Goal: Task Accomplishment & Management: Manage account settings

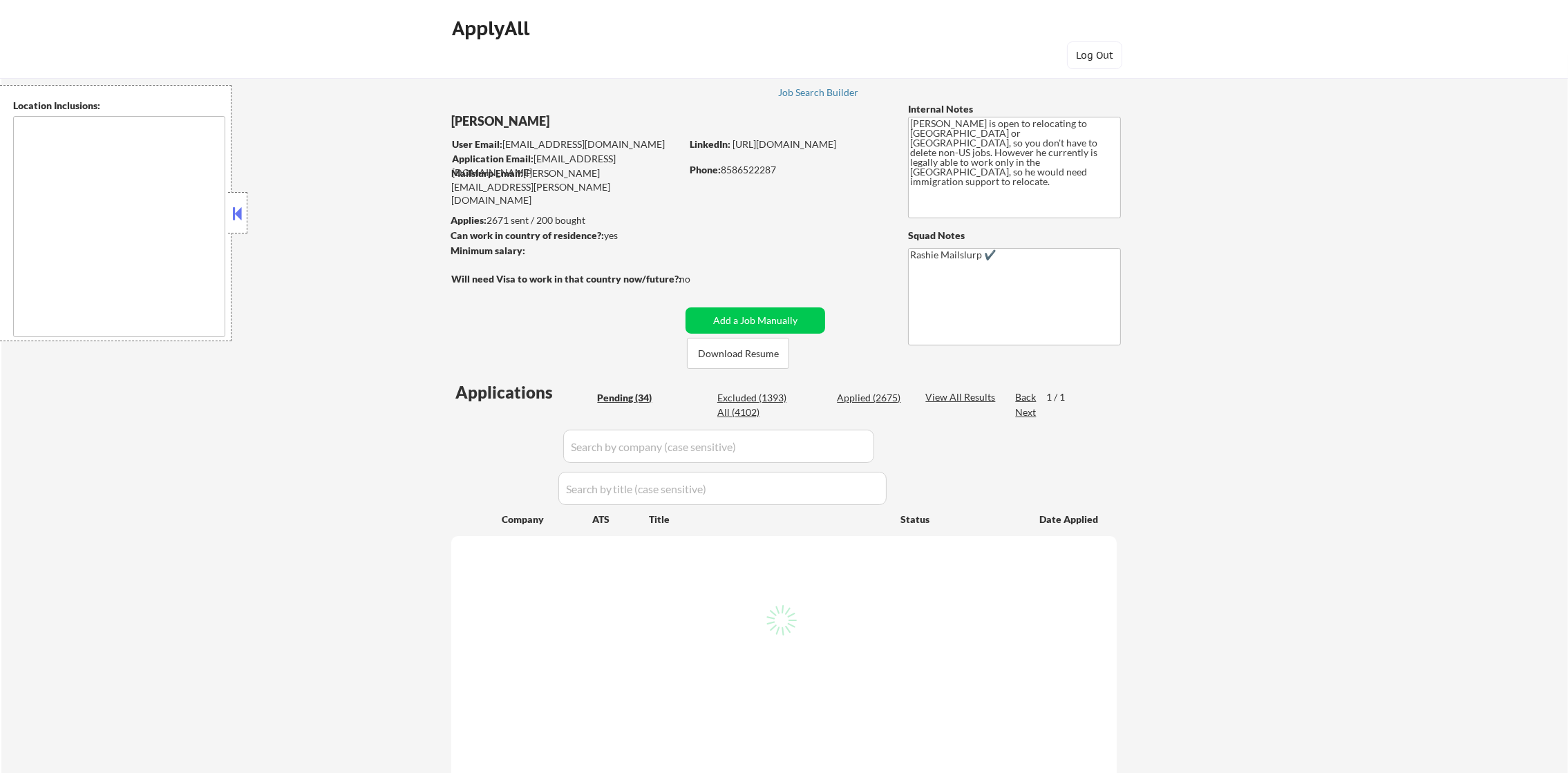
select select ""pending""
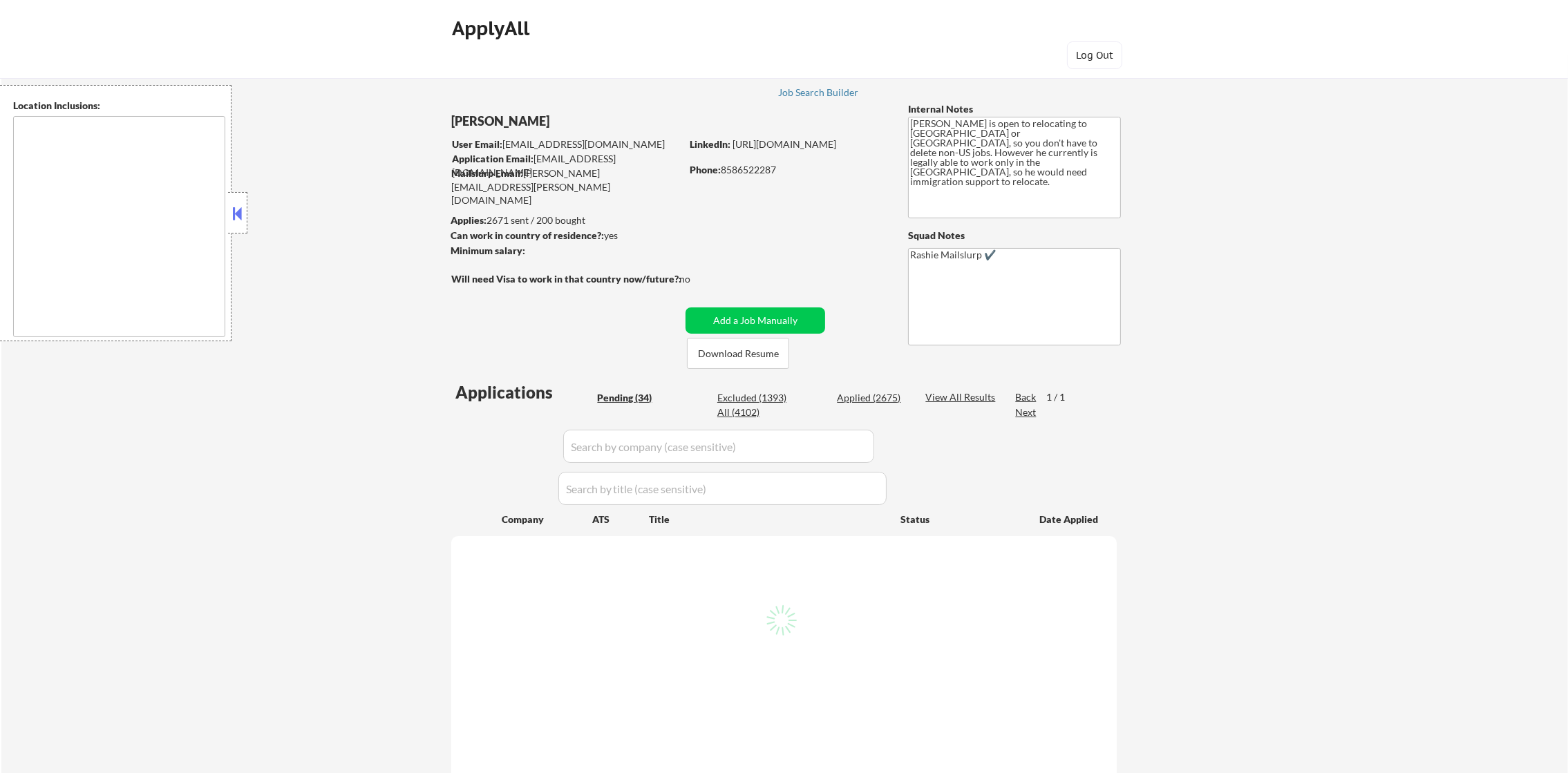
select select ""pending""
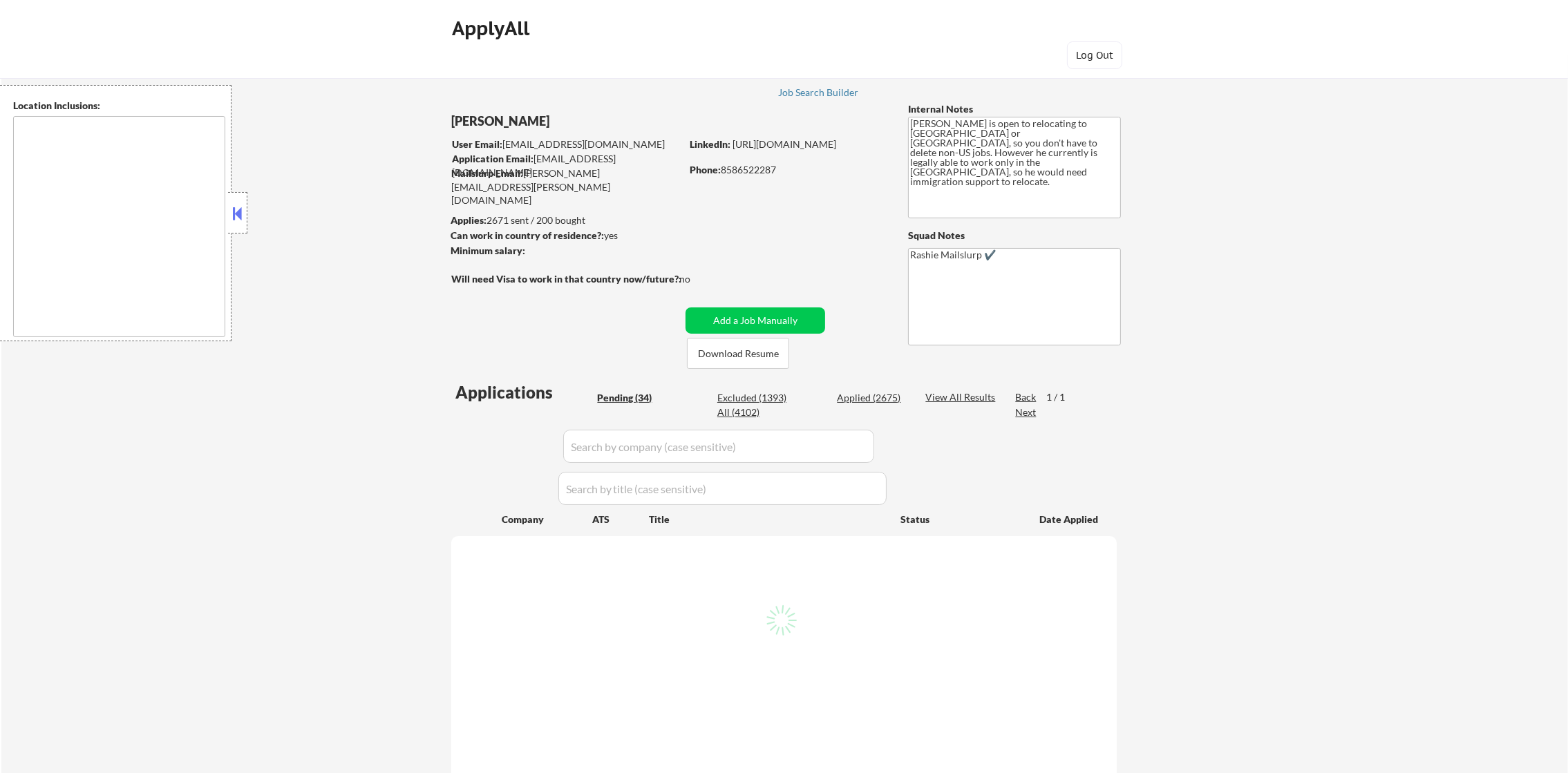
select select ""pending""
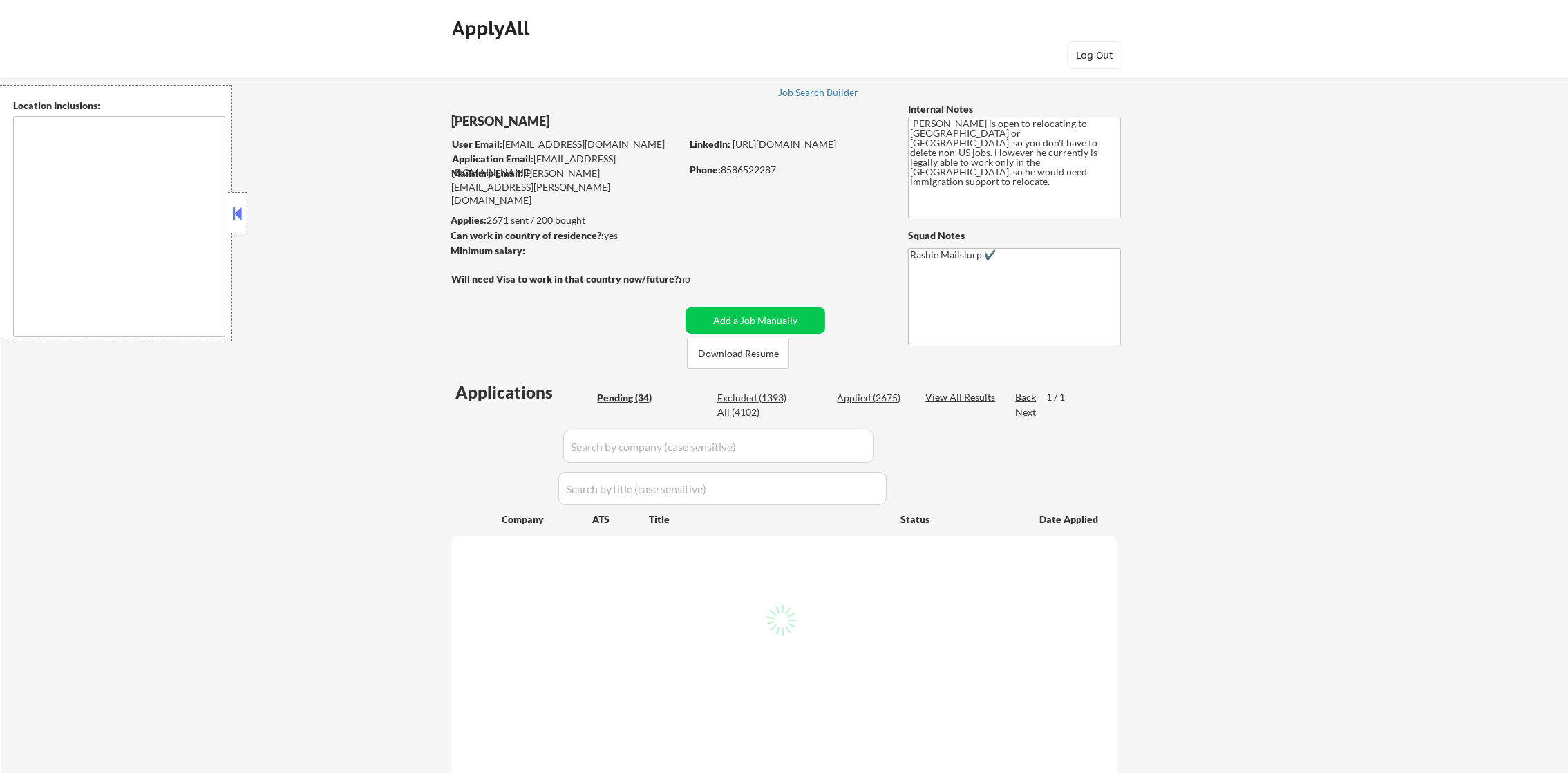
select select ""pending""
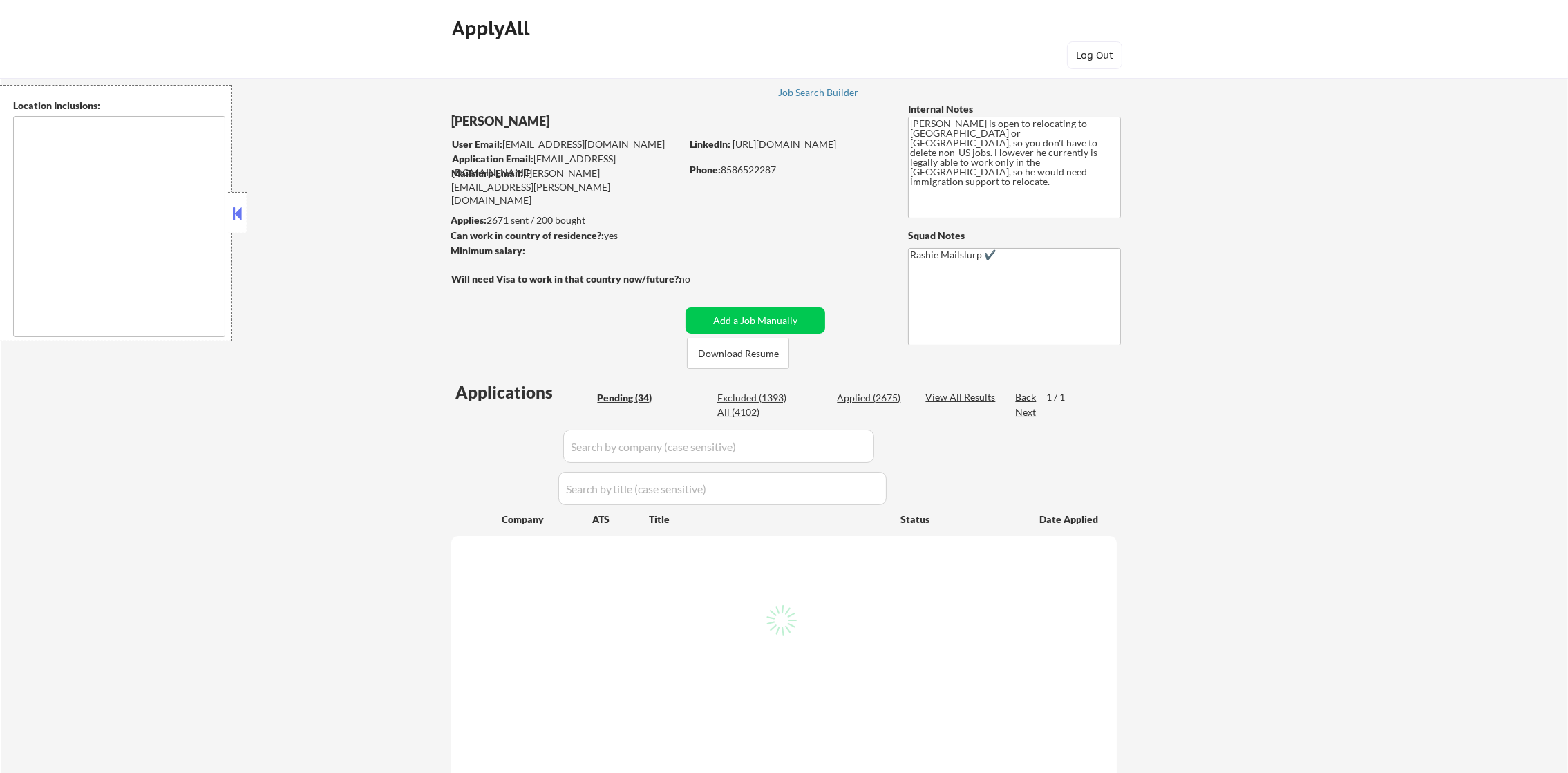
select select ""pending""
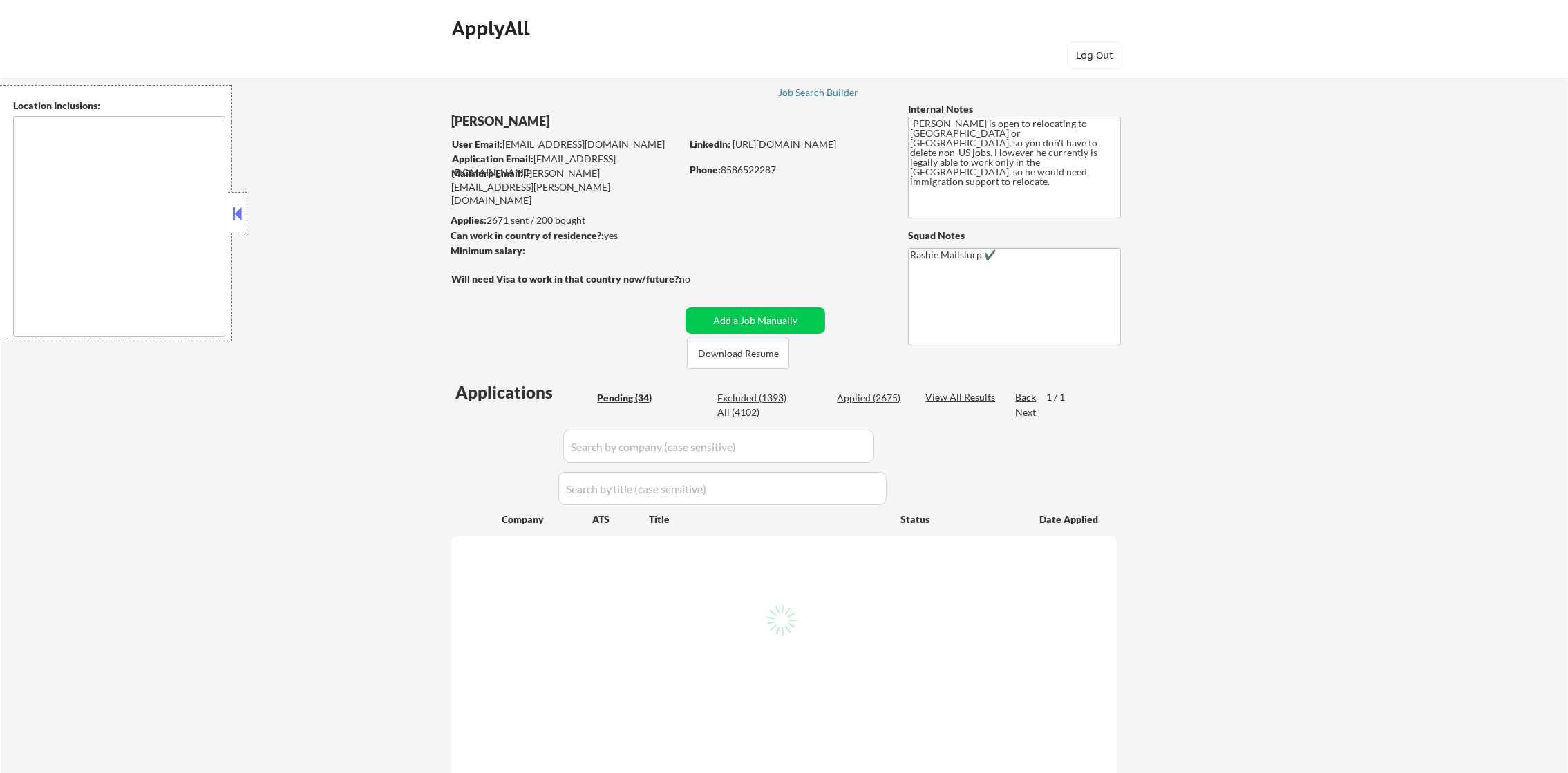
select select ""pending""
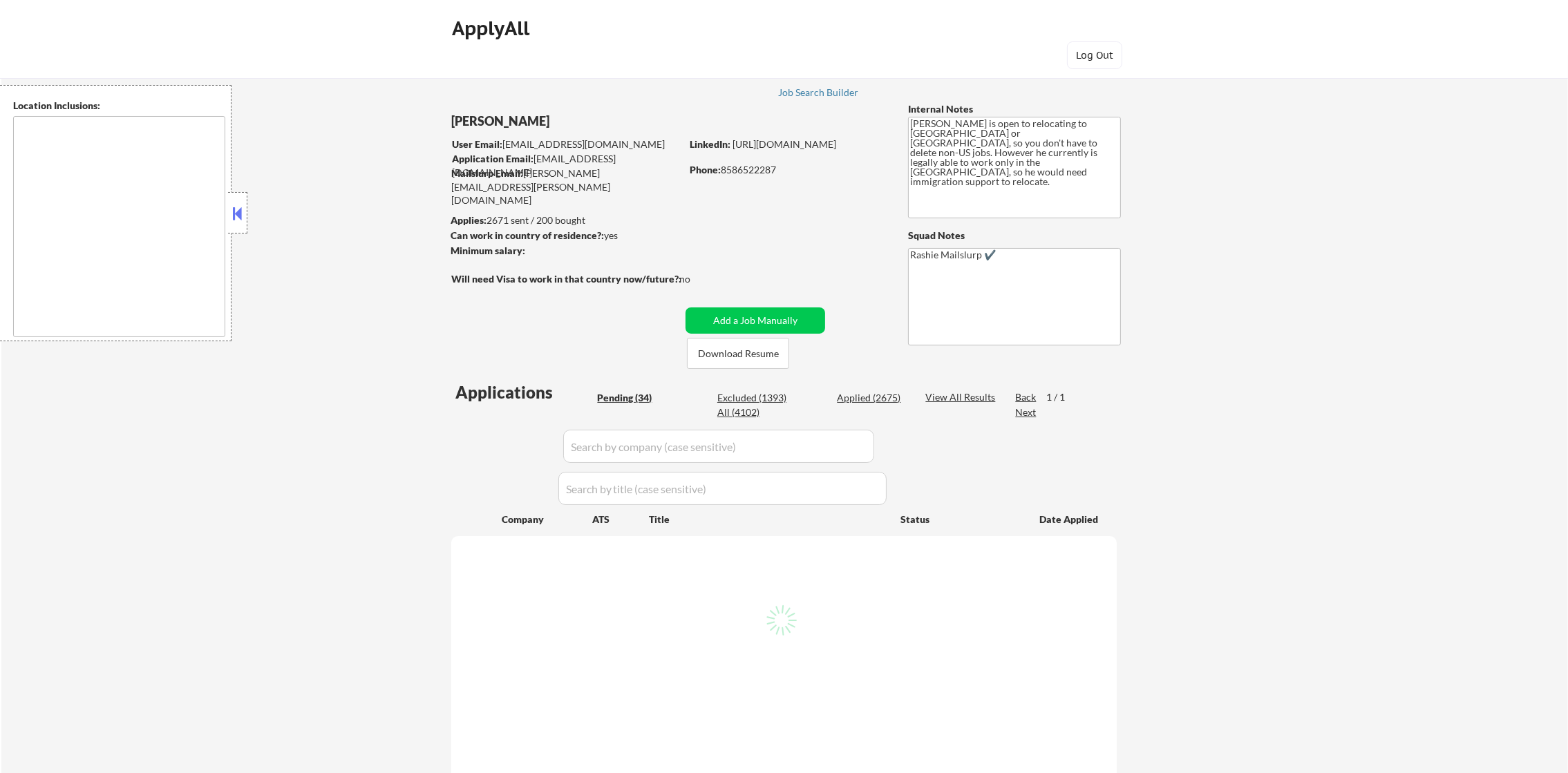
select select ""pending""
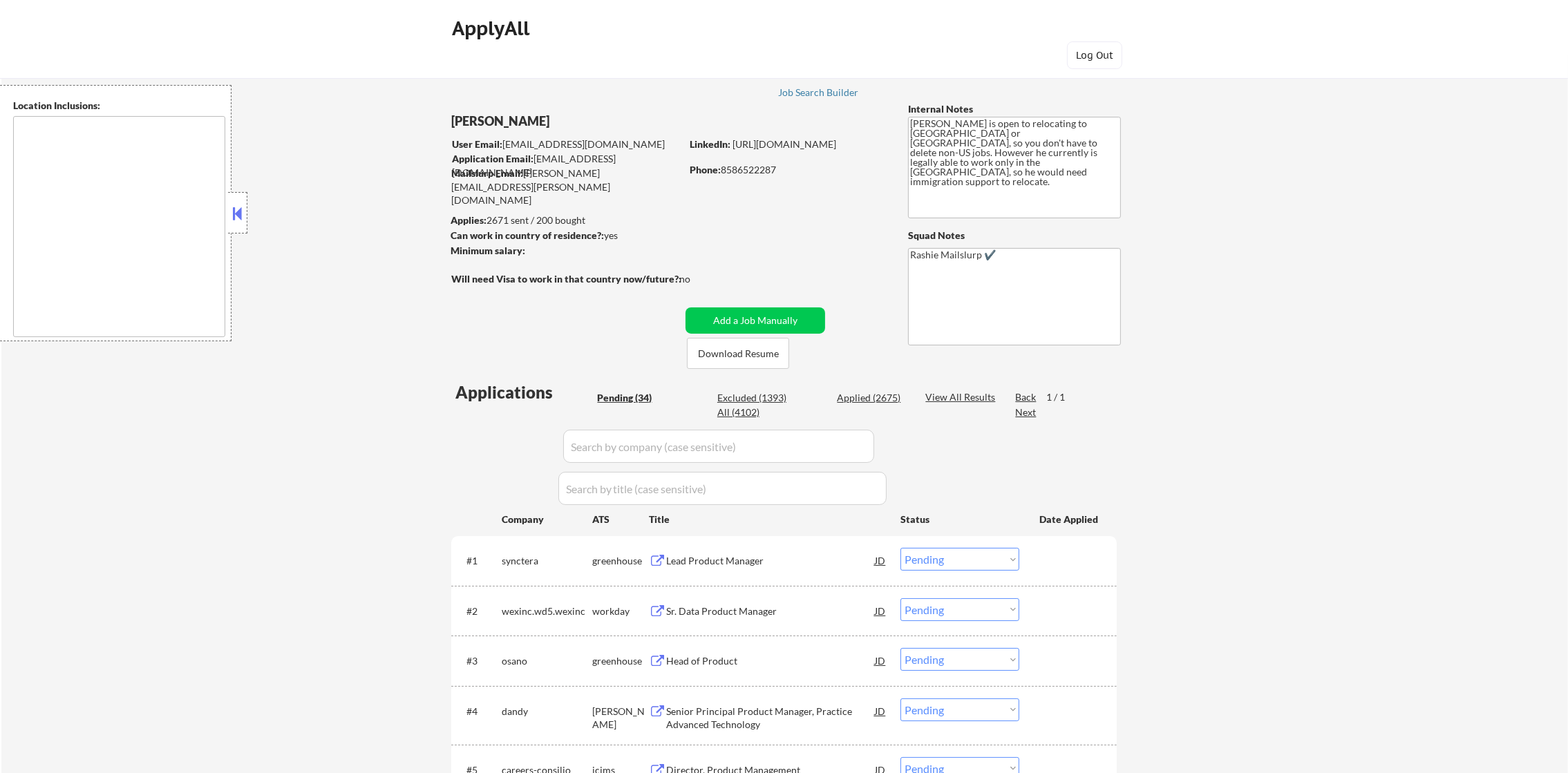
type textarea "San Diego, CA National City, CA Chula Vista, CA La Mesa, CA Lemon Grove, CA Cor…"
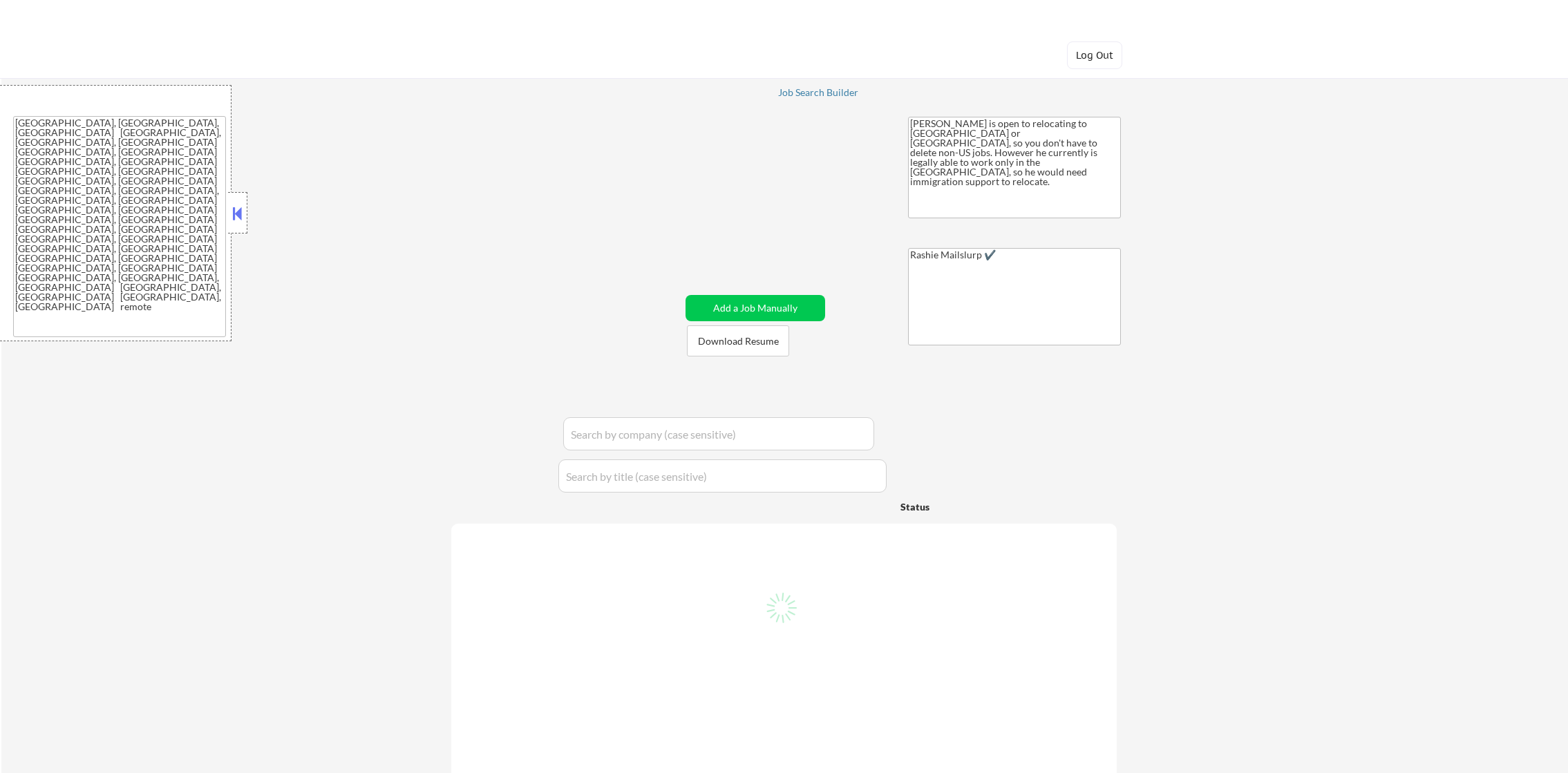
select select ""applied""
select select ""excluded__other_""
select select ""applied""
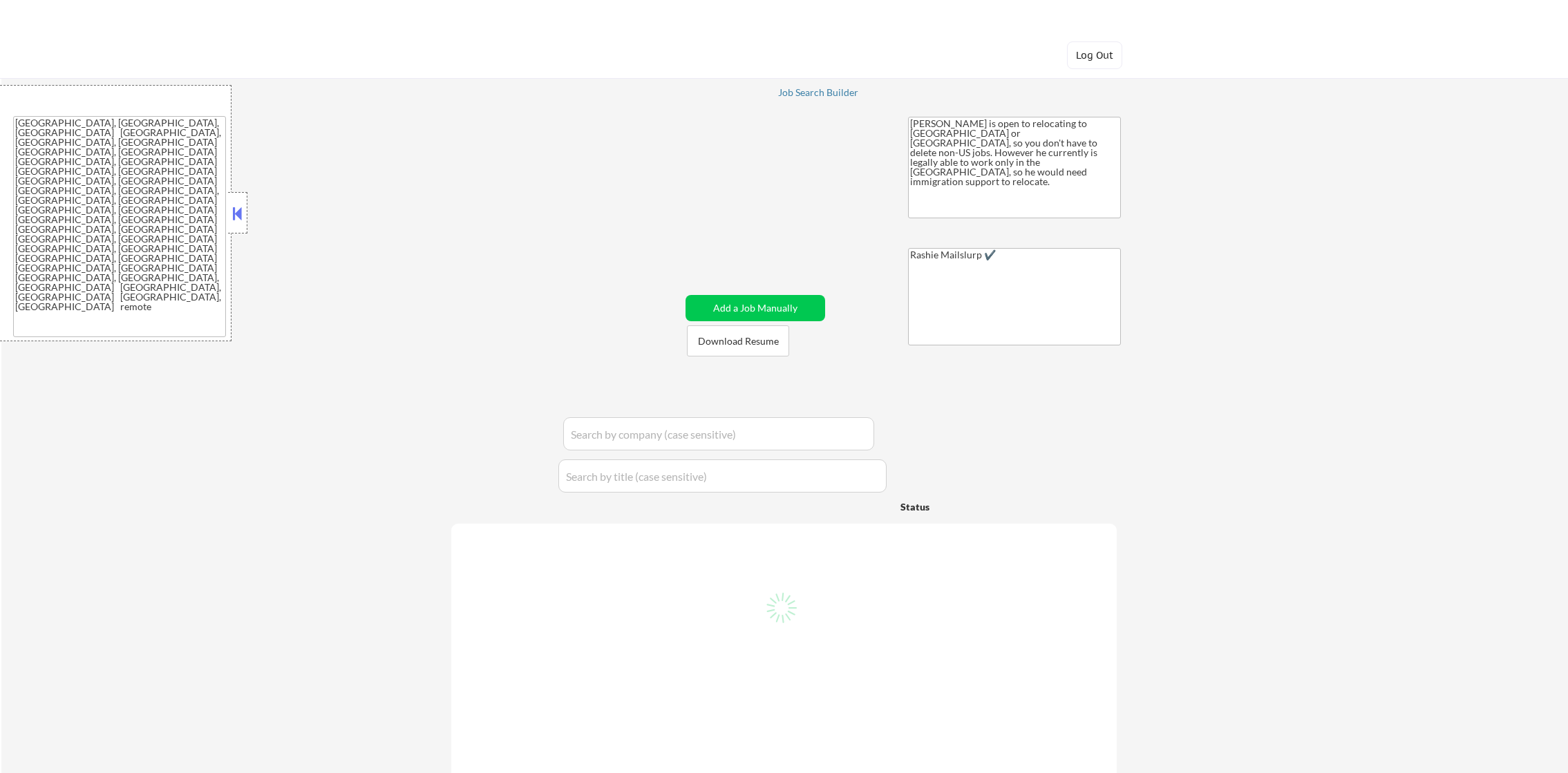
select select ""applied""
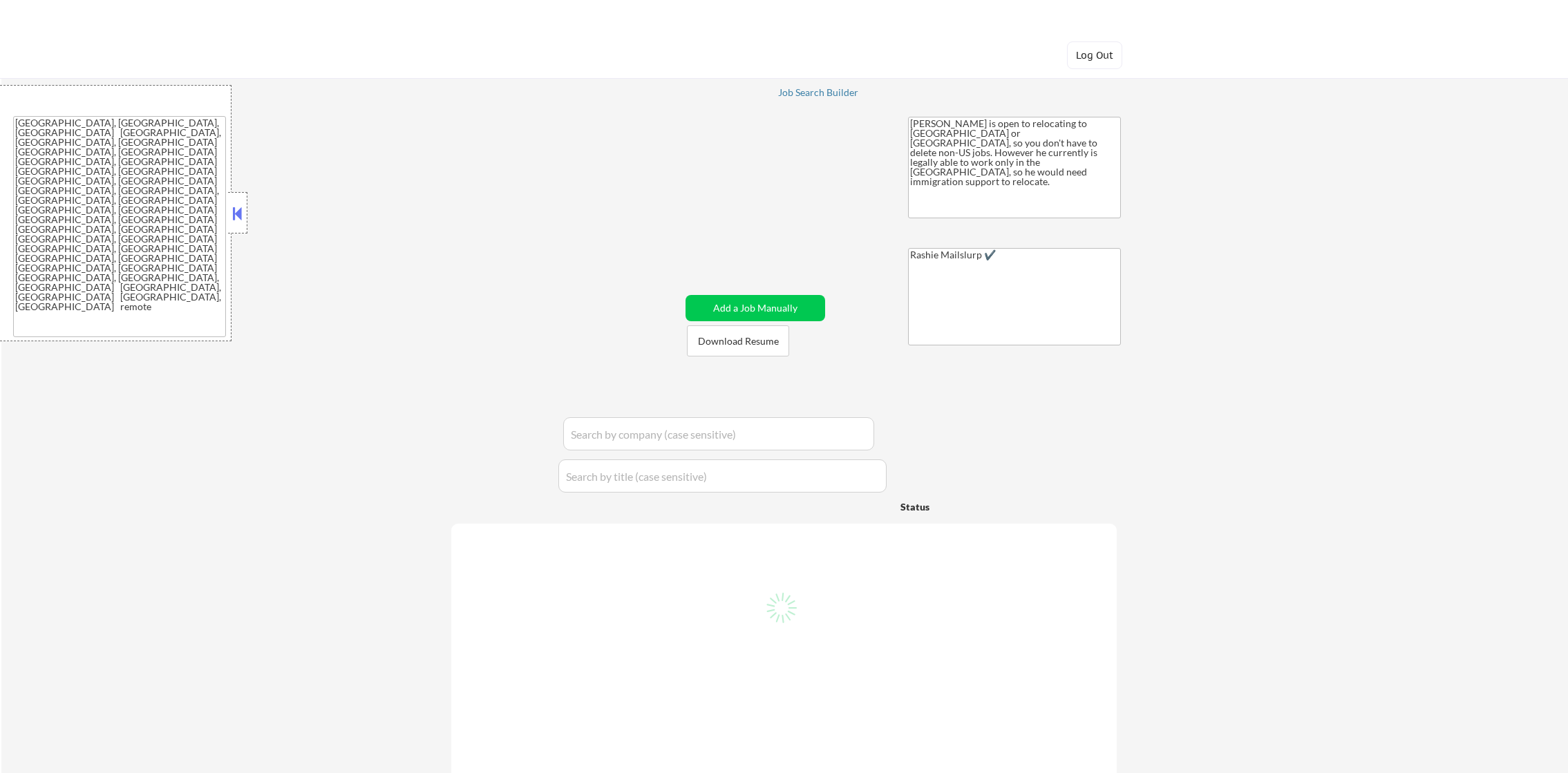
select select ""applied""
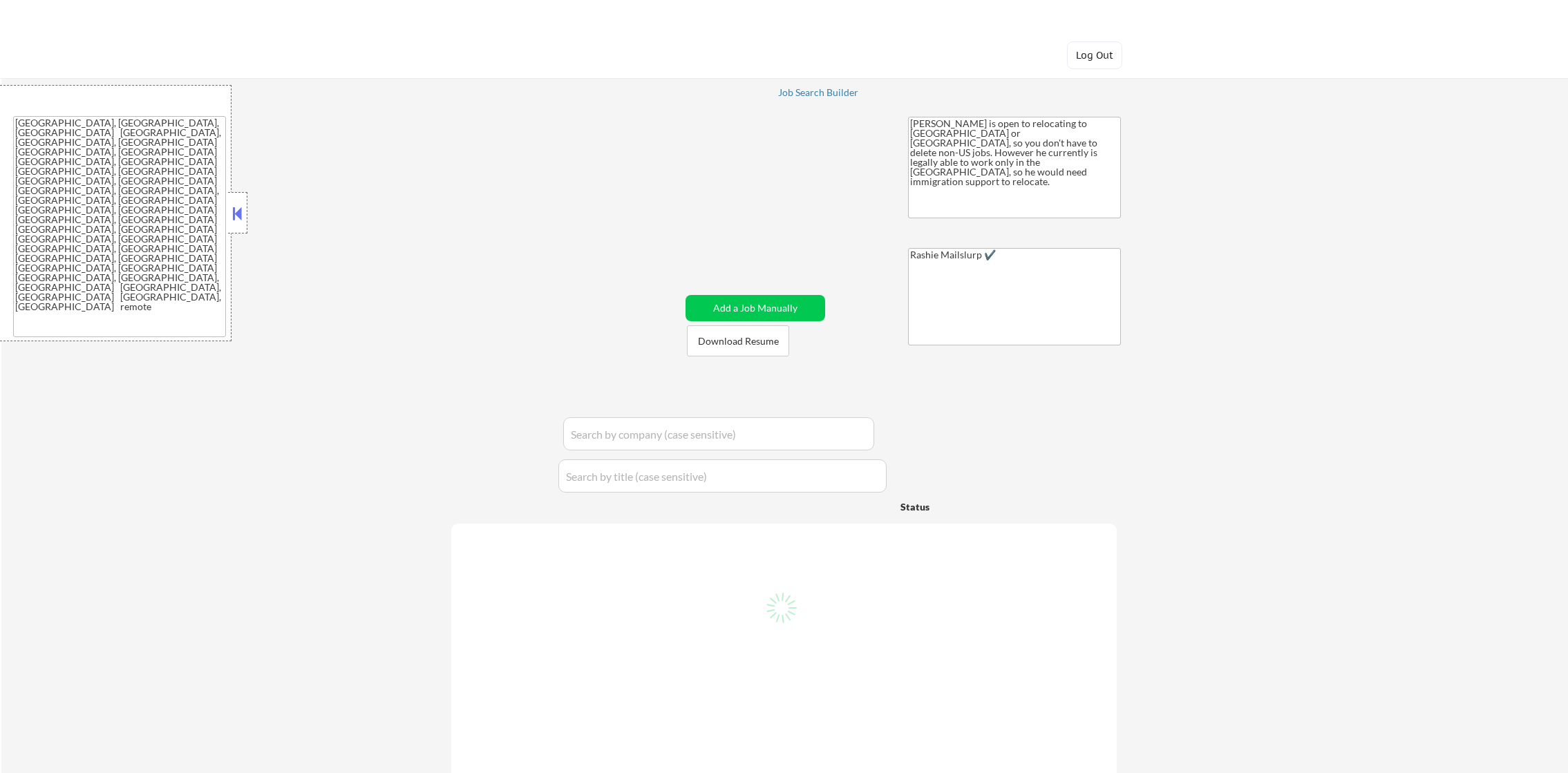
select select ""applied""
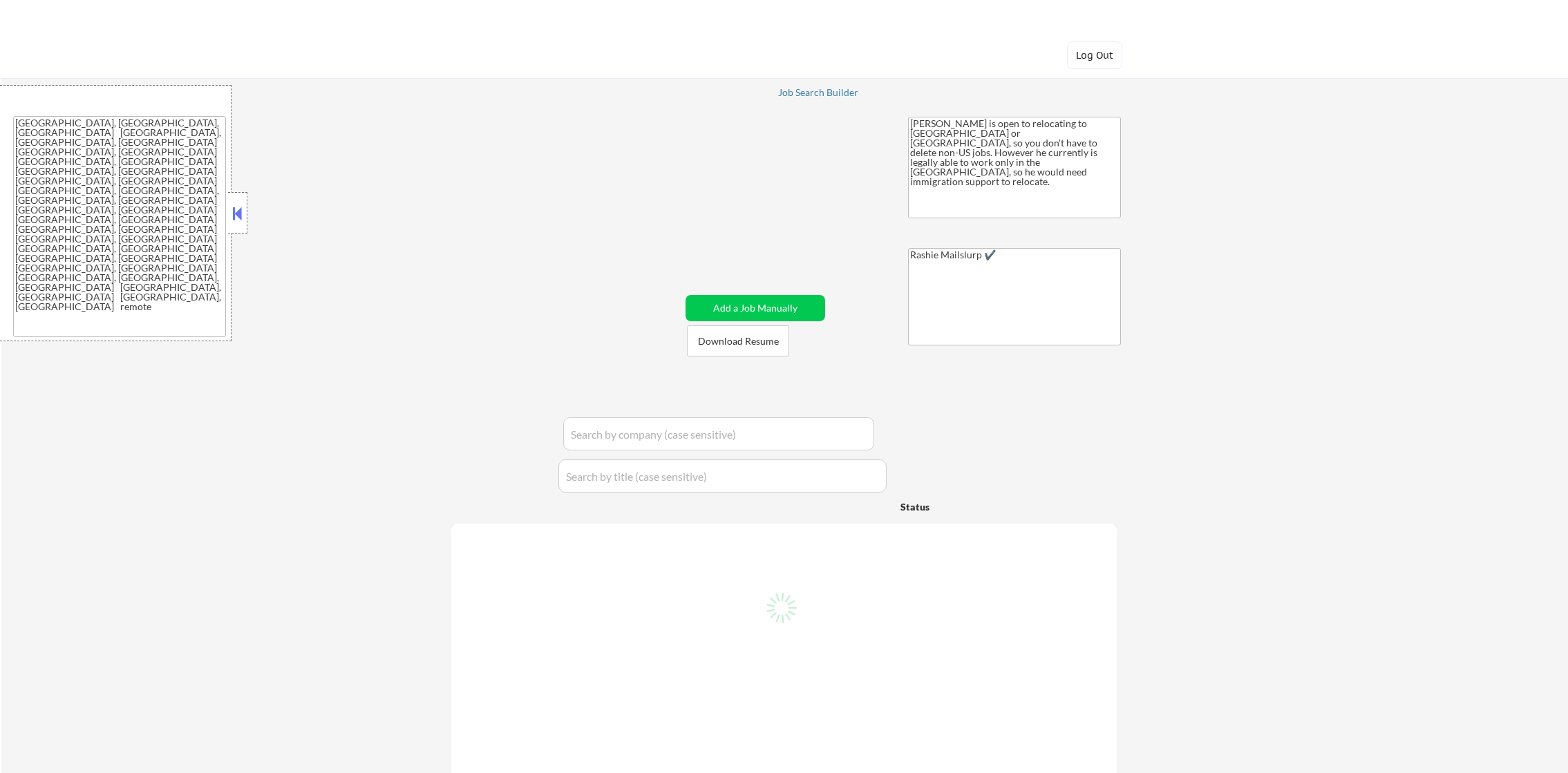
select select ""applied""
select select ""excluded""
select select ""applied""
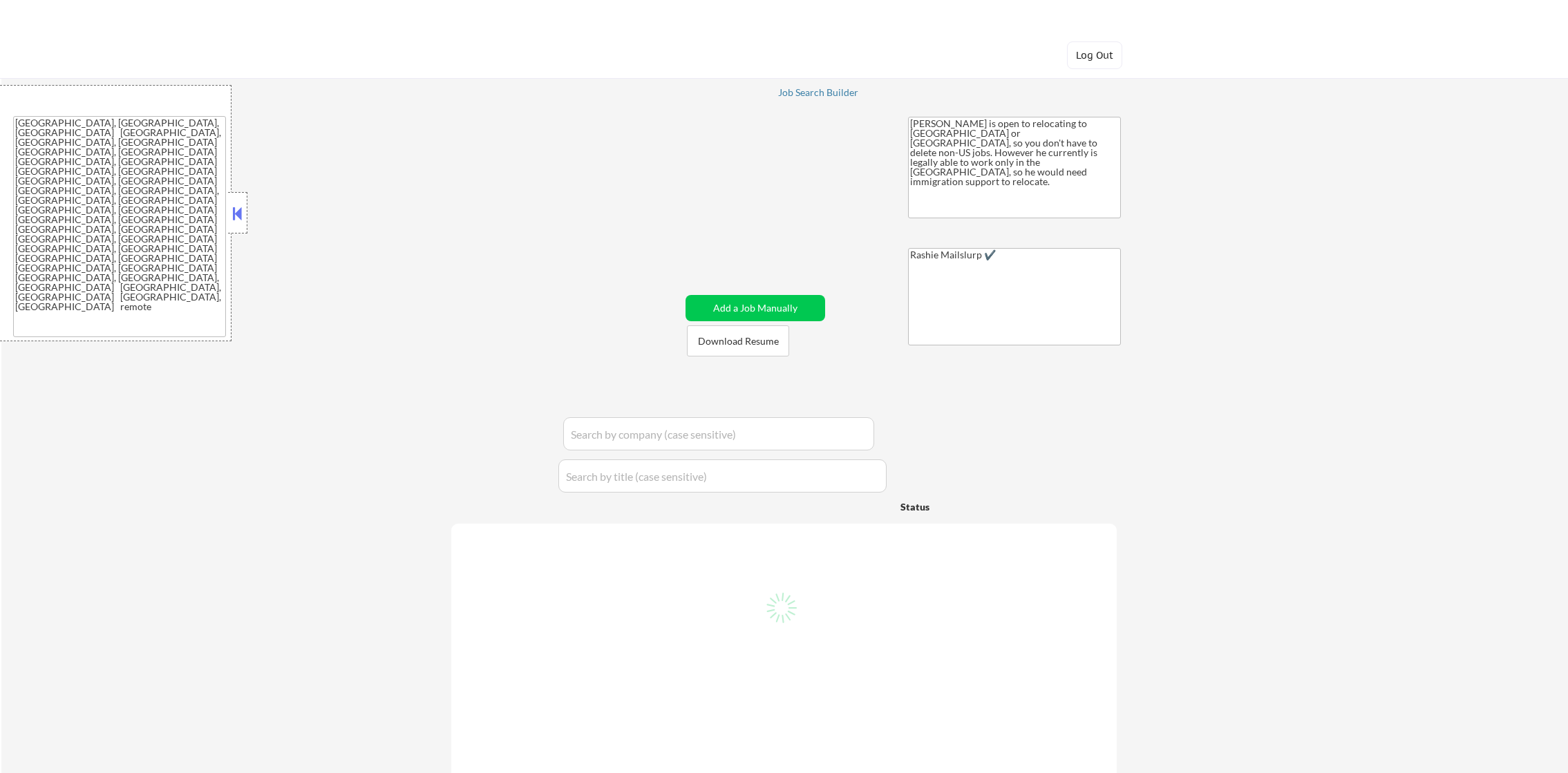
select select ""applied""
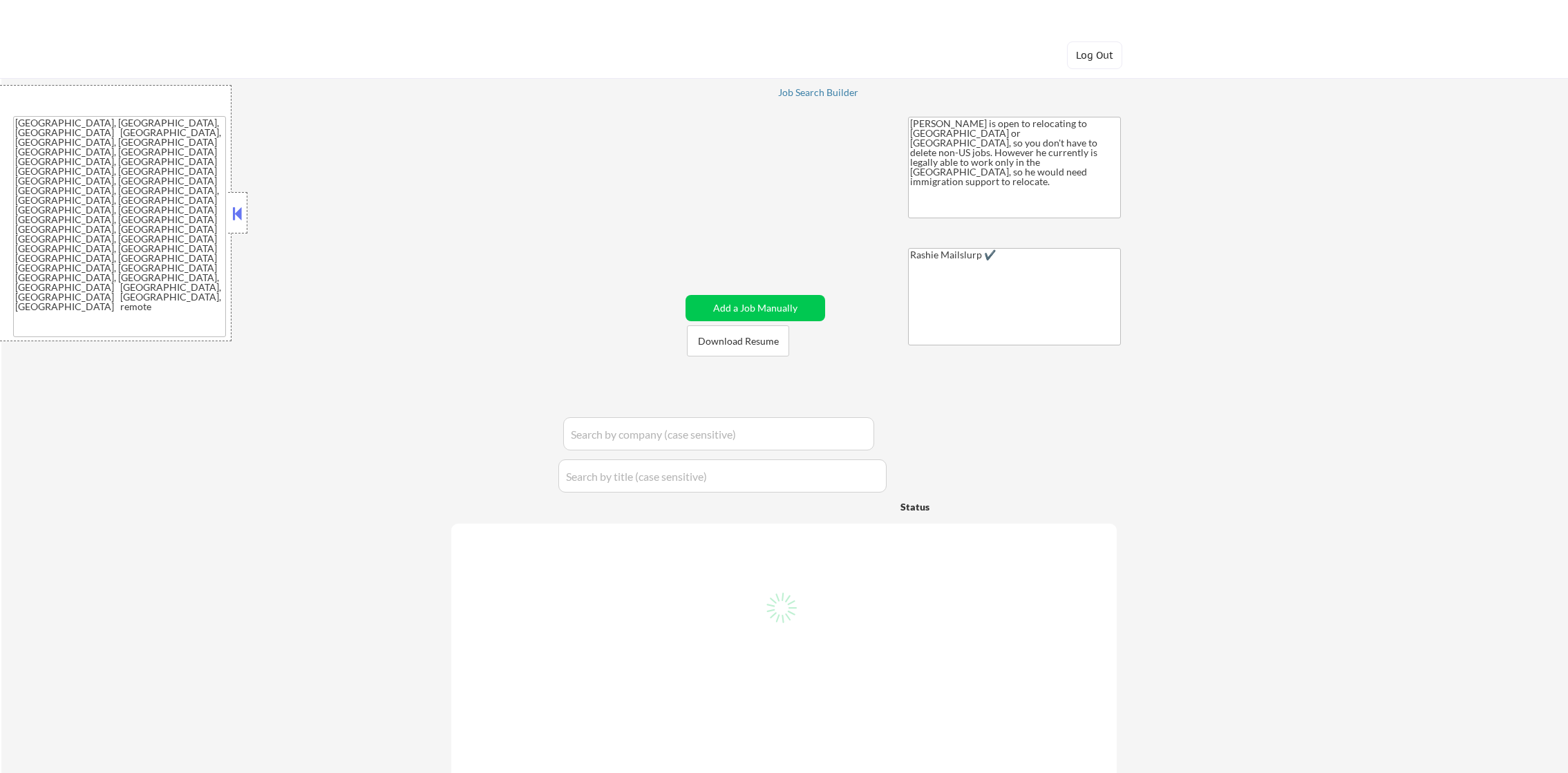
select select ""applied""
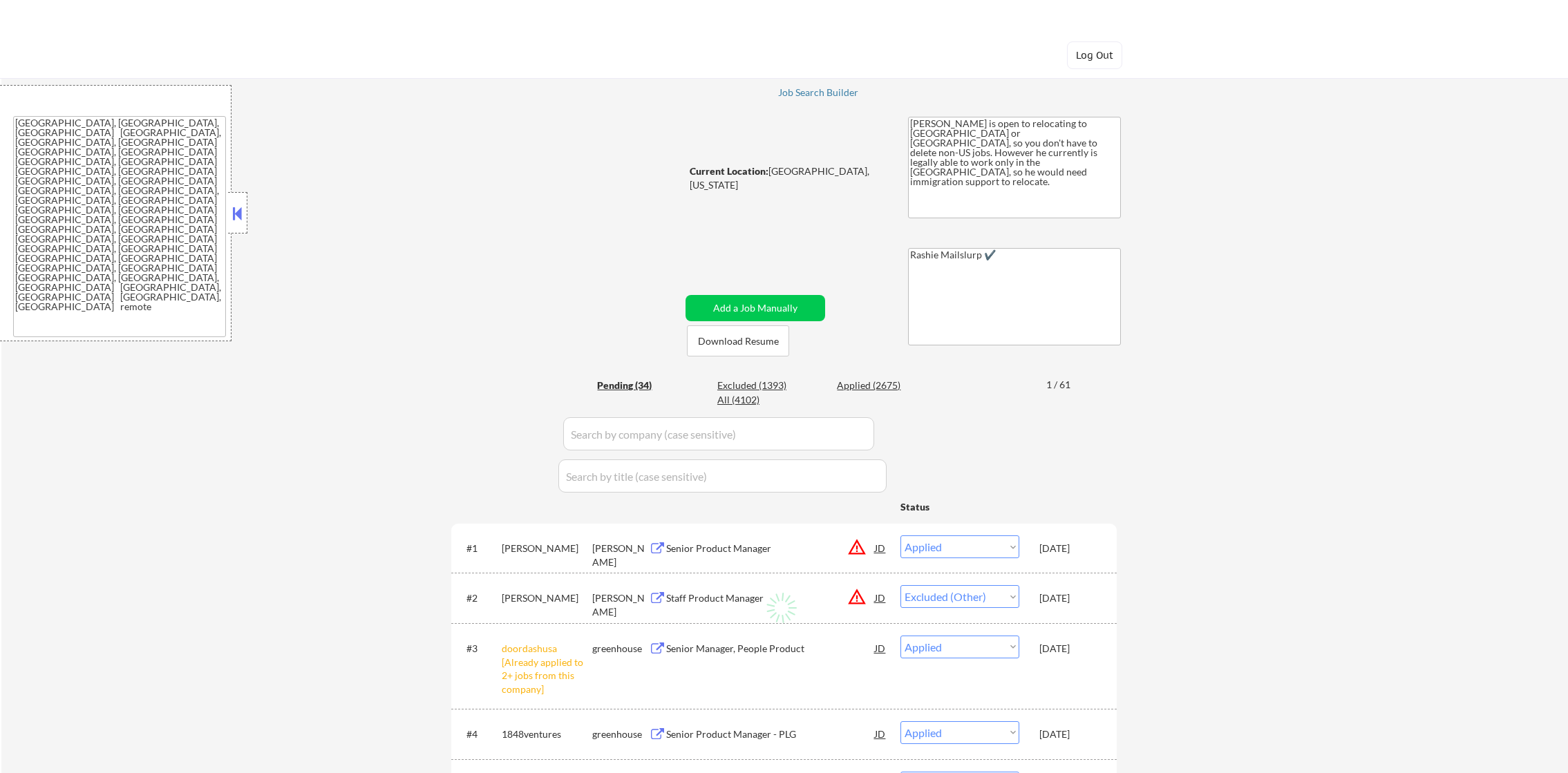
select select ""pending""
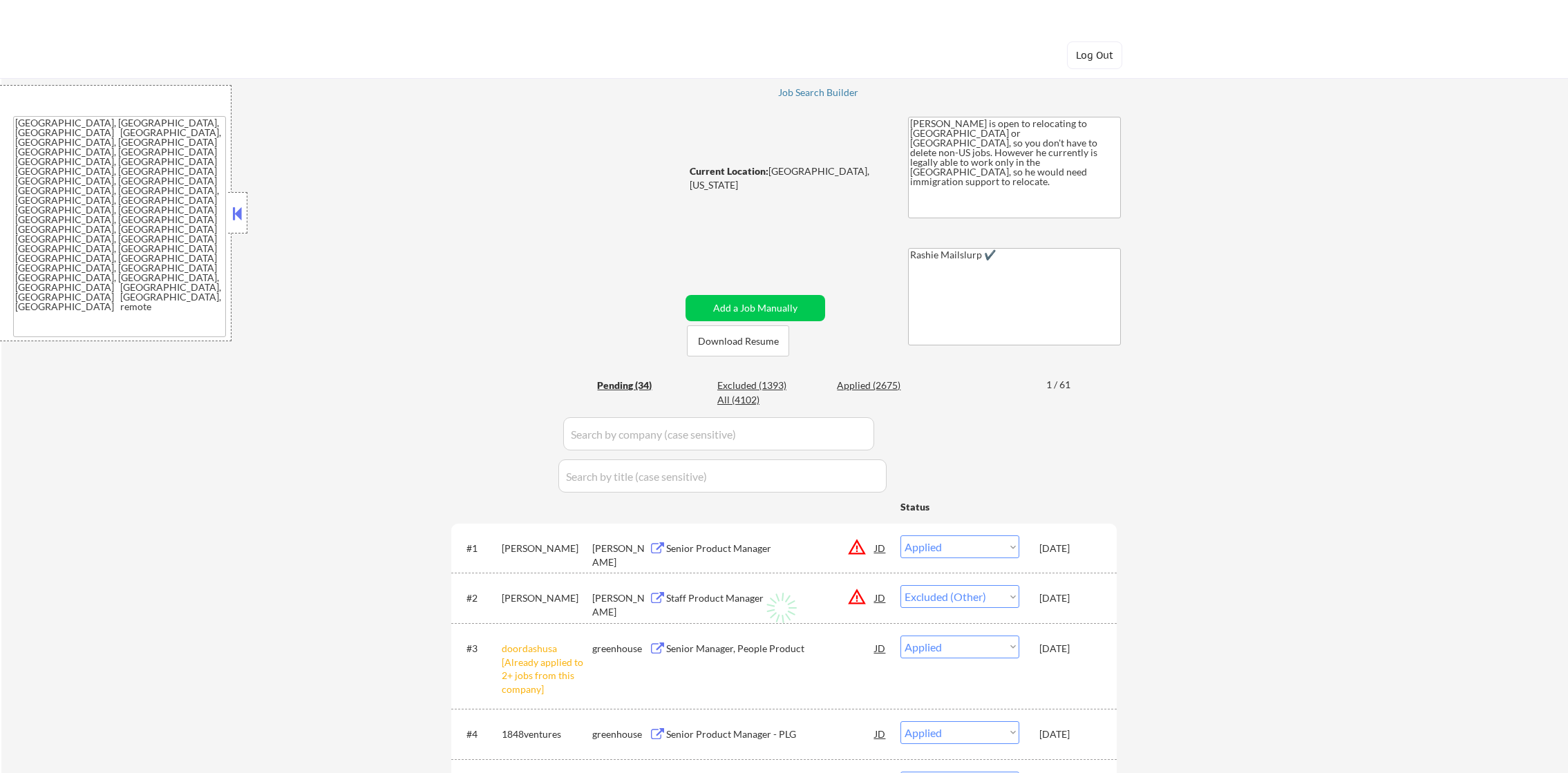
select select ""pending""
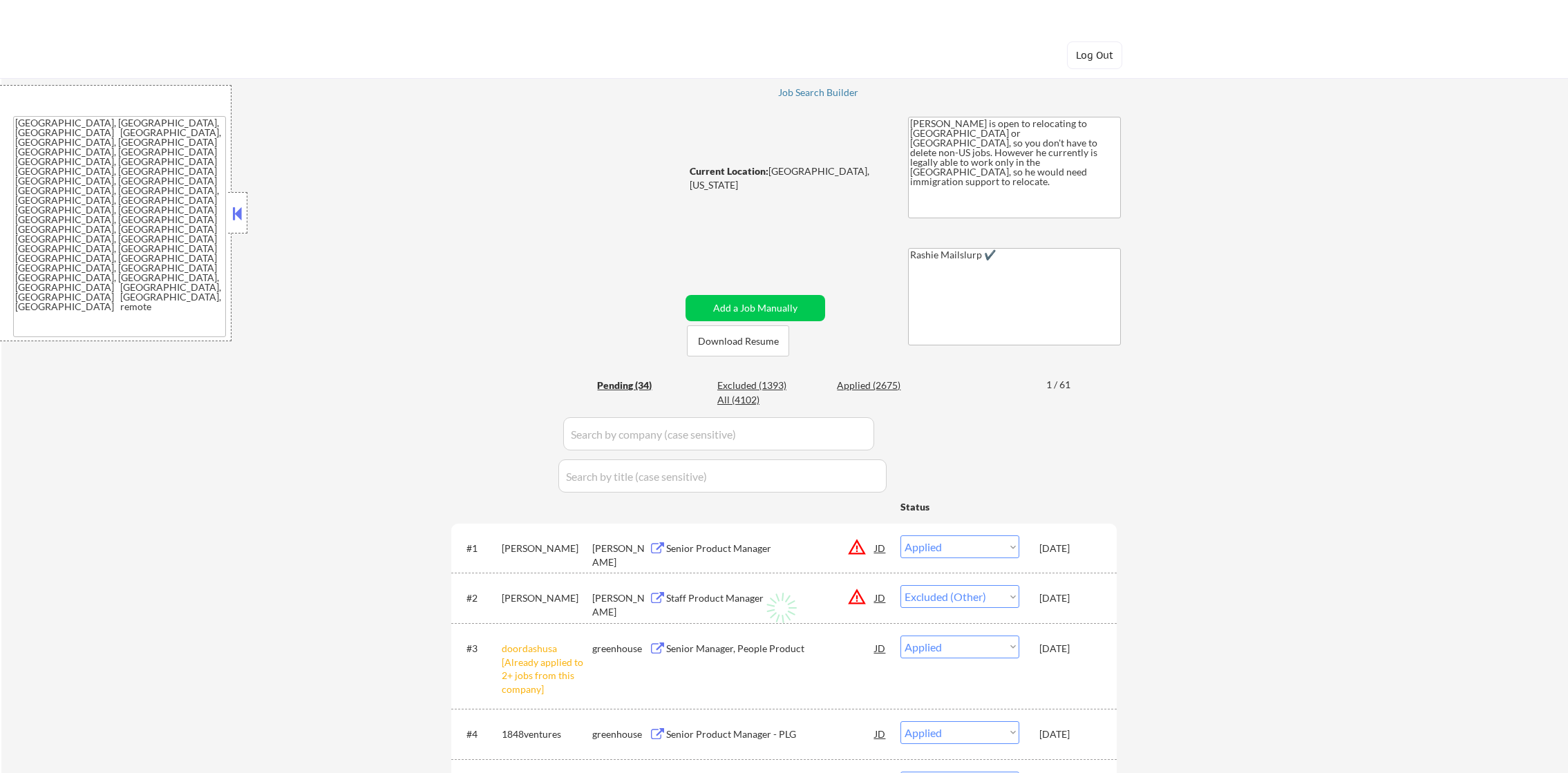
select select ""pending""
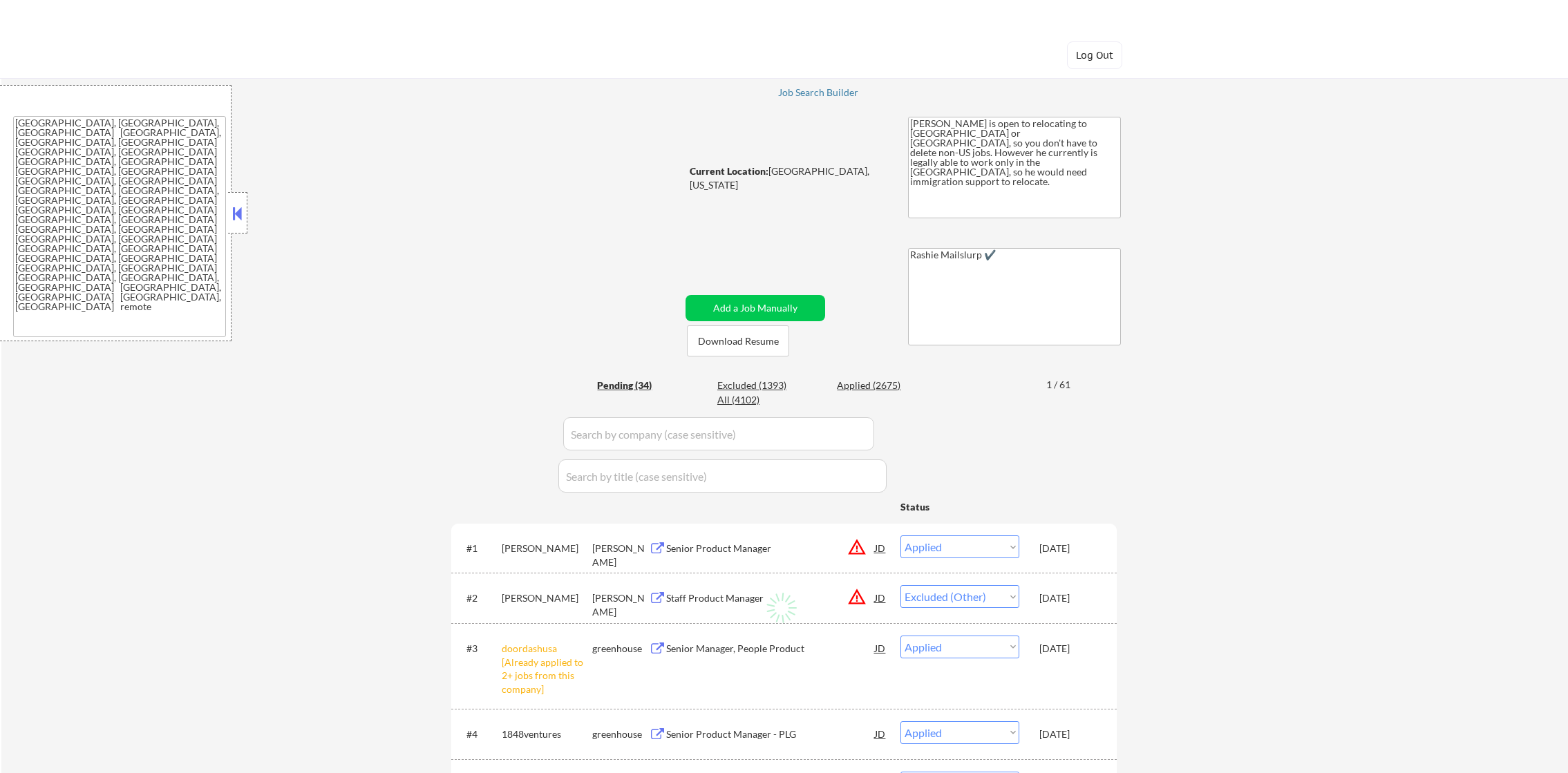
select select ""pending""
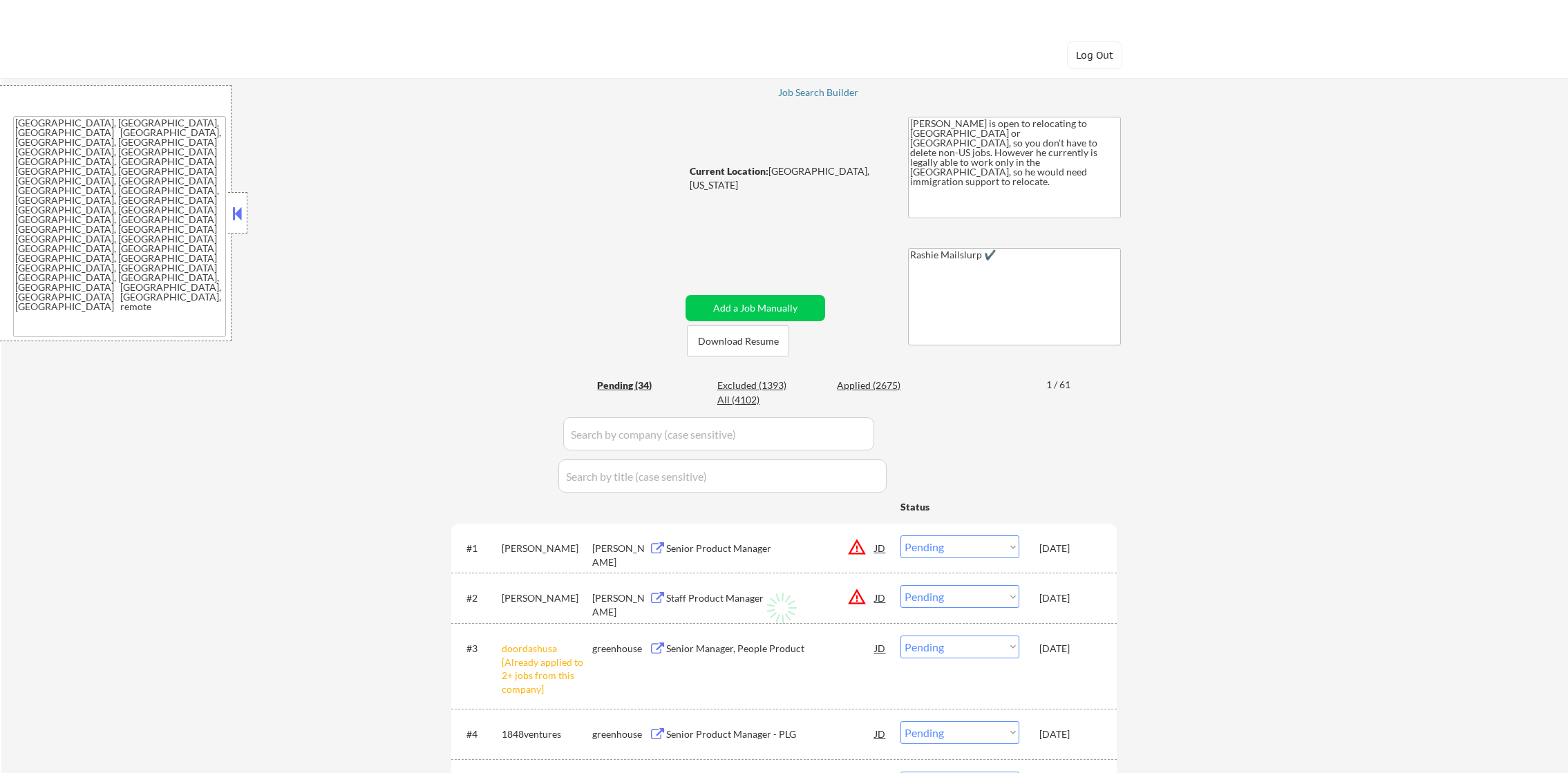
select select ""pending""
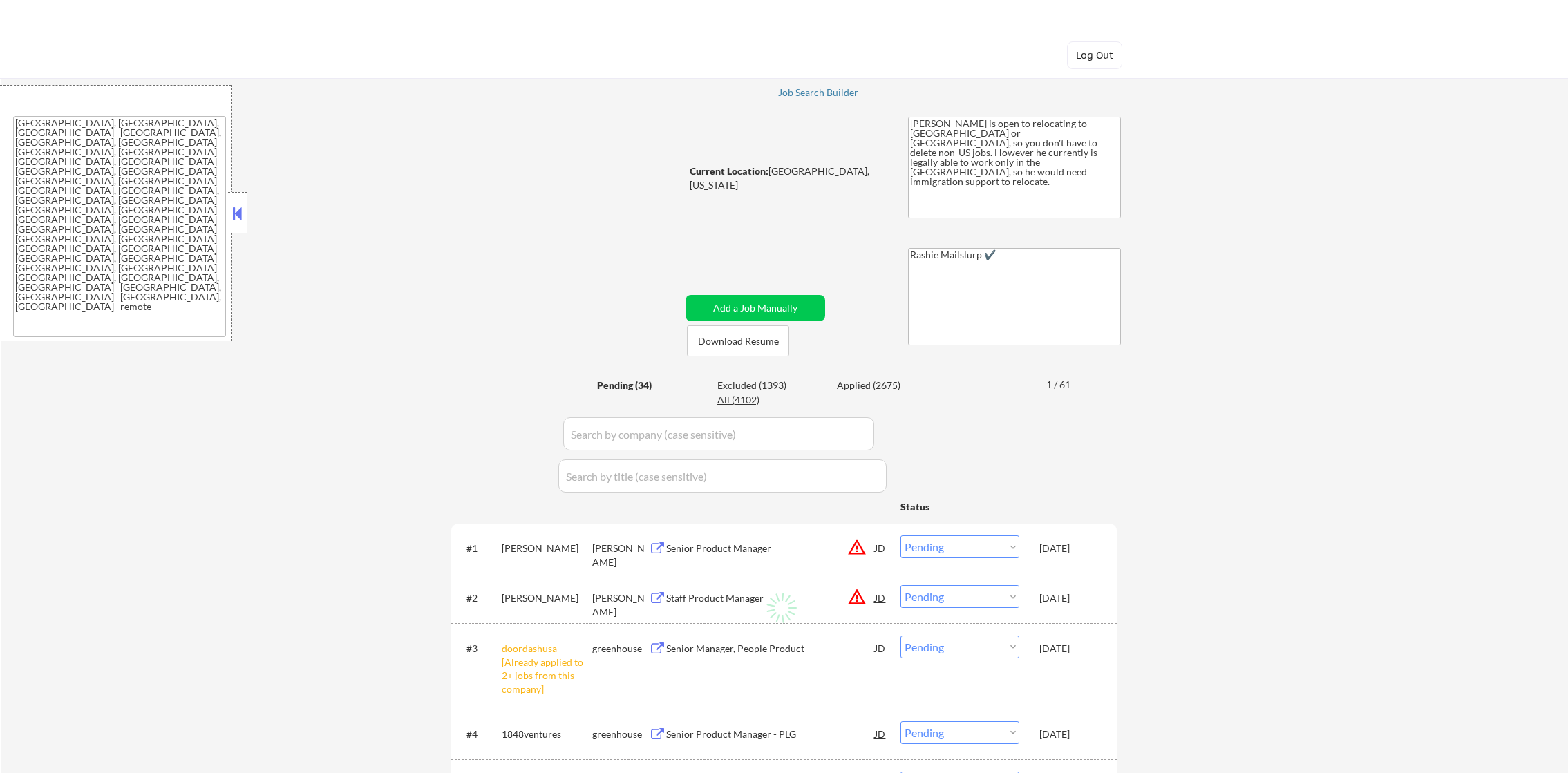
select select ""pending""
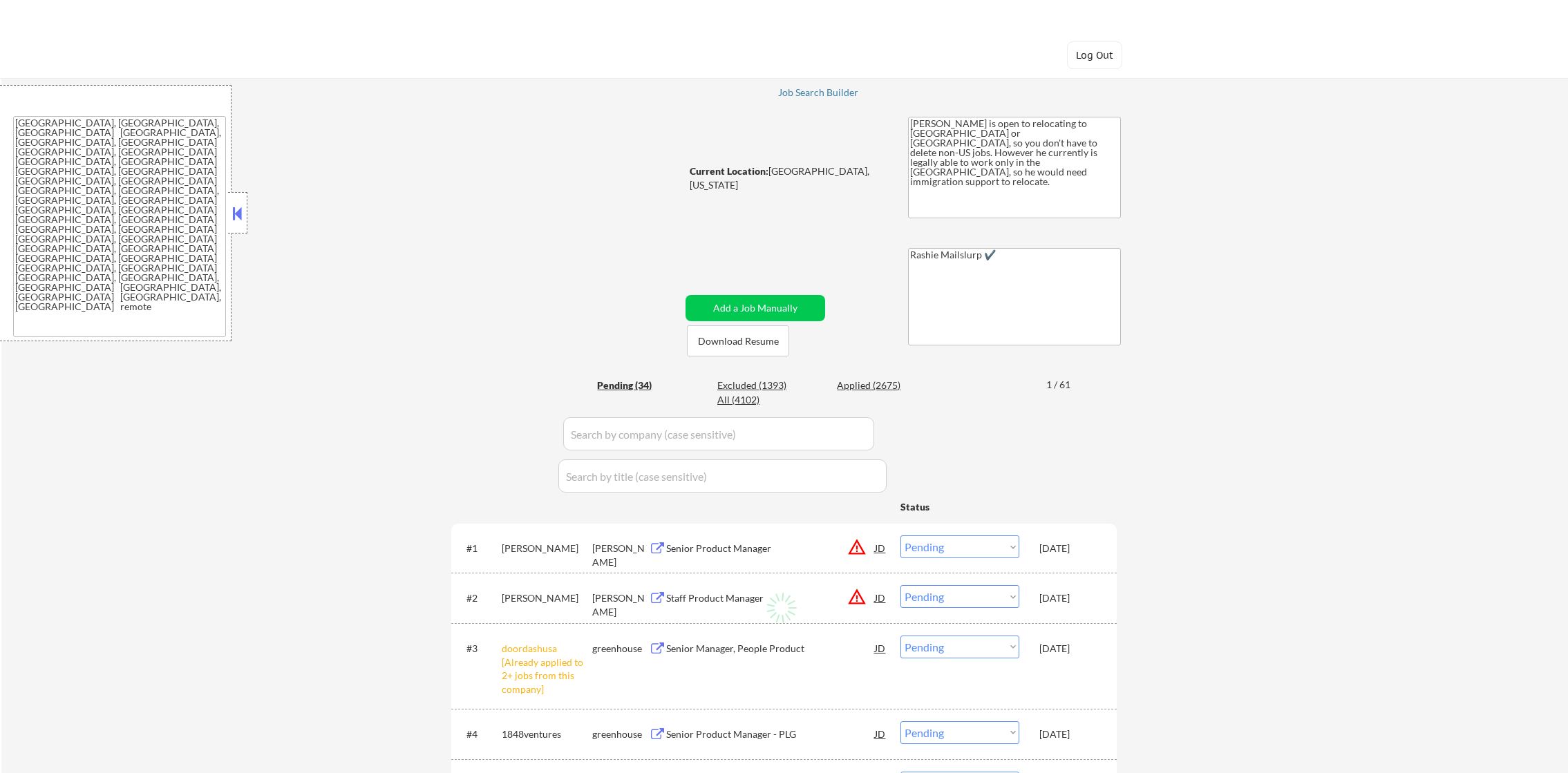
select select ""pending""
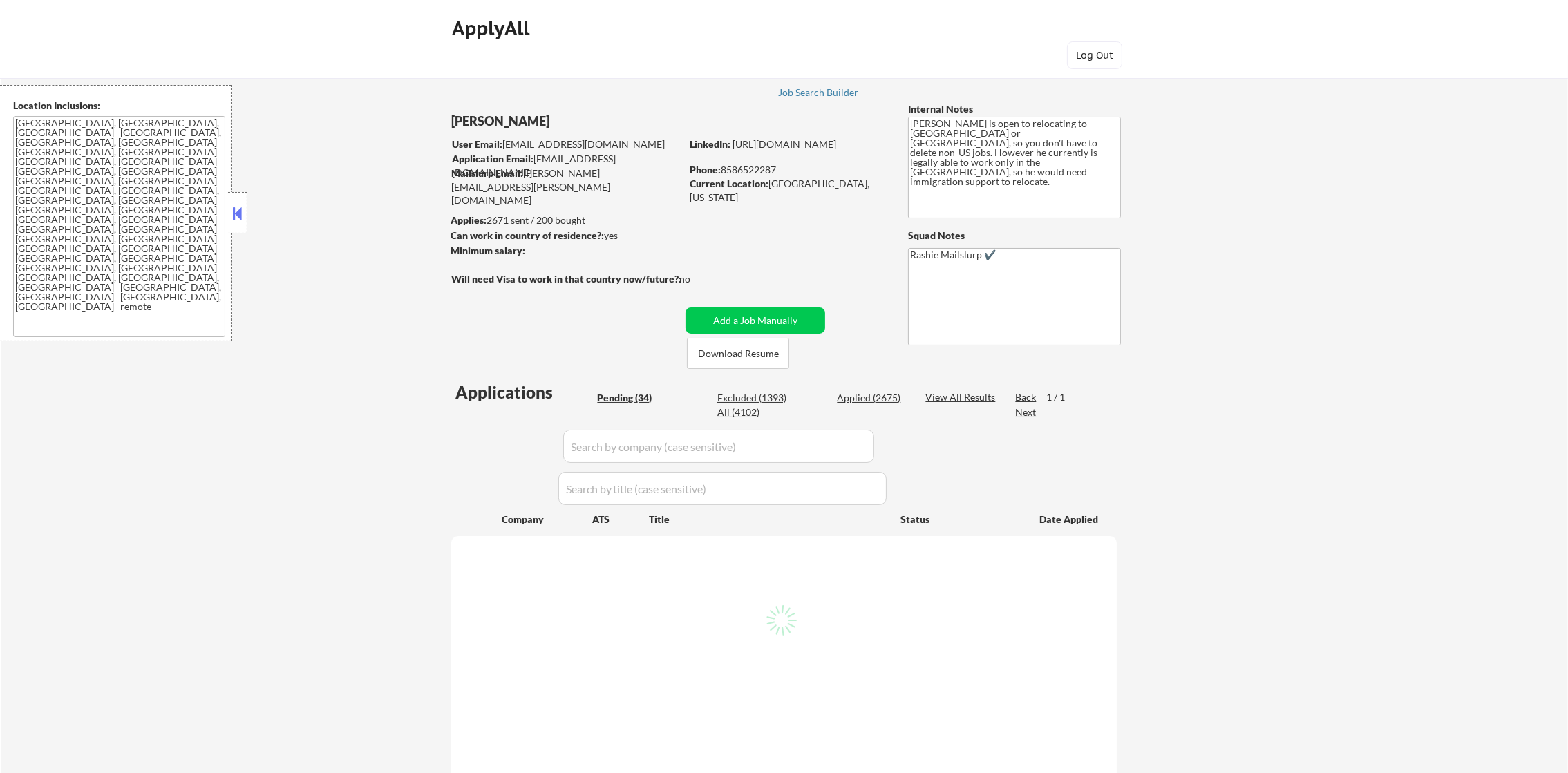
select select ""pending""
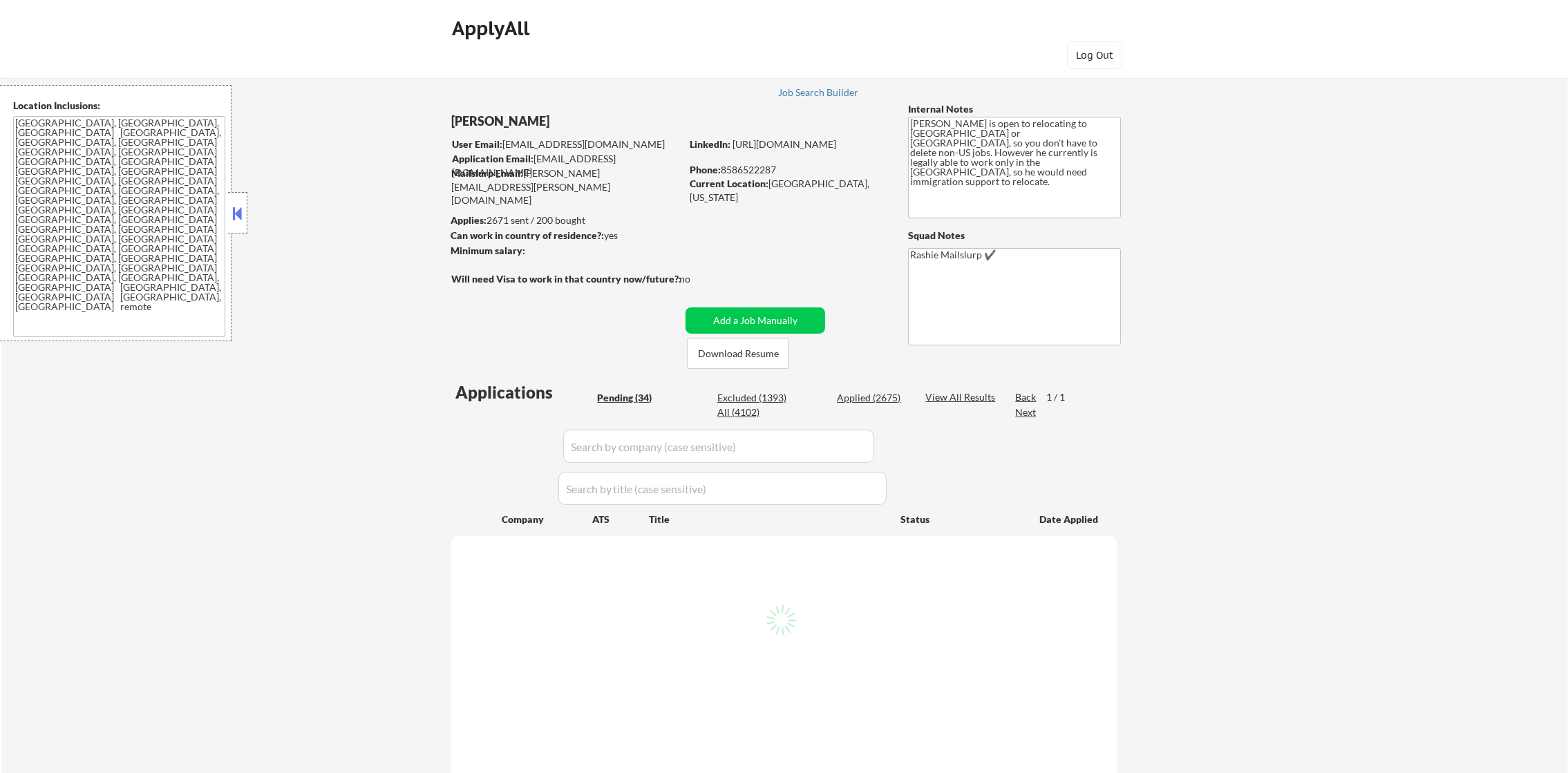
select select ""pending""
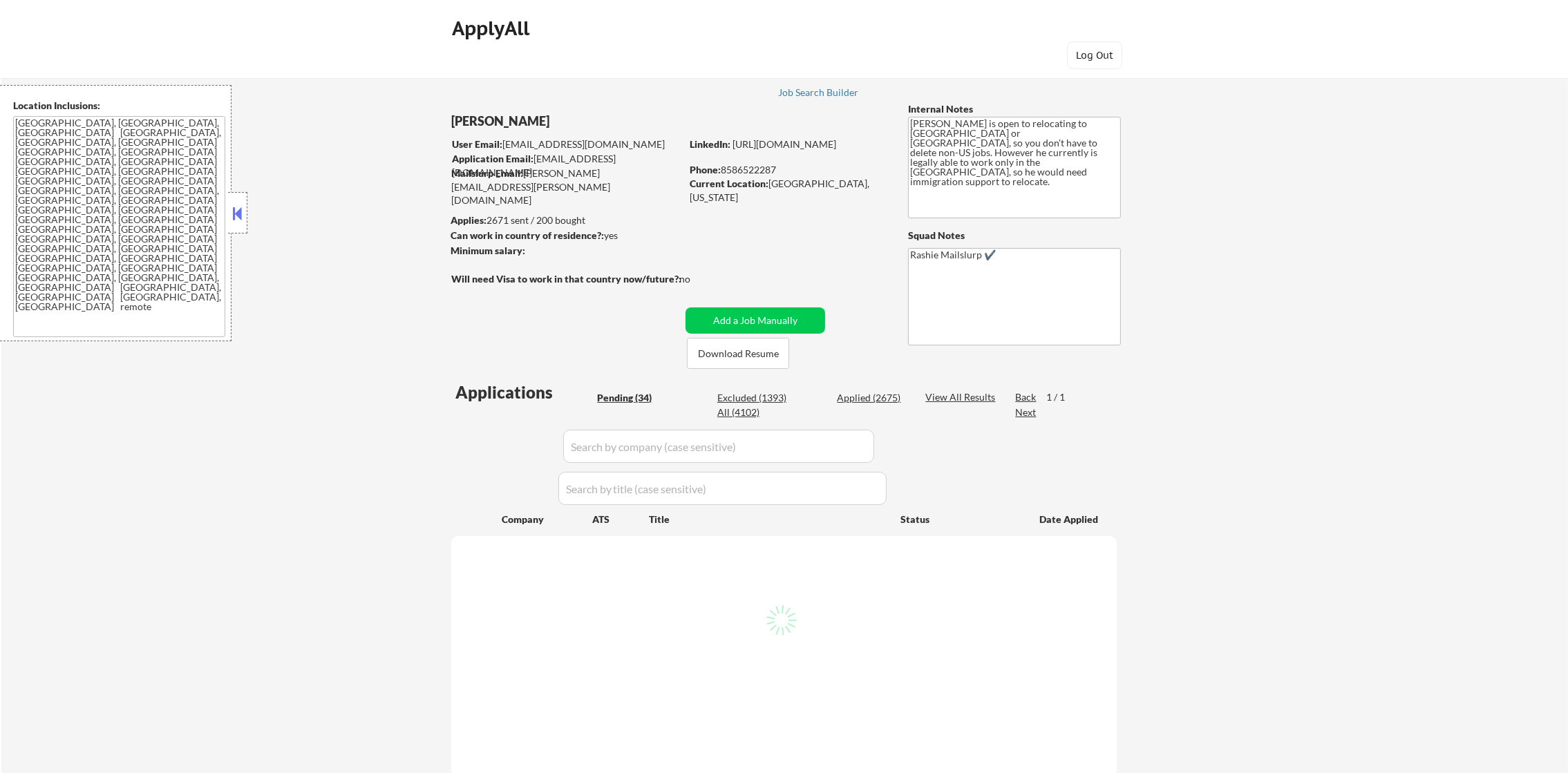
select select ""pending""
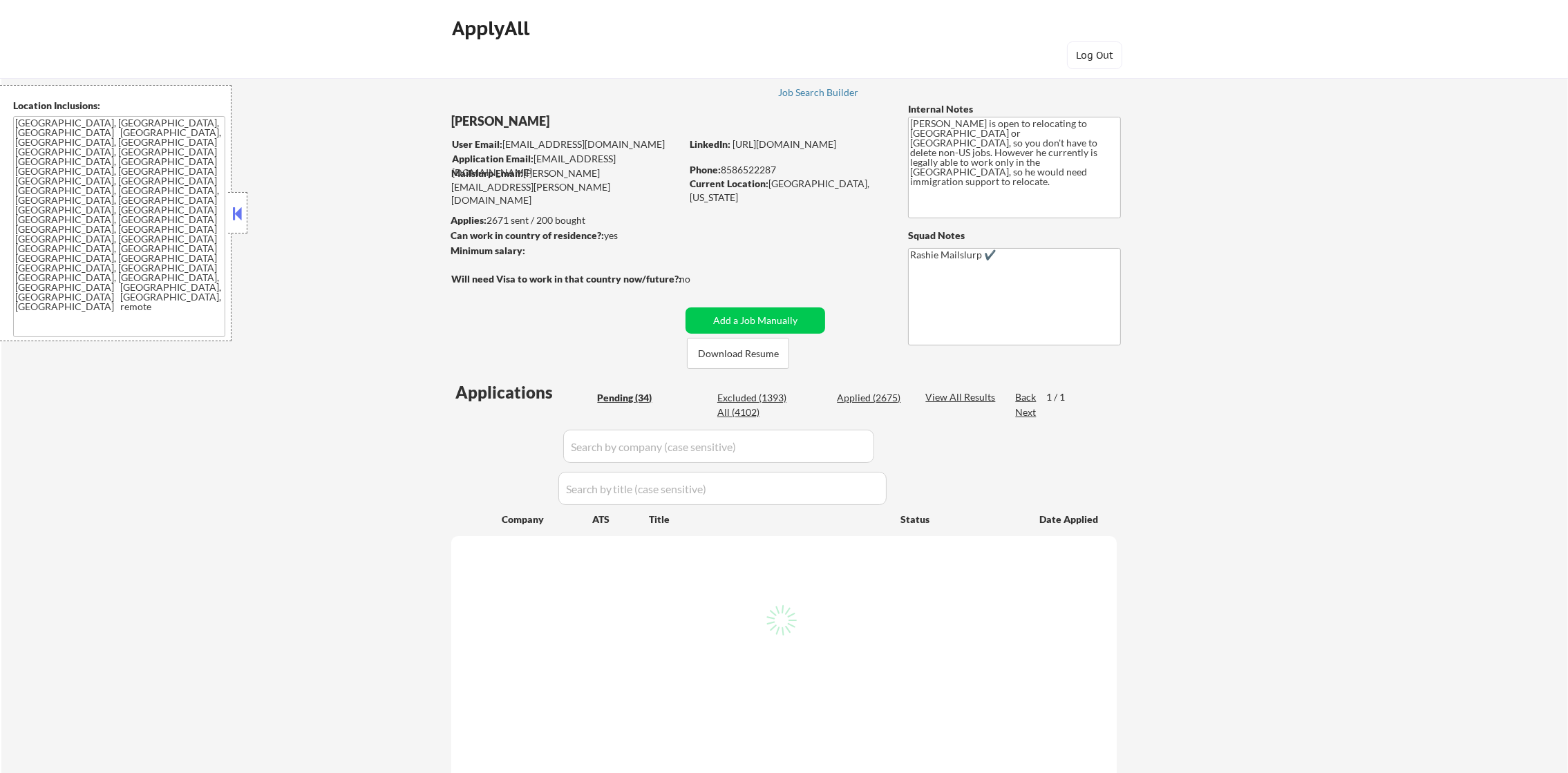
select select ""pending""
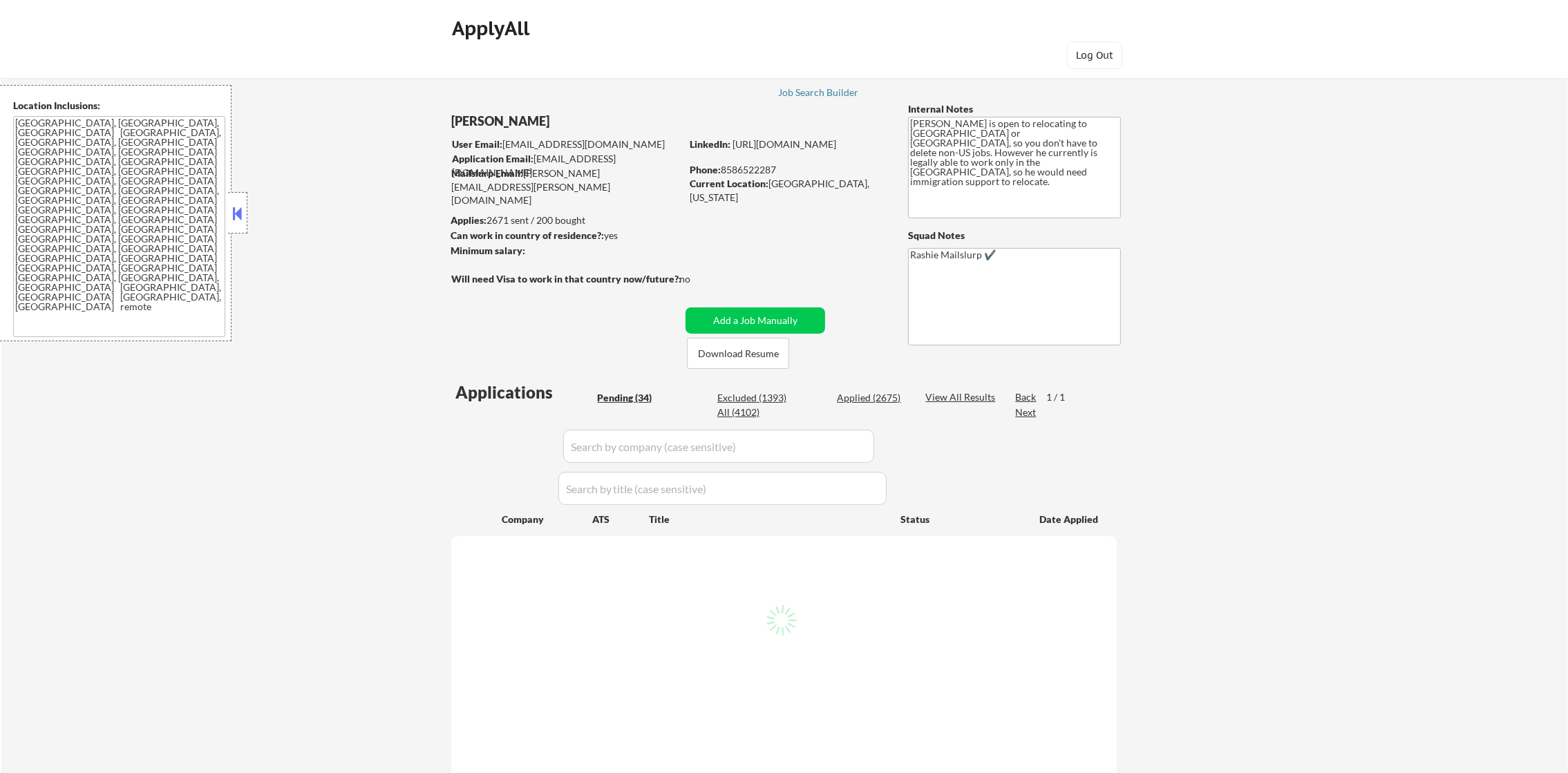
select select ""pending""
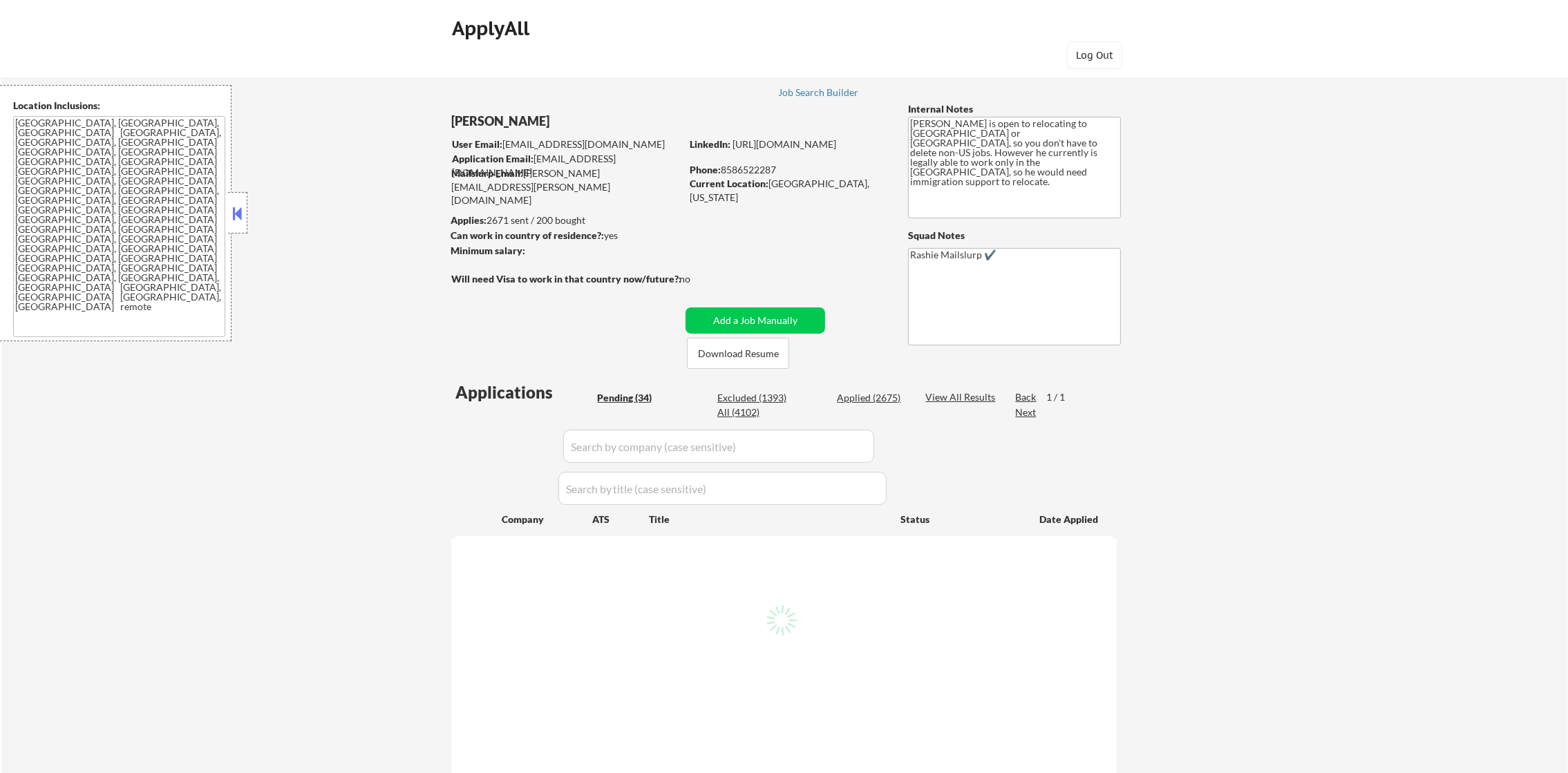
select select ""pending""
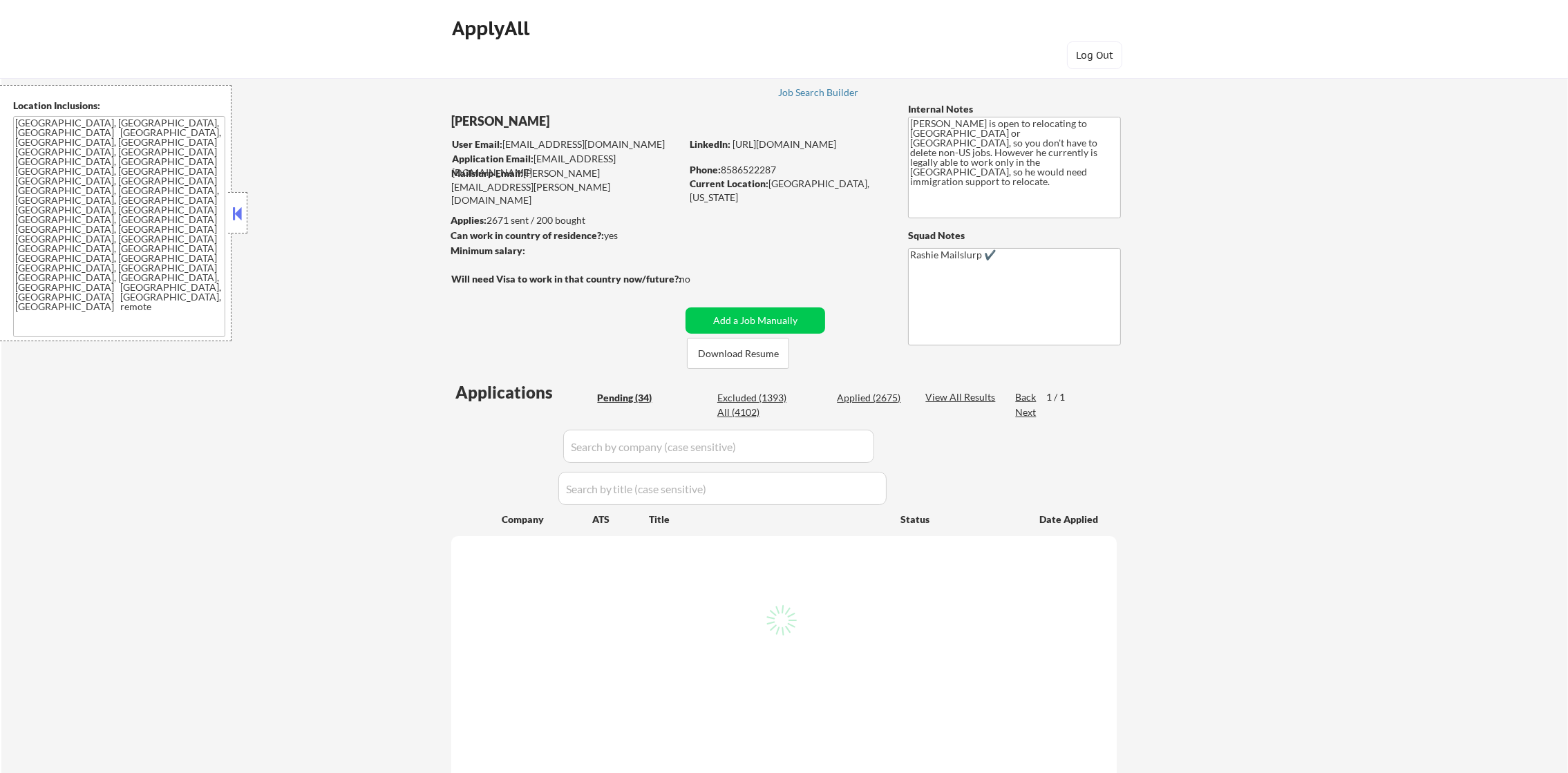
select select ""pending""
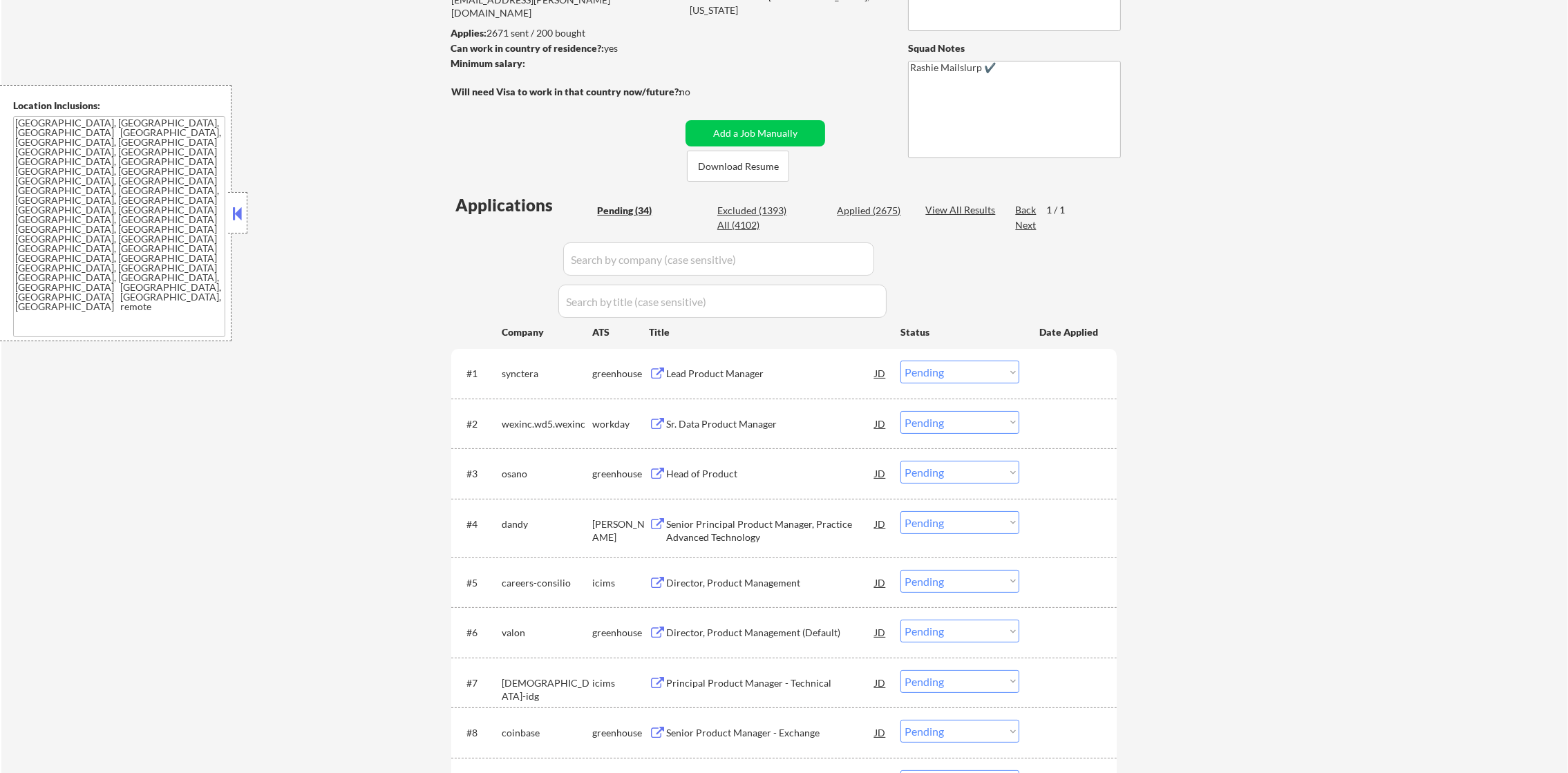
scroll to position [207, 0]
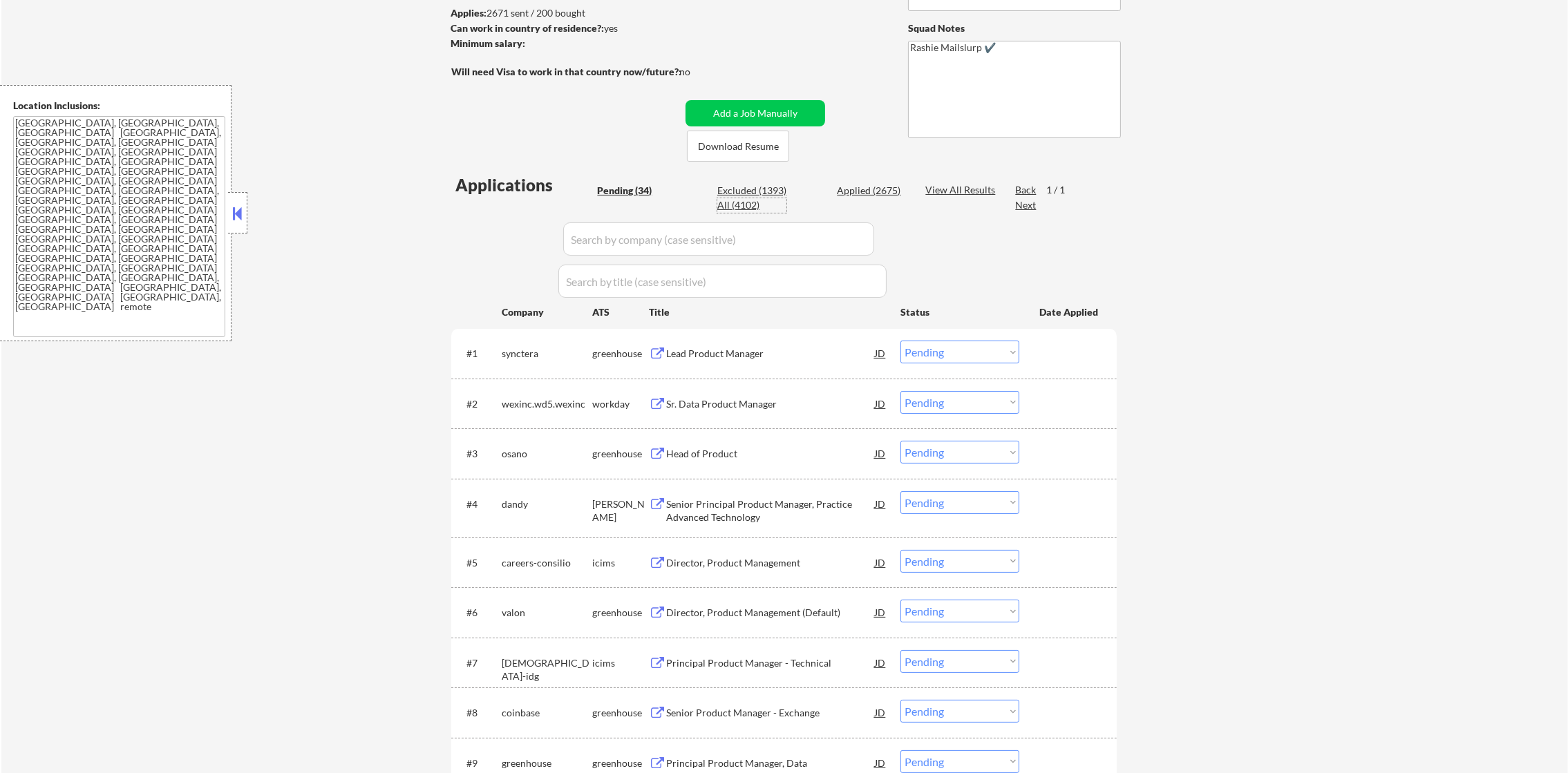
click at [735, 208] on div "All (4102)" at bounding box center [751, 205] width 69 height 14
click at [662, 246] on input "input" at bounding box center [719, 239] width 311 height 33
select select ""applied""
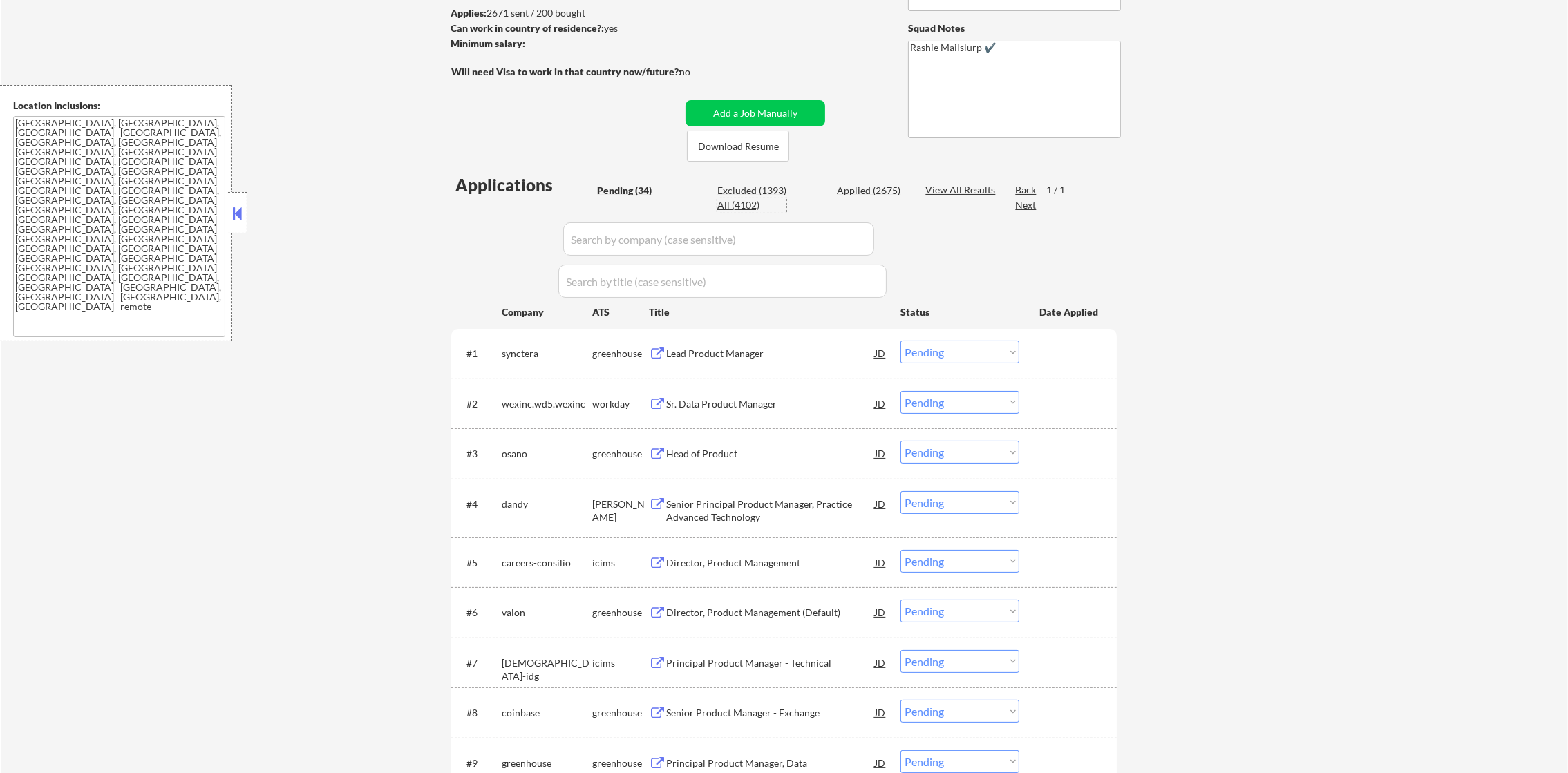
select select ""applied""
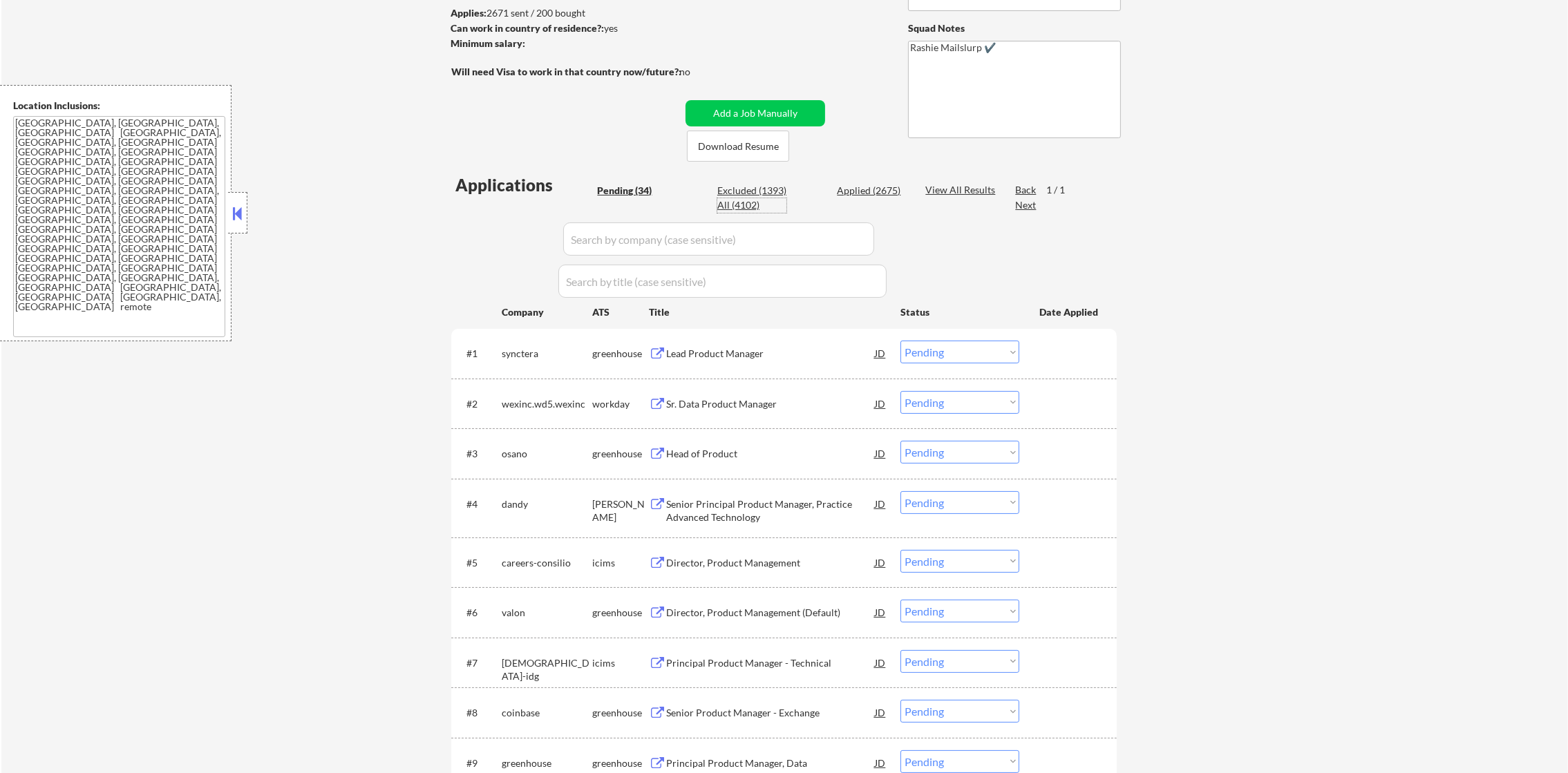
select select ""applied""
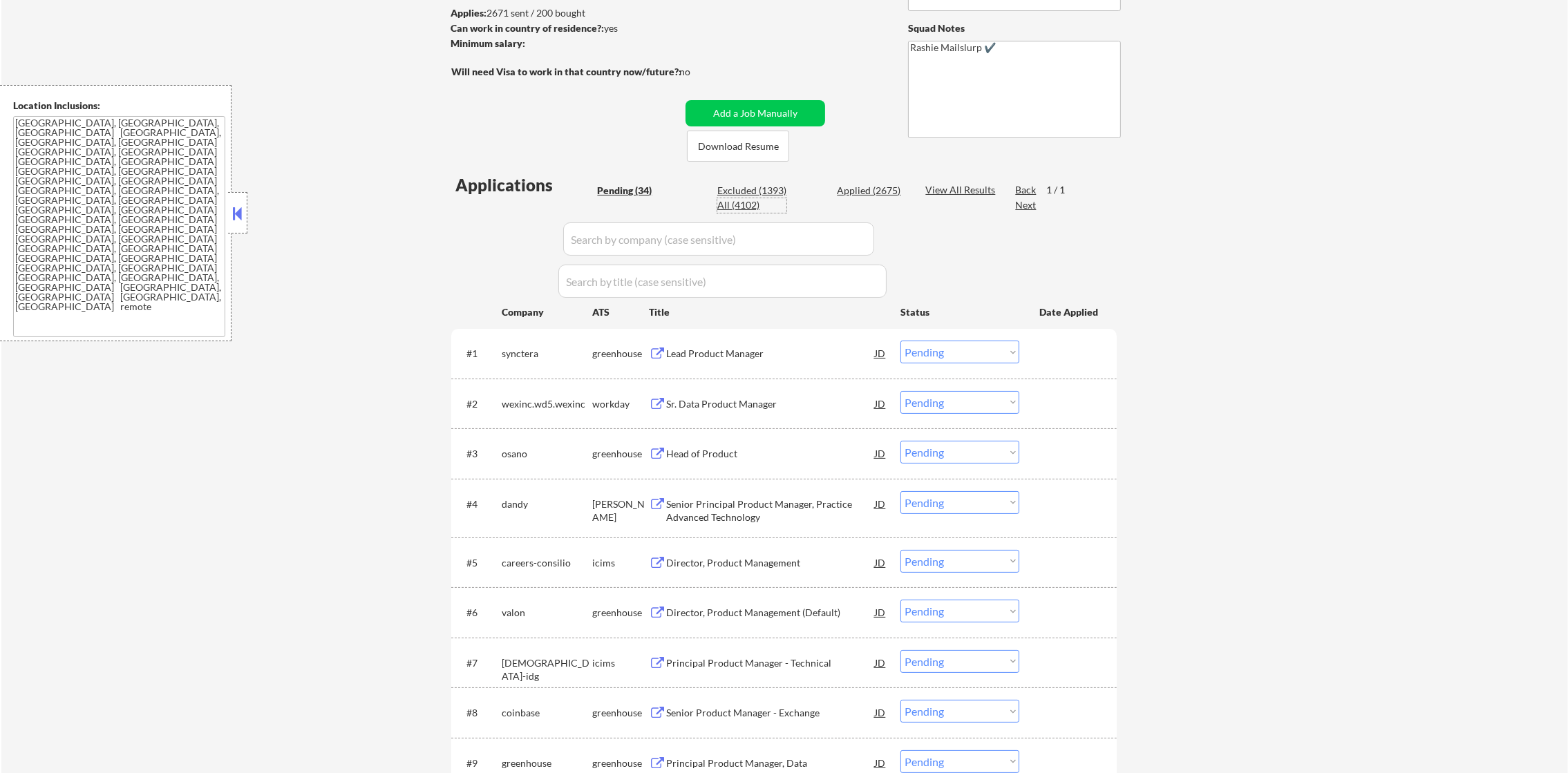
select select ""applied""
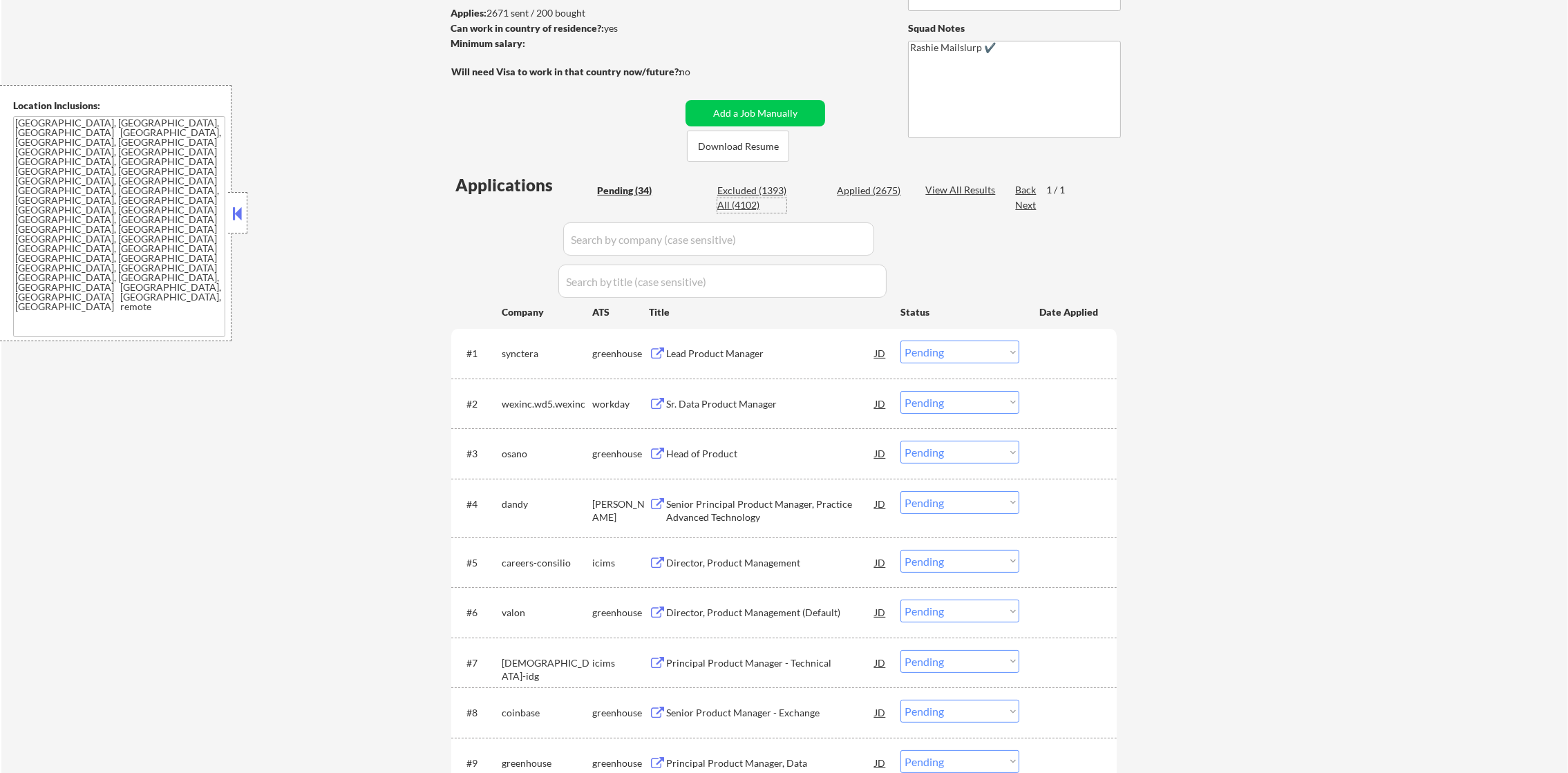
select select ""applied""
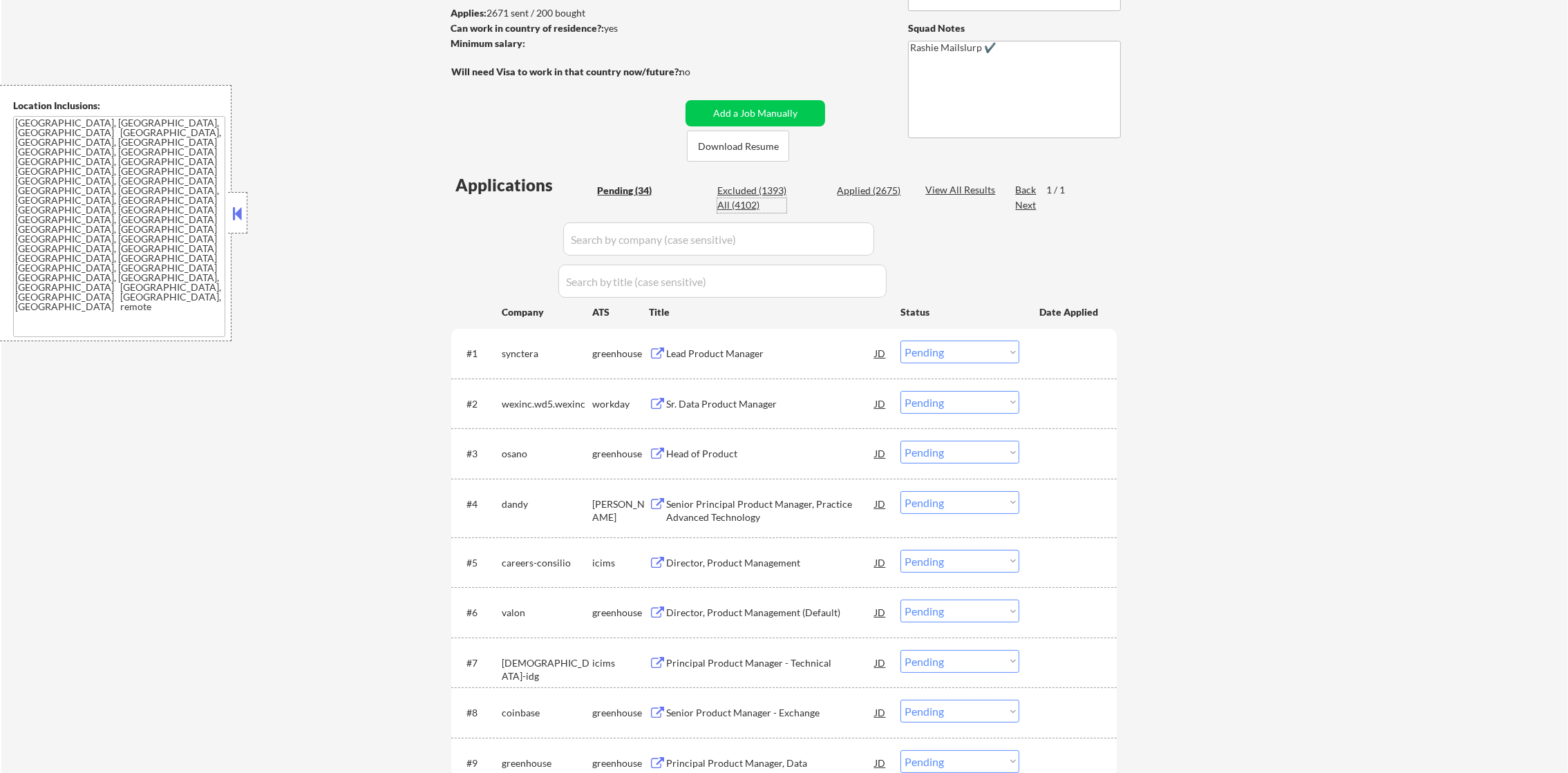
select select ""applied""
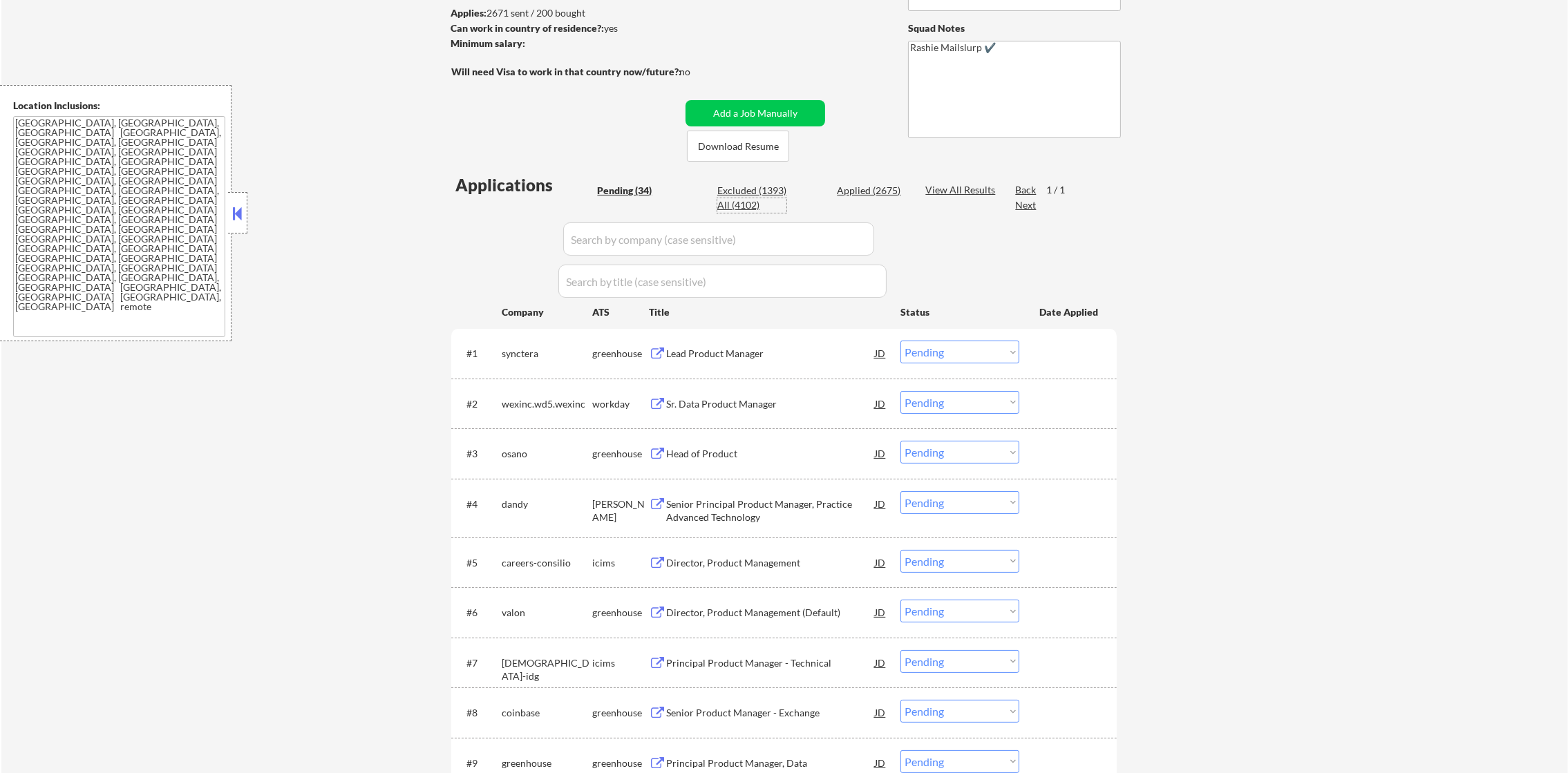
select select ""applied""
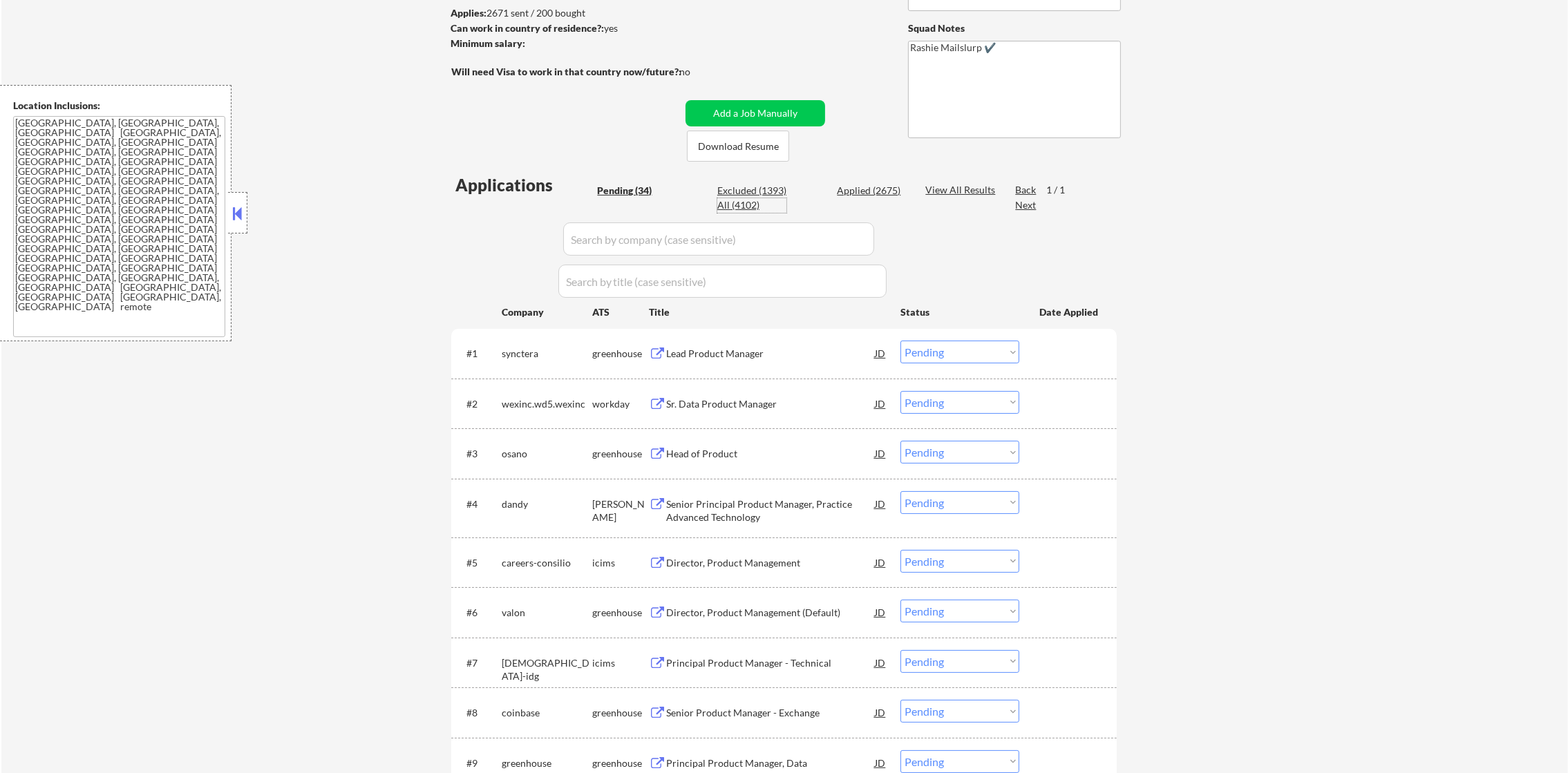
select select ""applied""
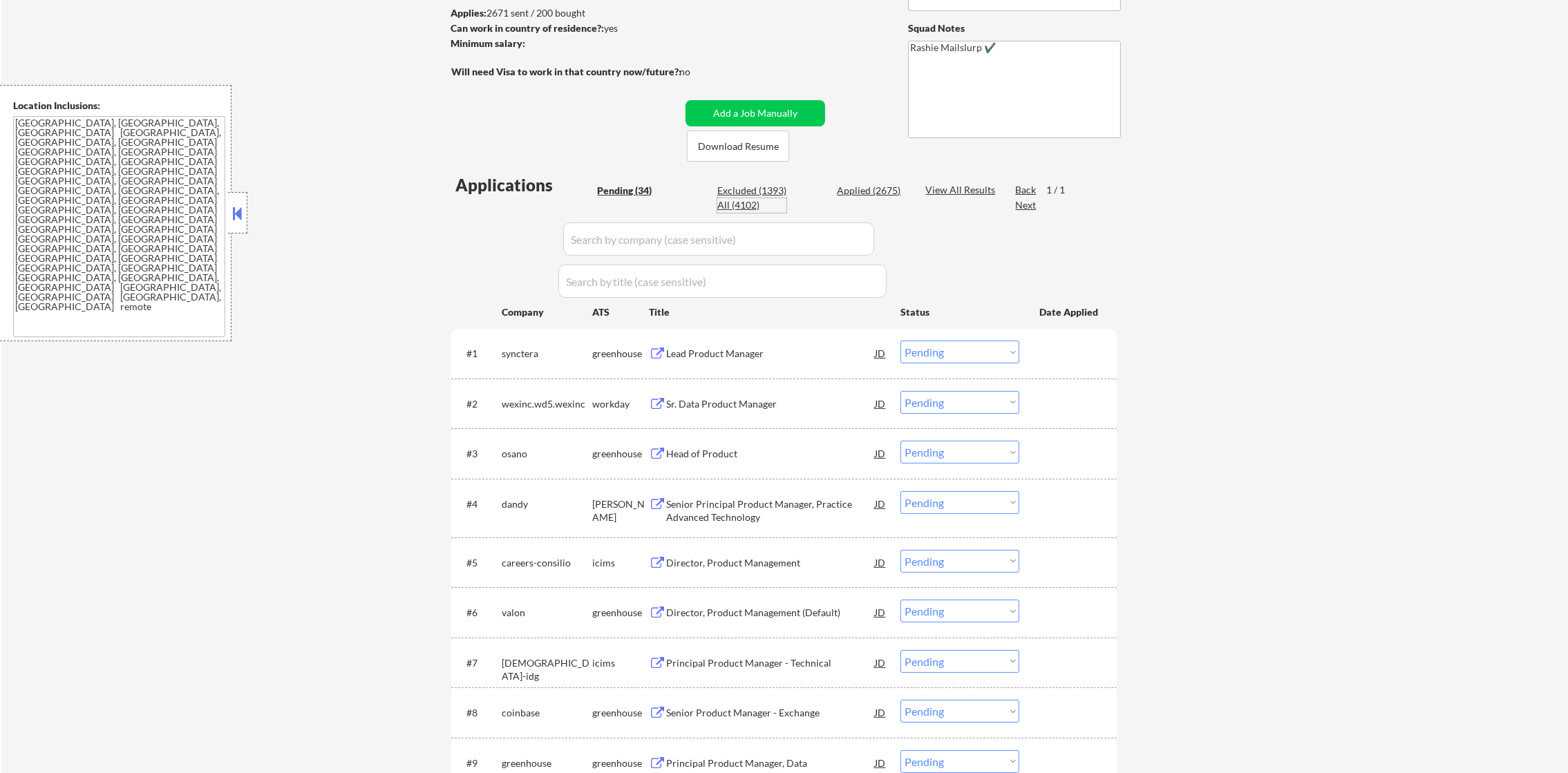
select select ""applied""
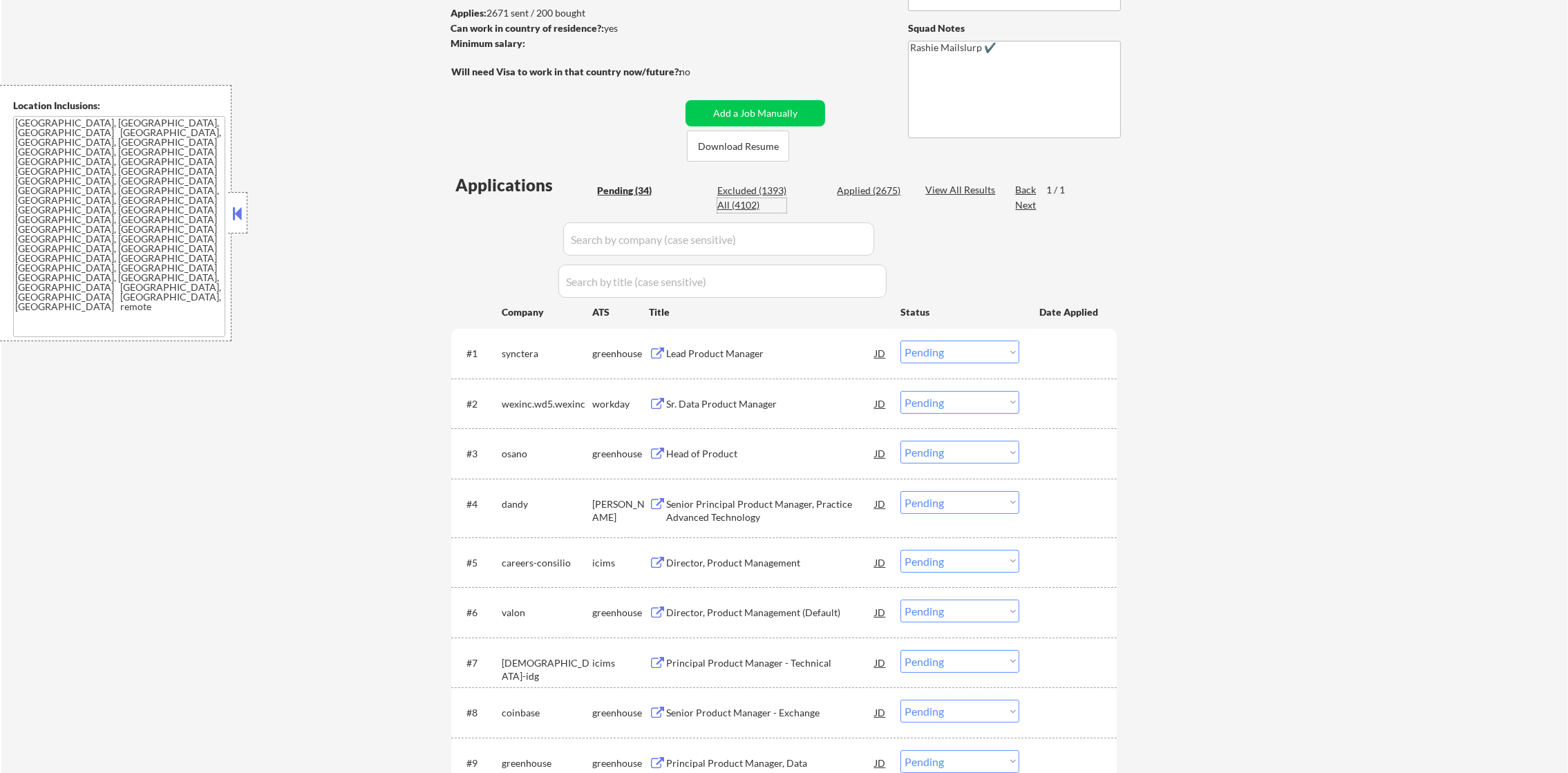
select select ""applied""
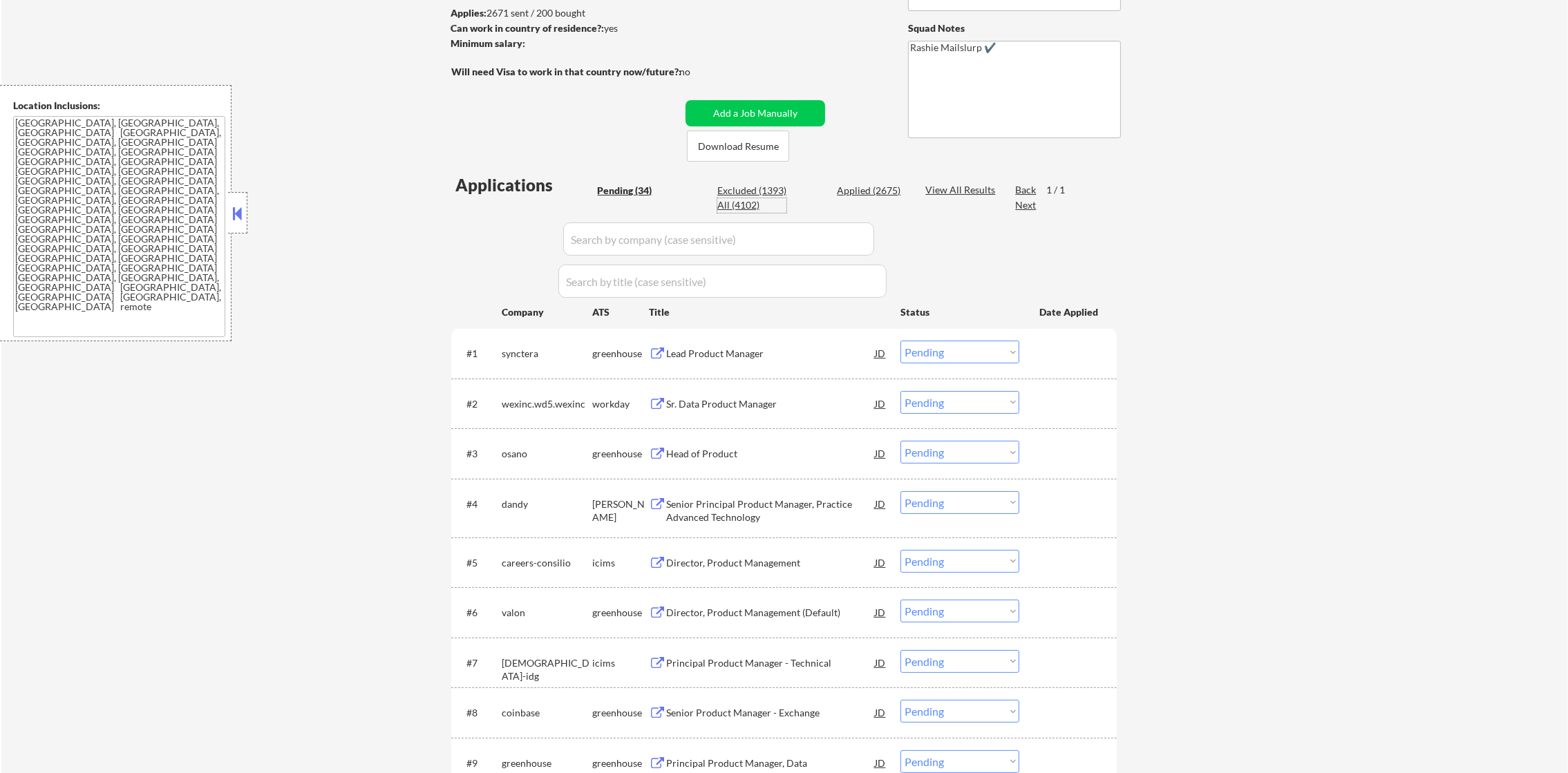
select select ""applied""
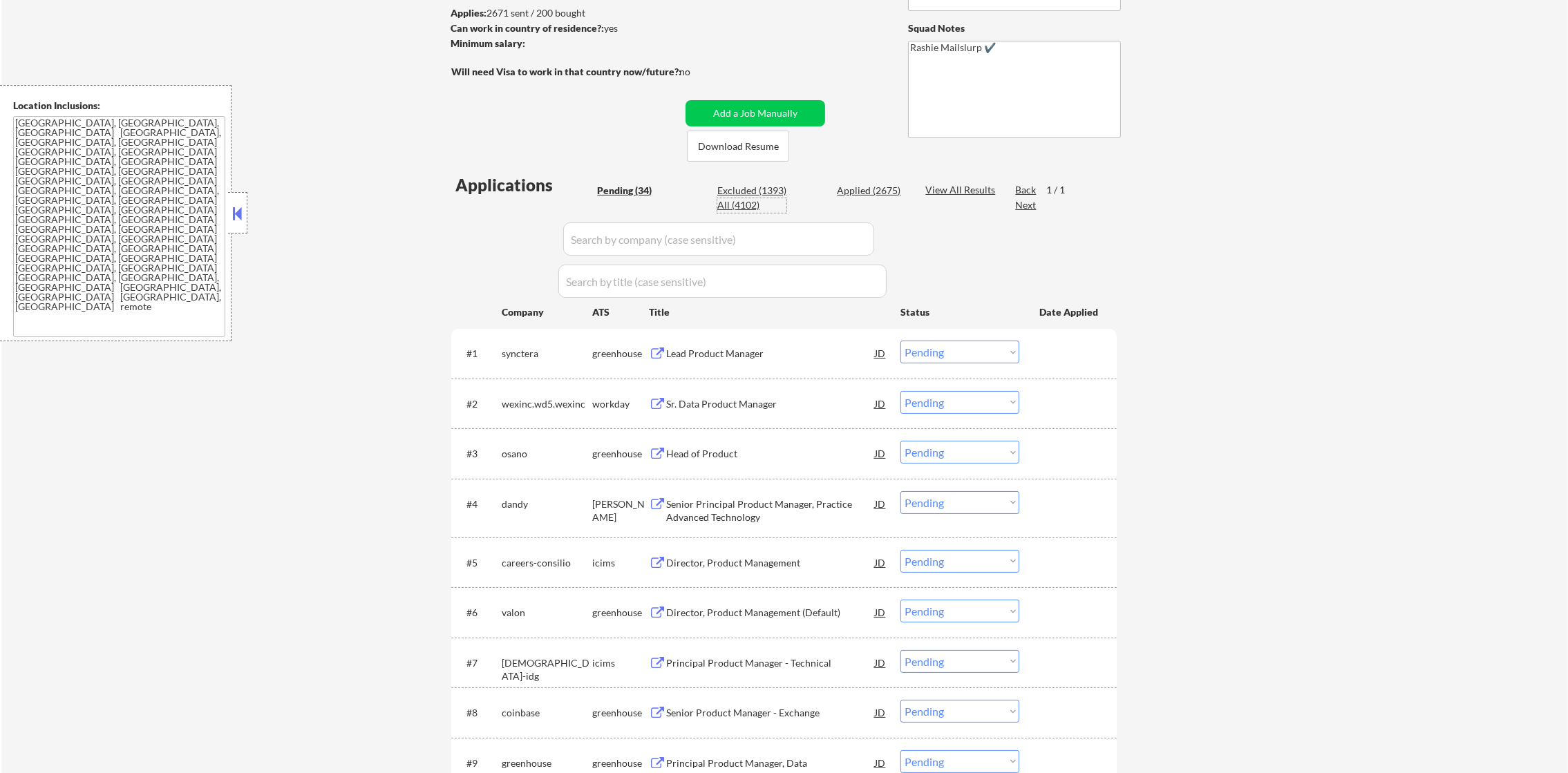
select select ""applied""
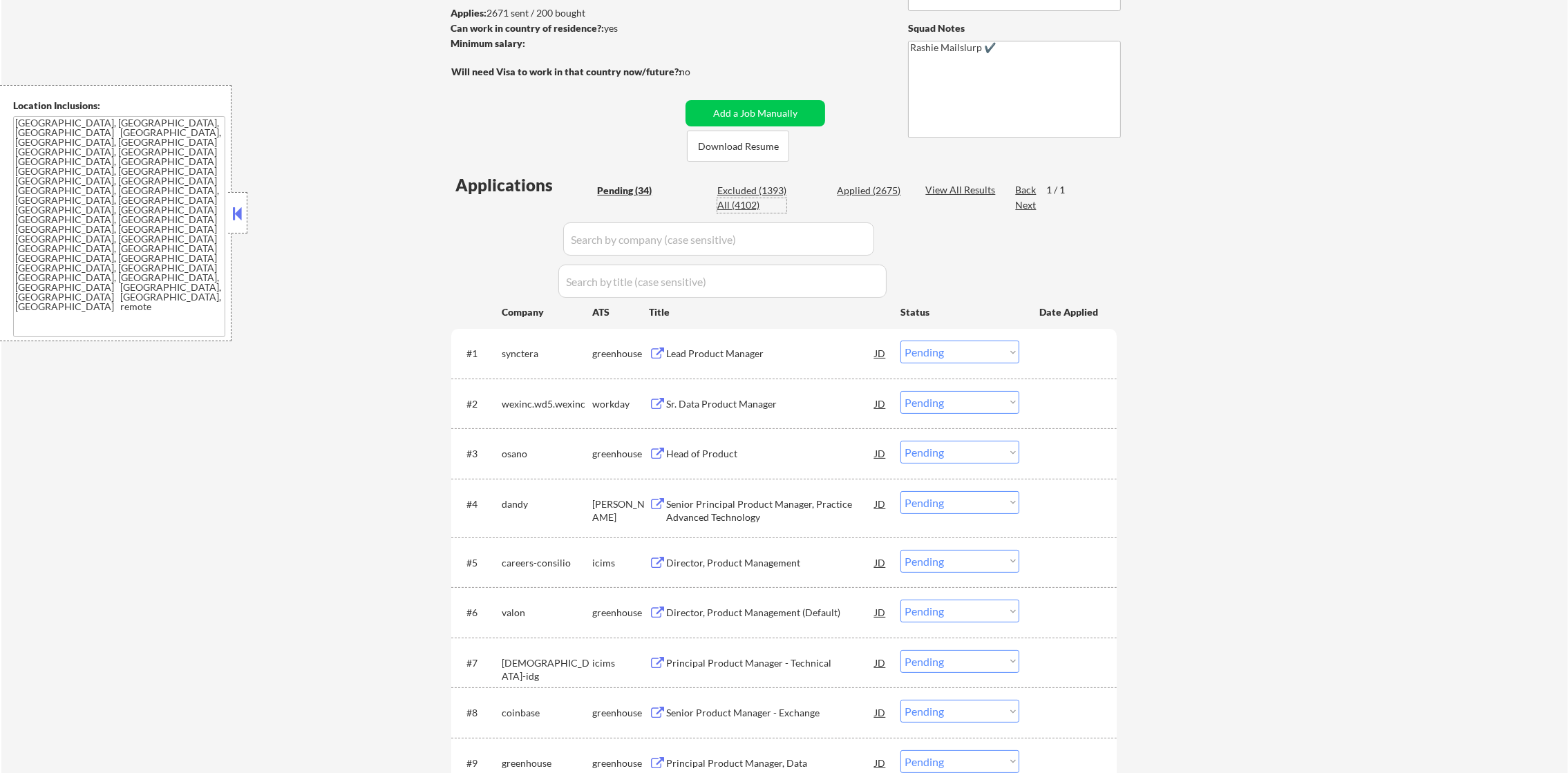
select select ""applied""
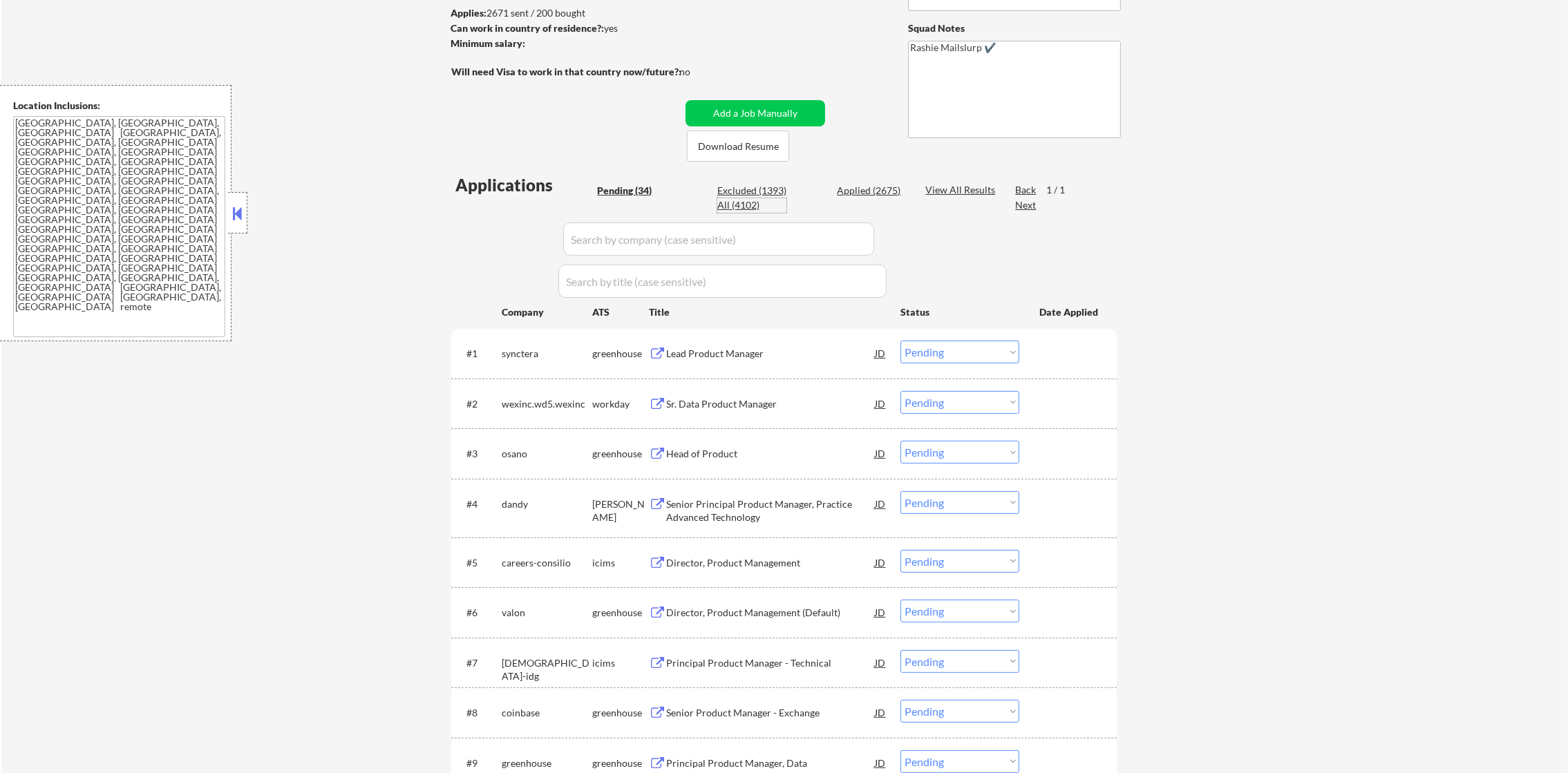
select select ""applied""
click at [654, 242] on input "input" at bounding box center [719, 239] width 311 height 33
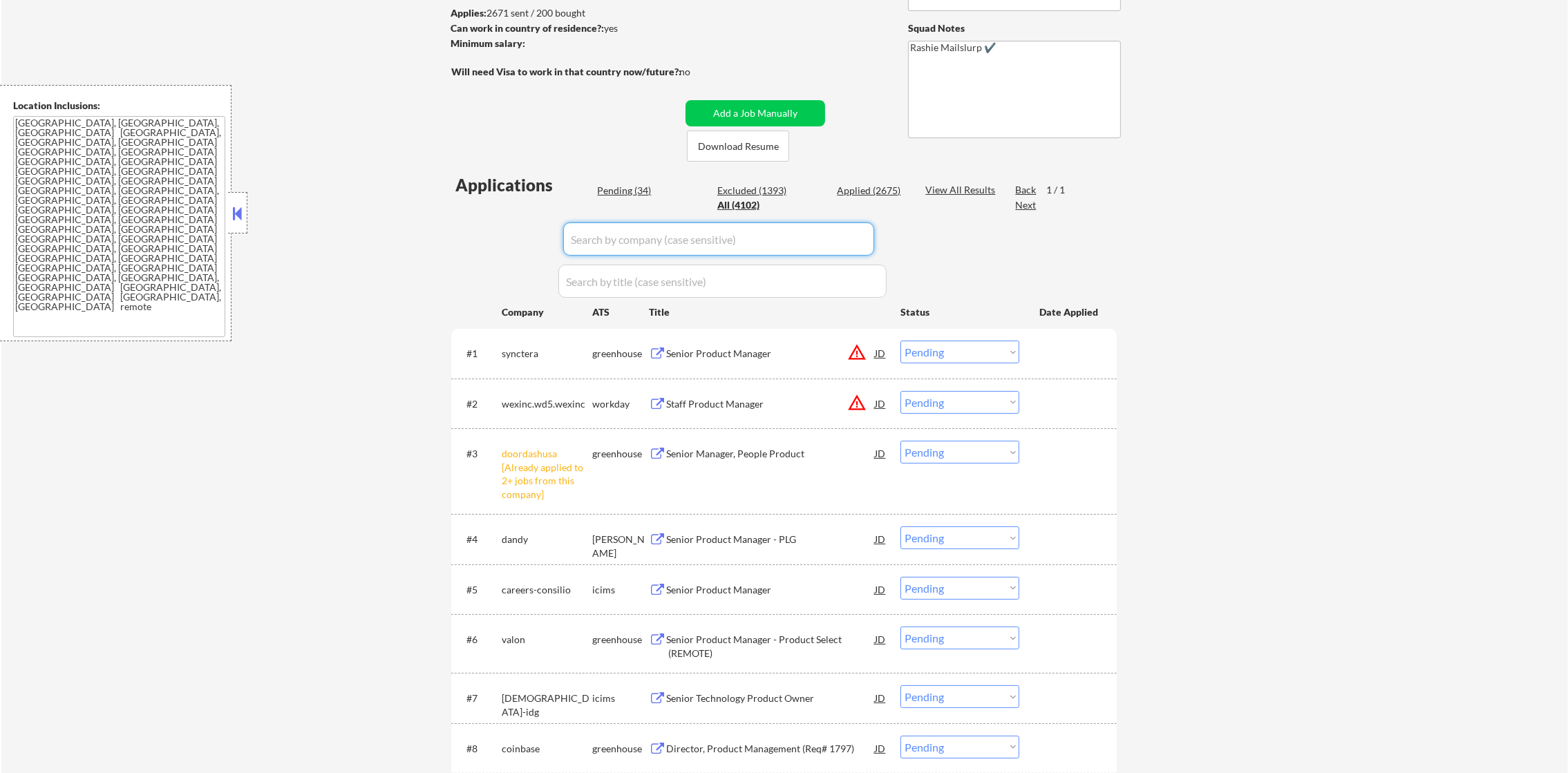
paste input "synctera"
type input "synctera"
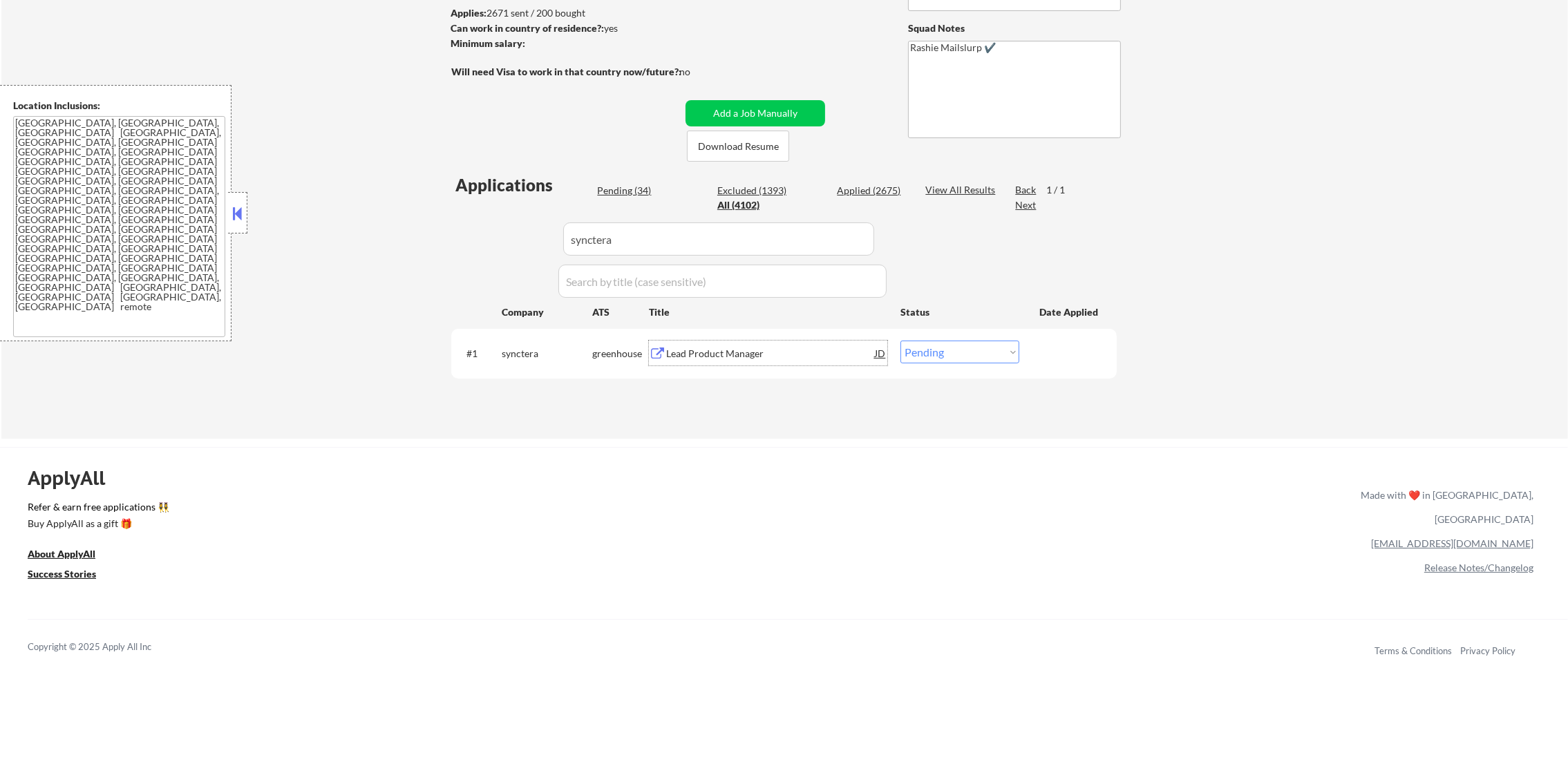
click at [754, 352] on div "Lead Product Manager" at bounding box center [770, 354] width 209 height 14
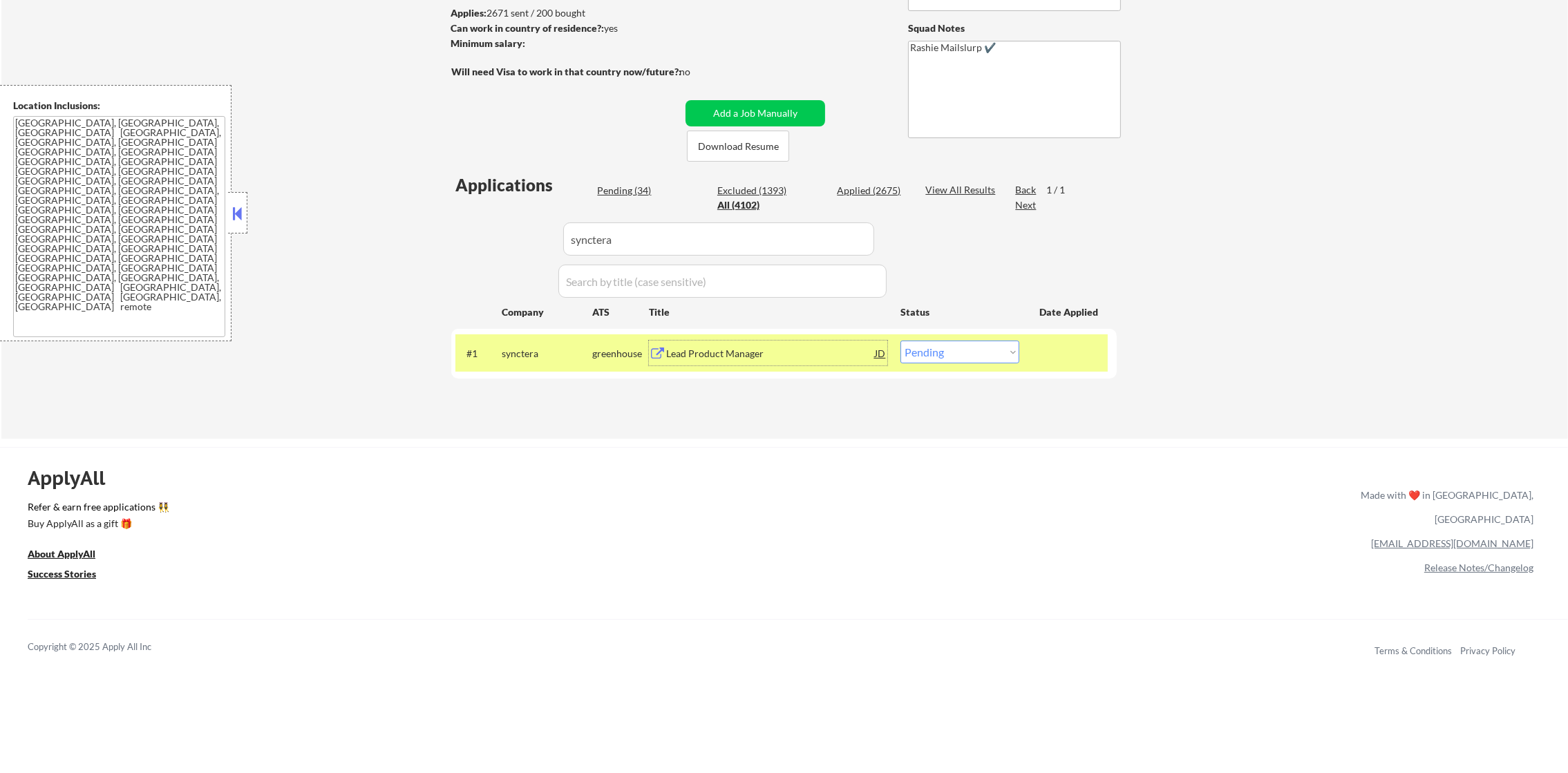
click at [936, 357] on select "Choose an option... Pending Applied Excluded (Questions) Excluded (Expired) Exc…" at bounding box center [960, 352] width 119 height 23
select select ""excluded""
click at [901, 341] on select "Choose an option... Pending Applied Excluded (Questions) Excluded (Expired) Exc…" at bounding box center [960, 352] width 119 height 23
click at [536, 341] on div "synctera" at bounding box center [546, 353] width 90 height 25
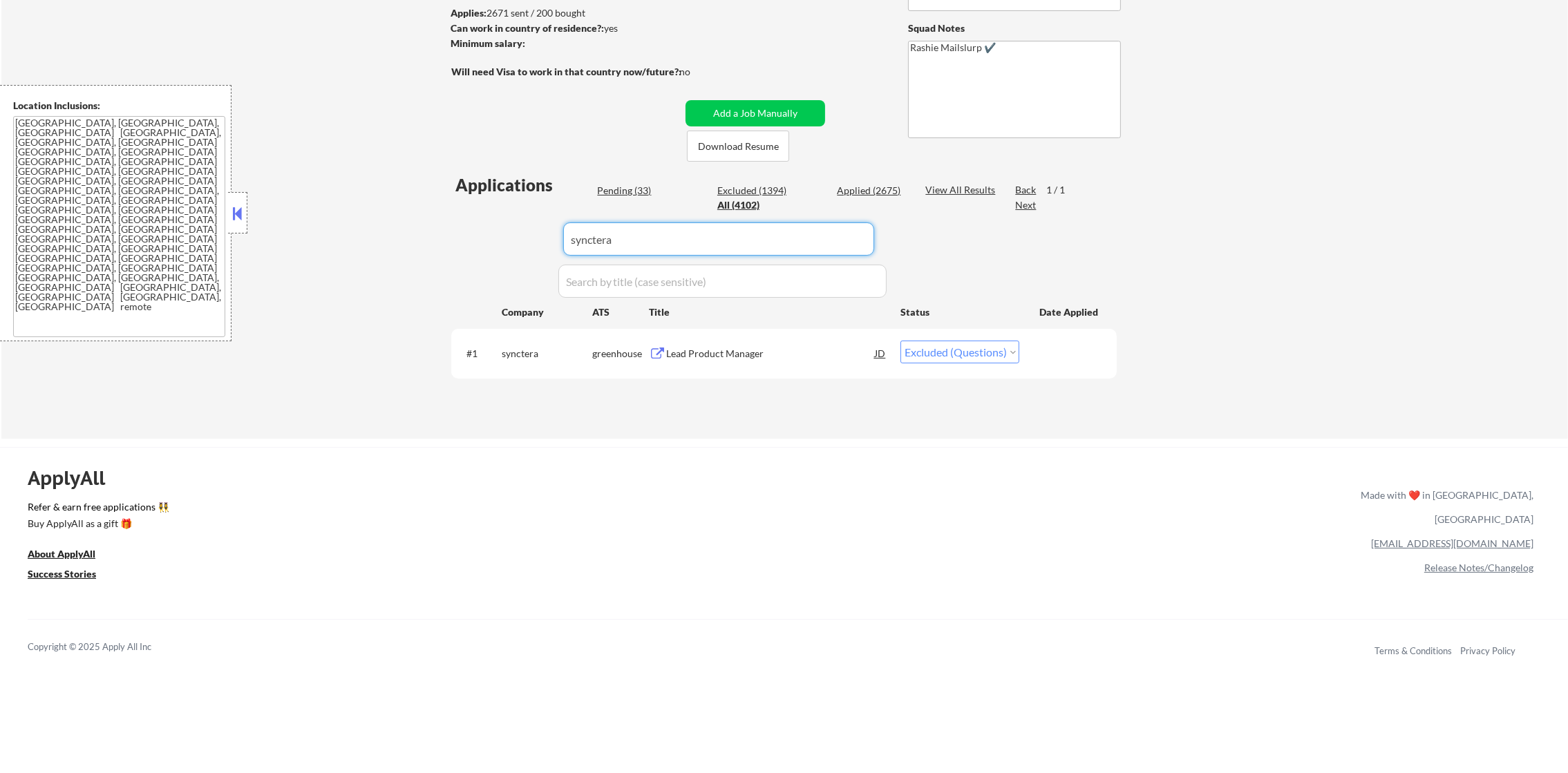
drag, startPoint x: 639, startPoint y: 234, endPoint x: 523, endPoint y: 241, distance: 116.2
click at [518, 241] on div "Applications Pending (33) Excluded (1394) Applied (2675) All (4102) View All Re…" at bounding box center [784, 293] width 666 height 238
paste input "wexinc.wd5.wexinc"
type input "wexinc.wd5.wexinc"
click at [397, 289] on div "← Return to /applysquad Mailslurp Inbox Job Search Builder Gabriel Wilensky Use…" at bounding box center [785, 143] width 1566 height 591
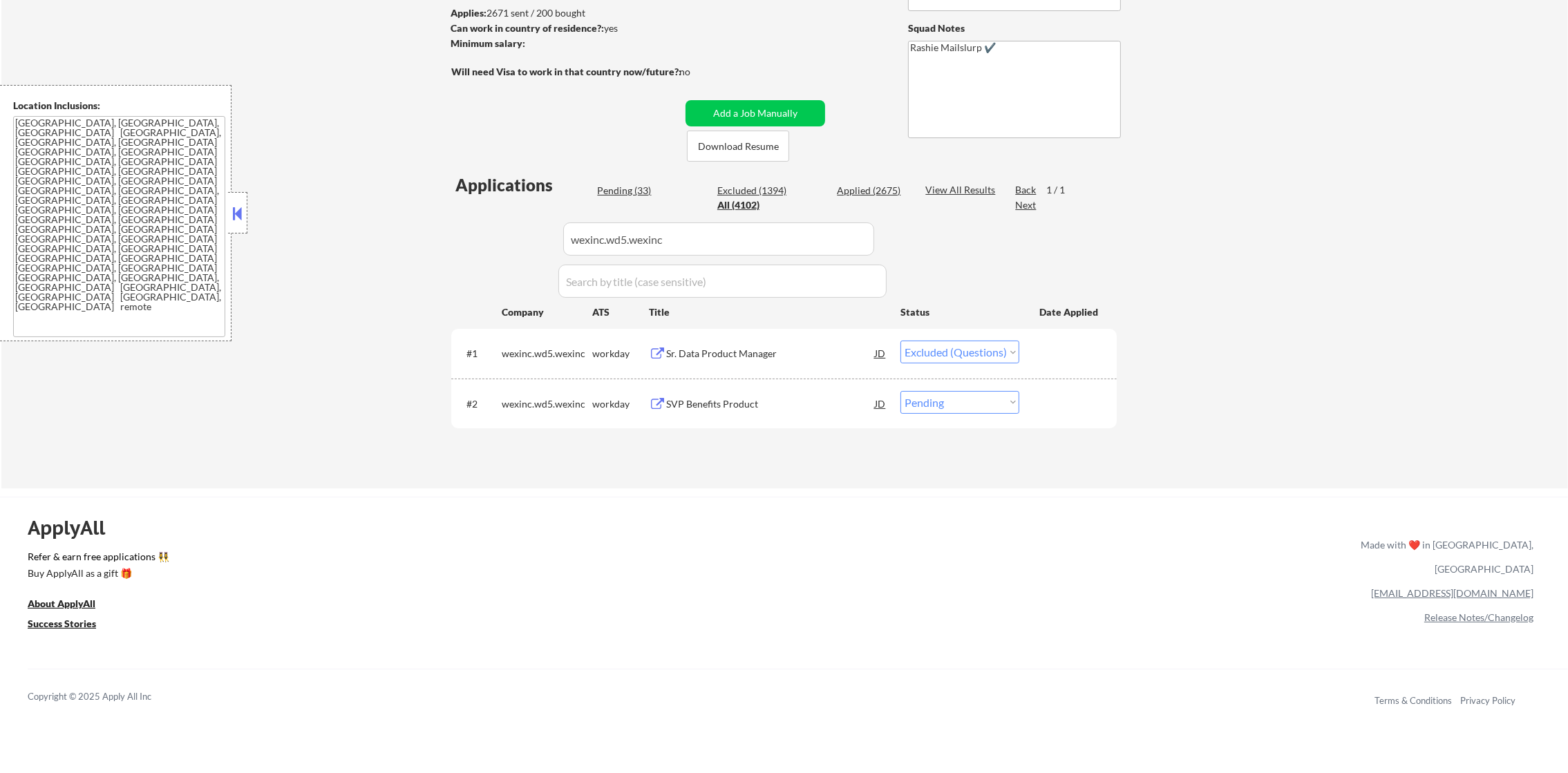
click at [776, 360] on div "Sr. Data Product Manager" at bounding box center [770, 354] width 209 height 14
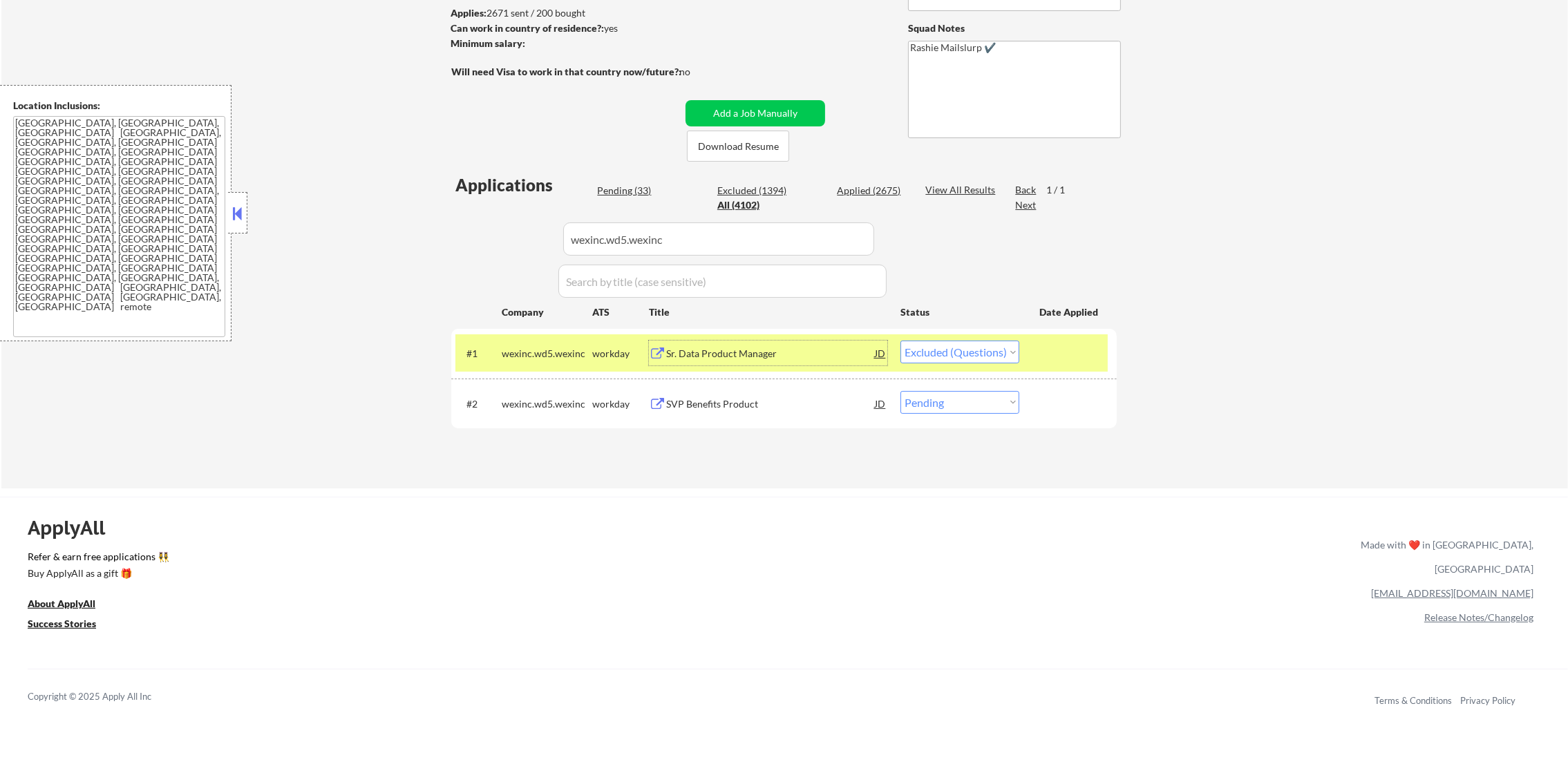
click at [936, 354] on select "Choose an option... Pending Applied Excluded (Questions) Excluded (Expired) Exc…" at bounding box center [960, 352] width 119 height 23
select select ""applied""
click at [901, 341] on select "Choose an option... Pending Applied Excluded (Questions) Excluded (Expired) Exc…" at bounding box center [960, 352] width 119 height 23
click at [546, 344] on div "wexinc.wd5.wexinc" at bounding box center [546, 353] width 90 height 25
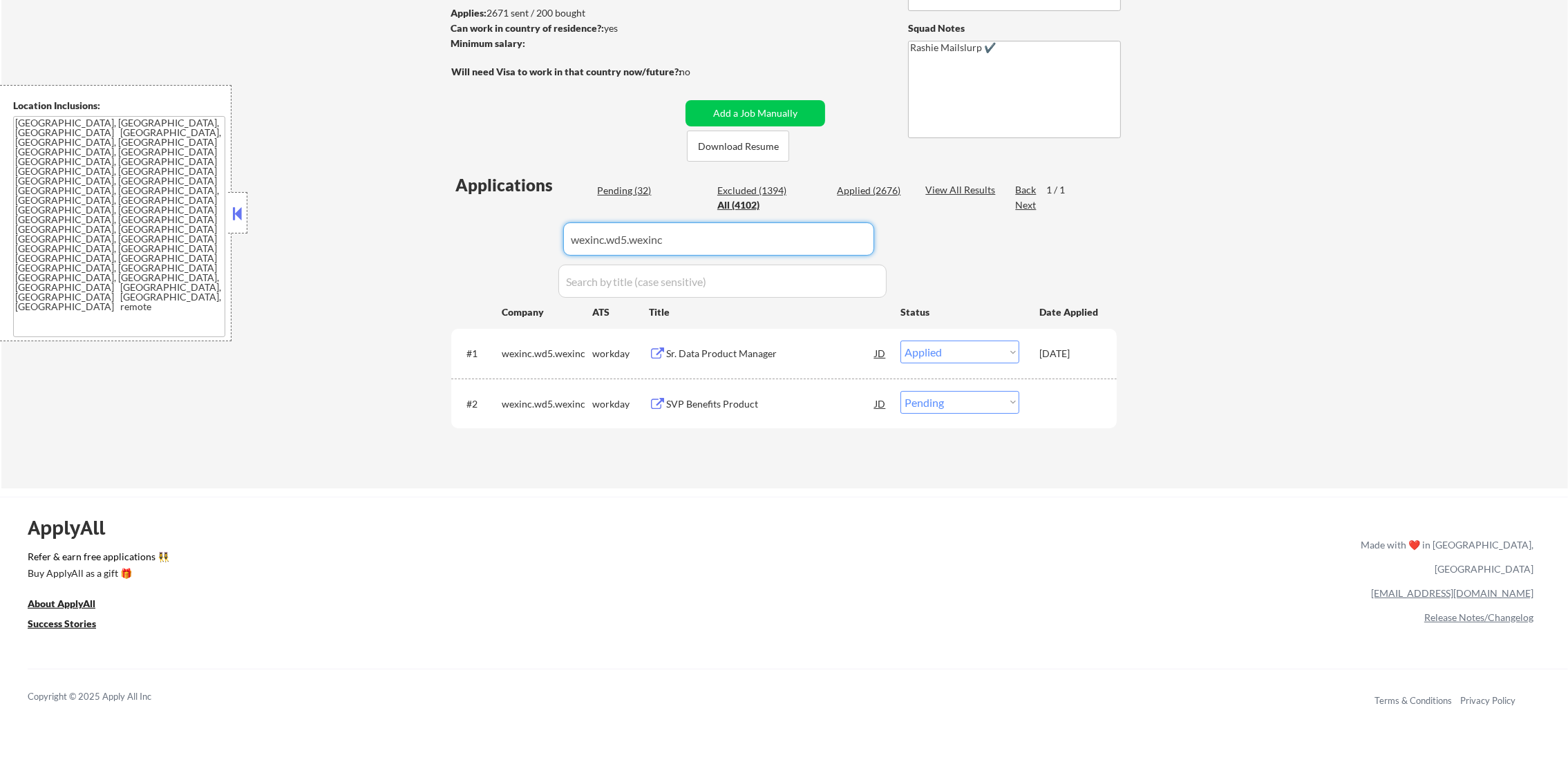
drag, startPoint x: 646, startPoint y: 231, endPoint x: 461, endPoint y: 240, distance: 185.2
click at [461, 240] on div "Applications Pending (32) Excluded (1394) Applied (2676) All (4102) View All Re…" at bounding box center [784, 318] width 666 height 289
paste input "osano"
type input "osano"
click at [461, 240] on div "Applications Pending (32) Excluded (1394) Applied (2676) All (4102) View All Re…" at bounding box center [784, 318] width 666 height 289
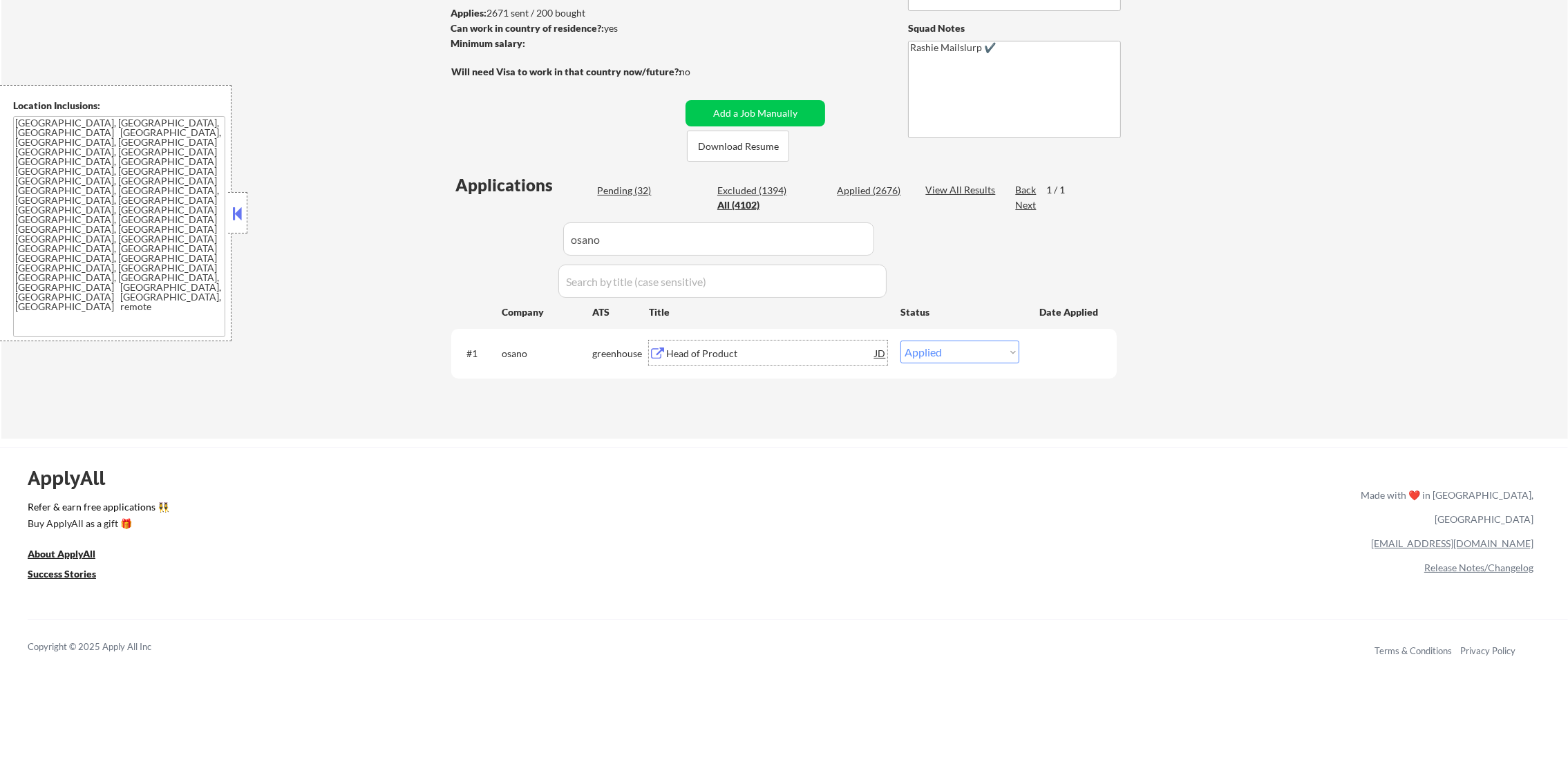
click at [721, 347] on div "Head of Product" at bounding box center [770, 354] width 209 height 14
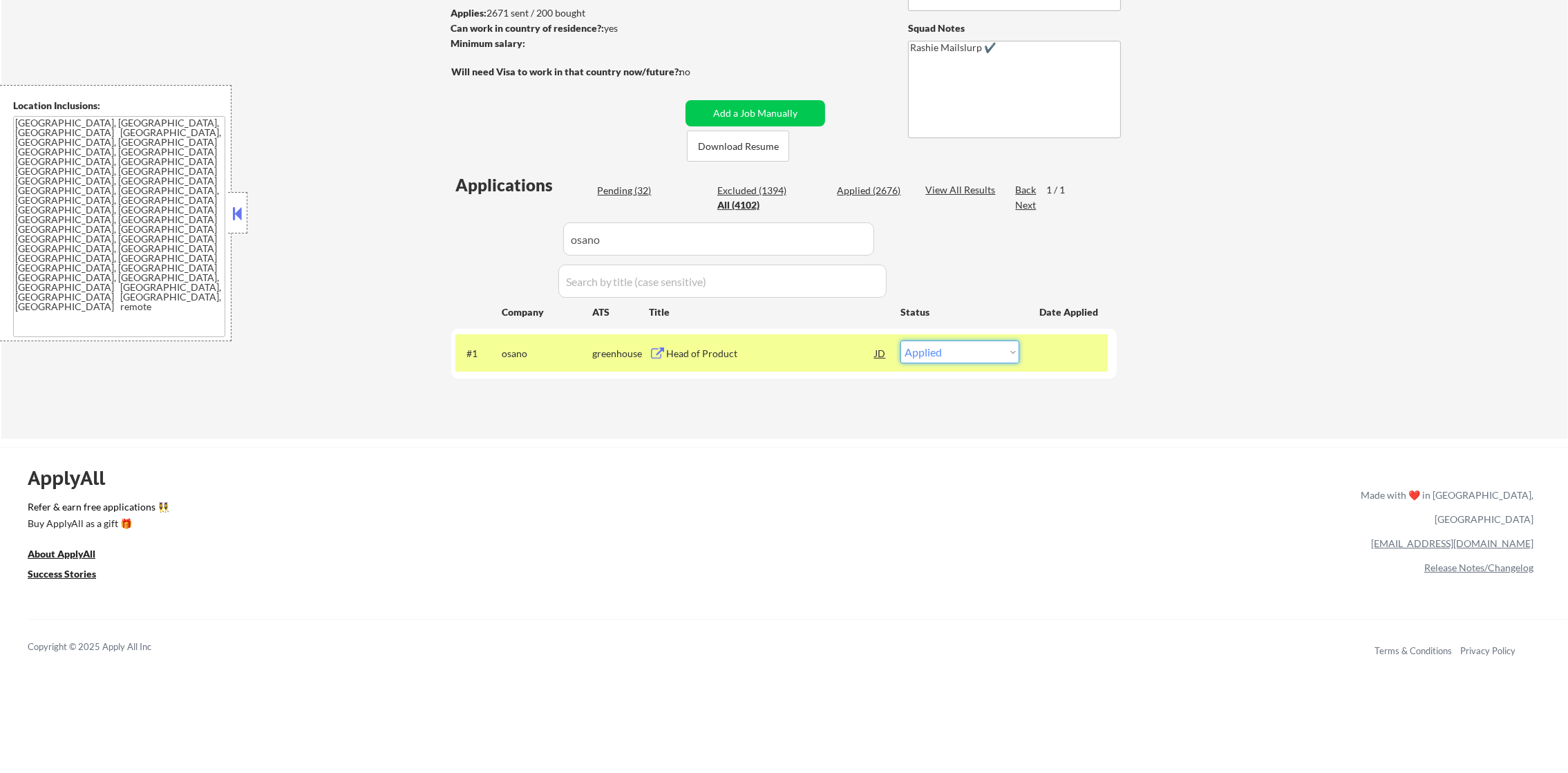
click at [978, 356] on select "Choose an option... Pending Applied Excluded (Questions) Excluded (Expired) Exc…" at bounding box center [960, 352] width 119 height 23
select select ""excluded""
click at [901, 341] on select "Choose an option... Pending Applied Excluded (Questions) Excluded (Expired) Exc…" at bounding box center [960, 352] width 119 height 23
click at [483, 357] on div "#1" at bounding box center [479, 354] width 24 height 14
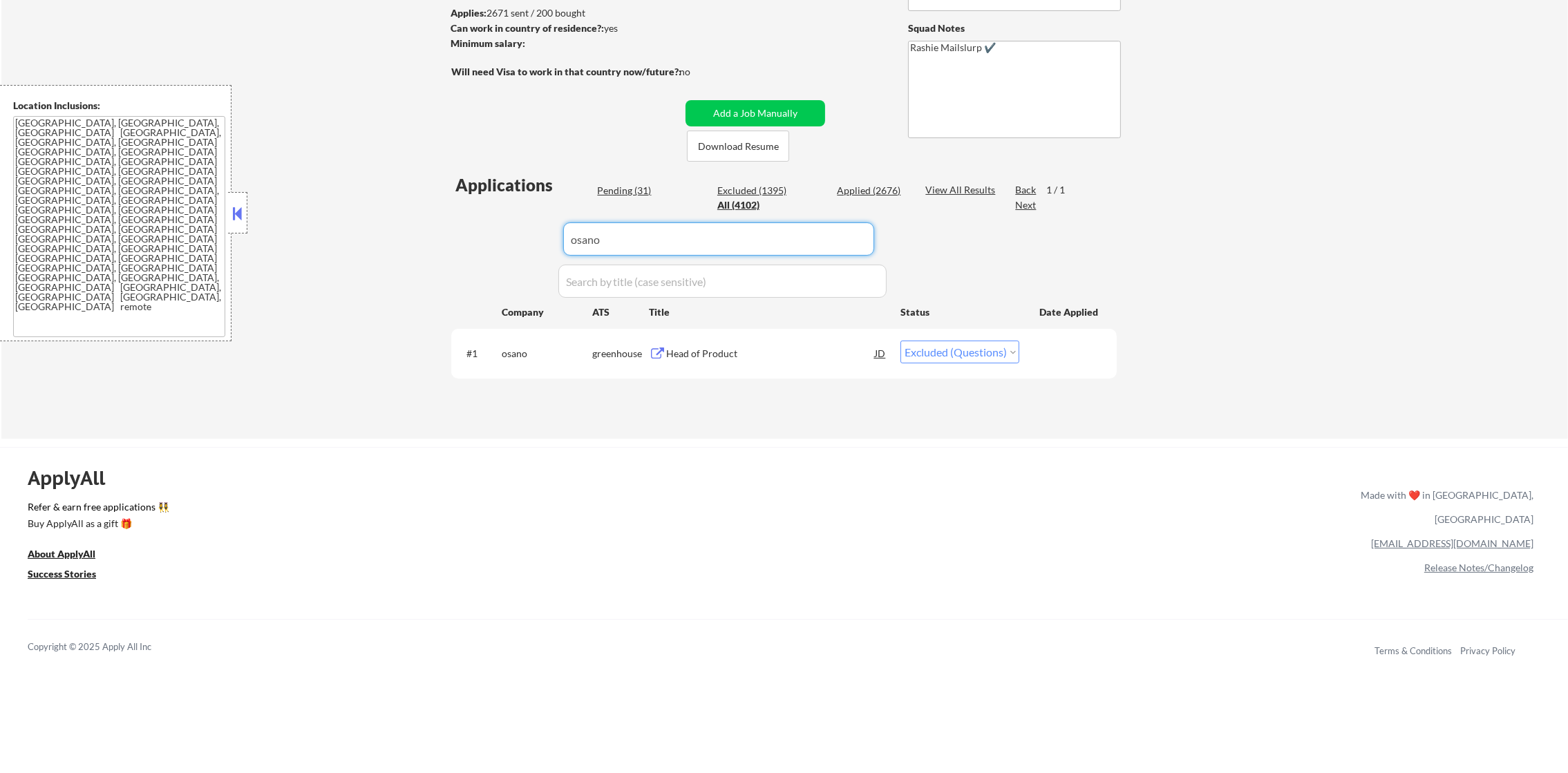
drag, startPoint x: 609, startPoint y: 256, endPoint x: 457, endPoint y: 244, distance: 152.5
click at [468, 244] on div "Applications Pending (31) Excluded (1395) Applied (2676) All (4102) View All Re…" at bounding box center [784, 293] width 666 height 238
paste input "dandy"
type input "dandy"
click at [452, 244] on div "Applications Pending (31) Excluded (1395) Applied (2676) All (4102) View All Re…" at bounding box center [784, 293] width 666 height 238
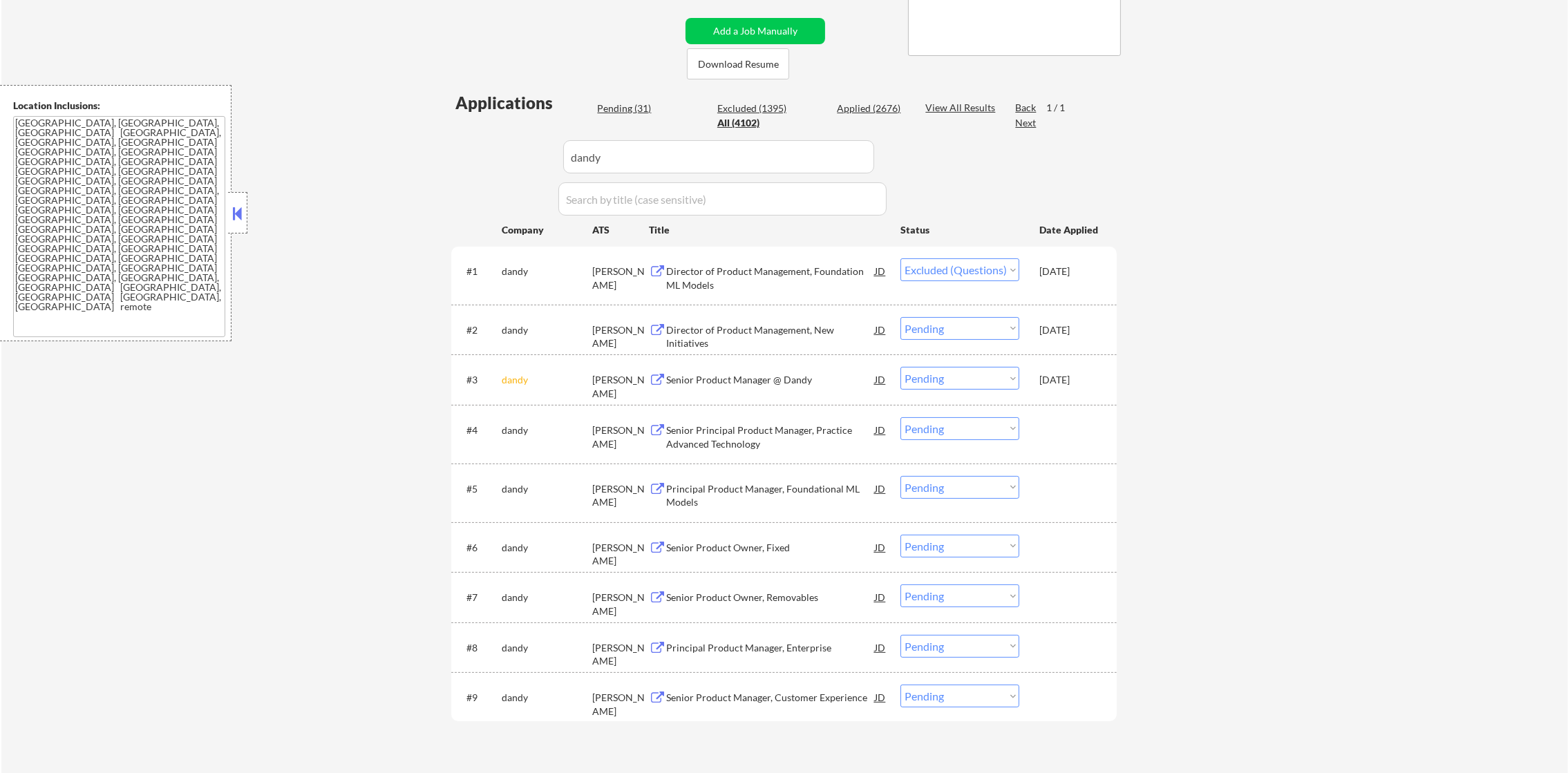
scroll to position [414, 0]
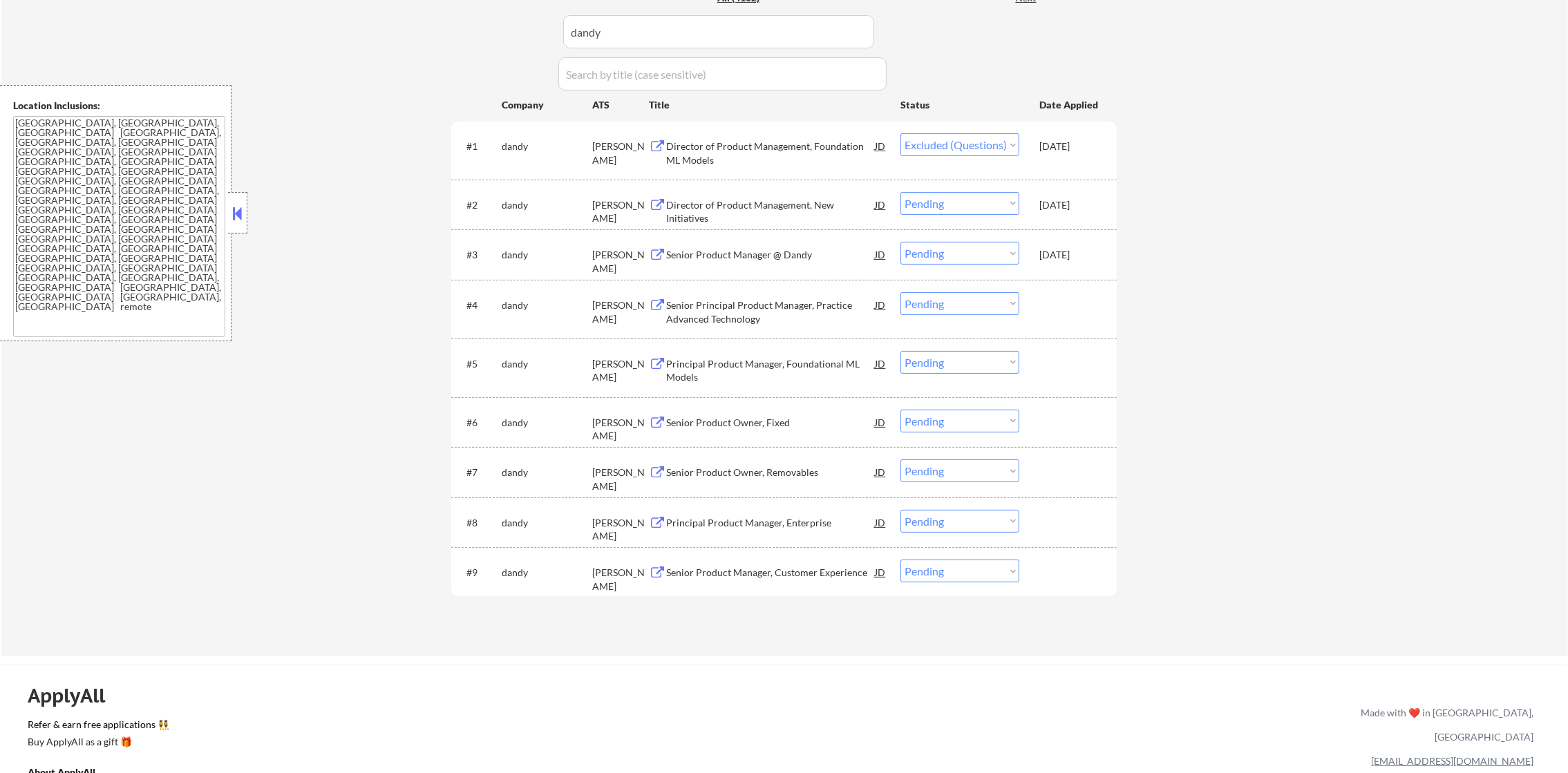
click at [968, 296] on select "Choose an option... Pending Applied Excluded (Questions) Excluded (Expired) Exc…" at bounding box center [960, 303] width 119 height 23
click at [901, 292] on select "Choose an option... Pending Applied Excluded (Questions) Excluded (Expired) Exc…" at bounding box center [960, 303] width 119 height 23
click at [953, 518] on select "Choose an option... Pending Applied Excluded (Questions) Excluded (Expired) Exc…" at bounding box center [960, 521] width 119 height 23
click at [981, 296] on select "Choose an option... Pending Applied Excluded (Questions) Excluded (Expired) Exc…" at bounding box center [960, 303] width 119 height 23
select select ""excluded__other_""
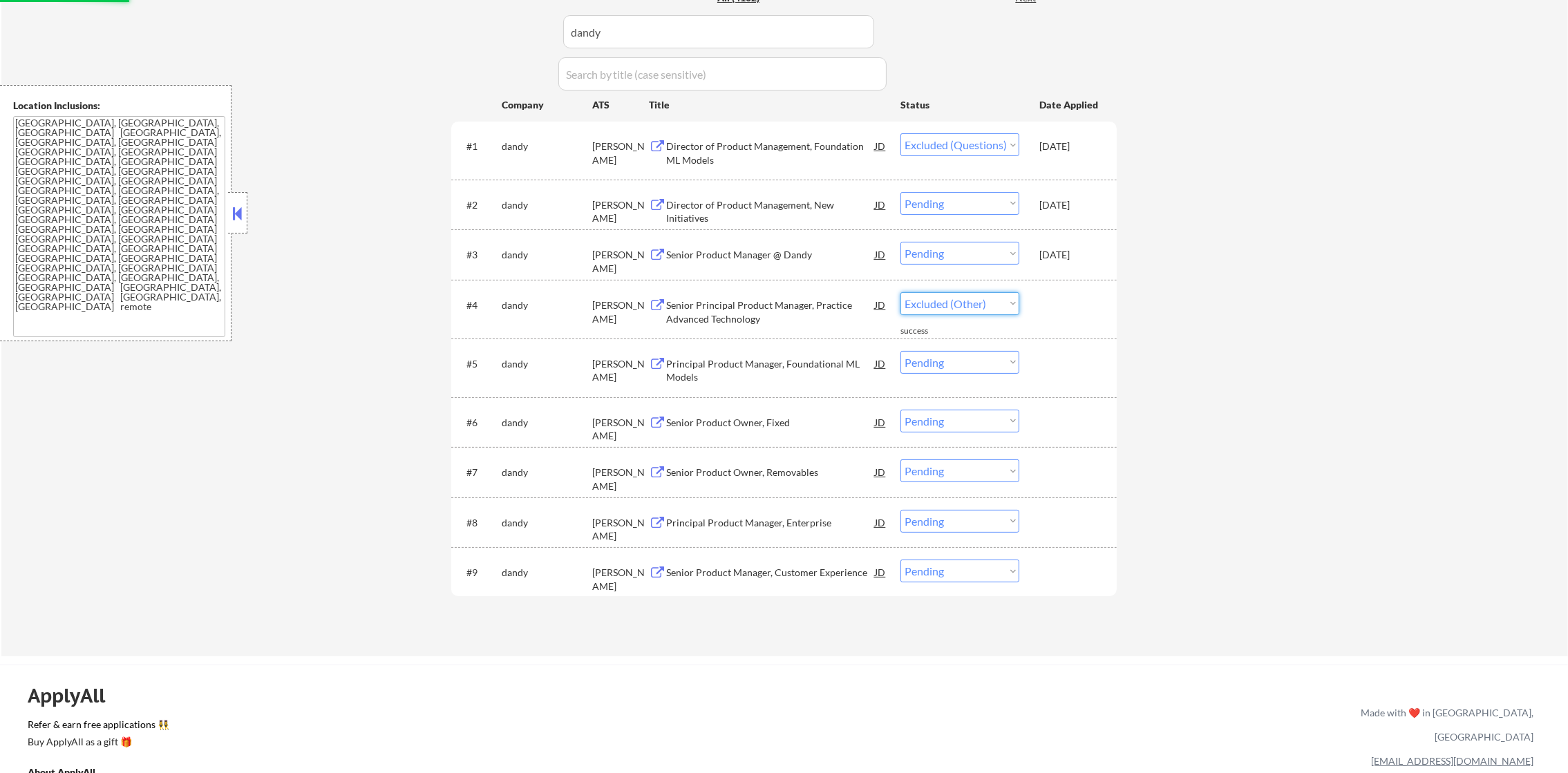
click at [901, 292] on select "Choose an option... Pending Applied Excluded (Questions) Excluded (Expired) Exc…" at bounding box center [960, 303] width 119 height 23
drag, startPoint x: 641, startPoint y: 29, endPoint x: 454, endPoint y: 19, distance: 187.3
click at [455, 19] on div "Applications Pending (30) Excluded (1396) Applied (2676) All (4102) View All Re…" at bounding box center [784, 297] width 666 height 664
paste input "valon"
type input "valon"
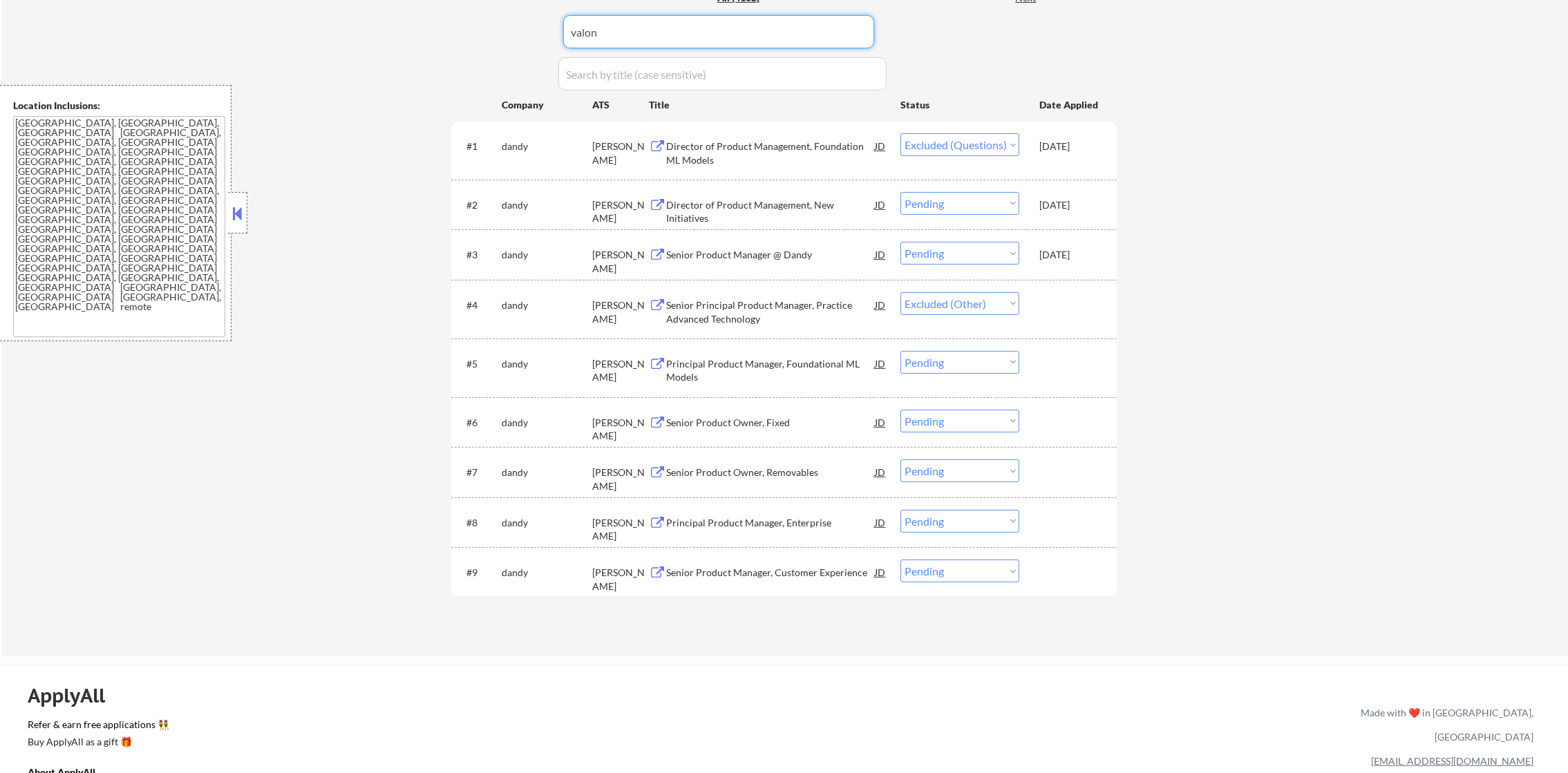
click at [452, 19] on div "Applications Pending (30) Excluded (1396) Applied (2676) All (4102) View All Re…" at bounding box center [784, 297] width 666 height 664
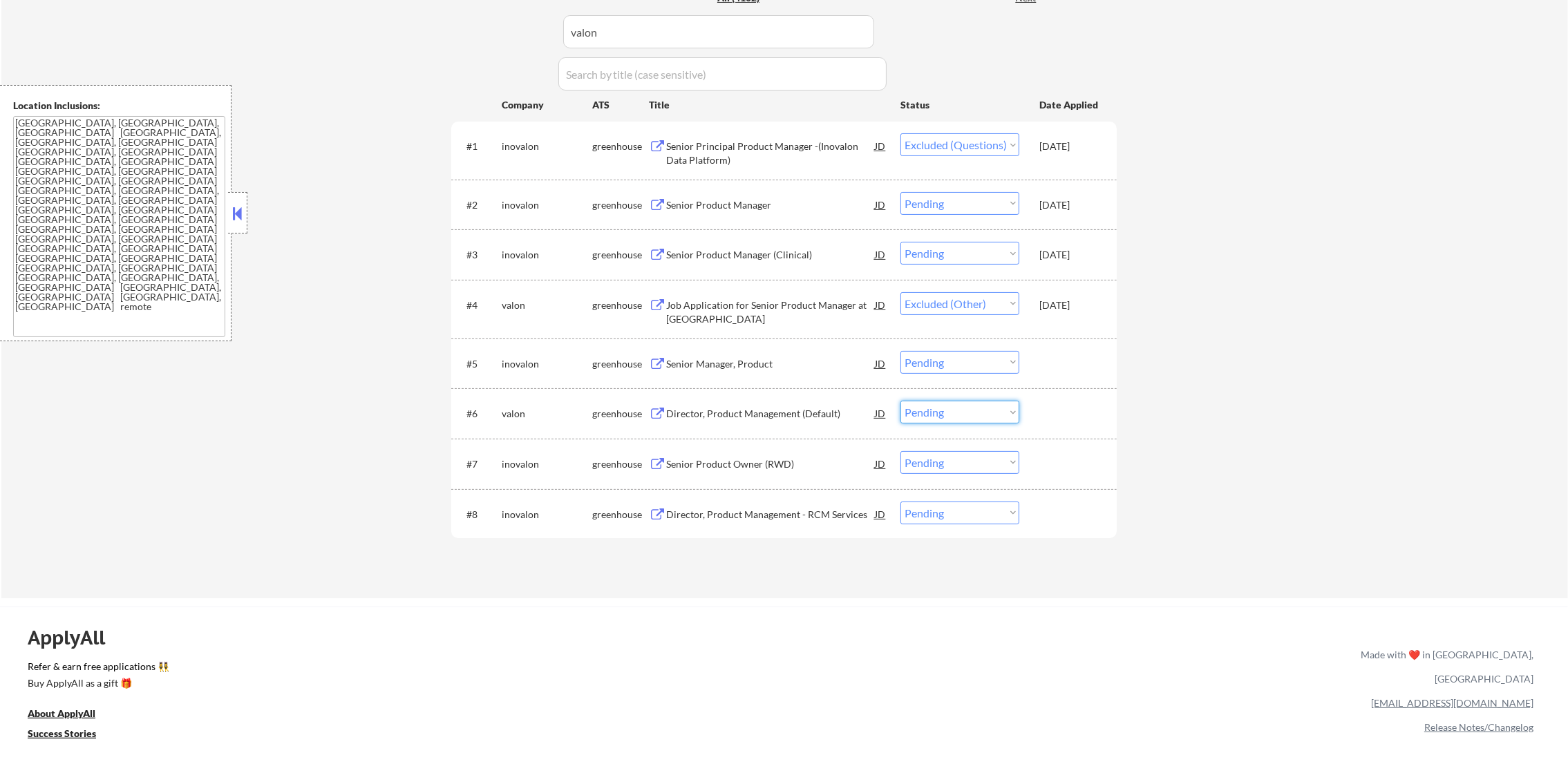
click at [930, 418] on select "Choose an option... Pending Applied Excluded (Questions) Excluded (Expired) Exc…" at bounding box center [960, 412] width 119 height 23
select select ""excluded__other_""
click at [901, 401] on select "Choose an option... Pending Applied Excluded (Questions) Excluded (Expired) Exc…" at bounding box center [960, 412] width 119 height 23
drag, startPoint x: 665, startPoint y: 39, endPoint x: 484, endPoint y: 29, distance: 181.3
click at [486, 30] on div "Applications Pending (29) Excluded (1397) Applied (2676) All (4102) View All Re…" at bounding box center [784, 269] width 666 height 606
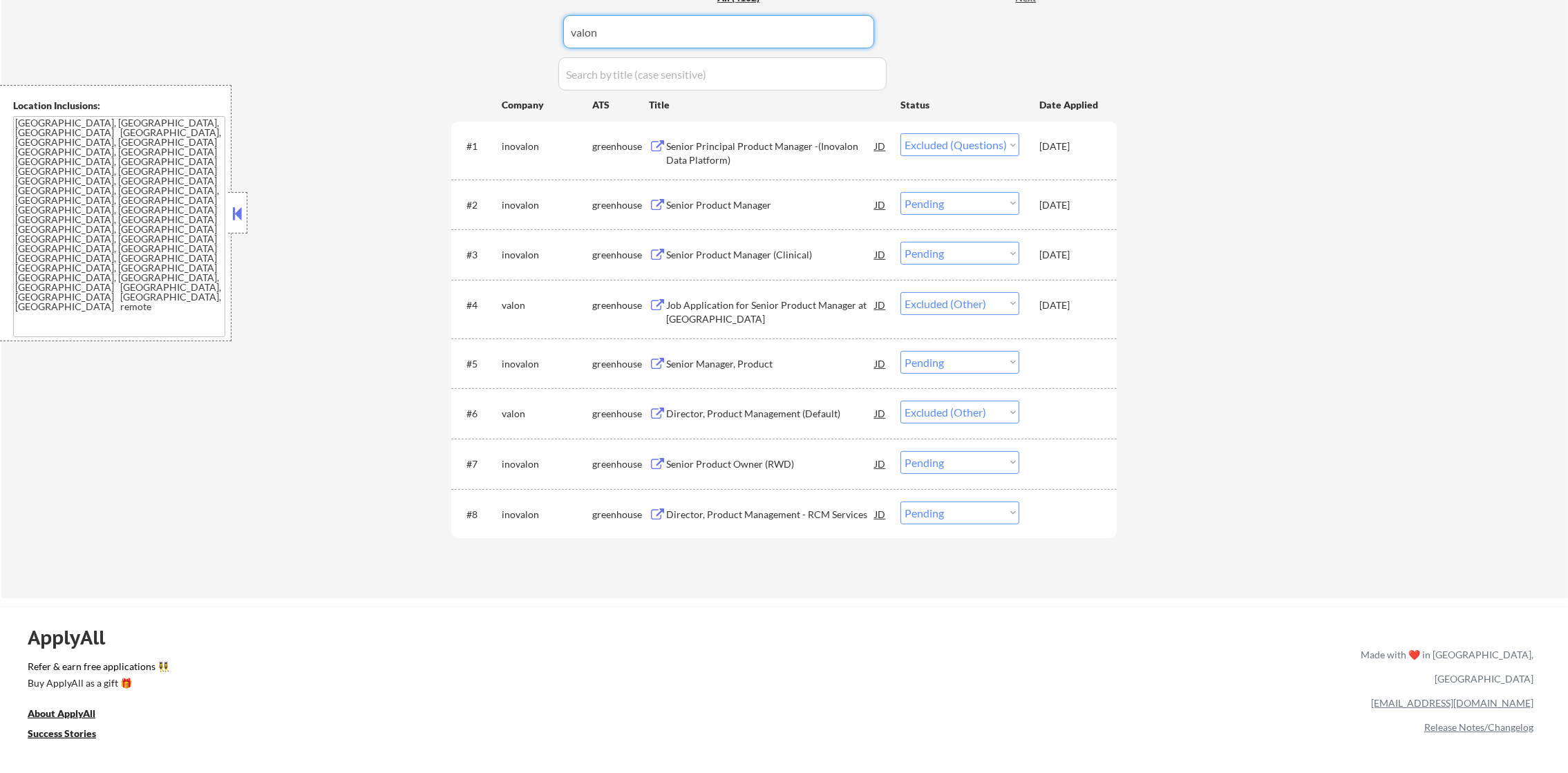
paste input "greenhouse"
type input "greenhouse"
click at [484, 29] on div "Applications Pending (29) Excluded (1397) Applied (2676) All (4102) View All Re…" at bounding box center [784, 269] width 666 height 606
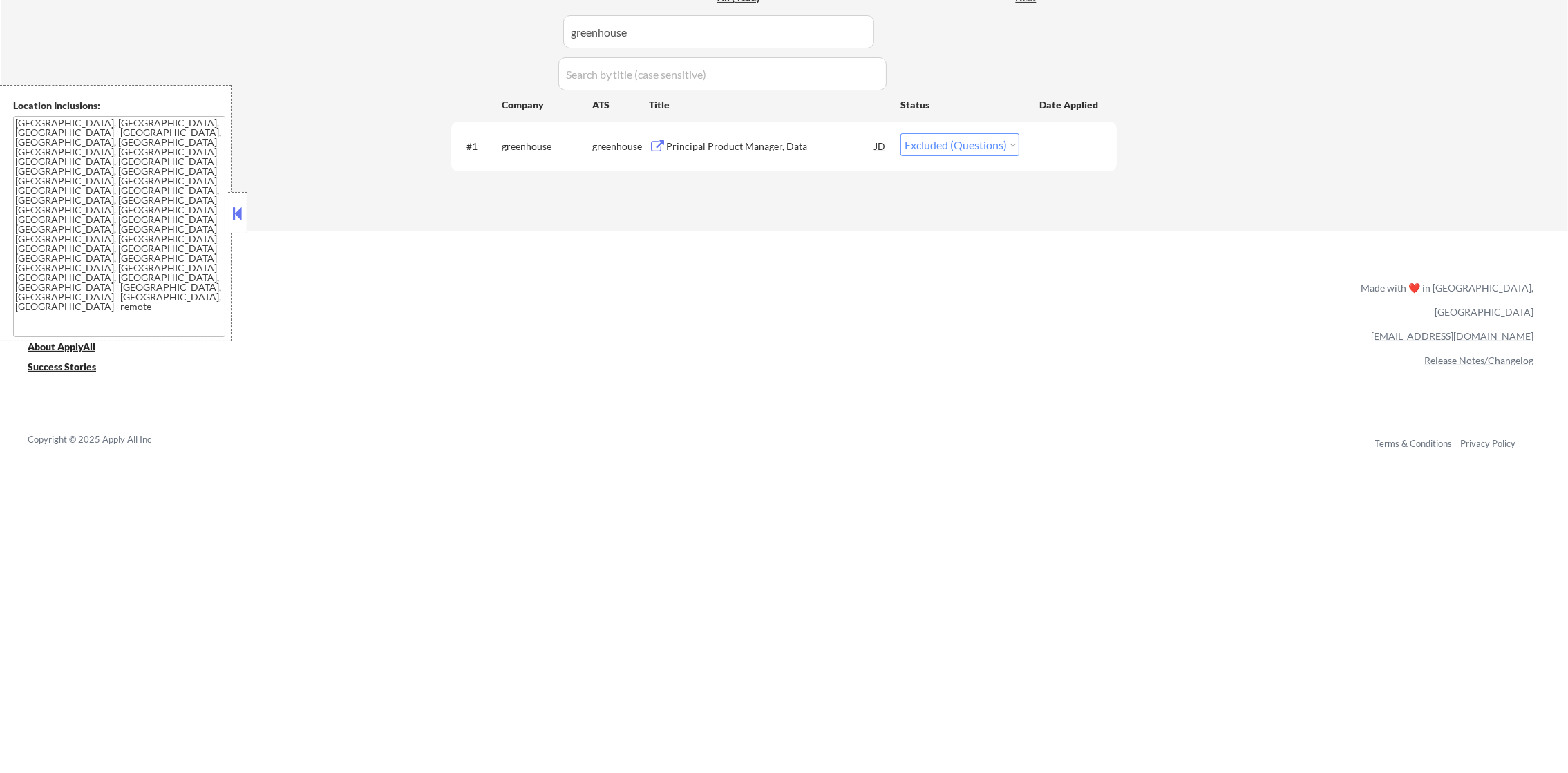
click at [736, 140] on div "Principal Product Manager, Data" at bounding box center [770, 146] width 209 height 14
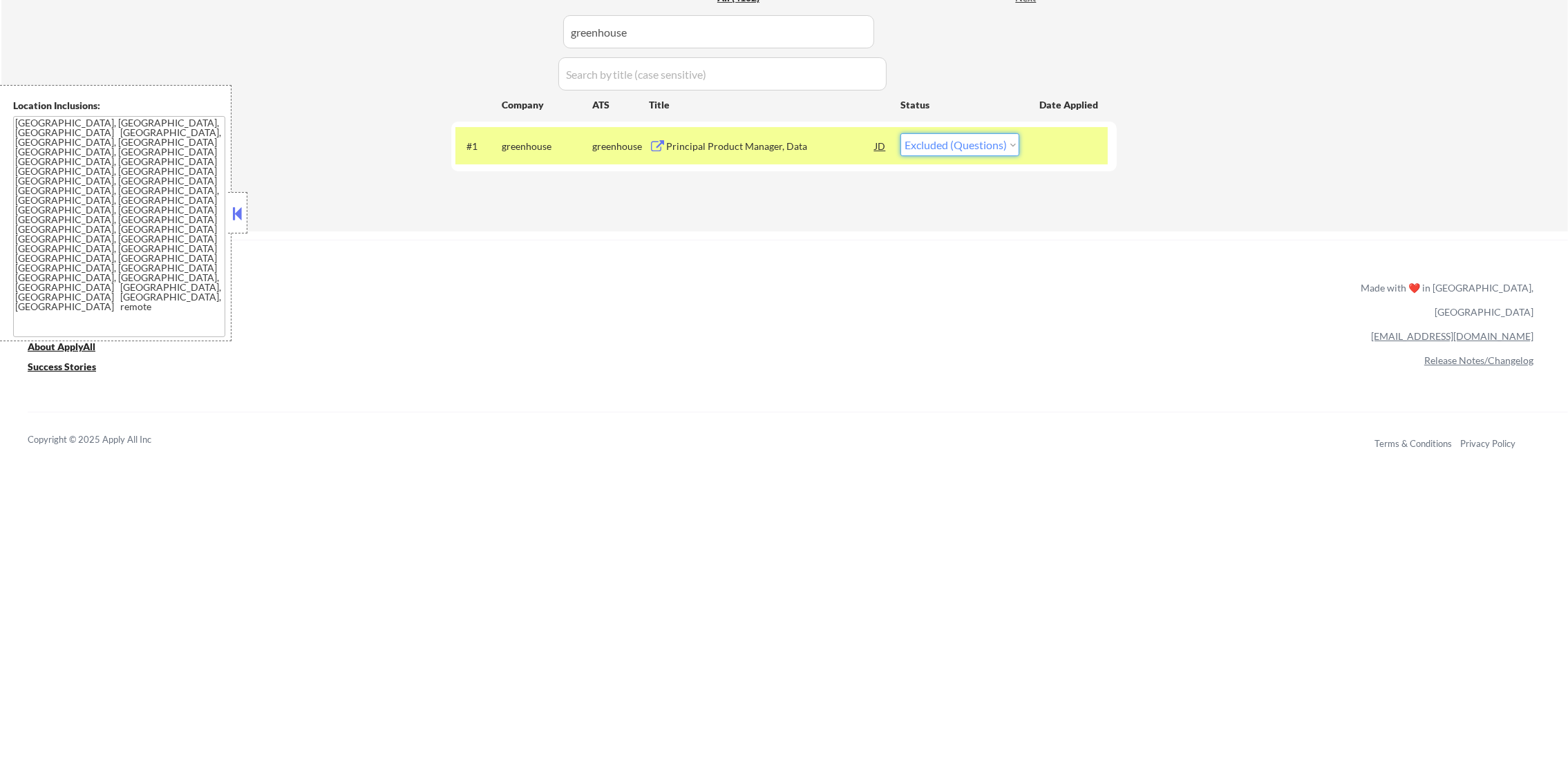
drag, startPoint x: 943, startPoint y: 141, endPoint x: 944, endPoint y: 158, distance: 17.0
click at [943, 141] on select "Choose an option... Pending Applied Excluded (Questions) Excluded (Expired) Exc…" at bounding box center [960, 145] width 119 height 23
select select ""excluded""
click at [901, 134] on select "Choose an option... Pending Applied Excluded (Questions) Excluded (Expired) Exc…" at bounding box center [960, 145] width 119 height 23
drag, startPoint x: 512, startPoint y: 166, endPoint x: 527, endPoint y: 149, distance: 22.7
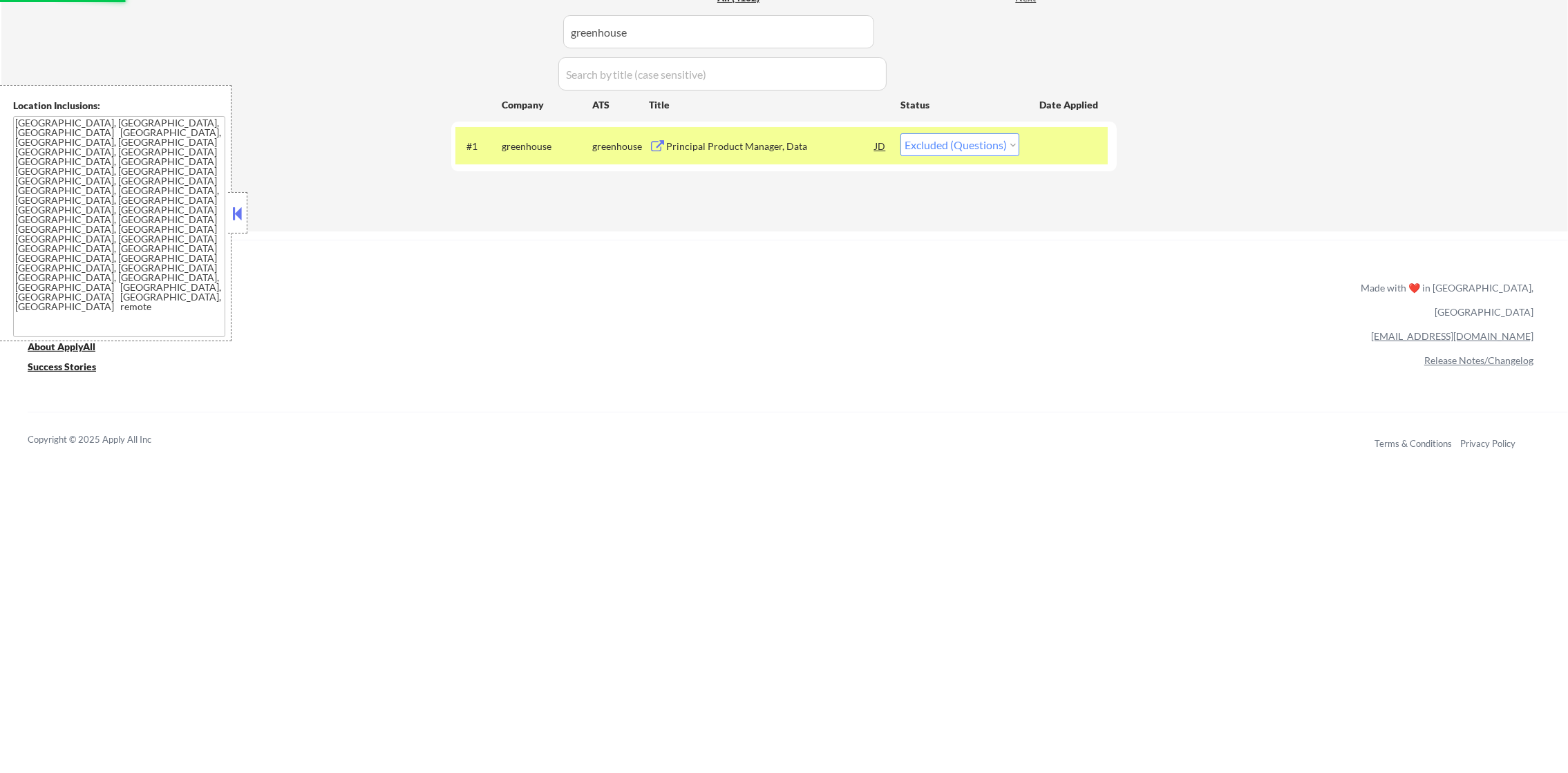
click at [512, 165] on div "#1 greenhouse greenhouse Principal Product Manager, Data JD warning_amber Choos…" at bounding box center [784, 146] width 666 height 49
click at [532, 146] on div "greenhouse" at bounding box center [546, 146] width 90 height 14
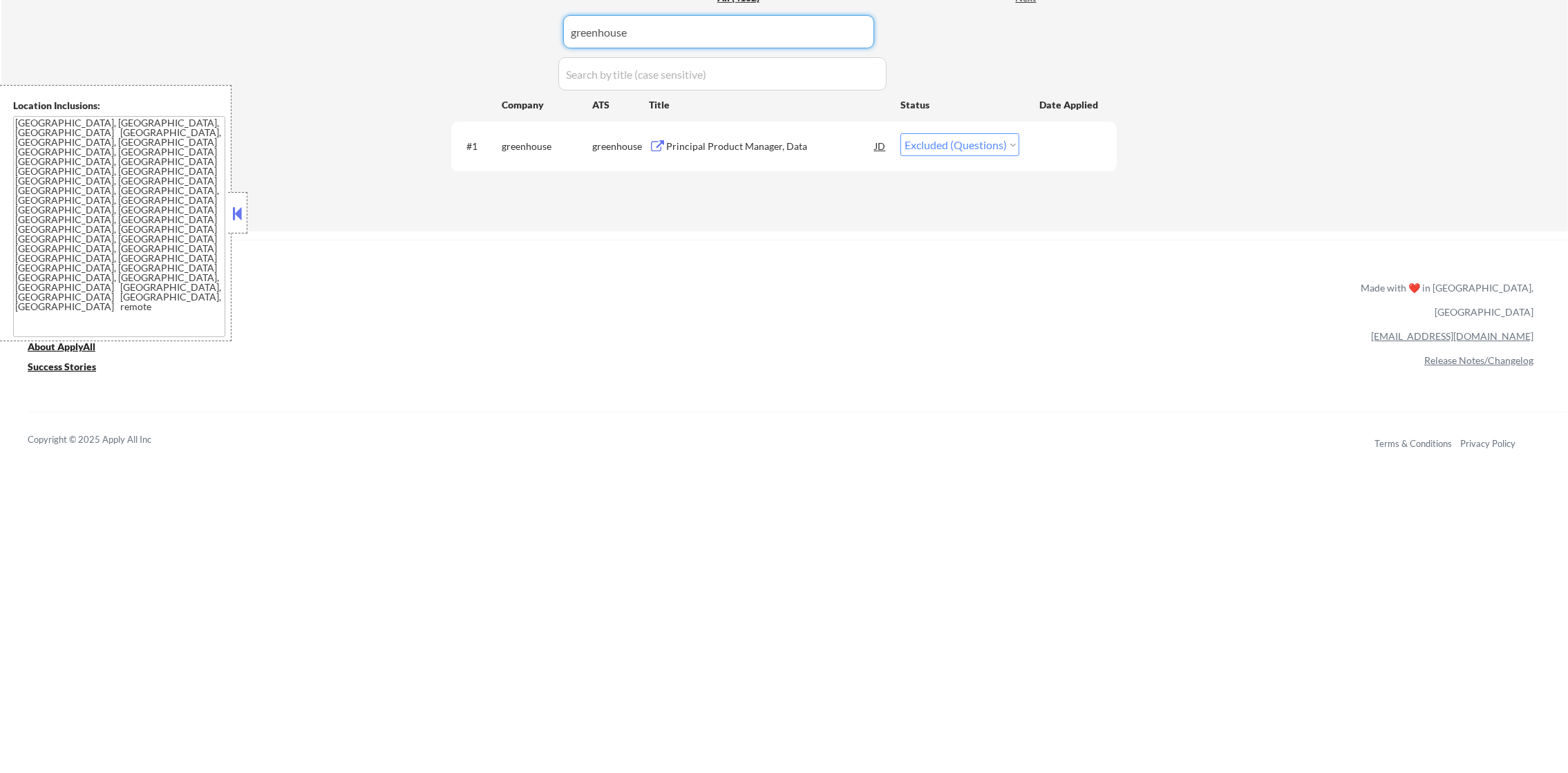
drag, startPoint x: 695, startPoint y: 44, endPoint x: 412, endPoint y: 35, distance: 283.1
paste input "affinity"
type input "affinity"
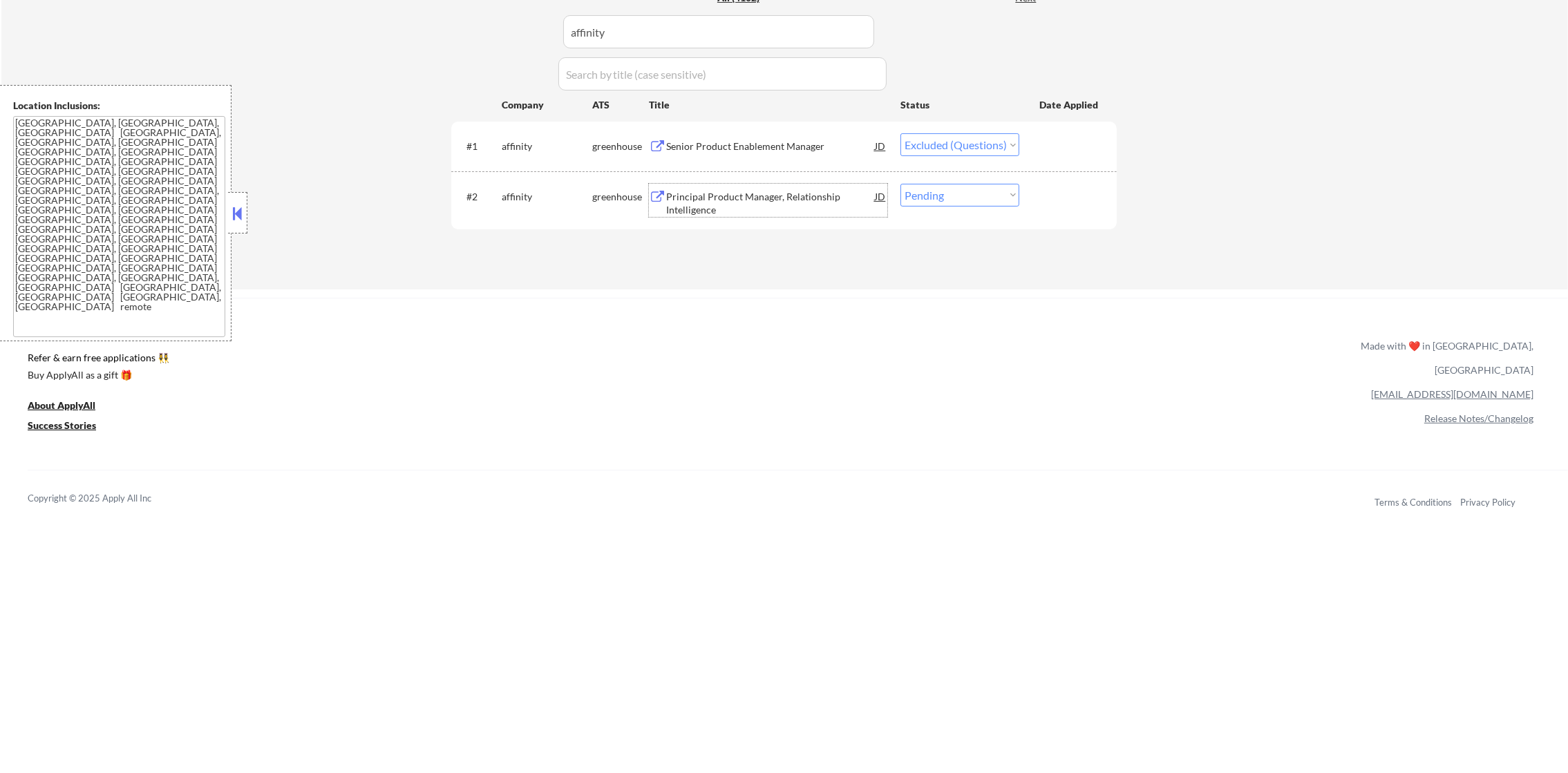
click at [770, 199] on div "Principal Product Manager, Relationship Intelligence" at bounding box center [770, 203] width 209 height 27
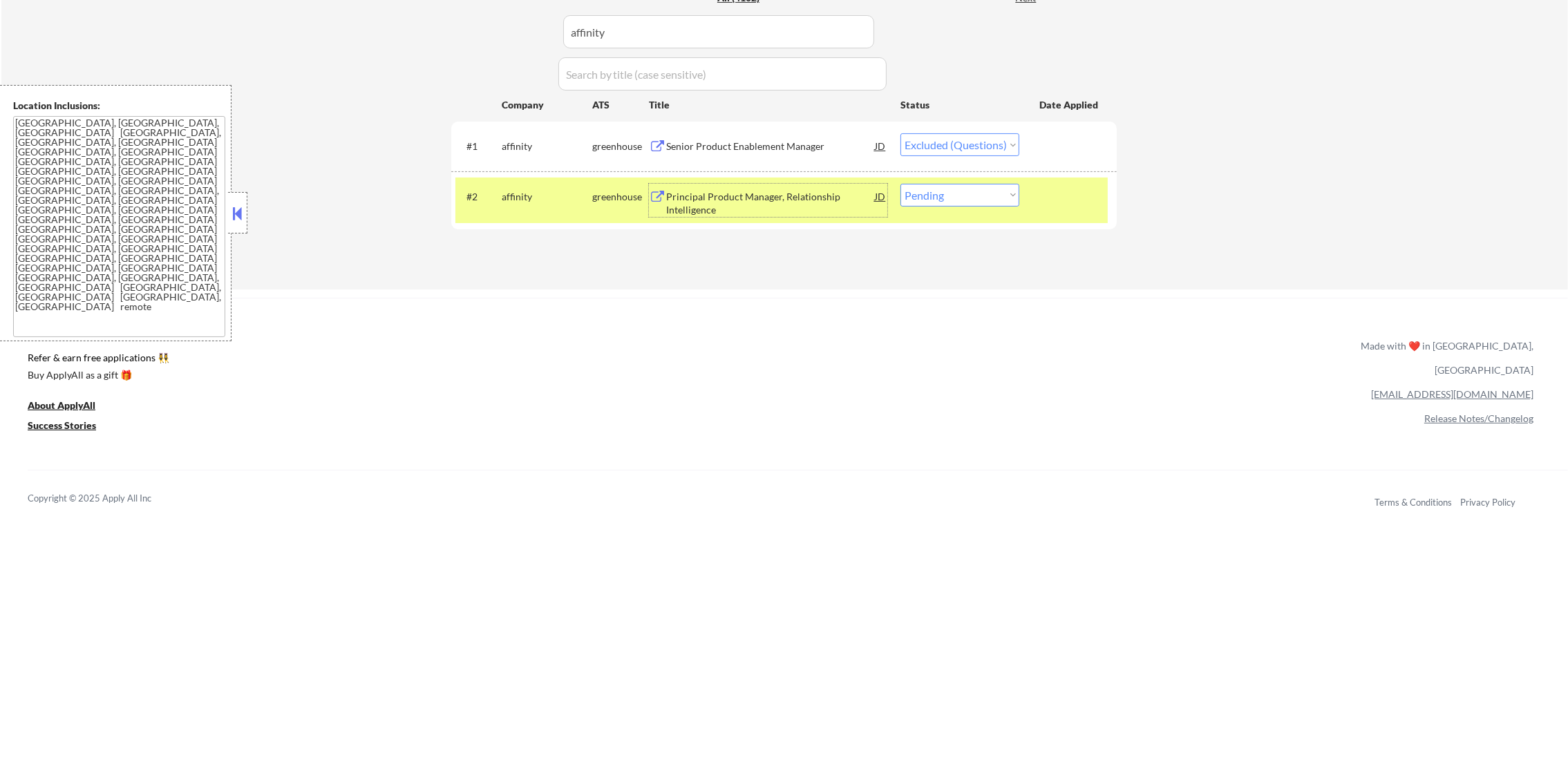
click at [920, 197] on select "Choose an option... Pending Applied Excluded (Questions) Excluded (Expired) Exc…" at bounding box center [960, 195] width 119 height 23
select select ""excluded""
click at [901, 184] on select "Choose an option... Pending Applied Excluded (Questions) Excluded (Expired) Exc…" at bounding box center [960, 195] width 119 height 23
drag, startPoint x: 537, startPoint y: 194, endPoint x: 731, endPoint y: 104, distance: 213.9
click at [542, 190] on div "affinity" at bounding box center [546, 196] width 90 height 14
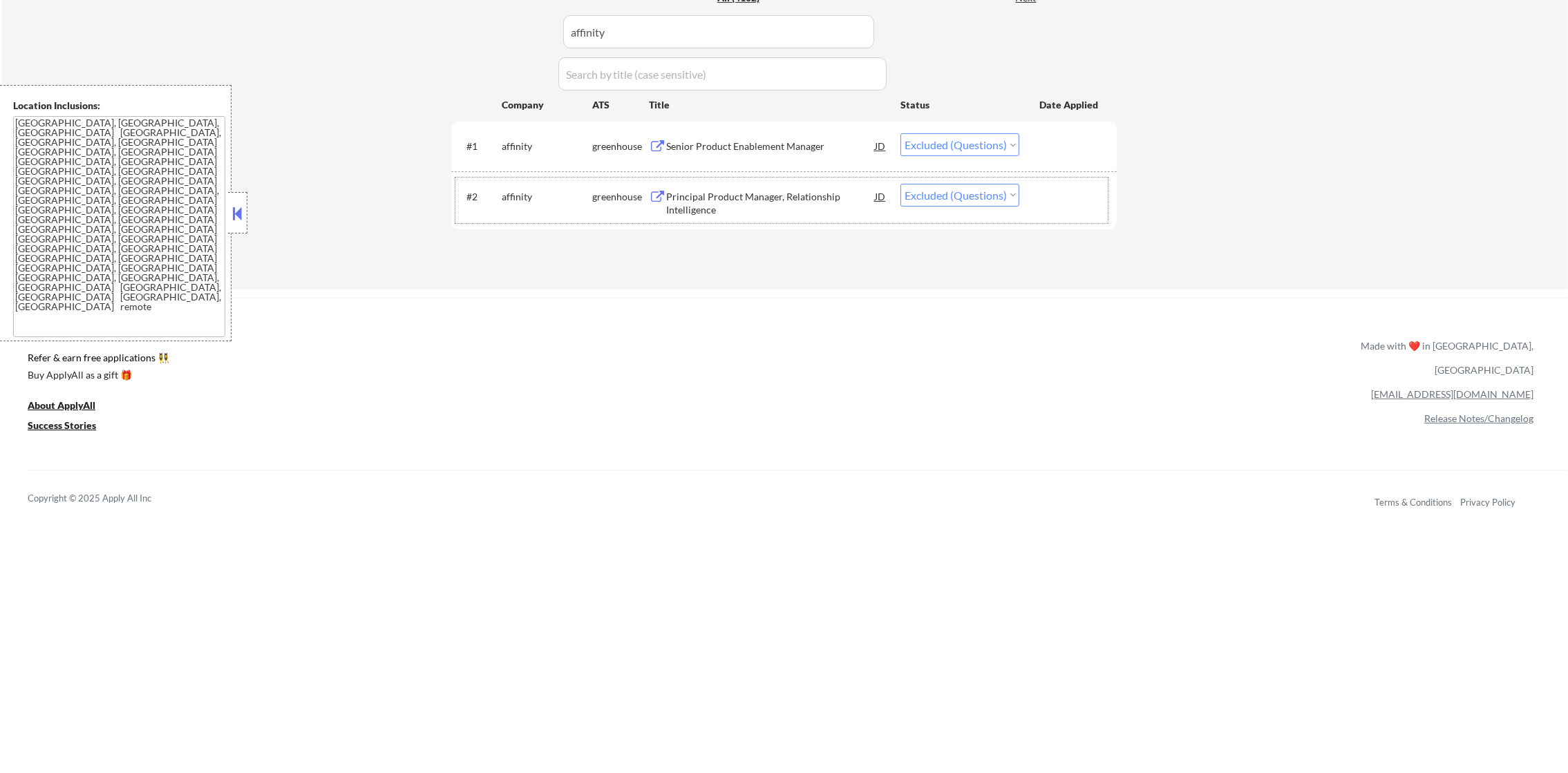
drag, startPoint x: 646, startPoint y: 33, endPoint x: 446, endPoint y: 30, distance: 200.0
paste input "nemahealth"
drag, startPoint x: 634, startPoint y: 25, endPoint x: 413, endPoint y: 33, distance: 221.1
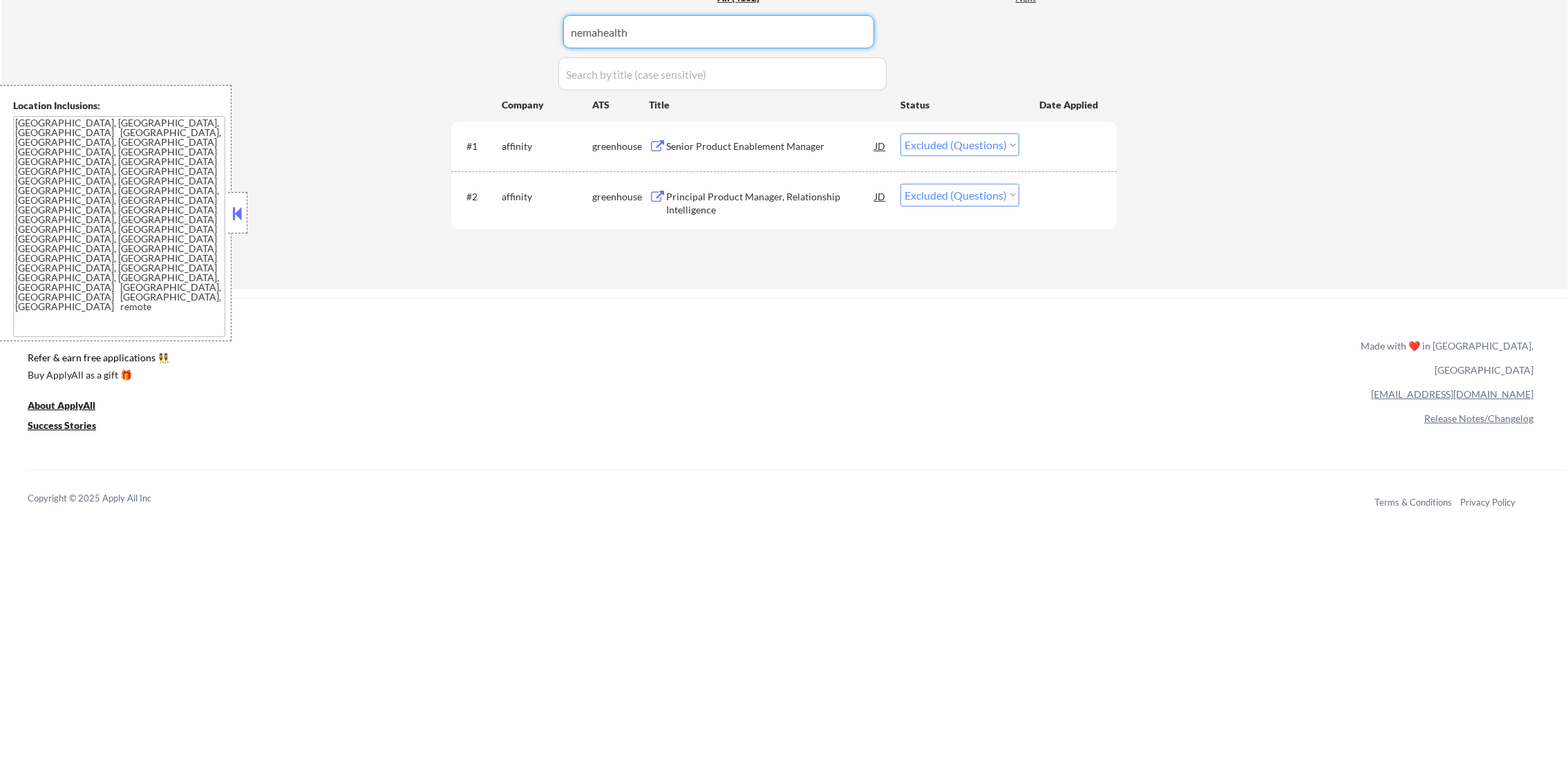
type input "nemahealth"
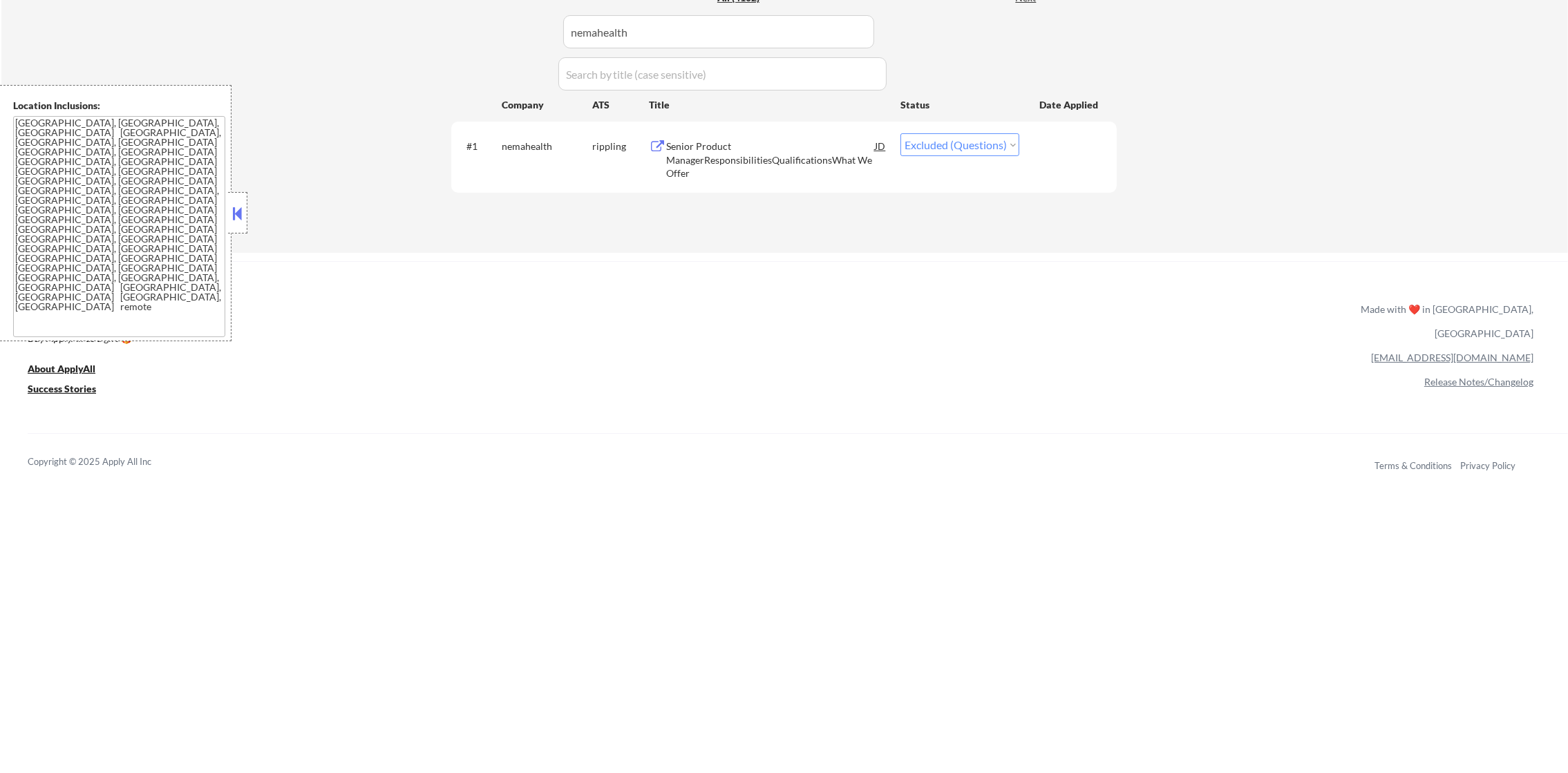
click at [750, 148] on div "Senior Product ManagerResponsibilitiesQualificationsWhat We Offer" at bounding box center [770, 160] width 209 height 41
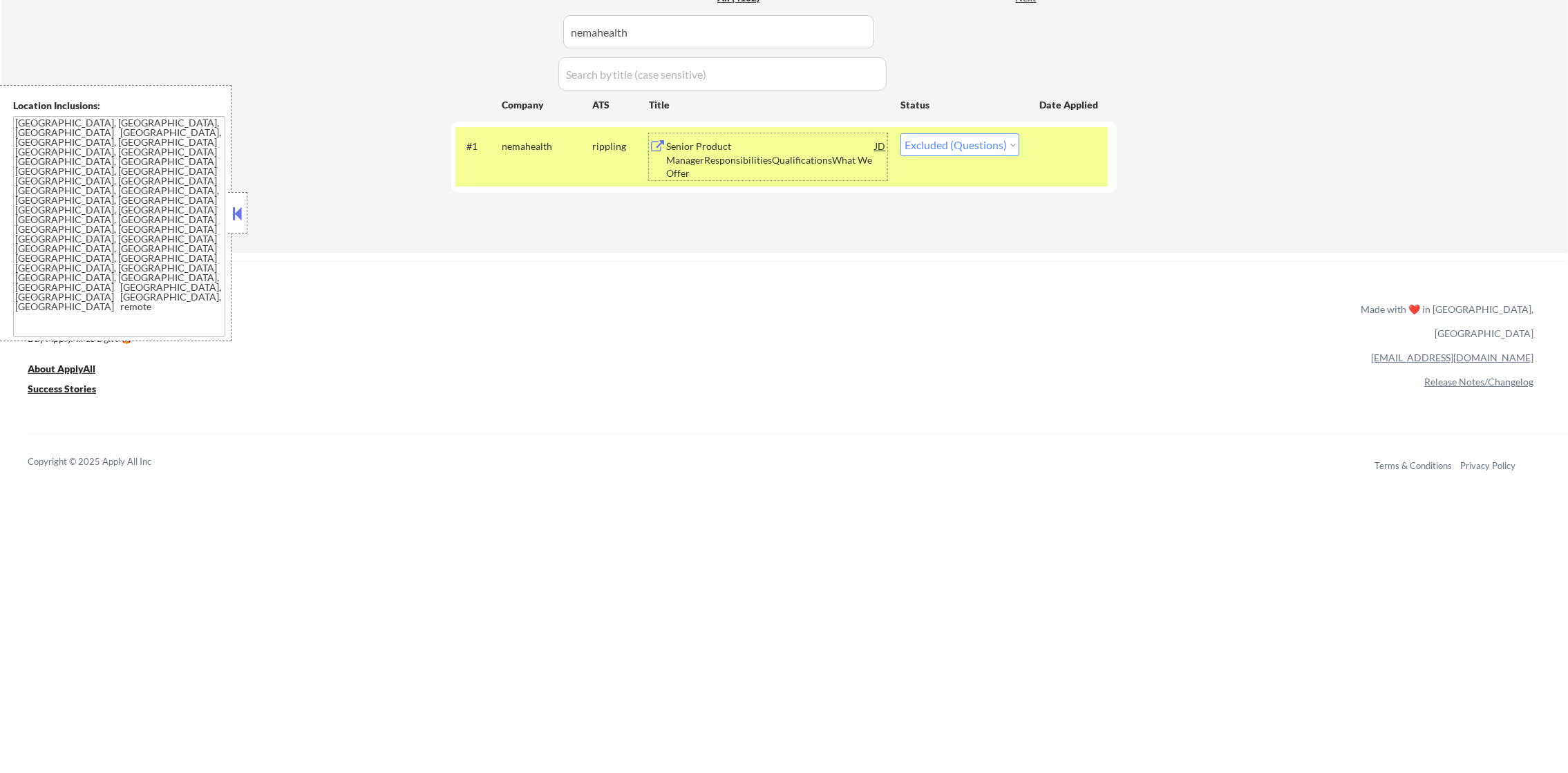
click at [955, 152] on select "Choose an option... Pending Applied Excluded (Questions) Excluded (Expired) Exc…" at bounding box center [960, 145] width 119 height 23
select select ""excluded""
click at [901, 134] on select "Choose an option... Pending Applied Excluded (Questions) Excluded (Expired) Exc…" at bounding box center [960, 145] width 119 height 23
click at [496, 149] on div "#1 nemahealth rippling Senior Product ManagerResponsibilitiesQualificationsWhat…" at bounding box center [782, 157] width 653 height 59
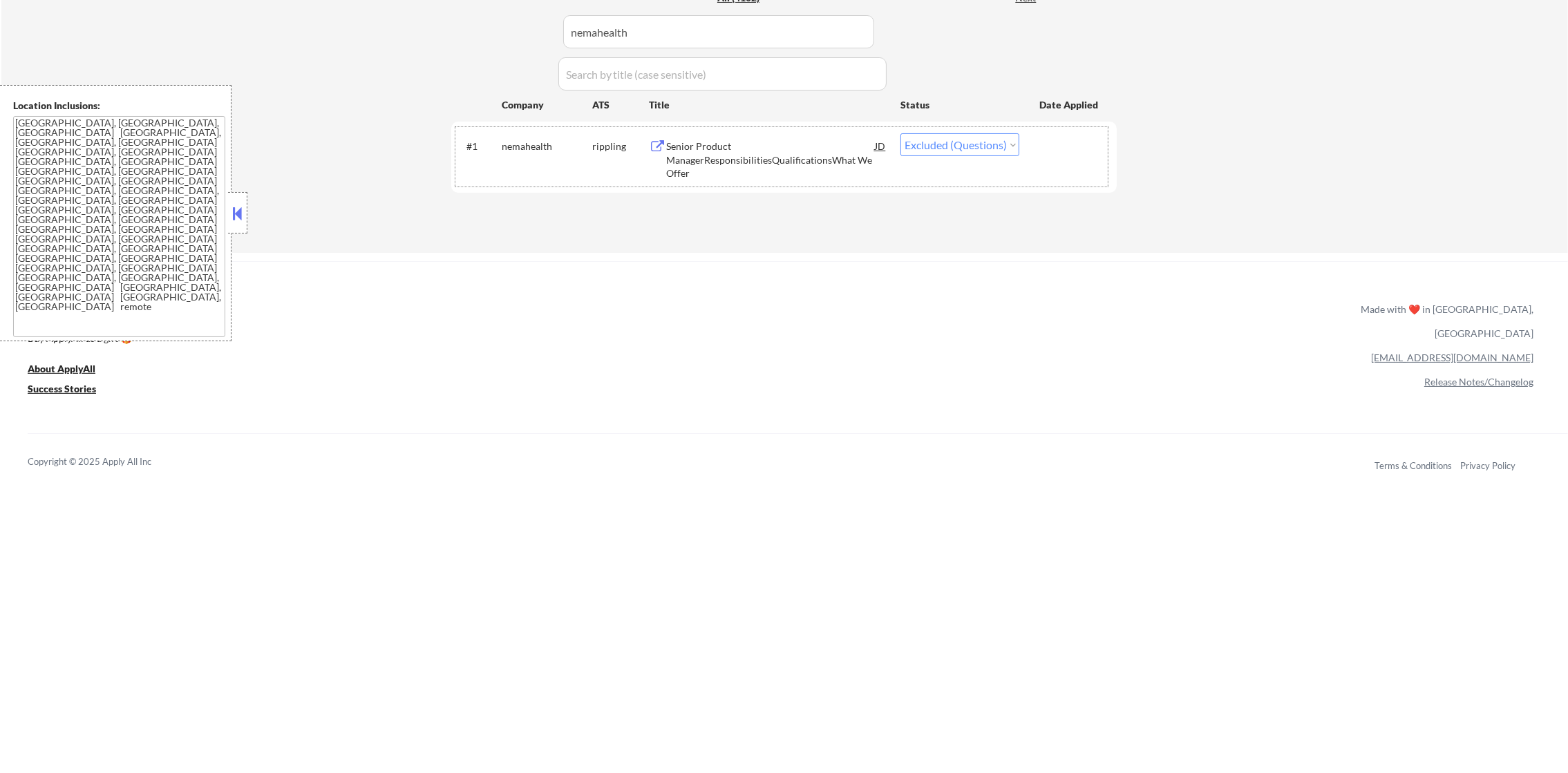
paste input "imo-online"
drag, startPoint x: 656, startPoint y: 28, endPoint x: 432, endPoint y: 25, distance: 224.0
type input "imo-online"
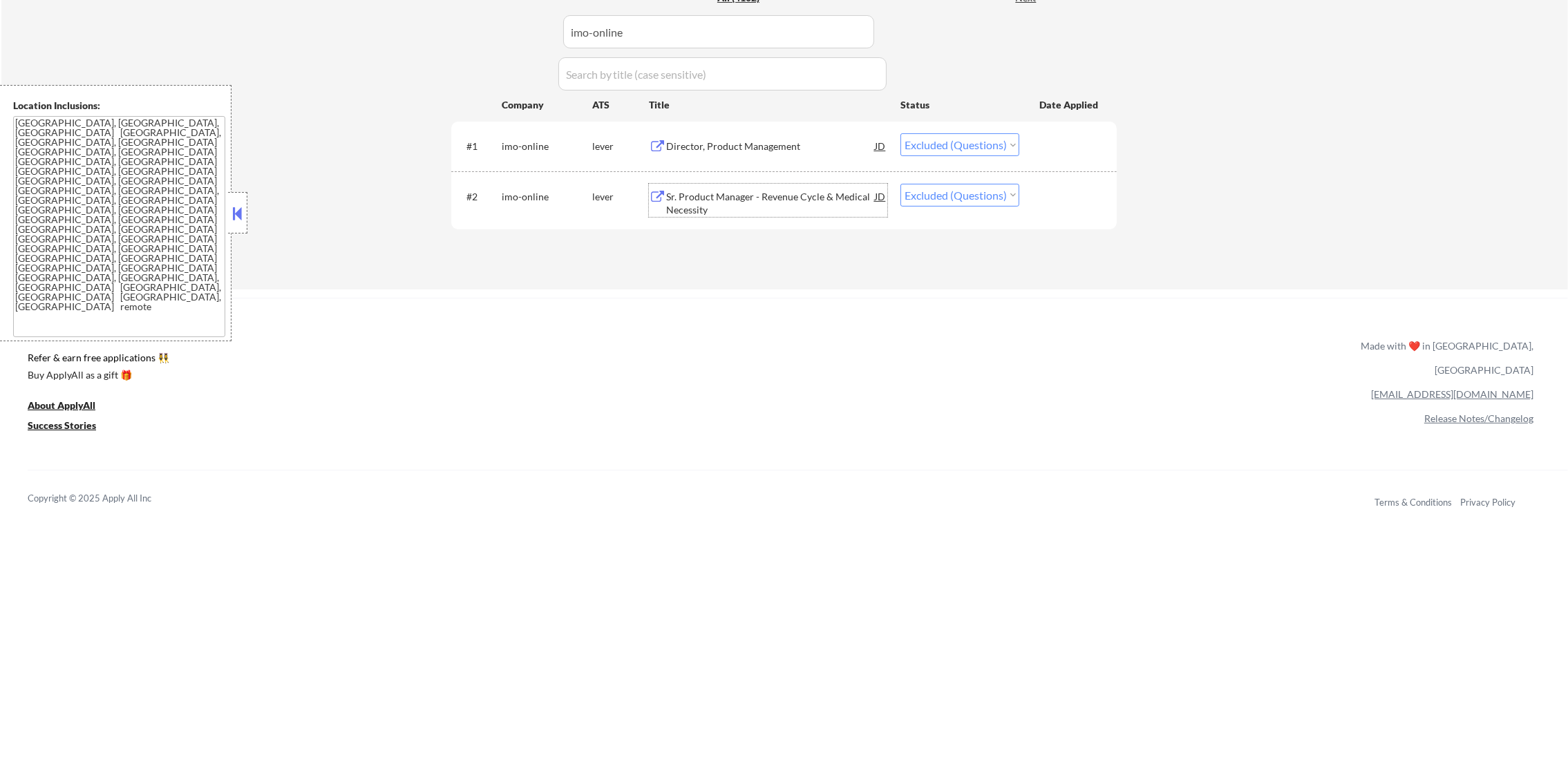
click at [760, 196] on div "Sr. Product Manager - Revenue Cycle & Medical Necessity" at bounding box center [770, 203] width 209 height 27
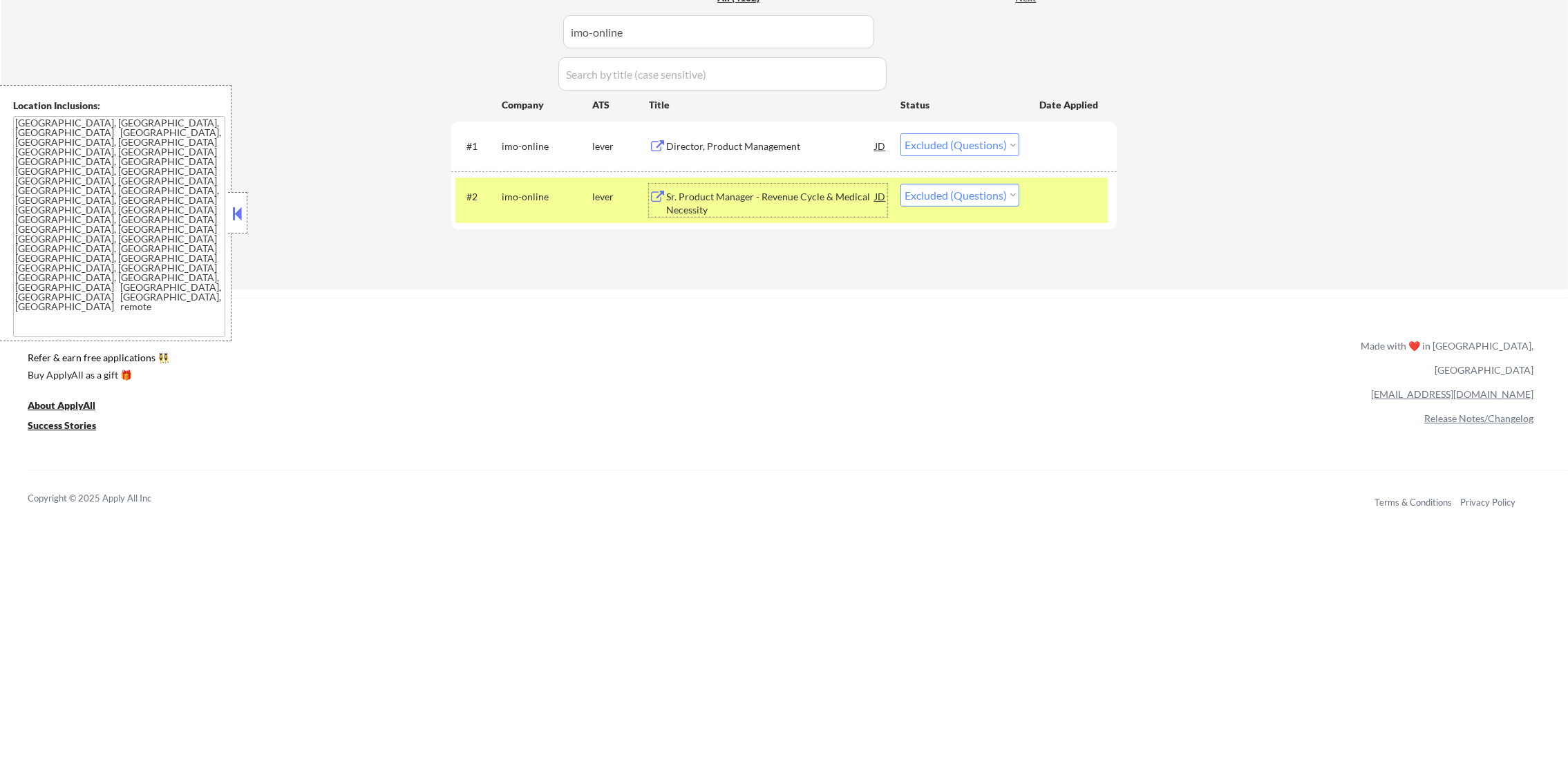
click at [943, 198] on select "Choose an option... Pending Applied Excluded (Questions) Excluded (Expired) Exc…" at bounding box center [960, 195] width 119 height 23
select select ""excluded""
click at [901, 184] on select "Choose an option... Pending Applied Excluded (Questions) Excluded (Expired) Exc…" at bounding box center [960, 195] width 119 height 23
click at [529, 205] on div "imo-online" at bounding box center [546, 196] width 90 height 25
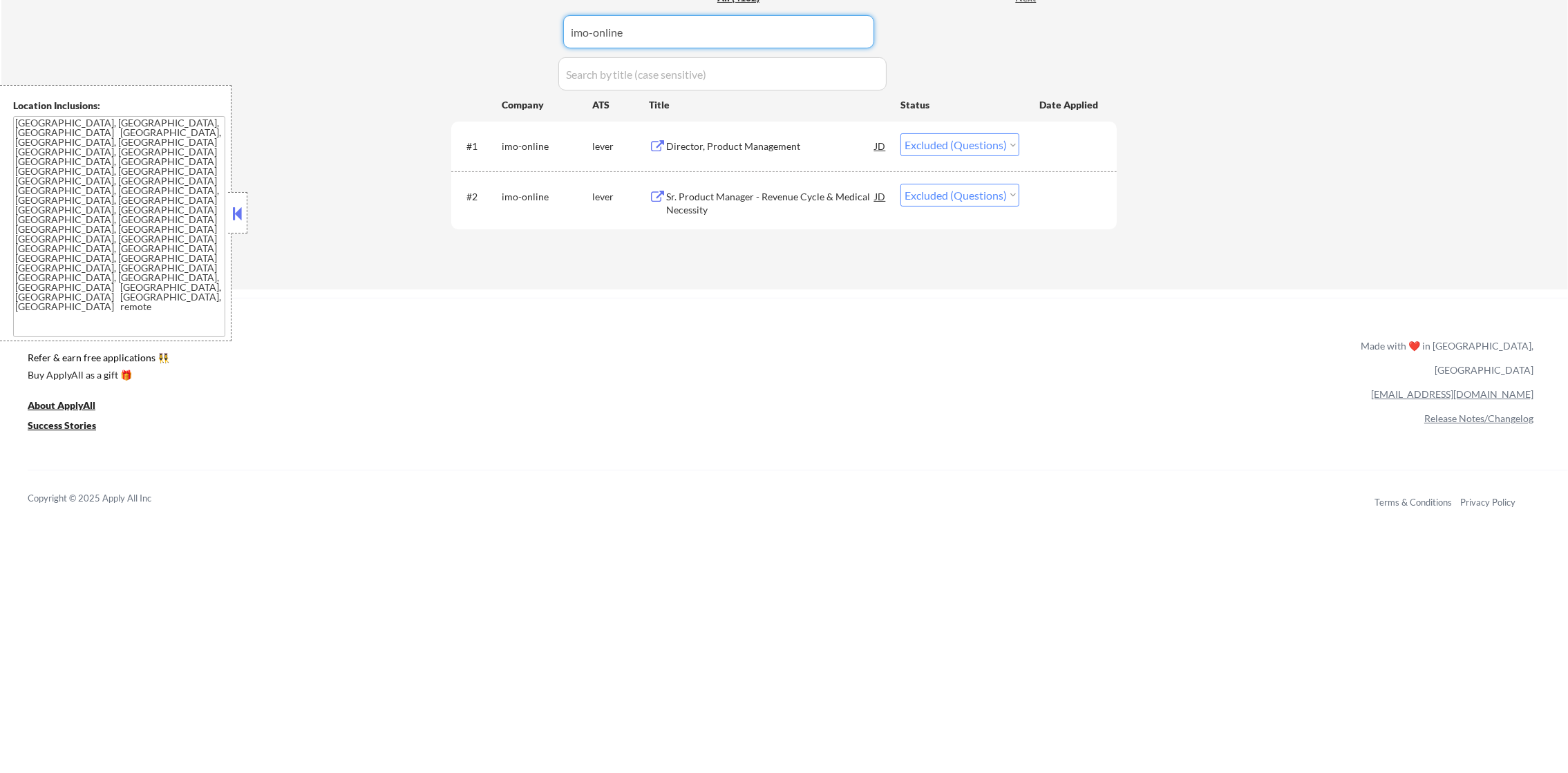
drag, startPoint x: 665, startPoint y: 41, endPoint x: 428, endPoint y: 36, distance: 237.1
paste input "angi"
type input "angi"
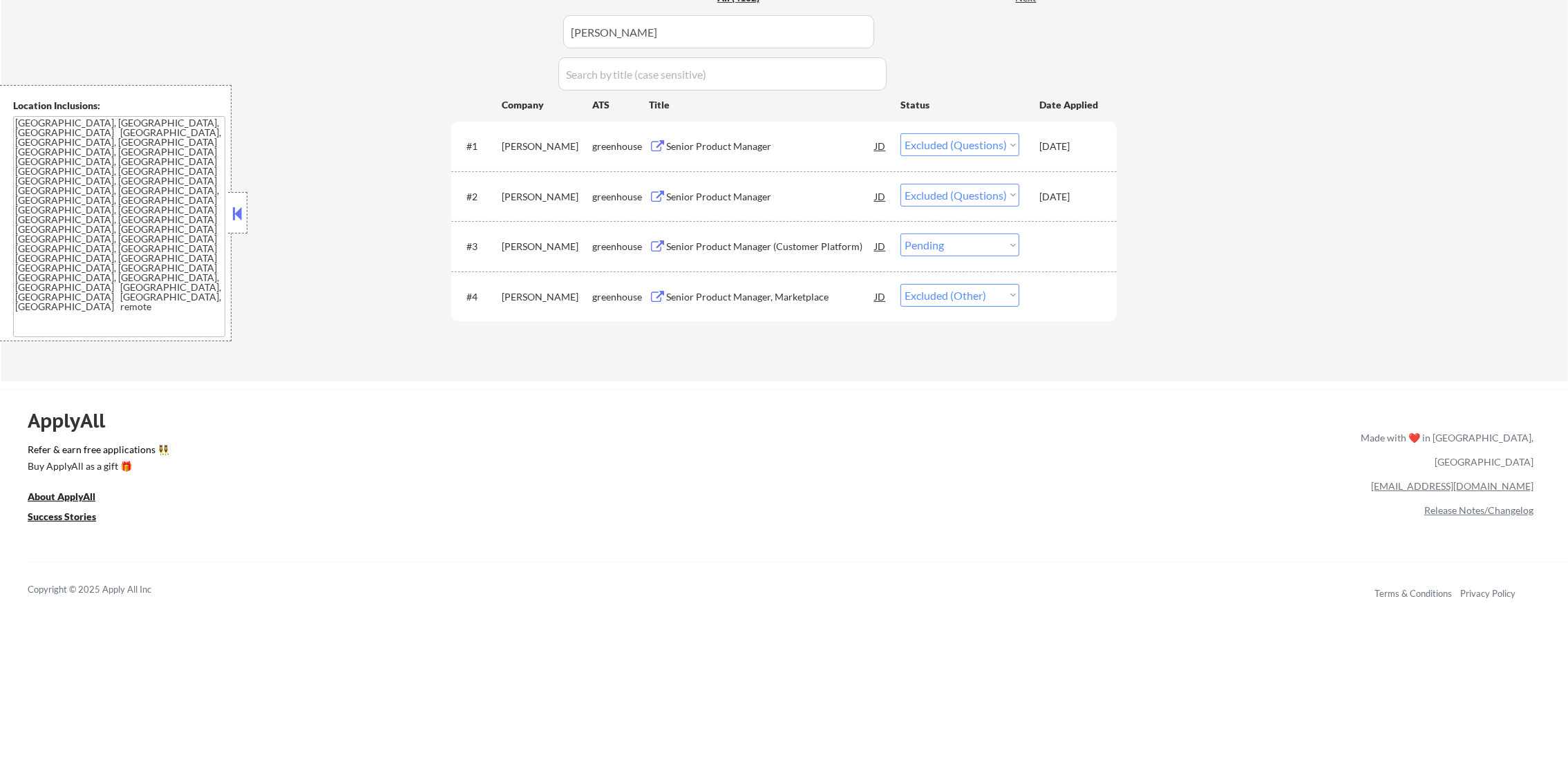
click at [823, 300] on div "Senior Product Manager, Marketplace" at bounding box center [770, 297] width 209 height 14
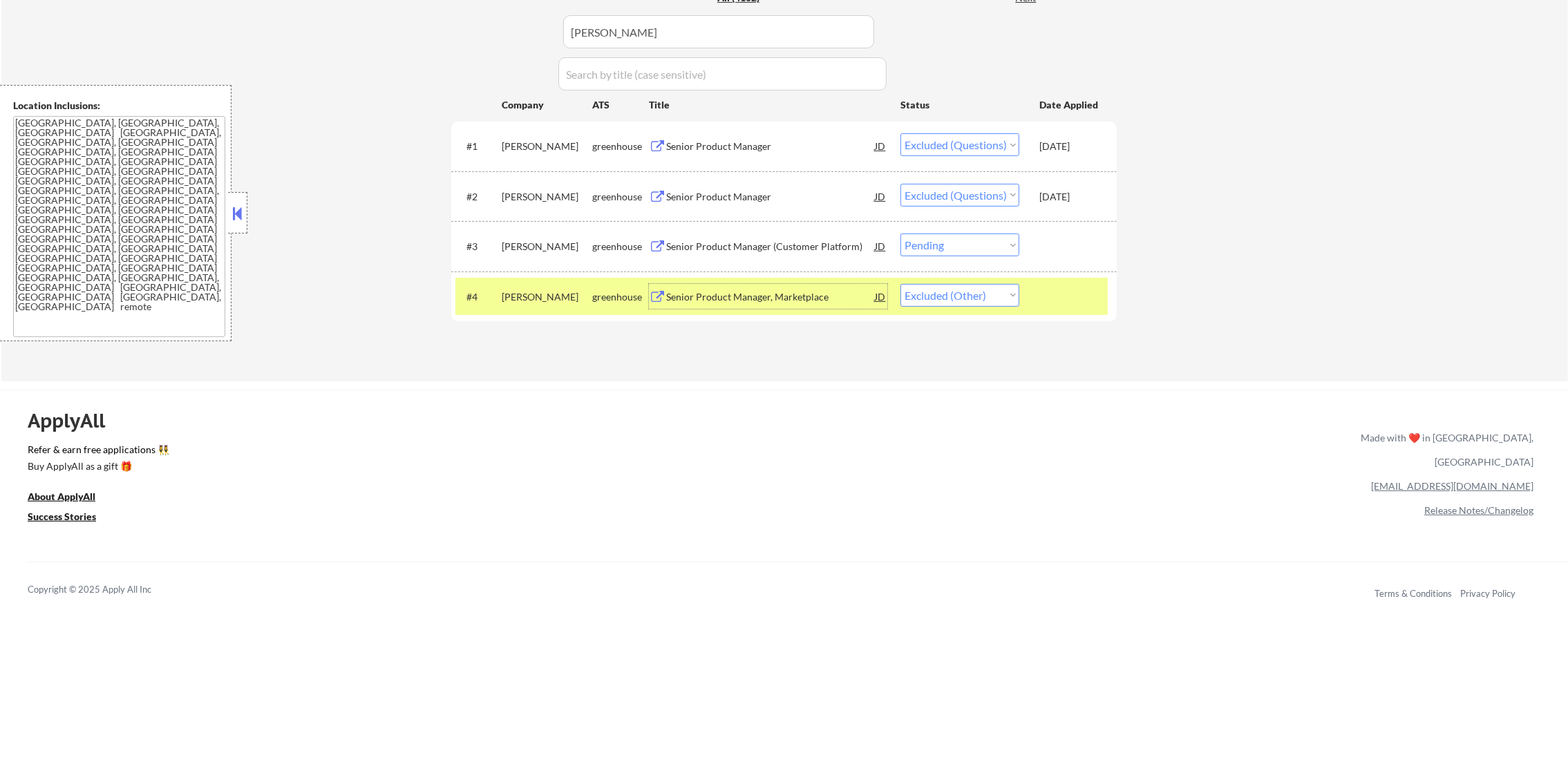
click at [964, 297] on select "Choose an option... Pending Applied Excluded (Questions) Excluded (Expired) Exc…" at bounding box center [960, 295] width 119 height 23
select select ""applied""
click at [901, 284] on select "Choose an option... Pending Applied Excluded (Questions) Excluded (Expired) Exc…" at bounding box center [960, 295] width 119 height 23
click at [546, 297] on div "angi" at bounding box center [546, 297] width 90 height 14
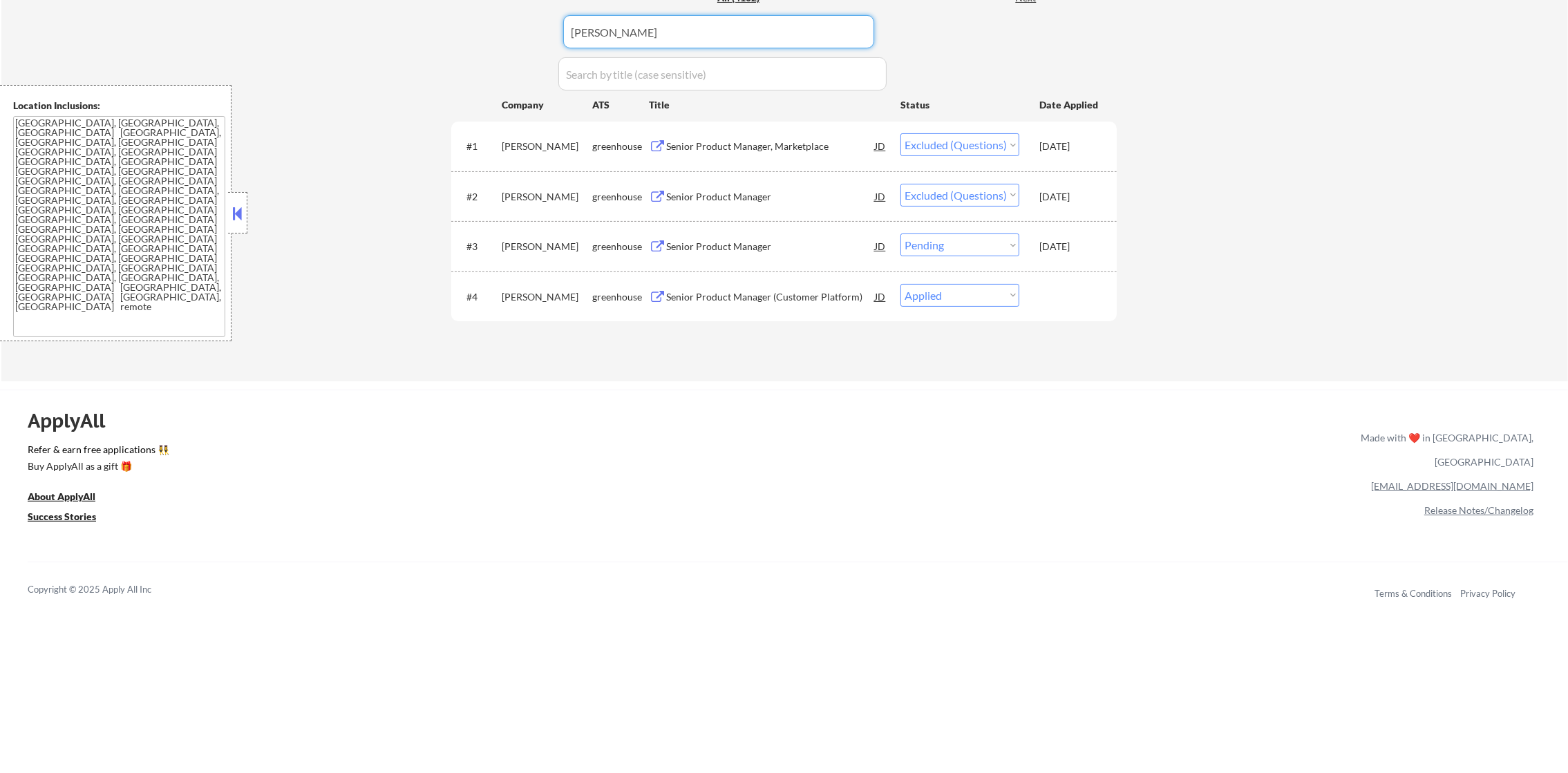
paste input "zillow.wd5.zillow_group_external"
drag, startPoint x: 704, startPoint y: 36, endPoint x: 465, endPoint y: 27, distance: 239.2
click at [465, 27] on div "Applications Pending (22) Excluded (1403) Applied (2677) All (4102) View All Re…" at bounding box center [784, 160] width 666 height 389
type input "zillow.wd5.zillow_group_external"
click at [465, 27] on div "Applications Pending (22) Excluded (1403) Applied (2677) All (4102) View All Re…" at bounding box center [784, 160] width 666 height 389
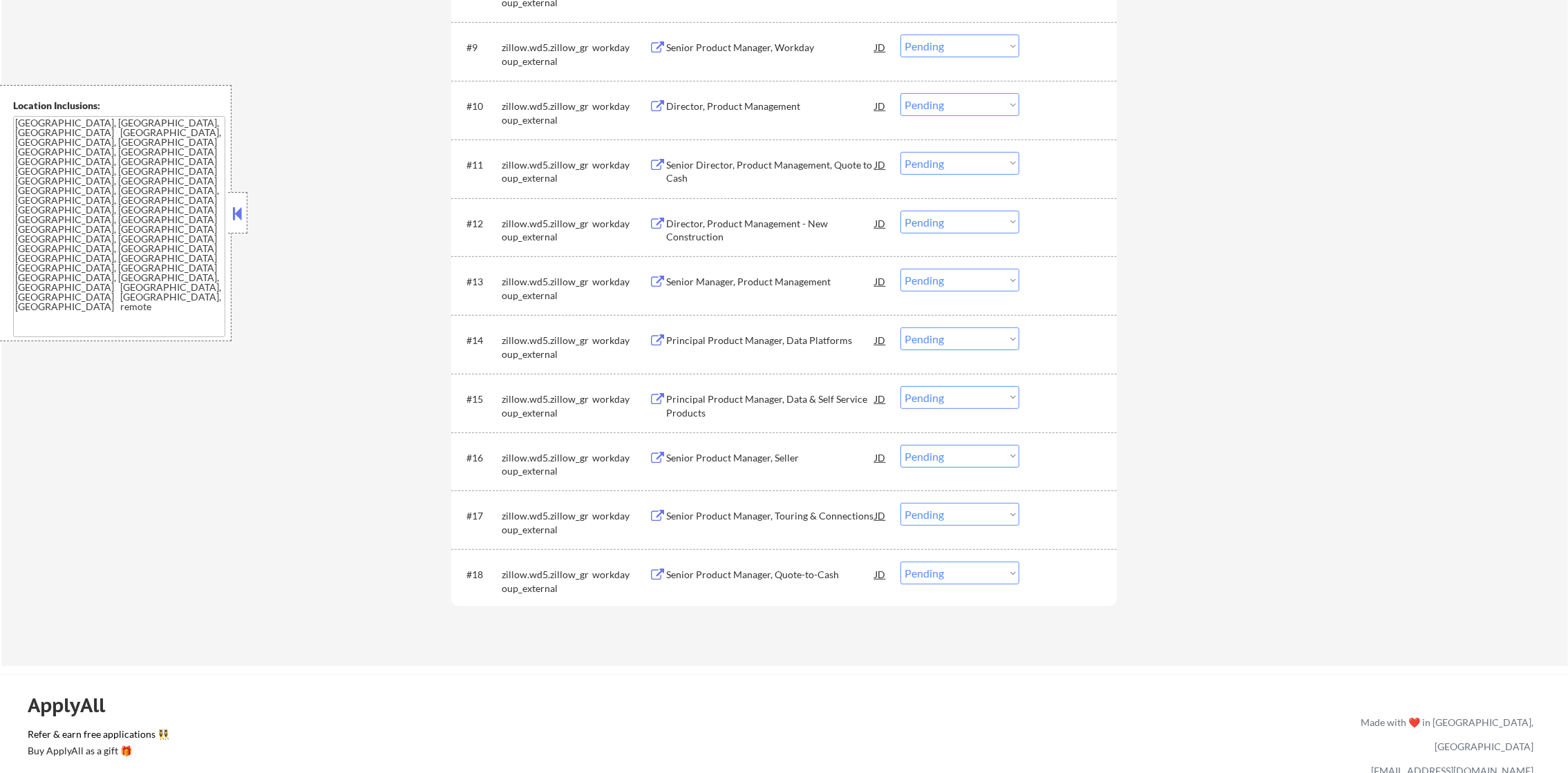
scroll to position [1105, 0]
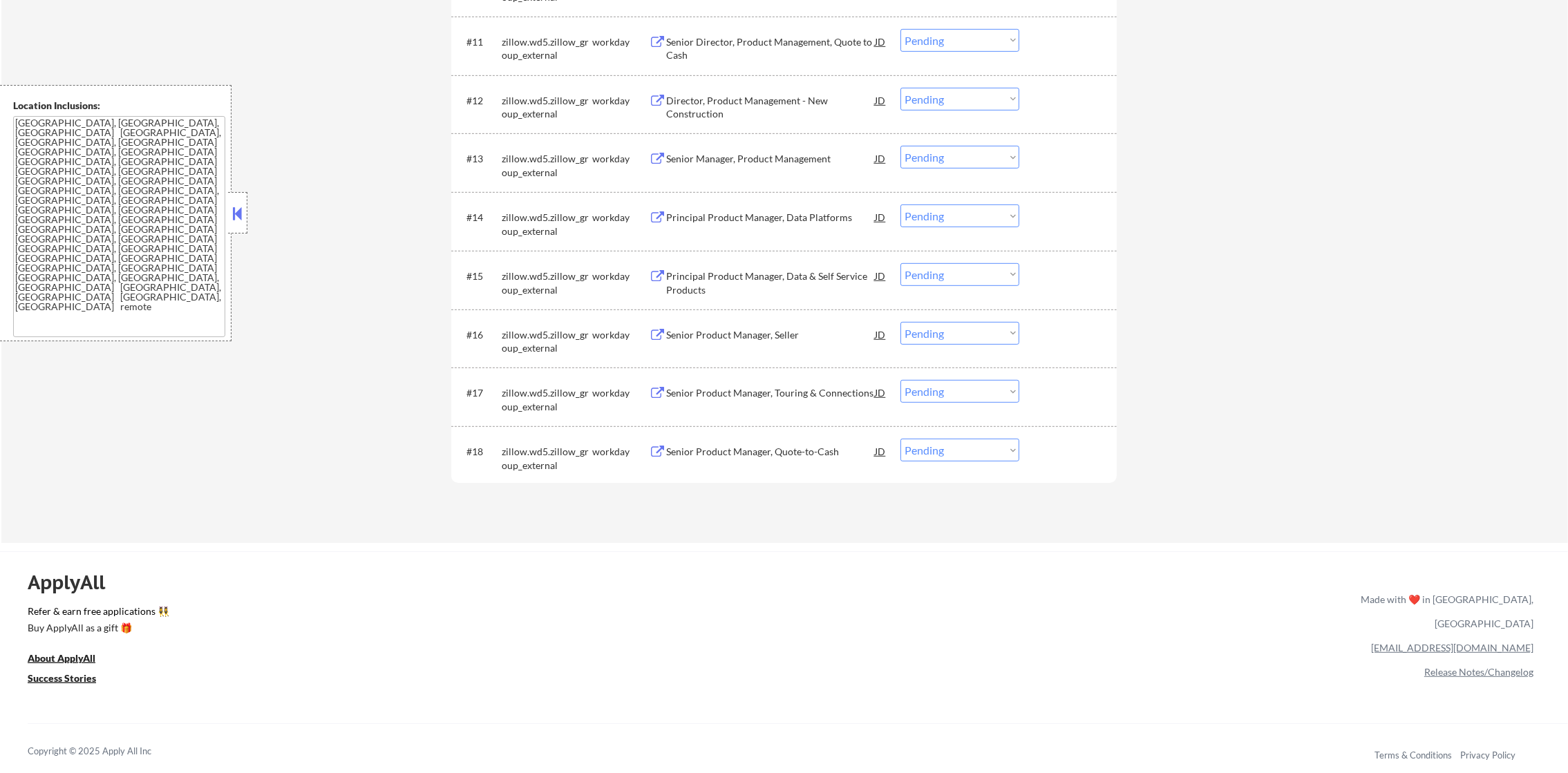
click at [944, 328] on select "Choose an option... Pending Applied Excluded (Questions) Excluded (Expired) Exc…" at bounding box center [960, 333] width 119 height 23
select select ""excluded__other_""
click at [901, 322] on select "Choose an option... Pending Applied Excluded (Questions) Excluded (Expired) Exc…" at bounding box center [960, 333] width 119 height 23
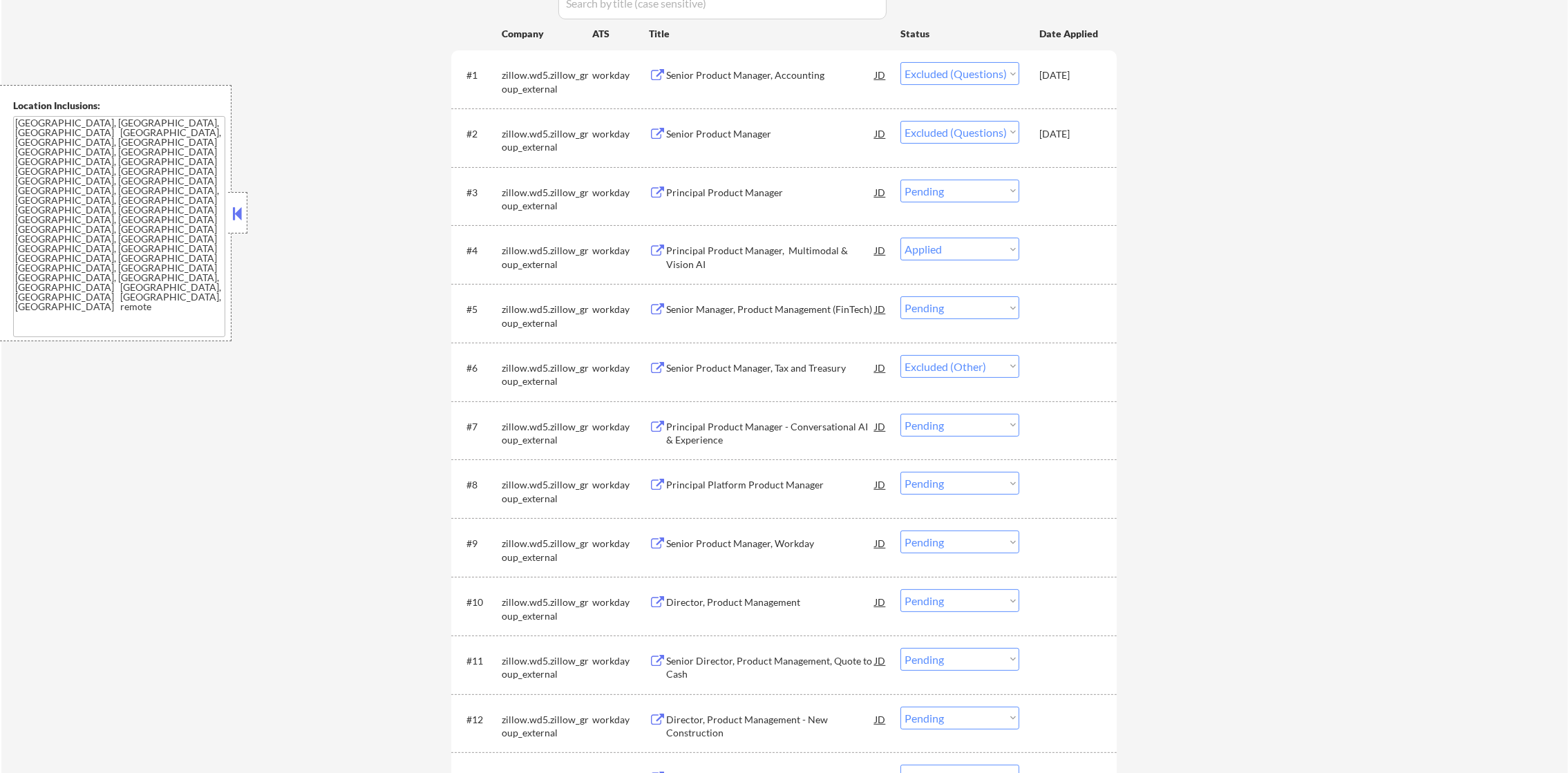
scroll to position [0, 0]
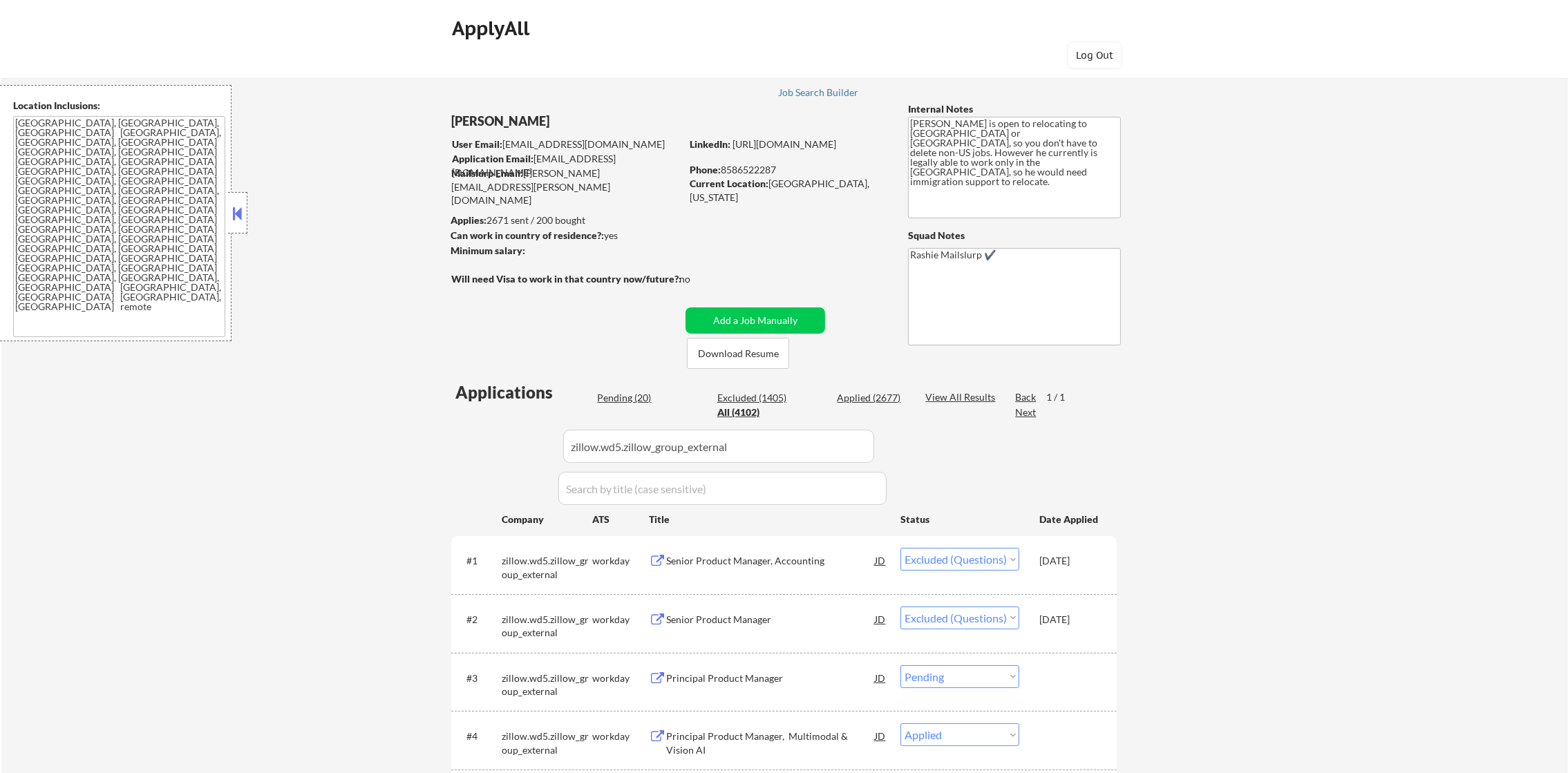
paste input "enable"
drag, startPoint x: 757, startPoint y: 451, endPoint x: 428, endPoint y: 446, distance: 329.0
type input "enable"
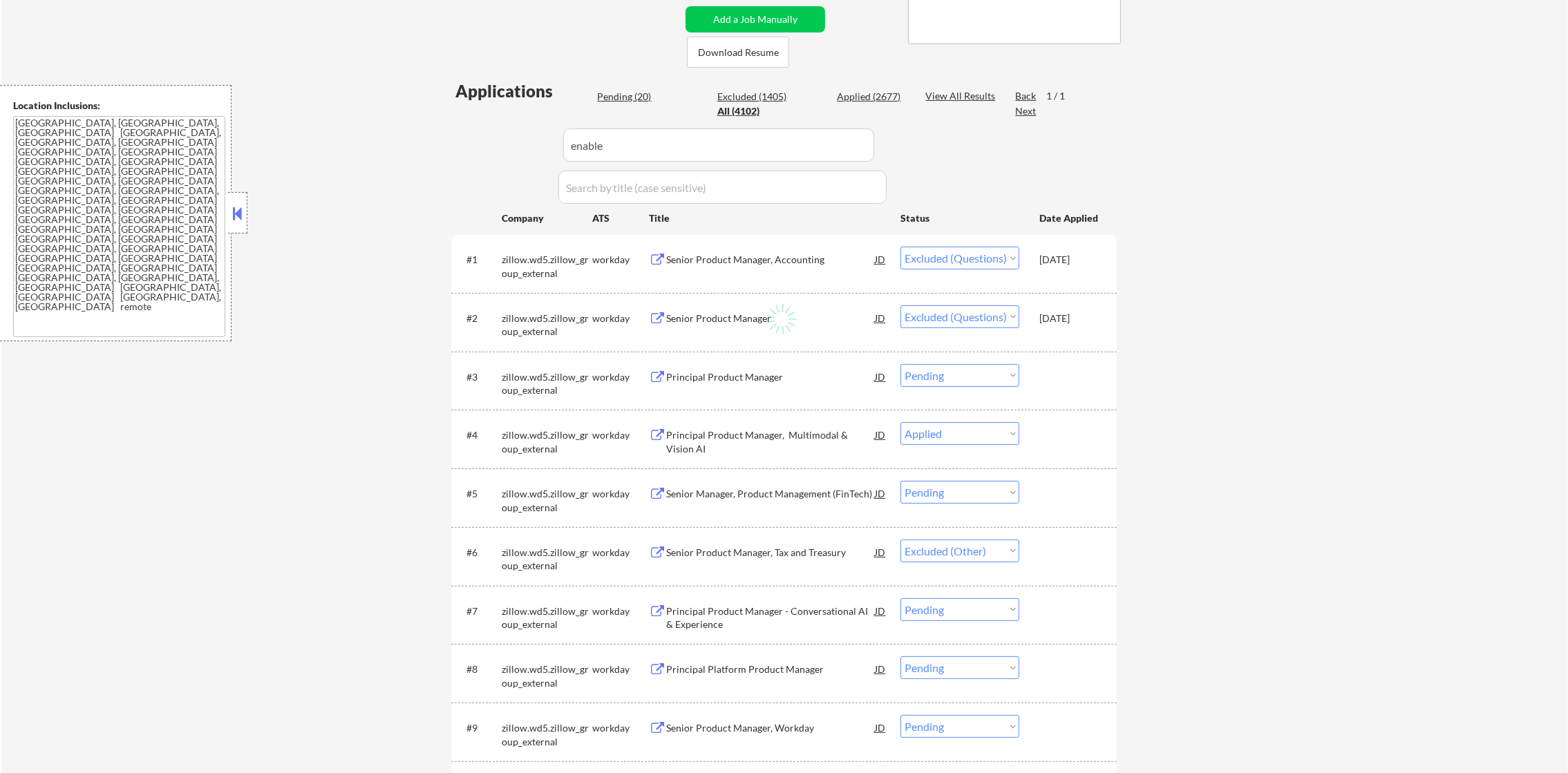
scroll to position [345, 0]
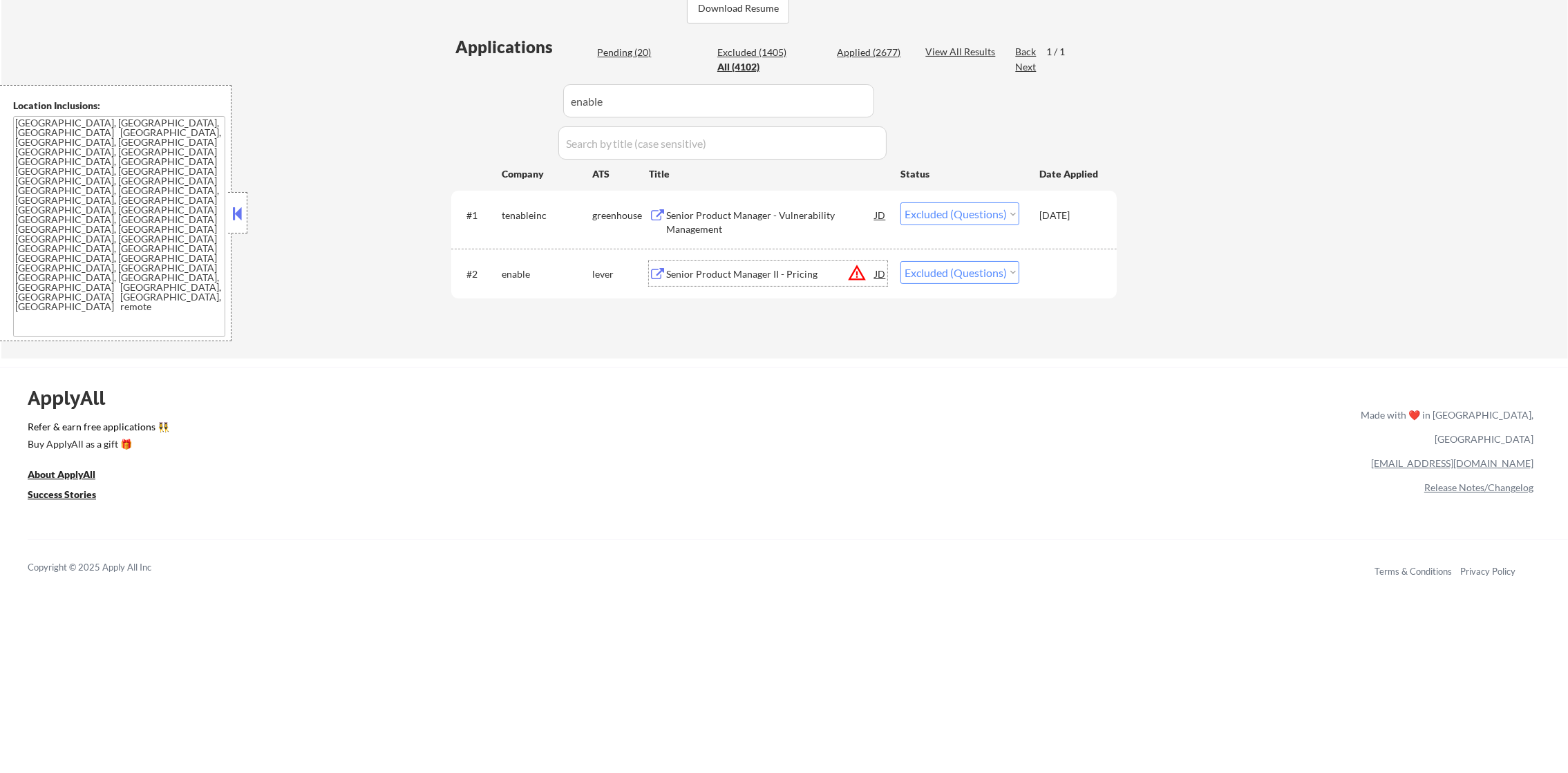
click at [724, 270] on div "Senior Product Manager II - Pricing" at bounding box center [770, 274] width 209 height 14
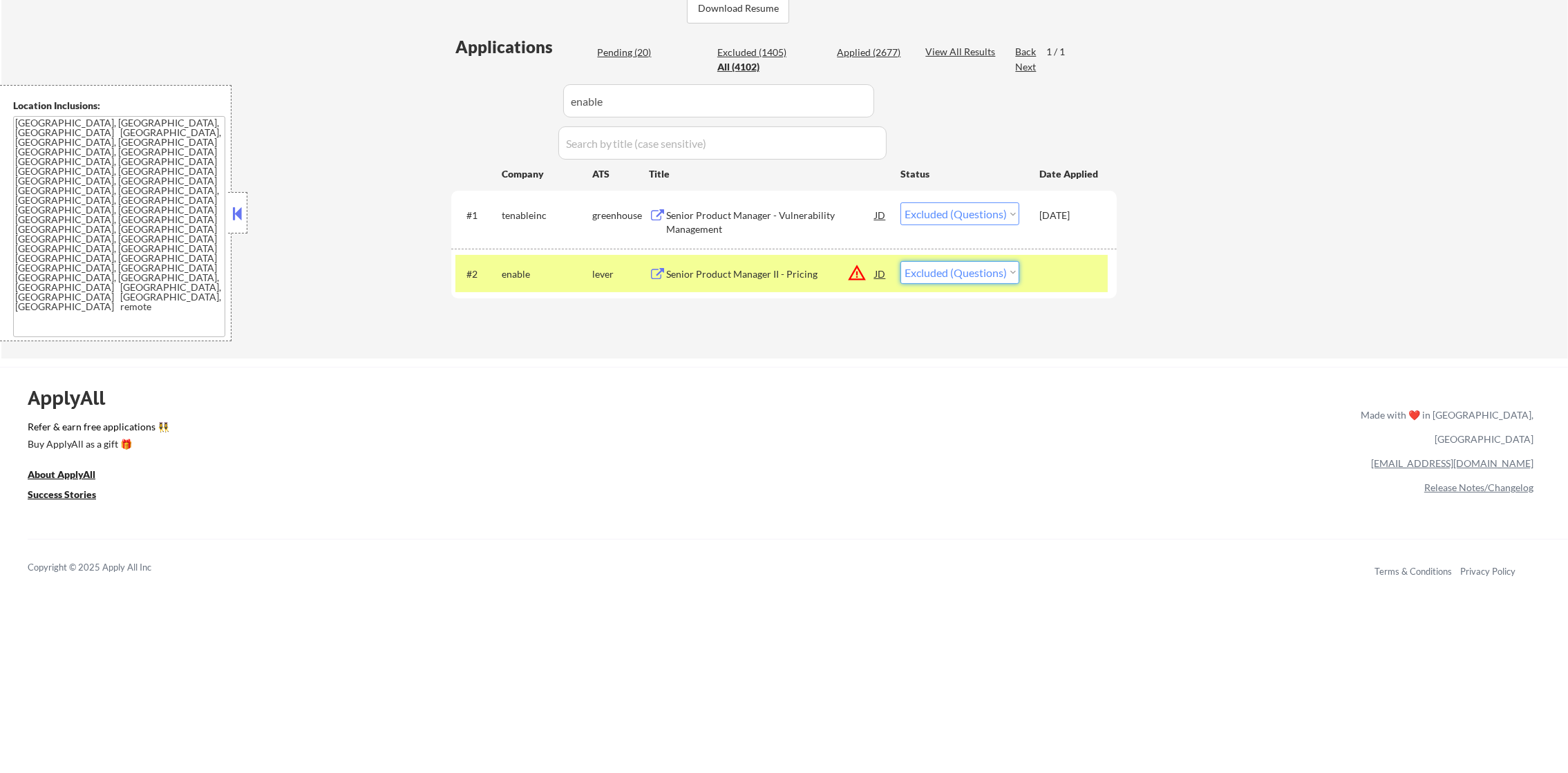
click at [923, 271] on select "Choose an option... Pending Applied Excluded (Questions) Excluded (Expired) Exc…" at bounding box center [960, 272] width 119 height 23
select select ""applied""
click at [901, 261] on select "Choose an option... Pending Applied Excluded (Questions) Excluded (Expired) Exc…" at bounding box center [960, 272] width 119 height 23
click at [483, 275] on div "#2" at bounding box center [479, 274] width 24 height 14
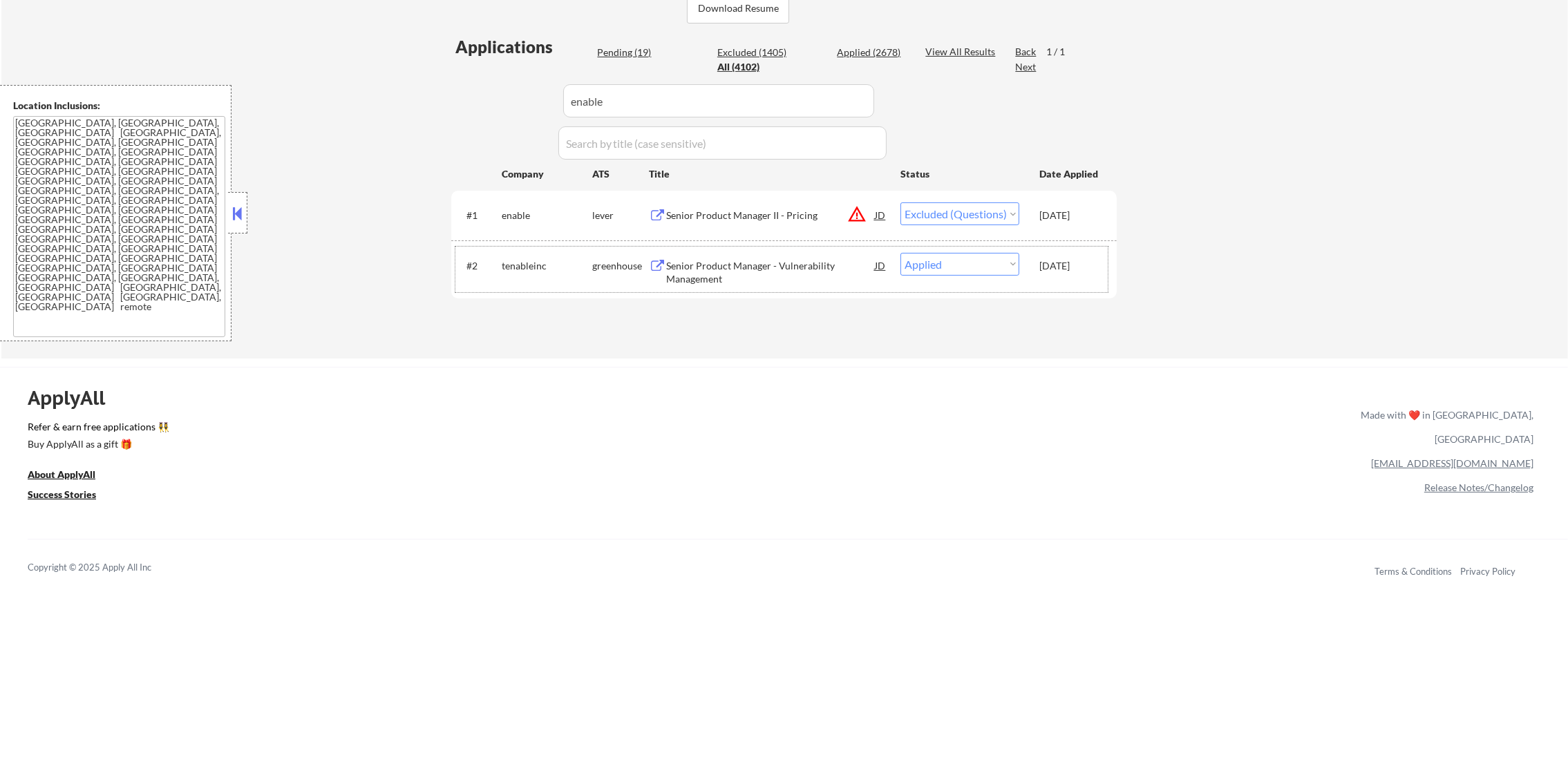
paste input "twilio"
click at [491, 96] on div "Applications Pending (19) Excluded (1405) Applied (2678) All (4102) View All Re…" at bounding box center [784, 184] width 666 height 297
type input "twilio"
click at [491, 96] on div "Applications Pending (19) Excluded (1405) Applied (2678) All (4102) View All Re…" at bounding box center [784, 184] width 666 height 297
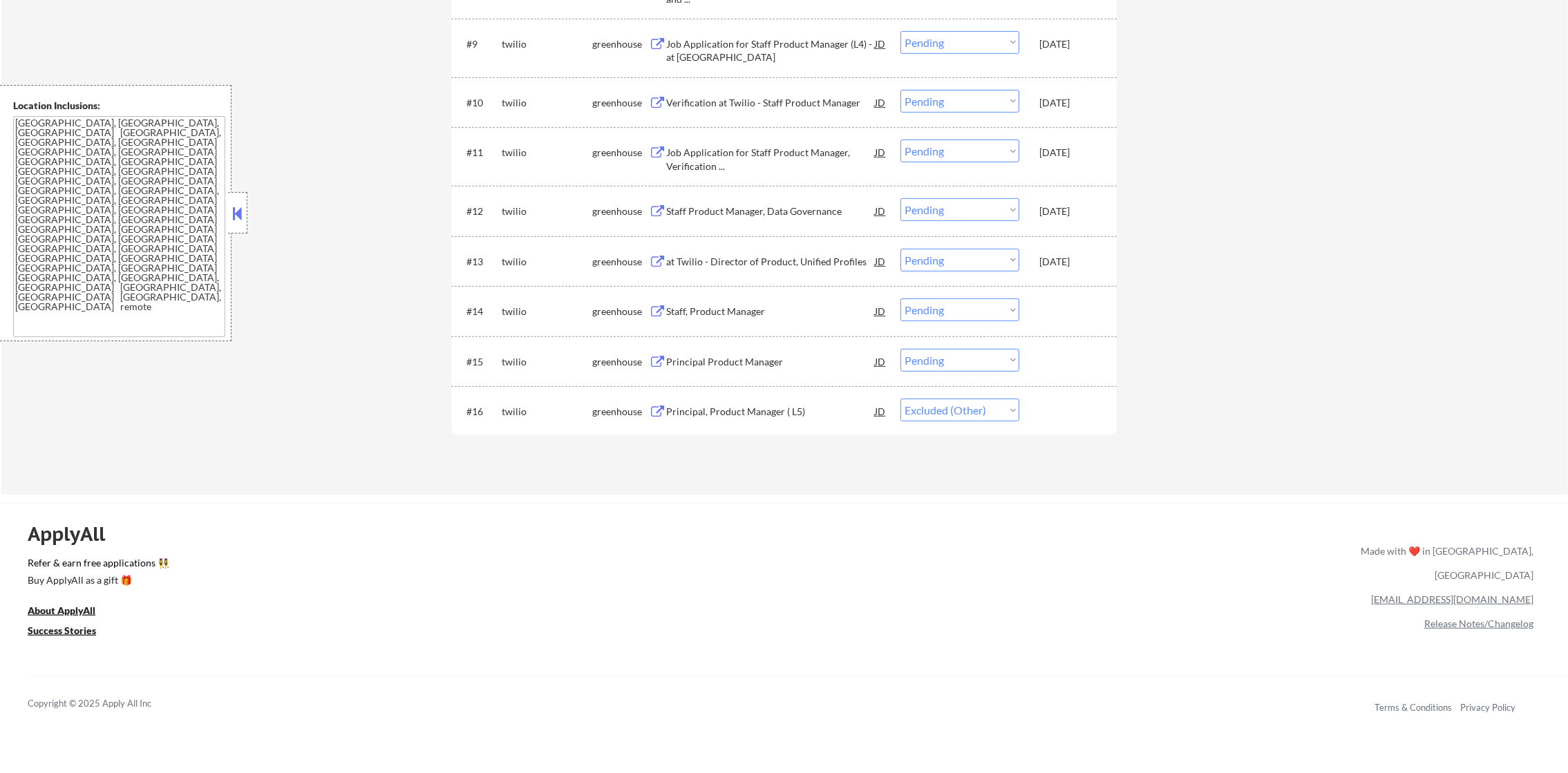
scroll to position [976, 0]
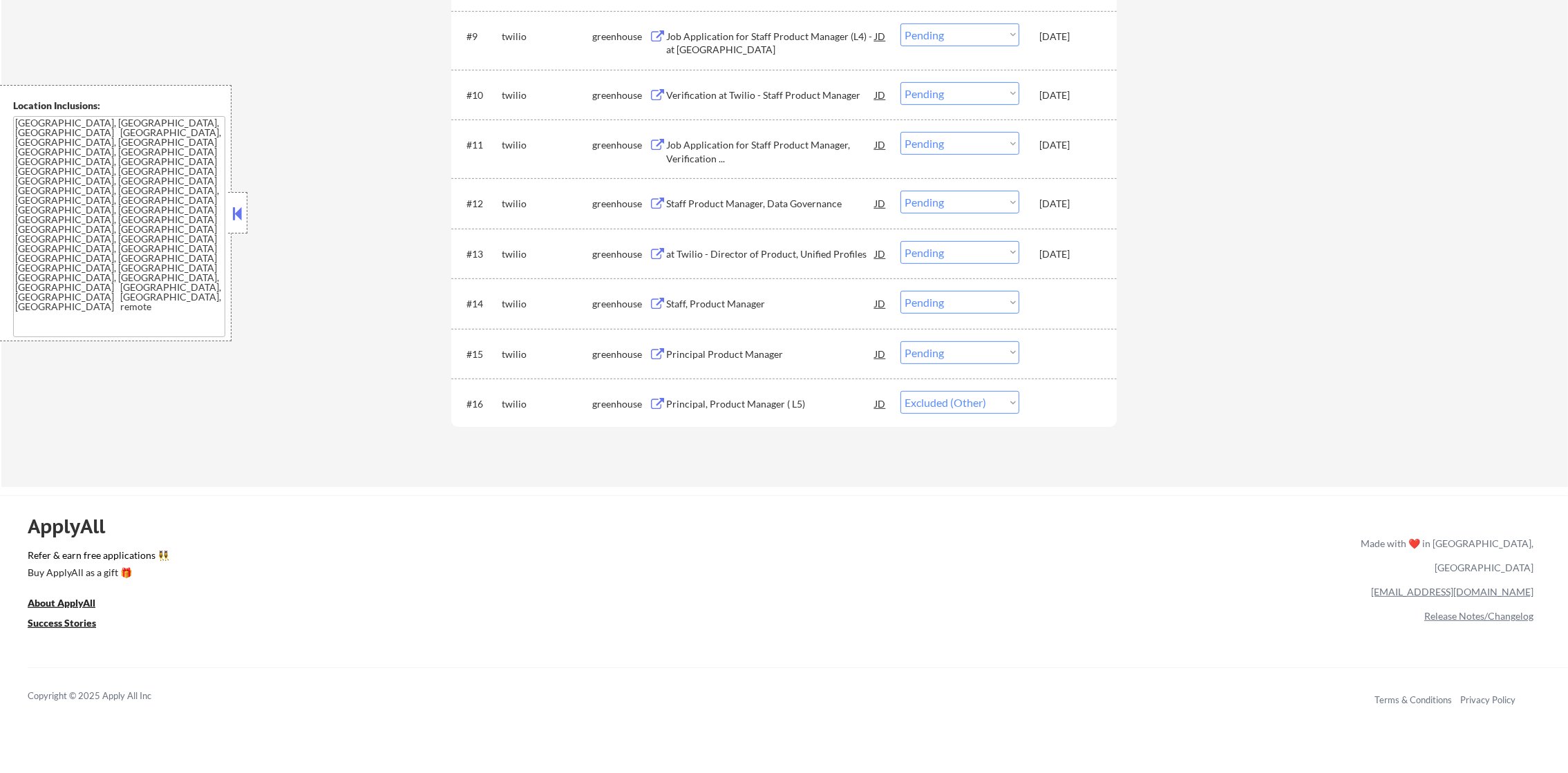
click at [994, 406] on select "Choose an option... Pending Applied Excluded (Questions) Excluded (Expired) Exc…" at bounding box center [960, 402] width 119 height 23
select select ""excluded__other_""
click at [901, 391] on select "Choose an option... Pending Applied Excluded (Questions) Excluded (Expired) Exc…" at bounding box center [960, 402] width 119 height 23
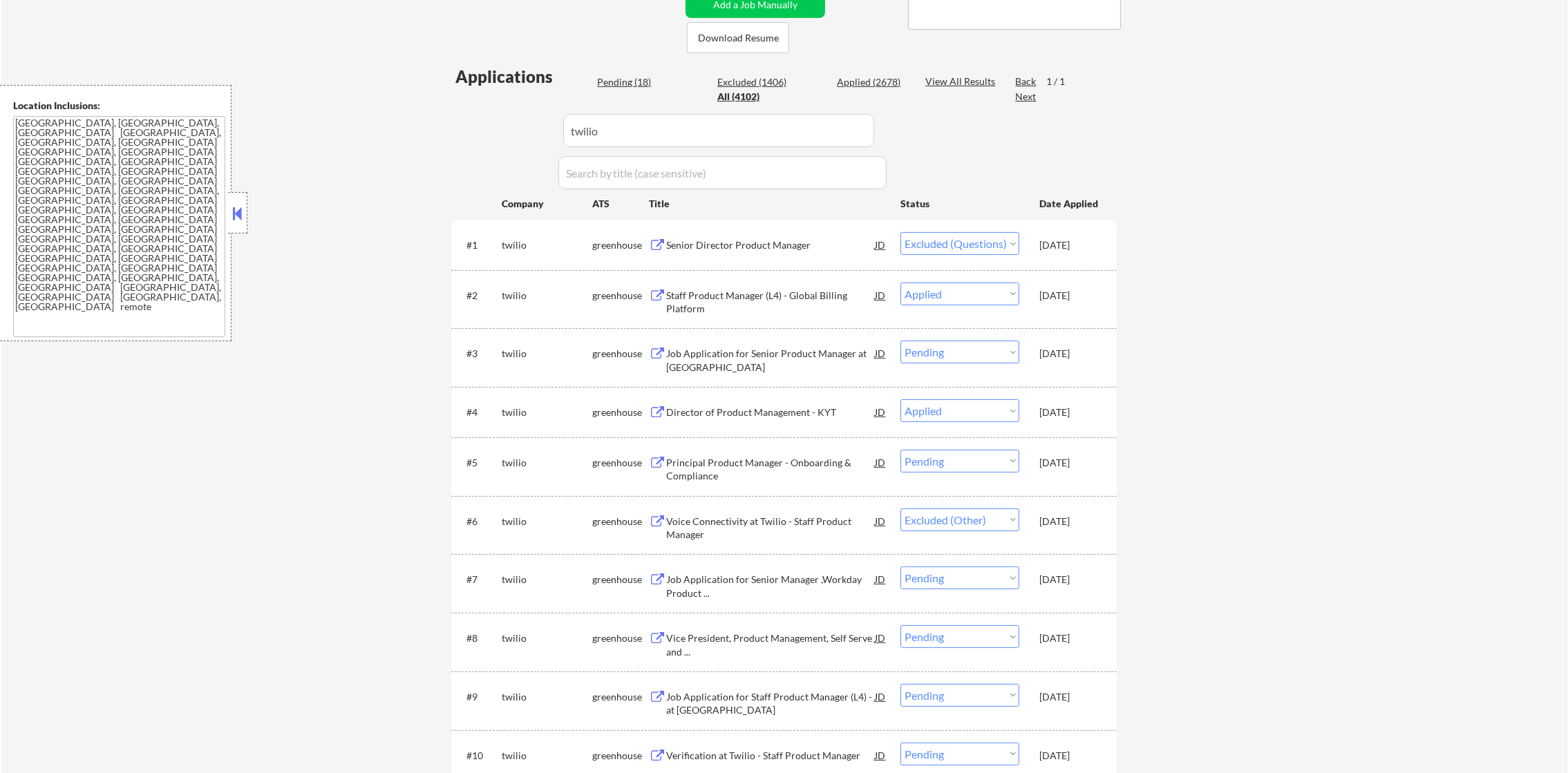
scroll to position [263, 0]
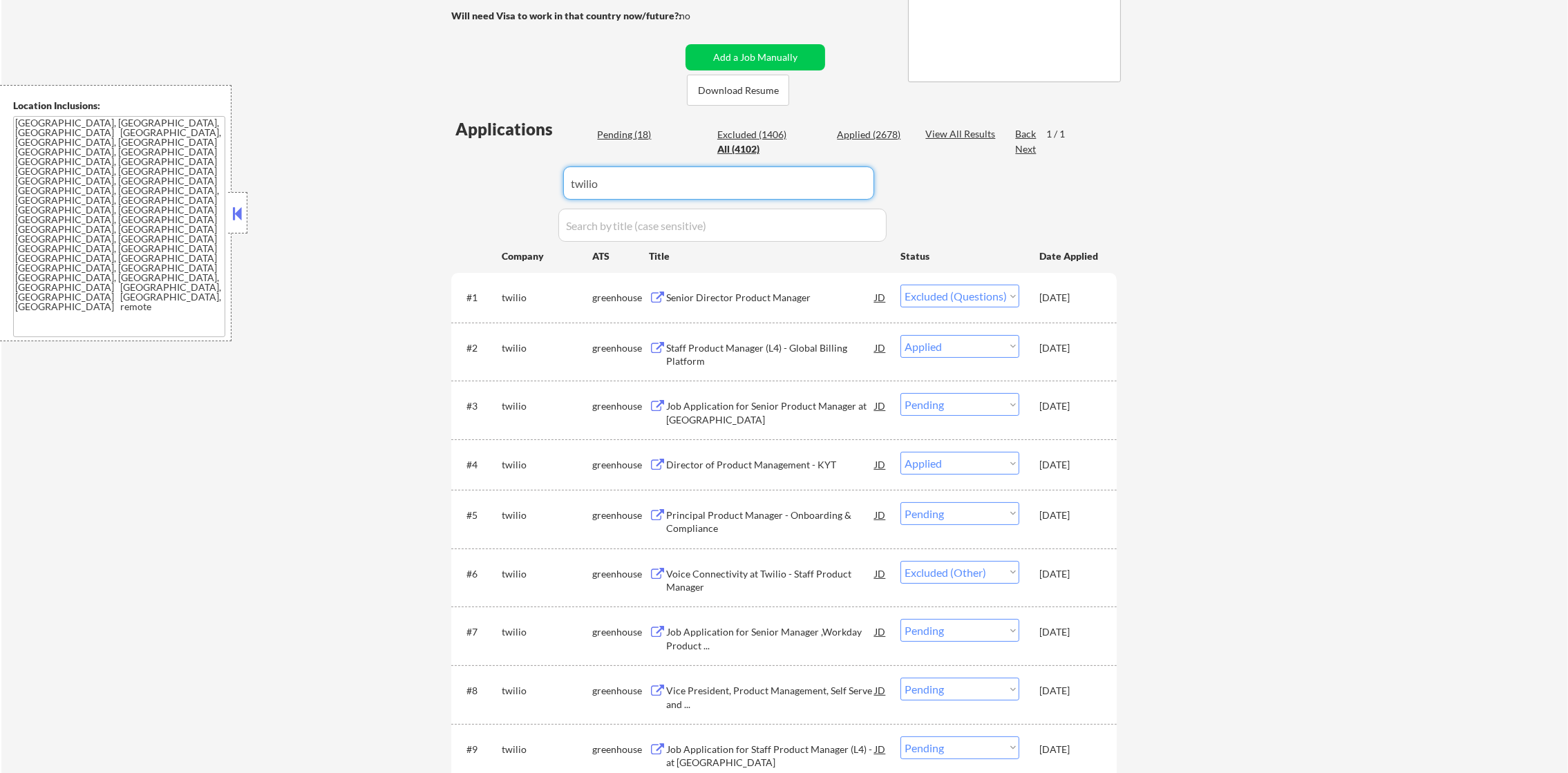
paste input "beyondtrust"
drag, startPoint x: 511, startPoint y: 183, endPoint x: 405, endPoint y: 178, distance: 106.1
click at [408, 178] on div "← Return to /applysquad Mailslurp Inbox Job Search Builder Gabriel Wilensky Use…" at bounding box center [785, 496] width 1566 height 1408
type input "beyondtrust"
click at [405, 178] on div "← Return to /applysquad Mailslurp Inbox Job Search Builder Gabriel Wilensky Use…" at bounding box center [785, 496] width 1566 height 1408
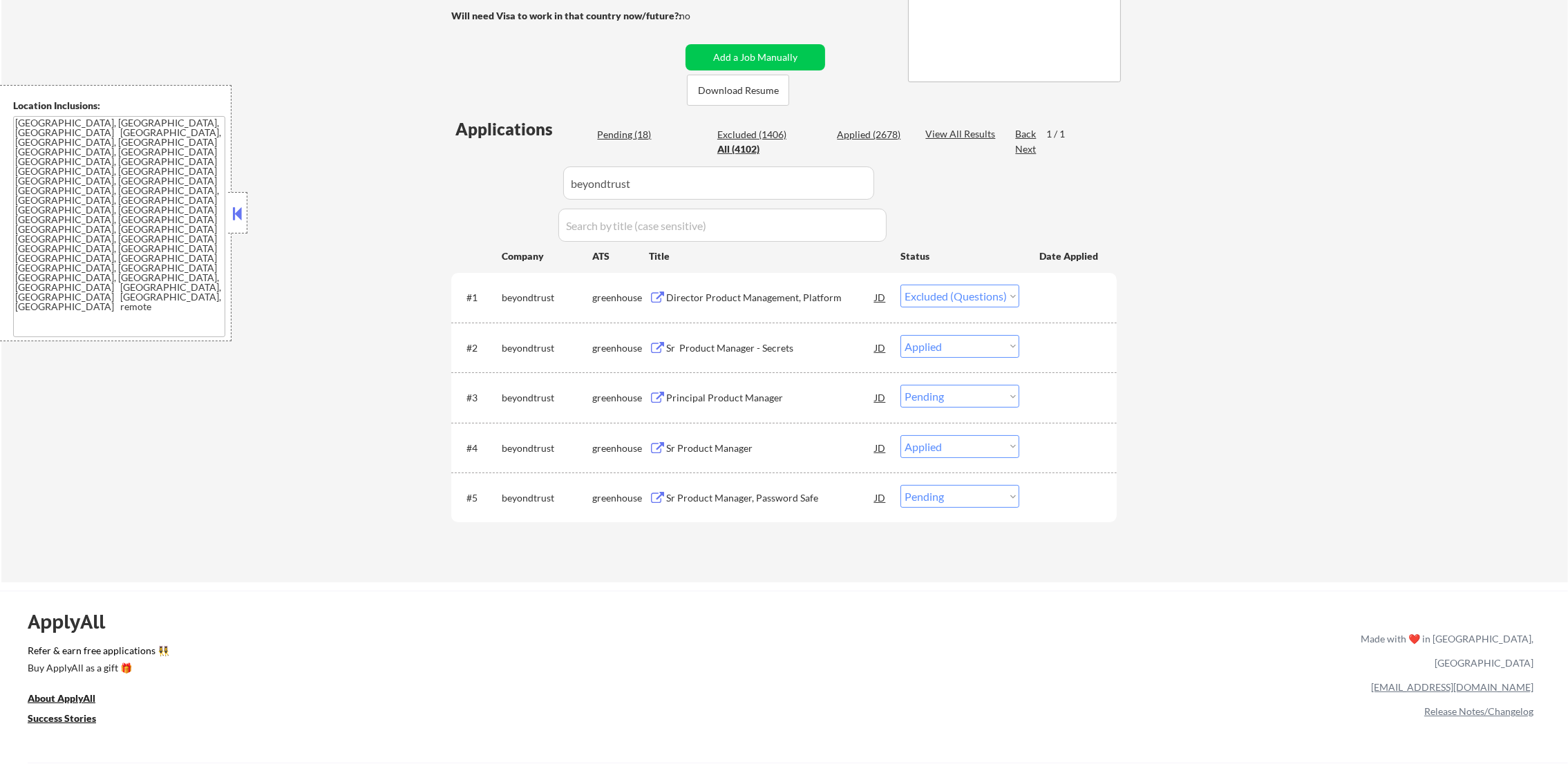
scroll to position [333, 0]
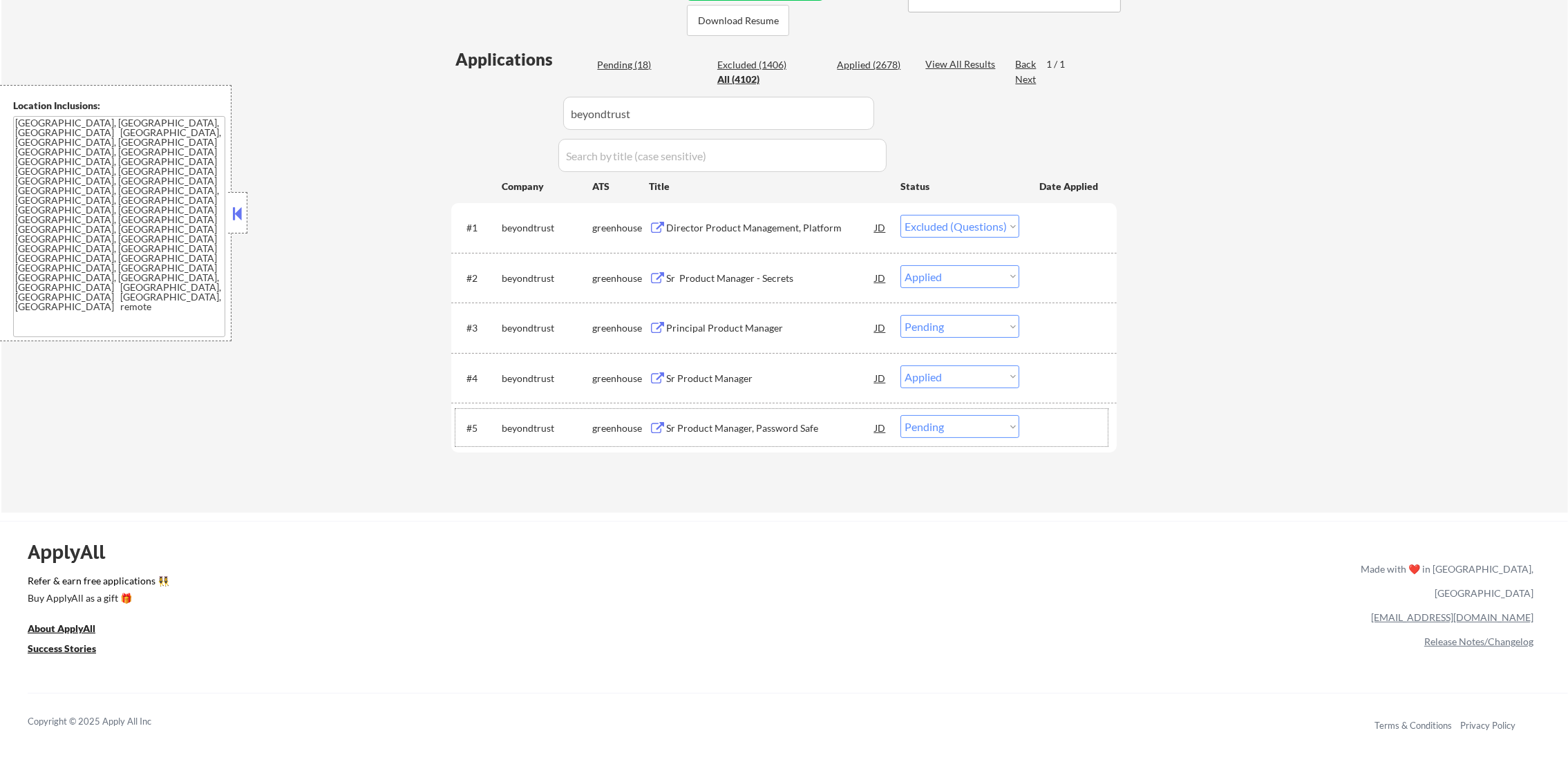
click at [934, 442] on div "#5 beyondtrust greenhouse Sr Product Manager, Password Safe JD Choose an option…" at bounding box center [782, 427] width 653 height 37
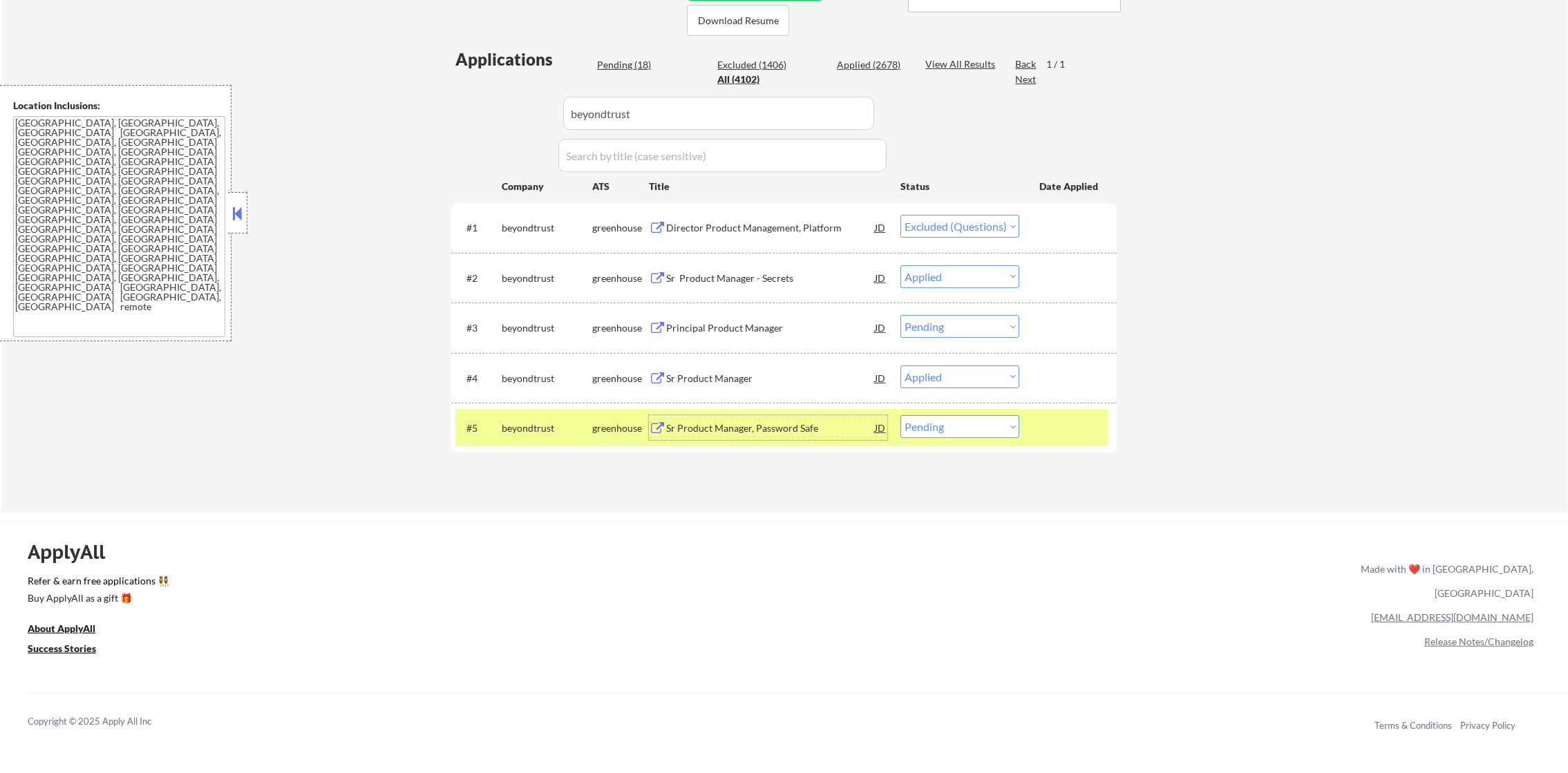
click at [738, 422] on div "Sr Product Manager, Password Safe" at bounding box center [770, 428] width 209 height 14
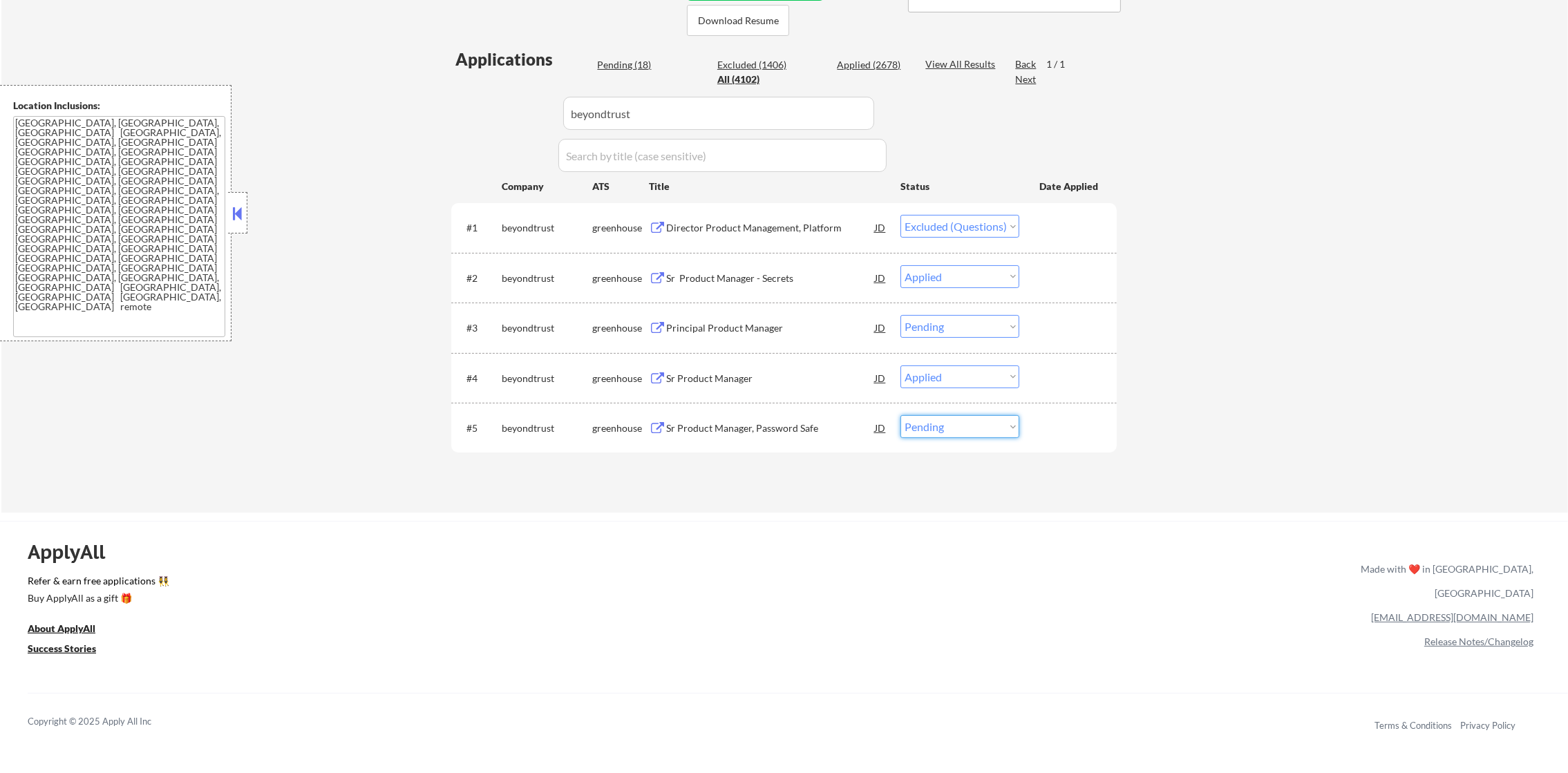
drag, startPoint x: 974, startPoint y: 430, endPoint x: 968, endPoint y: 440, distance: 11.7
click at [972, 431] on select "Choose an option... Pending Applied Excluded (Questions) Excluded (Expired) Exc…" at bounding box center [960, 426] width 119 height 23
select select ""excluded""
click at [901, 415] on select "Choose an option... Pending Applied Excluded (Questions) Excluded (Expired) Exc…" at bounding box center [960, 426] width 119 height 23
drag, startPoint x: 620, startPoint y: 116, endPoint x: 468, endPoint y: 103, distance: 152.6
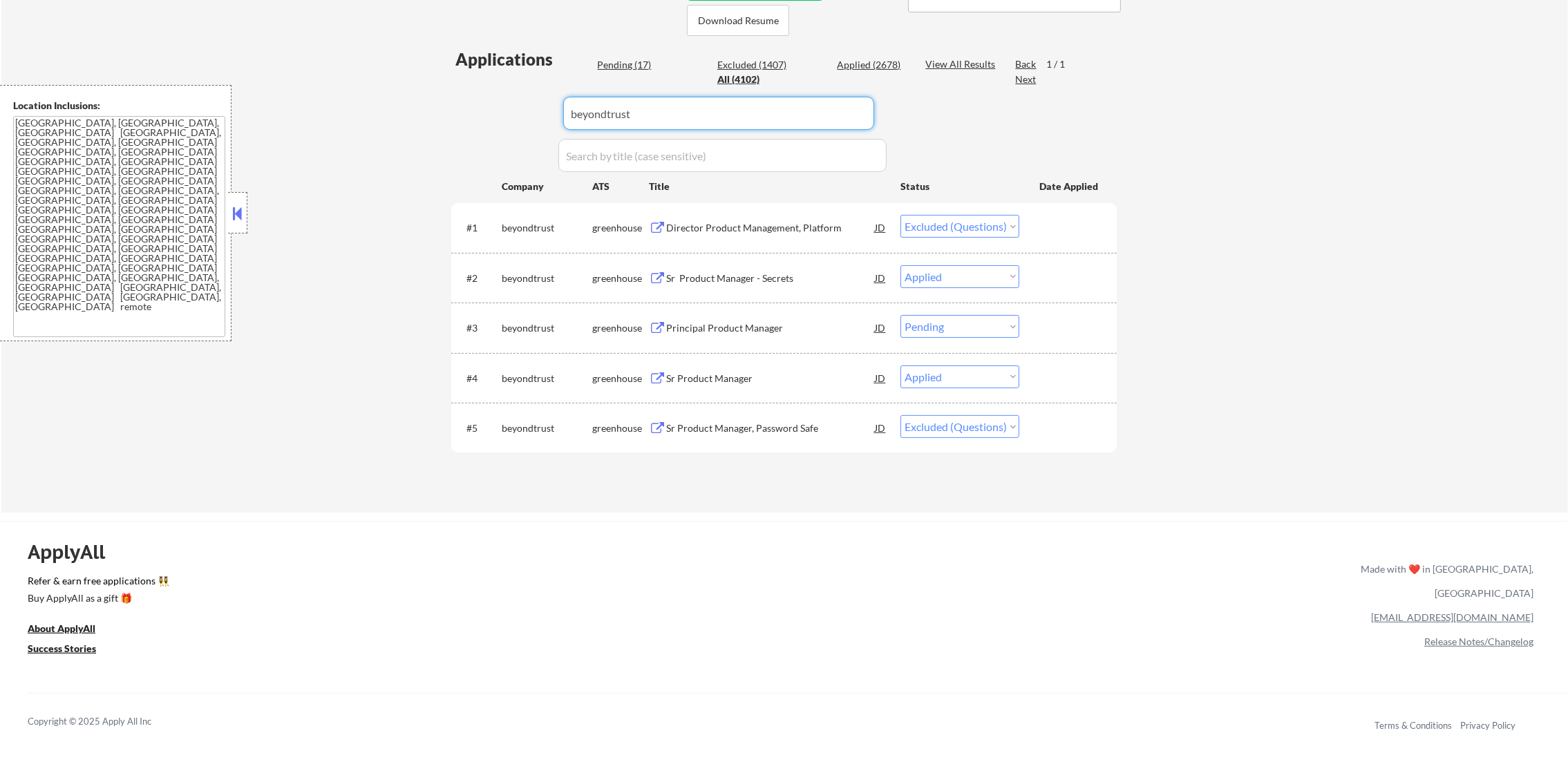
click at [472, 105] on div "Applications Pending (17) Excluded (1407) Applied (2678) All (4102) View All Re…" at bounding box center [784, 267] width 666 height 438
paste input "allegion.wd5.careers"
type input "allegion.wd5.careers"
click at [468, 103] on div "Applications Pending (17) Excluded (1407) Applied (2678) All (4102) View All Re…" at bounding box center [784, 267] width 666 height 438
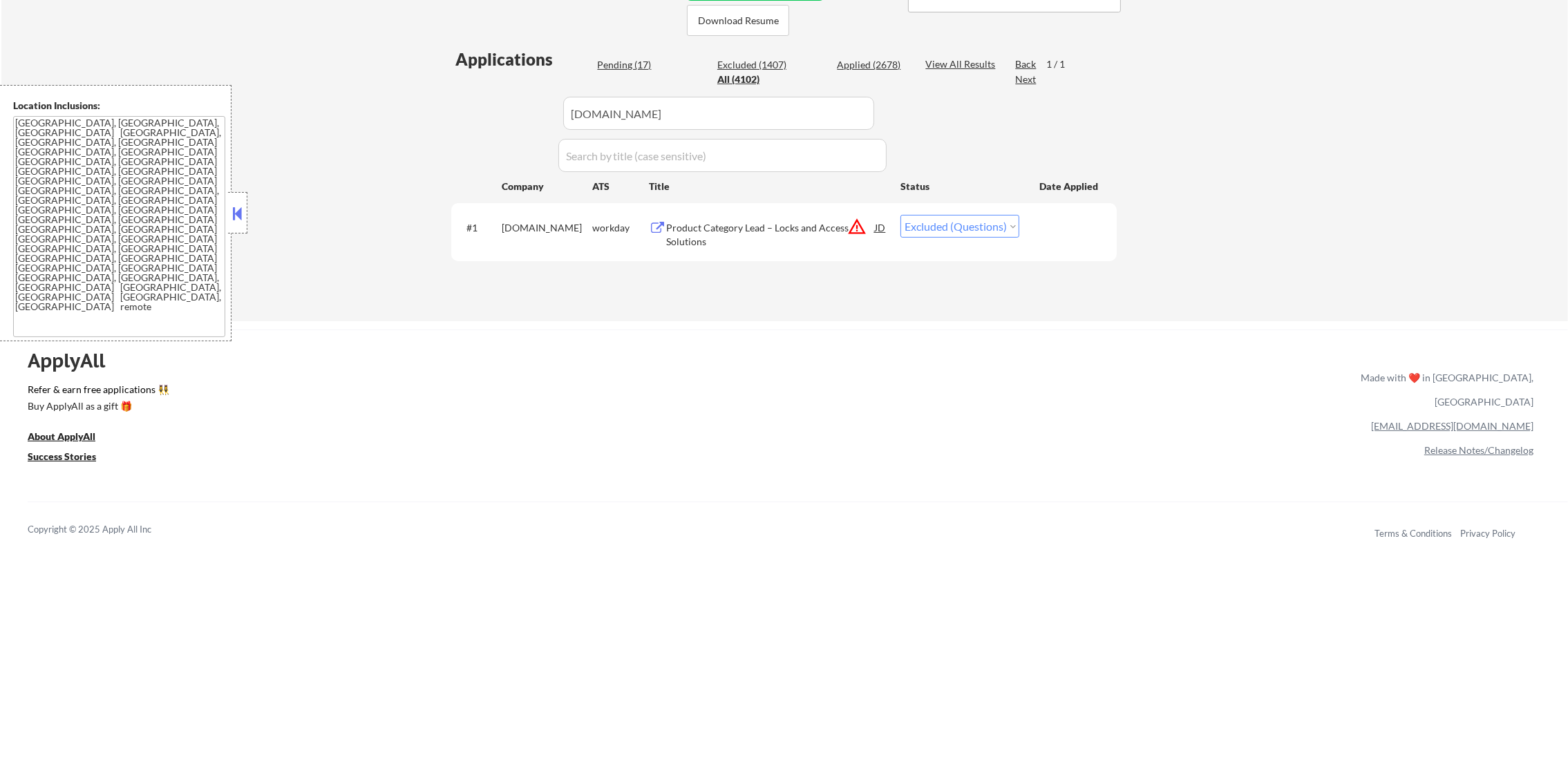
click at [770, 198] on div "Applications Pending (17) Excluded (1407) Applied (2678) All (4102) View All Re…" at bounding box center [784, 171] width 666 height 247
click at [748, 244] on div "Product Category Lead – Locks and Access Solutions" at bounding box center [770, 234] width 209 height 27
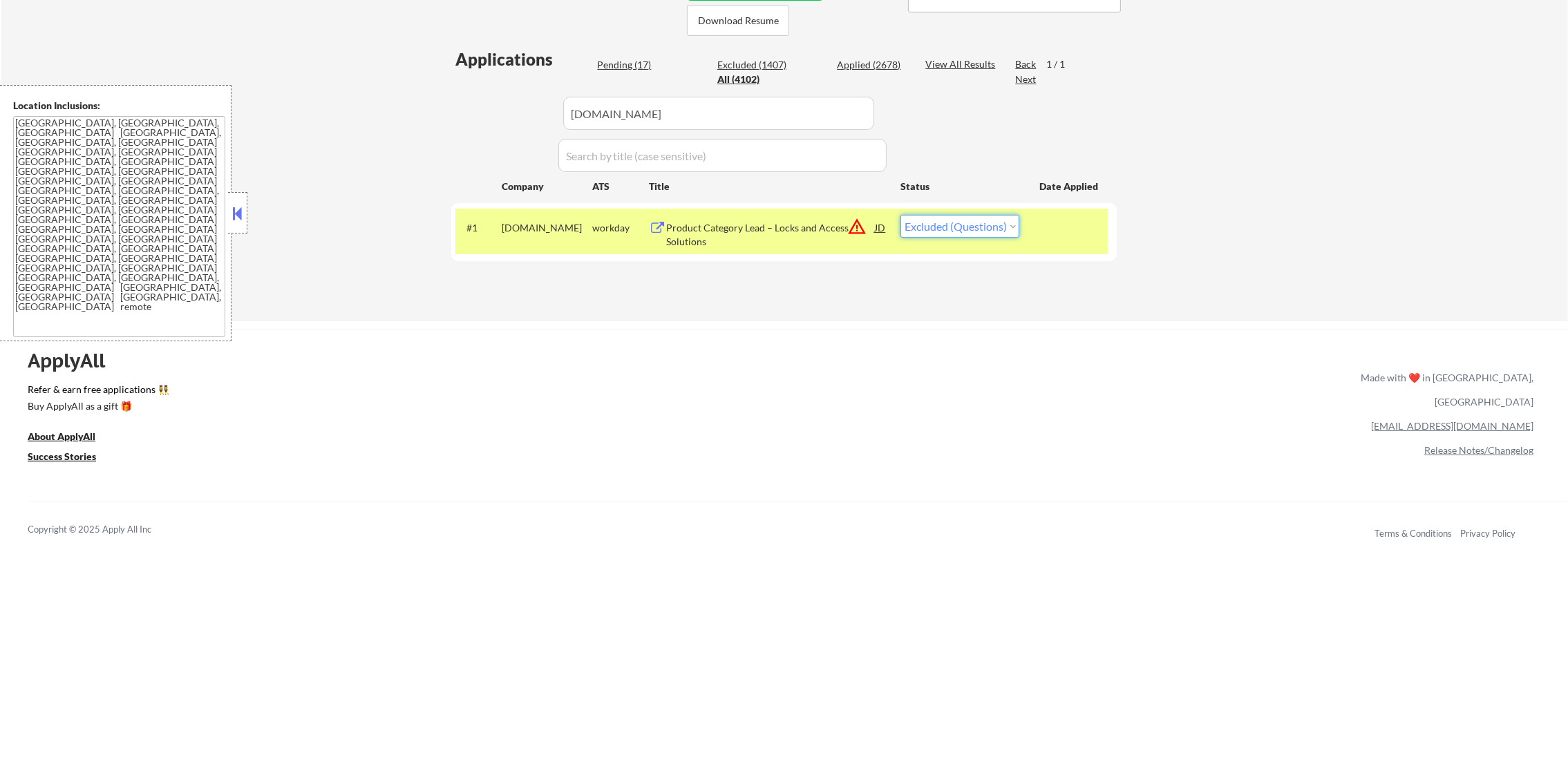
click at [974, 225] on select "Choose an option... Pending Applied Excluded (Questions) Excluded (Expired) Exc…" at bounding box center [960, 226] width 119 height 23
select select ""excluded__expired_""
click at [901, 215] on select "Choose an option... Pending Applied Excluded (Questions) Excluded (Expired) Exc…" at bounding box center [960, 226] width 119 height 23
drag, startPoint x: 713, startPoint y: 133, endPoint x: 440, endPoint y: 131, distance: 273.0
click at [449, 132] on div "← Return to /applysquad Mailslurp Inbox Job Search Builder Gabriel Wilensky Use…" at bounding box center [784, 16] width 690 height 588
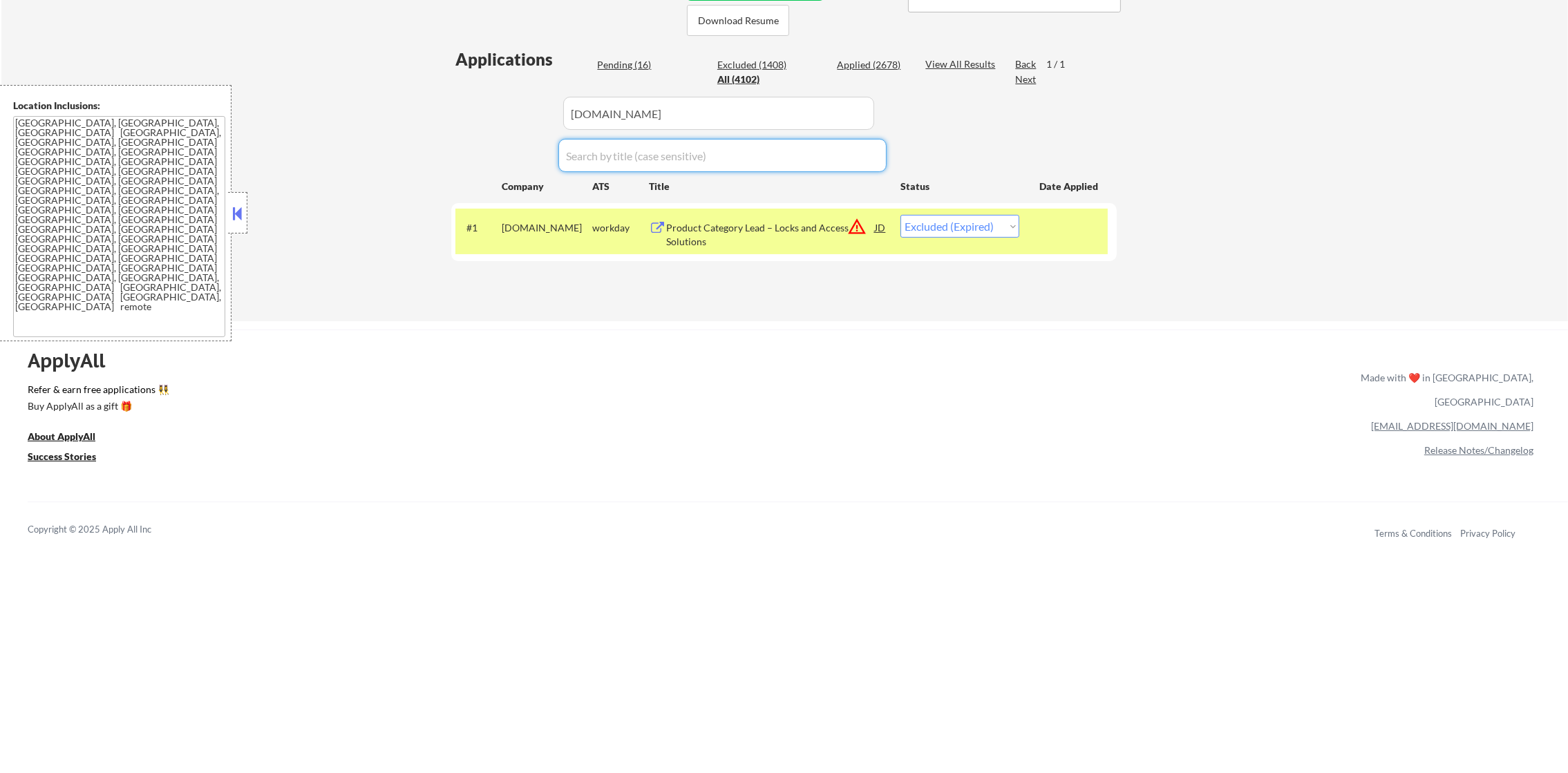
paste input "the-brydon-group"
type input "the-brydon-group"
drag, startPoint x: 678, startPoint y: 155, endPoint x: 491, endPoint y: 159, distance: 187.0
click at [491, 159] on div "Applications Pending (16) Excluded (1408) Applied (2678) All (4102) View All Re…" at bounding box center [784, 171] width 666 height 247
drag, startPoint x: 710, startPoint y: 115, endPoint x: 455, endPoint y: 113, distance: 255.0
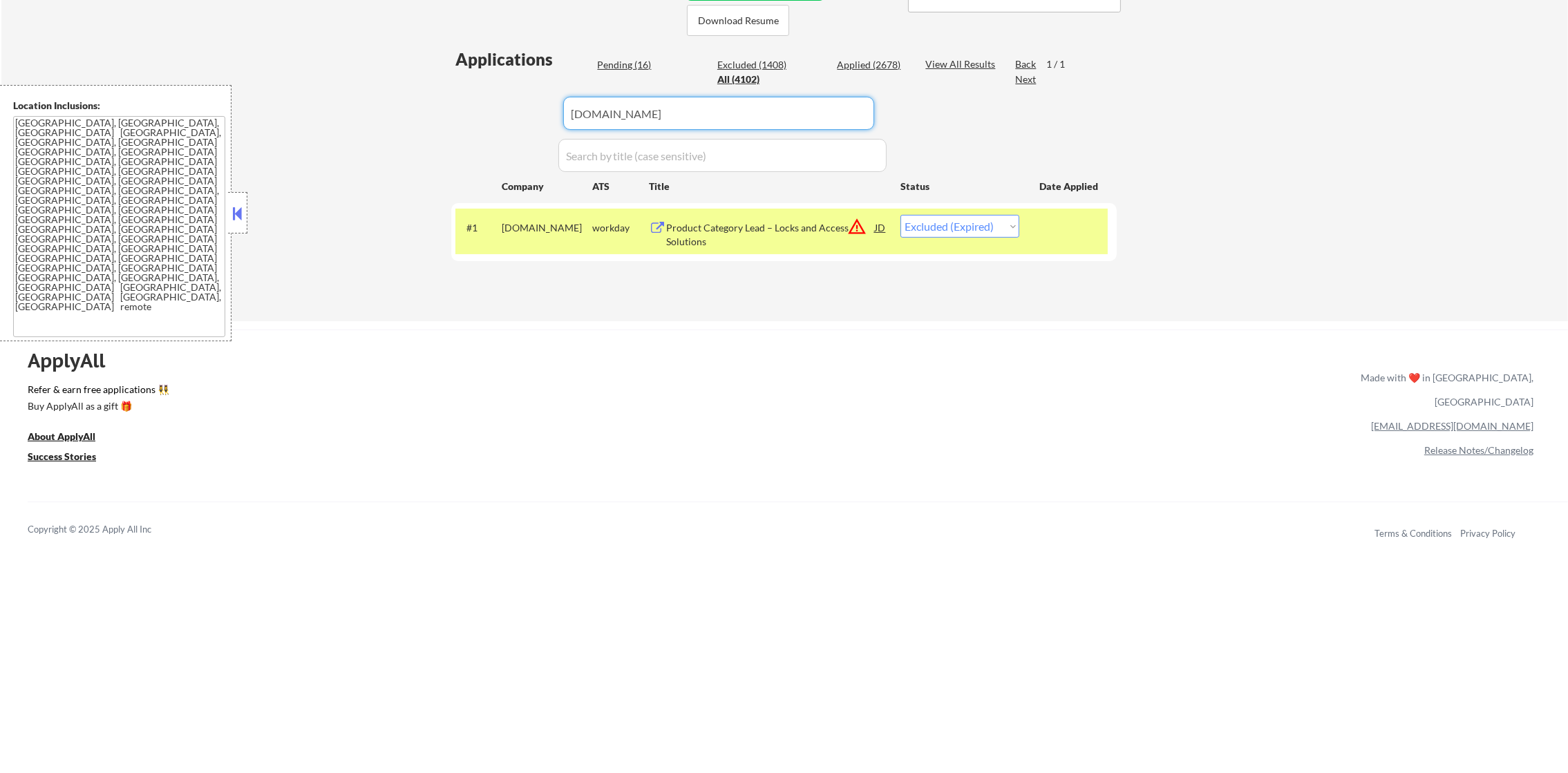
click at [455, 113] on div "Applications Pending (16) Excluded (1408) Applied (2678) All (4102) View All Re…" at bounding box center [784, 171] width 666 height 247
paste input "the-brydon-group"
type input "the-brydon-group"
click at [433, 105] on div "← Return to /applysquad Mailslurp Inbox Job Search Builder Gabriel Wilensky Use…" at bounding box center [785, 22] width 1566 height 599
drag, startPoint x: 970, startPoint y: 228, endPoint x: 930, endPoint y: 227, distance: 40.0
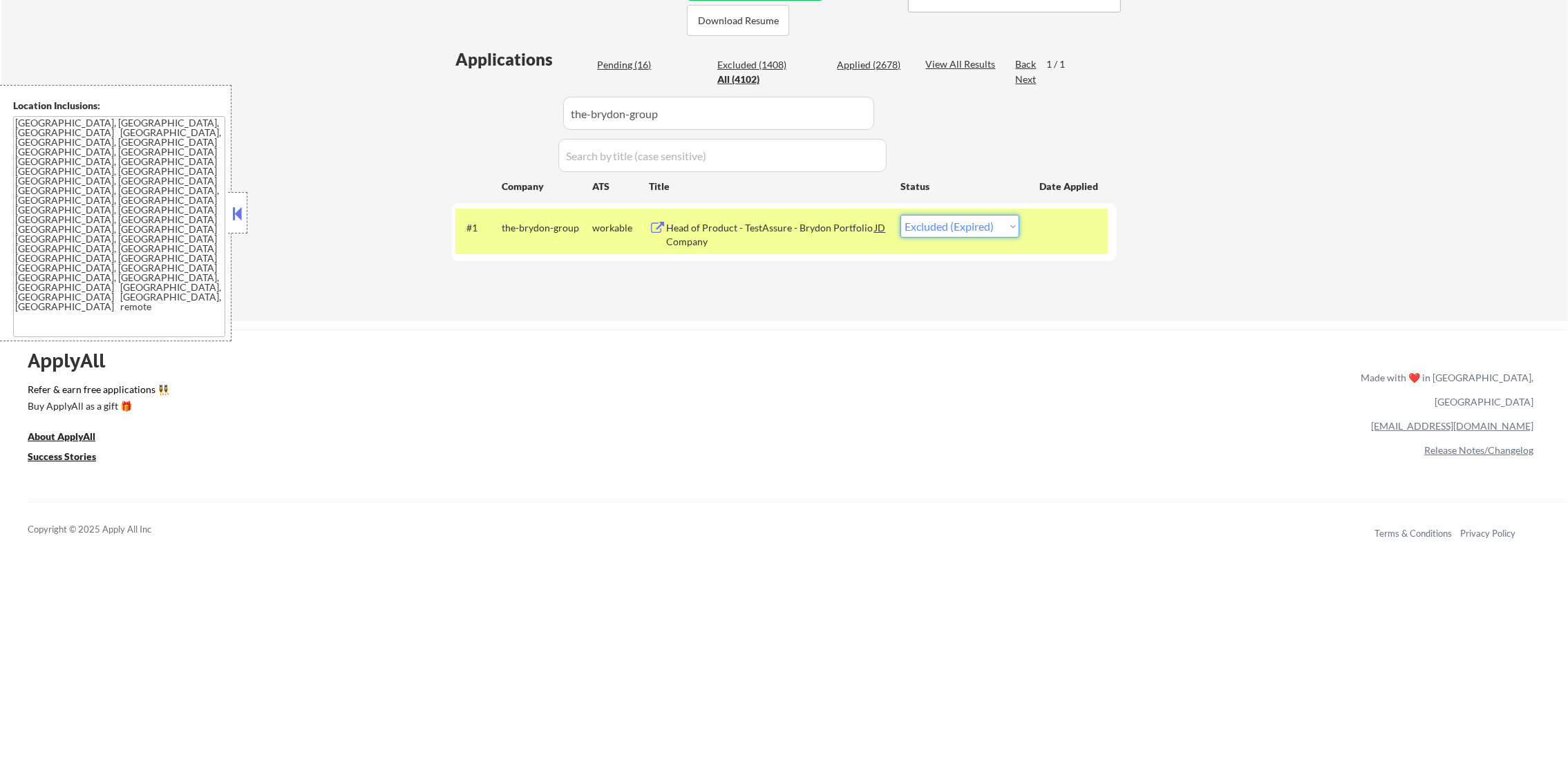
click at [968, 235] on select "Choose an option... Pending Applied Excluded (Questions) Excluded (Expired) Exc…" at bounding box center [960, 226] width 119 height 23
click at [803, 237] on div "Head of Product - TestAssure - Brydon Portfolio Company" at bounding box center [770, 234] width 209 height 27
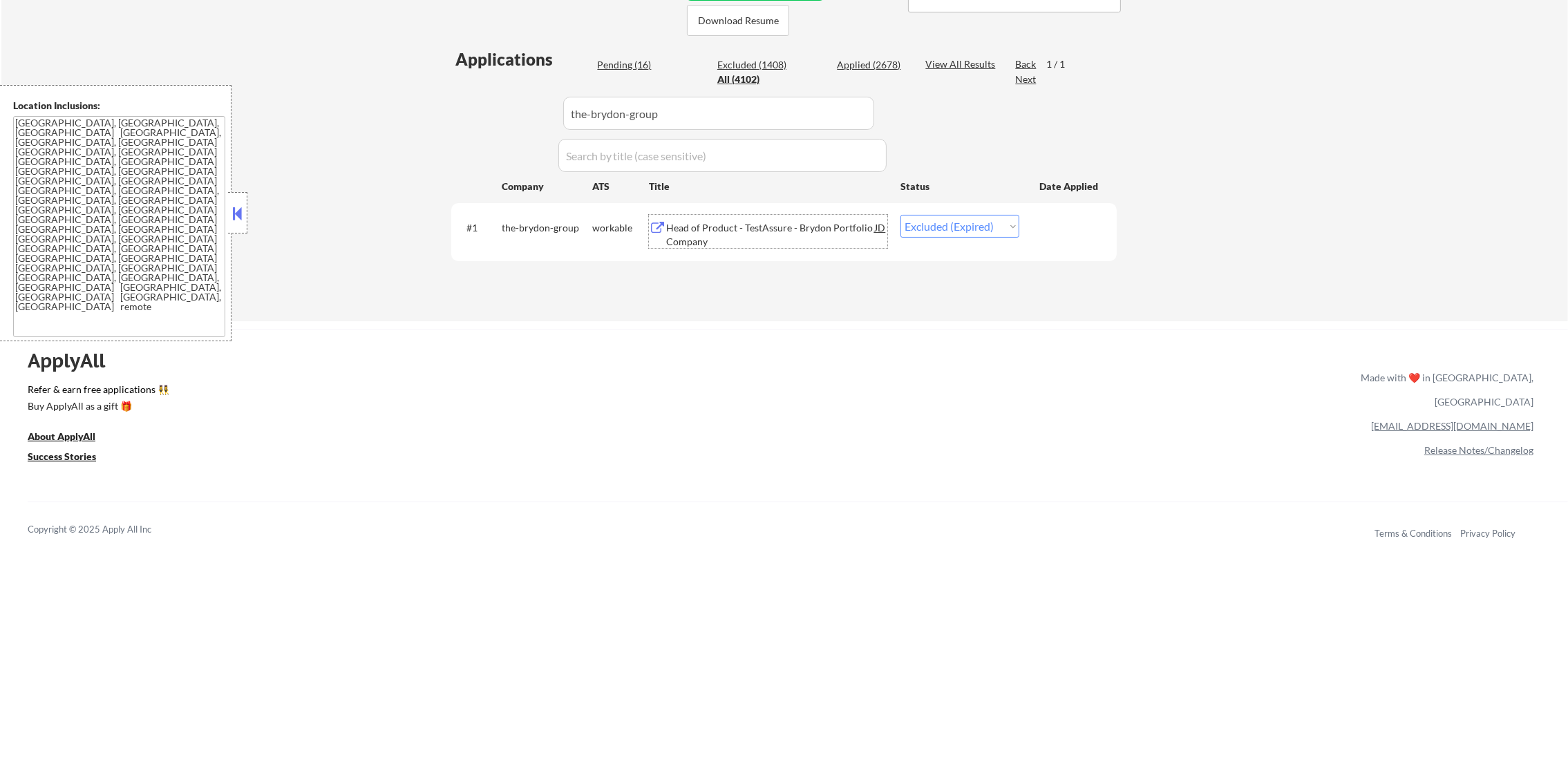
click at [938, 223] on select "Choose an option... Pending Applied Excluded (Questions) Excluded (Expired) Exc…" at bounding box center [960, 226] width 119 height 23
select select ""applied""
click at [901, 215] on select "Choose an option... Pending Applied Excluded (Questions) Excluded (Expired) Exc…" at bounding box center [960, 226] width 119 height 23
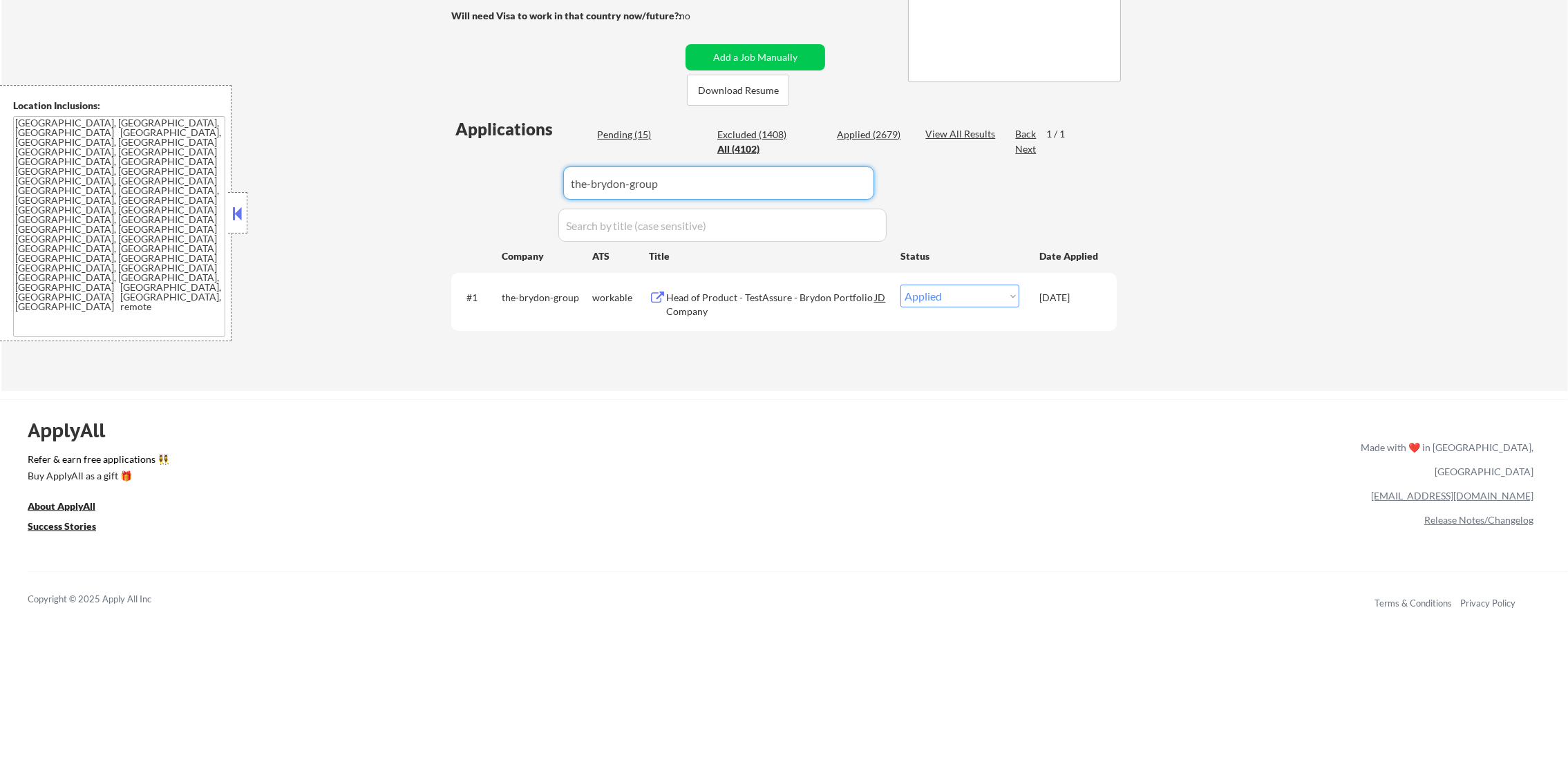
drag, startPoint x: 681, startPoint y: 187, endPoint x: 430, endPoint y: 187, distance: 251.0
click at [455, 187] on div "Applications Pending (15) Excluded (1408) Applied (2679) All (4102) View All Re…" at bounding box center [784, 241] width 666 height 247
paste input "gusto"
type input "gusto"
click at [430, 187] on div "← Return to /applysquad Mailslurp Inbox Job Search Builder Gabriel Wilensky Use…" at bounding box center [785, 92] width 1566 height 599
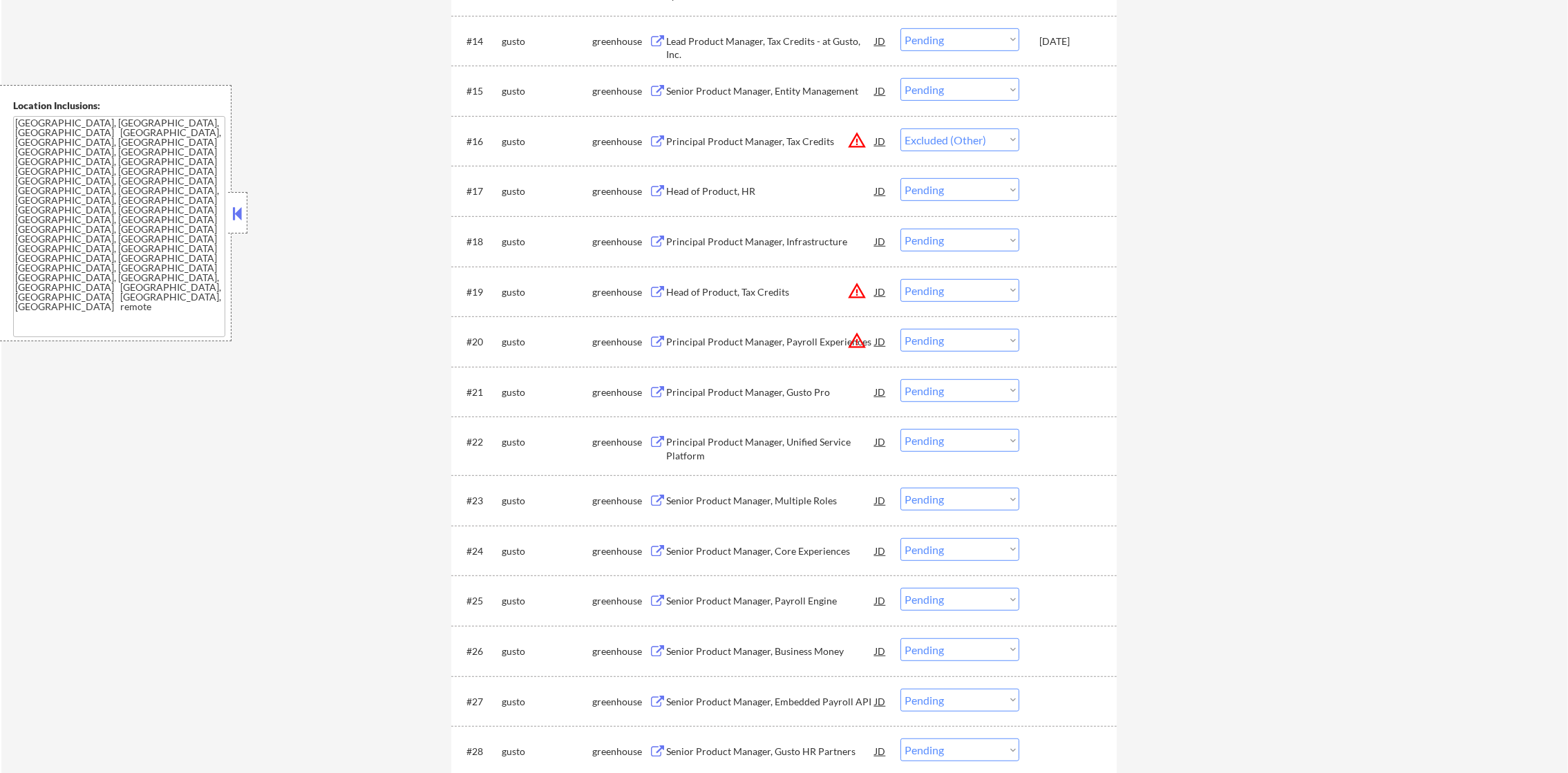
scroll to position [1369, 0]
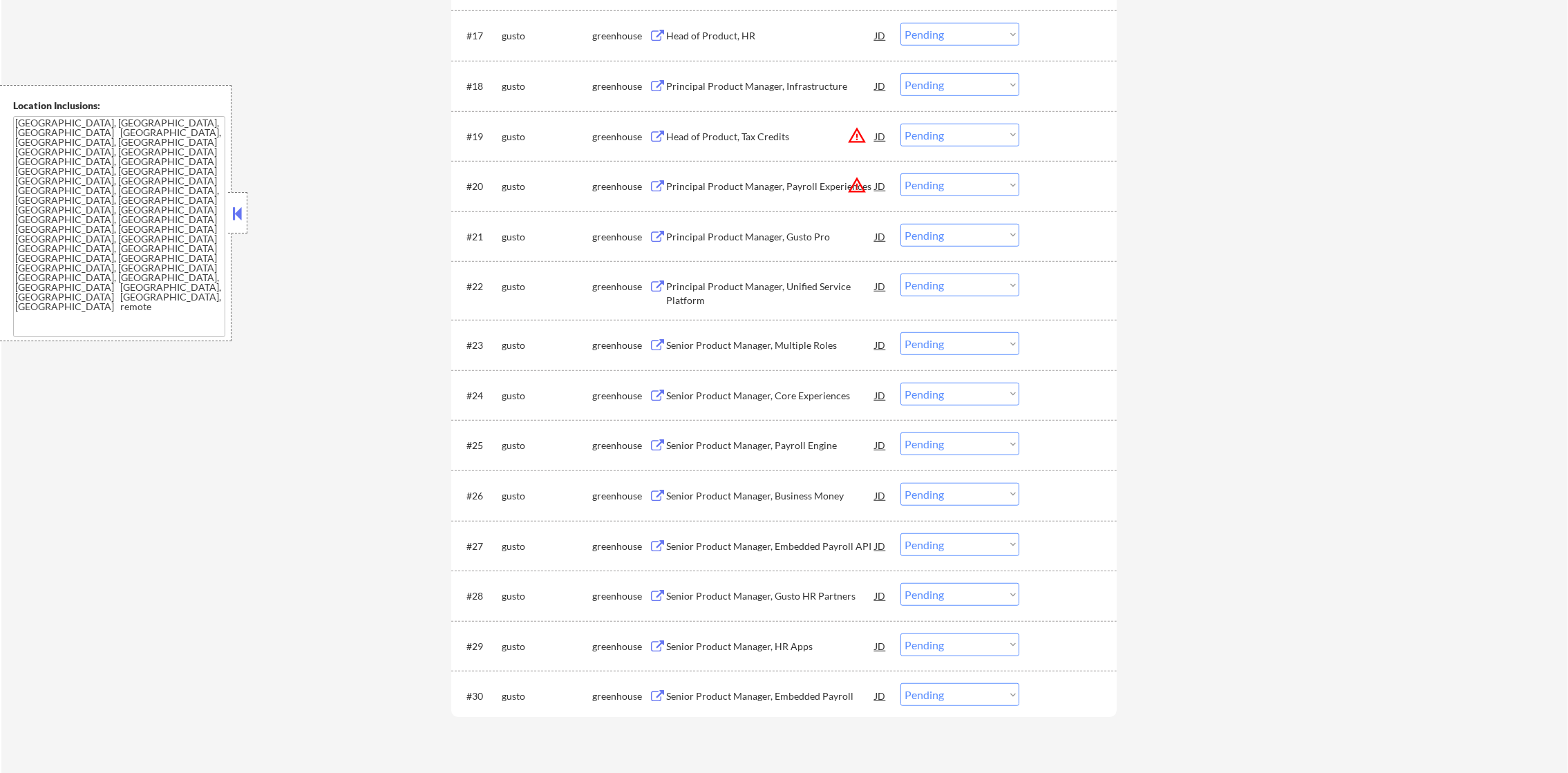
drag, startPoint x: 974, startPoint y: 498, endPoint x: 974, endPoint y: 508, distance: 10.0
click at [974, 498] on select "Choose an option... Pending Applied Excluded (Questions) Excluded (Expired) Exc…" at bounding box center [960, 495] width 119 height 23
select select ""excluded__other_""
click at [901, 483] on select "Choose an option... Pending Applied Excluded (Questions) Excluded (Expired) Exc…" at bounding box center [960, 495] width 119 height 23
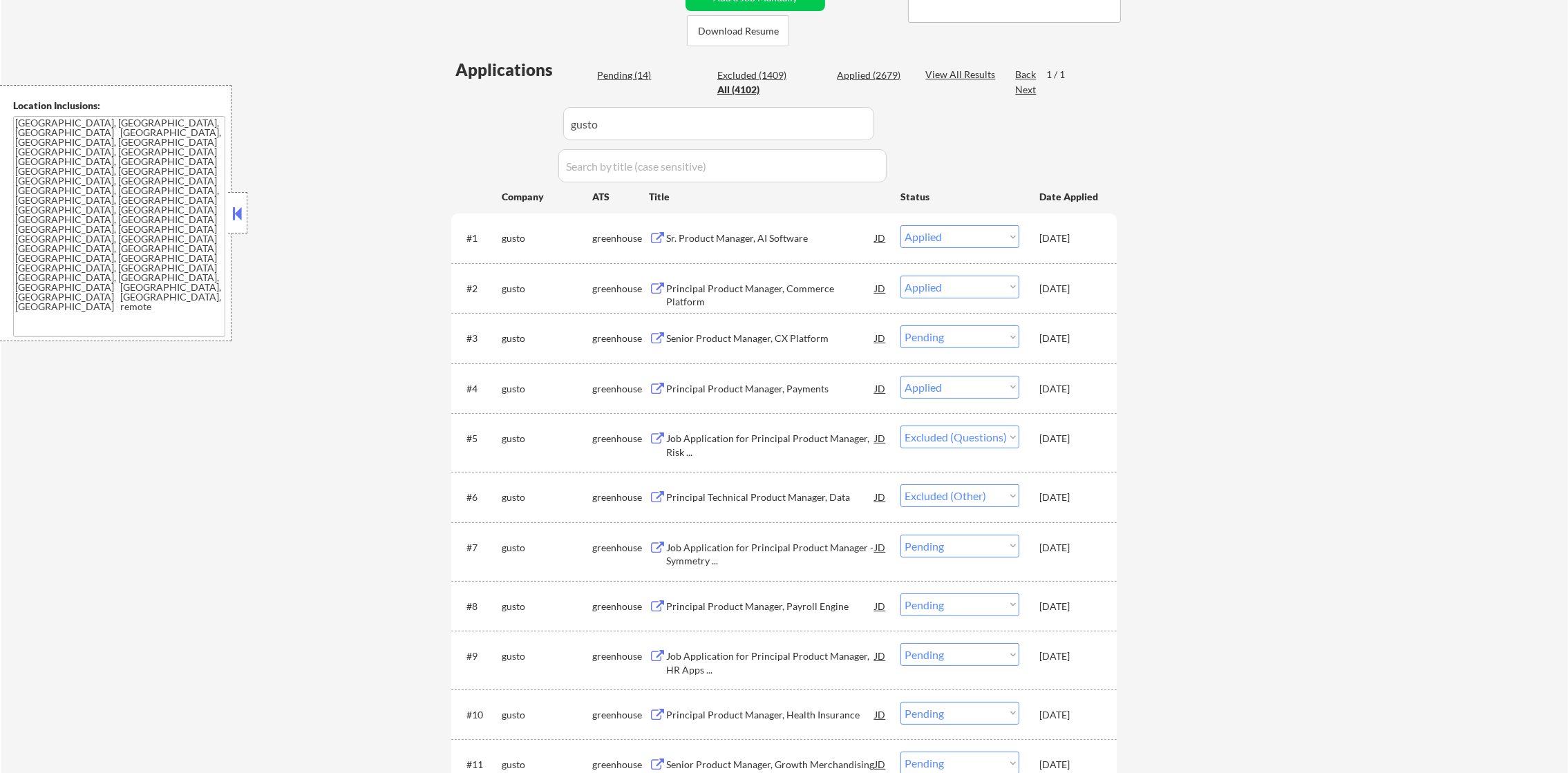
scroll to position [259, 0]
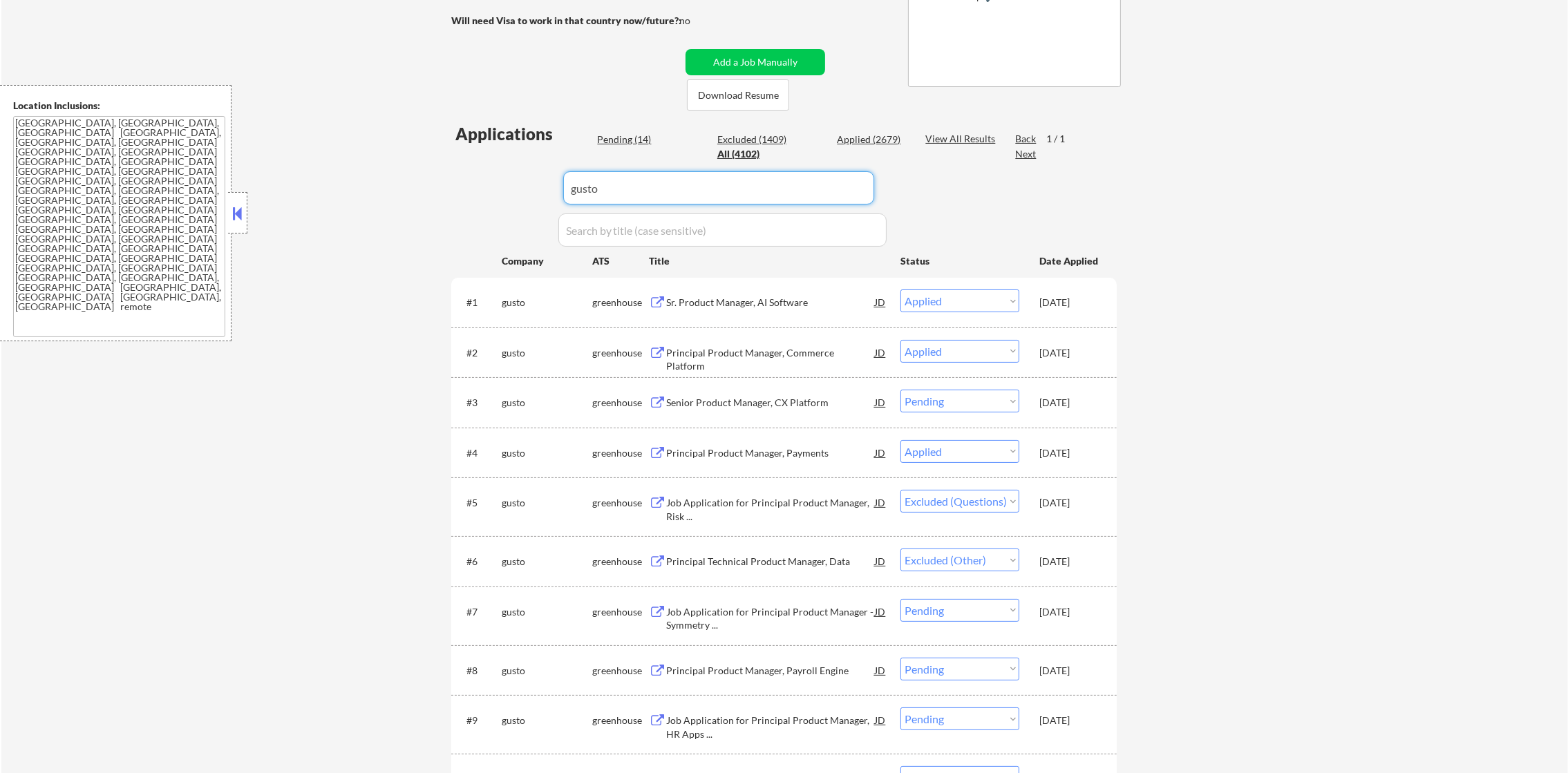
paste input "hubspotjobs"
drag, startPoint x: 694, startPoint y: 190, endPoint x: 367, endPoint y: 190, distance: 327.0
type input "hubspotjobs"
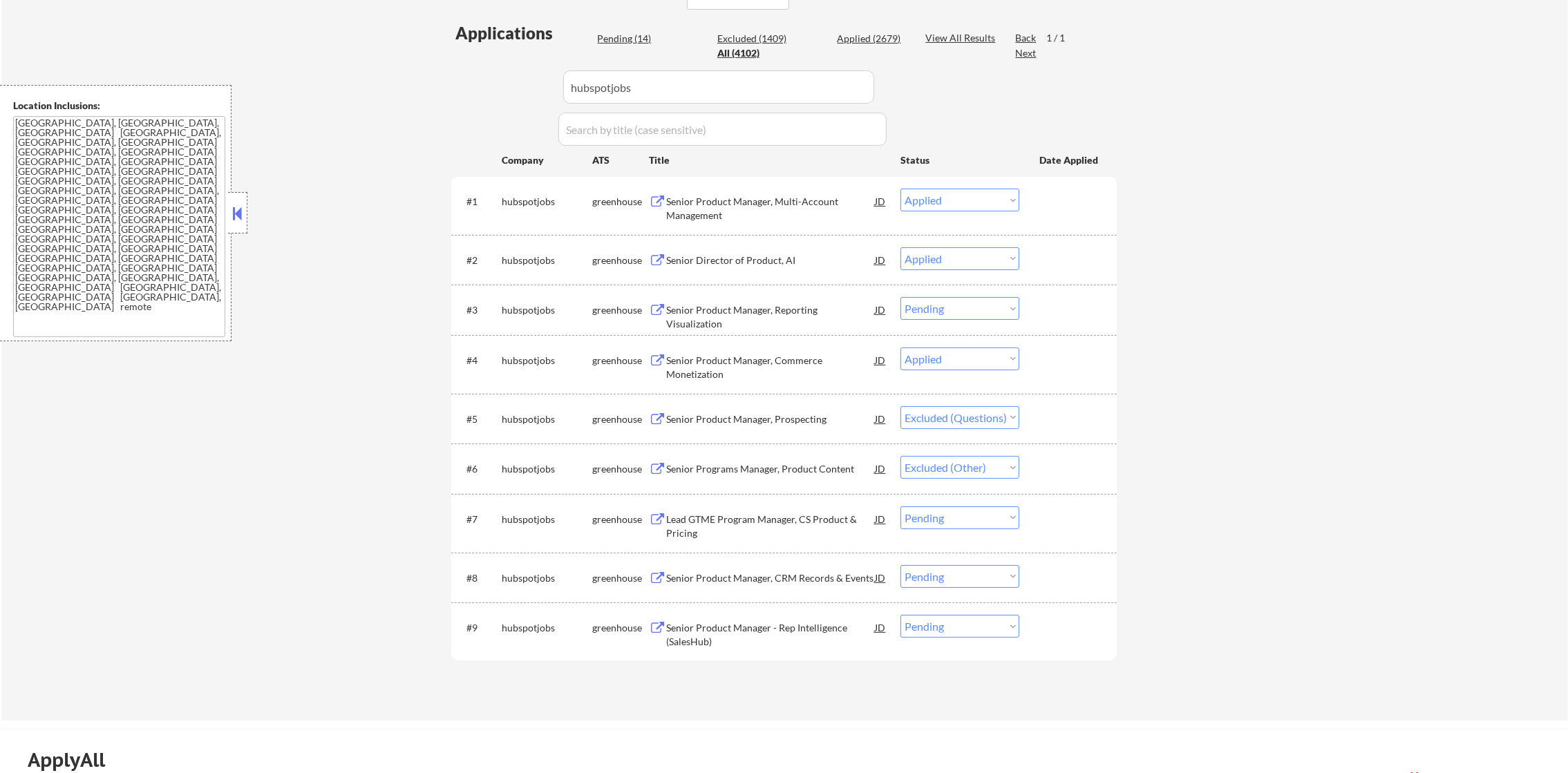
scroll to position [466, 0]
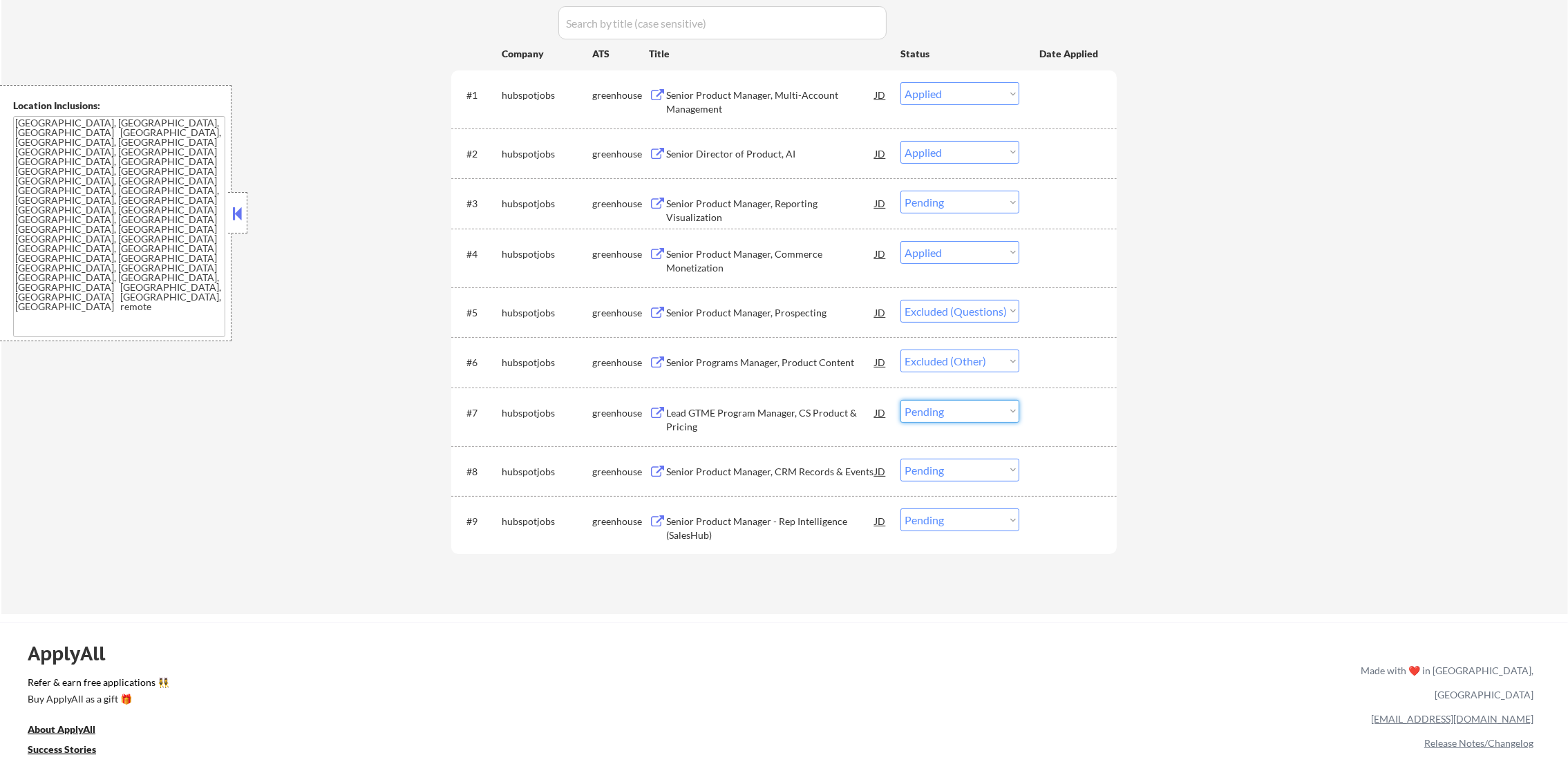
drag, startPoint x: 932, startPoint y: 401, endPoint x: 931, endPoint y: 417, distance: 16.0
click at [934, 403] on select "Choose an option... Pending Applied Excluded (Questions) Excluded (Expired) Exc…" at bounding box center [960, 411] width 119 height 23
select select ""excluded""
click at [901, 400] on select "Choose an option... Pending Applied Excluded (Questions) Excluded (Expired) Exc…" at bounding box center [960, 411] width 119 height 23
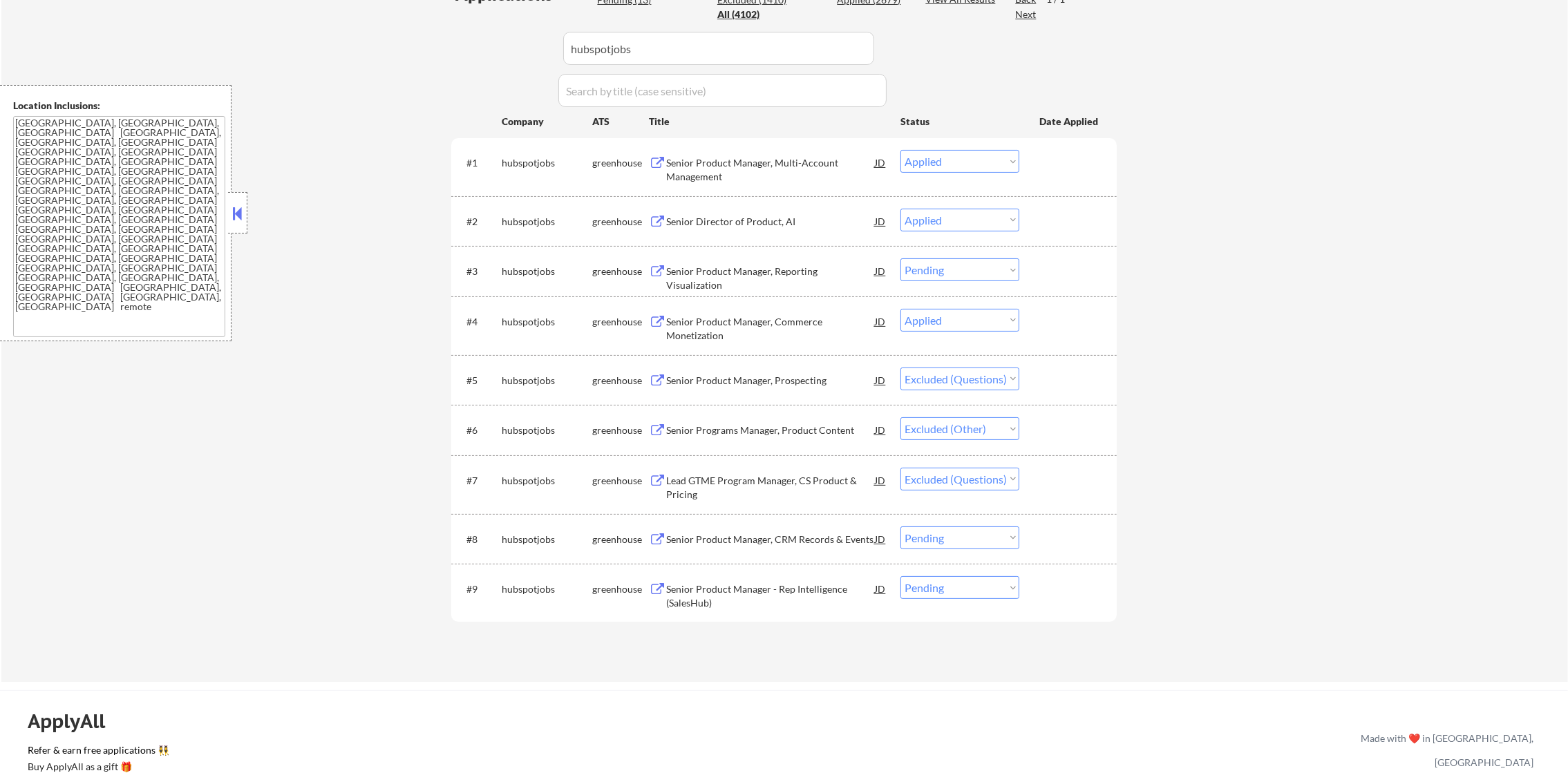
scroll to position [396, 0]
drag, startPoint x: 653, startPoint y: 33, endPoint x: 491, endPoint y: 42, distance: 162.2
click at [520, 49] on div "Applications Pending (13) Excluded (1410) Applied (2679) All (4102) View All Re…" at bounding box center [784, 321] width 666 height 672
paste input "ensono"
type input "ensono"
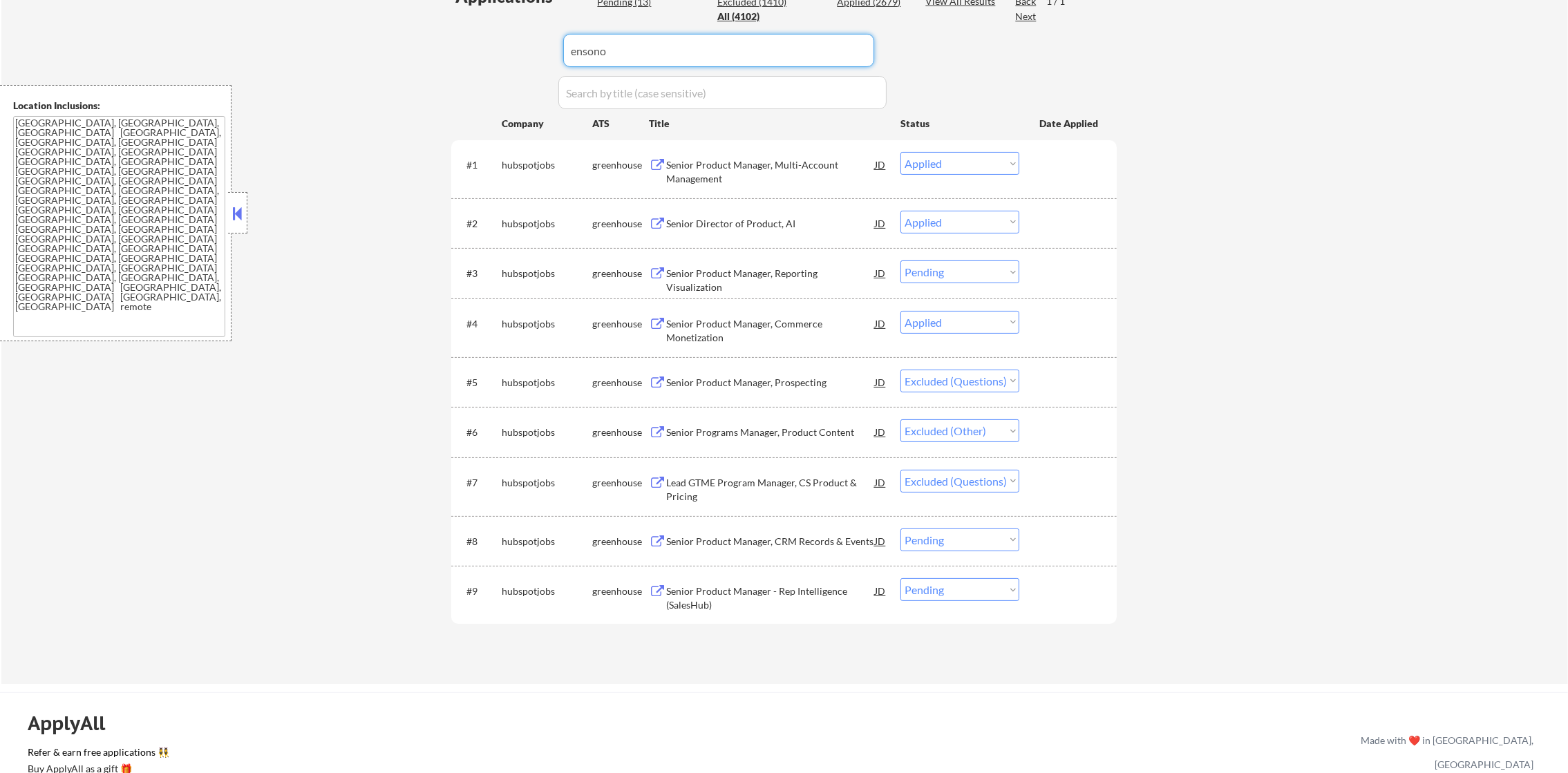
click at [478, 42] on div "Applications Pending (13) Excluded (1410) Applied (2679) All (4102) View All Re…" at bounding box center [784, 321] width 666 height 672
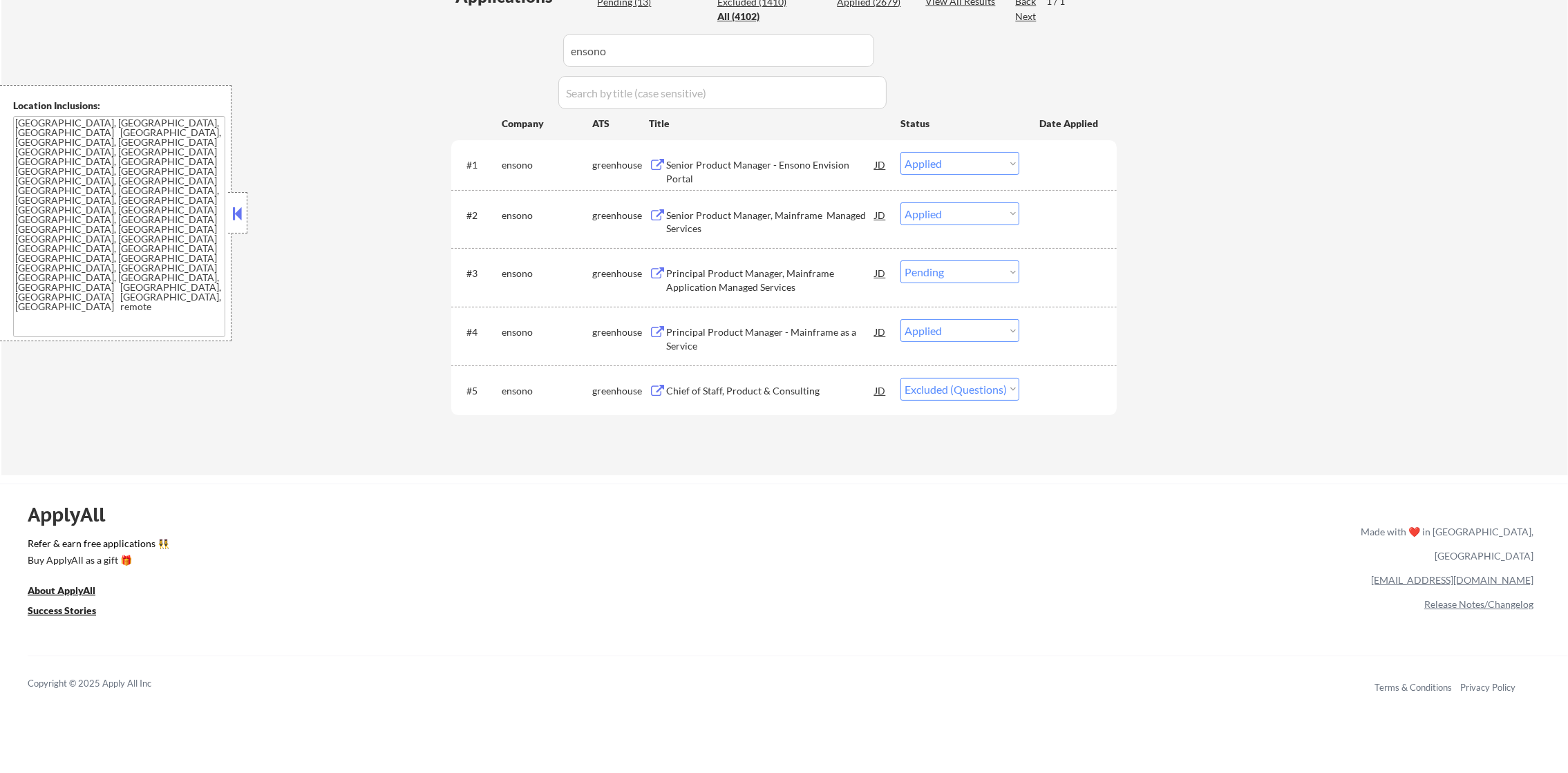
click at [934, 387] on select "Choose an option... Pending Applied Excluded (Questions) Excluded (Expired) Exc…" at bounding box center [960, 389] width 119 height 23
select select ""excluded""
click at [901, 378] on select "Choose an option... Pending Applied Excluded (Questions) Excluded (Expired) Exc…" at bounding box center [960, 389] width 119 height 23
paste input "shipt.wd1.shipt_external"
drag, startPoint x: 501, startPoint y: 25, endPoint x: 476, endPoint y: 25, distance: 25.0
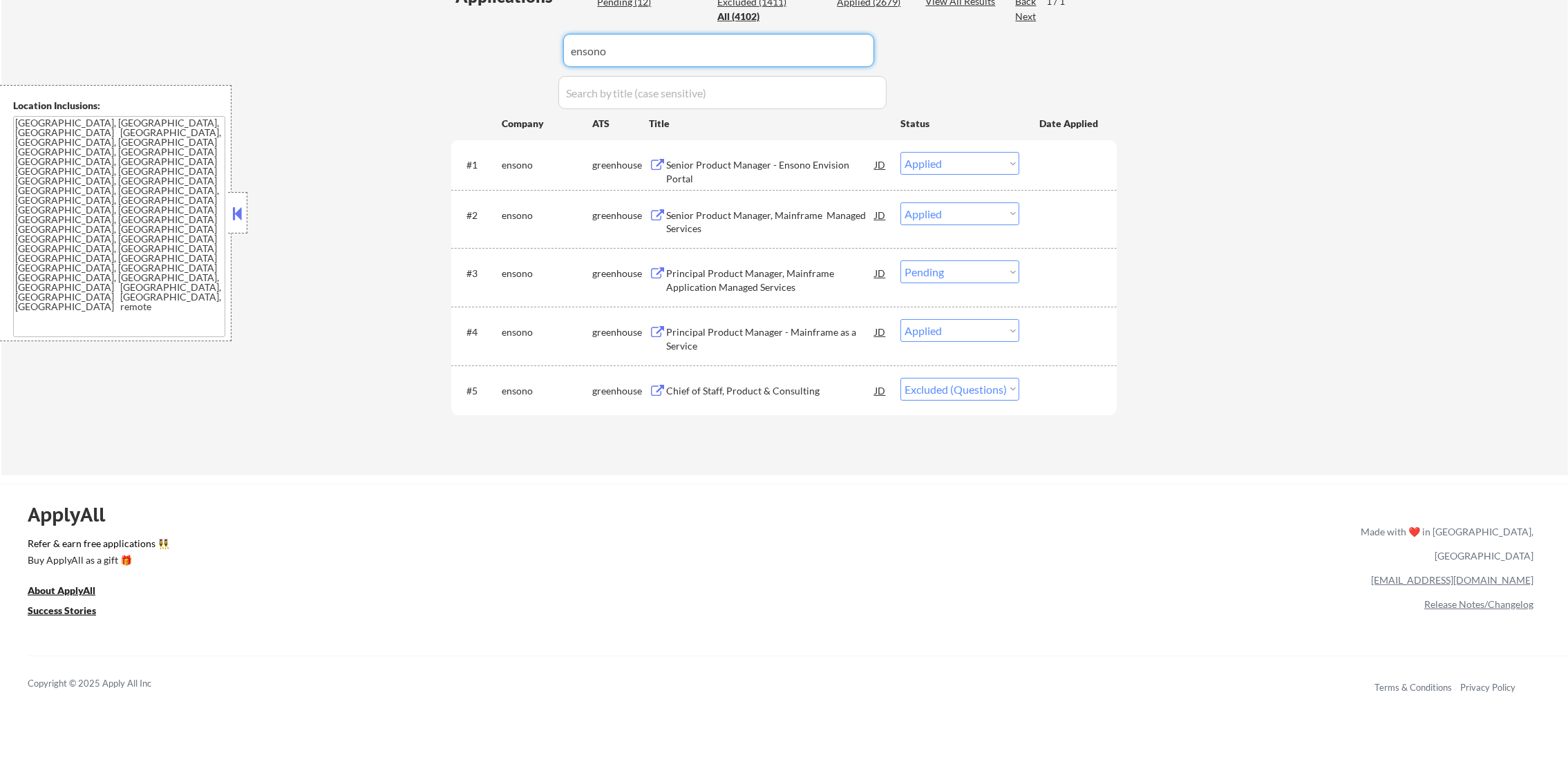
click at [476, 25] on div "Applications Pending (12) Excluded (1411) Applied (2679) All (4102) View All Re…" at bounding box center [784, 217] width 666 height 464
type input "shipt.wd1.shipt_external"
click at [452, 25] on div "Applications Pending (12) Excluded (1411) Applied (2679) All (4102) View All Re…" at bounding box center [784, 217] width 666 height 464
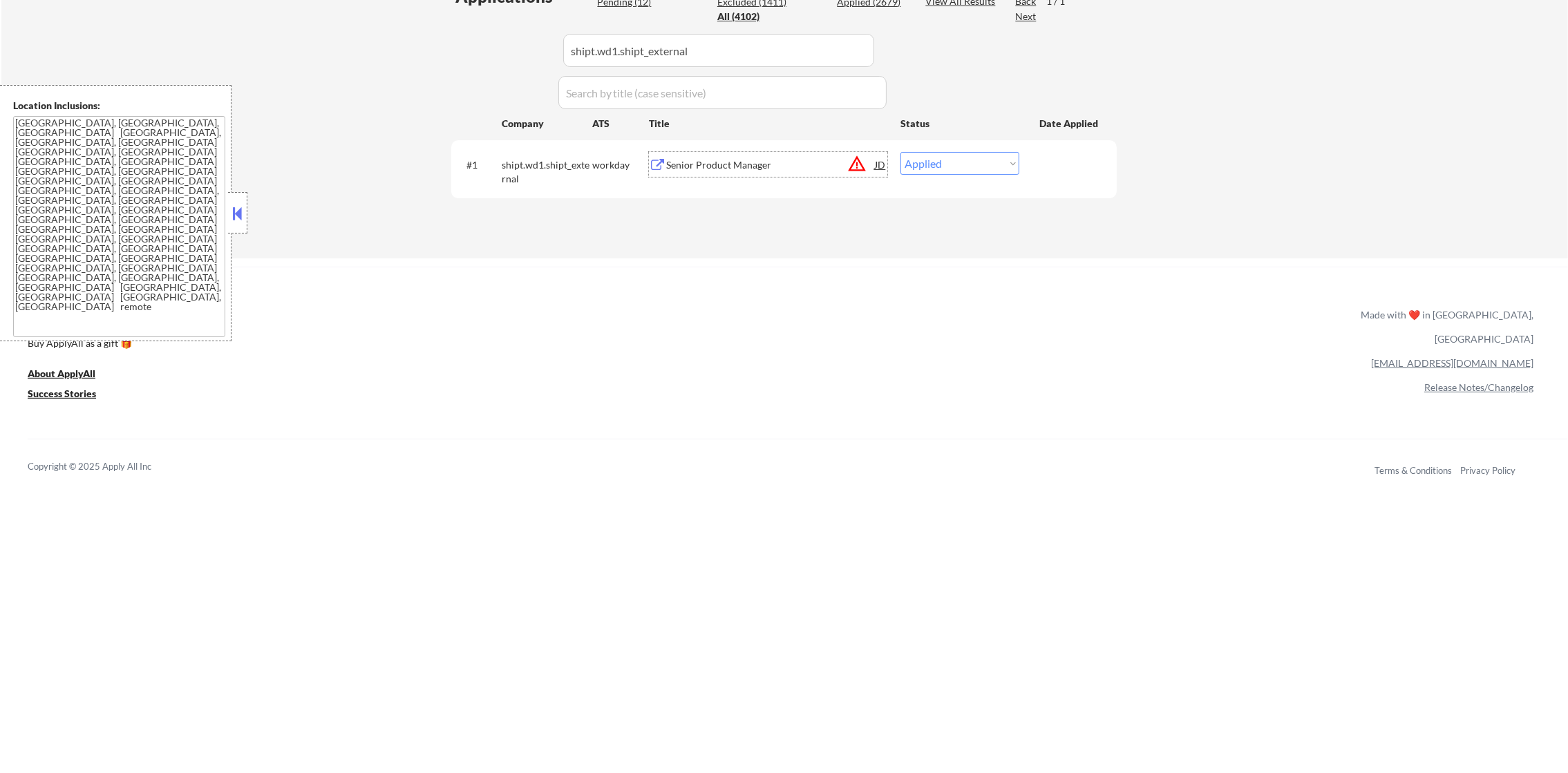
click at [795, 159] on div "Senior Product Manager" at bounding box center [770, 165] width 209 height 14
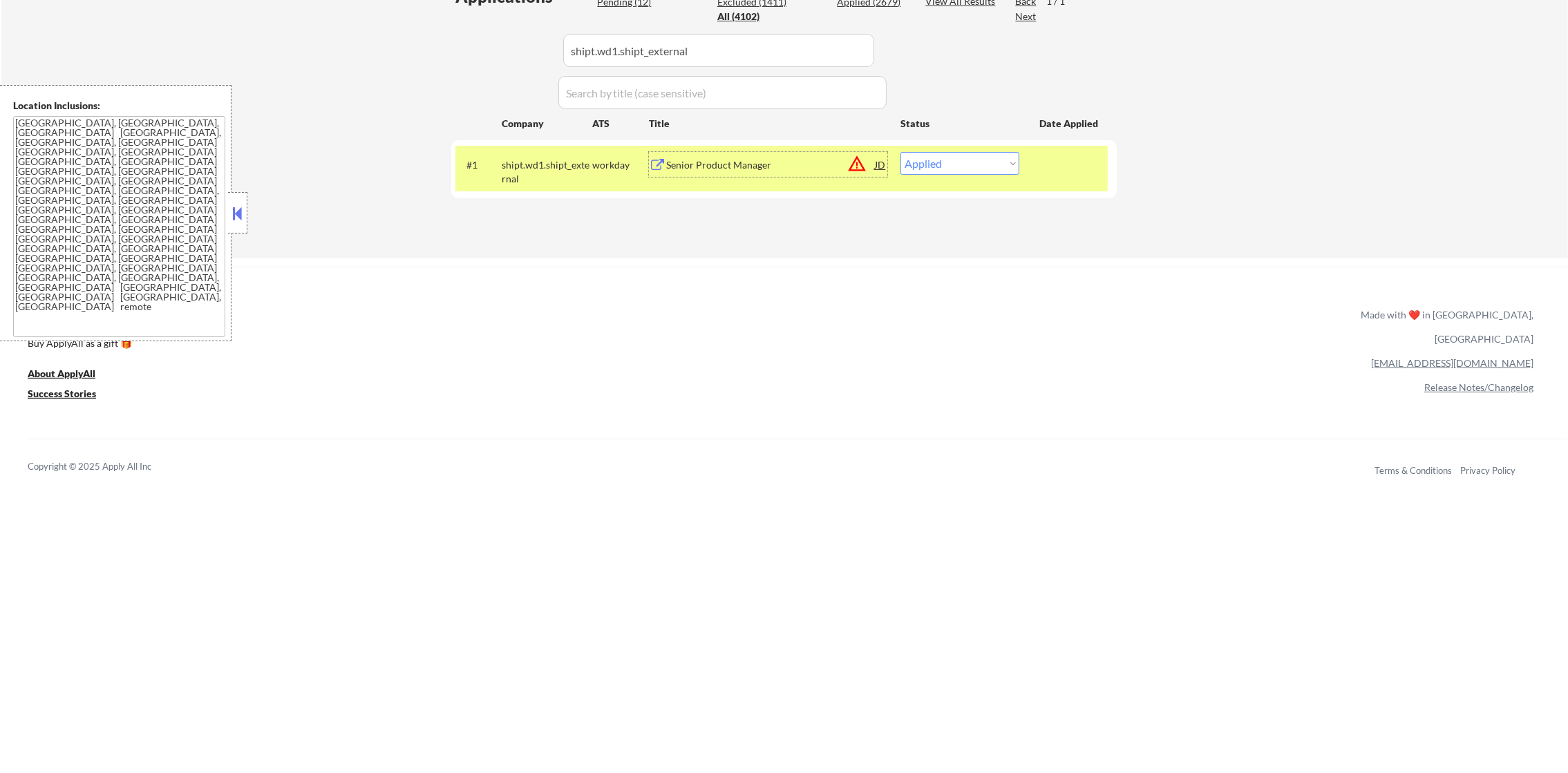
drag, startPoint x: 973, startPoint y: 166, endPoint x: 973, endPoint y: 174, distance: 8.0
click at [973, 166] on select "Choose an option... Pending Applied Excluded (Questions) Excluded (Expired) Exc…" at bounding box center [960, 163] width 119 height 23
select select ""applied""
click at [901, 152] on select "Choose an option... Pending Applied Excluded (Questions) Excluded (Expired) Exc…" at bounding box center [960, 163] width 119 height 23
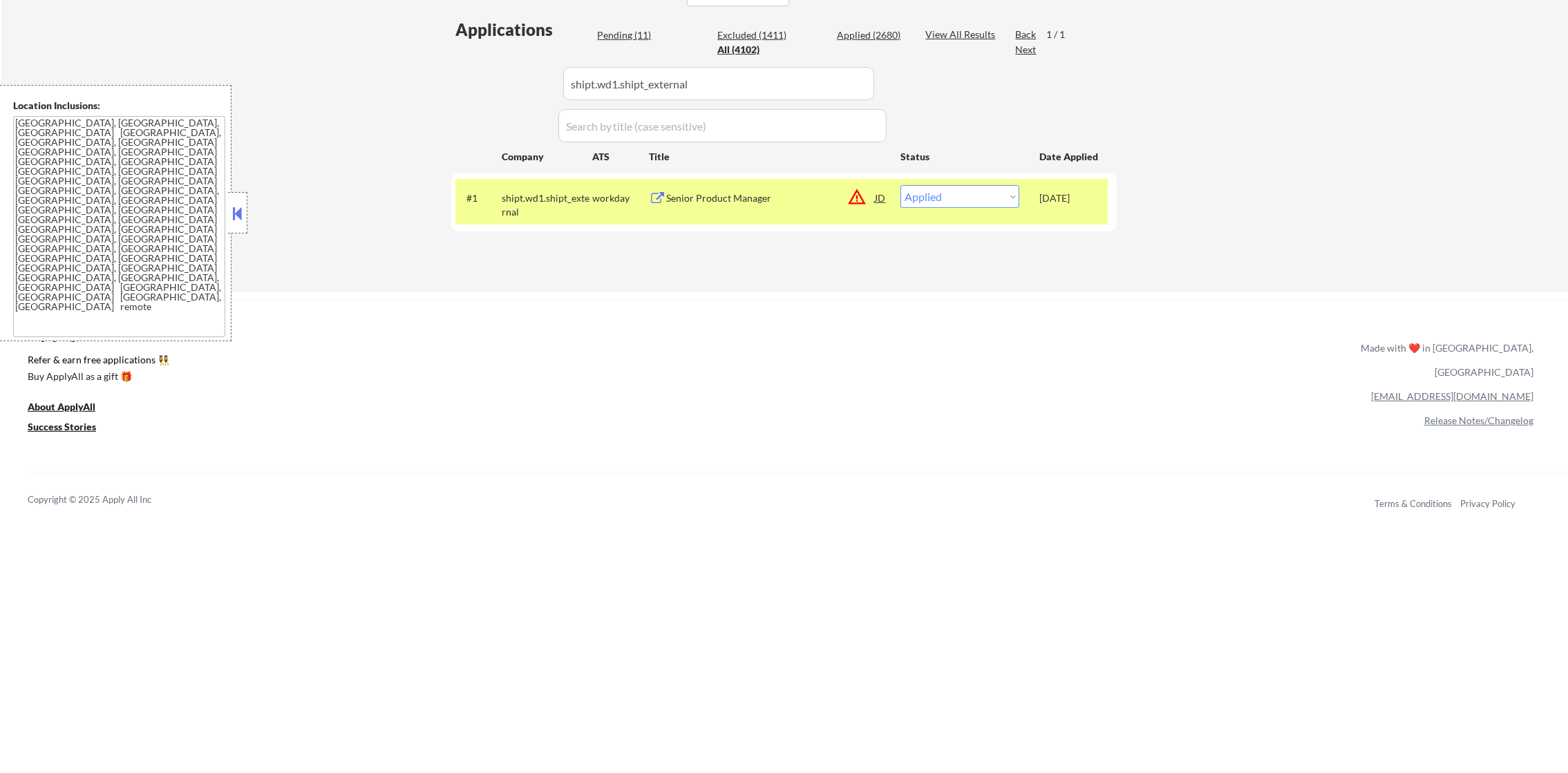
scroll to position [292, 0]
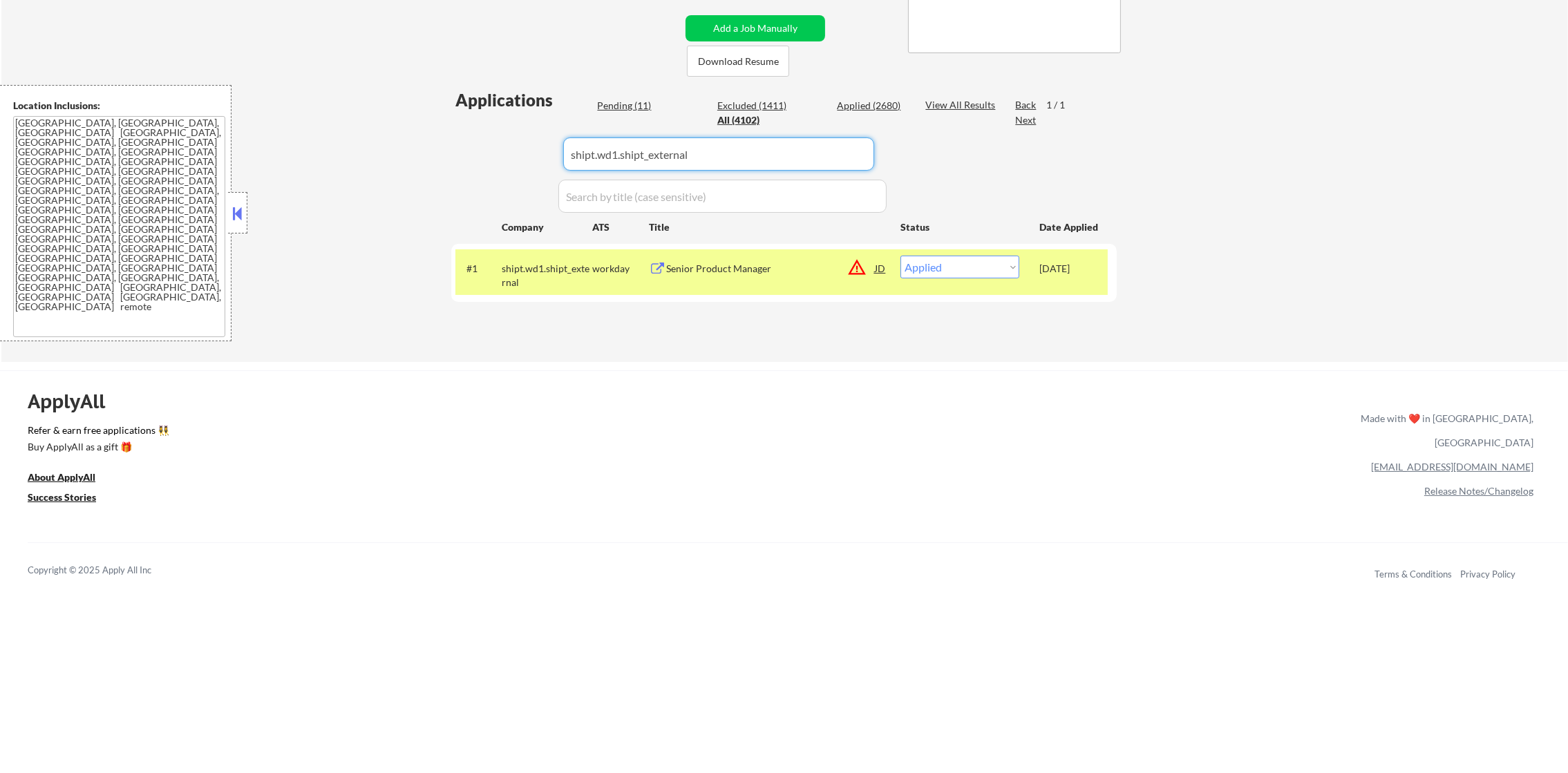
drag, startPoint x: 675, startPoint y: 161, endPoint x: 412, endPoint y: 160, distance: 263.0
click at [412, 160] on div "← Return to /applysquad Mailslurp Inbox Job Search Builder Gabriel Wilensky Use…" at bounding box center [785, 63] width 1566 height 599
paste input "careers-consilio"
type input "careers-consilio"
click at [404, 160] on div "← Return to /applysquad Mailslurp Inbox Job Search Builder Gabriel Wilensky Use…" at bounding box center [785, 63] width 1566 height 599
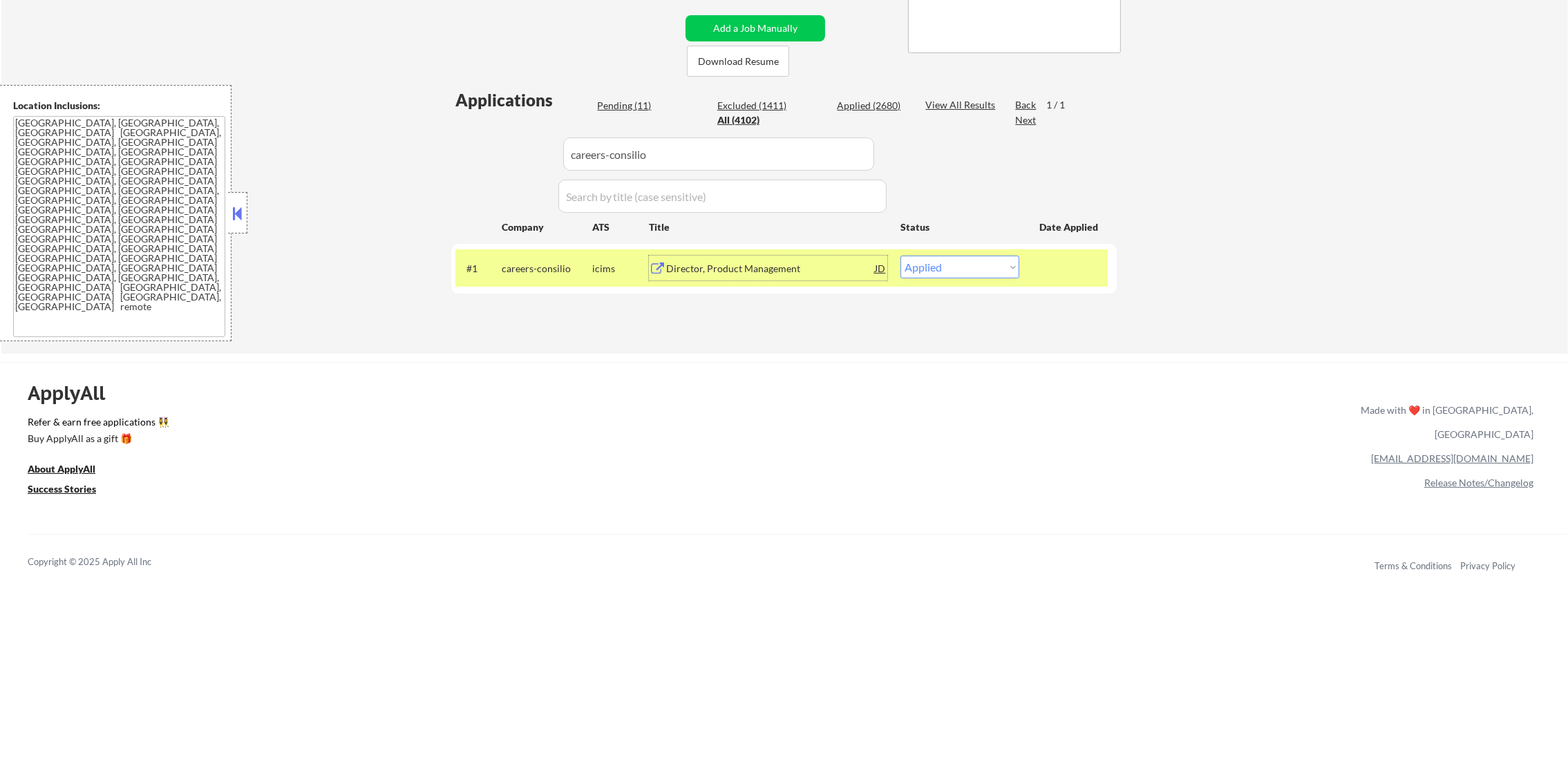
click at [816, 266] on div "Director, Product Management" at bounding box center [770, 269] width 209 height 14
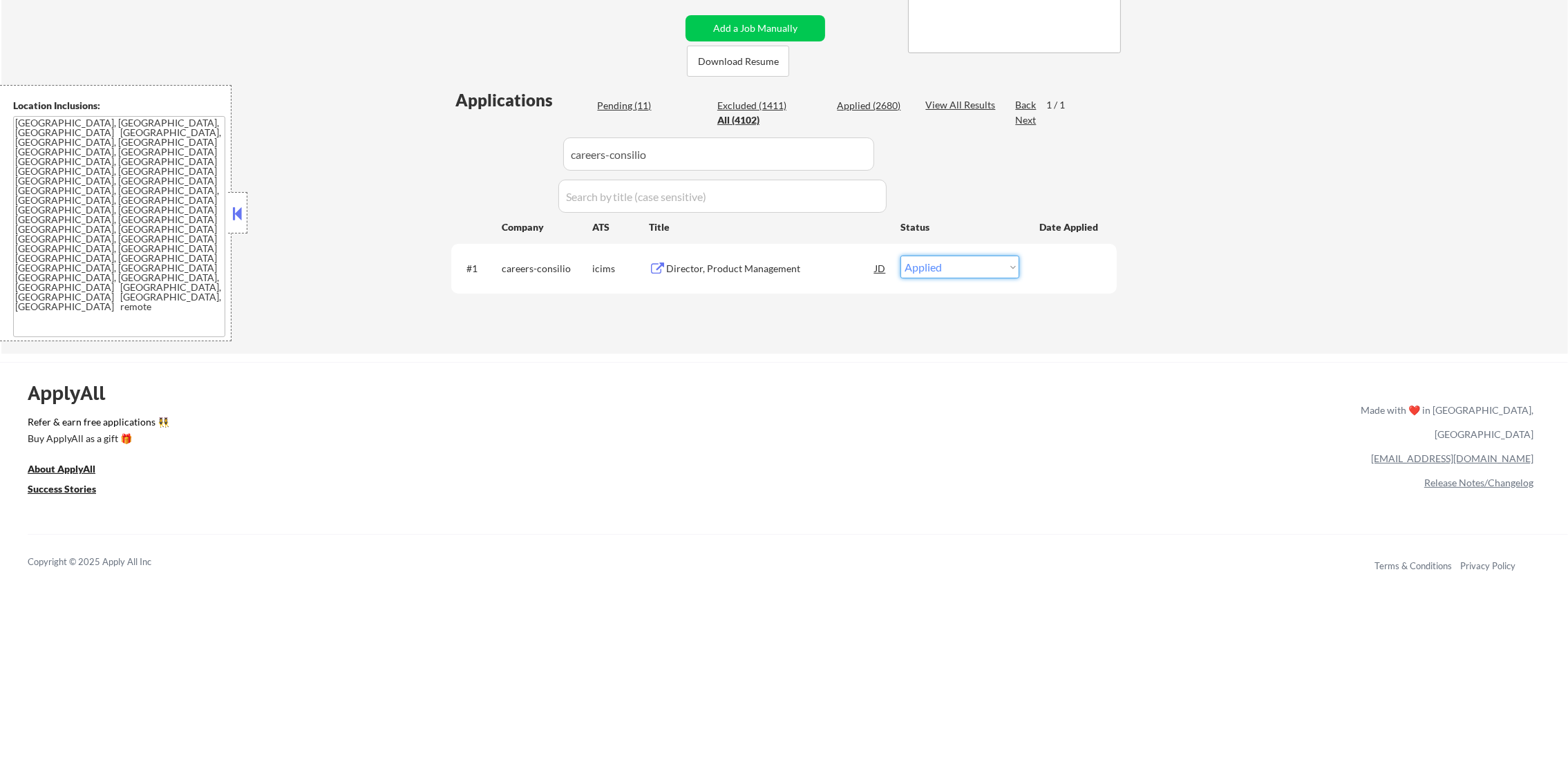
drag, startPoint x: 939, startPoint y: 267, endPoint x: 936, endPoint y: 278, distance: 11.4
click at [939, 268] on select "Choose an option... Pending Applied Excluded (Questions) Excluded (Expired) Exc…" at bounding box center [960, 267] width 119 height 23
select select ""applied""
click at [901, 256] on select "Choose an option... Pending Applied Excluded (Questions) Excluded (Expired) Exc…" at bounding box center [960, 267] width 119 height 23
paste input "idccareers-idg"
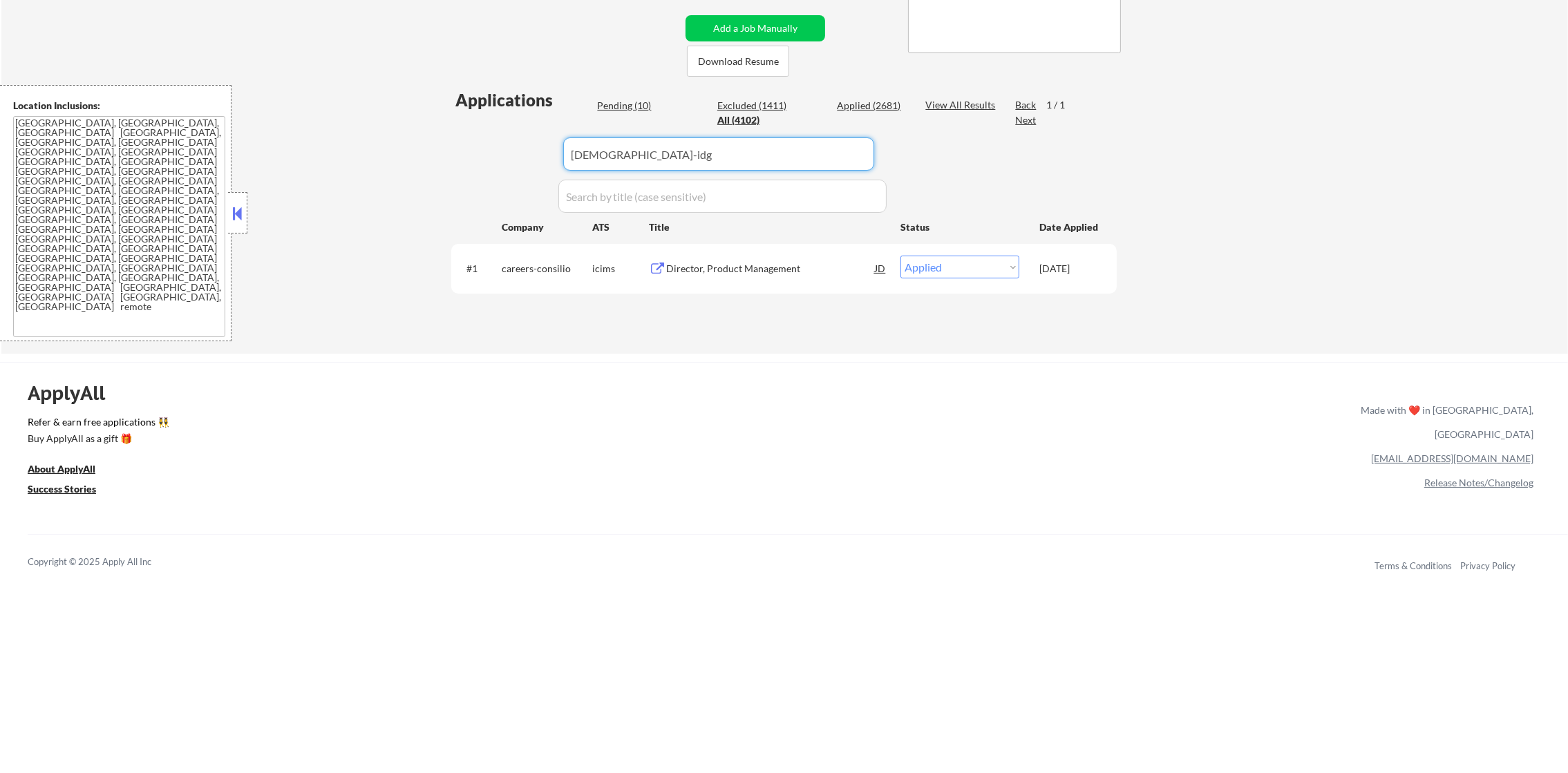
drag, startPoint x: 669, startPoint y: 153, endPoint x: 332, endPoint y: 162, distance: 337.1
click at [338, 161] on div "← Return to /applysquad Mailslurp Inbox Job Search Builder Gabriel Wilensky Use…" at bounding box center [785, 58] width 1566 height 591
type input "idccareers-idg"
click at [331, 162] on div "← Return to /applysquad Mailslurp Inbox Job Search Builder Gabriel Wilensky Use…" at bounding box center [785, 58] width 1566 height 591
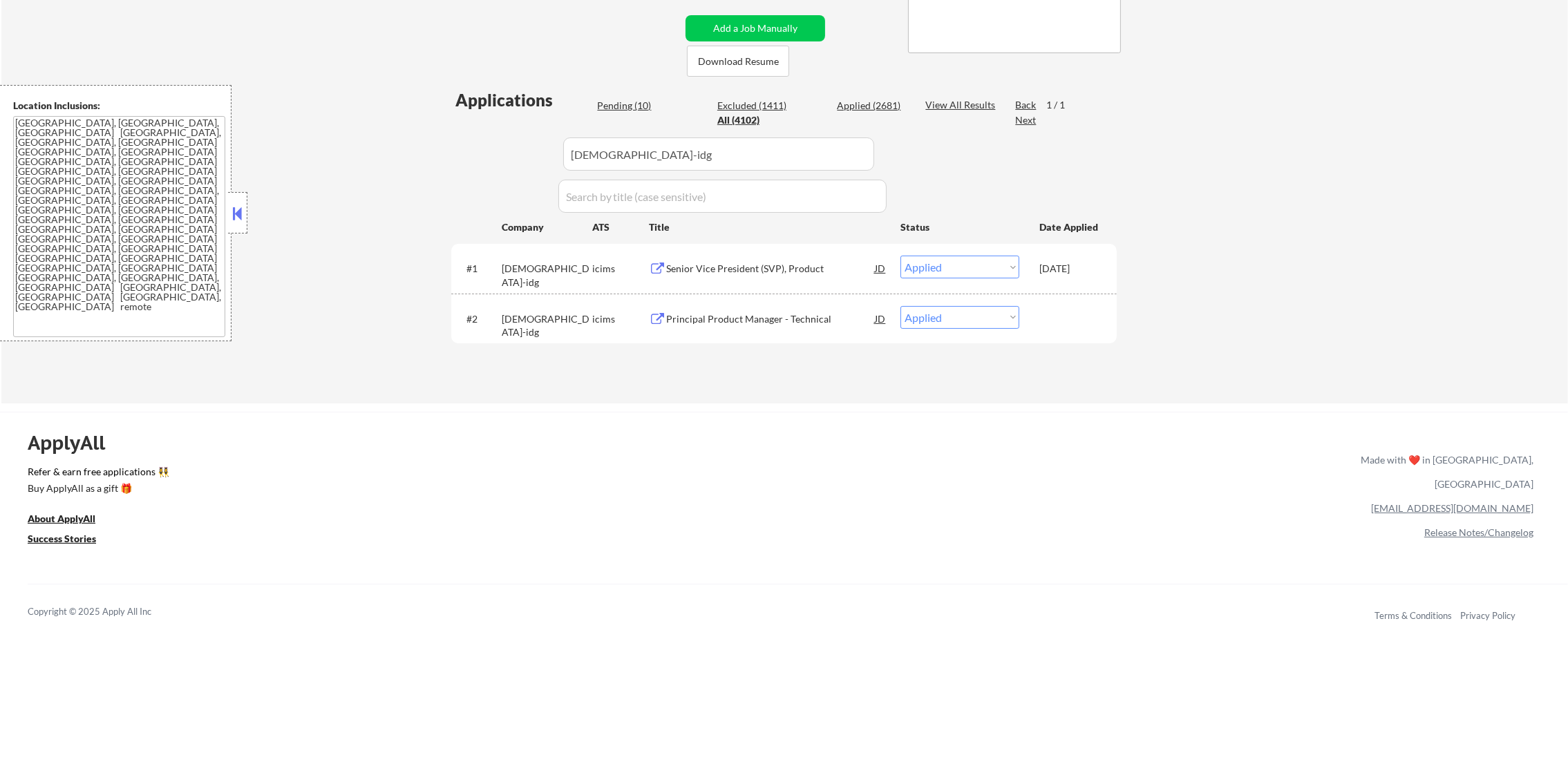
click at [757, 314] on div "Principal Product Manager - Technical" at bounding box center [770, 319] width 209 height 14
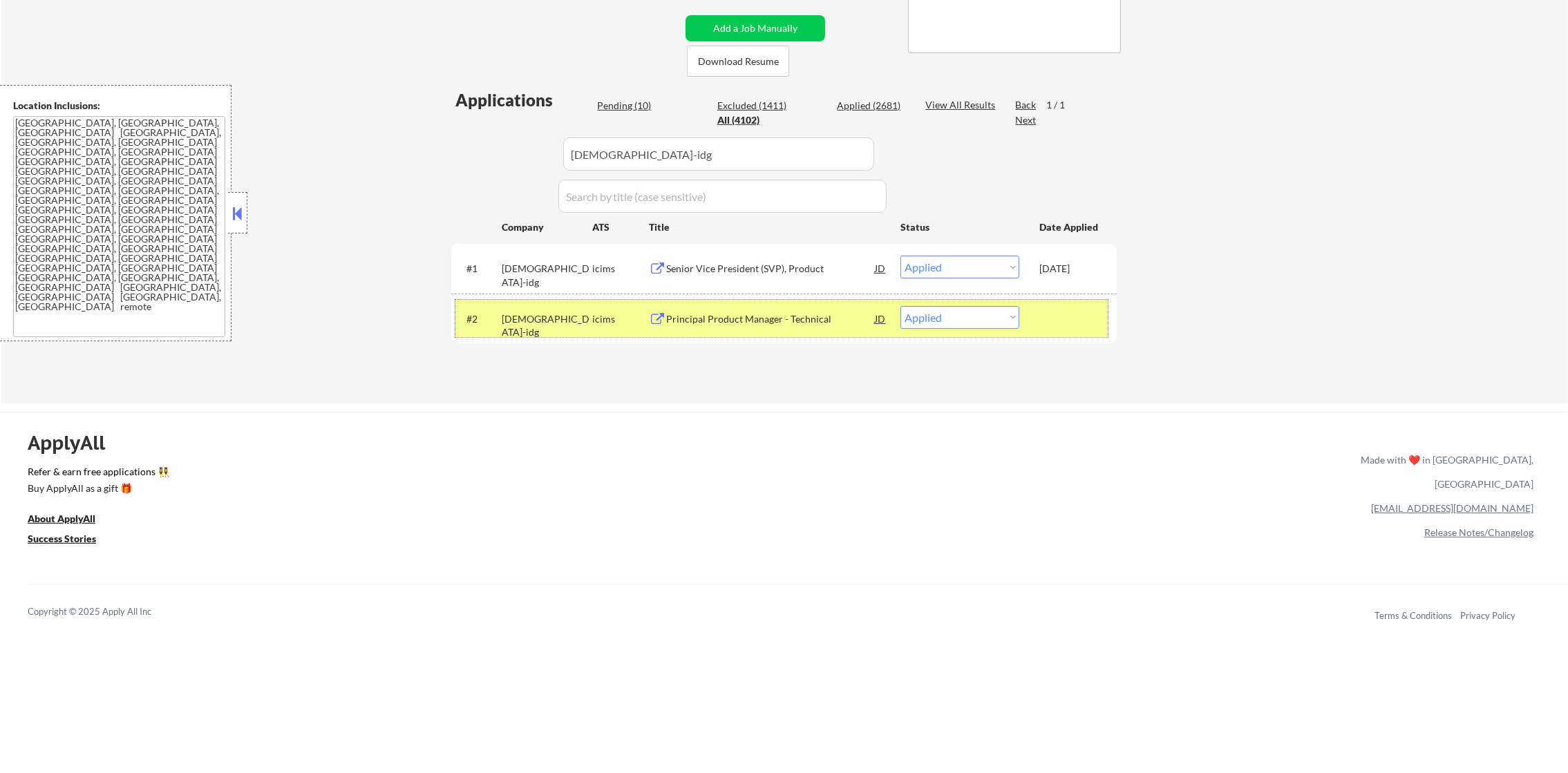
click at [508, 313] on div "idccareers-idg" at bounding box center [546, 326] width 90 height 27
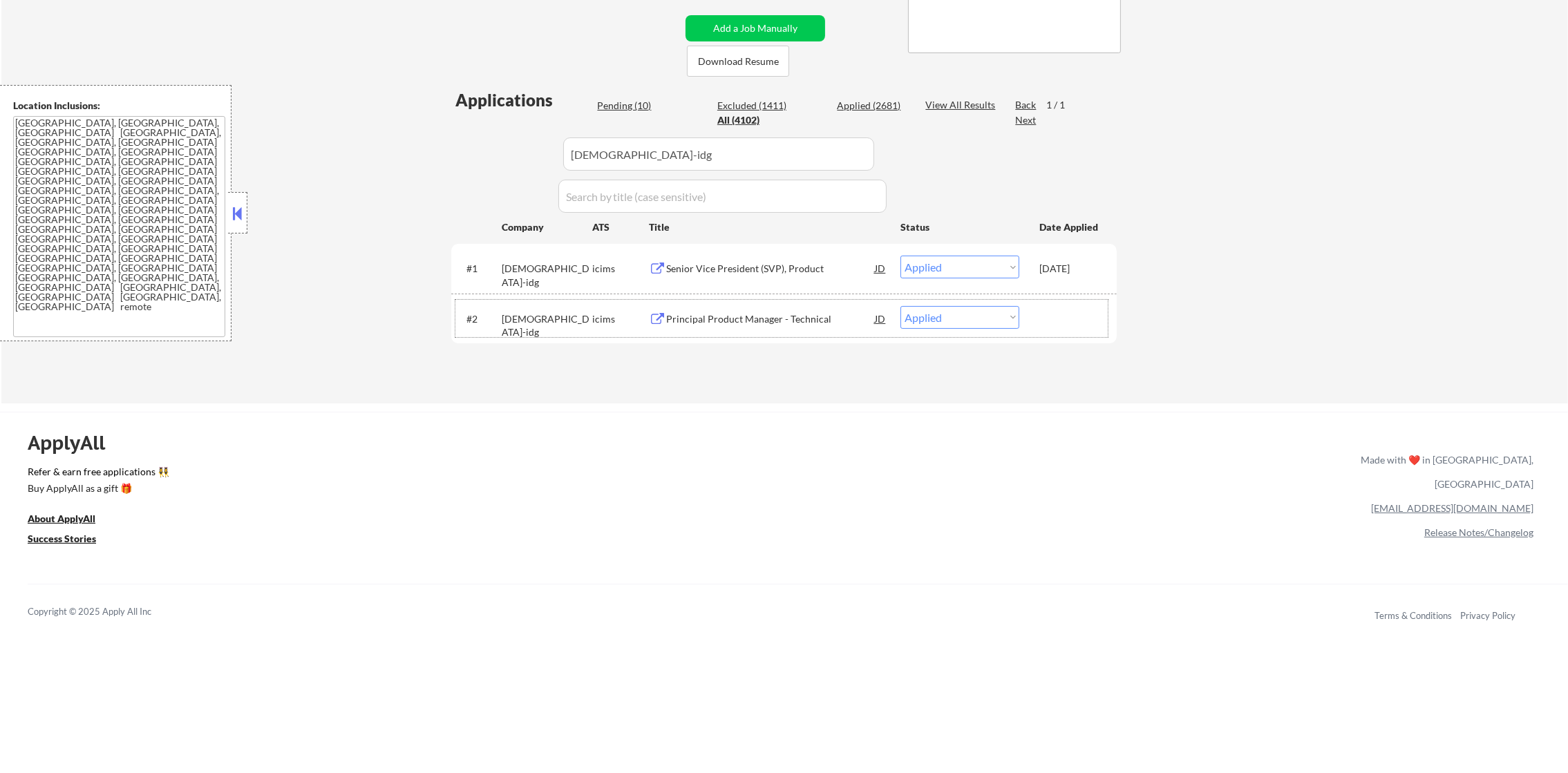
click at [703, 313] on div "Principal Product Manager - Technical" at bounding box center [770, 319] width 209 height 14
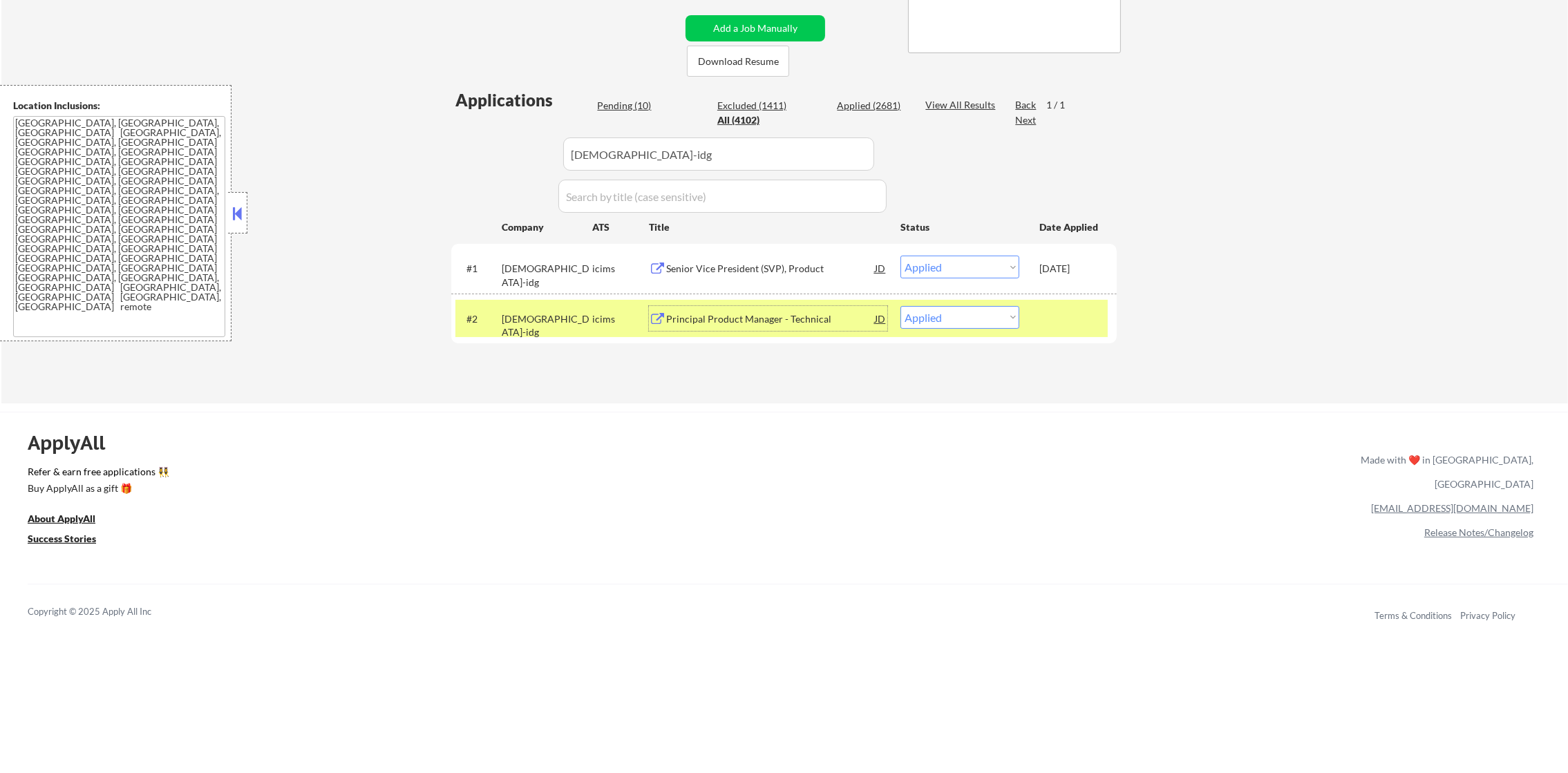
click at [757, 322] on div "Principal Product Manager - Technical" at bounding box center [770, 319] width 209 height 14
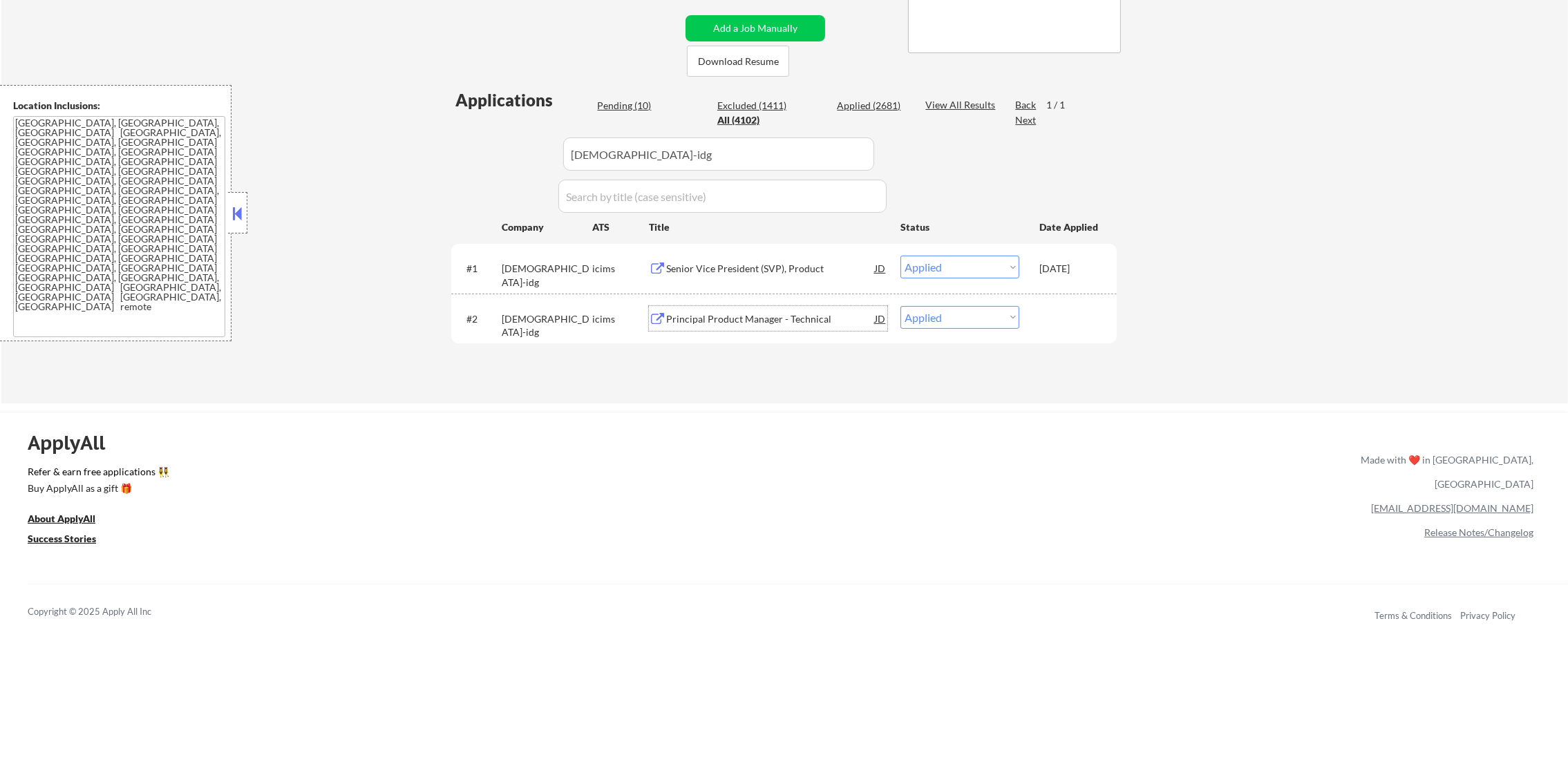
click at [953, 319] on select "Choose an option... Pending Applied Excluded (Questions) Excluded (Expired) Exc…" at bounding box center [960, 317] width 119 height 23
select select ""applied""
click at [901, 306] on select "Choose an option... Pending Applied Excluded (Questions) Excluded (Expired) Exc…" at bounding box center [960, 317] width 119 height 23
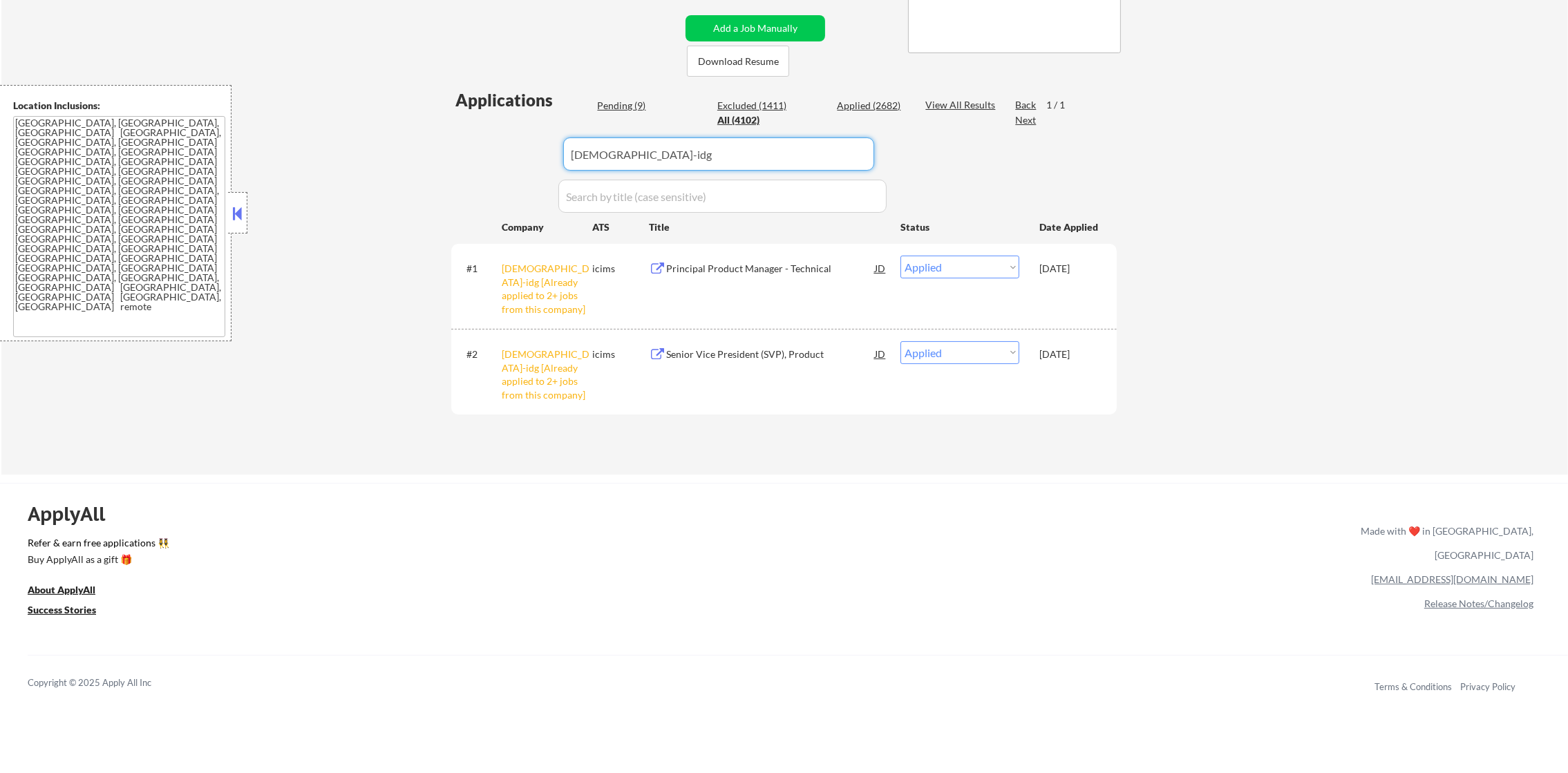
drag, startPoint x: 654, startPoint y: 143, endPoint x: 537, endPoint y: 137, distance: 117.2
click at [537, 137] on div "Applications Pending (9) Excluded (1411) Applied (2682) All (4102) View All Res…" at bounding box center [784, 269] width 666 height 360
paste input "coinbase"
type input "coinbase"
click at [401, 215] on div "← Return to /applysquad Mailslurp Inbox Job Search Builder Gabriel Wilensky Use…" at bounding box center [785, 119] width 1566 height 712
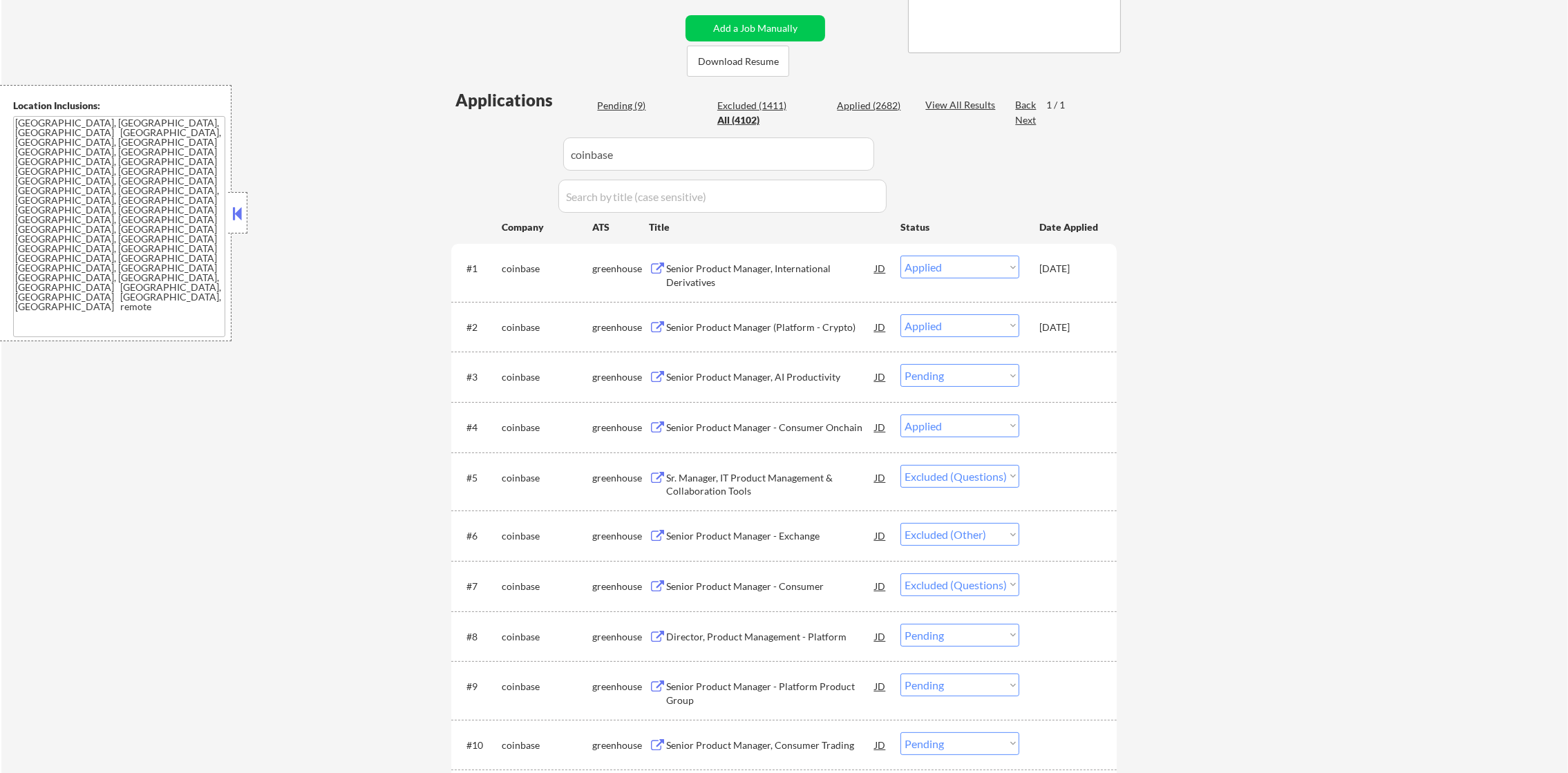
scroll to position [499, 0]
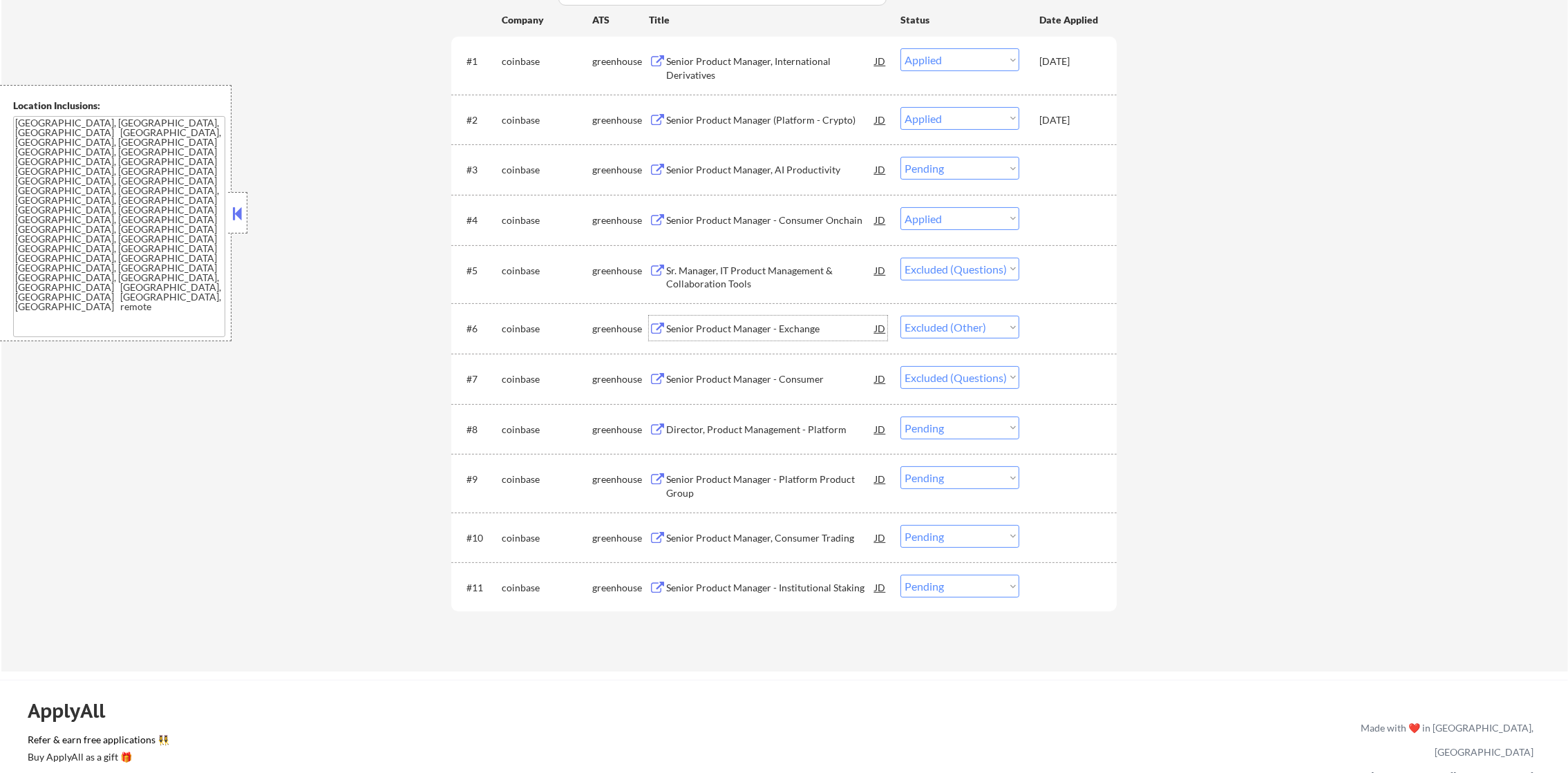
click at [757, 326] on div "Senior Product Manager - Exchange" at bounding box center [770, 328] width 209 height 14
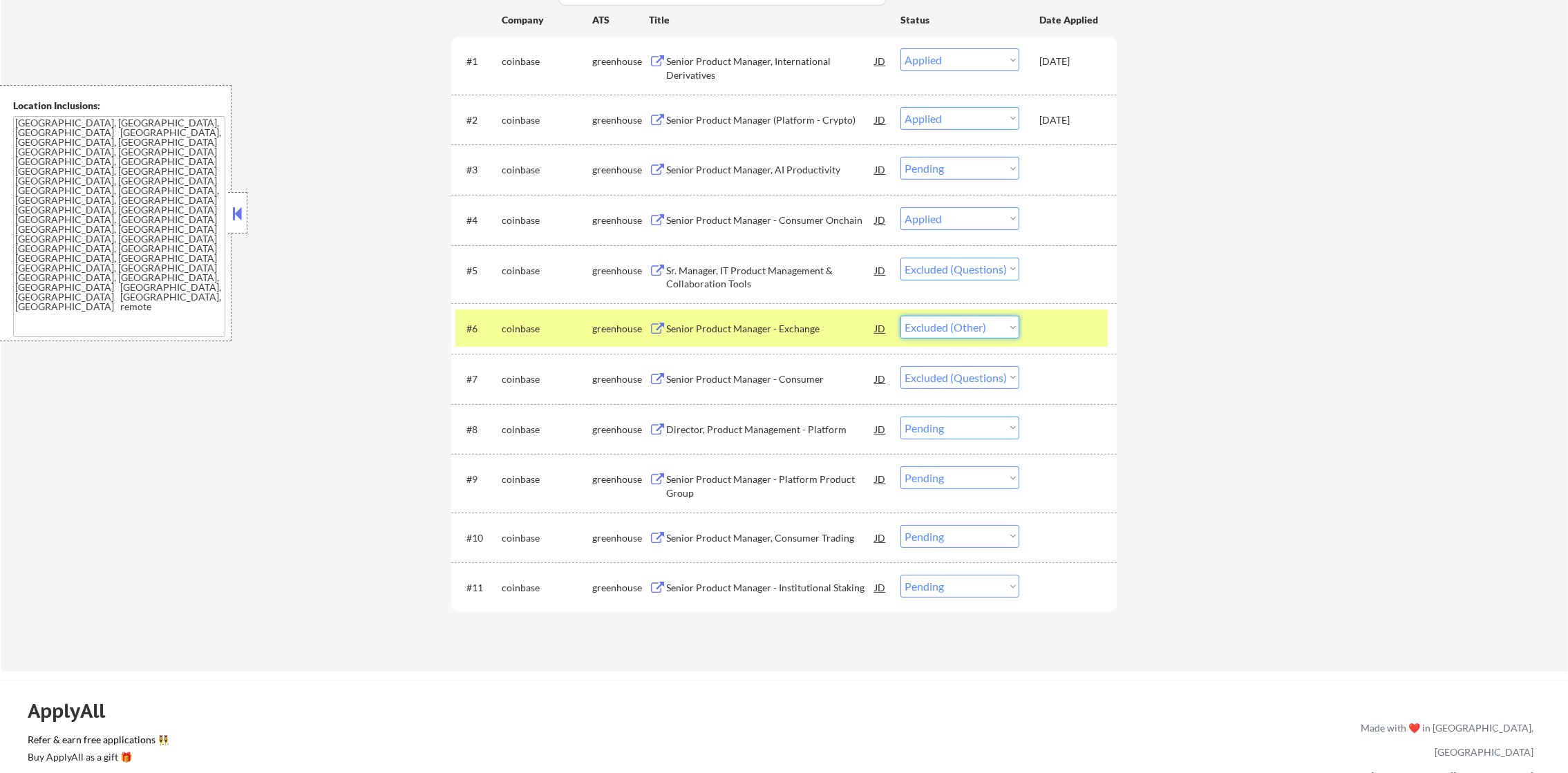
click at [984, 332] on select "Choose an option... Pending Applied Excluded (Questions) Excluded (Expired) Exc…" at bounding box center [960, 327] width 119 height 23
select select ""excluded""
click at [901, 316] on select "Choose an option... Pending Applied Excluded (Questions) Excluded (Expired) Exc…" at bounding box center [960, 327] width 119 height 23
click at [523, 333] on div "coinbase" at bounding box center [546, 328] width 90 height 14
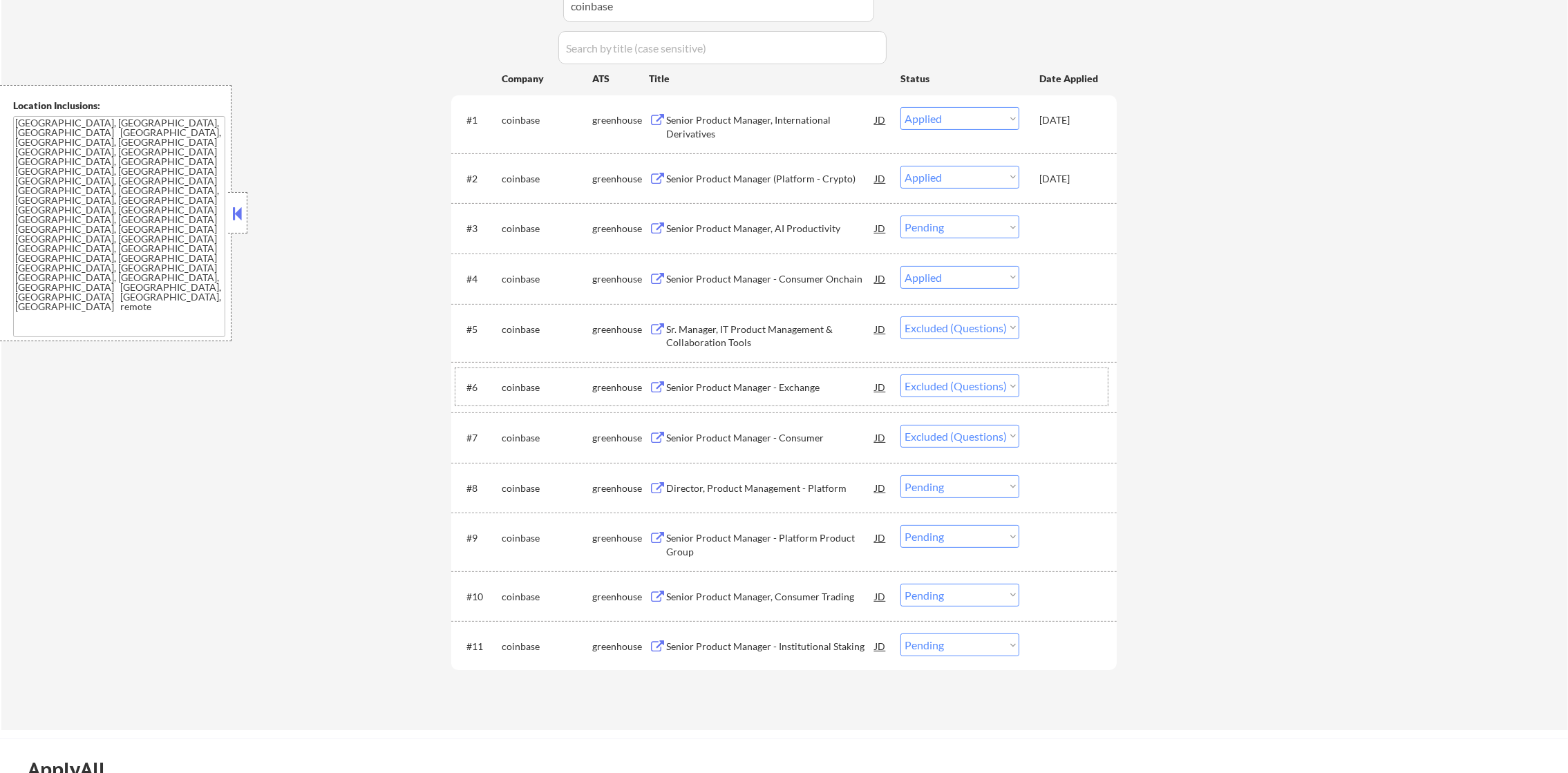
scroll to position [362, 0]
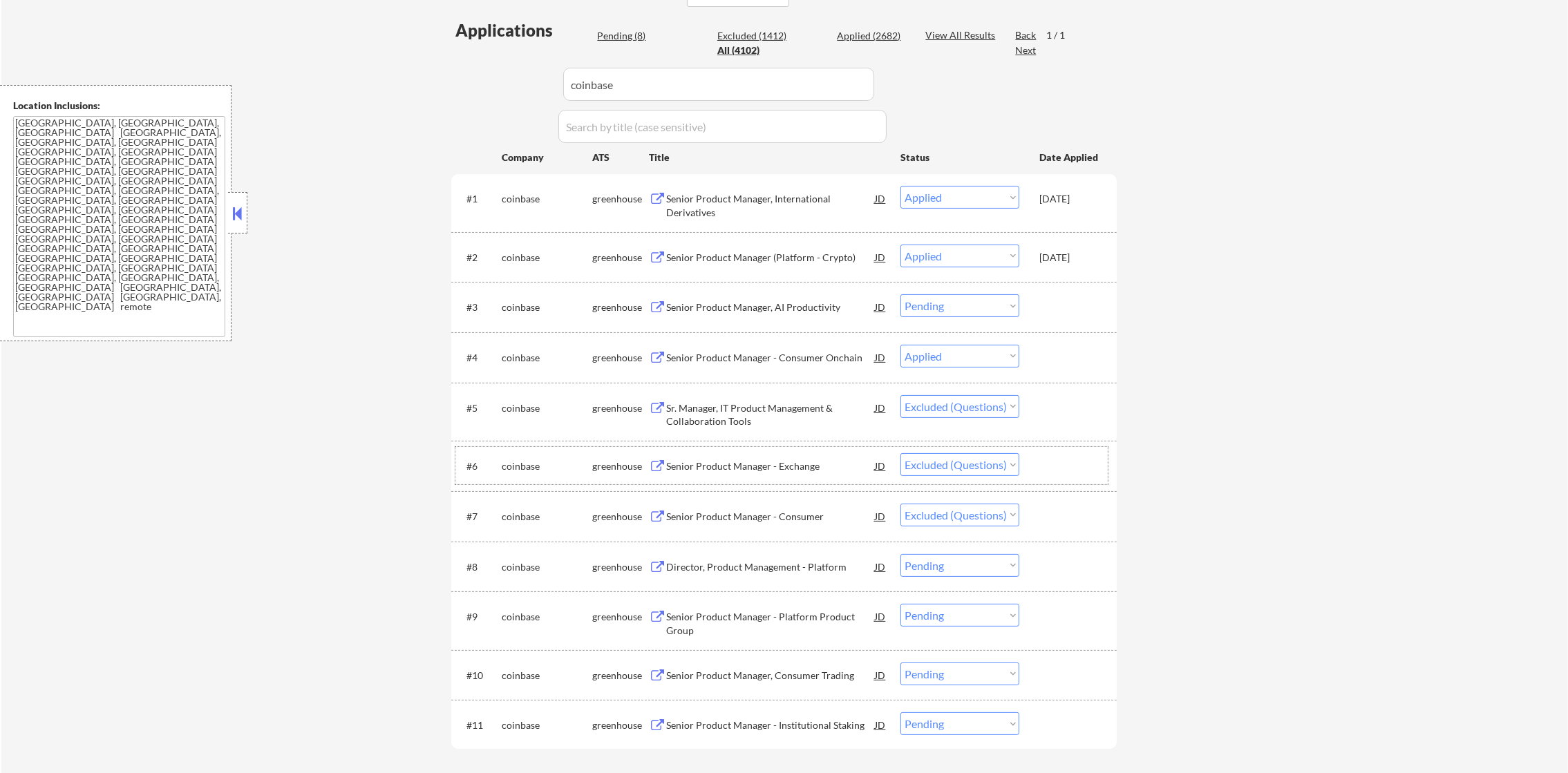
click at [553, 88] on div "Applications Pending (8) Excluded (1412) Applied (2682) All (4102) View All Res…" at bounding box center [784, 401] width 666 height 764
paste input "novartis.wd3.novartis_careers"
type input "novartis.wd3.novartis_careers"
click at [354, 112] on div "← Return to /applysquad Mailslurp Inbox Job Search Builder Gabriel Wilensky Use…" at bounding box center [785, 251] width 1566 height 1116
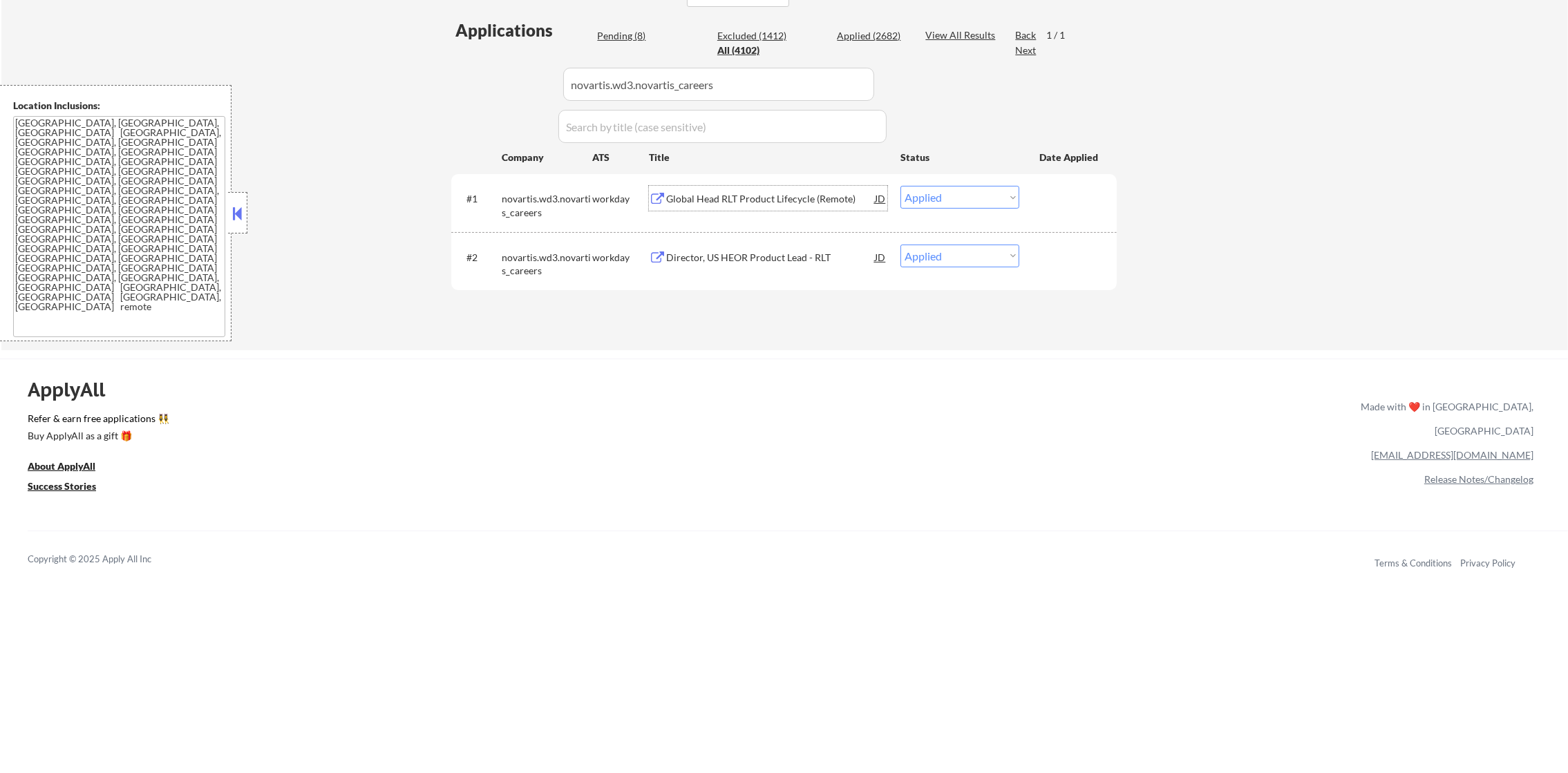
click at [764, 206] on div "Global Head RLT Product Lifecycle (Remote)" at bounding box center [770, 198] width 209 height 25
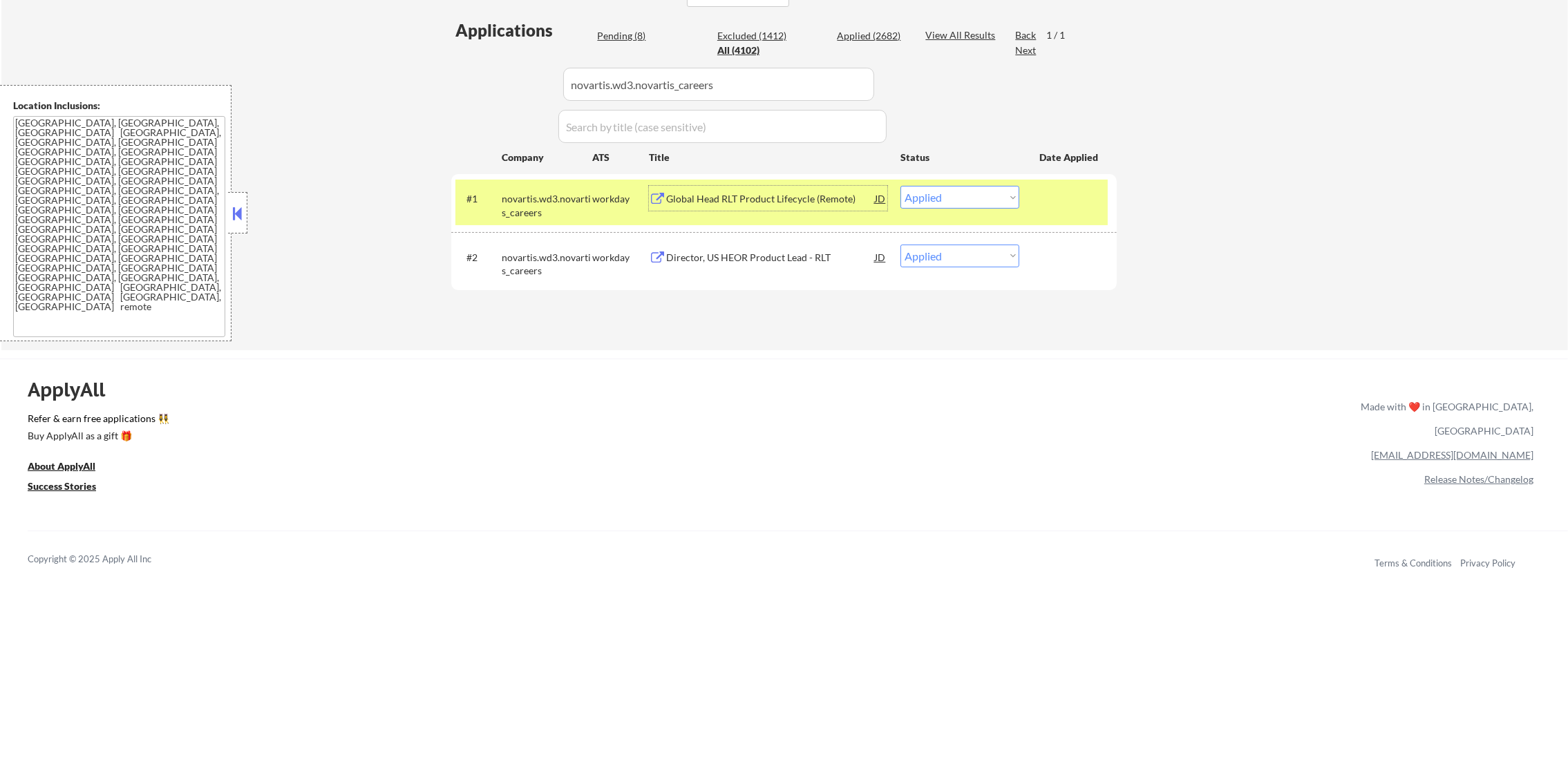
click at [972, 200] on select "Choose an option... Pending Applied Excluded (Questions) Excluded (Expired) Exc…" at bounding box center [960, 197] width 119 height 23
select select ""applied""
click at [901, 186] on select "Choose an option... Pending Applied Excluded (Questions) Excluded (Expired) Exc…" at bounding box center [960, 197] width 119 height 23
click at [504, 207] on div "novartis.wd3.novartis_careers" at bounding box center [546, 206] width 90 height 27
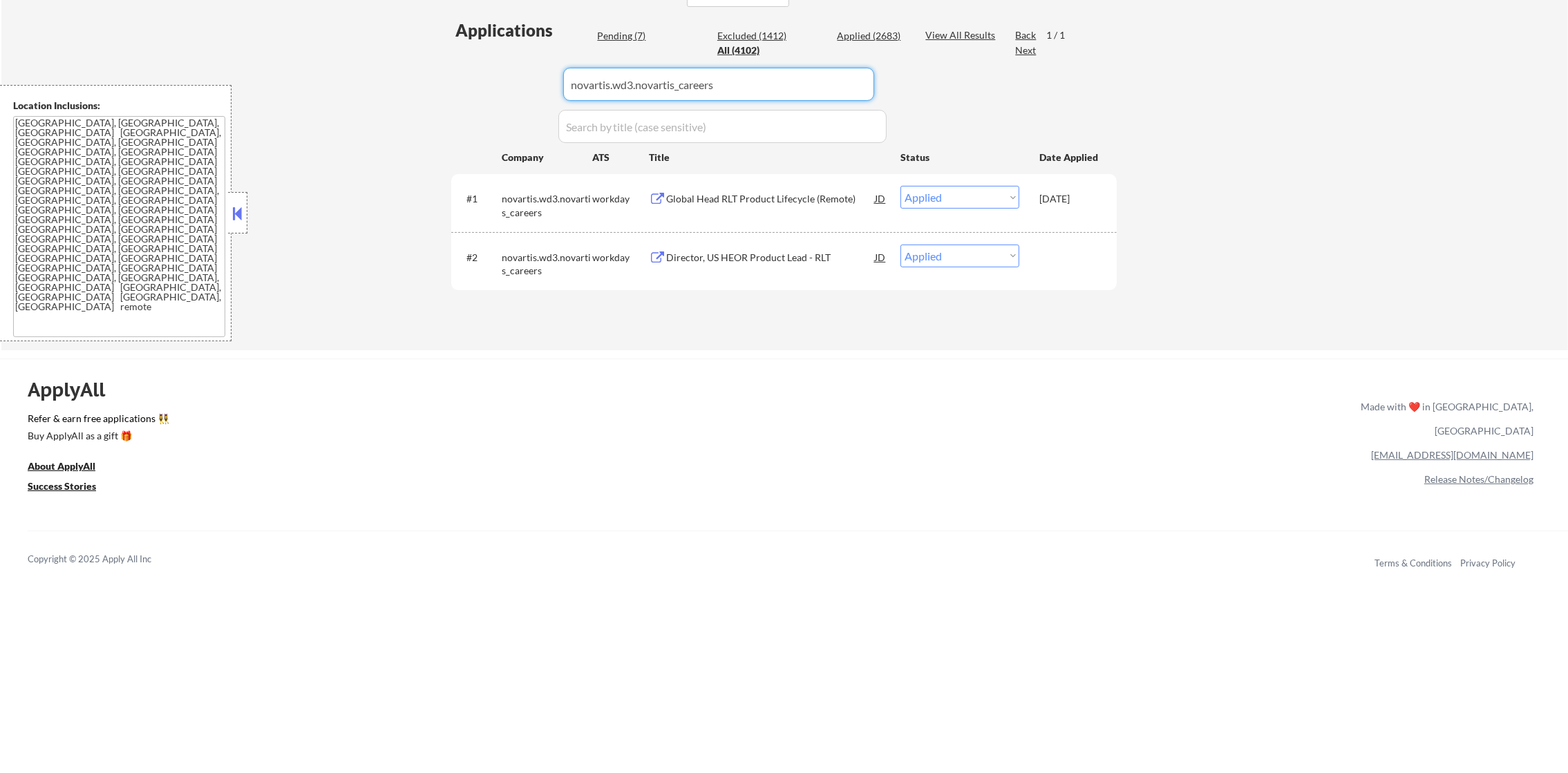
drag, startPoint x: 729, startPoint y: 87, endPoint x: 378, endPoint y: 87, distance: 351.0
click at [389, 87] on div "← Return to /applysquad Mailslurp Inbox Job Search Builder Gabriel Wilensky Use…" at bounding box center [785, 22] width 1566 height 657
paste input "insulet.wd5.insuletcareers"
type input "insulet.wd5.insuletcareers"
click at [378, 87] on div "← Return to /applysquad Mailslurp Inbox Job Search Builder Gabriel Wilensky Use…" at bounding box center [785, 22] width 1566 height 657
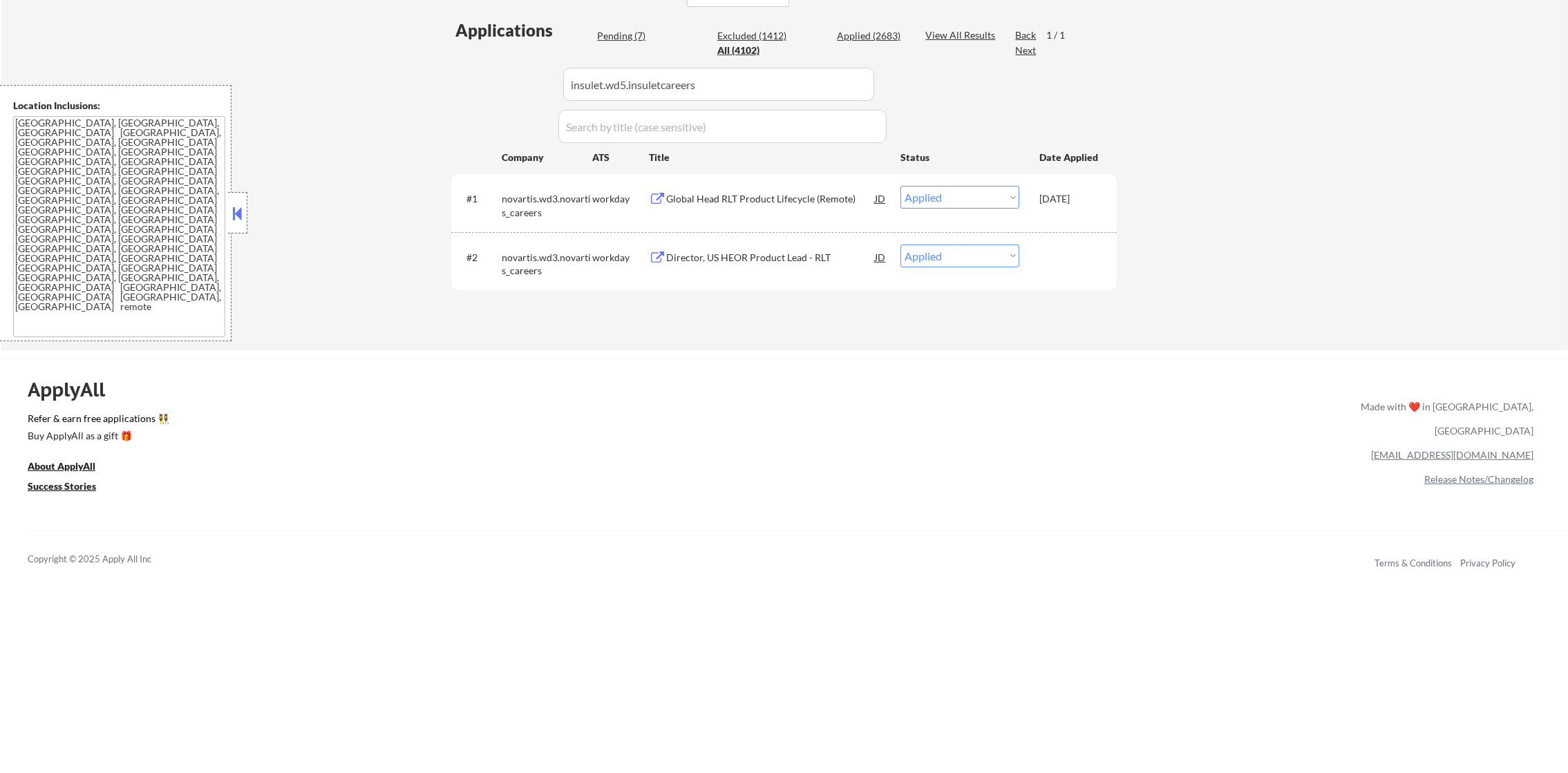
click at [378, 87] on div "← Return to /applysquad Mailslurp Inbox Job Search Builder Gabriel Wilensky Use…" at bounding box center [785, 22] width 1566 height 657
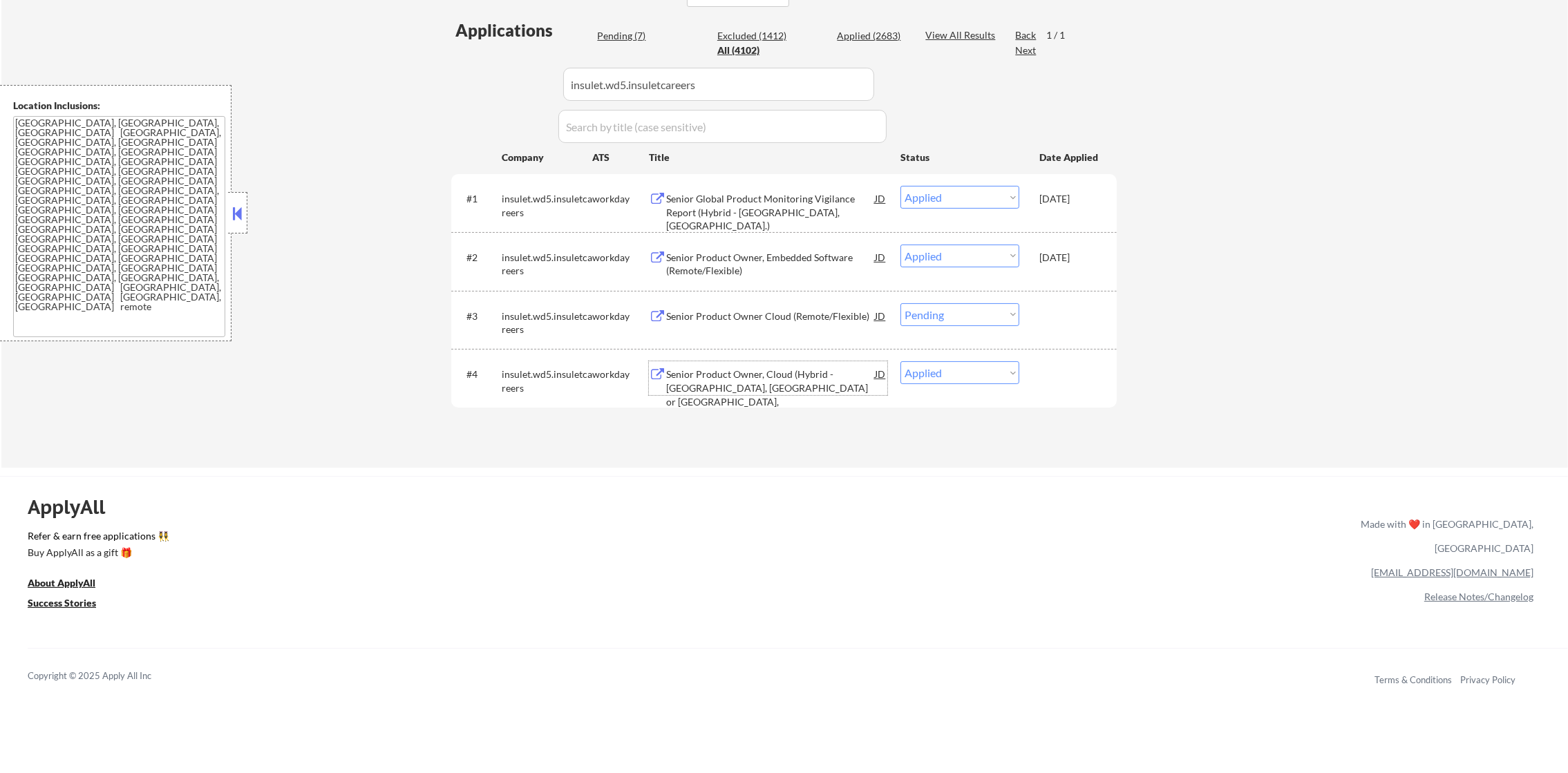
click at [823, 373] on div "Senior Product Owner, Cloud (Hybrid - San Diego, CA or Acton, MA)" at bounding box center [770, 394] width 209 height 54
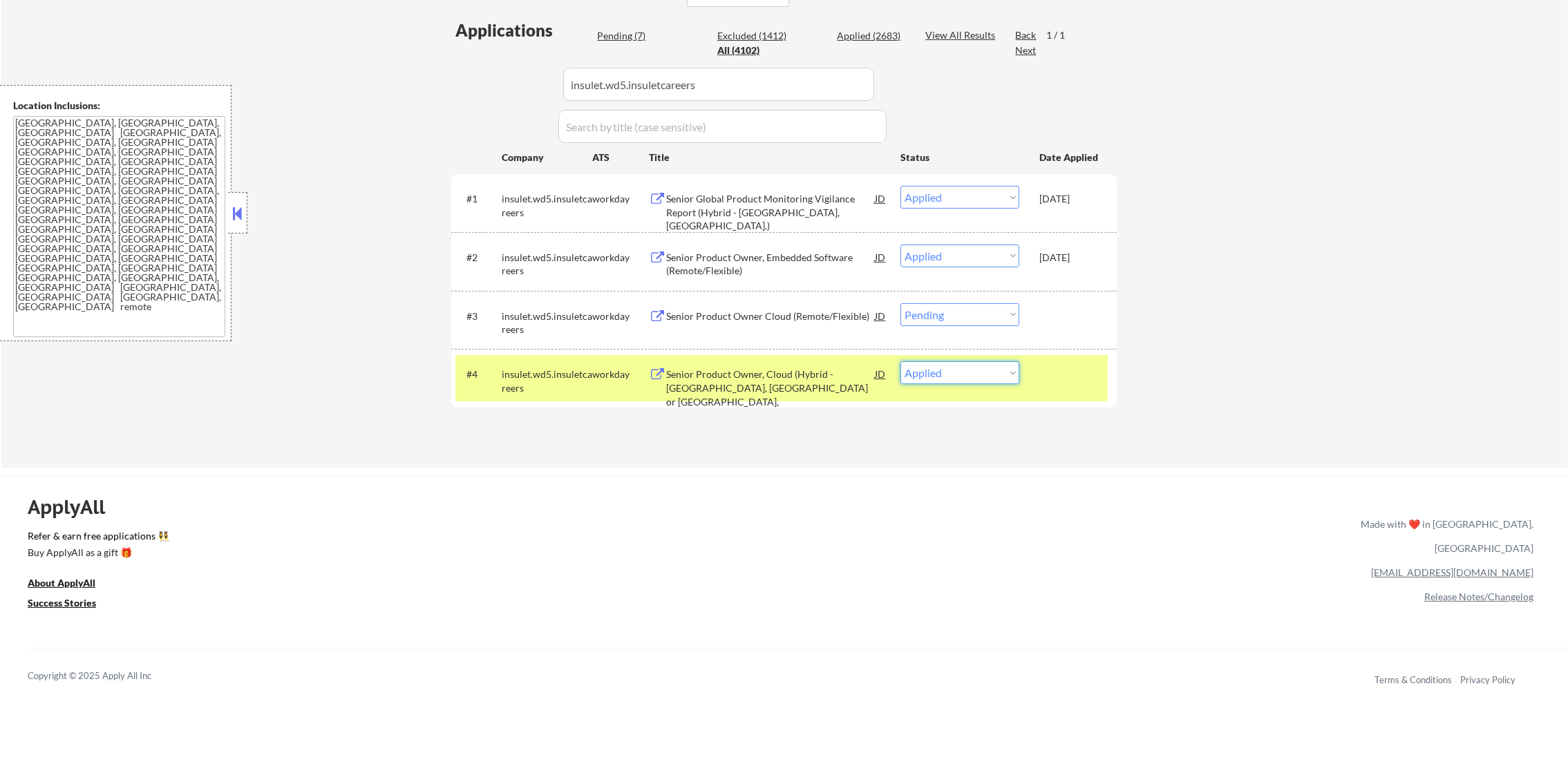
click at [927, 368] on select "Choose an option... Pending Applied Excluded (Questions) Excluded (Expired) Exc…" at bounding box center [960, 372] width 119 height 23
select select ""applied""
click at [901, 361] on select "Choose an option... Pending Applied Excluded (Questions) Excluded (Expired) Exc…" at bounding box center [960, 372] width 119 height 23
click at [553, 372] on div "insulet.wd5.insuletcareers" at bounding box center [546, 381] width 90 height 27
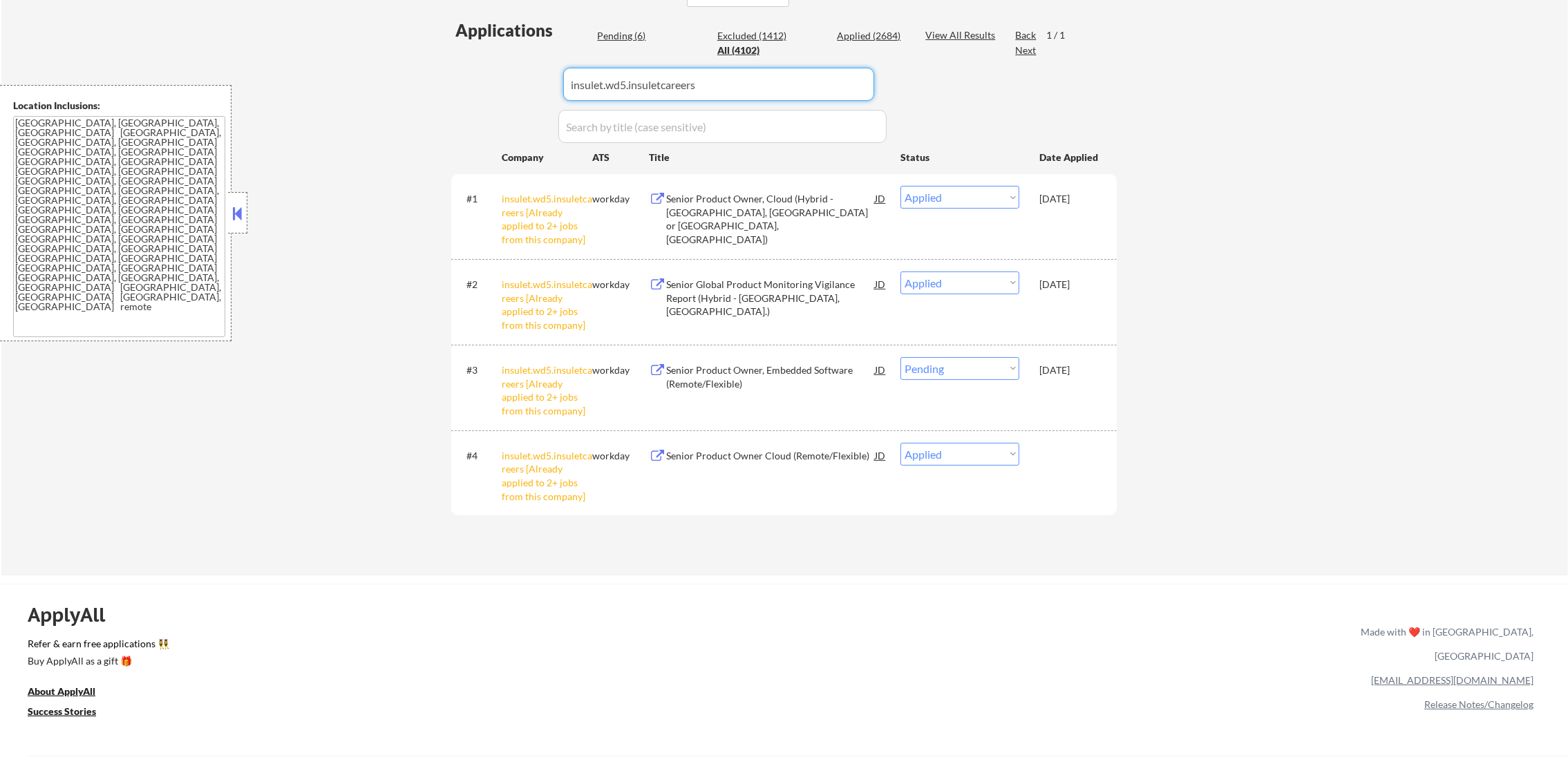
drag, startPoint x: 622, startPoint y: 74, endPoint x: 405, endPoint y: 74, distance: 217.0
click at [415, 74] on div "← Return to /applysquad Mailslurp Inbox Job Search Builder Gabriel Wilensky Use…" at bounding box center [785, 134] width 1566 height 882
paste input "onedigital.wd5.onedigital"
type input "onedigital.wd5.onedigital"
click at [398, 74] on div "← Return to /applysquad Mailslurp Inbox Job Search Builder Gabriel Wilensky Use…" at bounding box center [785, 134] width 1566 height 882
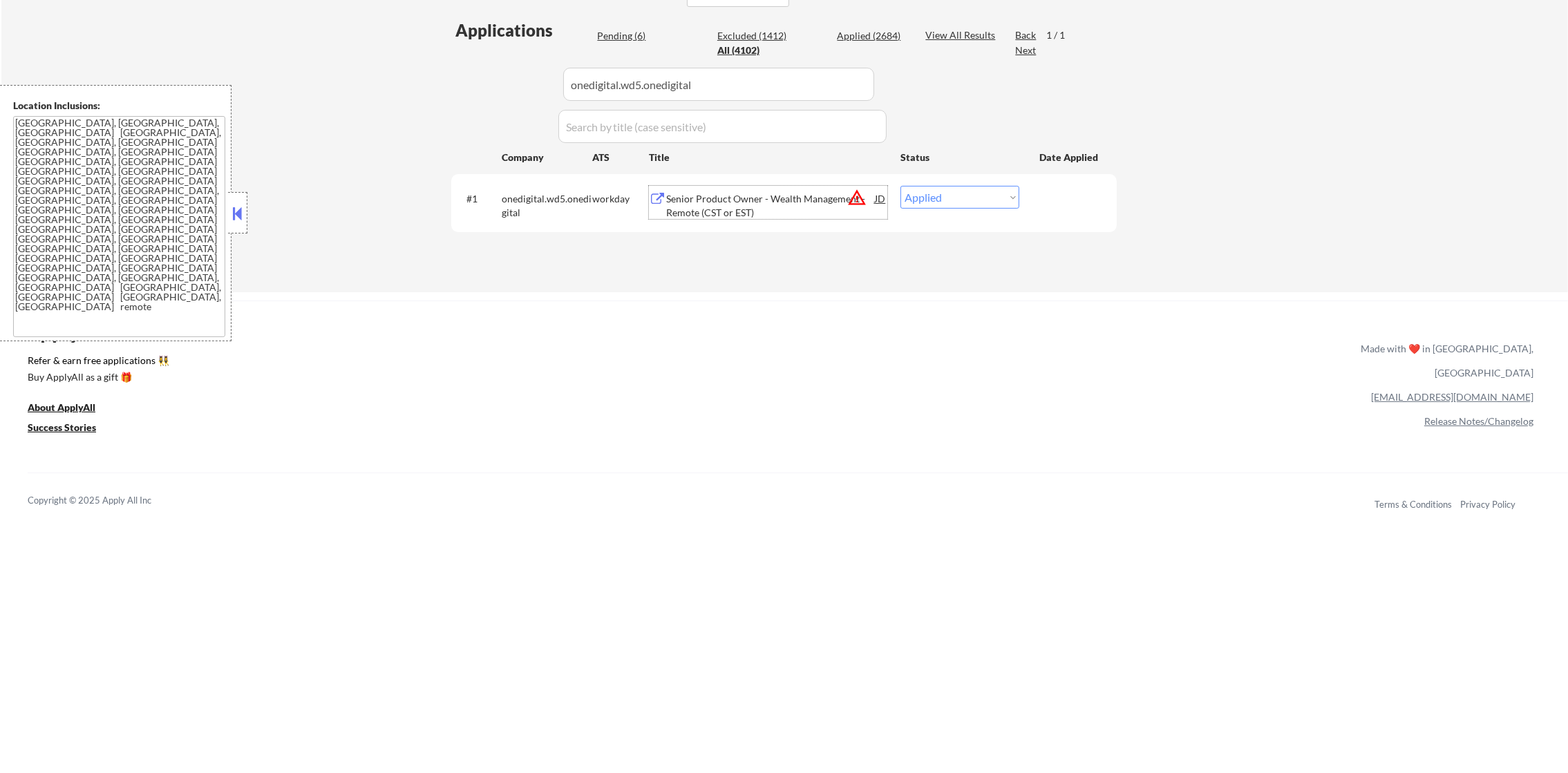
click at [694, 194] on div "Senior Product Owner - Wealth Management - Remote (CST or EST)" at bounding box center [770, 206] width 209 height 27
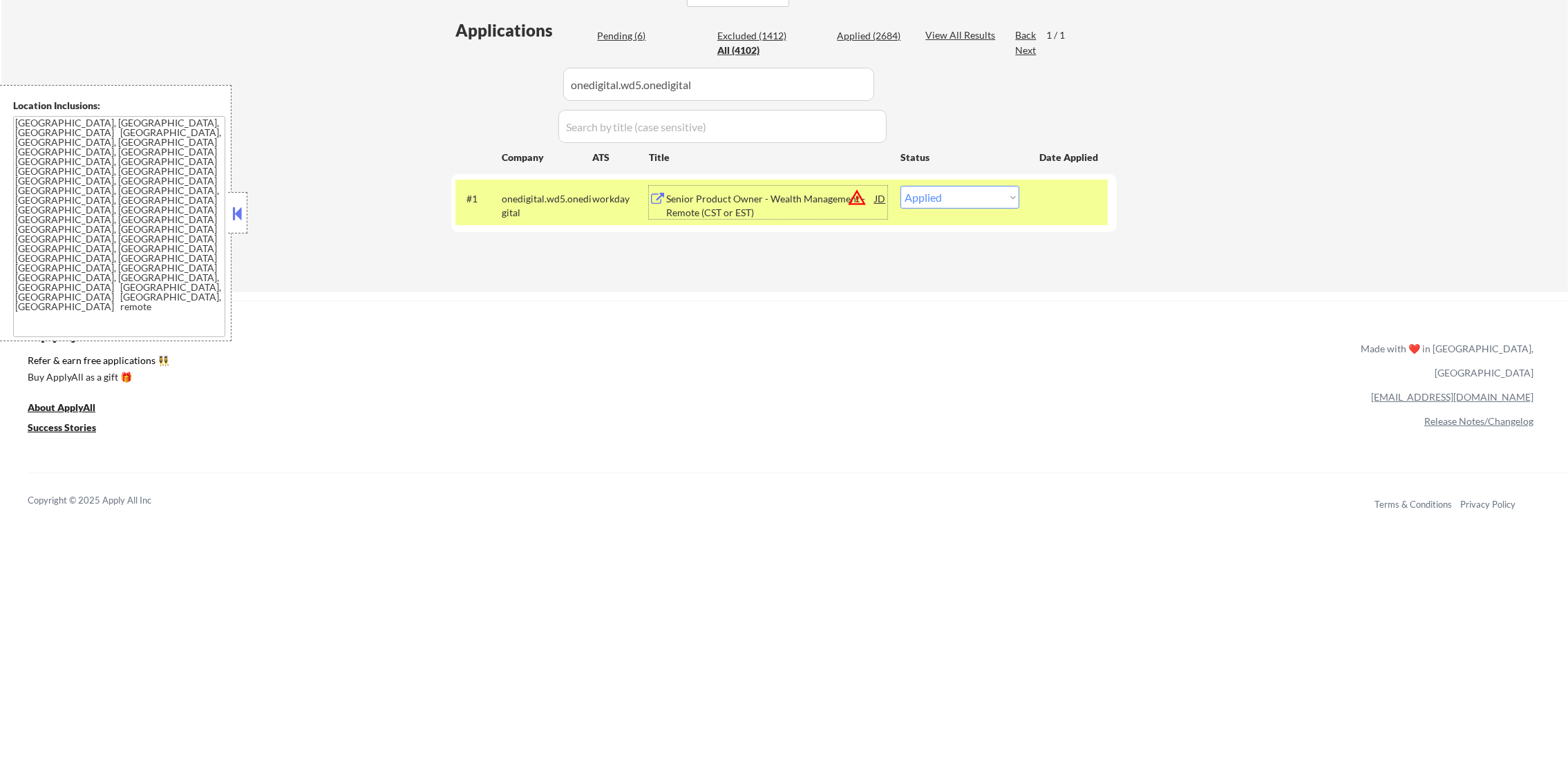
click at [767, 198] on div "Senior Product Owner - Wealth Management - Remote (CST or EST)" at bounding box center [770, 206] width 209 height 27
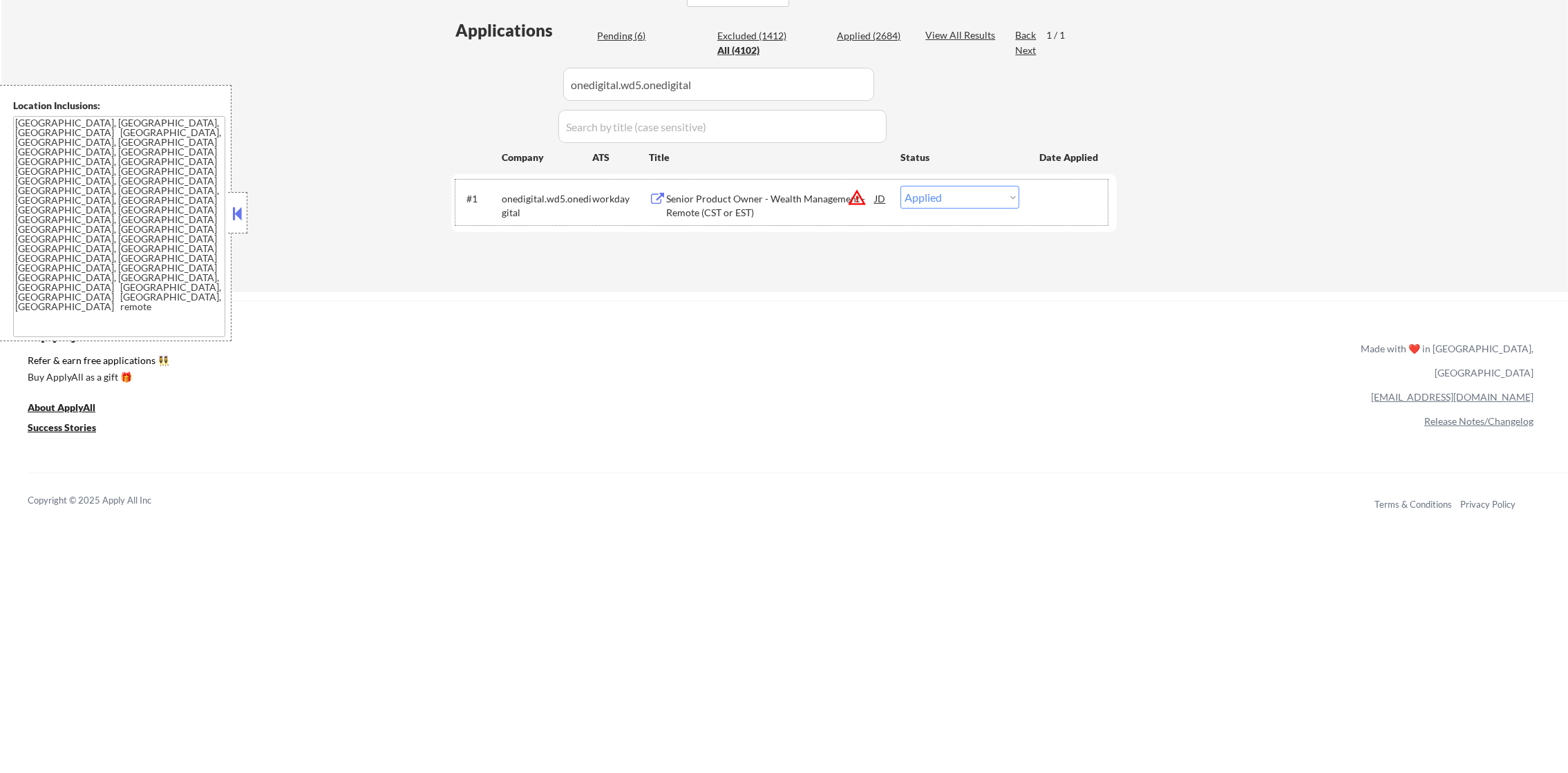
click at [977, 217] on div "#1 onedigital.wd5.onedigital workday Senior Product Owner - Wealth Management -…" at bounding box center [782, 203] width 653 height 46
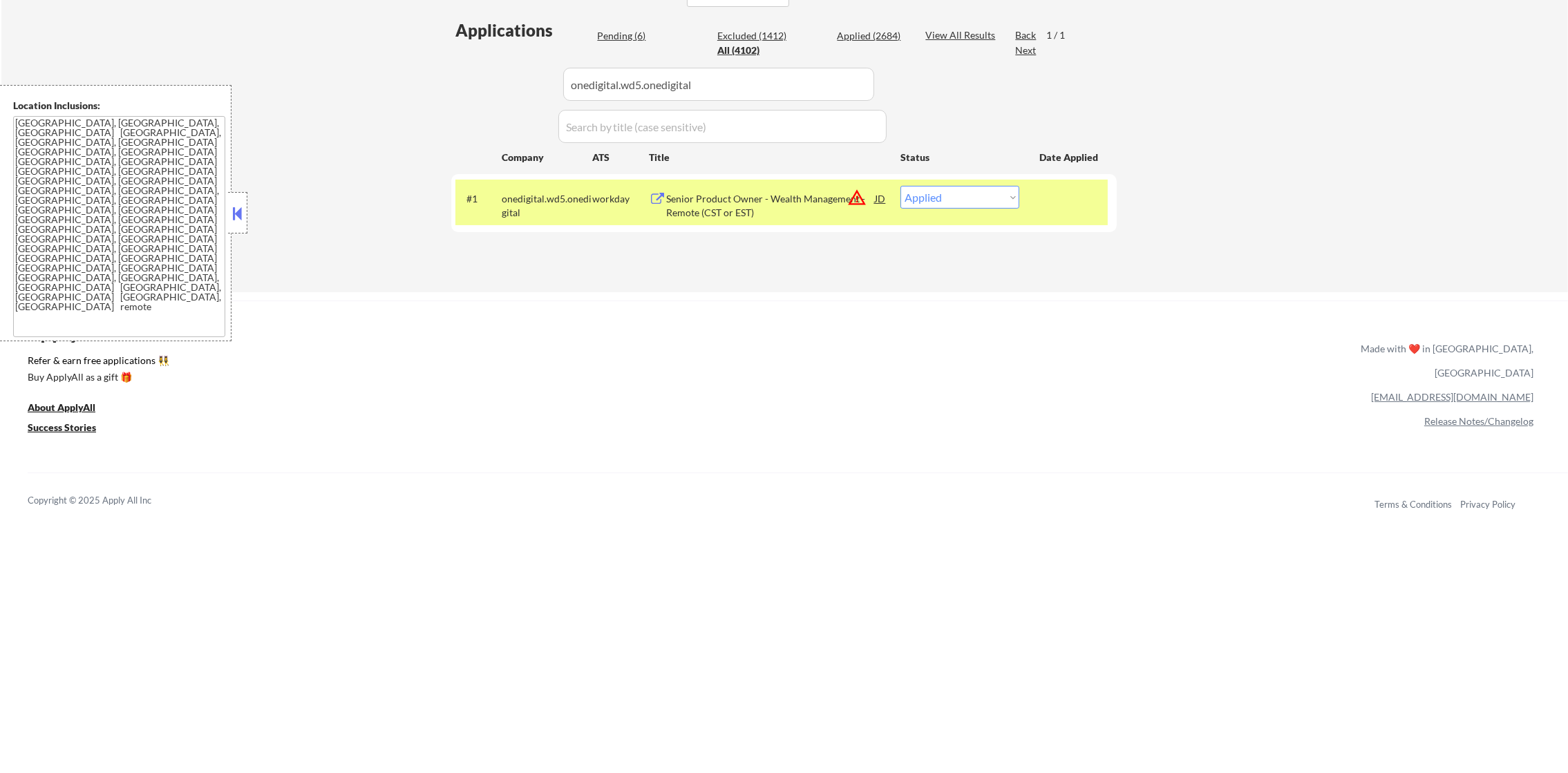
click at [990, 187] on select "Choose an option... Pending Applied Excluded (Questions) Excluded (Expired) Exc…" at bounding box center [960, 197] width 119 height 23
select select ""excluded""
click at [901, 186] on select "Choose an option... Pending Applied Excluded (Questions) Excluded (Expired) Exc…" at bounding box center [960, 197] width 119 height 23
click at [554, 195] on div "onedigital.wd5.onedigital" at bounding box center [546, 206] width 90 height 27
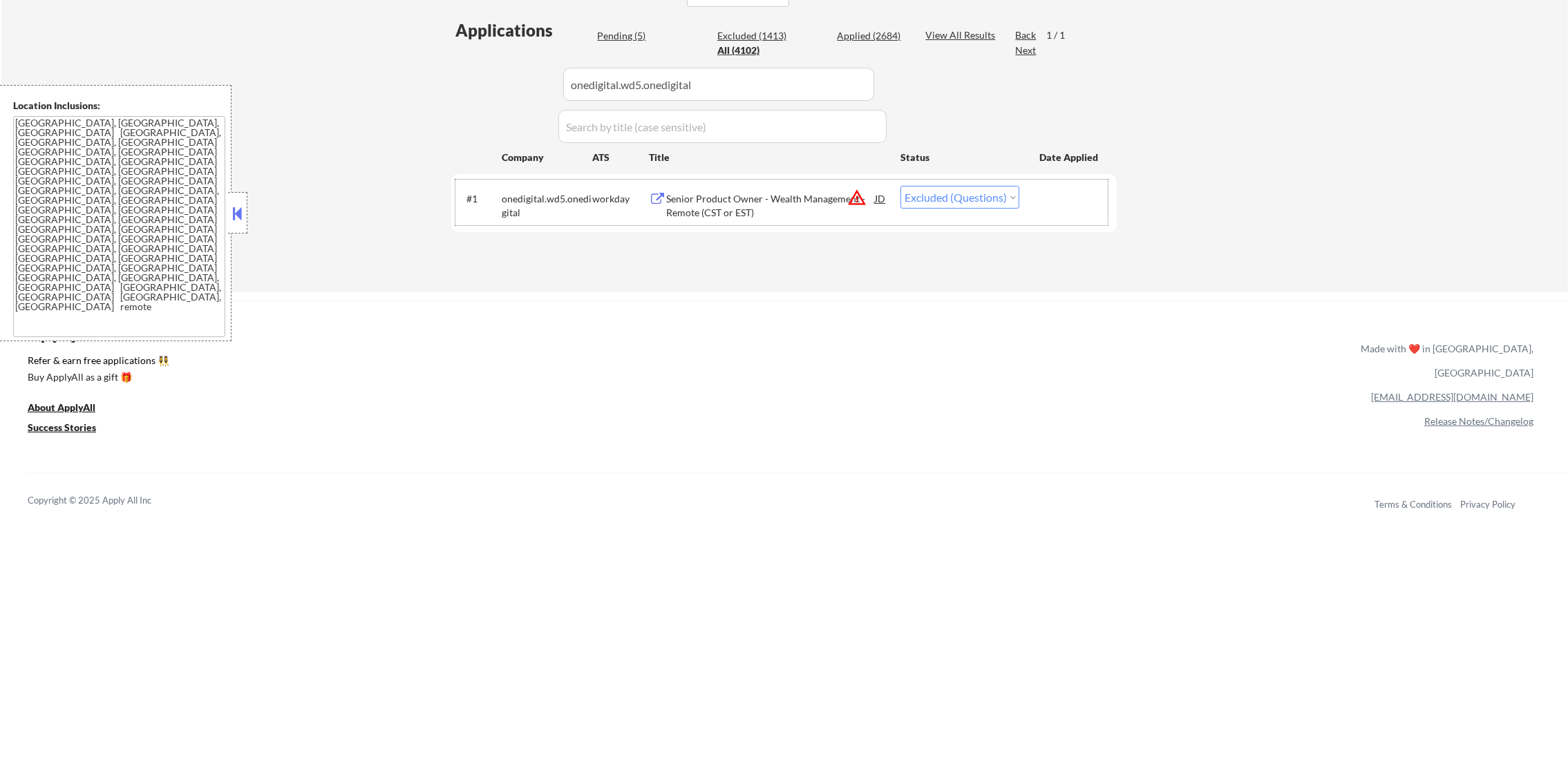
drag, startPoint x: 716, startPoint y: 75, endPoint x: 524, endPoint y: 74, distance: 192.0
click at [524, 74] on div "Applications Pending (5) Excluded (1413) Applied (2684) All (4102) View All Res…" at bounding box center [784, 143] width 666 height 247
paste input "bdx.wd1.external_career_site_usa"
type input "bdx.wd1.external_career_site_usa"
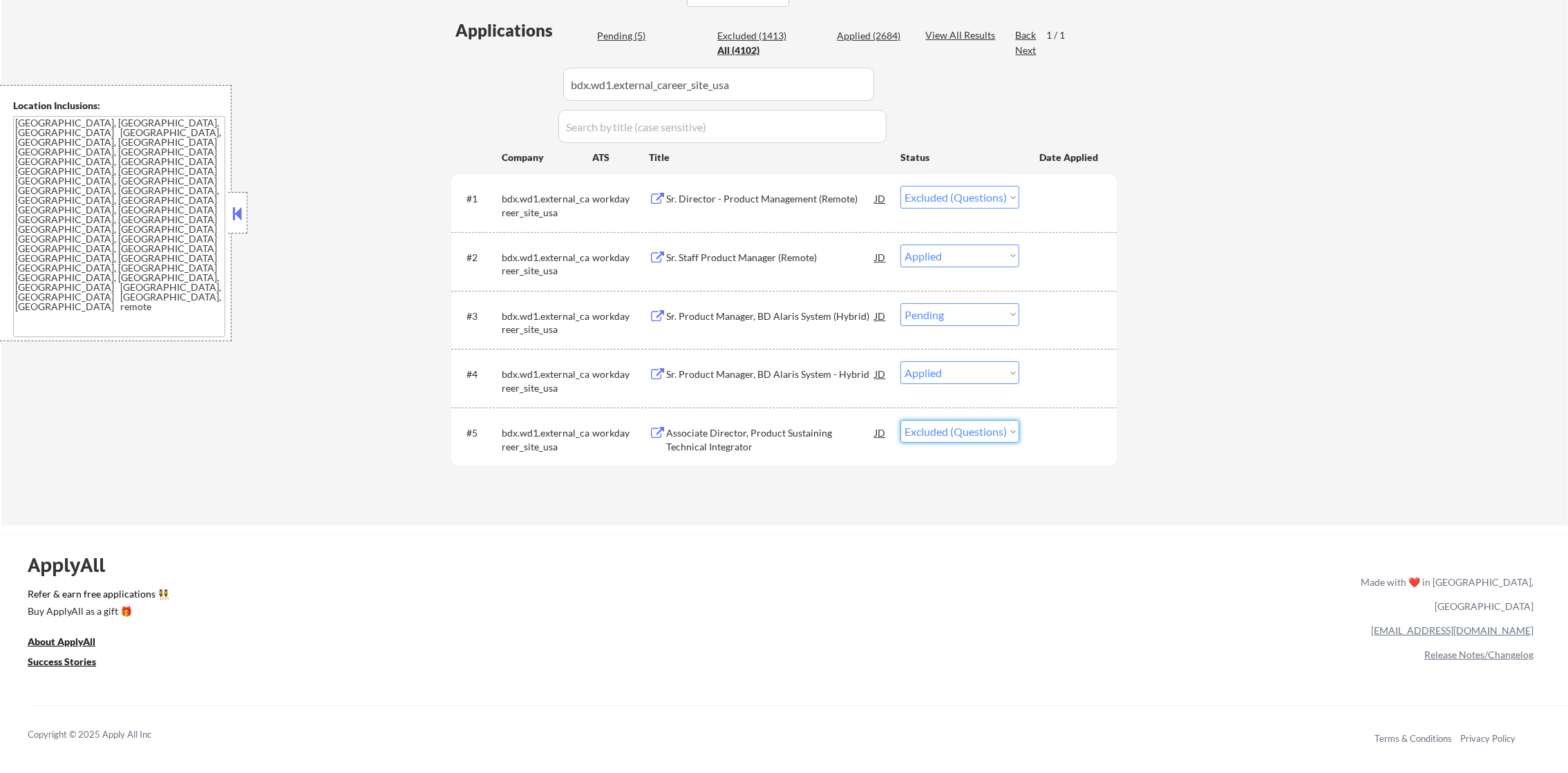
drag, startPoint x: 928, startPoint y: 435, endPoint x: 930, endPoint y: 445, distance: 10.2
click at [928, 435] on select "Choose an option... Pending Applied Excluded (Questions) Excluded (Expired) Exc…" at bounding box center [960, 432] width 119 height 23
select select ""excluded""
click at [901, 420] on select "Choose an option... Pending Applied Excluded (Questions) Excluded (Expired) Exc…" at bounding box center [960, 432] width 119 height 23
drag, startPoint x: 718, startPoint y: 90, endPoint x: 622, endPoint y: 99, distance: 96.4
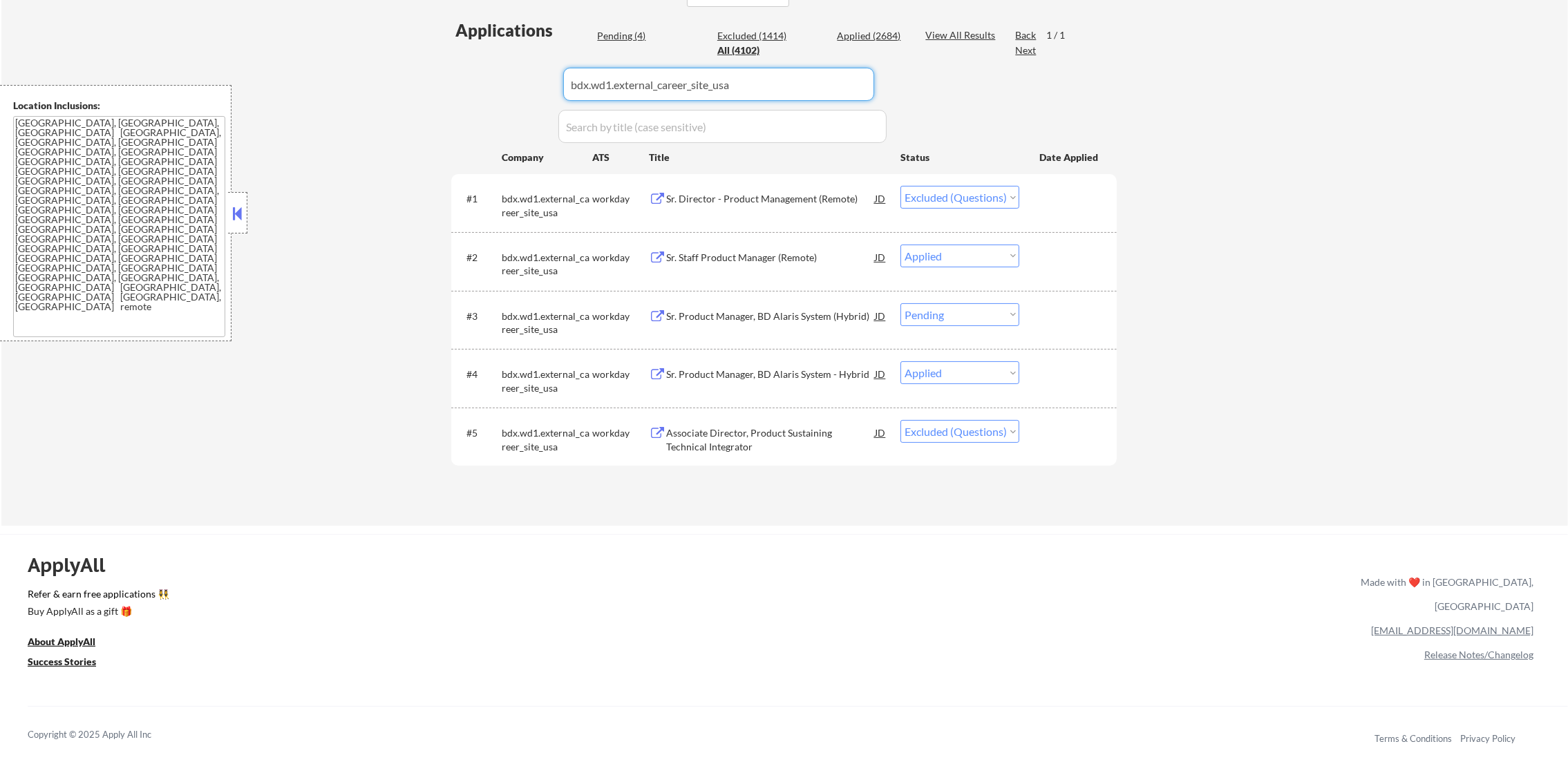
click at [622, 99] on input "input" at bounding box center [719, 84] width 311 height 33
paste input "collegeboard.wd1.careers"
drag, startPoint x: 725, startPoint y: 96, endPoint x: 439, endPoint y: 100, distance: 286.0
click at [442, 99] on div "← Return to /applysquad Mailslurp Inbox Job Search Builder Gabriel Wilensky Use…" at bounding box center [784, 104] width 690 height 822
type input "collegeboard.wd1.careers"
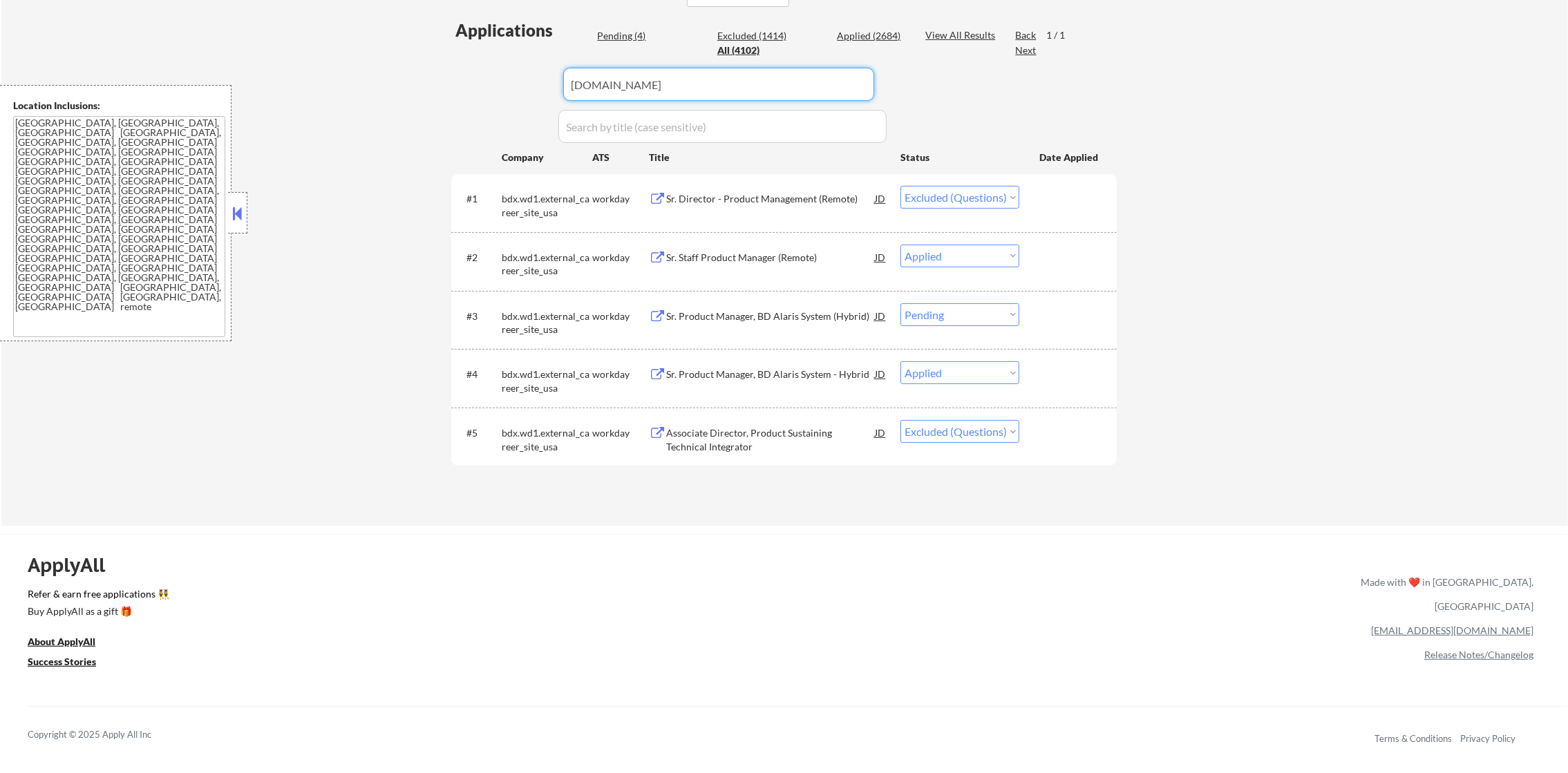
click at [439, 100] on div "← Return to /applysquad Mailslurp Inbox Job Search Builder Gabriel Wilensky Use…" at bounding box center [784, 104] width 690 height 822
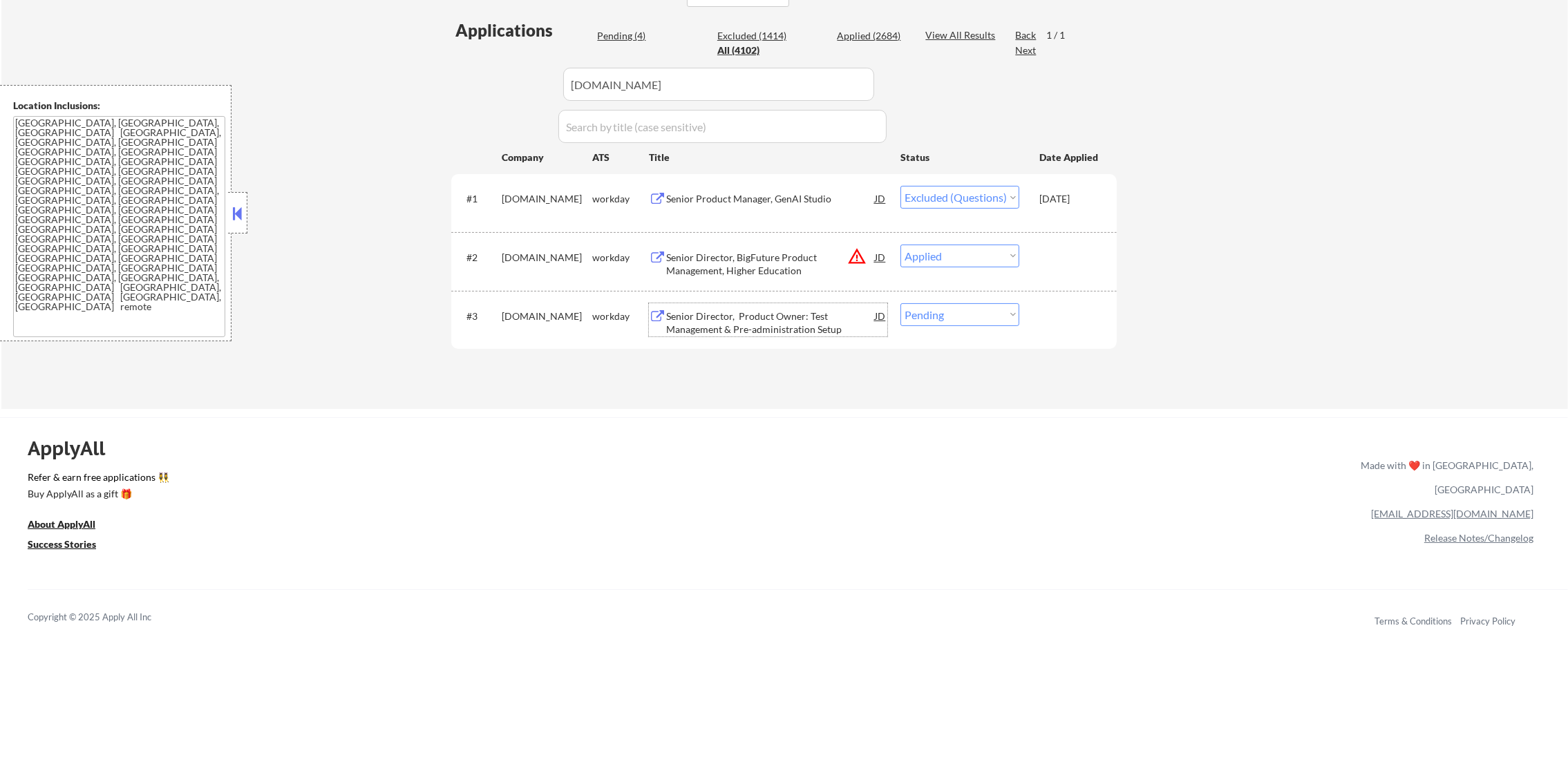
click at [845, 333] on div "Senior Director, Product Owner: Test Management & Pre-administration Setup" at bounding box center [770, 323] width 209 height 27
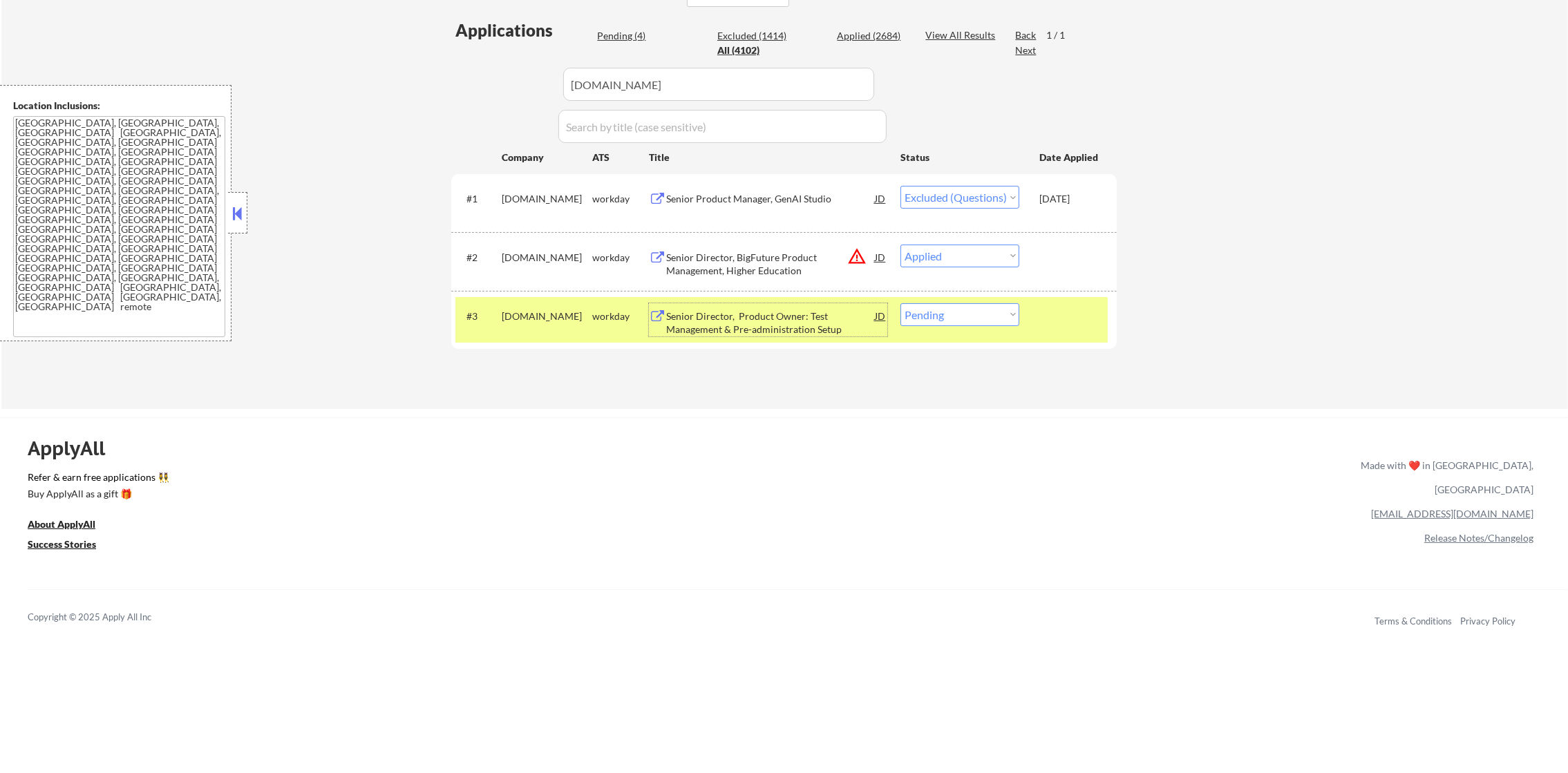
click at [946, 308] on select "Choose an option... Pending Applied Excluded (Questions) Excluded (Expired) Exc…" at bounding box center [960, 315] width 119 height 23
select select ""applied""
click at [901, 303] on select "Choose an option... Pending Applied Excluded (Questions) Excluded (Expired) Exc…" at bounding box center [960, 315] width 119 height 23
click at [563, 319] on div "collegeboard.wd1.careers" at bounding box center [546, 316] width 90 height 14
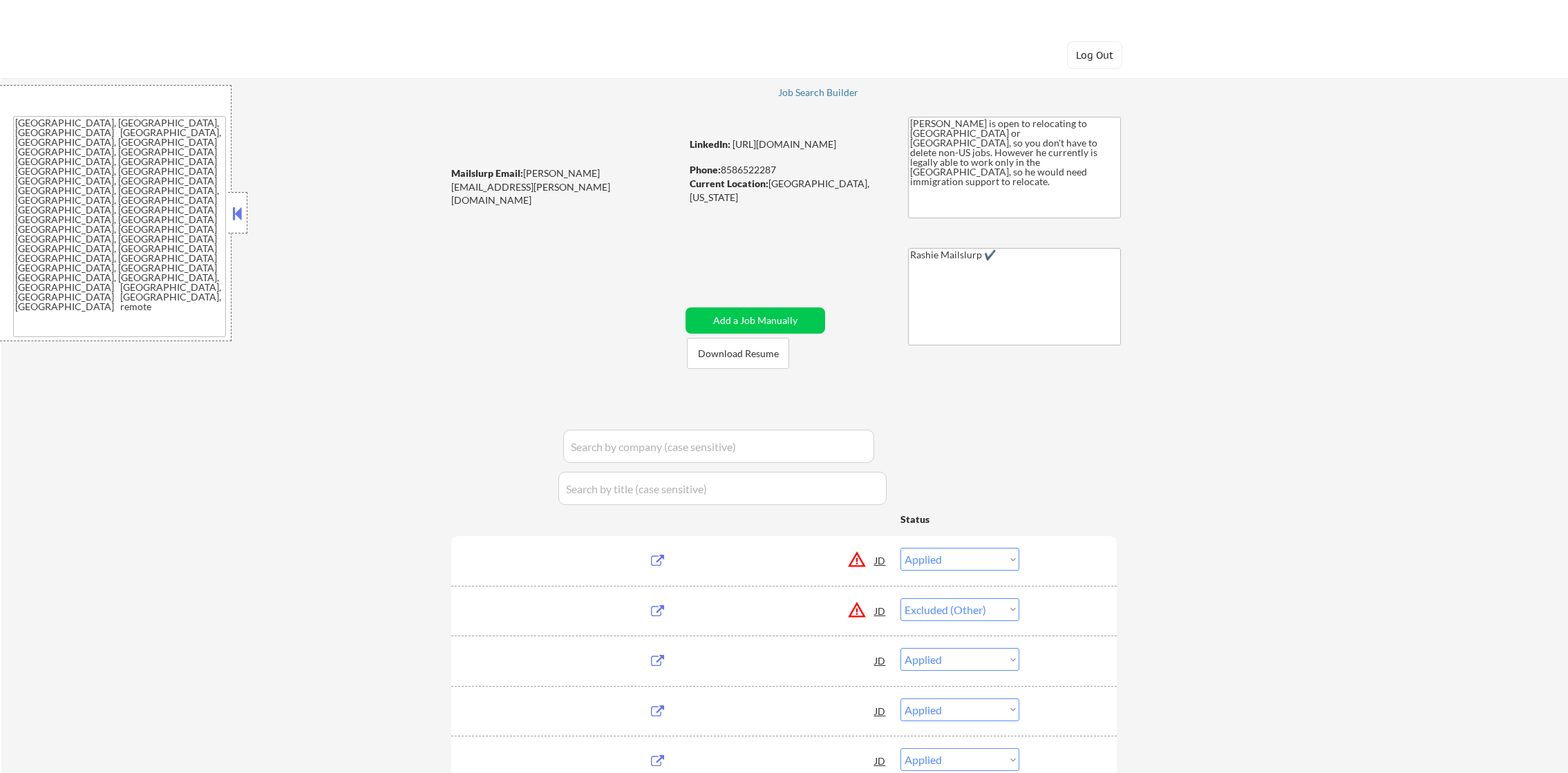
select select ""applied""
select select ""excluded__other_""
select select ""applied""
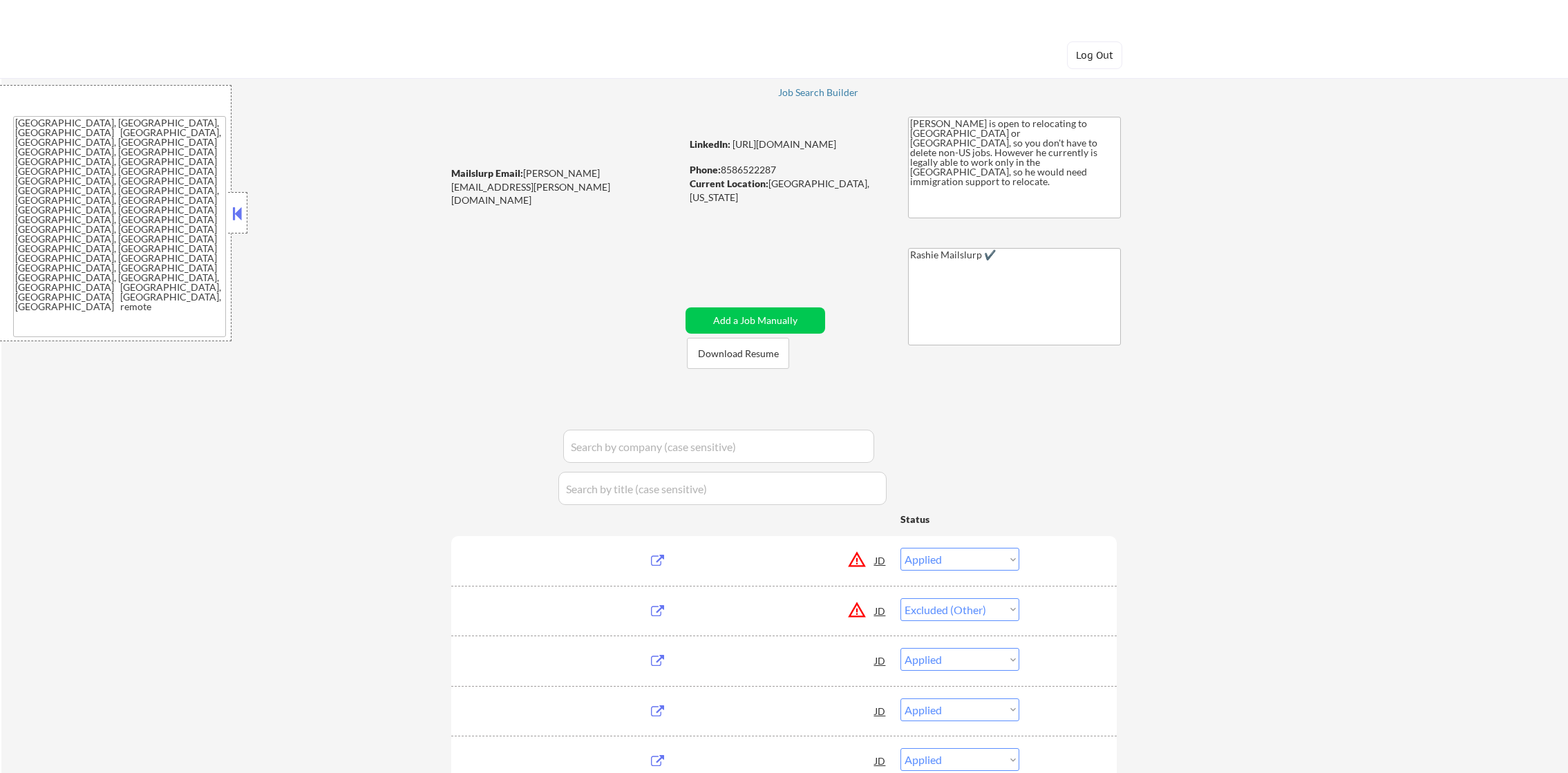
select select ""applied""
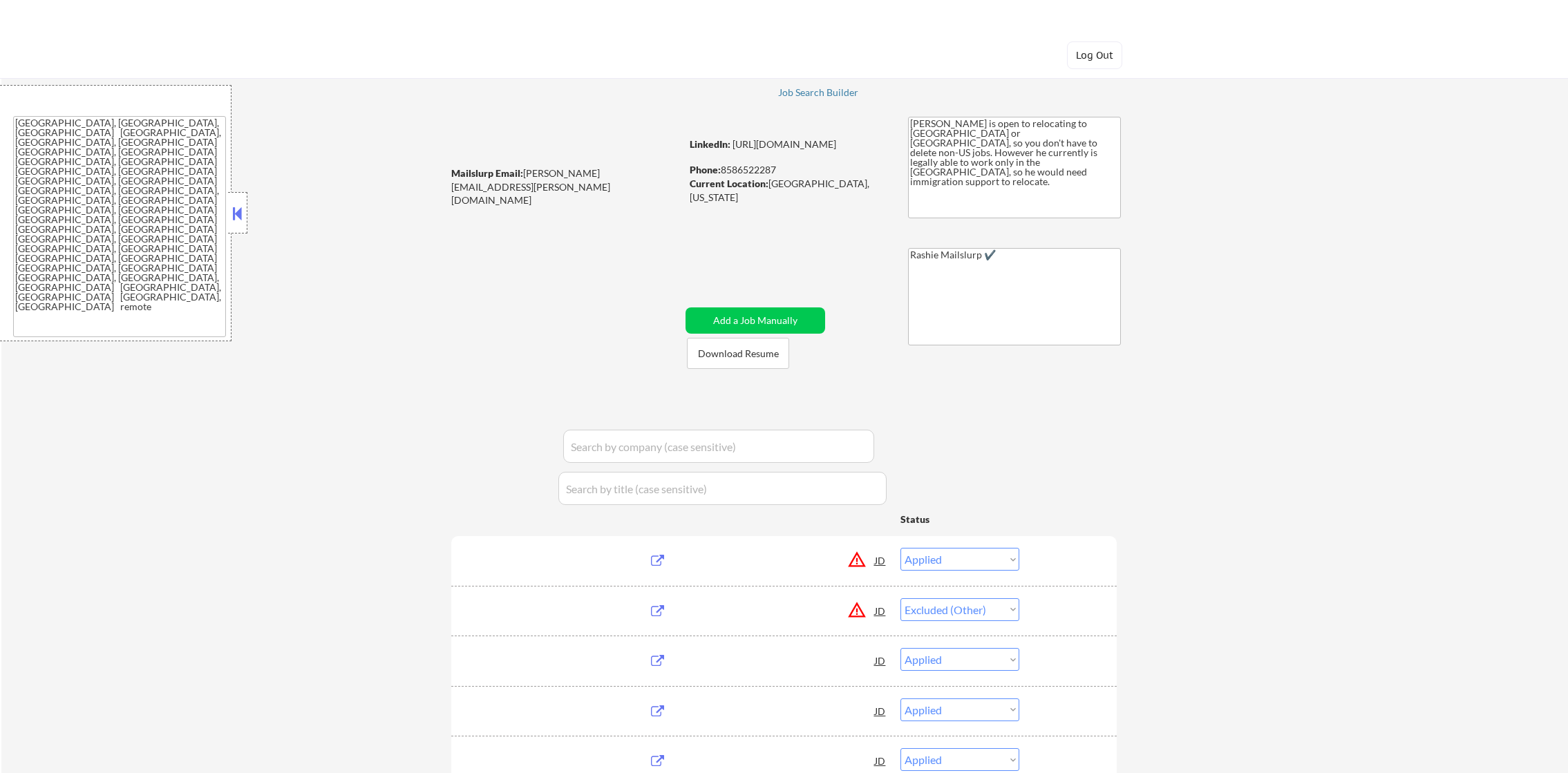
select select ""applied""
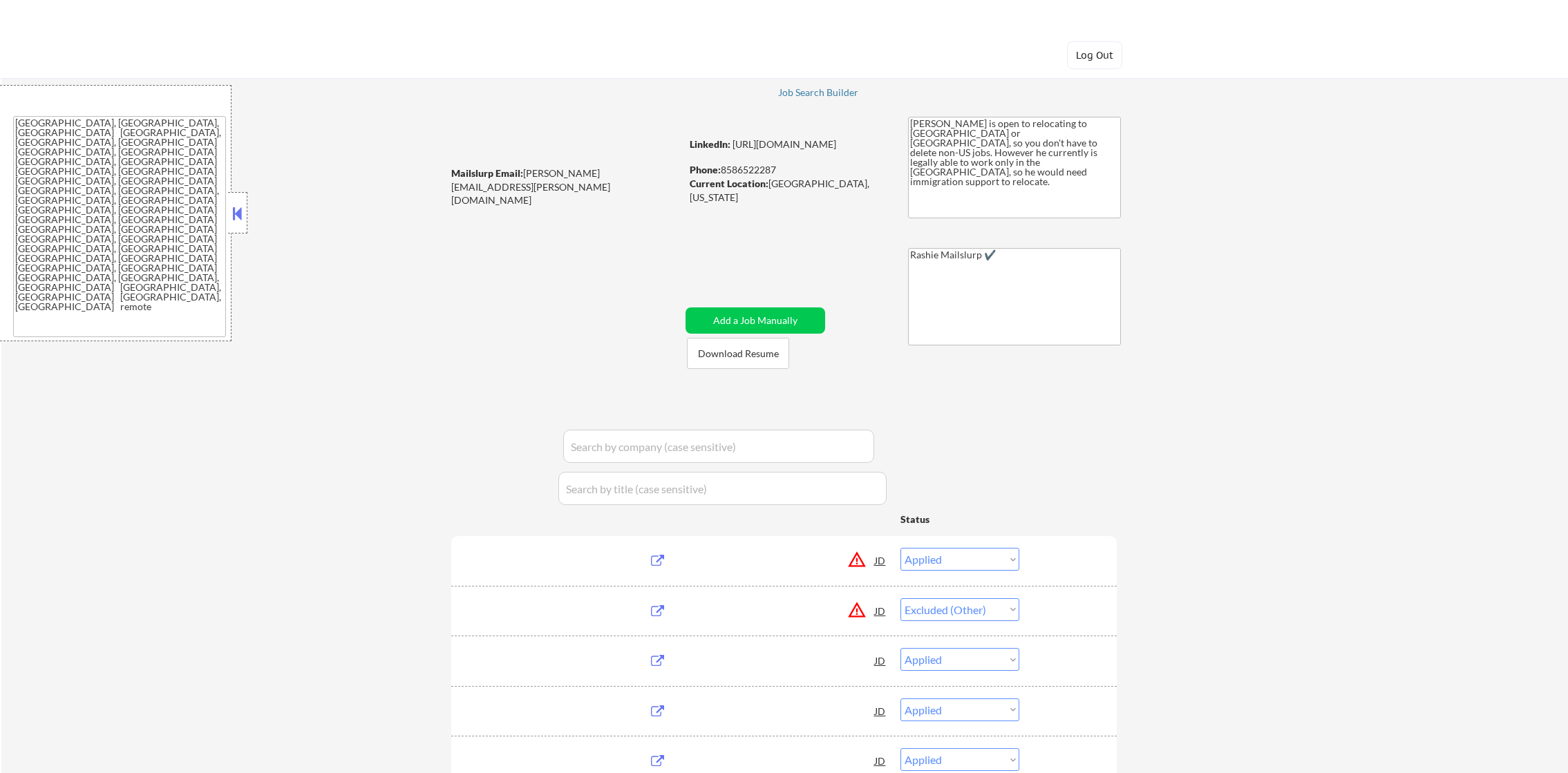
select select ""applied""
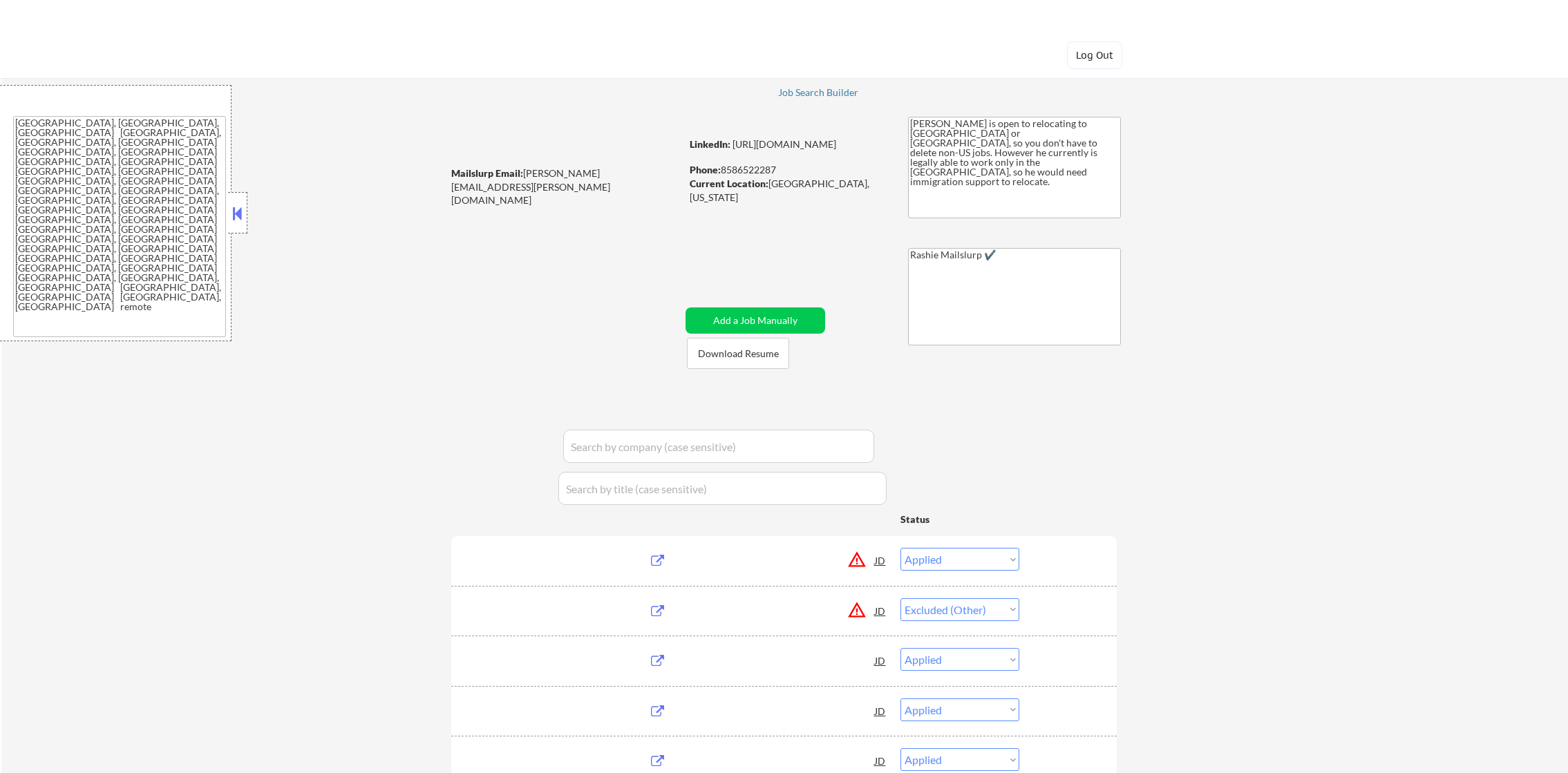
select select ""applied""
select select ""excluded""
select select ""applied""
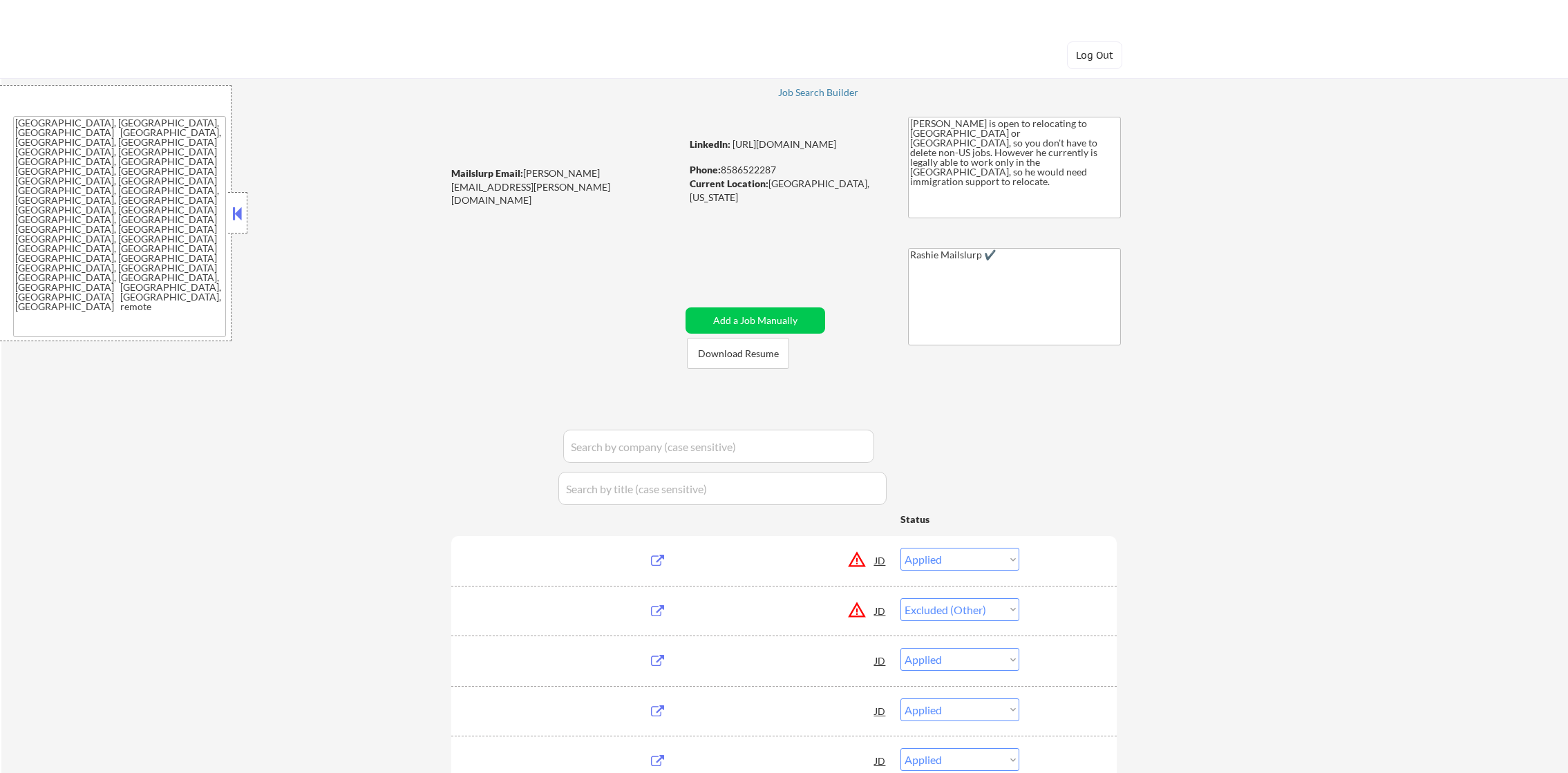
select select ""applied""
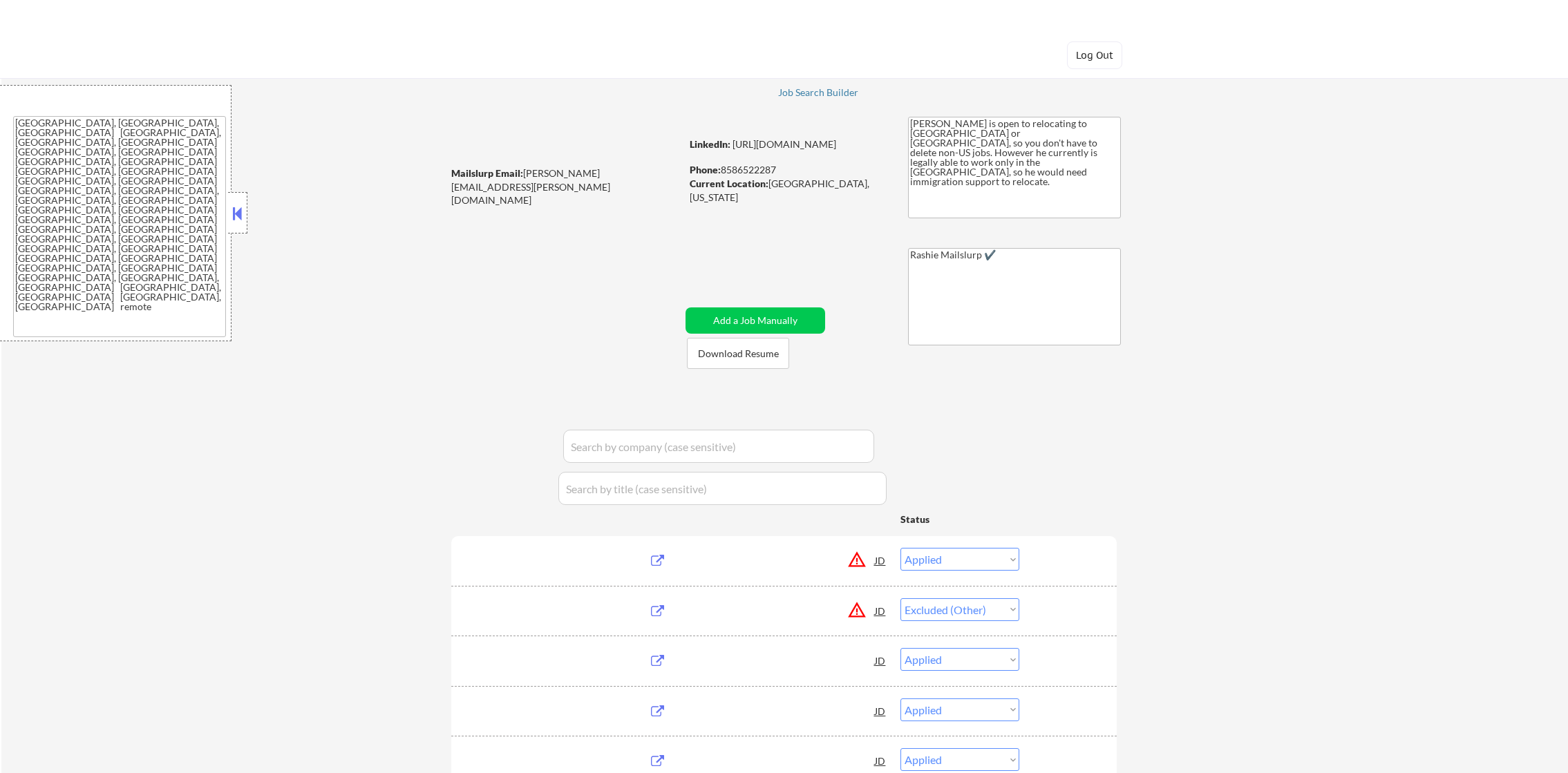
select select ""applied""
select select ""pending""
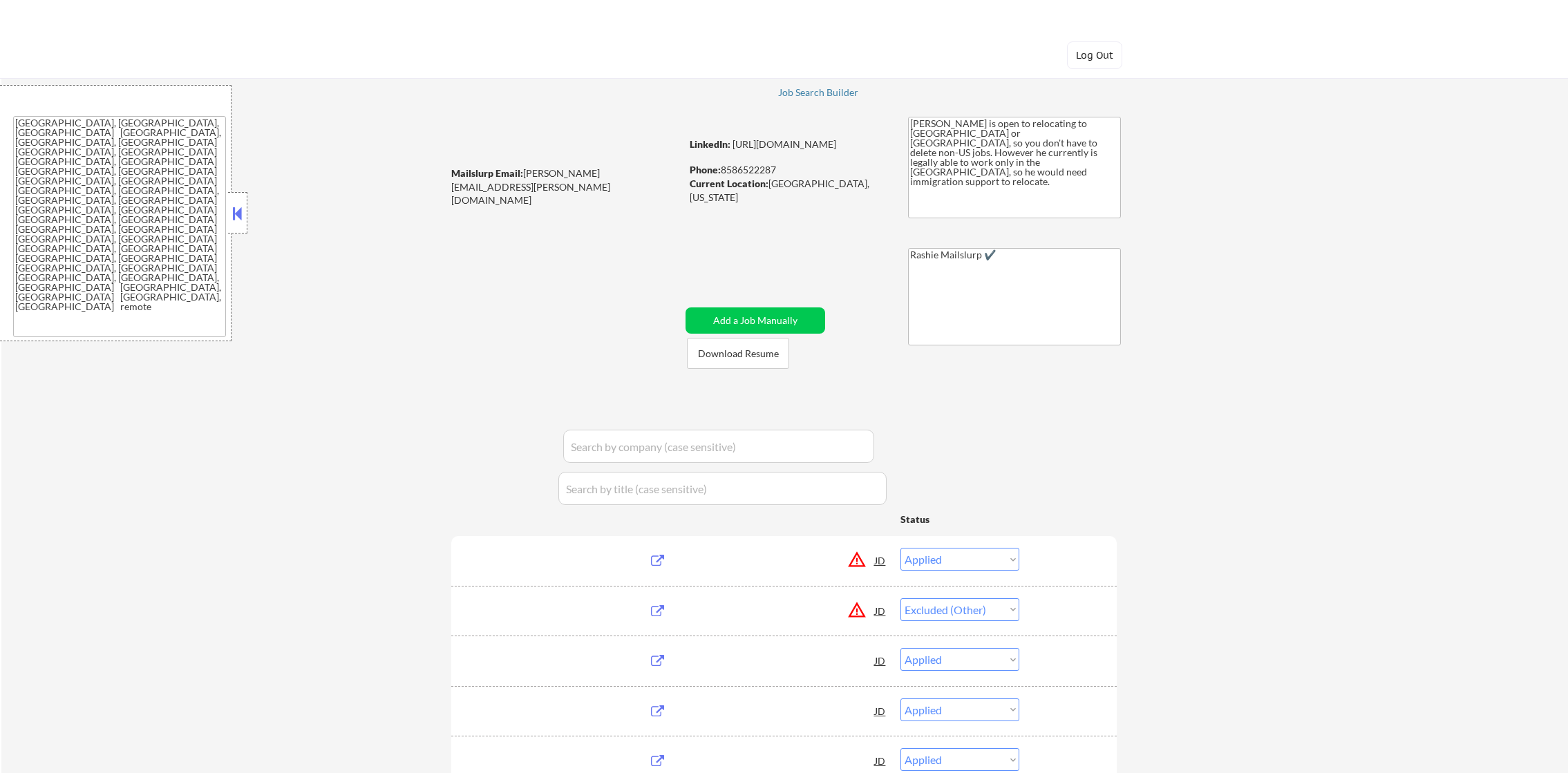
select select ""pending""
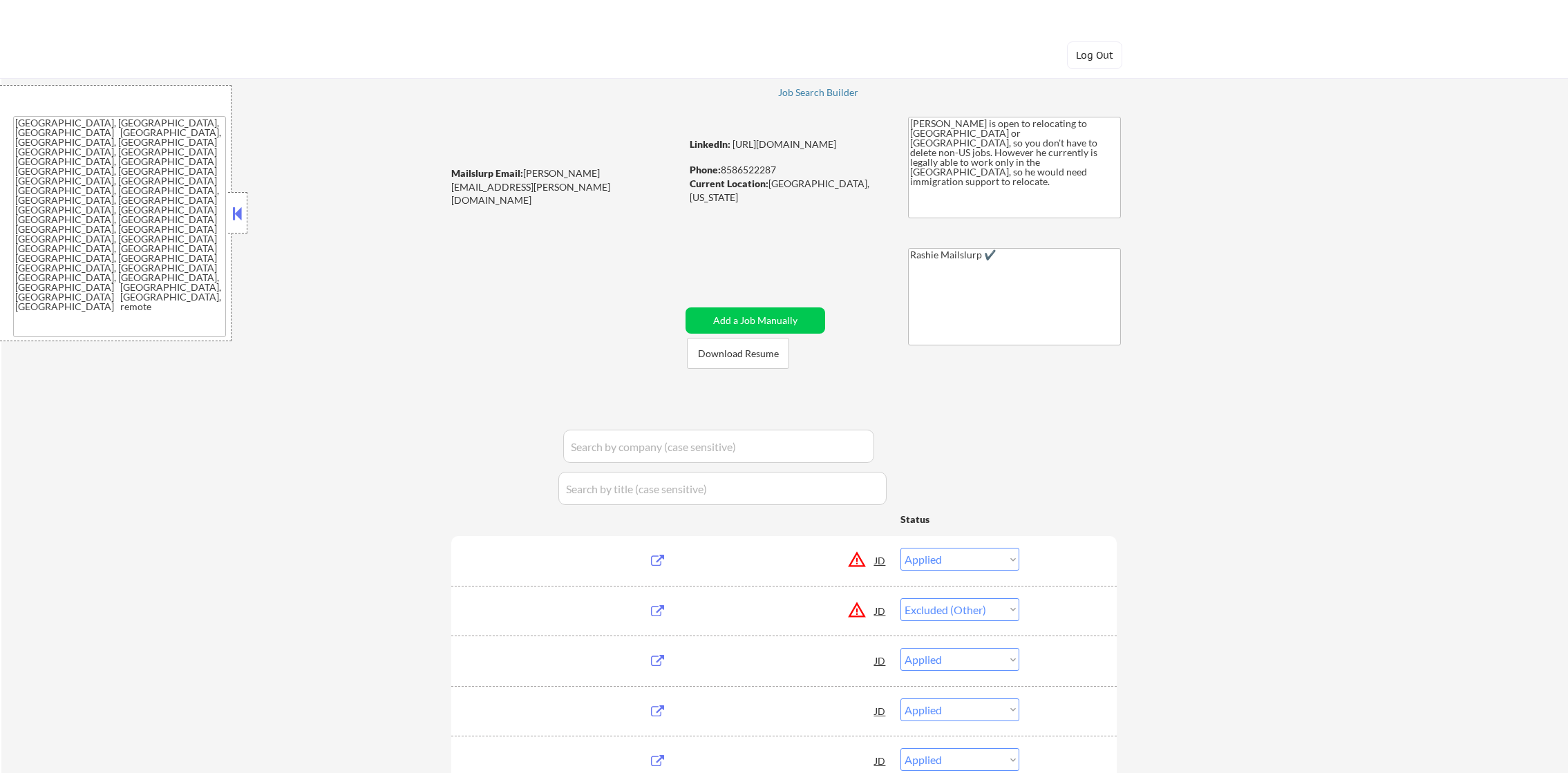
select select ""pending""
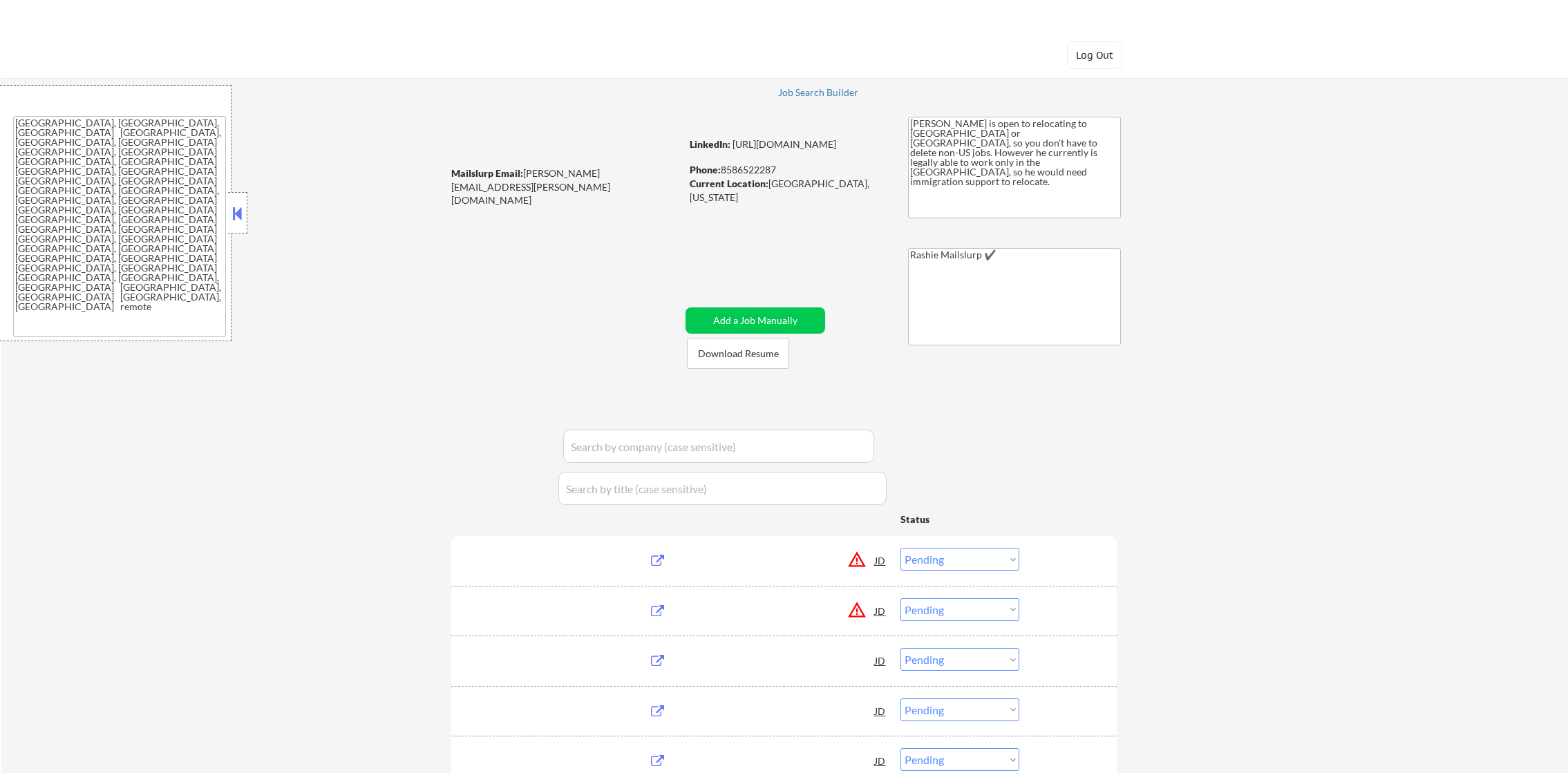
select select ""pending""
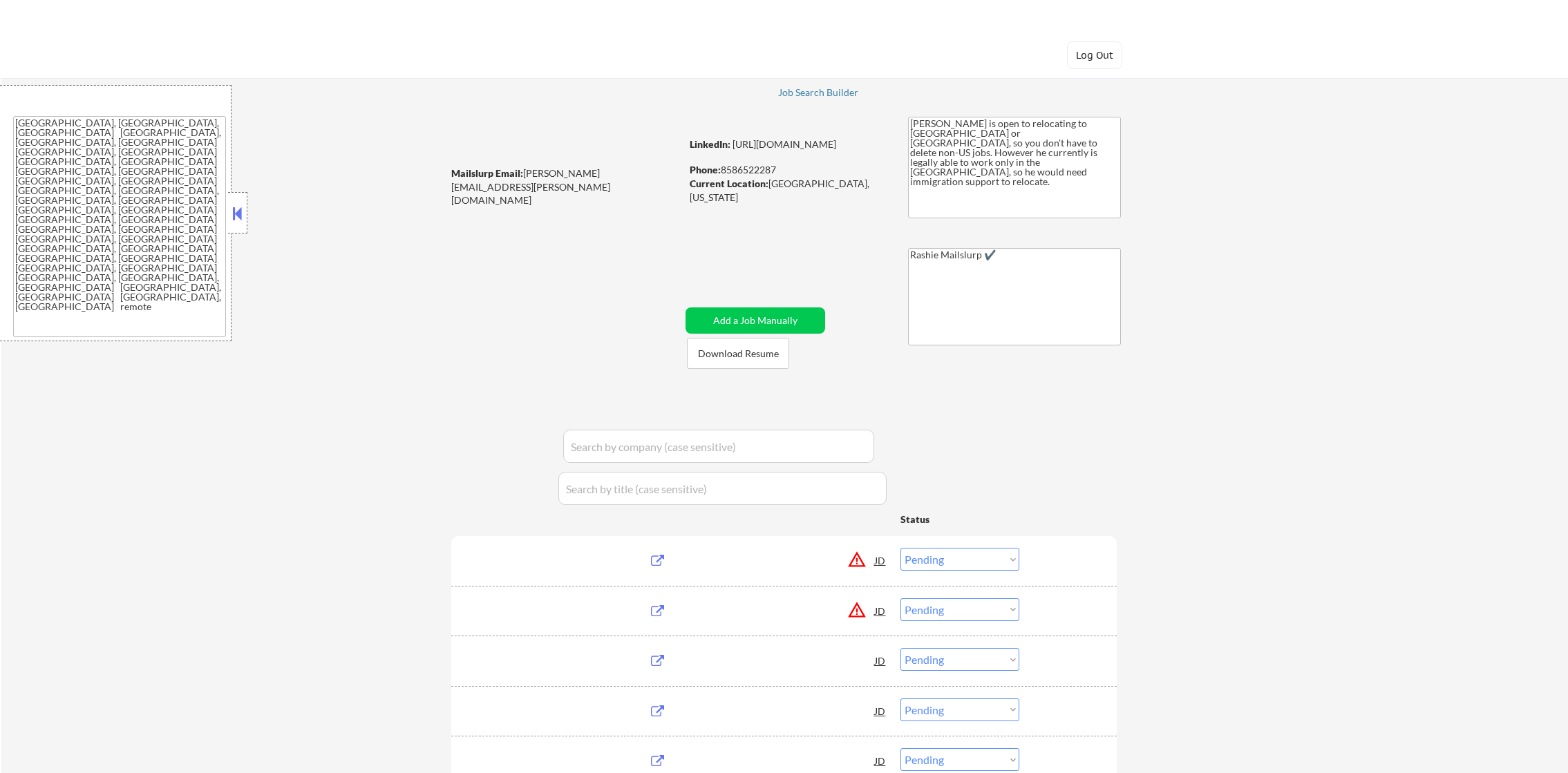
select select ""pending""
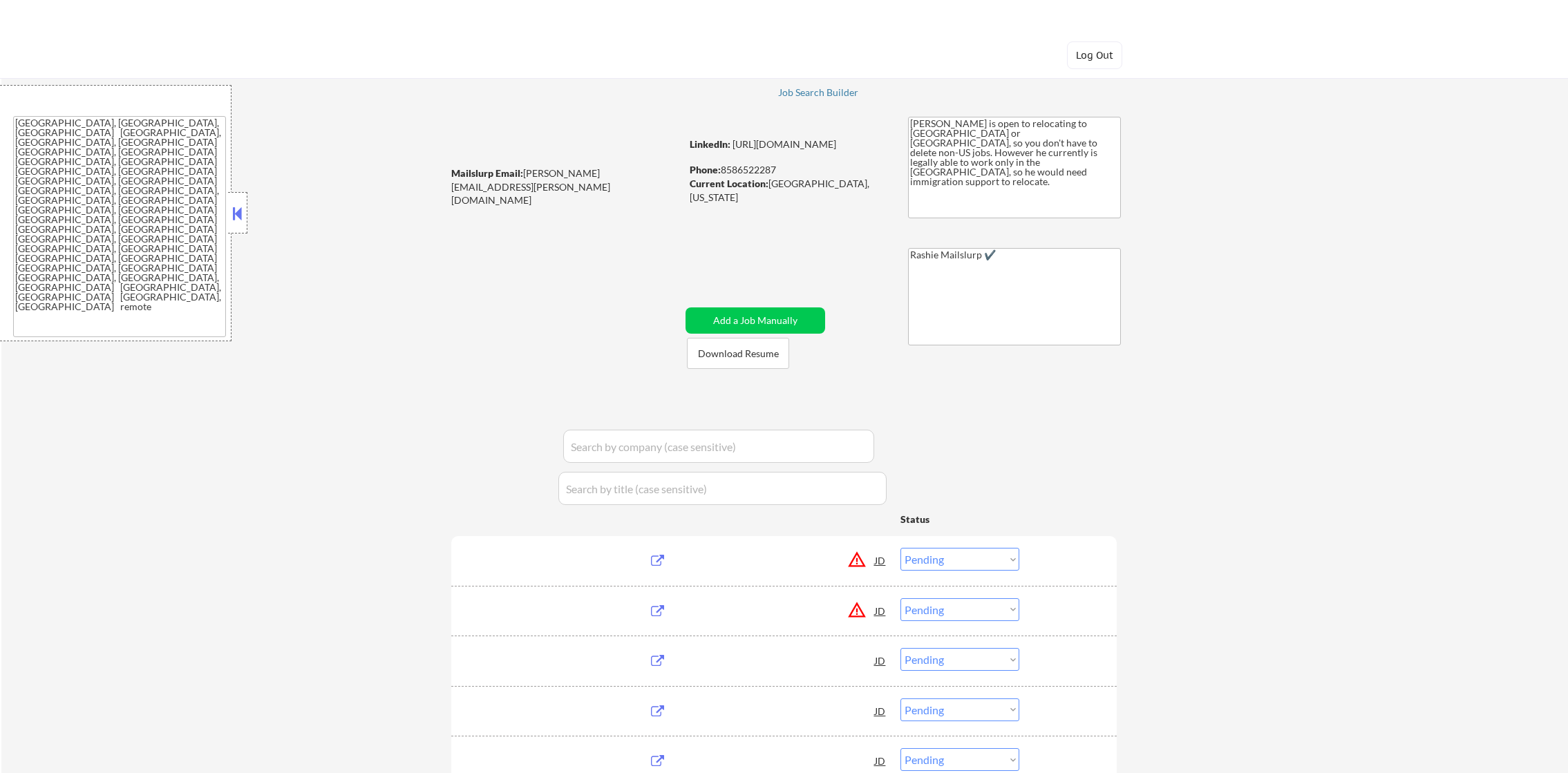
select select ""pending""
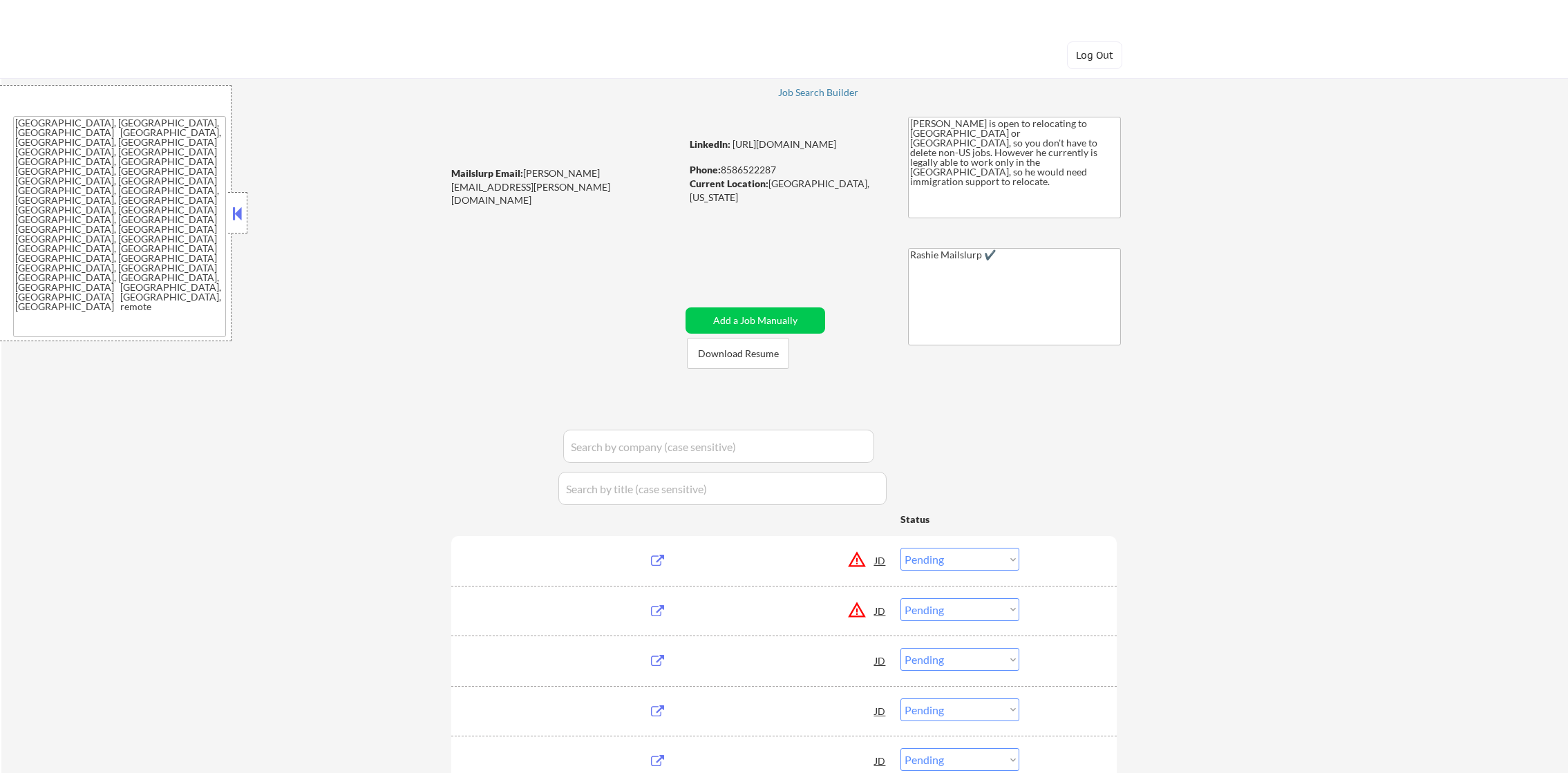
select select ""pending""
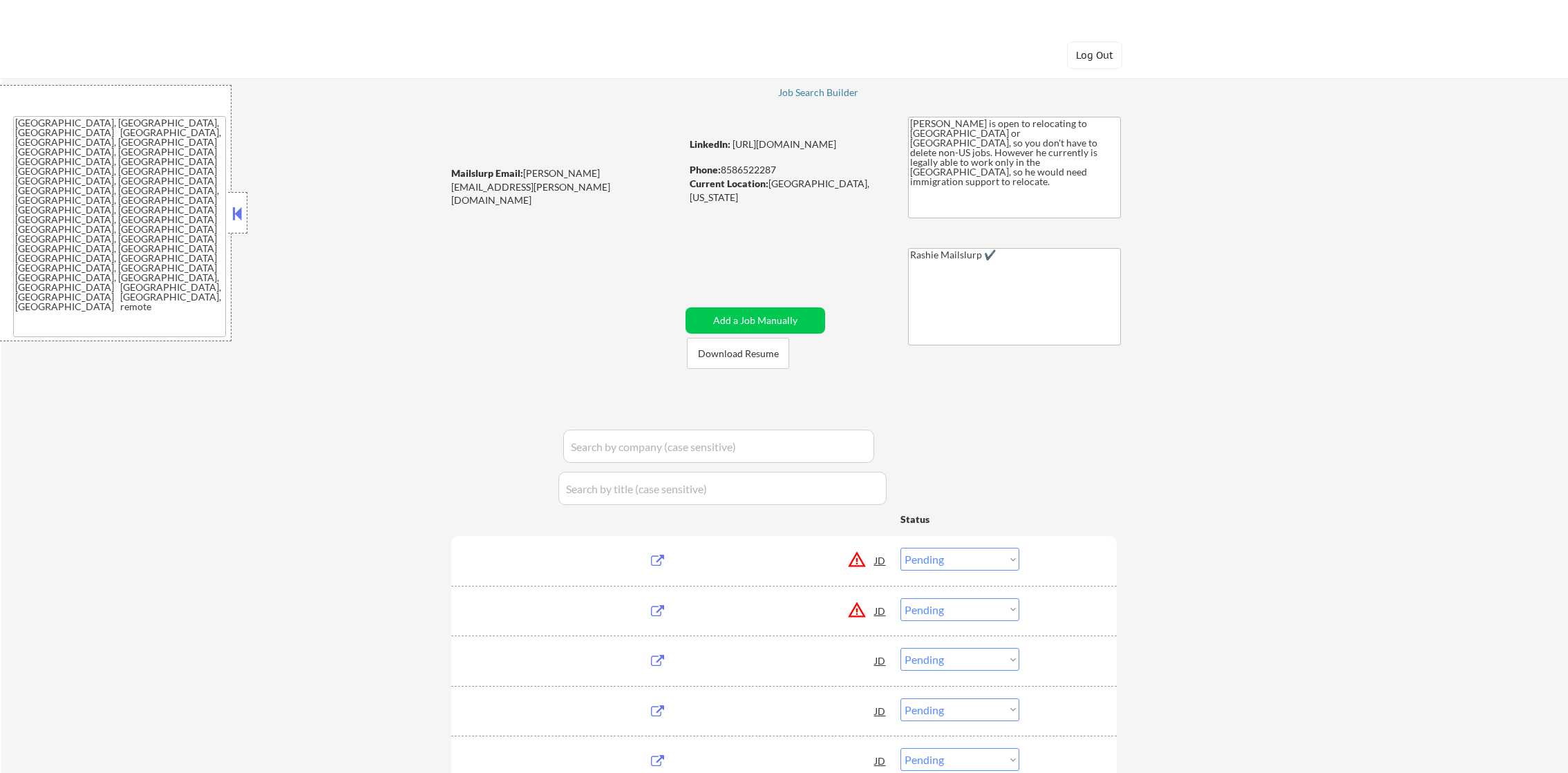
select select ""pending""
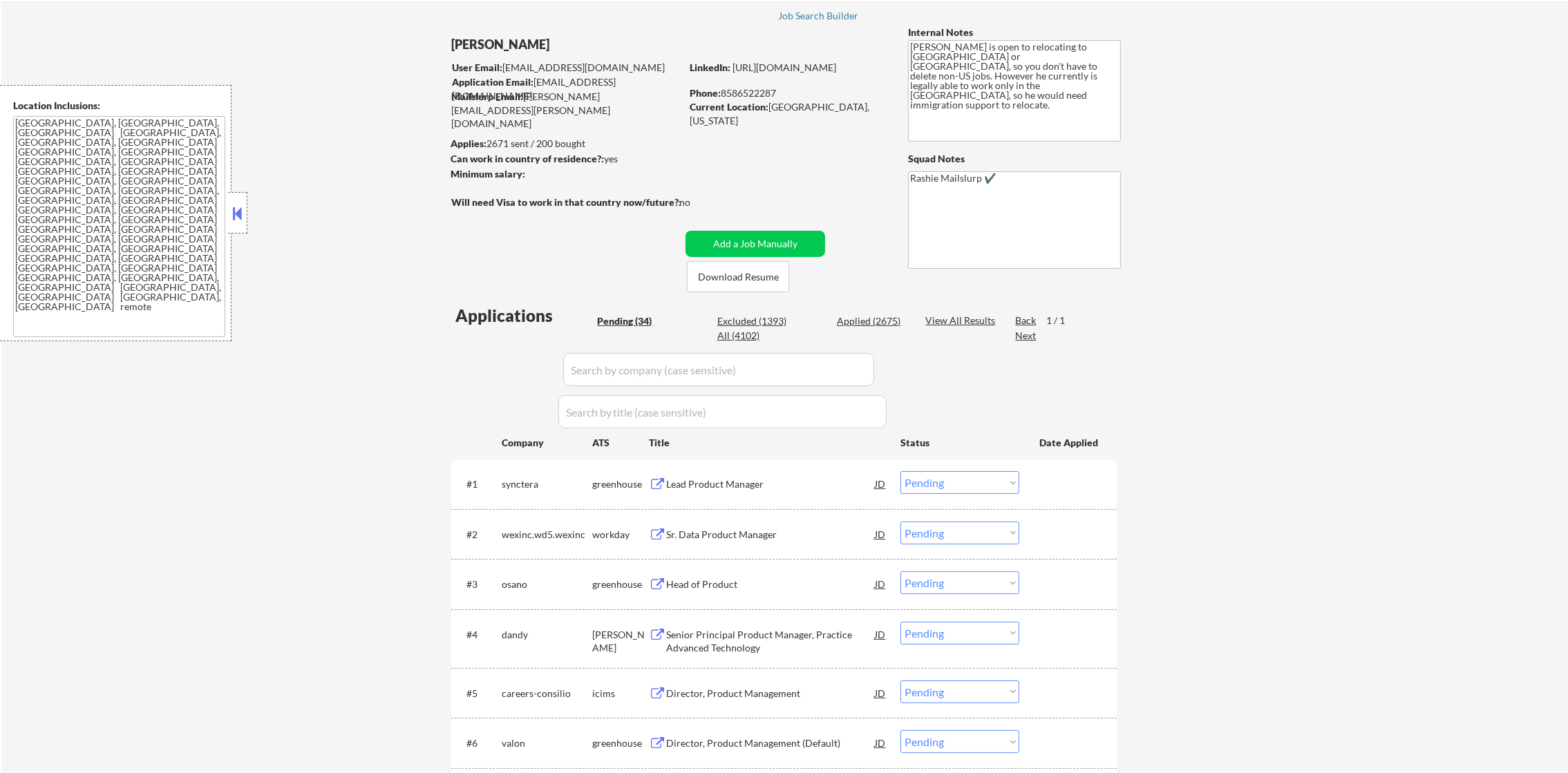
scroll to position [207, 0]
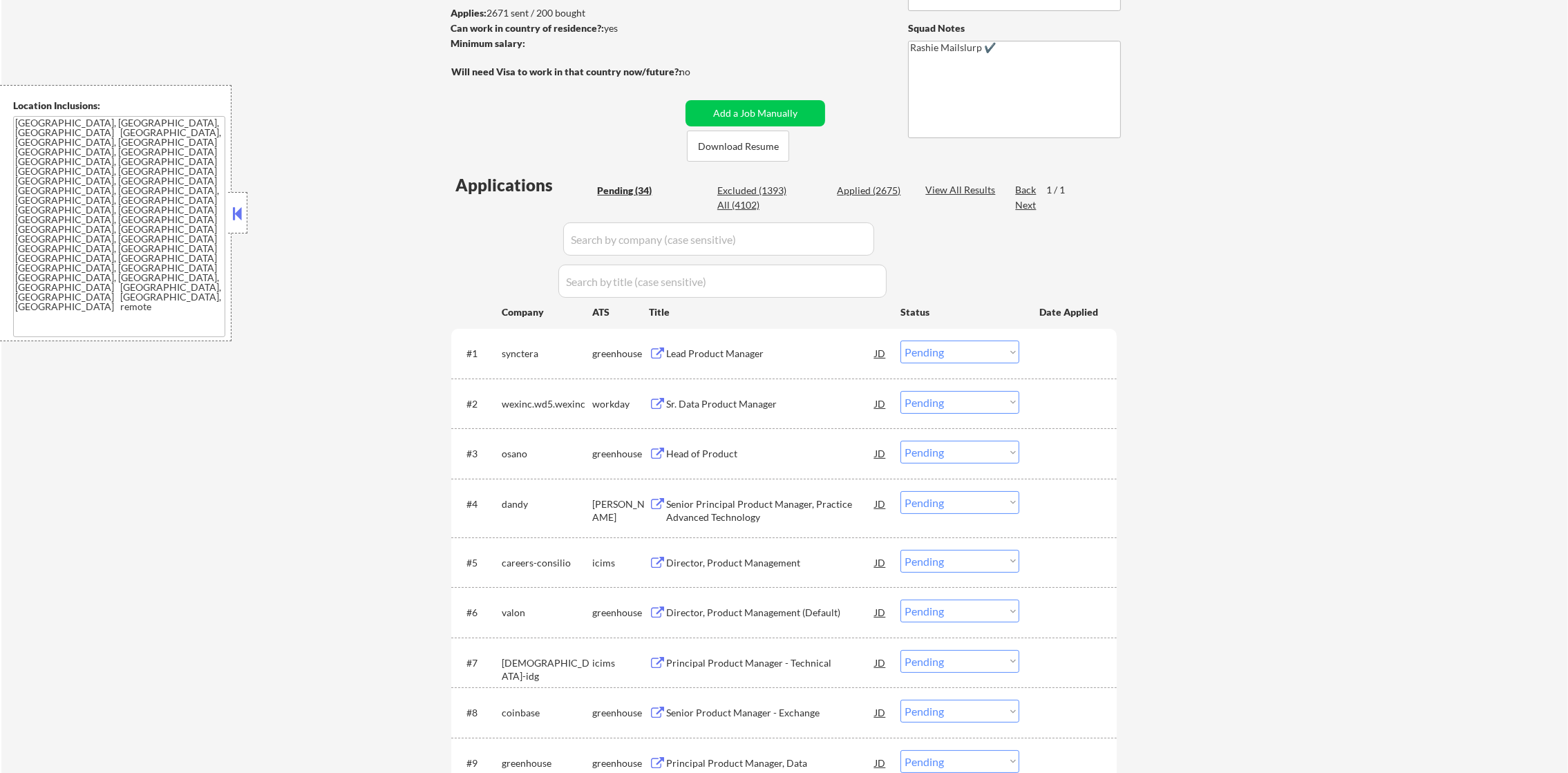
click at [530, 344] on div "synctera" at bounding box center [546, 353] width 90 height 25
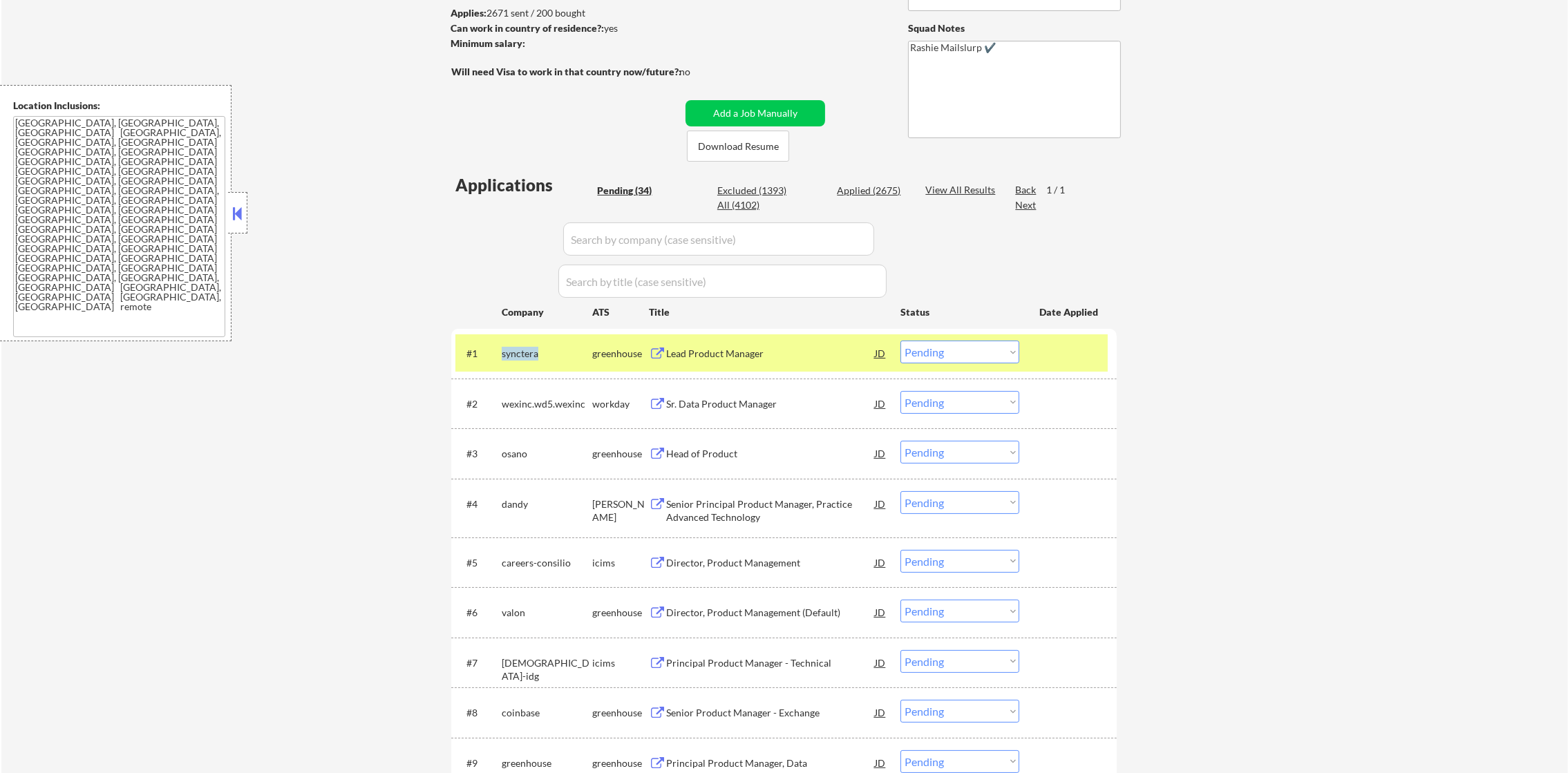
click at [530, 344] on div "synctera" at bounding box center [546, 353] width 90 height 25
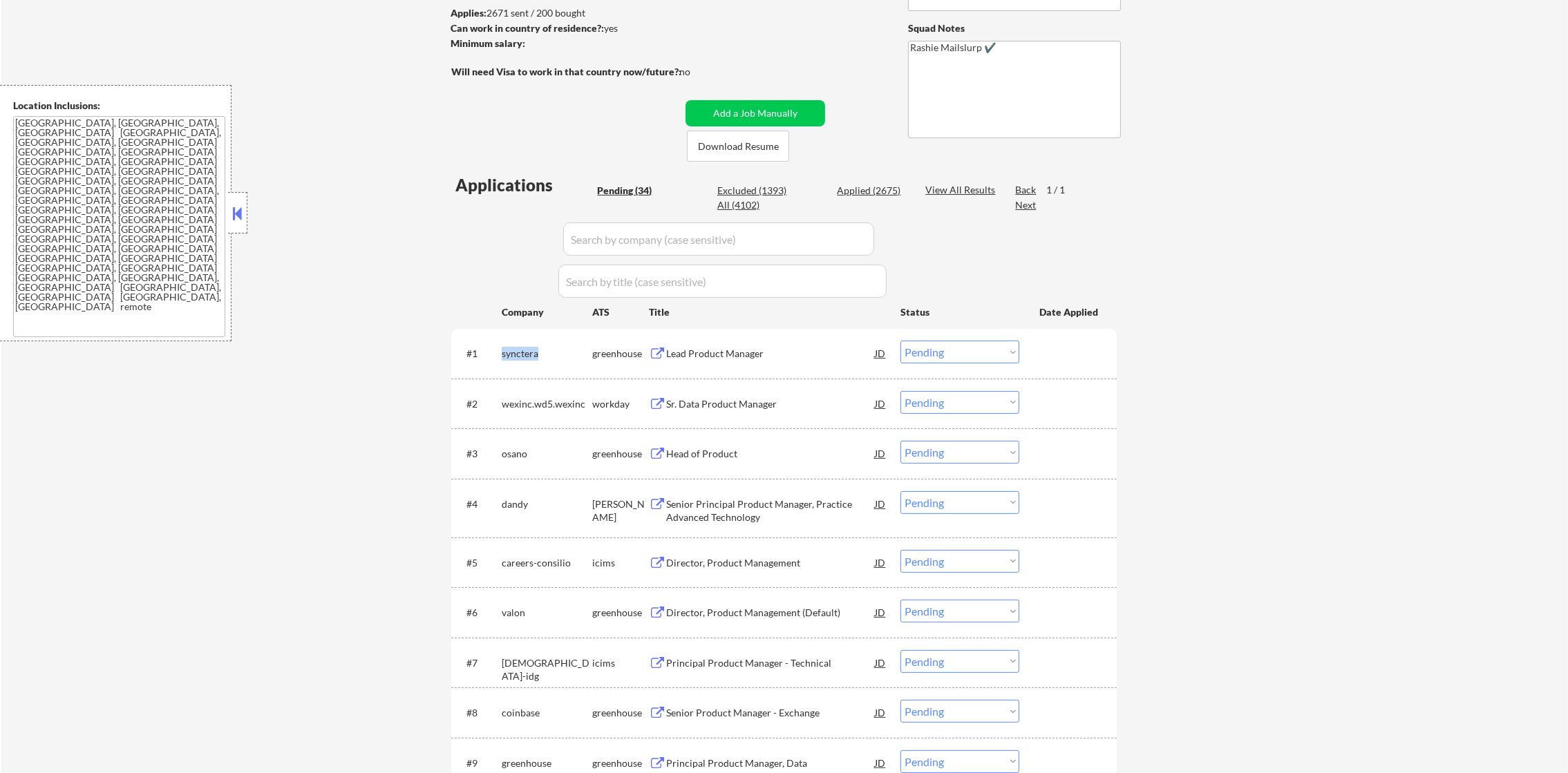
copy div "synctera"
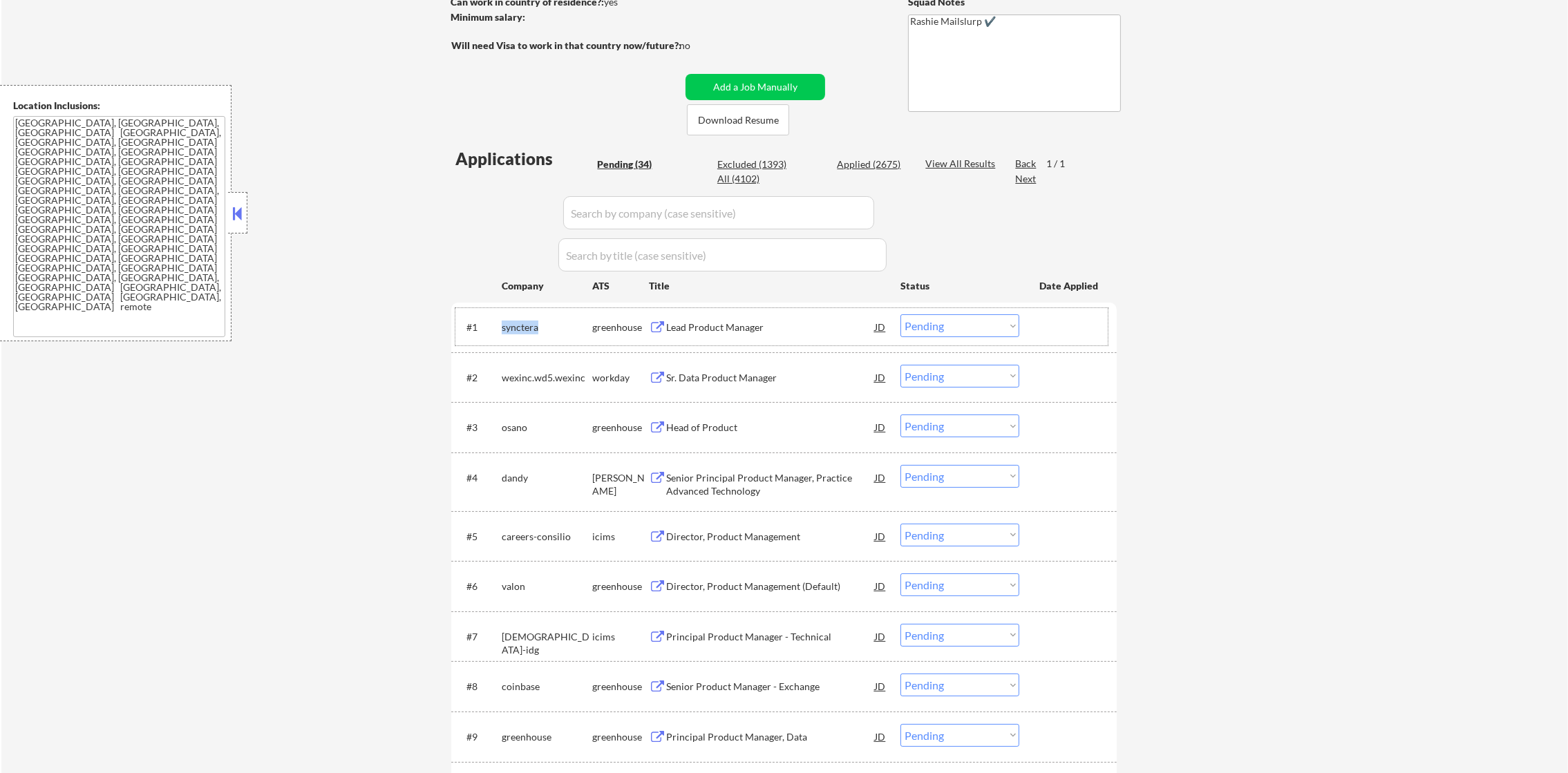
scroll to position [310, 0]
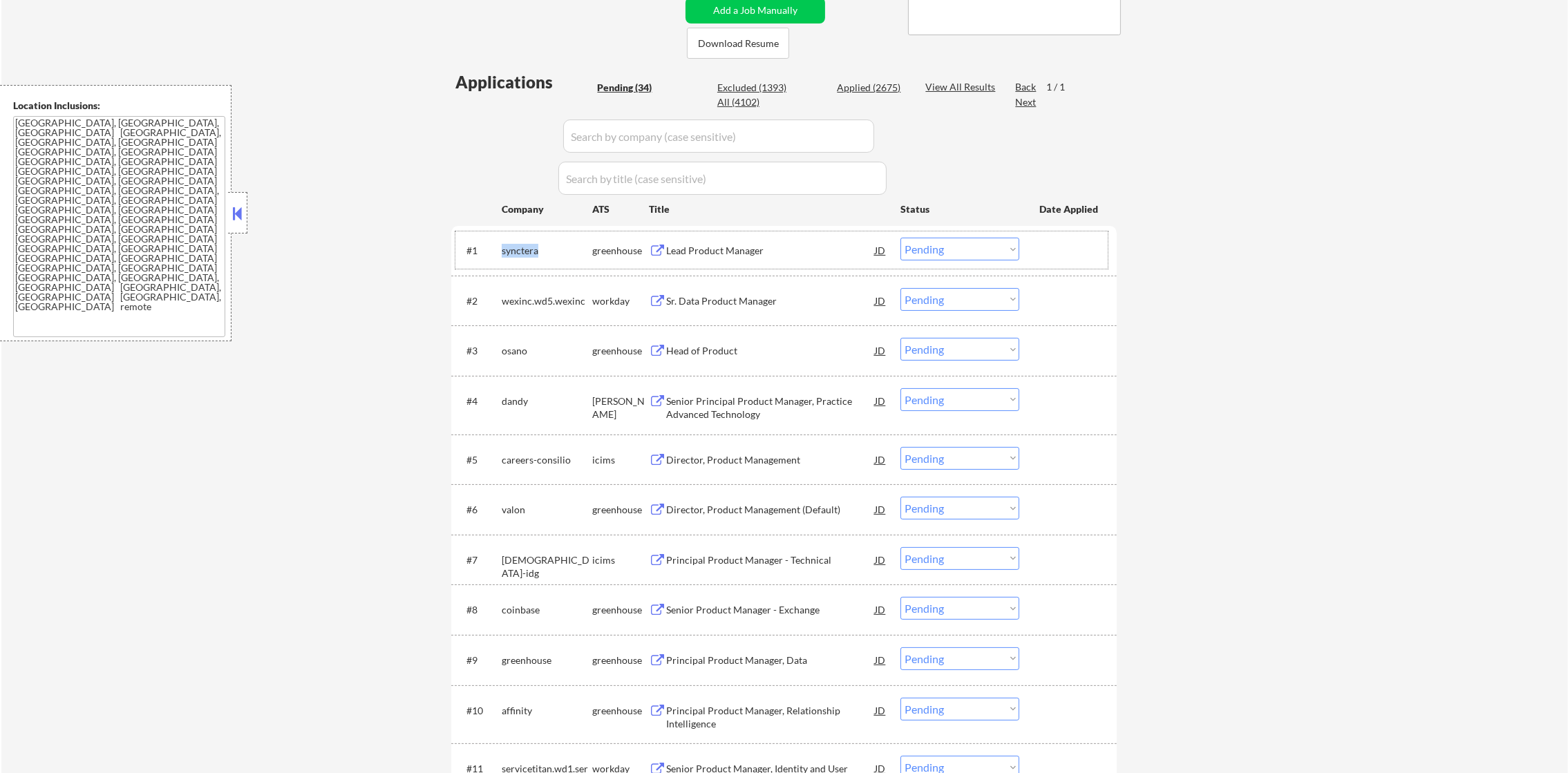
click at [530, 248] on div "synctera" at bounding box center [546, 250] width 90 height 14
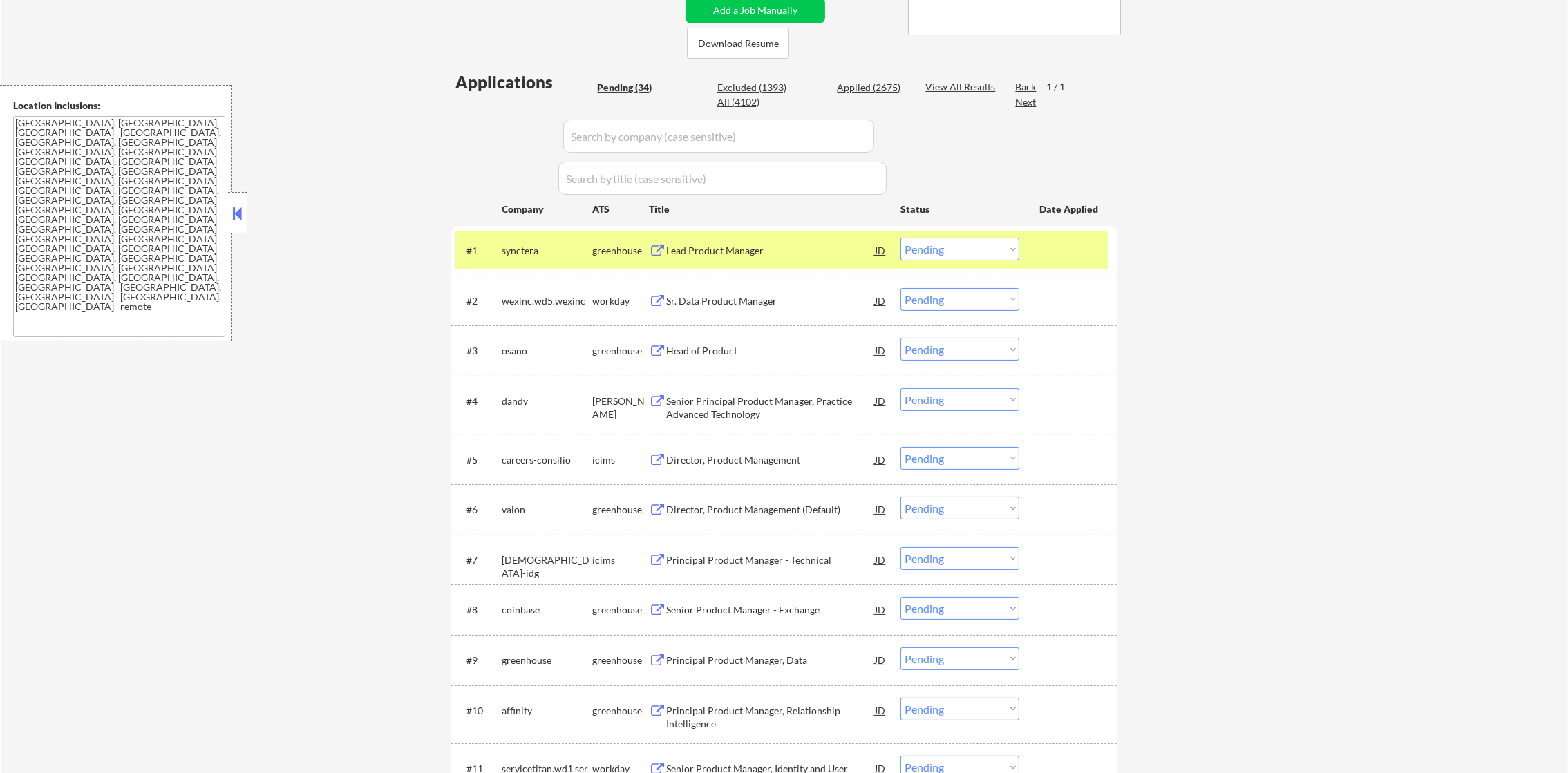
click at [530, 248] on div "synctera" at bounding box center [546, 250] width 90 height 14
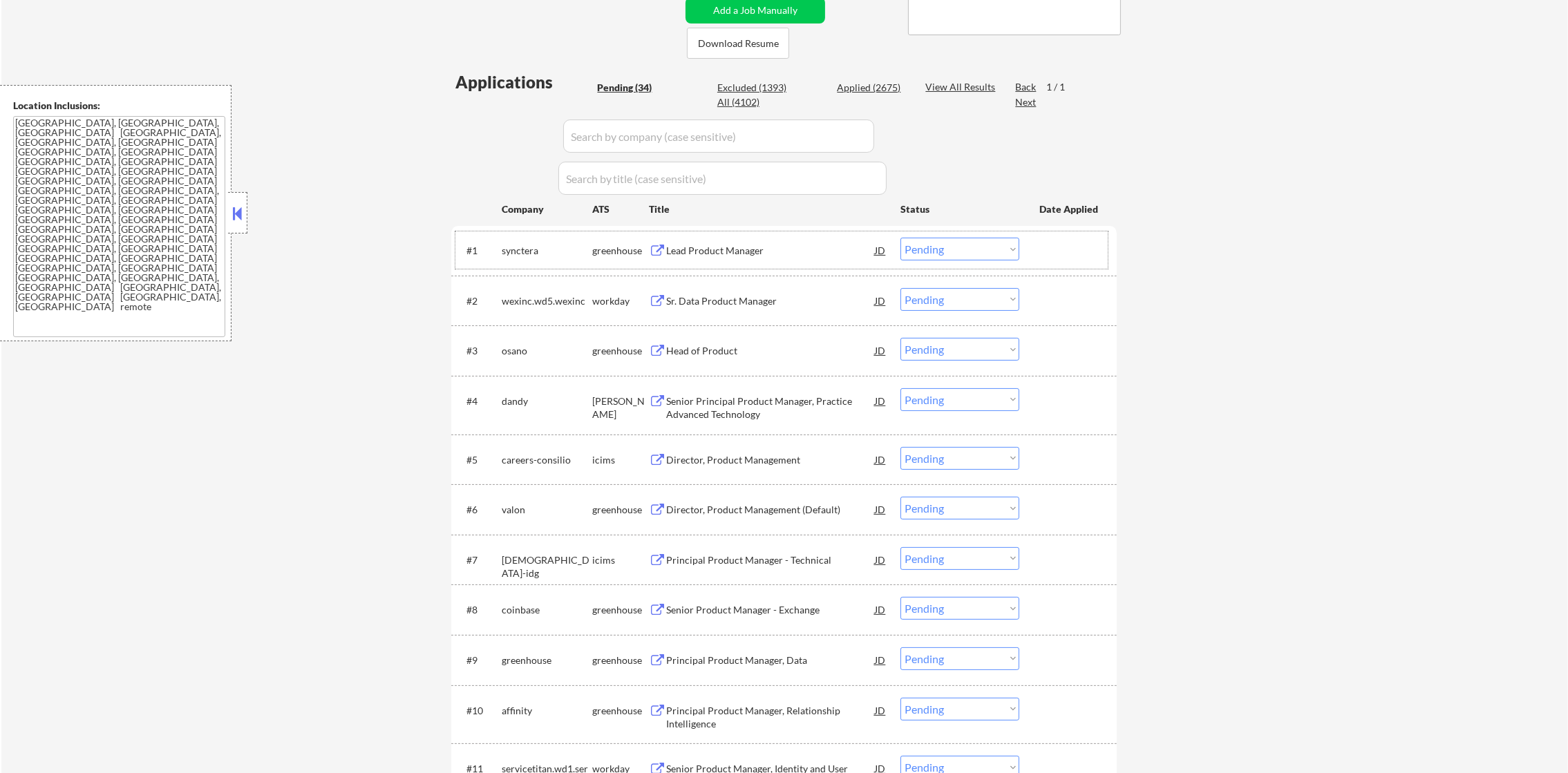
click at [528, 251] on div "synctera" at bounding box center [546, 250] width 90 height 14
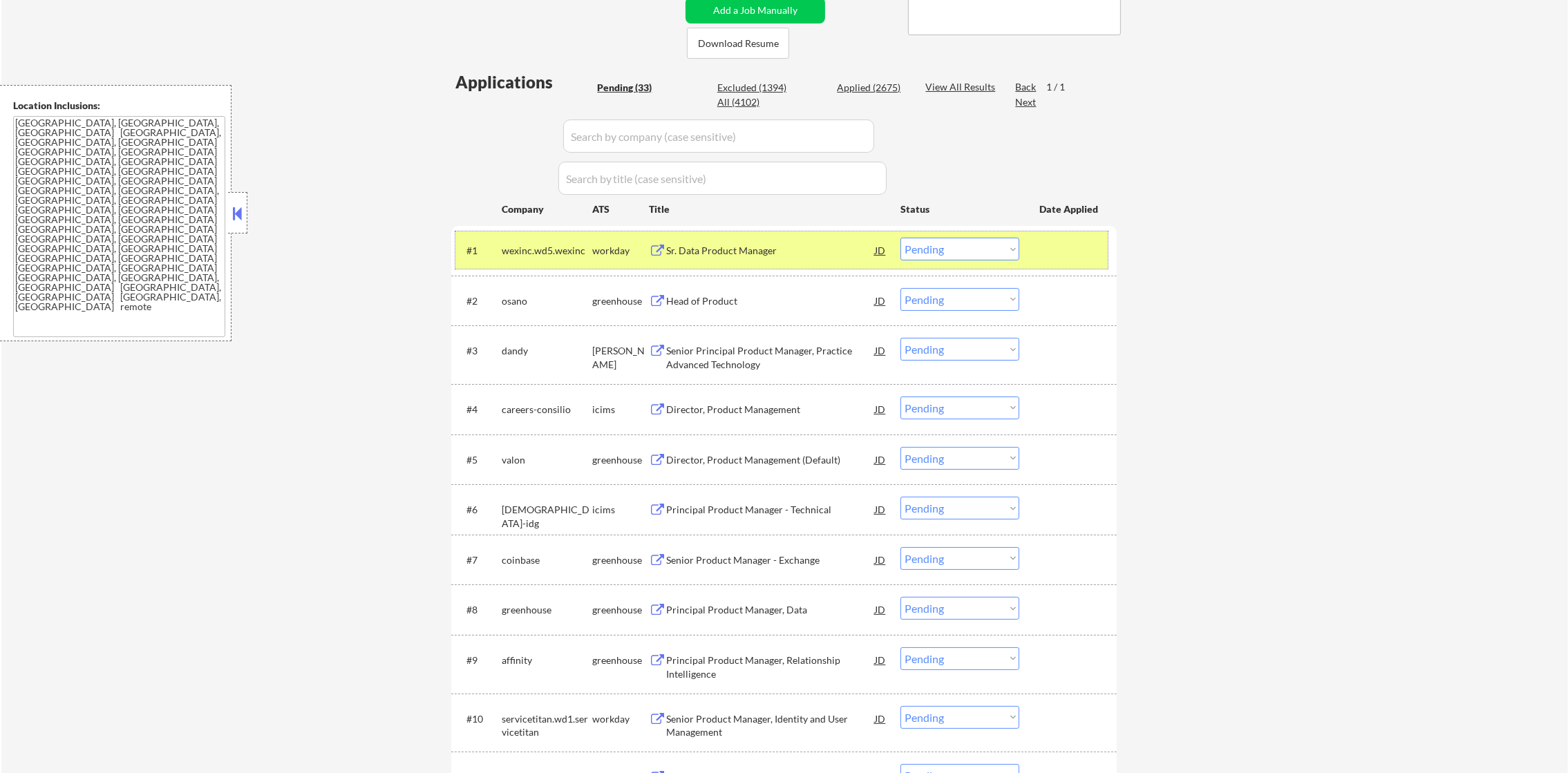
click at [529, 251] on div "wexinc.wd5.wexinc" at bounding box center [546, 250] width 90 height 14
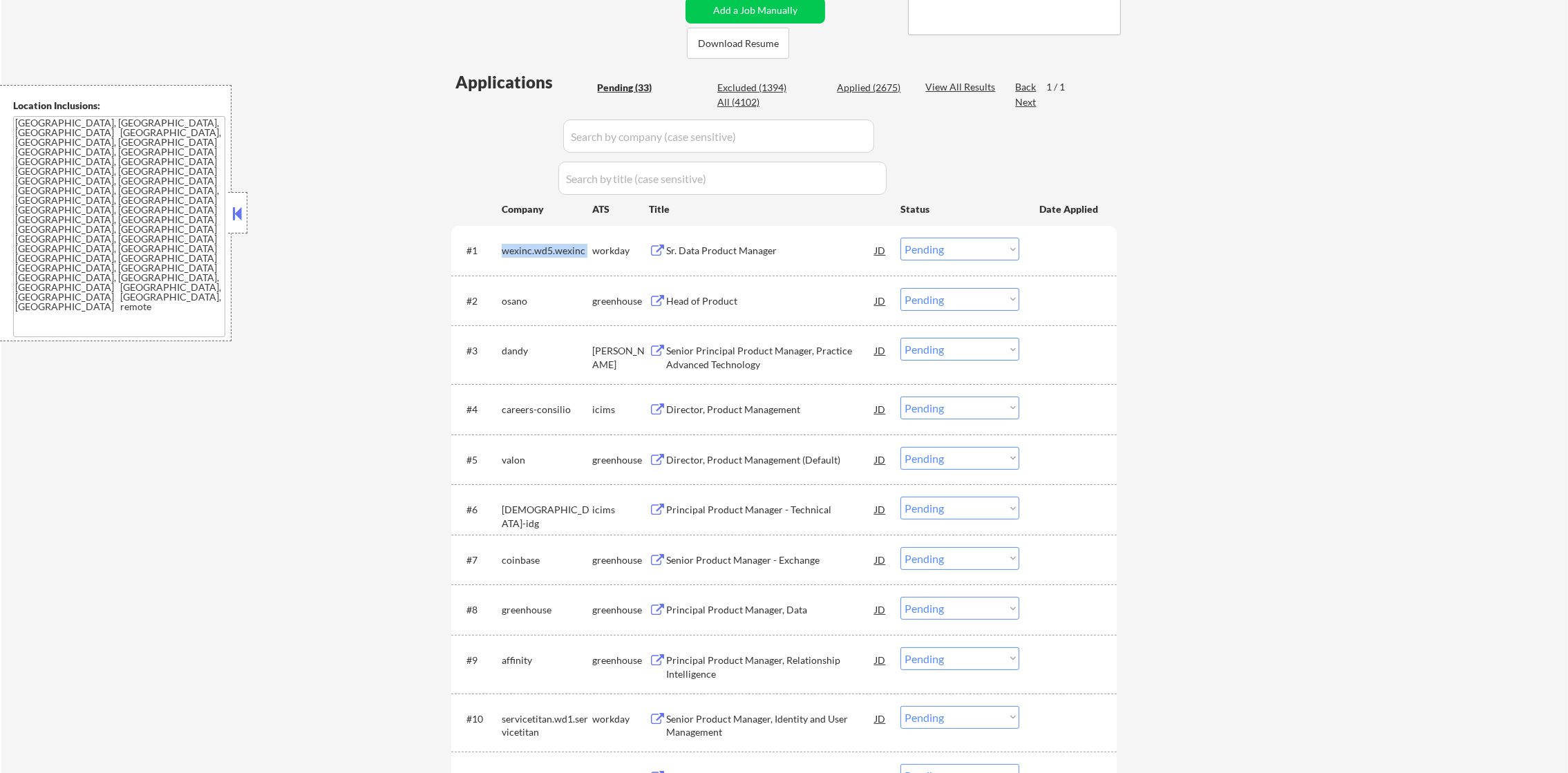
copy div "wexinc.wd5.wexinc"
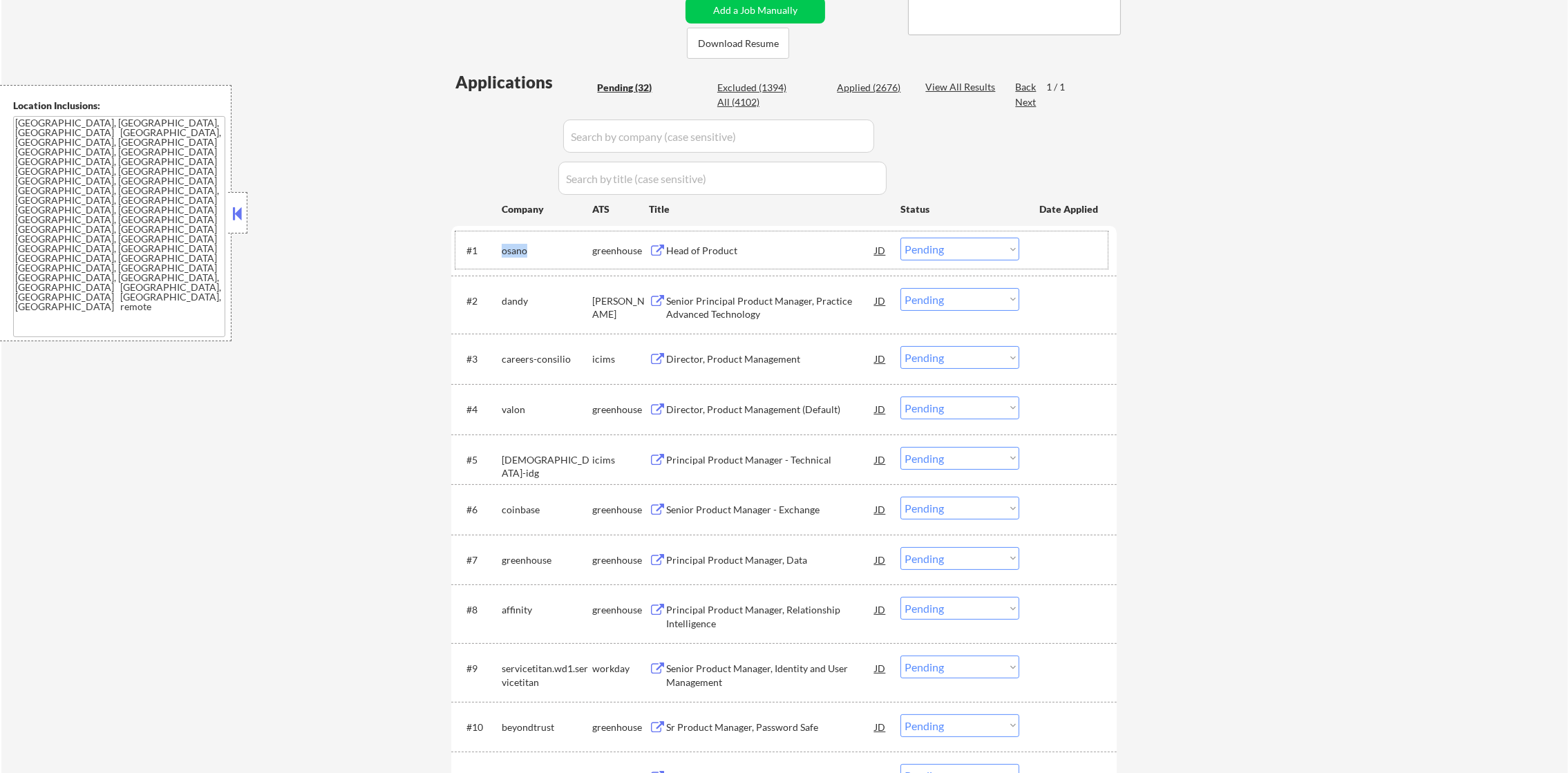
copy div "wexinc.wd5.wexinc"
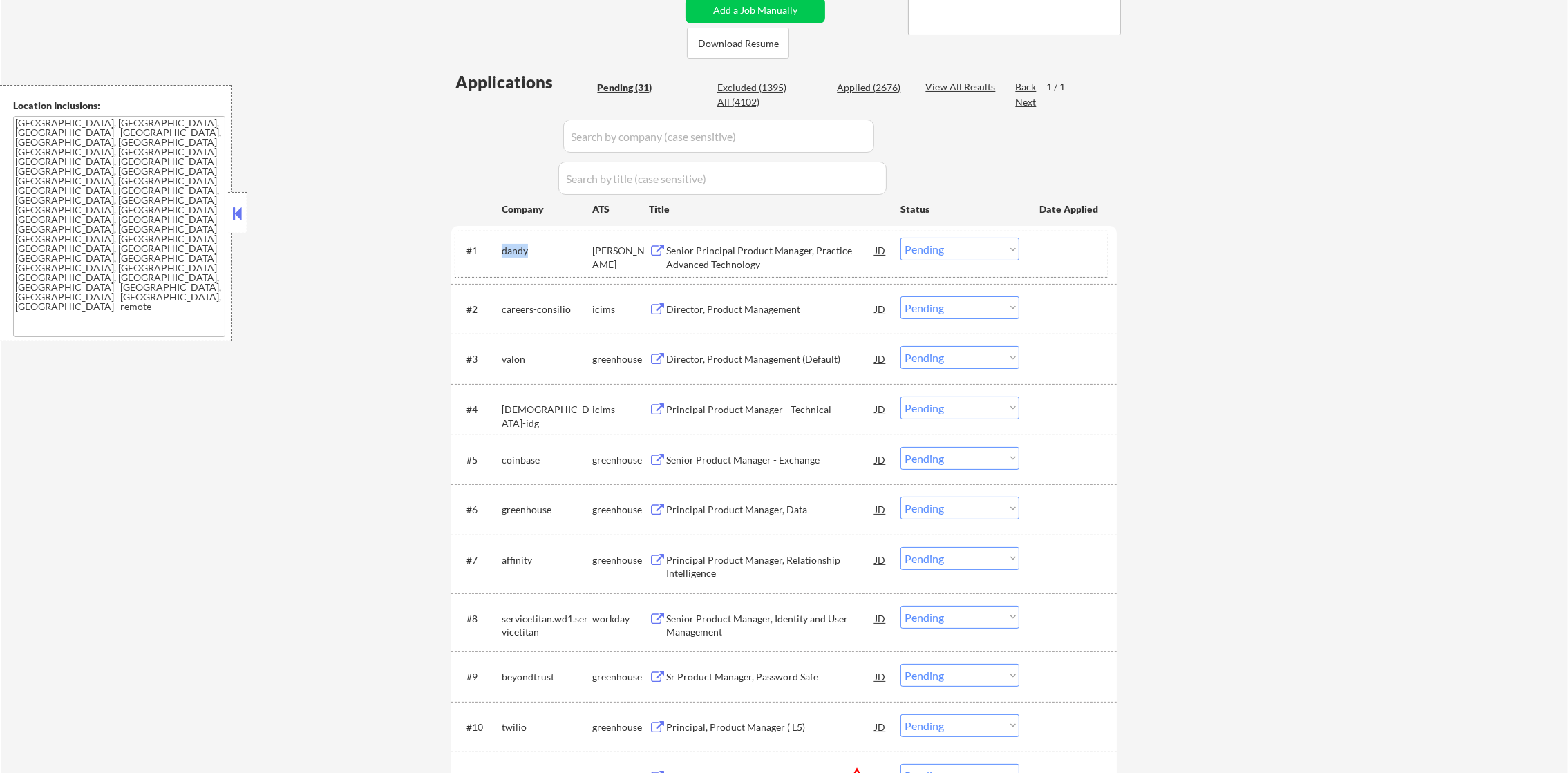
copy div "wexinc.wd5.wexinc"
select select ""pending""
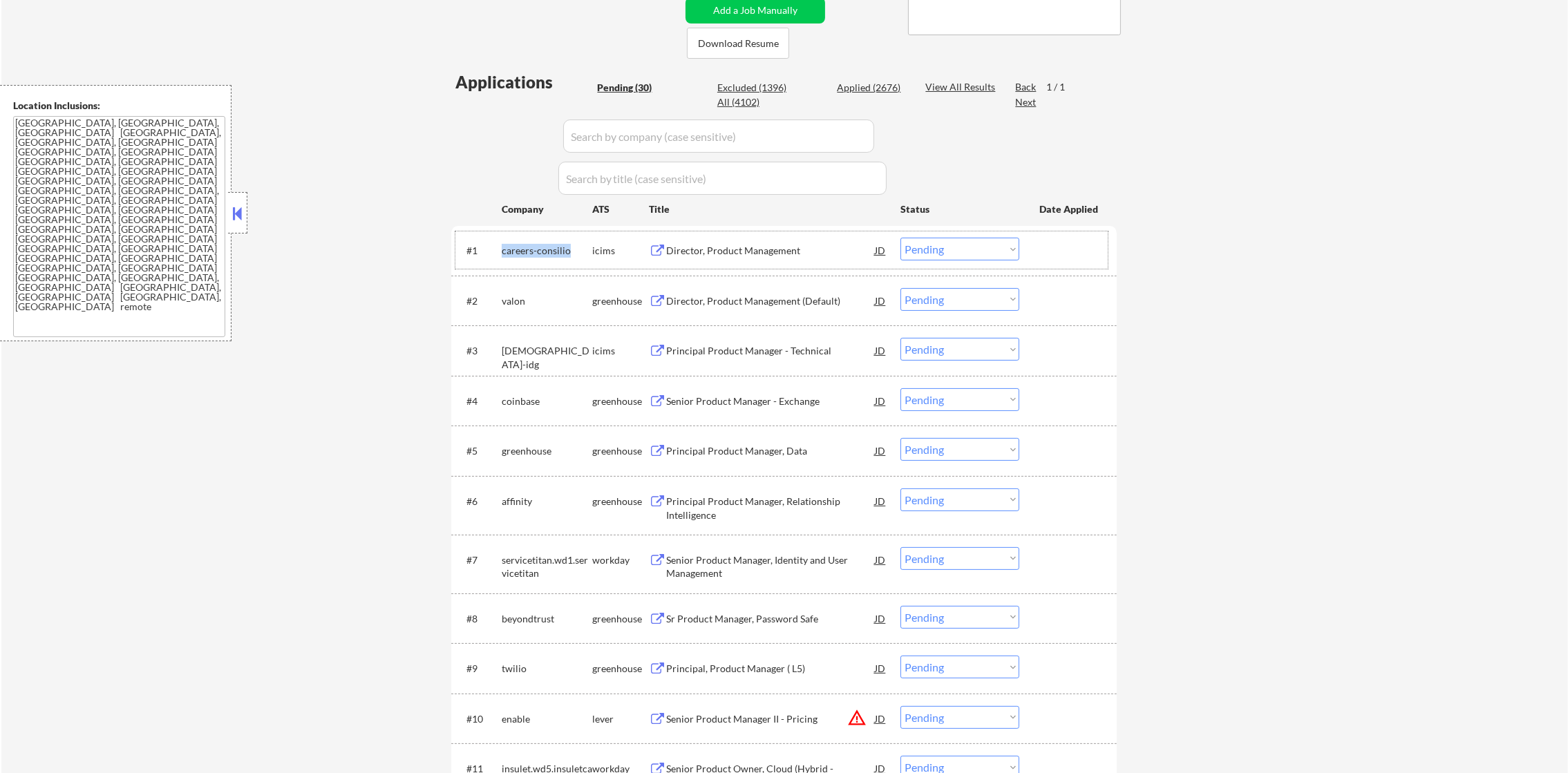
copy div "wexinc.wd5.wexinc"
click at [517, 289] on div "valon" at bounding box center [546, 300] width 90 height 25
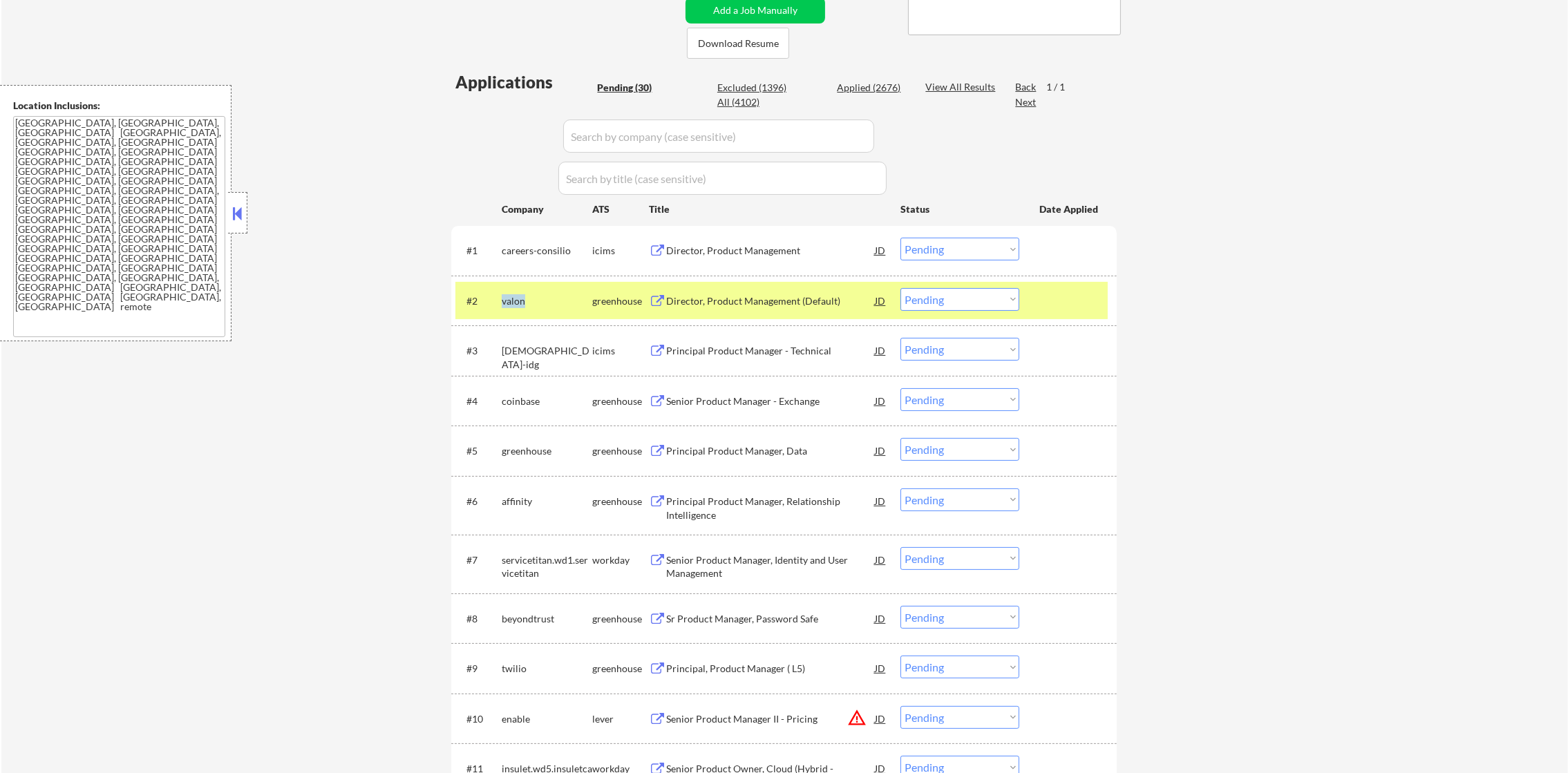
click at [517, 289] on div "valon" at bounding box center [546, 300] width 90 height 25
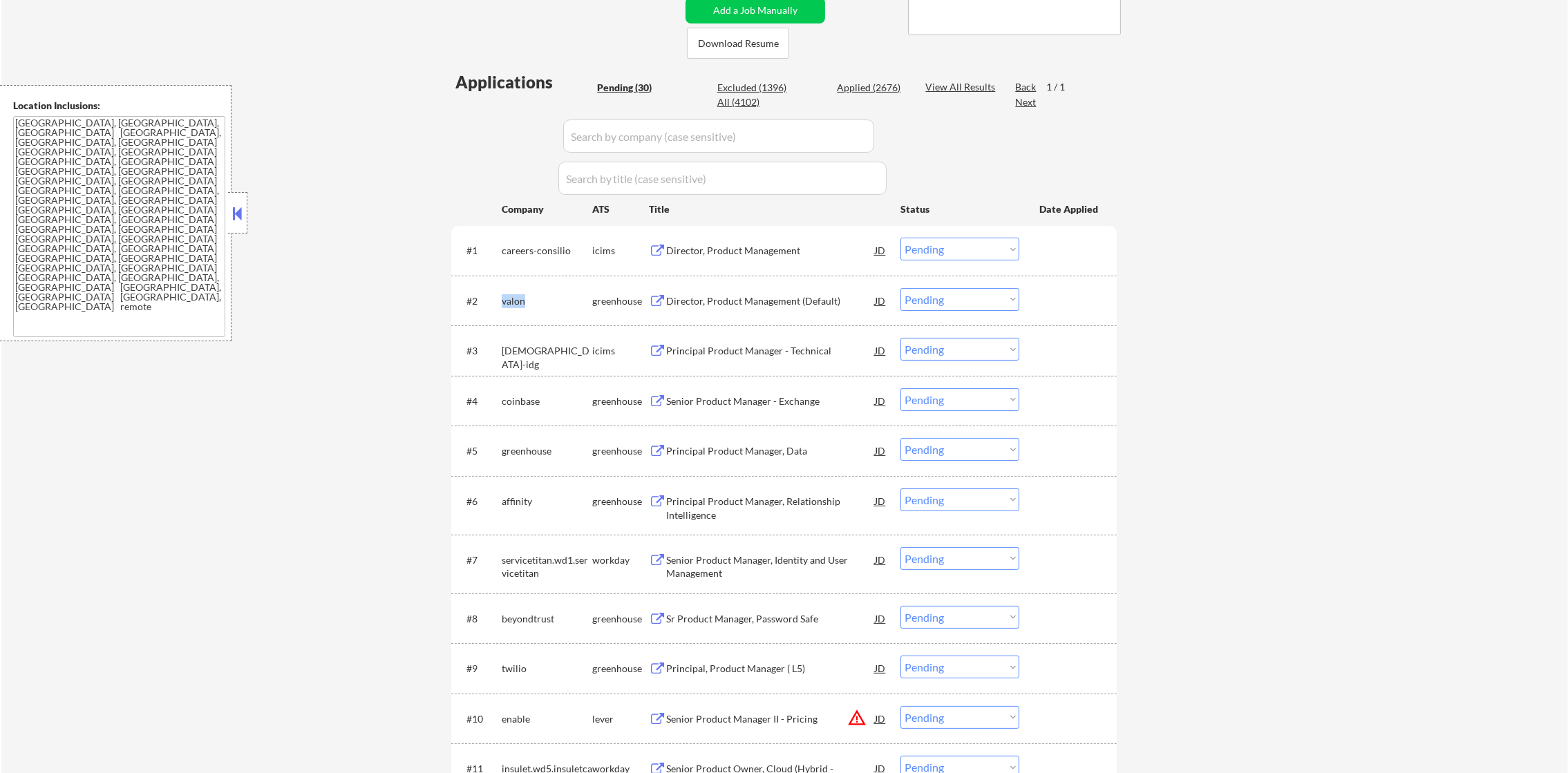
copy div "valon"
select select ""pending""
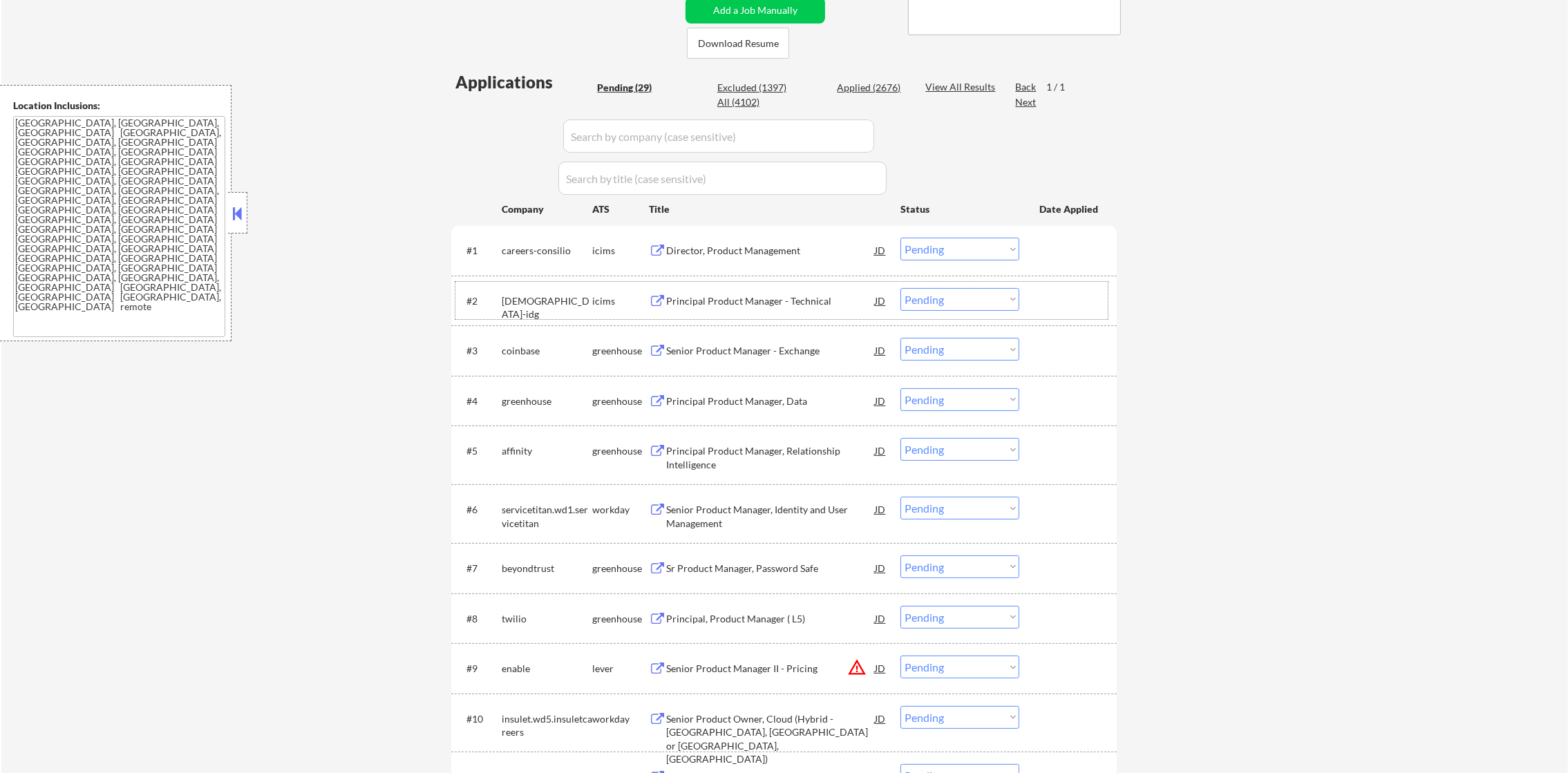
click at [515, 413] on div "#4 greenhouse greenhouse Principal Product Manager, Data JD Choose an option...…" at bounding box center [782, 401] width 653 height 37
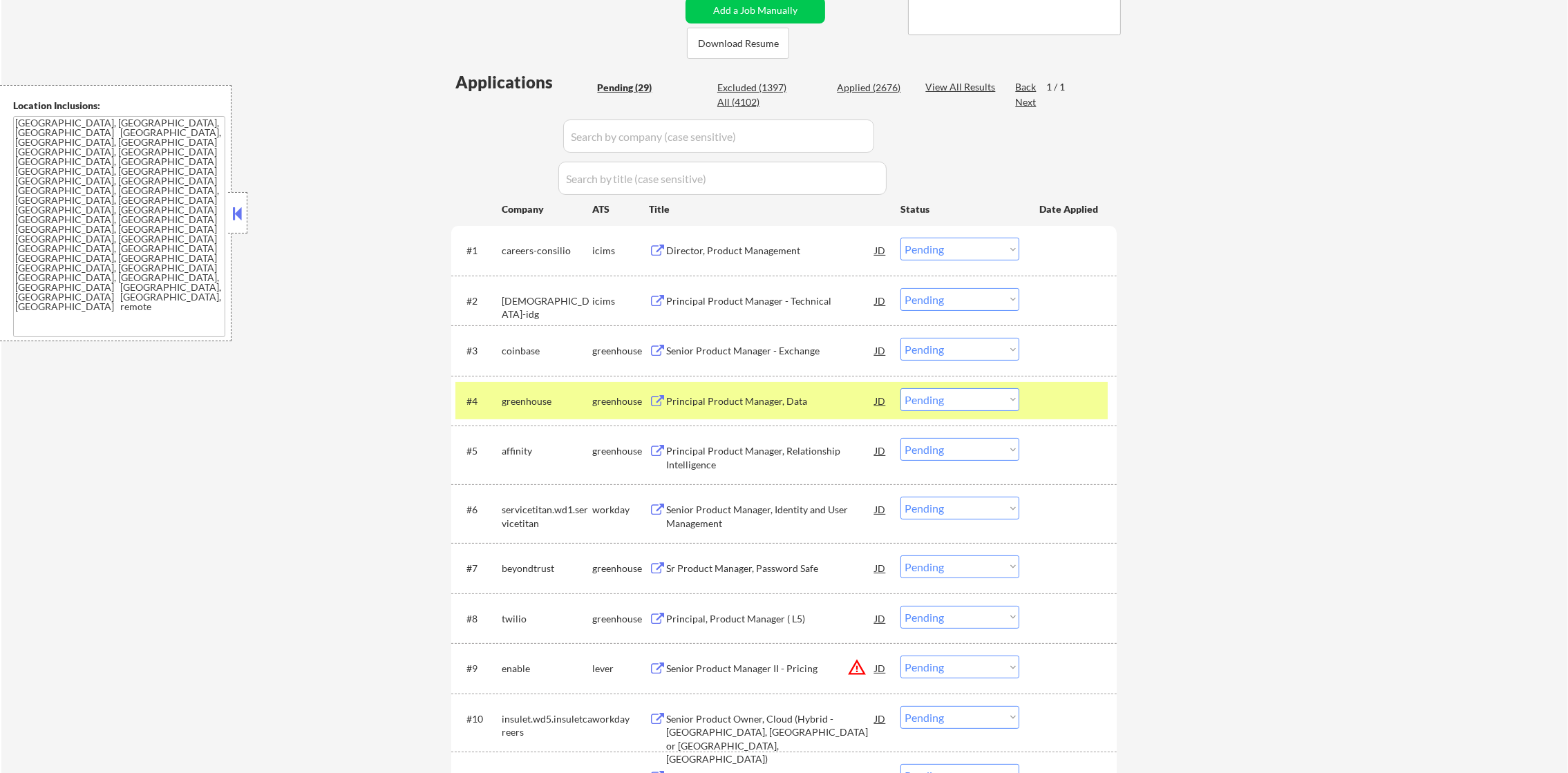
click at [515, 406] on div "greenhouse" at bounding box center [546, 401] width 90 height 14
copy div "greenhouse"
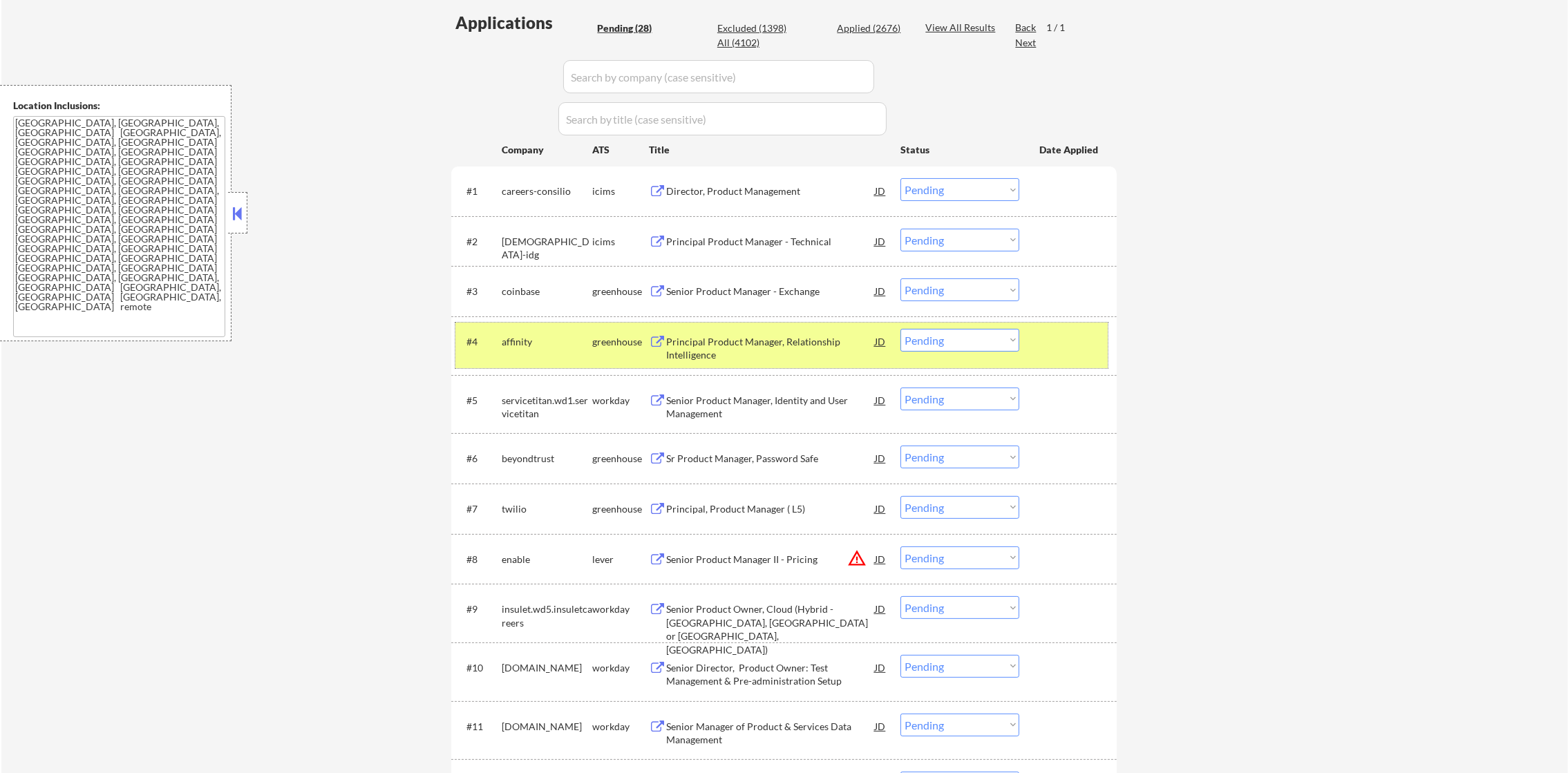
scroll to position [483, 0]
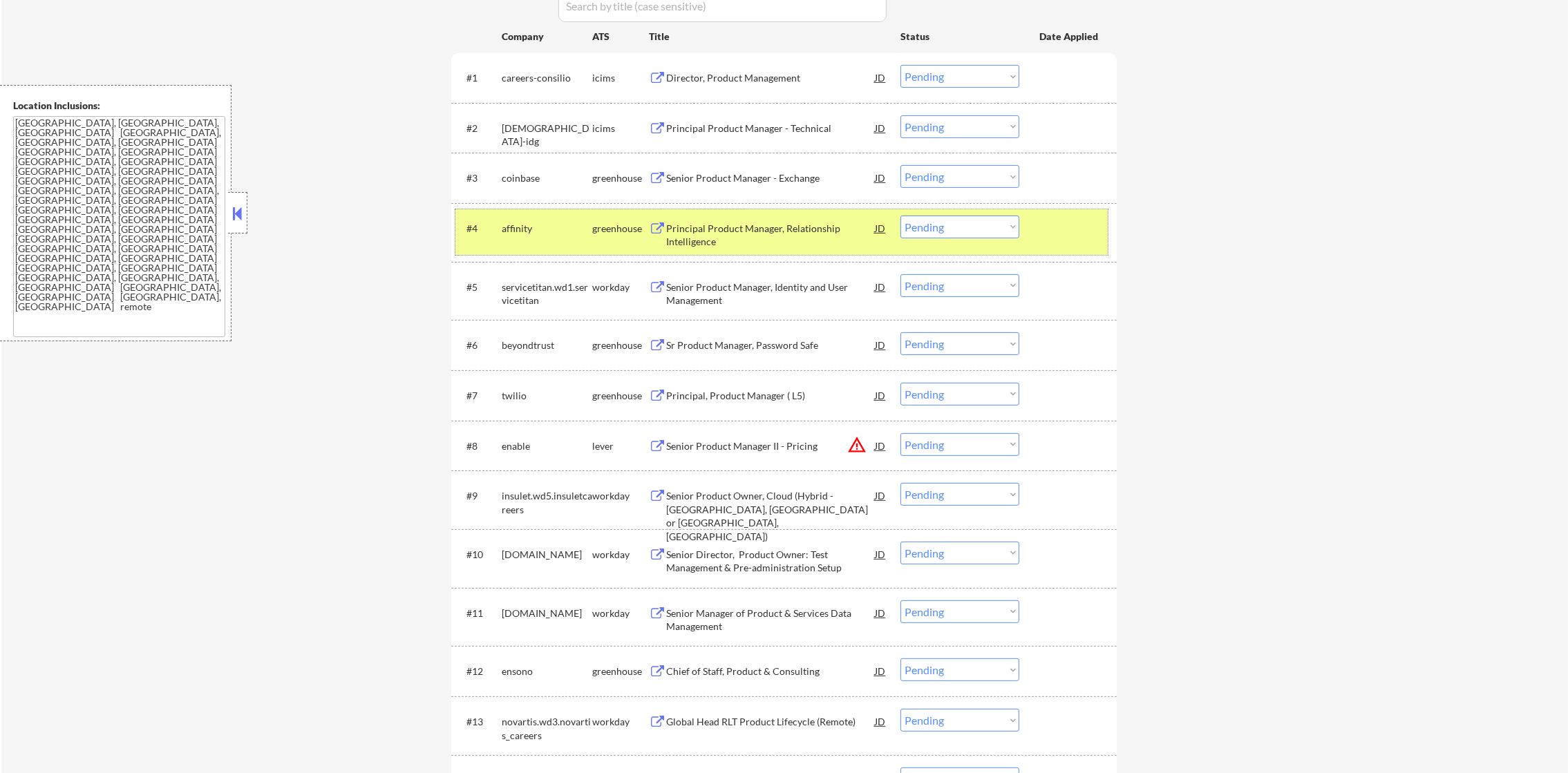
click at [536, 232] on div "affinity" at bounding box center [546, 228] width 90 height 14
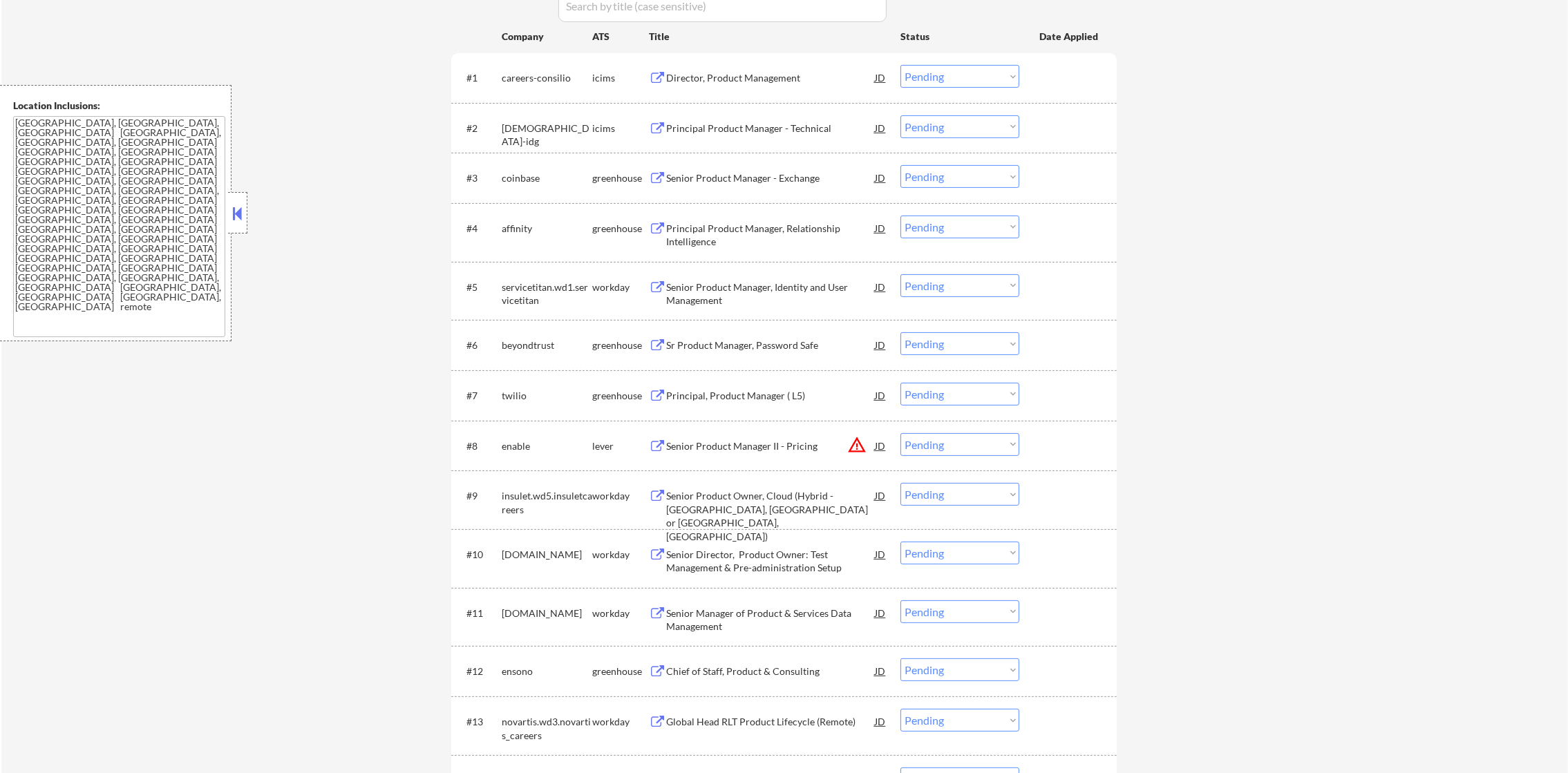
click at [492, 232] on div "#4 affinity greenhouse Principal Product Manager, Relationship Intelligence JD …" at bounding box center [782, 232] width 653 height 46
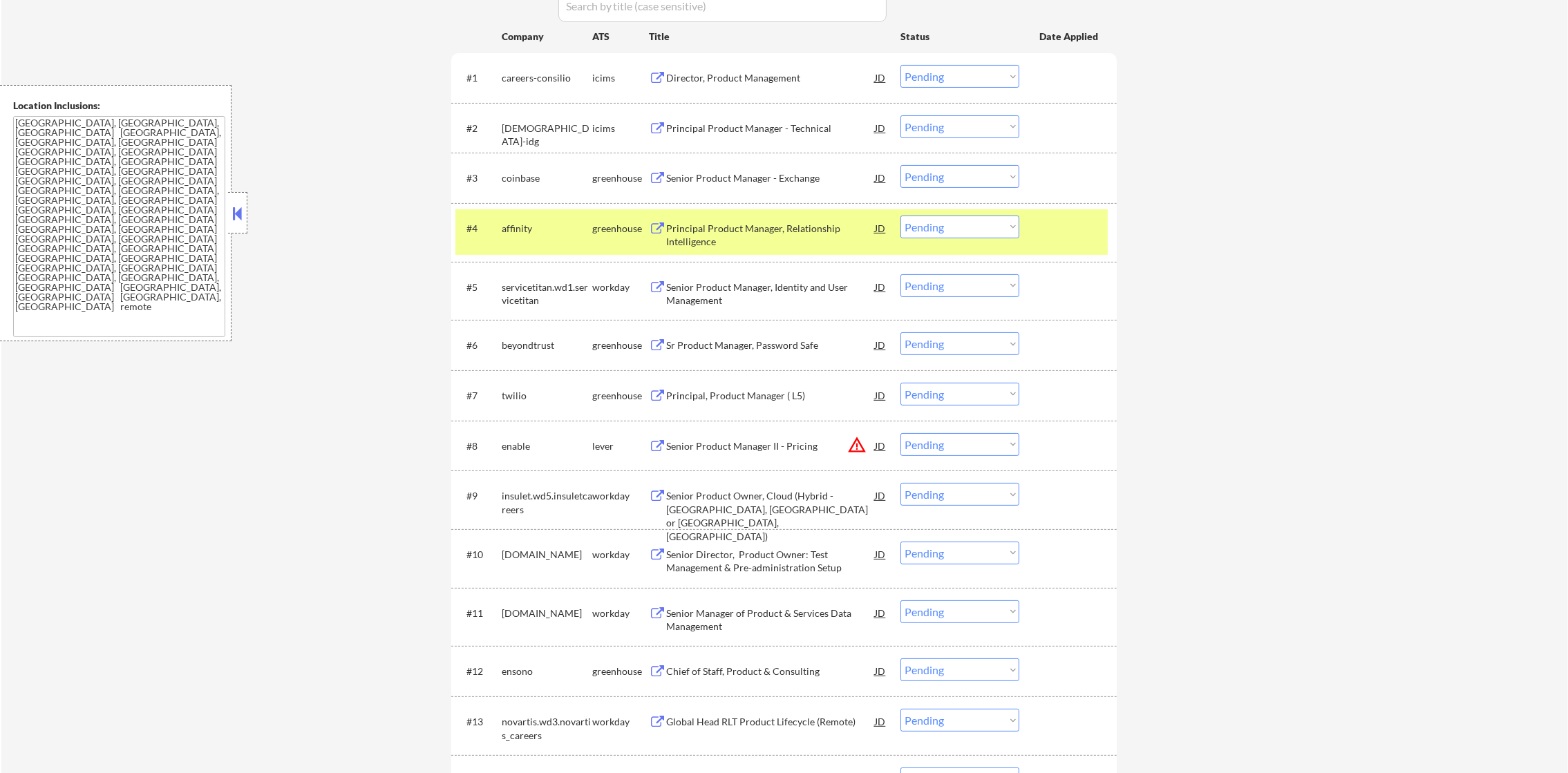
click at [524, 231] on div "affinity" at bounding box center [546, 228] width 90 height 14
copy div "affinity"
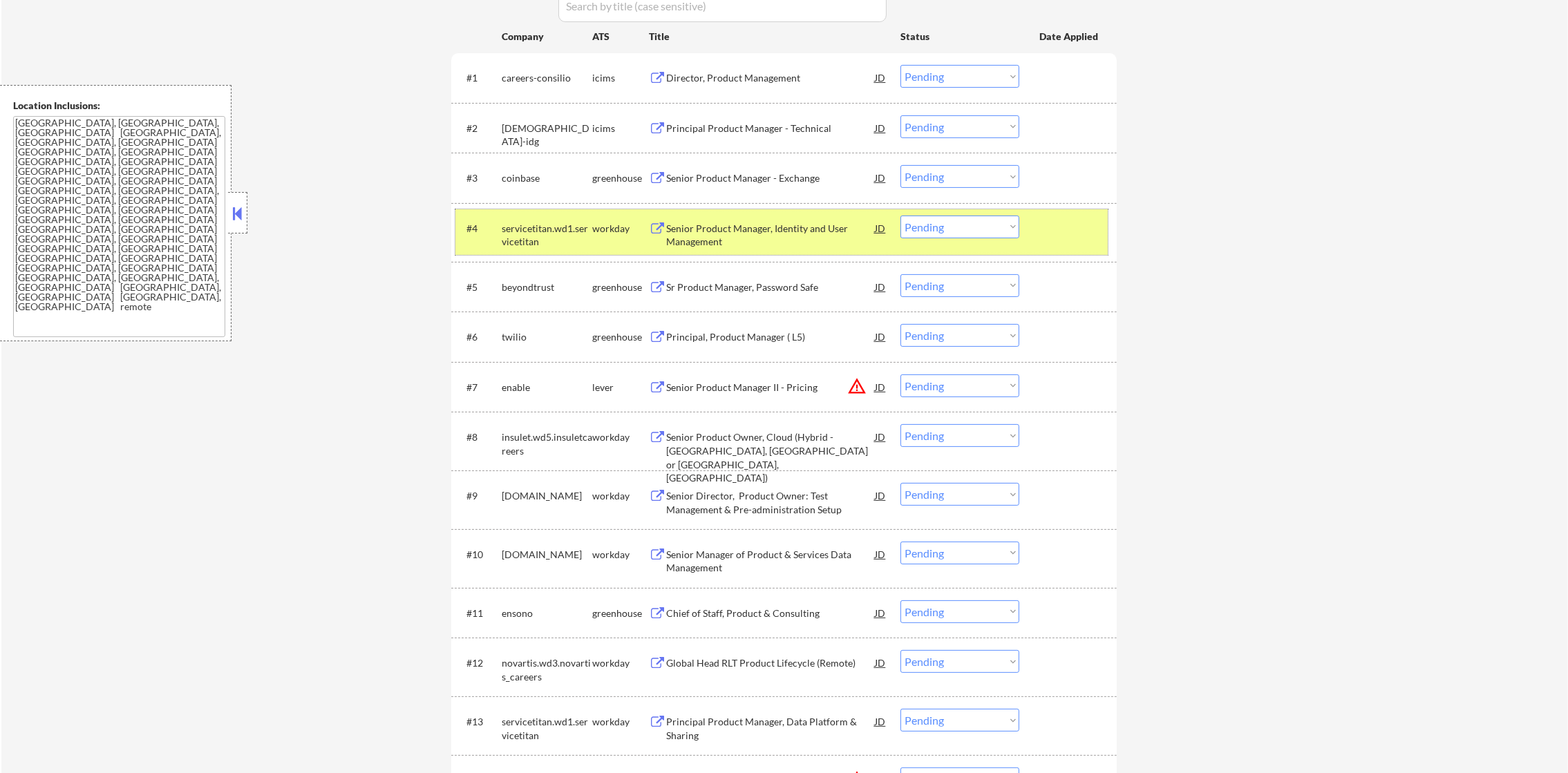
click at [562, 233] on div "servicetitan.wd1.servicetitan" at bounding box center [546, 235] width 90 height 27
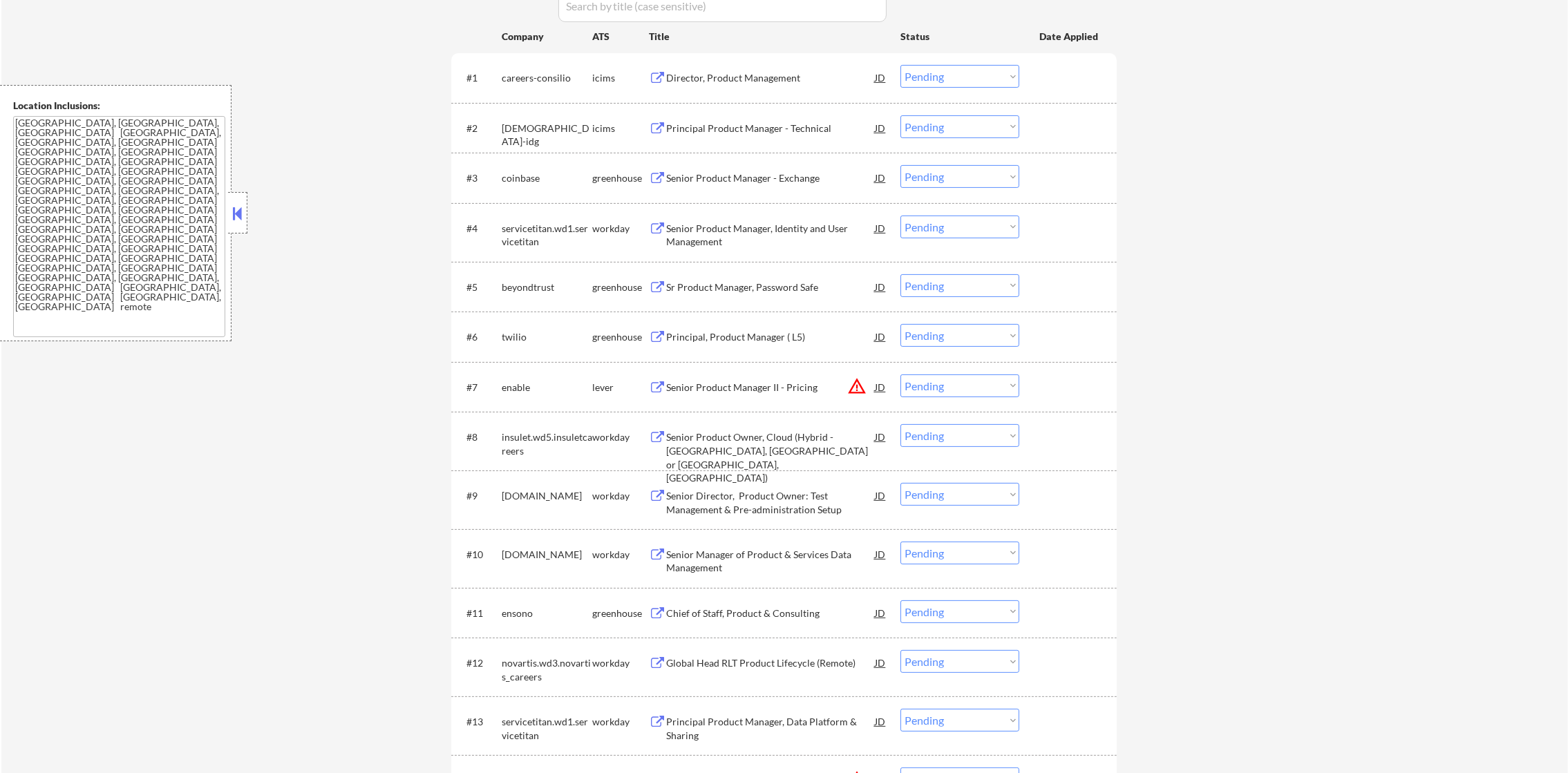
click at [944, 219] on select "Choose an option... Pending Applied Excluded (Questions) Excluded (Expired) Exc…" at bounding box center [960, 227] width 119 height 23
click at [901, 215] on select "Choose an option... Pending Applied Excluded (Questions) Excluded (Expired) Exc…" at bounding box center [960, 227] width 119 height 23
select select ""pending""
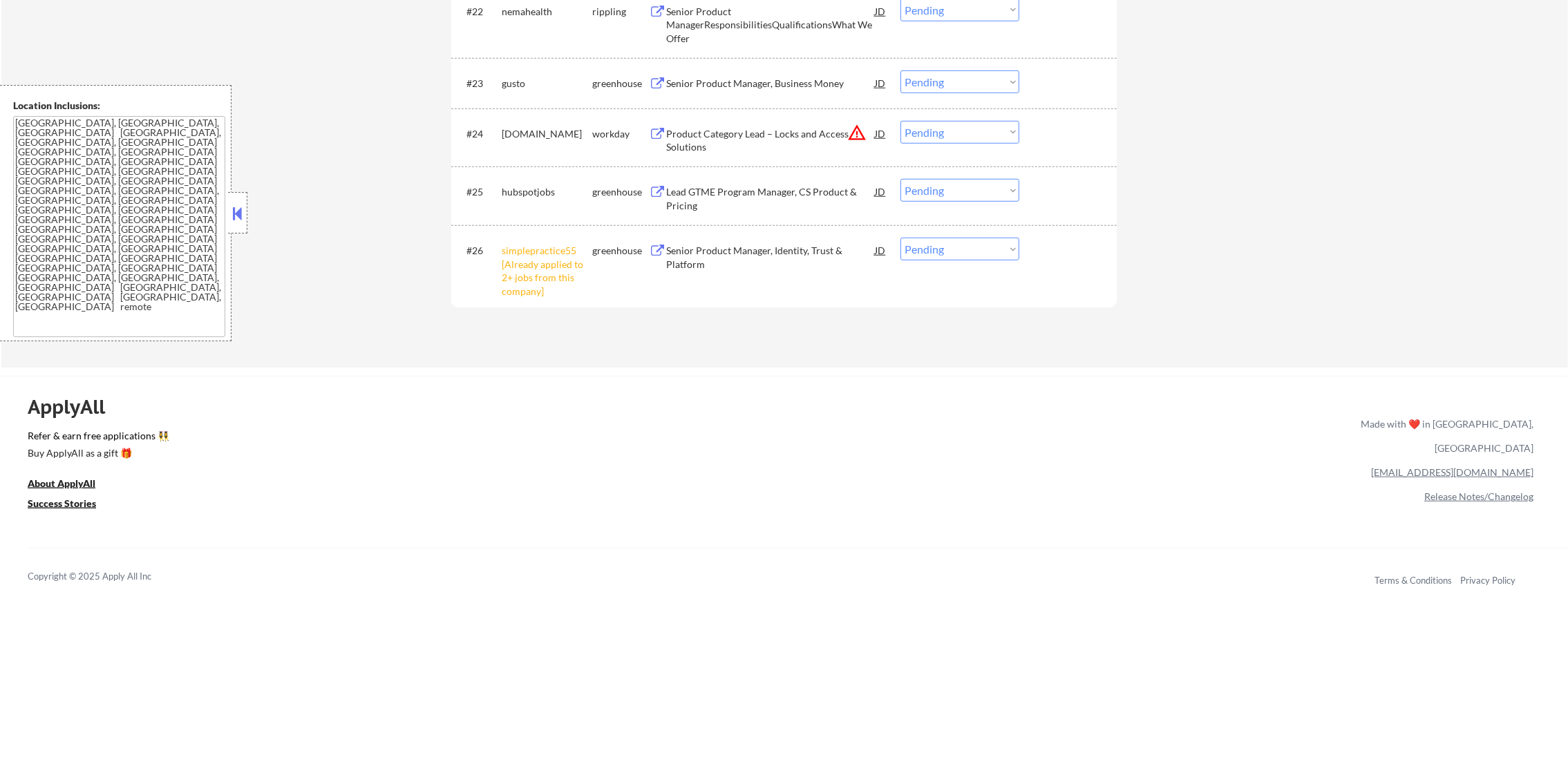
scroll to position [1758, 0]
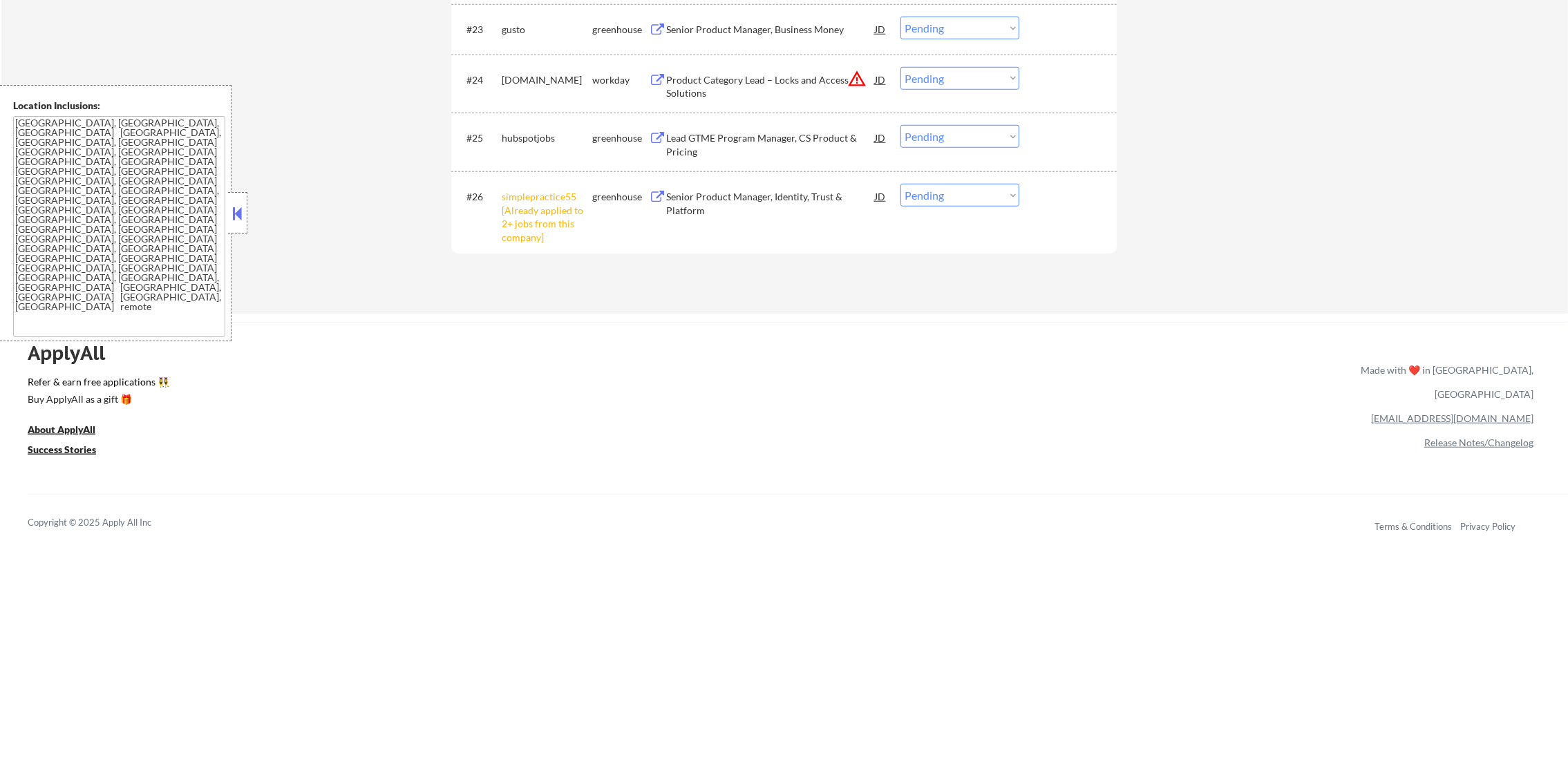
click at [932, 190] on select "Choose an option... Pending Applied Excluded (Questions) Excluded (Expired) Exc…" at bounding box center [960, 195] width 119 height 23
select select ""excluded__other_""
click at [901, 184] on select "Choose an option... Pending Applied Excluded (Questions) Excluded (Expired) Exc…" at bounding box center [960, 195] width 119 height 23
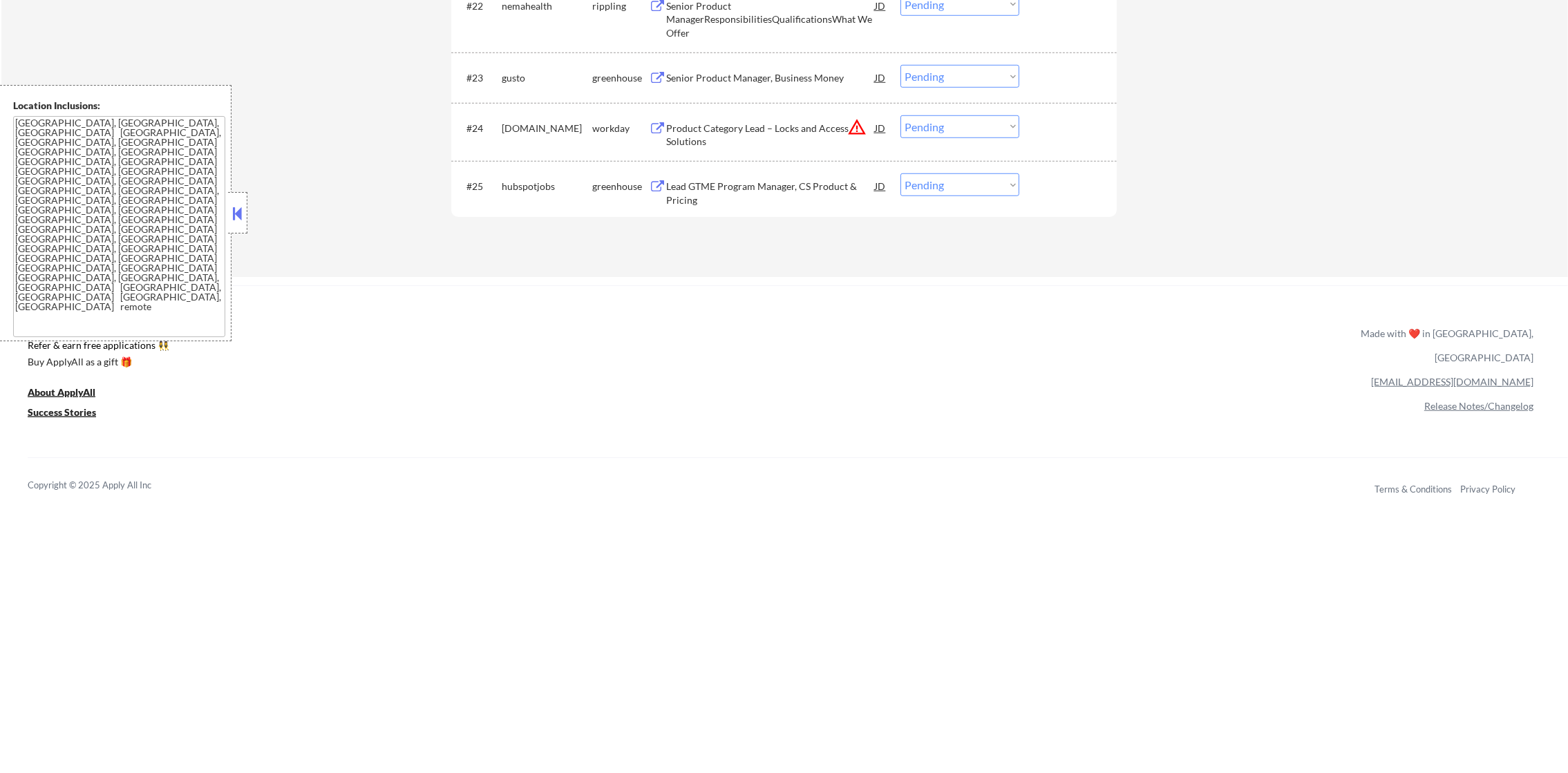
scroll to position [1654, 0]
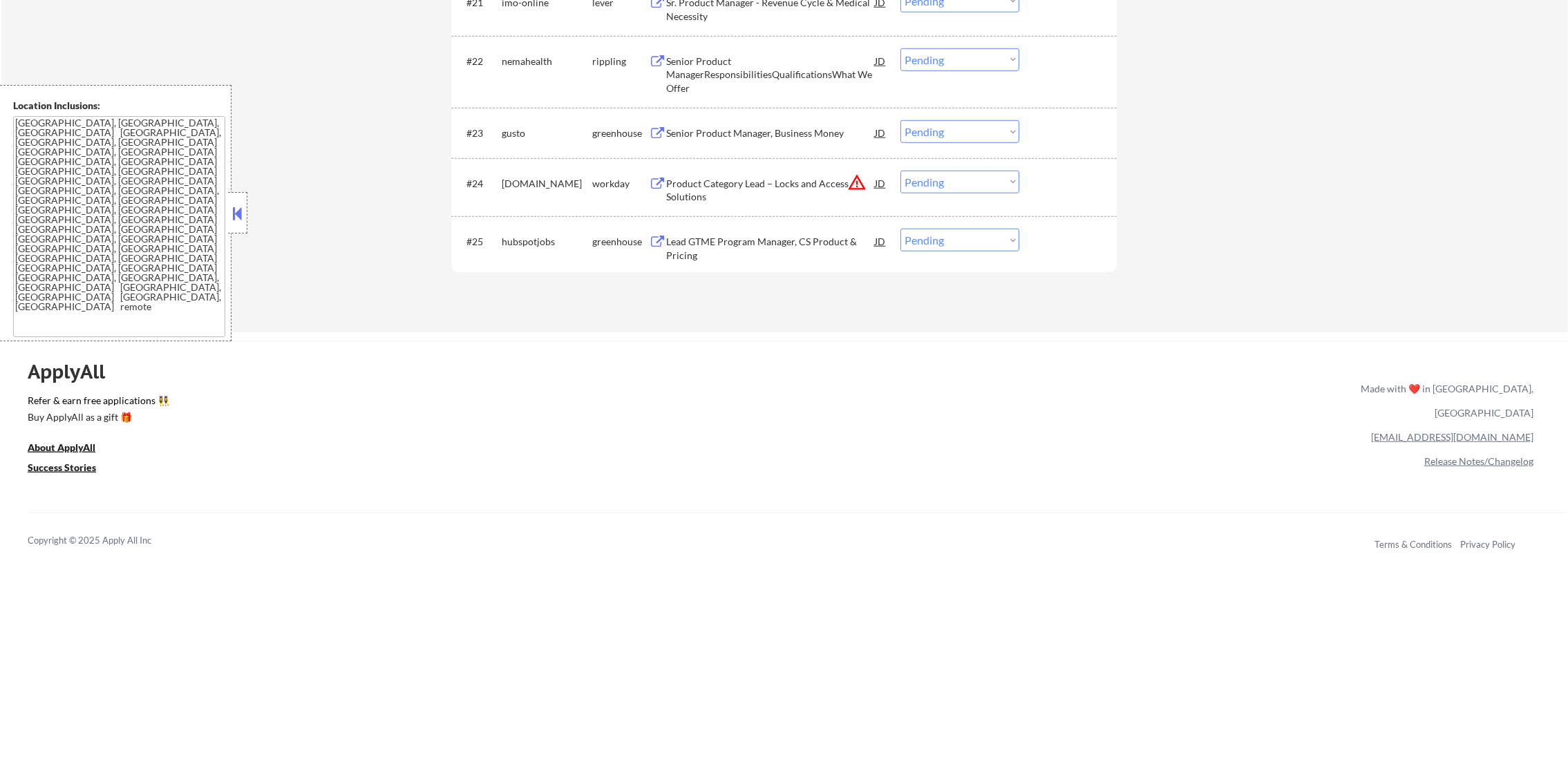
click at [530, 61] on div "nemahealth" at bounding box center [546, 61] width 90 height 14
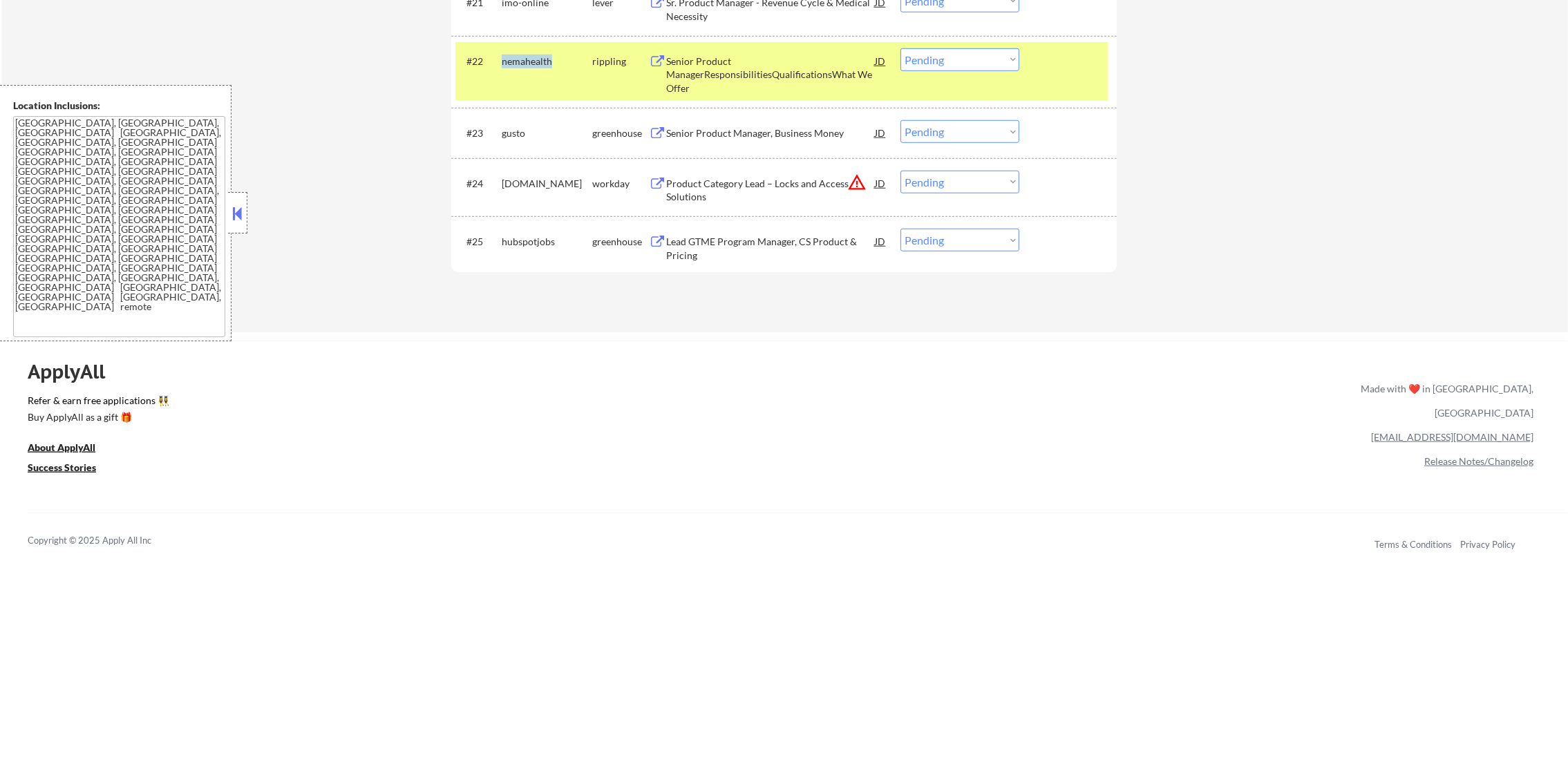
click at [530, 61] on div "nemahealth" at bounding box center [546, 61] width 90 height 14
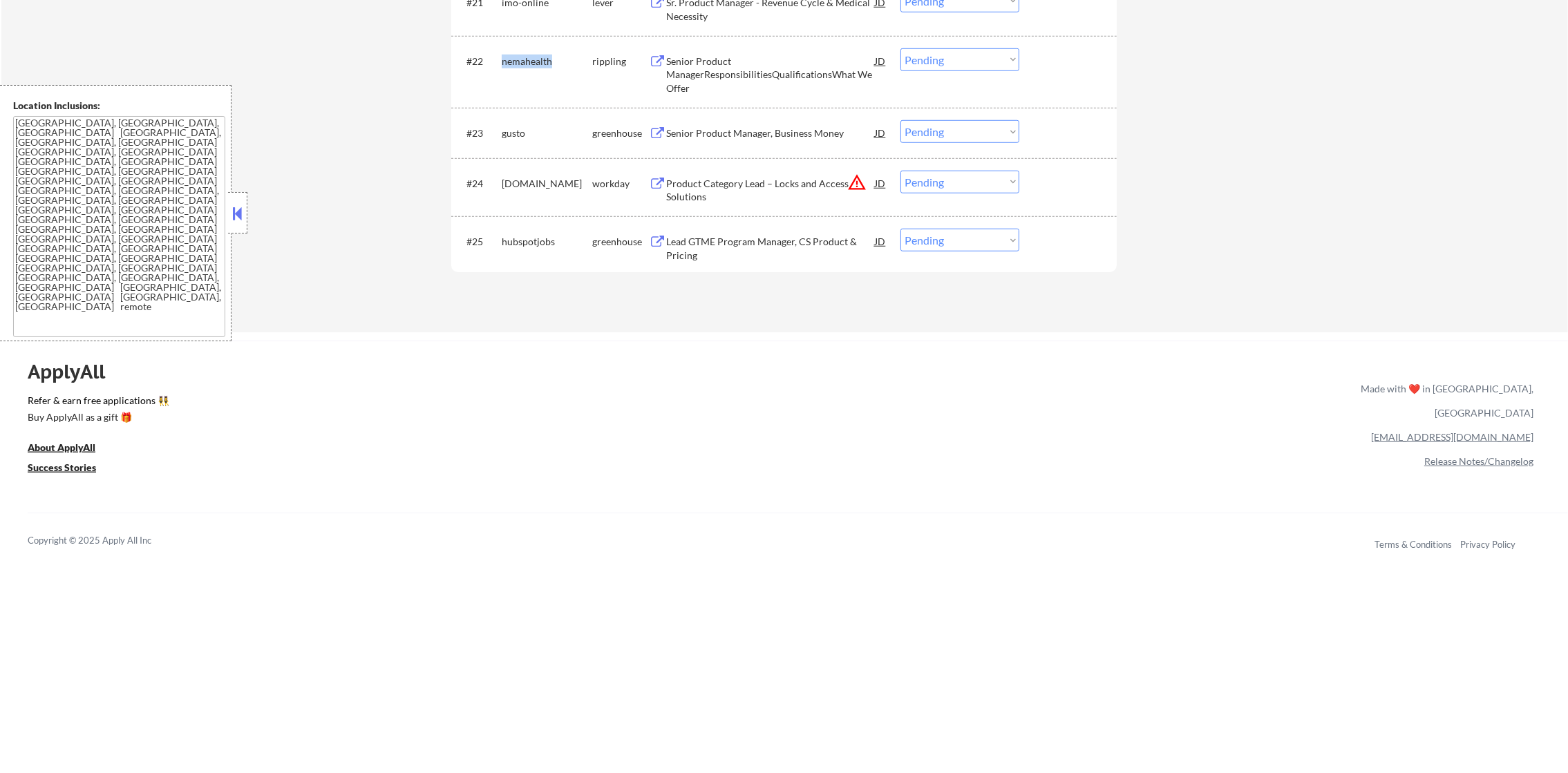
copy div "nemahealth"
select select ""pending""
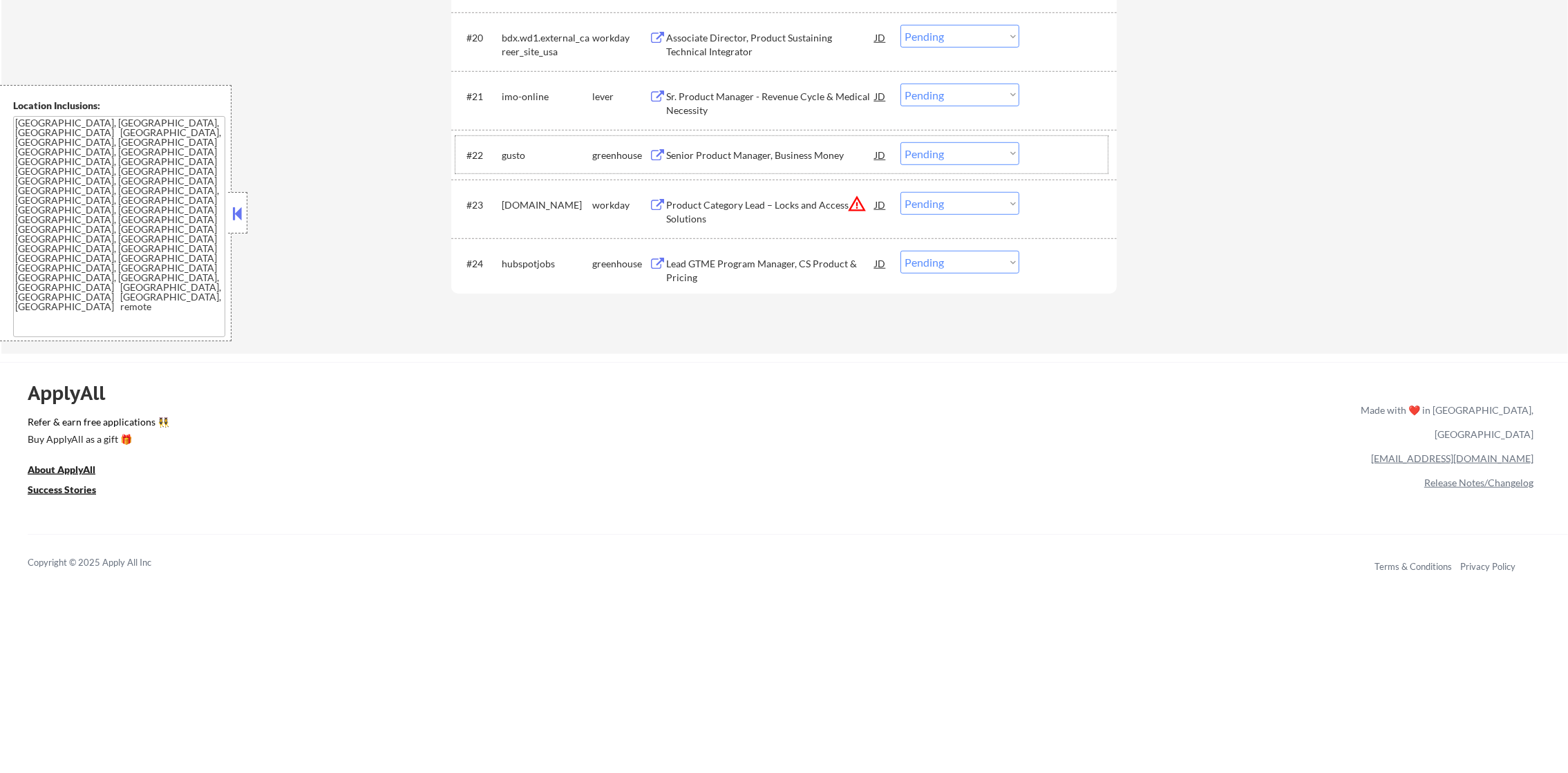
scroll to position [1550, 0]
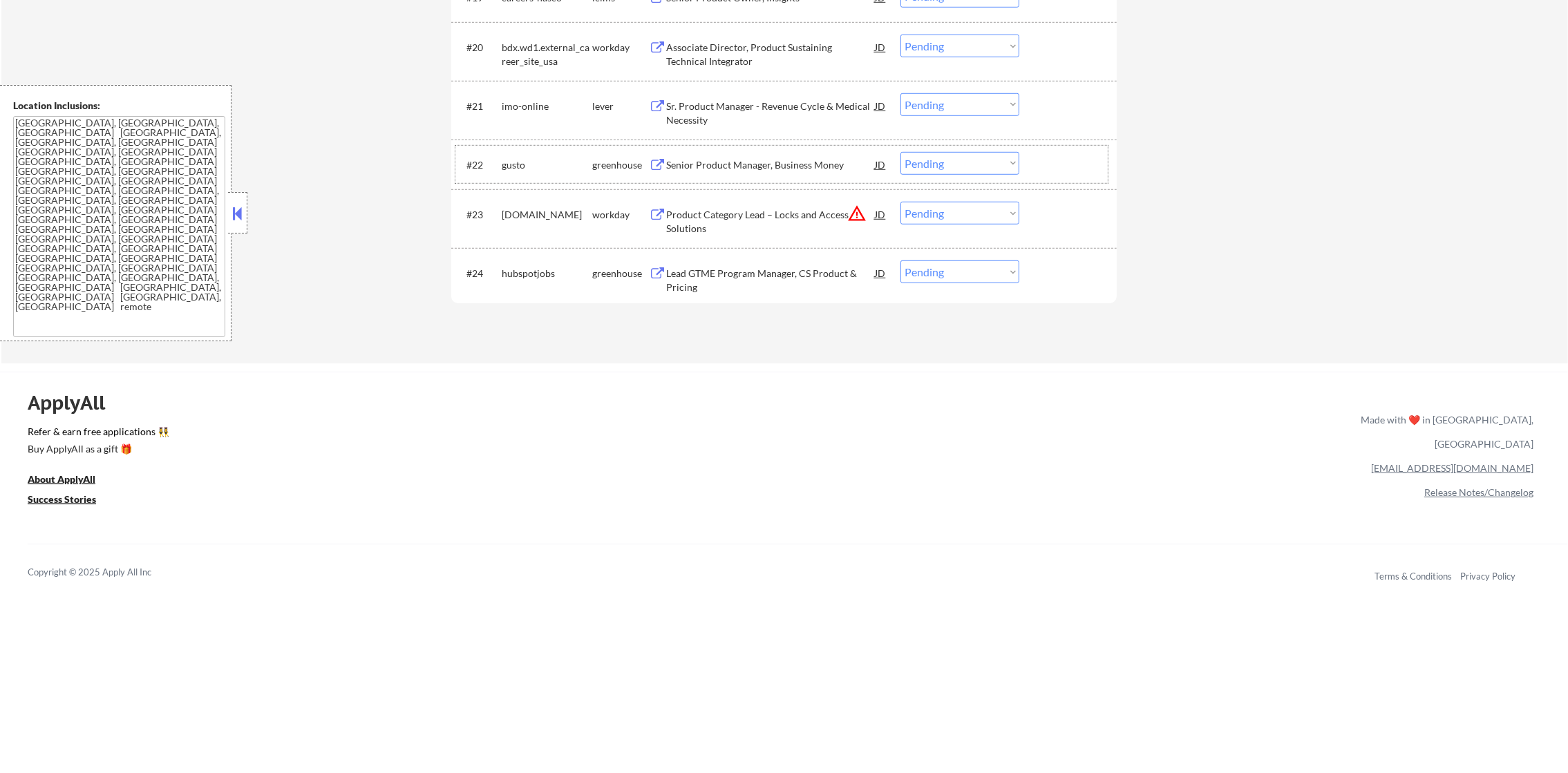
click at [530, 99] on div "imo-online" at bounding box center [546, 106] width 90 height 14
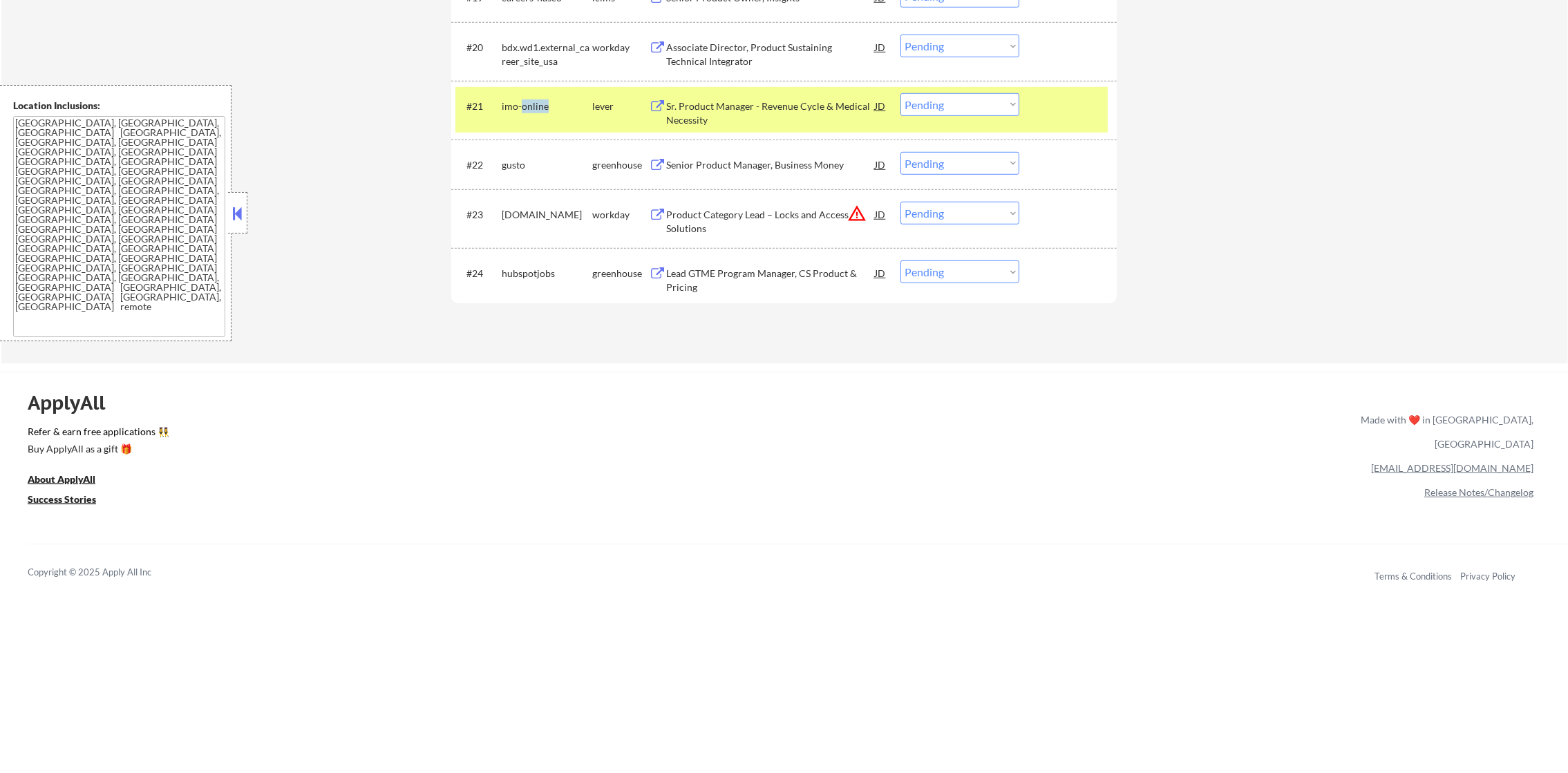
click at [530, 99] on div "imo-online" at bounding box center [546, 106] width 90 height 14
copy div "imo-online"
select select ""pending""
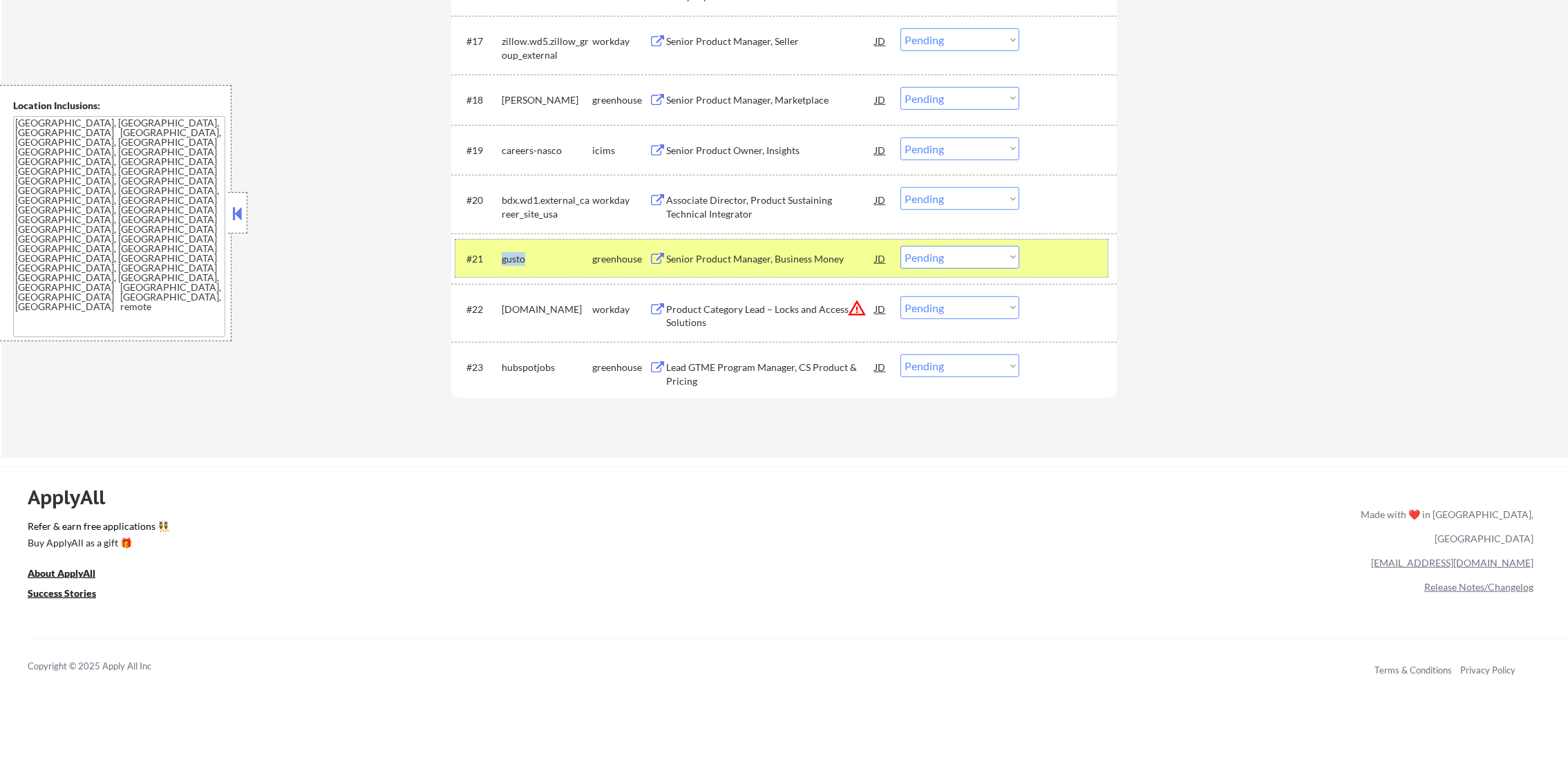
scroll to position [1378, 0]
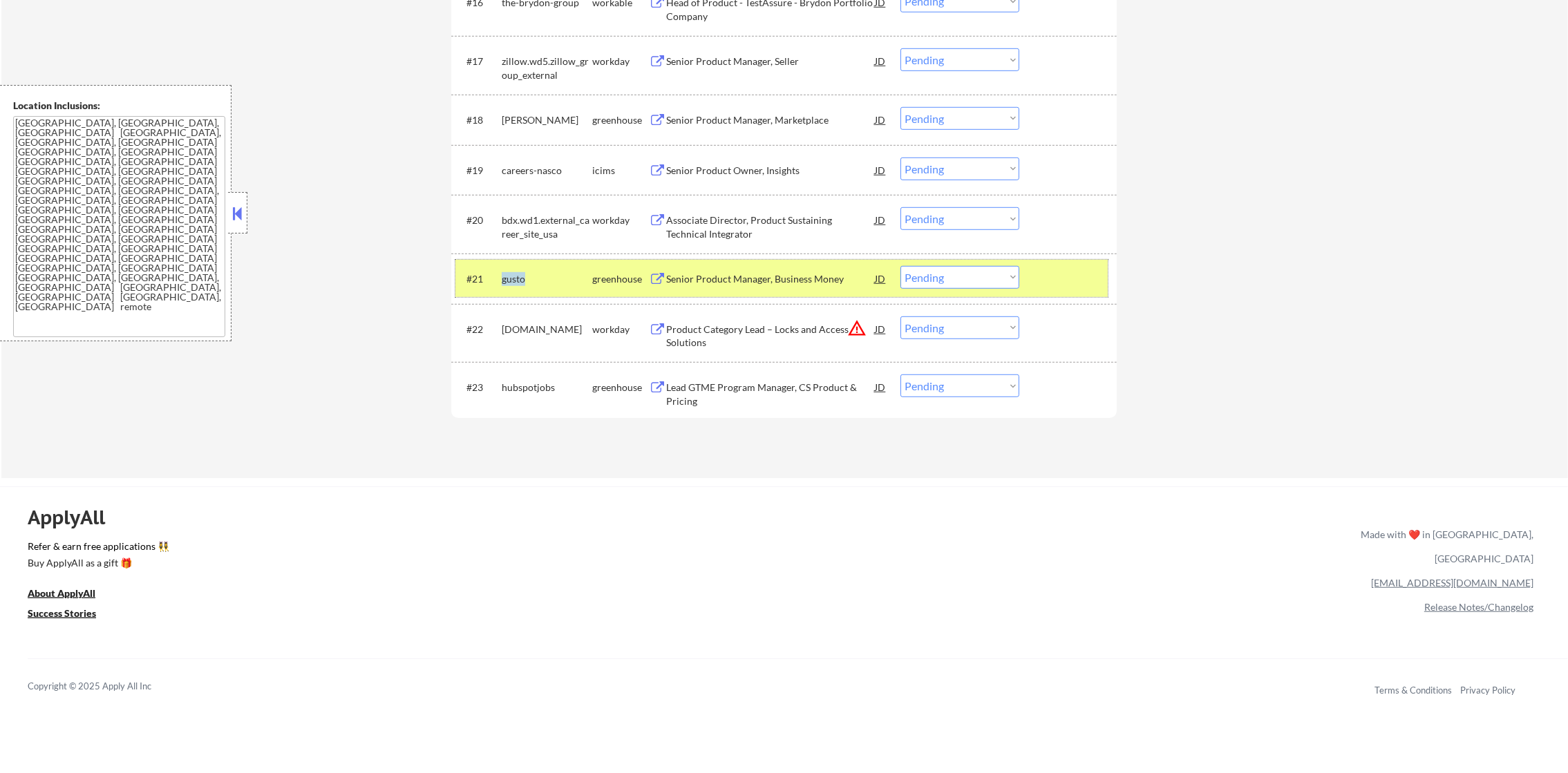
click at [518, 269] on div "gusto" at bounding box center [546, 278] width 90 height 25
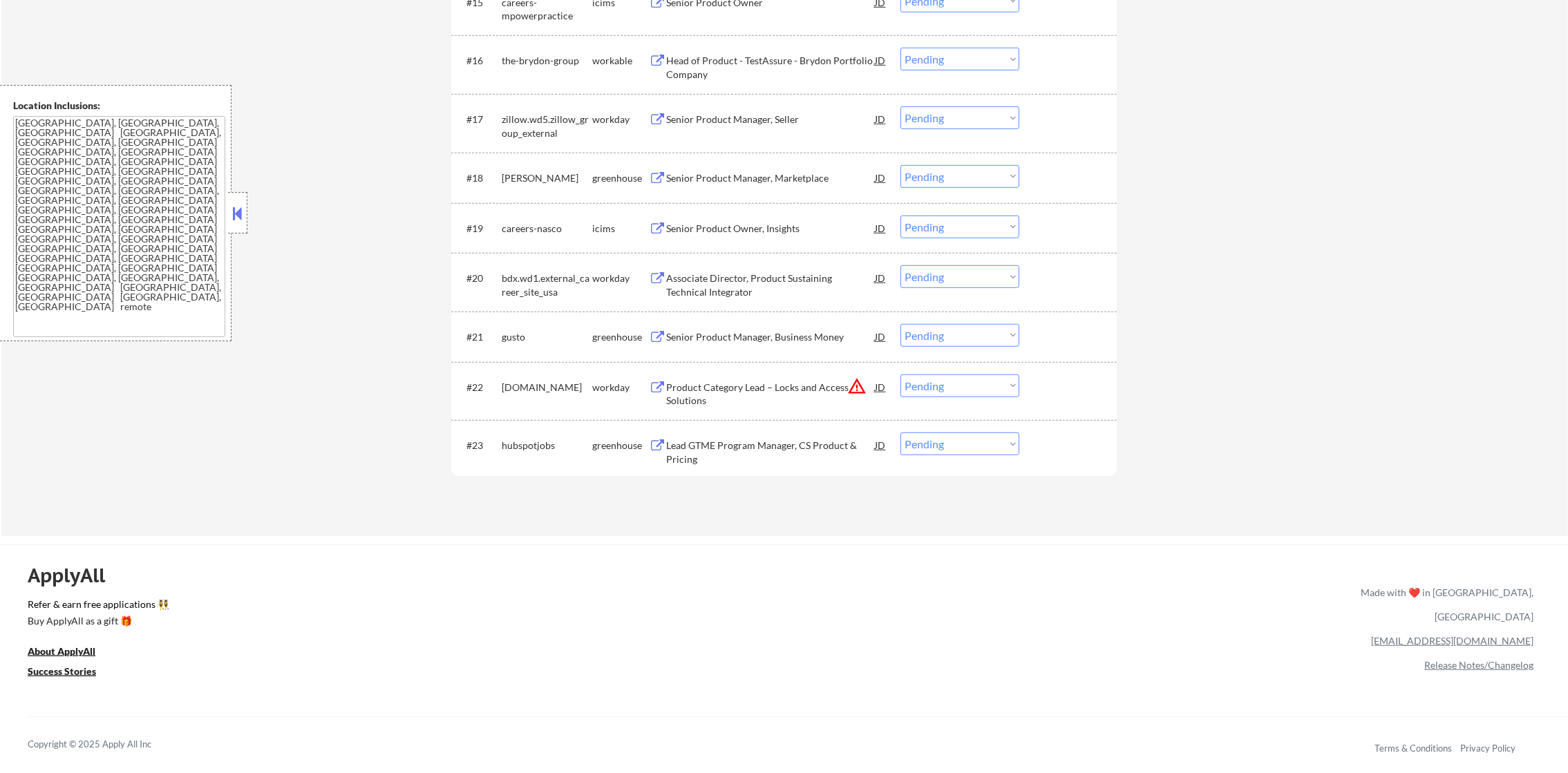
scroll to position [1239, 0]
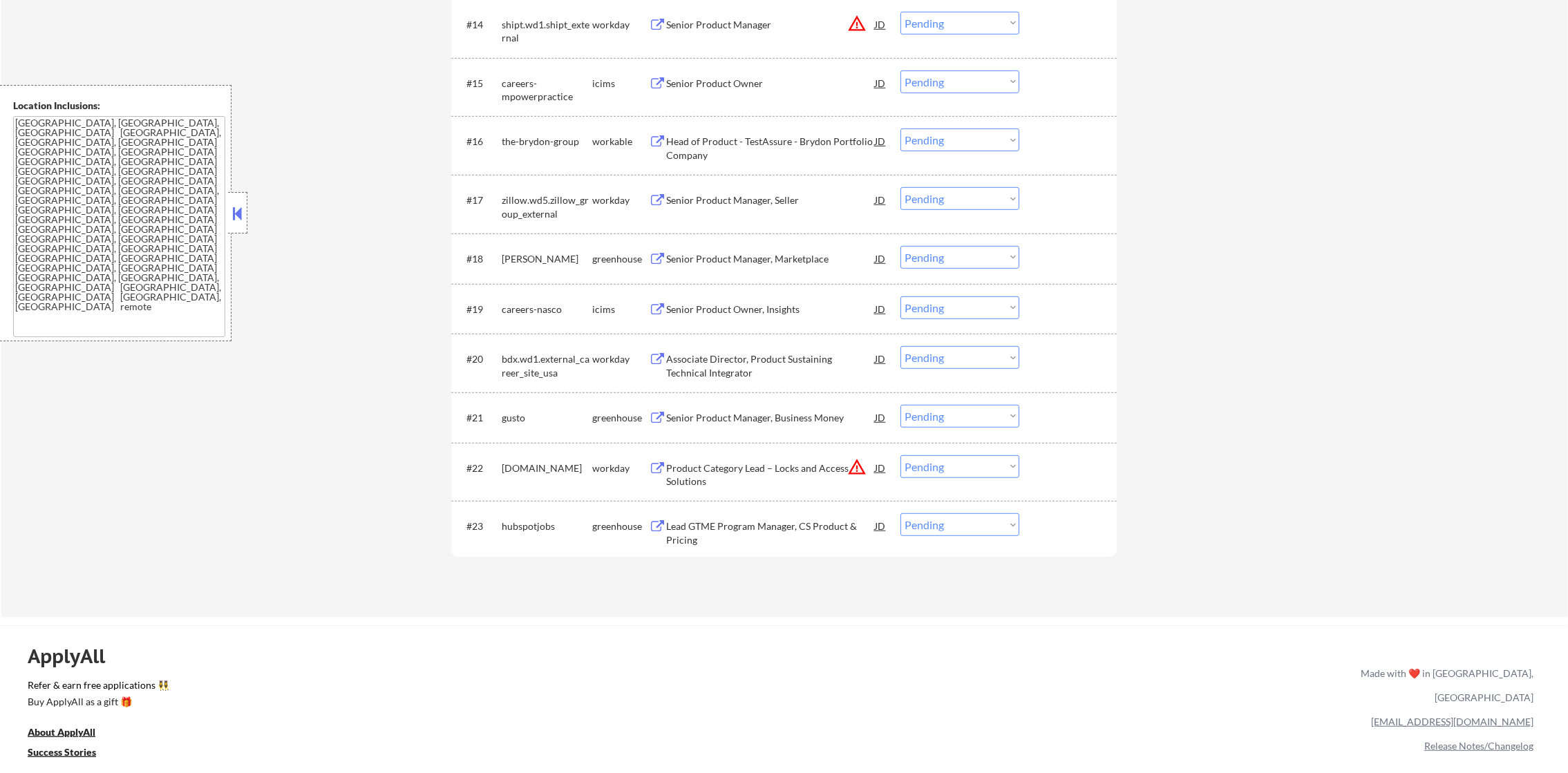
click at [512, 258] on div "angi" at bounding box center [546, 259] width 90 height 14
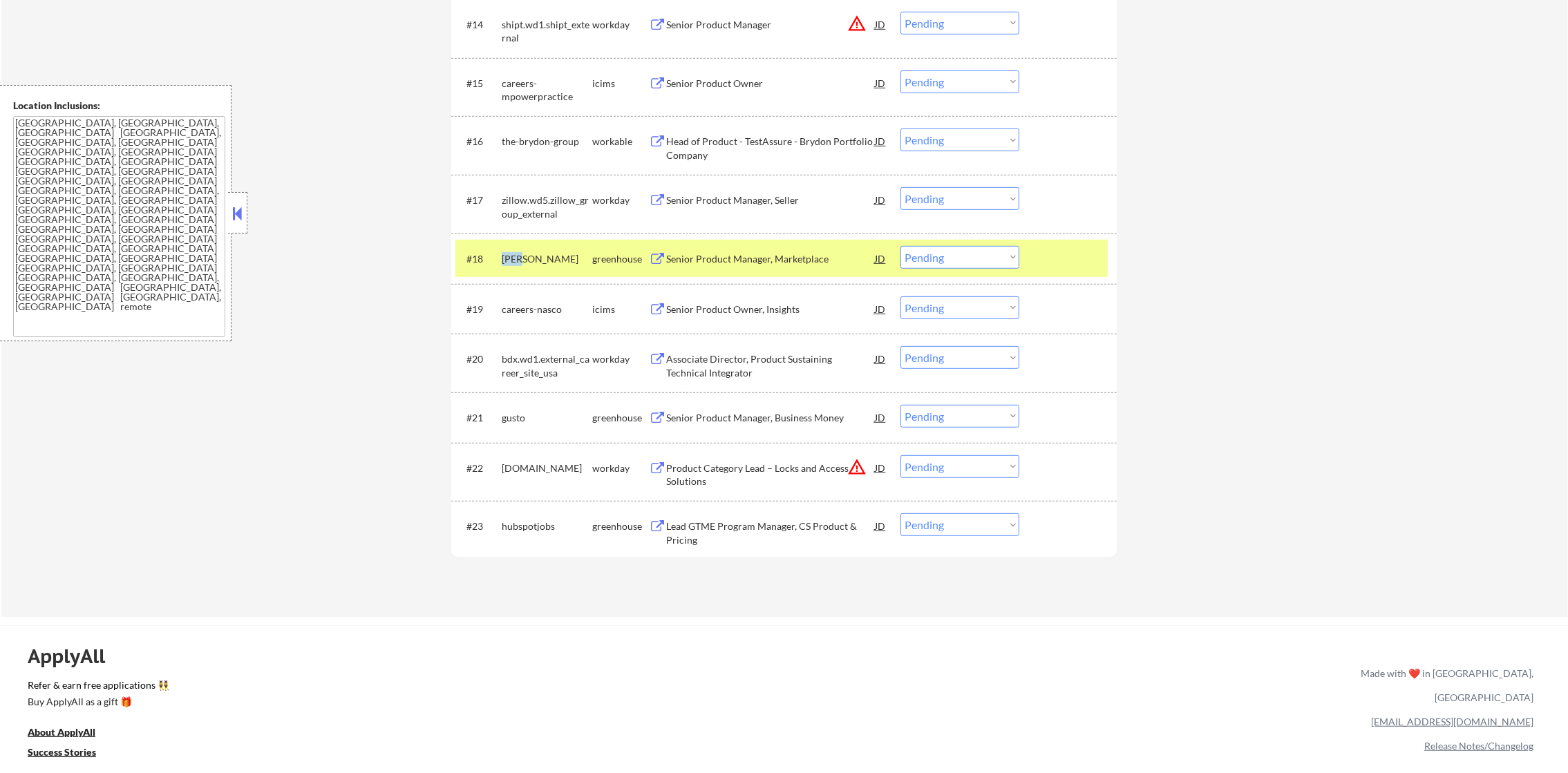
click at [512, 258] on div "angi" at bounding box center [546, 259] width 90 height 14
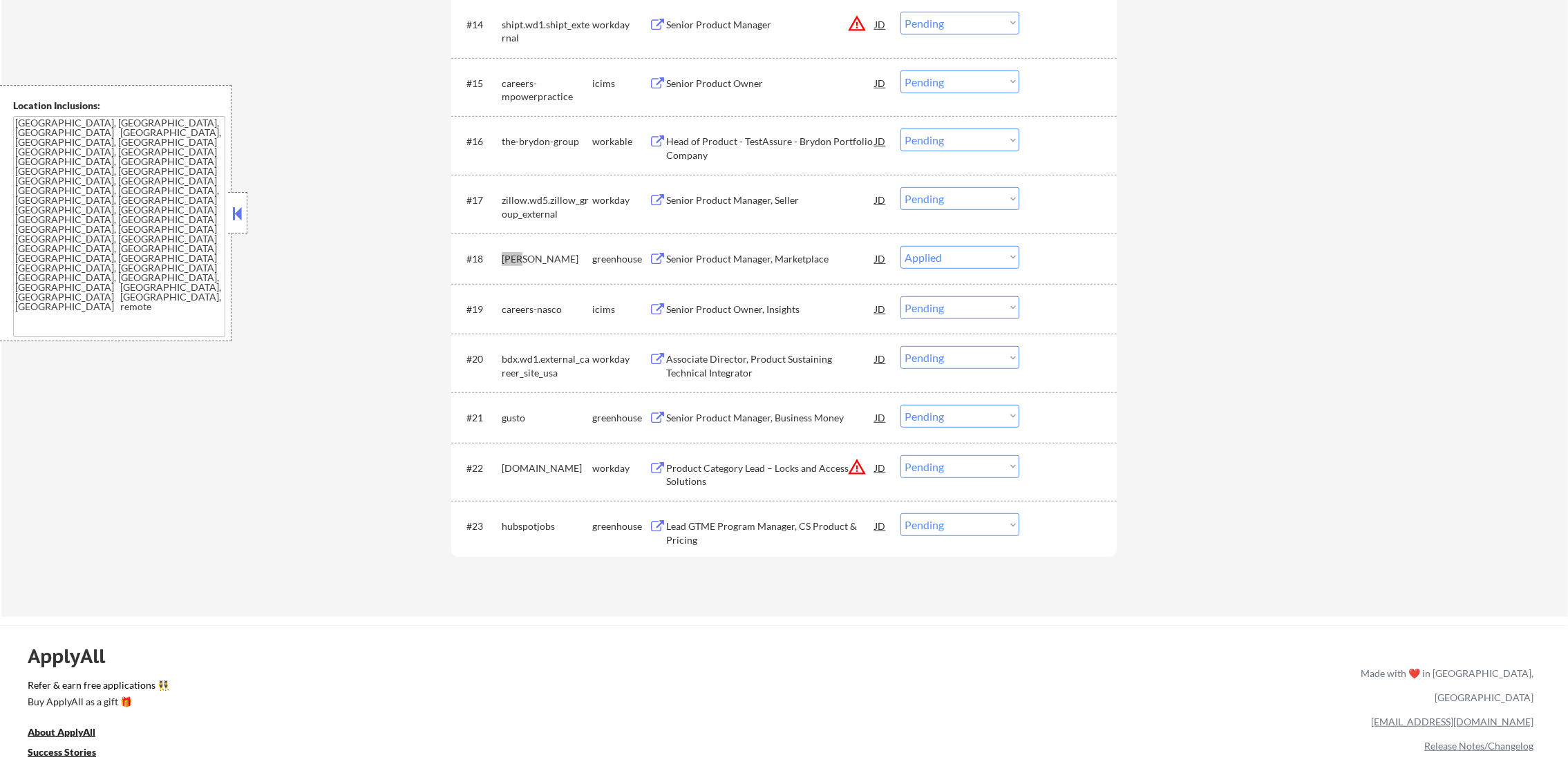
select select ""pending""
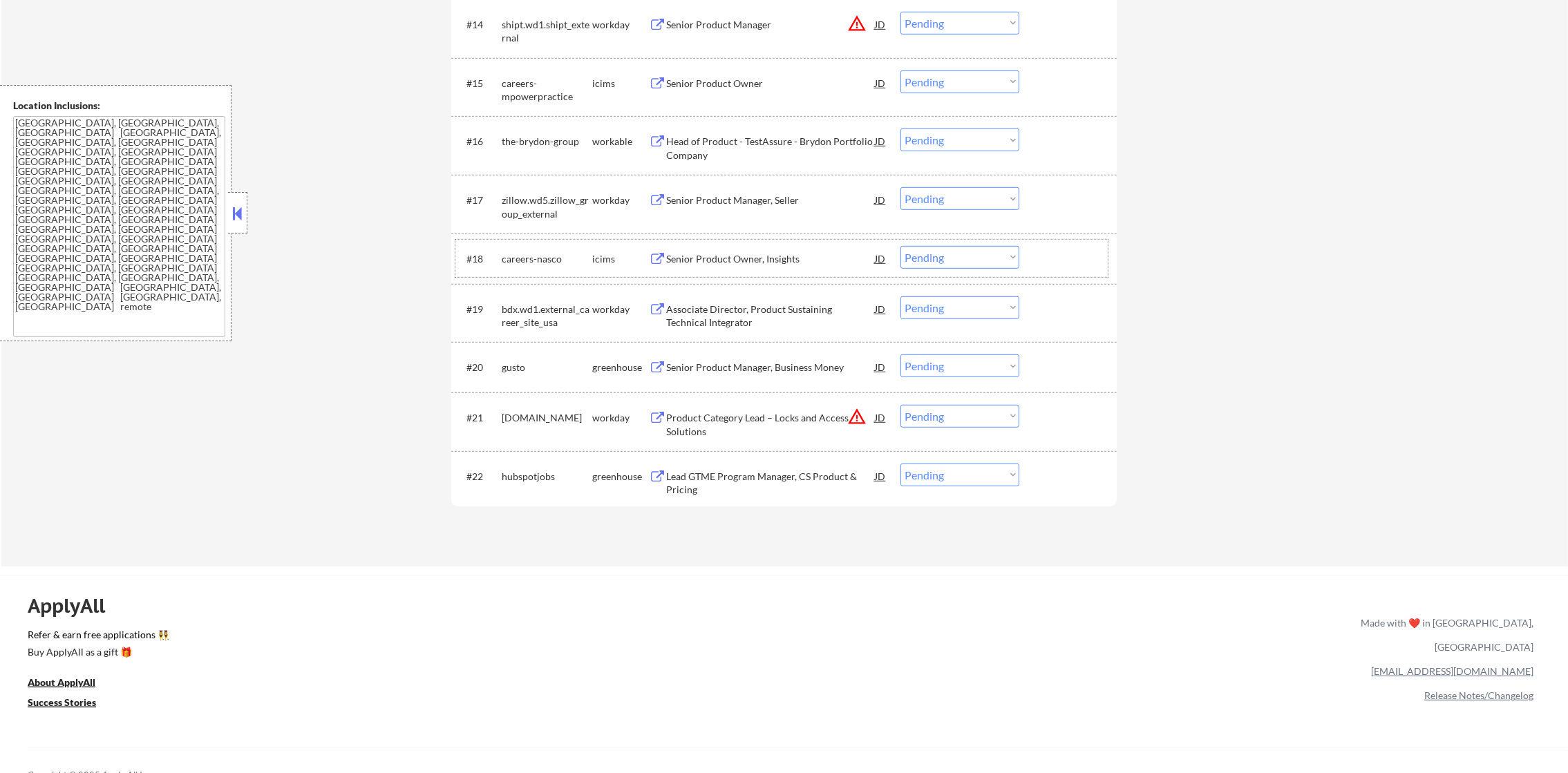
click at [543, 205] on div "zillow.wd5.zillow_group_external" at bounding box center [546, 207] width 90 height 27
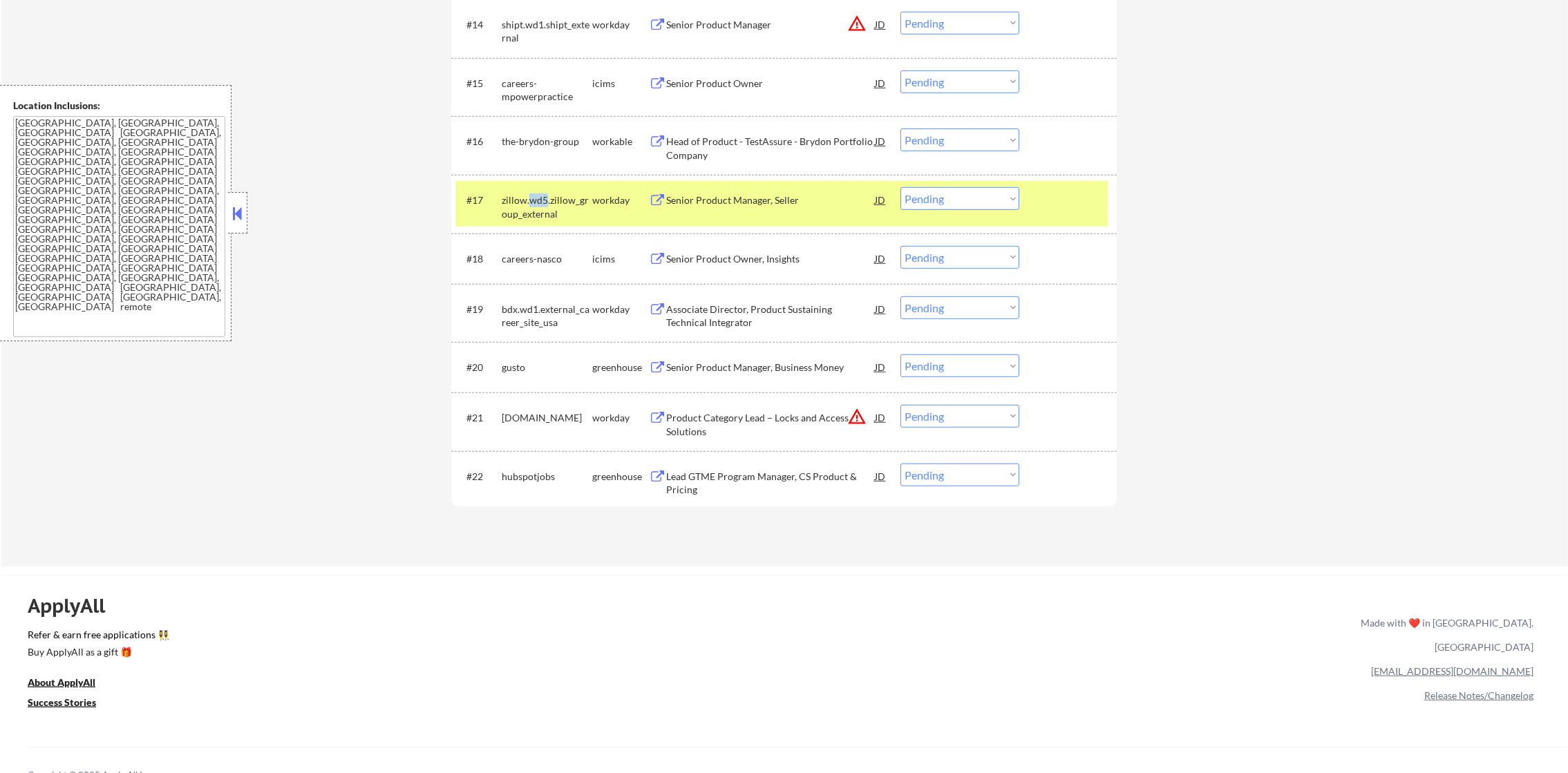
click at [543, 205] on div "zillow.wd5.zillow_group_external" at bounding box center [546, 207] width 90 height 27
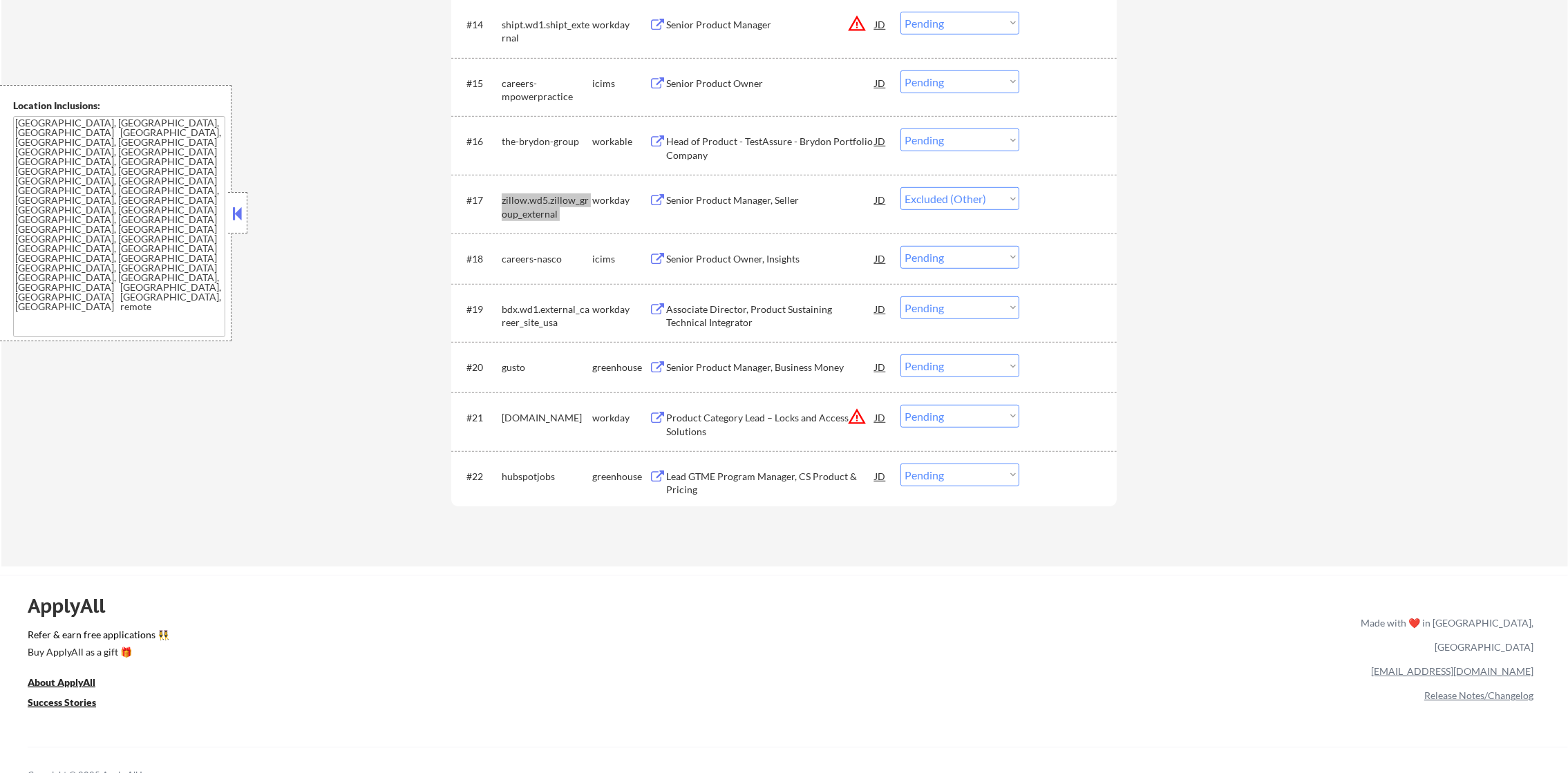
select select ""pending""
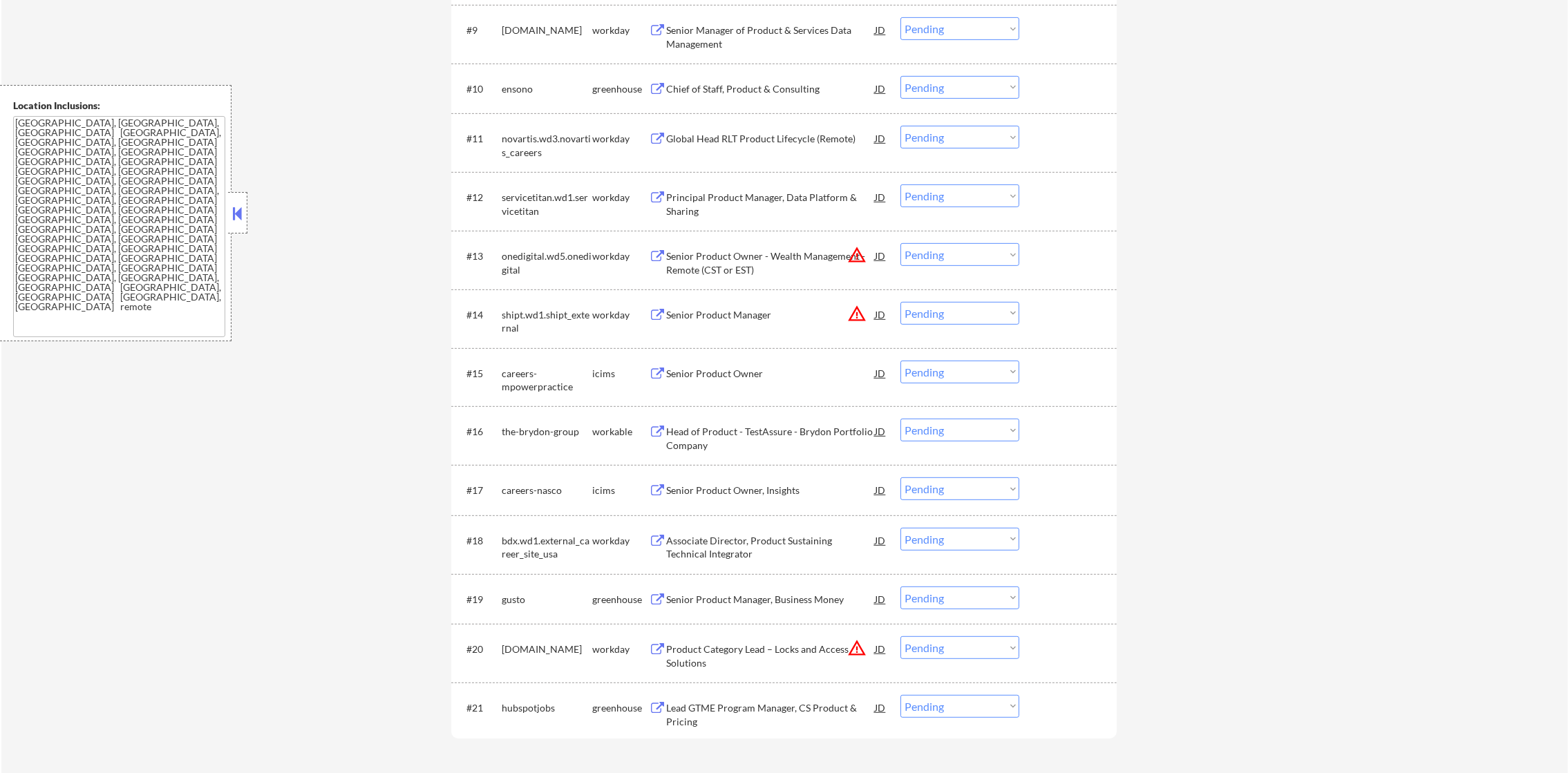
scroll to position [928, 0]
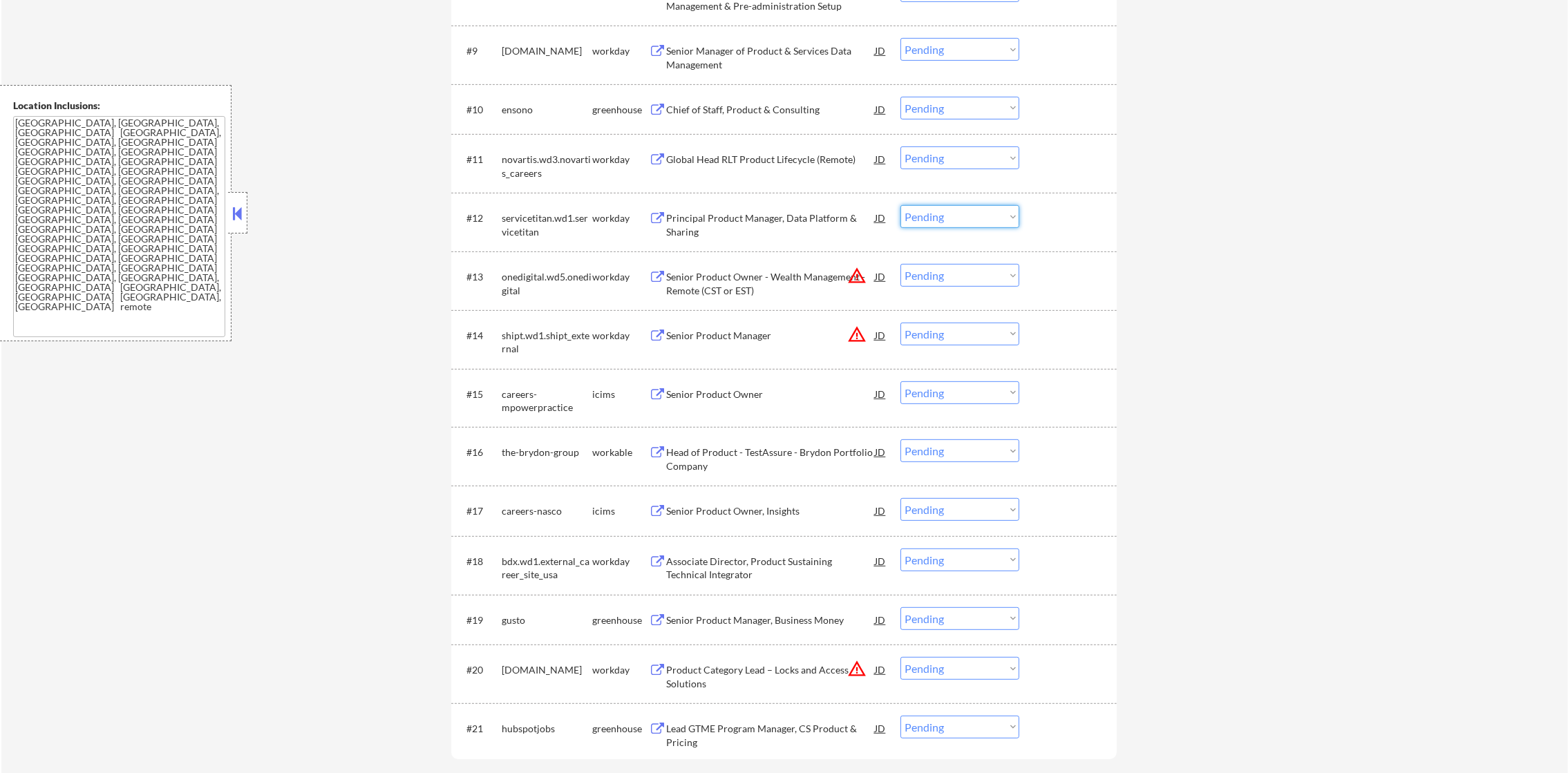
click at [944, 217] on select "Choose an option... Pending Applied Excluded (Questions) Excluded (Expired) Exc…" at bounding box center [960, 216] width 119 height 23
click at [901, 205] on select "Choose an option... Pending Applied Excluded (Questions) Excluded (Expired) Exc…" at bounding box center [960, 216] width 119 height 23
select select ""pending""
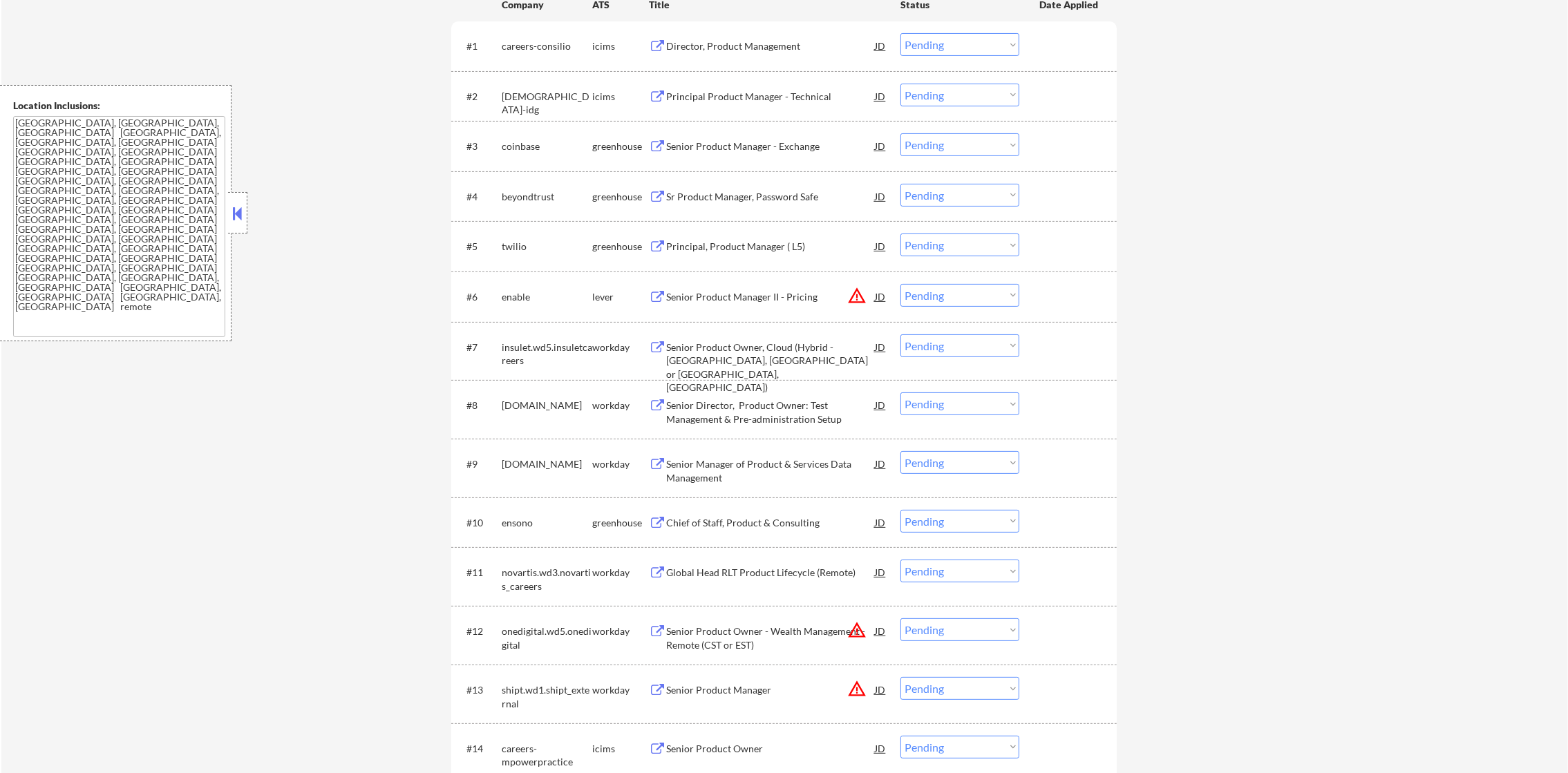
scroll to position [514, 0]
click at [521, 294] on div "enable" at bounding box center [546, 298] width 90 height 14
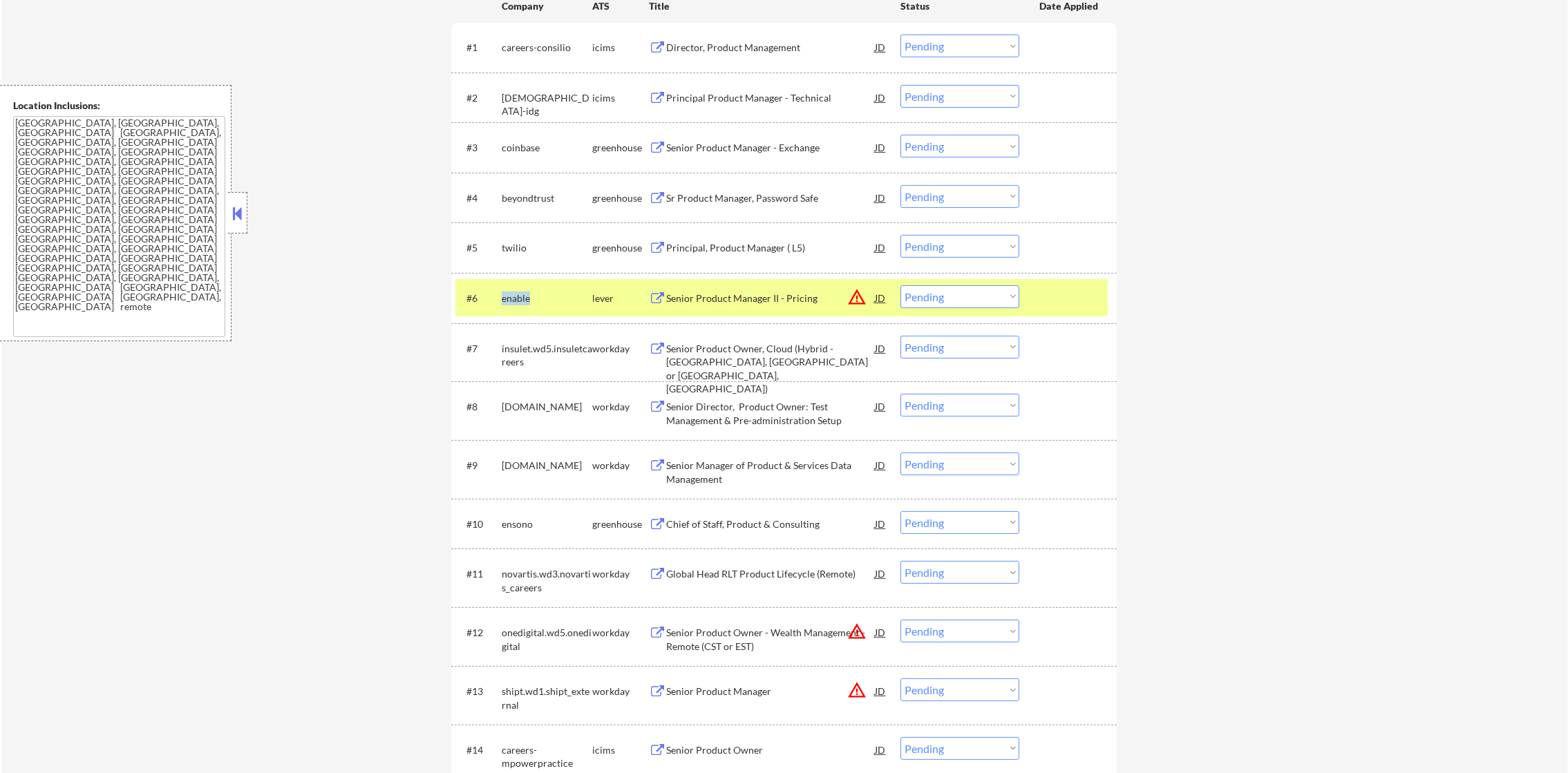
click at [521, 294] on div "enable" at bounding box center [546, 298] width 90 height 14
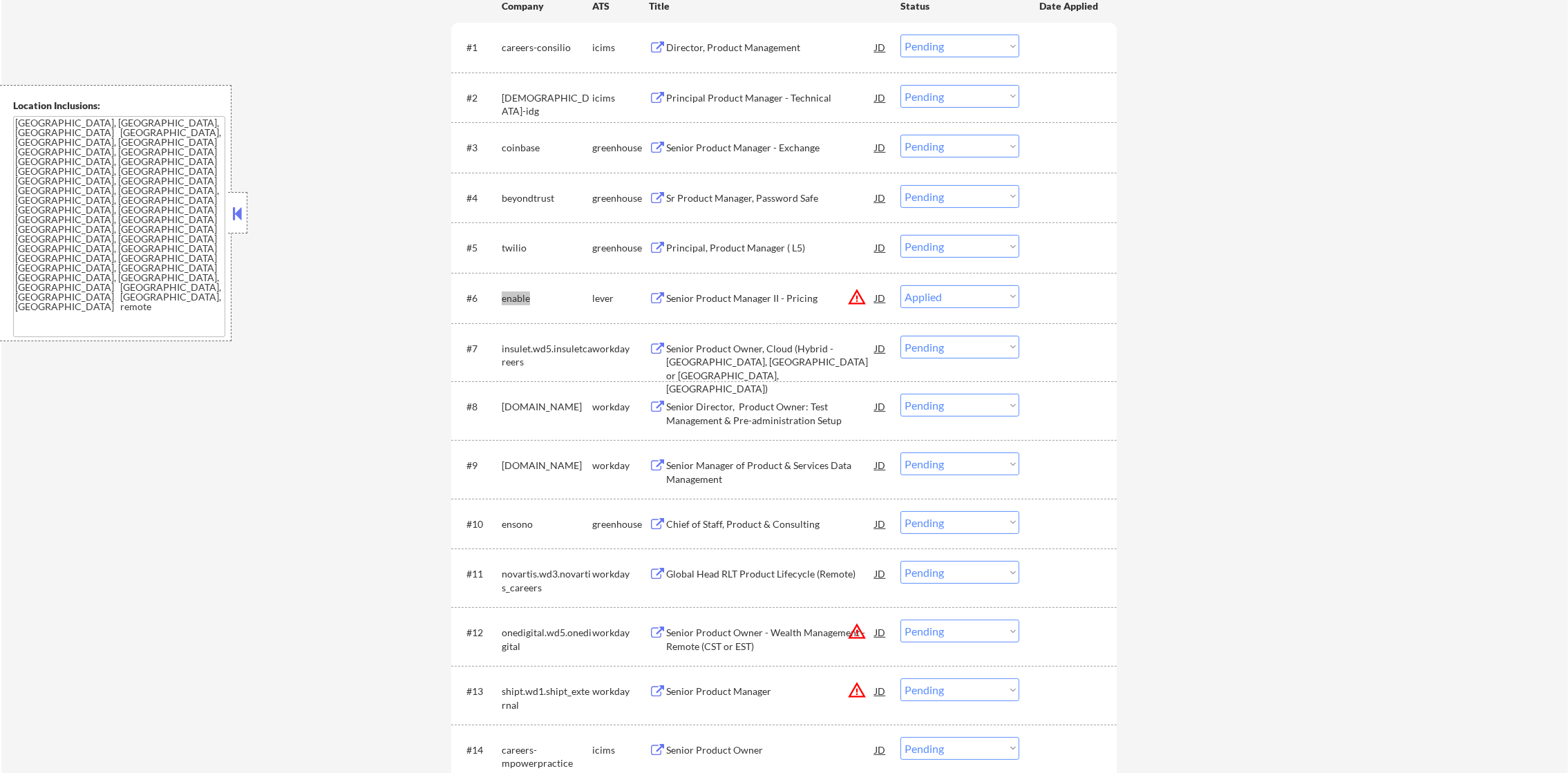
select select ""pending""
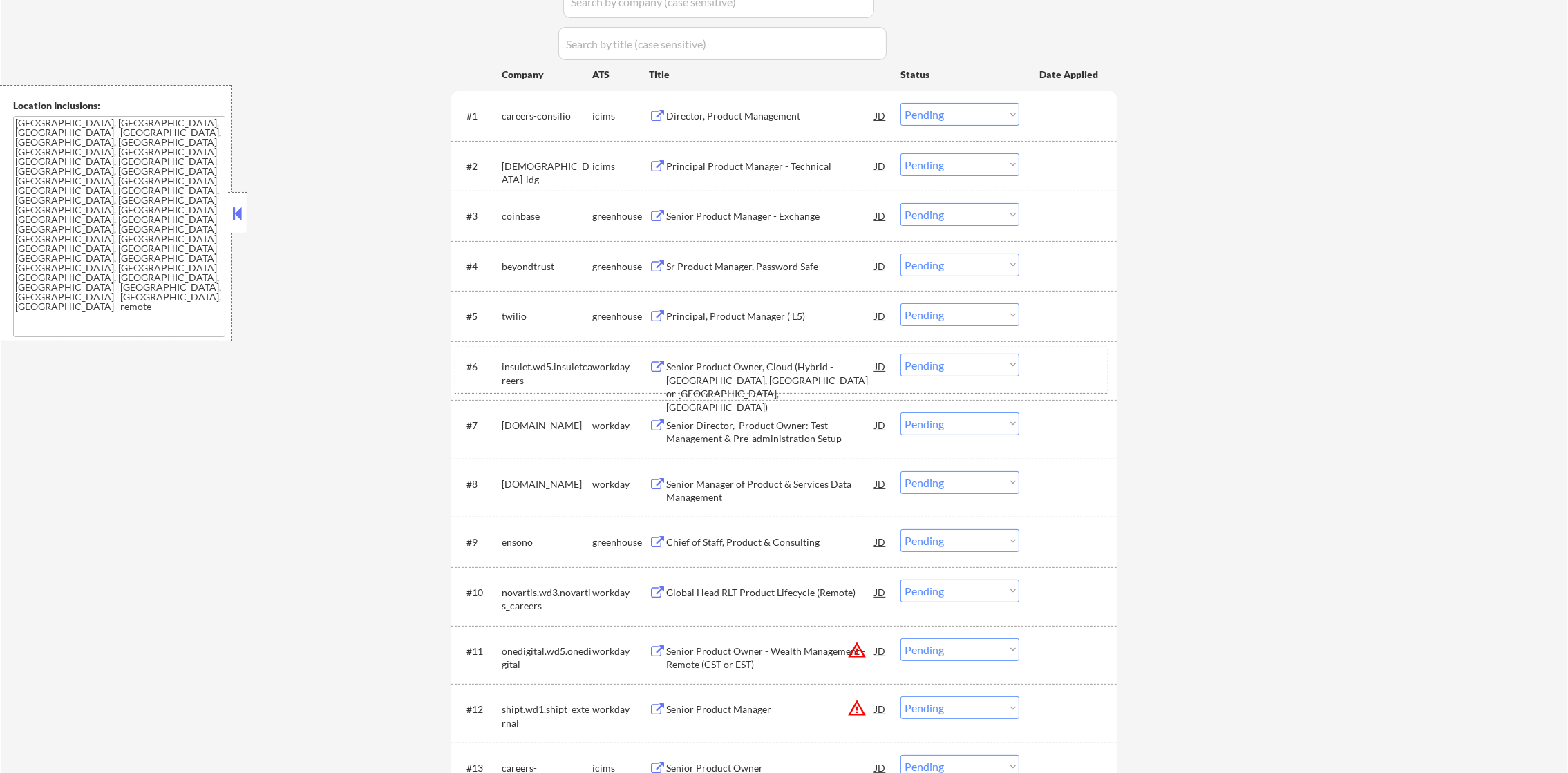
scroll to position [548, 0]
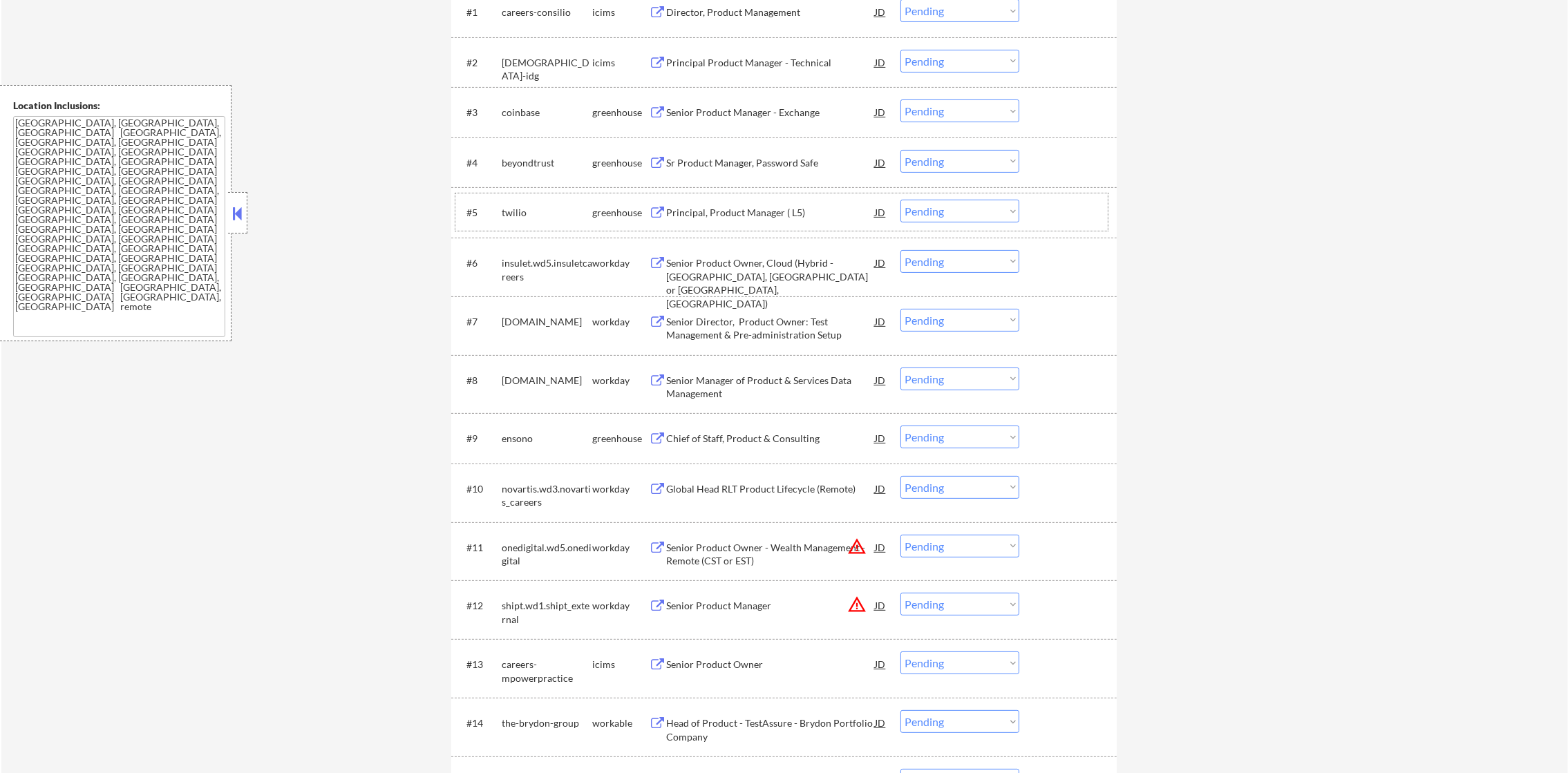
click at [505, 206] on div "twilio" at bounding box center [546, 212] width 90 height 14
click at [512, 159] on div "beyondtrust" at bounding box center [546, 163] width 90 height 14
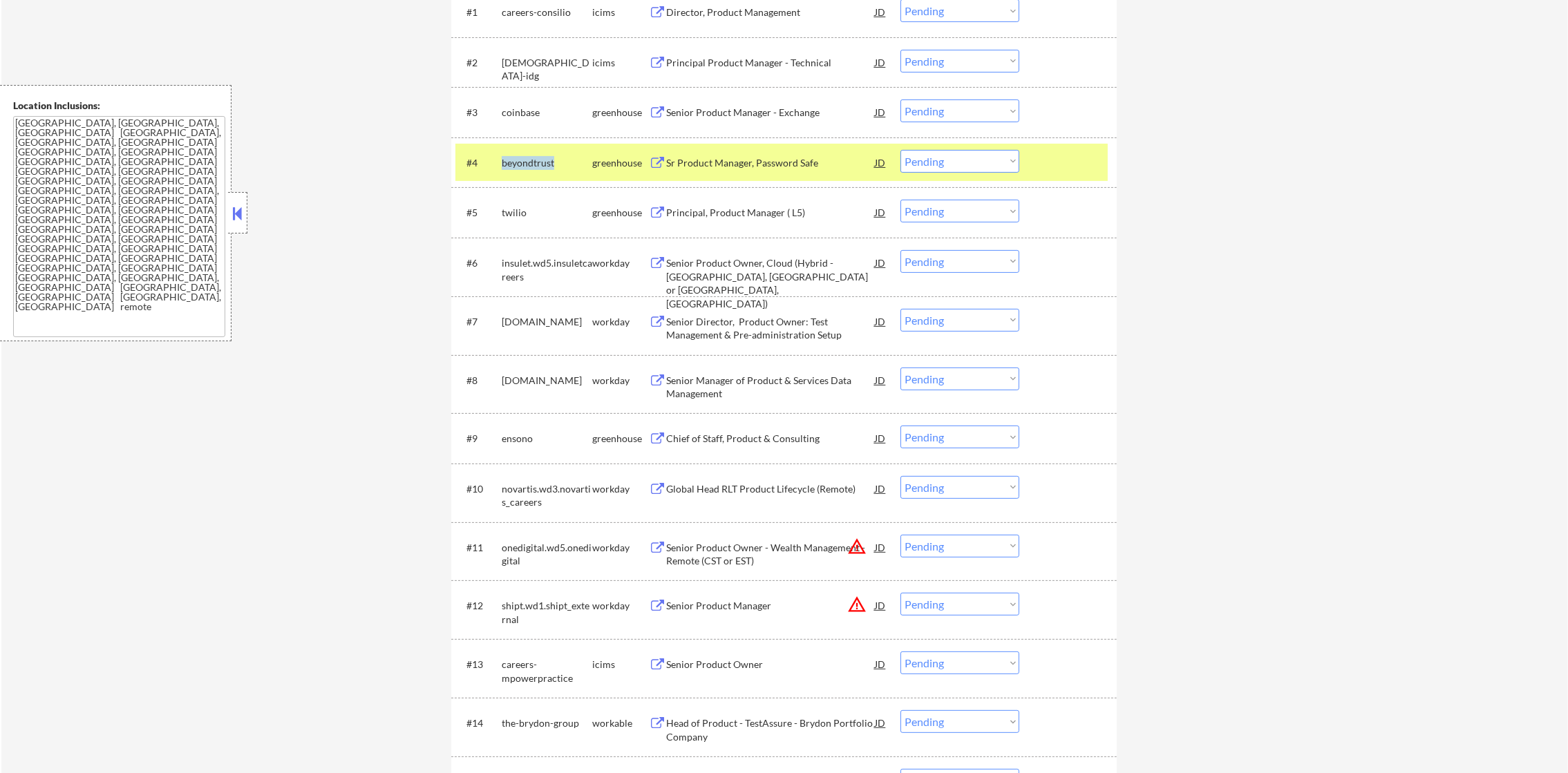
click at [512, 159] on div "beyondtrust" at bounding box center [546, 163] width 90 height 14
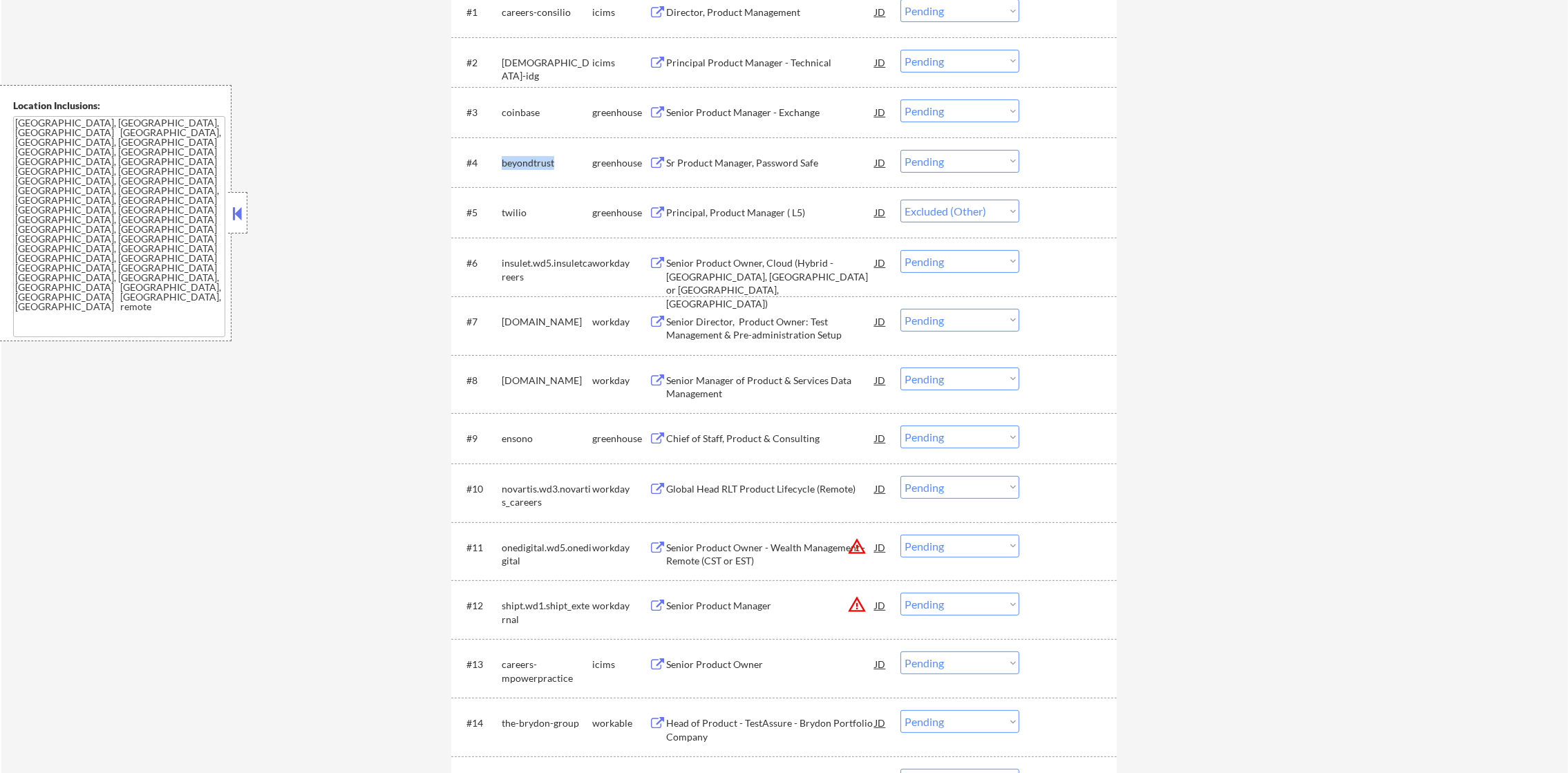
select select ""pending""
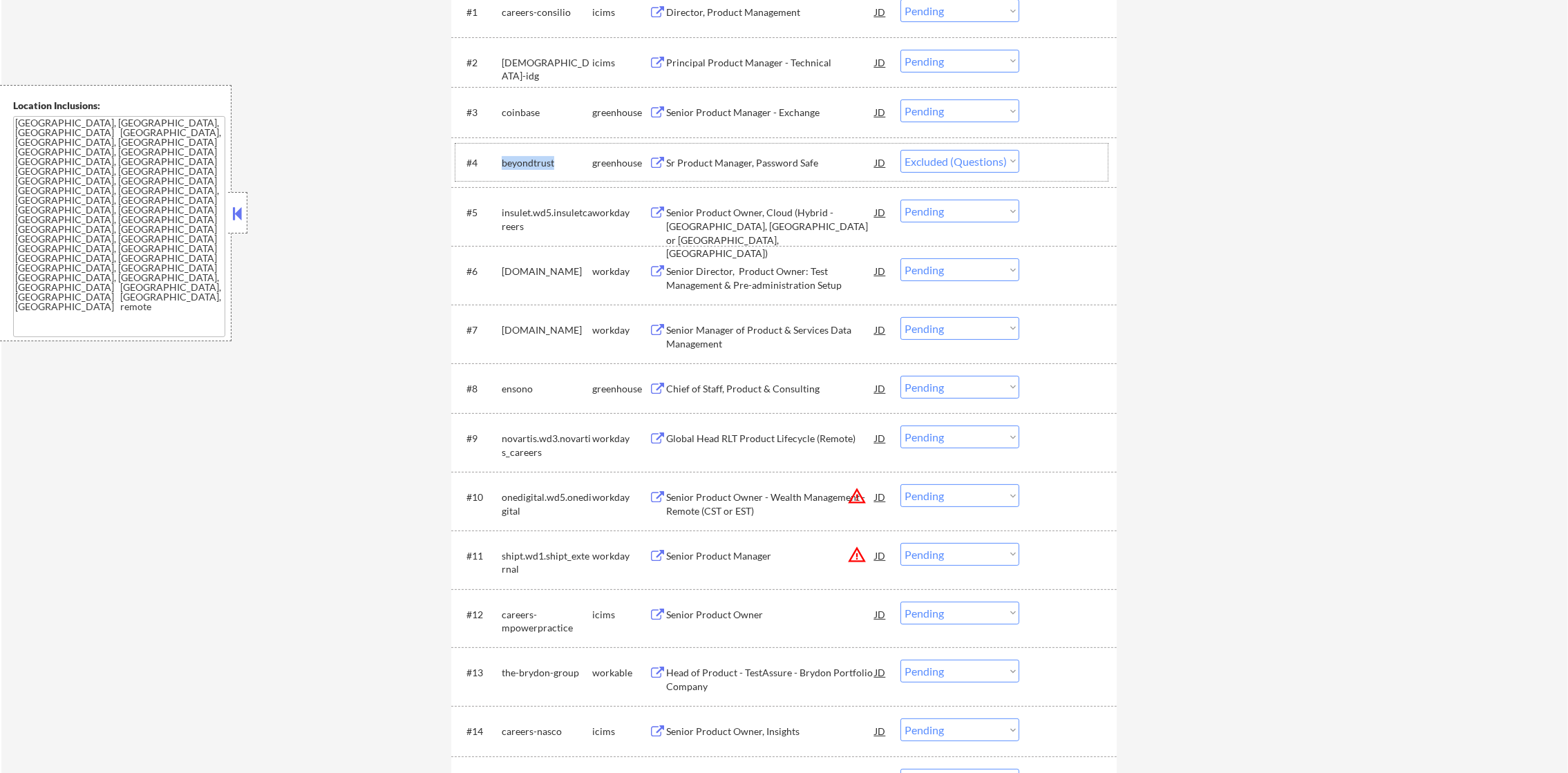
select select ""pending""
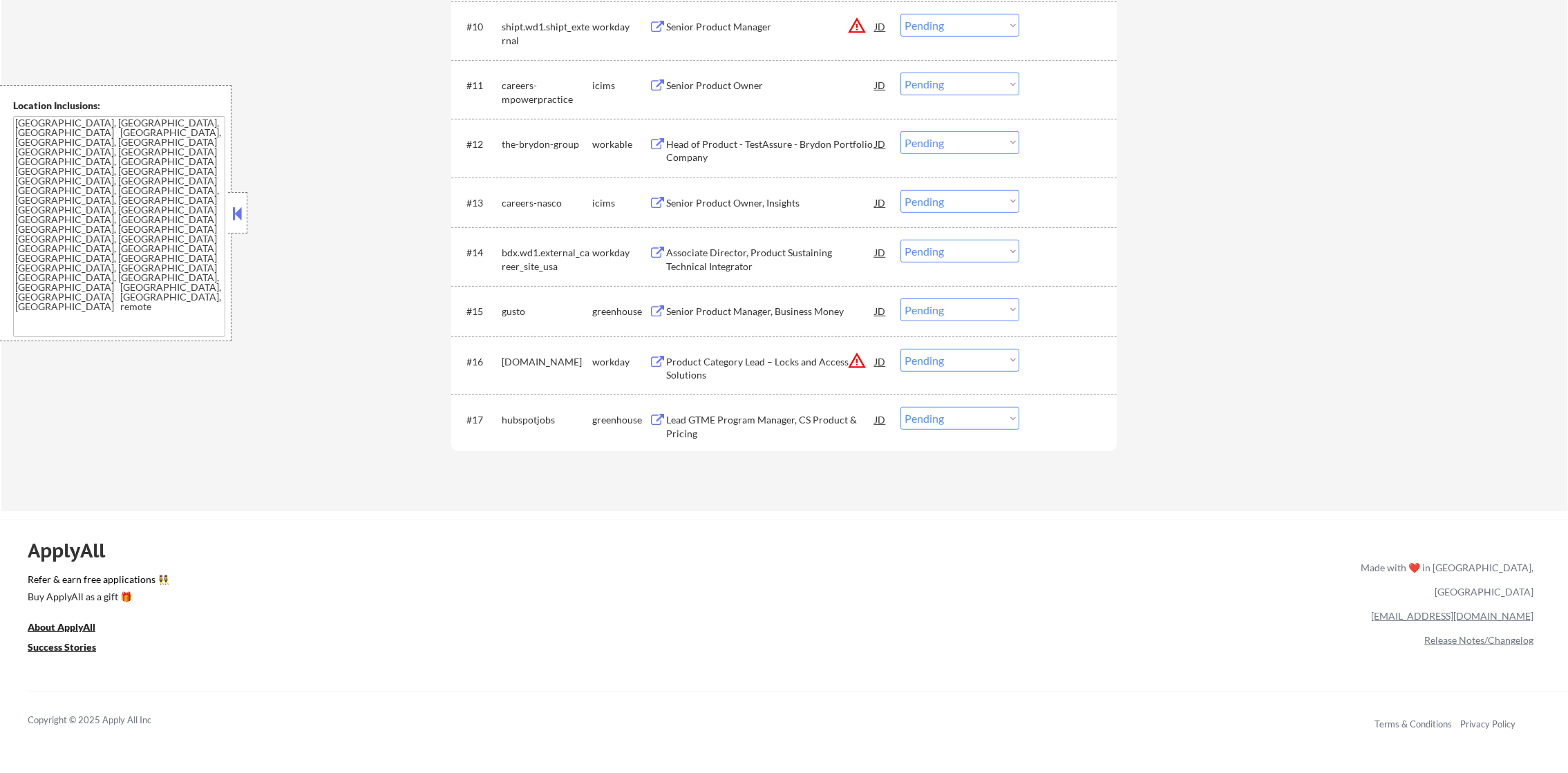
scroll to position [1032, 0]
click at [541, 355] on div "allegion.wd5.careers" at bounding box center [546, 358] width 90 height 14
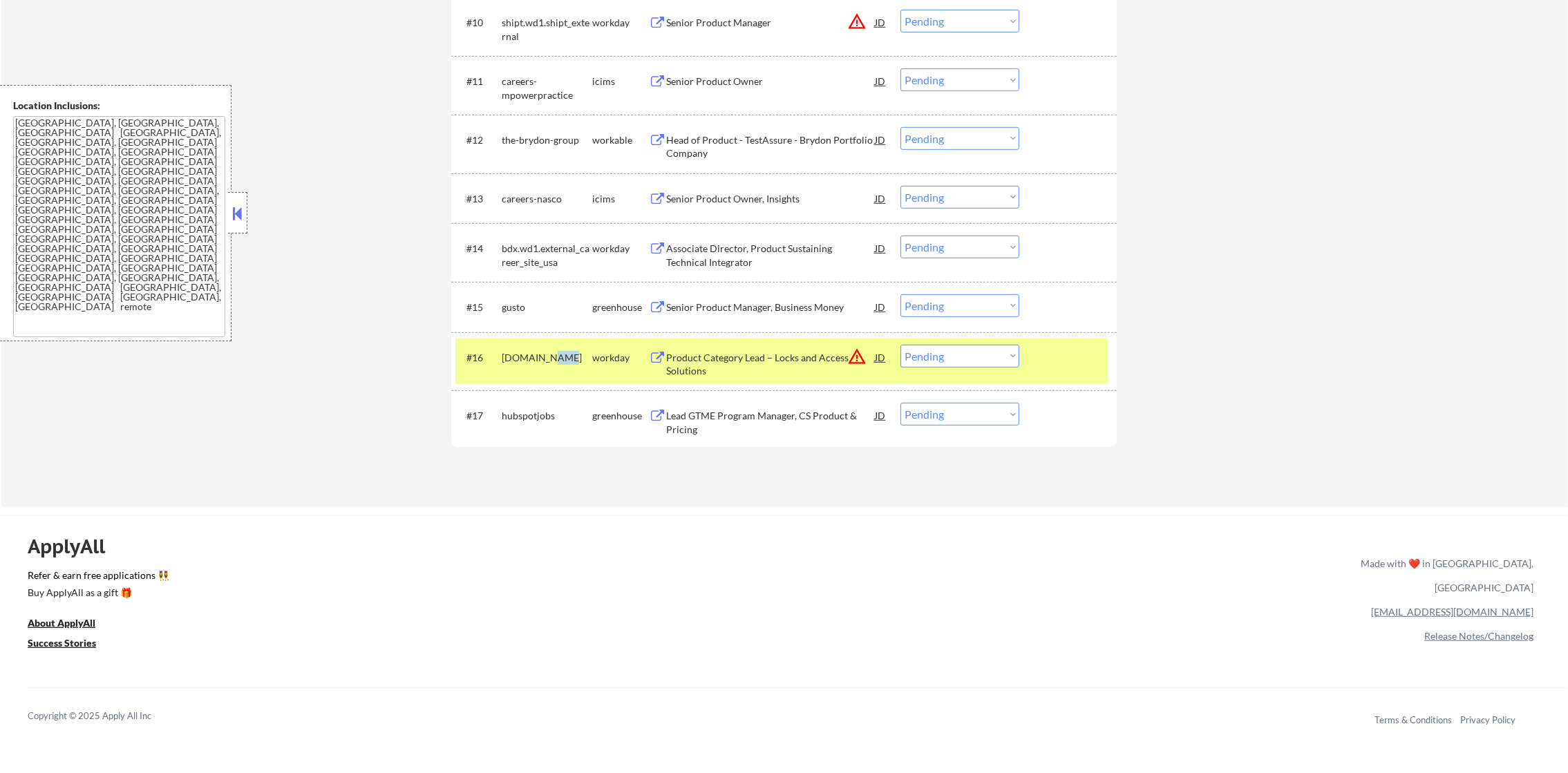
click at [541, 355] on div "allegion.wd5.careers" at bounding box center [546, 358] width 90 height 14
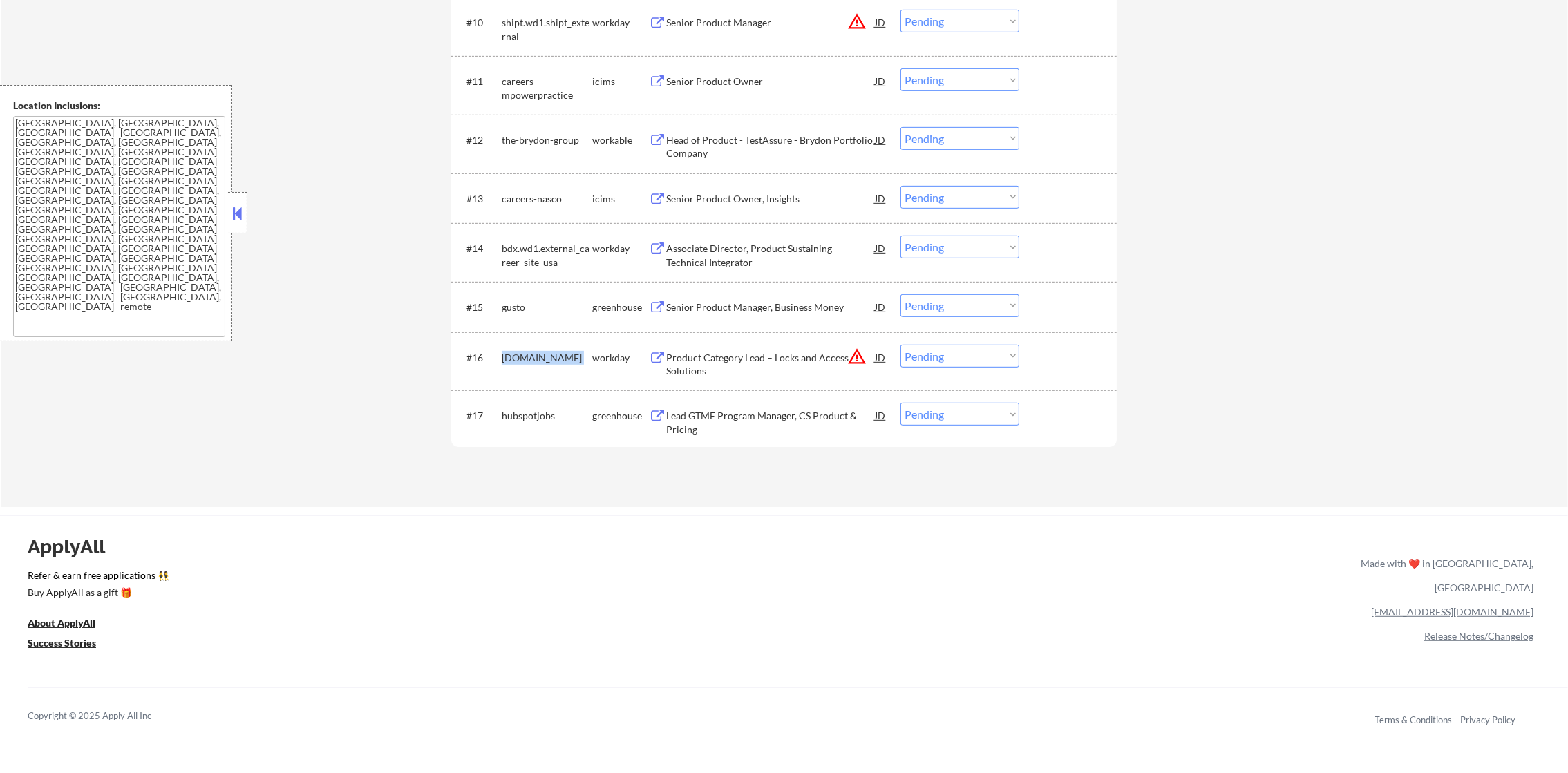
click at [541, 355] on div "allegion.wd5.careers" at bounding box center [546, 358] width 90 height 14
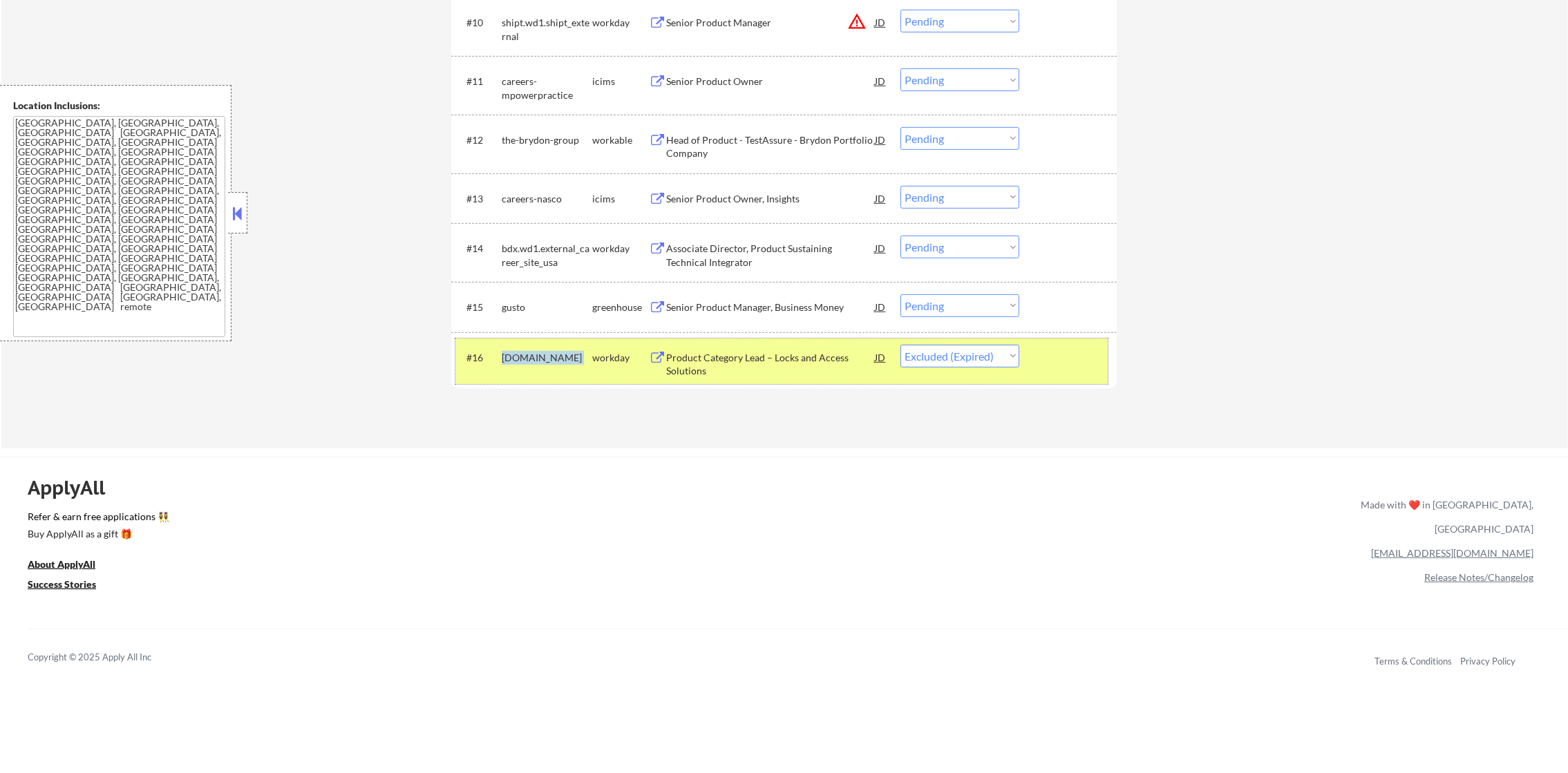
select select ""pending""
click at [538, 362] on div "hubspotjobs" at bounding box center [546, 358] width 90 height 14
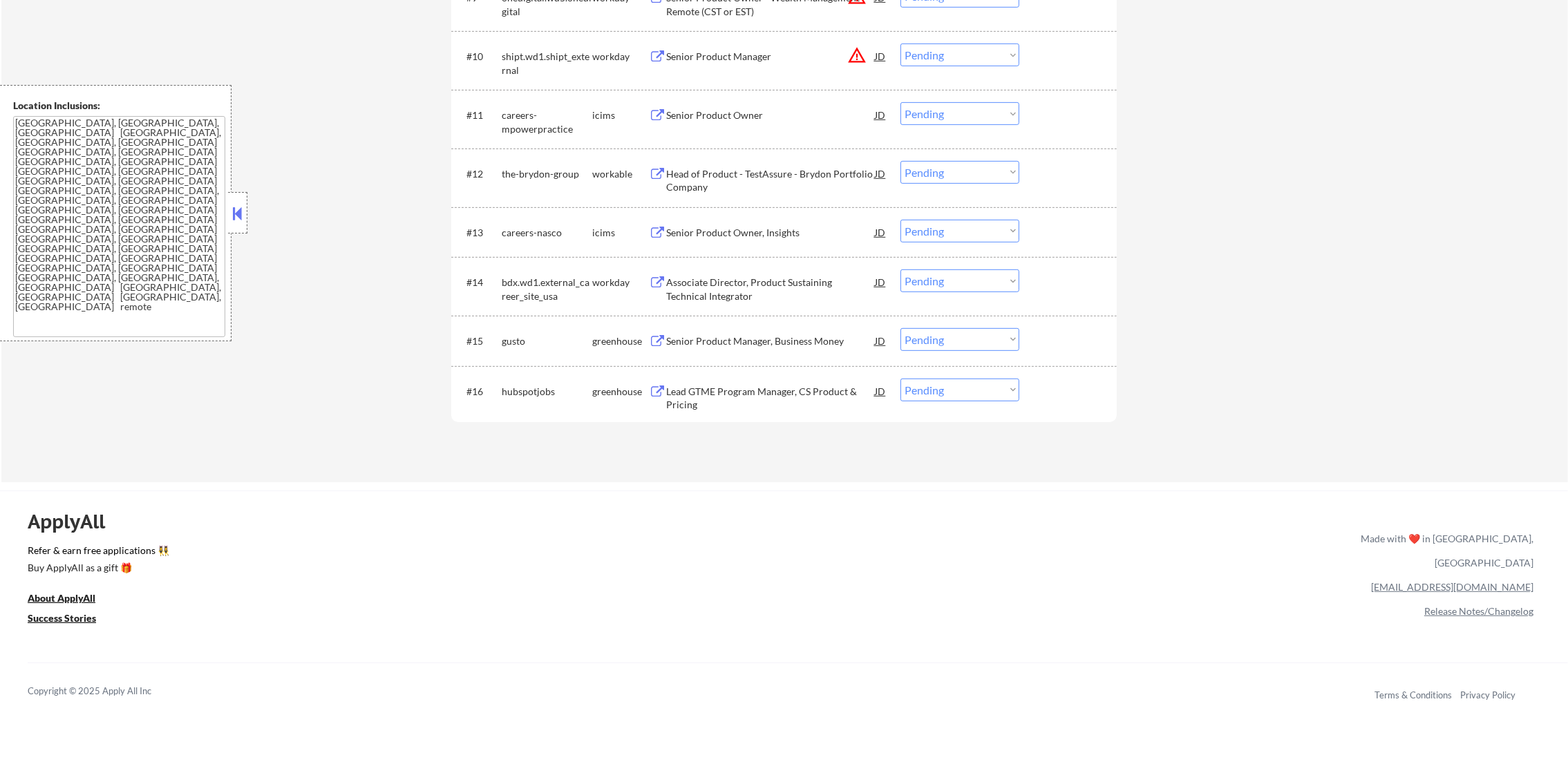
scroll to position [963, 0]
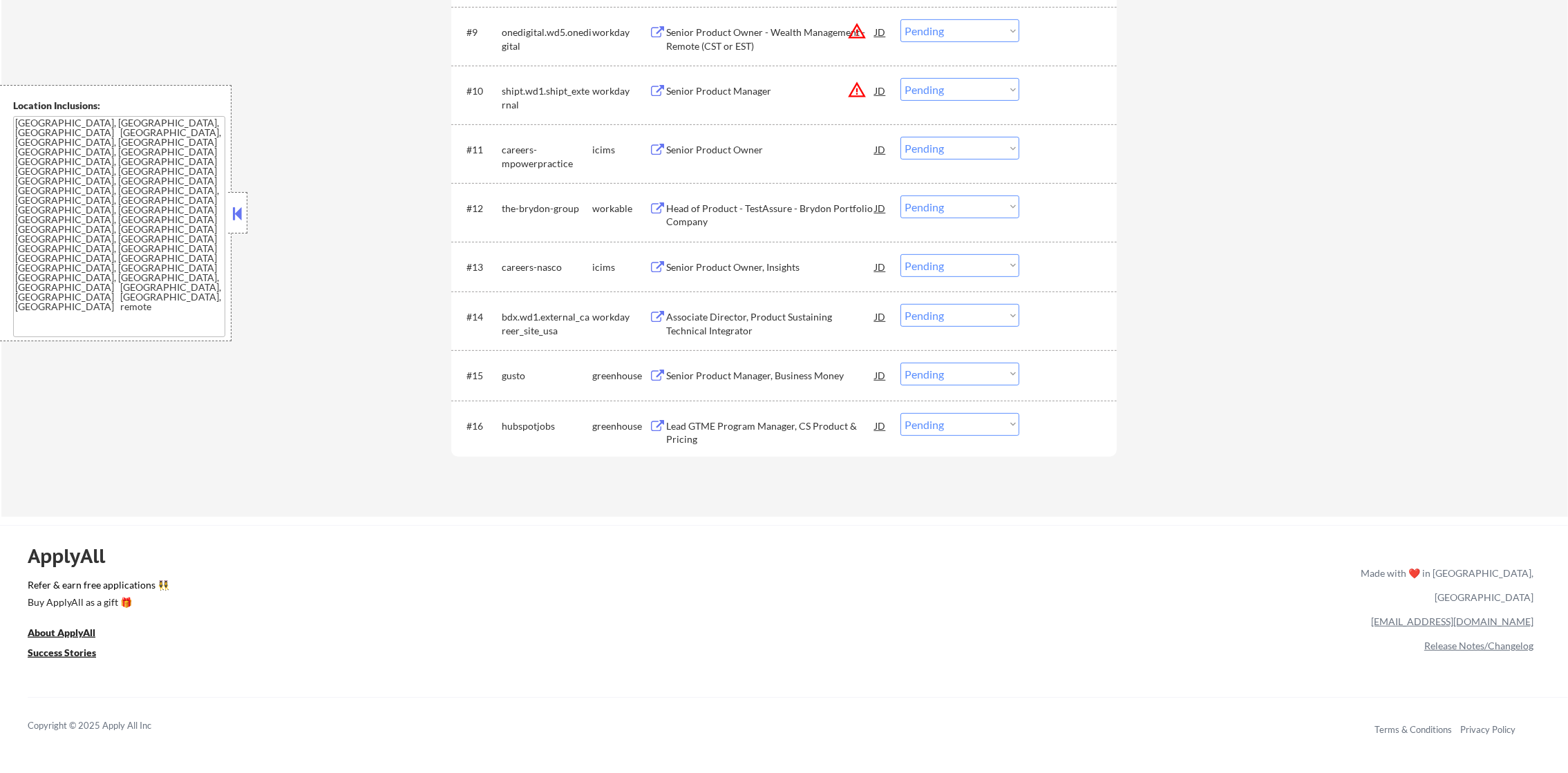
click at [546, 208] on div "the-brydon-group" at bounding box center [546, 209] width 90 height 14
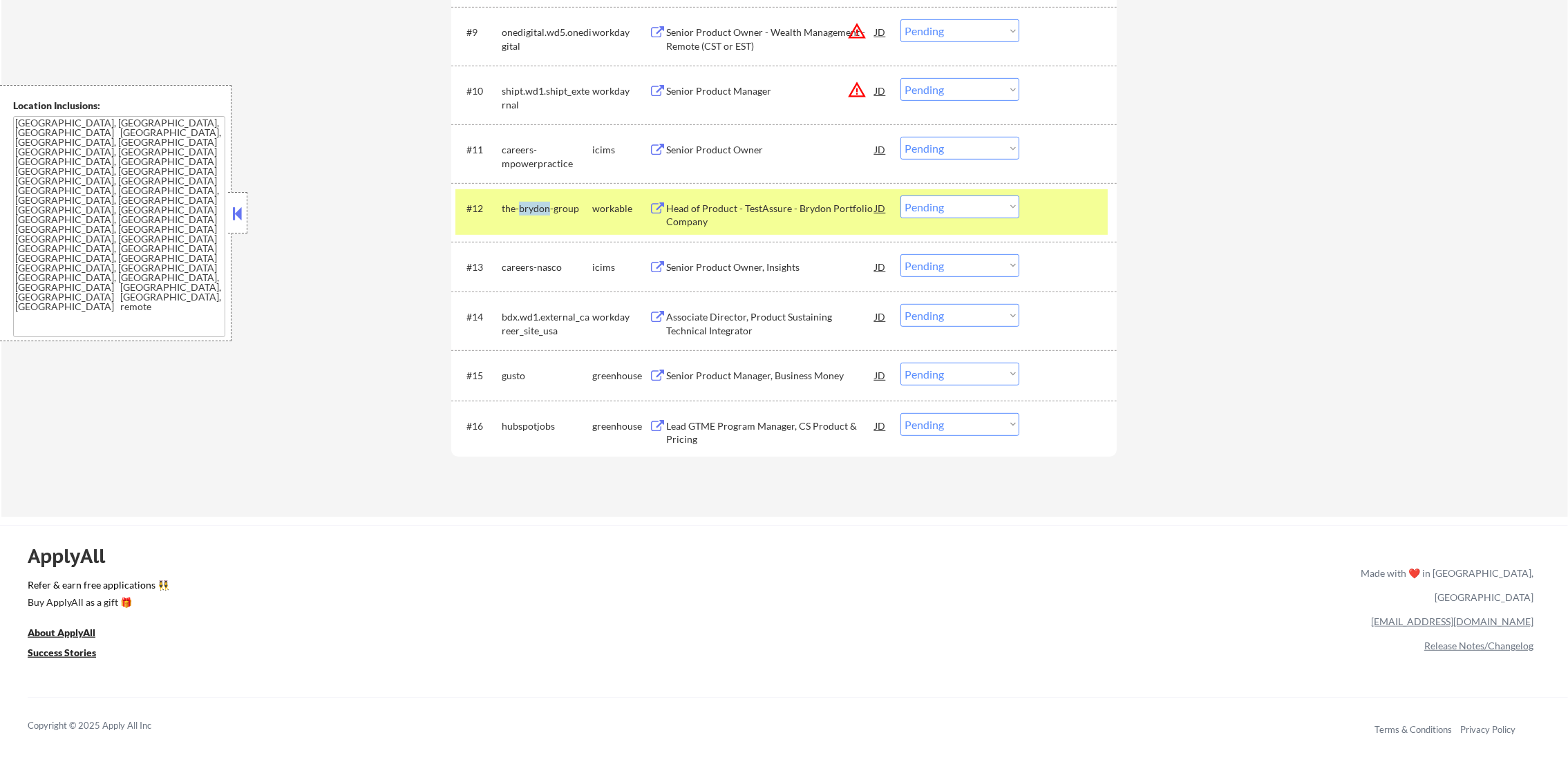
click at [546, 208] on div "the-brydon-group" at bounding box center [546, 209] width 90 height 14
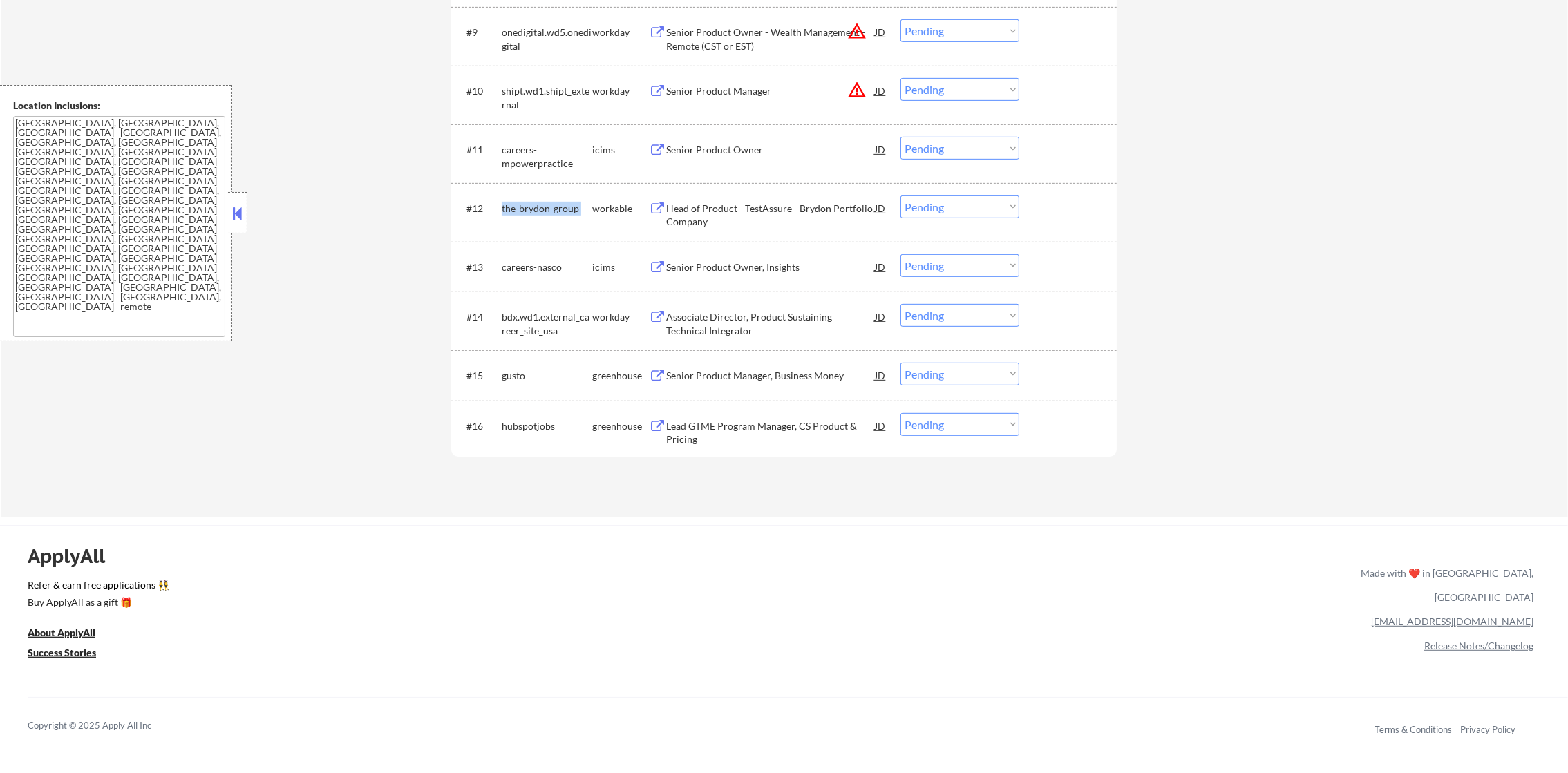
click at [546, 208] on div "the-brydon-group" at bounding box center [546, 209] width 90 height 14
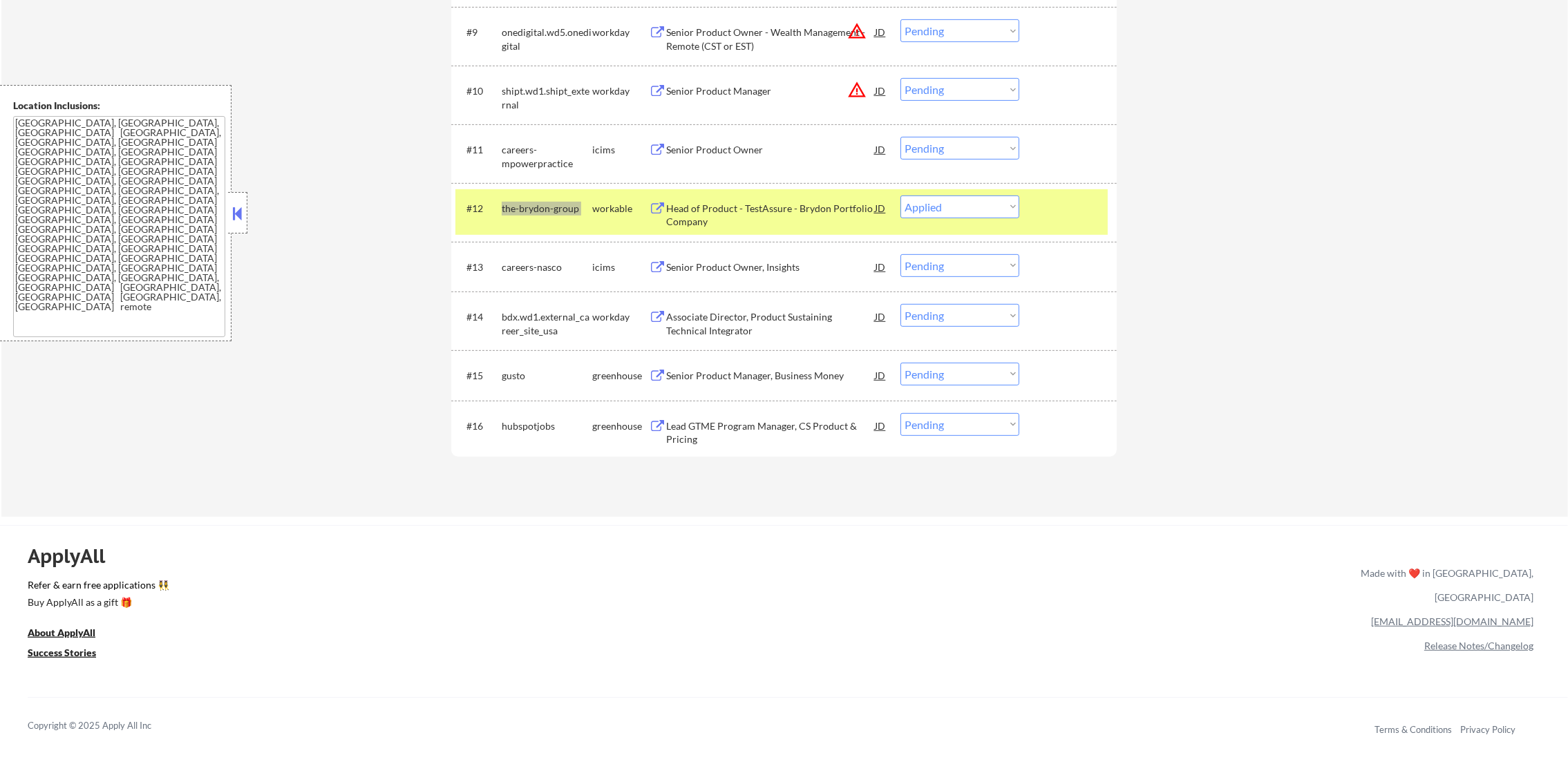
select select ""pending""
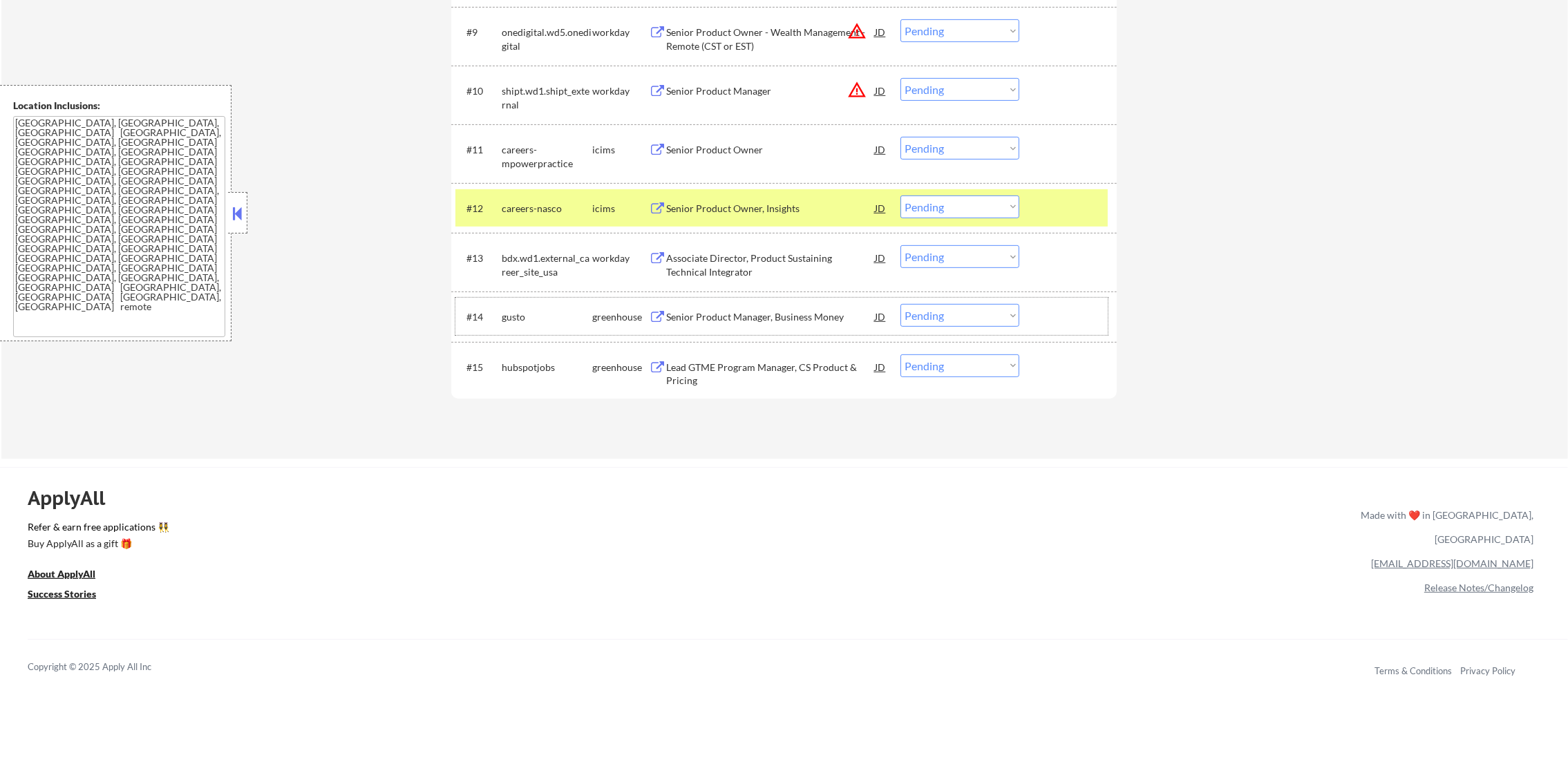
click at [511, 315] on div "gusto" at bounding box center [546, 317] width 90 height 14
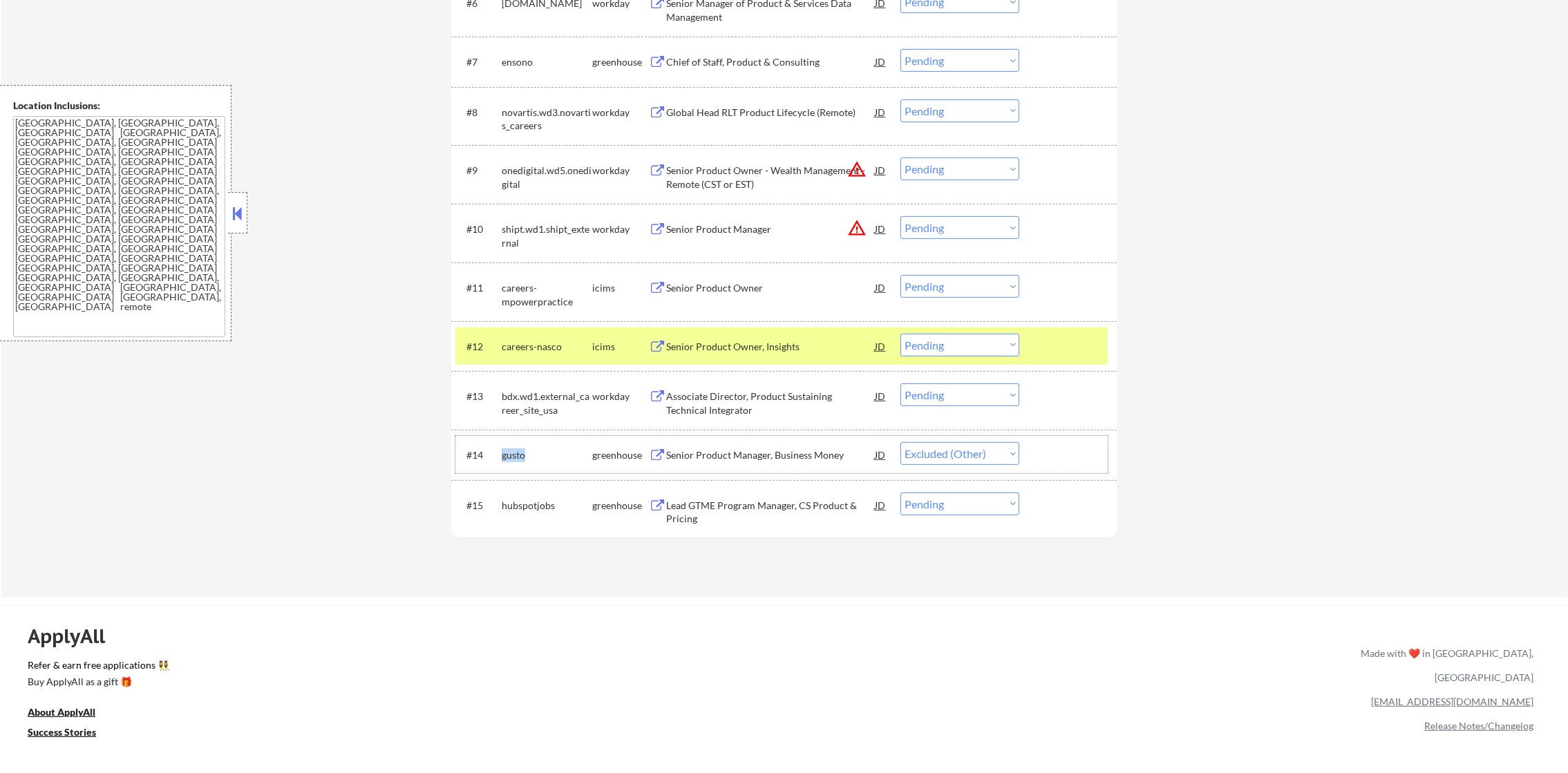
select select ""pending""
click at [537, 350] on div "careers-nasco" at bounding box center [546, 347] width 90 height 14
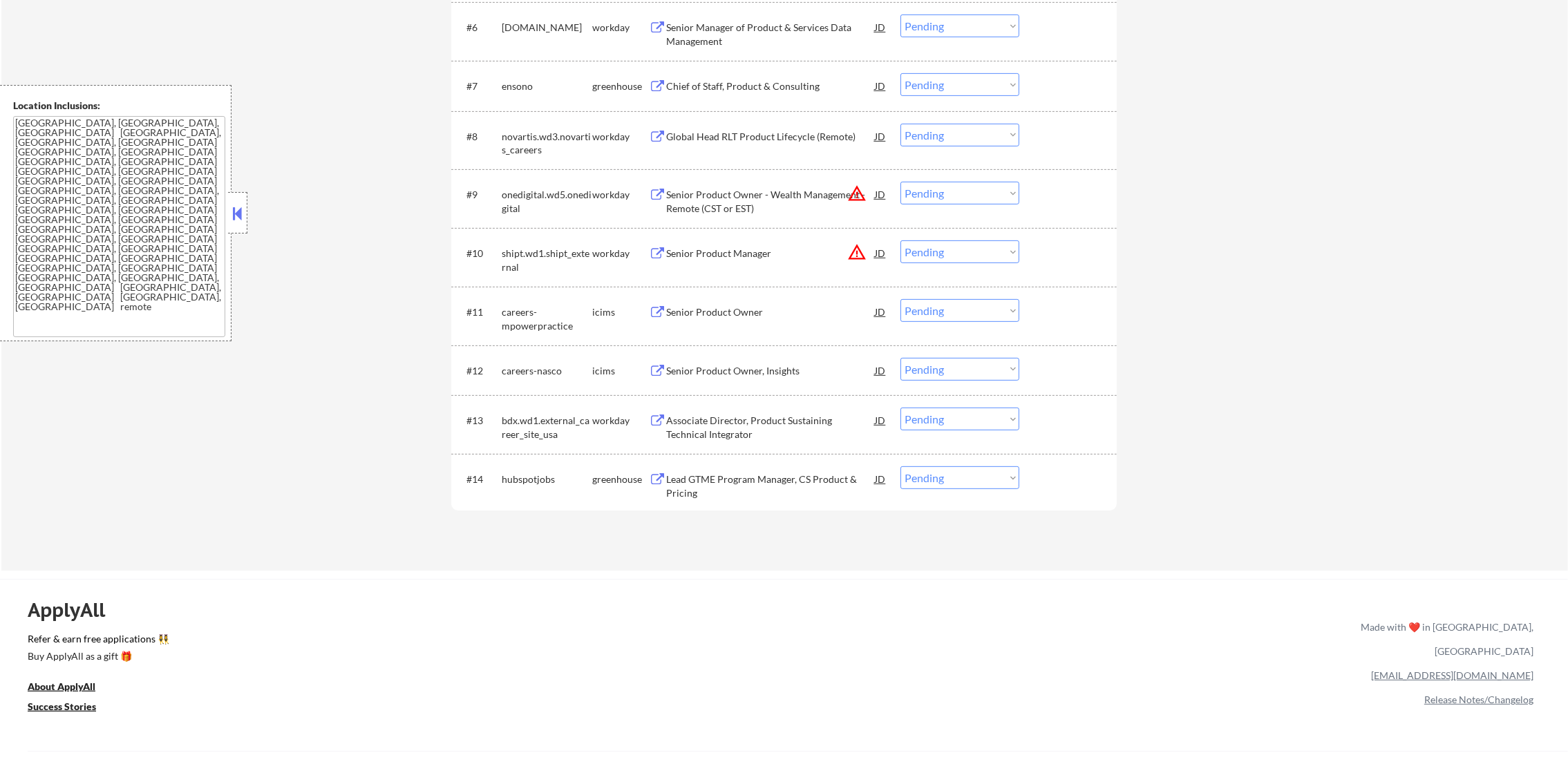
scroll to position [790, 0]
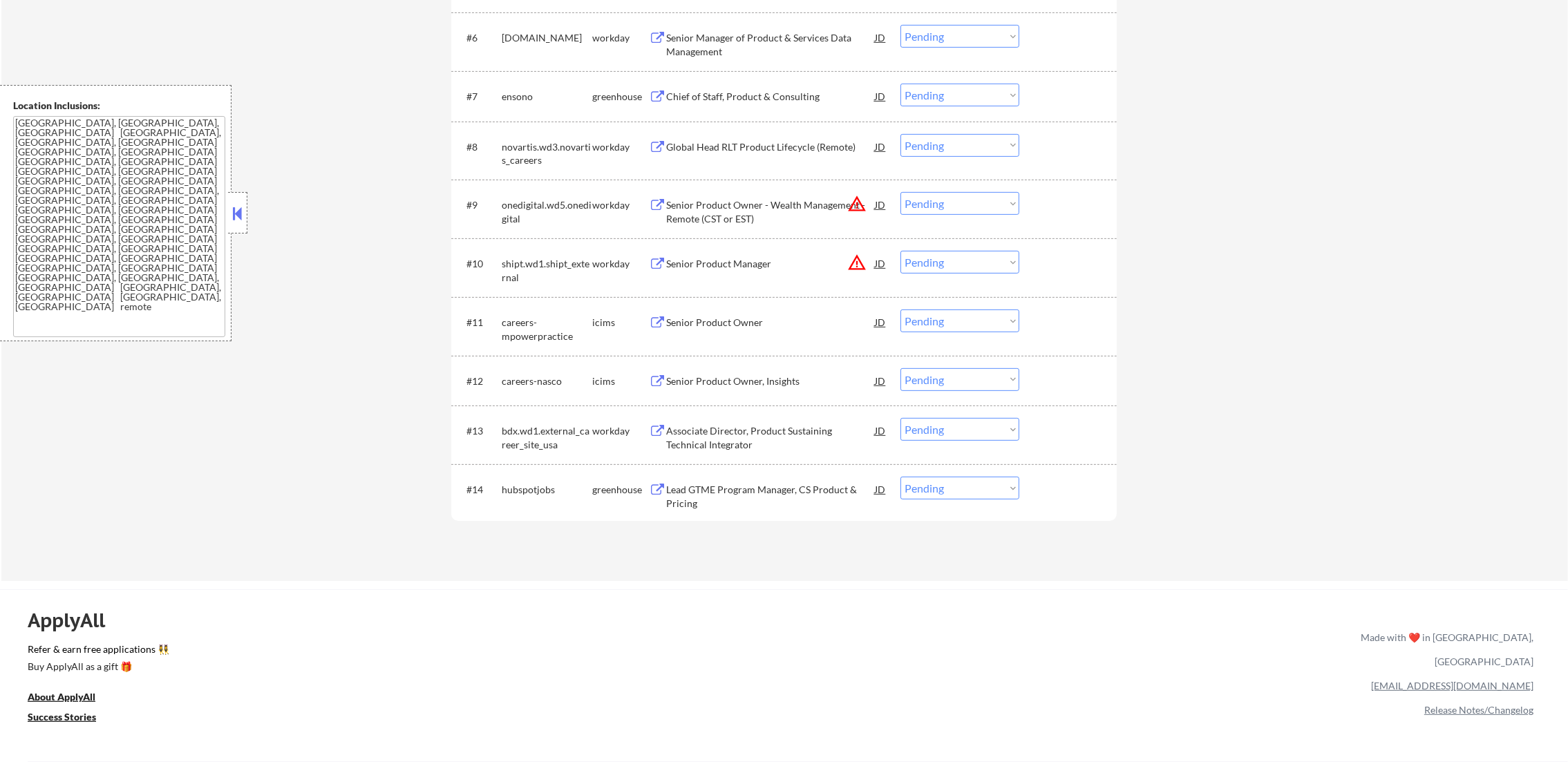
click at [532, 489] on div "hubspotjobs" at bounding box center [546, 490] width 90 height 14
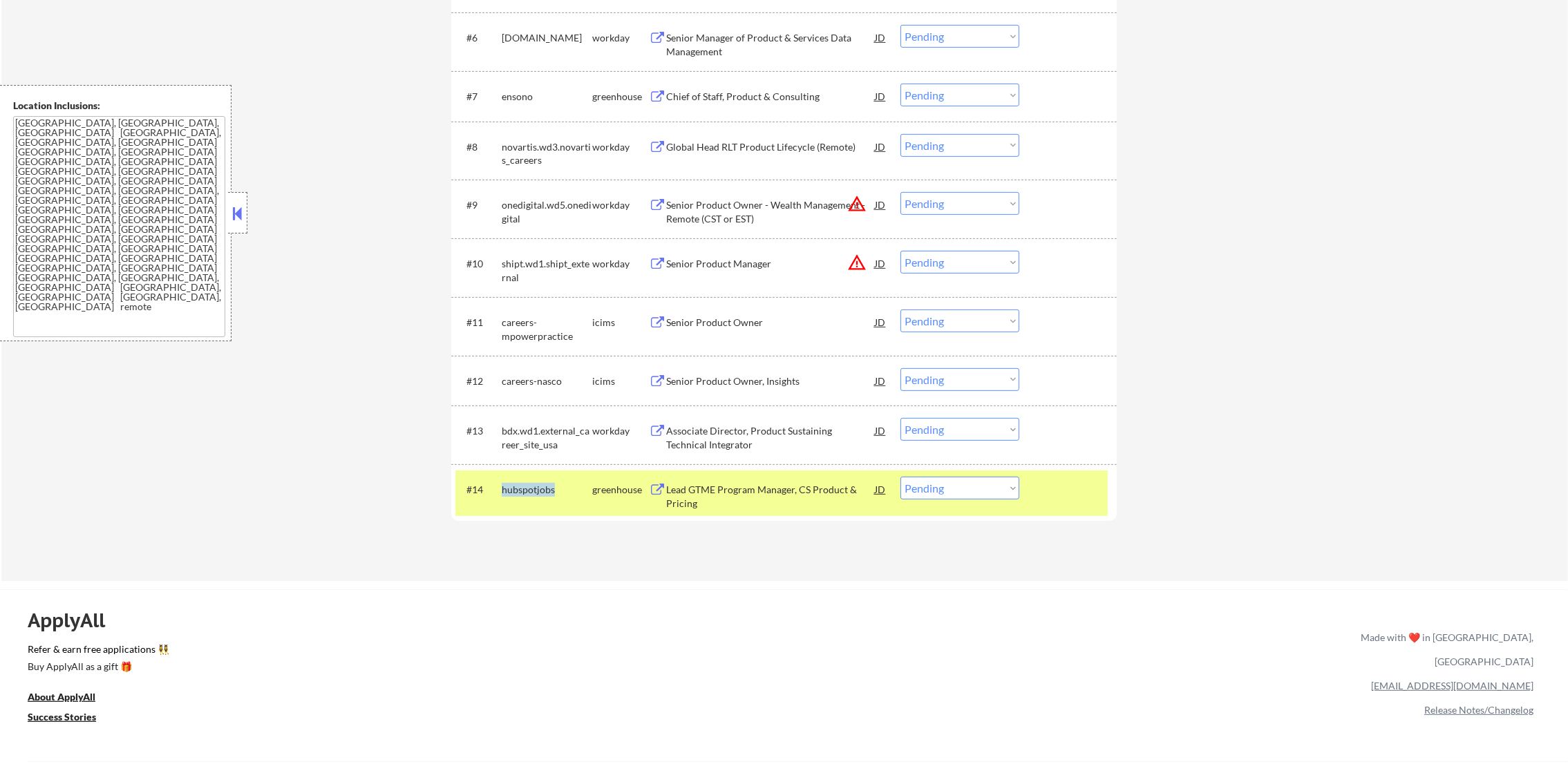
click at [532, 489] on div "hubspotjobs" at bounding box center [546, 490] width 90 height 14
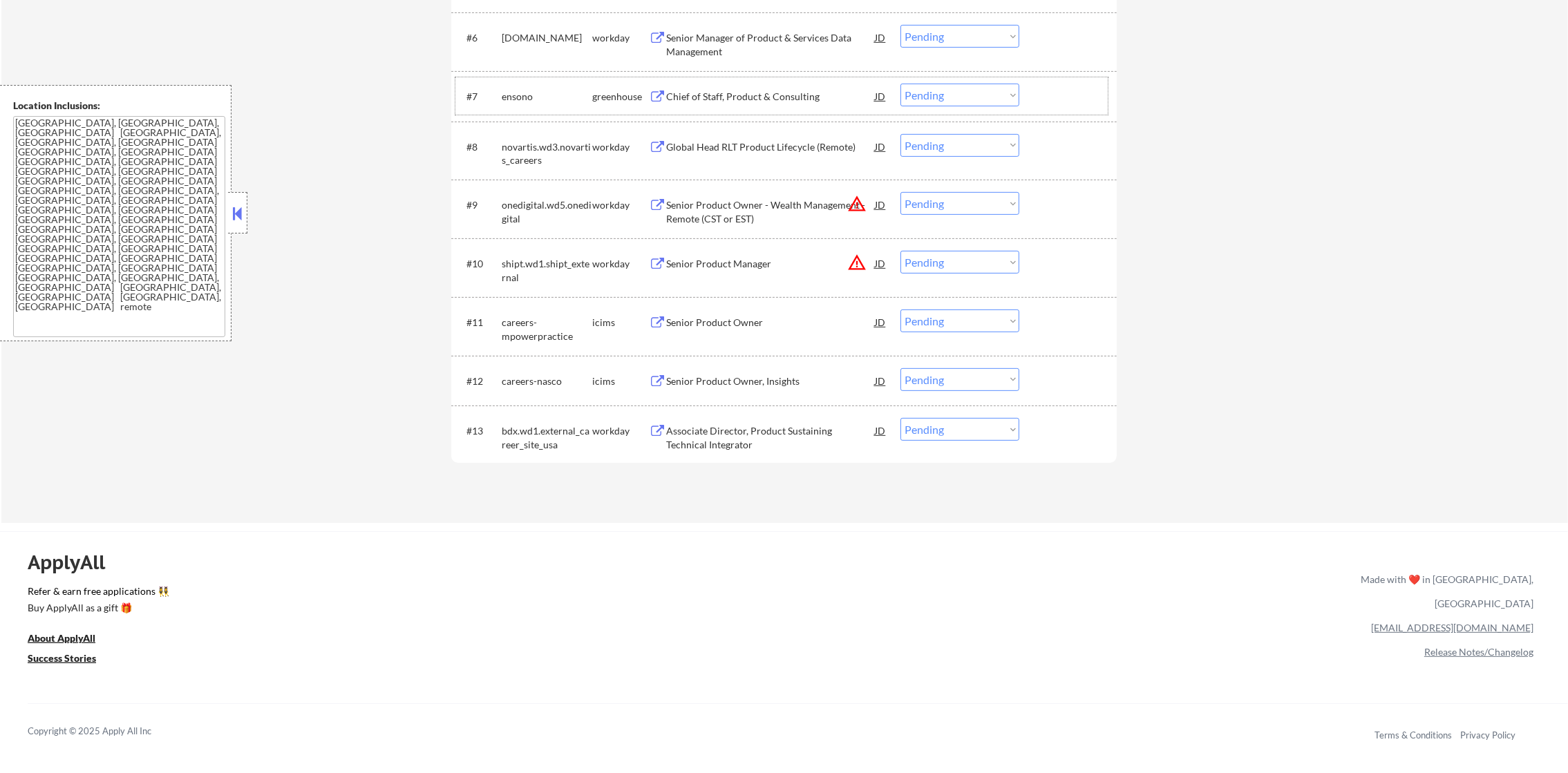
click at [514, 91] on div "ensono" at bounding box center [546, 96] width 90 height 14
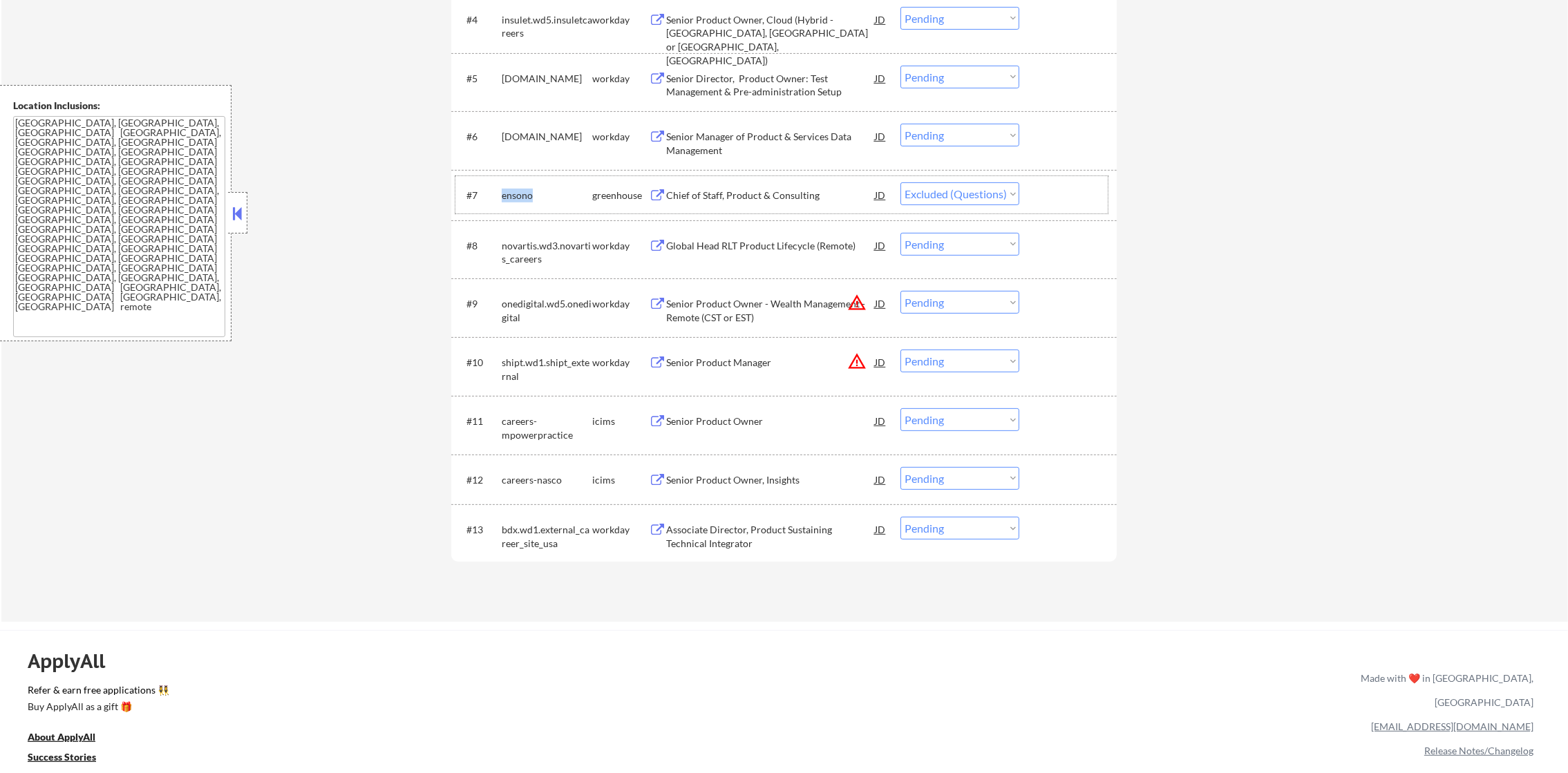
select select ""pending""
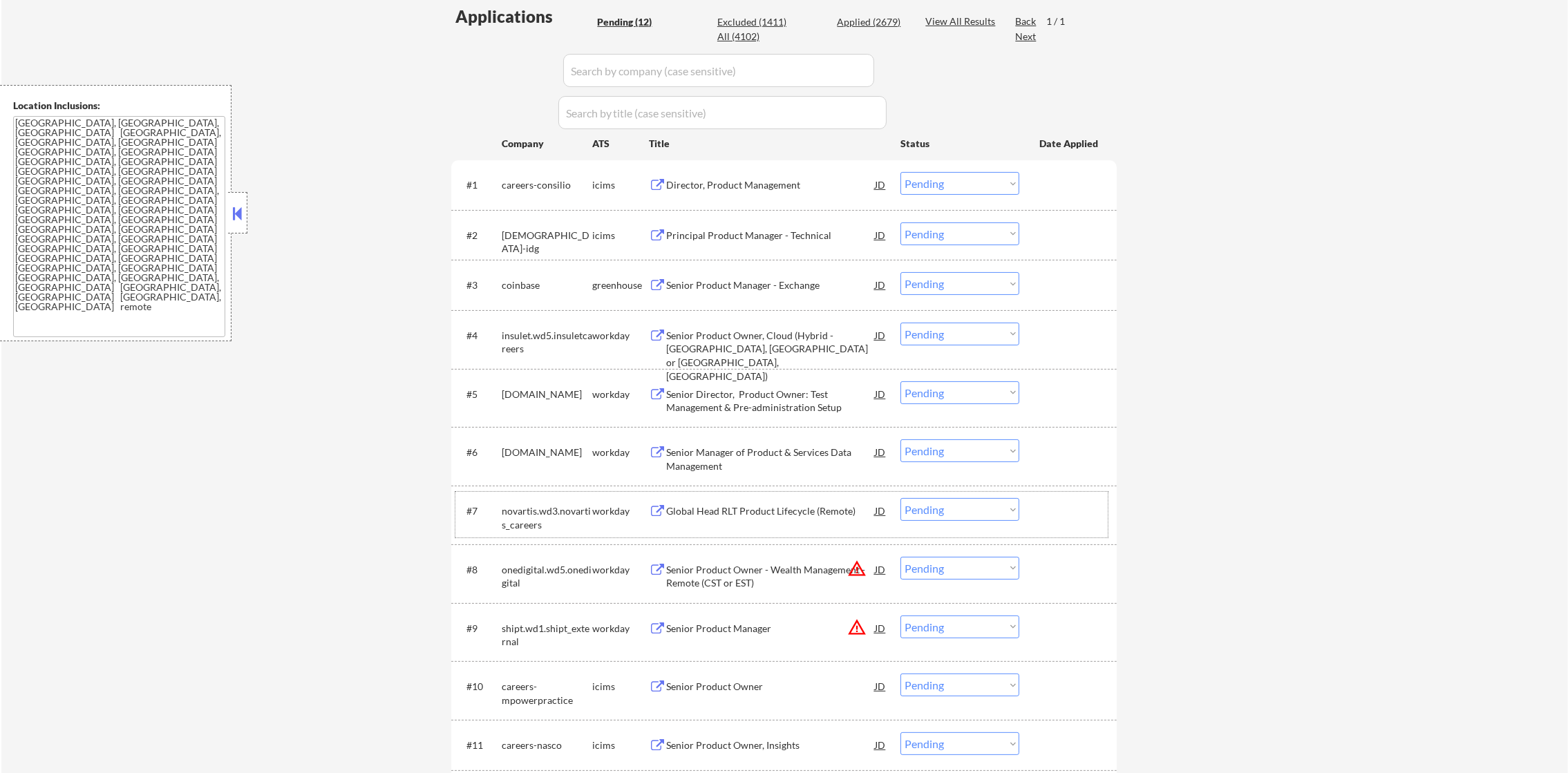
scroll to position [548, 0]
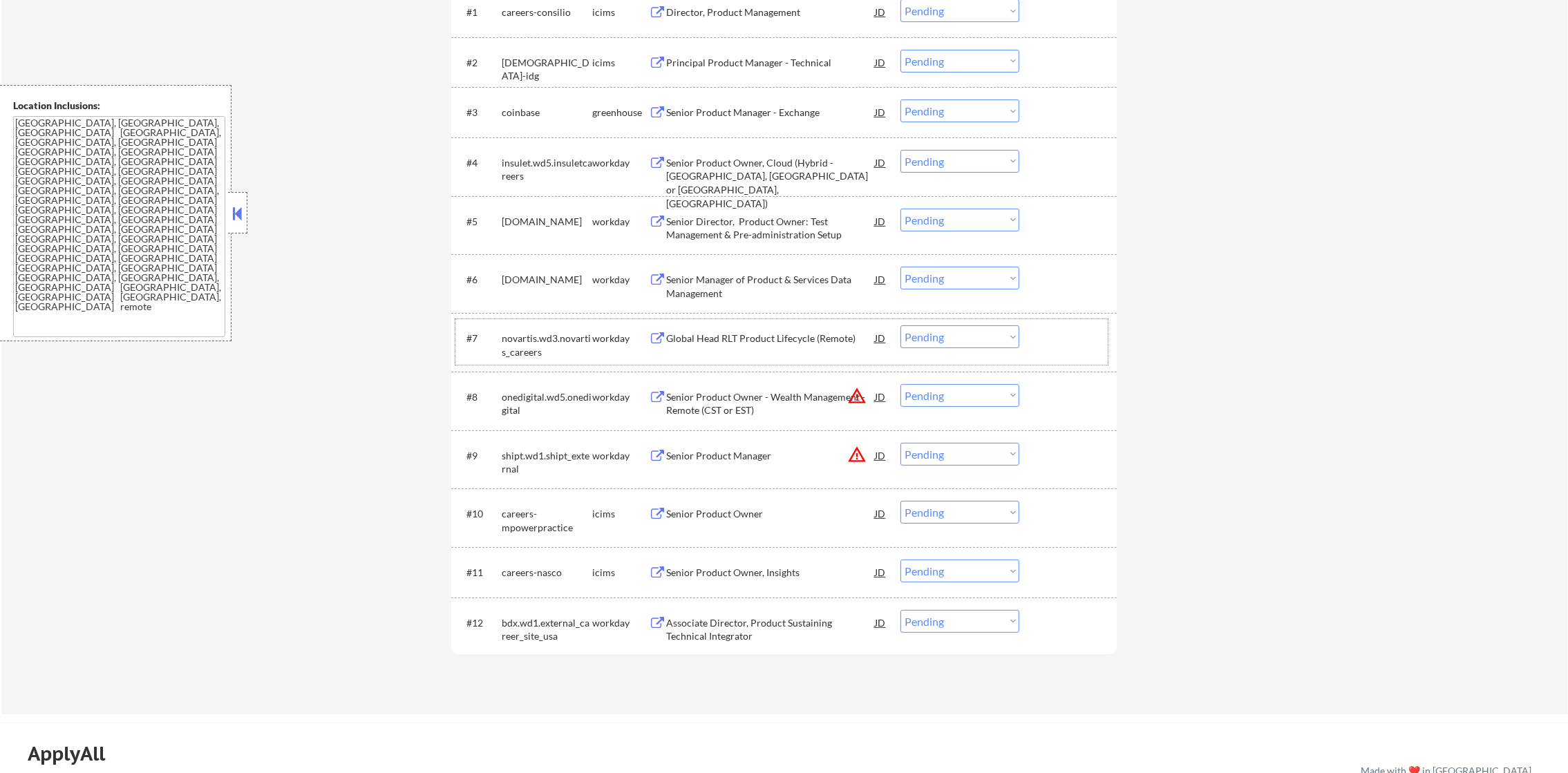
click at [528, 517] on div "careers-mpowerpractice" at bounding box center [546, 520] width 90 height 27
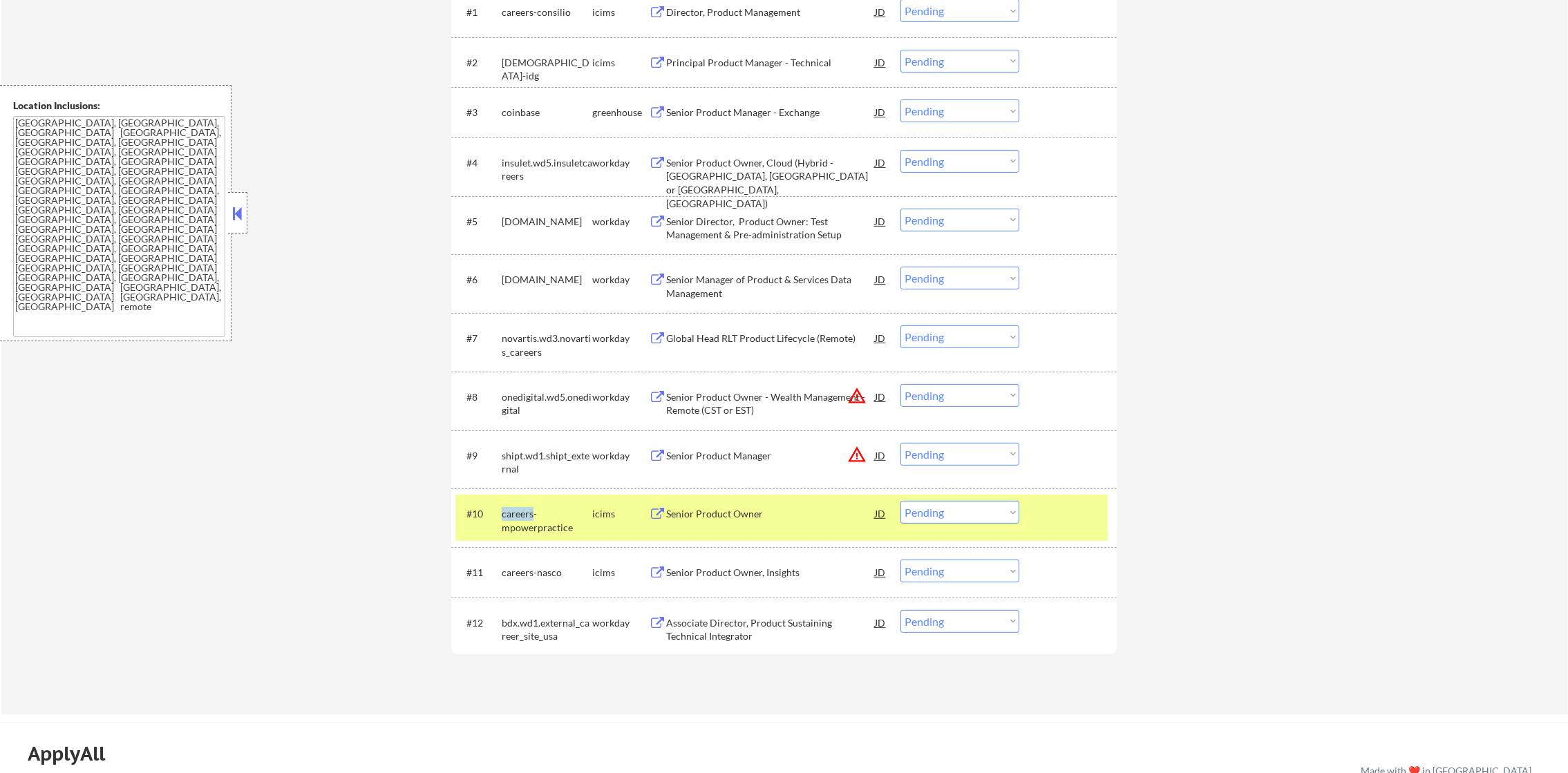
click at [528, 517] on div "careers-mpowerpractice" at bounding box center [546, 520] width 90 height 27
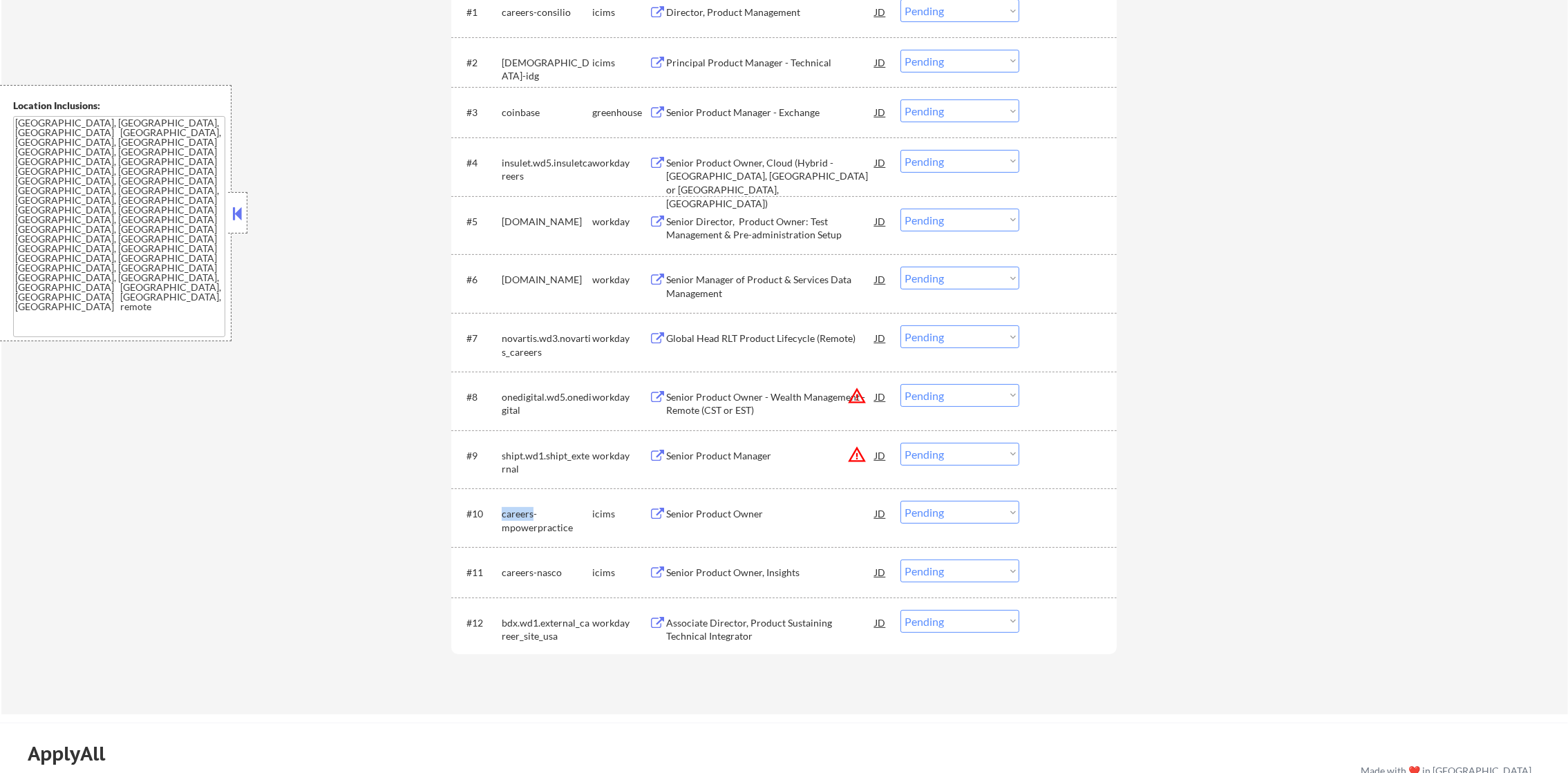
click at [528, 517] on div "careers-mpowerpractice" at bounding box center [546, 520] width 90 height 27
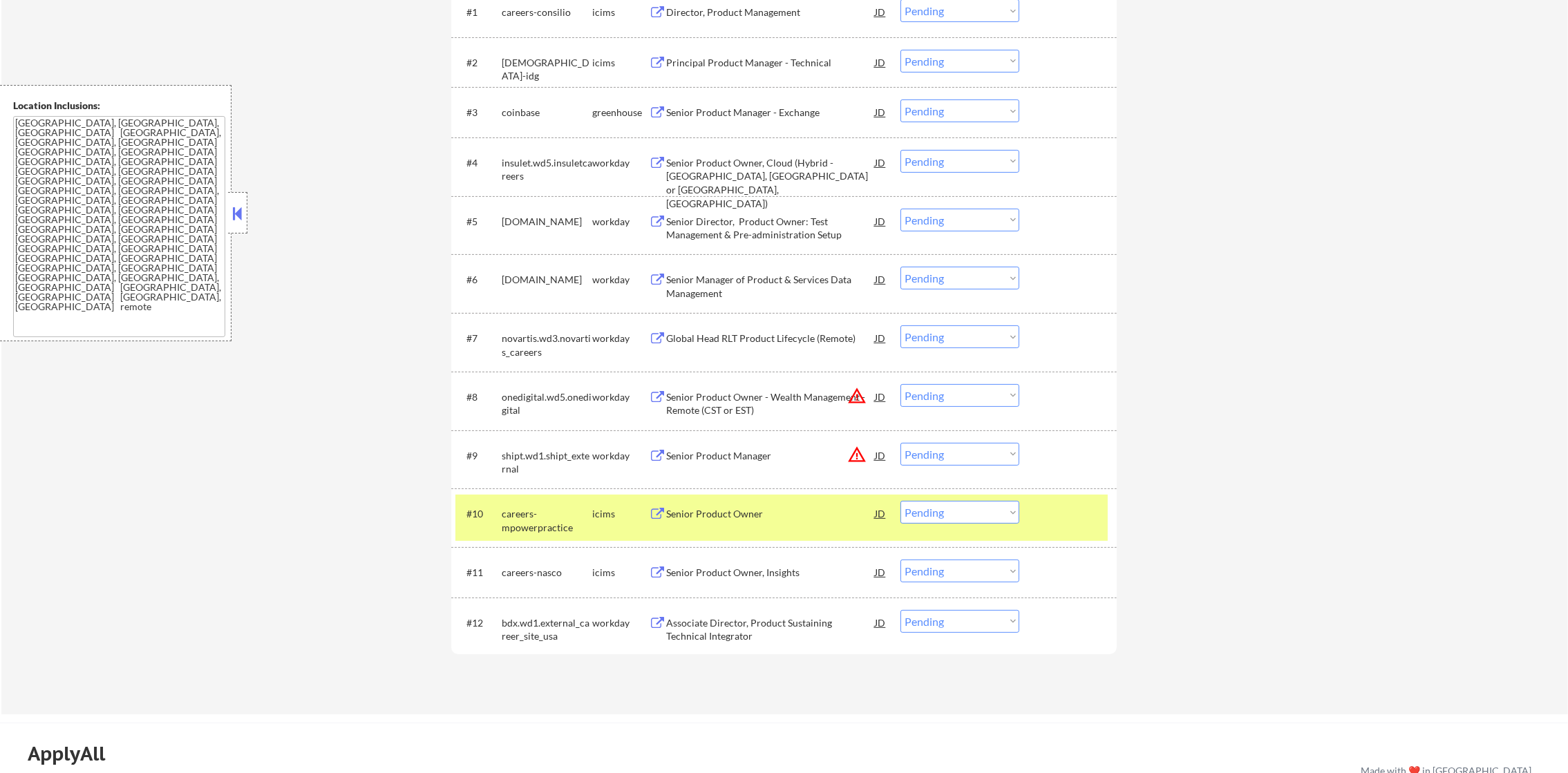
drag, startPoint x: 505, startPoint y: 517, endPoint x: 502, endPoint y: 501, distance: 16.3
click at [504, 517] on div "careers-mpowerpractice" at bounding box center [546, 520] width 90 height 27
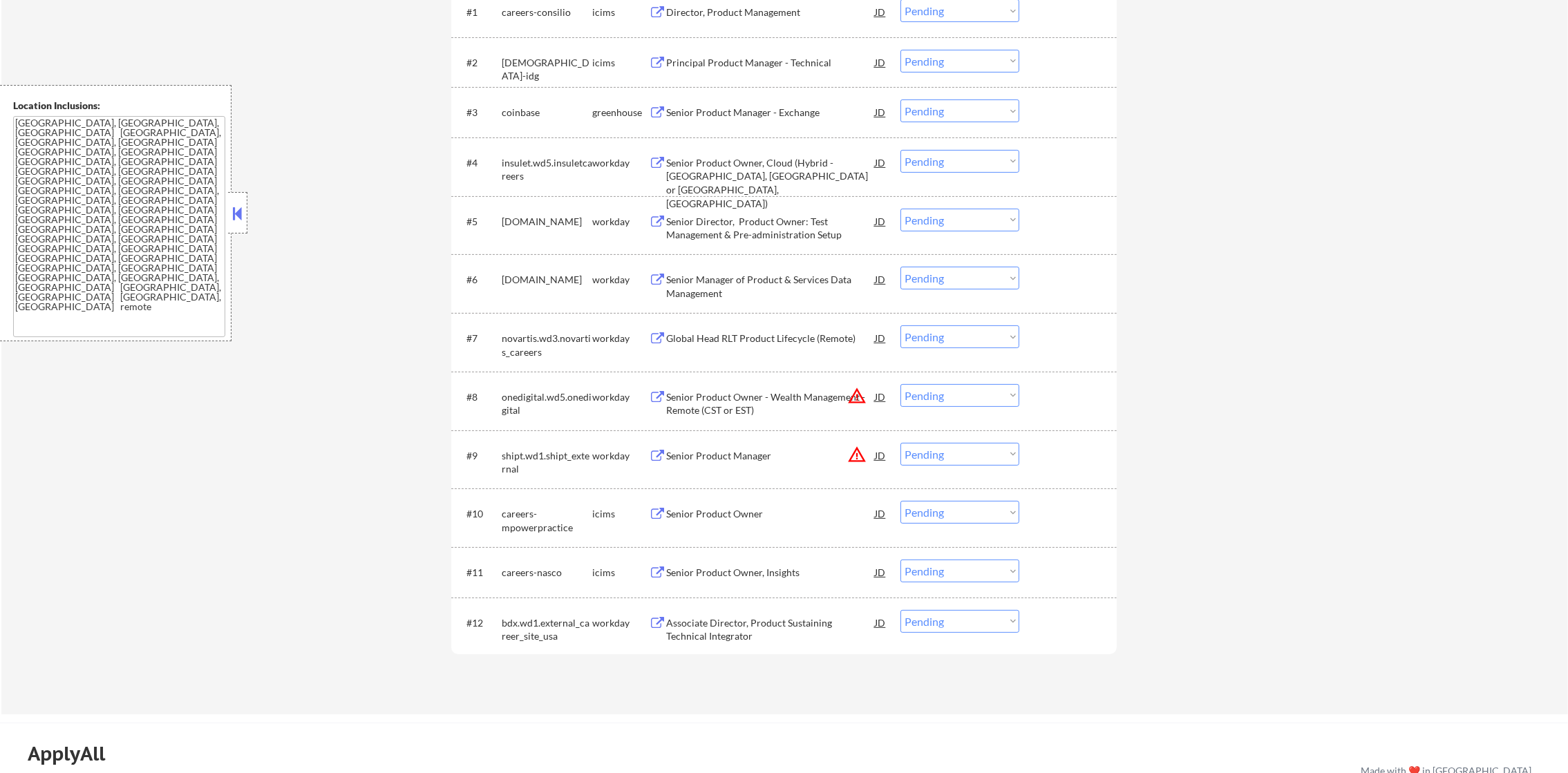
click at [521, 449] on div "shipt.wd1.shipt_external" at bounding box center [546, 463] width 90 height 27
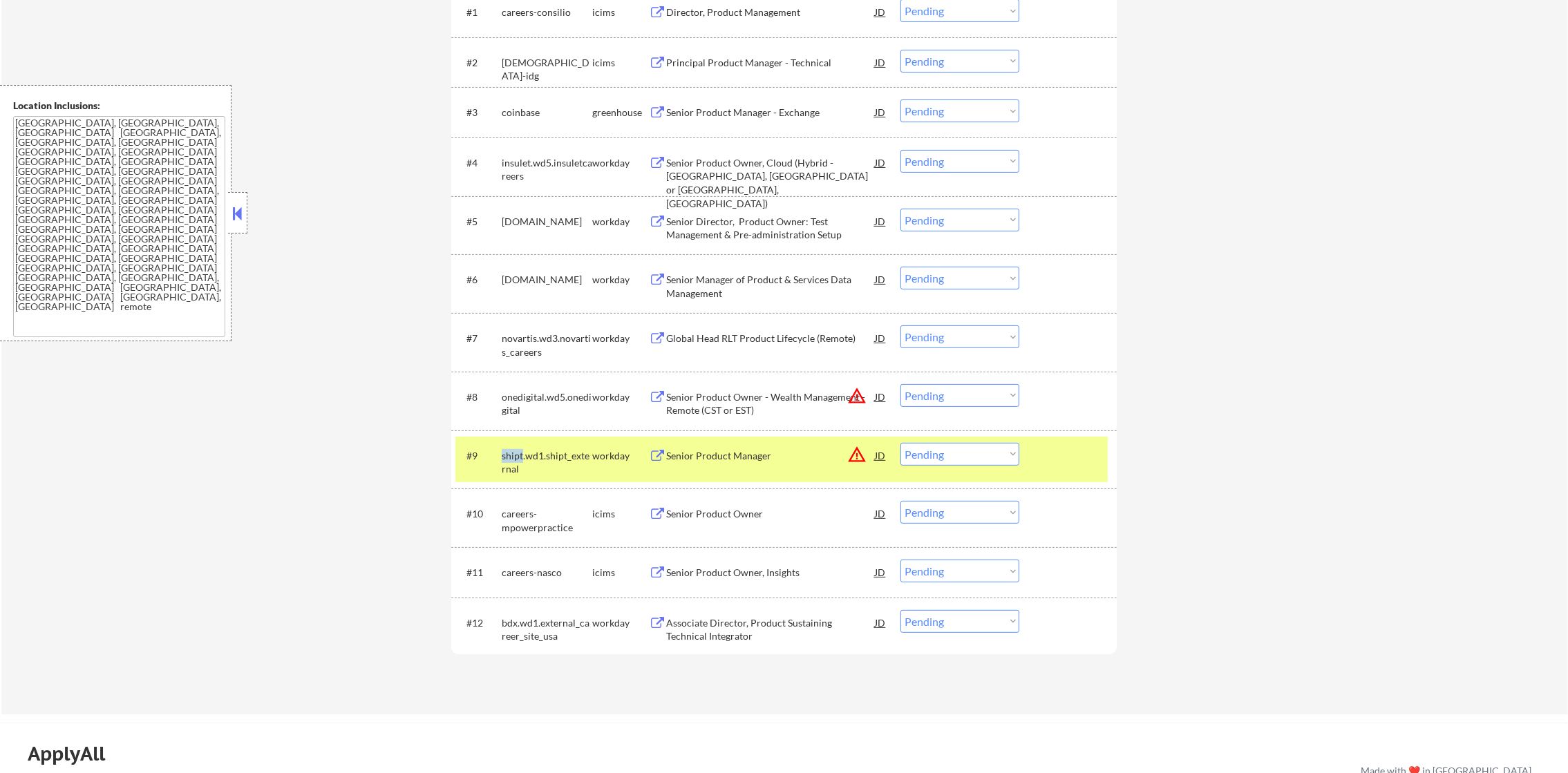
click at [521, 449] on div "shipt.wd1.shipt_external" at bounding box center [546, 463] width 90 height 27
select select ""pending""
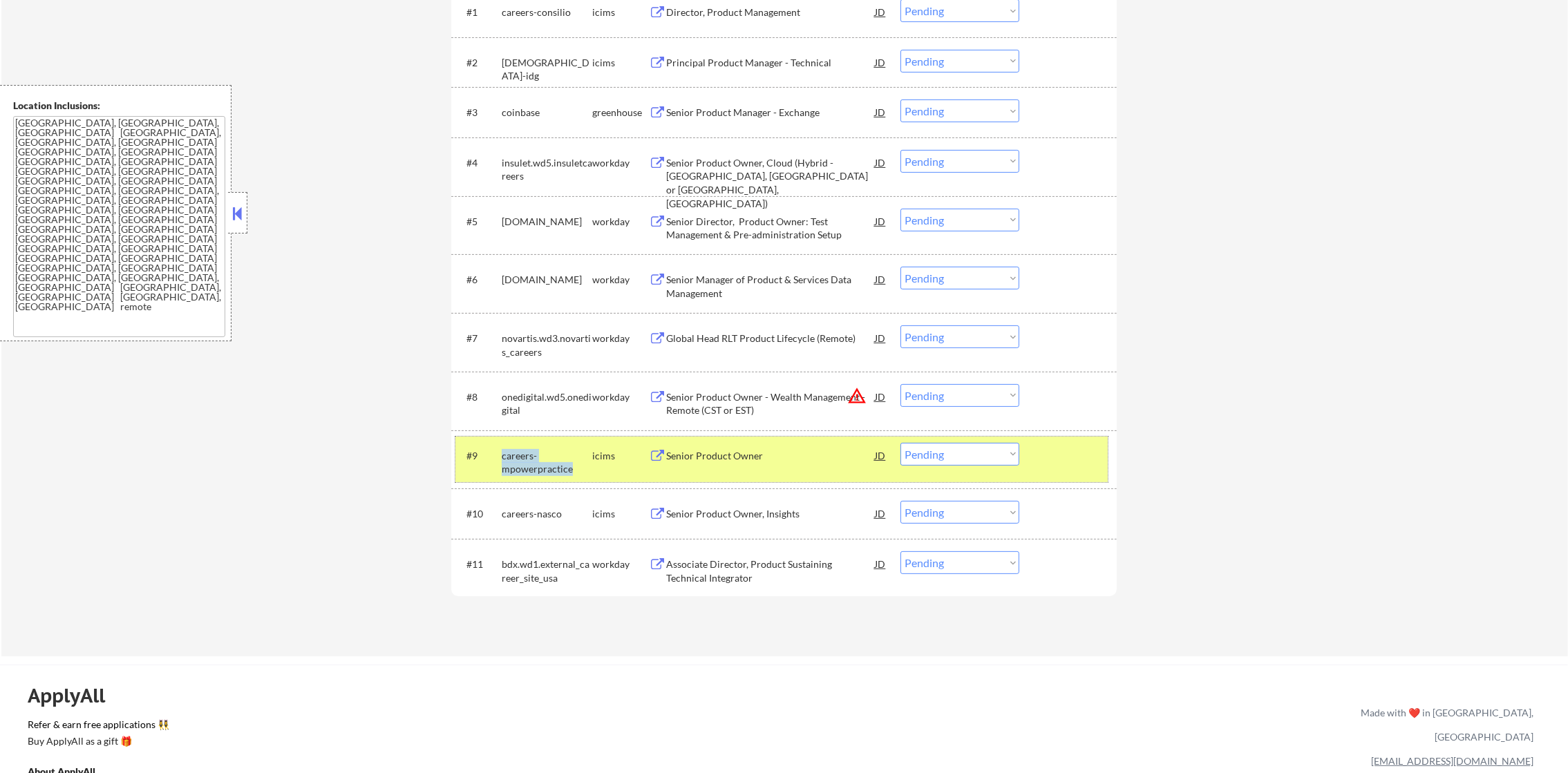
click at [515, 460] on div "careers-mpowerpractice" at bounding box center [546, 463] width 90 height 27
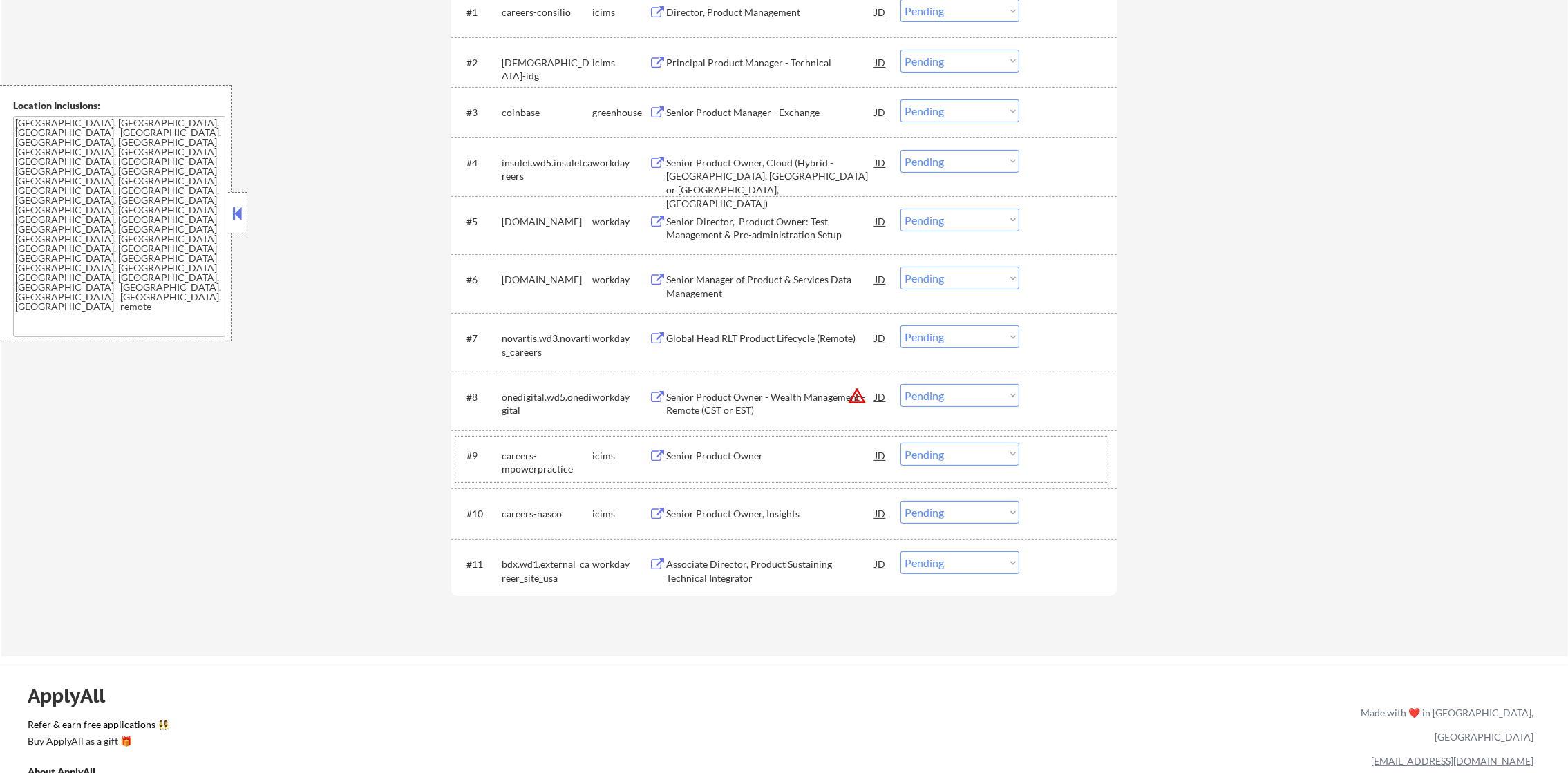
click at [858, 391] on button "warning_amber" at bounding box center [856, 395] width 19 height 19
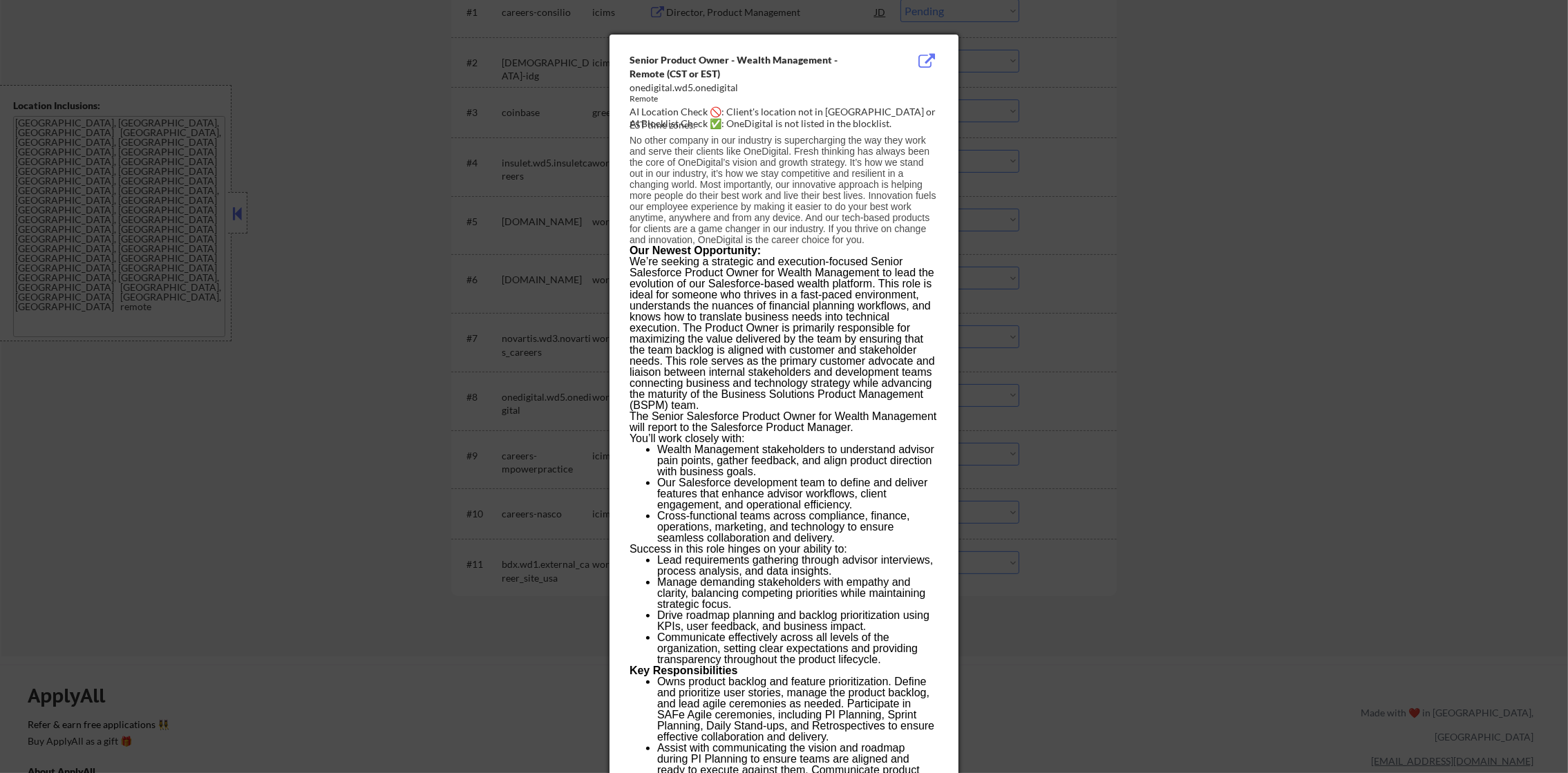
click at [1033, 352] on div at bounding box center [784, 386] width 1568 height 773
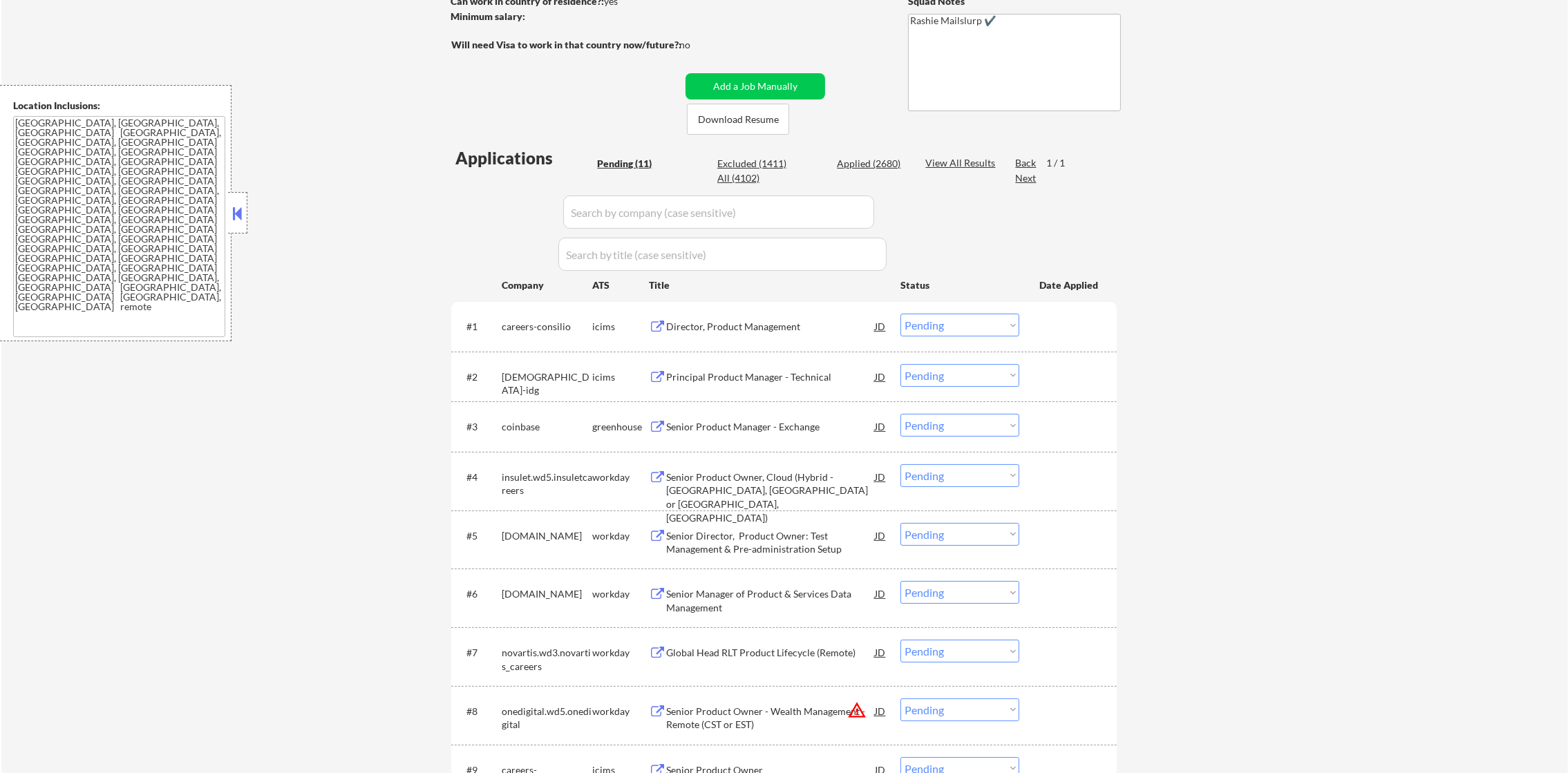
scroll to position [367, 0]
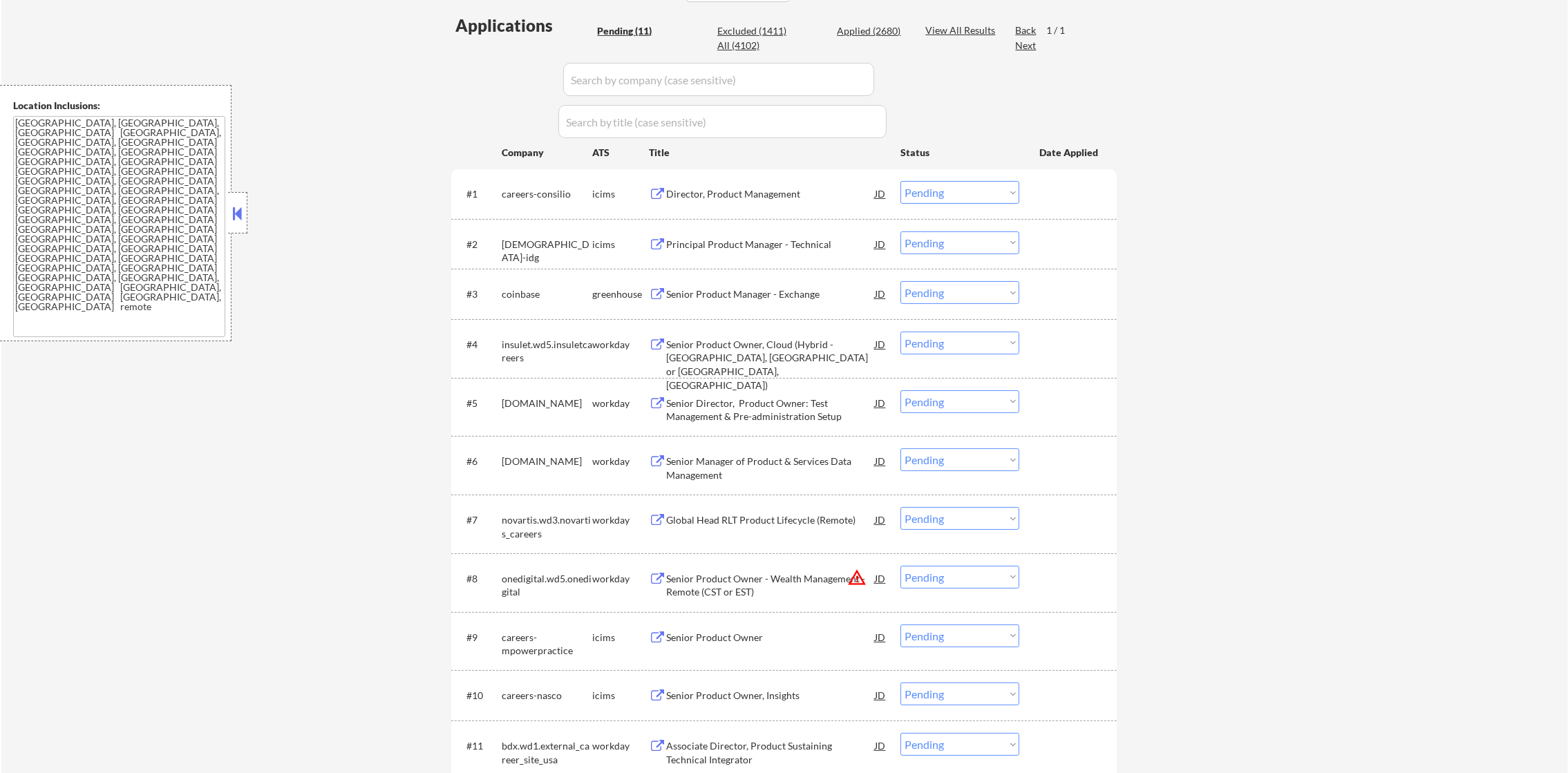
click at [515, 188] on div "careers-consilio" at bounding box center [546, 194] width 90 height 14
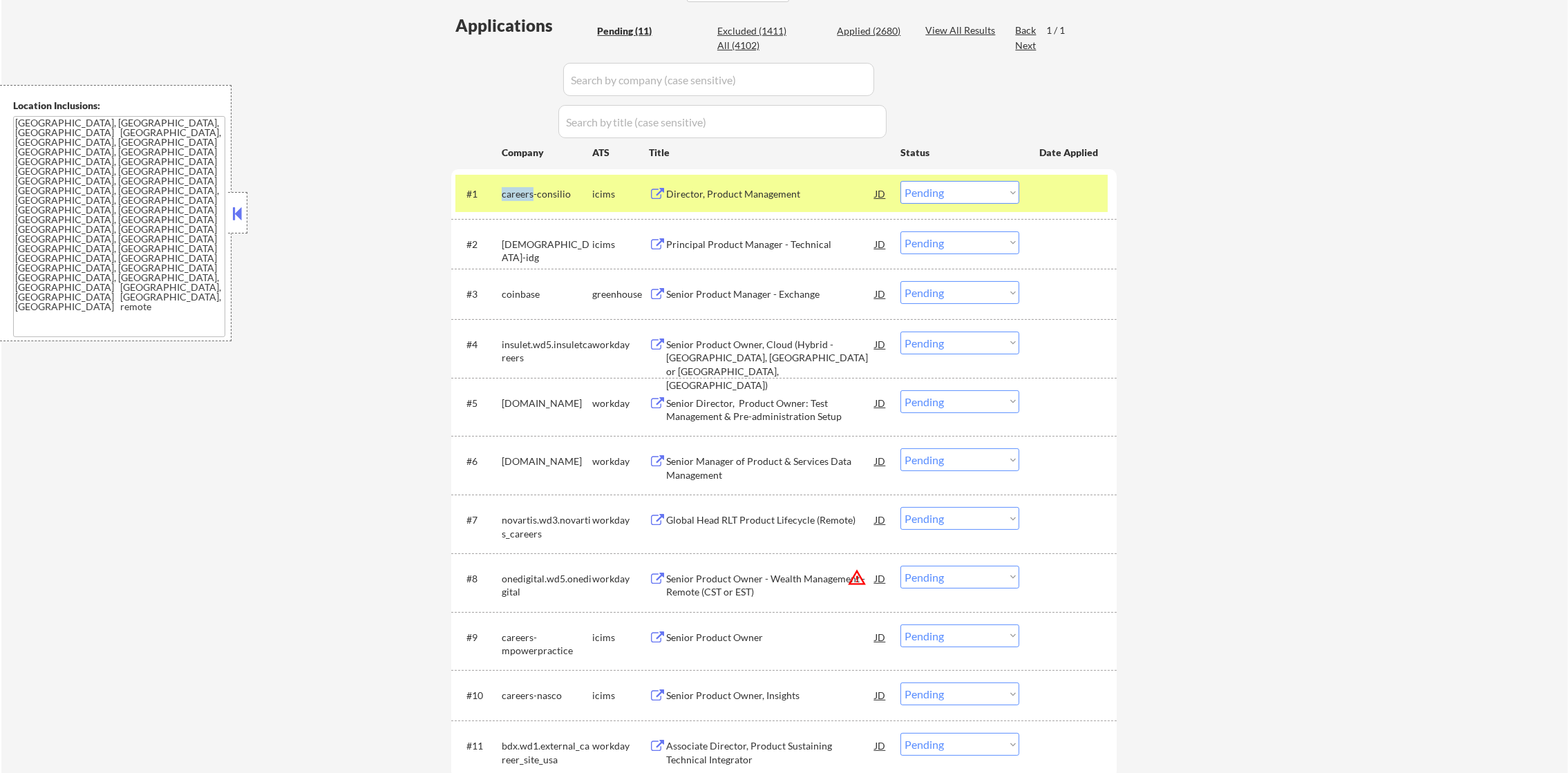
click at [515, 188] on div "careers-consilio" at bounding box center [546, 194] width 90 height 14
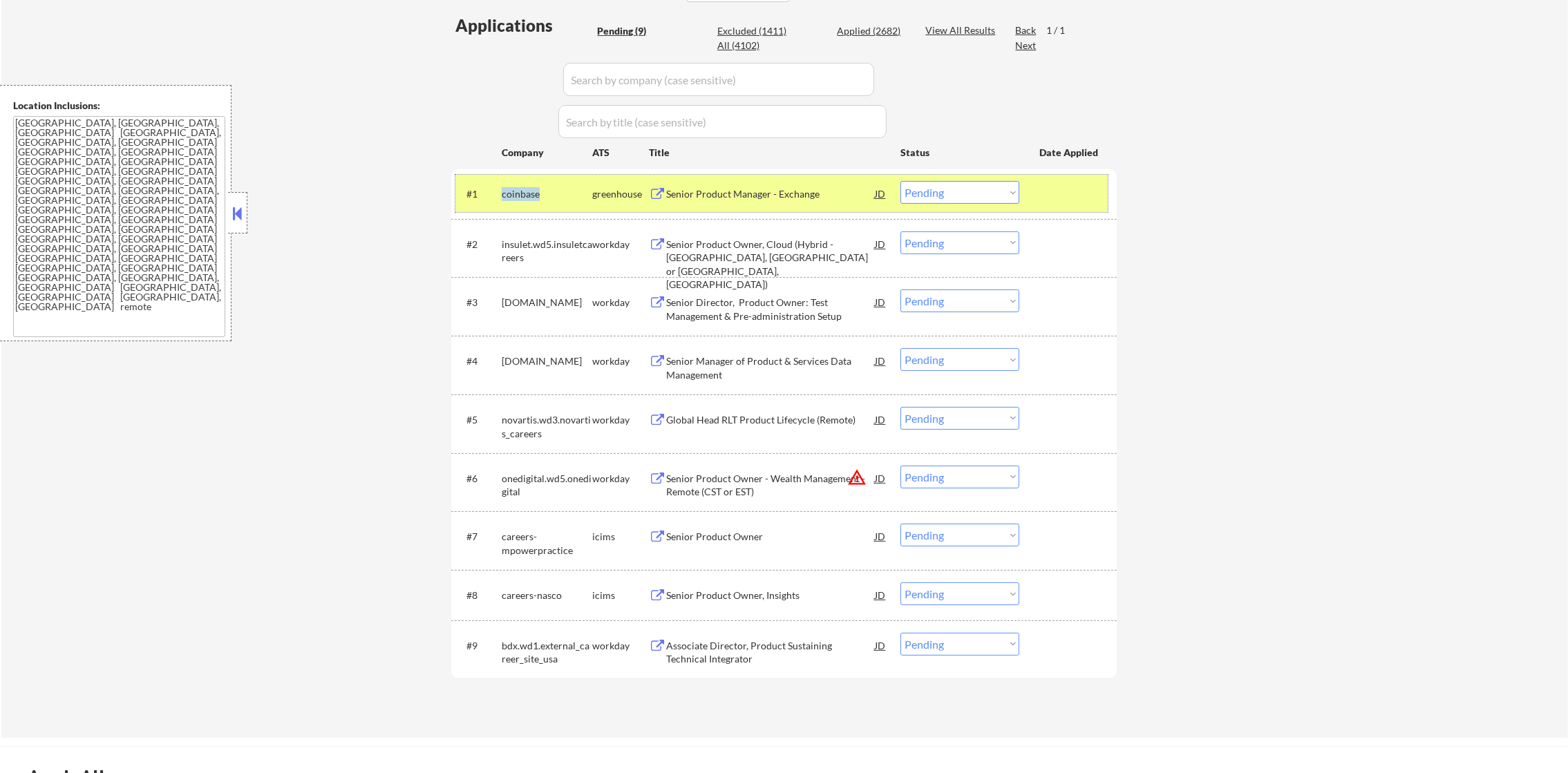
click at [512, 190] on div "coinbase" at bounding box center [546, 194] width 90 height 14
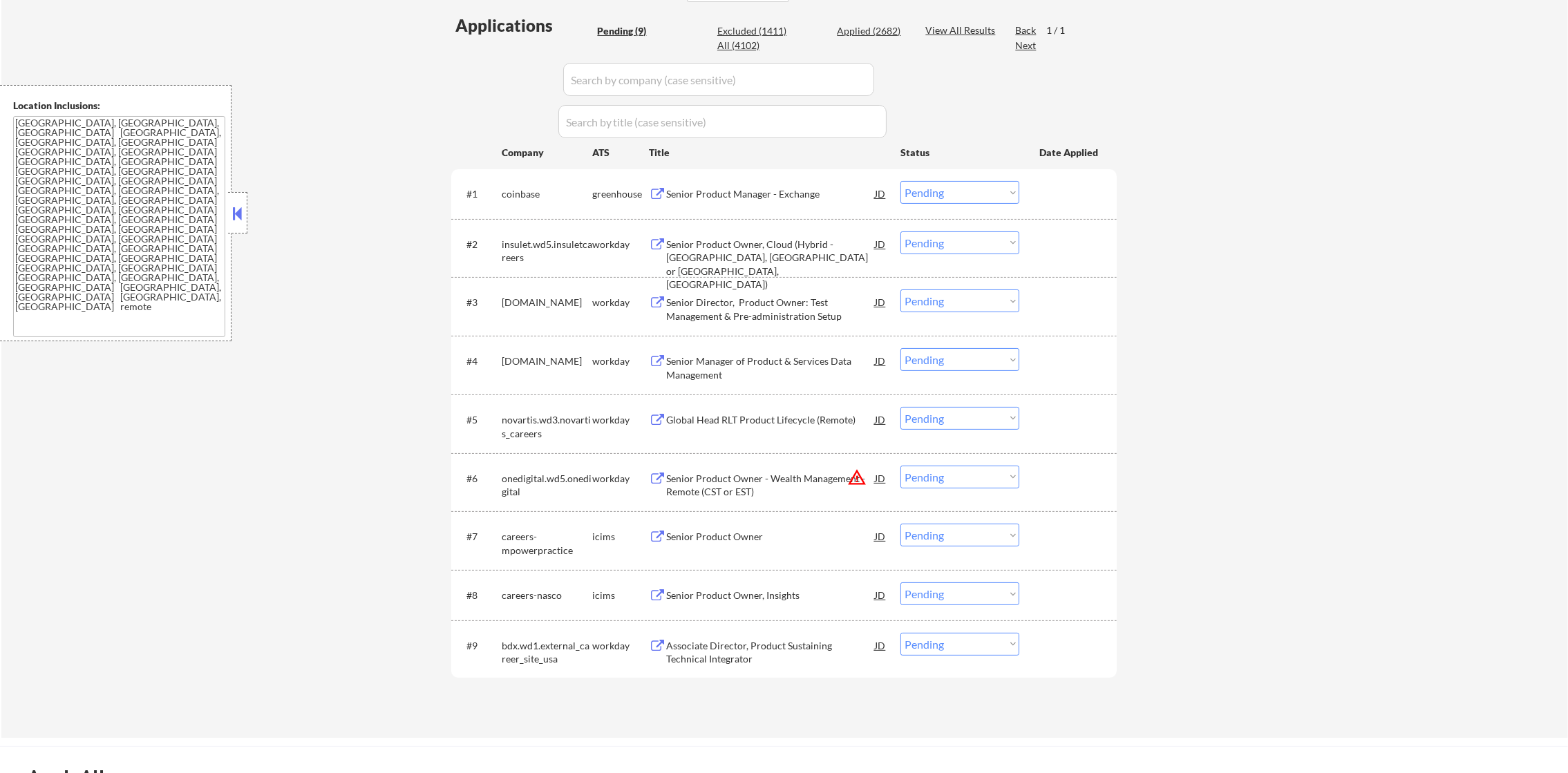
click at [512, 194] on div "coinbase" at bounding box center [546, 194] width 90 height 14
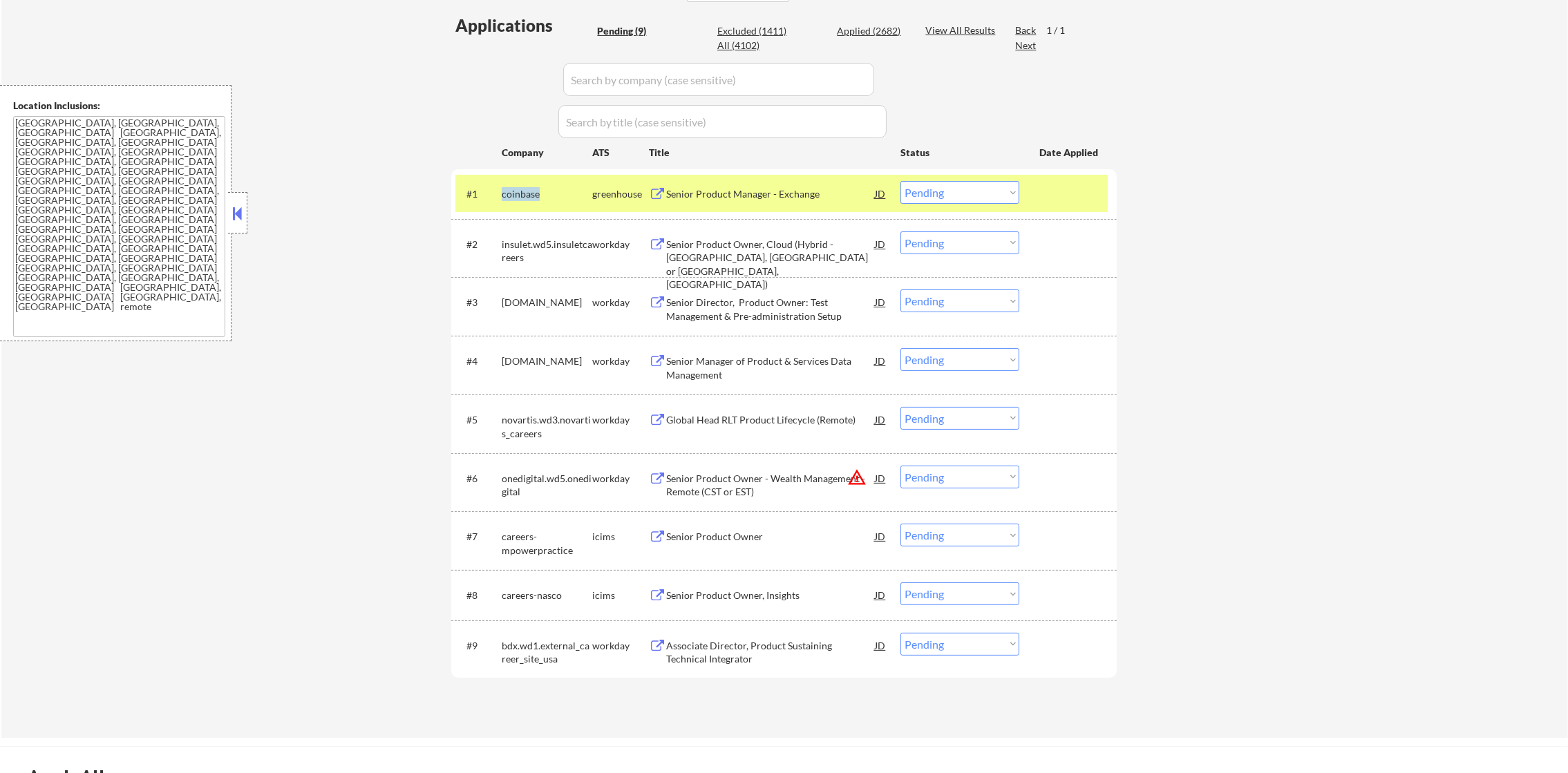
click at [512, 194] on div "coinbase" at bounding box center [546, 194] width 90 height 14
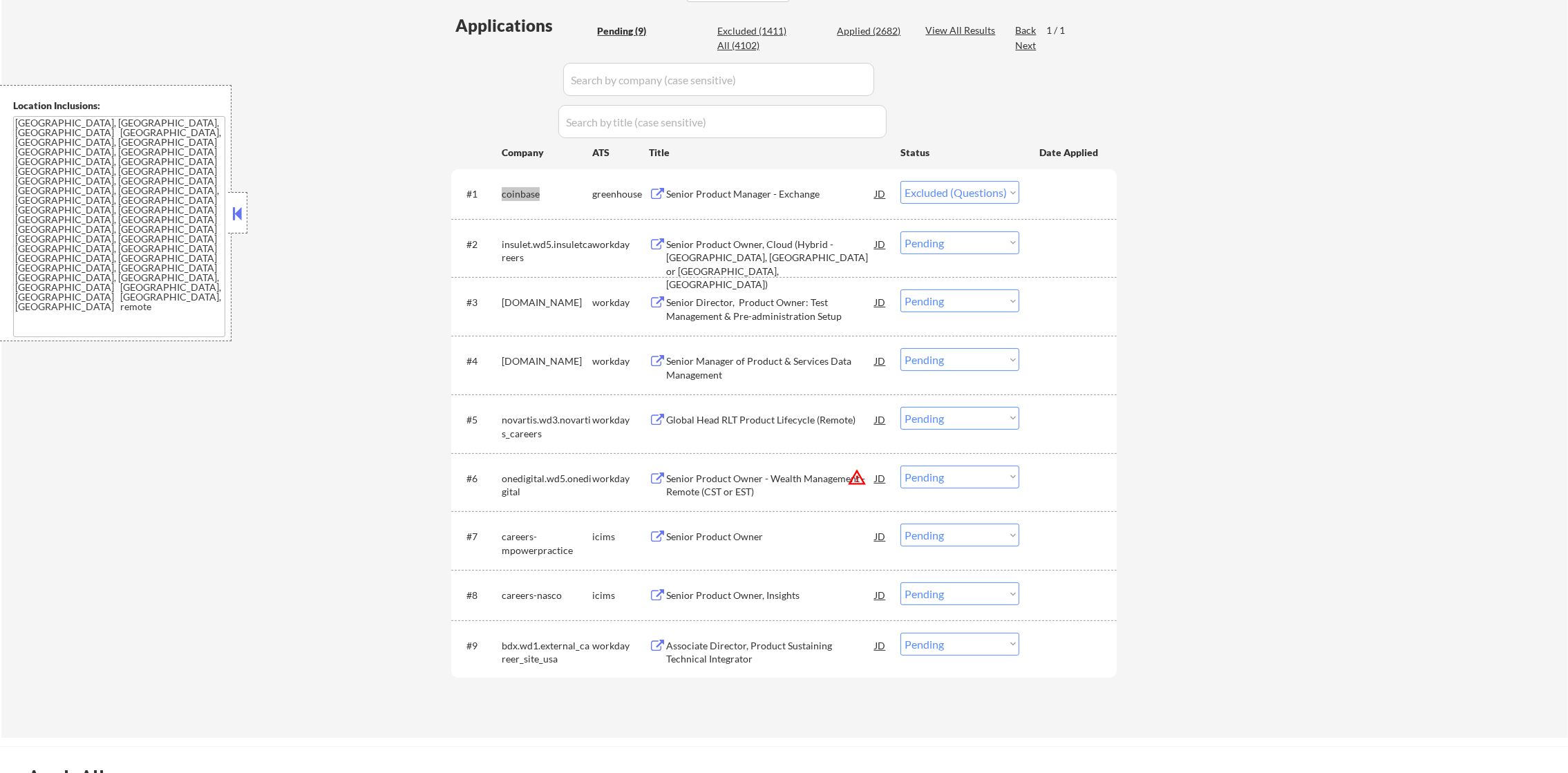
select select ""pending""
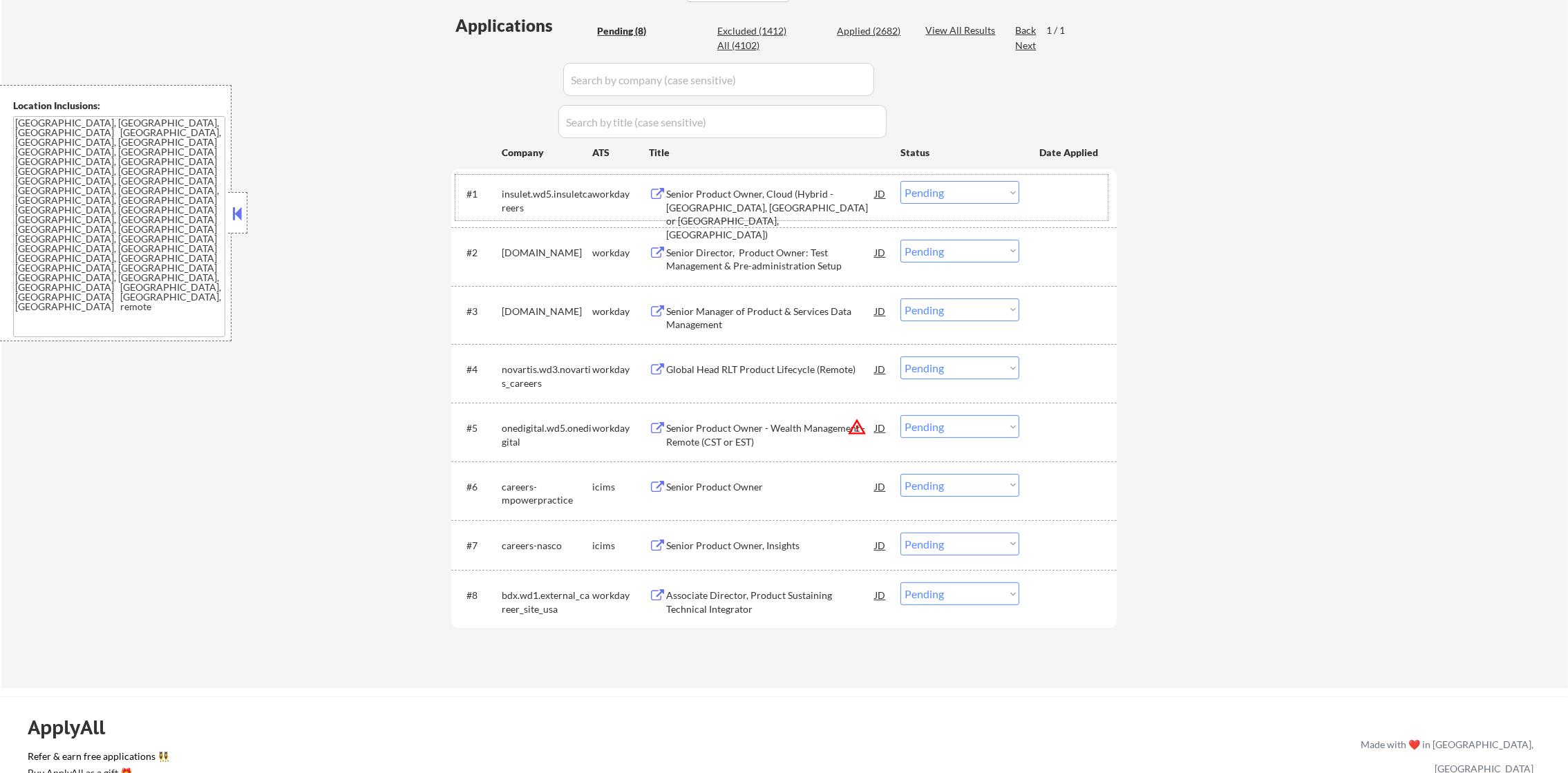
click at [511, 366] on div "novartis.wd3.novartis_careers" at bounding box center [546, 376] width 90 height 27
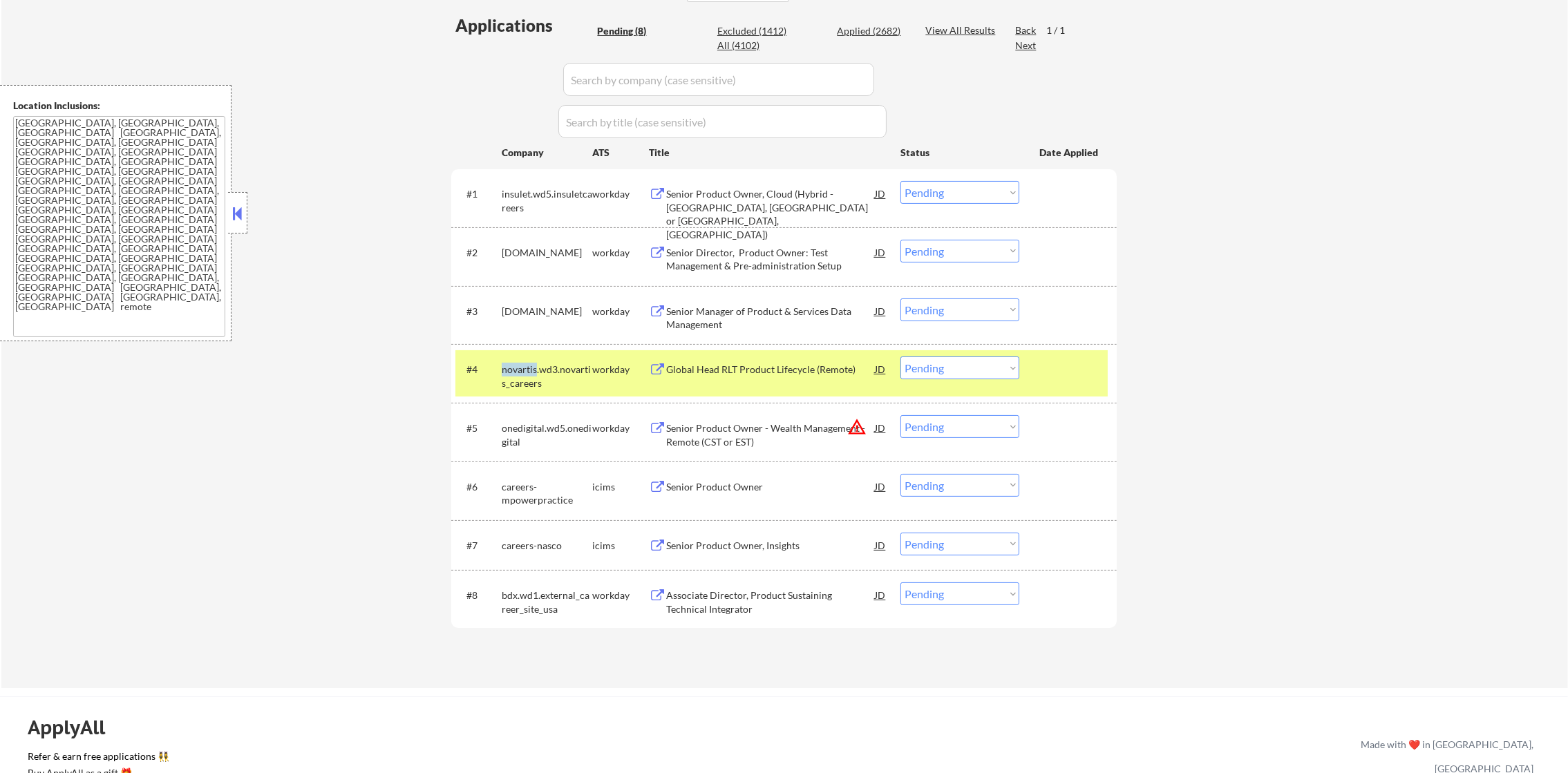
click at [511, 366] on div "novartis.wd3.novartis_careers" at bounding box center [546, 376] width 90 height 27
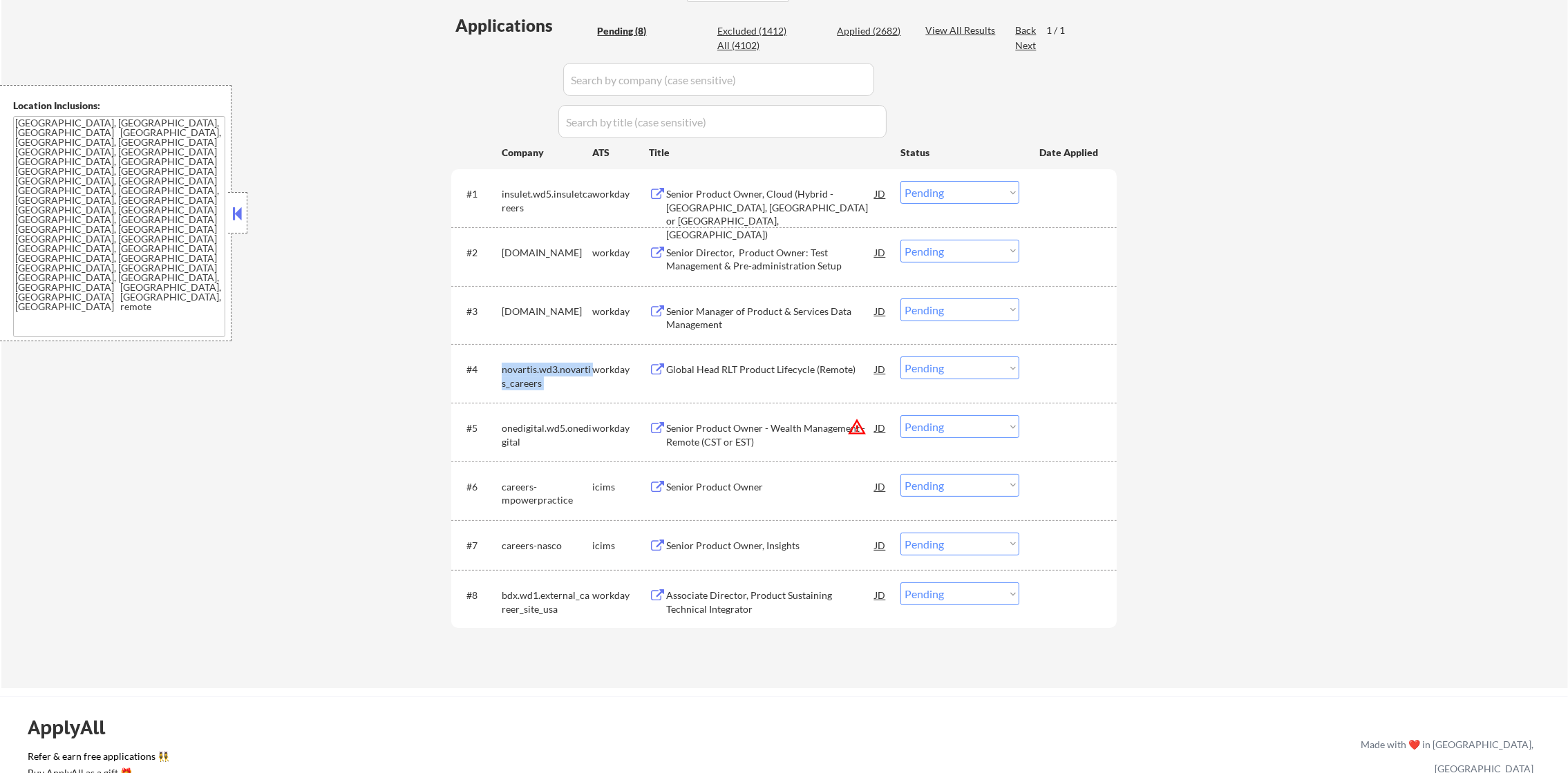
click at [511, 366] on div "novartis.wd3.novartis_careers" at bounding box center [546, 376] width 90 height 27
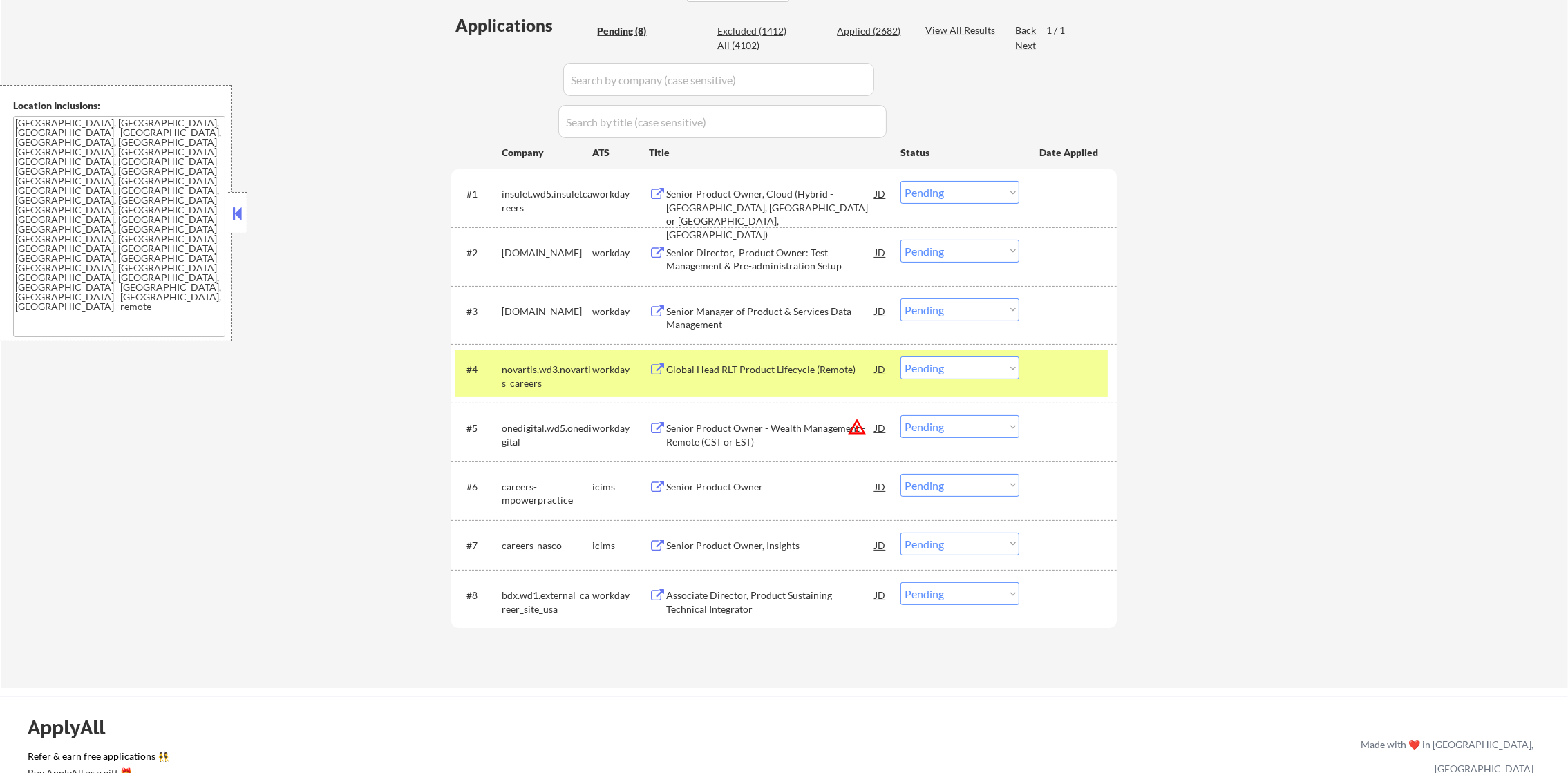
click at [499, 379] on div "#4 novartis.wd3.novartis_careers workday Global Head RLT Product Lifecycle (Rem…" at bounding box center [782, 373] width 653 height 46
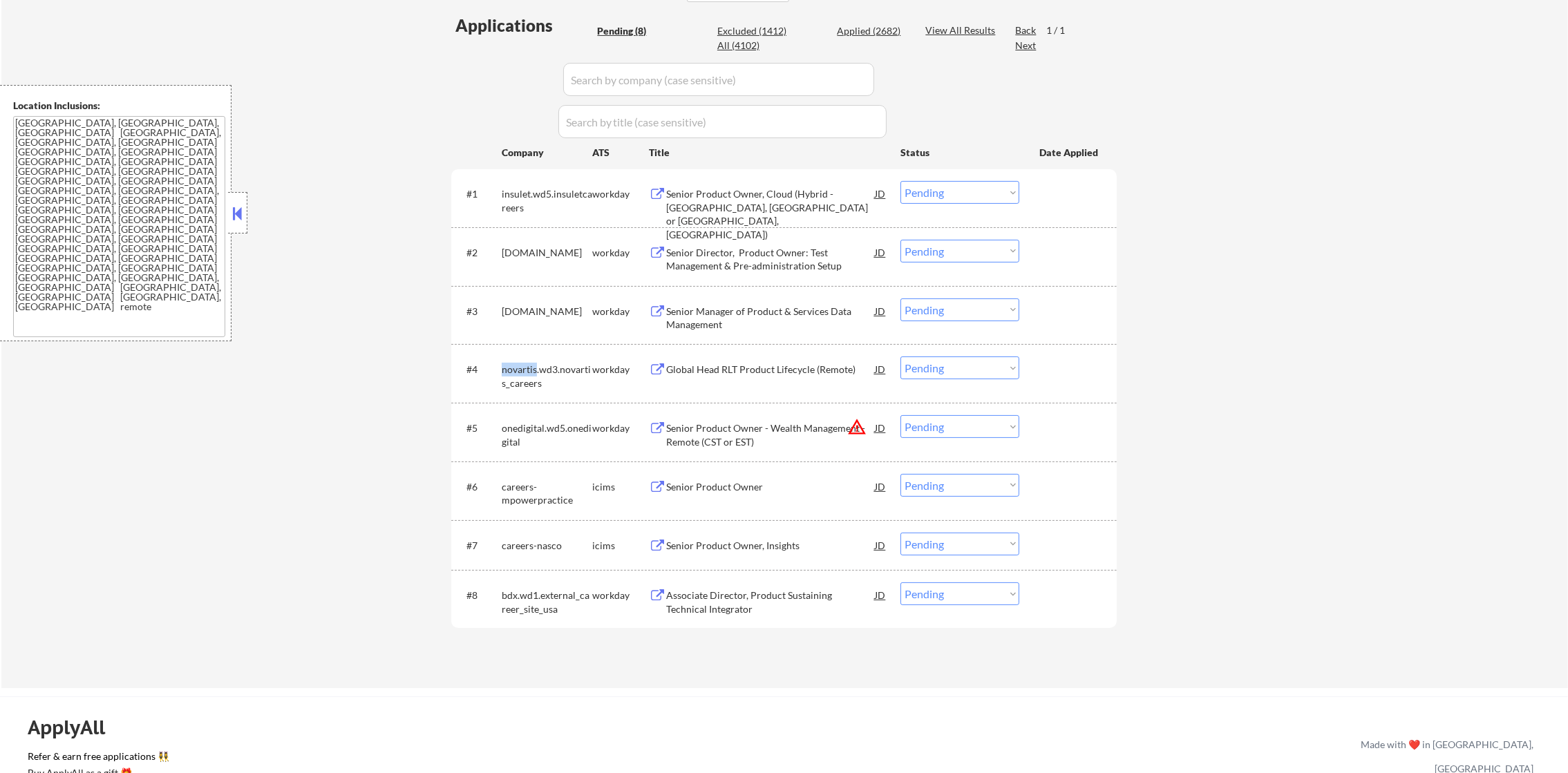
click at [499, 379] on div "#4 novartis.wd3.novartis_careers workday Global Head RLT Product Lifecycle (Rem…" at bounding box center [782, 373] width 653 height 46
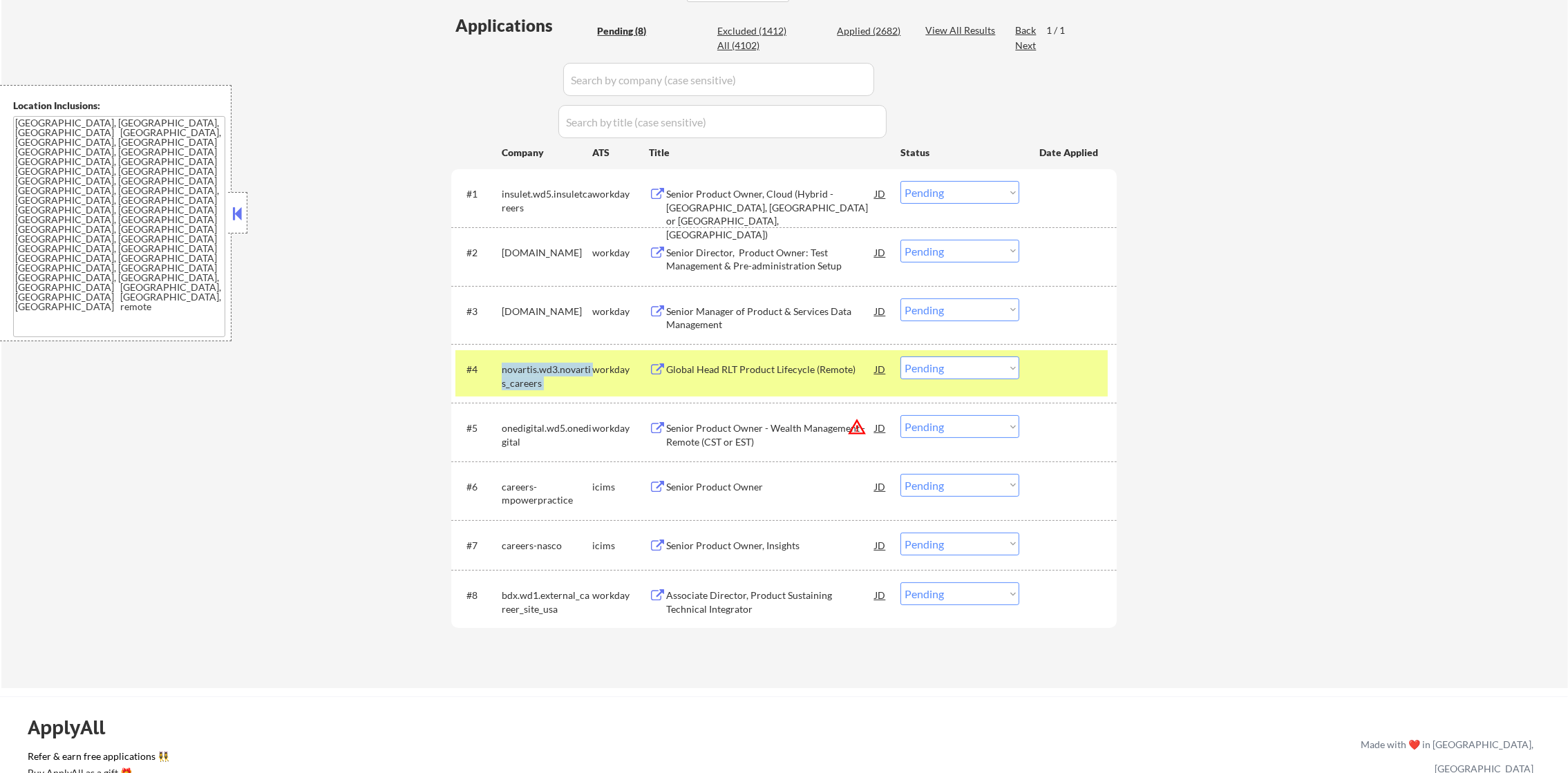
click at [499, 379] on div "#4 novartis.wd3.novartis_careers workday Global Head RLT Product Lifecycle (Rem…" at bounding box center [782, 373] width 653 height 46
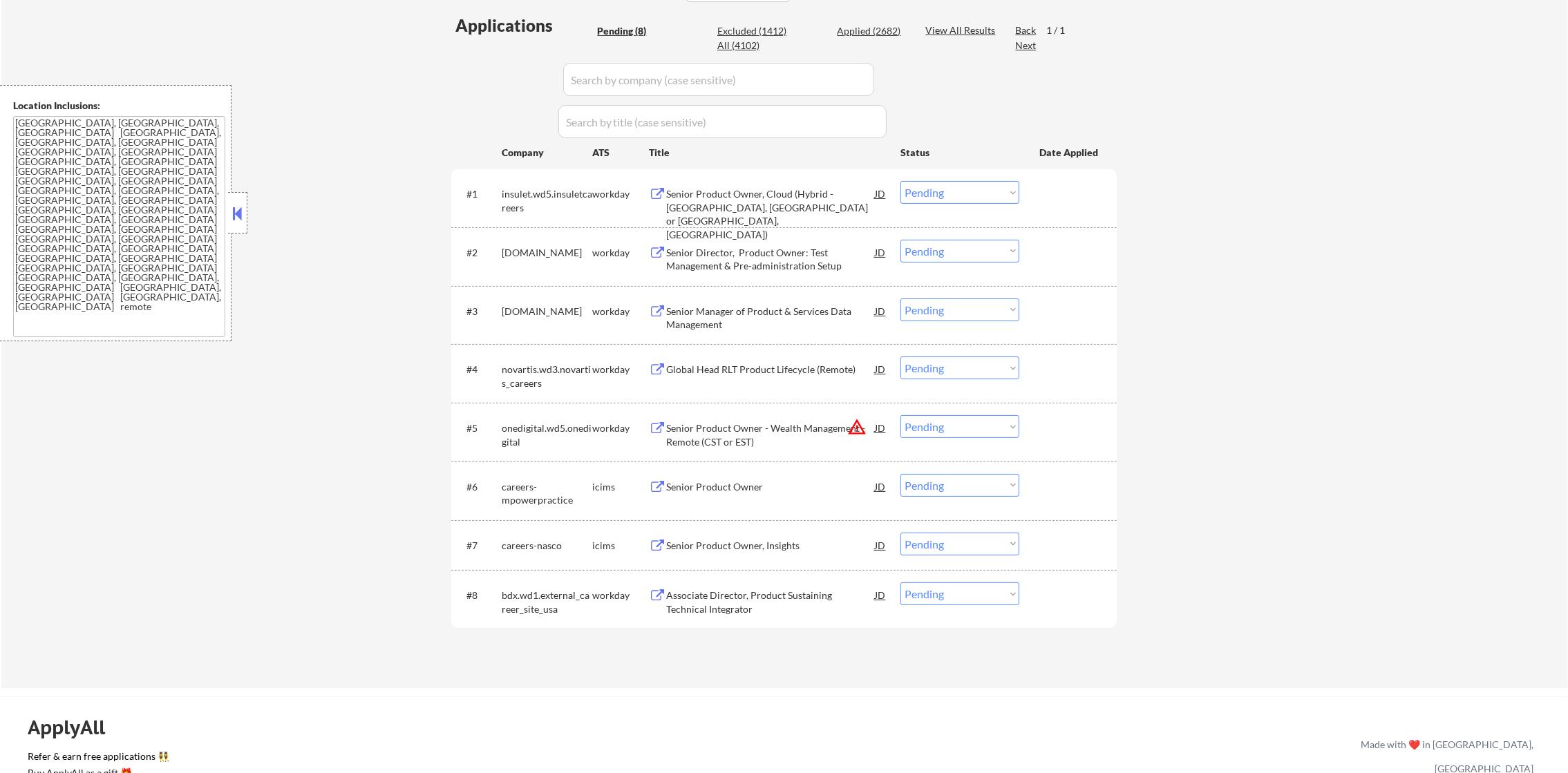
drag, startPoint x: 499, startPoint y: 379, endPoint x: 516, endPoint y: 370, distance: 19.2
click at [516, 370] on div "novartis.wd3.novartis_careers" at bounding box center [546, 376] width 90 height 27
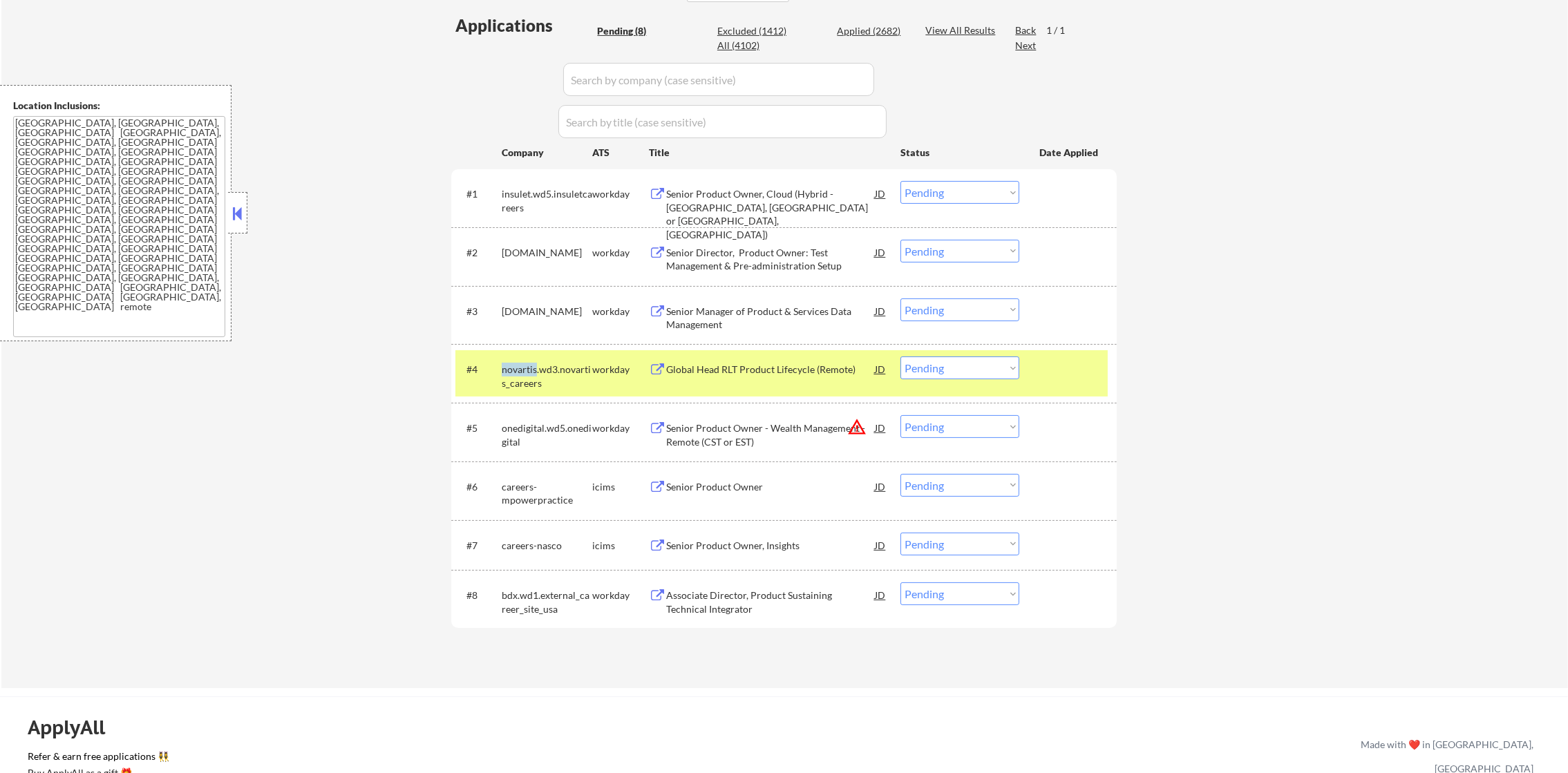
click at [516, 370] on div "novartis.wd3.novartis_careers" at bounding box center [546, 376] width 90 height 27
select select ""pending""
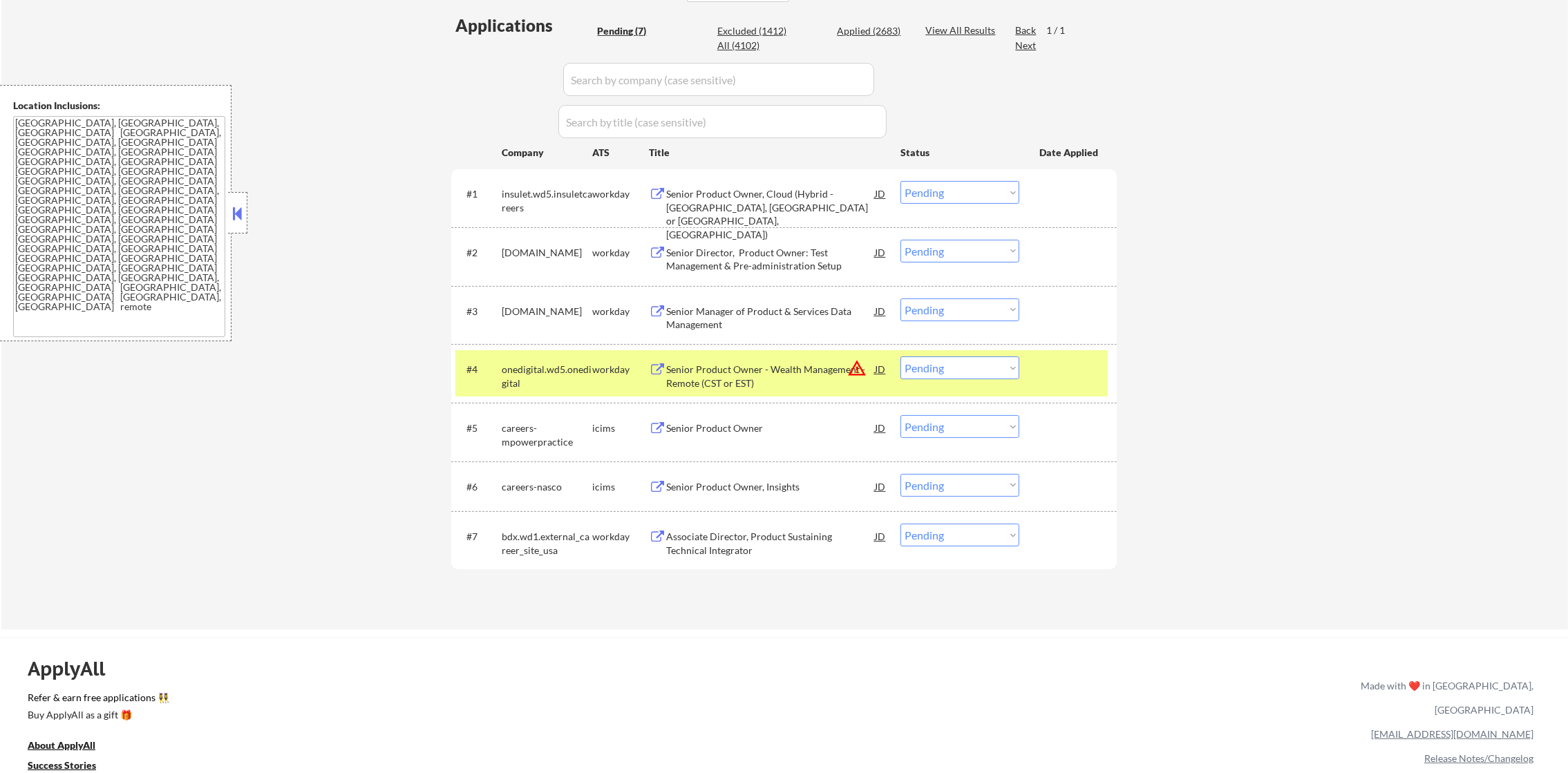
click at [383, 423] on div "← Return to /applysquad Mailslurp Inbox Job Search Builder Gabriel Wilensky Use…" at bounding box center [785, 159] width 1566 height 941
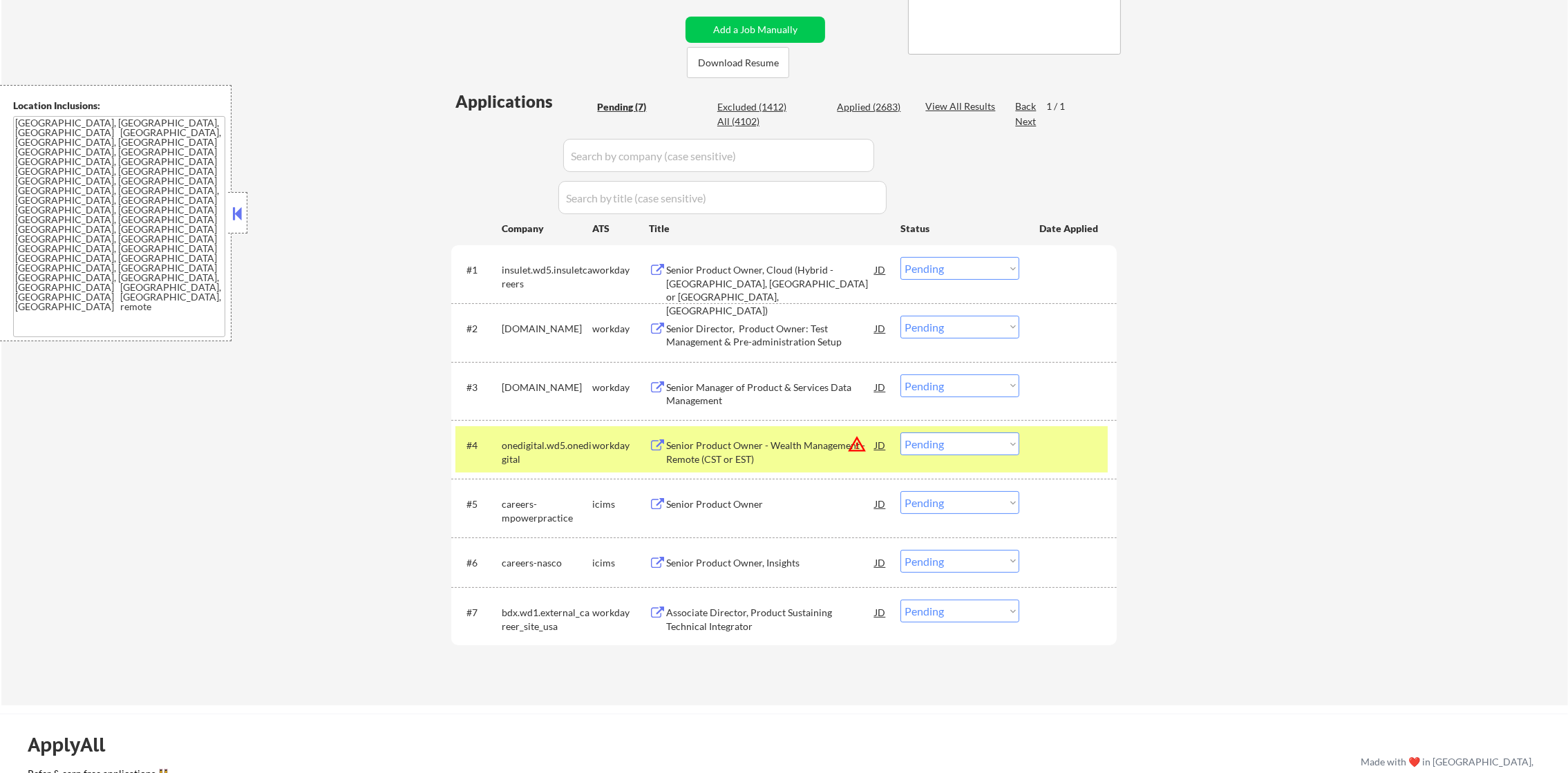
scroll to position [297, 0]
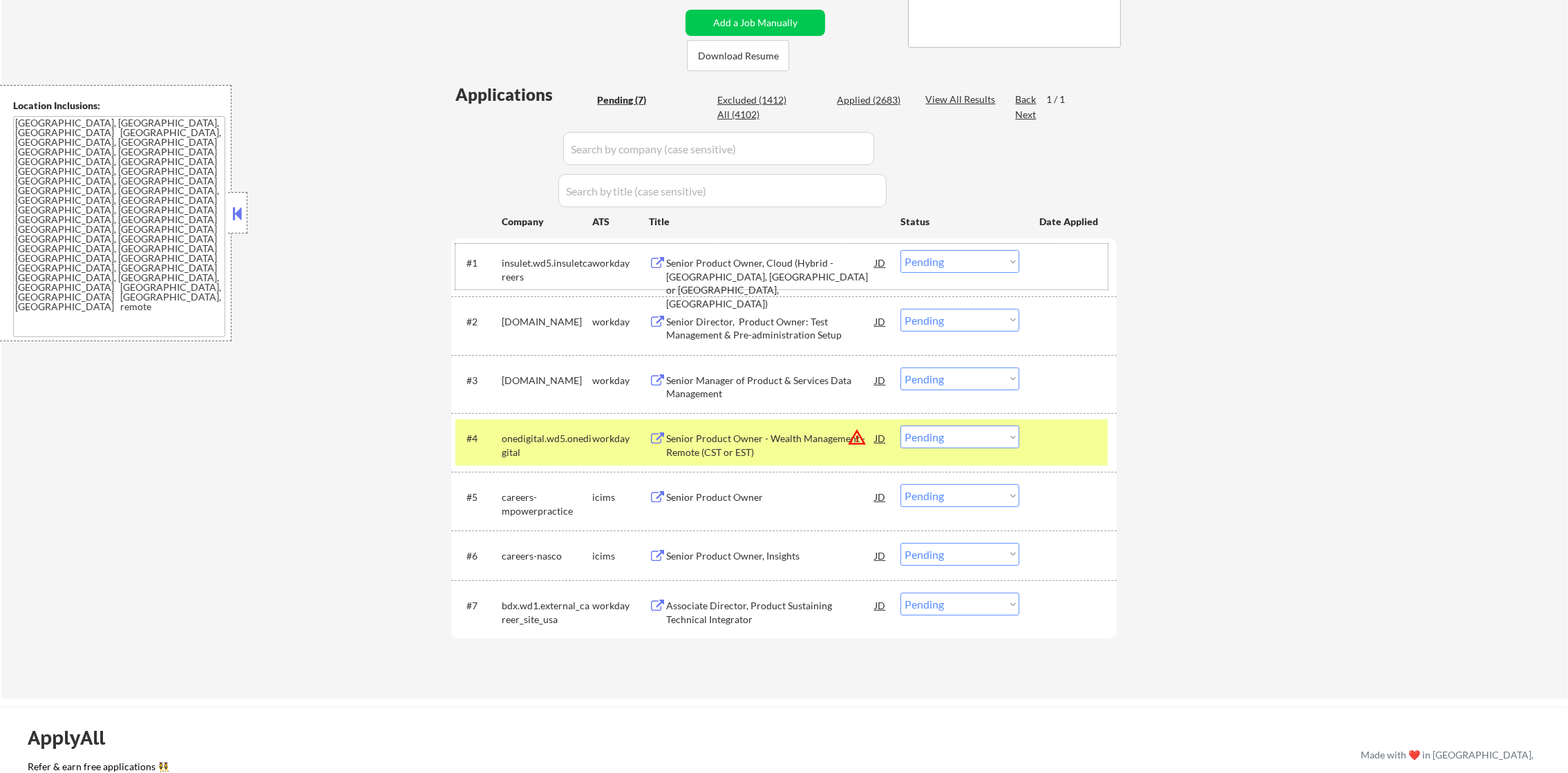
click at [524, 264] on div "insulet.wd5.insuletcareers" at bounding box center [546, 270] width 90 height 27
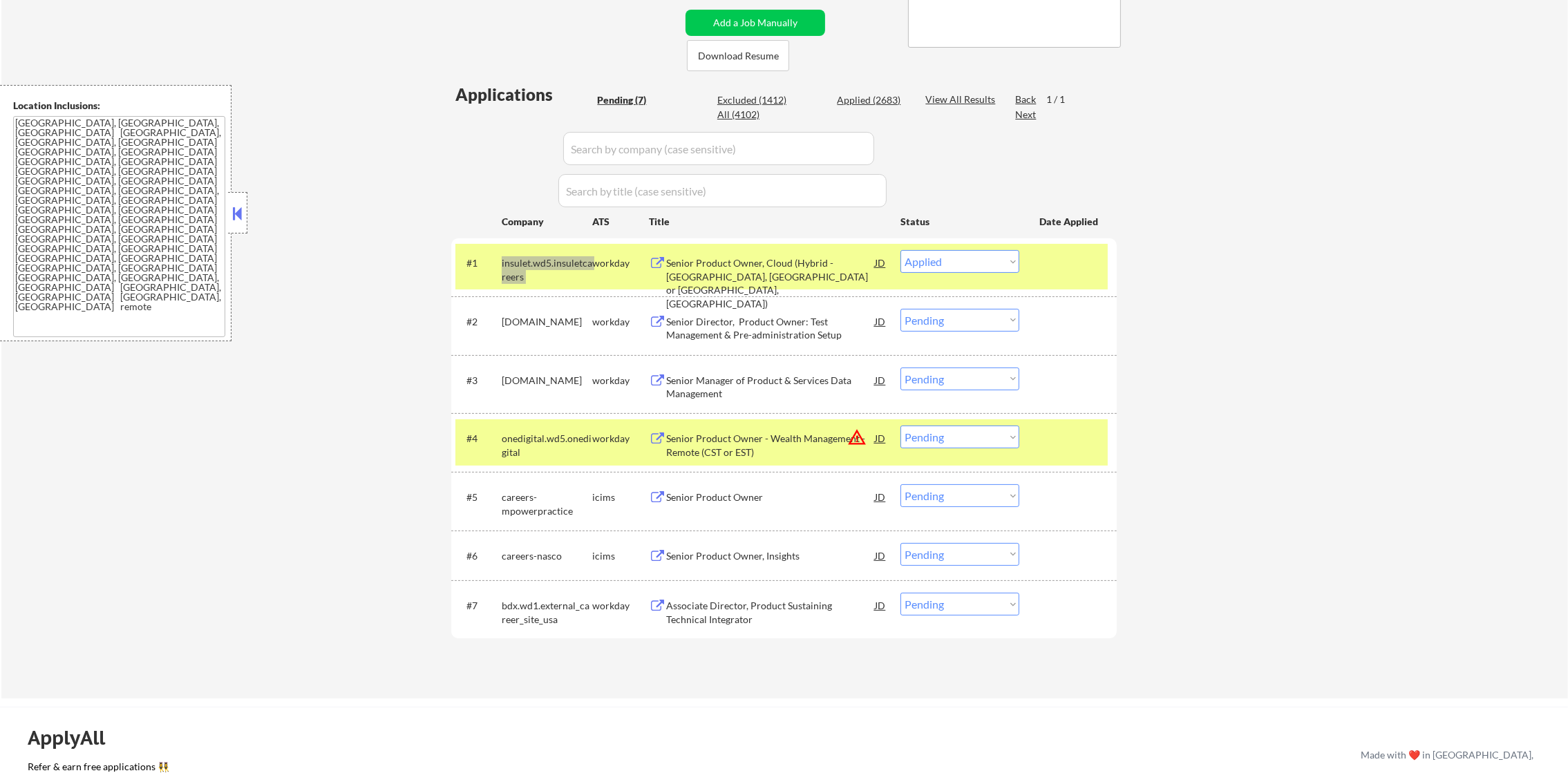
select select ""pending""
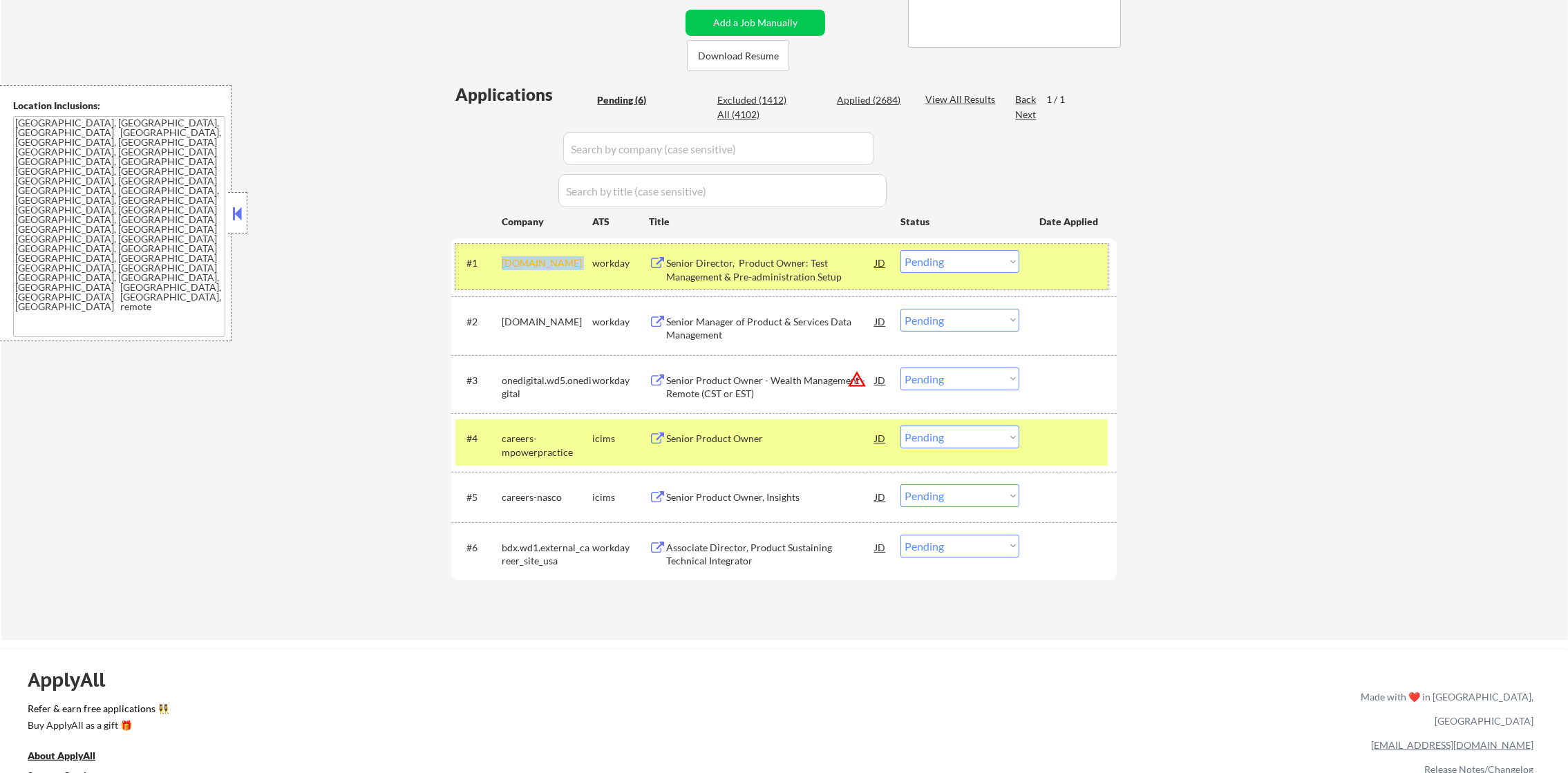
click at [528, 266] on div "collegeboard.wd1.careers" at bounding box center [546, 263] width 90 height 14
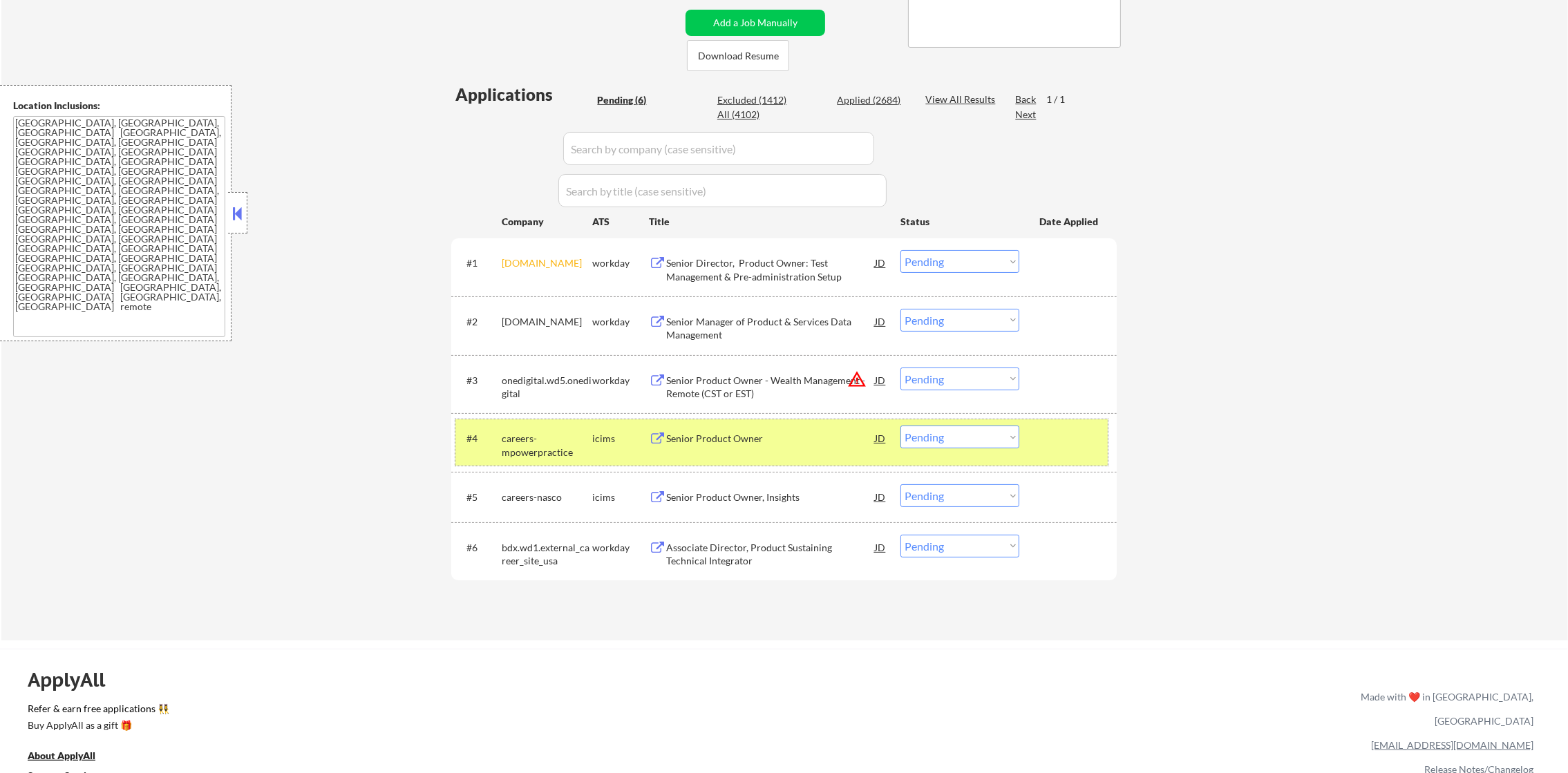
click at [528, 452] on div "careers-mpowerpractice" at bounding box center [546, 445] width 90 height 27
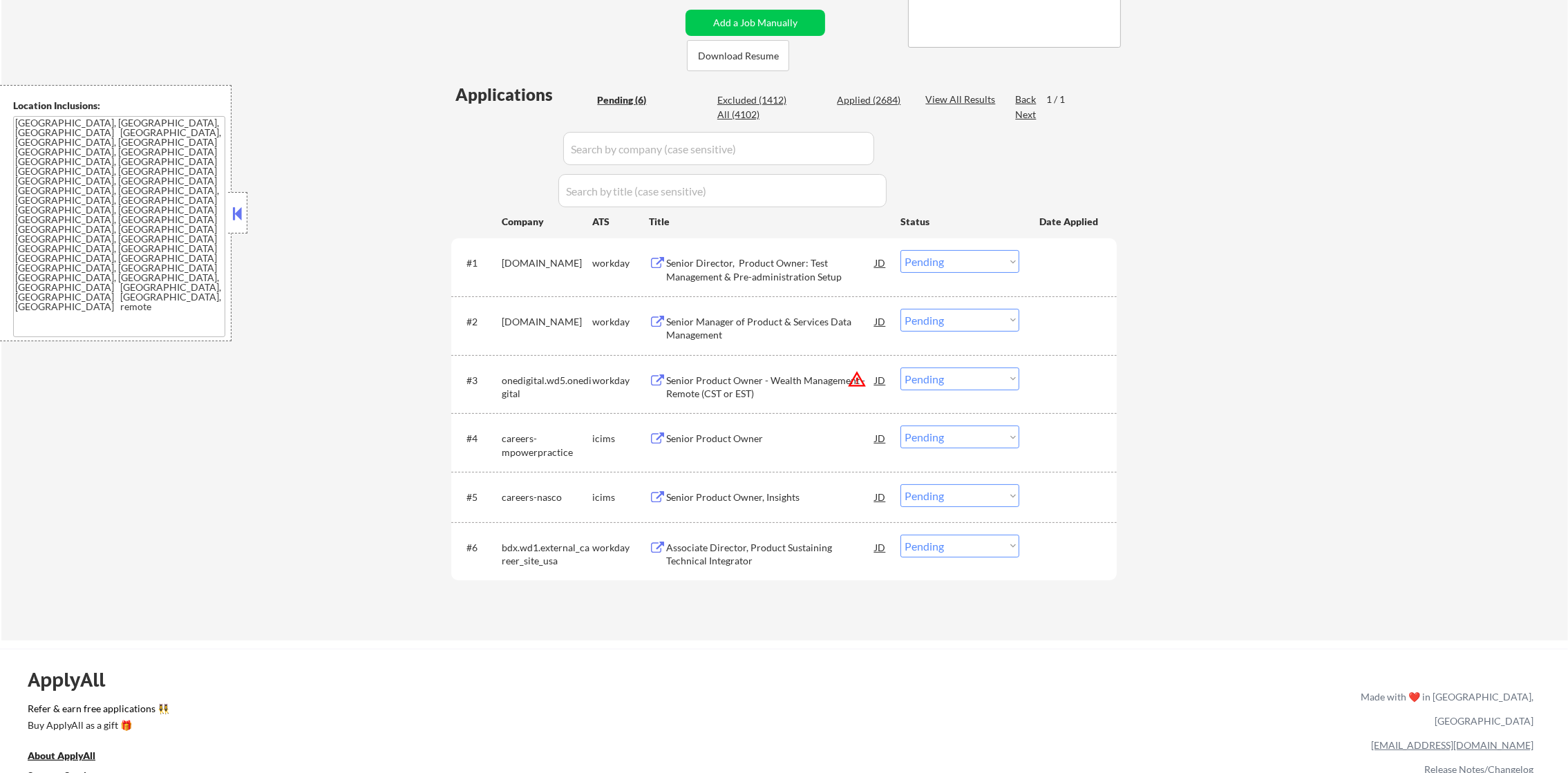
scroll to position [333, 0]
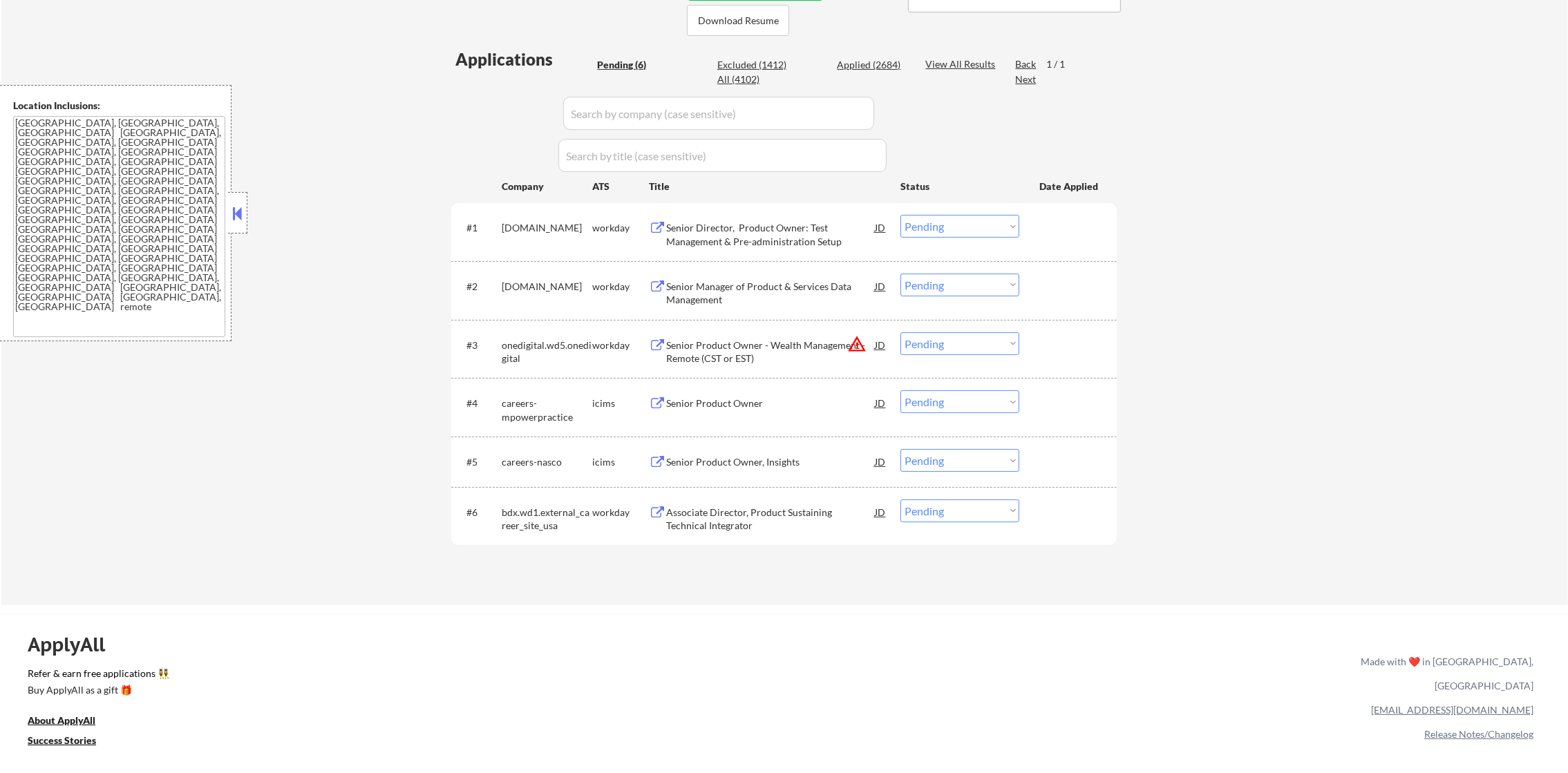
click at [530, 344] on div "onedigital.wd5.onedigital" at bounding box center [546, 352] width 90 height 27
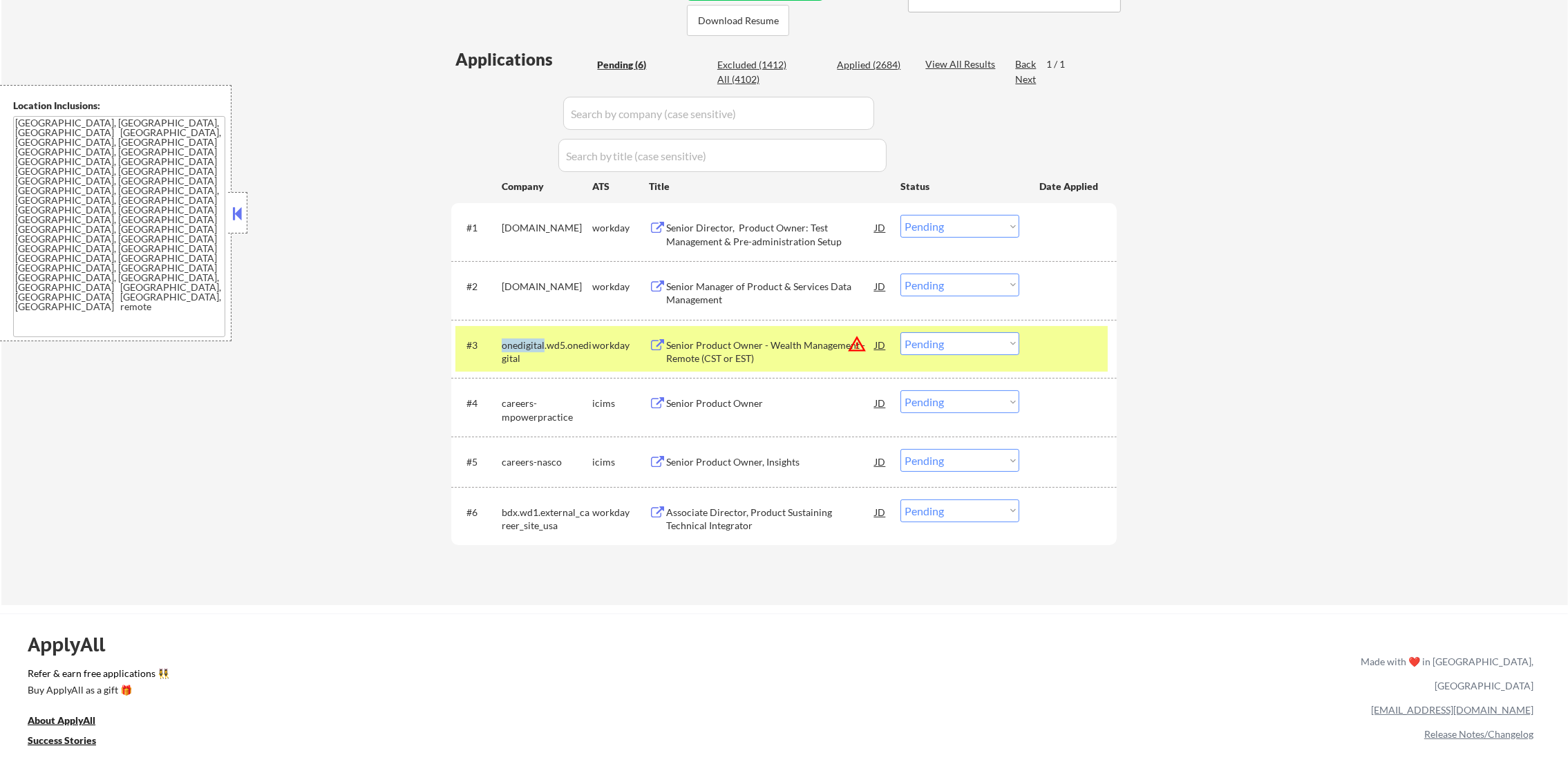
click at [530, 344] on div "onedigital.wd5.onedigital" at bounding box center [546, 352] width 90 height 27
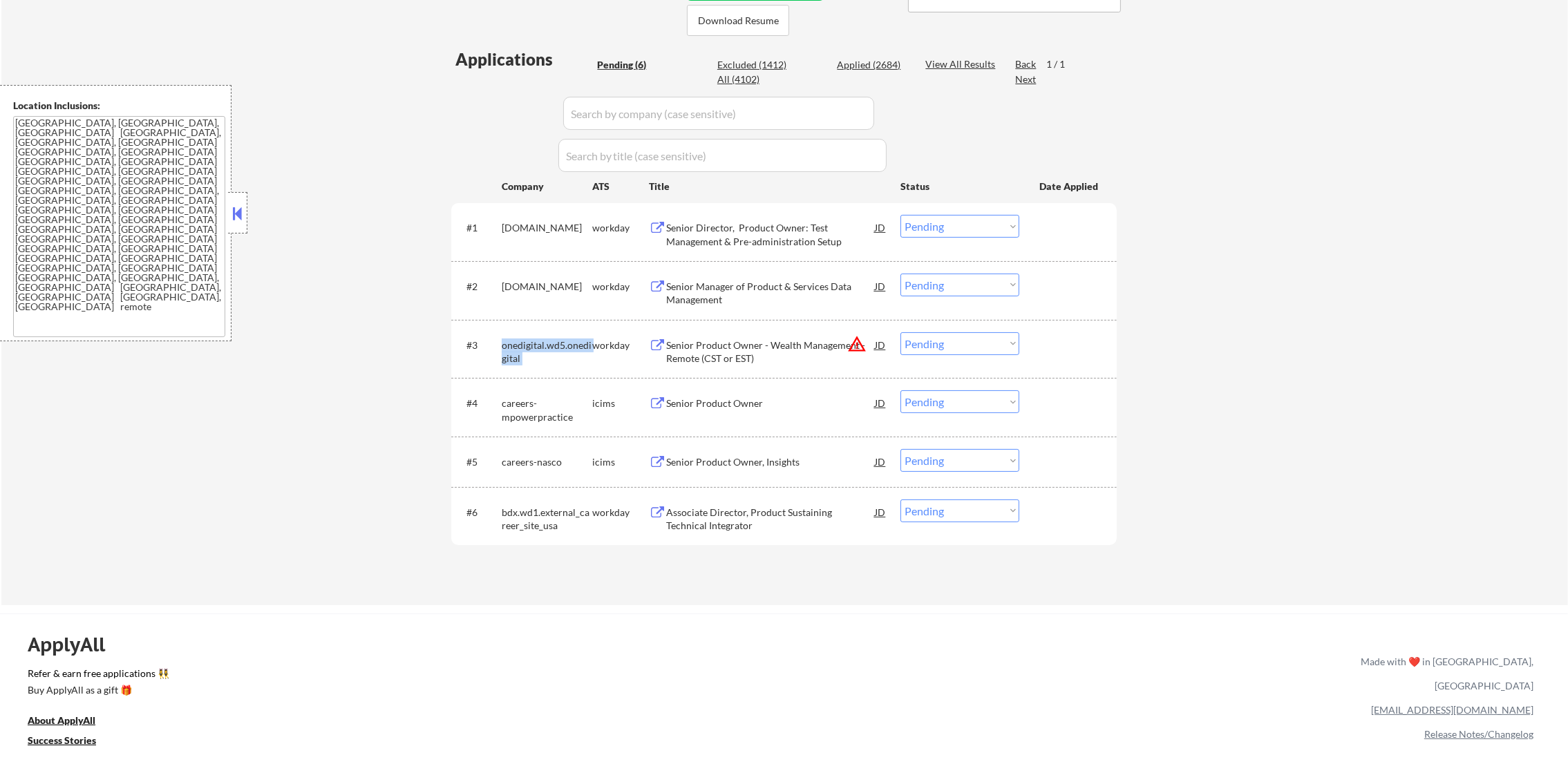
click at [530, 344] on div "onedigital.wd5.onedigital" at bounding box center [546, 352] width 90 height 27
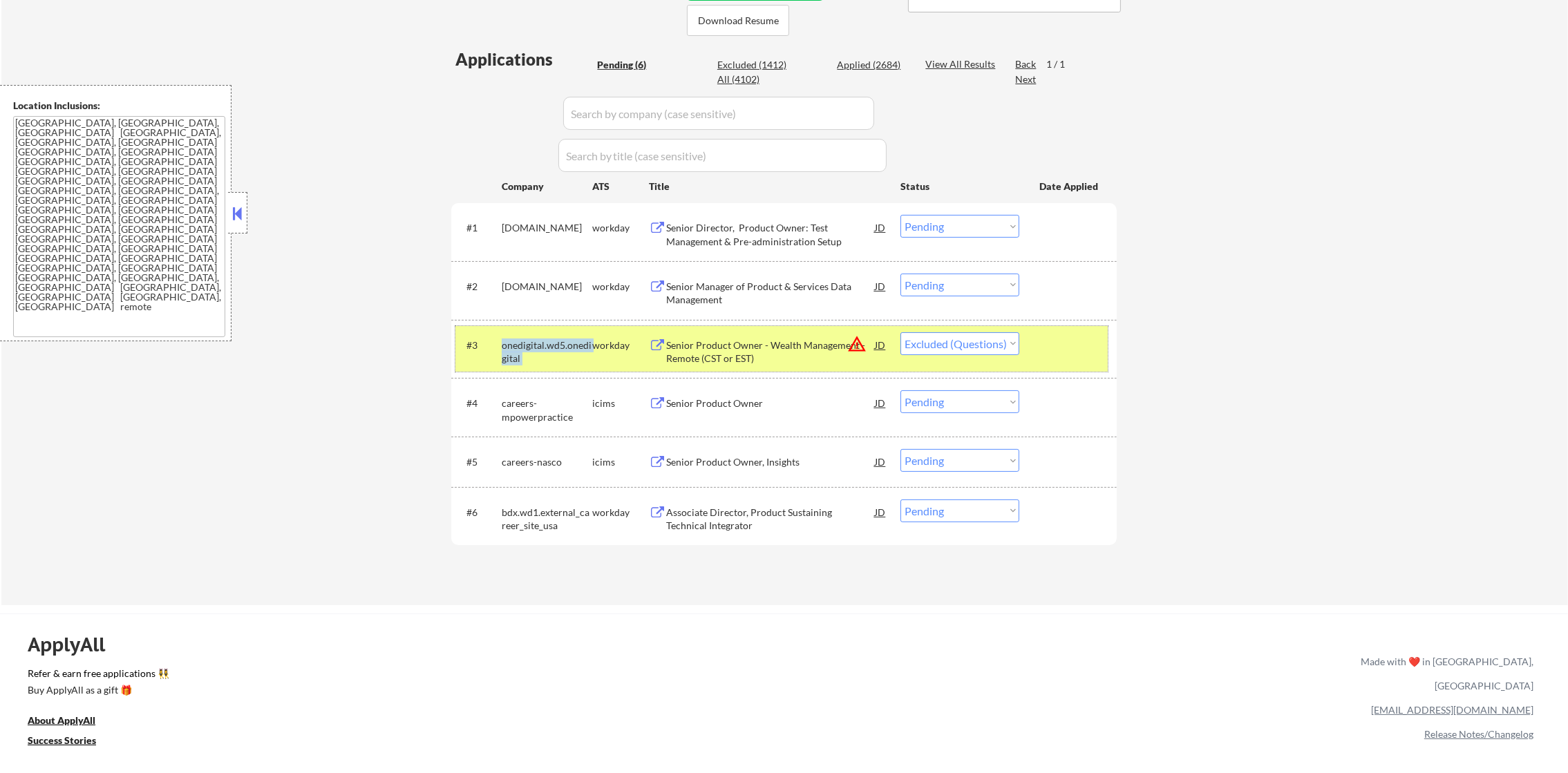
select select ""pending""
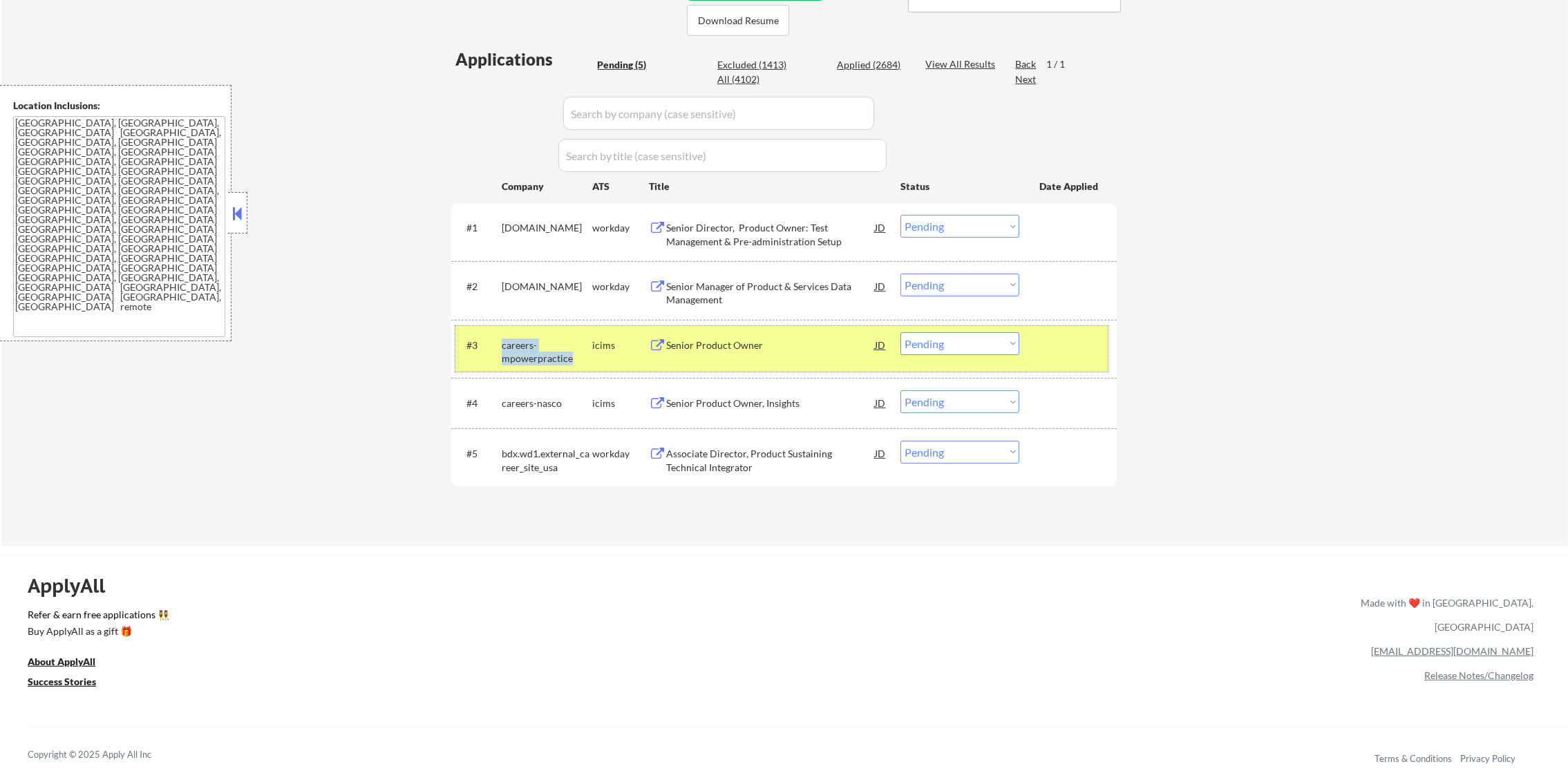
click at [559, 347] on div "careers-mpowerpractice" at bounding box center [546, 352] width 90 height 27
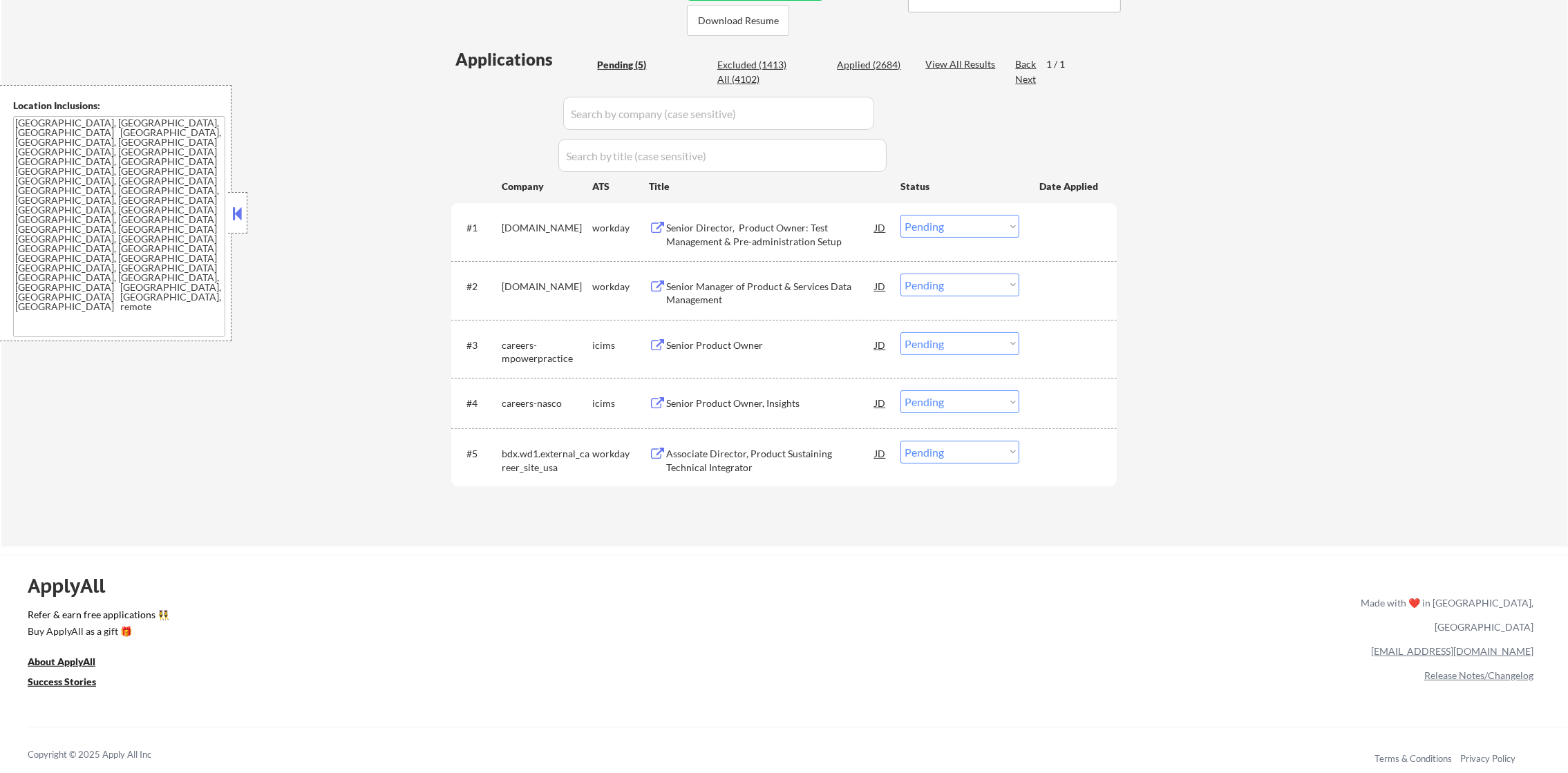
click at [524, 460] on div "bdx.wd1.external_career_site_usa" at bounding box center [546, 460] width 90 height 27
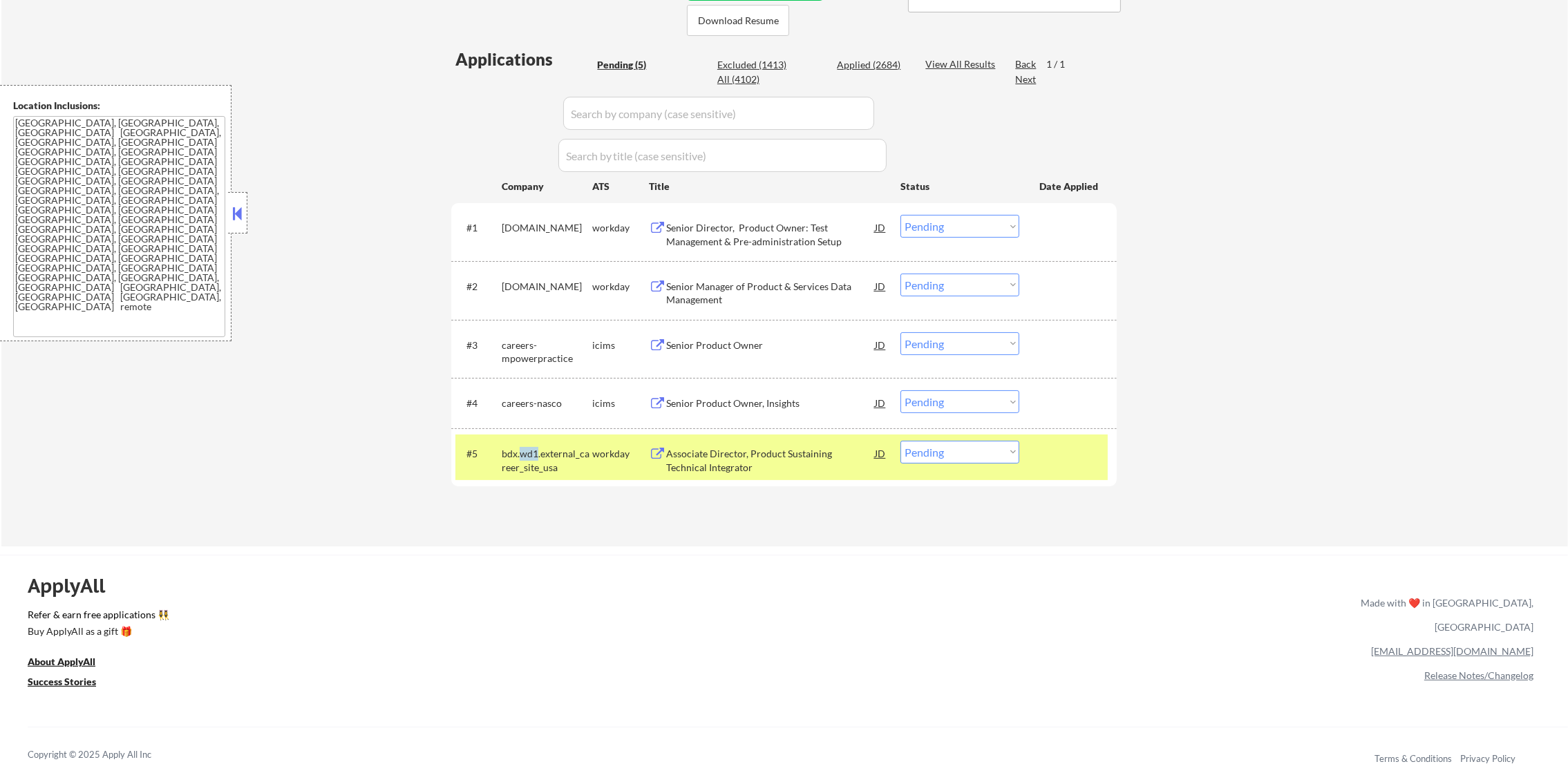
click at [524, 460] on div "bdx.wd1.external_career_site_usa" at bounding box center [546, 460] width 90 height 27
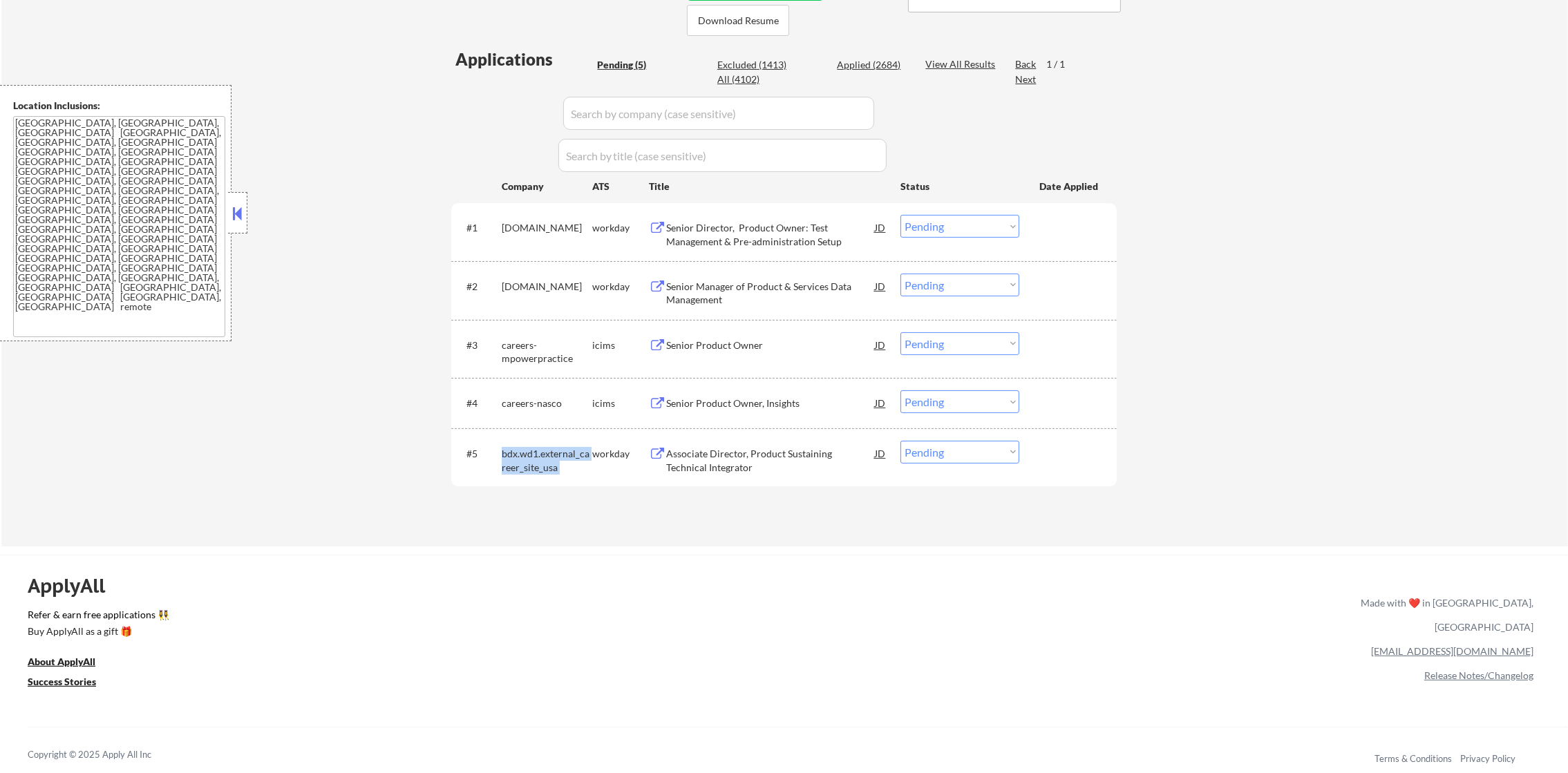
click at [524, 460] on div "bdx.wd1.external_career_site_usa" at bounding box center [546, 460] width 90 height 27
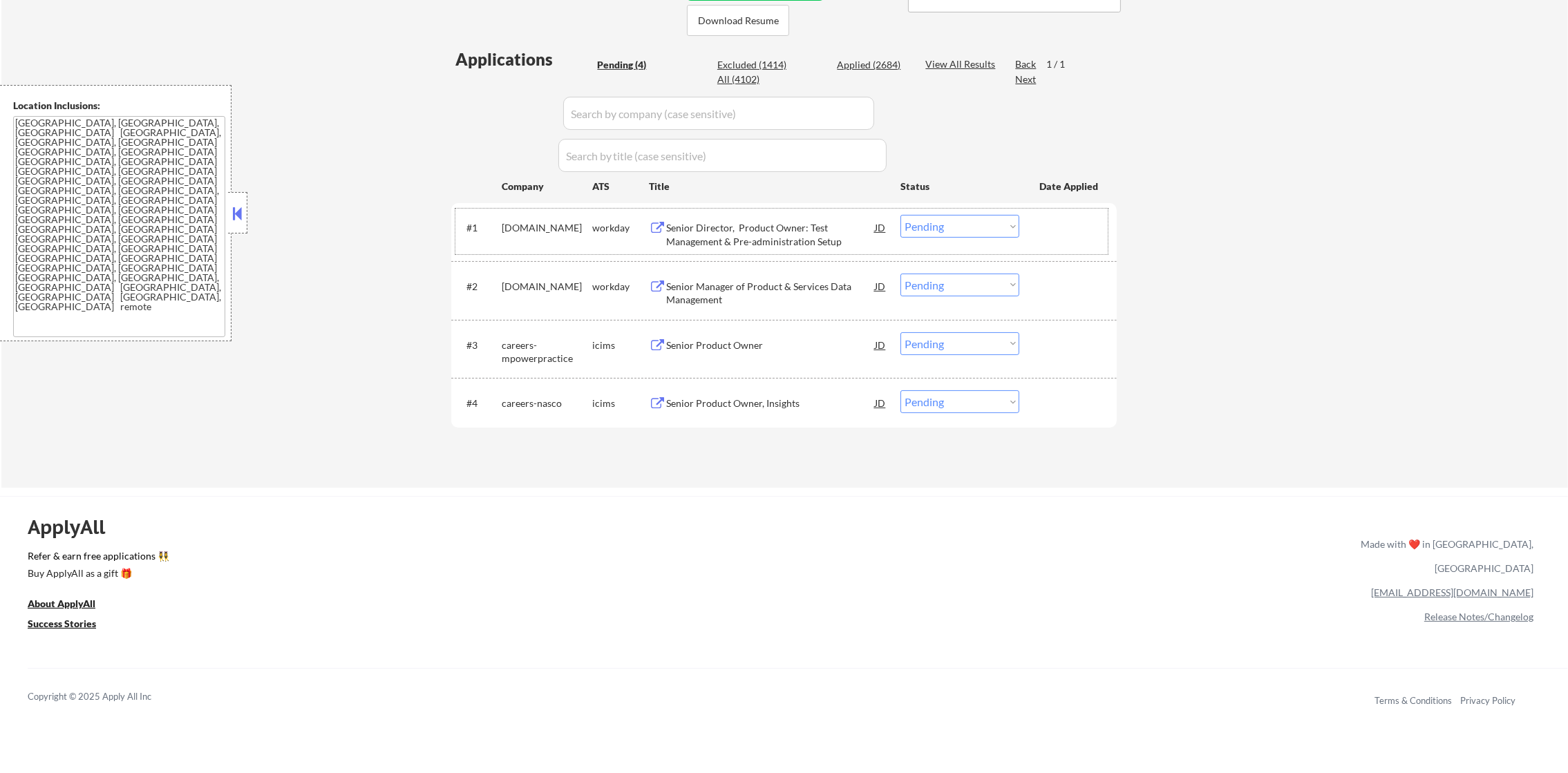
click at [530, 217] on div "collegeboard.wd1.careers" at bounding box center [546, 231] width 90 height 33
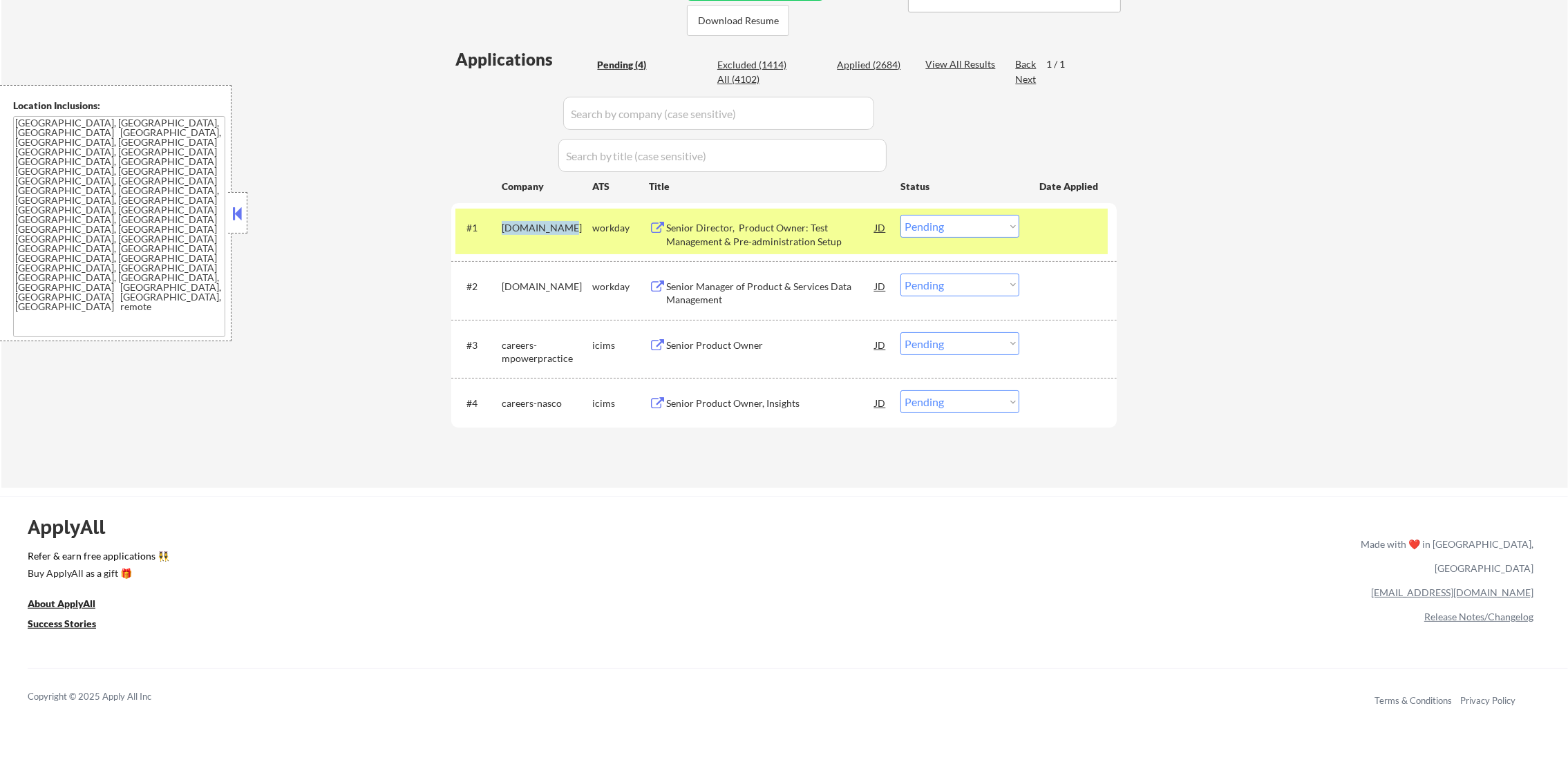
click at [530, 217] on div "collegeboard.wd1.careers" at bounding box center [546, 231] width 90 height 33
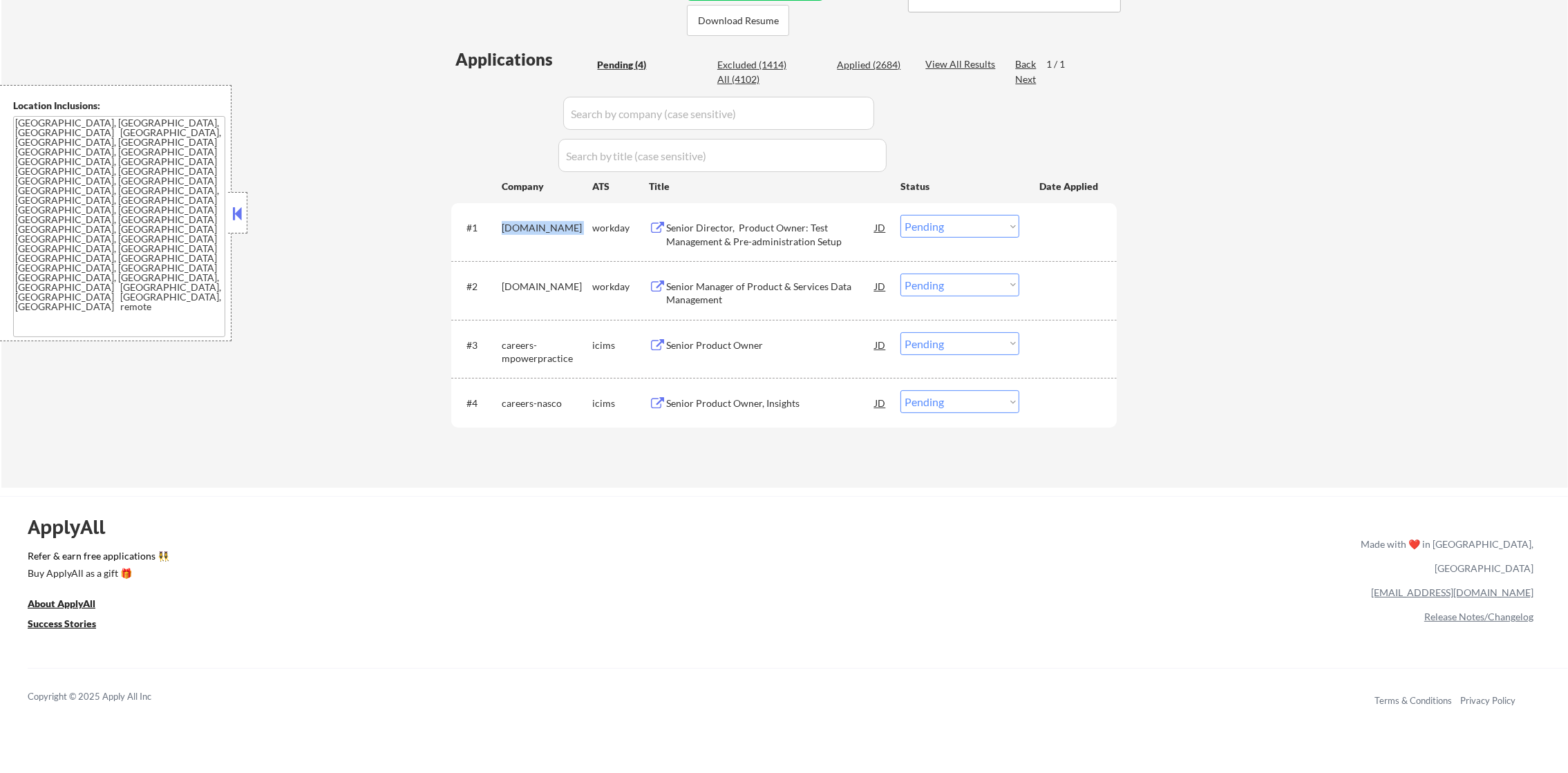
click at [530, 217] on div "collegeboard.wd1.careers" at bounding box center [546, 231] width 90 height 33
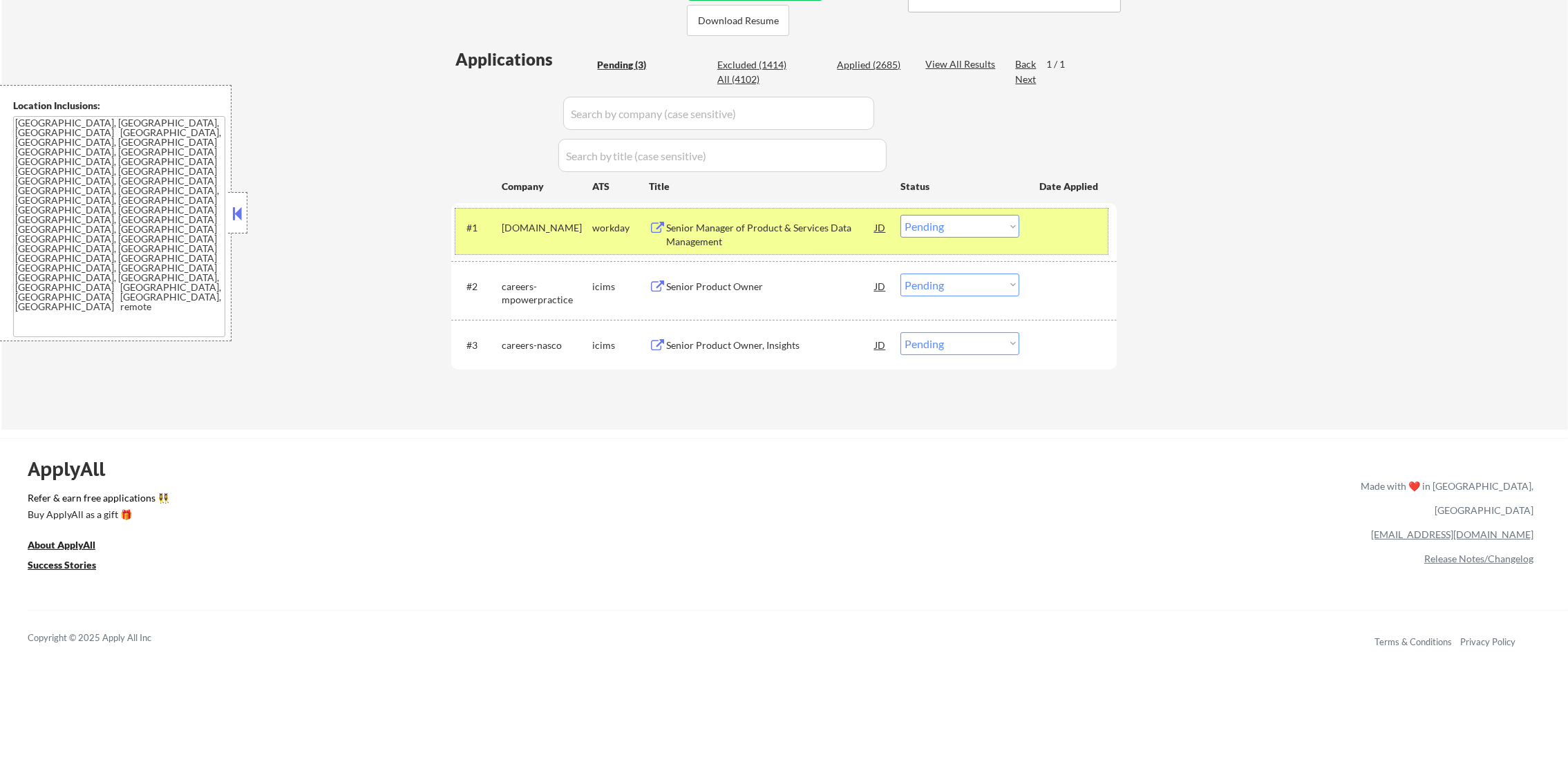
click at [864, 58] on div "Applied (2685)" at bounding box center [871, 64] width 69 height 14
select select ""applied""
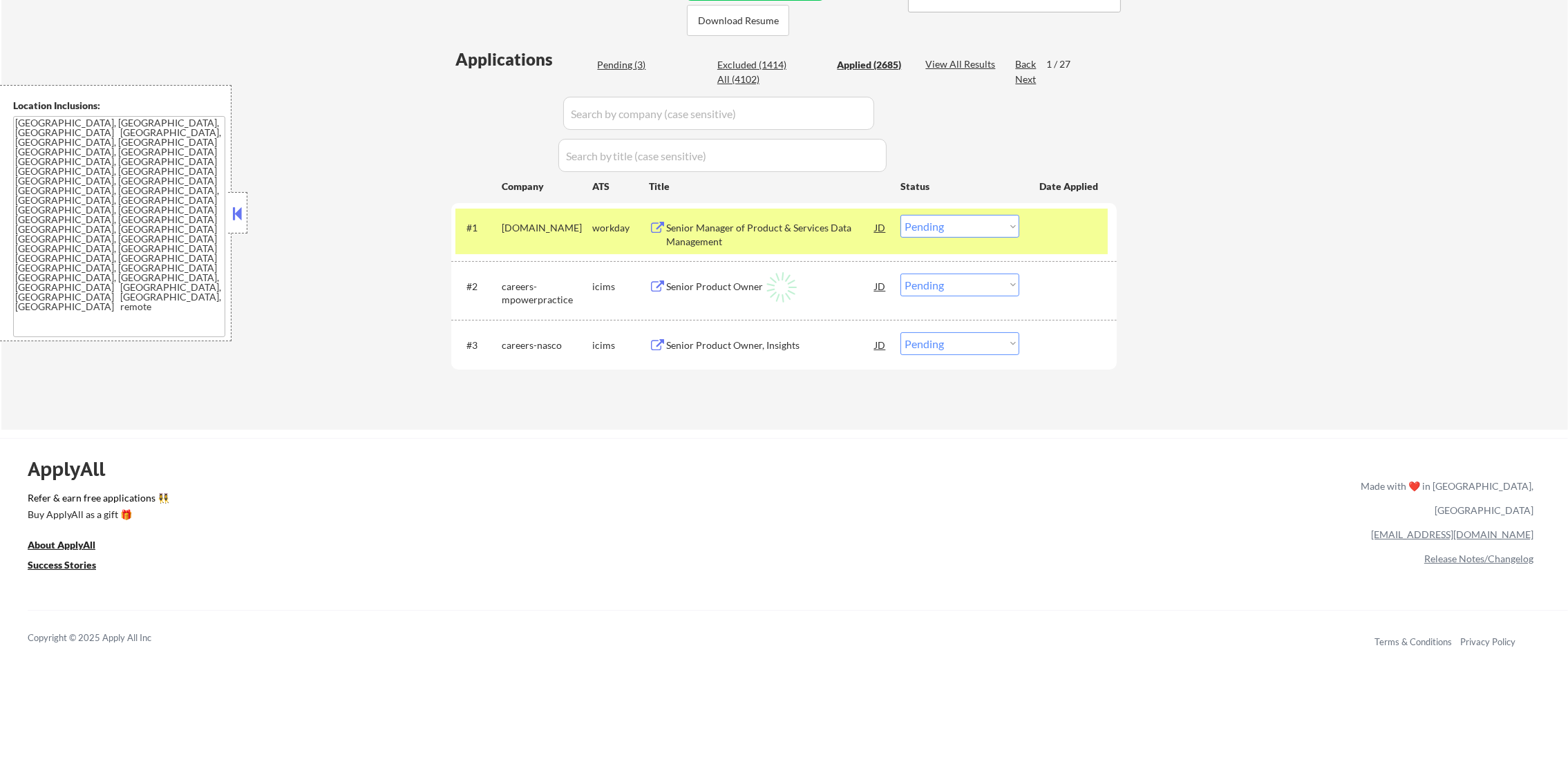
select select ""applied""
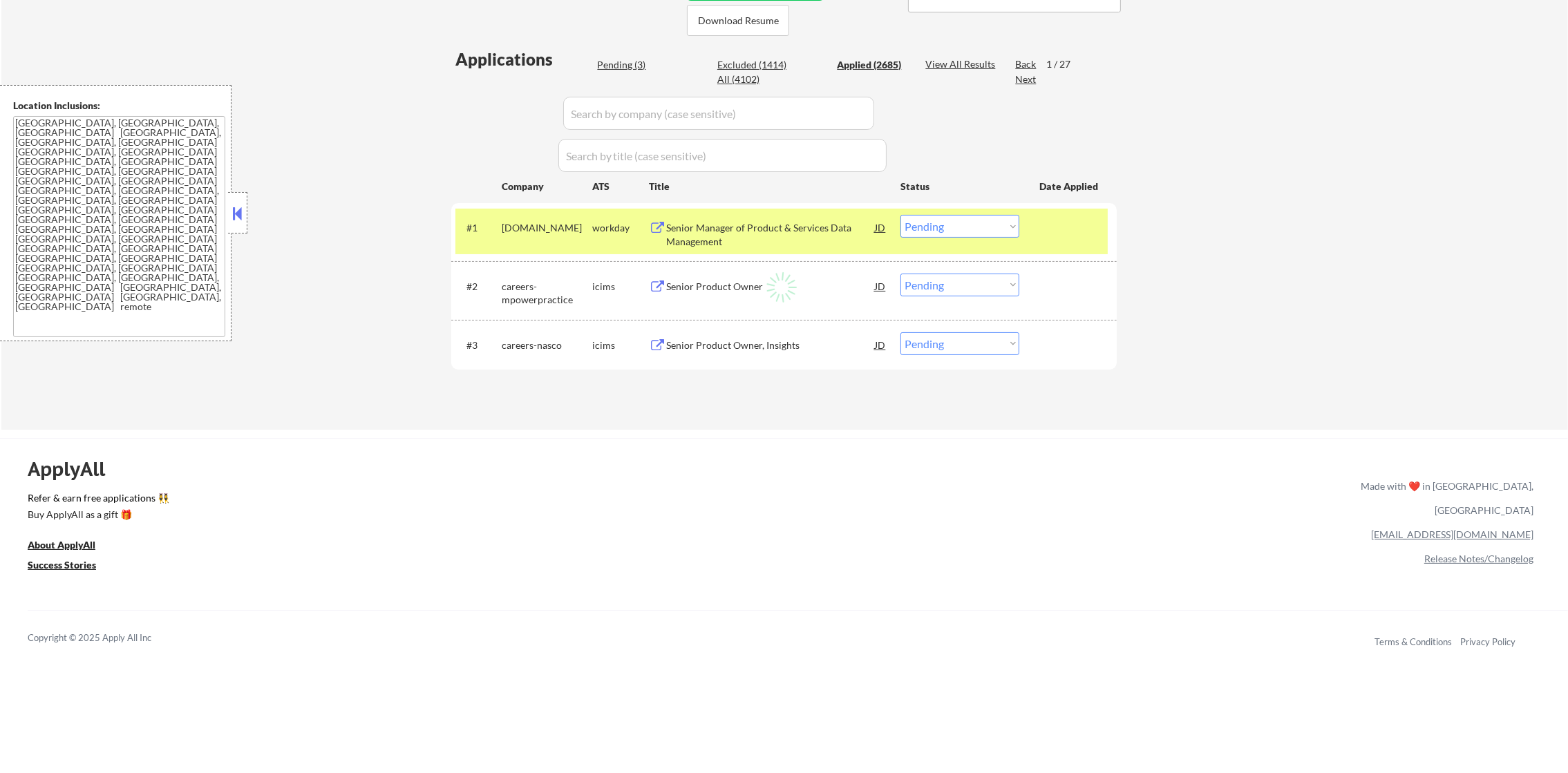
select select ""applied""
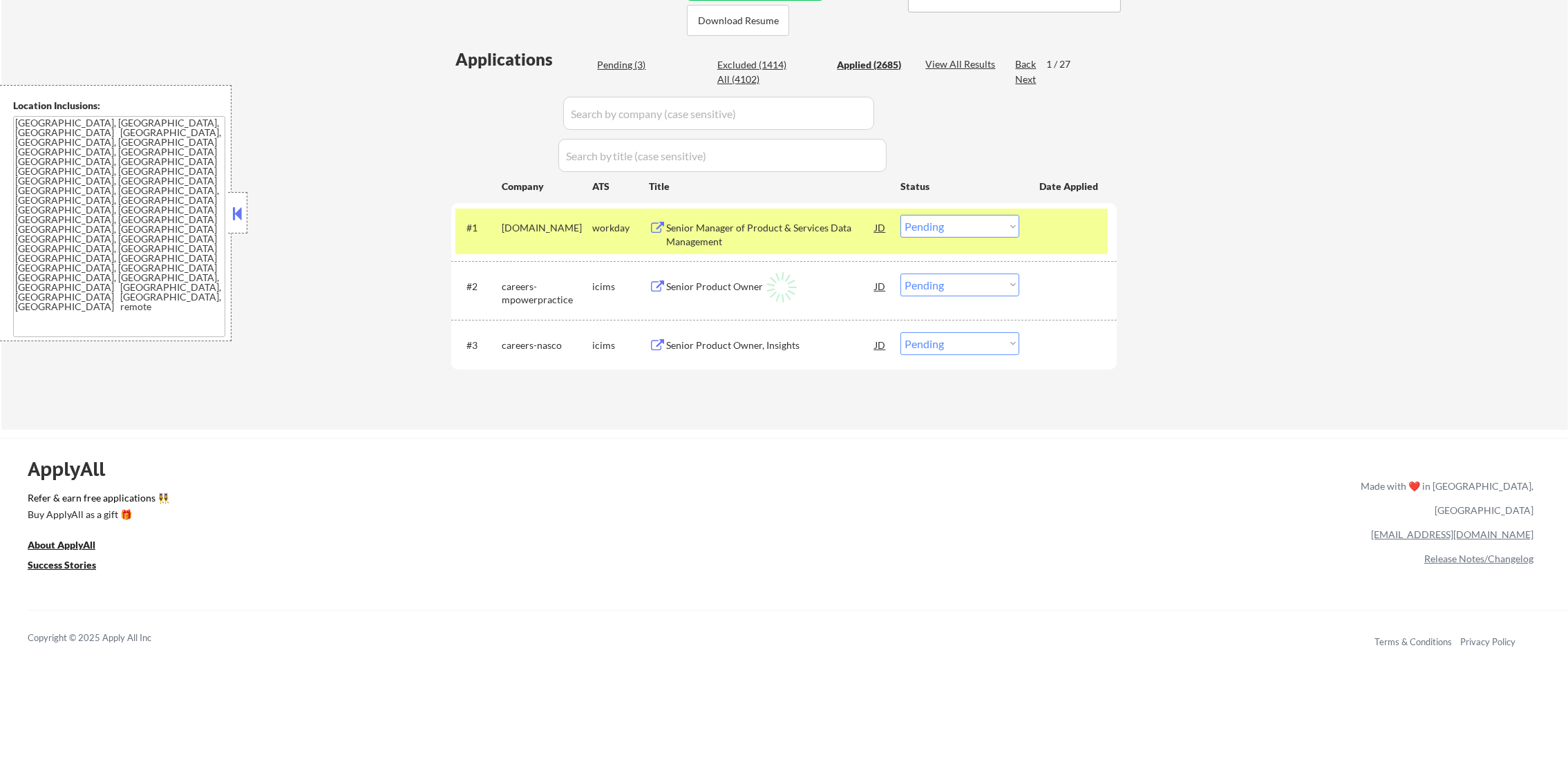
select select ""applied""
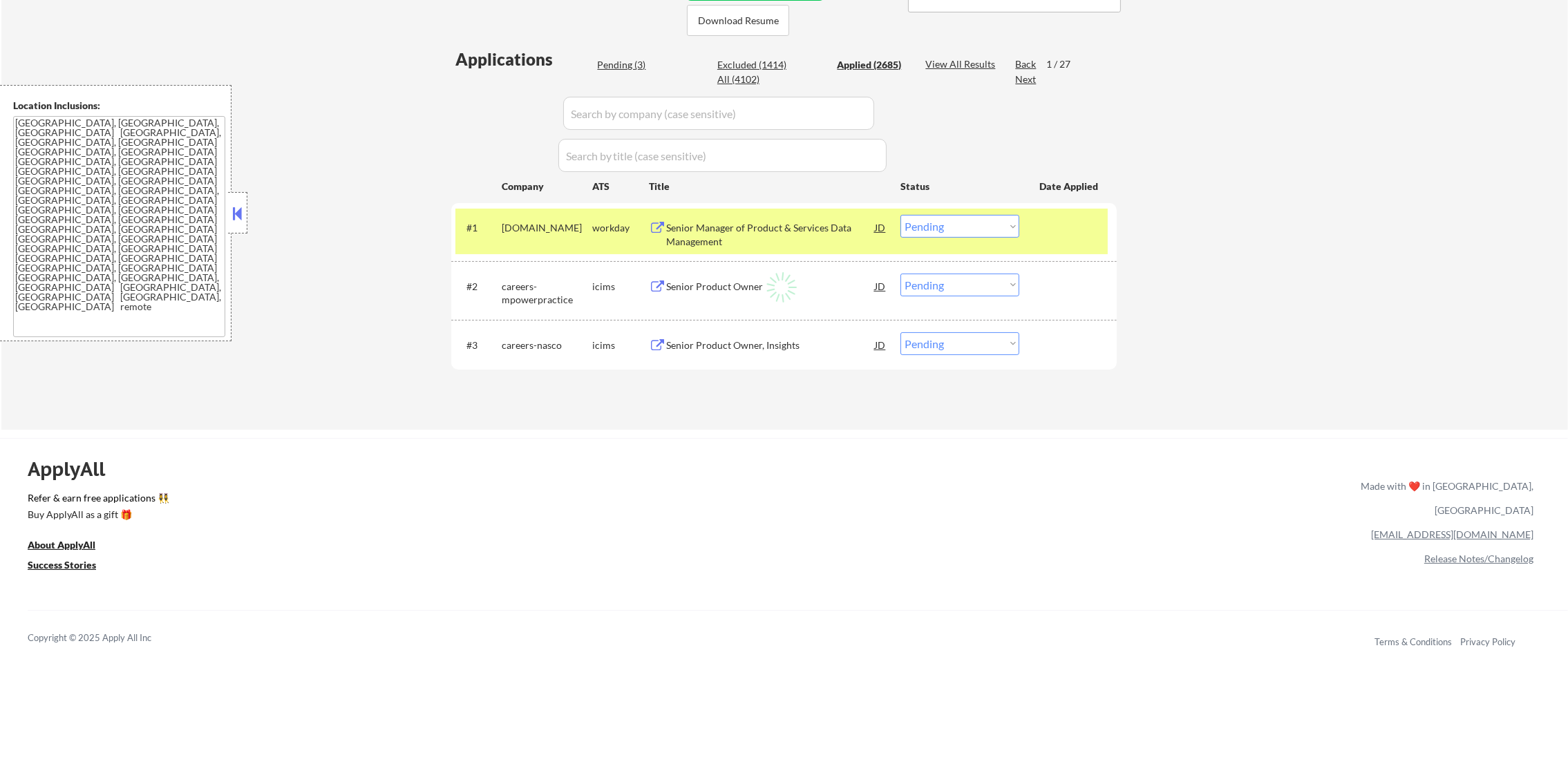
select select ""applied""
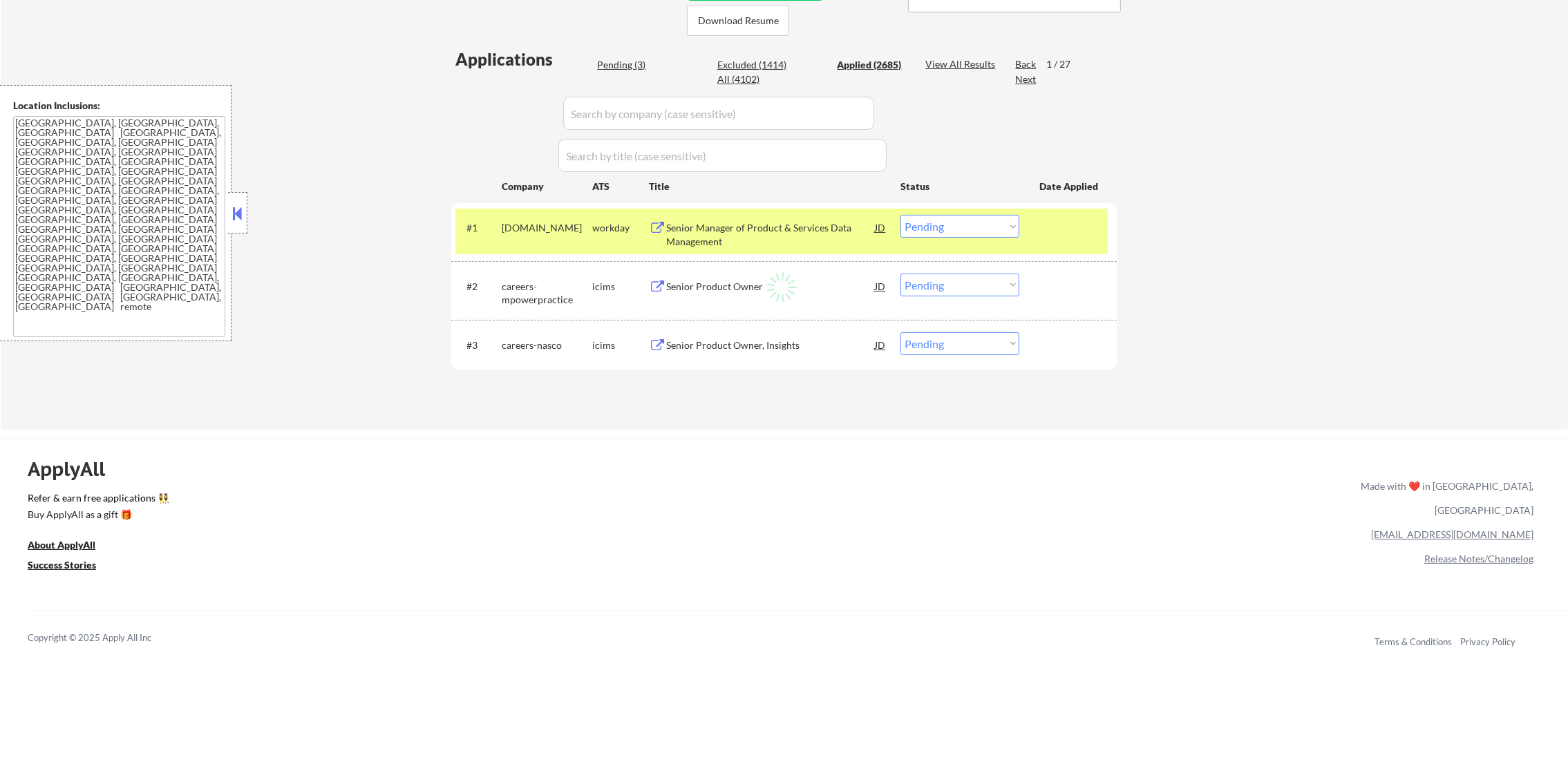
select select ""applied""
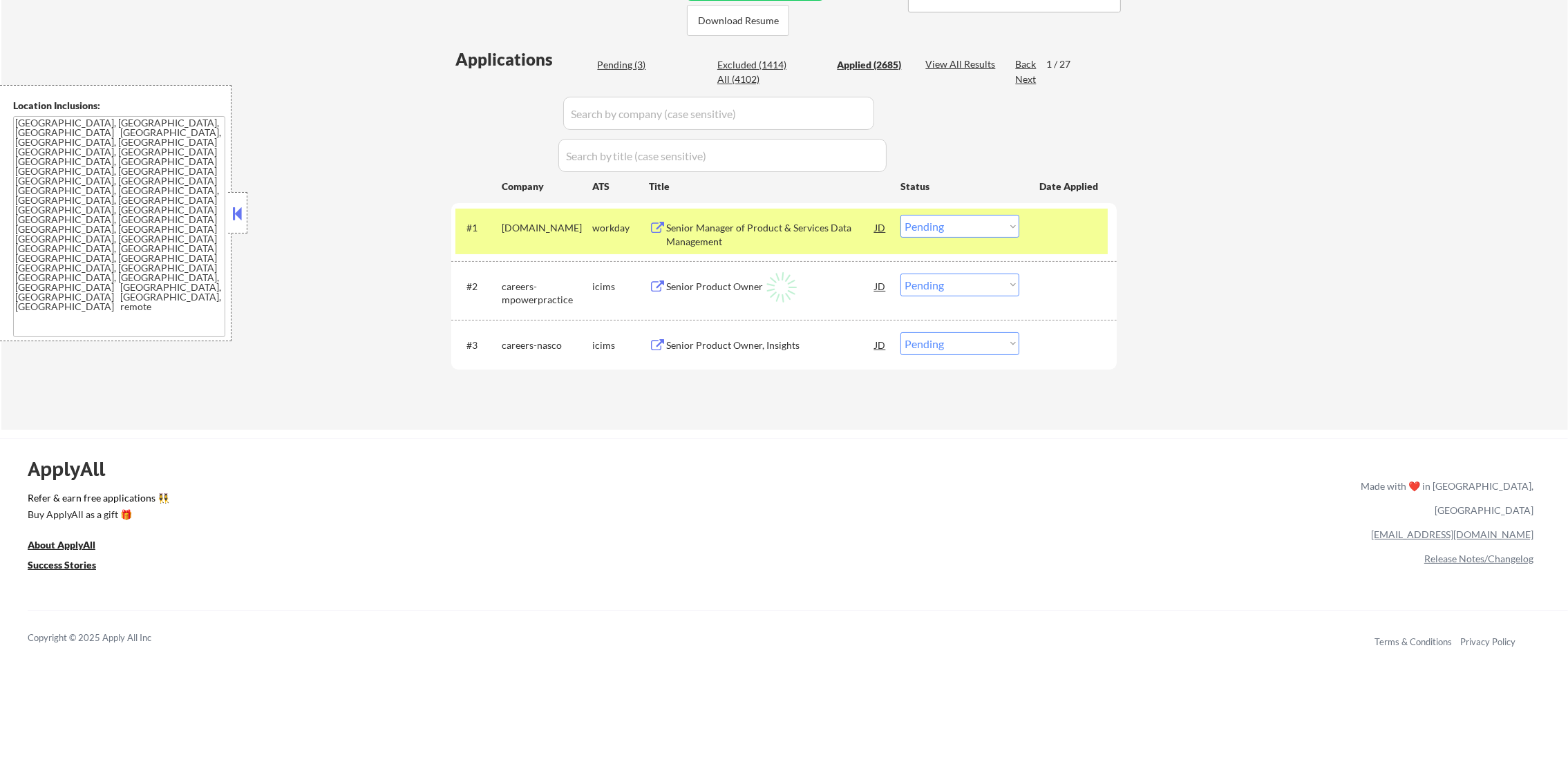
select select ""applied""
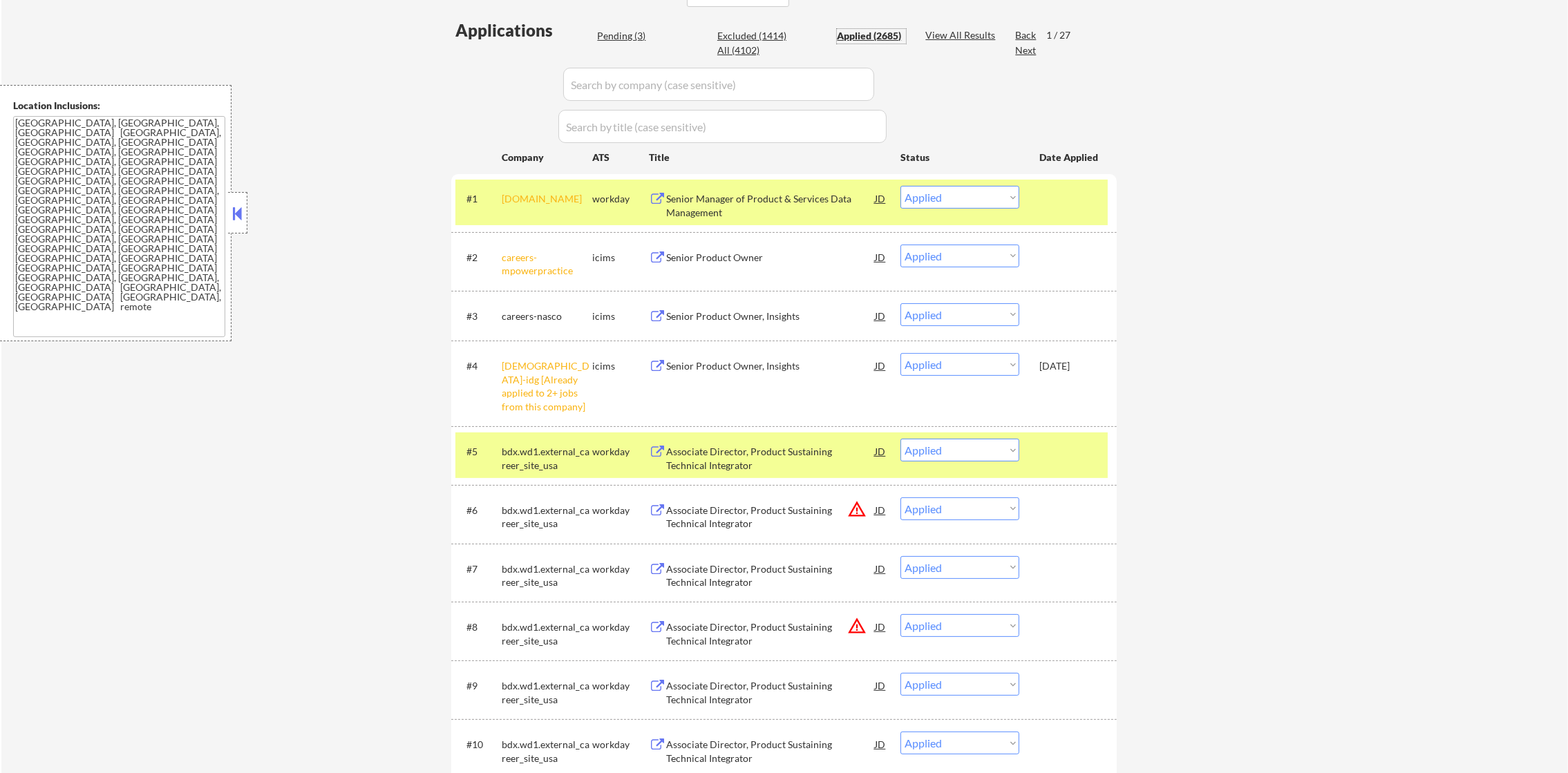
scroll to position [367, 0]
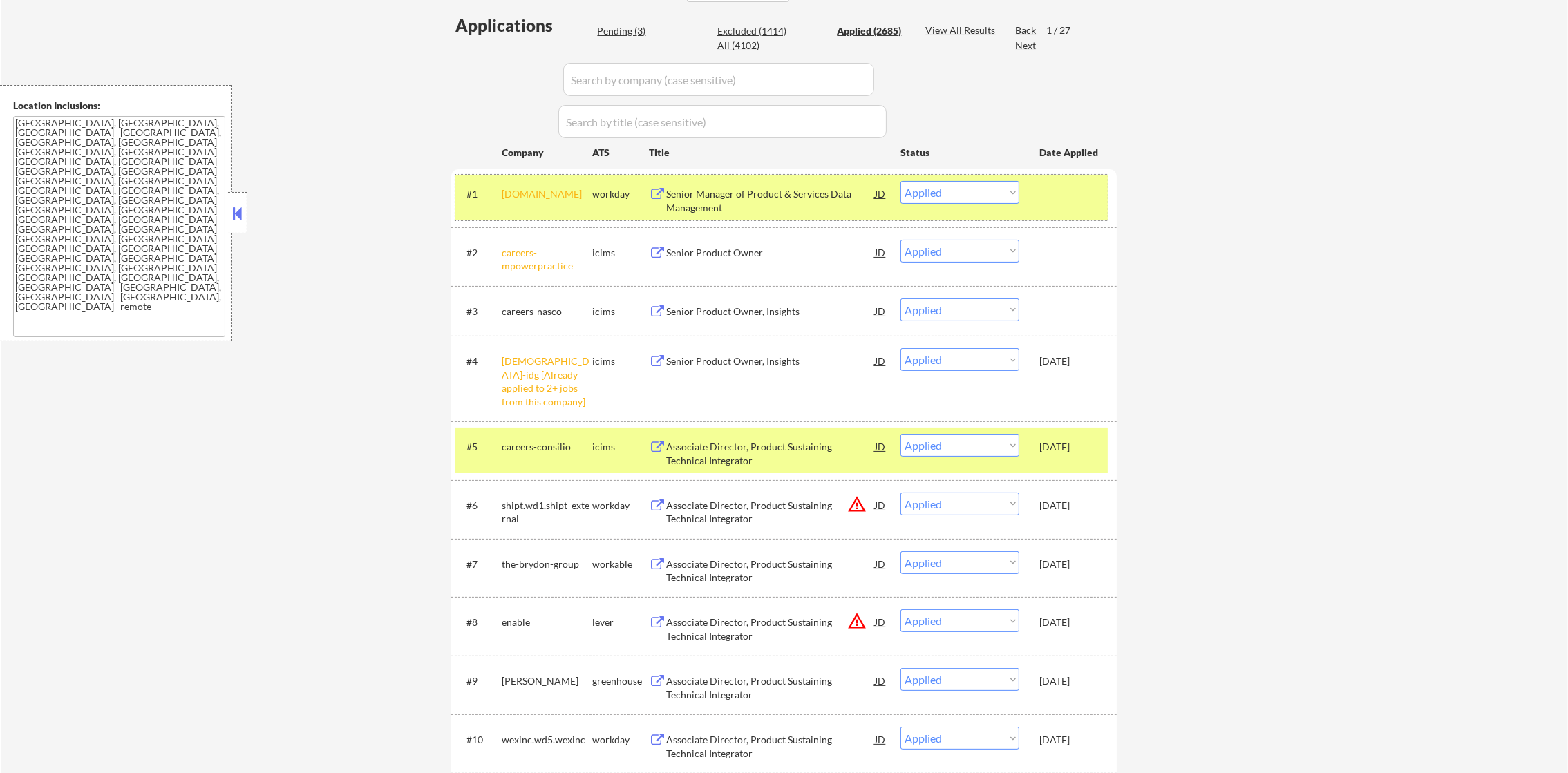
click at [516, 195] on div "cdw.wd5.careers" at bounding box center [546, 194] width 90 height 14
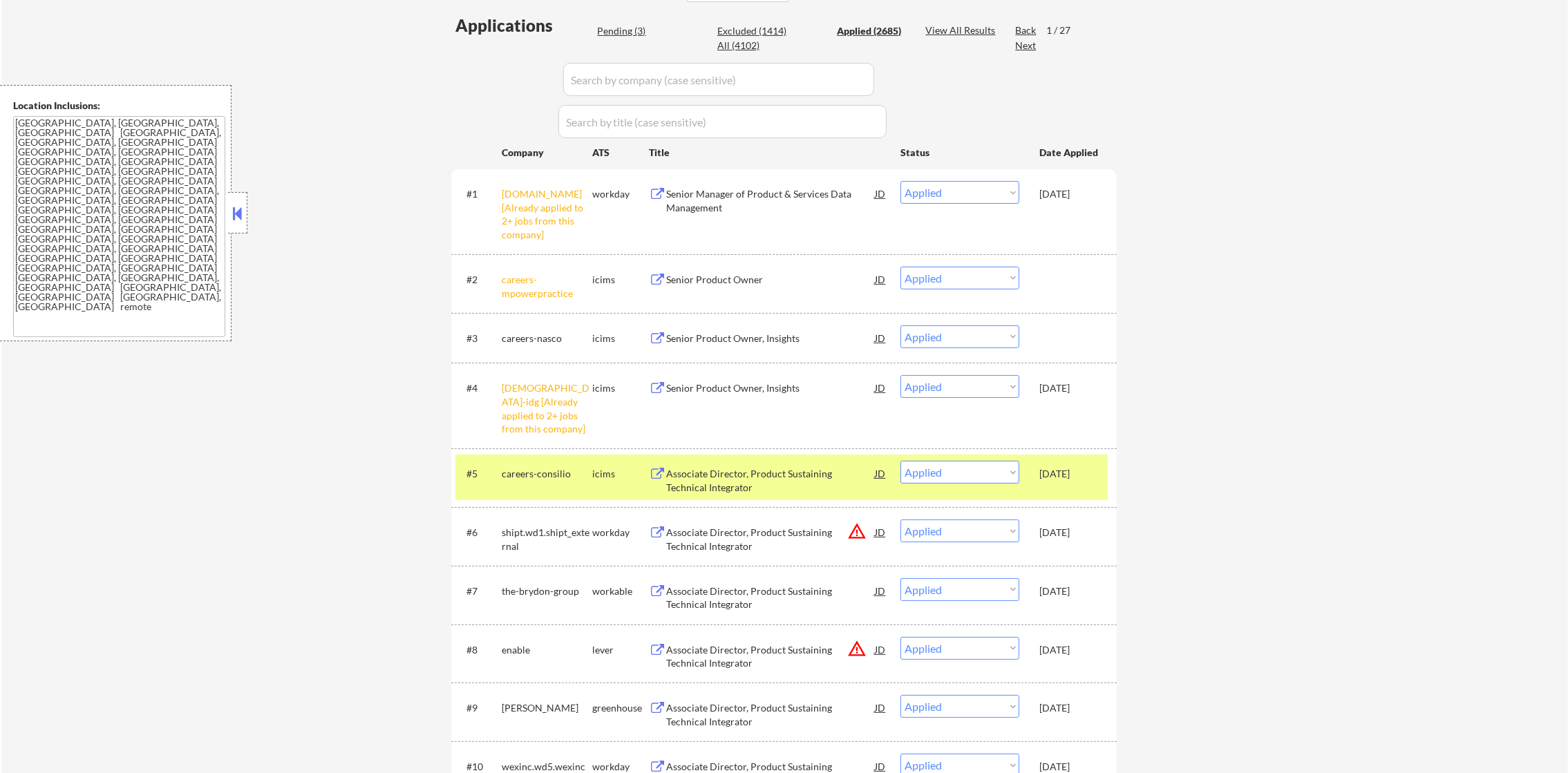
click at [515, 435] on div "idccareers-idg [Already applied to 2+ jobs from this company]" at bounding box center [546, 408] width 90 height 54
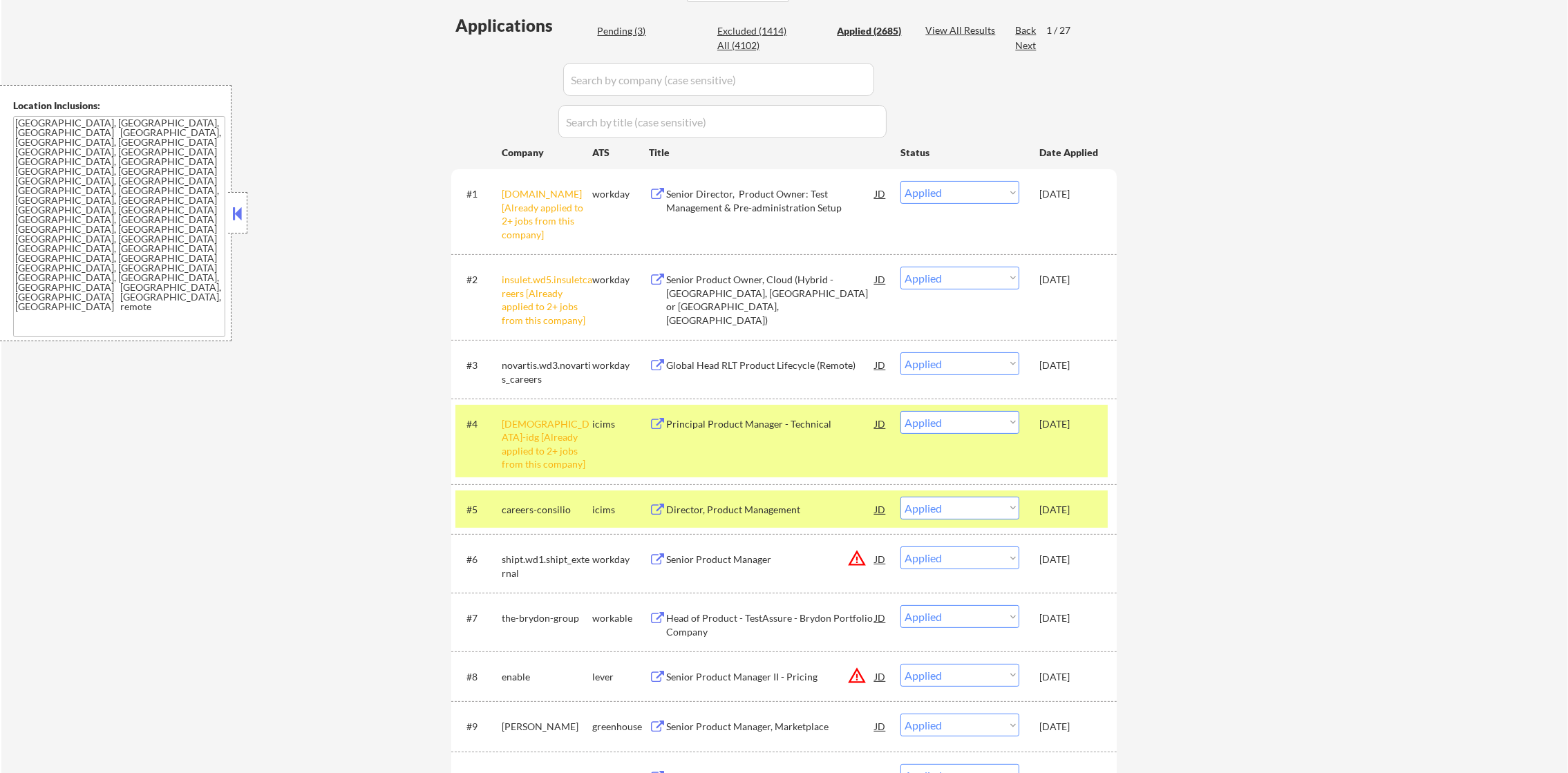
click at [540, 457] on div "idccareers-idg [Already applied to 2+ jobs from this company]" at bounding box center [546, 444] width 90 height 54
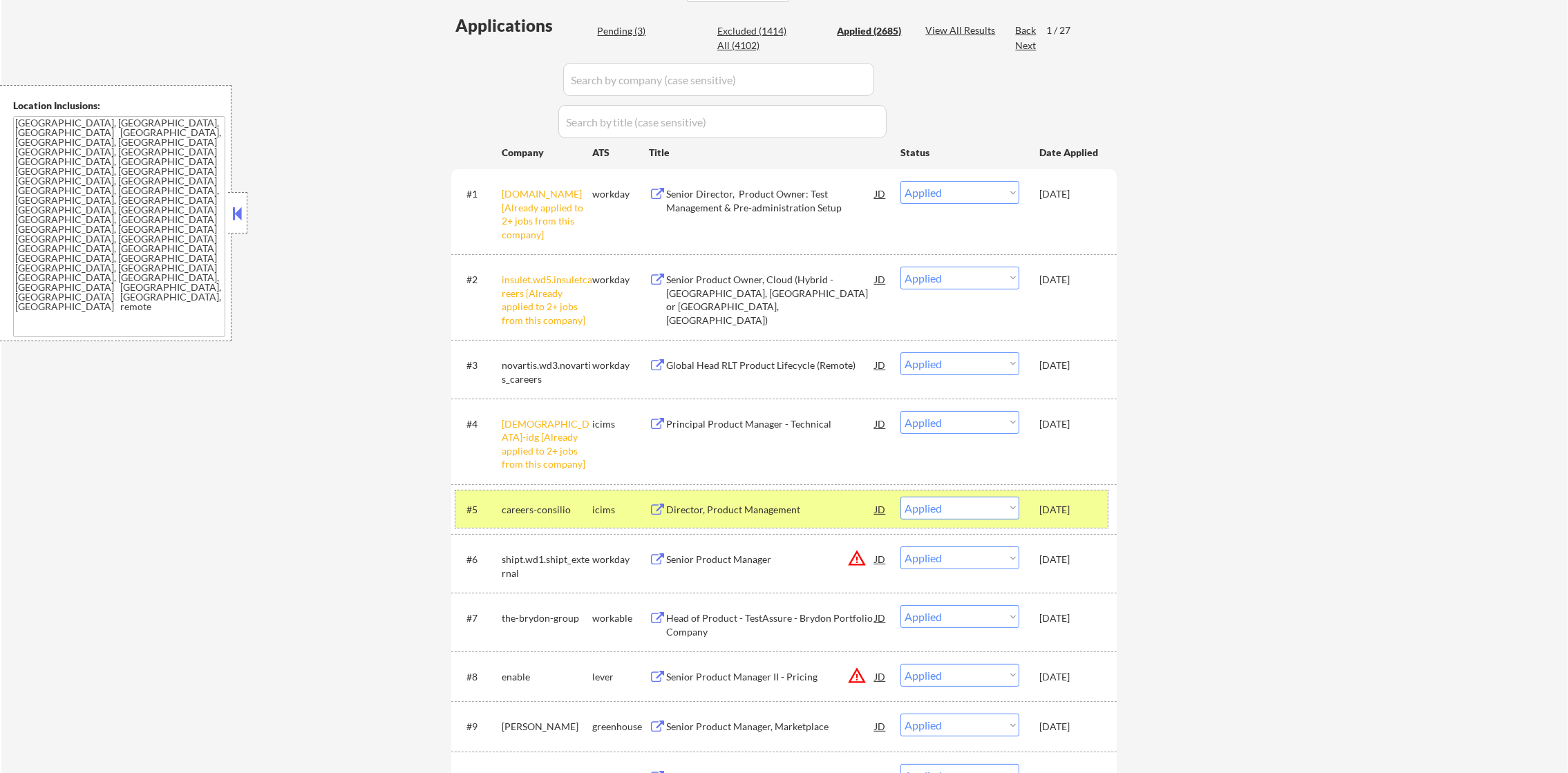
click at [527, 503] on div "careers-consilio" at bounding box center [546, 510] width 90 height 14
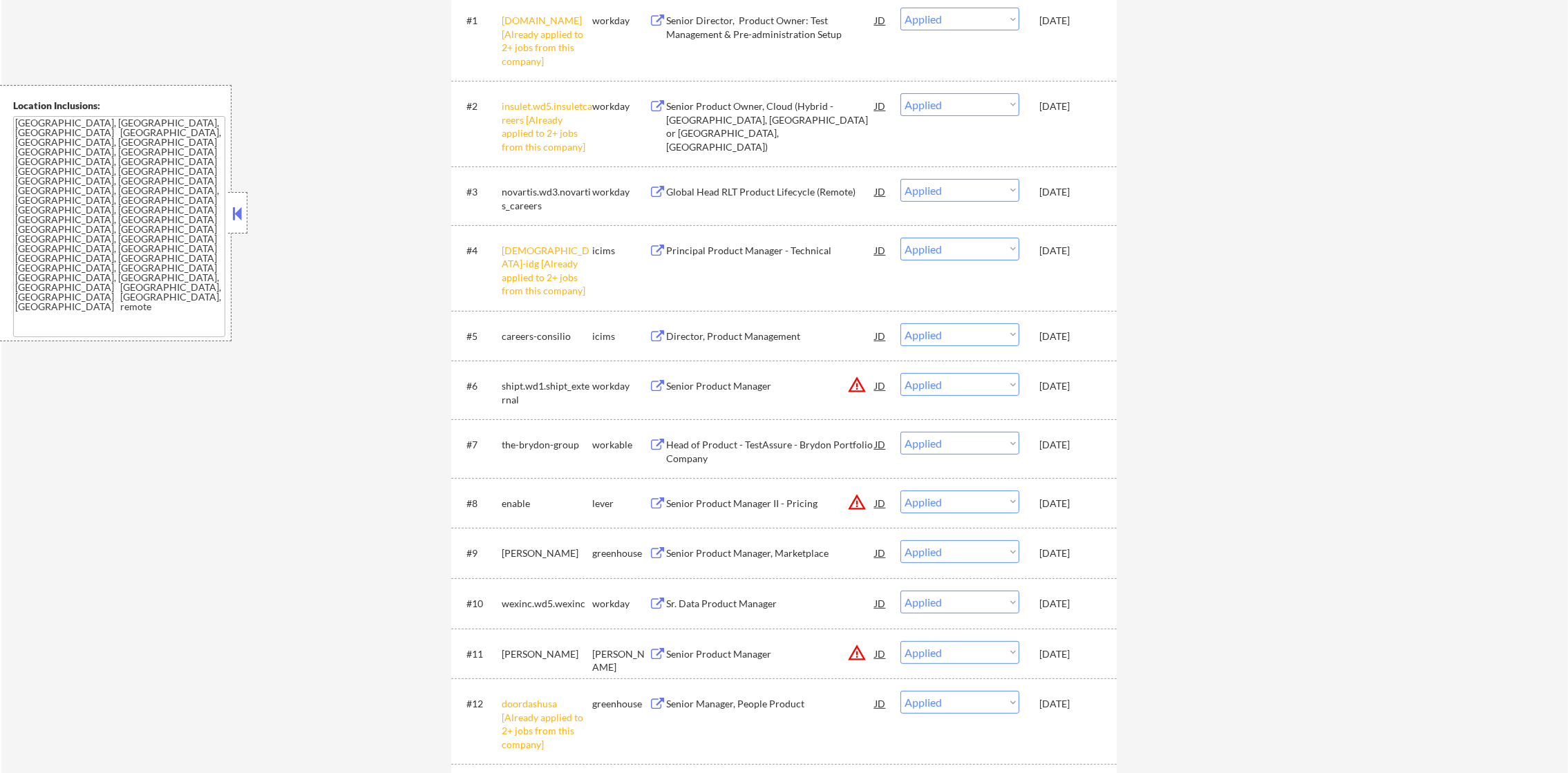
scroll to position [574, 0]
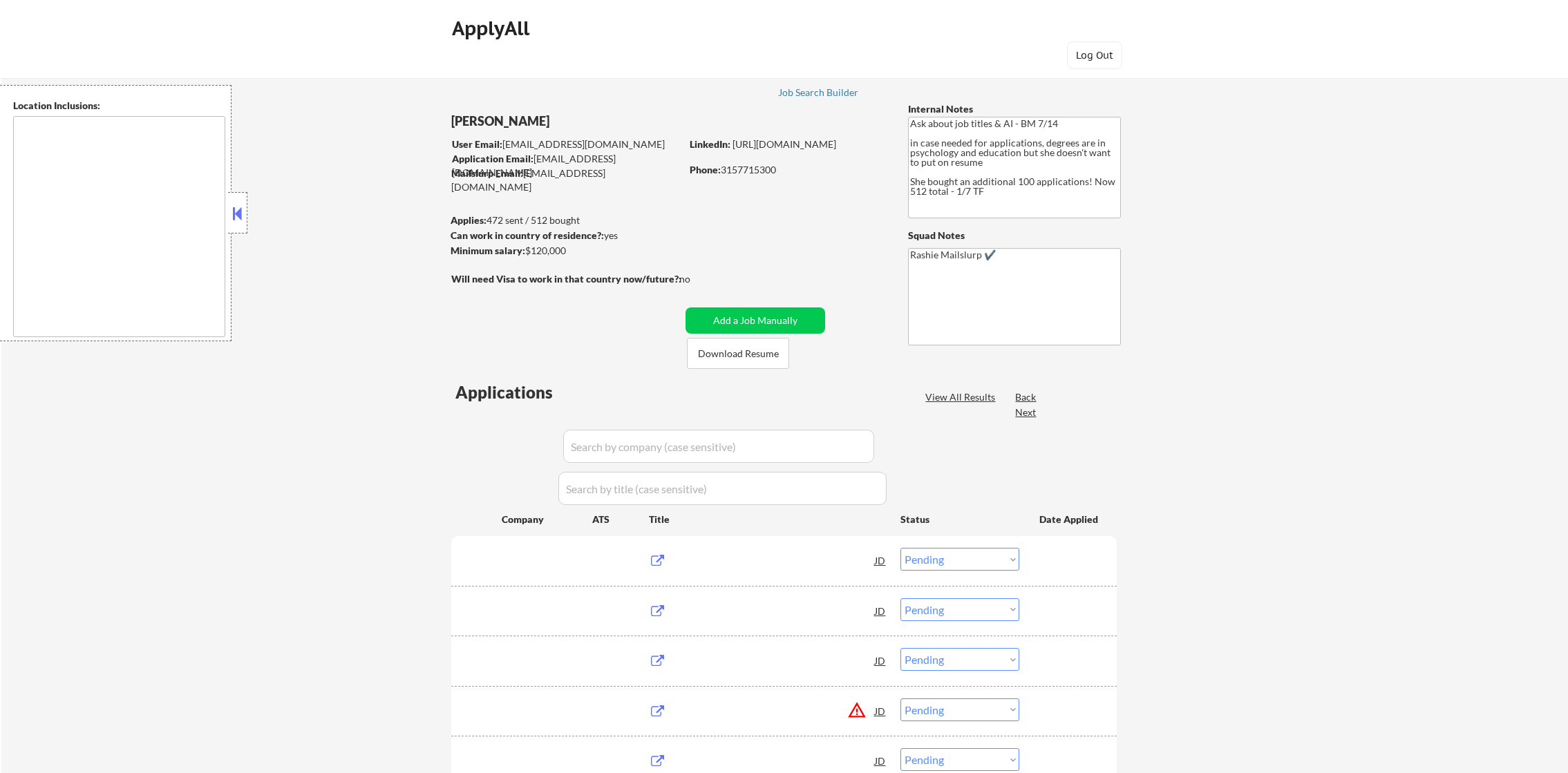
select select ""pending""
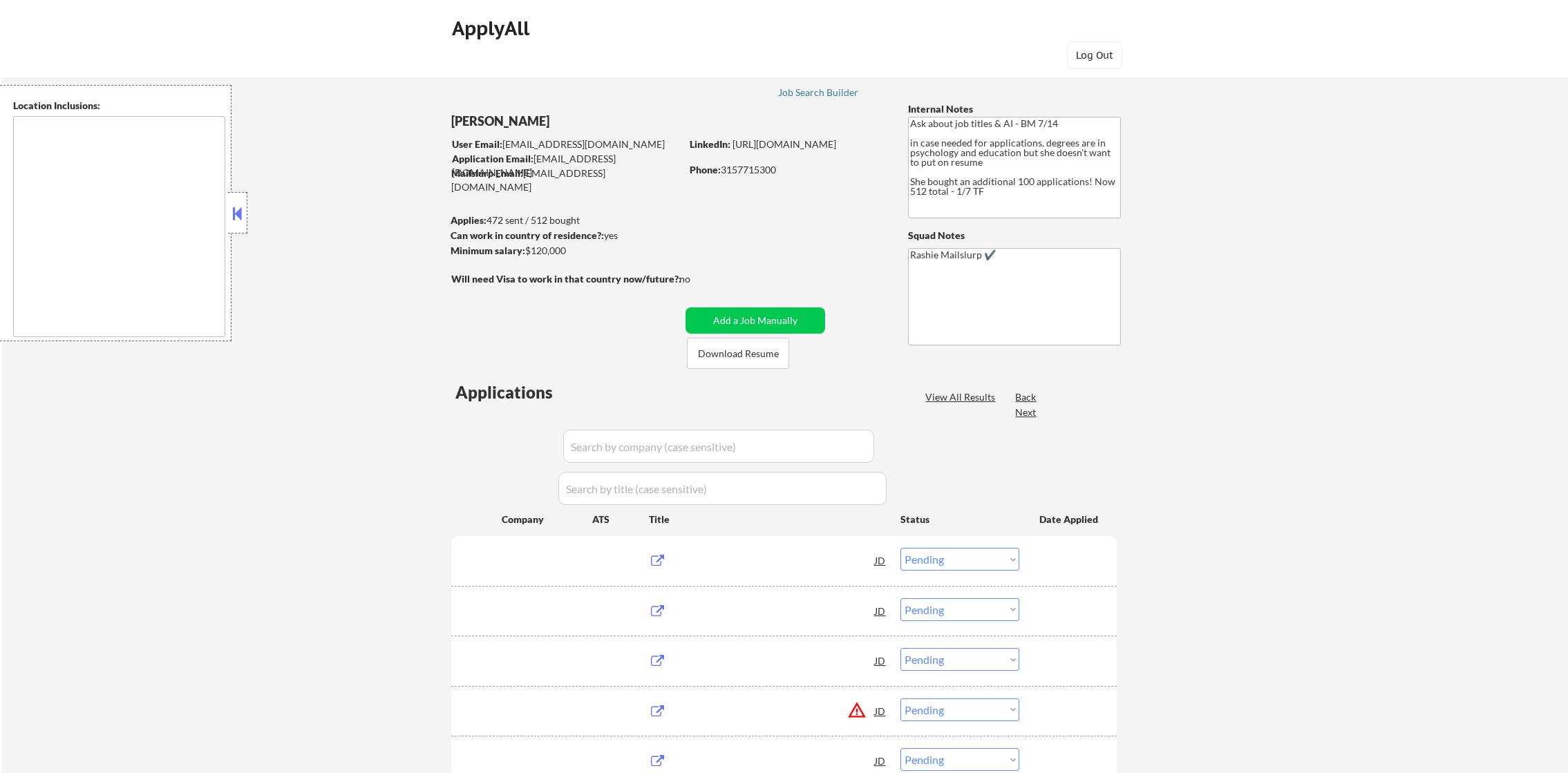
select select ""pending""
type textarea "remote"
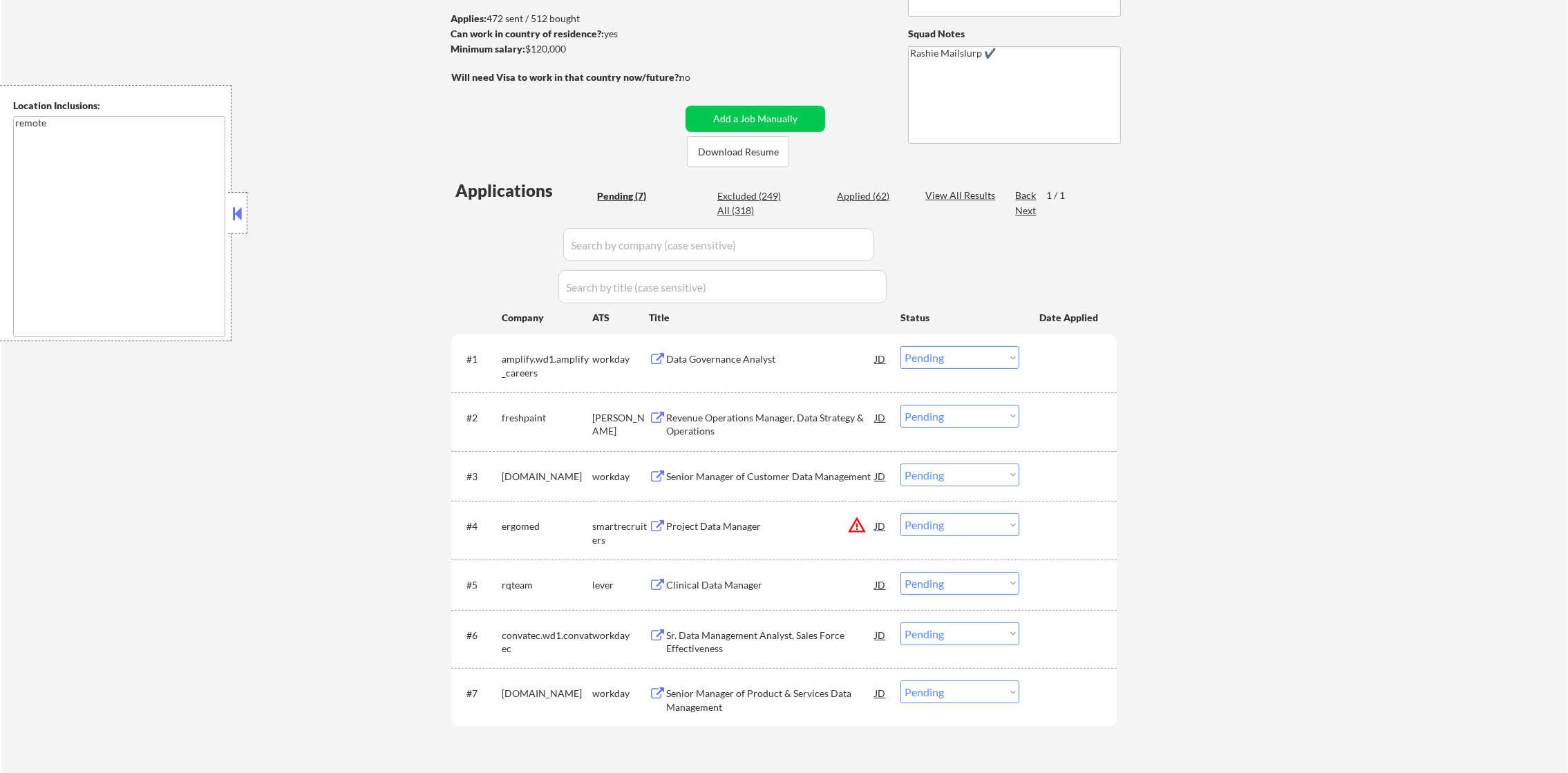
scroll to position [207, 0]
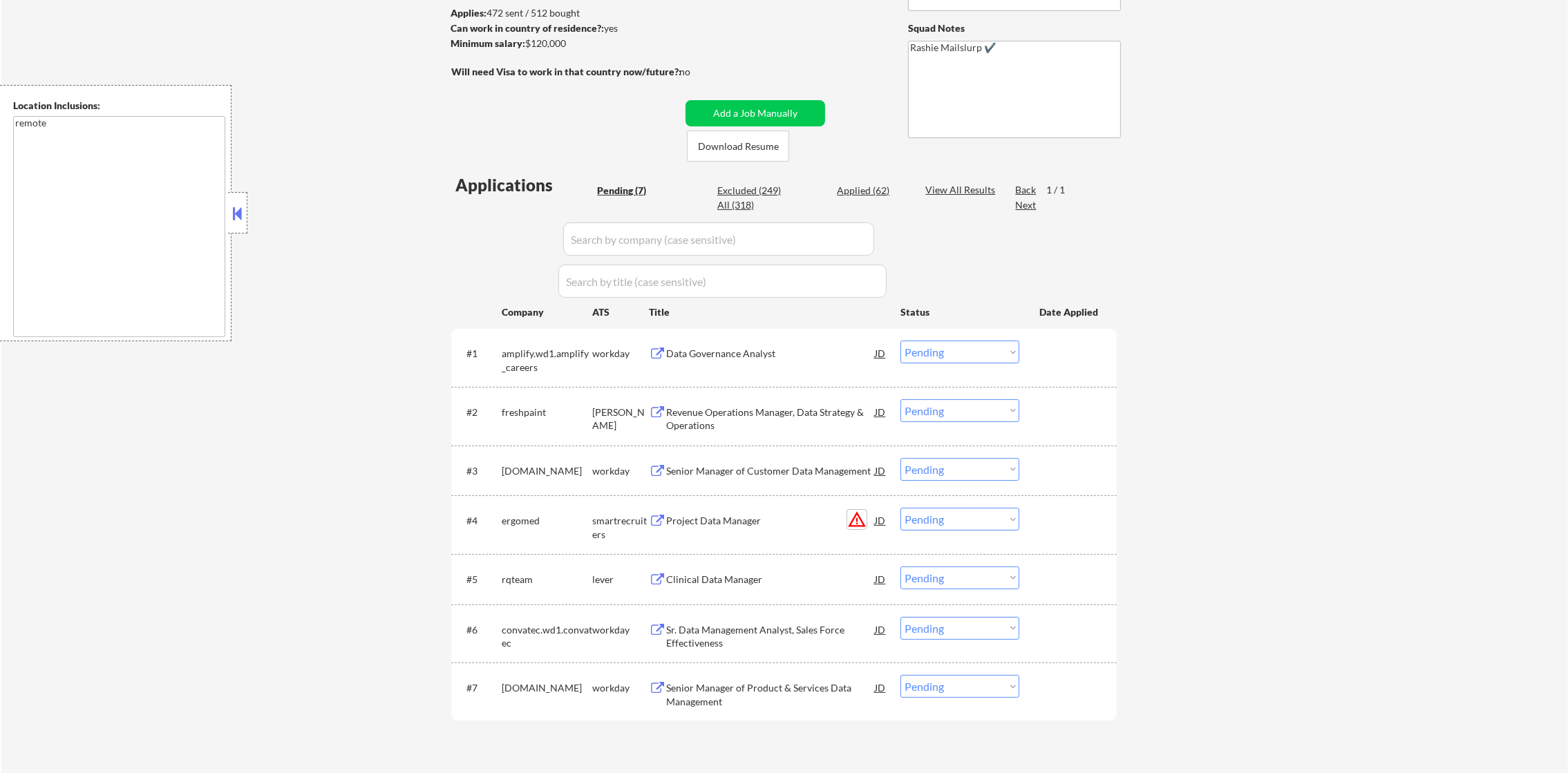
click at [853, 520] on button "warning_amber" at bounding box center [856, 519] width 19 height 19
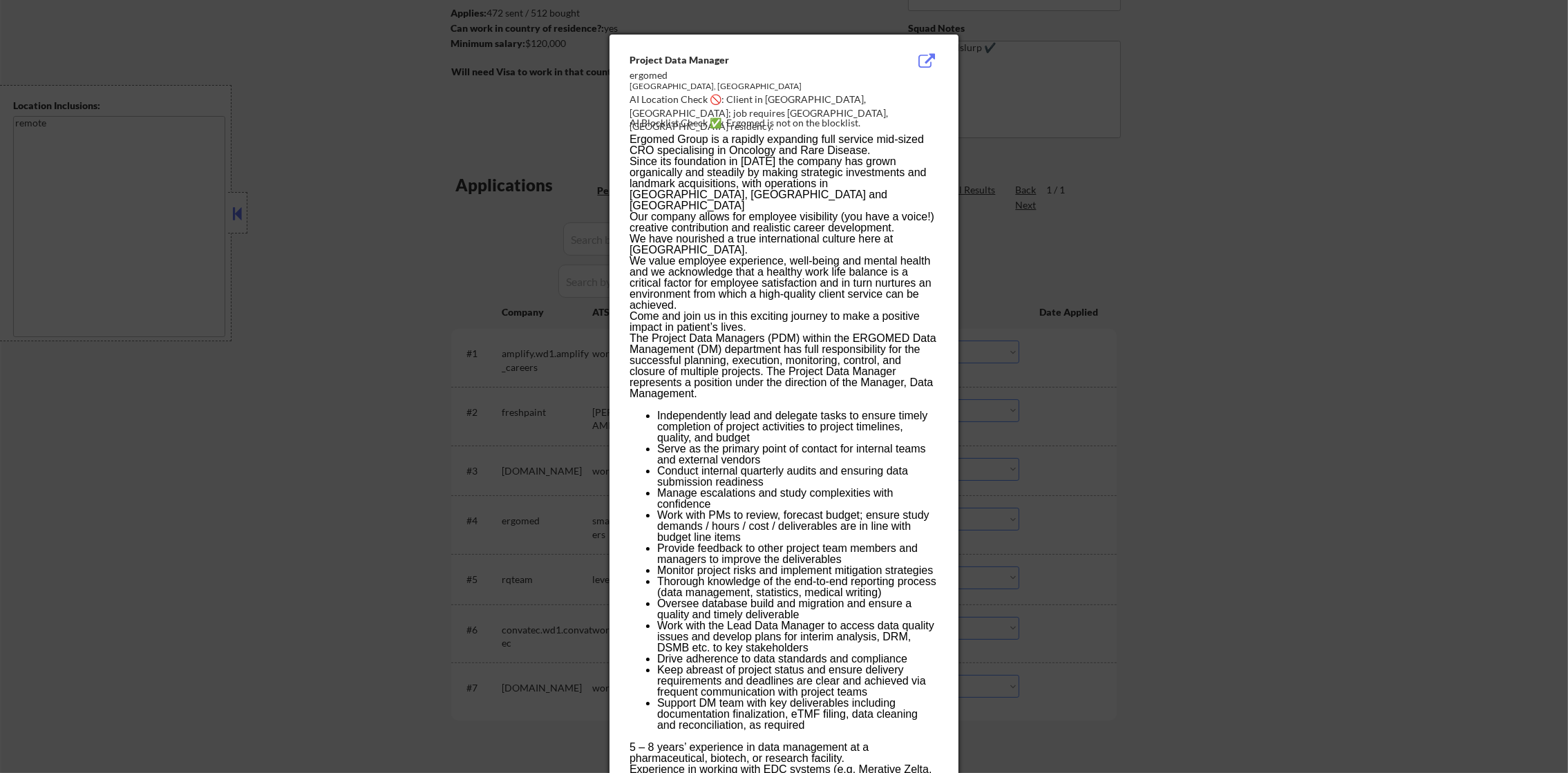
click at [1002, 498] on div at bounding box center [784, 386] width 1568 height 773
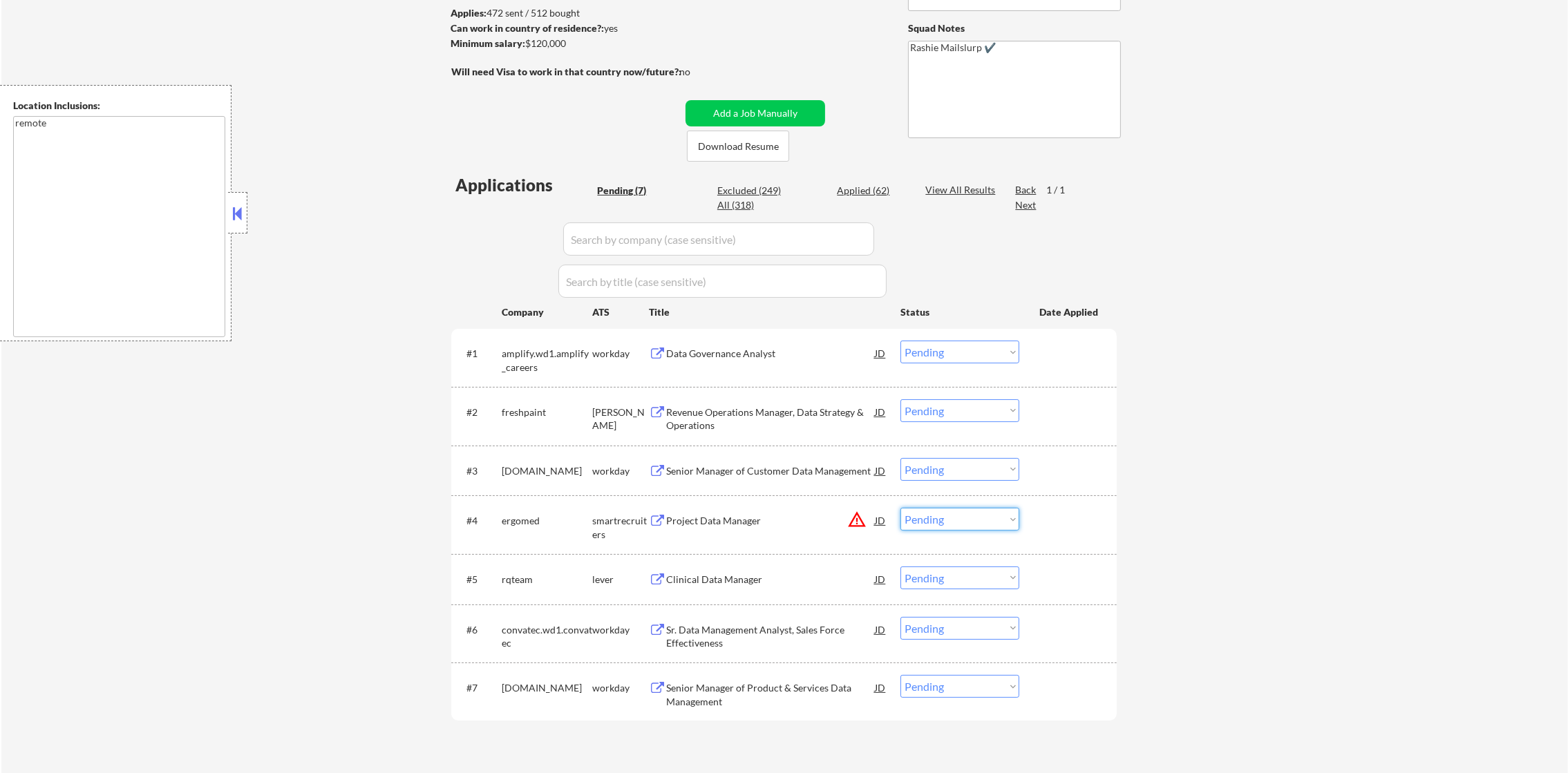
click at [994, 518] on select "Choose an option... Pending Applied Excluded (Questions) Excluded (Expired) Exc…" at bounding box center [960, 519] width 119 height 23
click at [901, 507] on select "Choose an option... Pending Applied Excluded (Questions) Excluded (Expired) Exc…" at bounding box center [960, 519] width 119 height 23
select select ""pending""
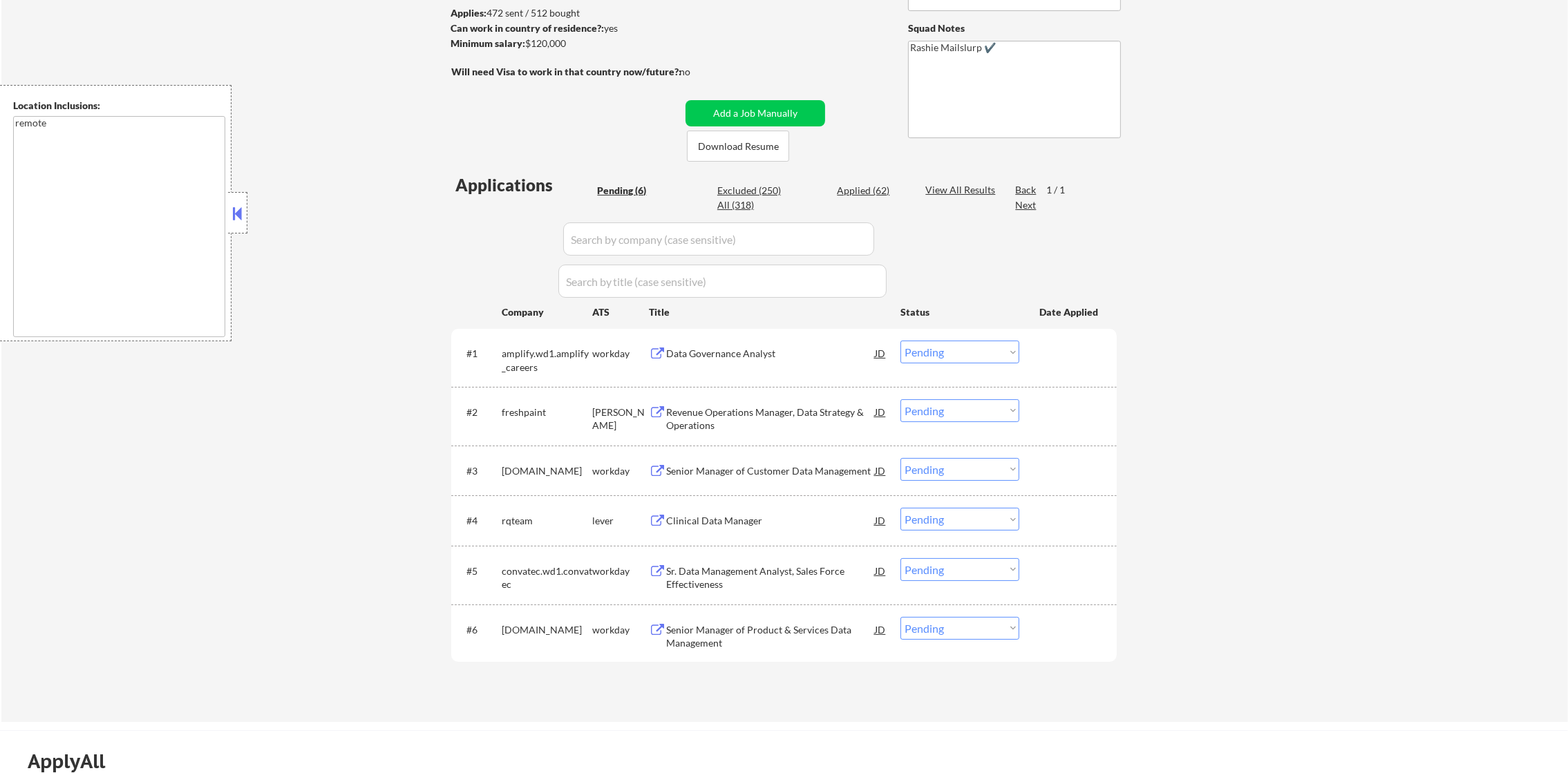
click at [740, 360] on div "Data Governance Analyst" at bounding box center [770, 354] width 209 height 14
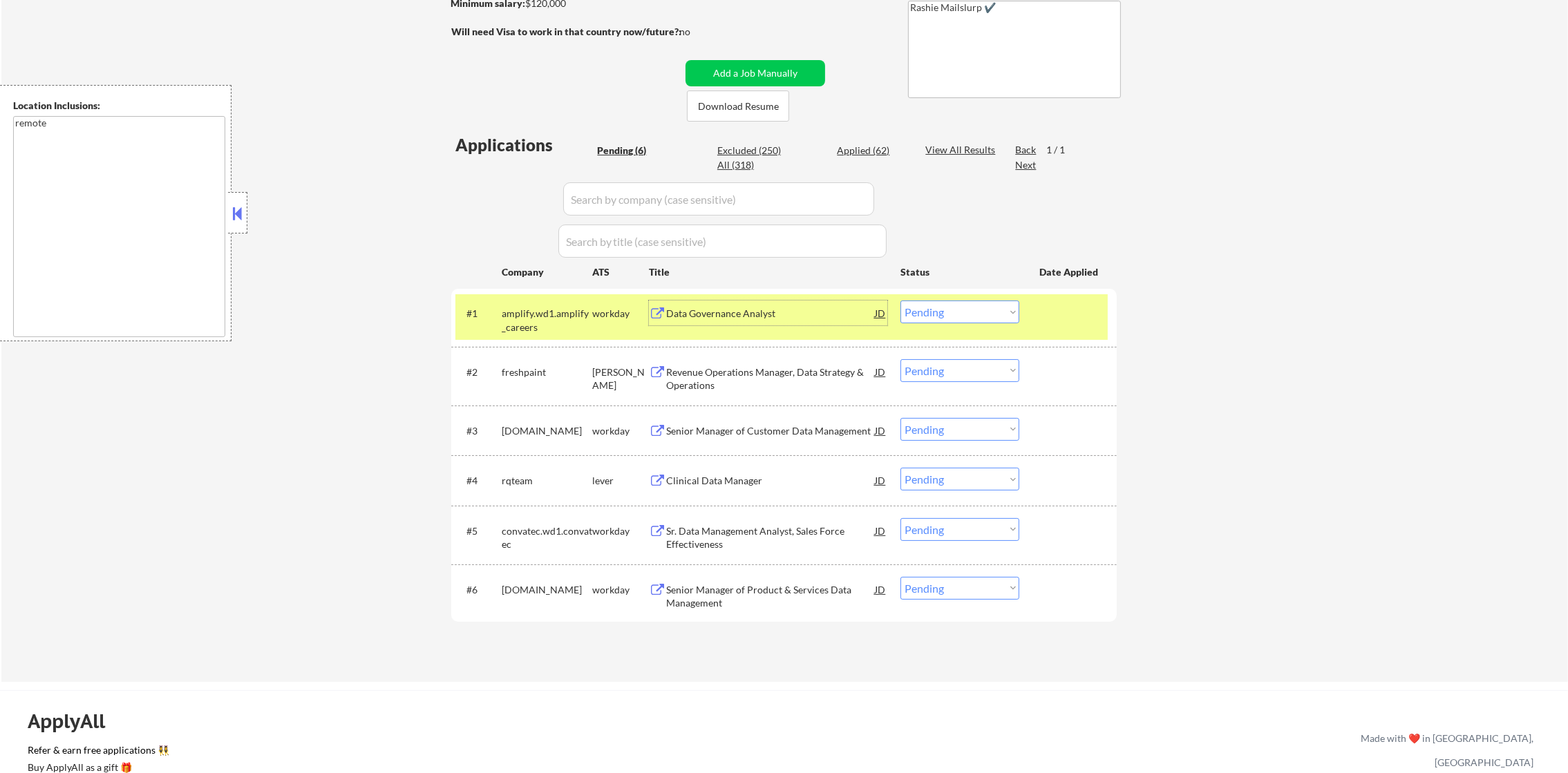
scroll to position [310, 0]
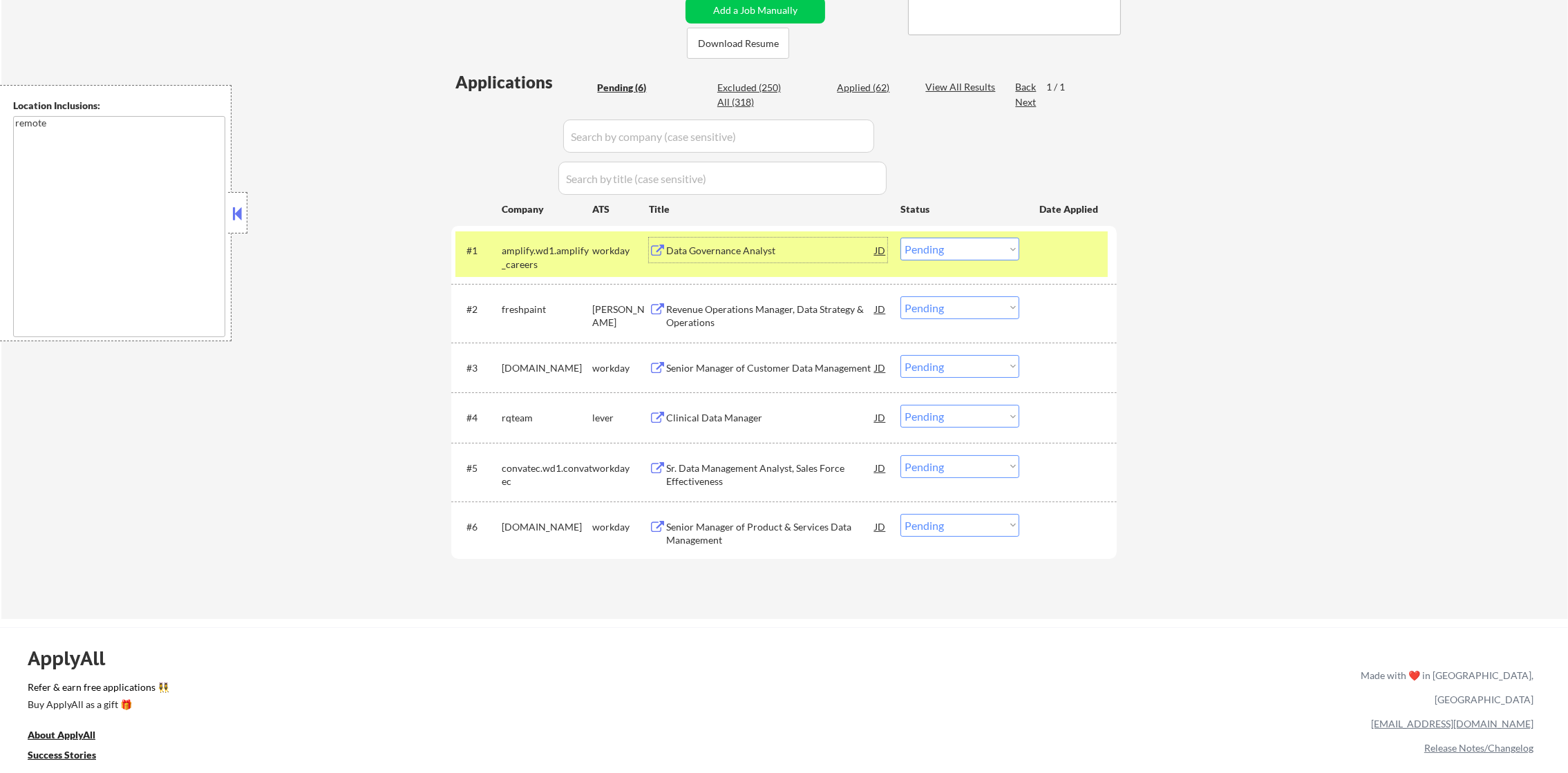
click at [956, 256] on select "Choose an option... Pending Applied Excluded (Questions) Excluded (Expired) Exc…" at bounding box center [960, 249] width 119 height 23
click at [901, 237] on select "Choose an option... Pending Applied Excluded (Questions) Excluded (Expired) Exc…" at bounding box center [960, 249] width 119 height 23
click at [568, 248] on div "amplify.wd1.amplify_careers" at bounding box center [546, 257] width 90 height 27
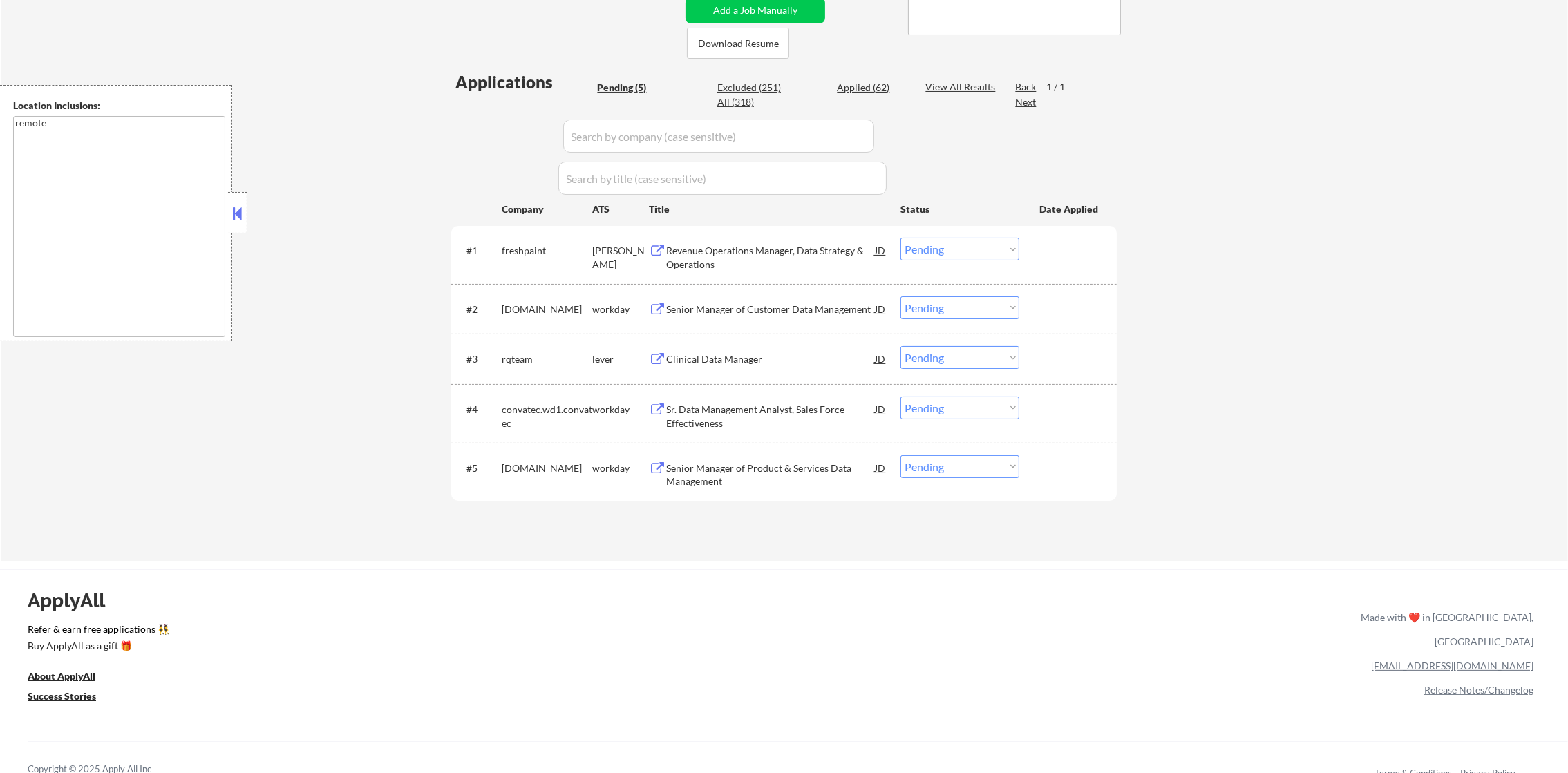
click at [685, 248] on div "Revenue Operations Manager, Data Strategy & Operations" at bounding box center [770, 257] width 209 height 27
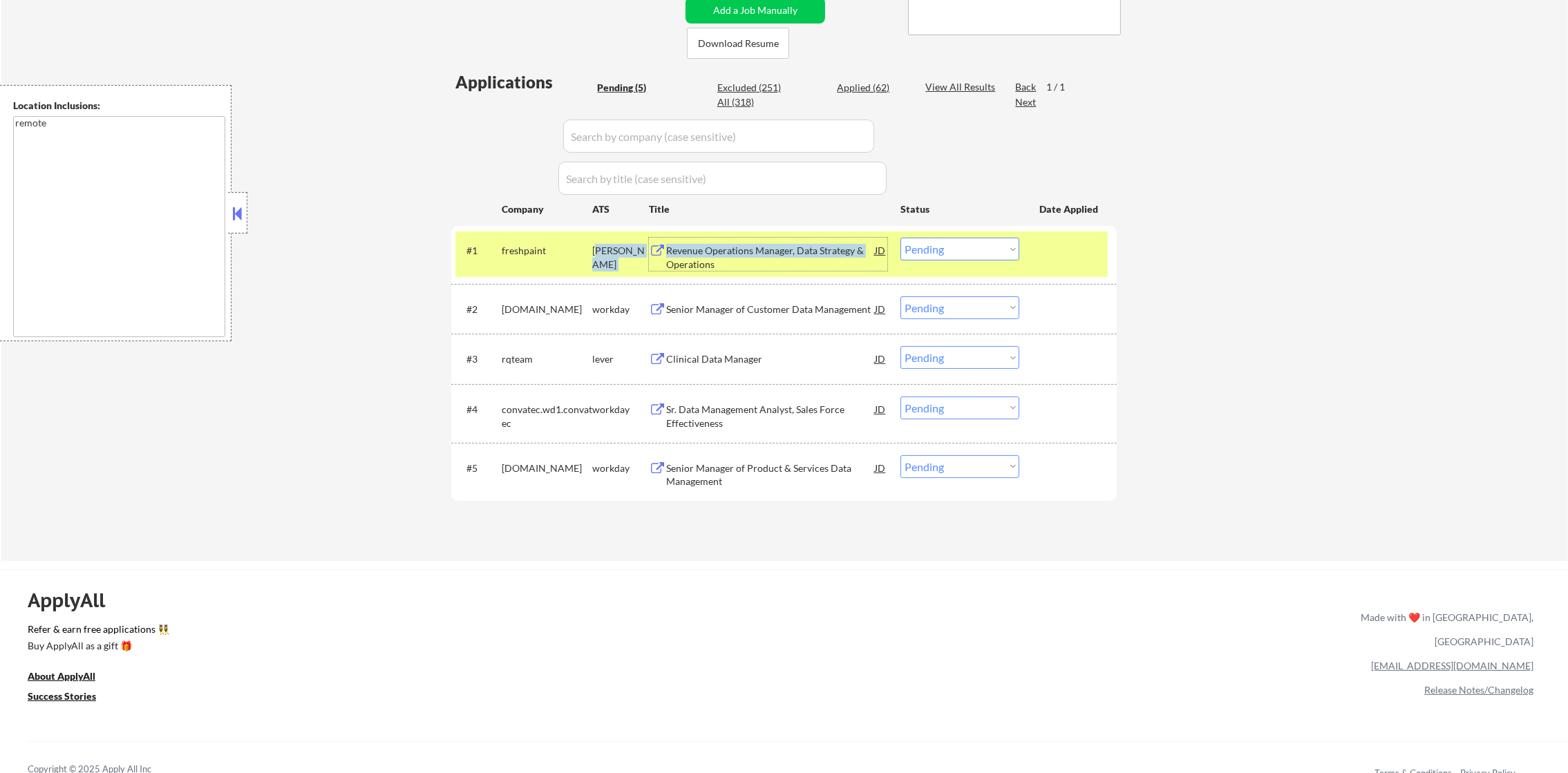
drag, startPoint x: 865, startPoint y: 250, endPoint x: 446, endPoint y: 236, distance: 419.2
click at [584, 233] on div "#1 freshpaint [PERSON_NAME] Revenue Operations Manager, Data Strategy & Operati…" at bounding box center [782, 254] width 653 height 46
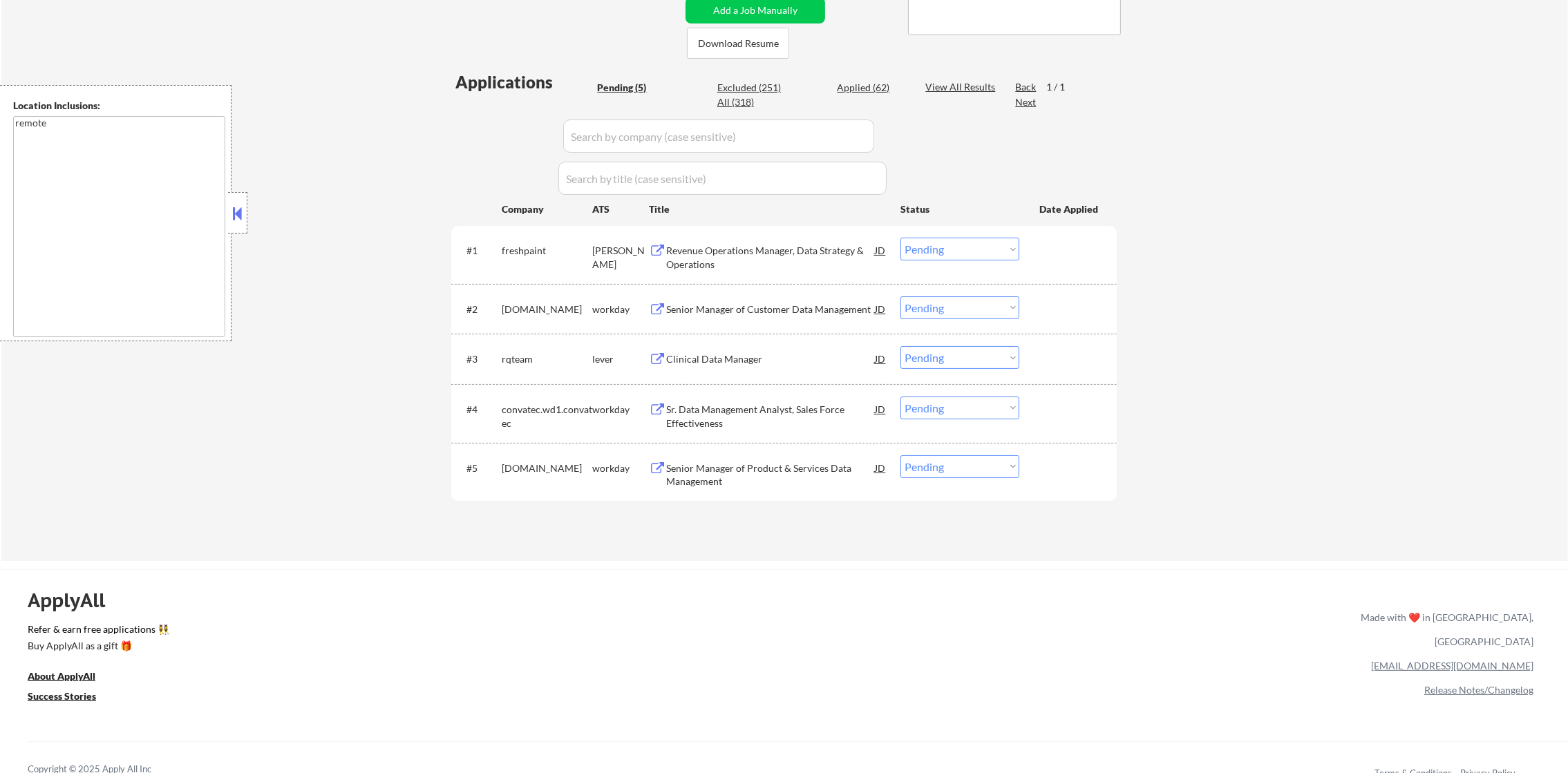
click at [445, 236] on div "← Return to /applysquad Mailslurp Inbox Job Search Builder [PERSON_NAME] User E…" at bounding box center [784, 147] width 690 height 805
copy div "Revenue Operations Manager, Data Strategy & Operations"
drag, startPoint x: 729, startPoint y: 260, endPoint x: 474, endPoint y: 390, distance: 286.2
click at [495, 313] on div "#1 freshpaint ashby Revenue Operations Manager, Data Strategy & Operations JD C…" at bounding box center [784, 363] width 666 height 275
click at [911, 250] on select "Choose an option... Pending Applied Excluded (Questions) Excluded (Expired) Exc…" at bounding box center [960, 249] width 119 height 23
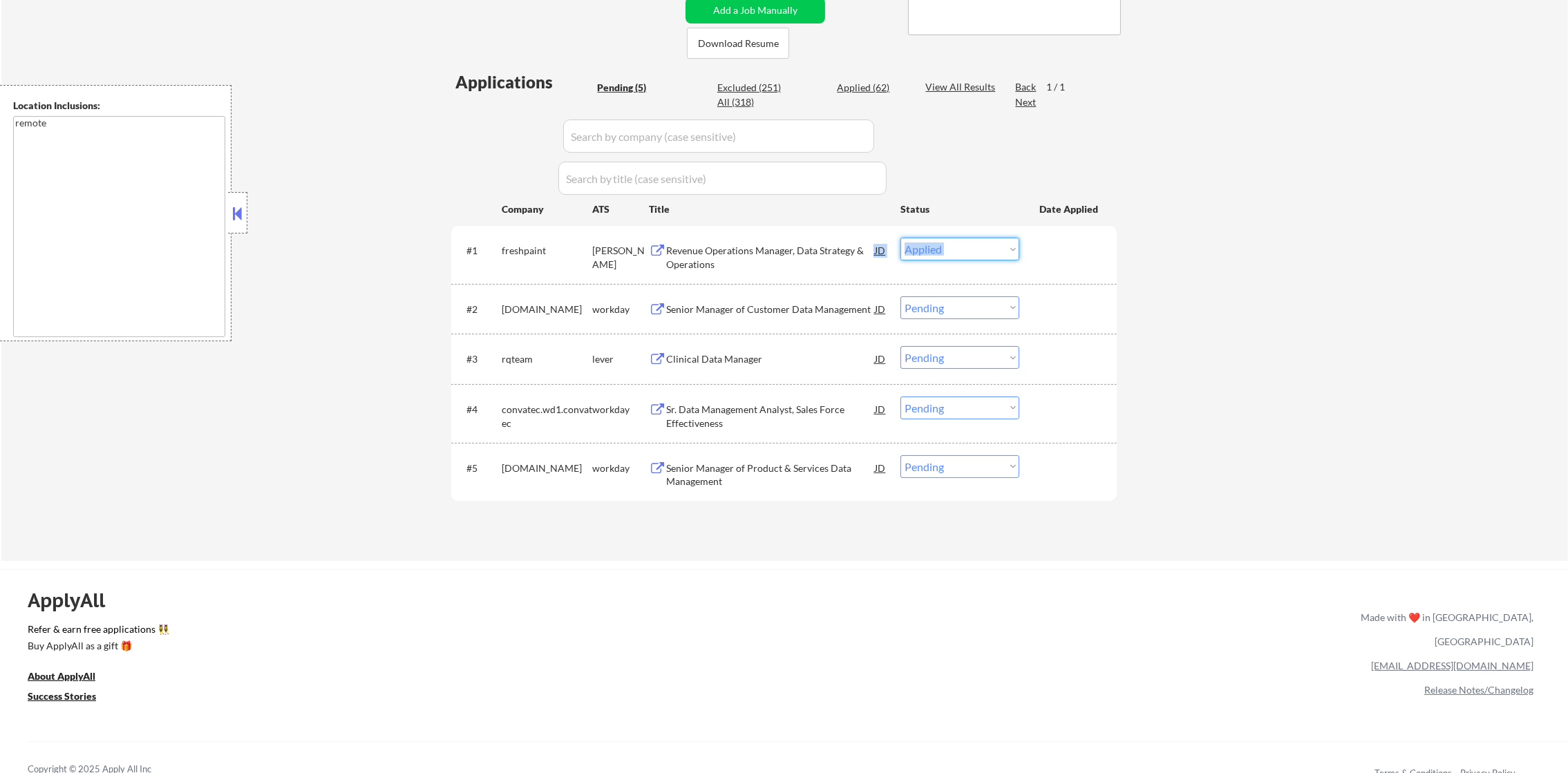
click at [901, 237] on select "Choose an option... Pending Applied Excluded (Questions) Excluded (Expired) Exc…" at bounding box center [960, 249] width 119 height 23
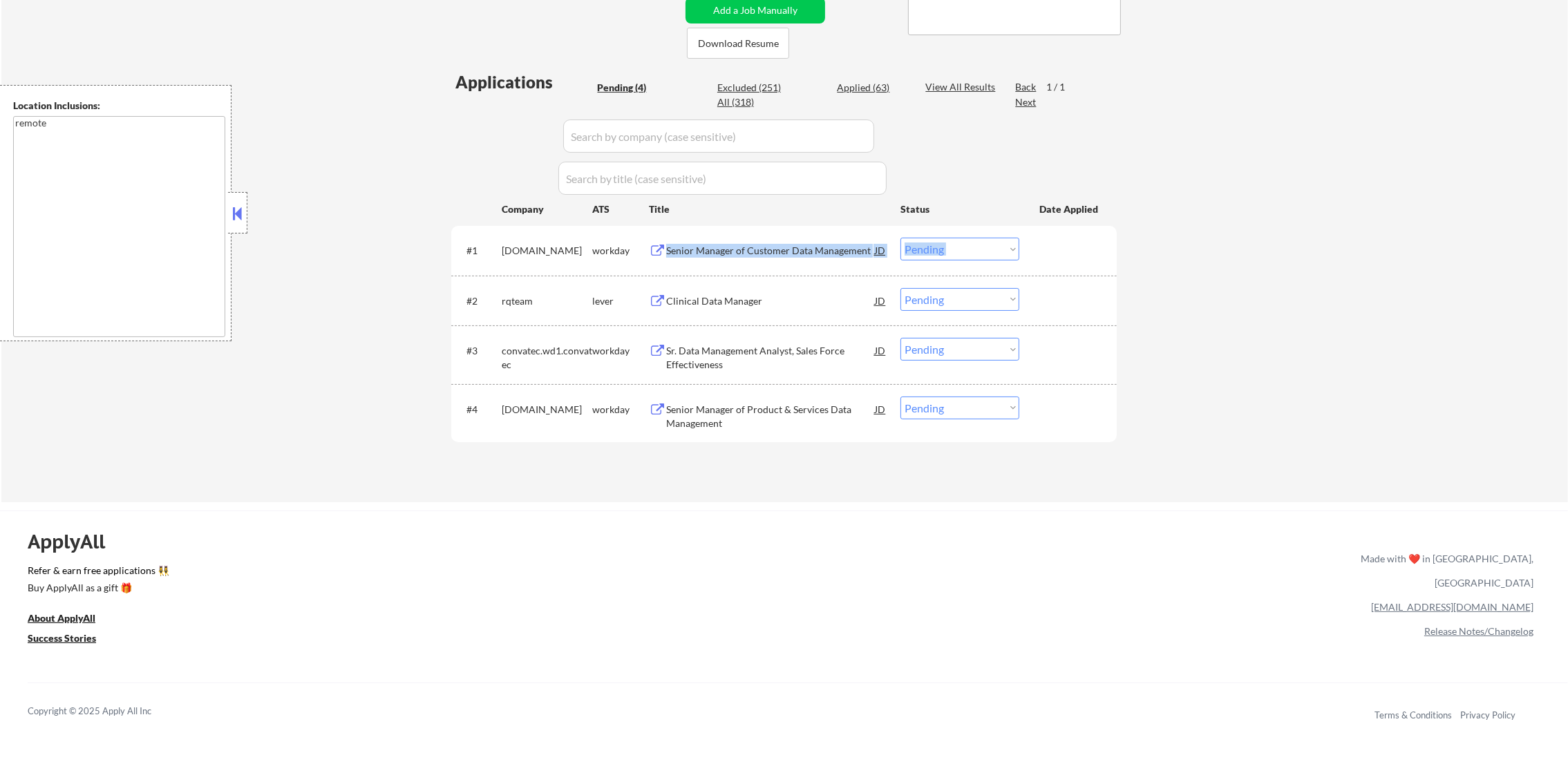
click at [781, 240] on div "Senior Manager of Customer Data Management" at bounding box center [770, 250] width 209 height 25
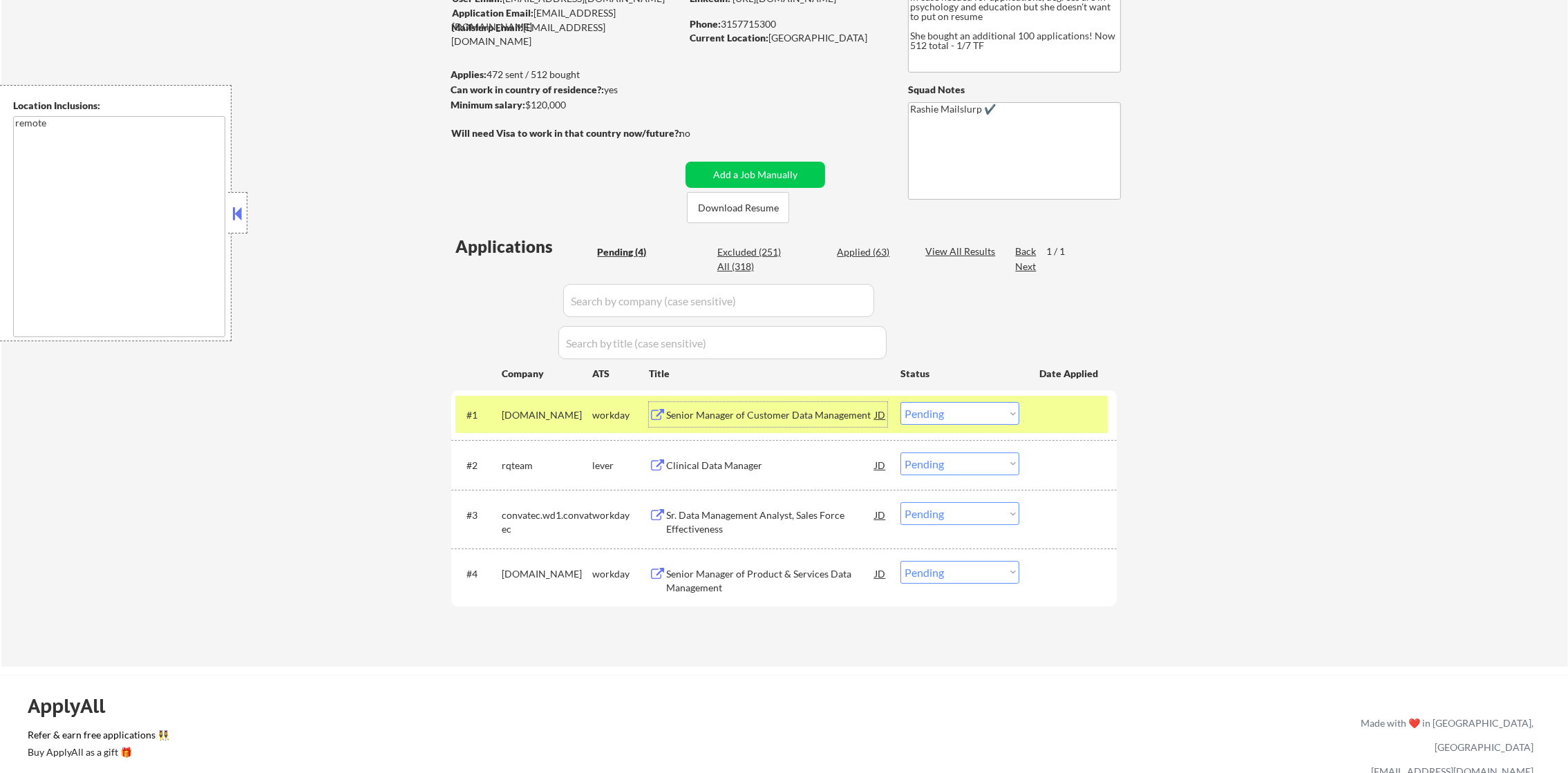
scroll to position [138, 0]
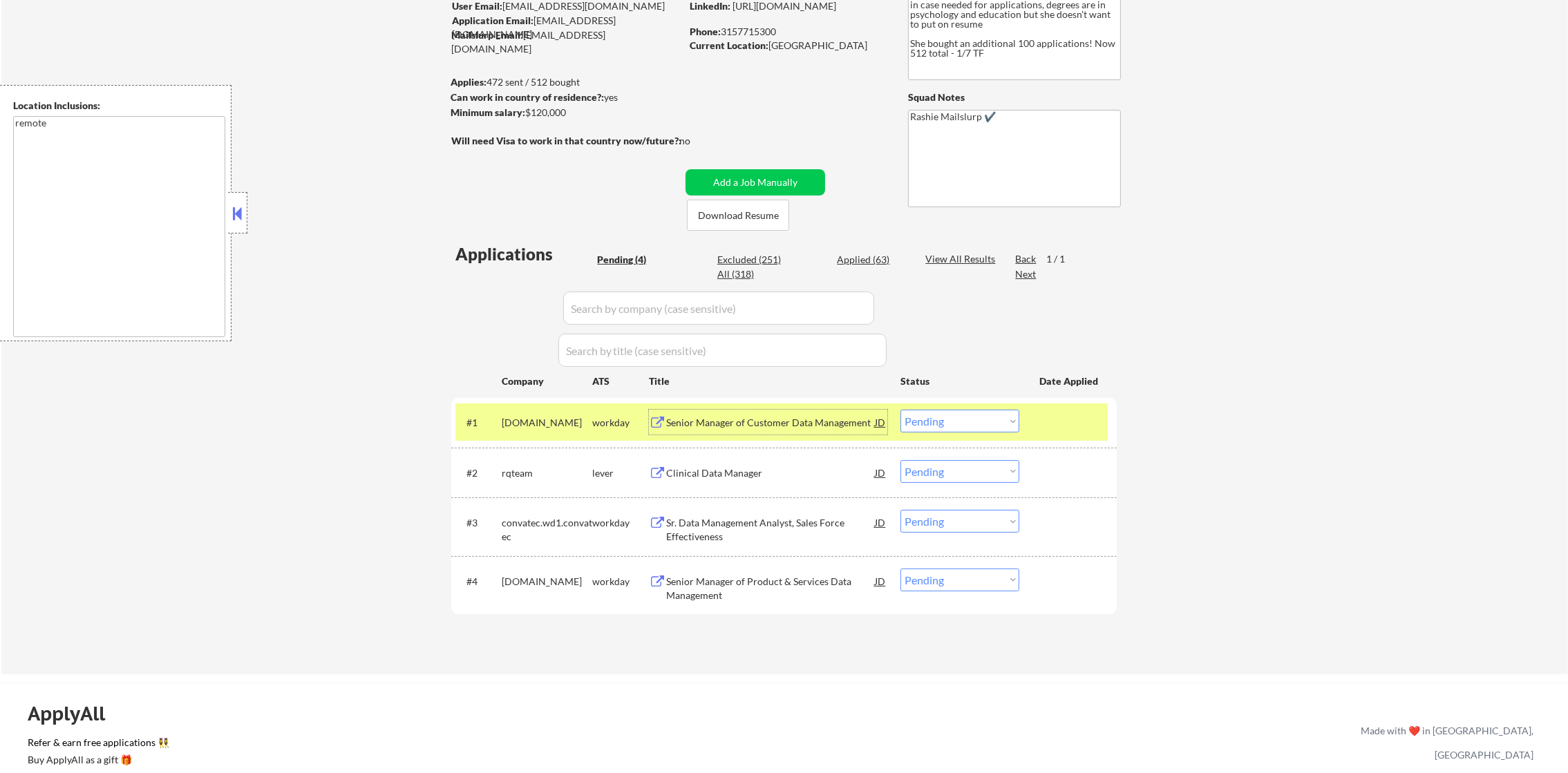
click at [956, 431] on select "Choose an option... Pending Applied Excluded (Questions) Excluded (Expired) Exc…" at bounding box center [960, 421] width 119 height 23
click at [901, 410] on select "Choose an option... Pending Applied Excluded (Questions) Excluded (Expired) Exc…" at bounding box center [960, 421] width 119 height 23
click at [526, 422] on div "cdw.wd5.careers" at bounding box center [546, 423] width 90 height 14
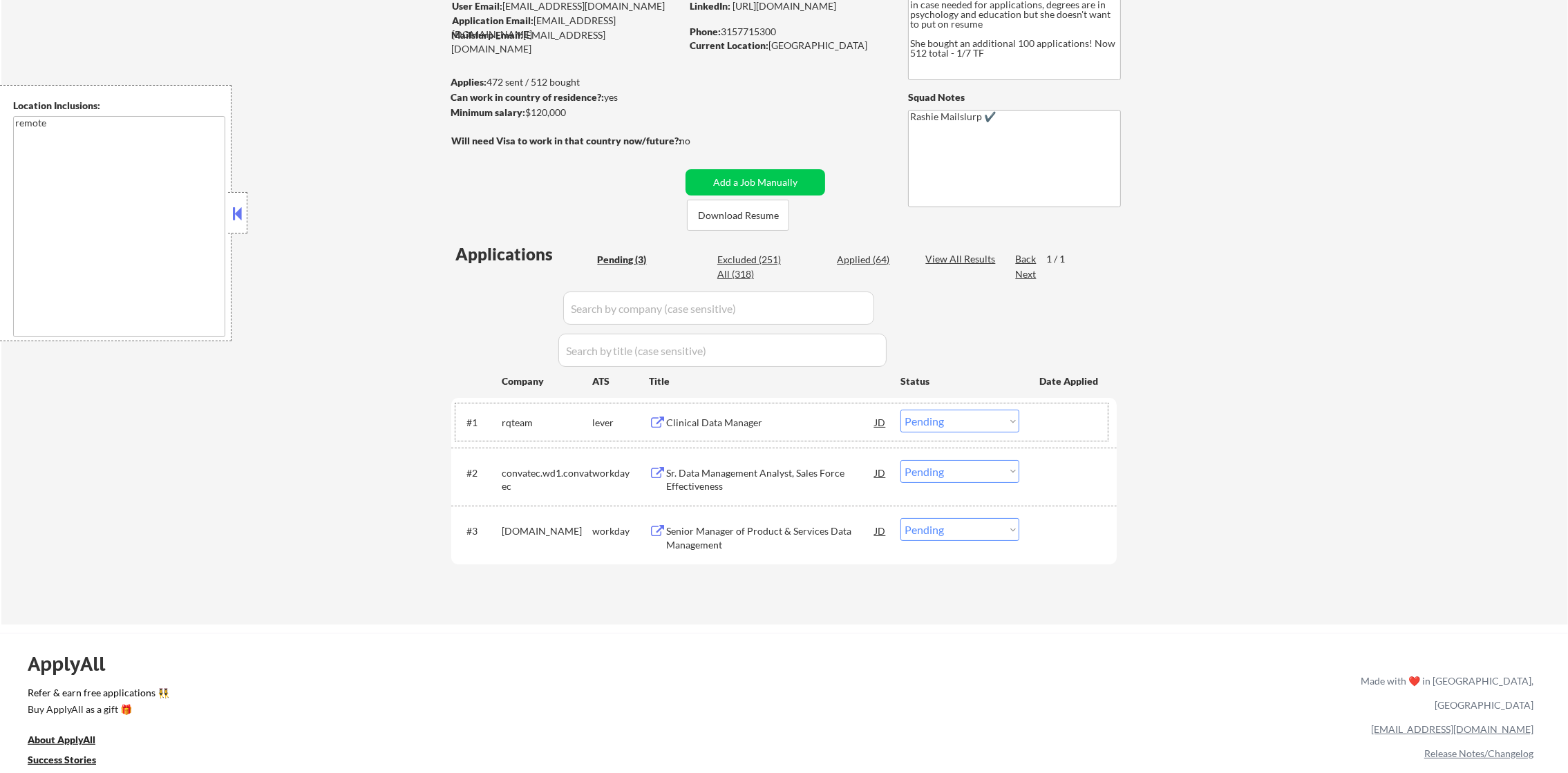
click at [738, 428] on div "Clinical Data Manager" at bounding box center [770, 423] width 209 height 14
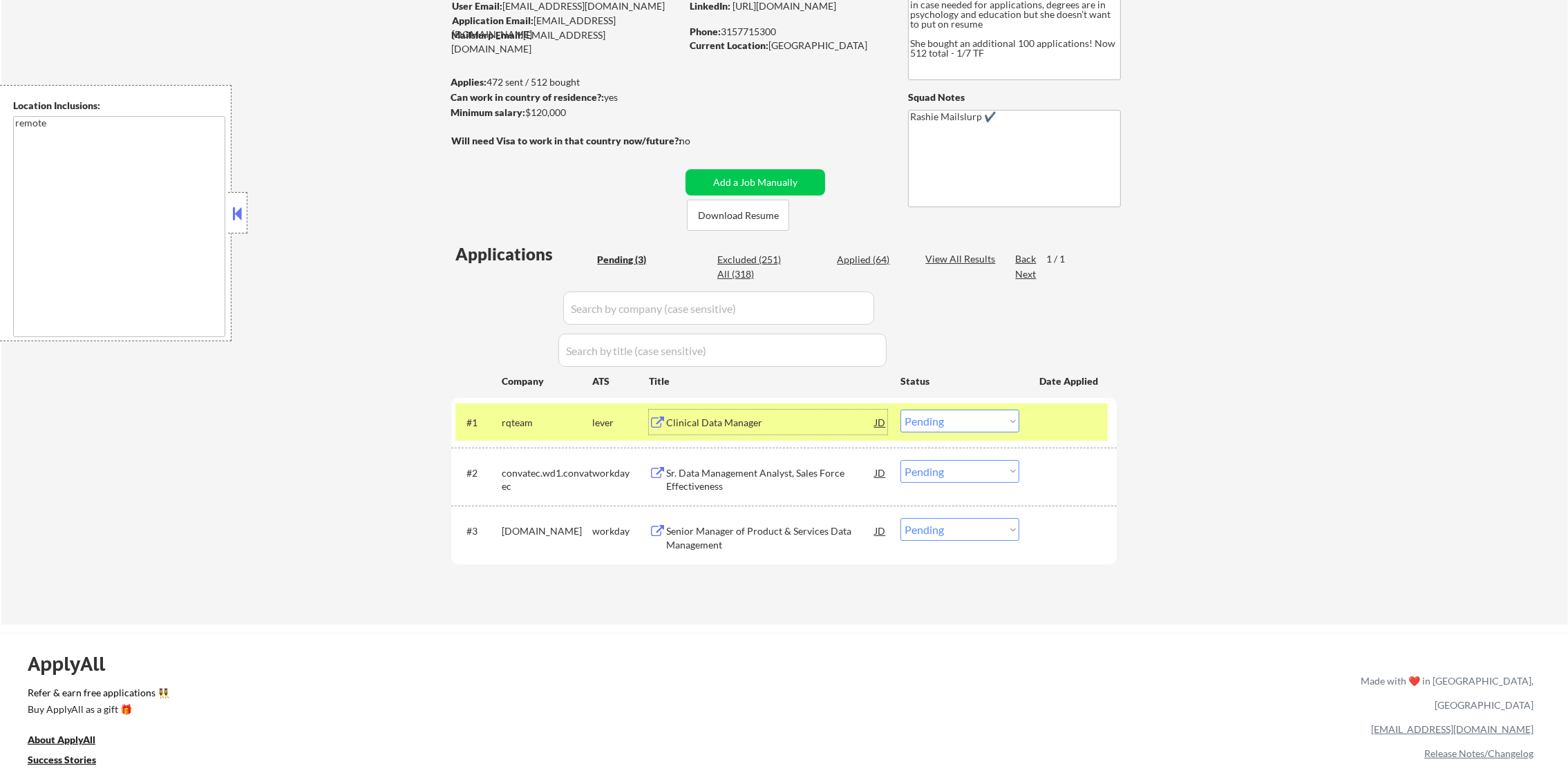
click at [915, 421] on select "Choose an option... Pending Applied Excluded (Questions) Excluded (Expired) Exc…" at bounding box center [960, 421] width 119 height 23
click at [901, 410] on select "Choose an option... Pending Applied Excluded (Questions) Excluded (Expired) Exc…" at bounding box center [960, 421] width 119 height 23
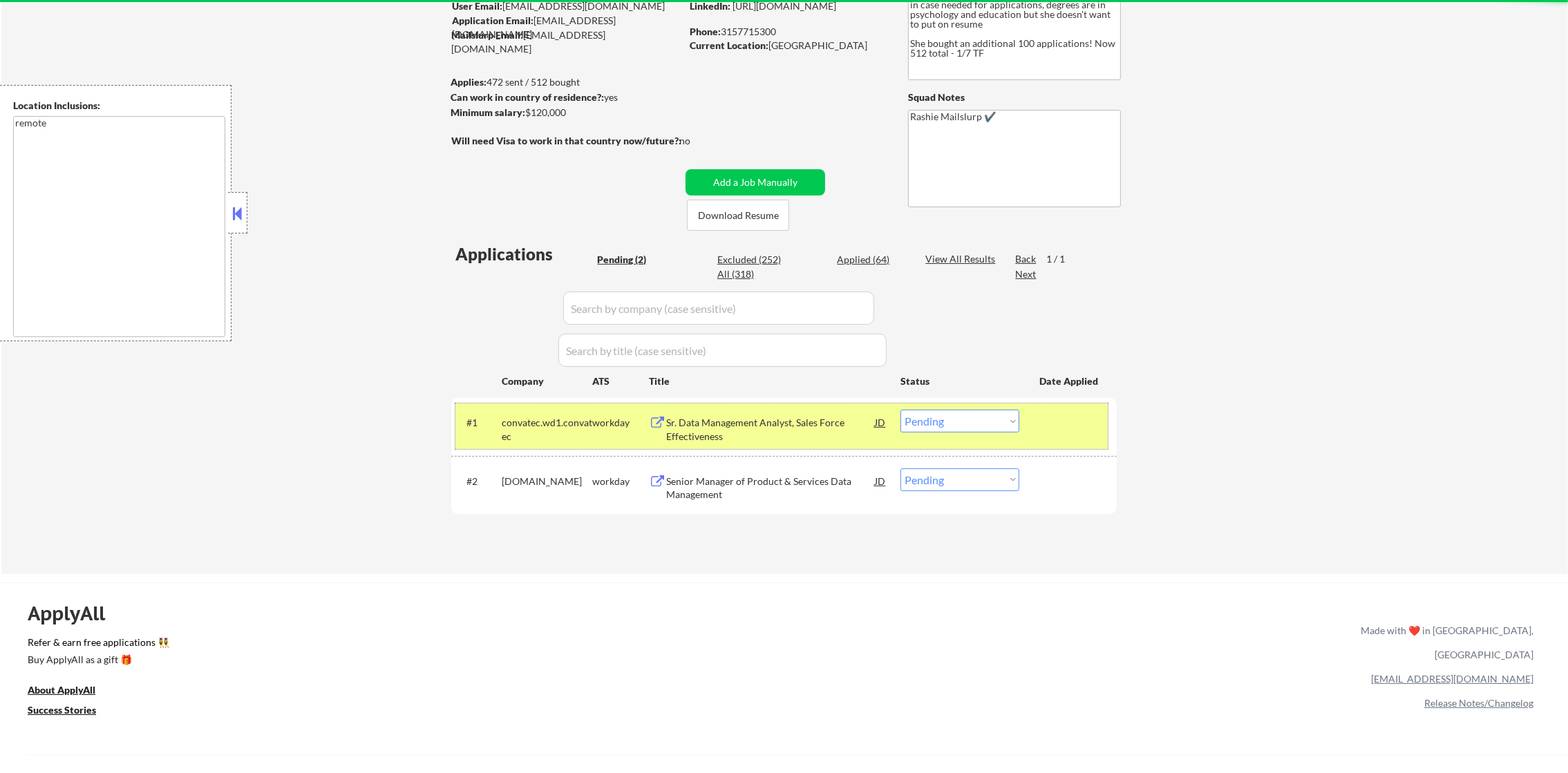
click at [522, 428] on div "convatec.wd1.convatec" at bounding box center [546, 429] width 90 height 27
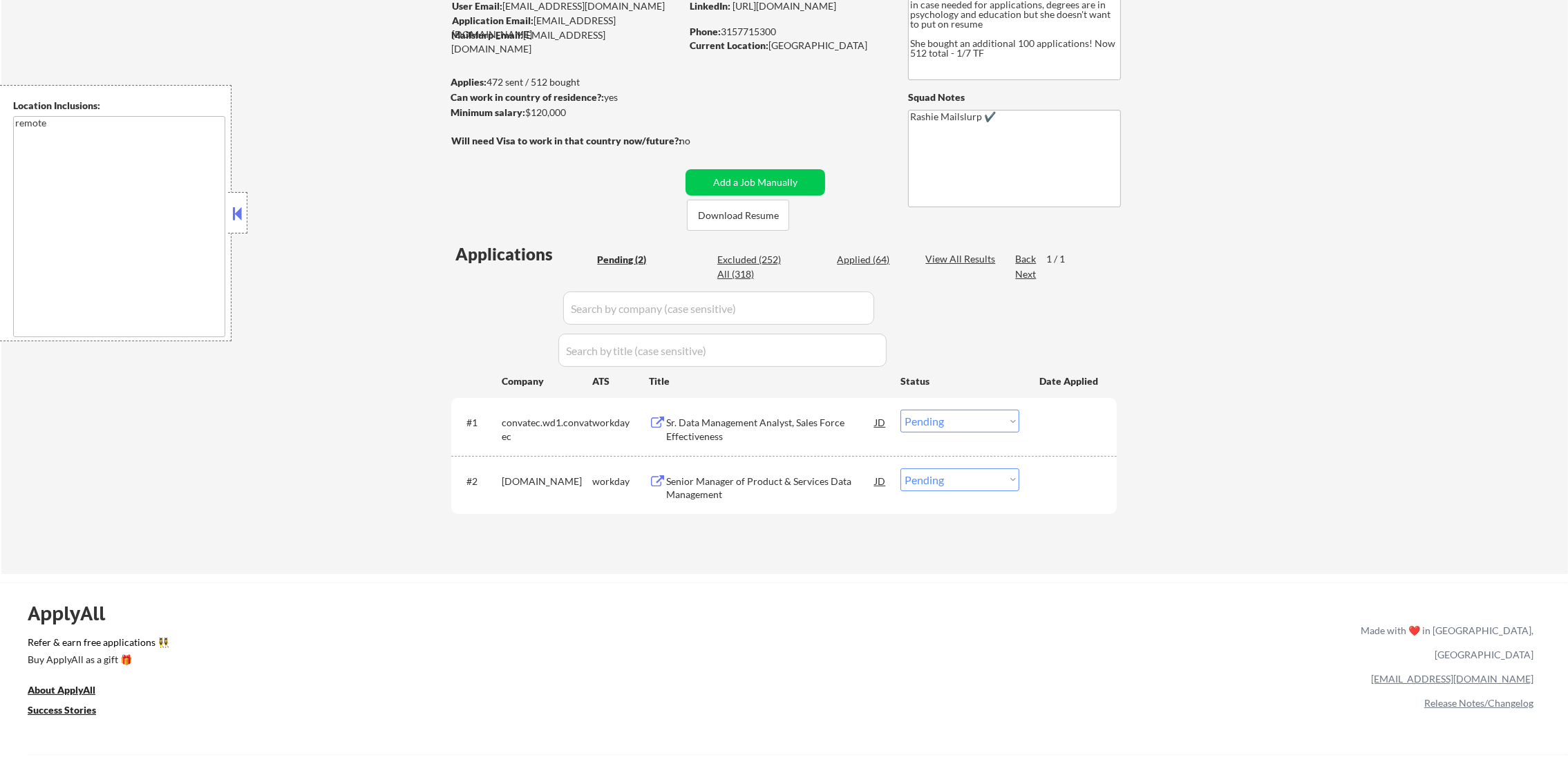
click at [737, 427] on div "Sr. Data Management Analyst, Sales Force Effectiveness" at bounding box center [770, 429] width 209 height 27
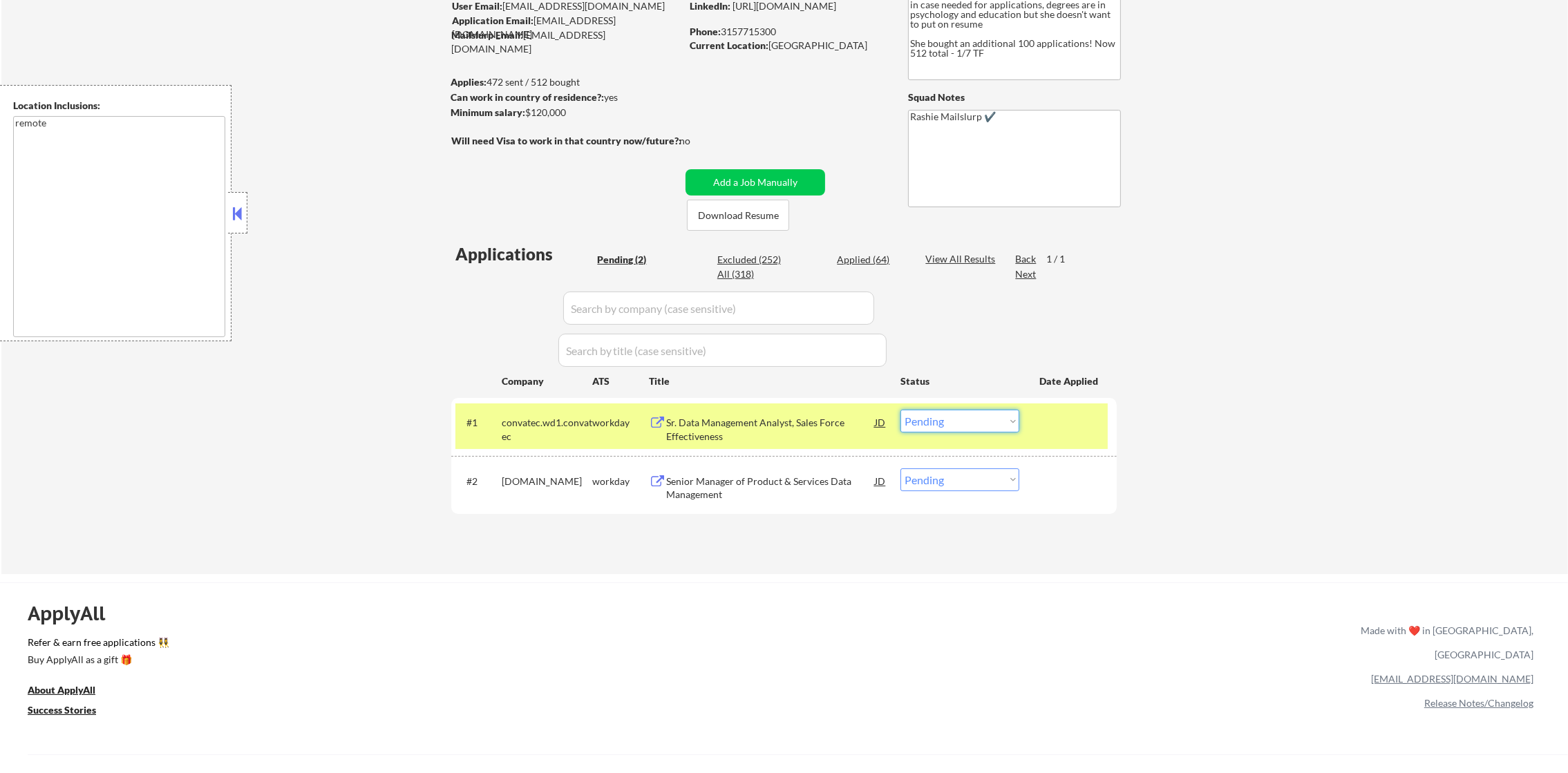
click at [930, 418] on select "Choose an option... Pending Applied Excluded (Questions) Excluded (Expired) Exc…" at bounding box center [960, 421] width 119 height 23
click at [901, 410] on select "Choose an option... Pending Applied Excluded (Questions) Excluded (Expired) Exc…" at bounding box center [960, 421] width 119 height 23
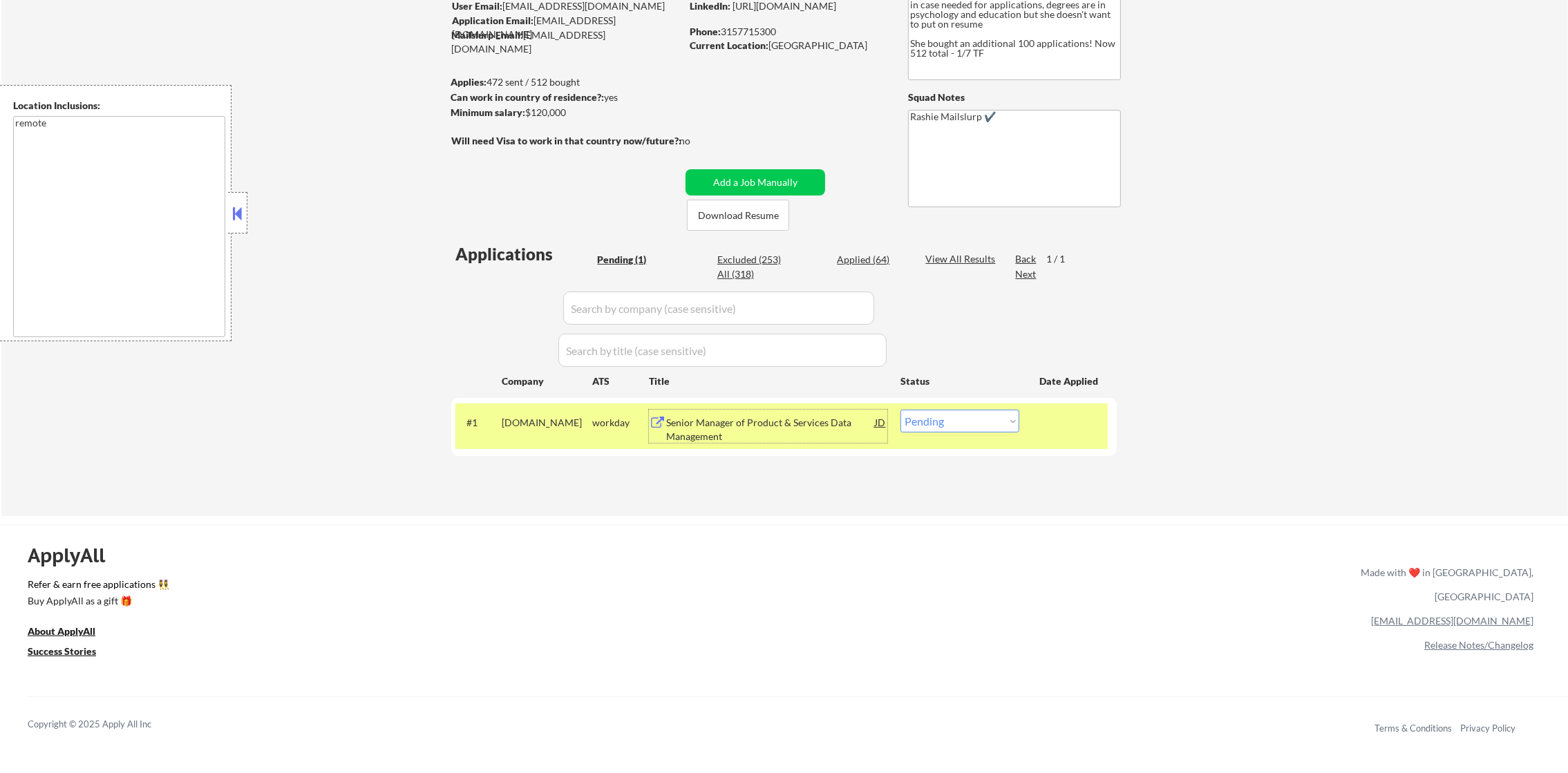
click at [801, 423] on div "Senior Manager of Product & Services Data Management" at bounding box center [770, 429] width 209 height 27
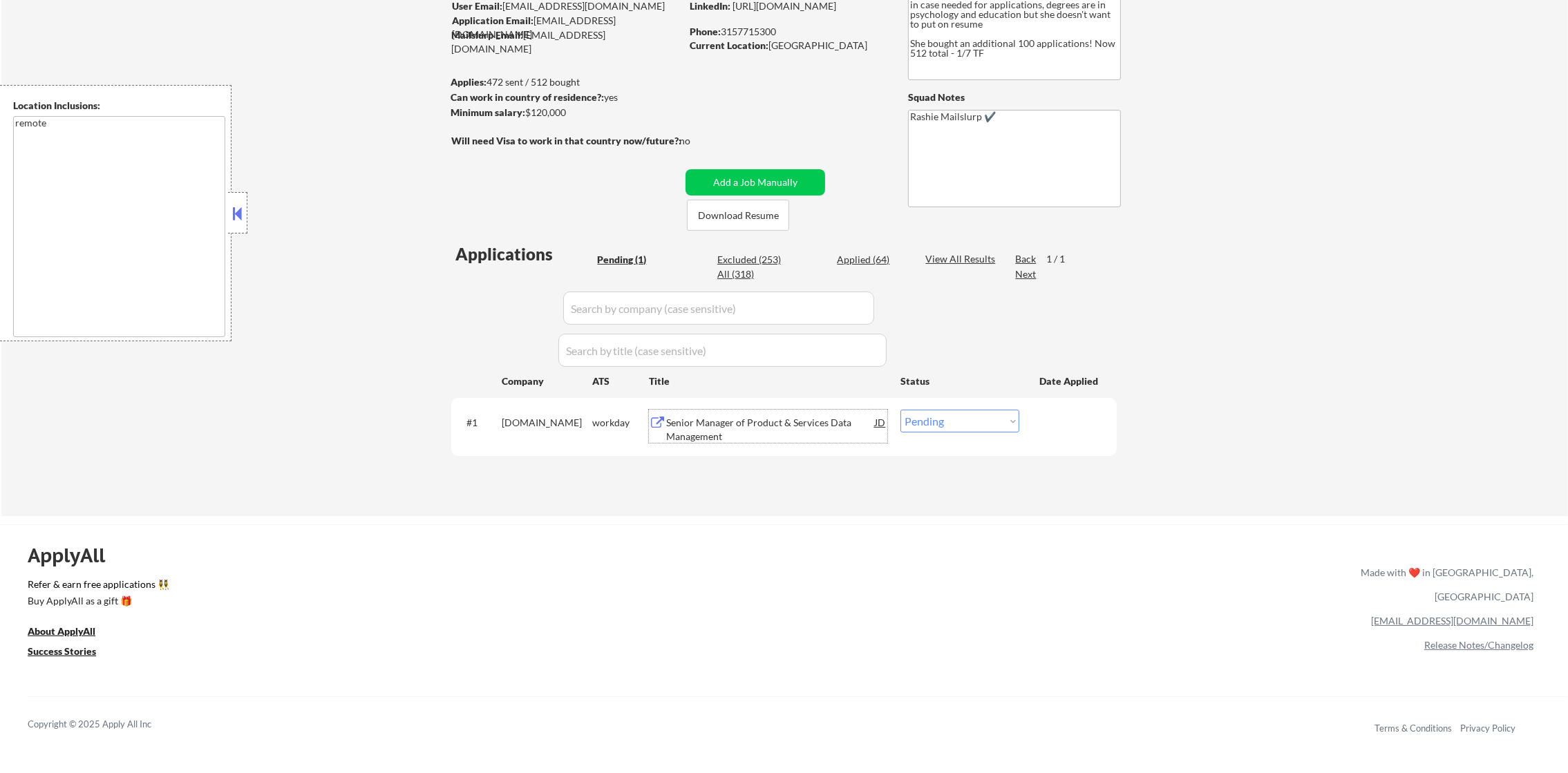
click at [872, 260] on div "Applied (64)" at bounding box center [871, 259] width 69 height 14
select select ""applied""
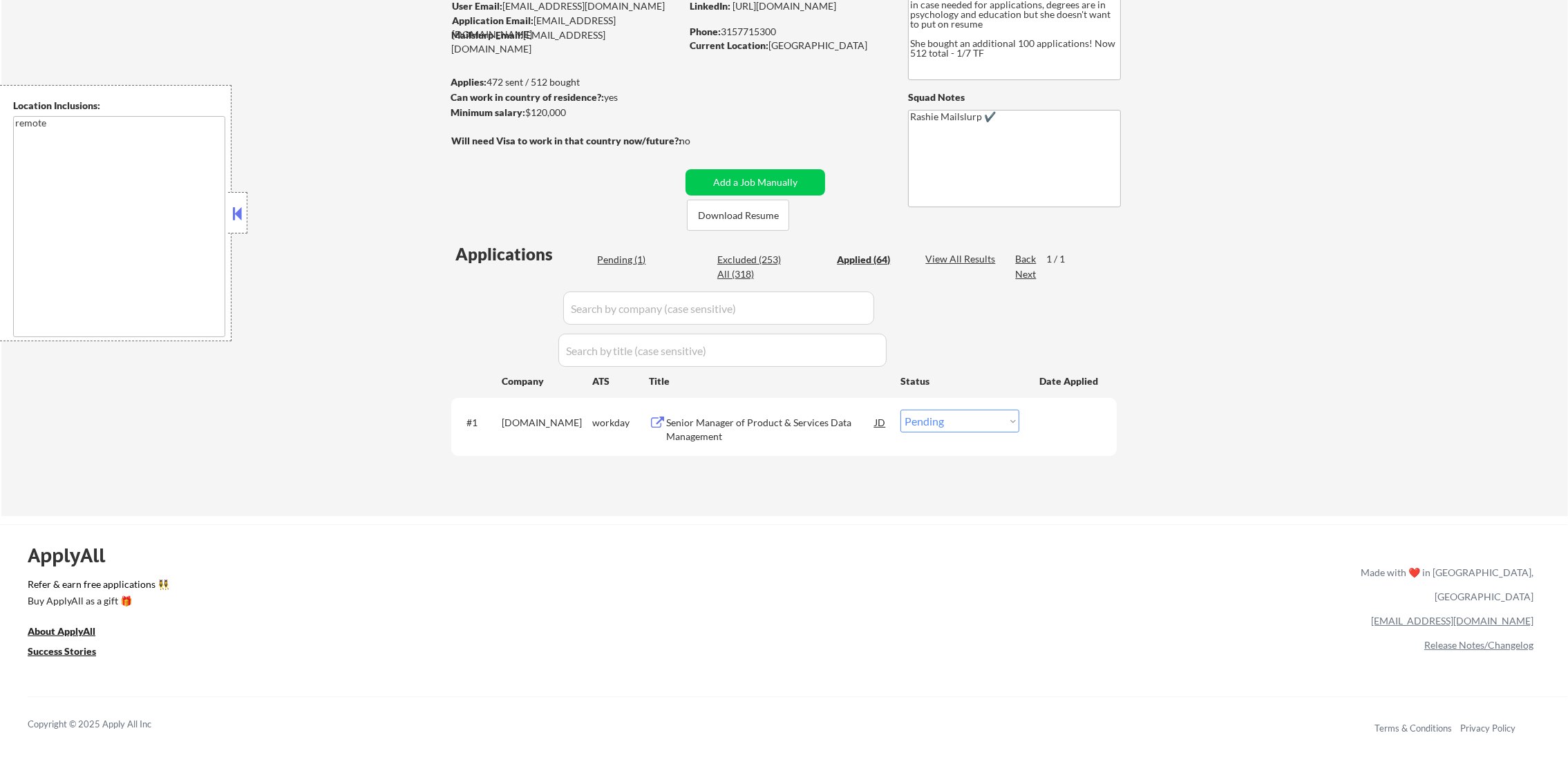
select select ""applied""
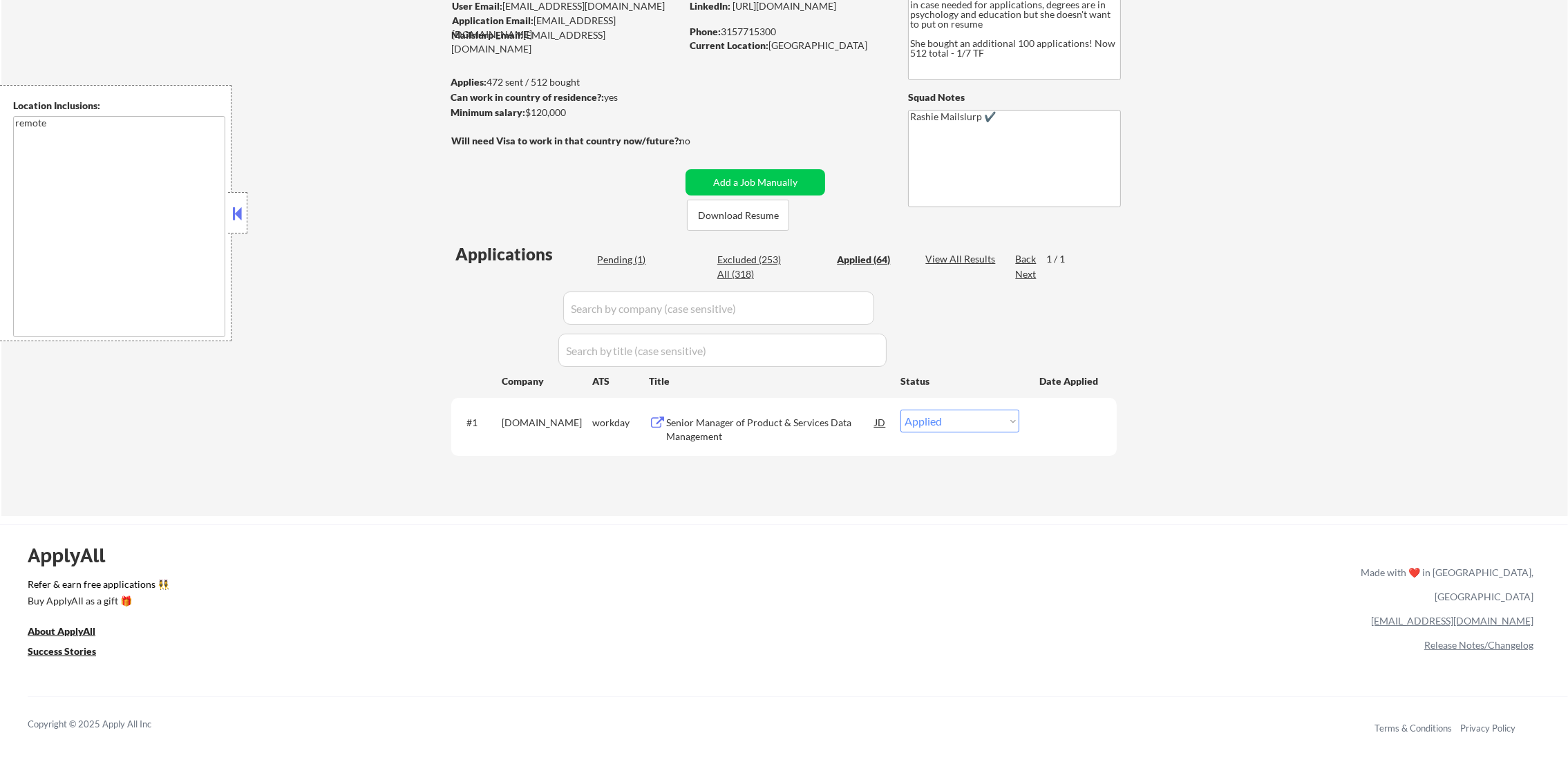
select select ""applied""
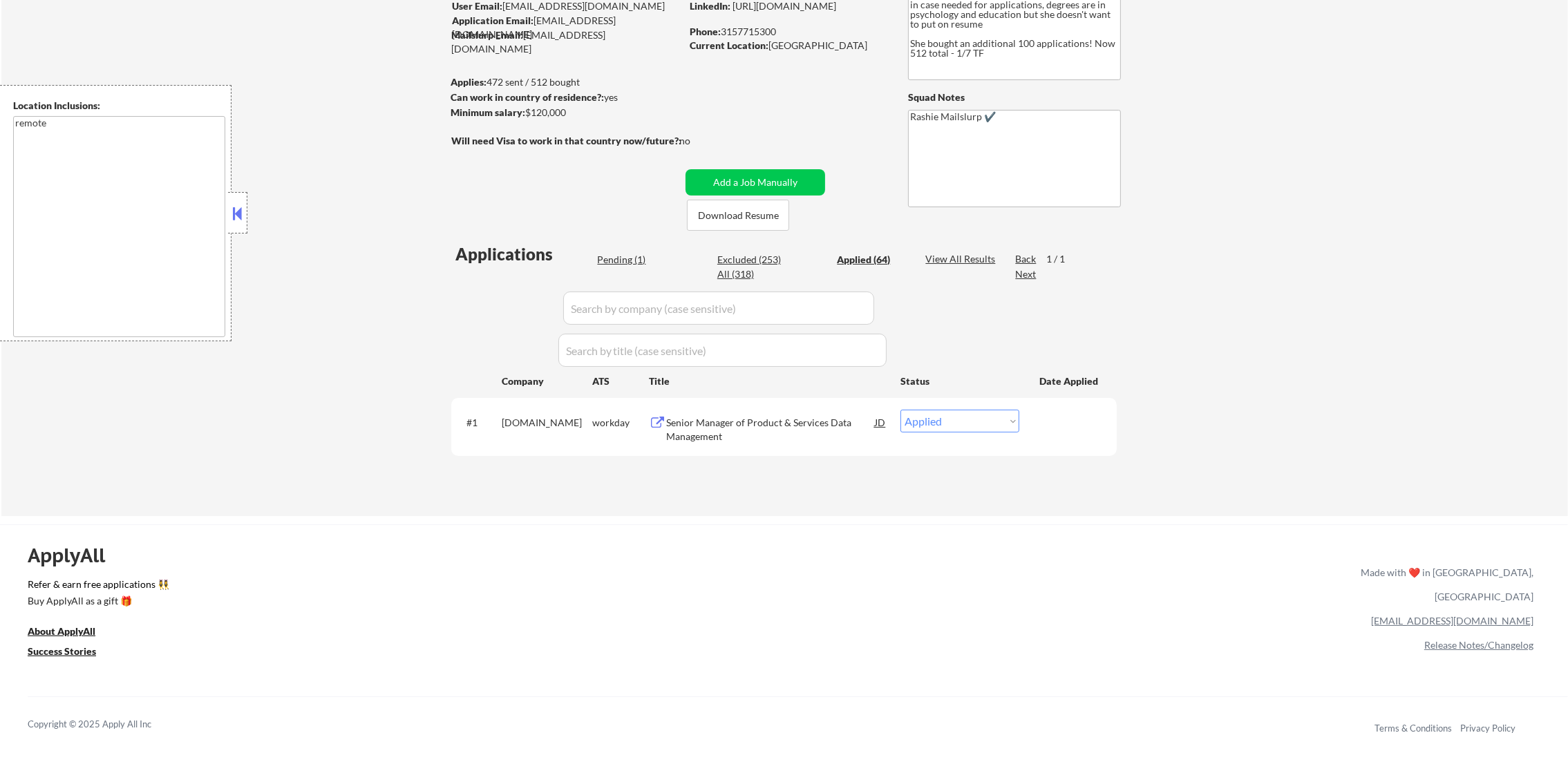
select select ""applied""
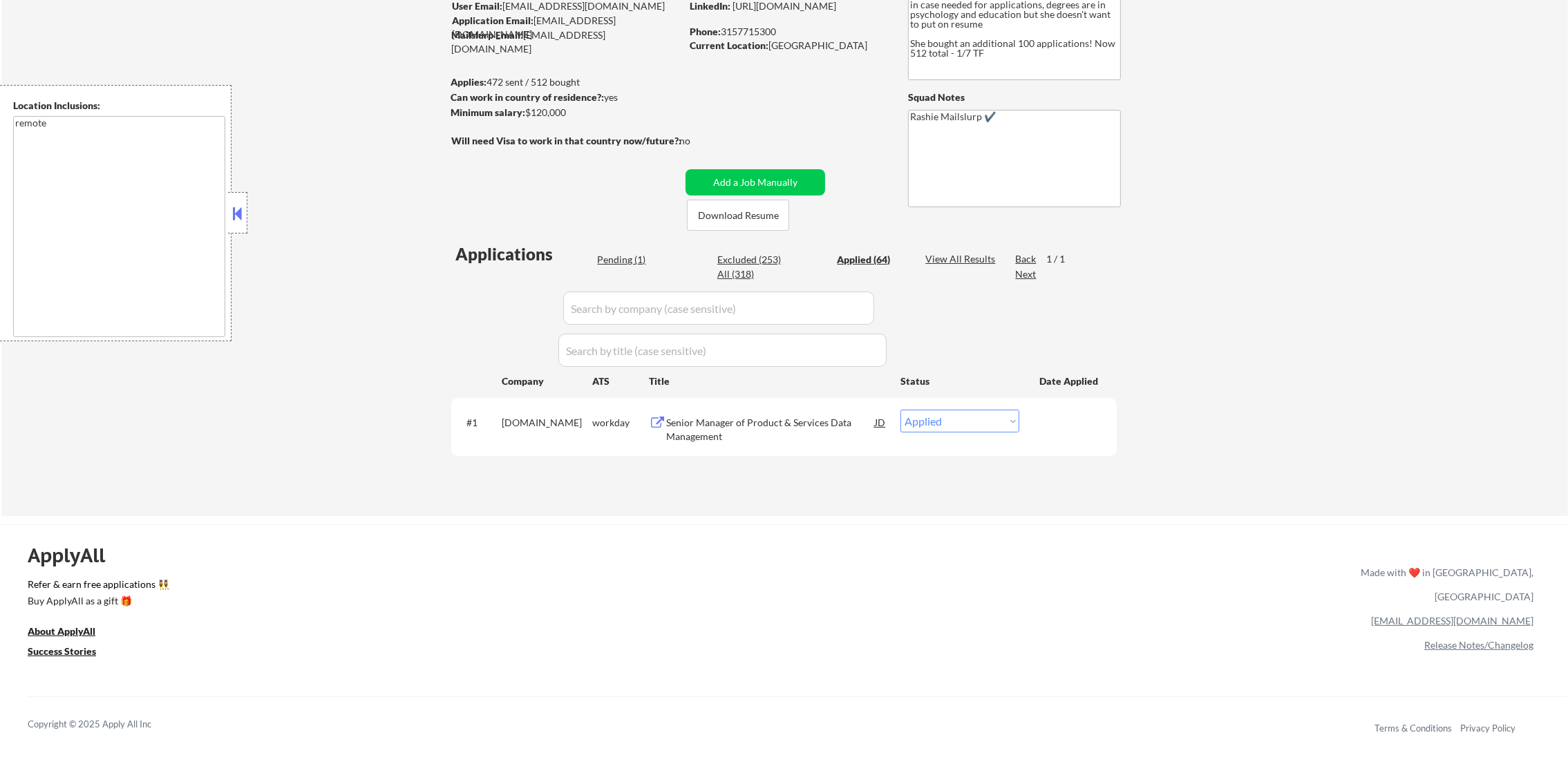
select select ""applied""
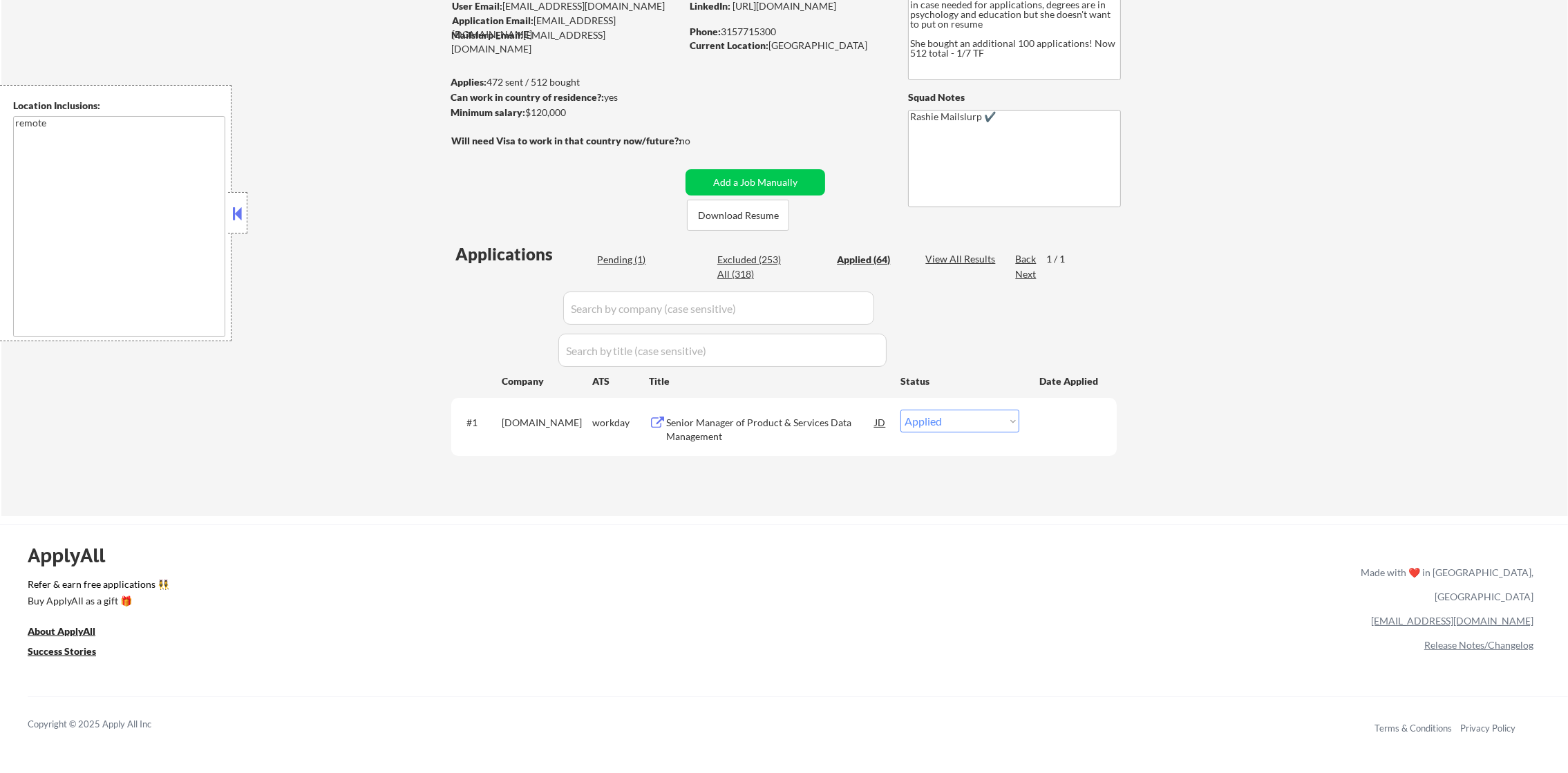
select select ""applied""
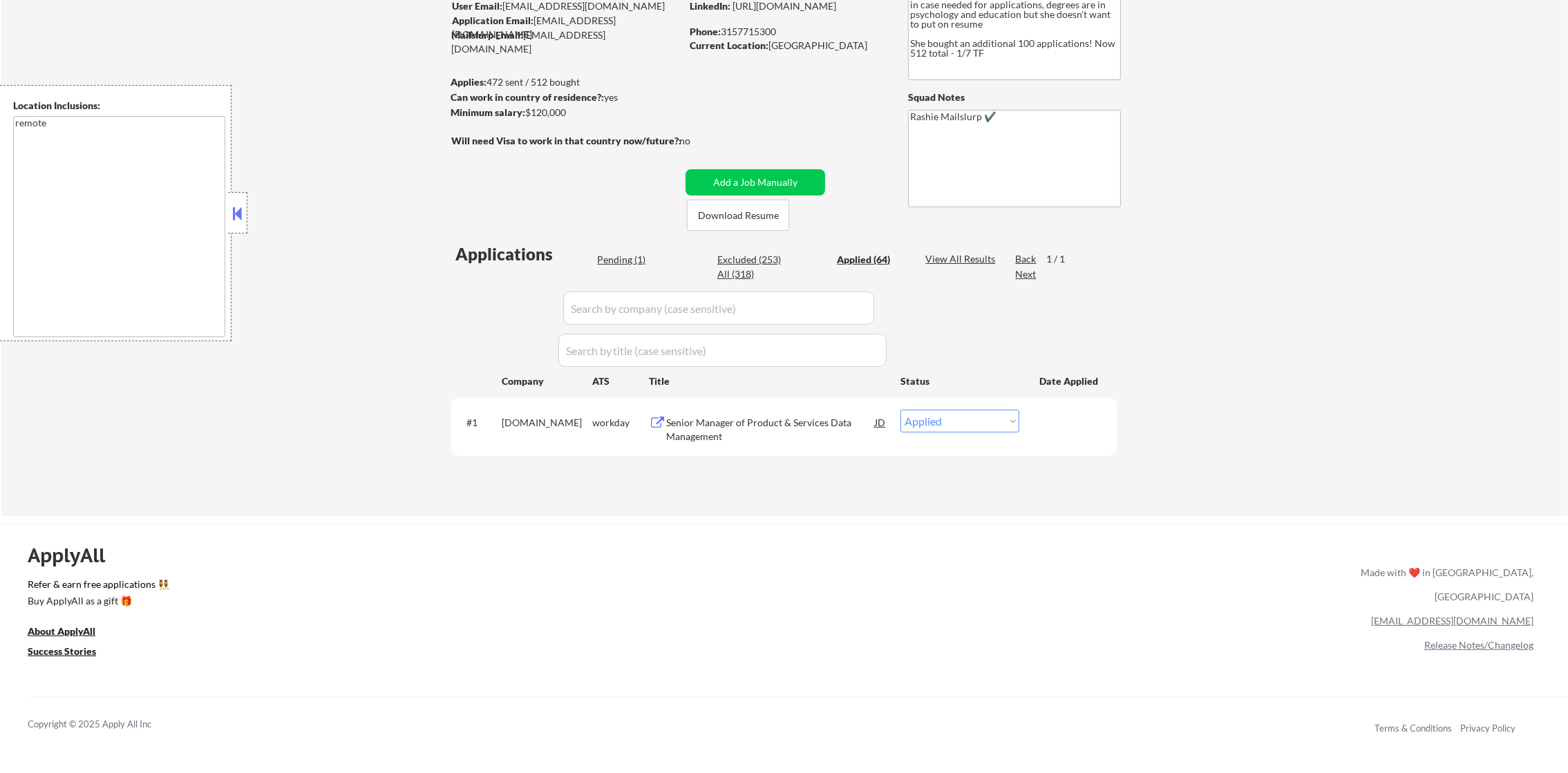
select select ""applied""
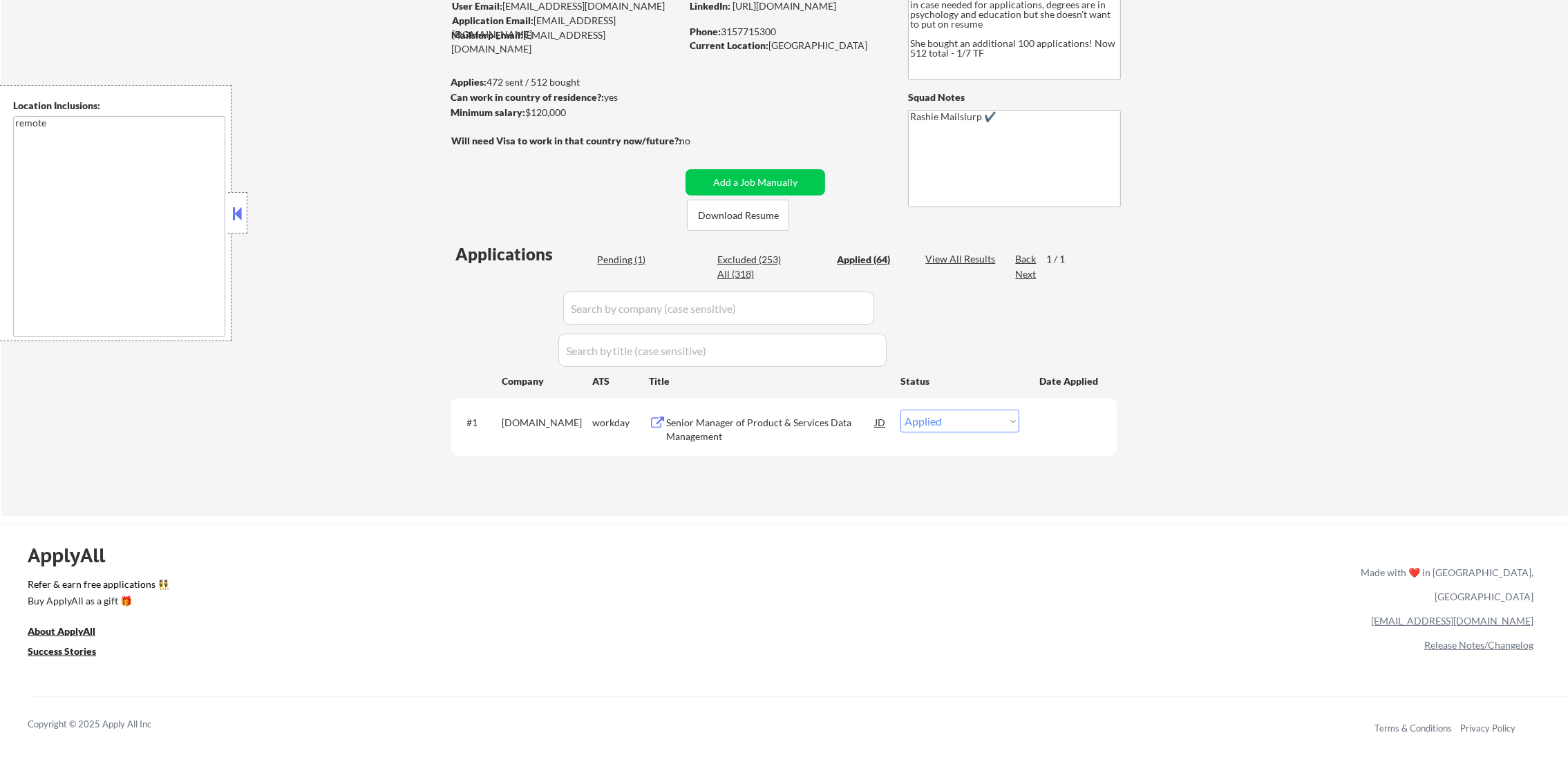
select select ""applied""
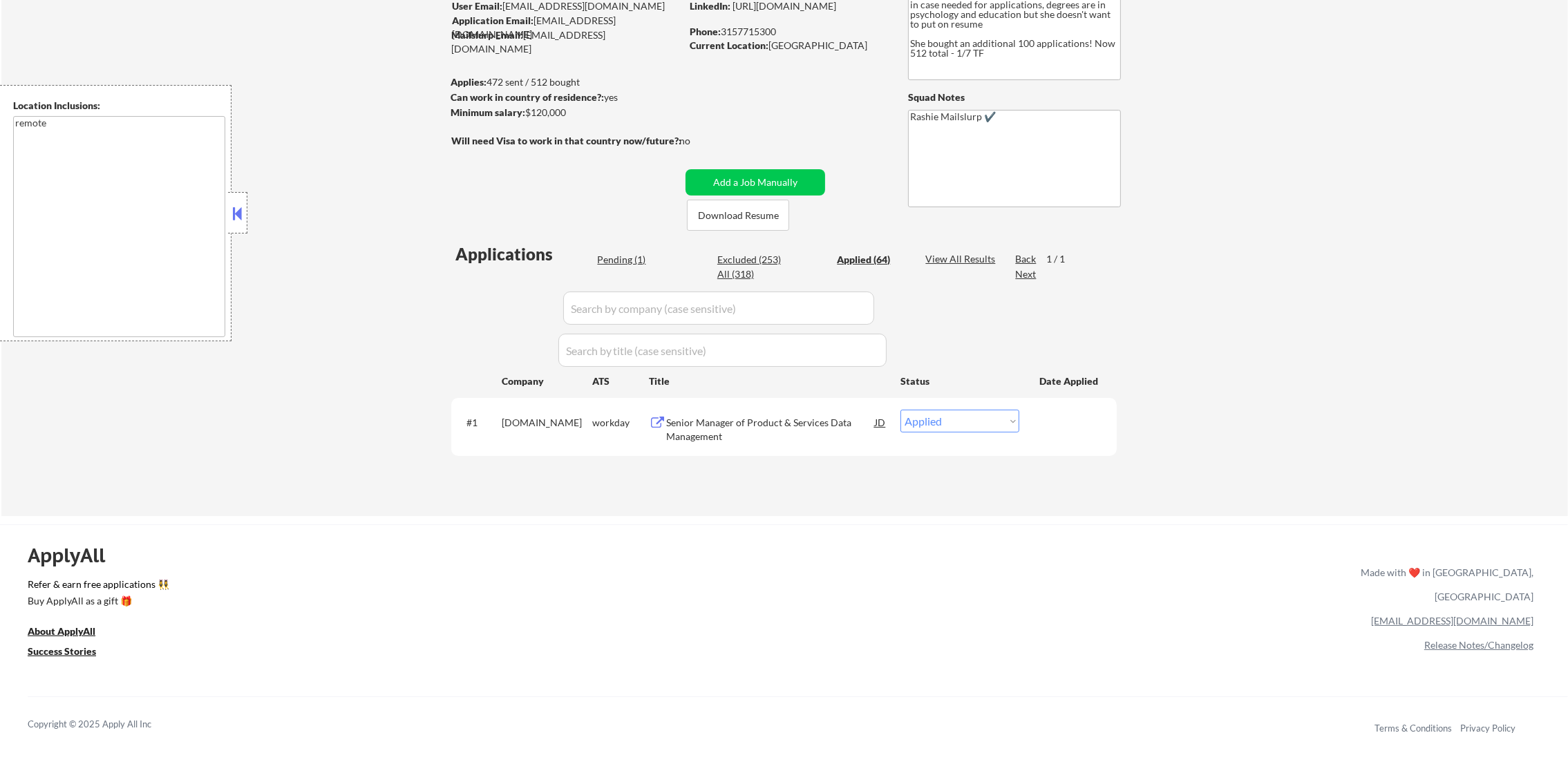
select select ""applied""
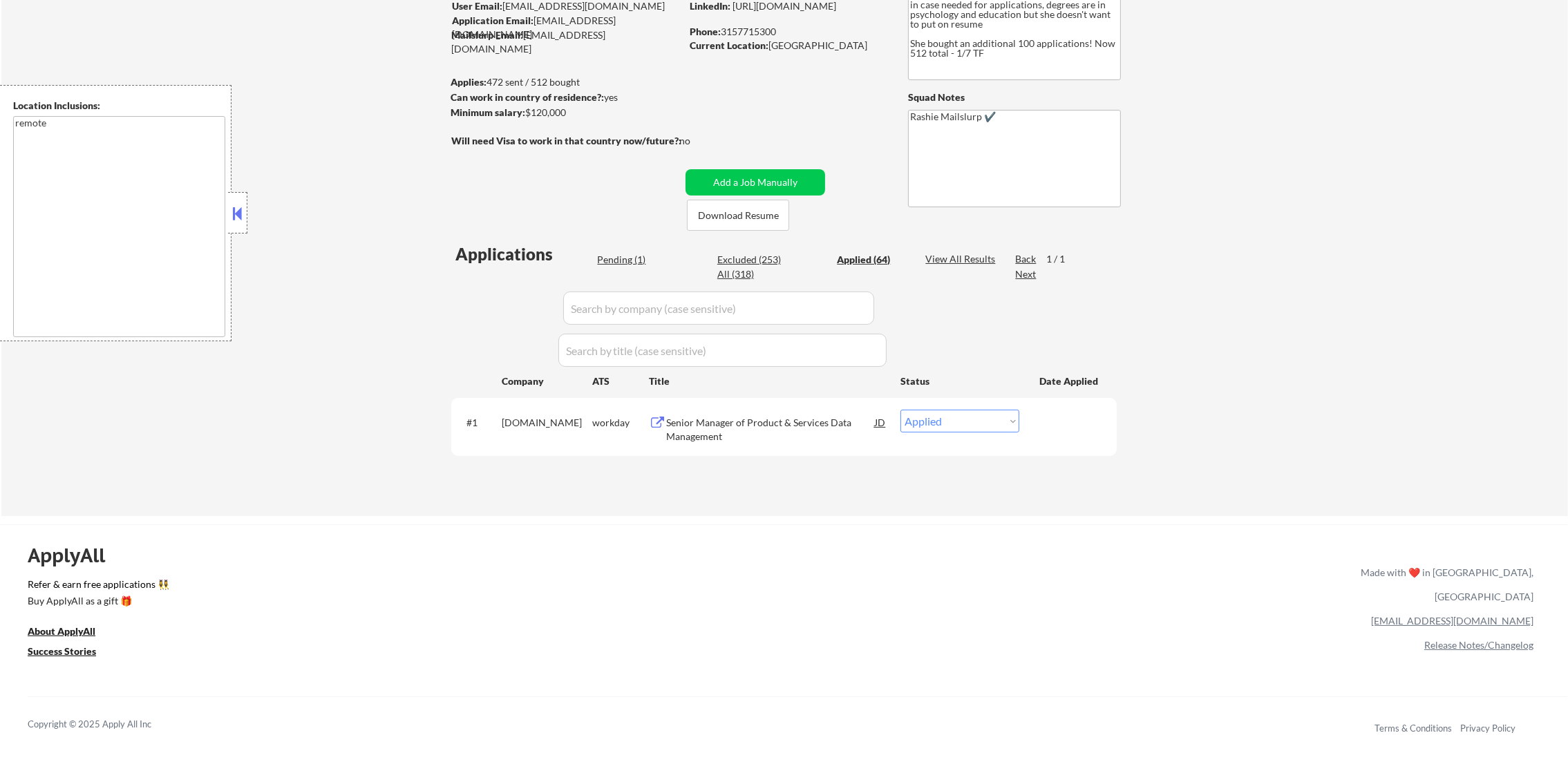
select select ""applied""
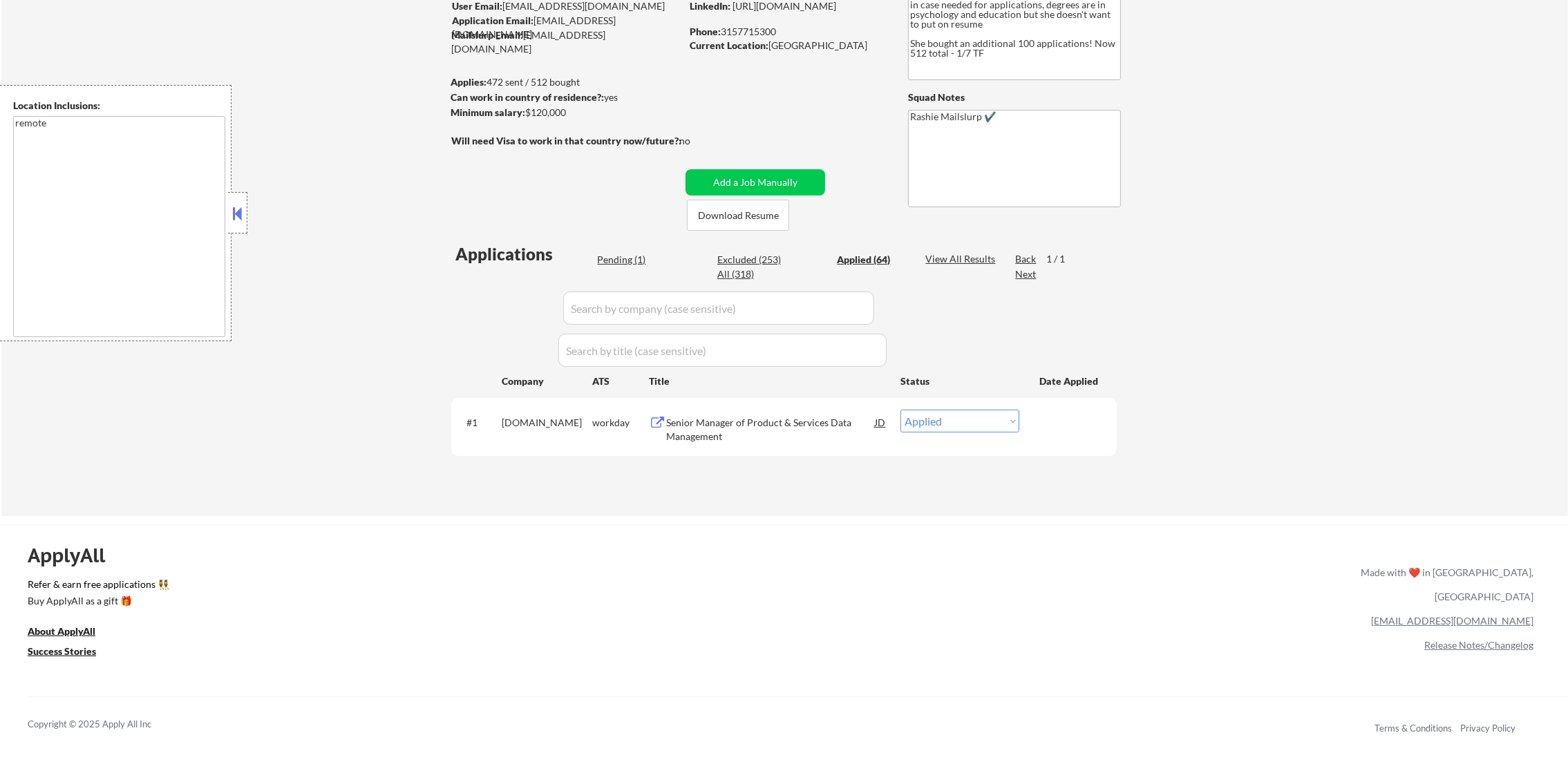
select select ""applied""
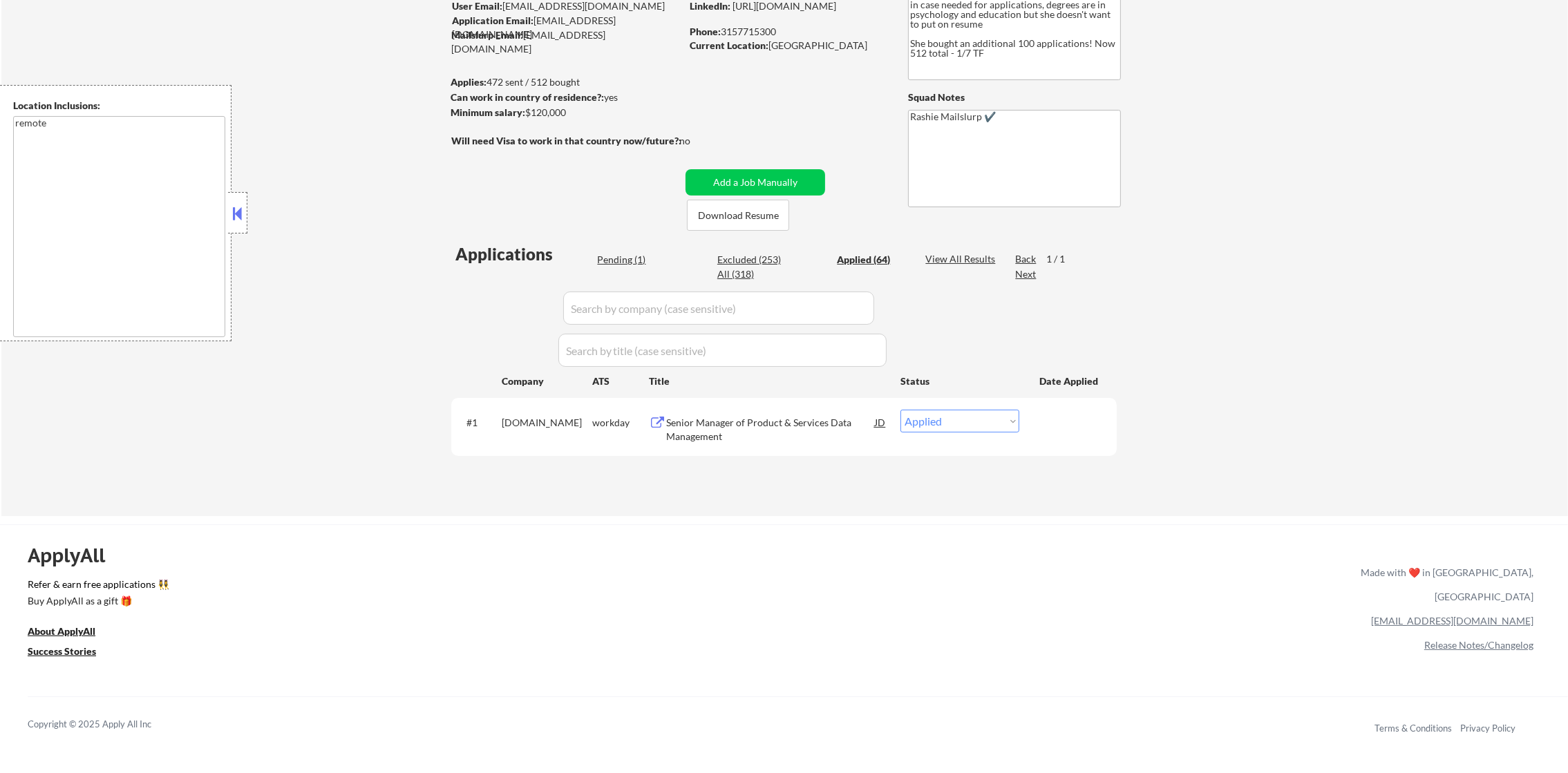
select select ""applied""
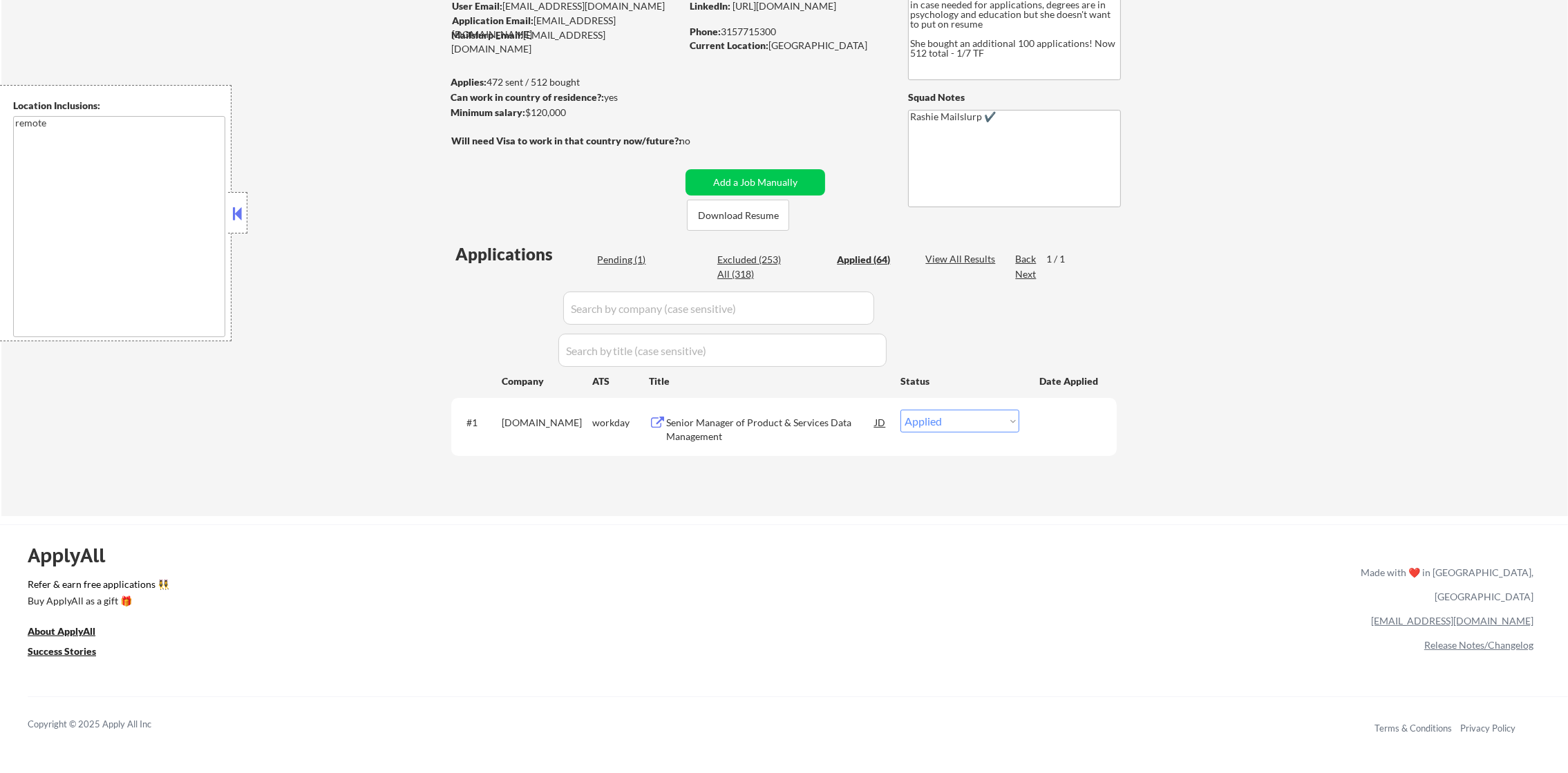
select select ""applied""
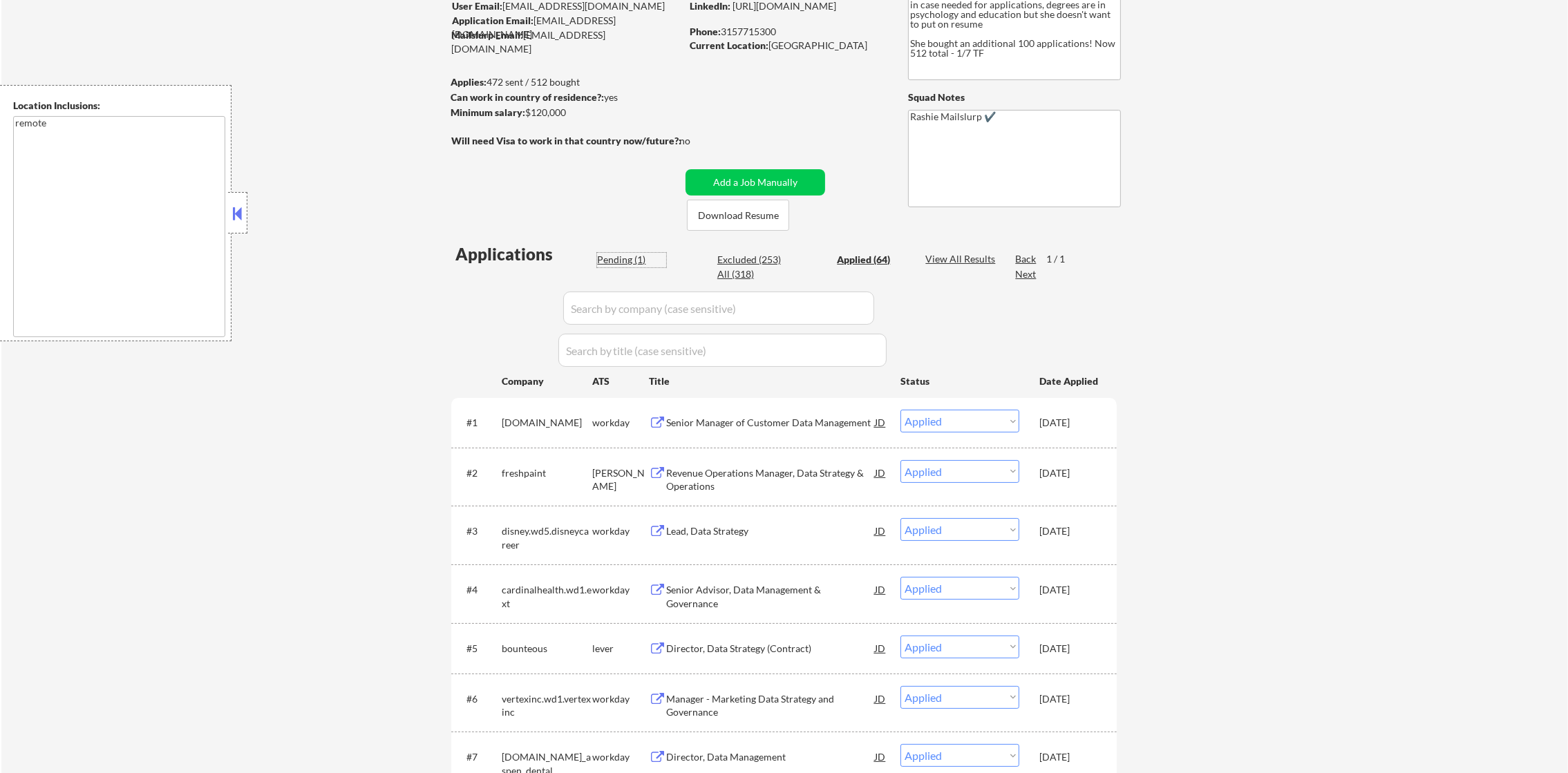
click at [625, 259] on div "Pending (1)" at bounding box center [631, 259] width 69 height 14
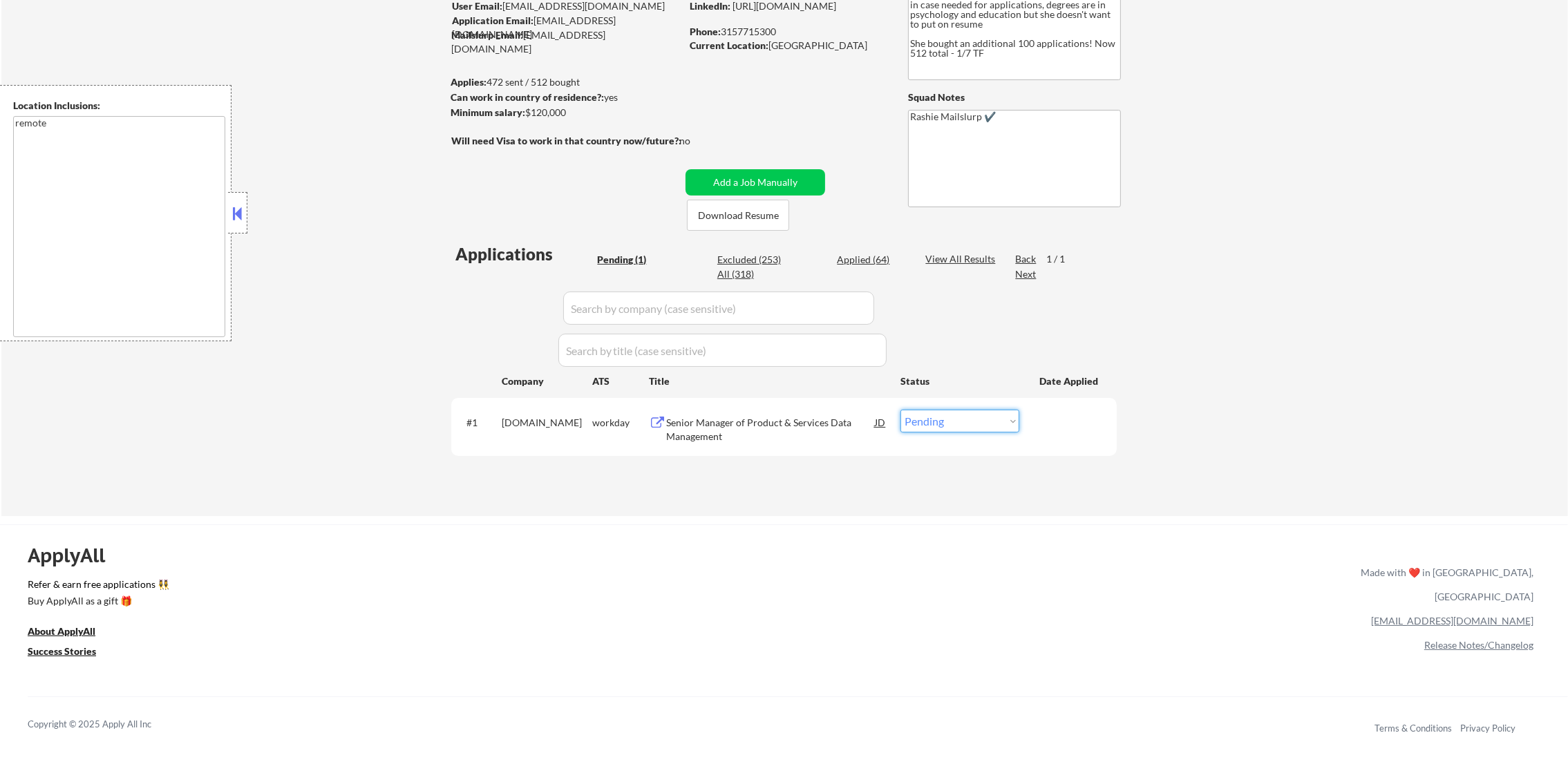
drag, startPoint x: 977, startPoint y: 420, endPoint x: 974, endPoint y: 435, distance: 15.3
click at [977, 420] on select "Choose an option... Pending Applied Excluded (Questions) Excluded (Expired) Exc…" at bounding box center [960, 421] width 119 height 23
select select ""applied""
click at [901, 410] on select "Choose an option... Pending Applied Excluded (Questions) Excluded (Expired) Exc…" at bounding box center [960, 421] width 119 height 23
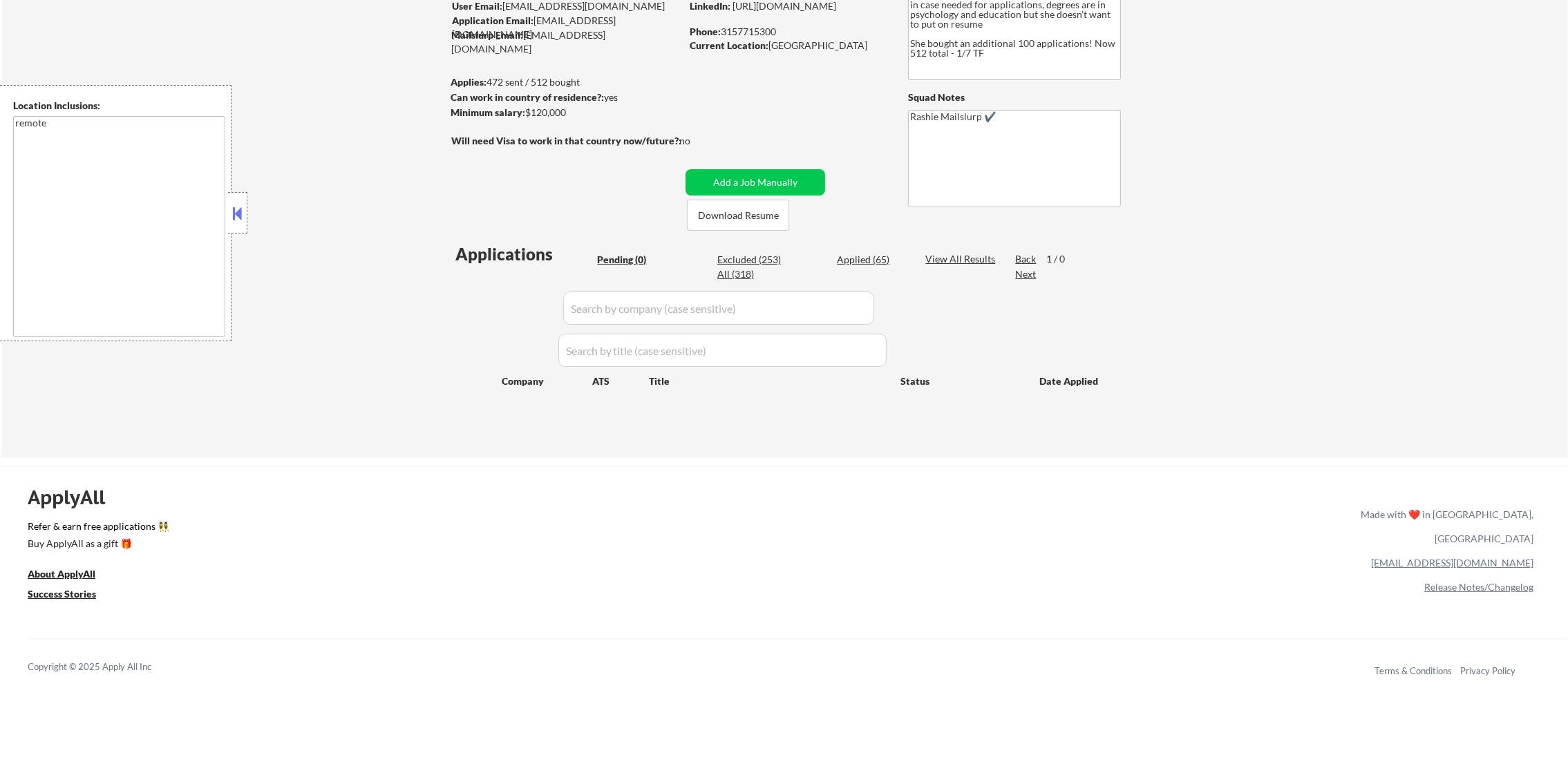
click at [859, 256] on div "Applied (65)" at bounding box center [871, 259] width 69 height 14
select select ""applied""
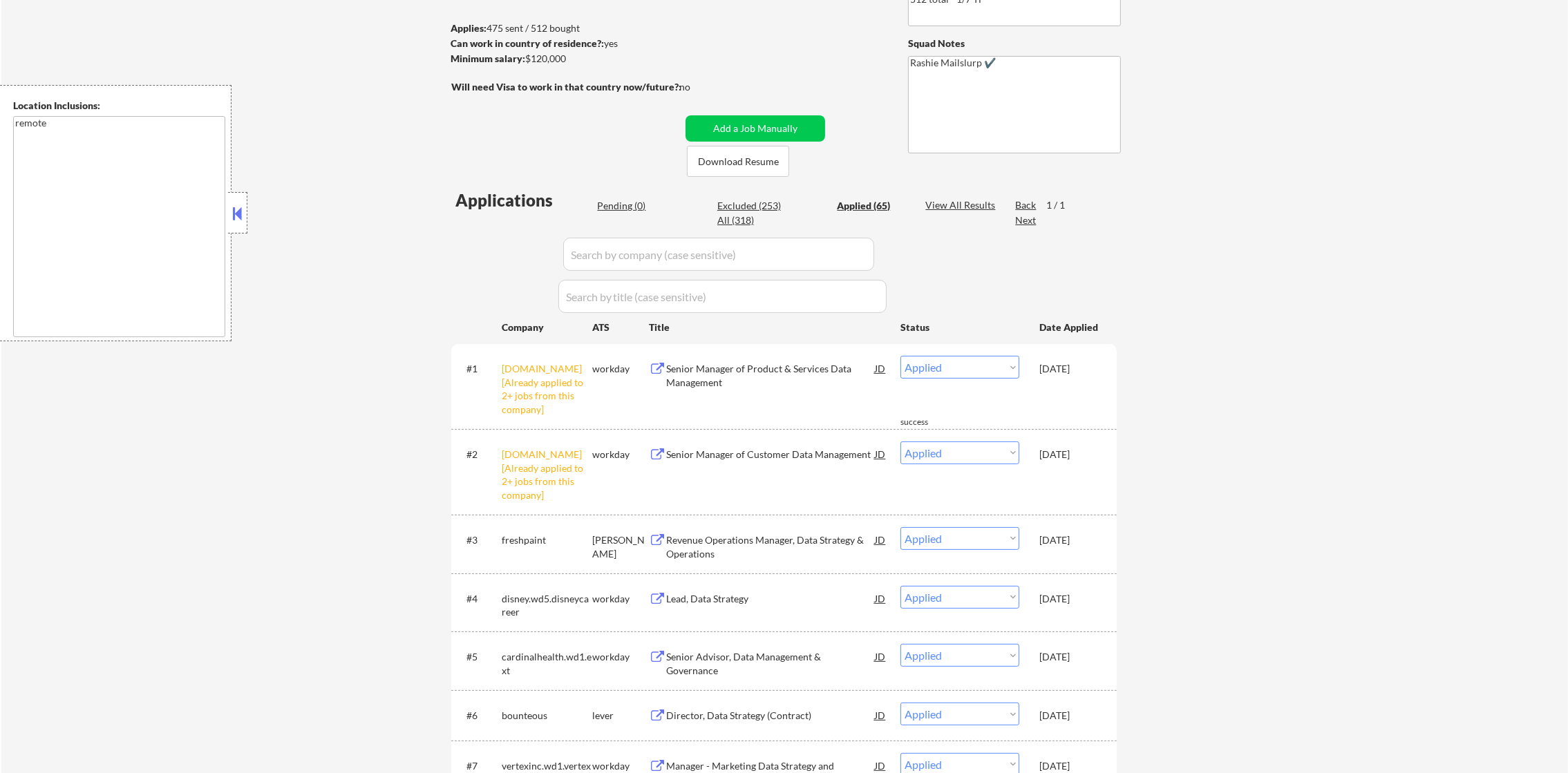
scroll to position [310, 0]
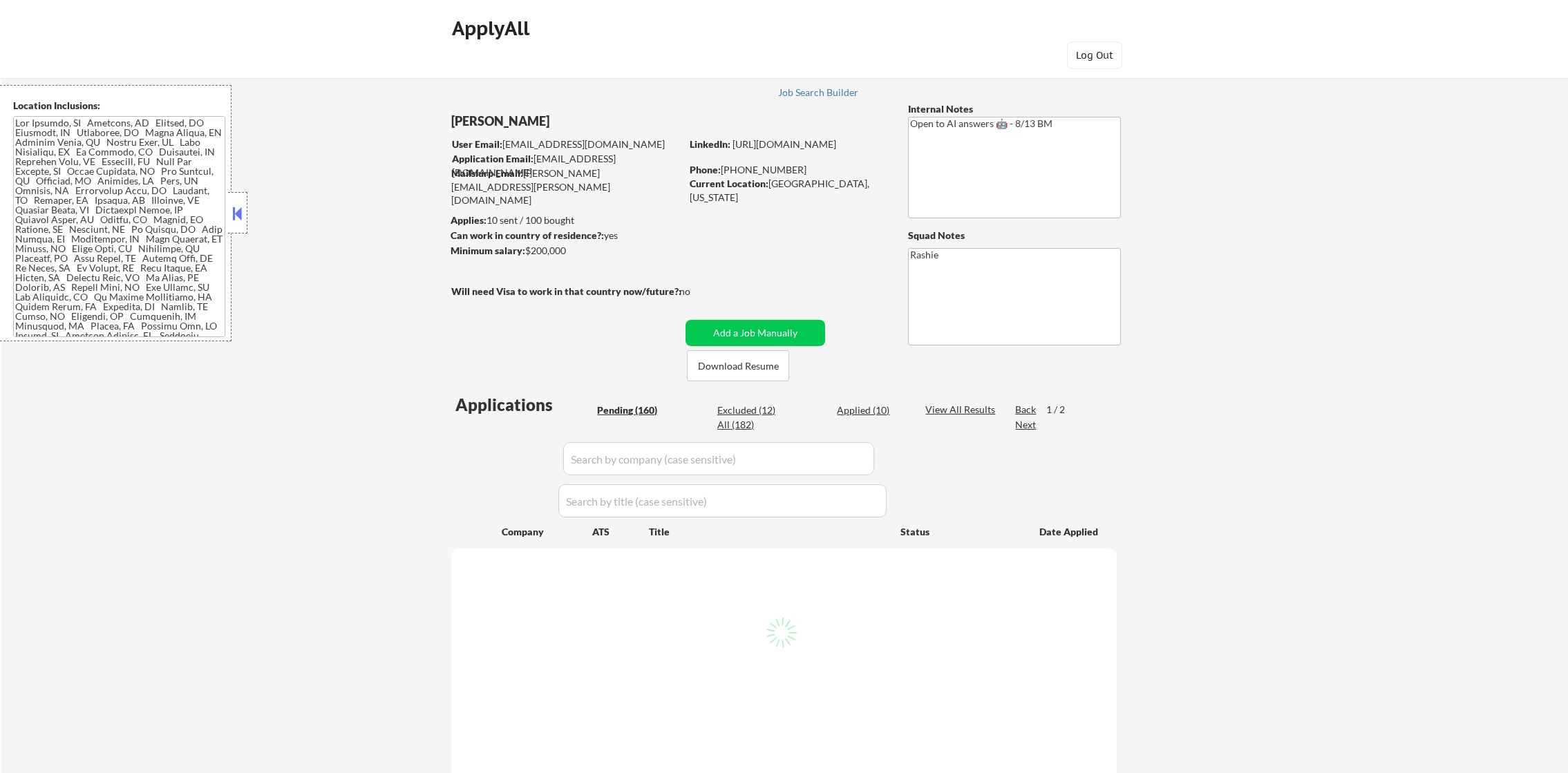
select select ""pending""
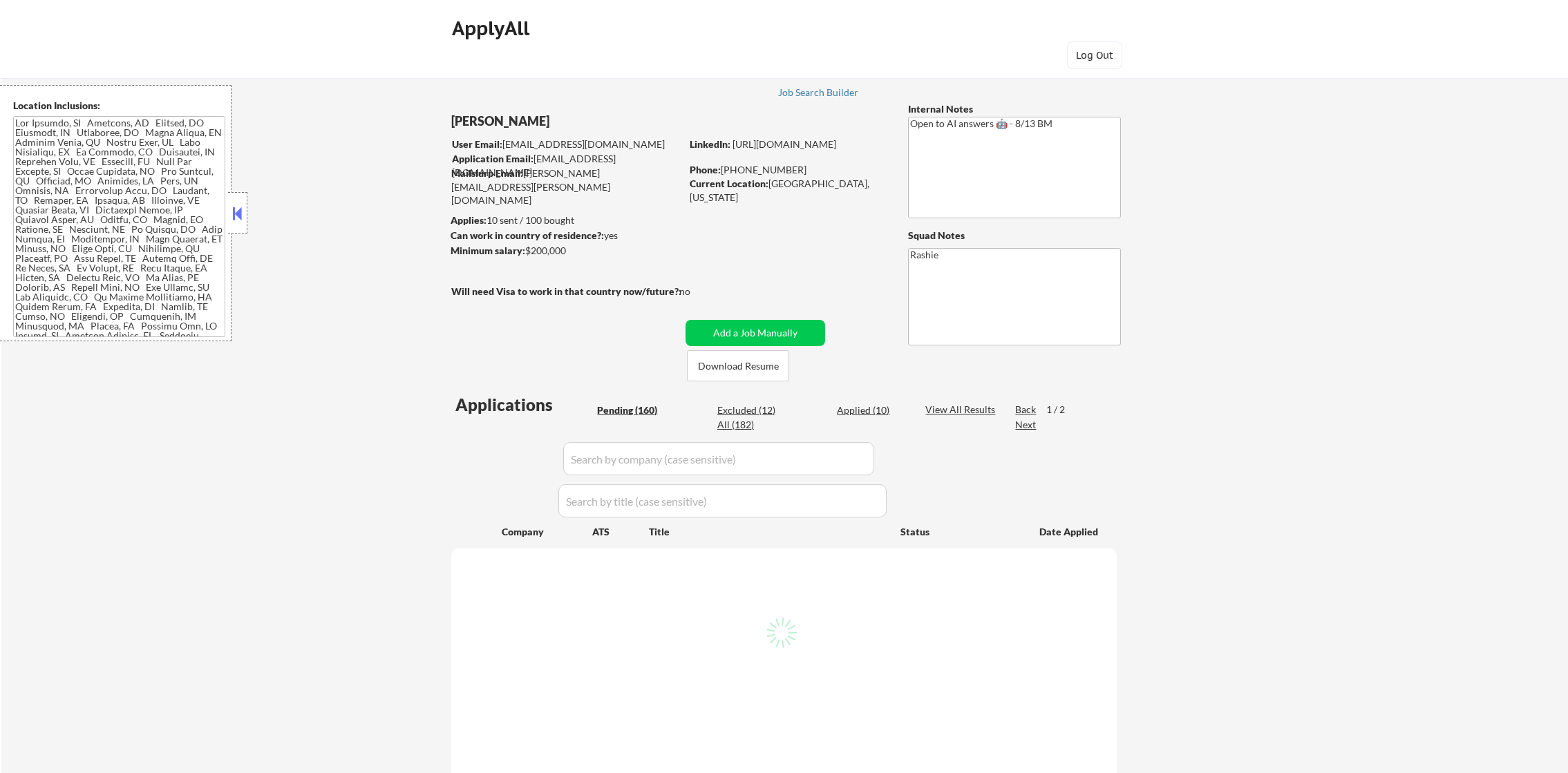
select select ""pending""
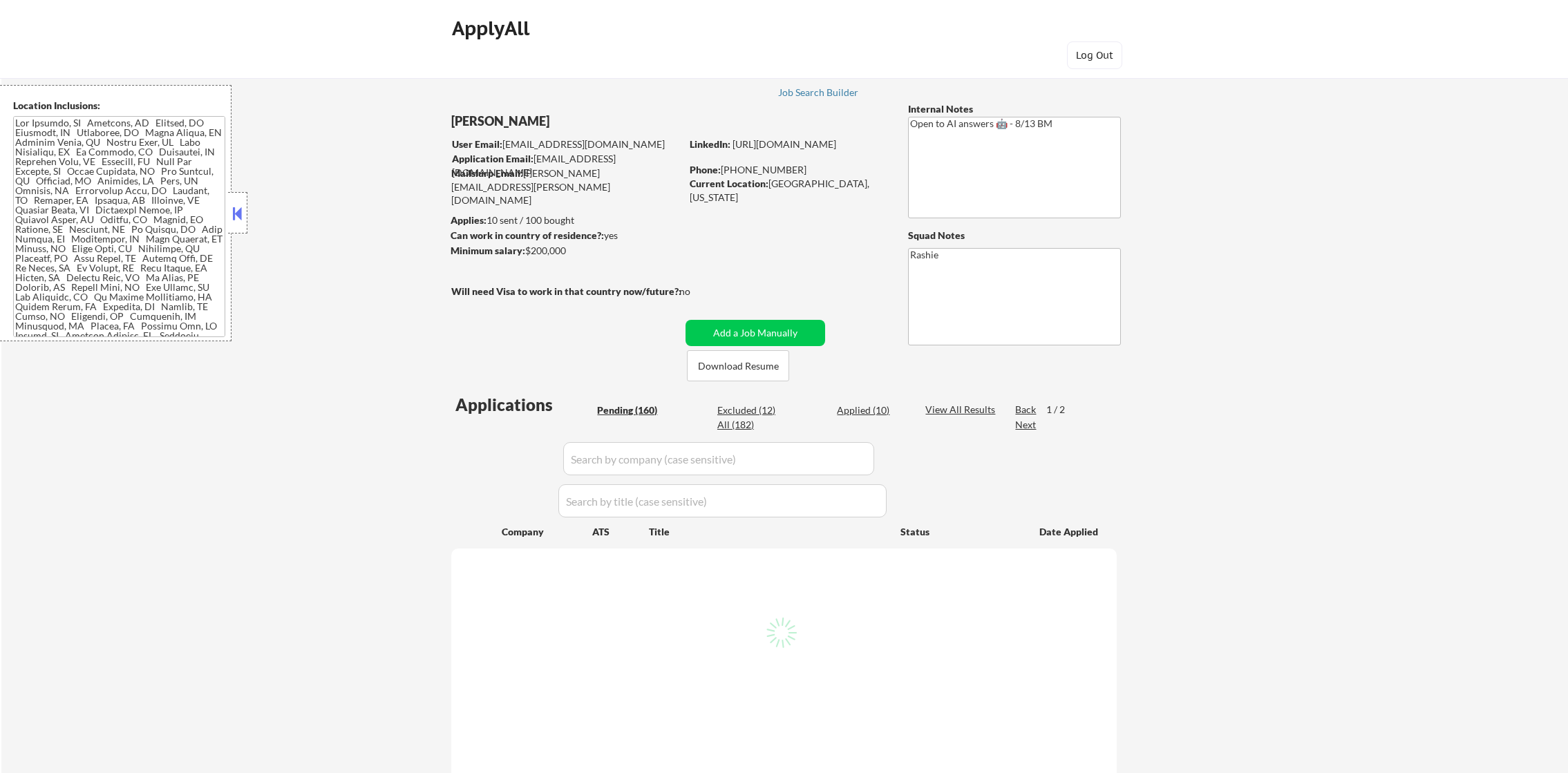
select select ""pending""
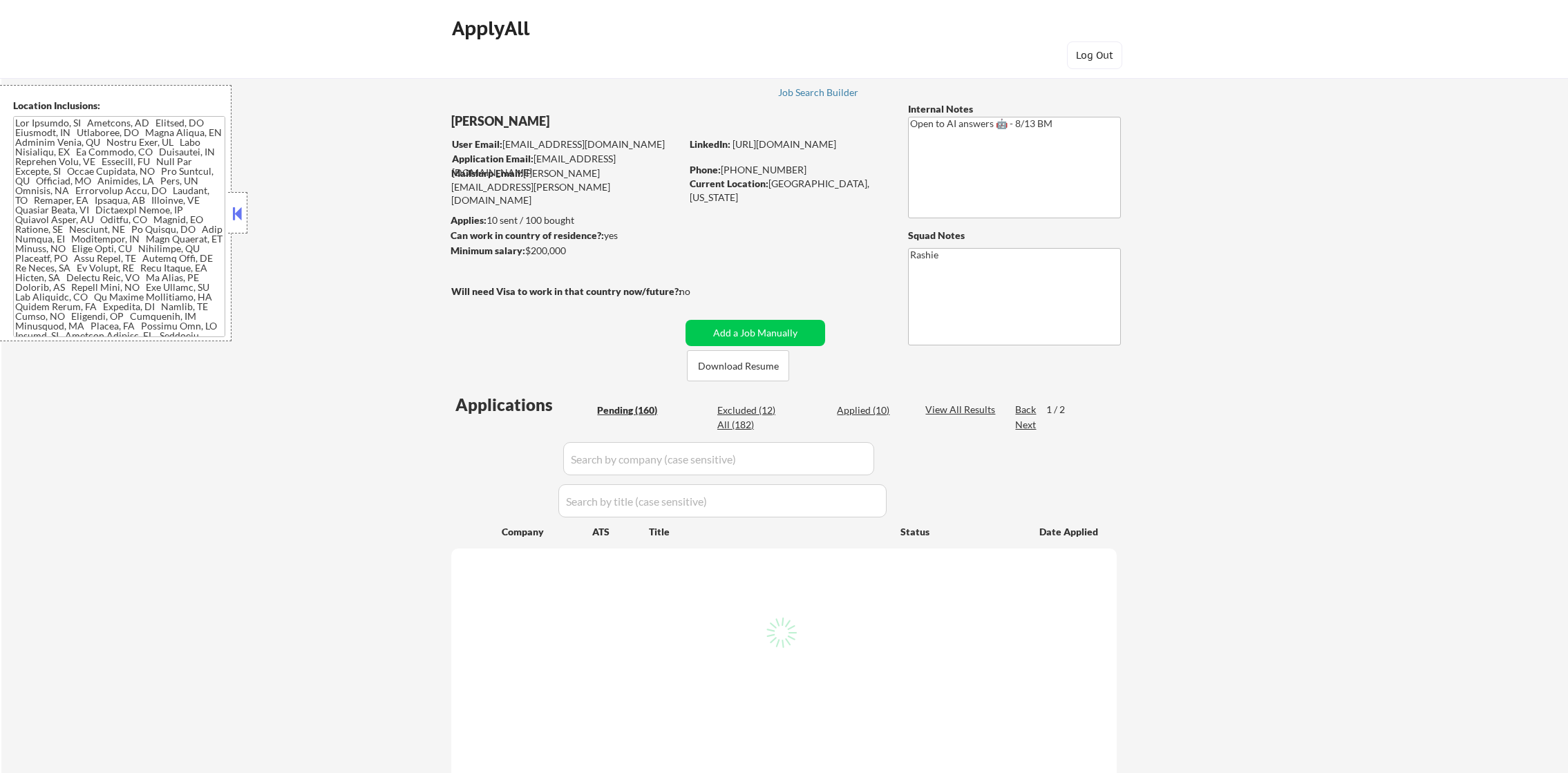
select select ""pending""
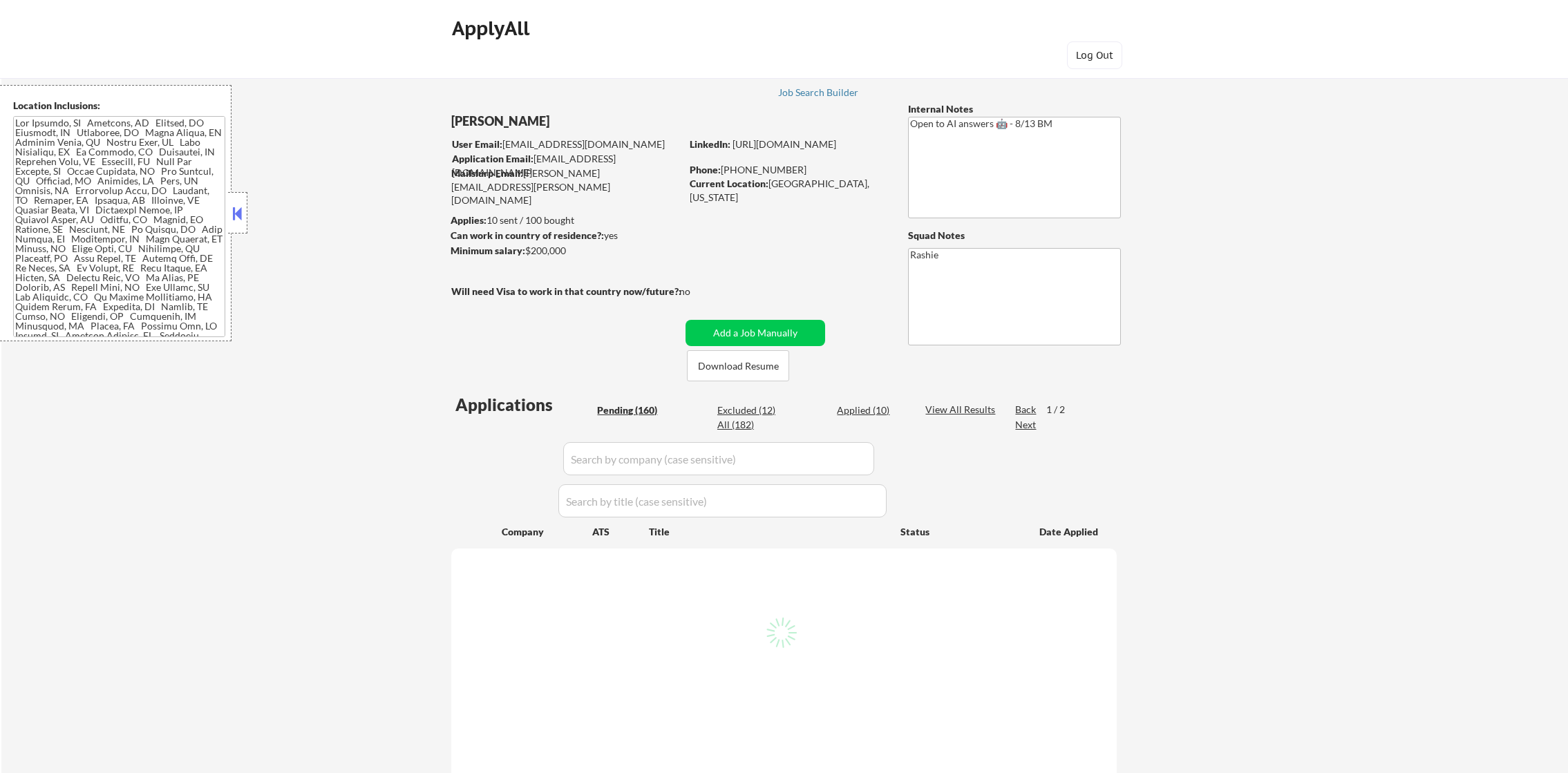
select select ""pending""
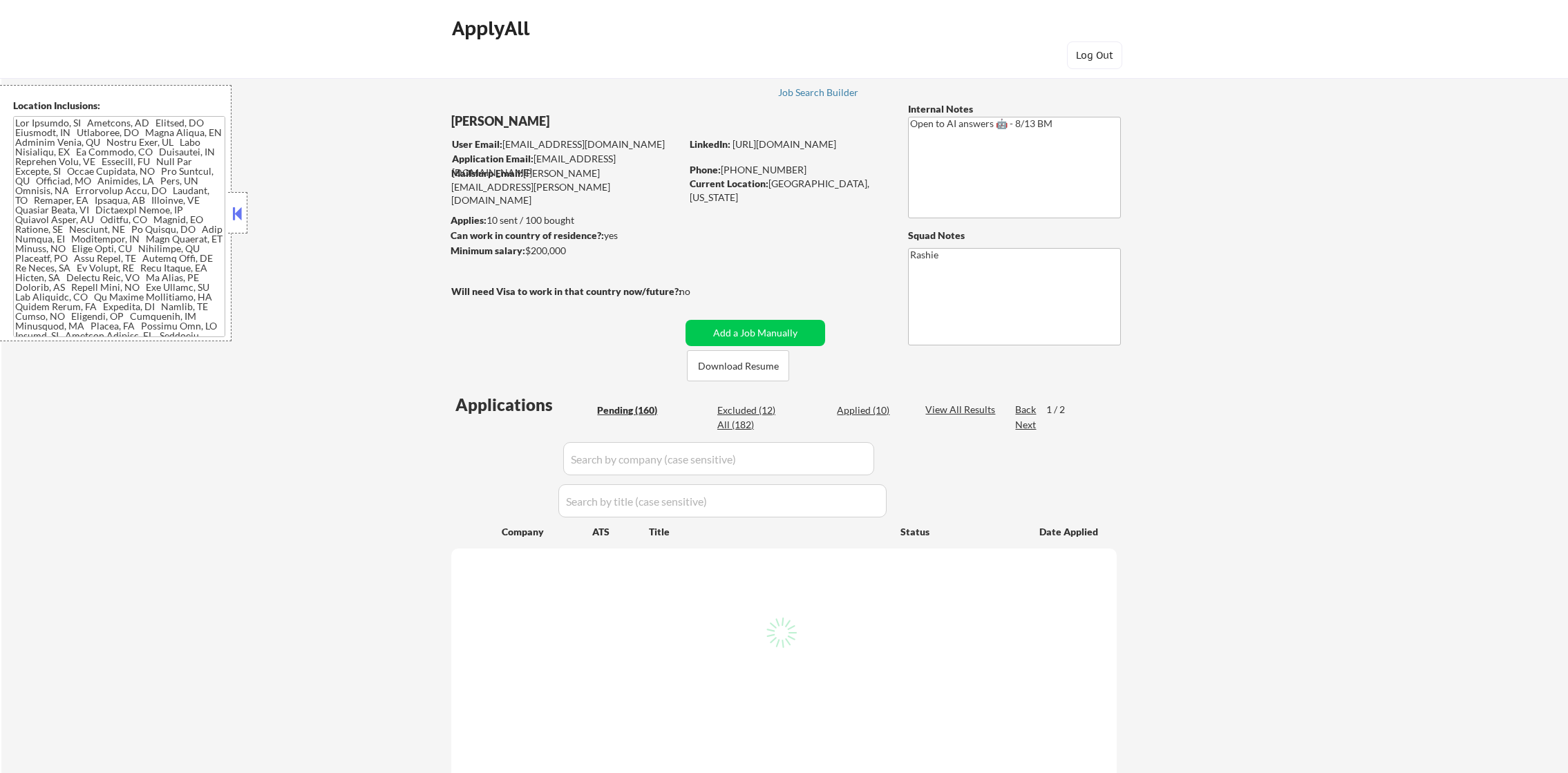
select select ""pending""
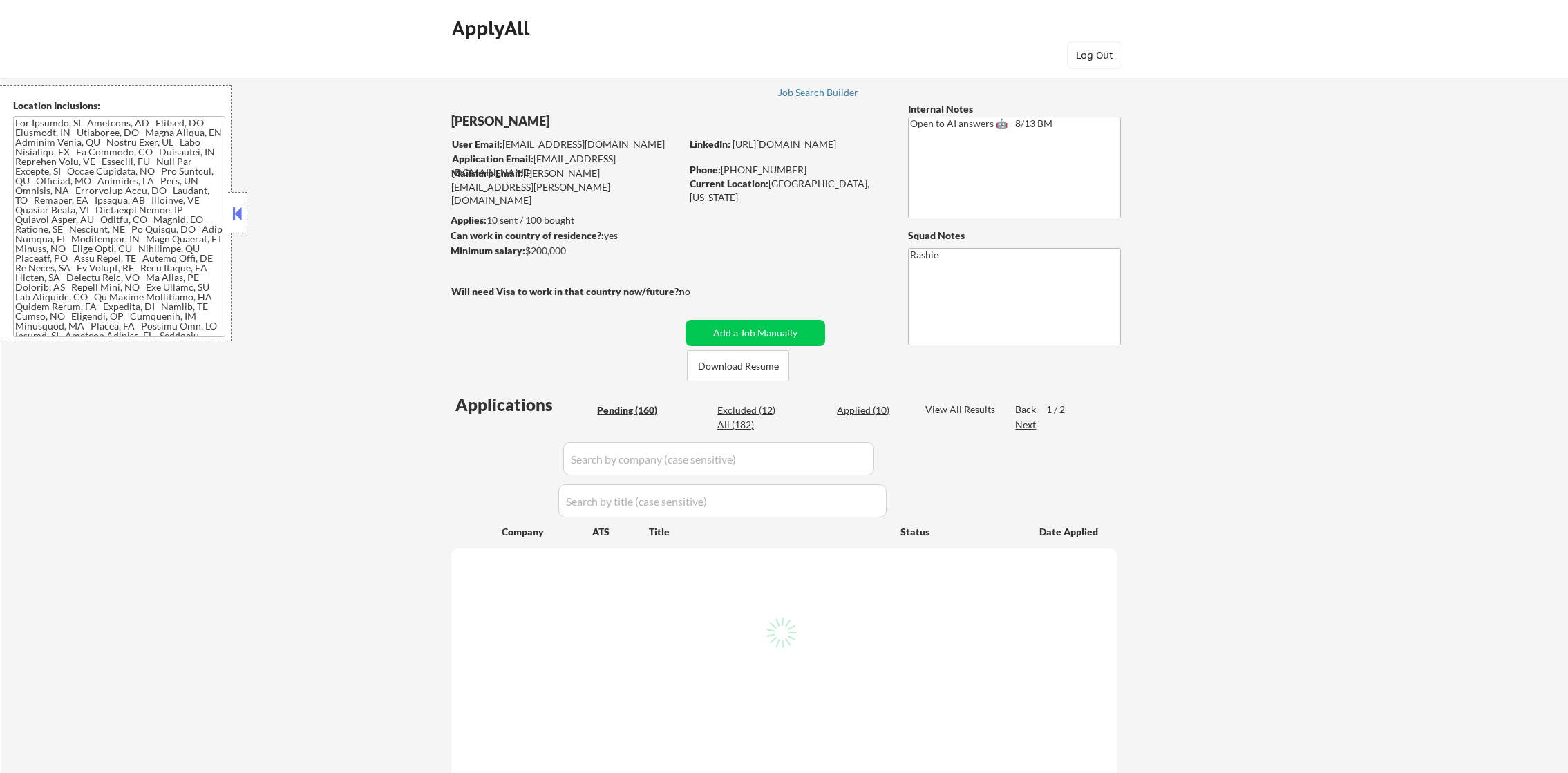
select select ""pending""
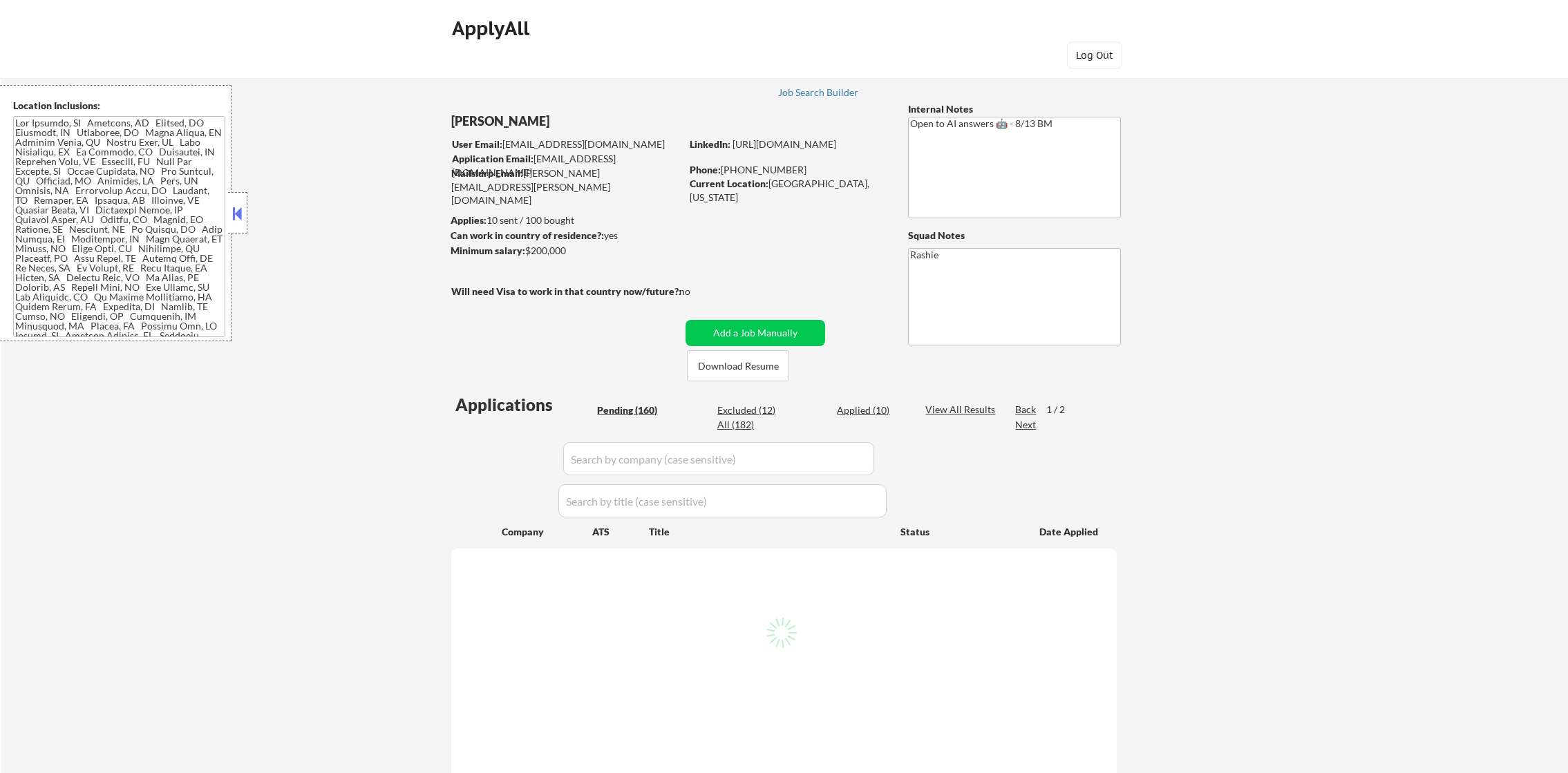
select select ""pending""
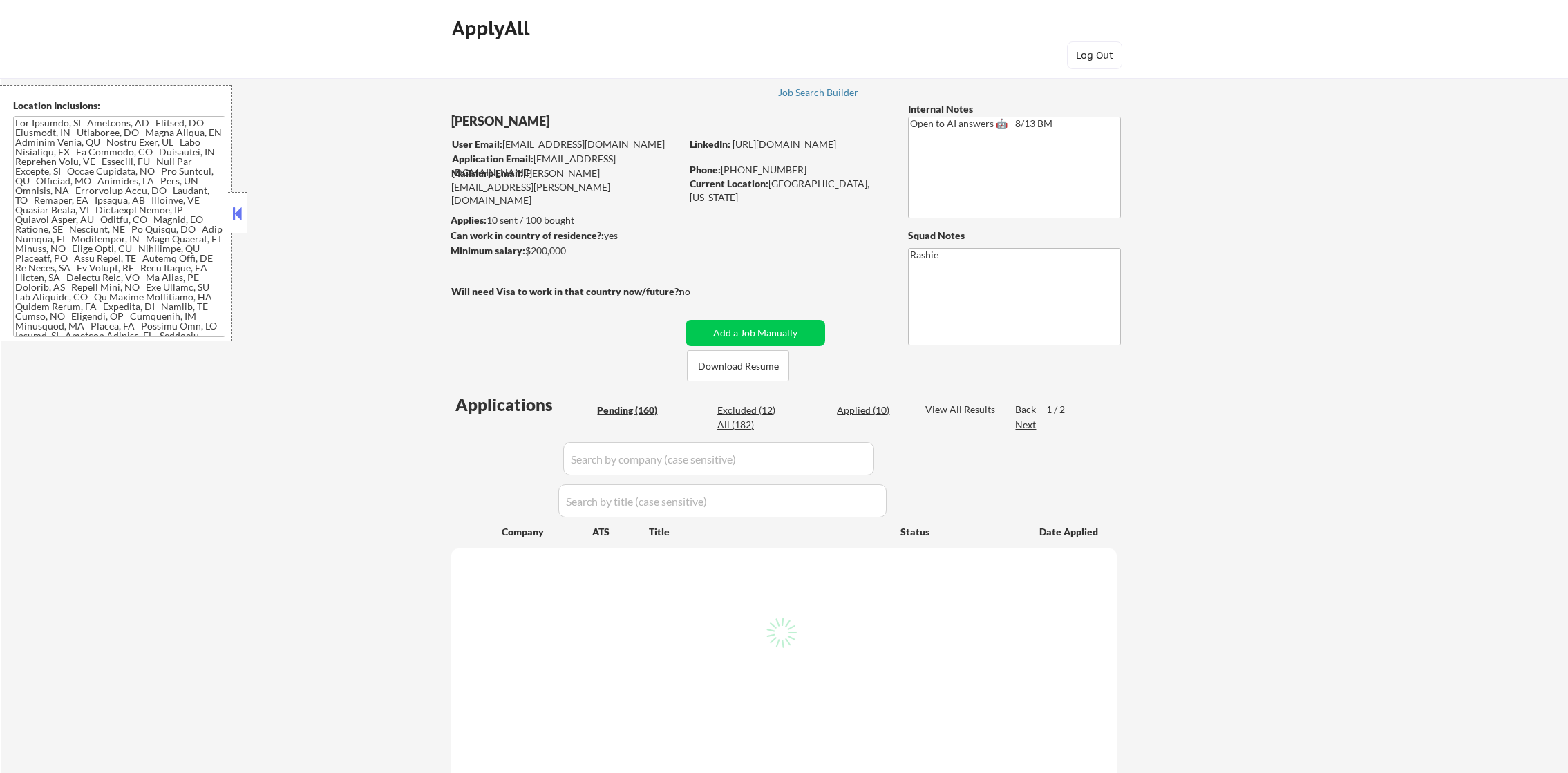
select select ""pending""
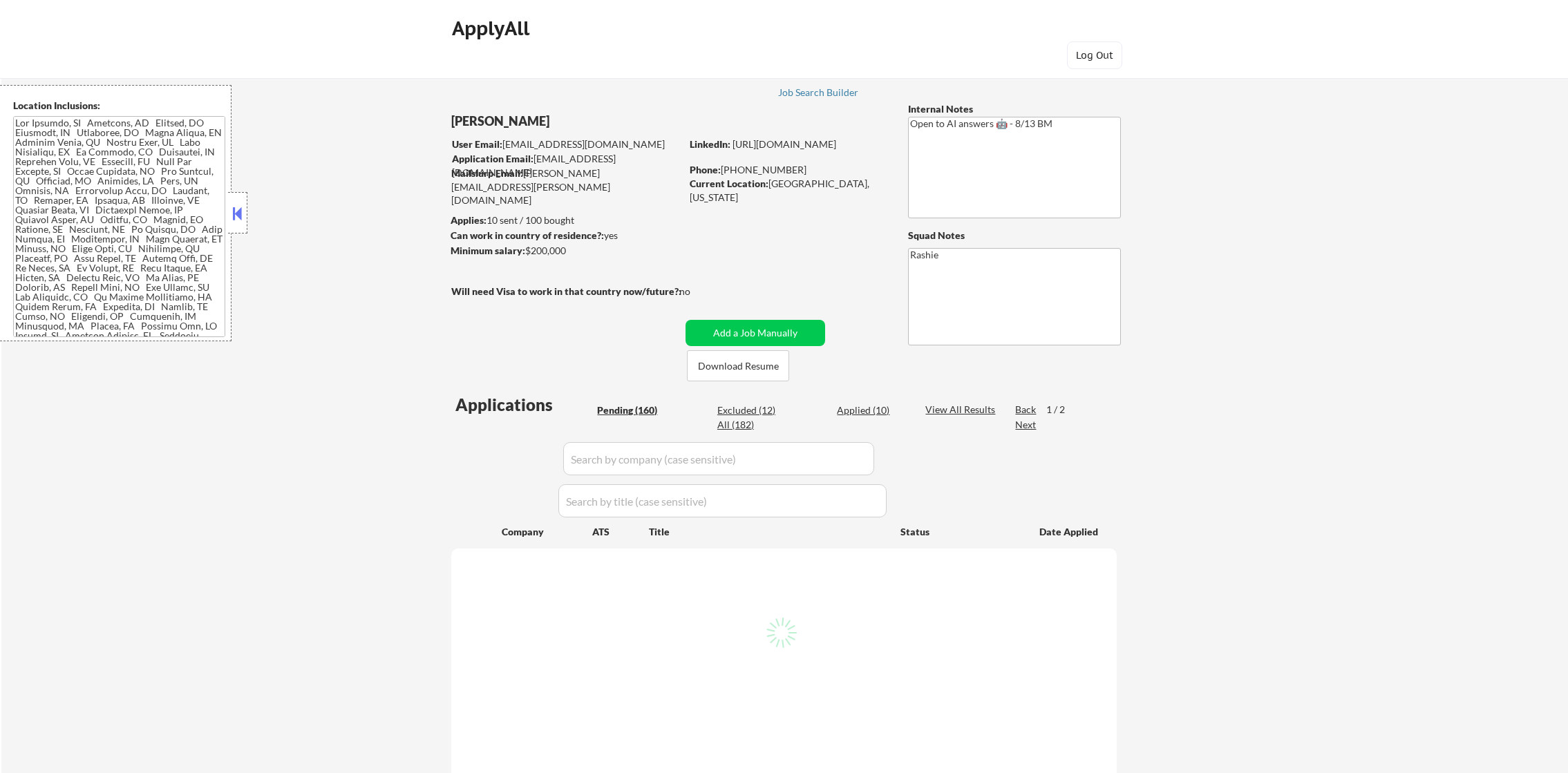
select select ""pending""
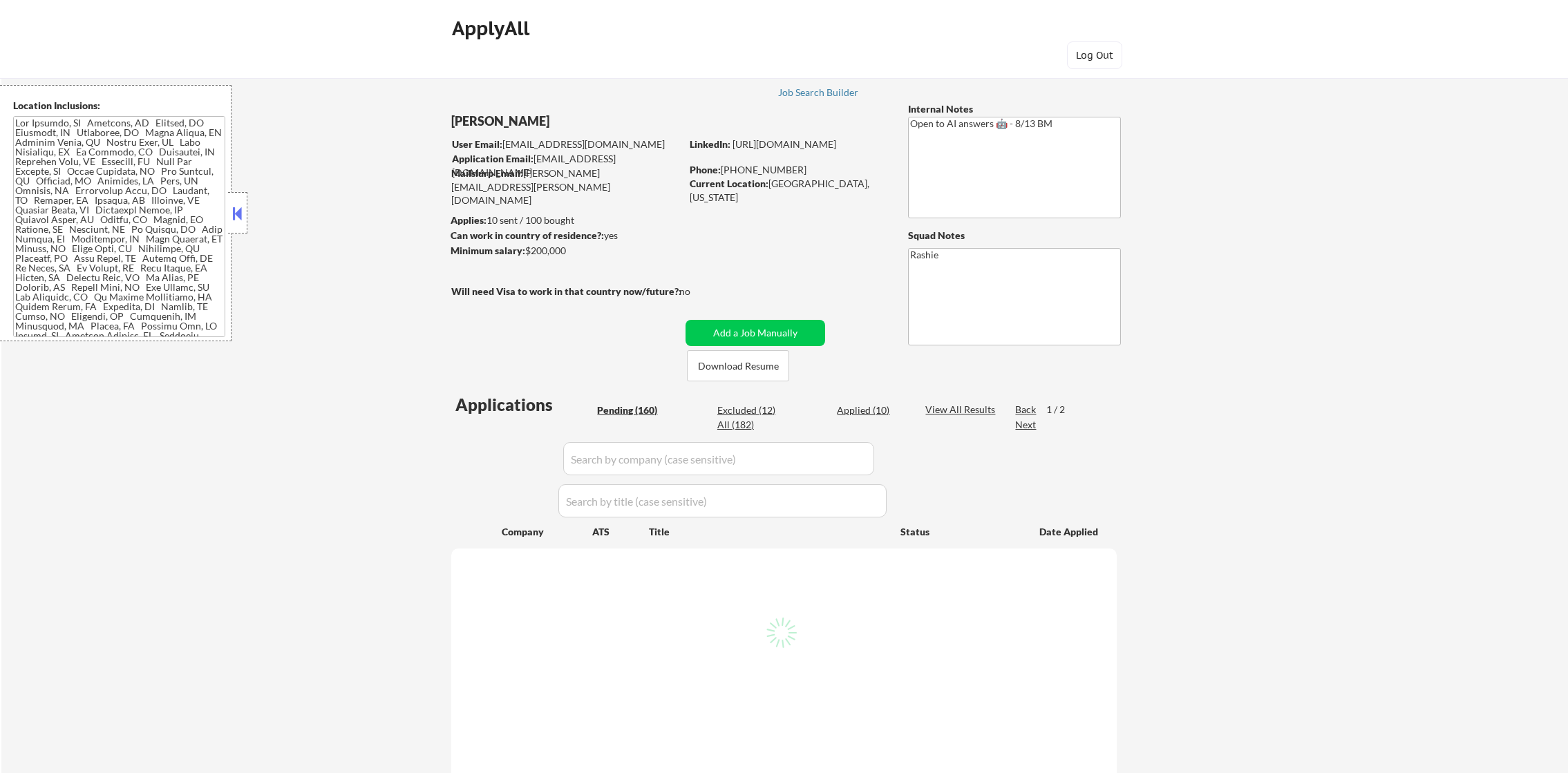
select select ""pending""
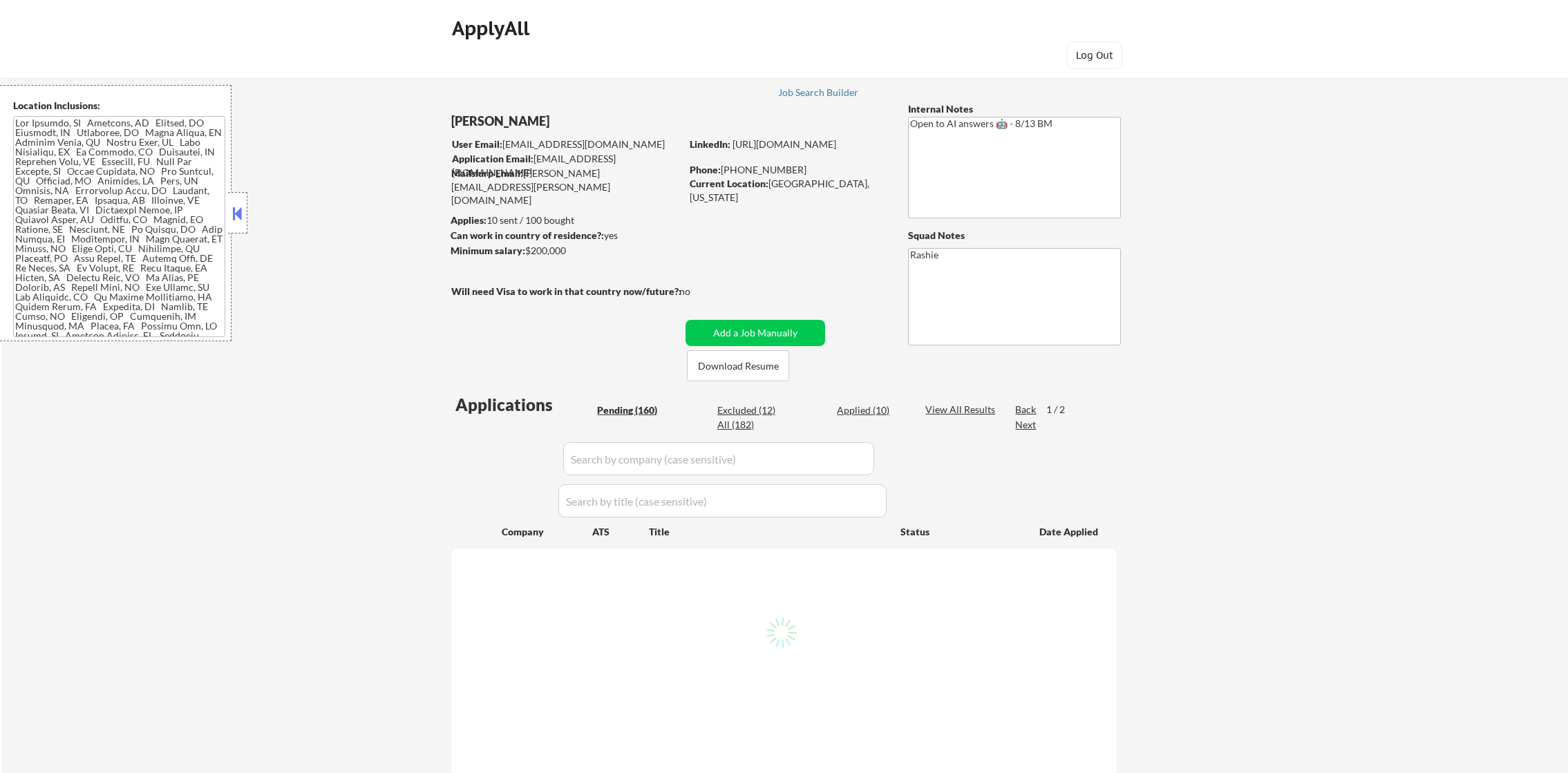
select select ""pending""
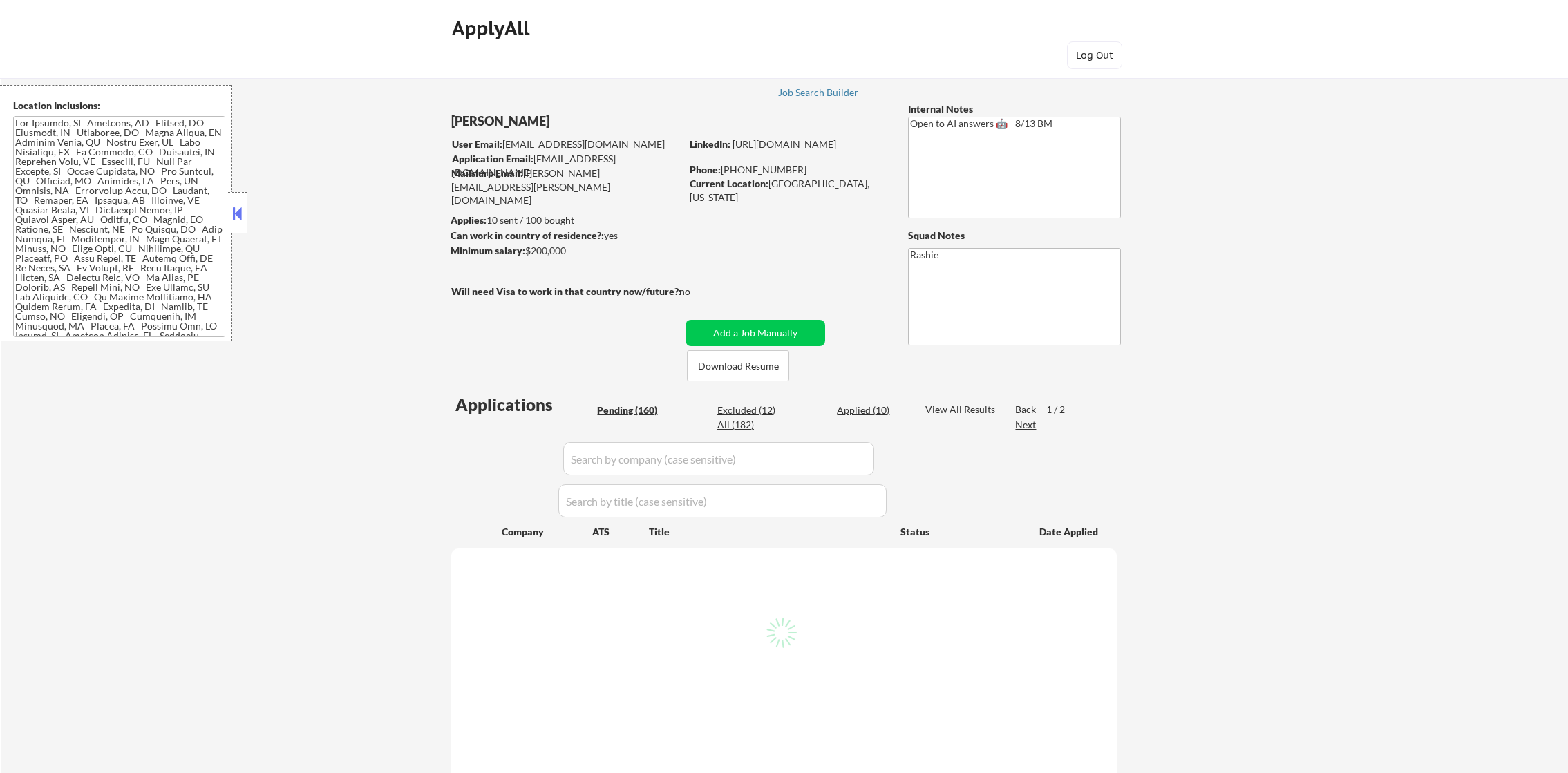
select select ""pending""
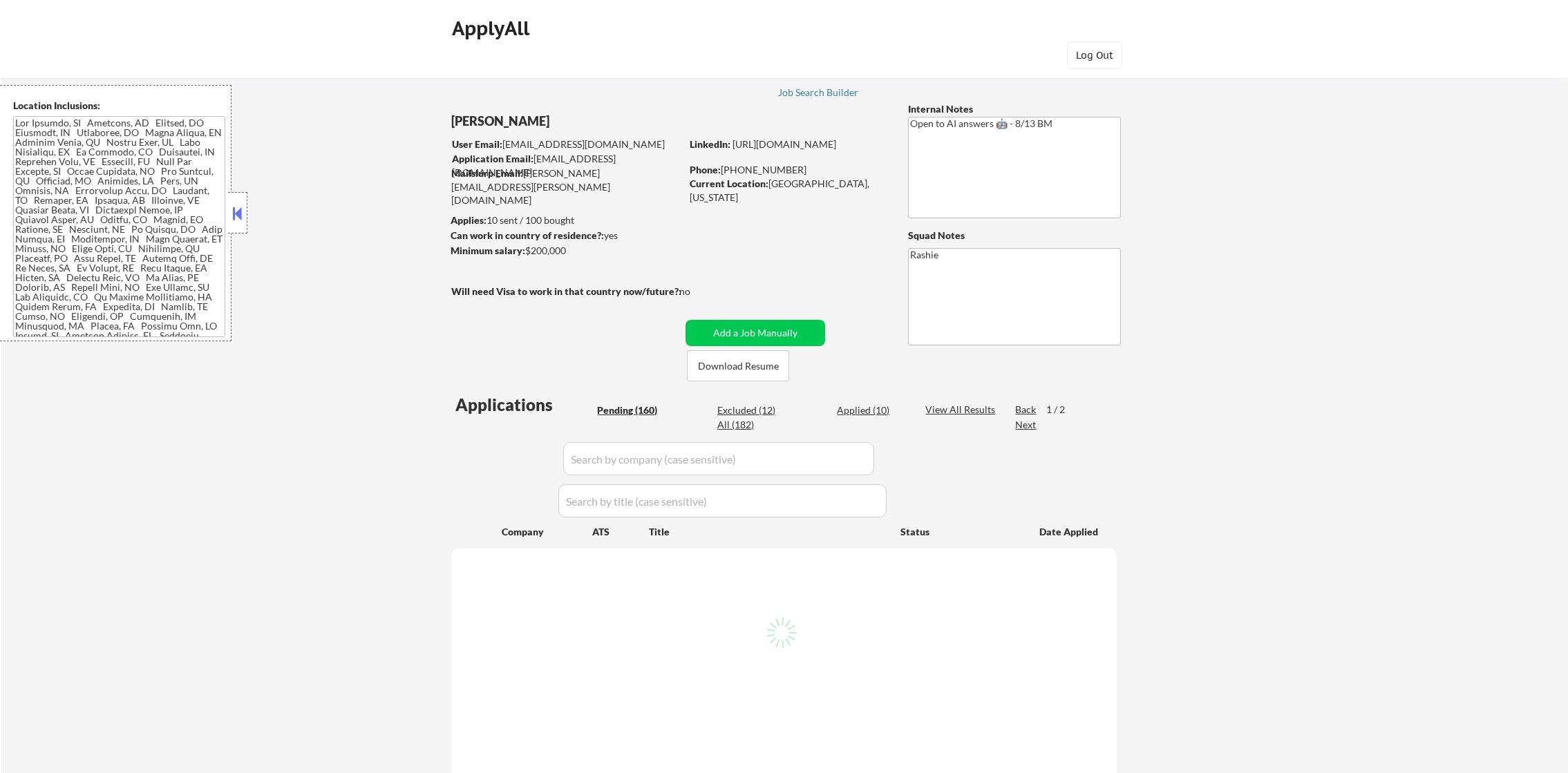
select select ""pending""
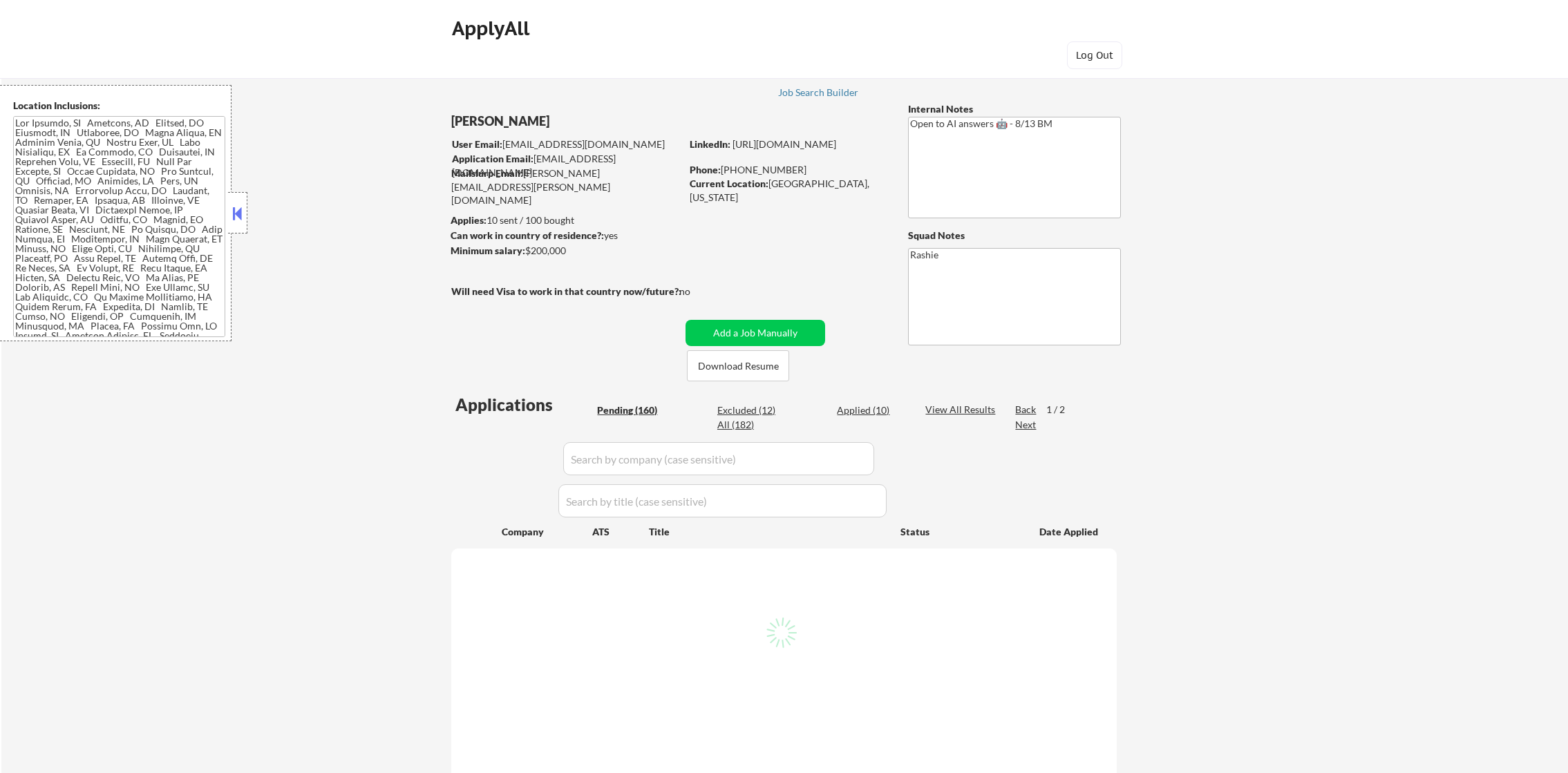
select select ""pending""
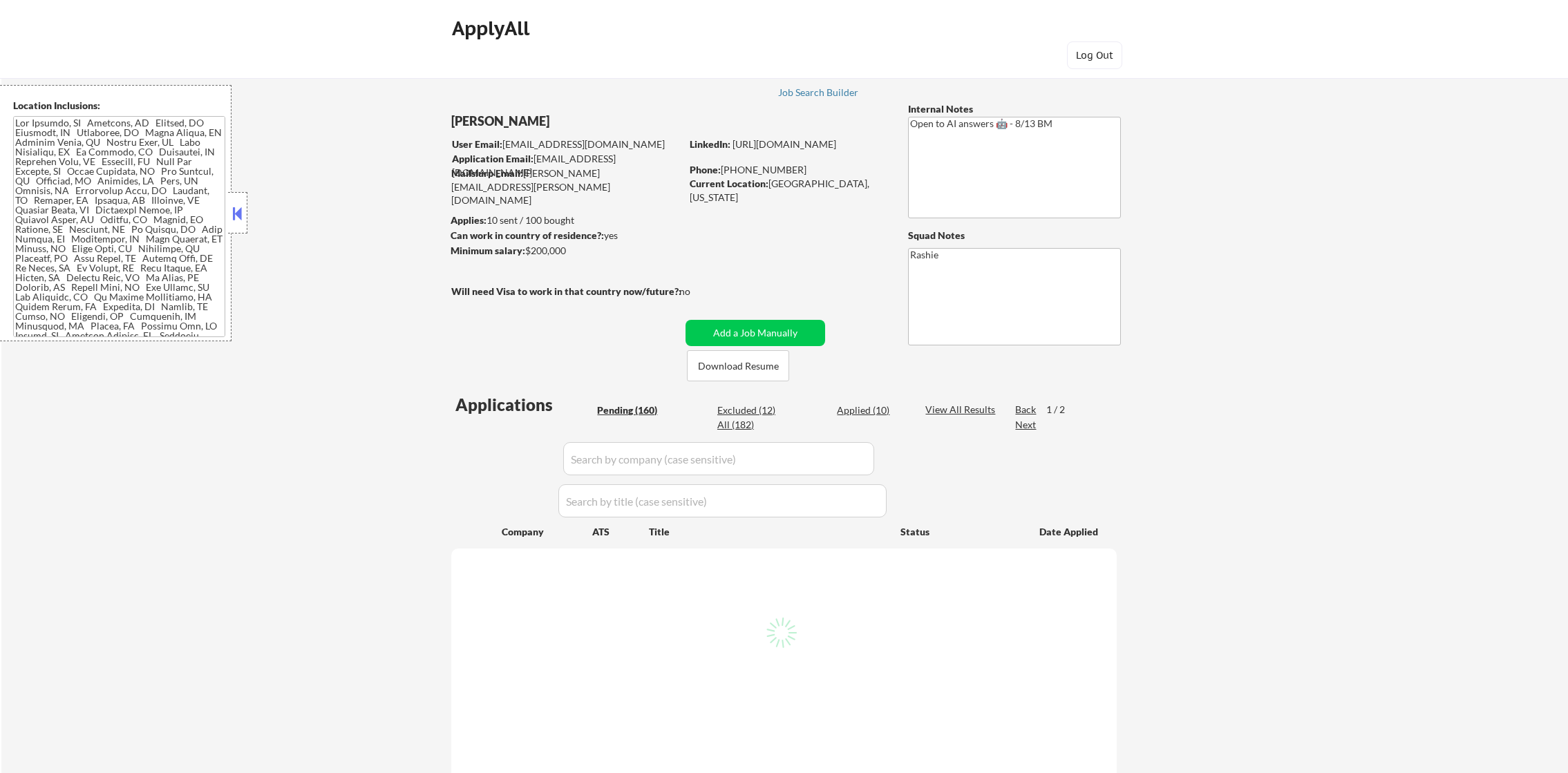
select select ""pending""
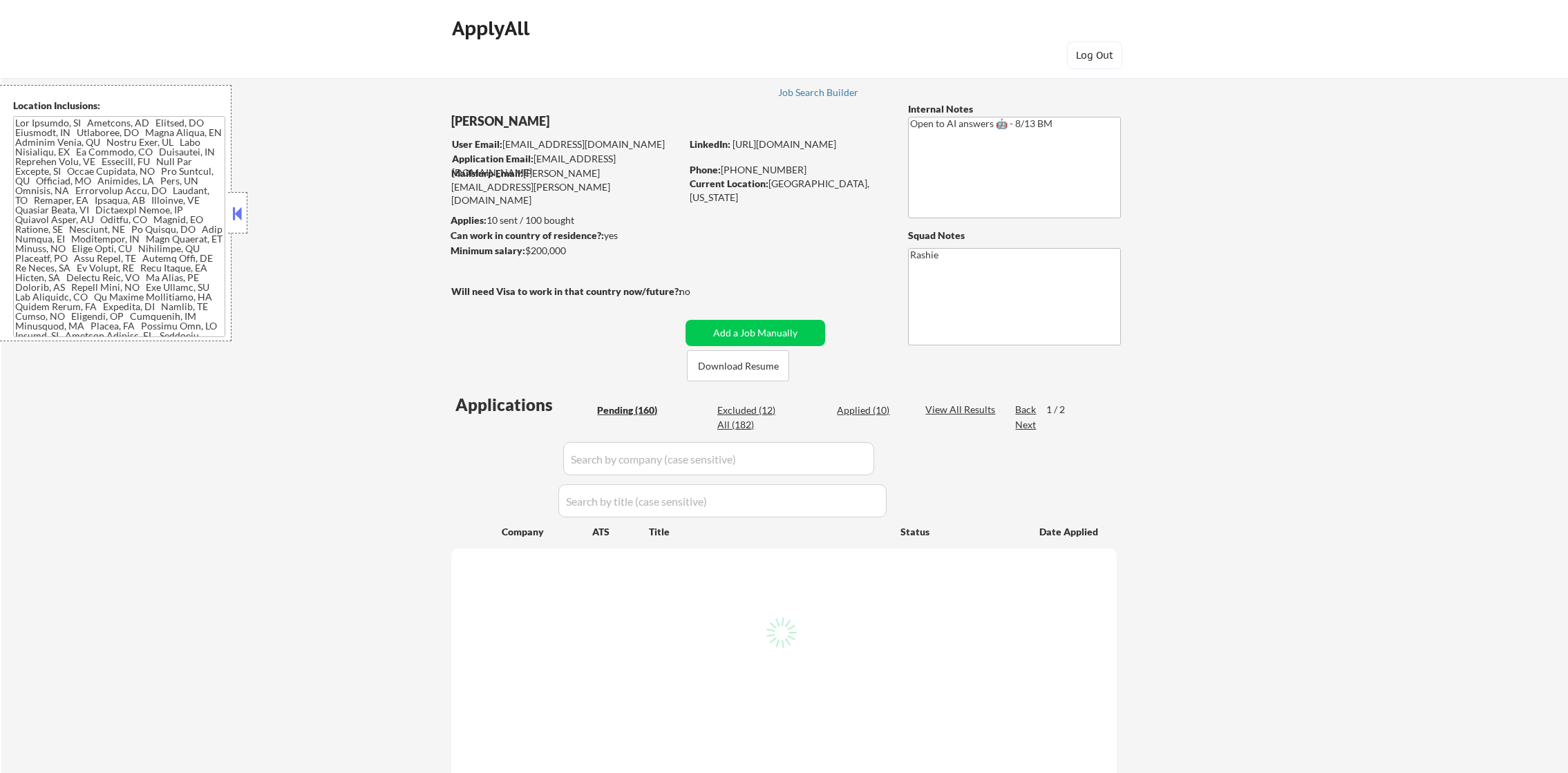
select select ""pending""
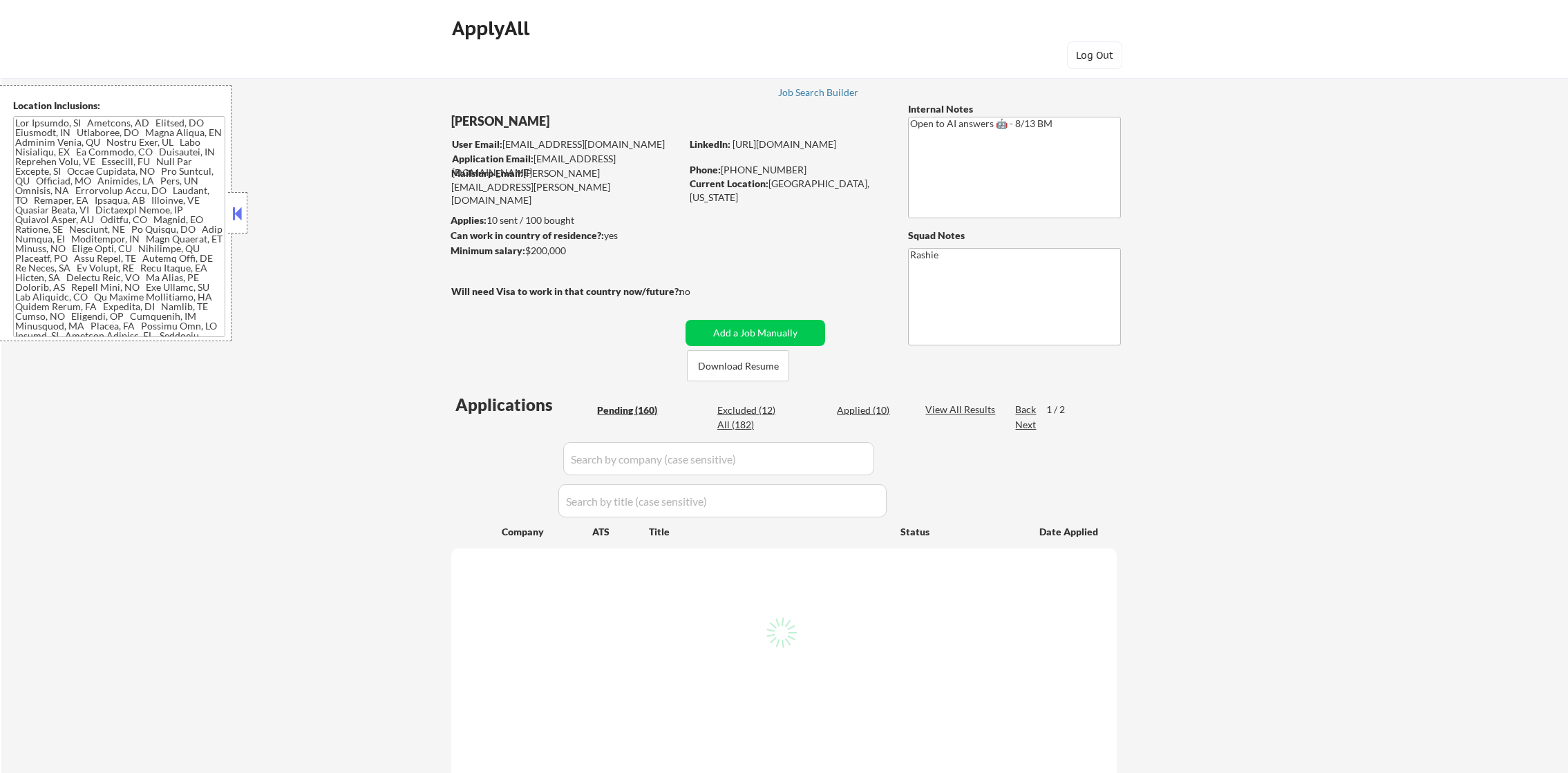
select select ""pending""
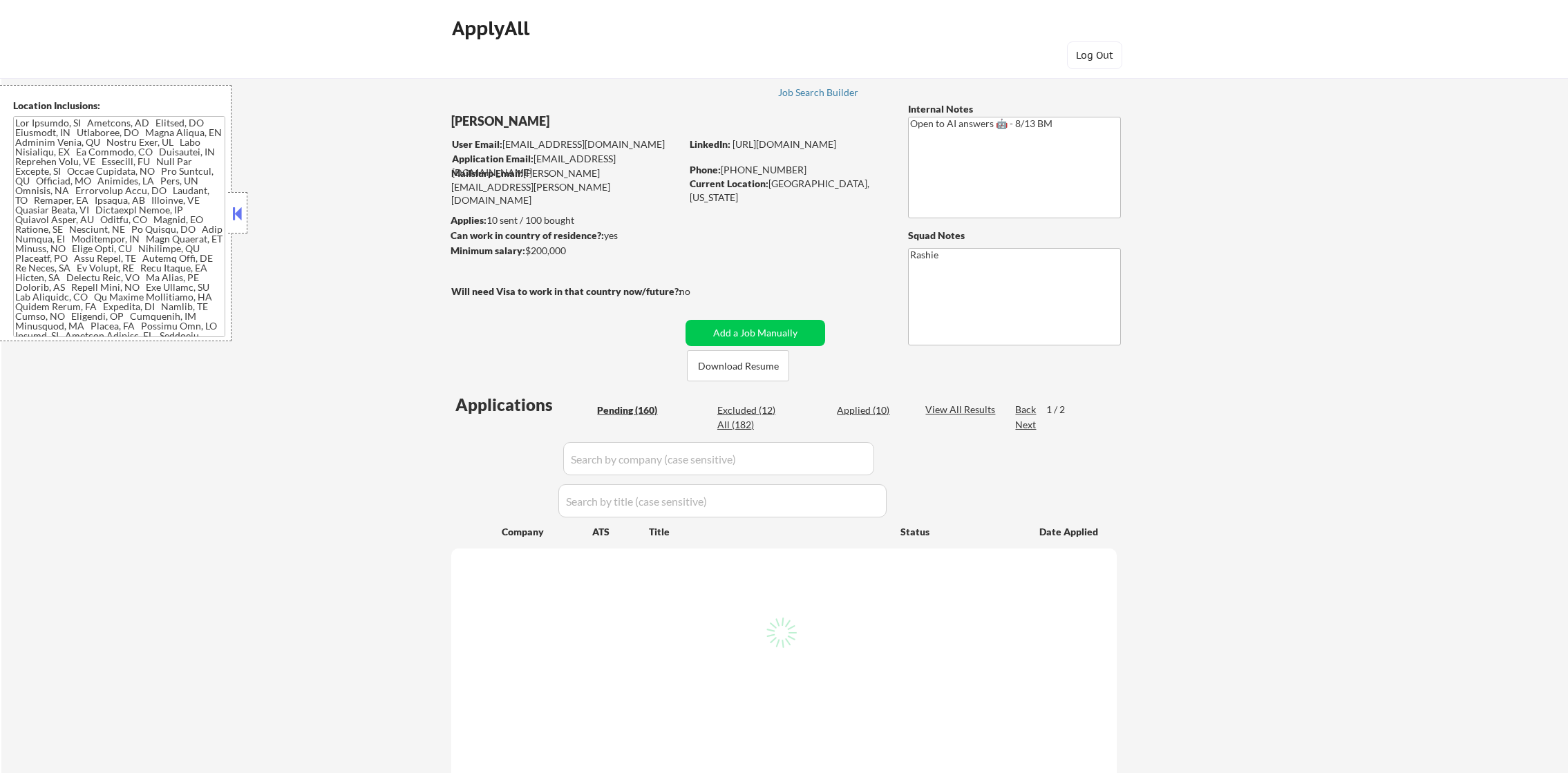
select select ""pending""
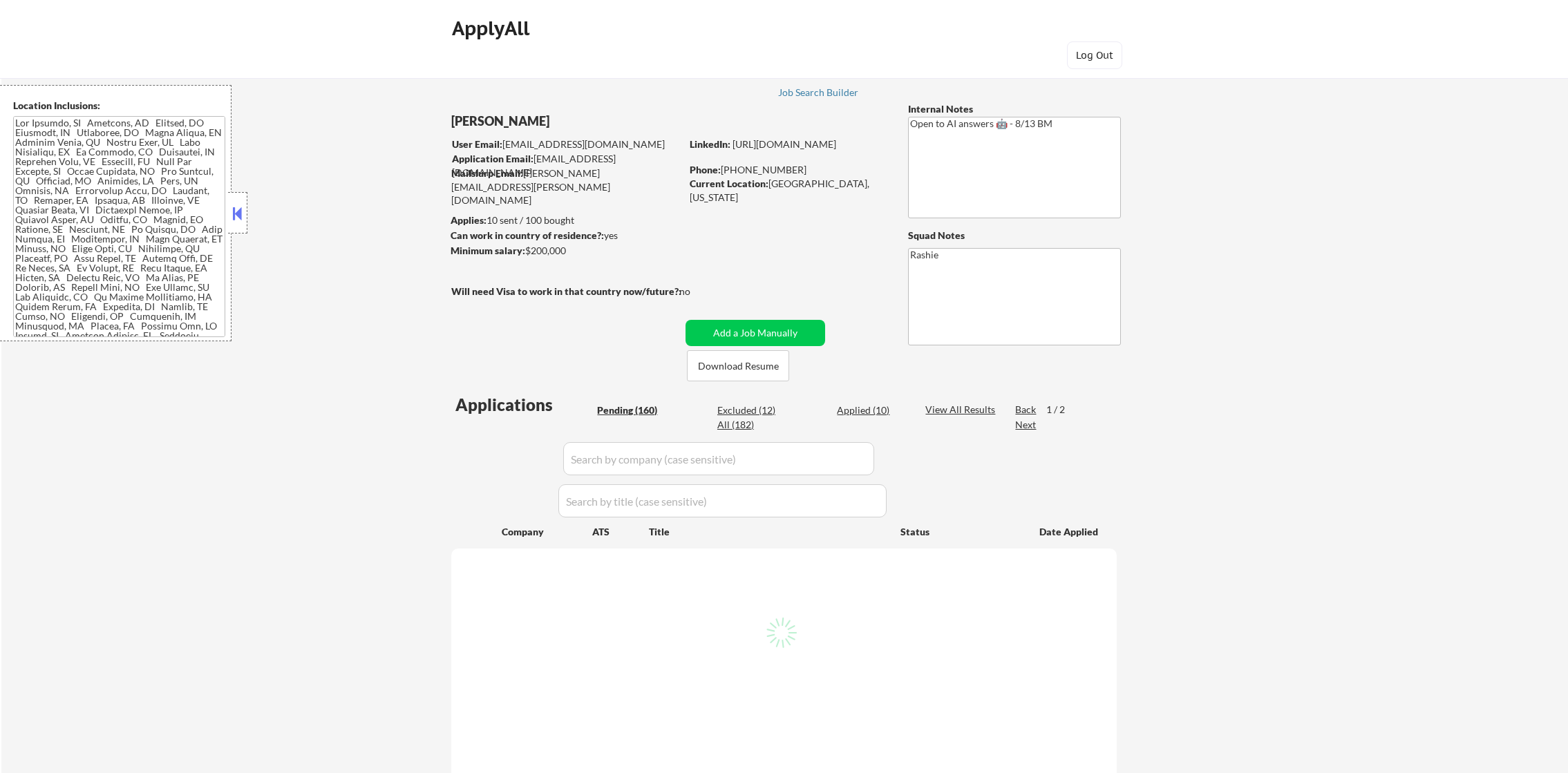
select select ""pending""
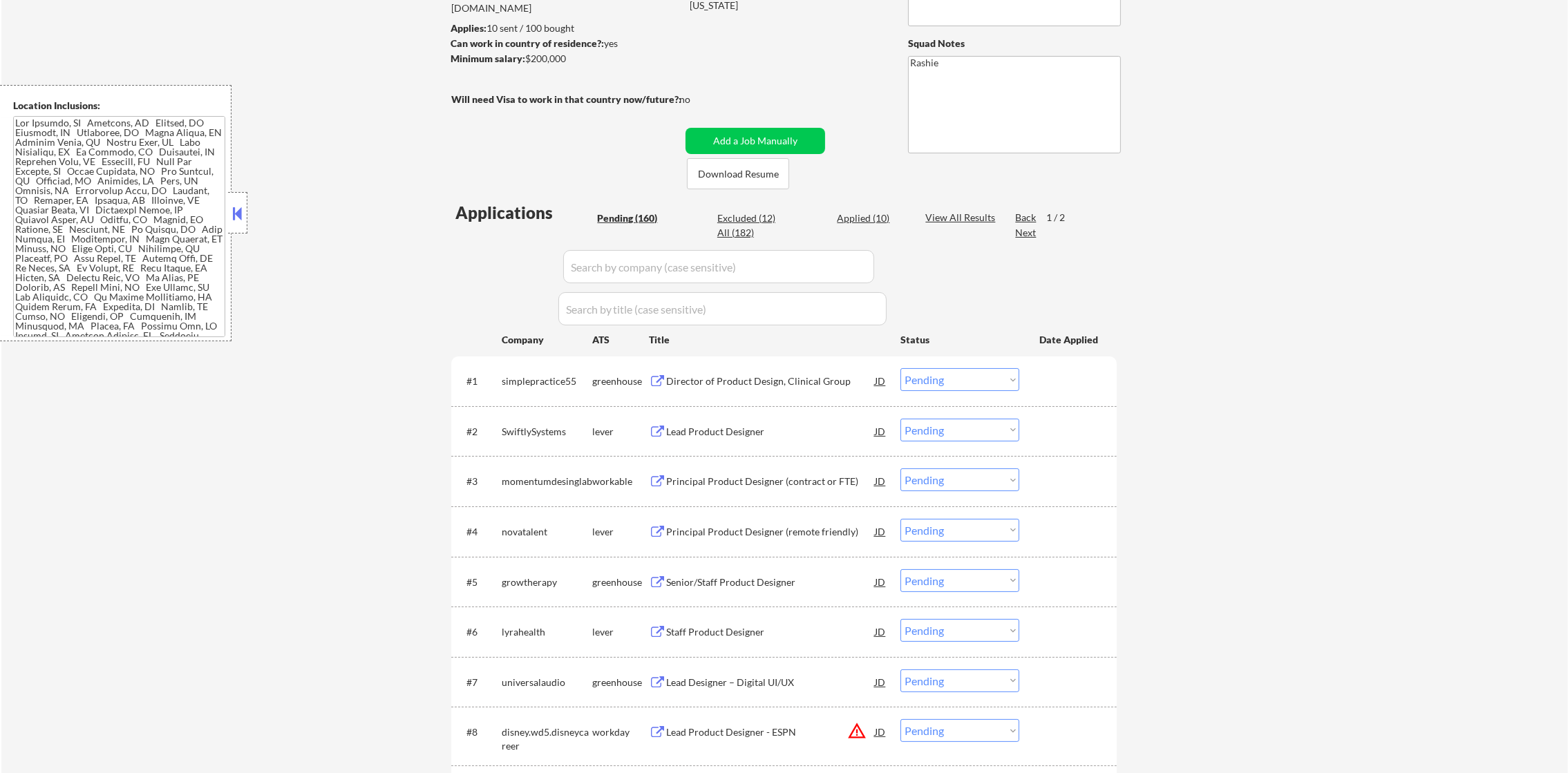
scroll to position [104, 0]
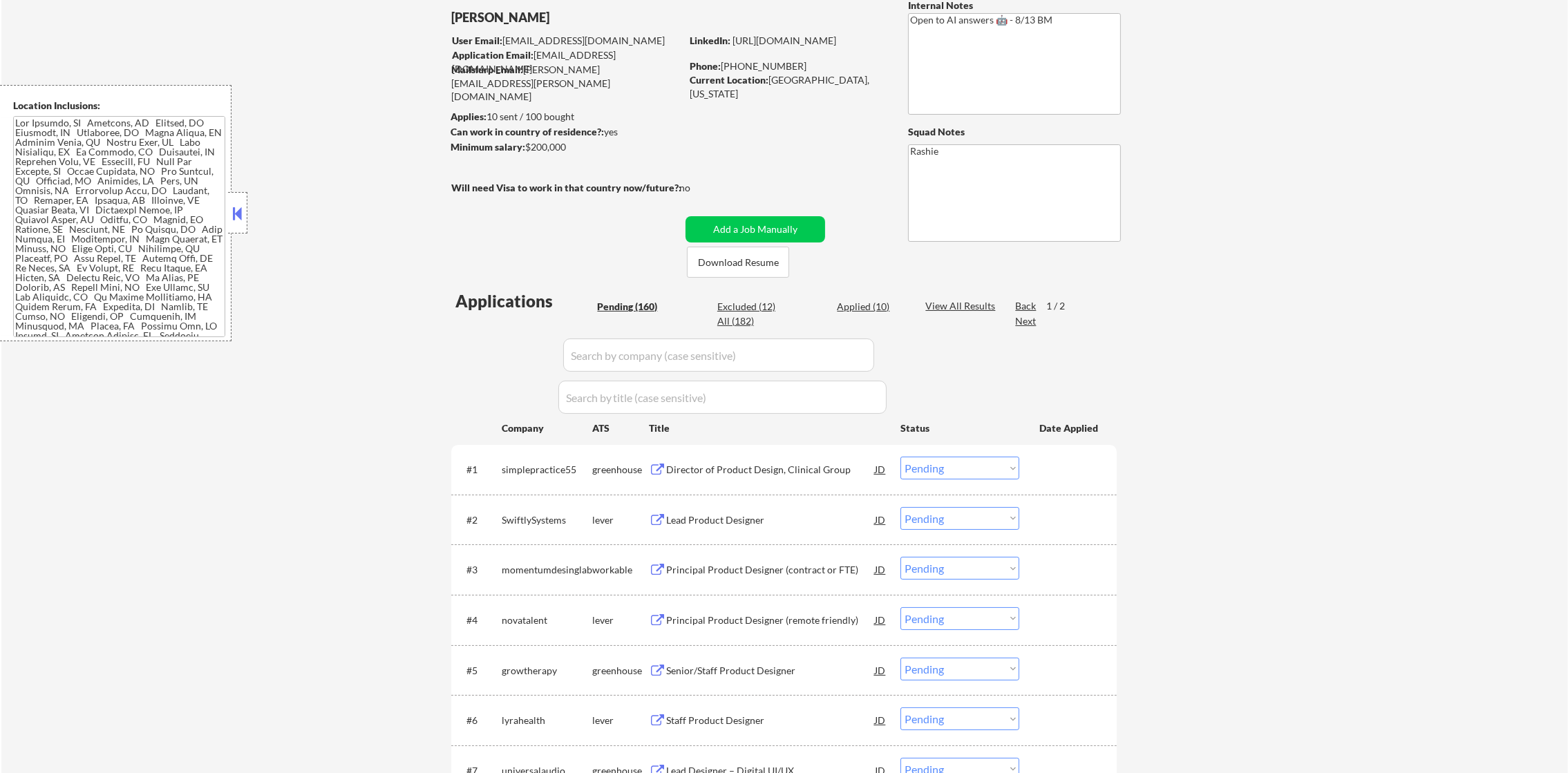
click at [768, 304] on div "Excluded (12)" at bounding box center [751, 306] width 69 height 14
select select ""excluded__expired_""
select select ""excluded__salary_""
select select ""excluded""
select select ""excluded__location_""
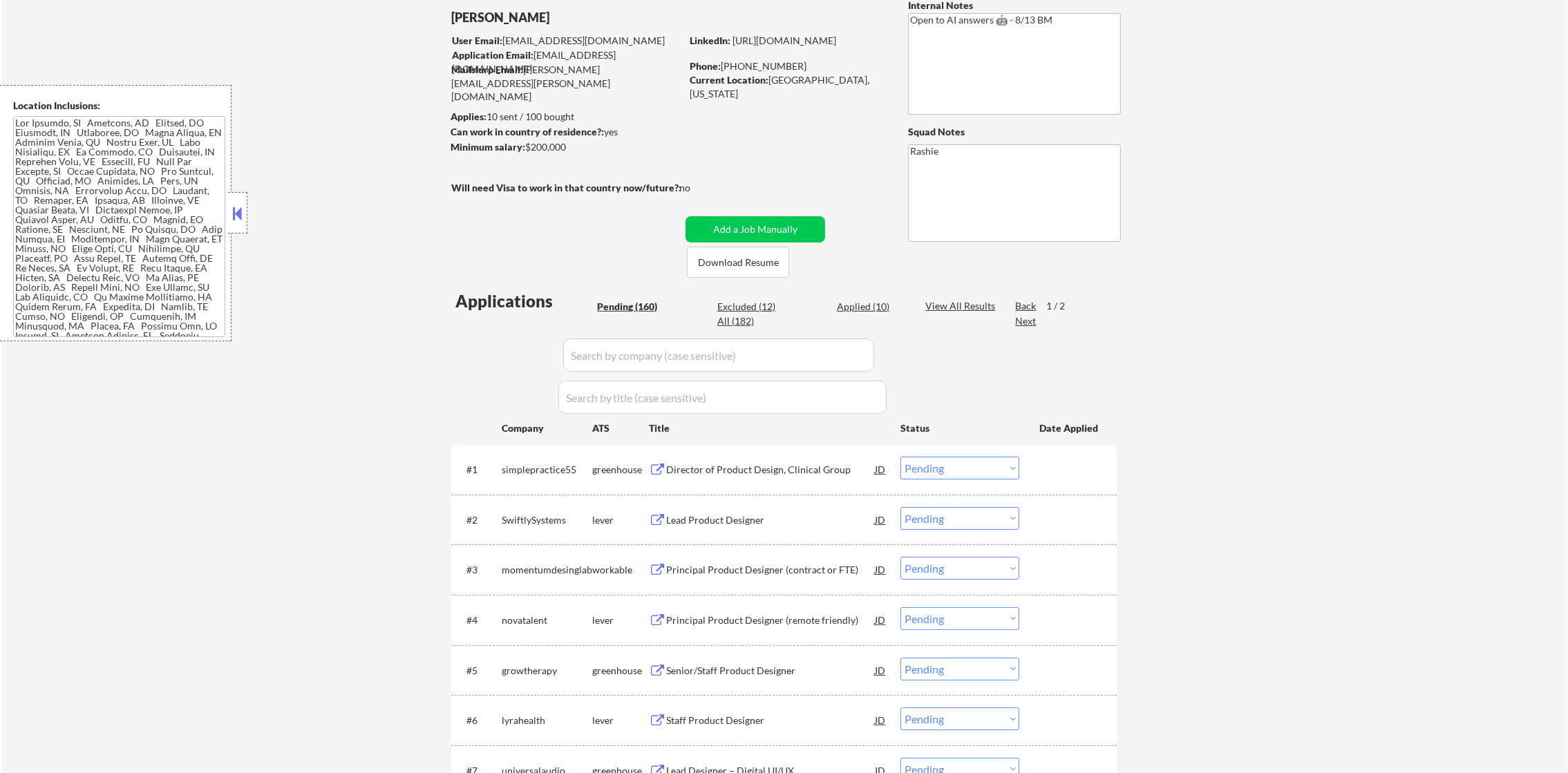
select select ""excluded__expired_""
select select ""excluded__salary_""
select select ""excluded""
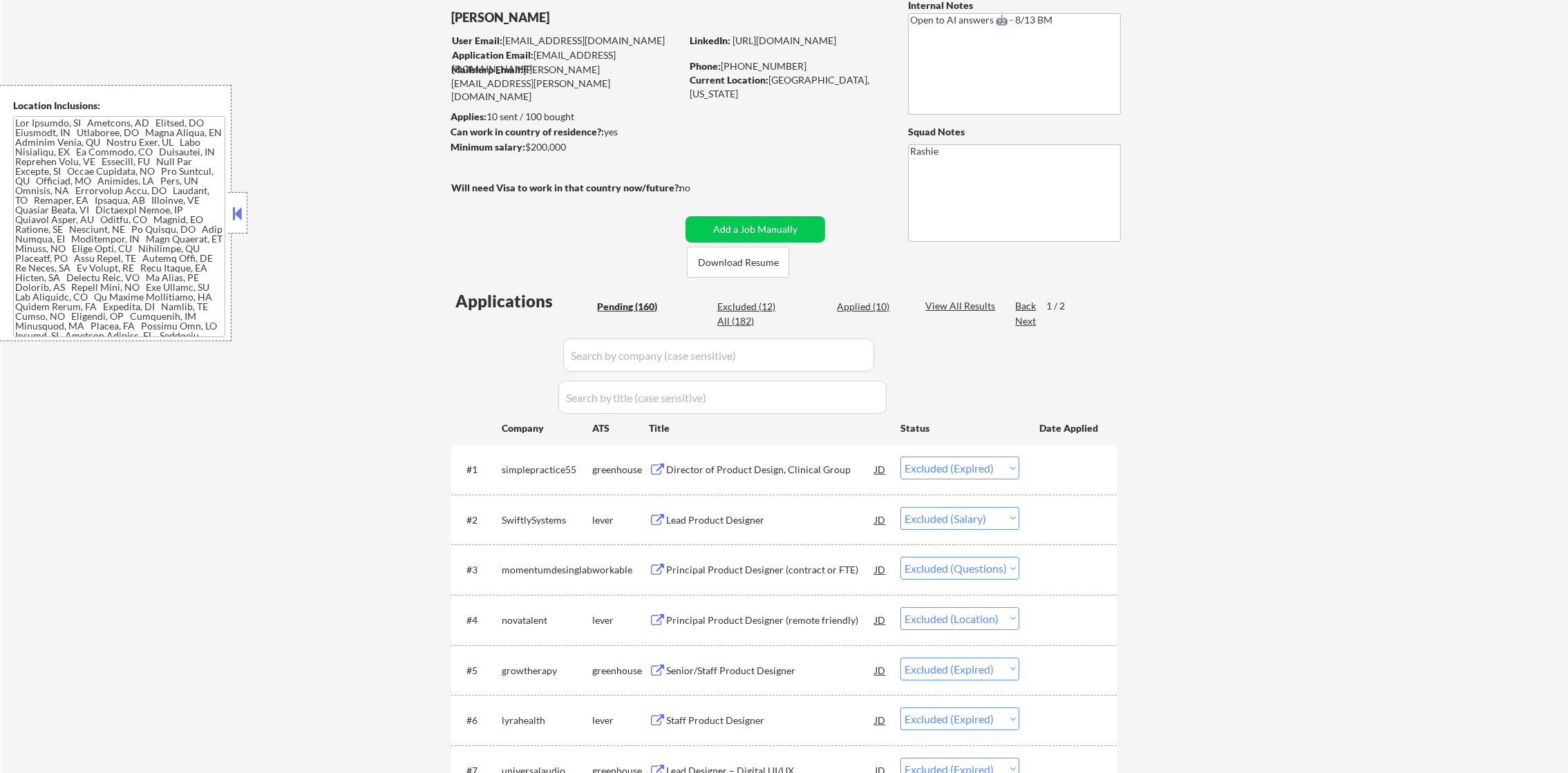
select select ""excluded__salary_""
select select ""excluded__expired_""
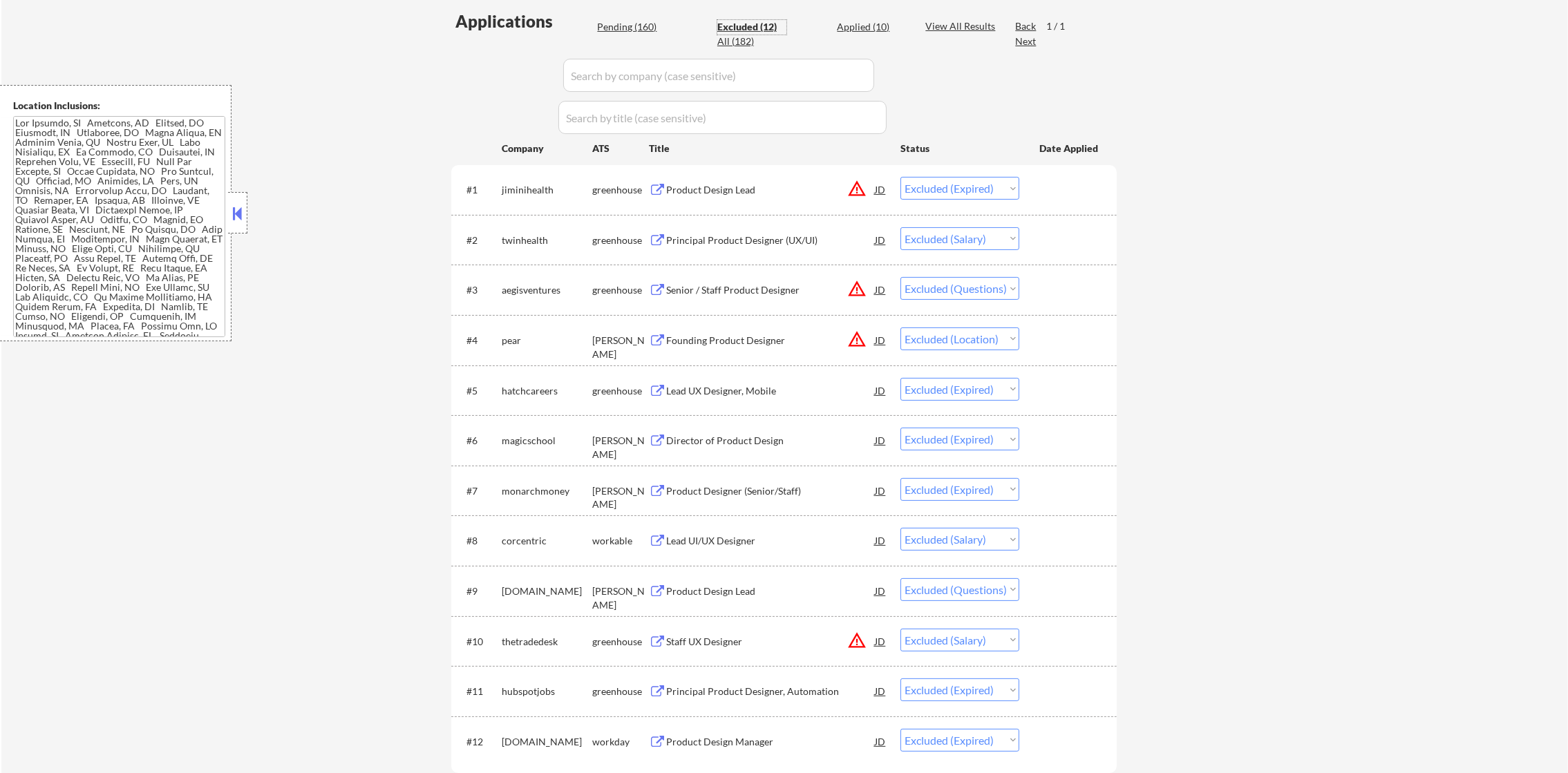
scroll to position [414, 0]
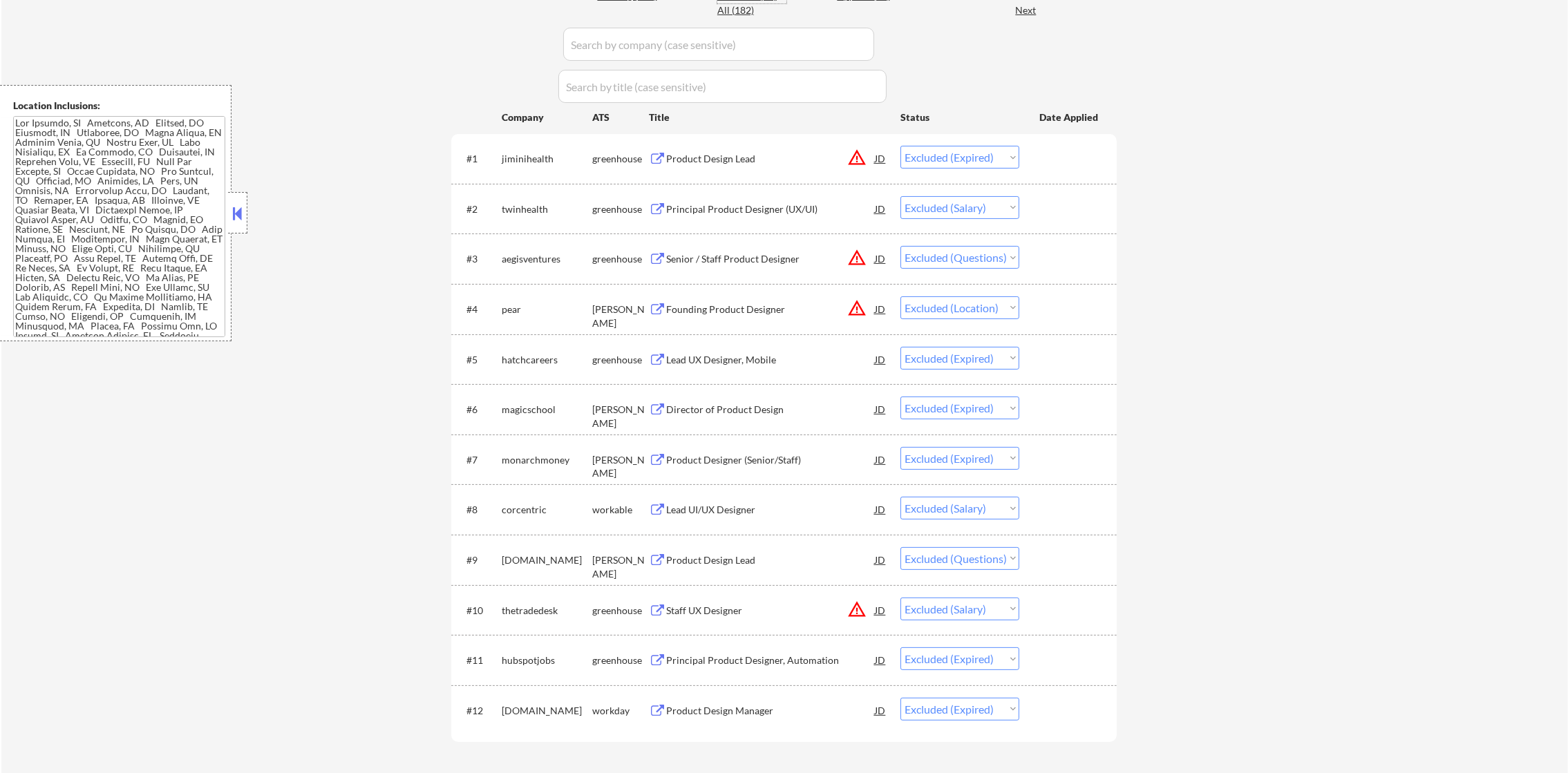
click at [756, 260] on div "Senior / Staff Product Designer" at bounding box center [770, 259] width 209 height 14
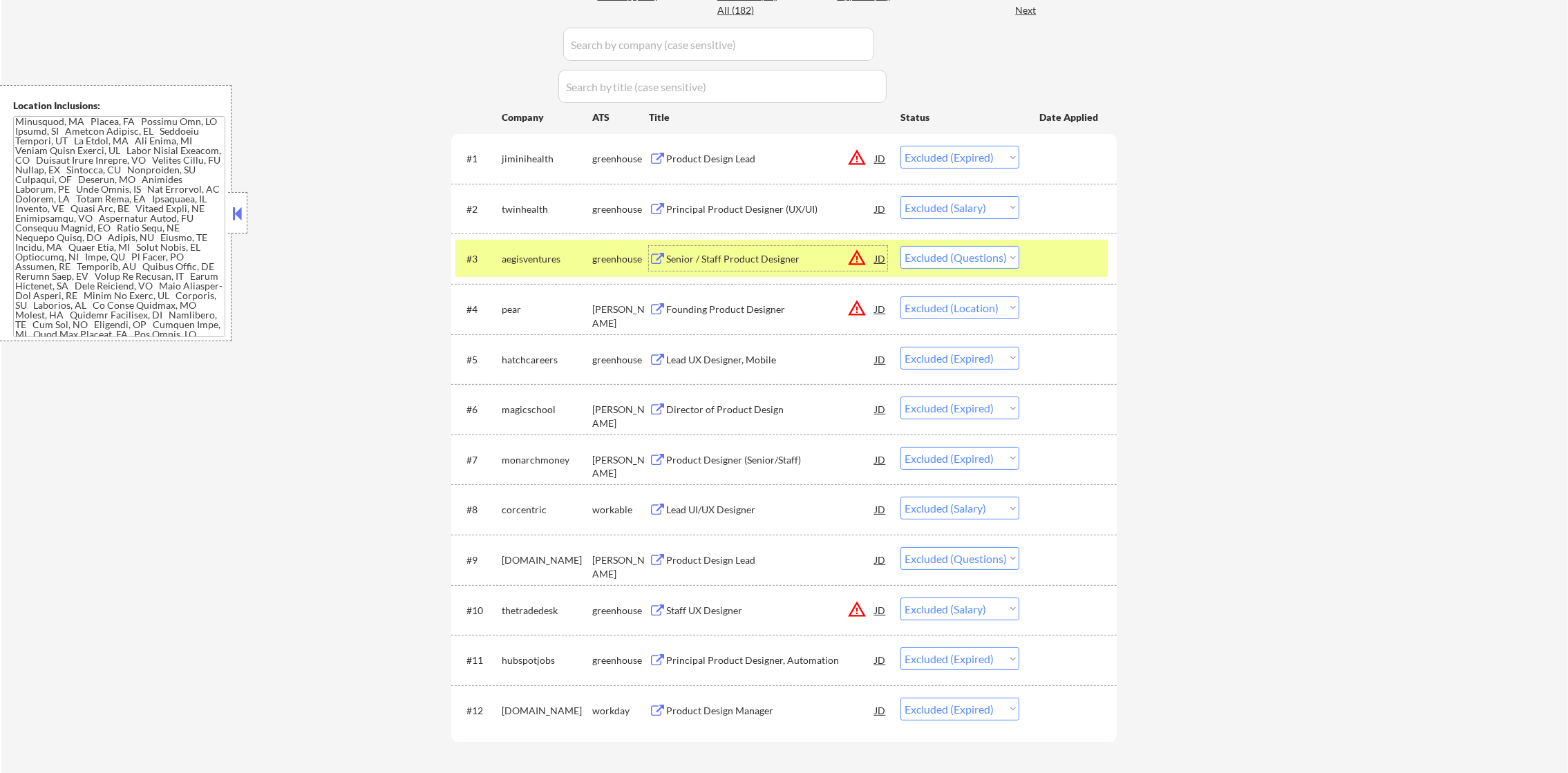
scroll to position [275, 0]
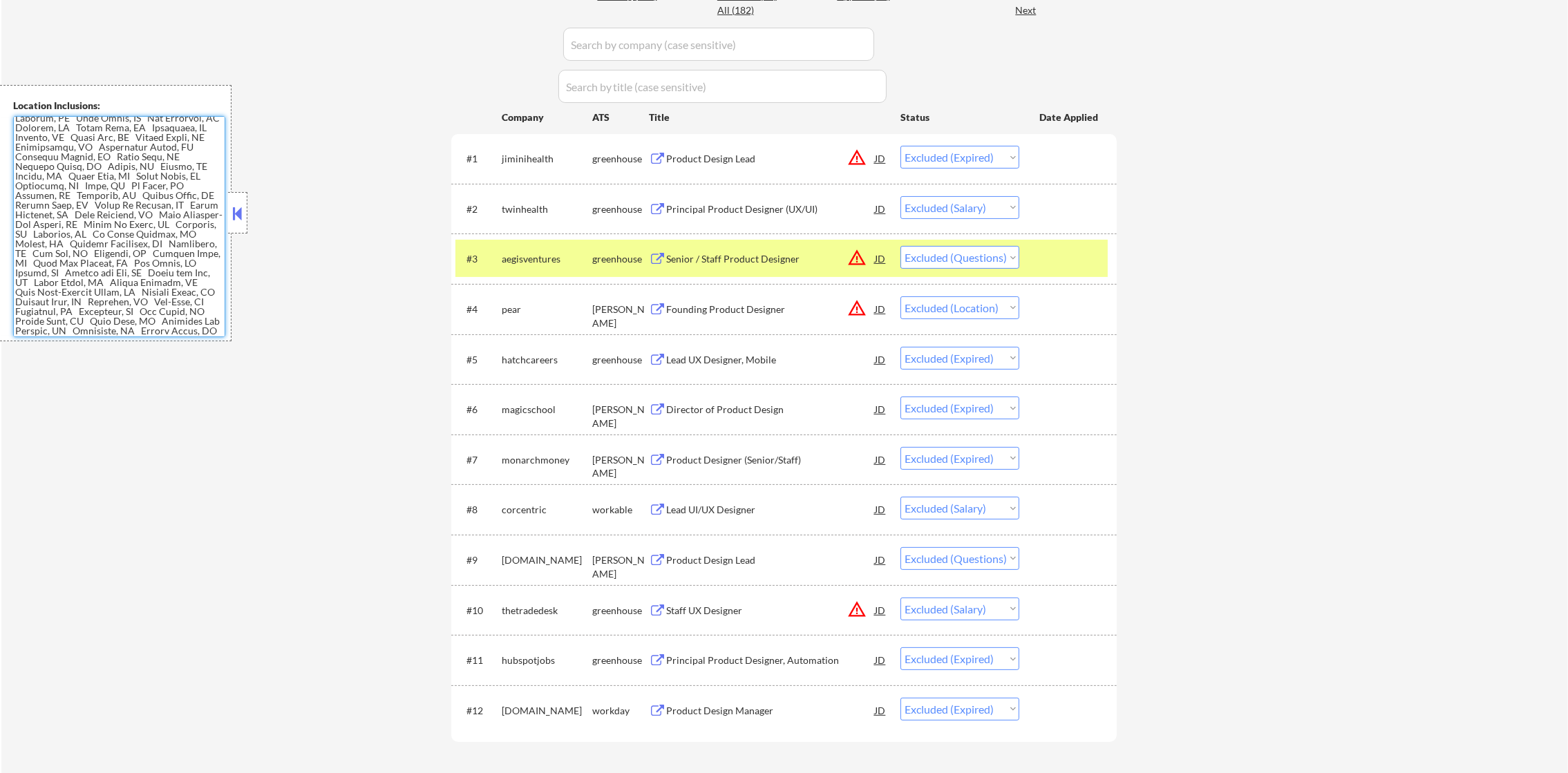
drag, startPoint x: 181, startPoint y: 336, endPoint x: 178, endPoint y: 373, distance: 37.1
click at [153, 225] on textarea at bounding box center [119, 226] width 213 height 221
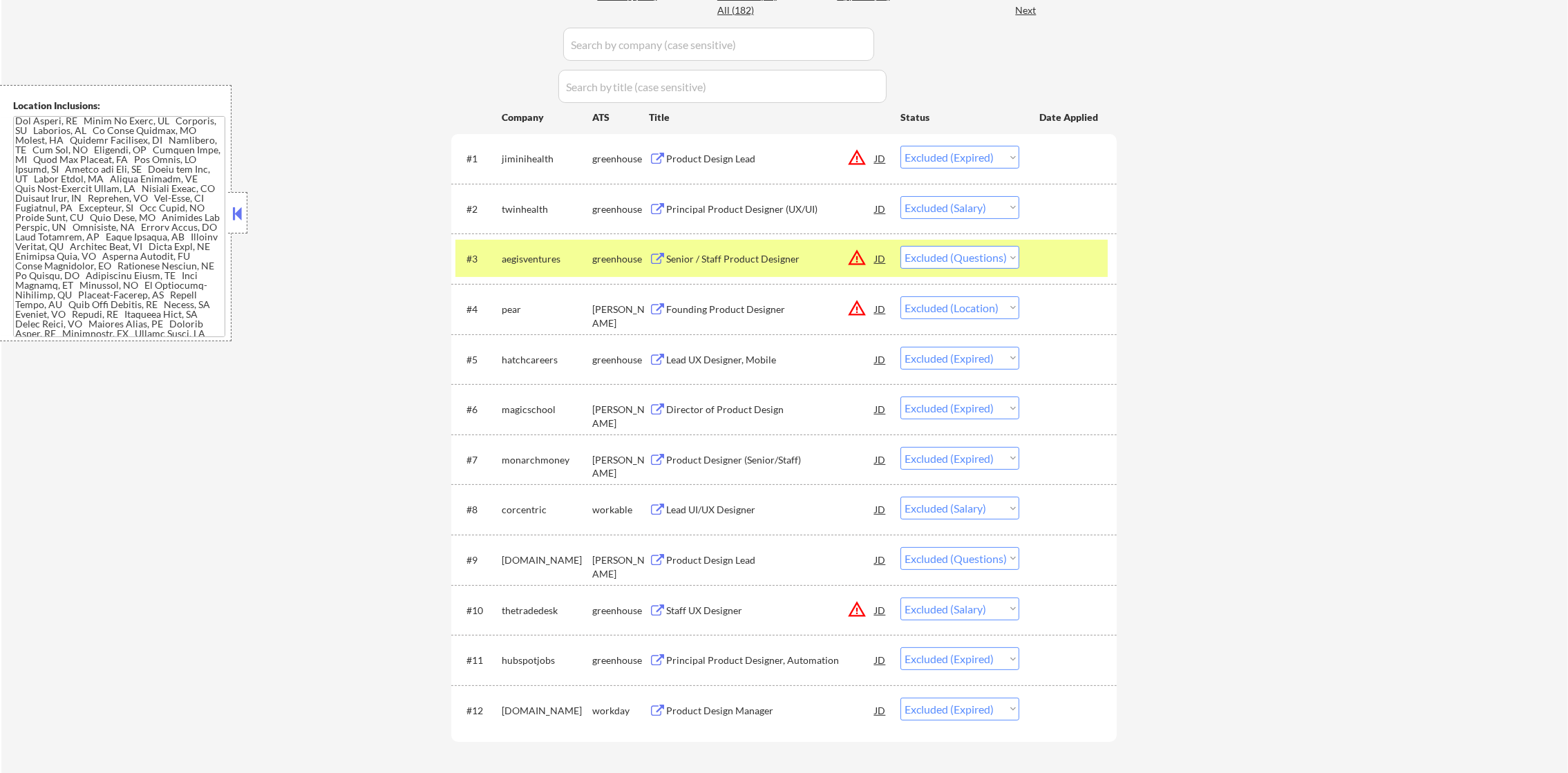
drag, startPoint x: 240, startPoint y: 208, endPoint x: 253, endPoint y: 233, distance: 28.2
click at [242, 205] on button at bounding box center [237, 213] width 15 height 20
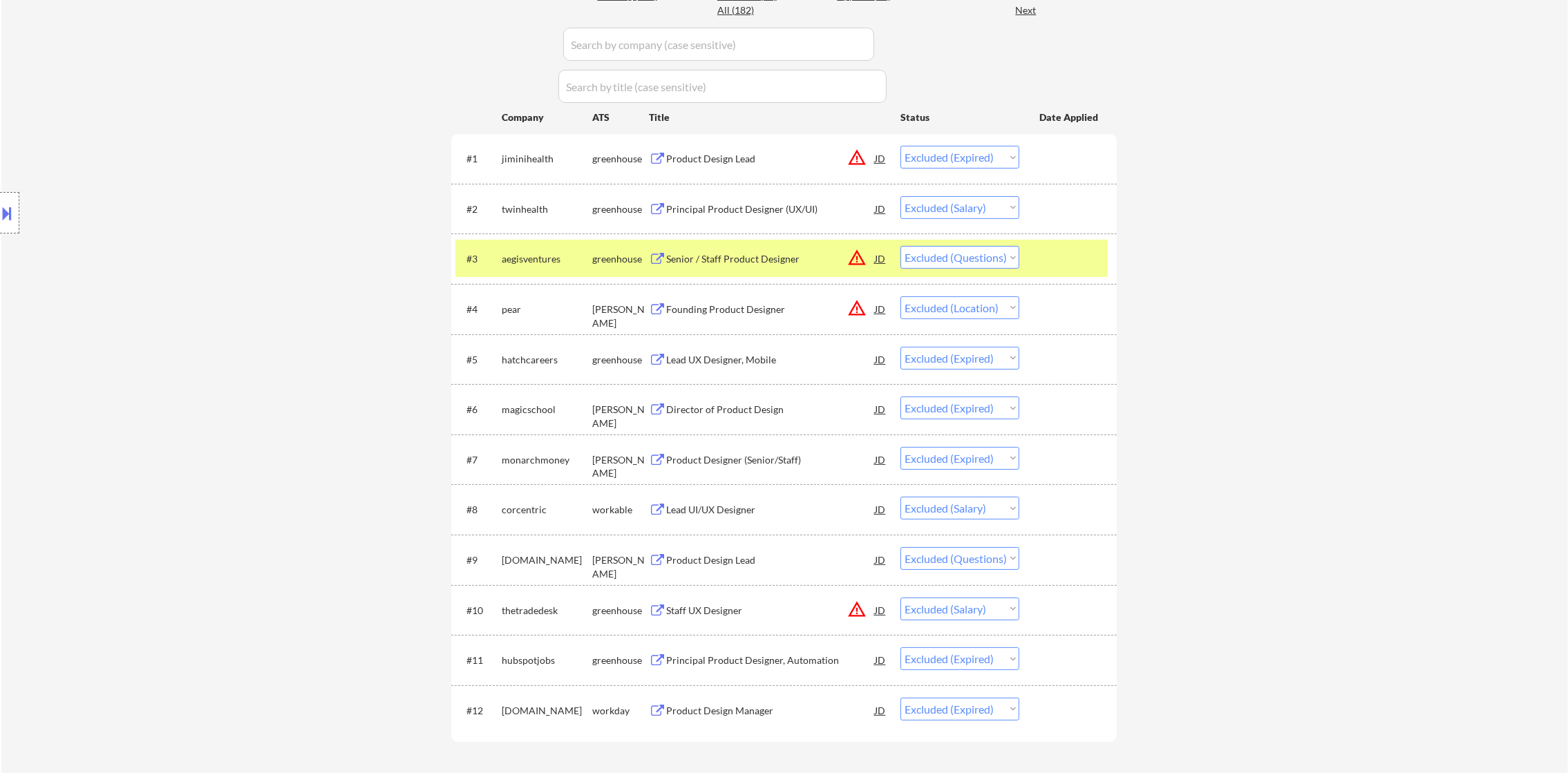
click at [11, 214] on button at bounding box center [8, 213] width 15 height 23
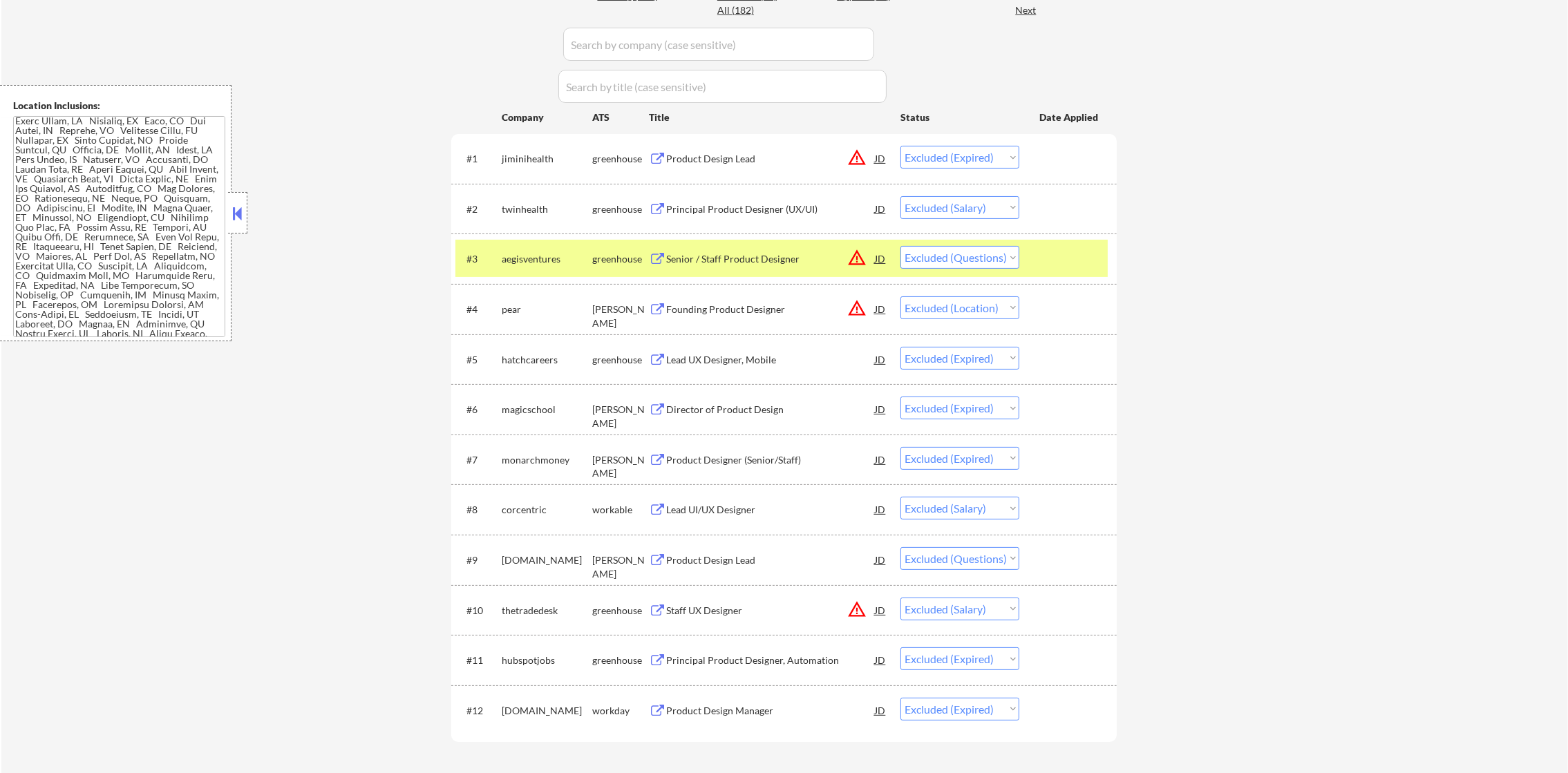
scroll to position [725, 0]
click at [435, 196] on div "← Return to /applysquad Mailslurp Inbox Job Search Builder [PERSON_NAME] User E…" at bounding box center [785, 221] width 1566 height 1161
click at [956, 257] on select "Choose an option... Pending Applied Excluded (Questions) Excluded (Expired) Exc…" at bounding box center [960, 257] width 119 height 23
click at [901, 246] on select "Choose an option... Pending Applied Excluded (Questions) Excluded (Expired) Exc…" at bounding box center [960, 257] width 119 height 23
click at [515, 277] on div "#3 aegisventures greenhouse Senior / Staff Product Designer JD warning_amber Ch…" at bounding box center [782, 258] width 653 height 37
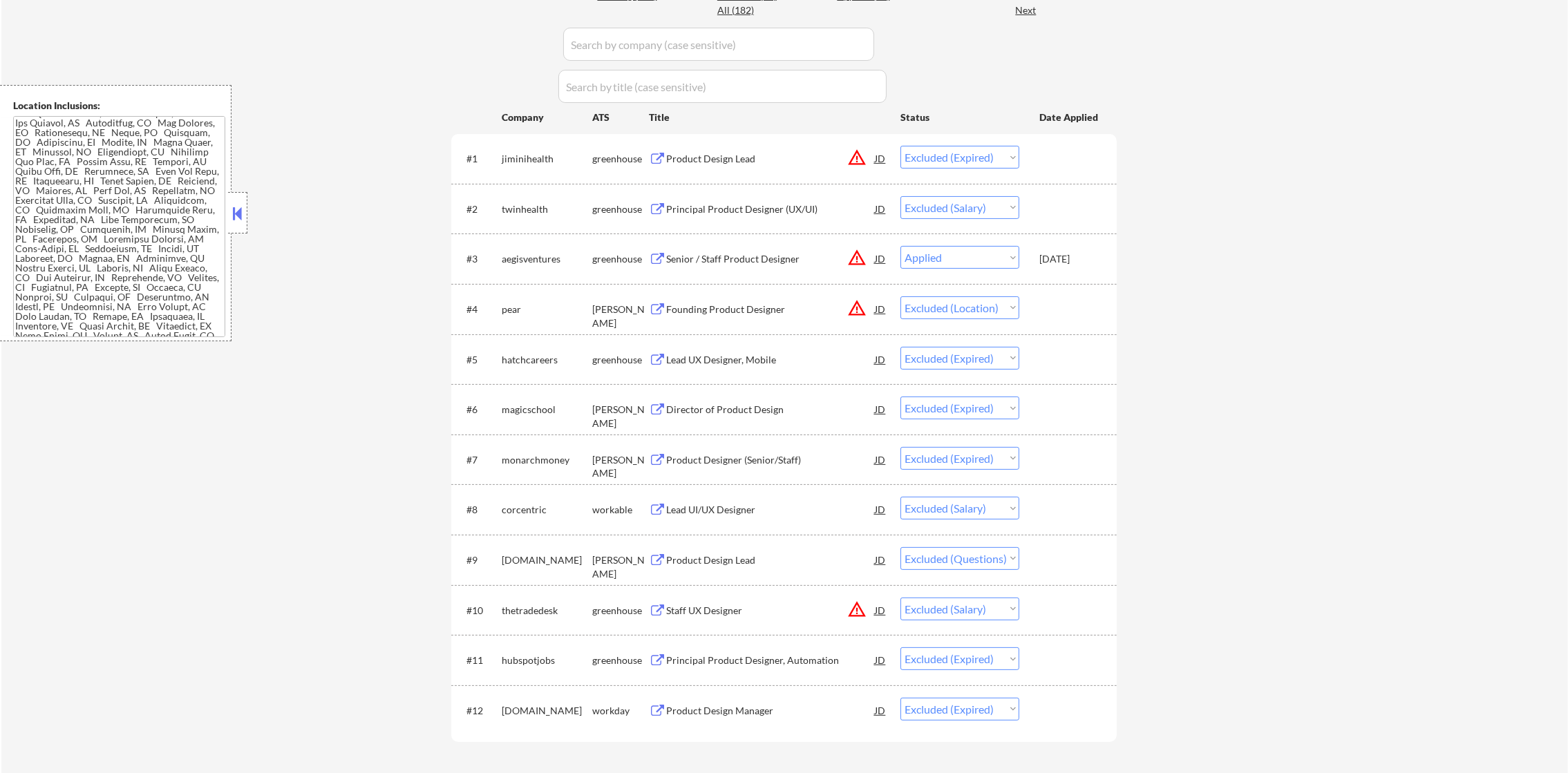
select select ""excluded__location_""
select select ""excluded__expired_""
select select ""excluded__salary_""
select select ""excluded""
select select ""excluded__salary_""
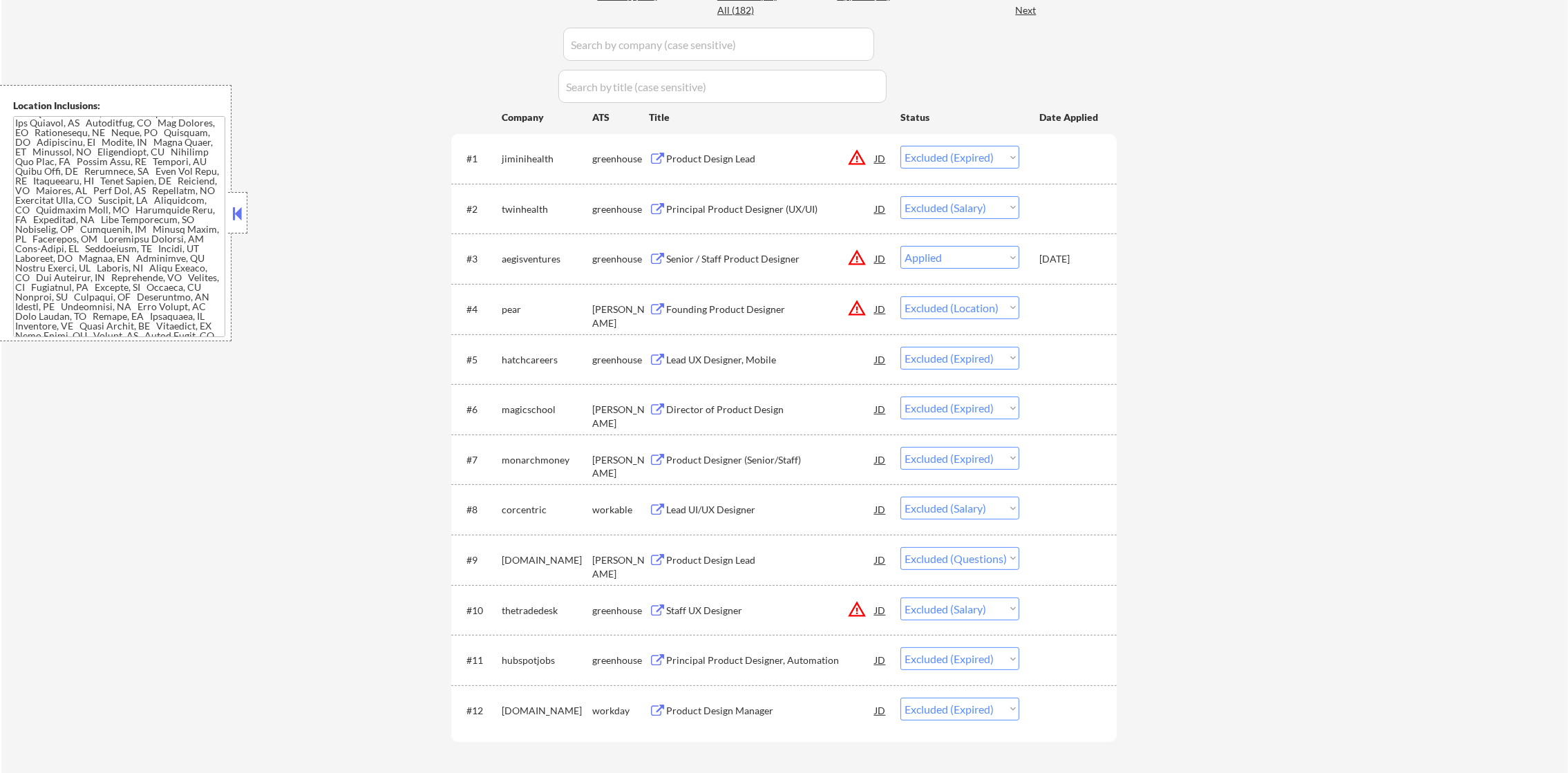
select select ""excluded__expired_""
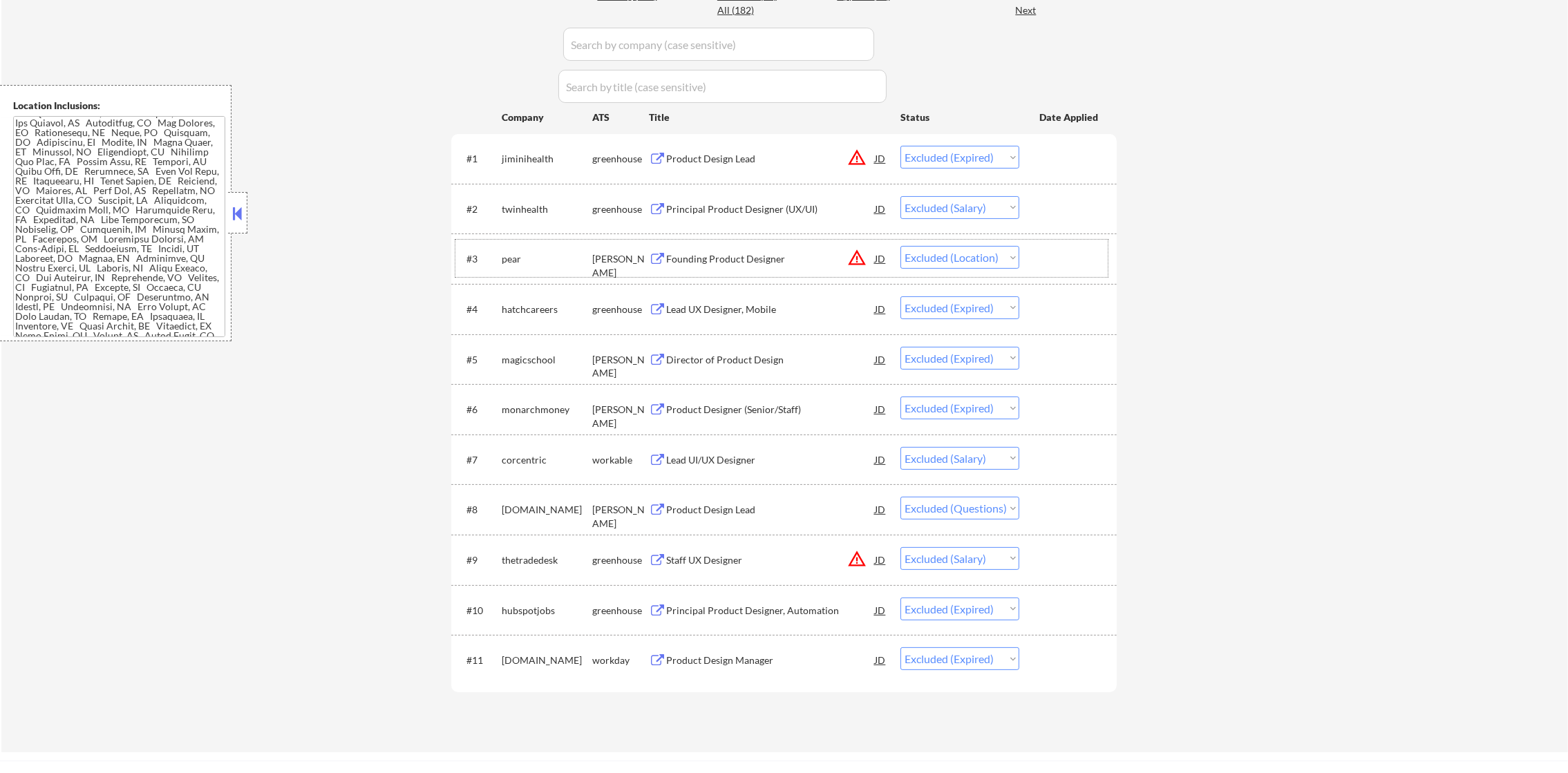
scroll to position [553, 0]
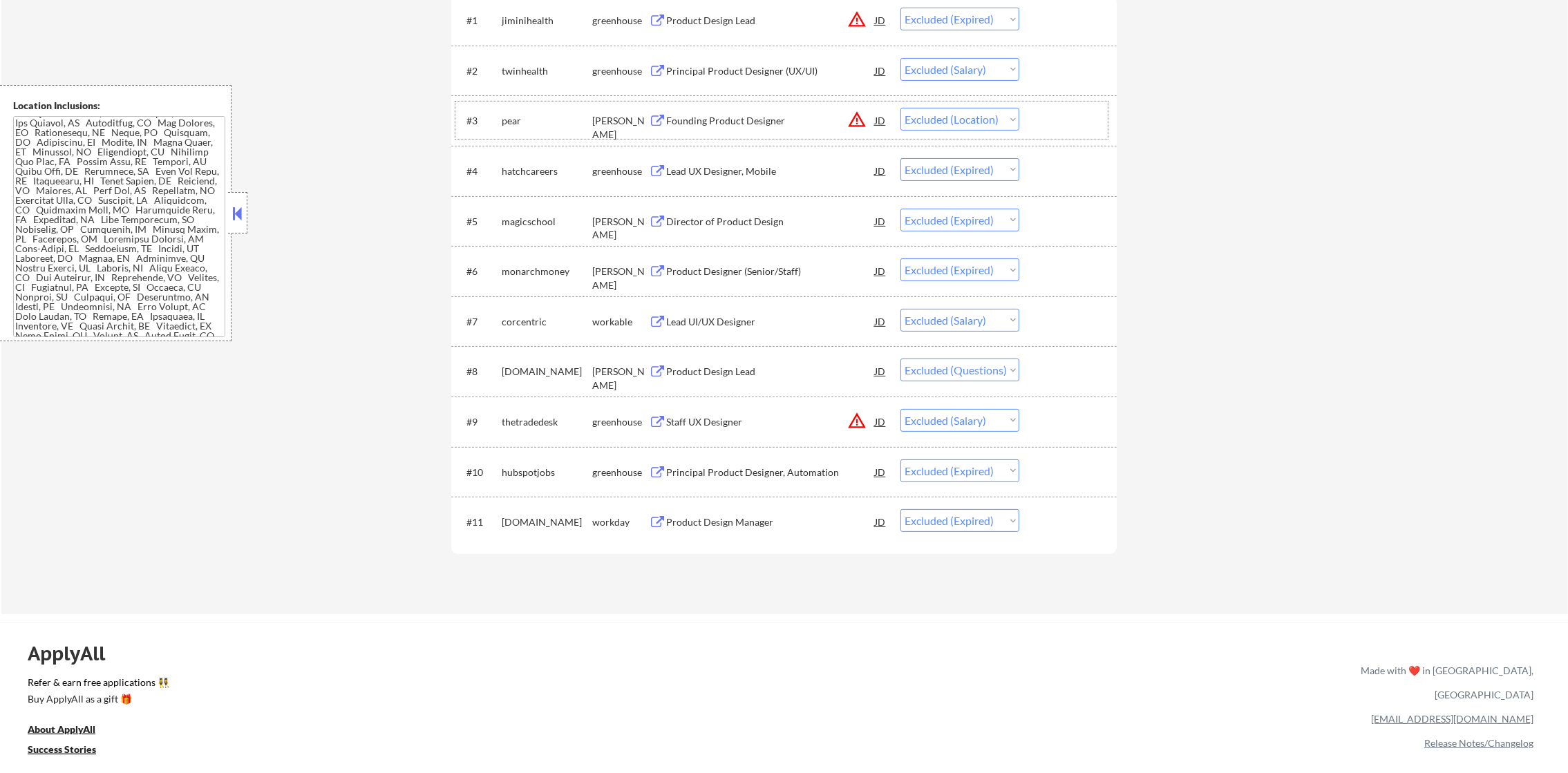
click at [719, 355] on div "#8 [DOMAIN_NAME] [PERSON_NAME] Product Design Lead JD warning_amber Choose an o…" at bounding box center [782, 370] width 653 height 37
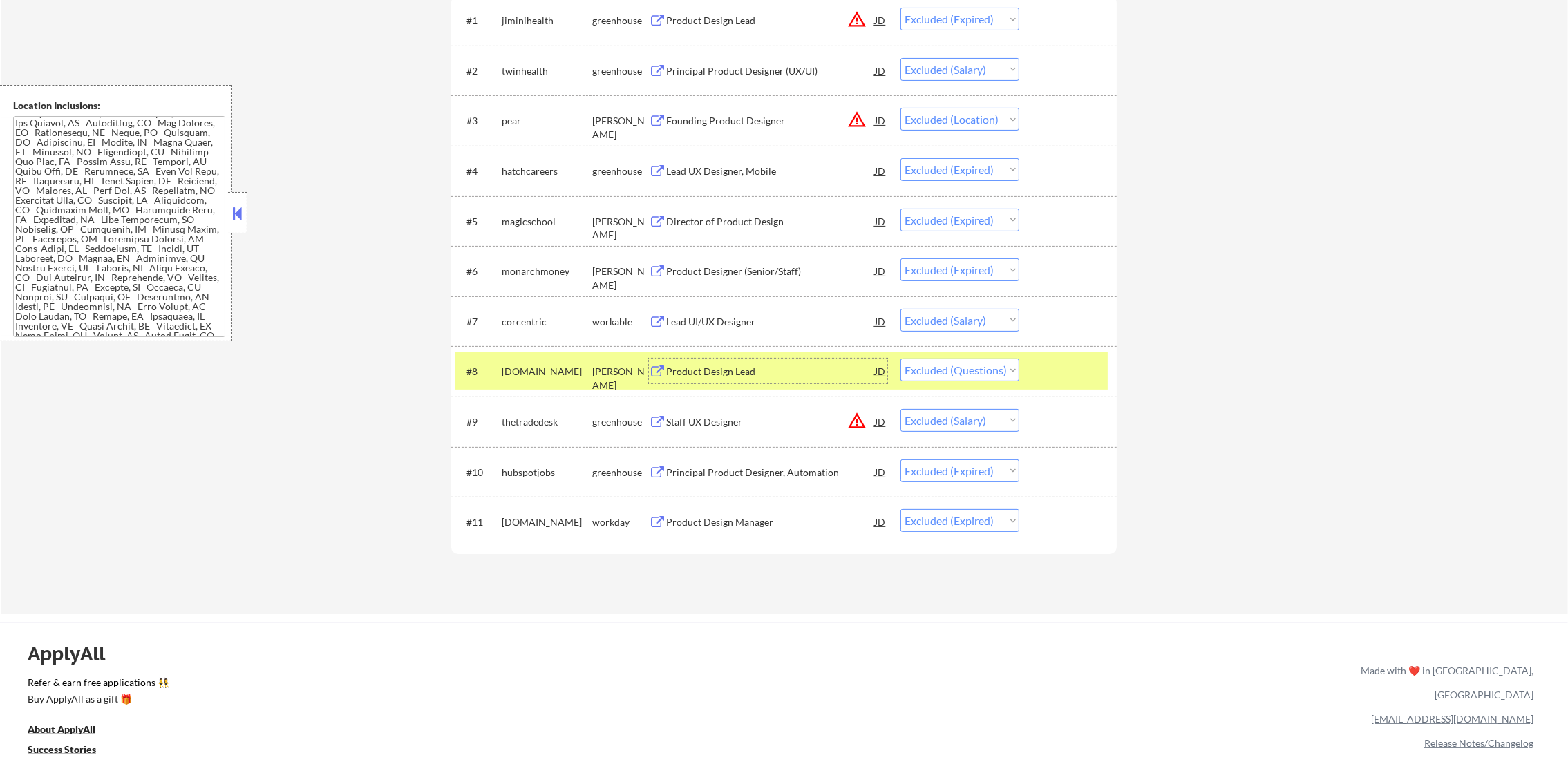
click at [715, 367] on div "Product Design Lead" at bounding box center [770, 372] width 209 height 14
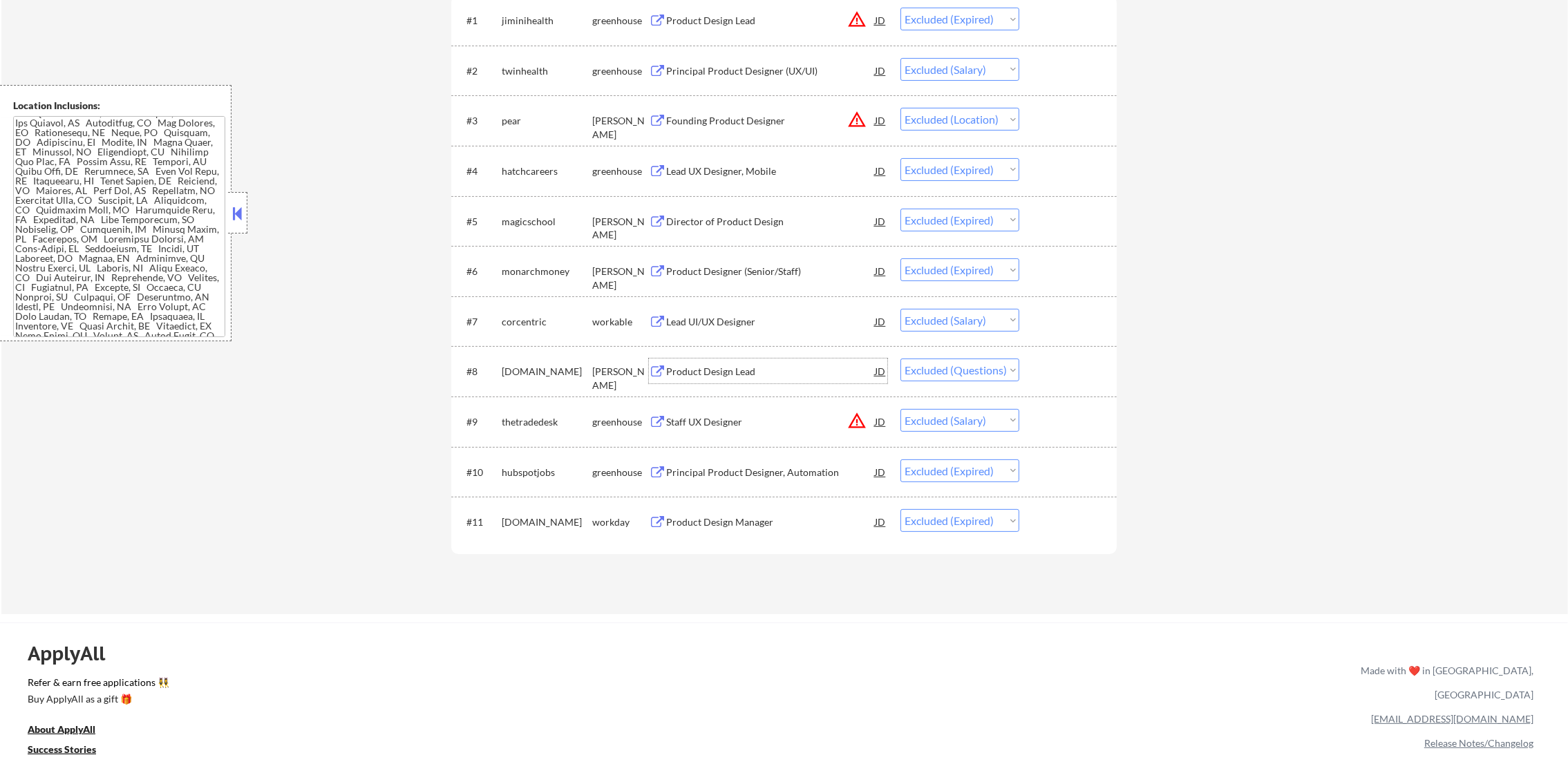
click at [940, 369] on select "Choose an option... Pending Applied Excluded (Questions) Excluded (Expired) Exc…" at bounding box center [960, 370] width 119 height 23
select select ""excluded__other_""
click at [901, 359] on select "Choose an option... Pending Applied Excluded (Questions) Excluded (Expired) Exc…" at bounding box center [960, 370] width 119 height 23
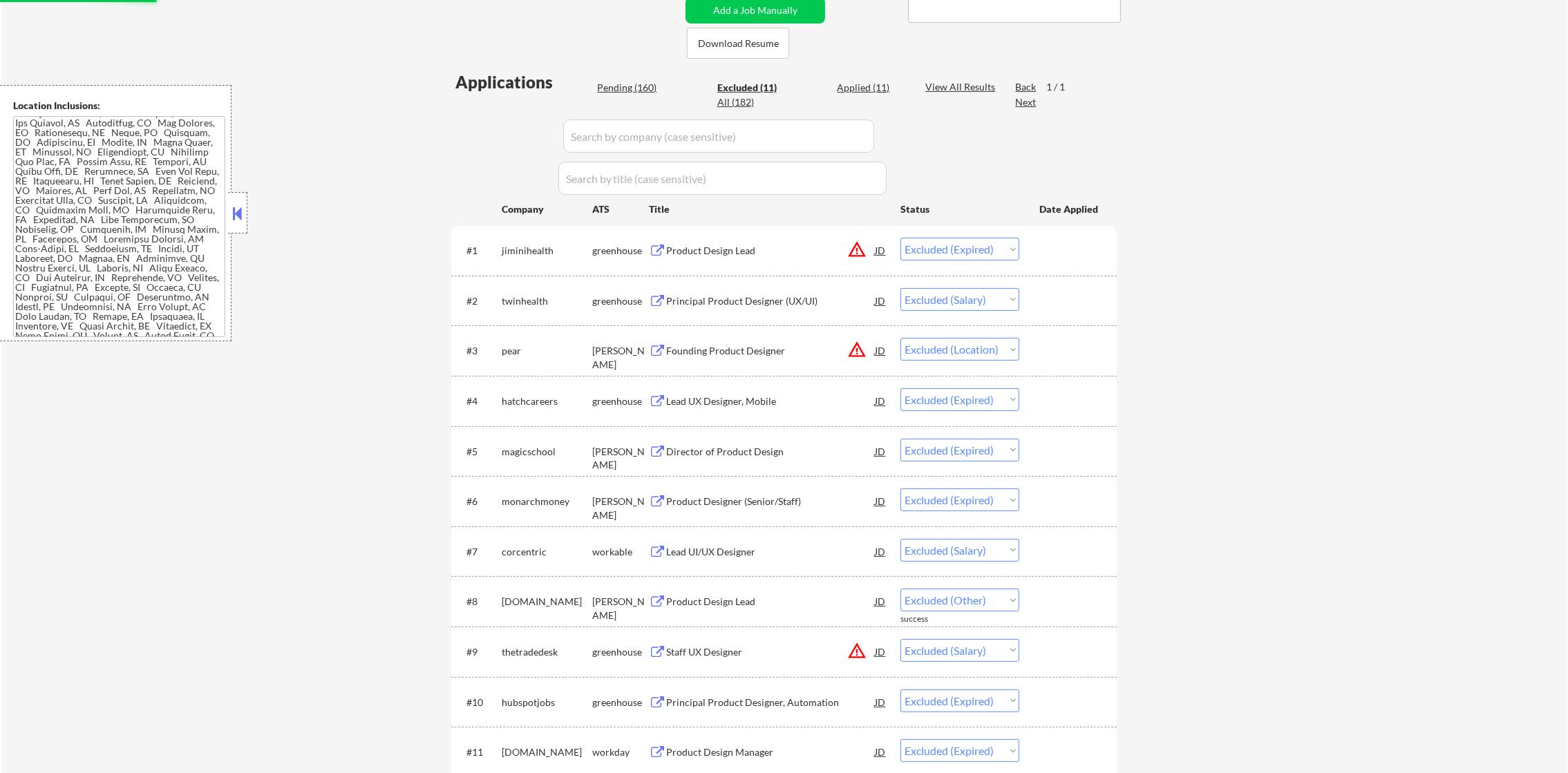
scroll to position [242, 0]
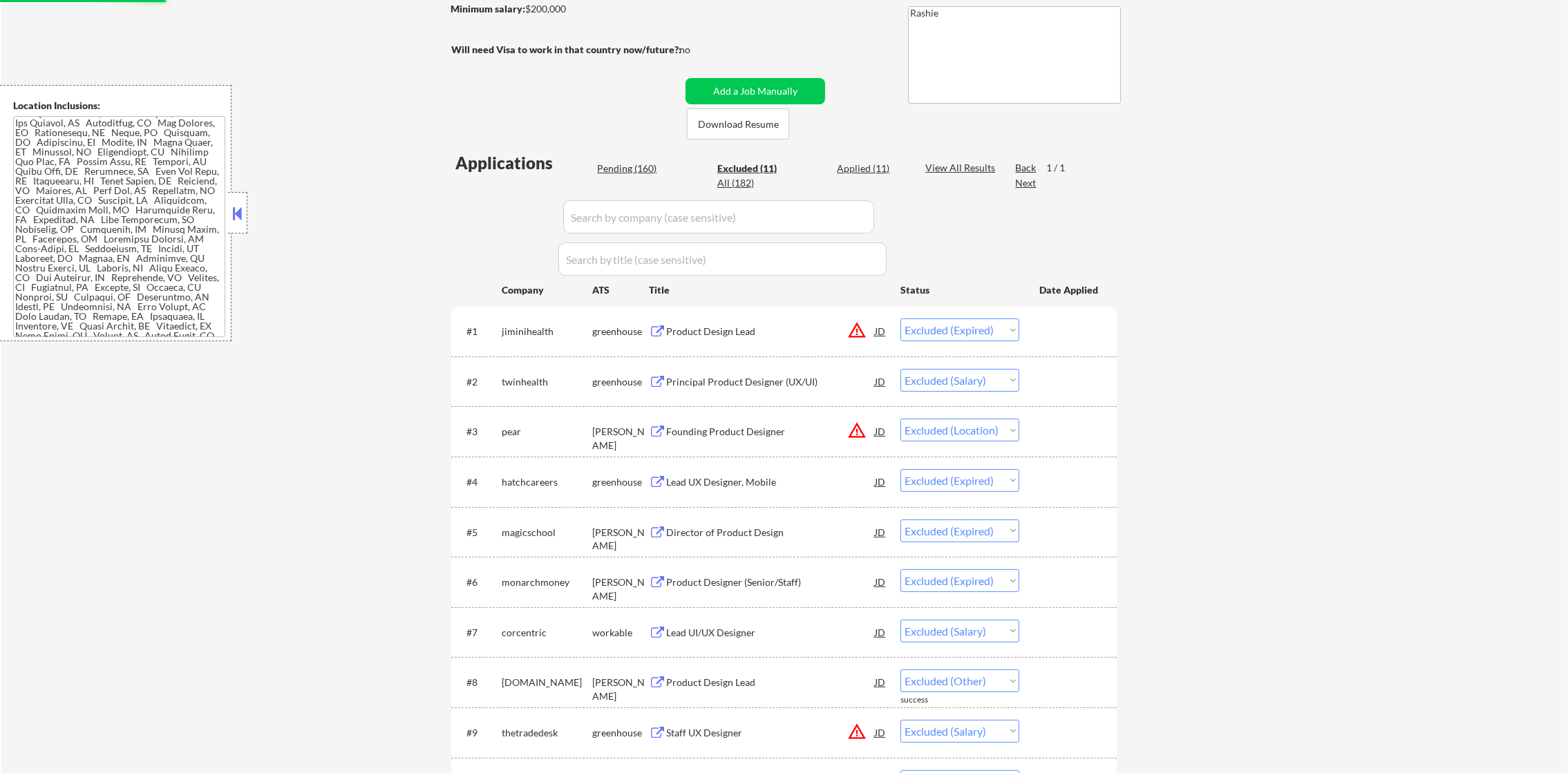
click at [622, 153] on div "Applications Pending (160) Excluded (11) Applied (11) All (182) View All Result…" at bounding box center [784, 524] width 666 height 747
click at [619, 160] on div "Applications Pending (160) Excluded (11) Applied (11) All (182) View All Result…" at bounding box center [784, 524] width 666 height 747
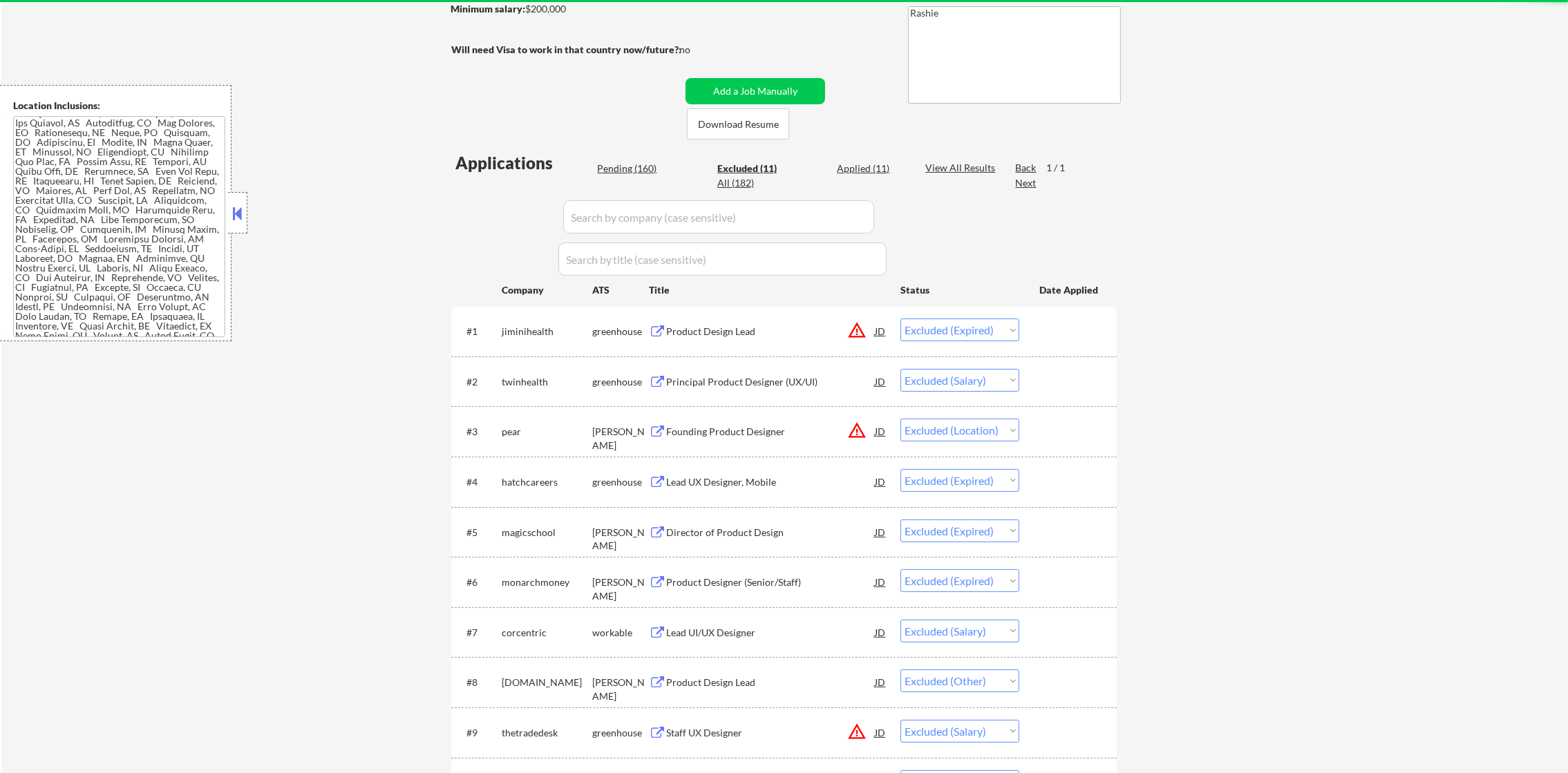
click at [619, 170] on div "Pending (160)" at bounding box center [631, 168] width 69 height 14
select select ""pending""
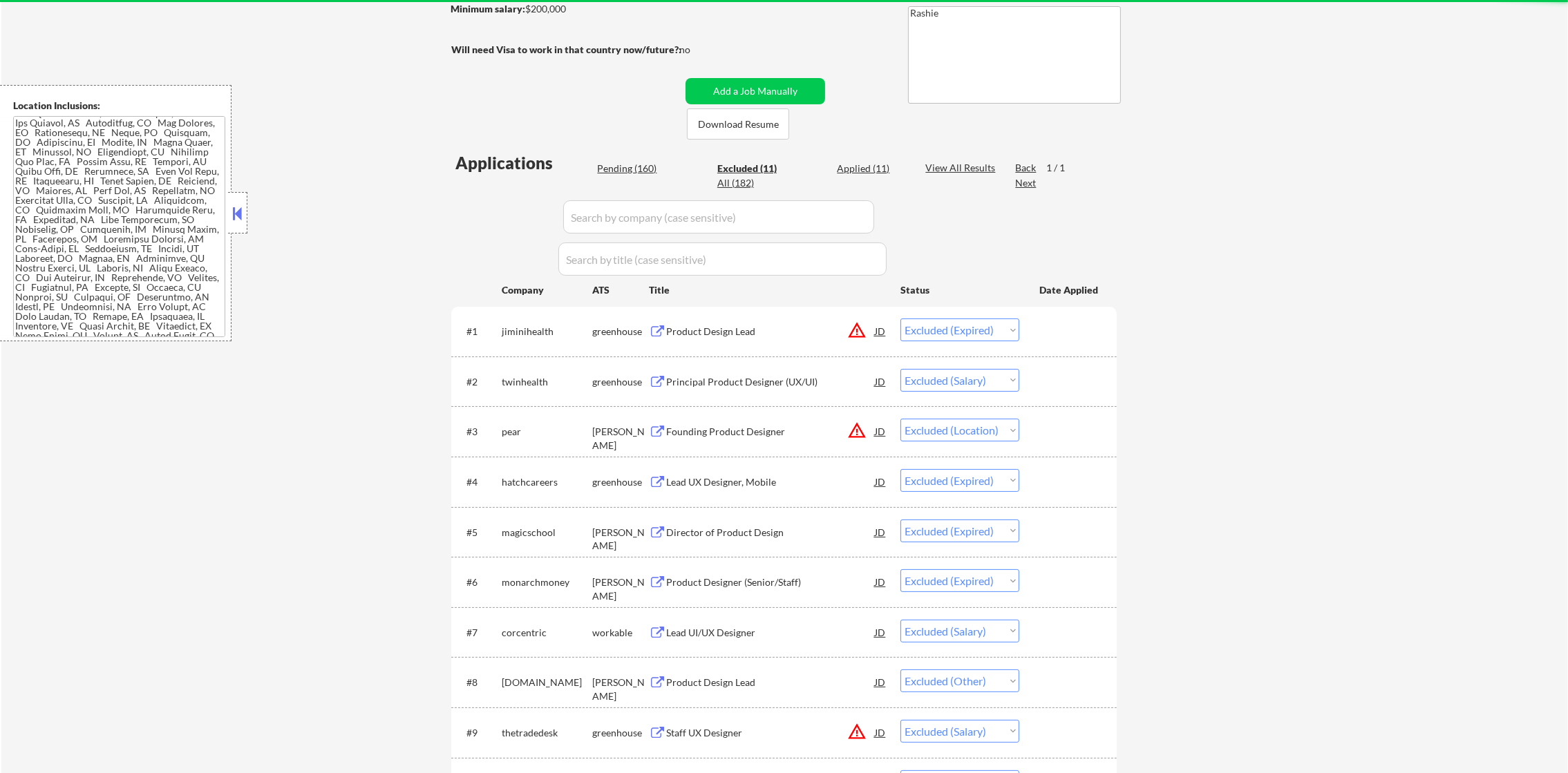
select select ""pending""
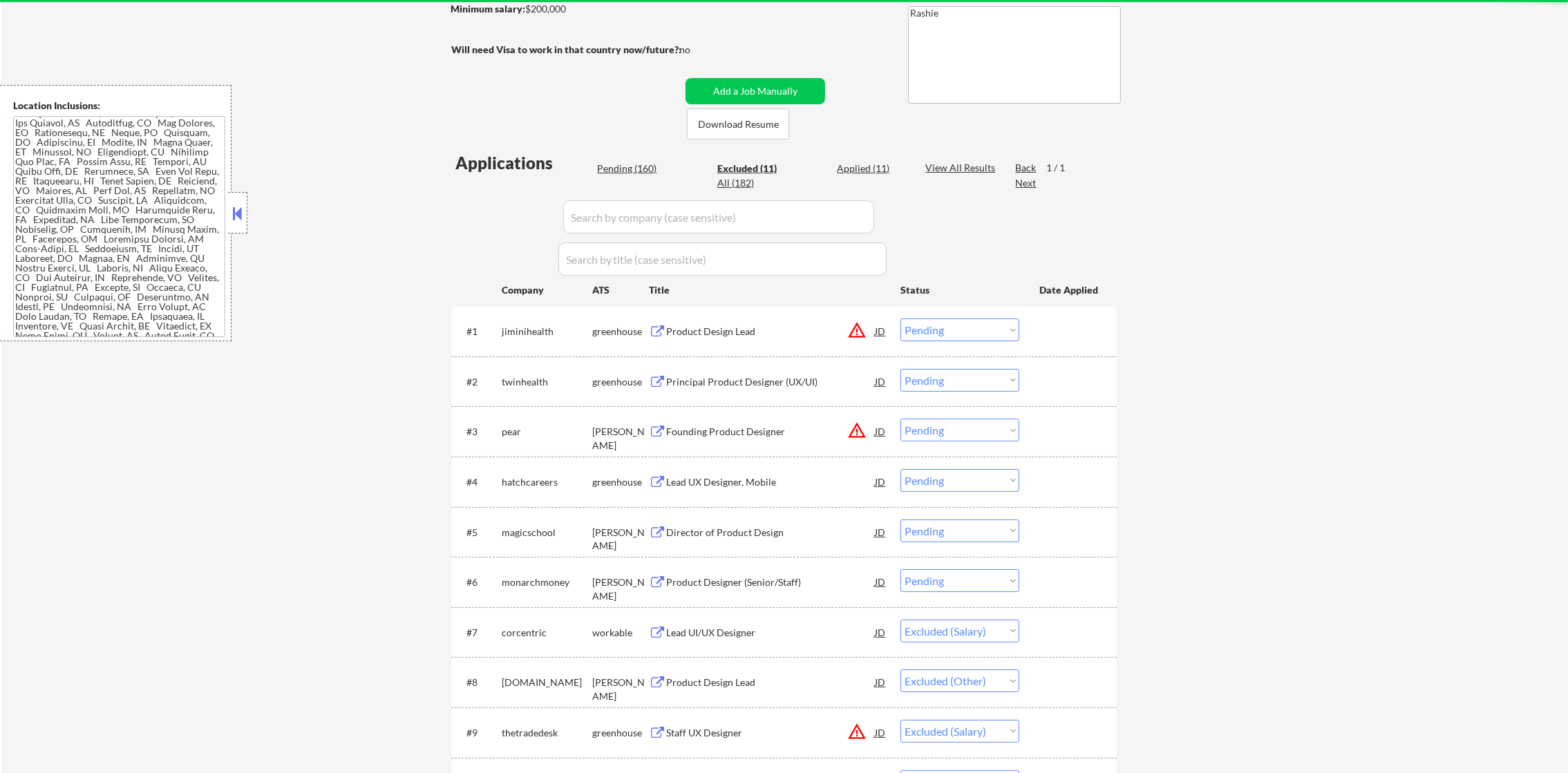
select select ""pending""
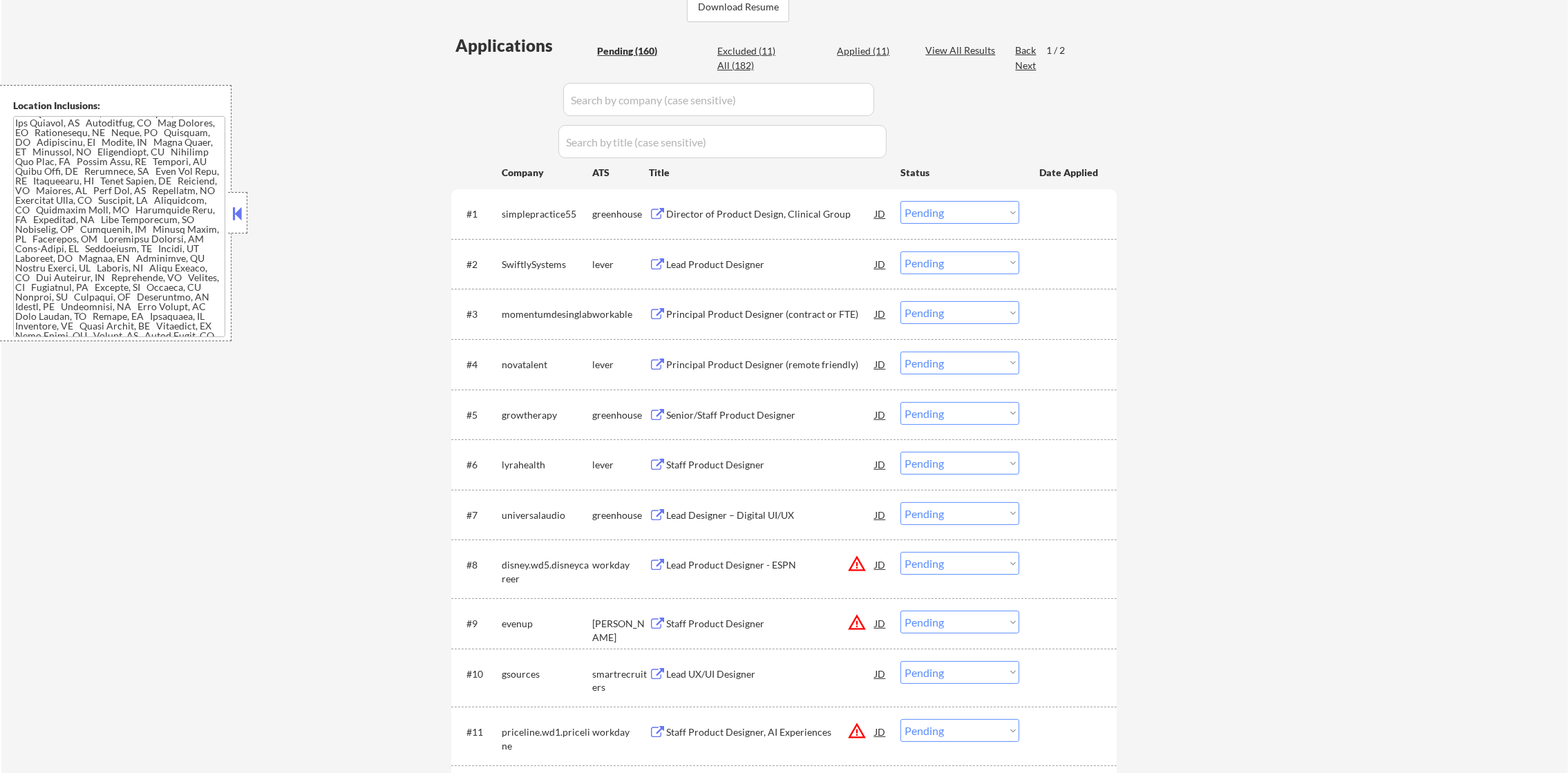
scroll to position [379, 0]
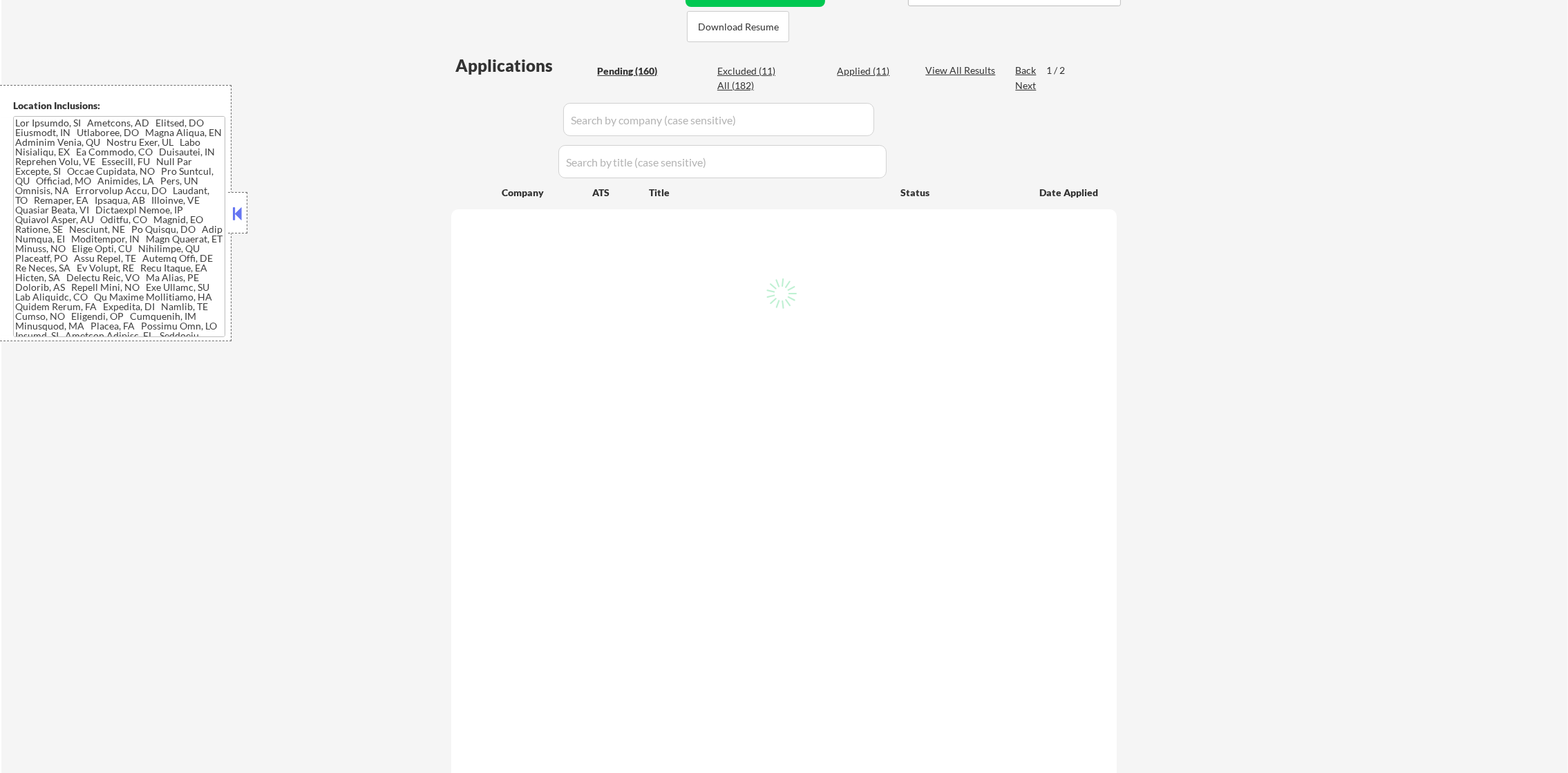
scroll to position [345, 0]
select select ""pending""
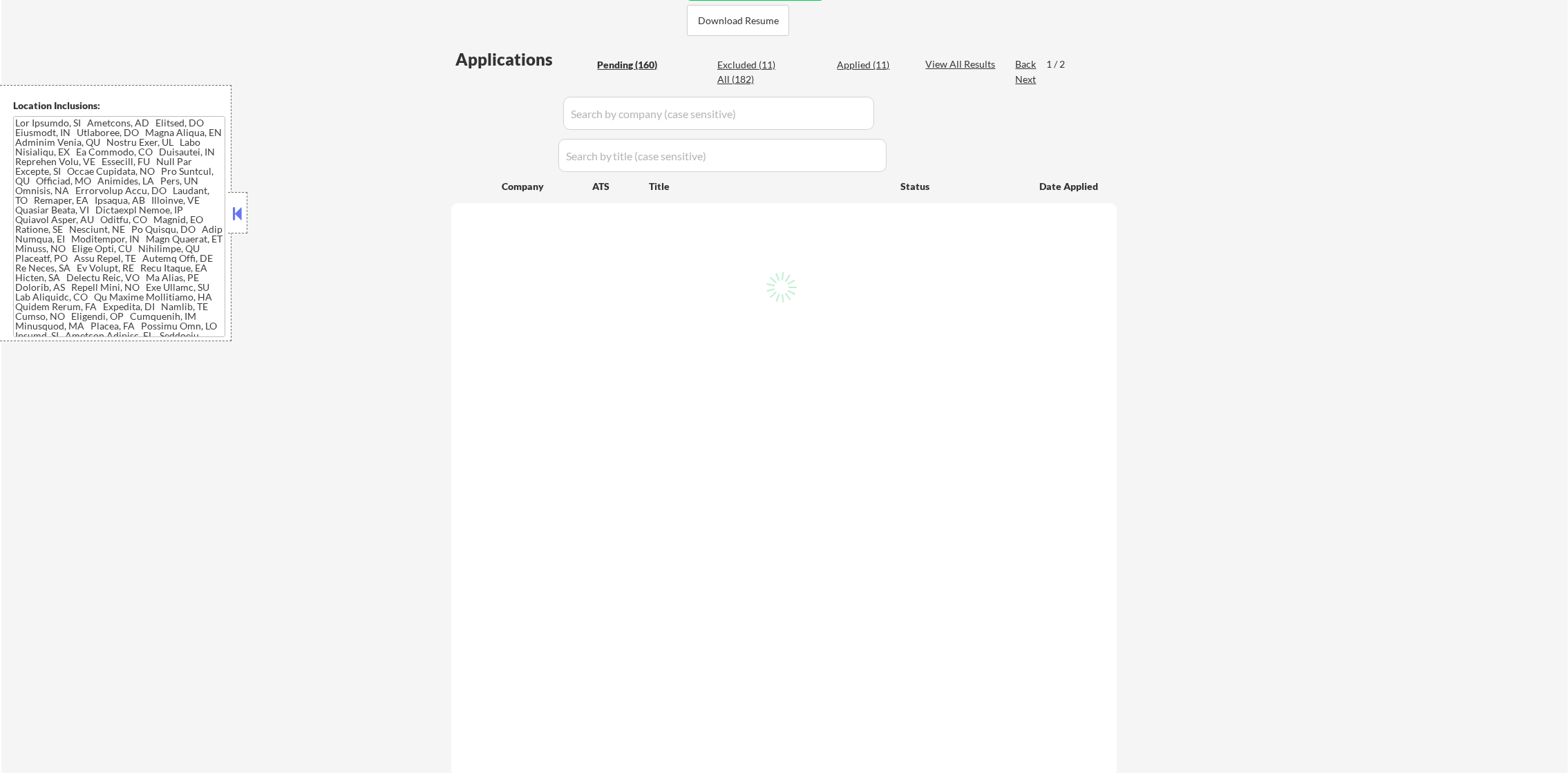
select select ""pending""
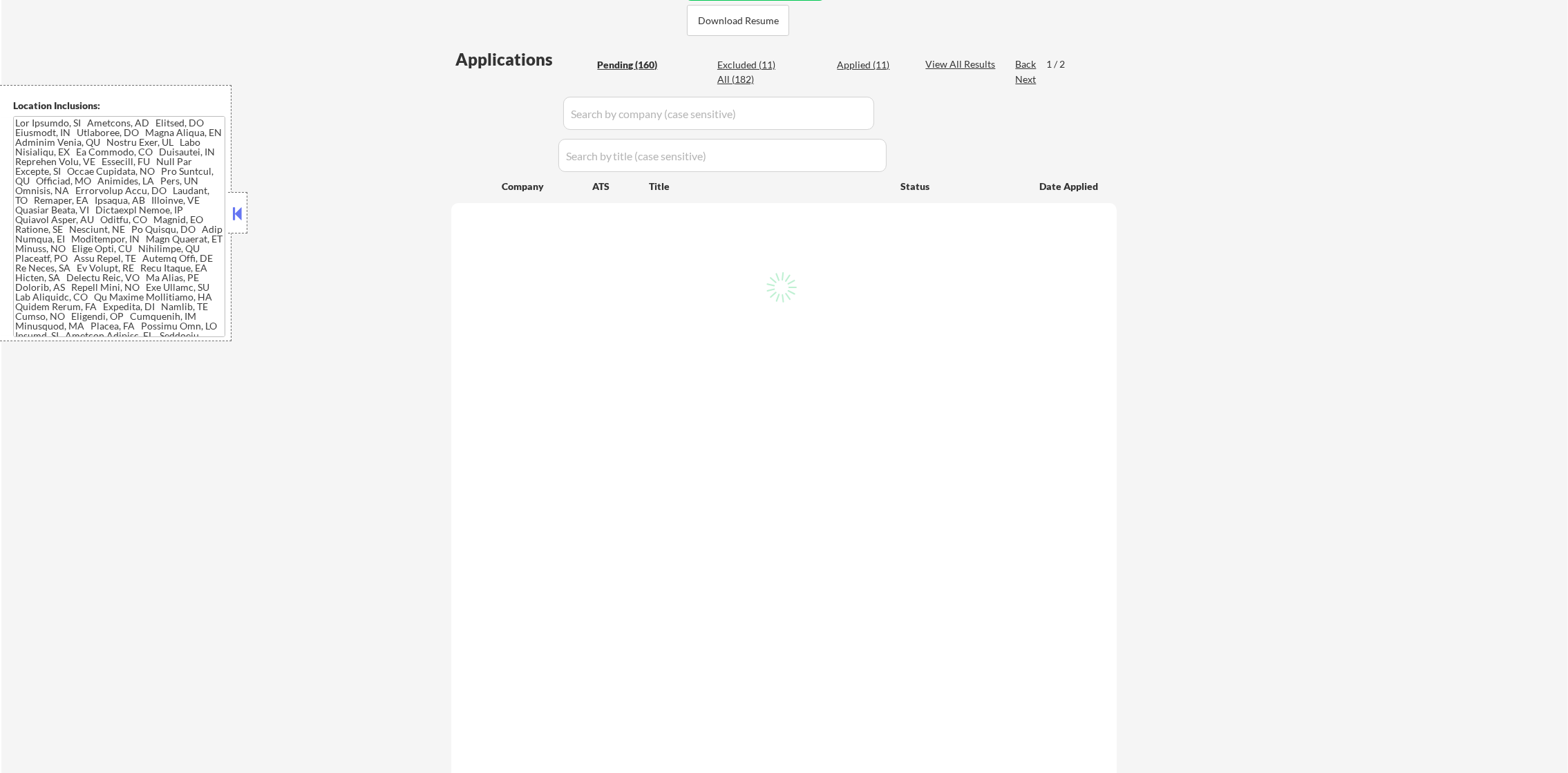
select select ""pending""
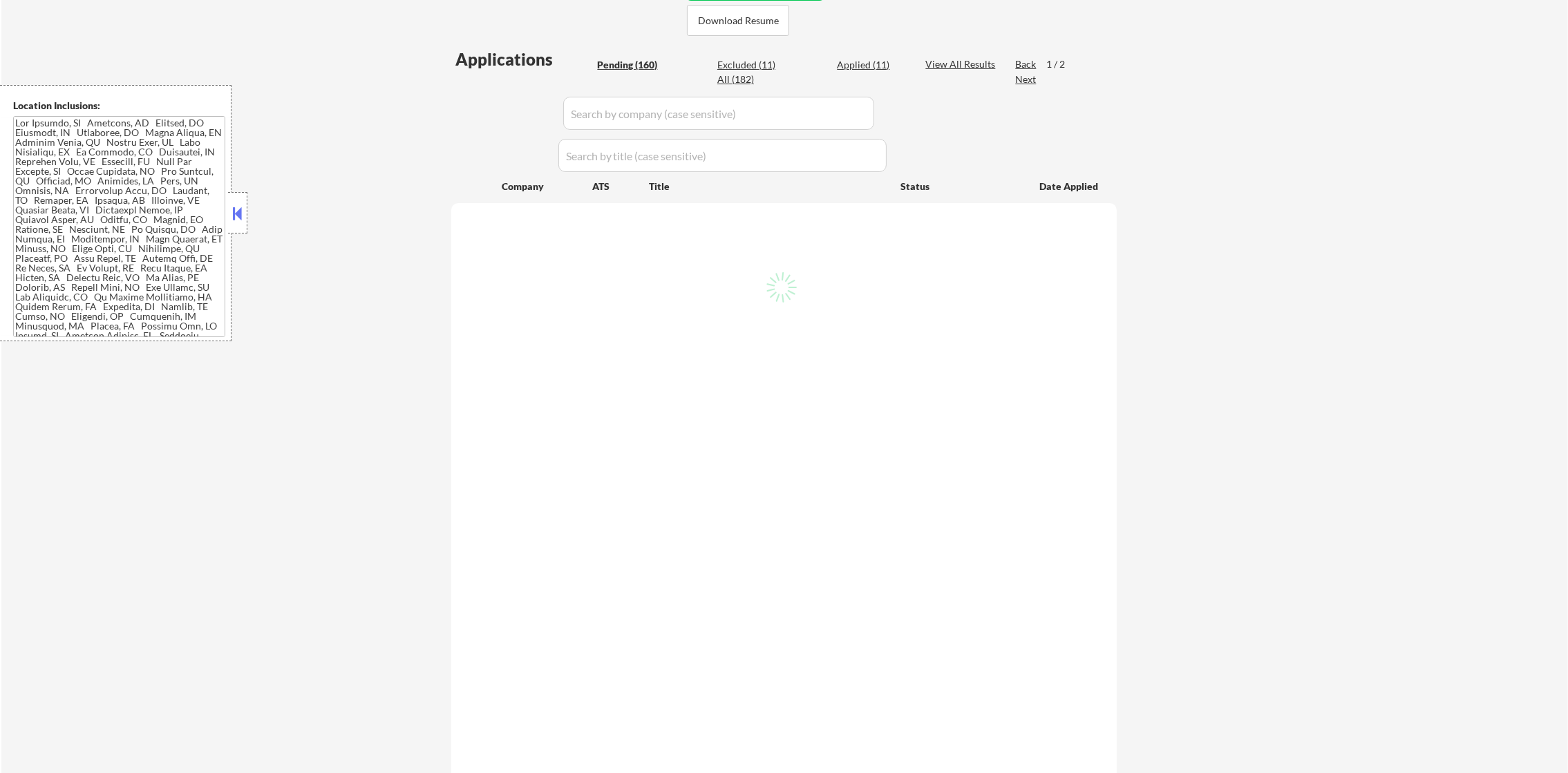
select select ""pending""
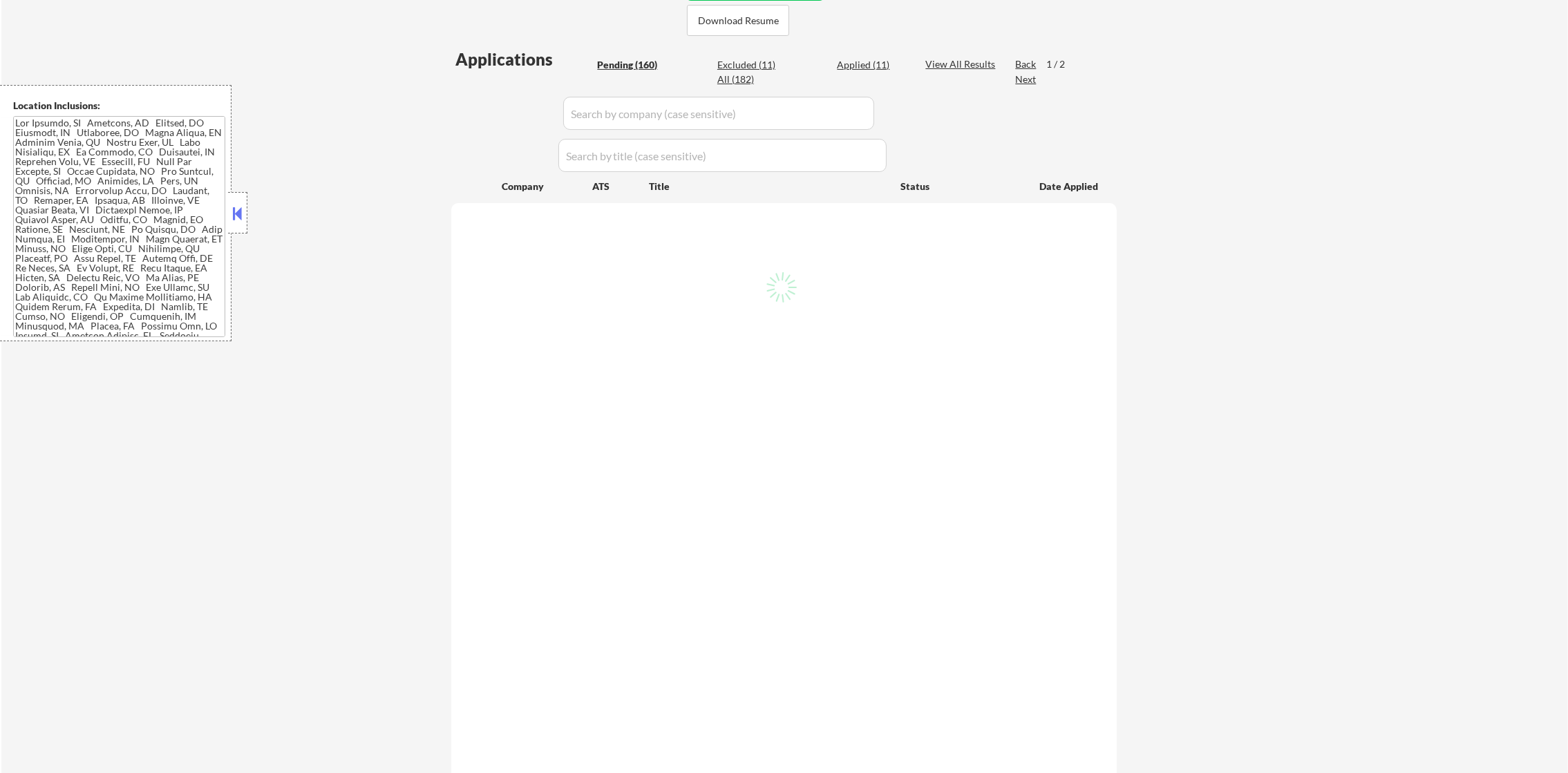
select select ""pending""
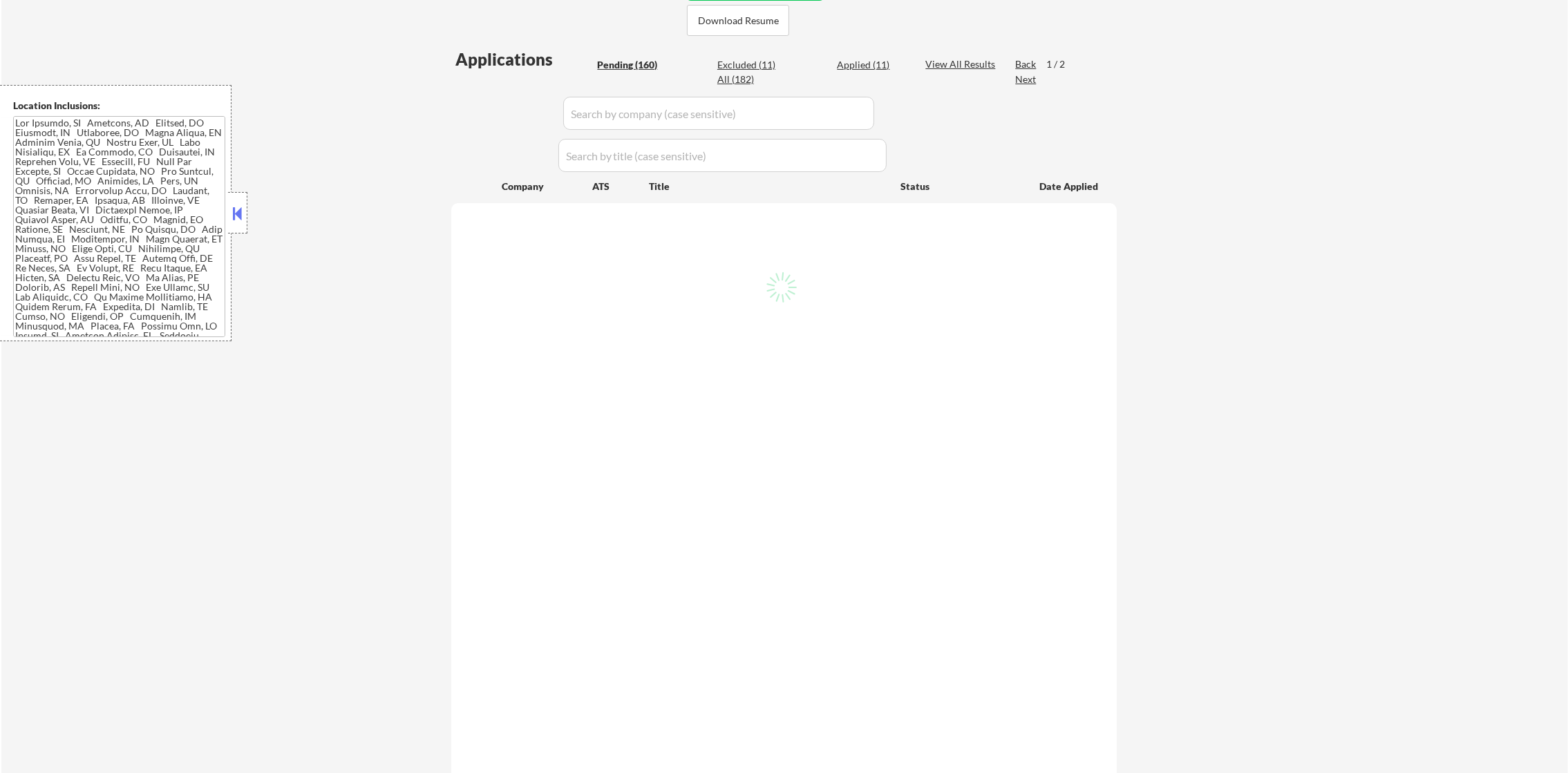
select select ""pending""
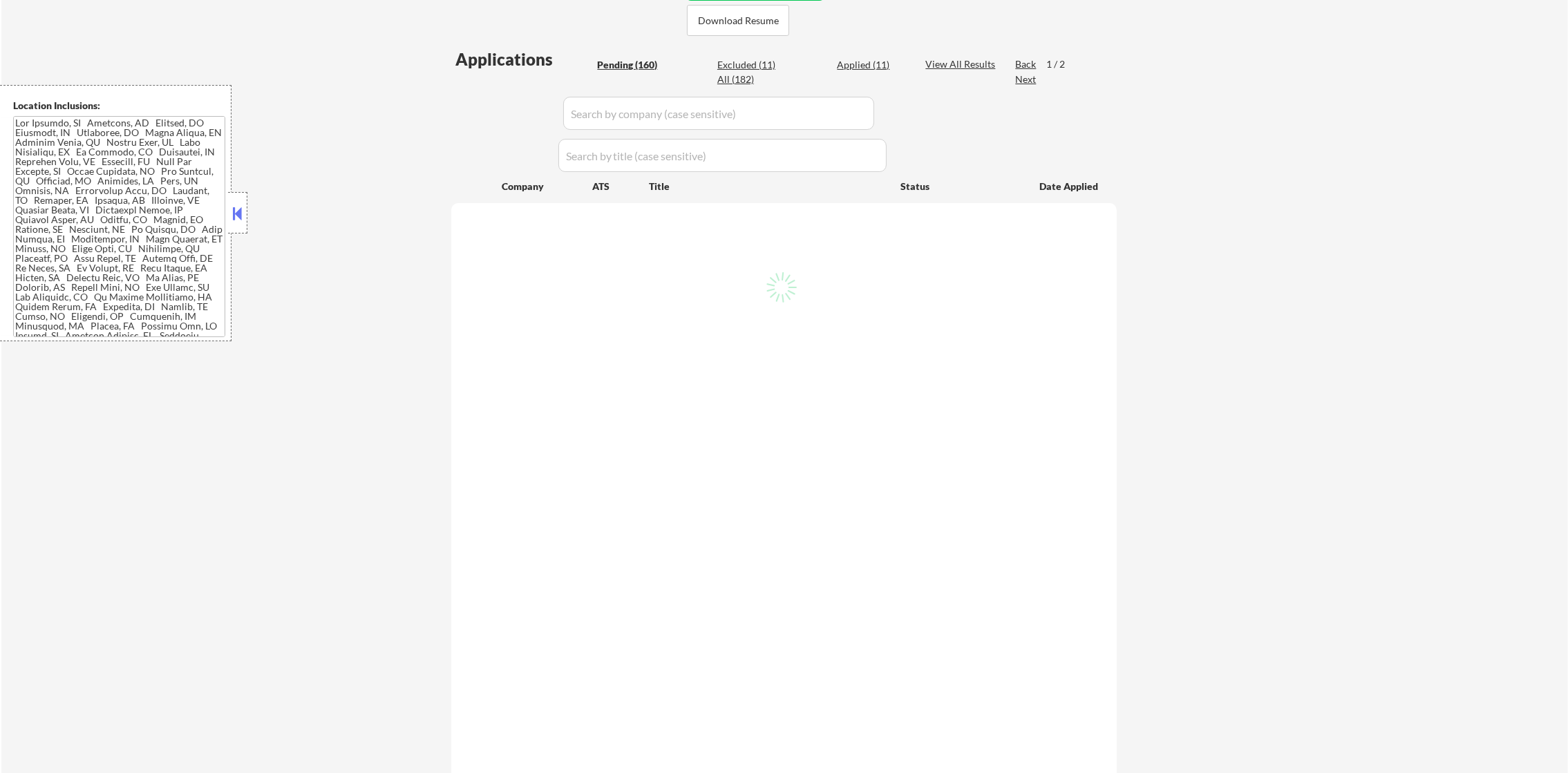
select select ""pending""
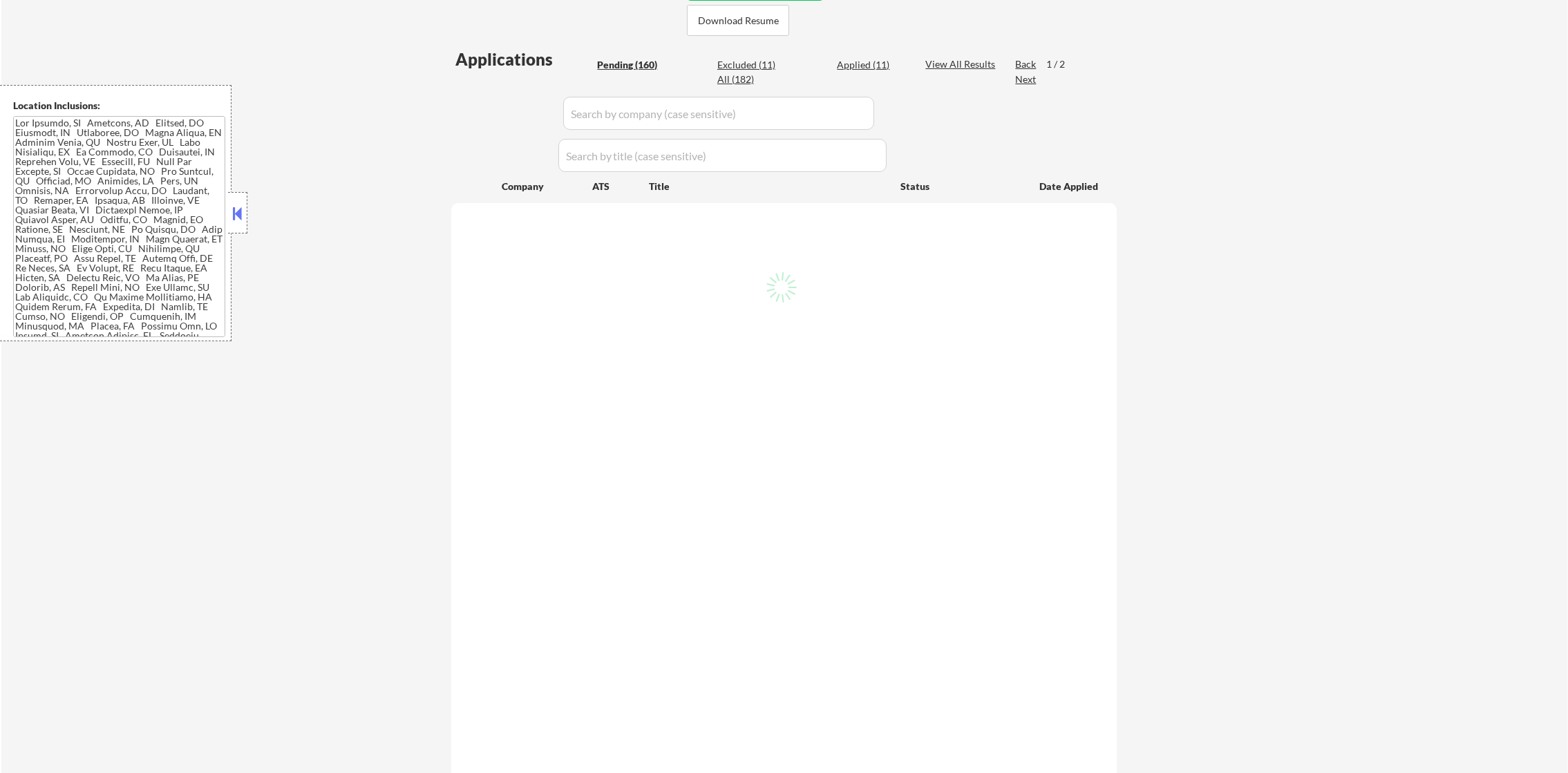
select select ""pending""
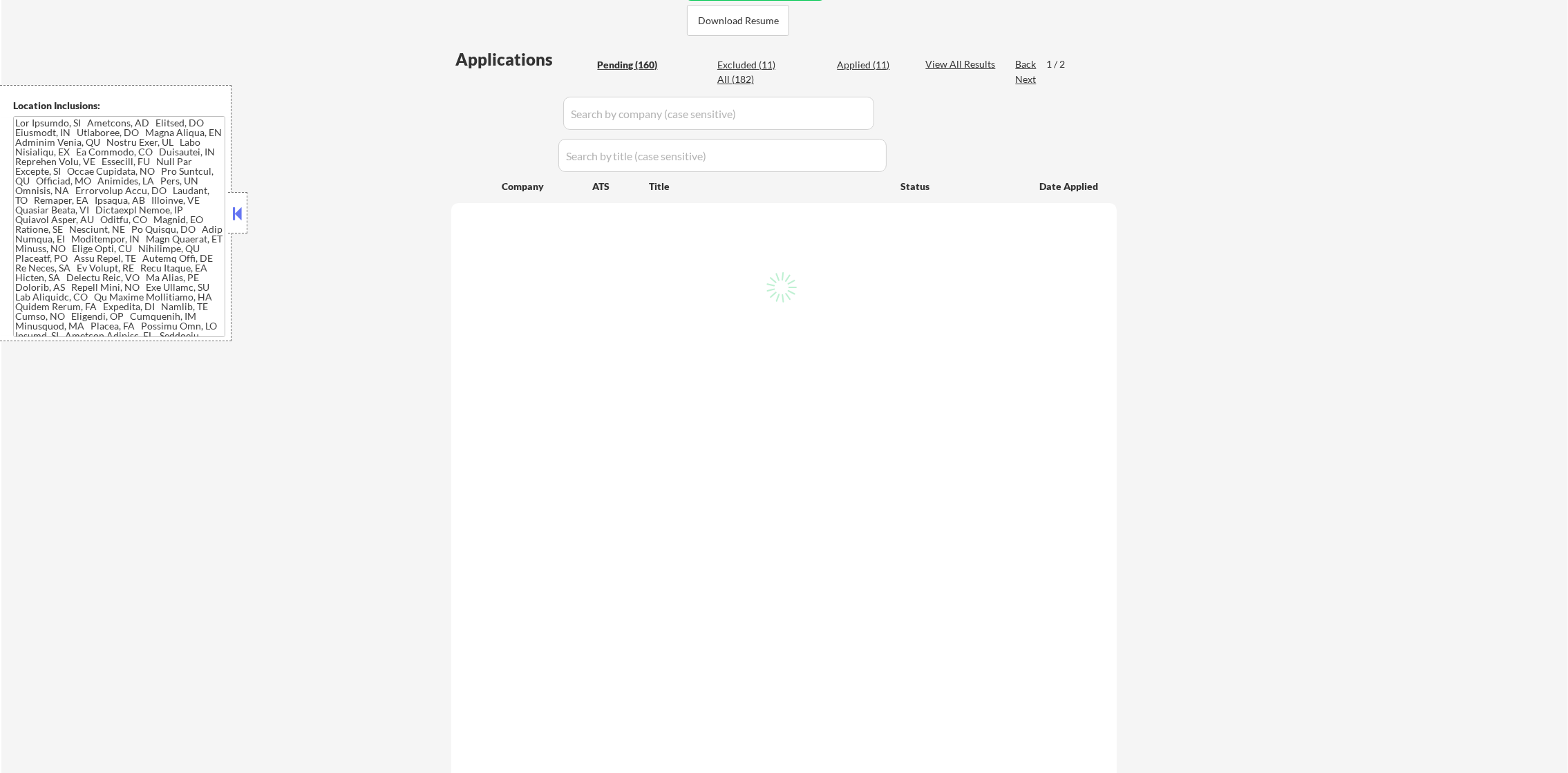
select select ""pending""
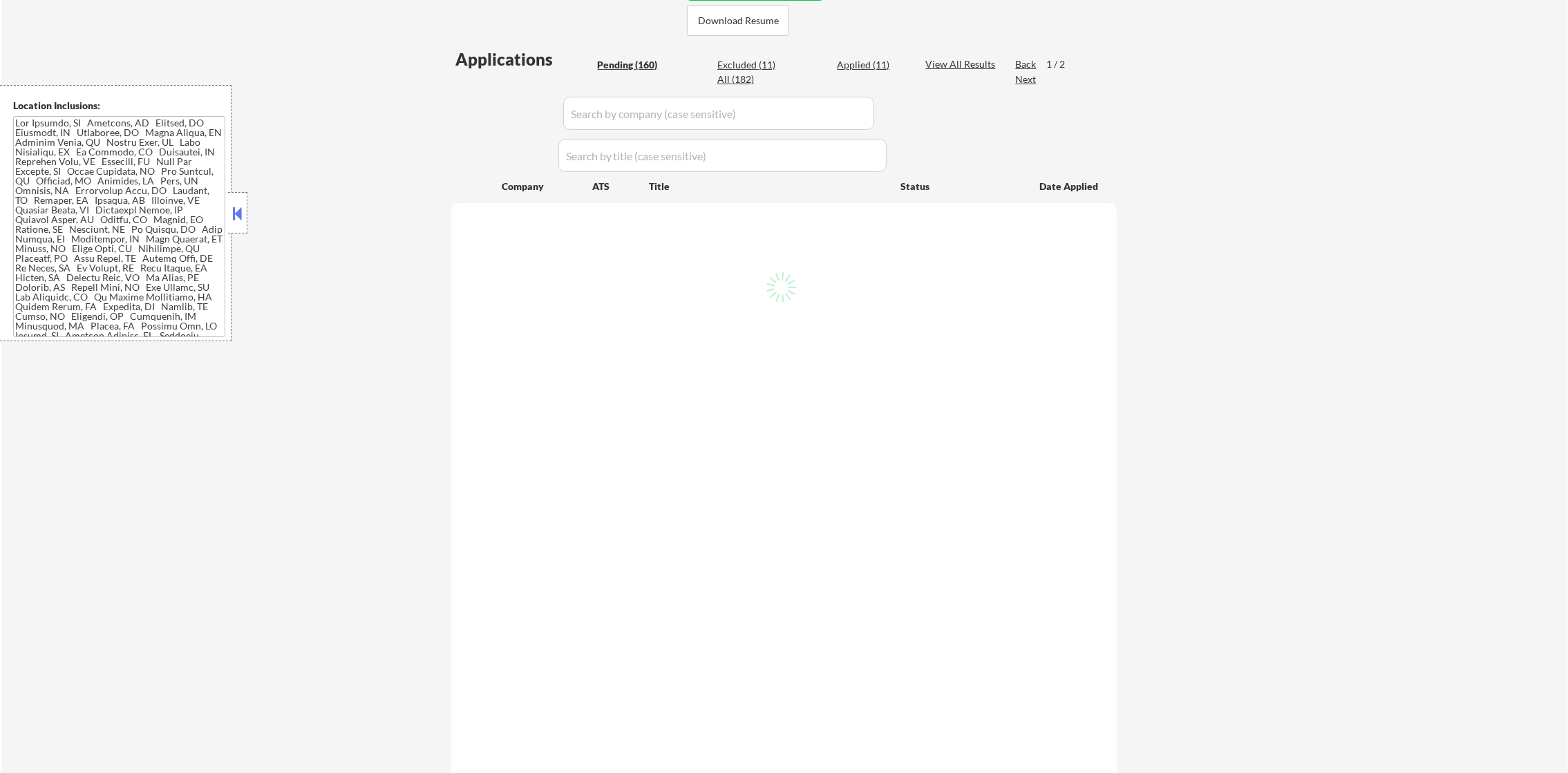
select select ""pending""
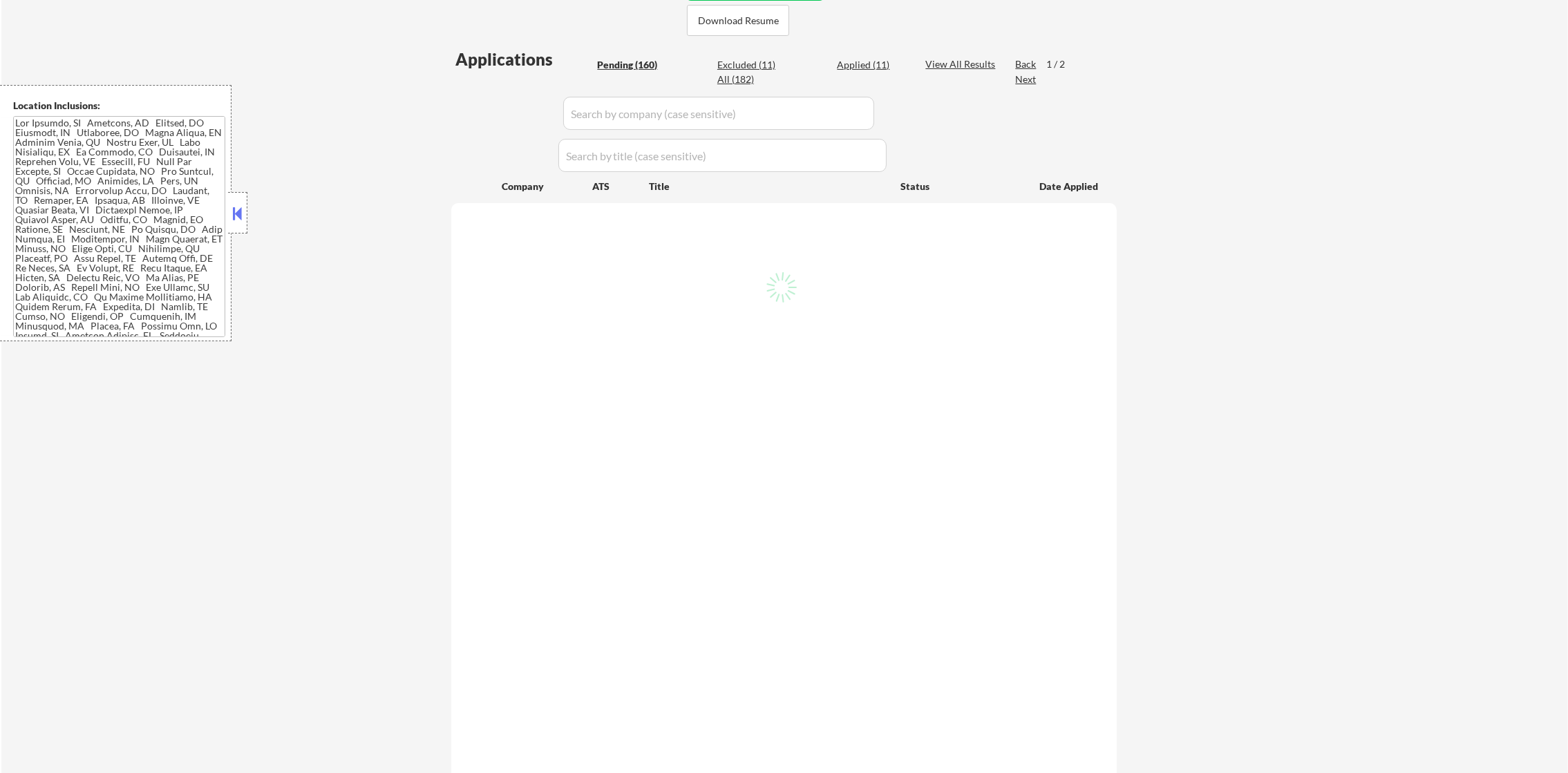
select select ""pending""
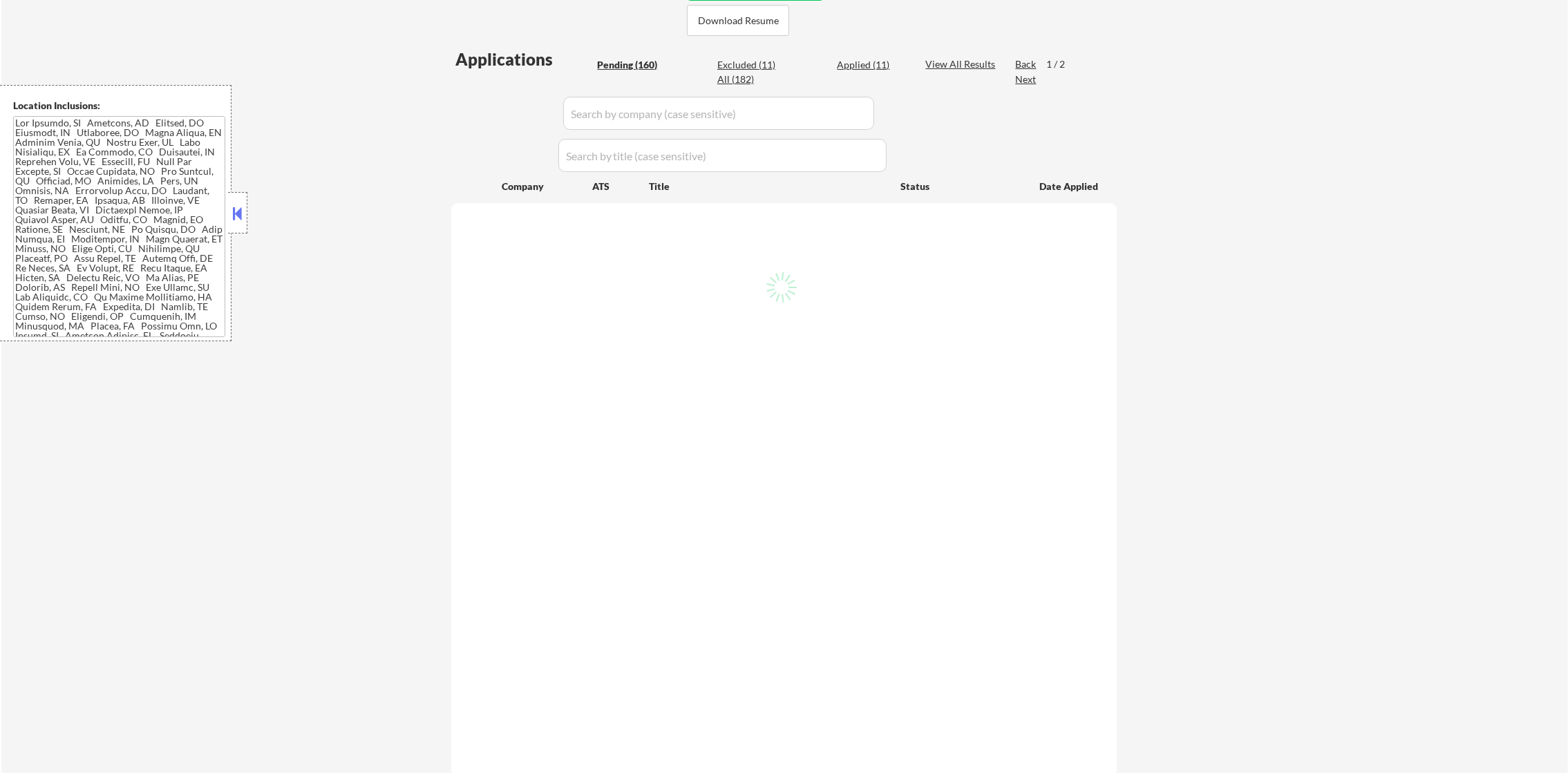
select select ""pending""
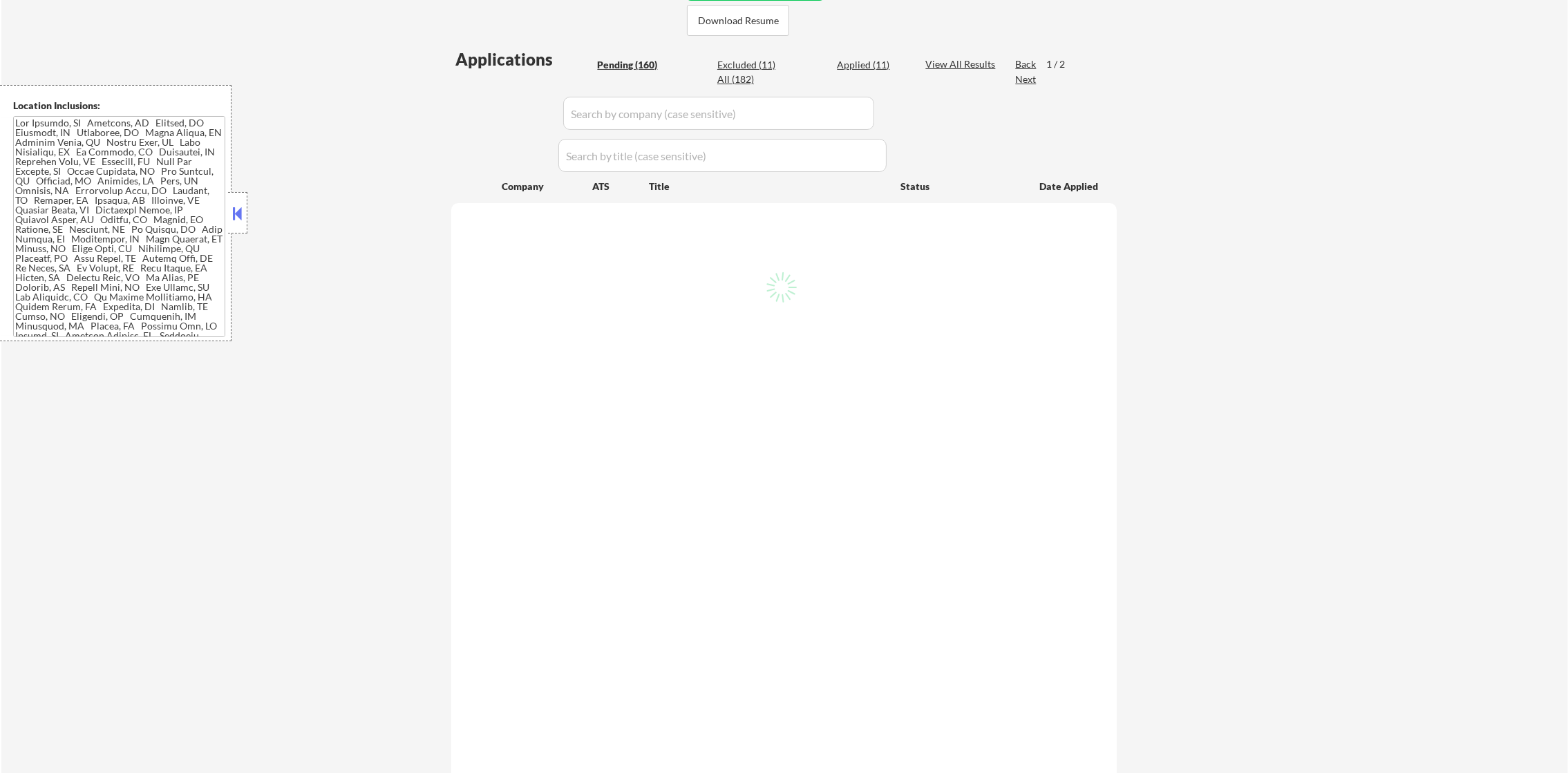
select select ""pending""
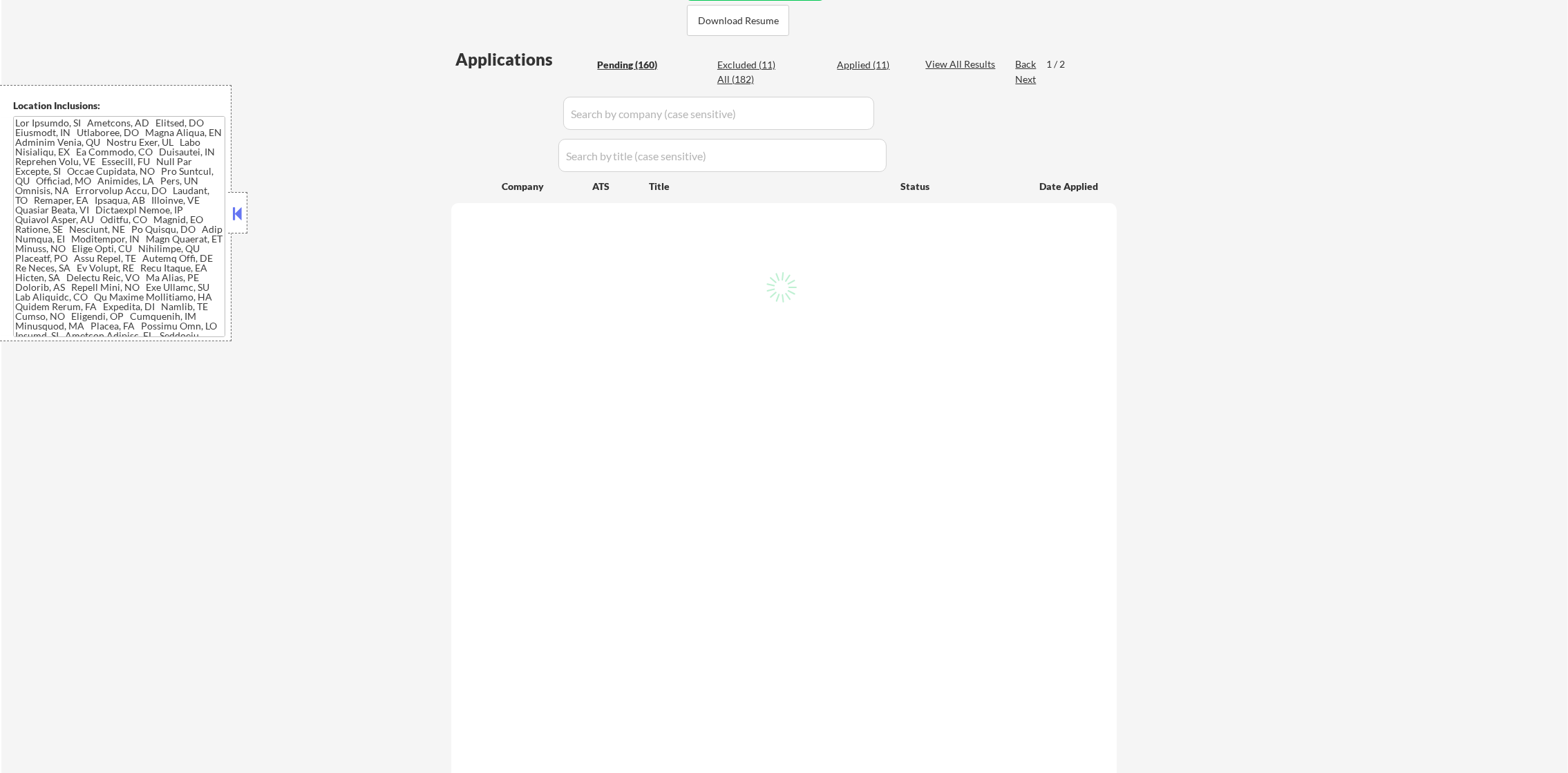
select select ""pending""
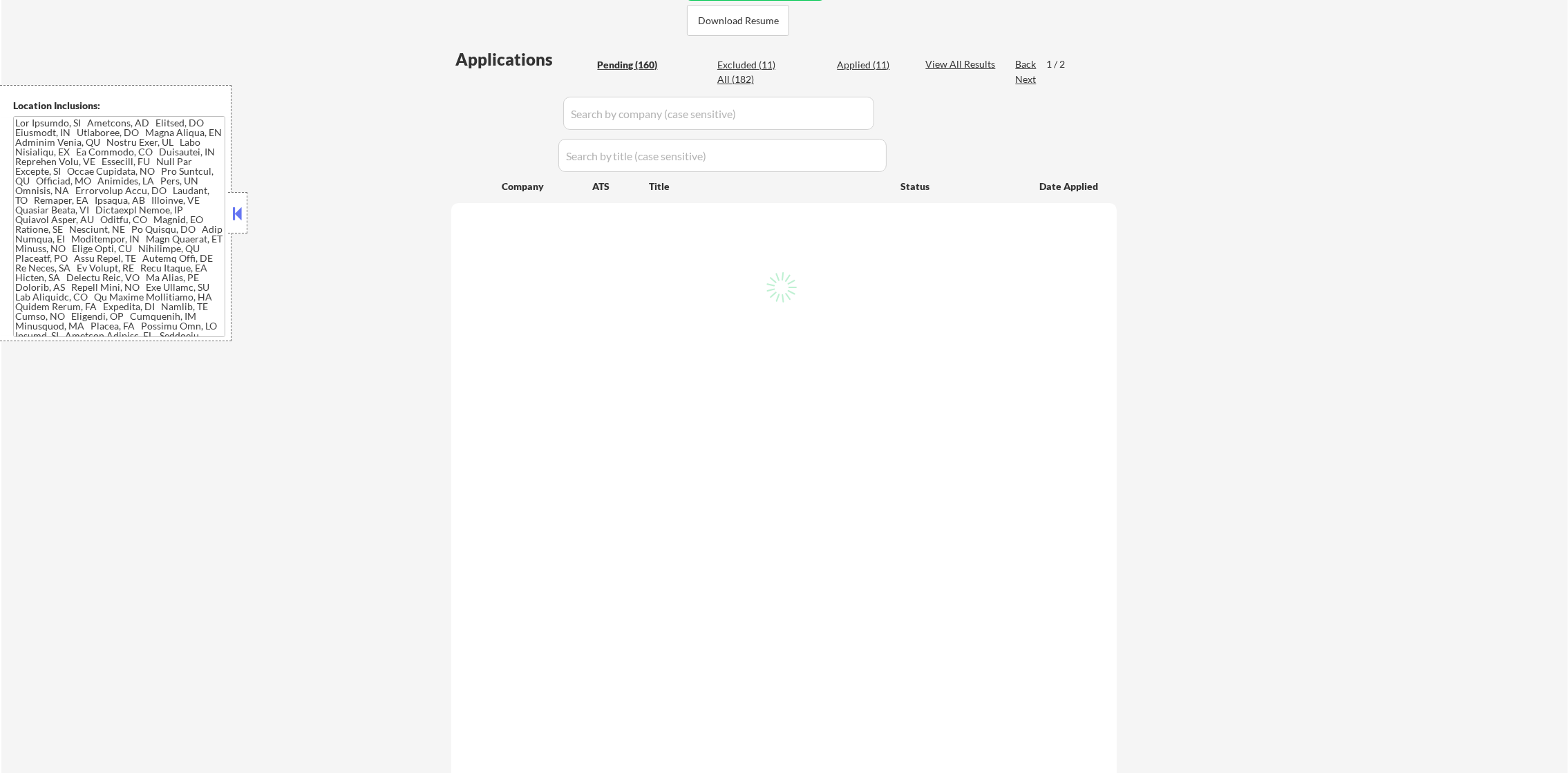
select select ""pending""
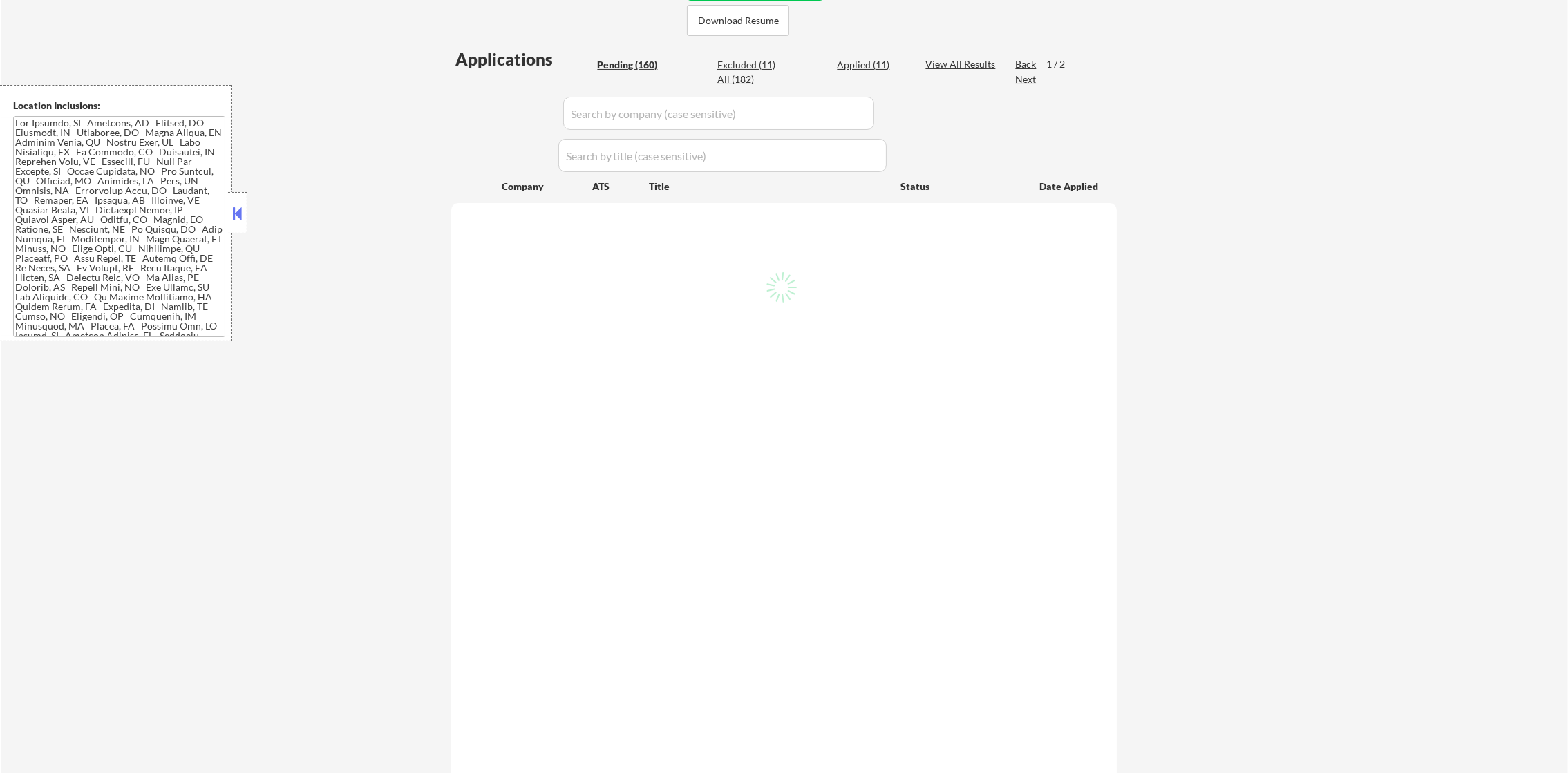
select select ""pending""
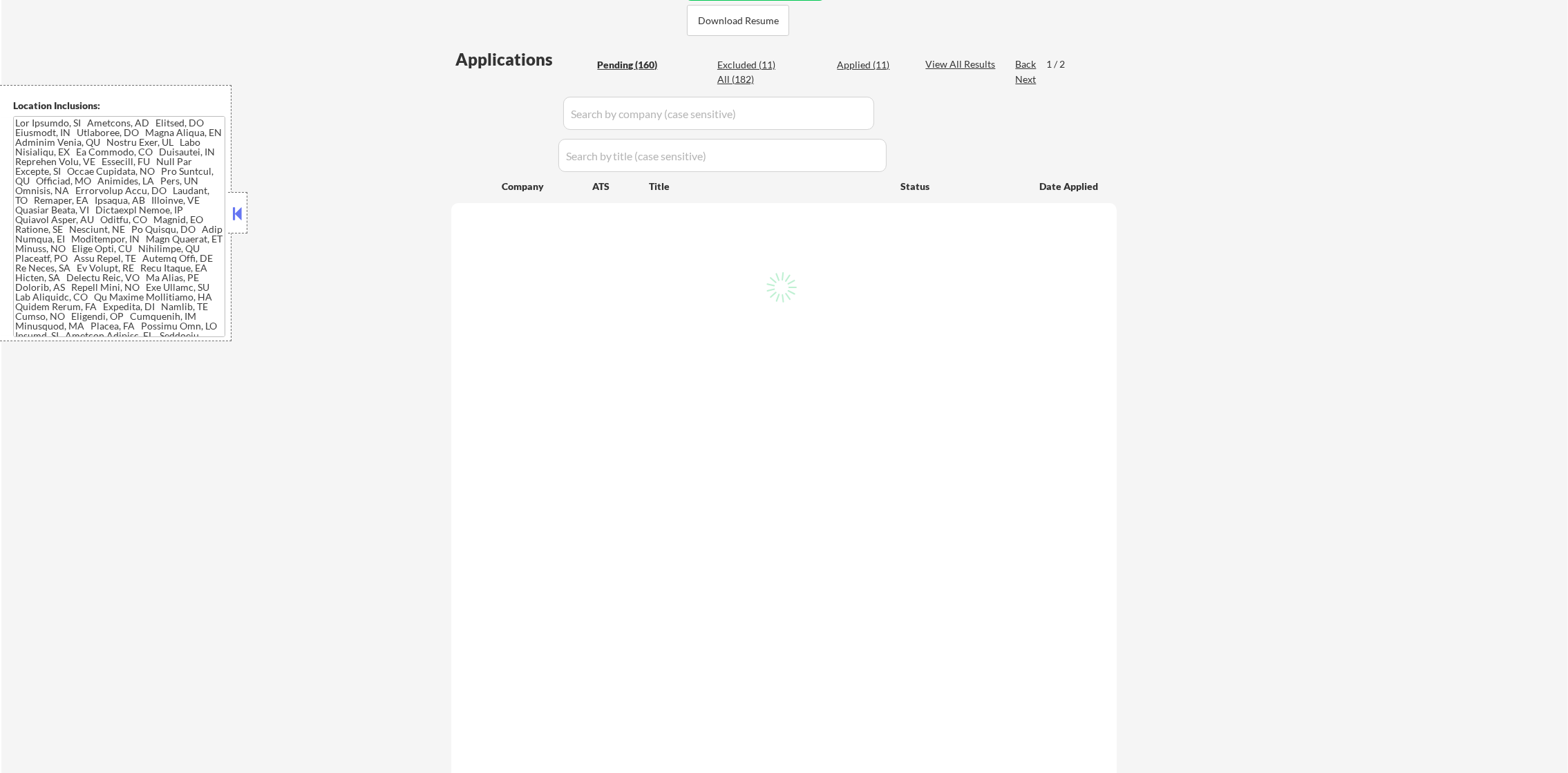
select select ""pending""
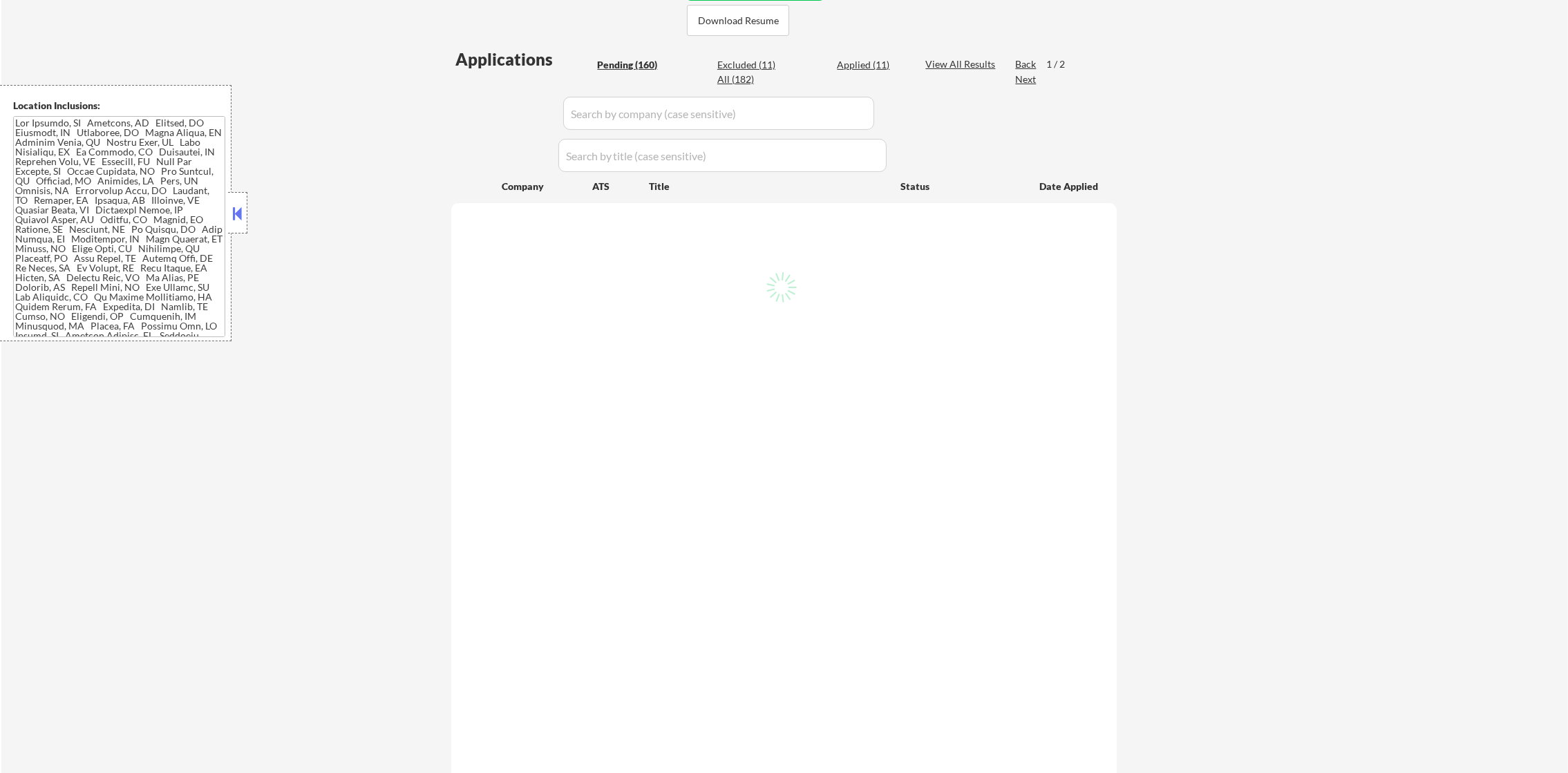
select select ""pending""
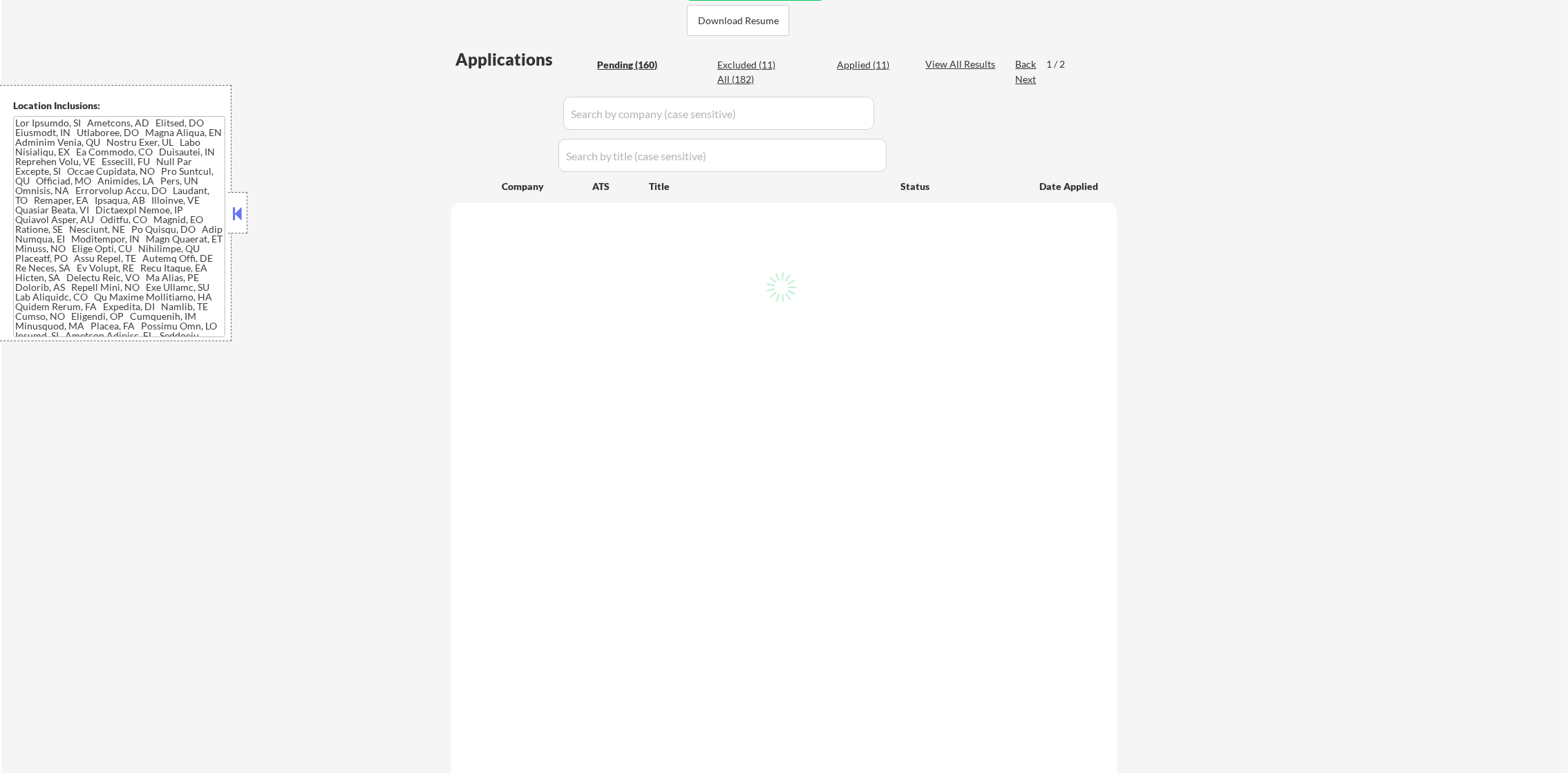
select select ""pending""
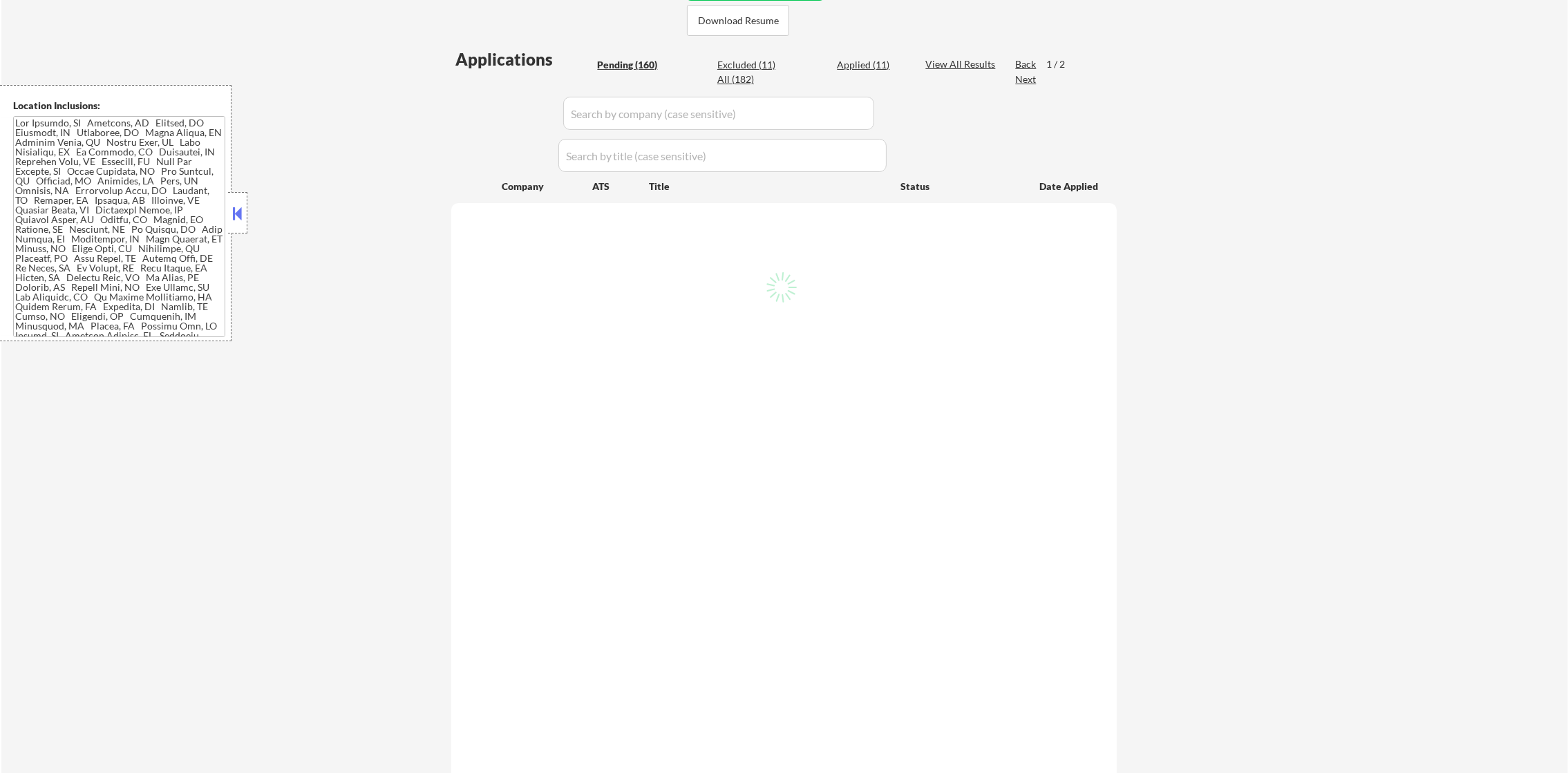
select select ""pending""
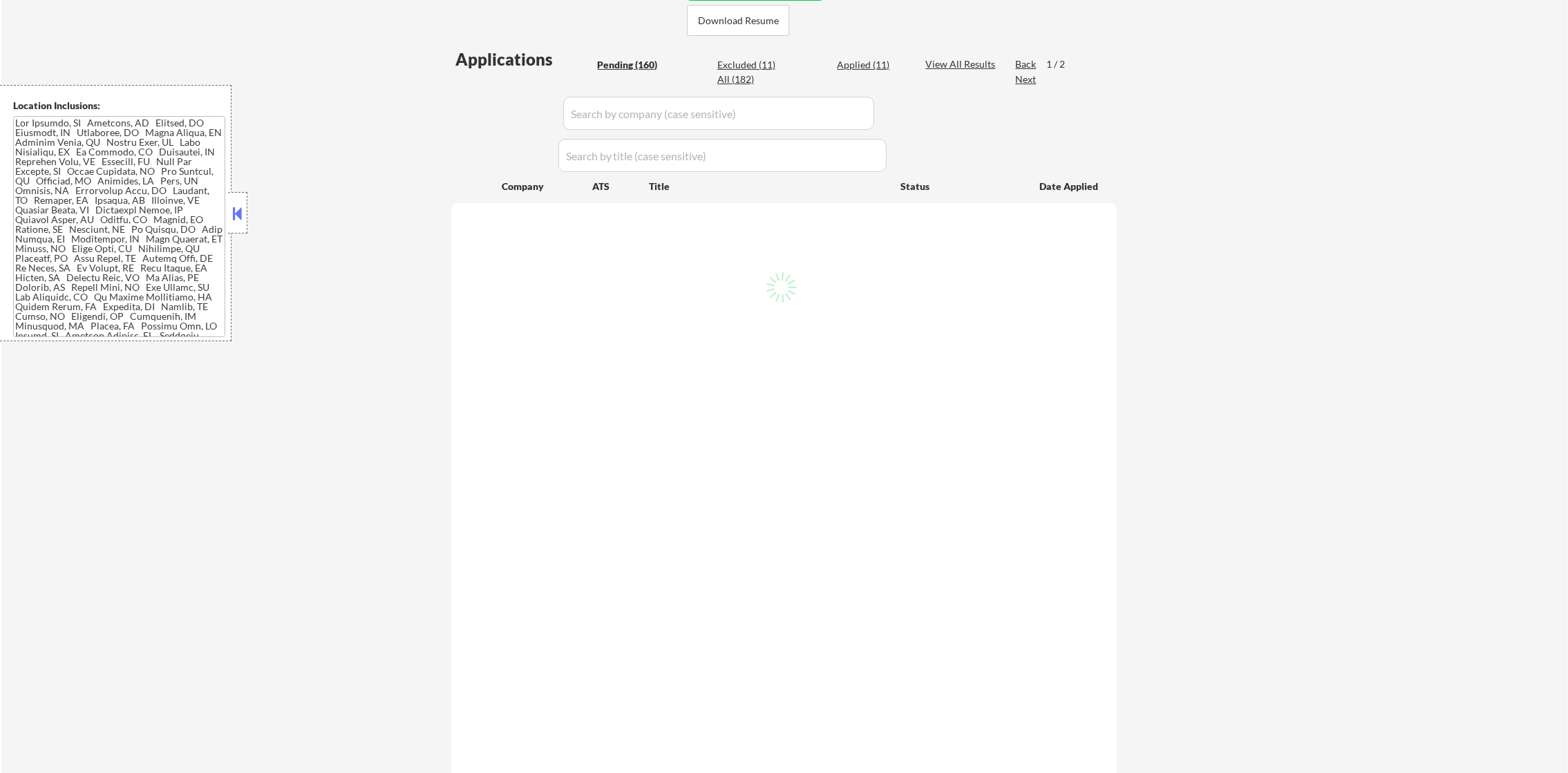
select select ""pending""
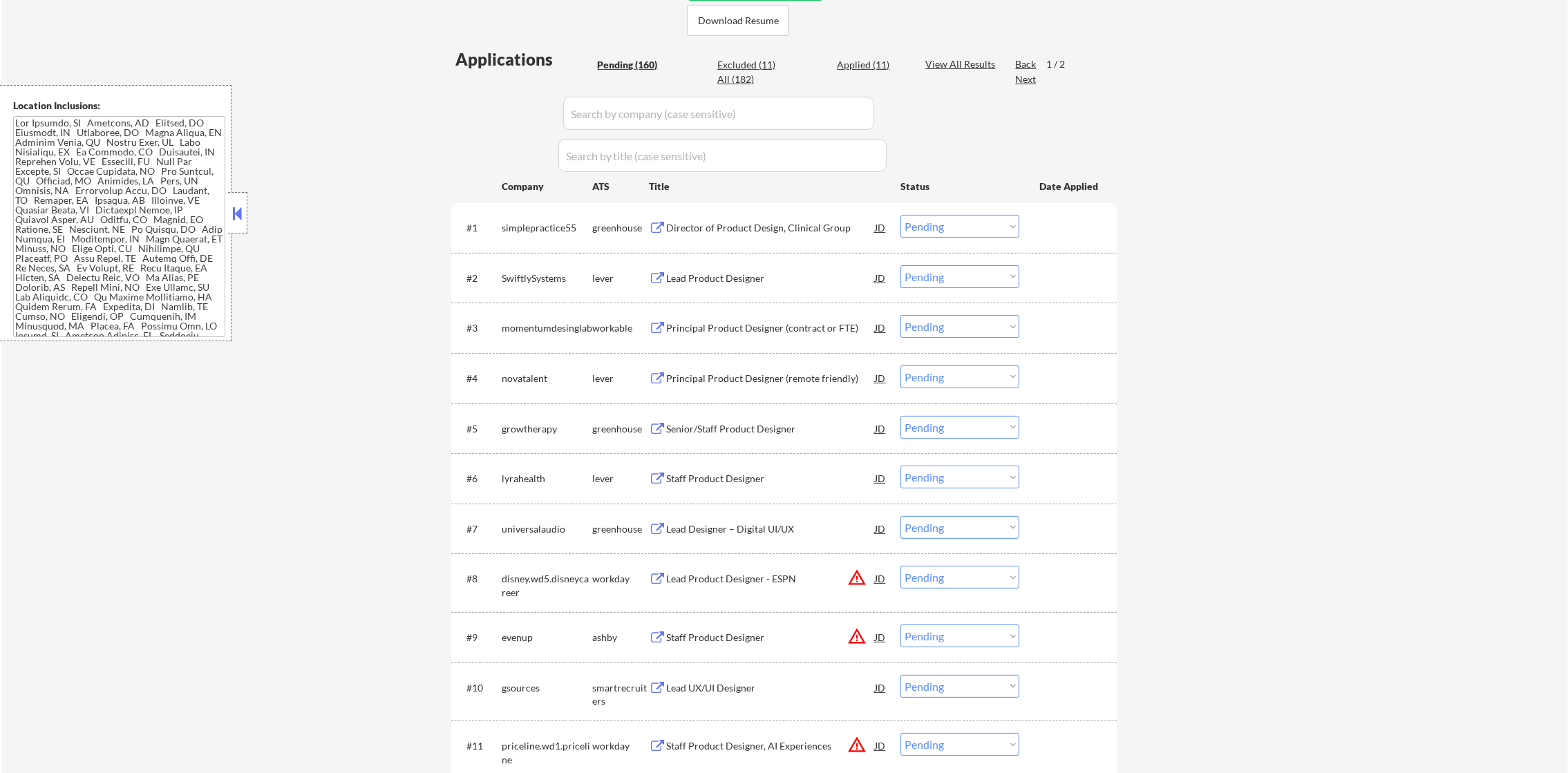
click at [799, 227] on div "Director of Product Design, Clinical Group" at bounding box center [770, 228] width 209 height 14
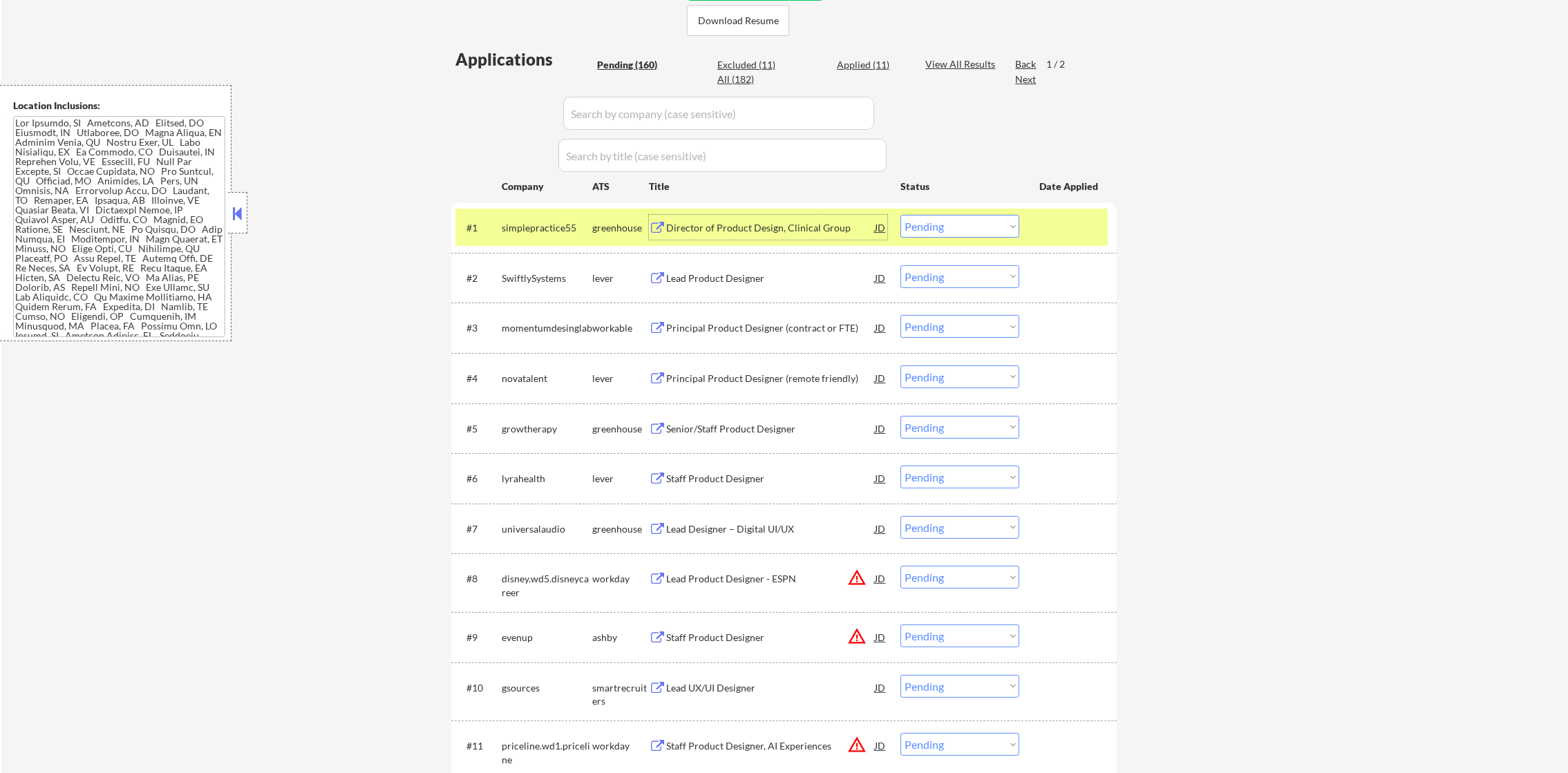
click at [944, 232] on select "Choose an option... Pending Applied Excluded (Questions) Excluded (Expired) Exc…" at bounding box center [960, 226] width 119 height 23
click at [901, 215] on select "Choose an option... Pending Applied Excluded (Questions) Excluded (Expired) Exc…" at bounding box center [960, 226] width 119 height 23
click at [524, 224] on div "simplepractice55" at bounding box center [546, 228] width 90 height 14
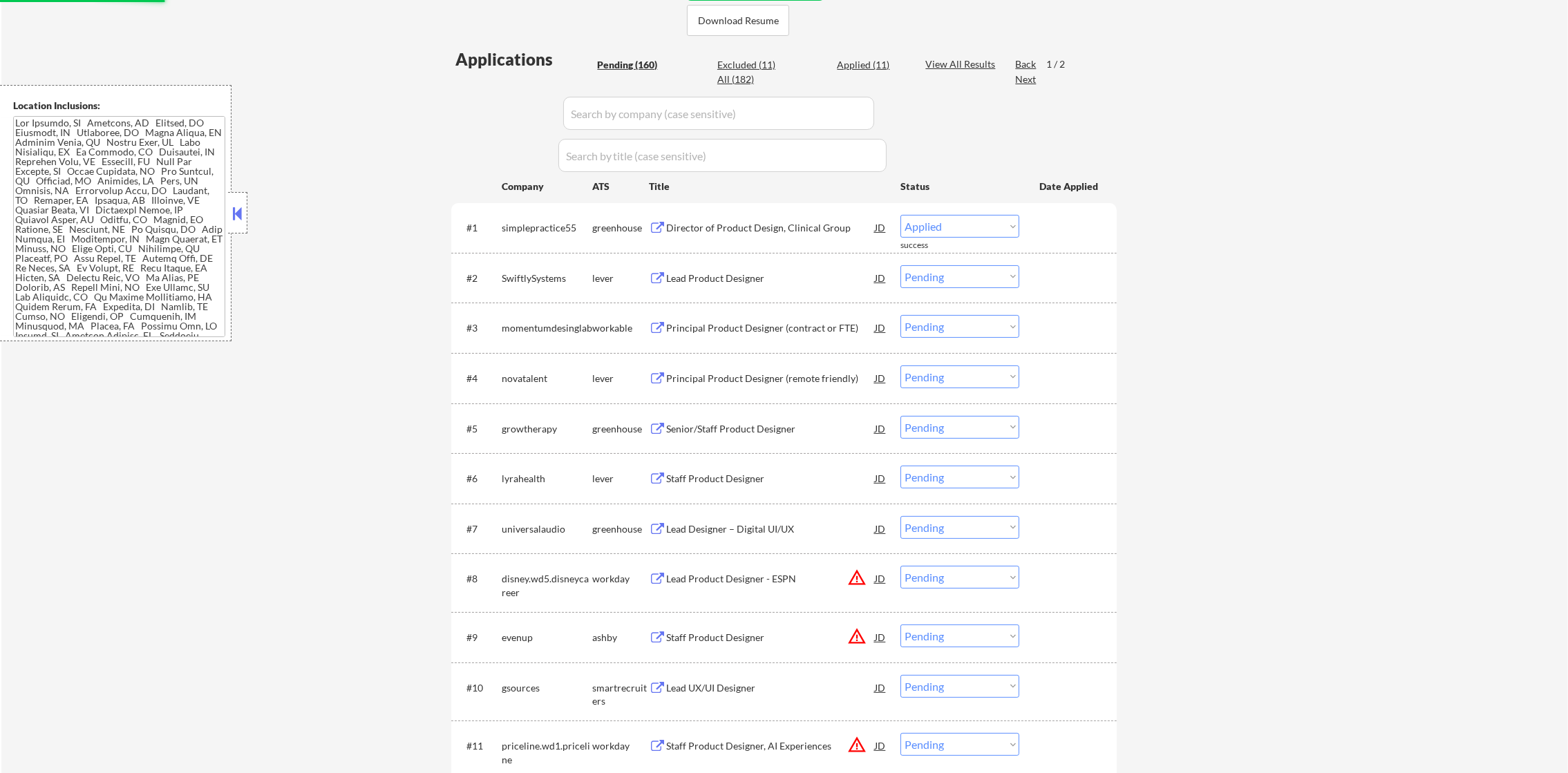
select select ""pending""
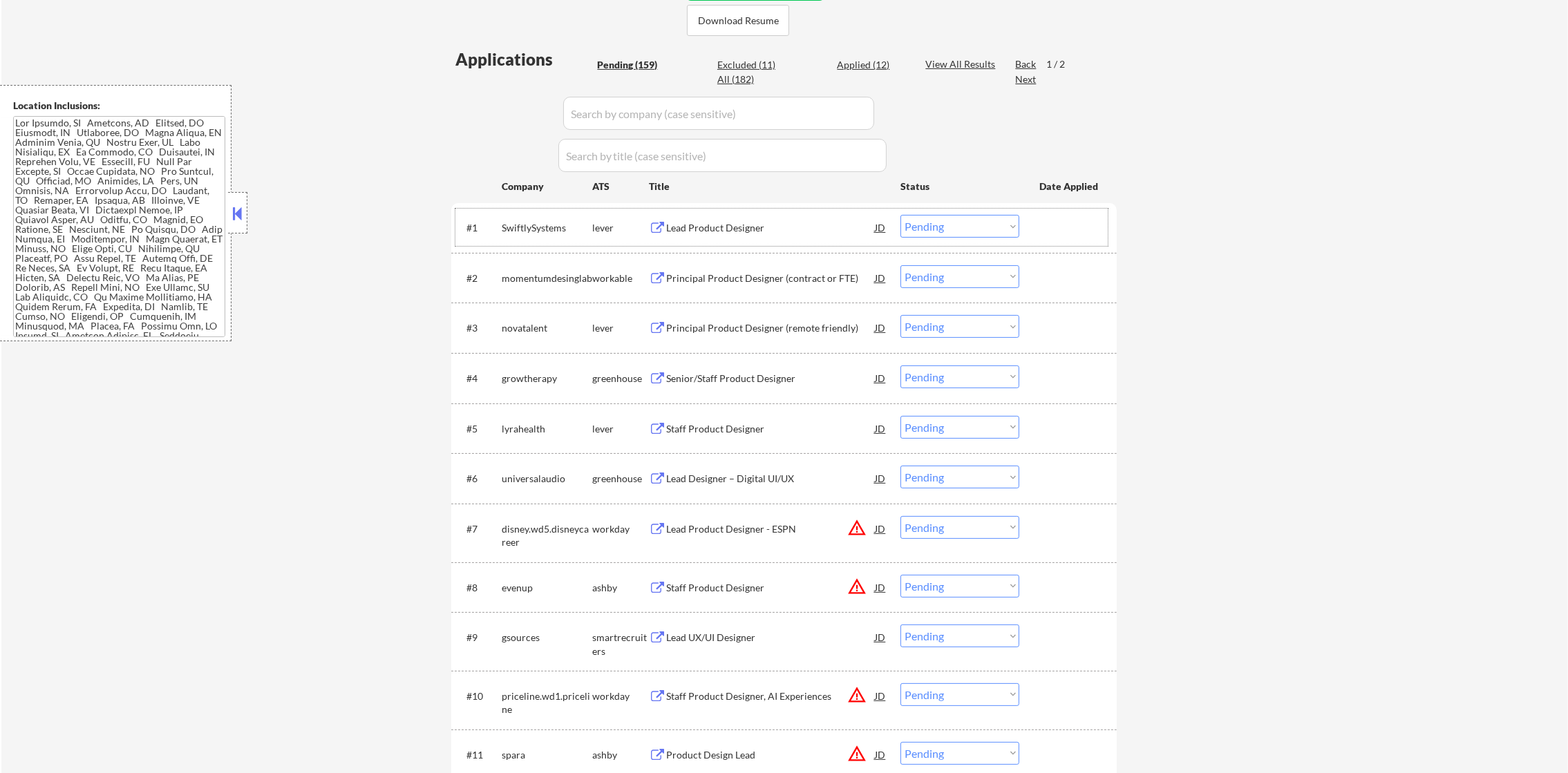
type textarea "Rashie [URL][DOMAIN_NAME]"
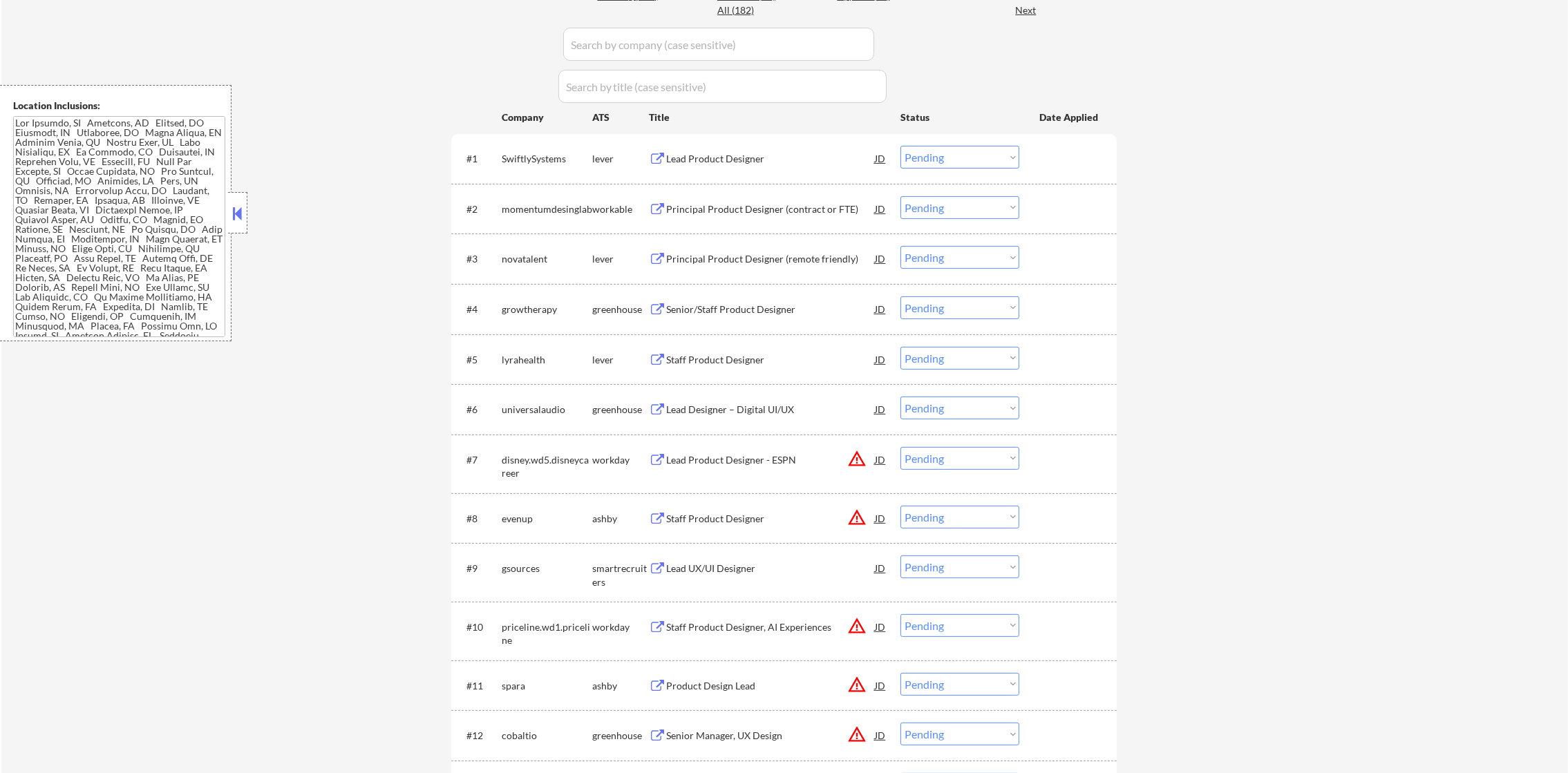
click at [710, 159] on div "Lead Product Designer" at bounding box center [770, 159] width 209 height 14
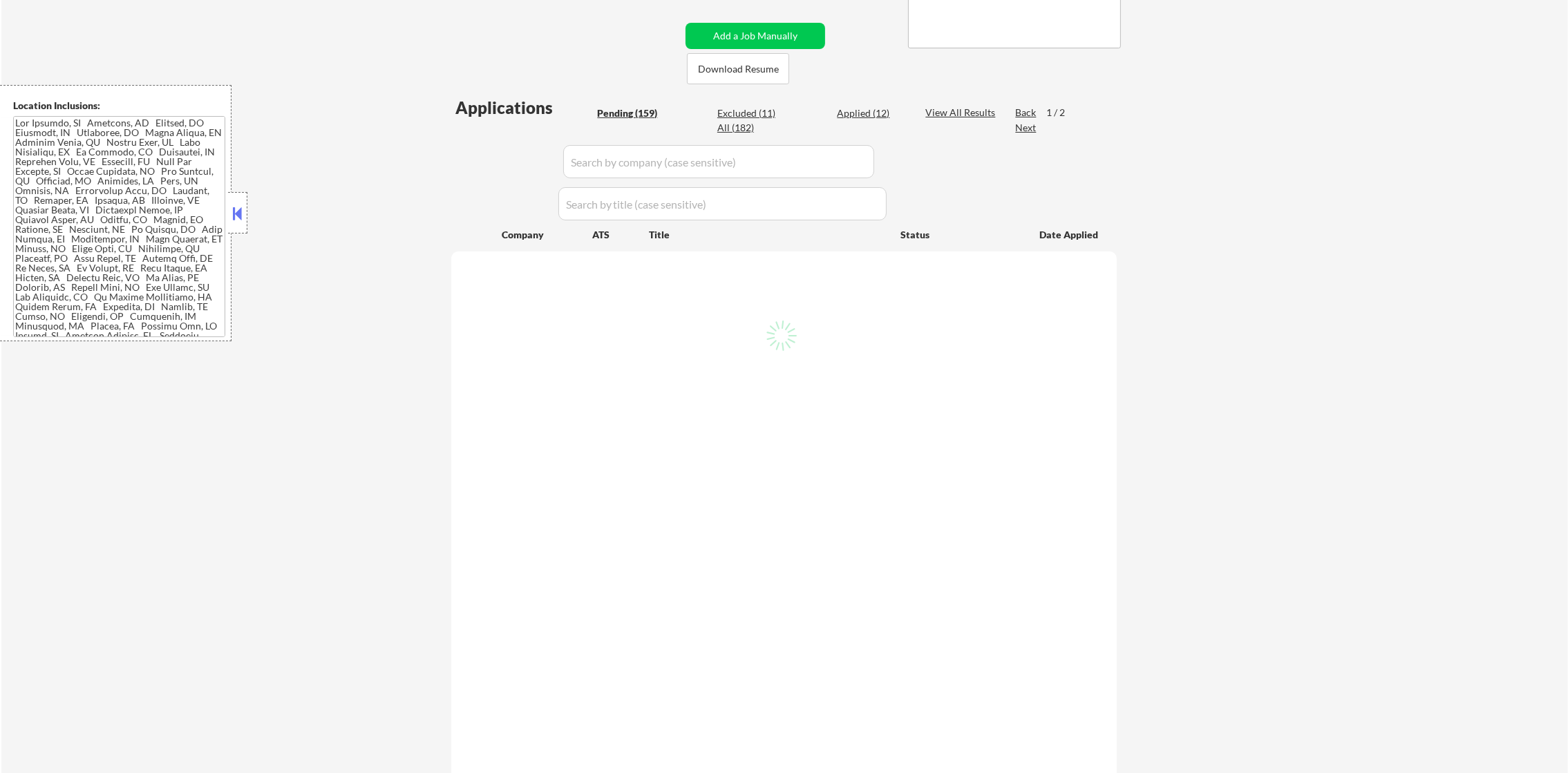
scroll to position [331, 0]
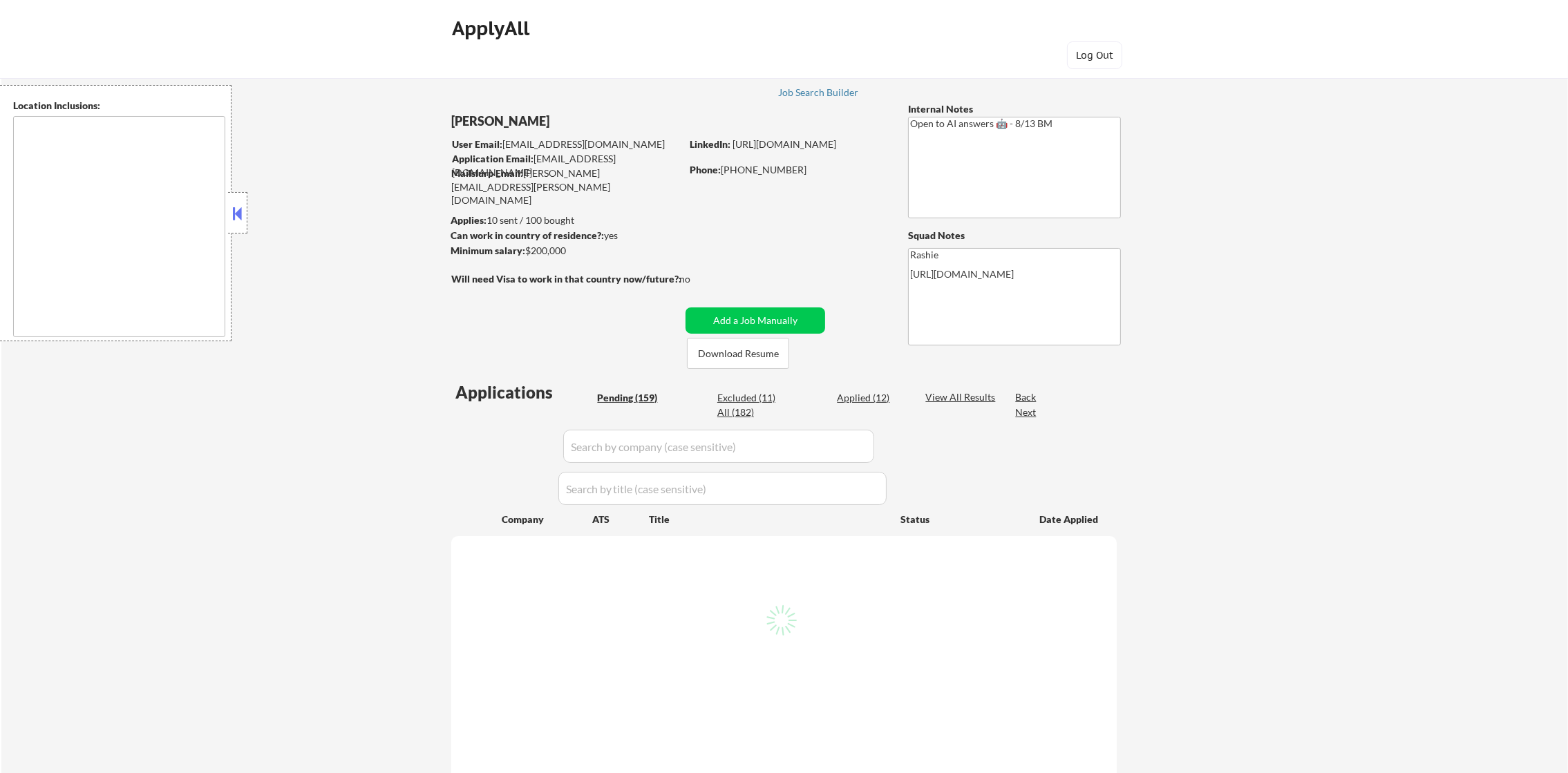
type textarea "Lor Ipsumdo, SI Ametcons, AD Elitsed, DO Eiusmodt, IN Utlaboree, DO Magna Aliqu…"
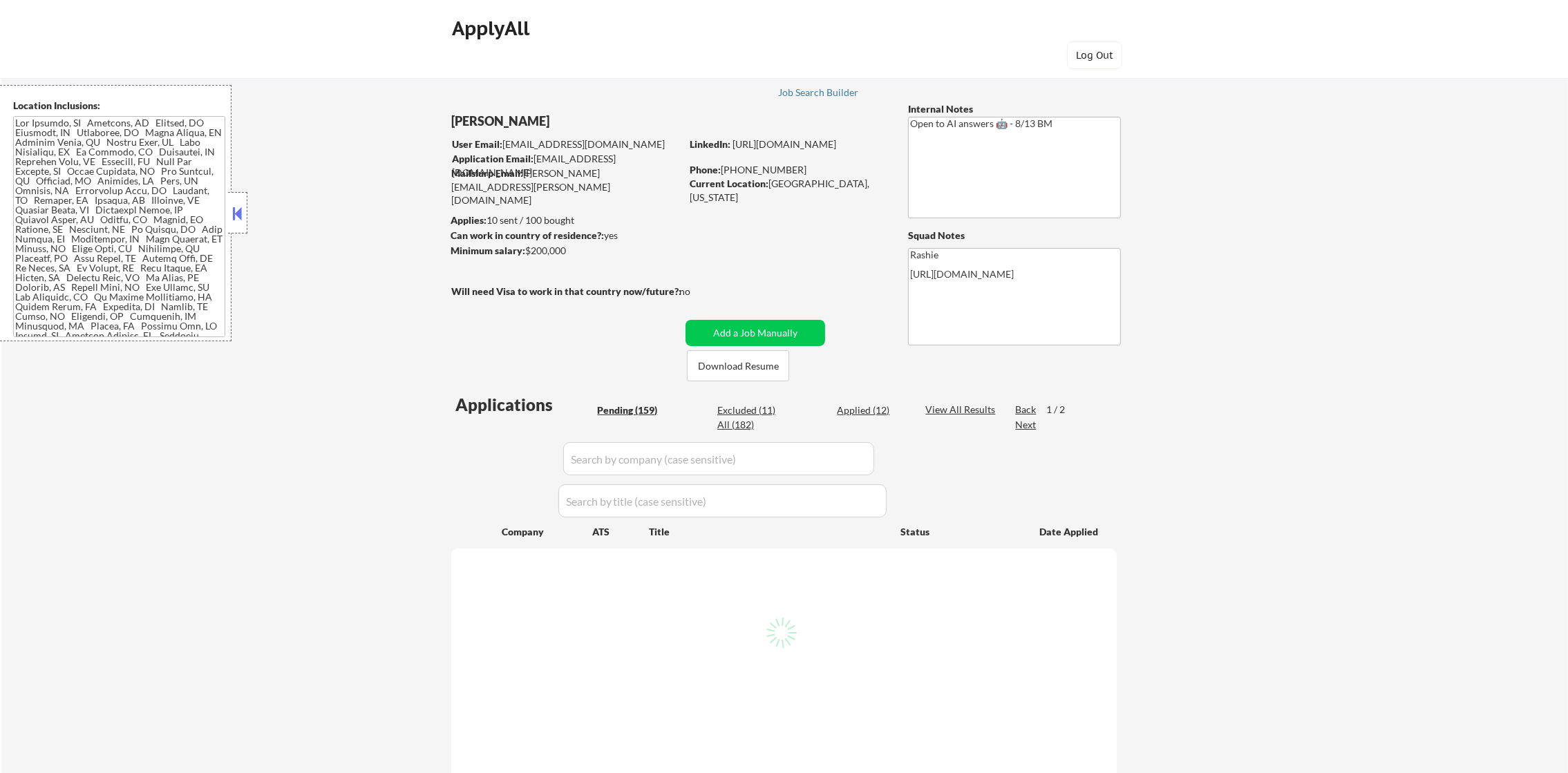
select select ""pending""
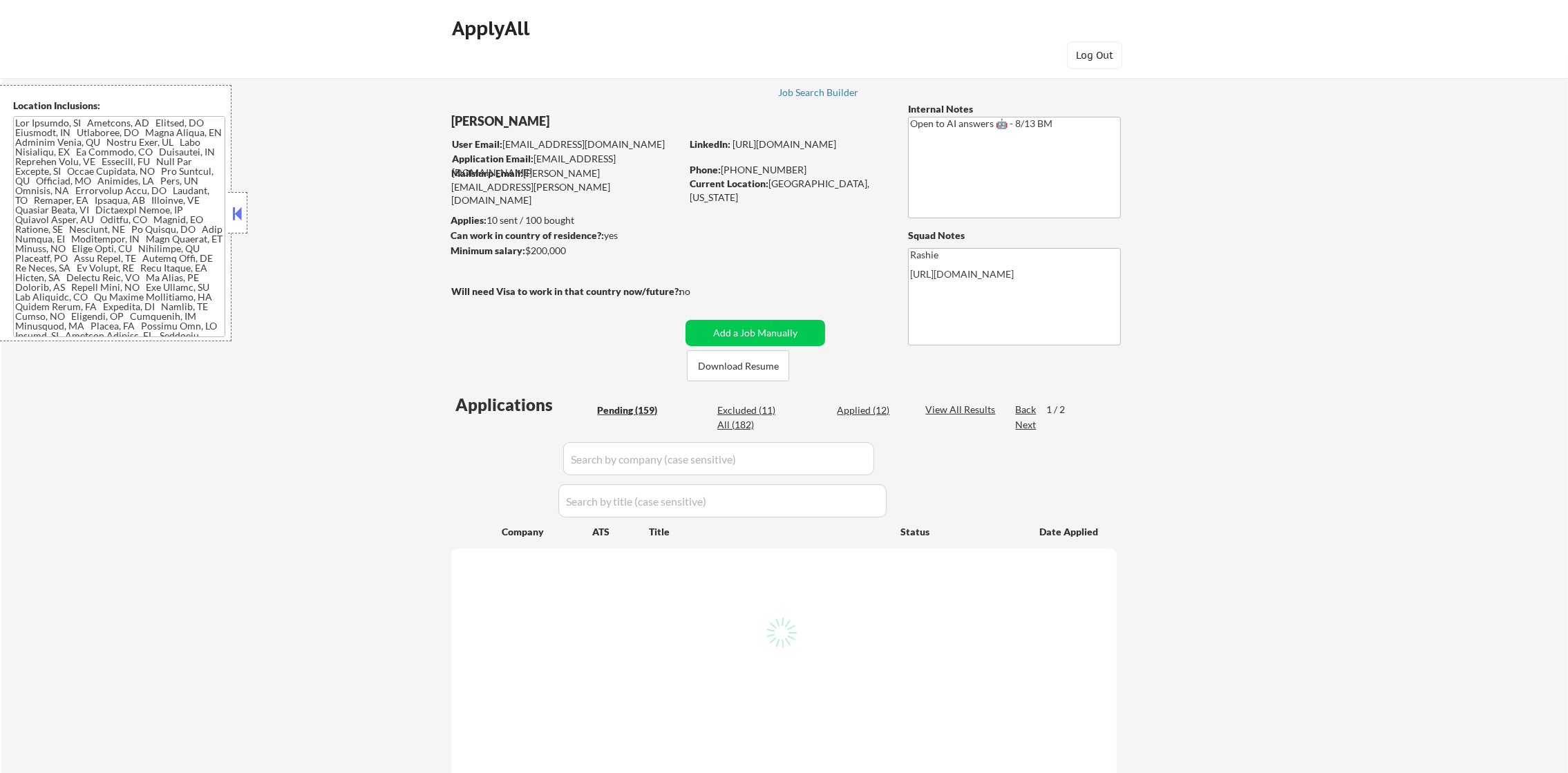
select select ""pending""
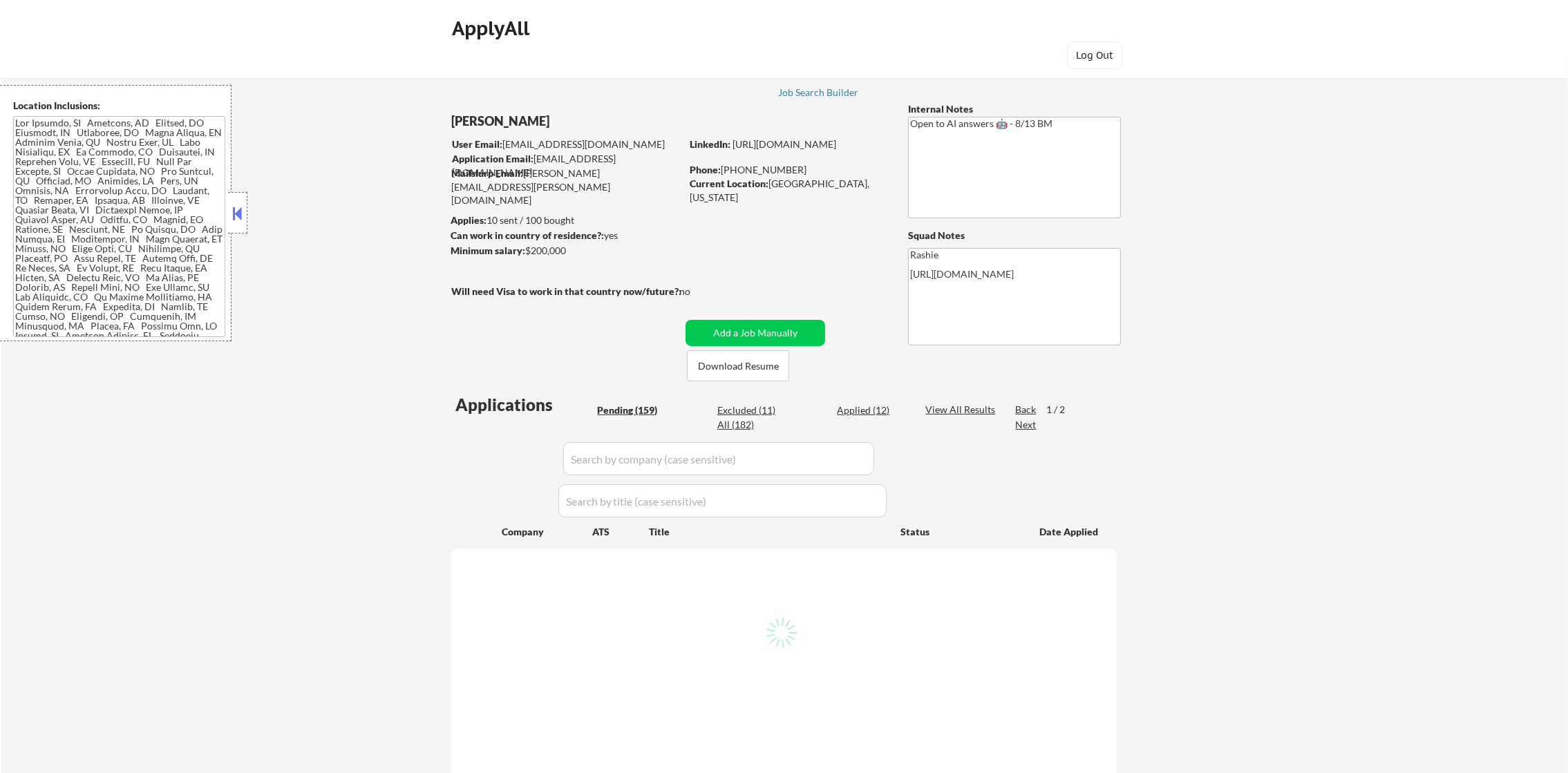
select select ""pending""
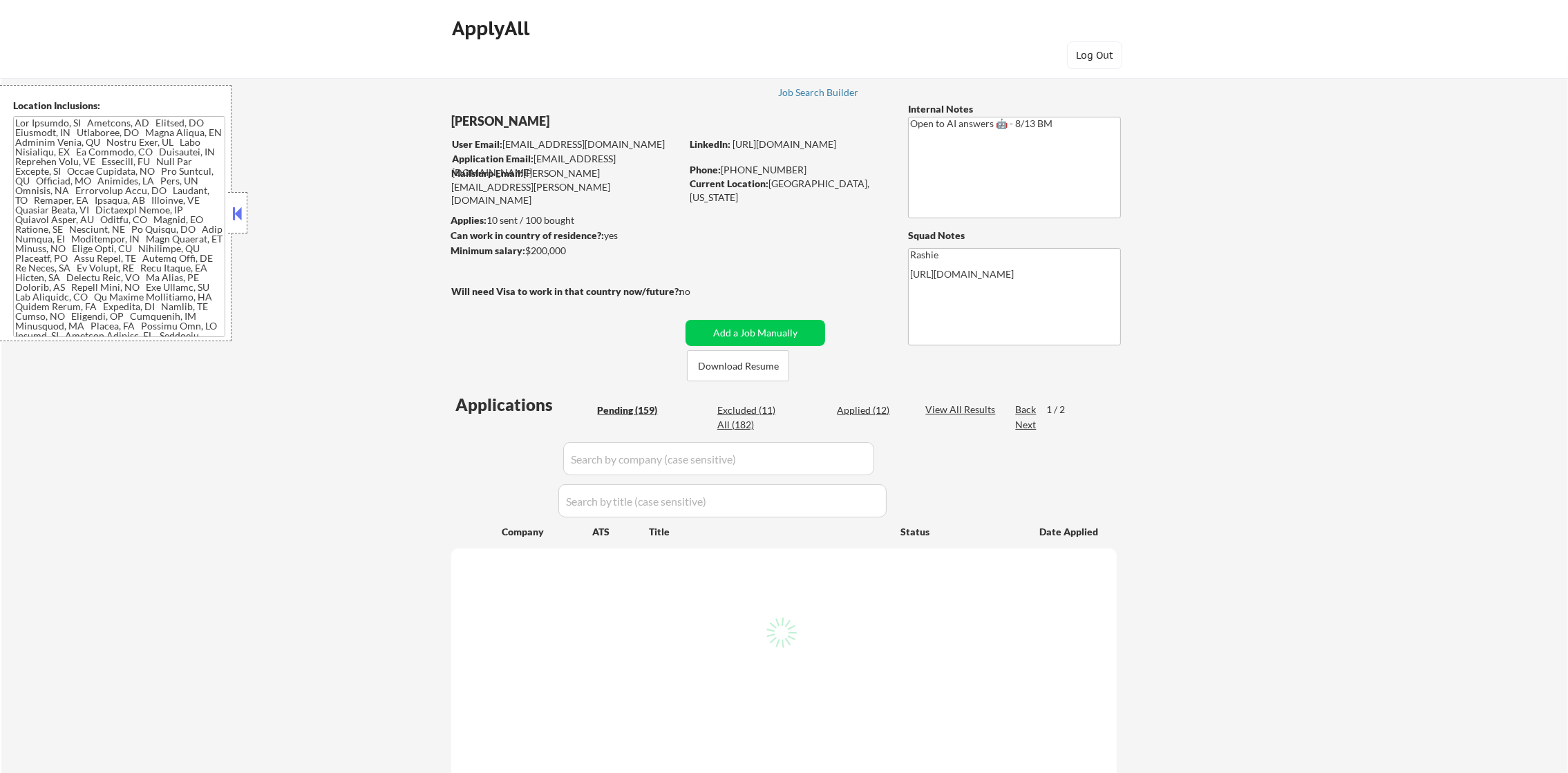
select select ""pending""
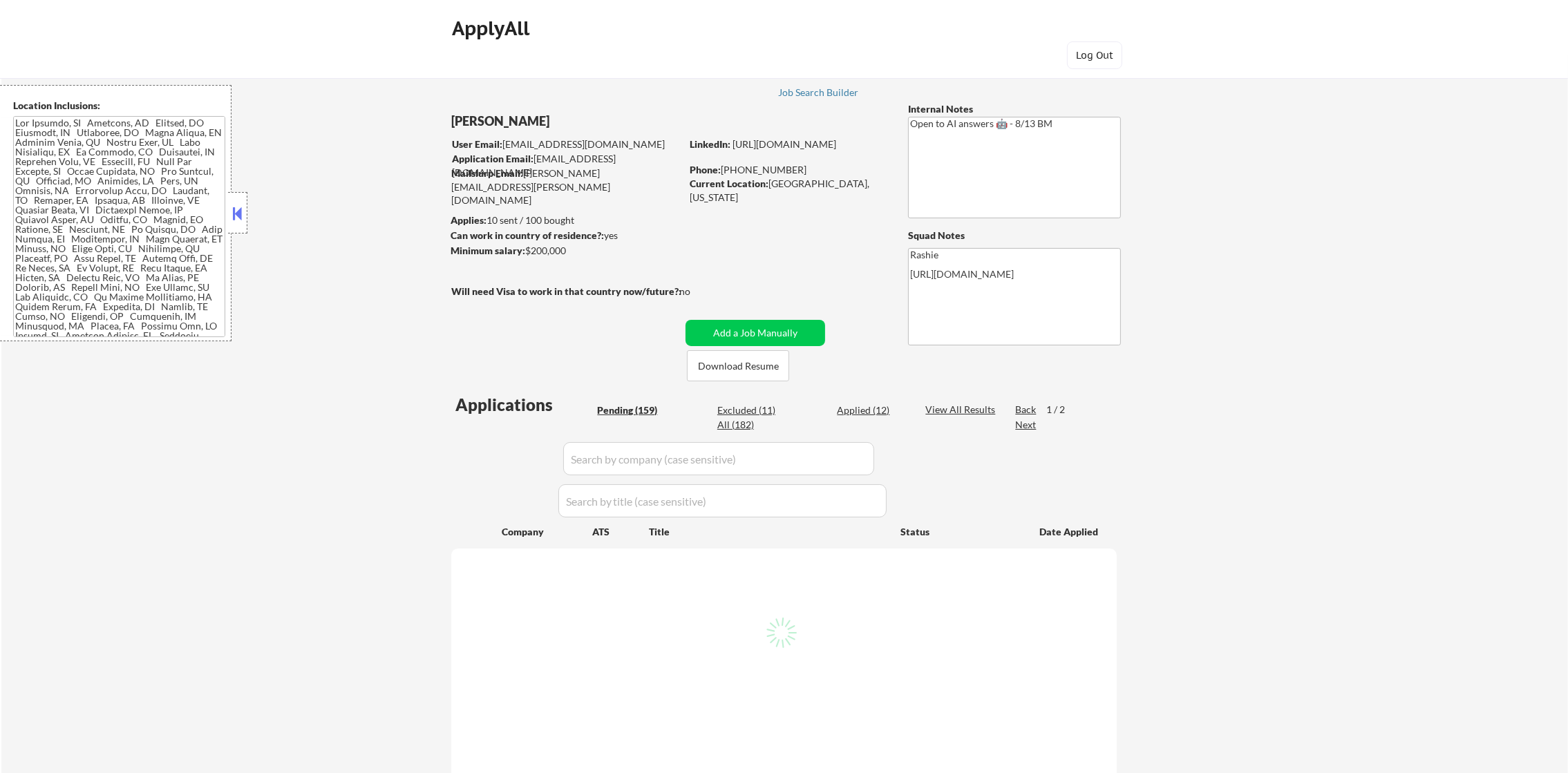
select select ""pending""
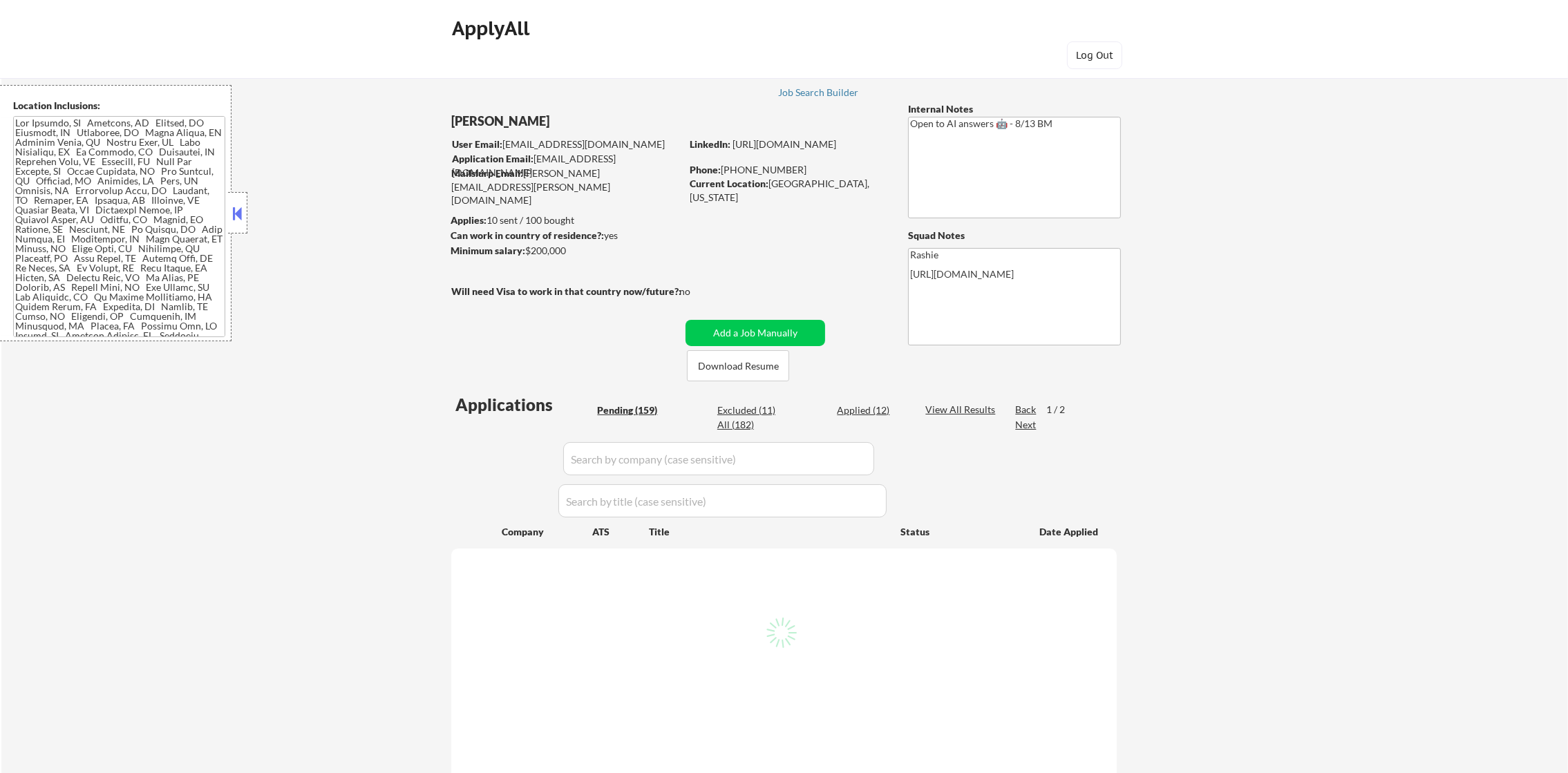
select select ""pending""
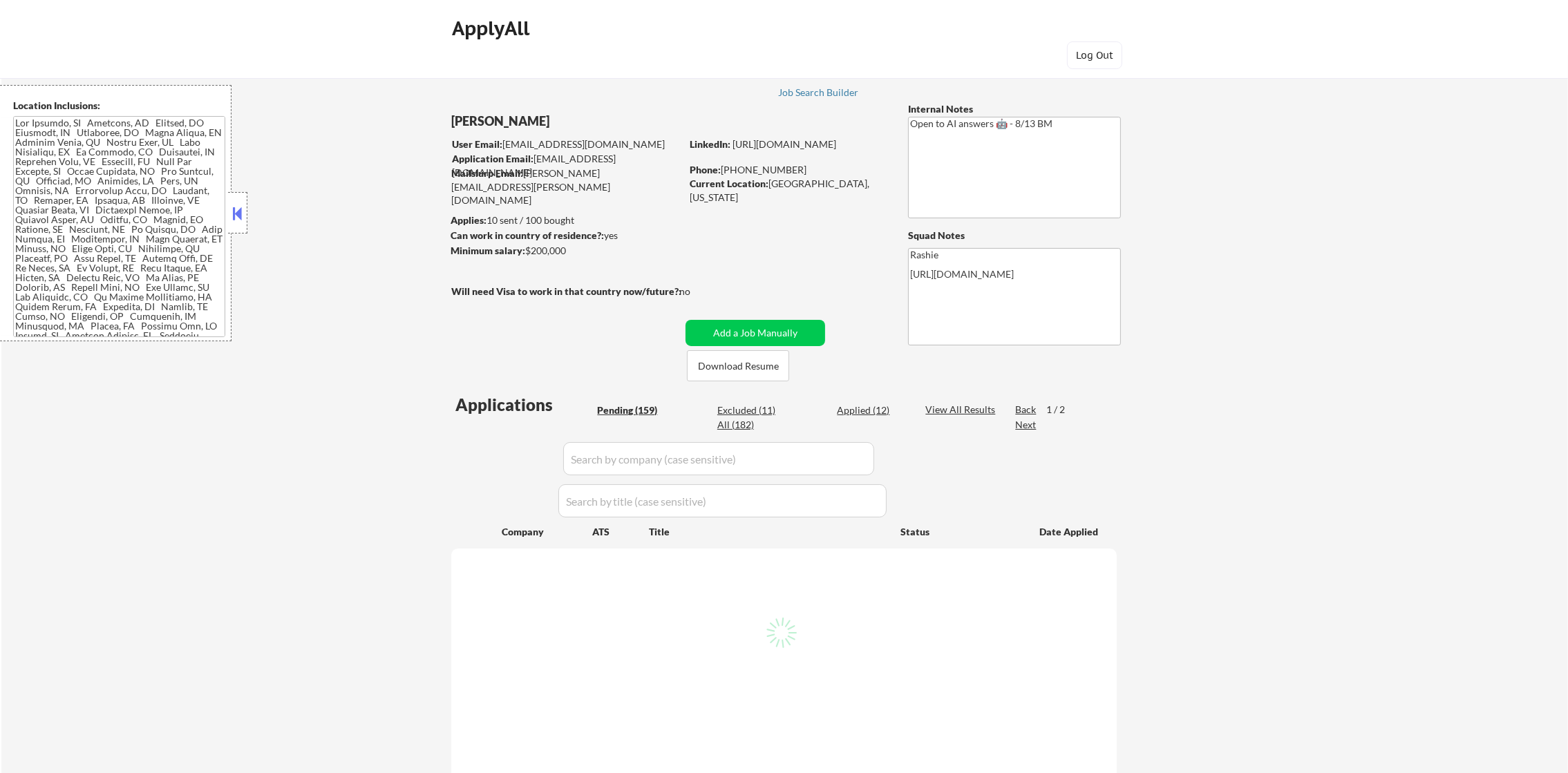
select select ""pending""
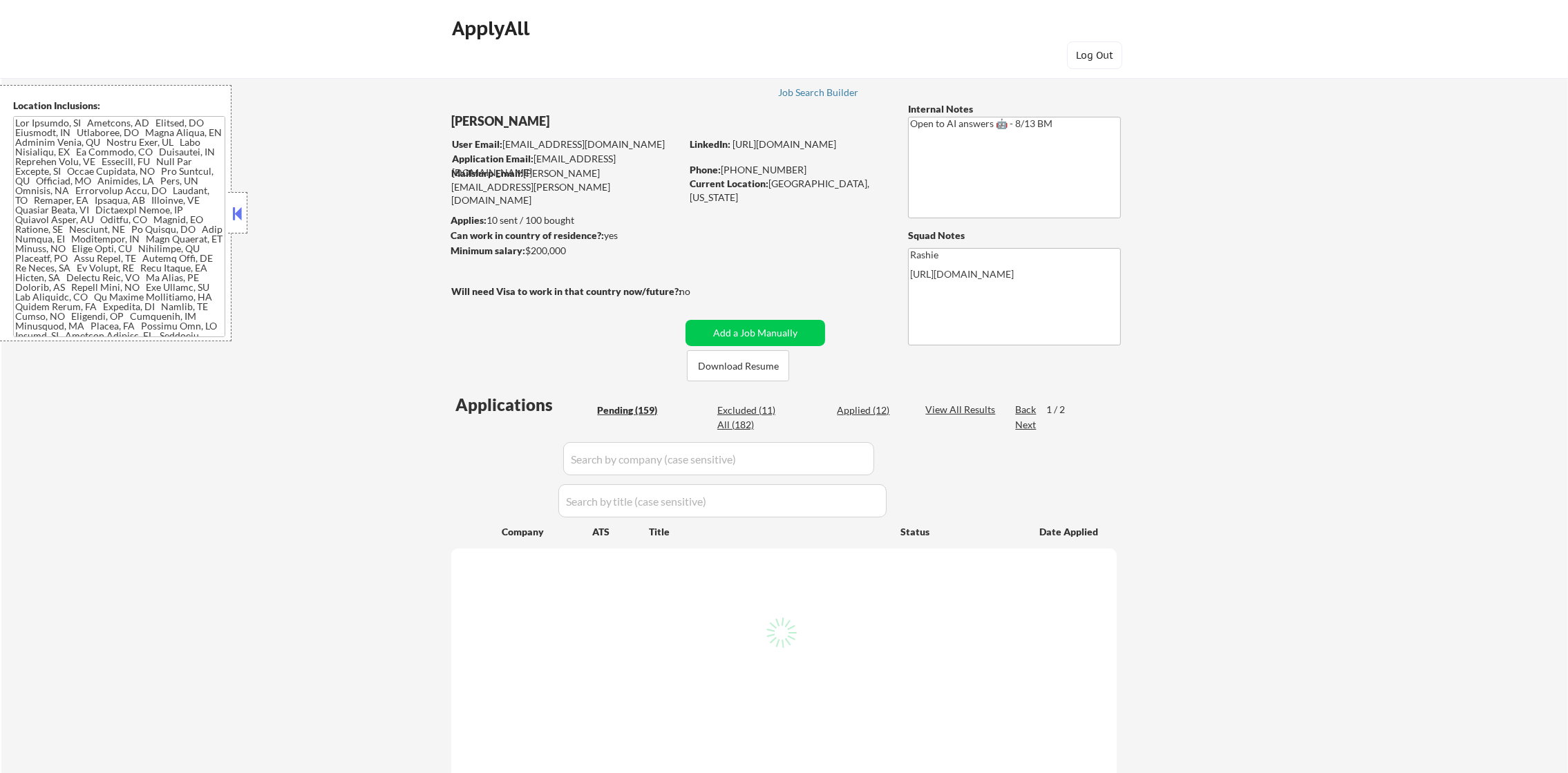
select select ""pending""
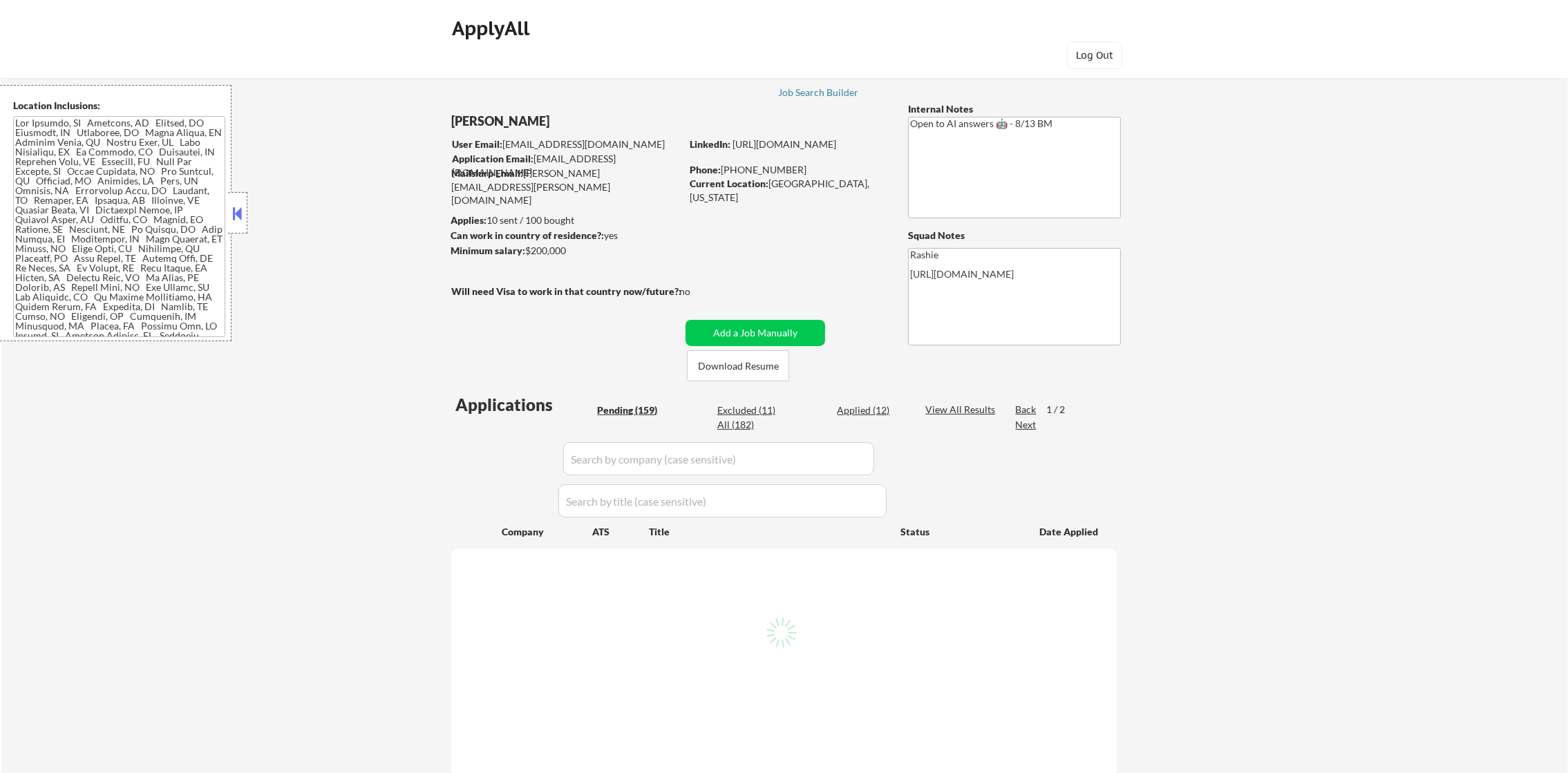
select select ""pending""
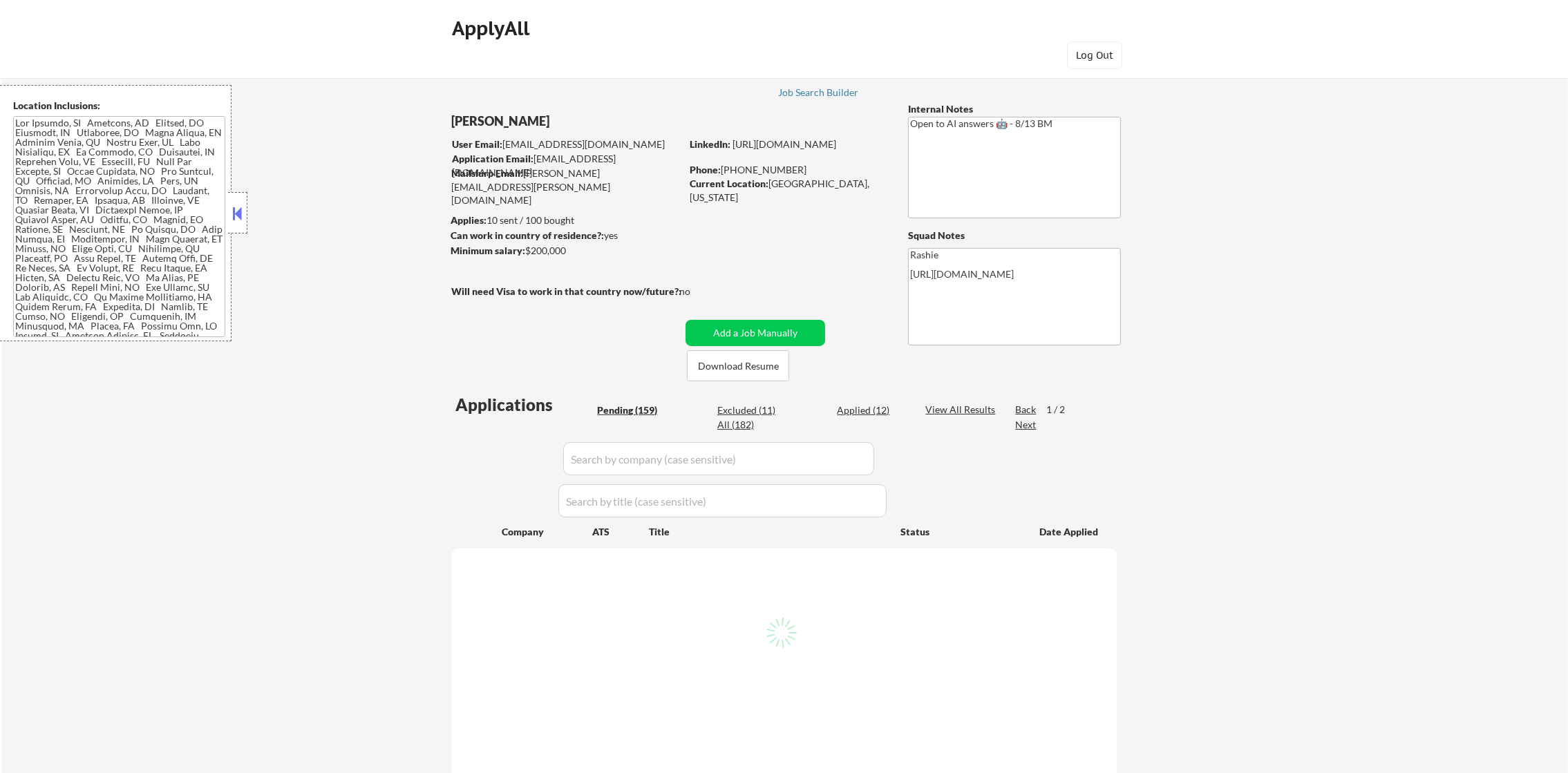
select select ""pending""
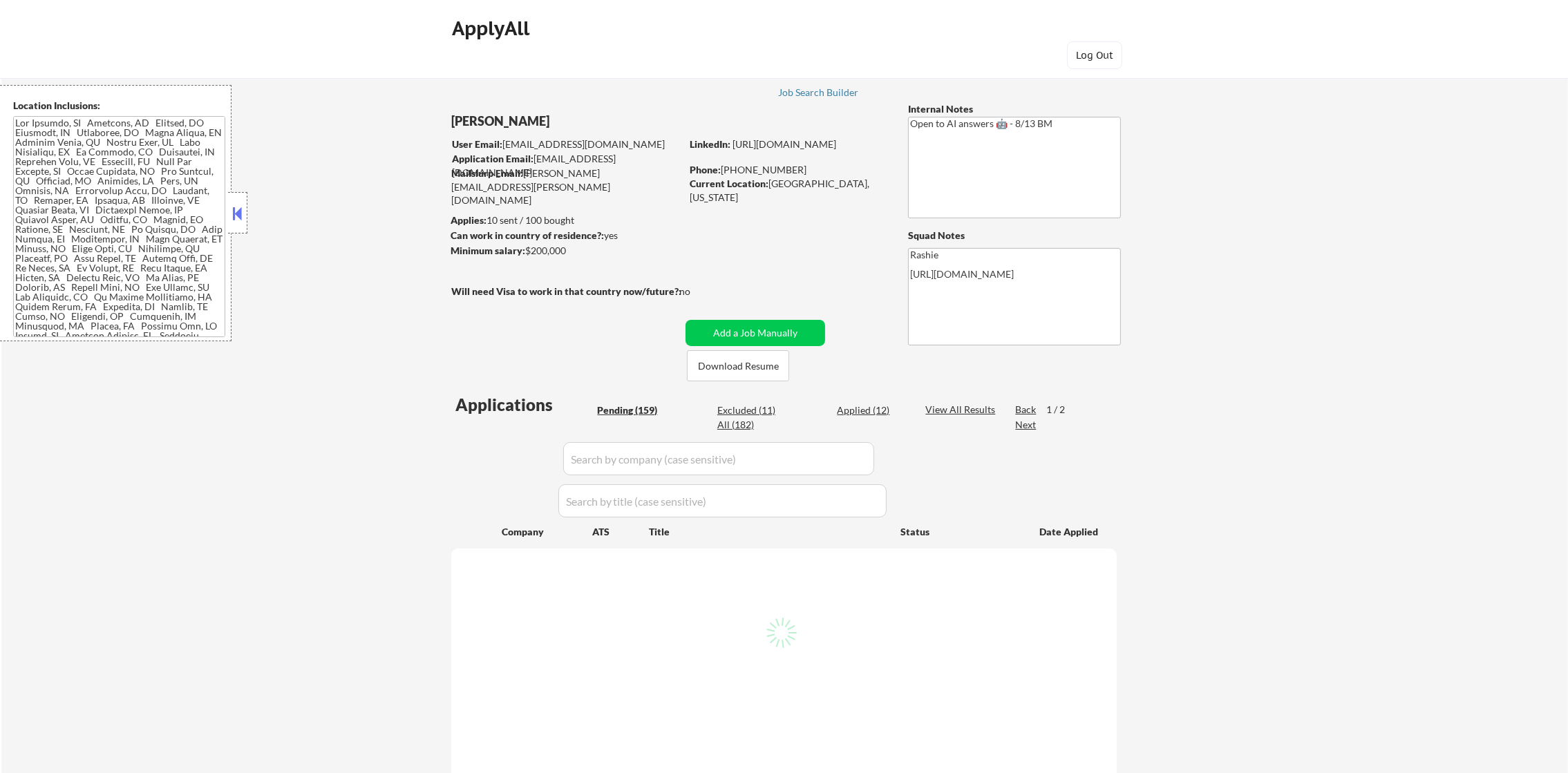
select select ""pending""
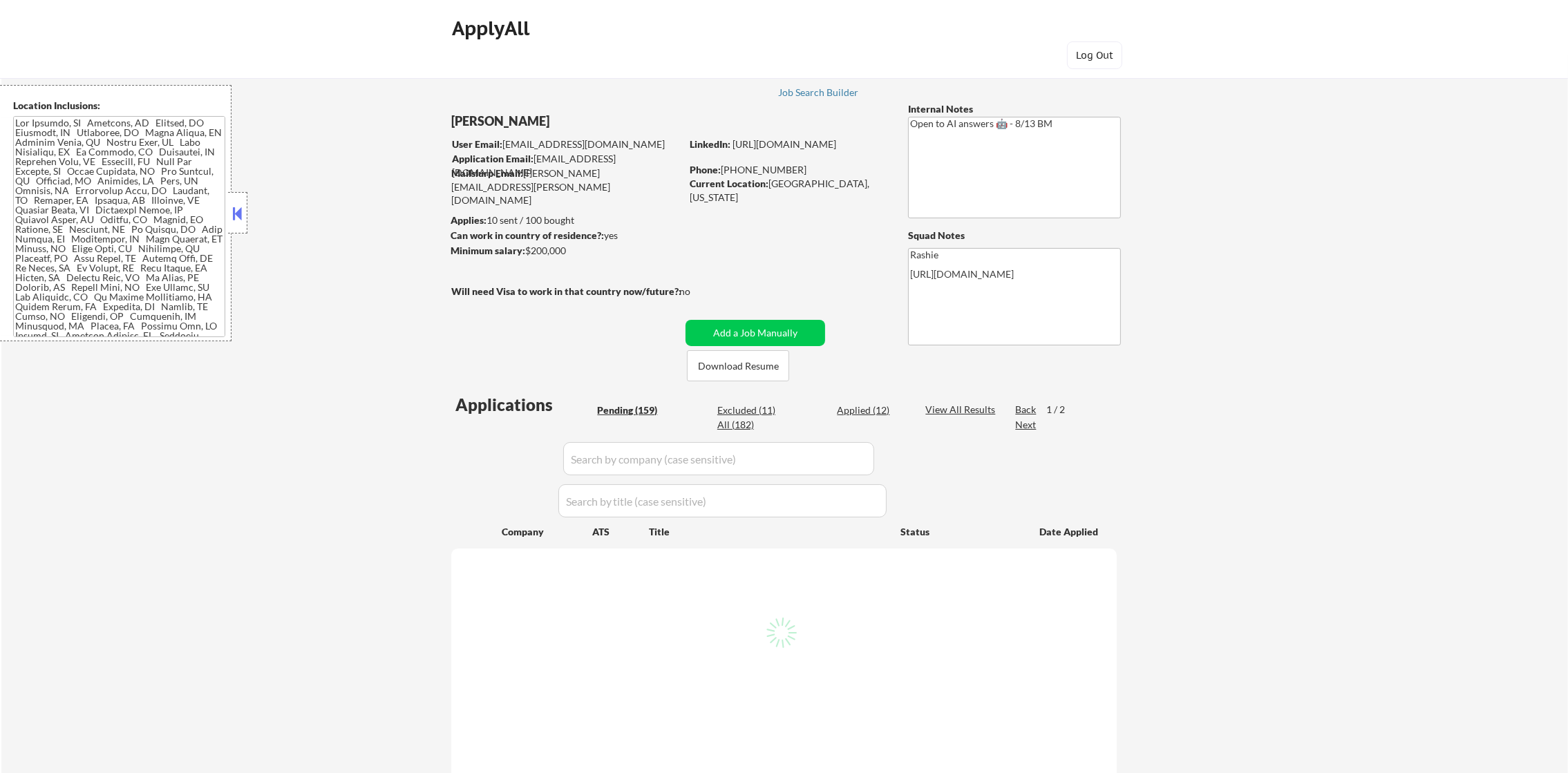
select select ""pending""
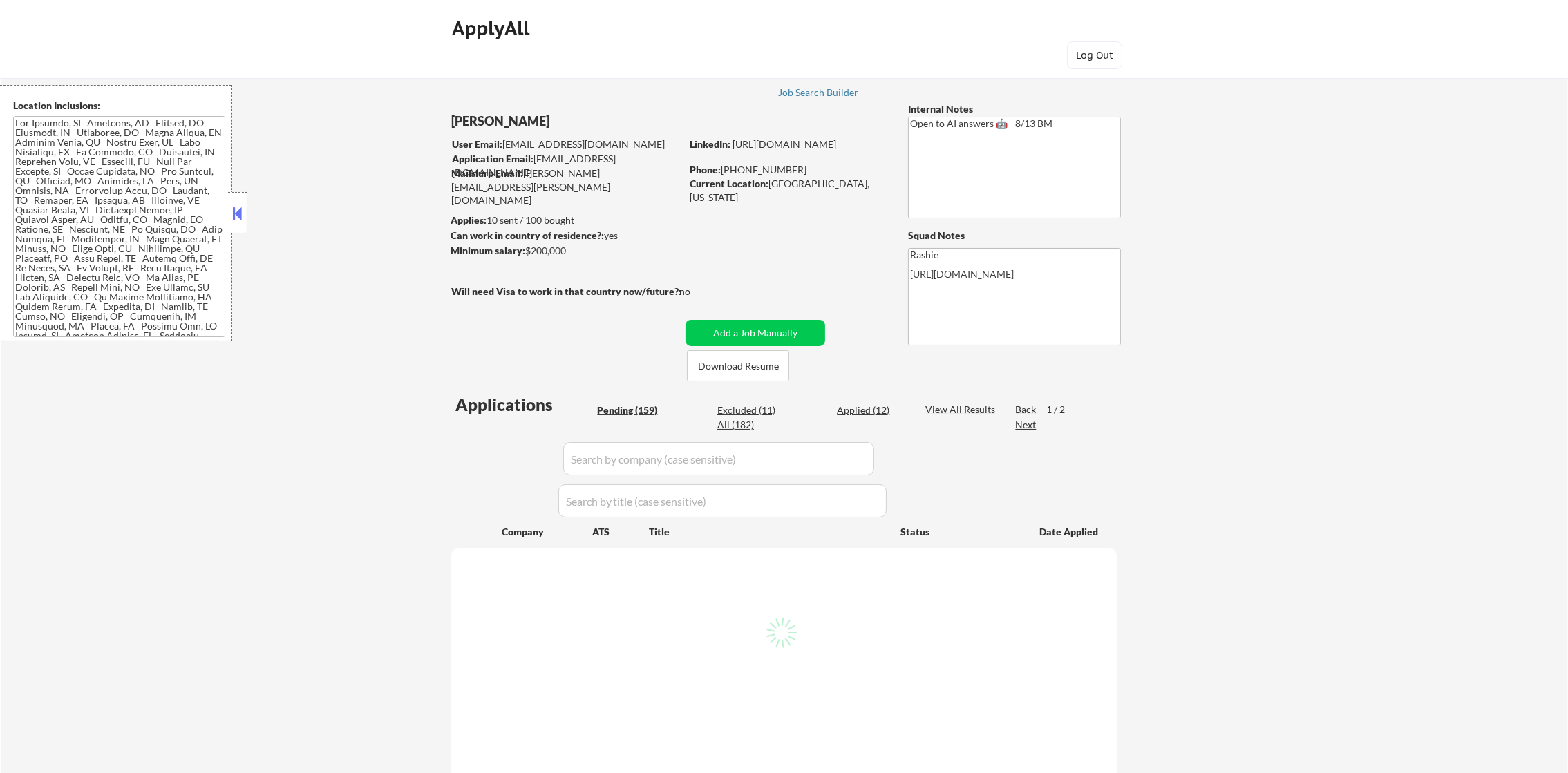
select select ""pending""
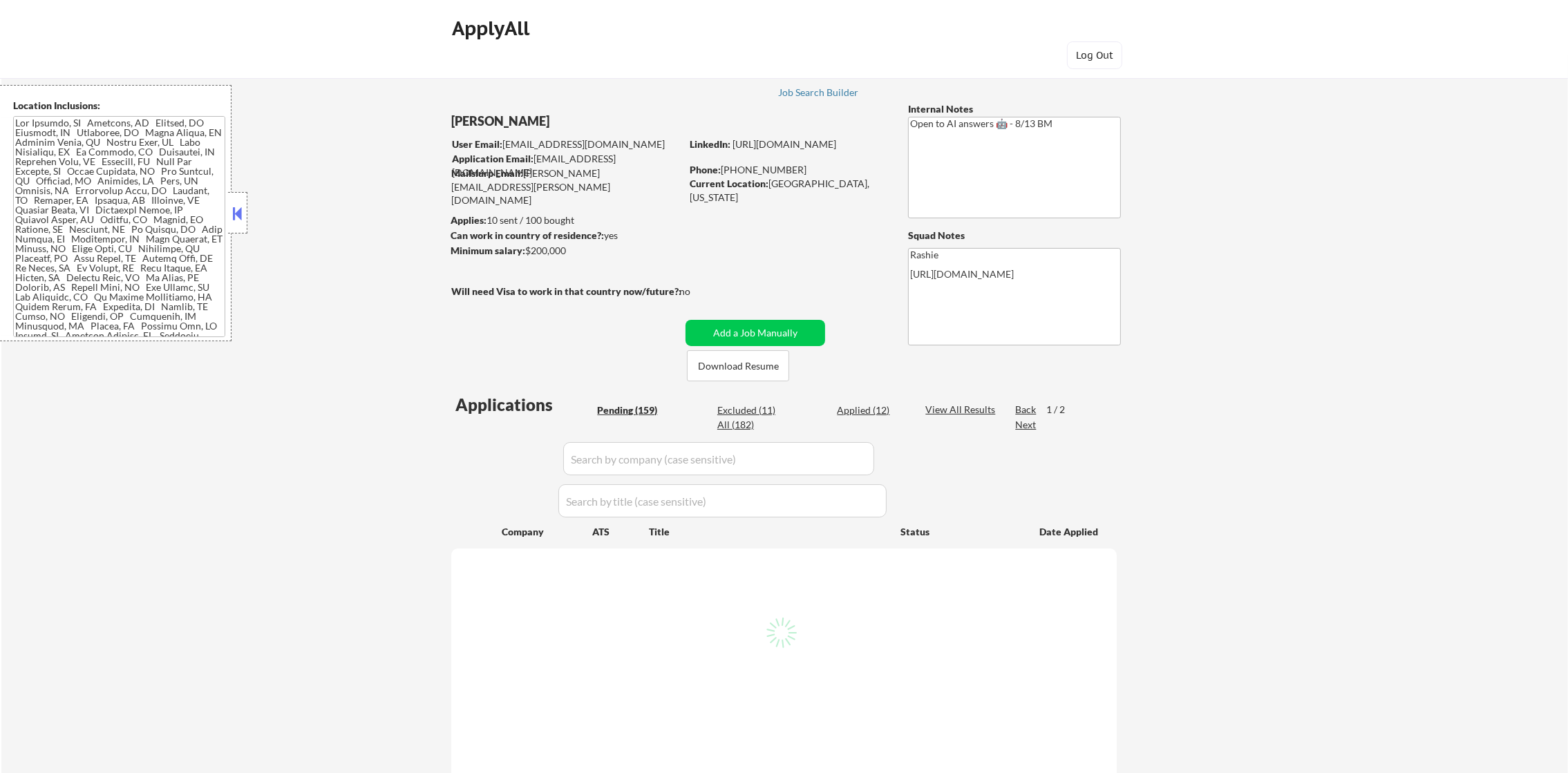
select select ""pending""
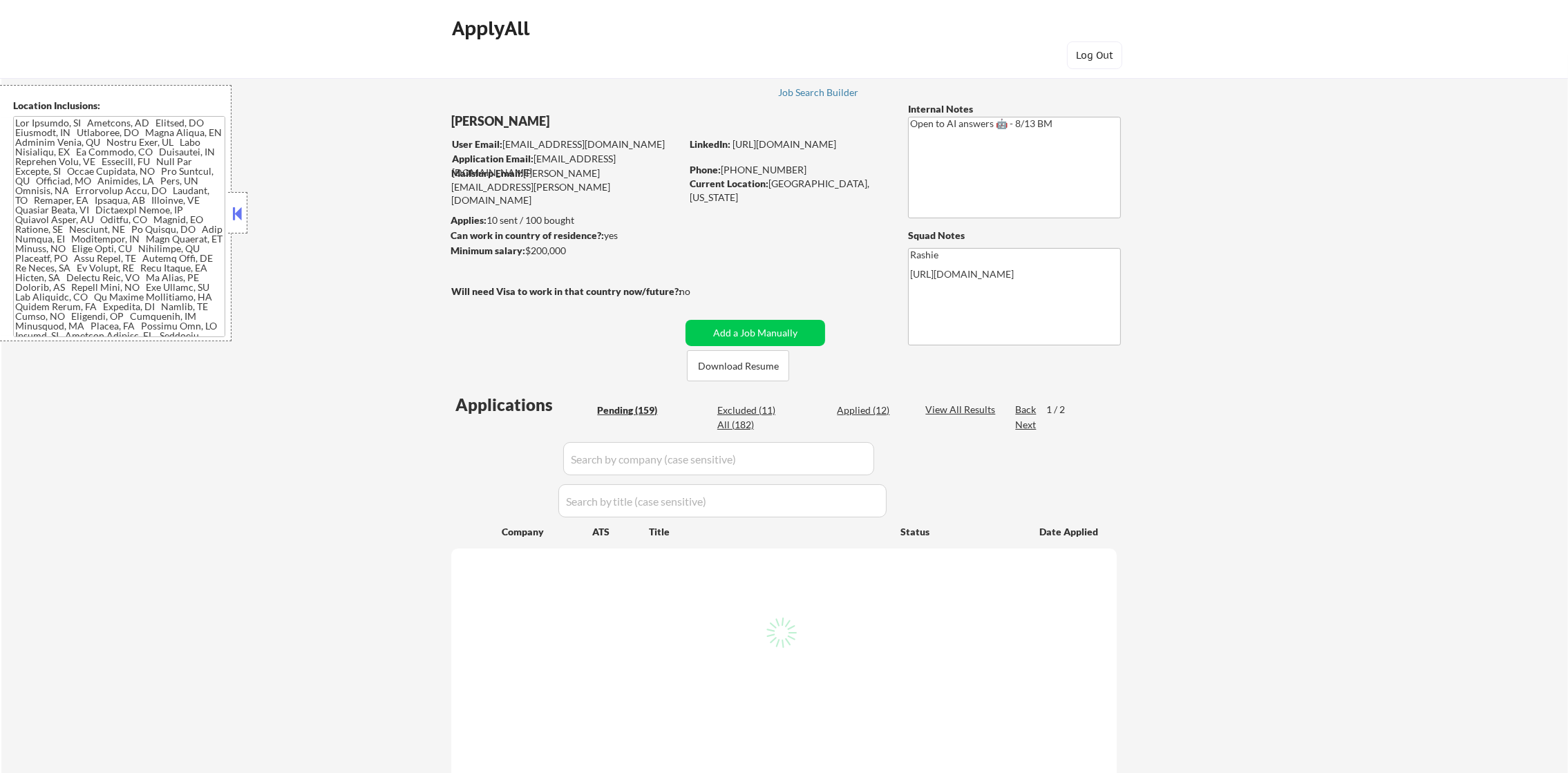
select select ""pending""
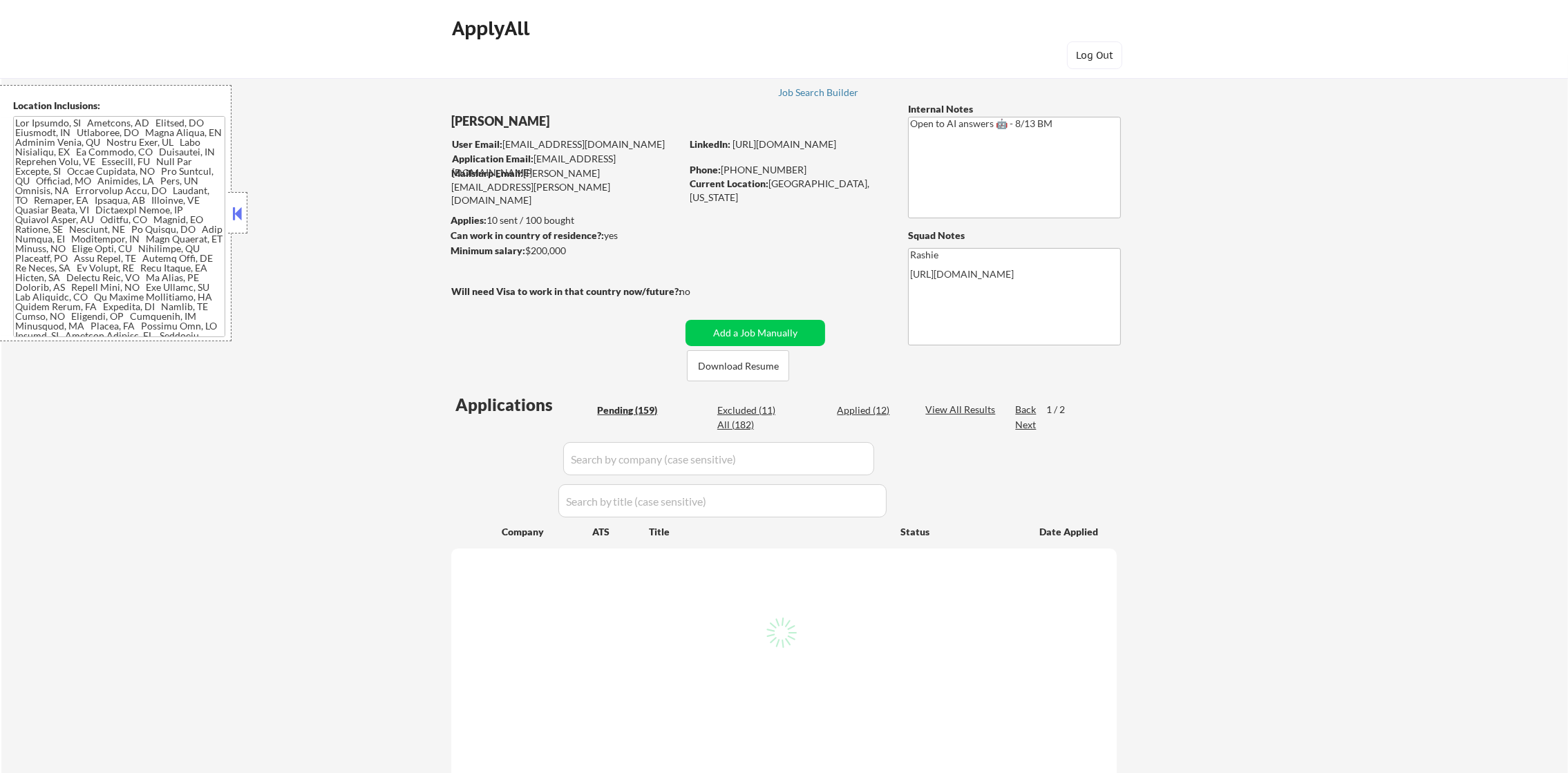
select select ""pending""
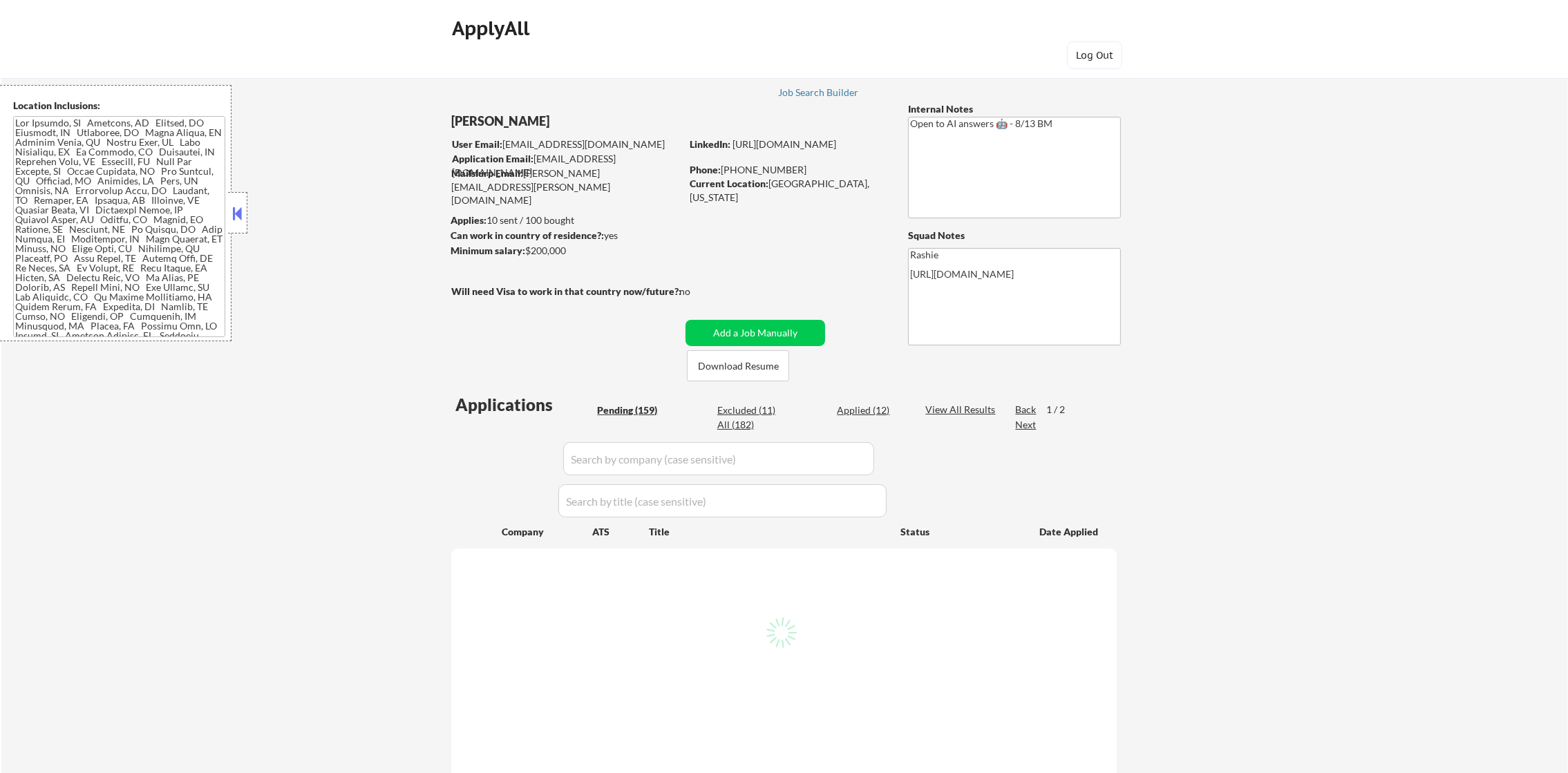
select select ""pending""
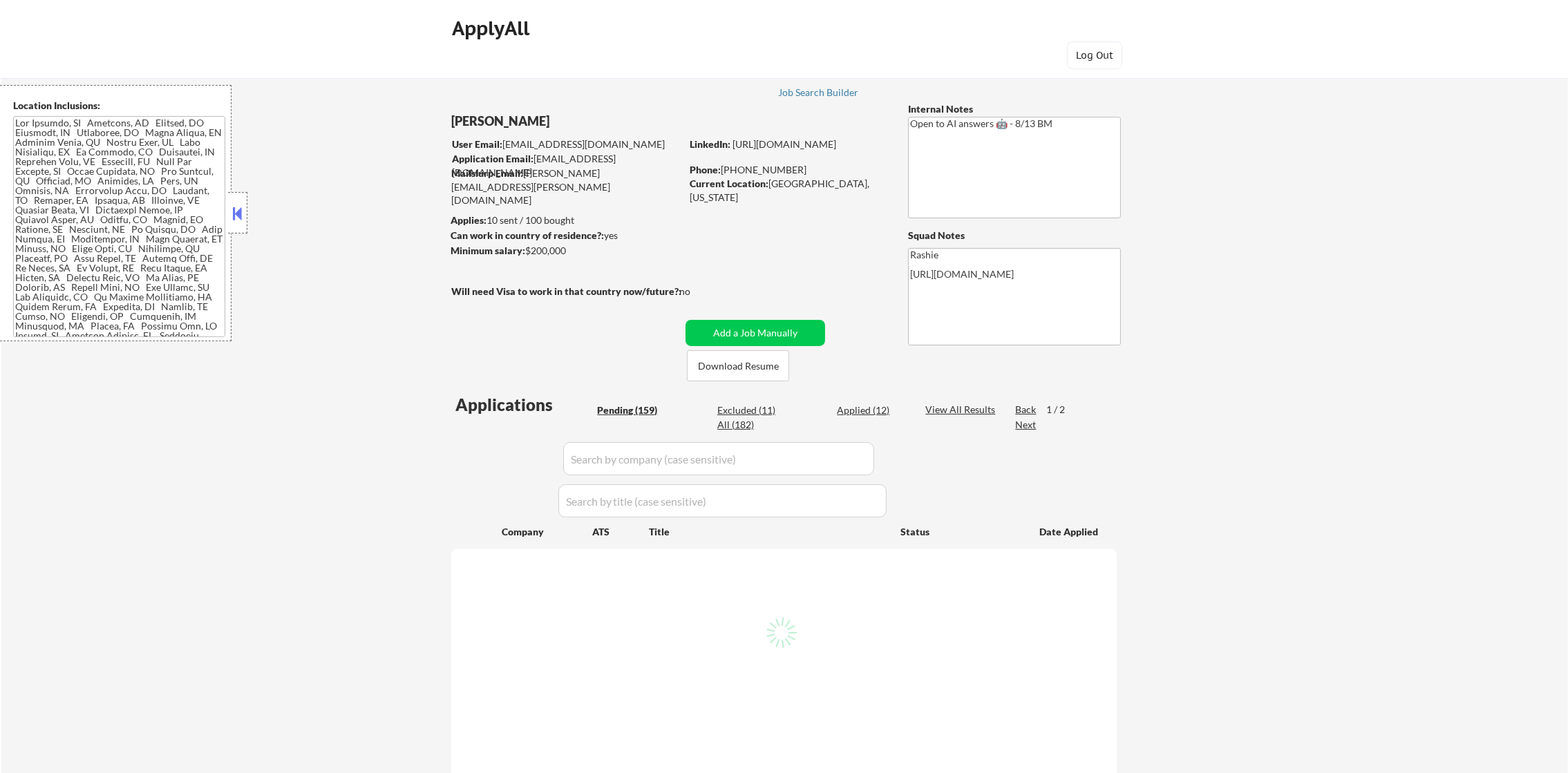
select select ""pending""
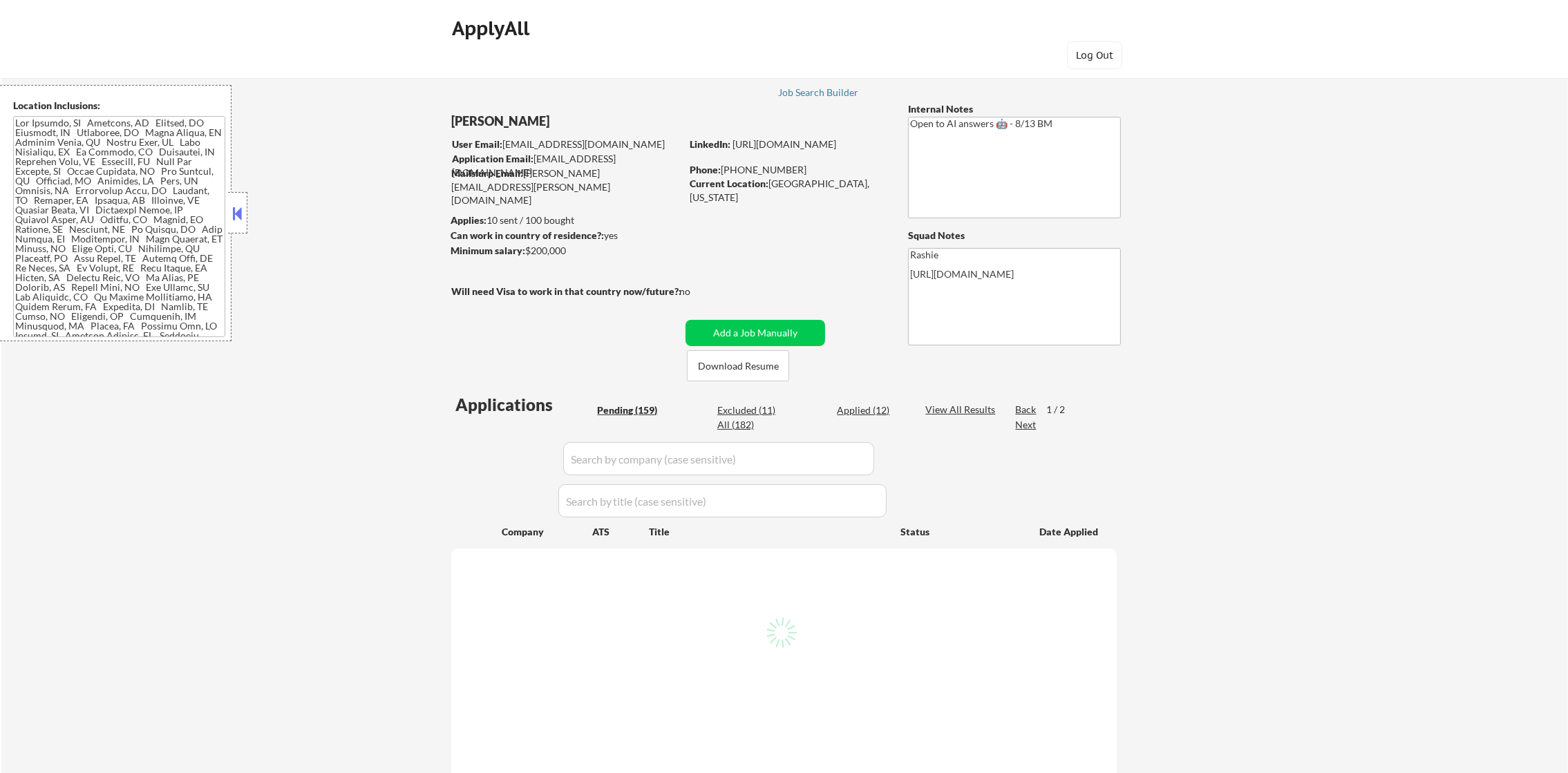
select select ""pending""
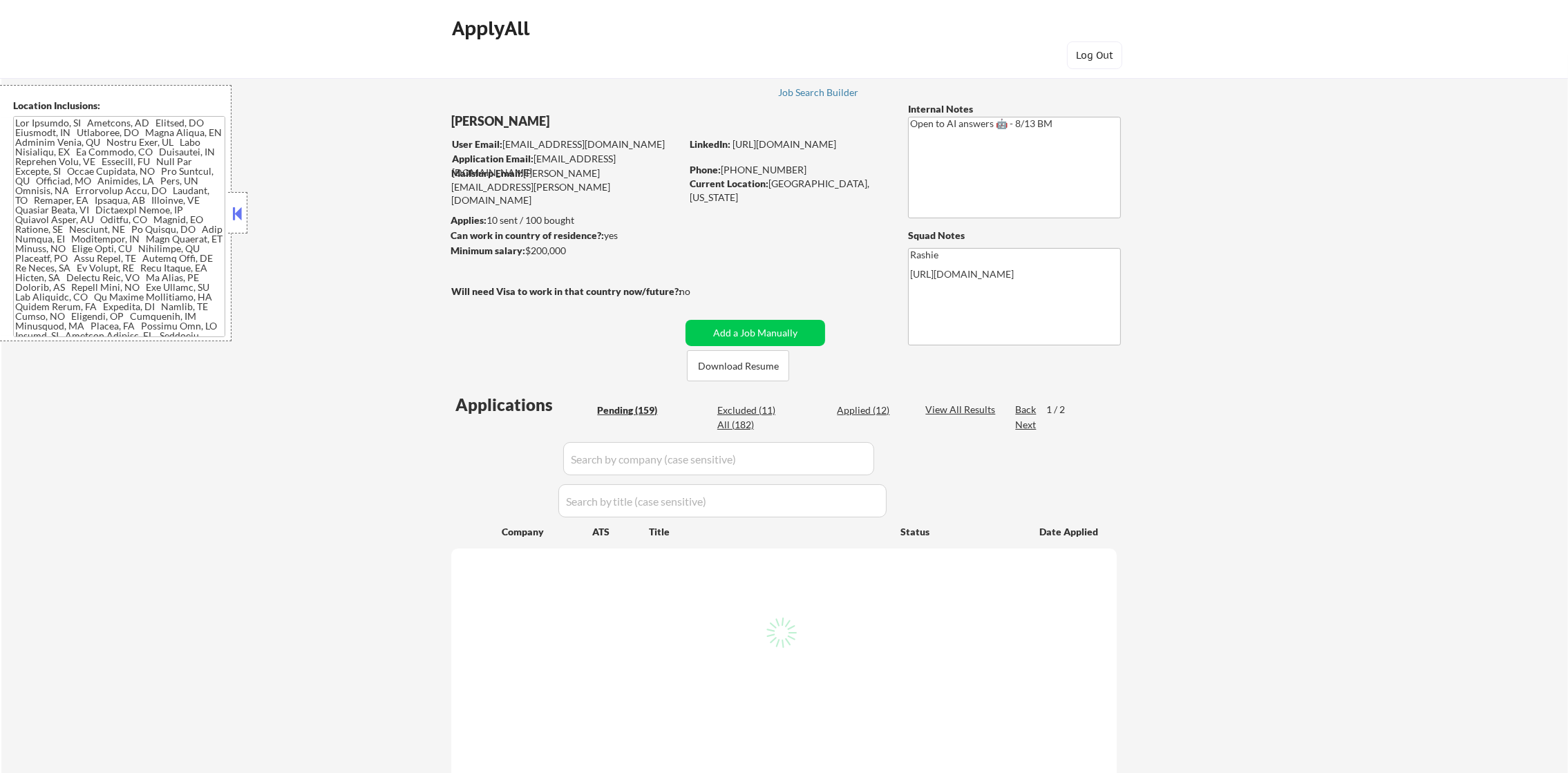
select select ""pending""
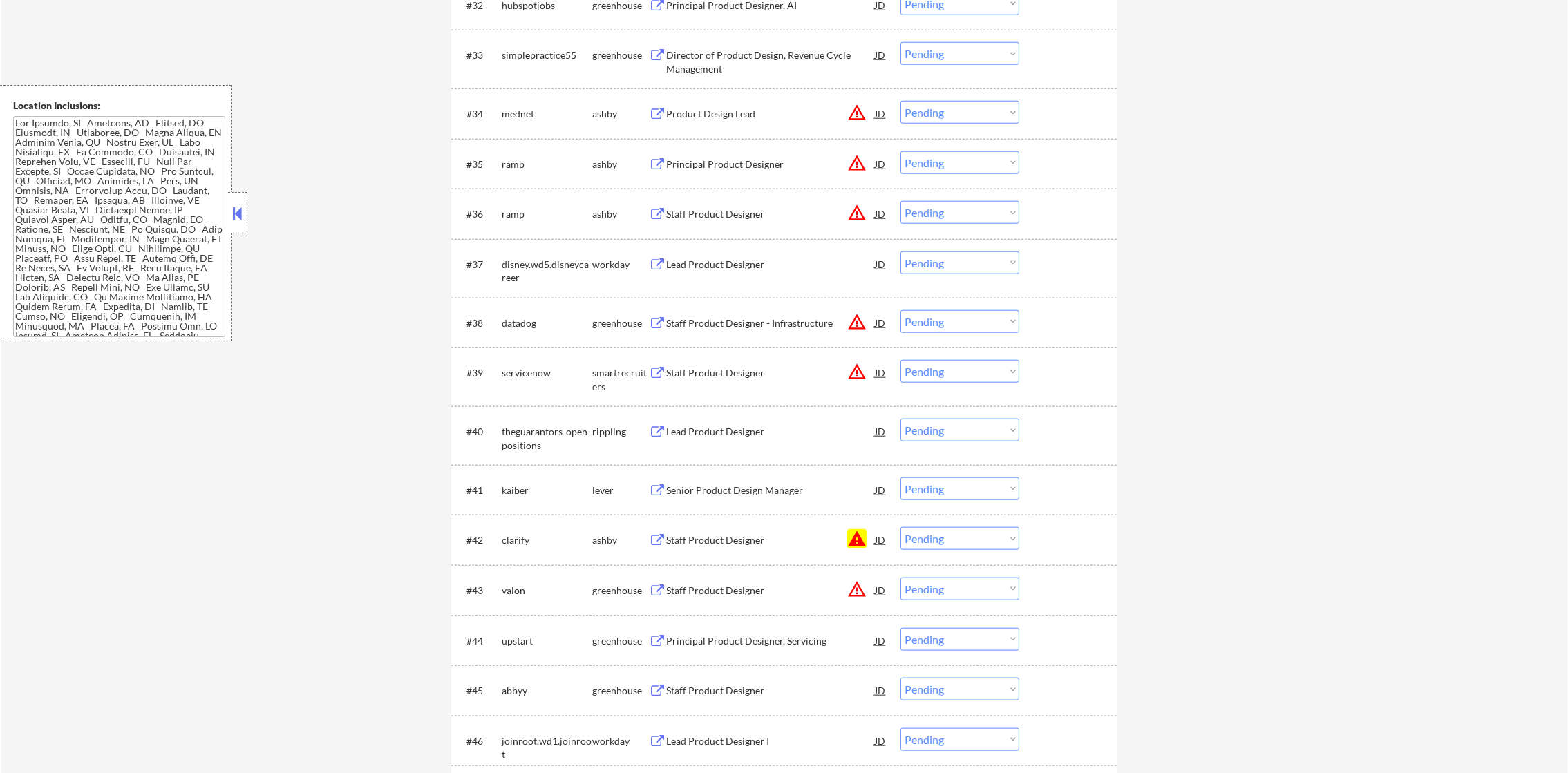
scroll to position [2298, 0]
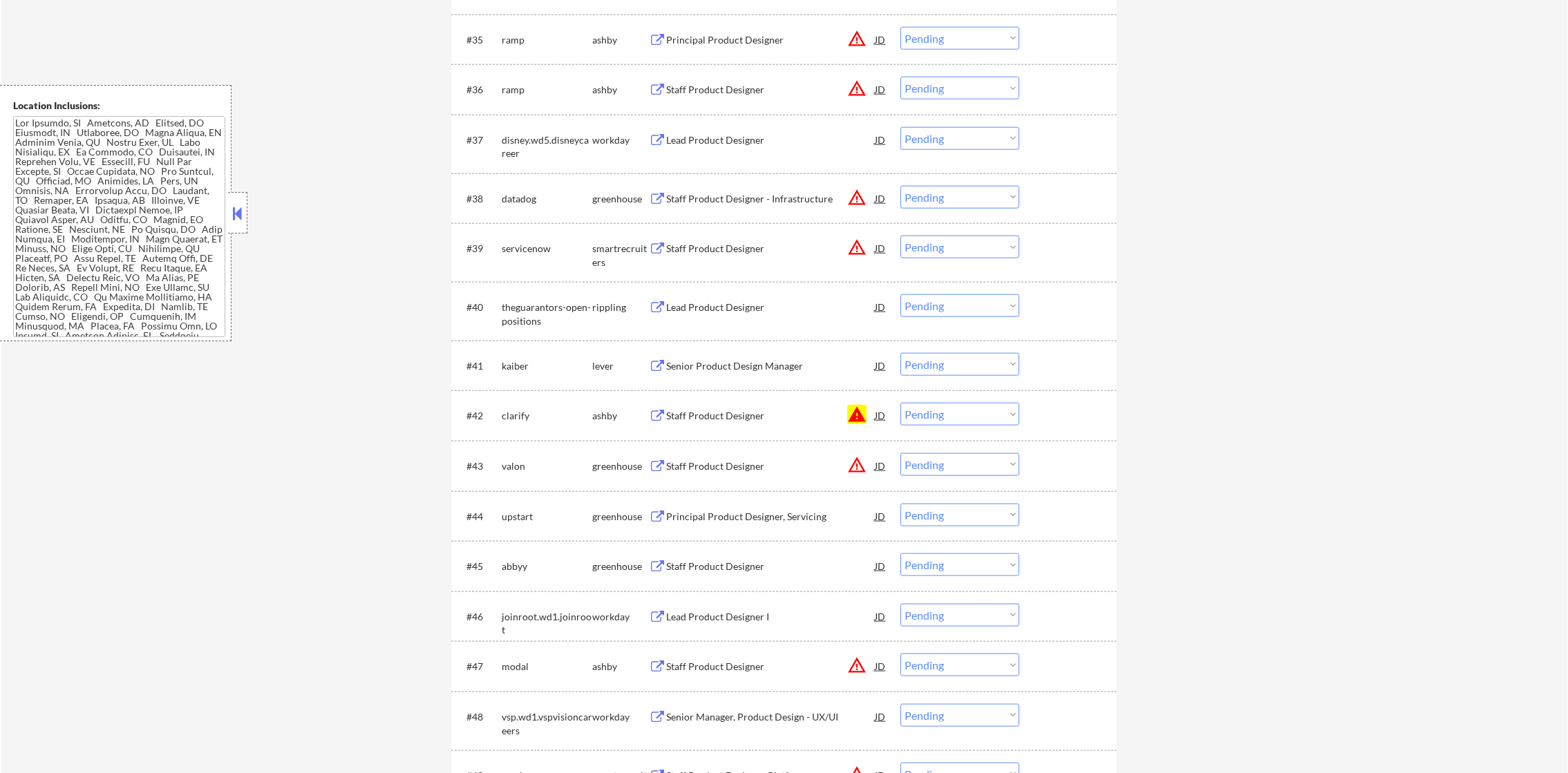
click at [957, 407] on select "Choose an option... Pending Applied Excluded (Questions) Excluded (Expired) Exc…" at bounding box center [960, 414] width 119 height 23
click at [901, 403] on select "Choose an option... Pending Applied Excluded (Questions) Excluded (Expired) Exc…" at bounding box center [960, 414] width 119 height 23
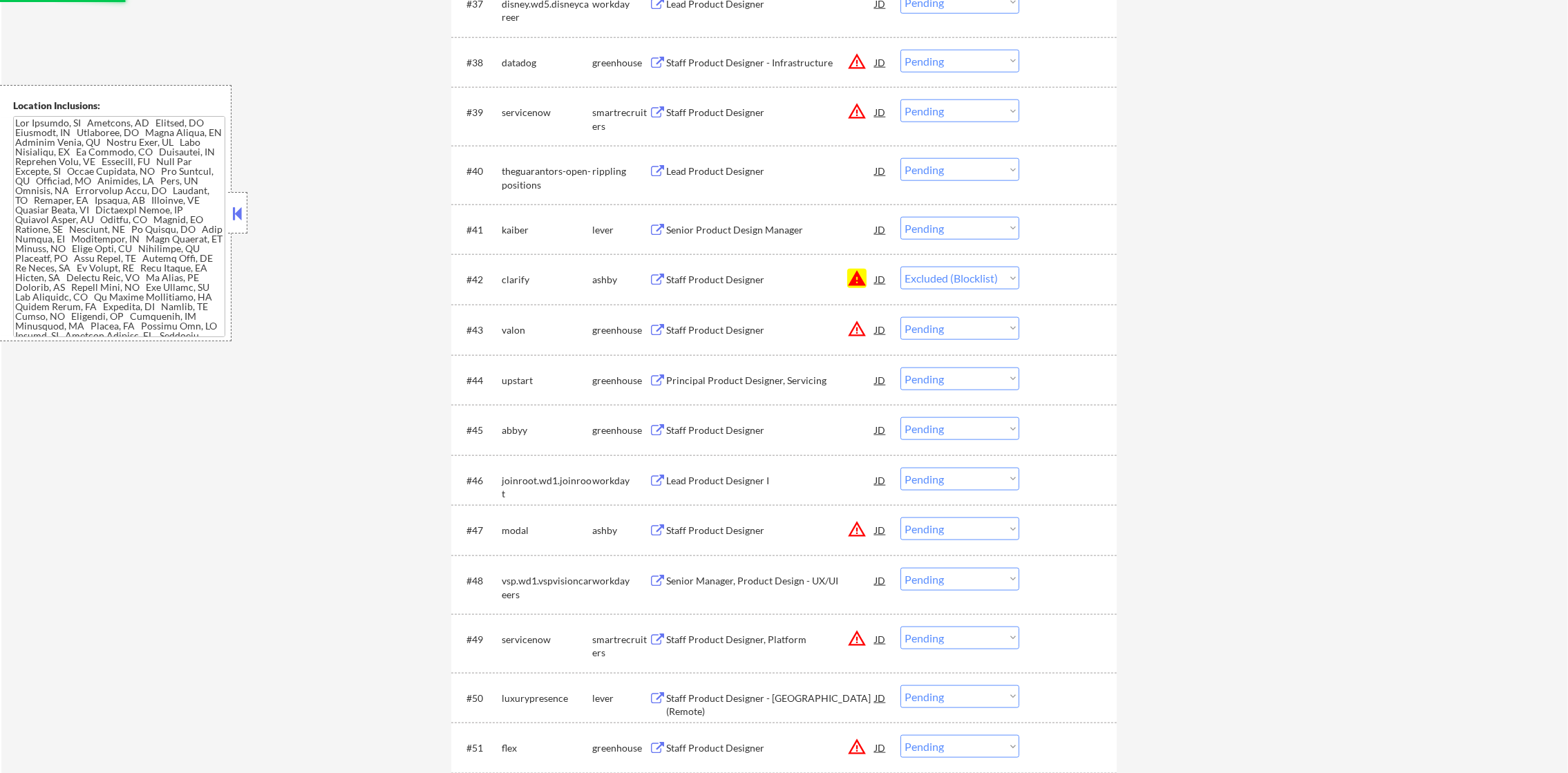
scroll to position [2436, 0]
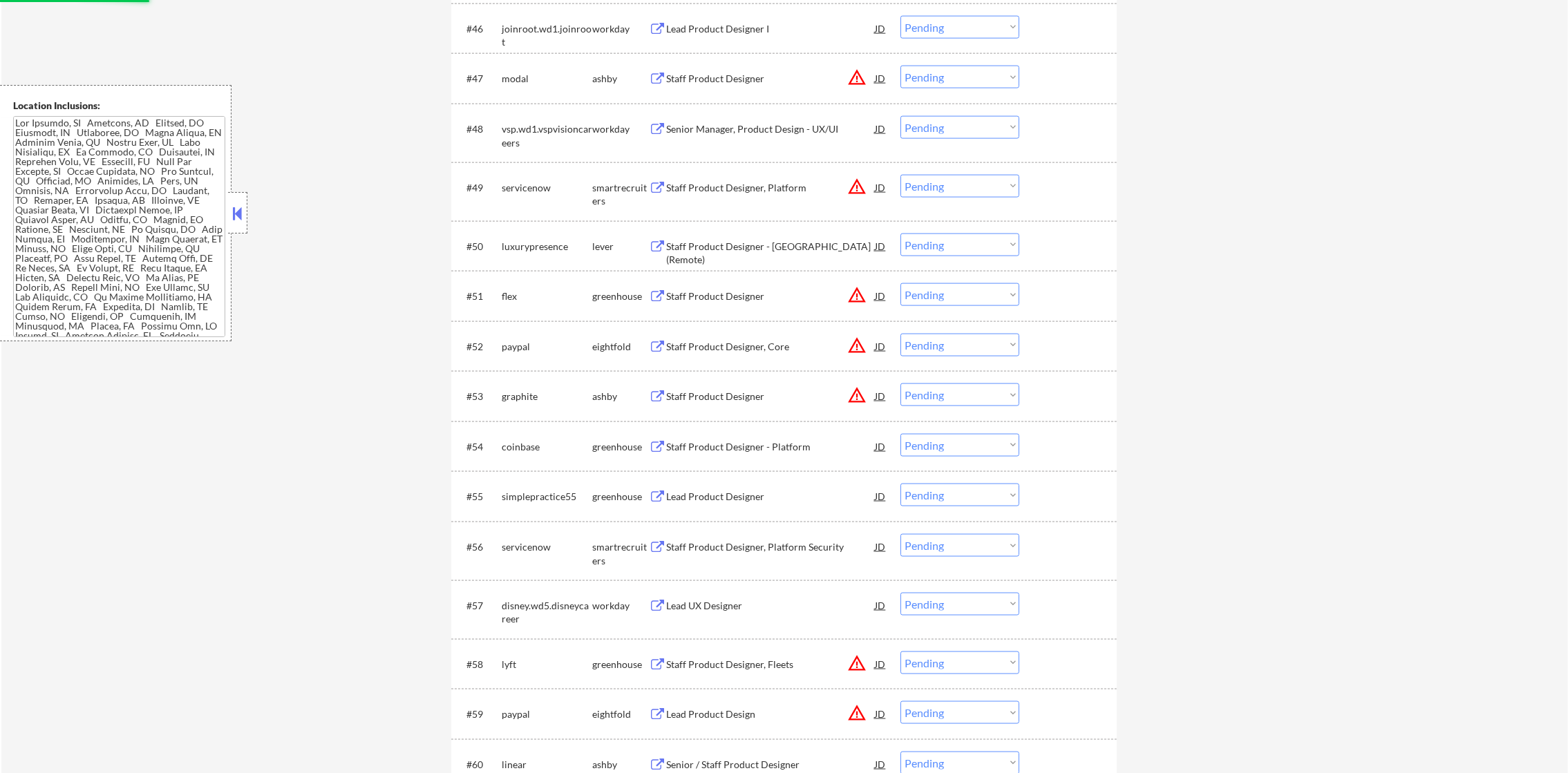
select select ""pending""
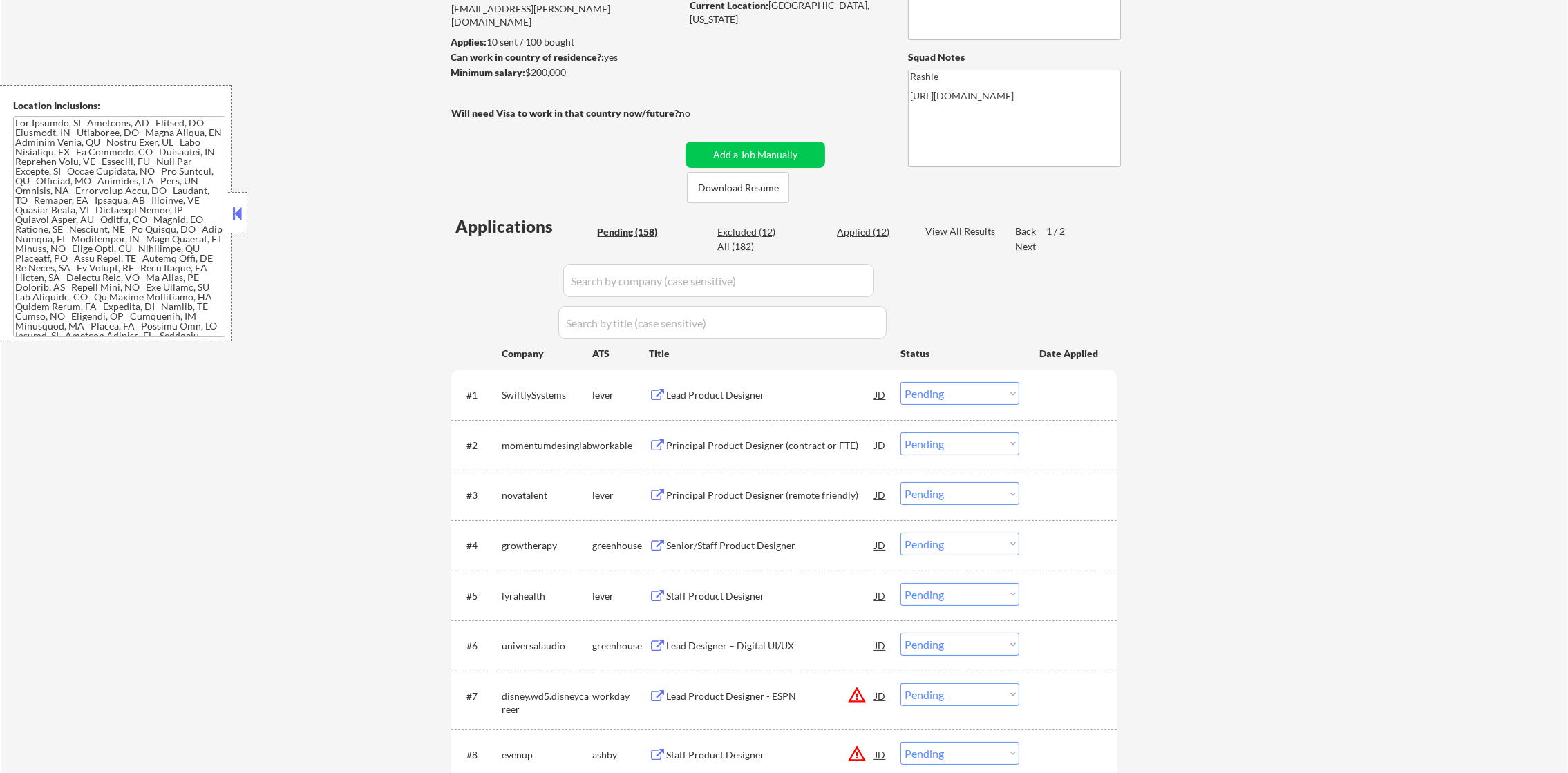
scroll to position [207, 0]
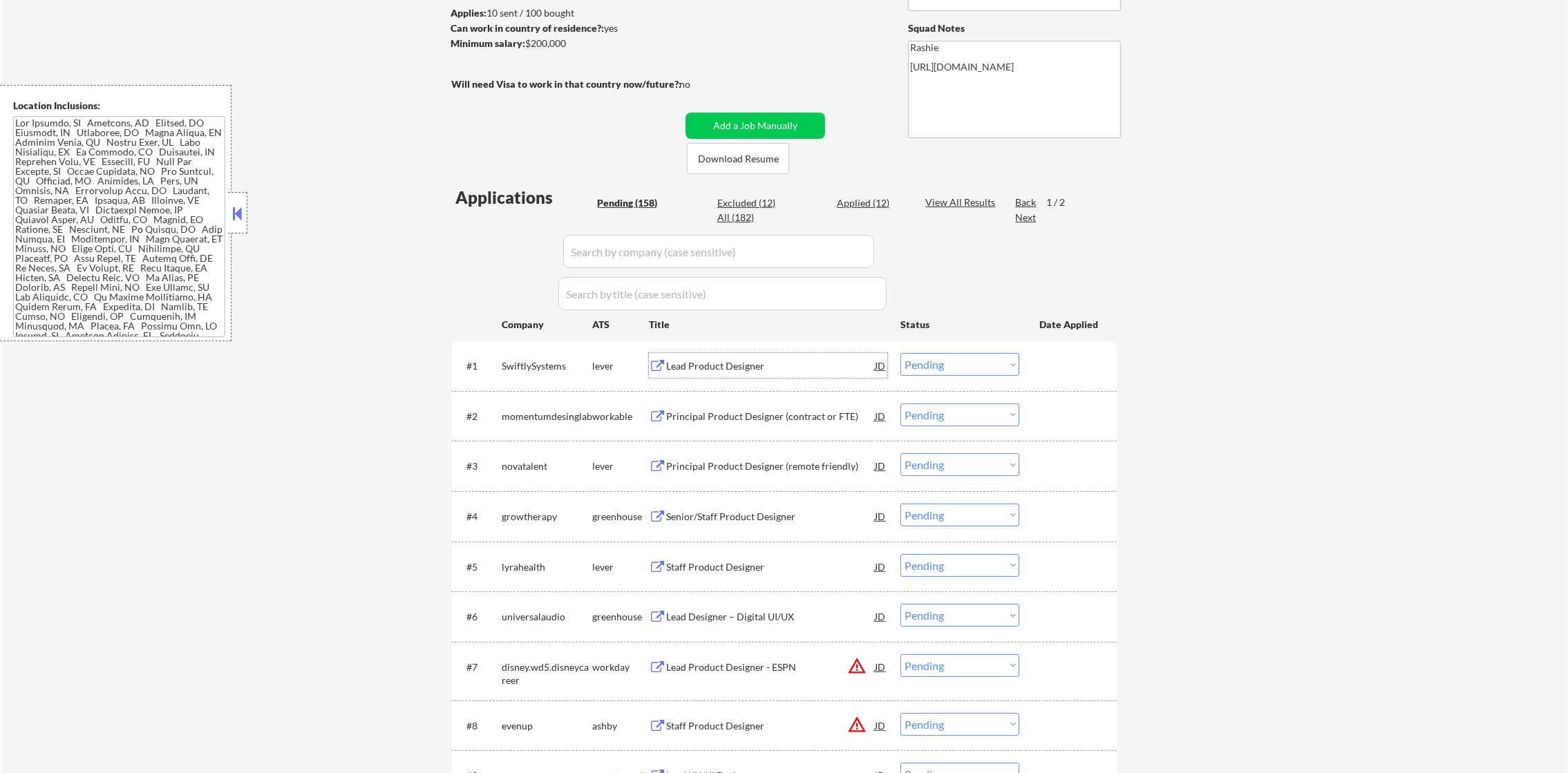
click at [762, 372] on div "Lead Product Designer" at bounding box center [770, 366] width 209 height 14
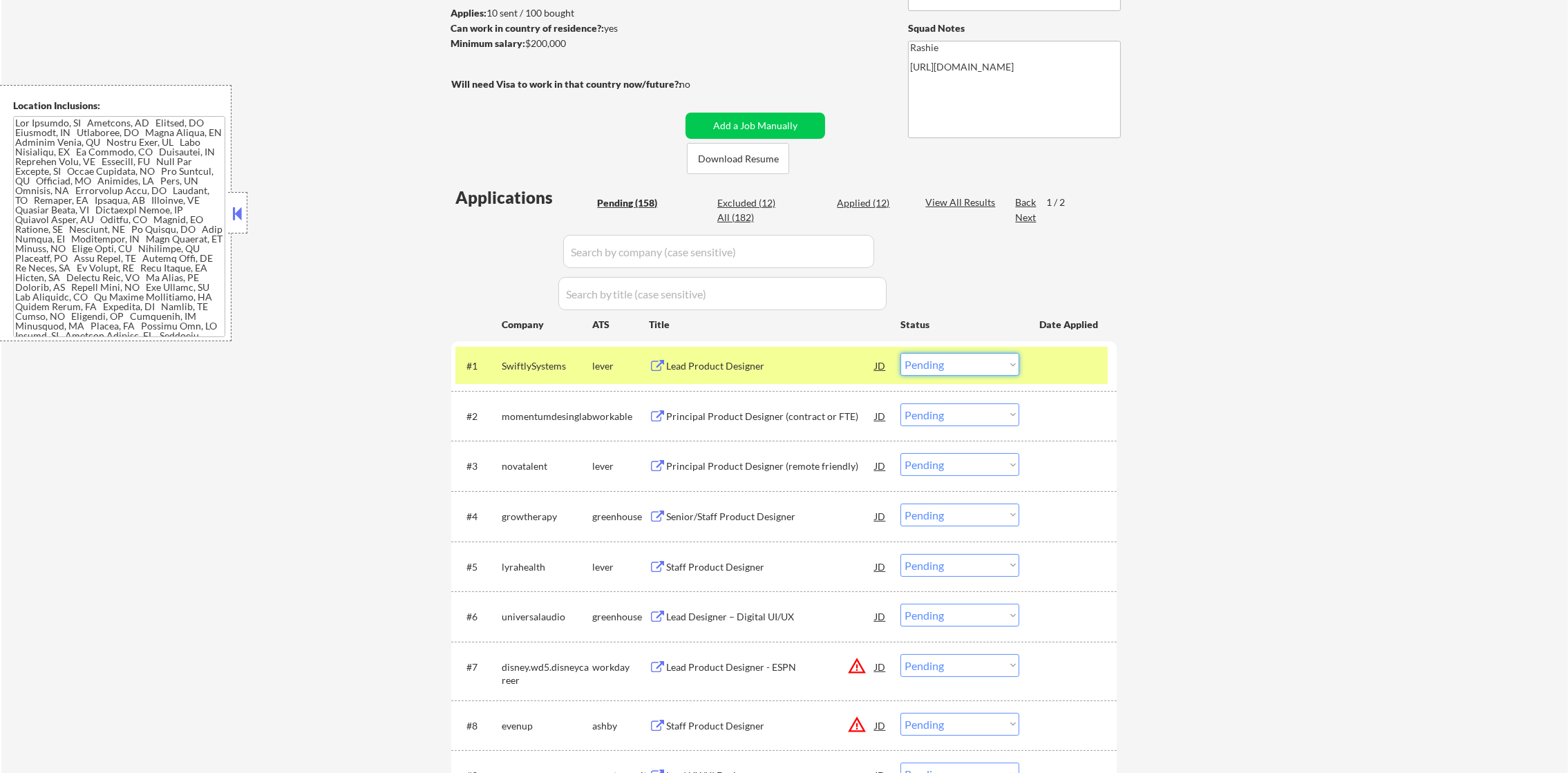
drag, startPoint x: 932, startPoint y: 368, endPoint x: 932, endPoint y: 376, distance: 8.0
click at [932, 368] on select "Choose an option... Pending Applied Excluded (Questions) Excluded (Expired) Exc…" at bounding box center [960, 364] width 119 height 23
click at [901, 353] on select "Choose an option... Pending Applied Excluded (Questions) Excluded (Expired) Exc…" at bounding box center [960, 364] width 119 height 23
click at [549, 366] on div "SwiftlySystems" at bounding box center [546, 366] width 90 height 14
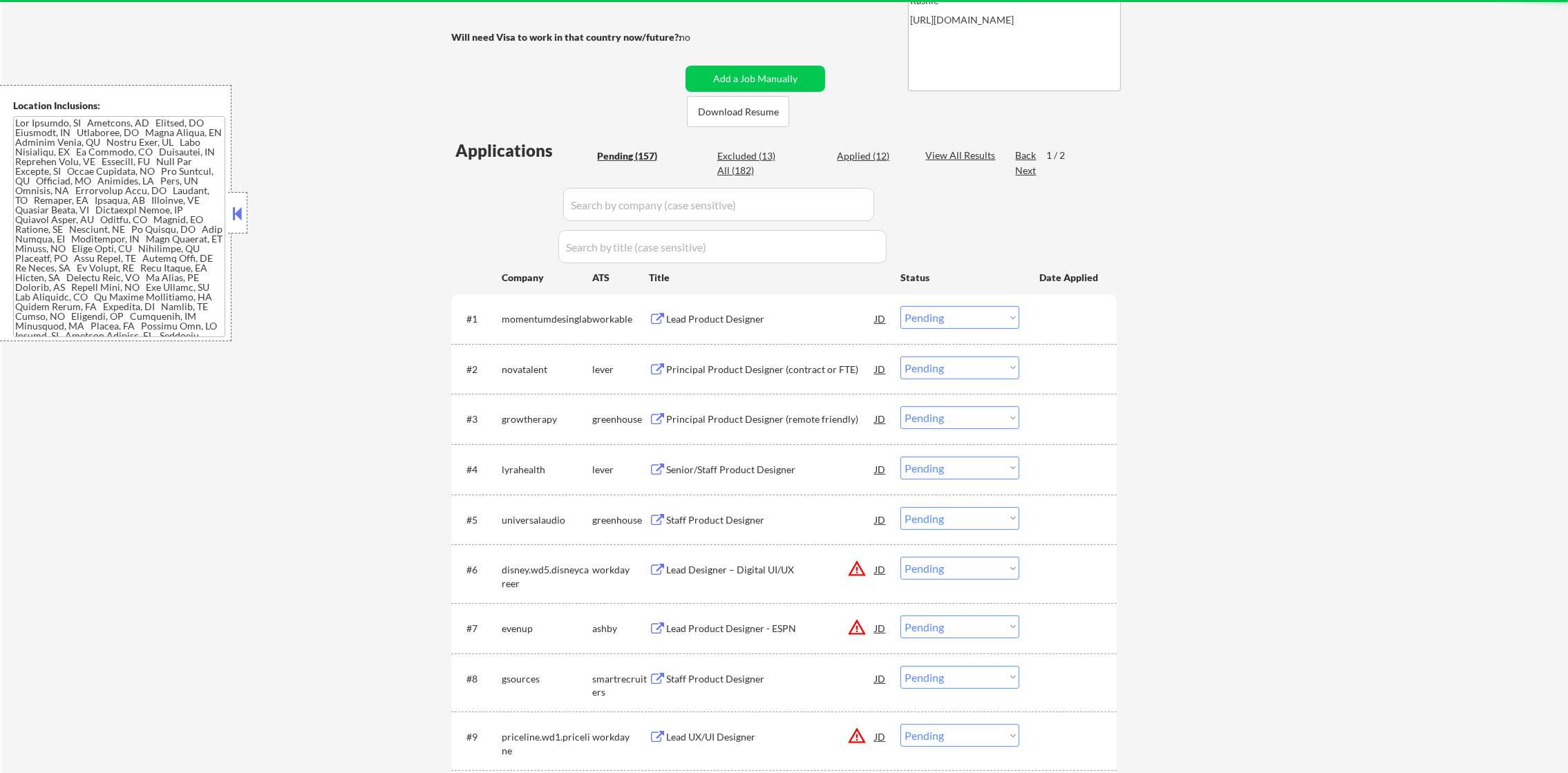
scroll to position [275, 0]
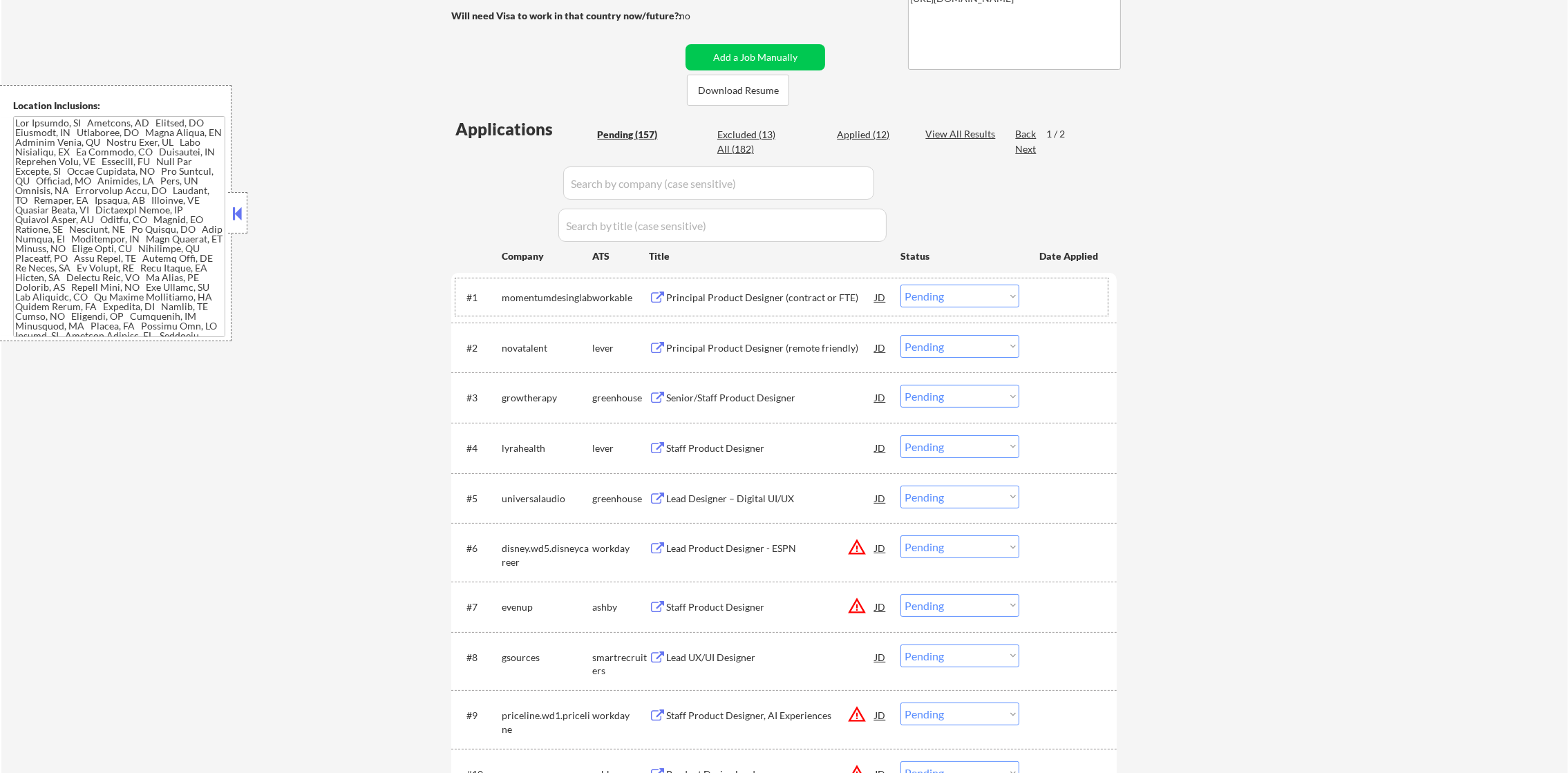
click at [755, 291] on div "Principal Product Designer (contract or FTE)" at bounding box center [770, 297] width 209 height 14
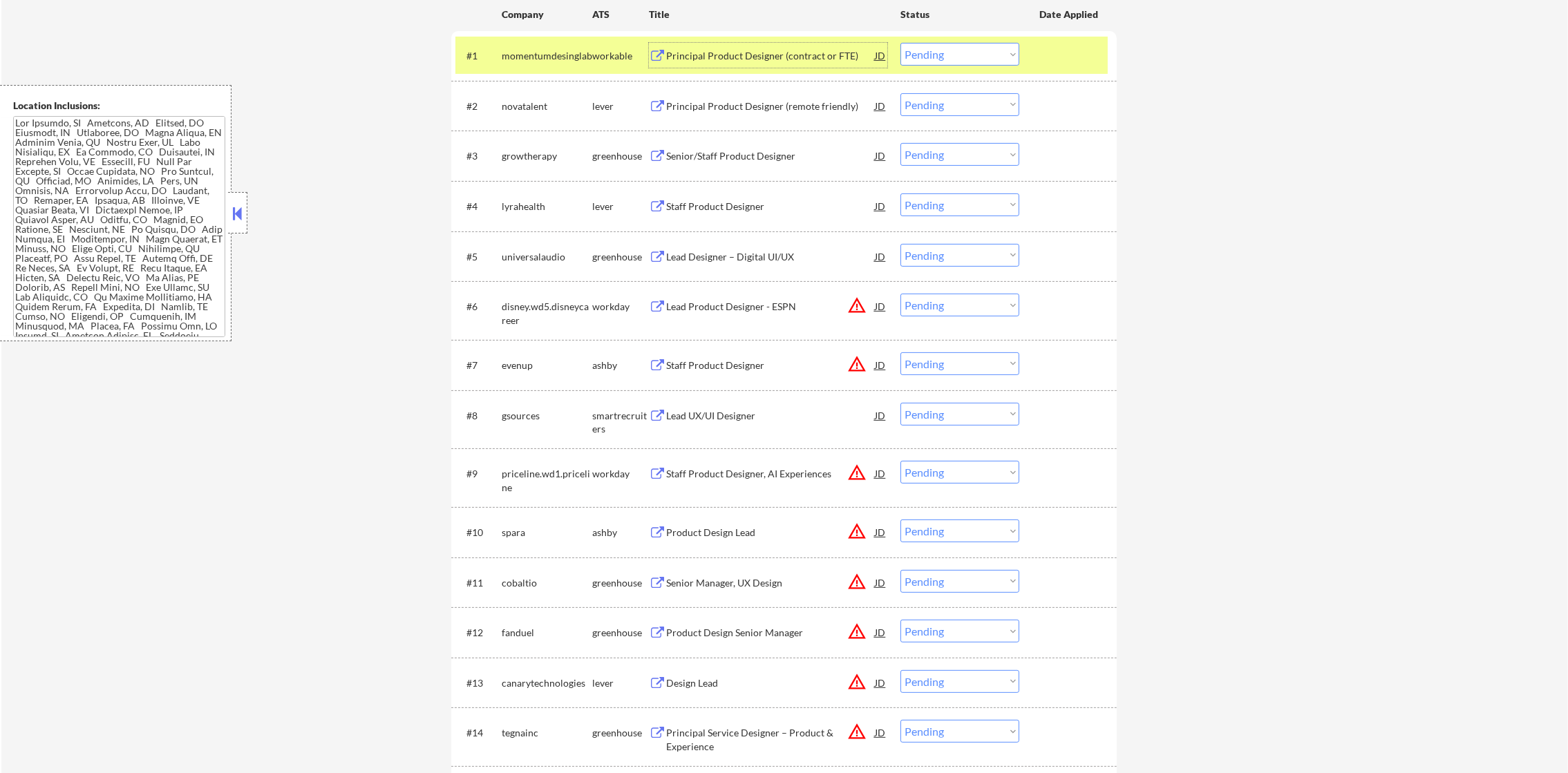
scroll to position [553, 0]
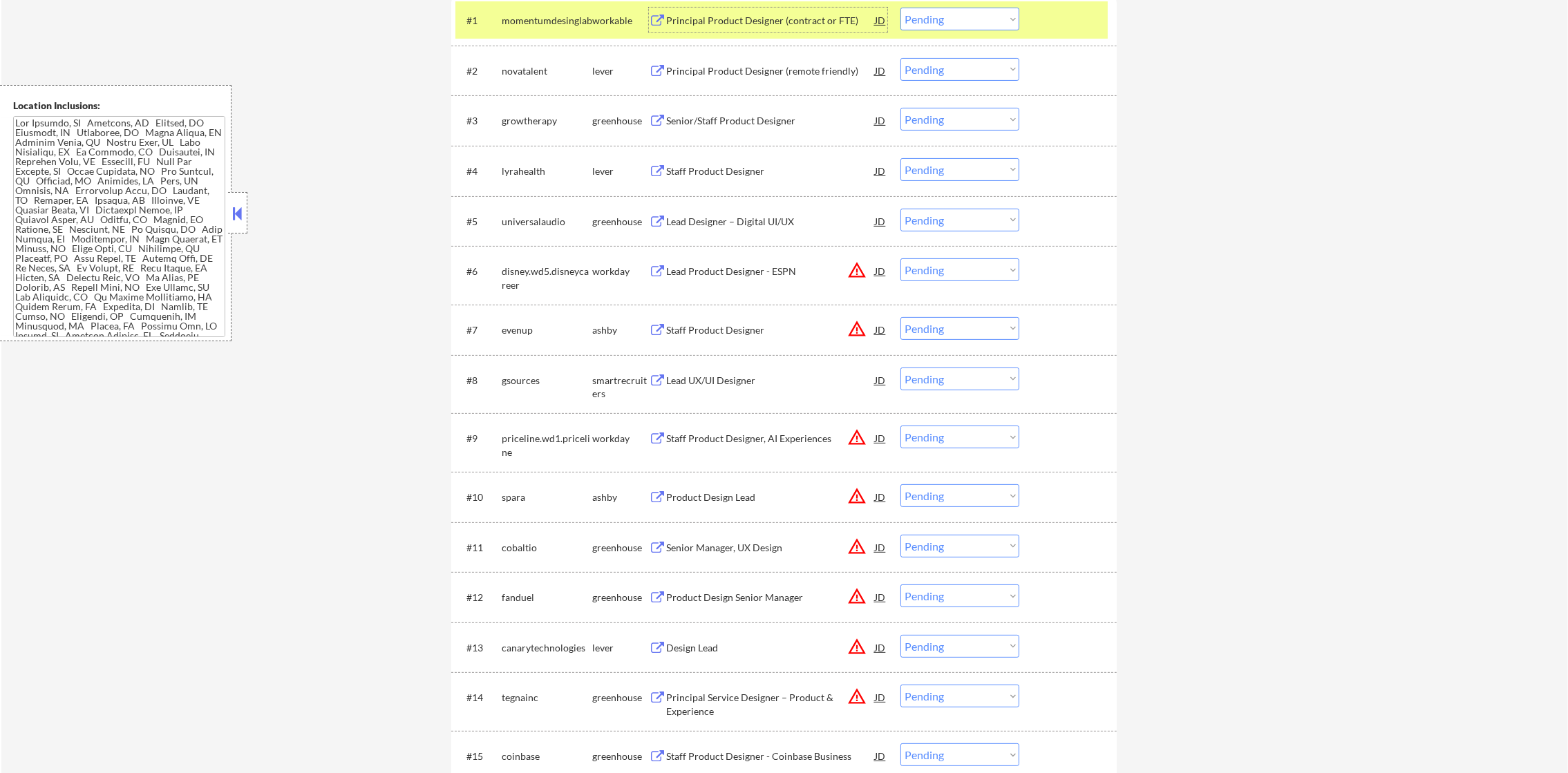
click at [1002, 17] on select "Choose an option... Pending Applied Excluded (Questions) Excluded (Expired) Exc…" at bounding box center [960, 19] width 119 height 23
click at [901, 8] on select "Choose an option... Pending Applied Excluded (Questions) Excluded (Expired) Exc…" at bounding box center [960, 19] width 119 height 23
click at [530, 24] on div "momentumdesinglab" at bounding box center [546, 20] width 90 height 14
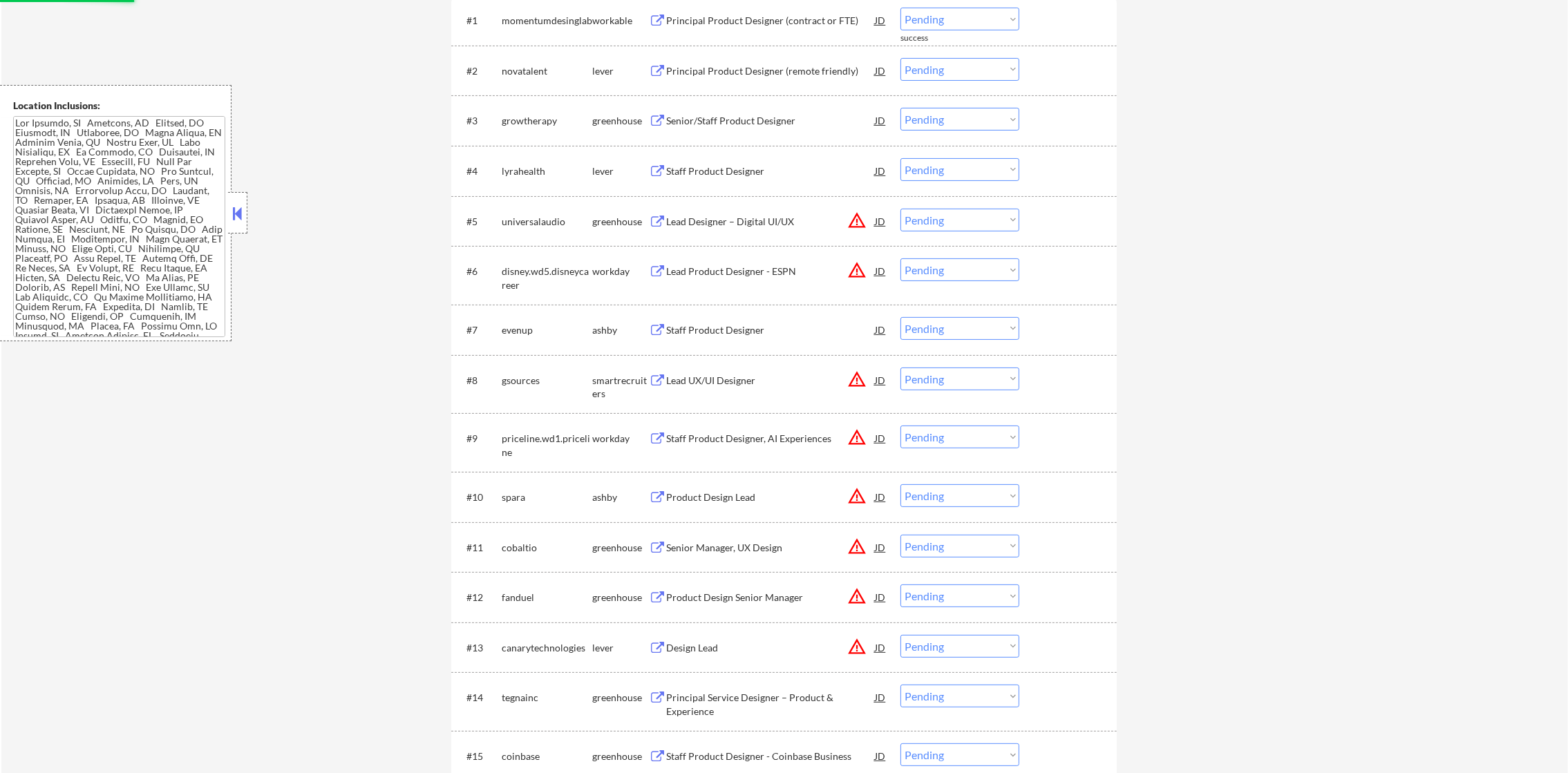
scroll to position [414, 0]
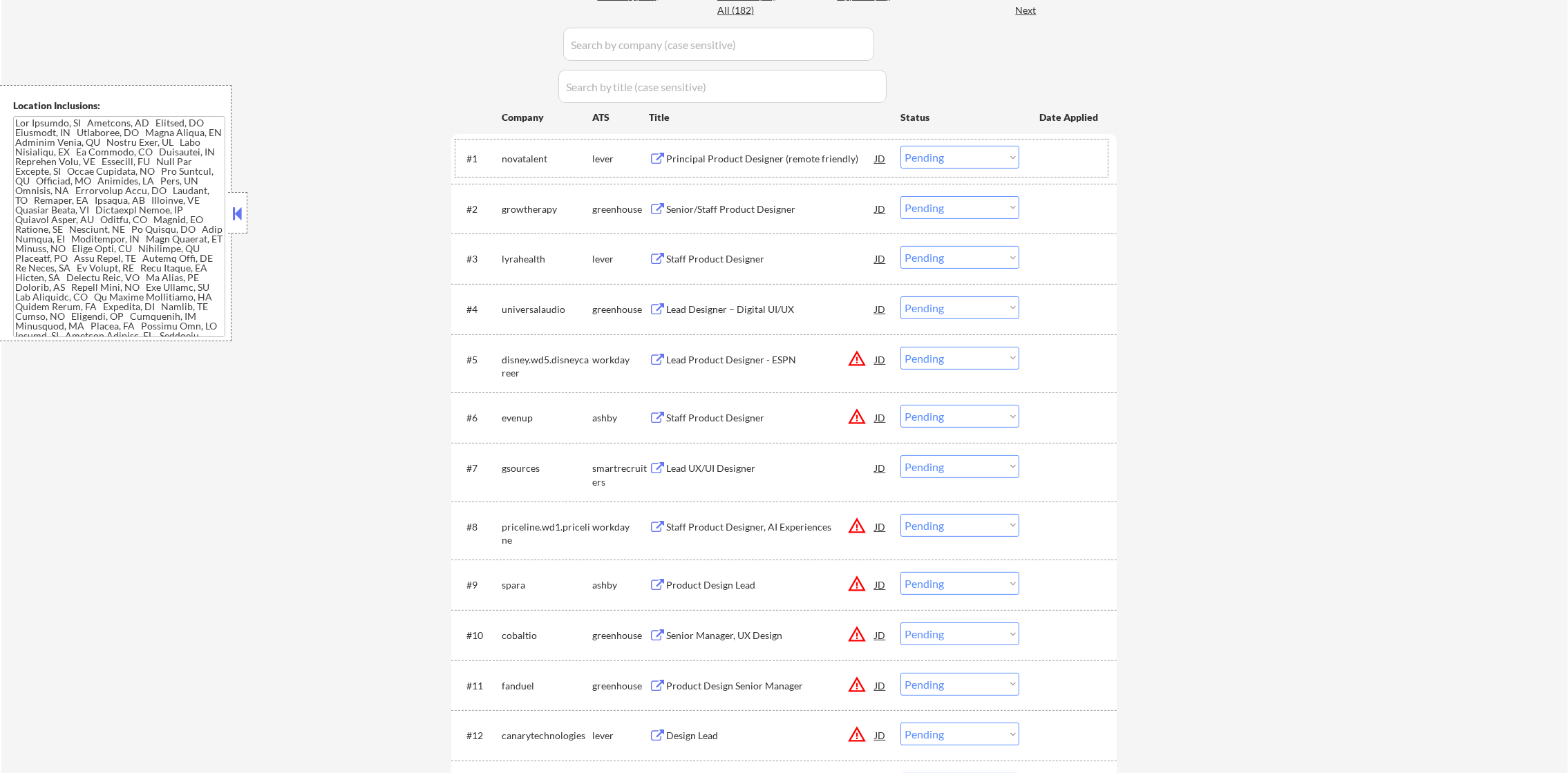
click at [801, 165] on div "Principal Product Designer (remote friendly)" at bounding box center [770, 159] width 209 height 14
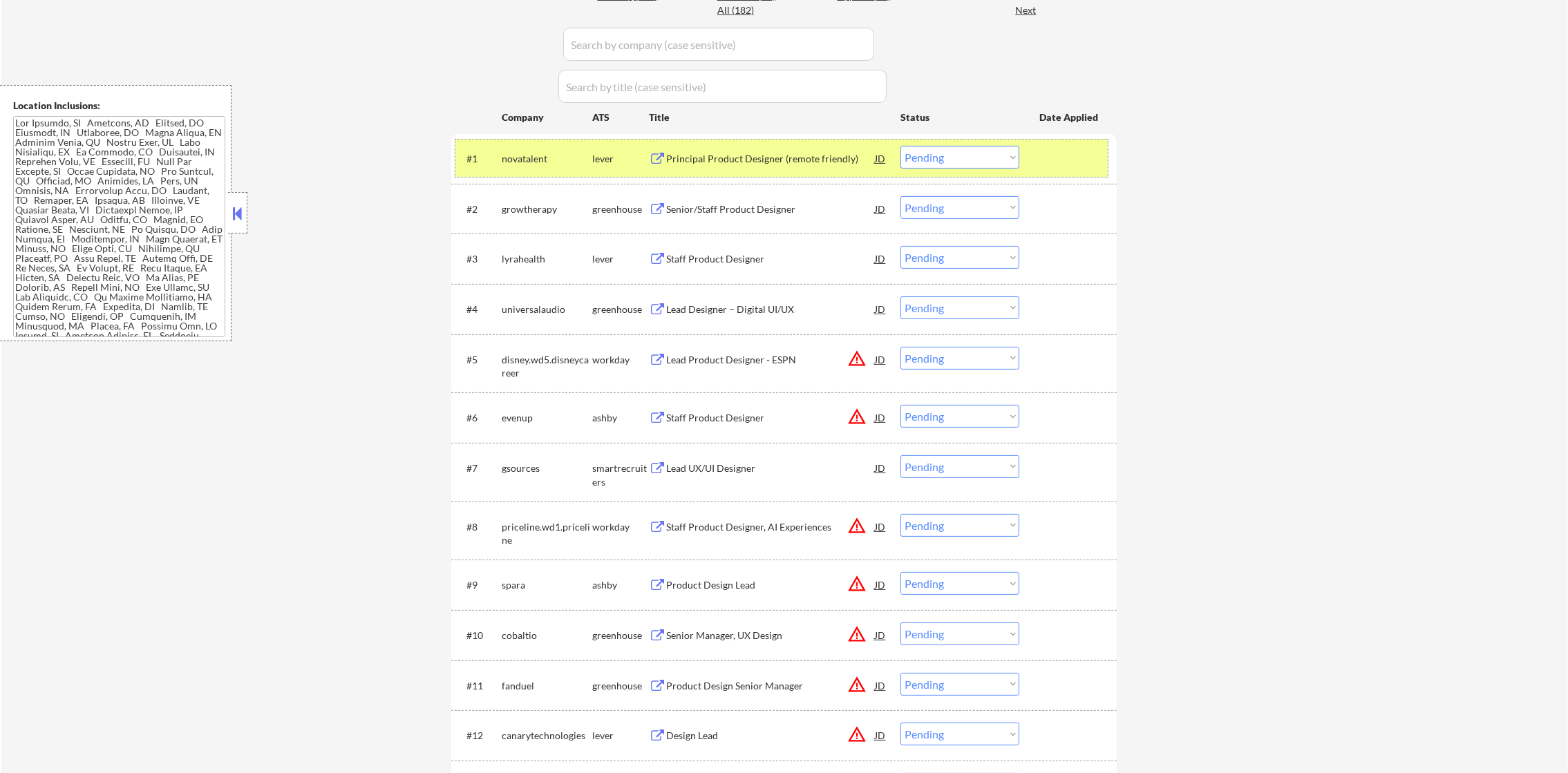
click at [524, 166] on div "novatalent" at bounding box center [546, 158] width 90 height 25
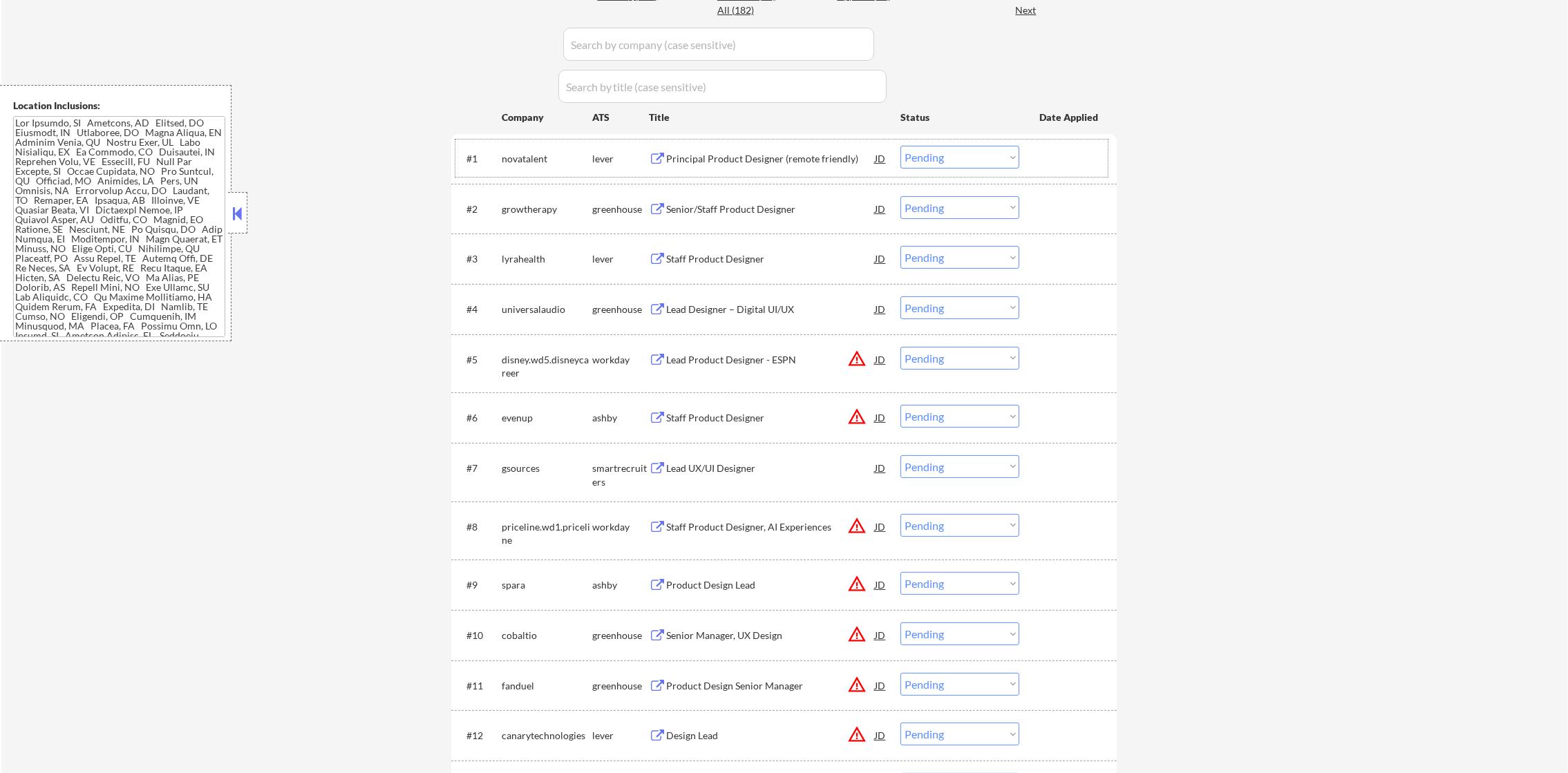
click at [945, 149] on select "Choose an option... Pending Applied Excluded (Questions) Excluded (Expired) Exc…" at bounding box center [960, 157] width 119 height 23
click at [901, 146] on select "Choose an option... Pending Applied Excluded (Questions) Excluded (Expired) Exc…" at bounding box center [960, 157] width 119 height 23
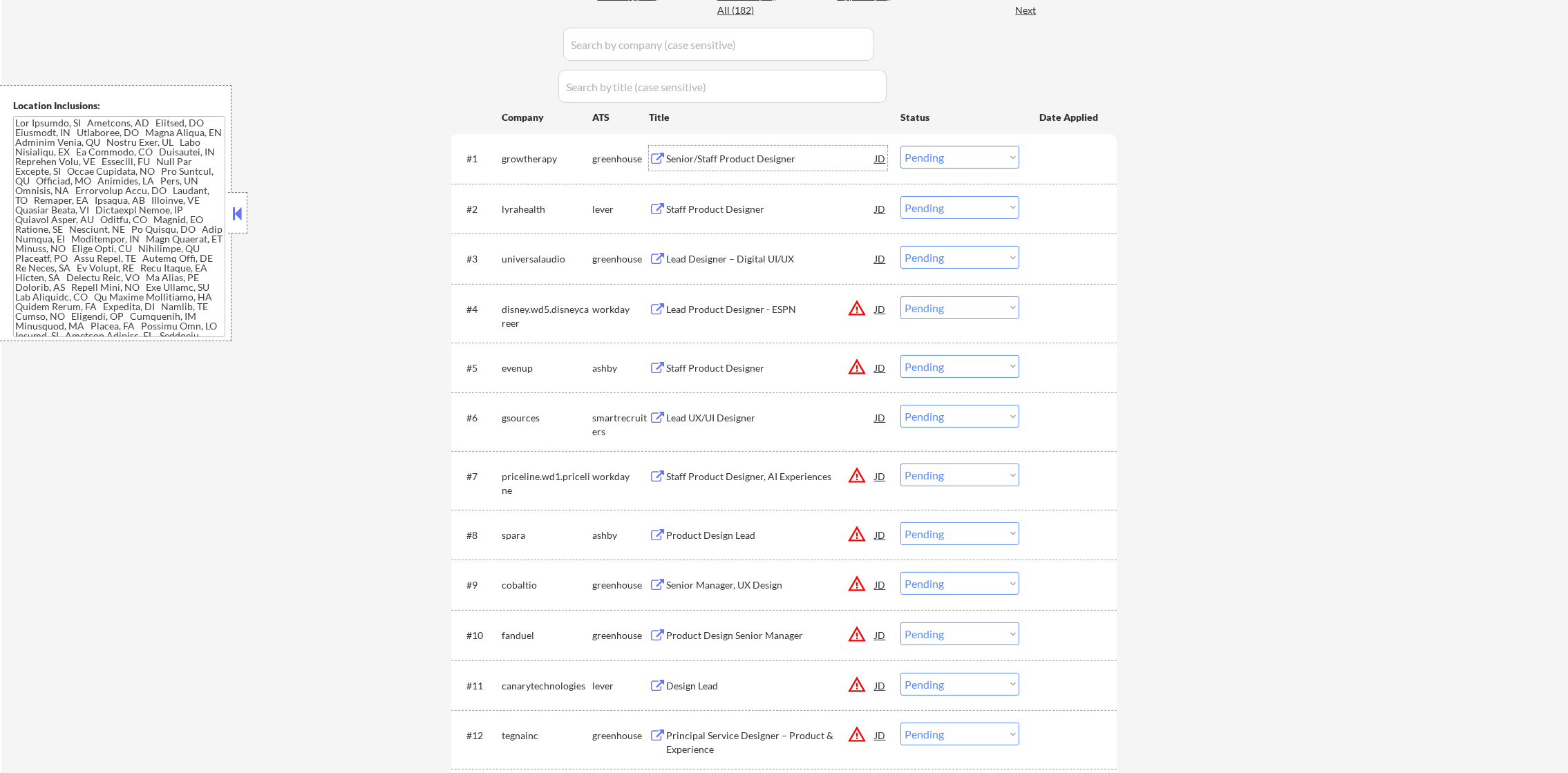
click at [733, 162] on div "Senior/Staff Product Designer" at bounding box center [770, 159] width 209 height 14
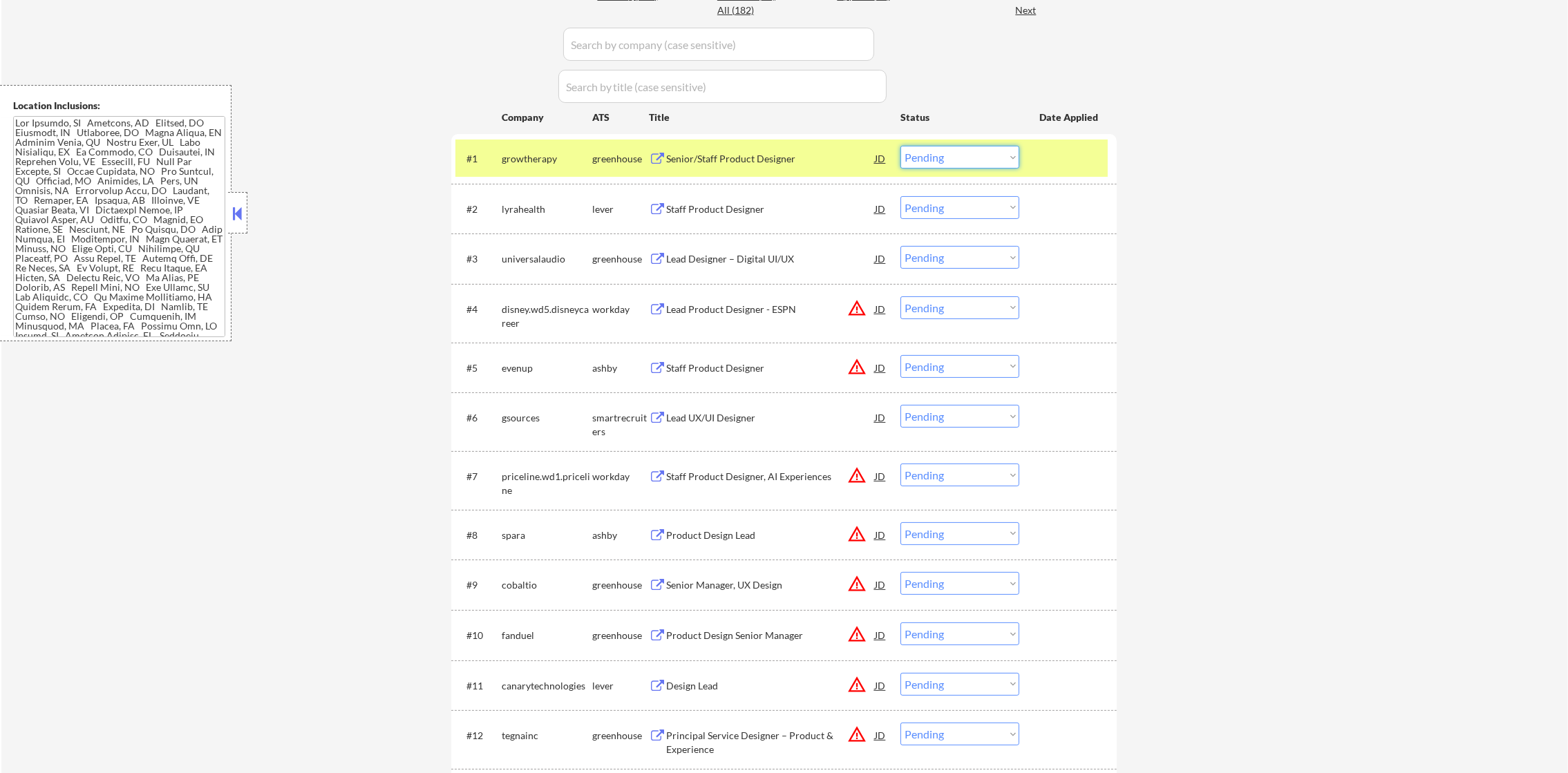
click at [952, 155] on select "Choose an option... Pending Applied Excluded (Questions) Excluded (Expired) Exc…" at bounding box center [960, 157] width 119 height 23
click at [901, 146] on select "Choose an option... Pending Applied Excluded (Questions) Excluded (Expired) Exc…" at bounding box center [960, 157] width 119 height 23
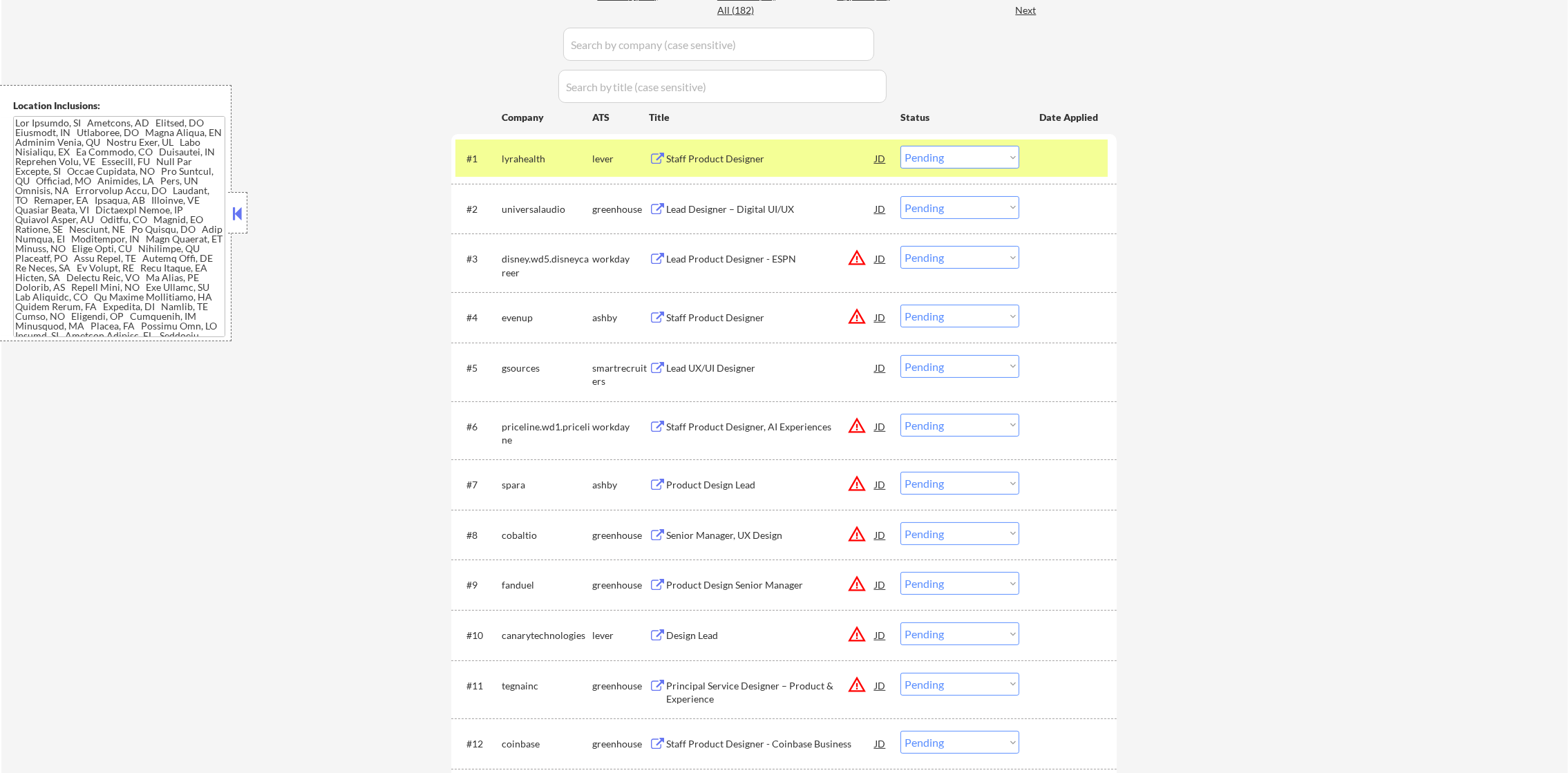
click at [754, 159] on div "Staff Product Designer" at bounding box center [770, 159] width 209 height 14
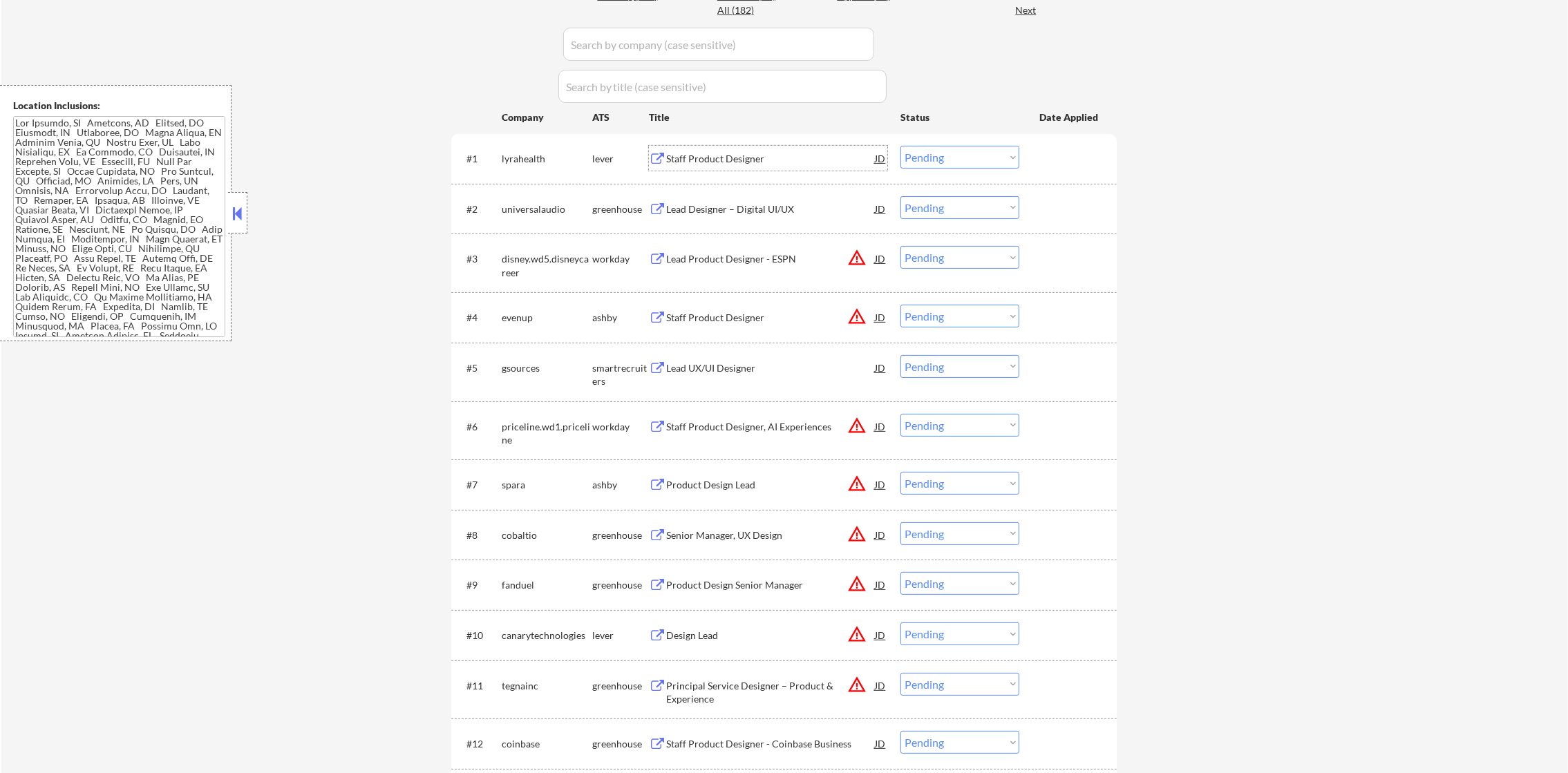
click at [917, 162] on select "Choose an option... Pending Applied Excluded (Questions) Excluded (Expired) Exc…" at bounding box center [960, 157] width 119 height 23
click at [901, 146] on select "Choose an option... Pending Applied Excluded (Questions) Excluded (Expired) Exc…" at bounding box center [960, 157] width 119 height 23
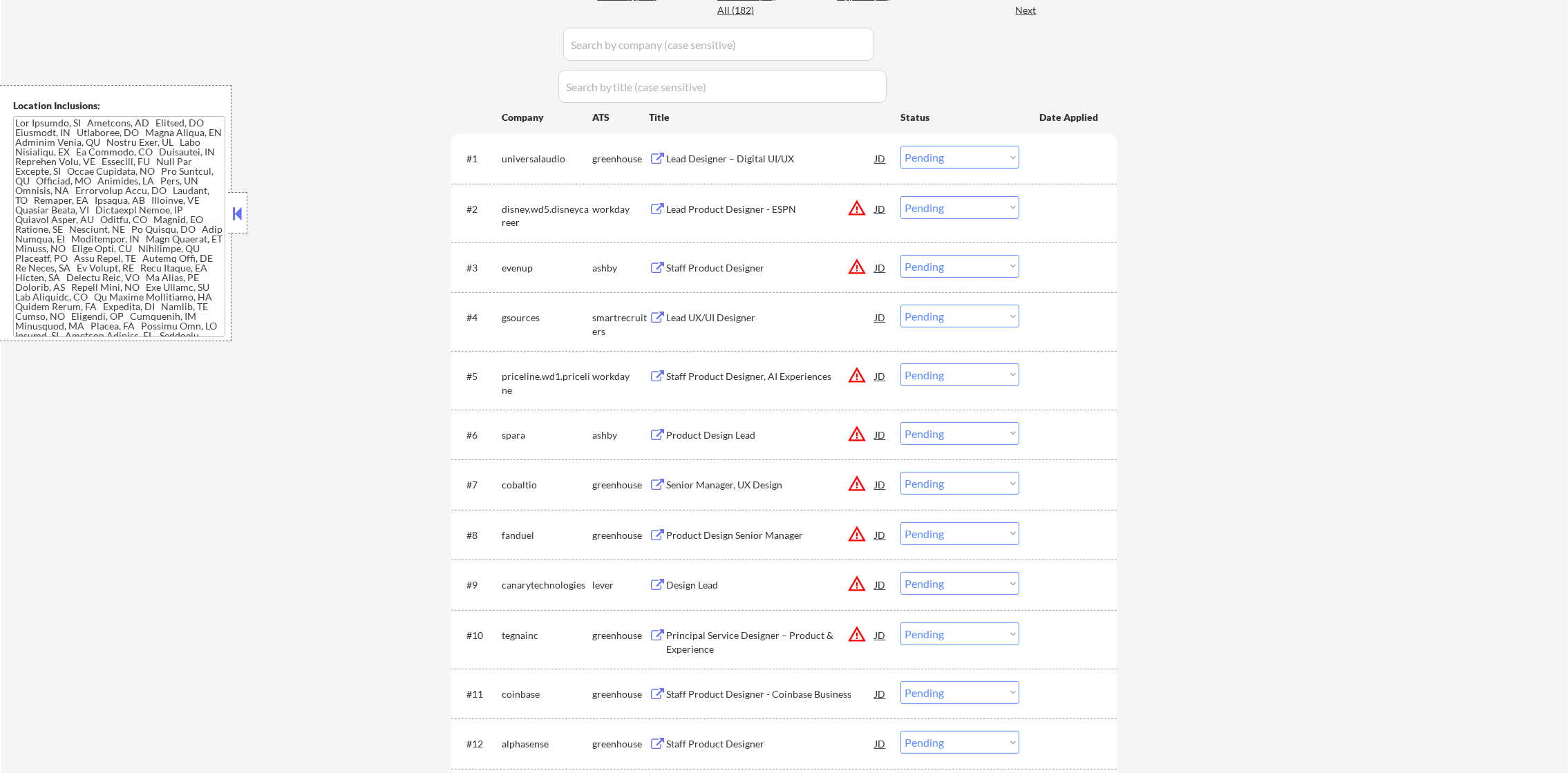
click at [708, 171] on div "#1 universalaudio greenhouse Lead Designer – Digital UI/UX JD Choose an option.…" at bounding box center [782, 158] width 653 height 37
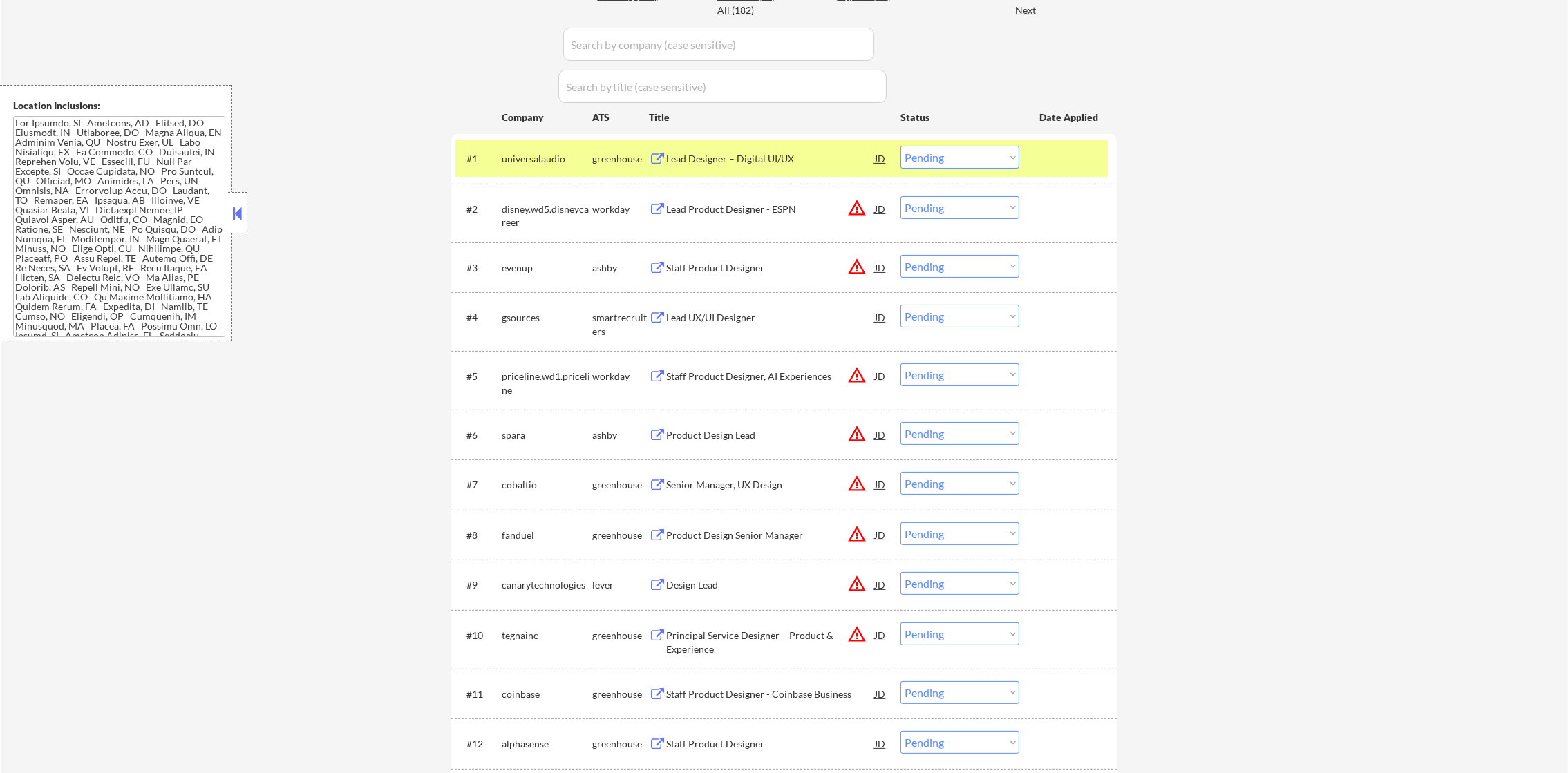
click at [713, 166] on div "Lead Designer – Digital UI/UX" at bounding box center [770, 158] width 209 height 25
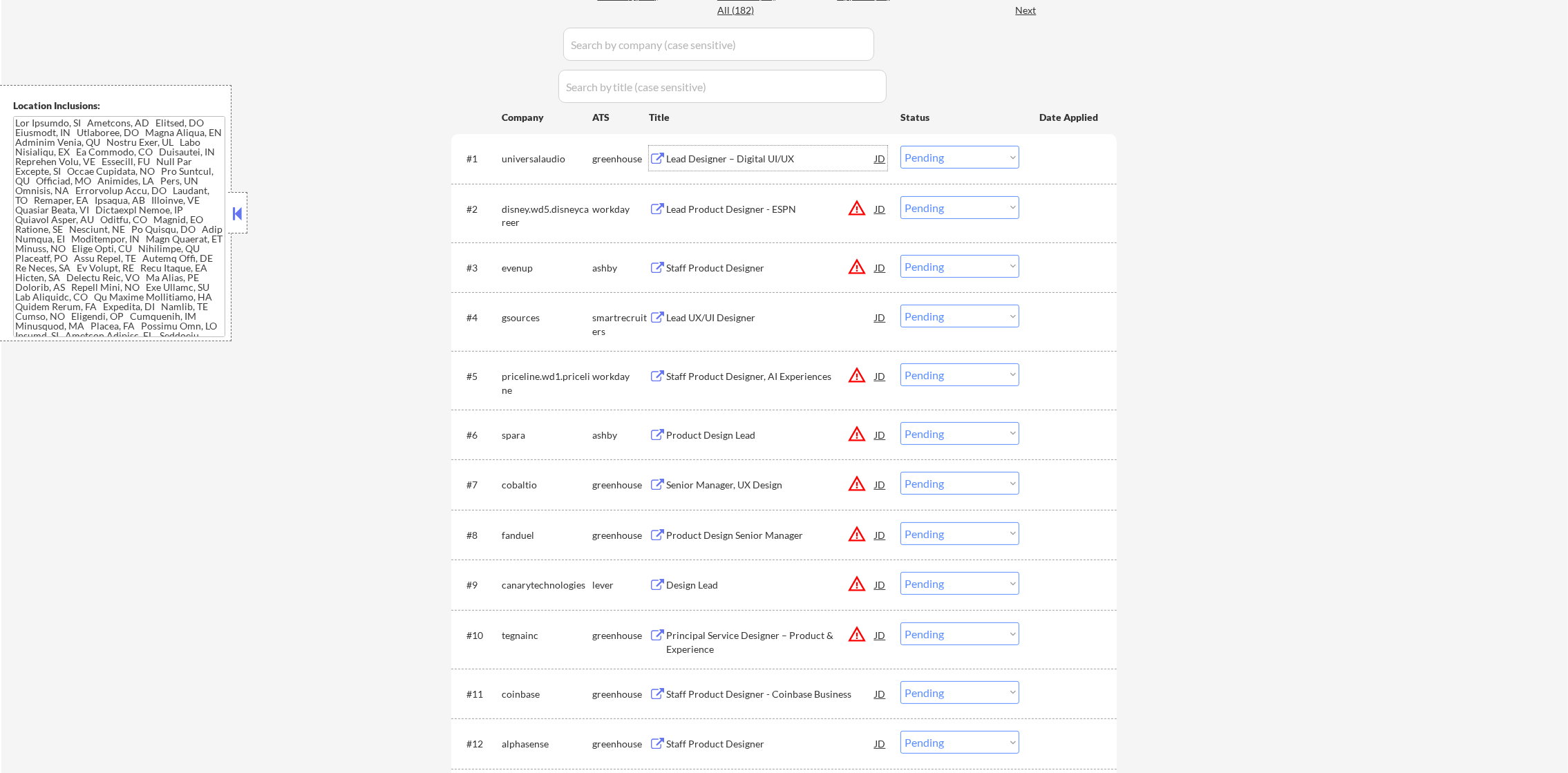
click at [908, 156] on select "Choose an option... Pending Applied Excluded (Questions) Excluded (Expired) Exc…" at bounding box center [960, 157] width 119 height 23
click at [901, 146] on select "Choose an option... Pending Applied Excluded (Questions) Excluded (Expired) Exc…" at bounding box center [960, 157] width 119 height 23
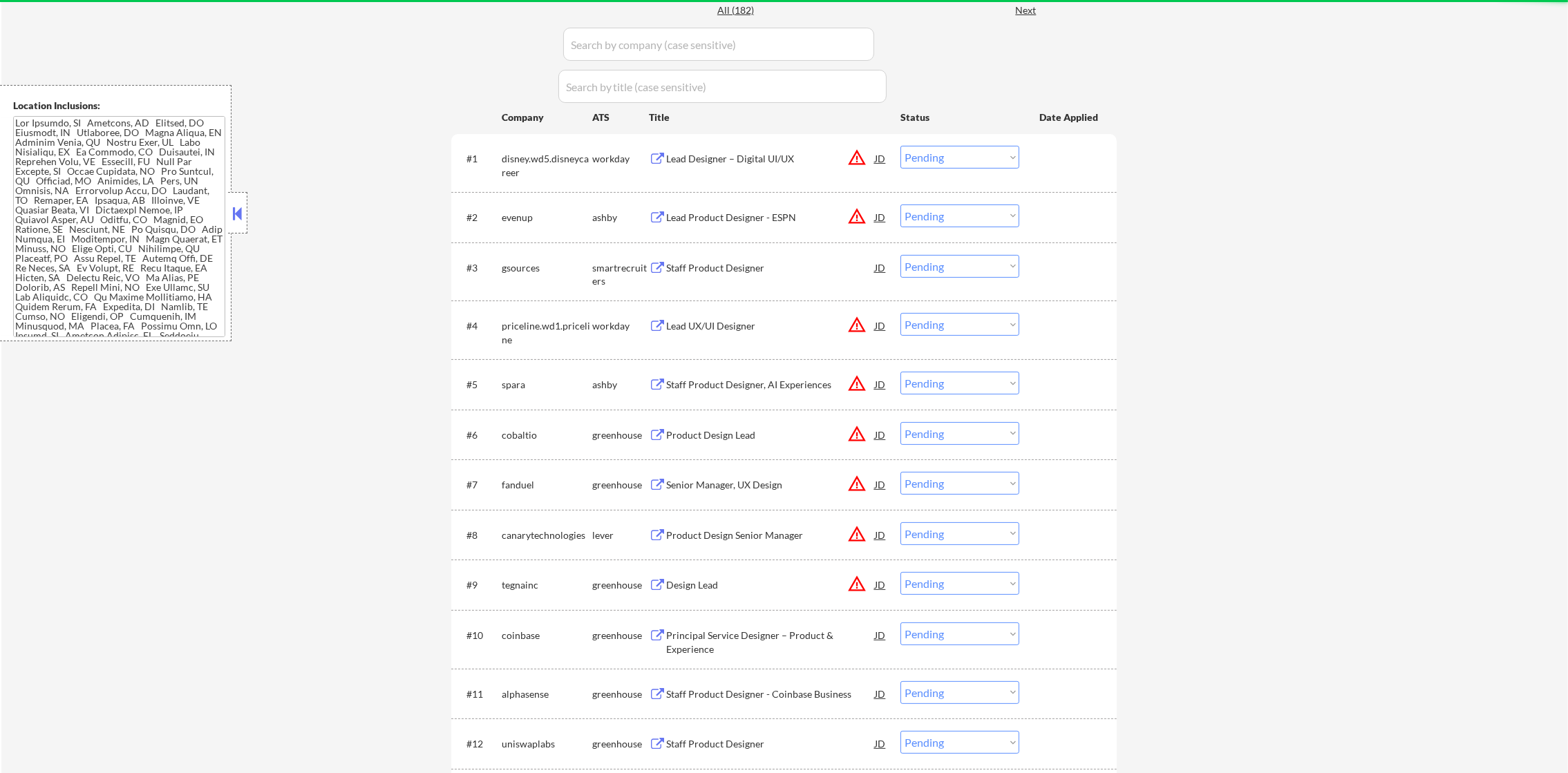
click at [855, 159] on button "warning_amber" at bounding box center [856, 157] width 19 height 19
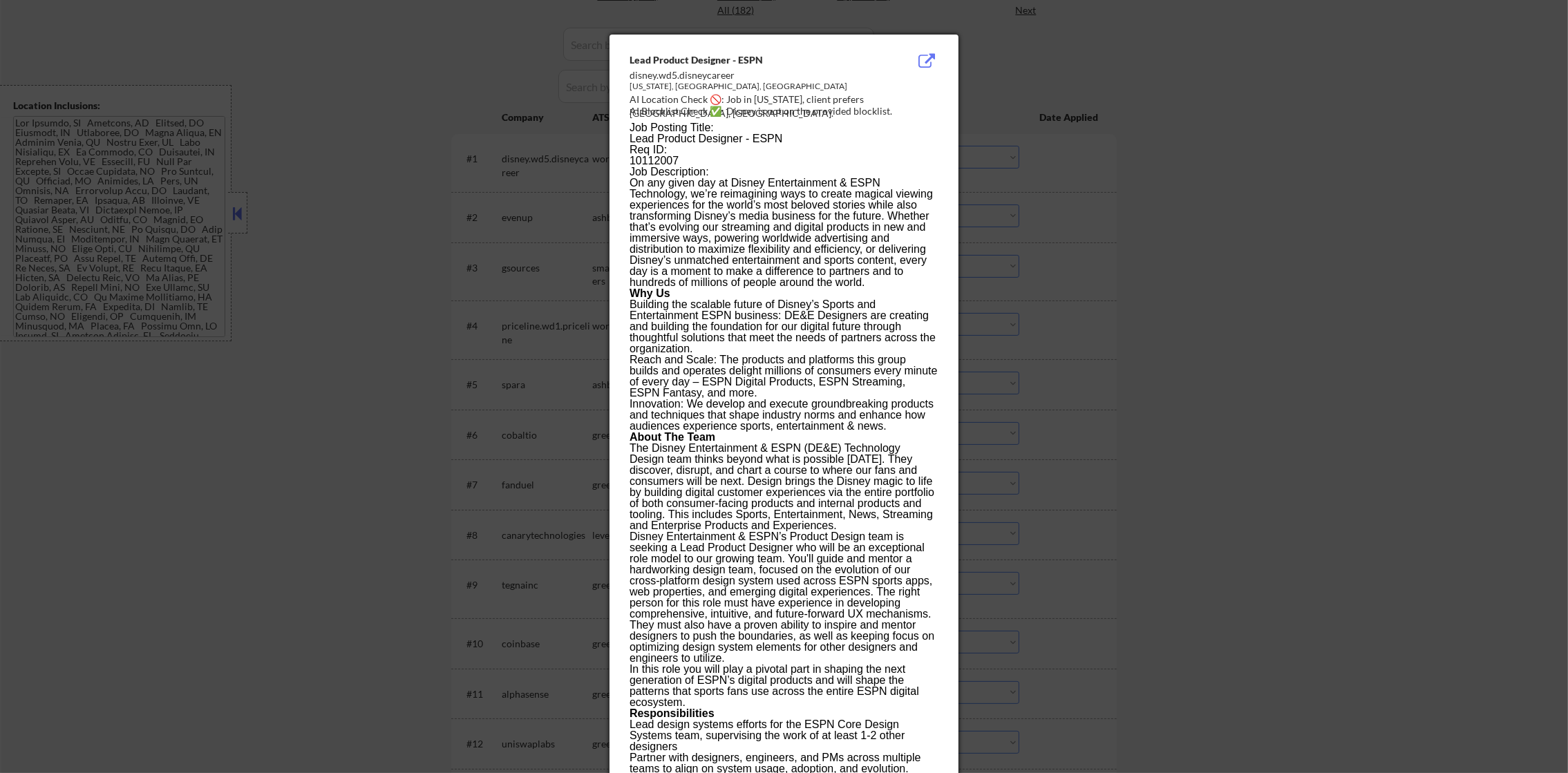
click at [1125, 155] on div at bounding box center [784, 386] width 1568 height 773
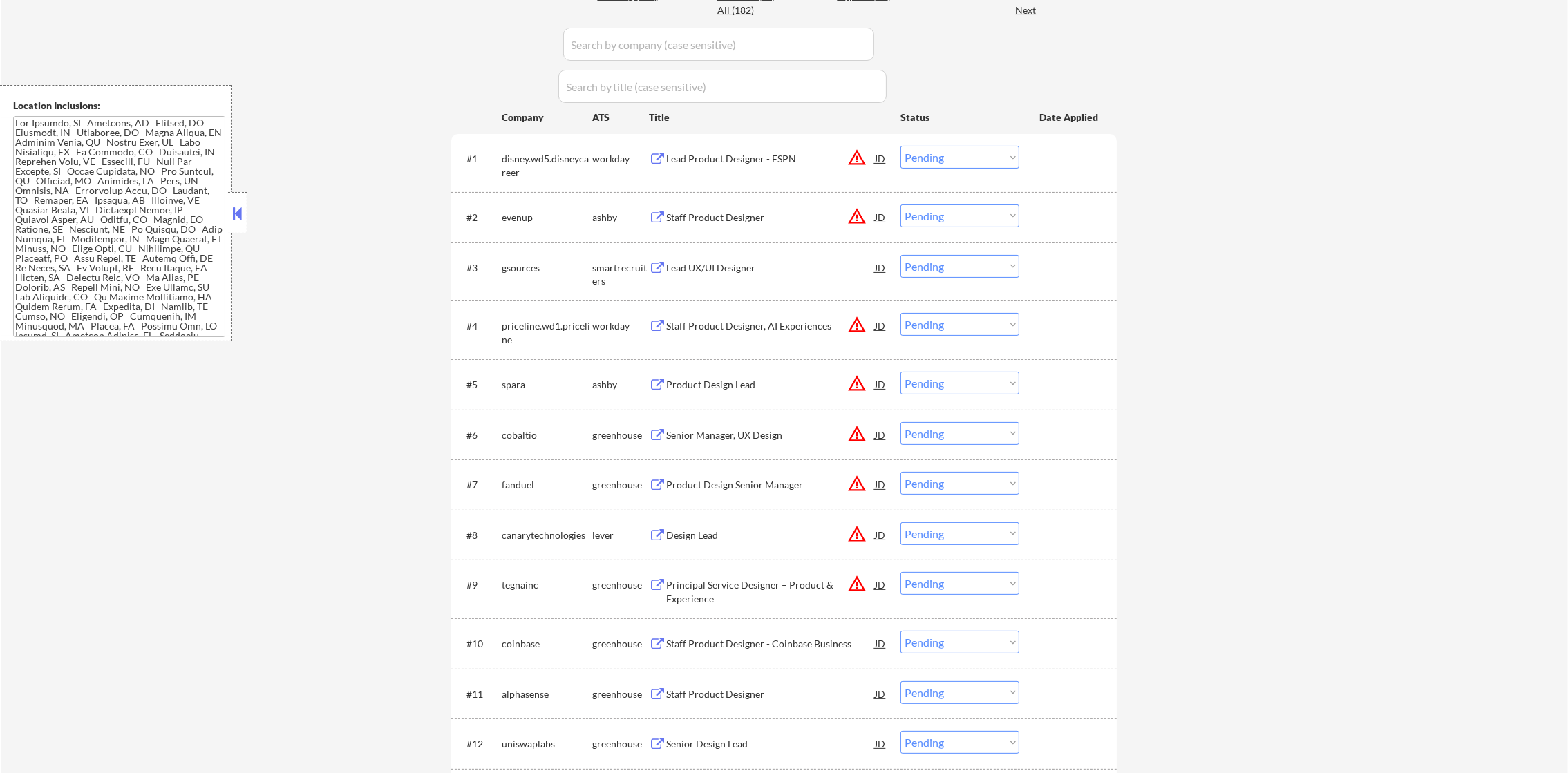
click at [745, 156] on div "Lead Product Designer - ESPN" at bounding box center [770, 159] width 209 height 14
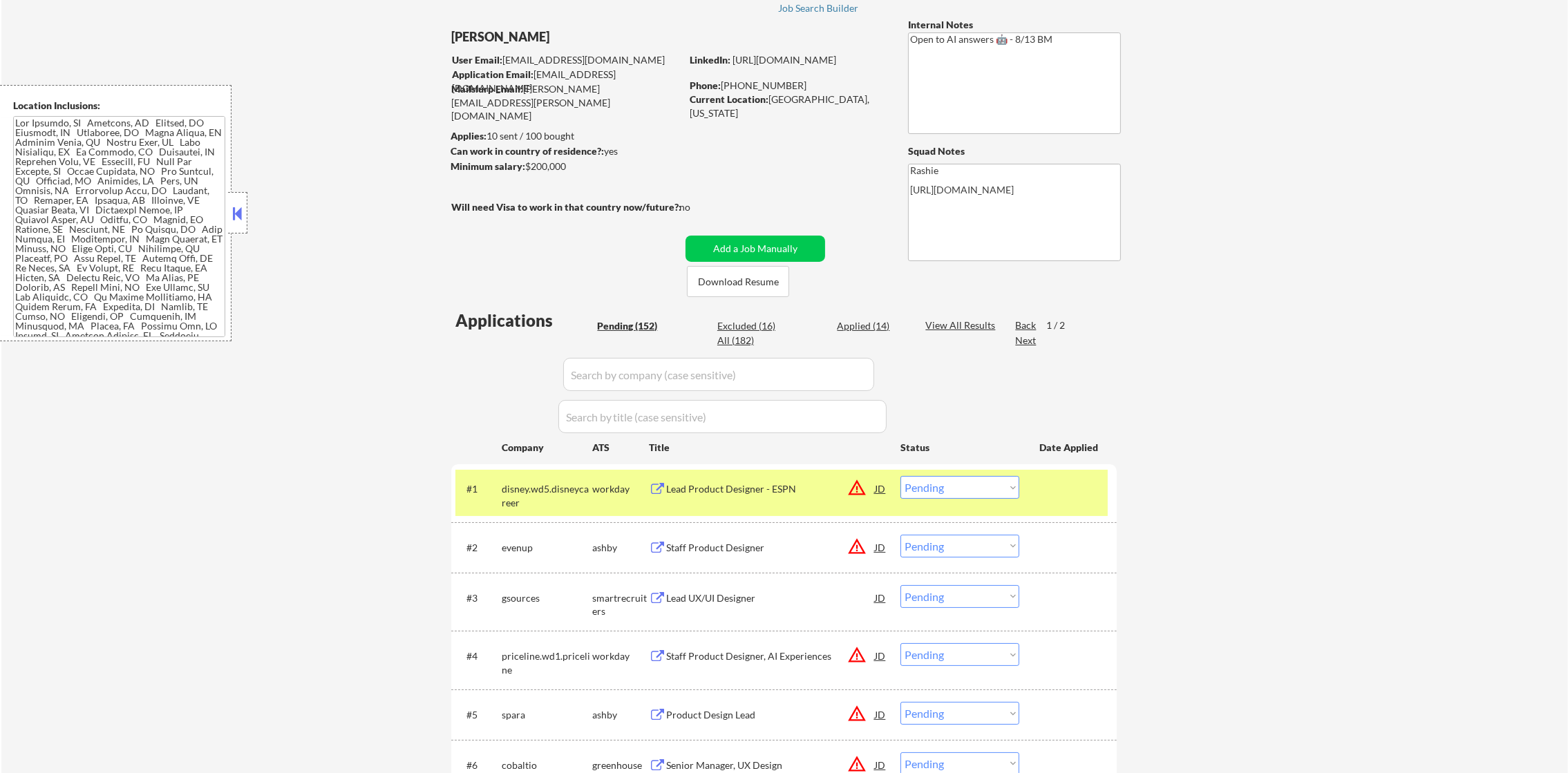
scroll to position [207, 0]
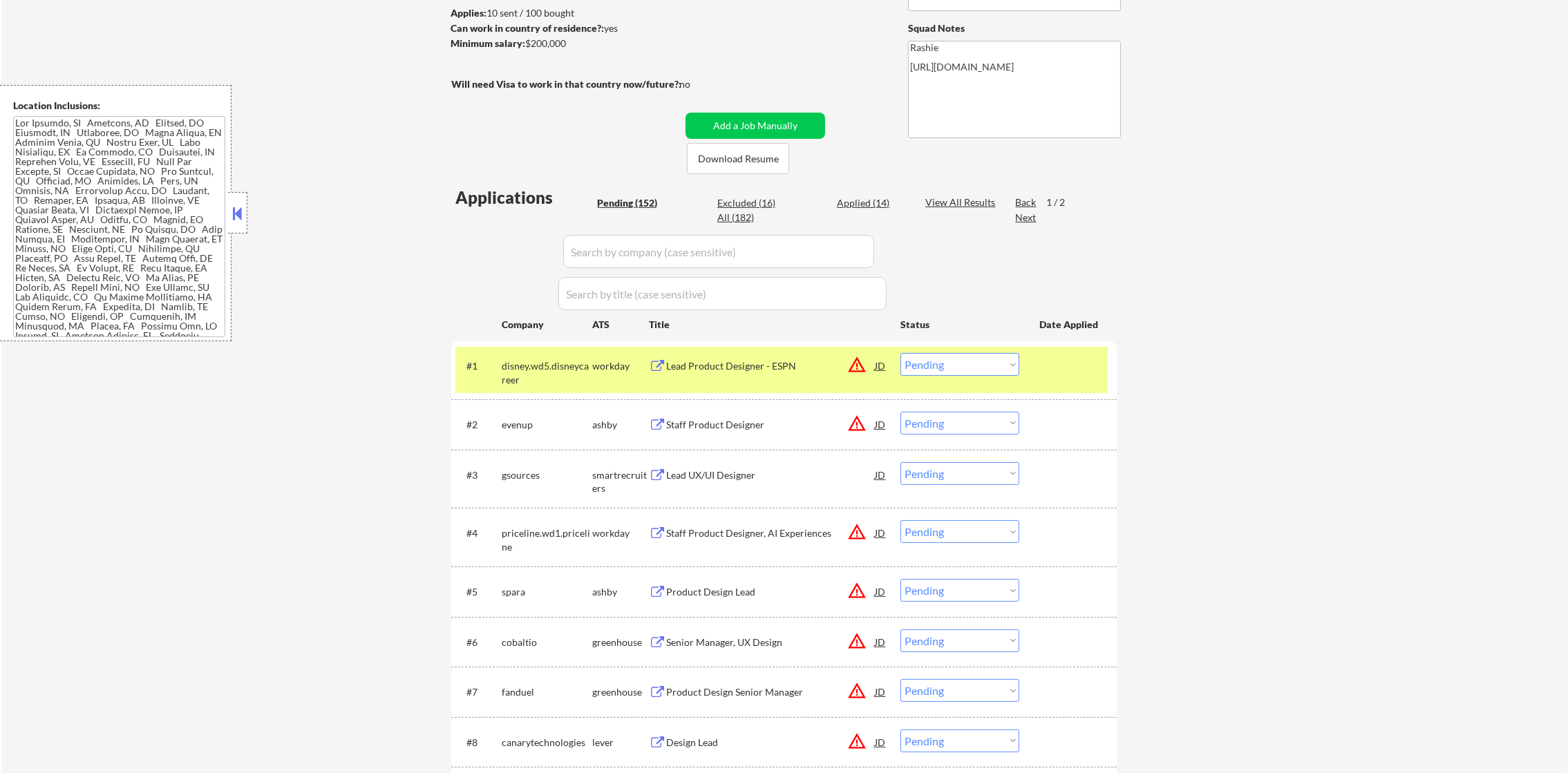
click at [972, 374] on select "Choose an option... Pending Applied Excluded (Questions) Excluded (Expired) Exc…" at bounding box center [960, 364] width 119 height 23
click at [901, 353] on select "Choose an option... Pending Applied Excluded (Questions) Excluded (Expired) Exc…" at bounding box center [960, 364] width 119 height 23
click at [533, 364] on div "disney.wd5.disneycareer" at bounding box center [546, 373] width 90 height 27
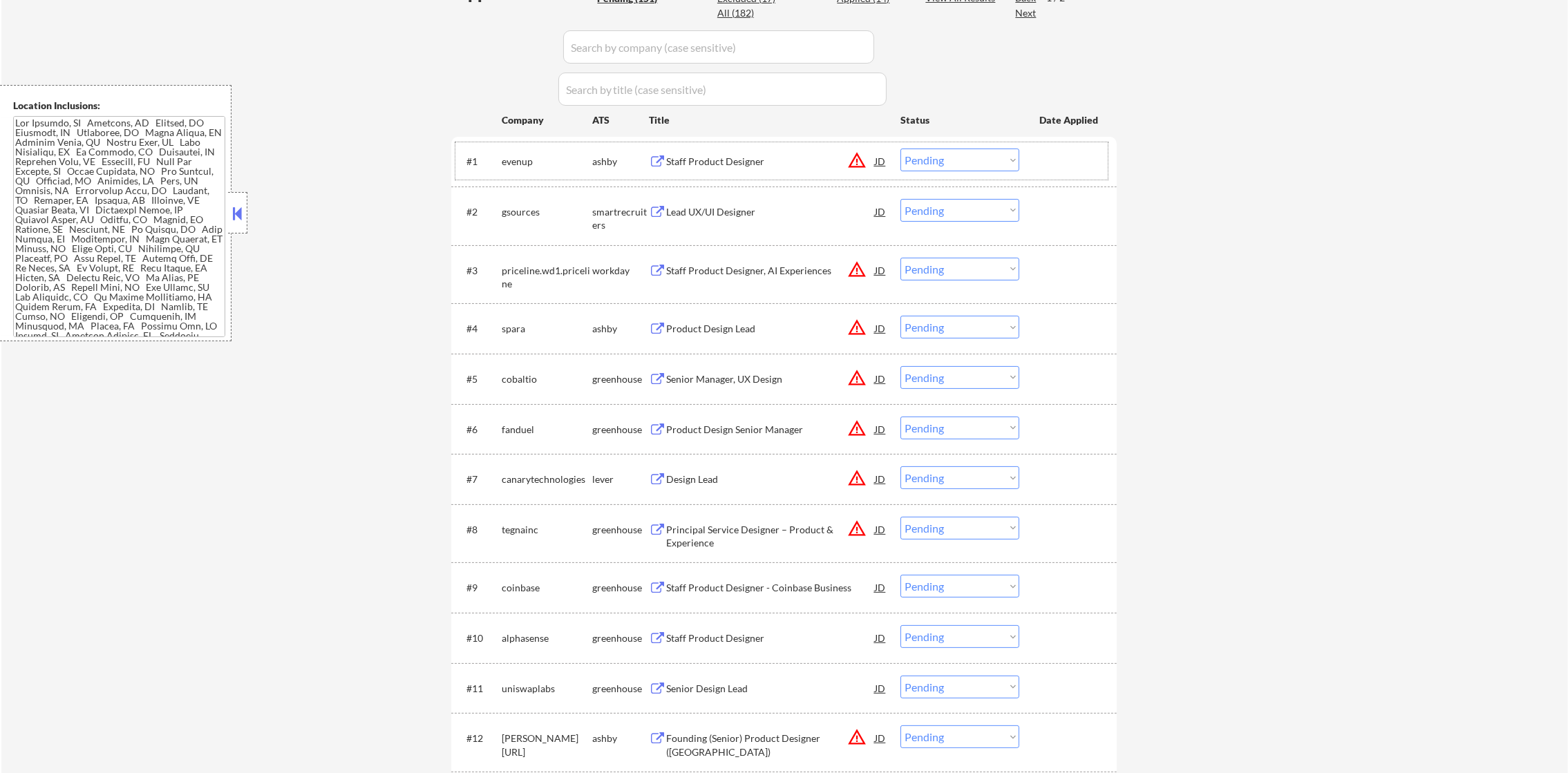
scroll to position [414, 0]
click at [855, 151] on button "warning_amber" at bounding box center [856, 157] width 19 height 19
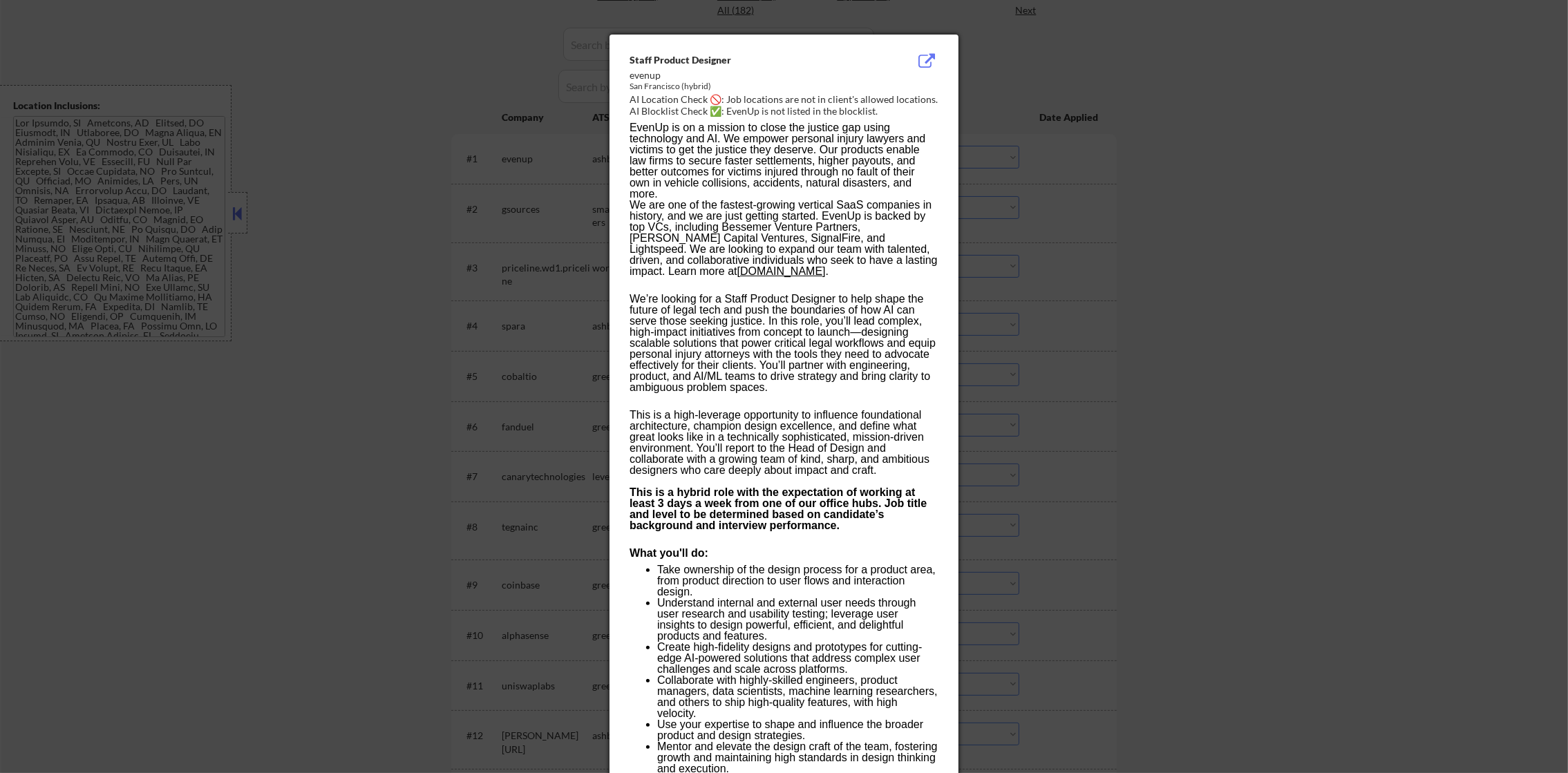
click at [1080, 142] on div at bounding box center [784, 386] width 1568 height 773
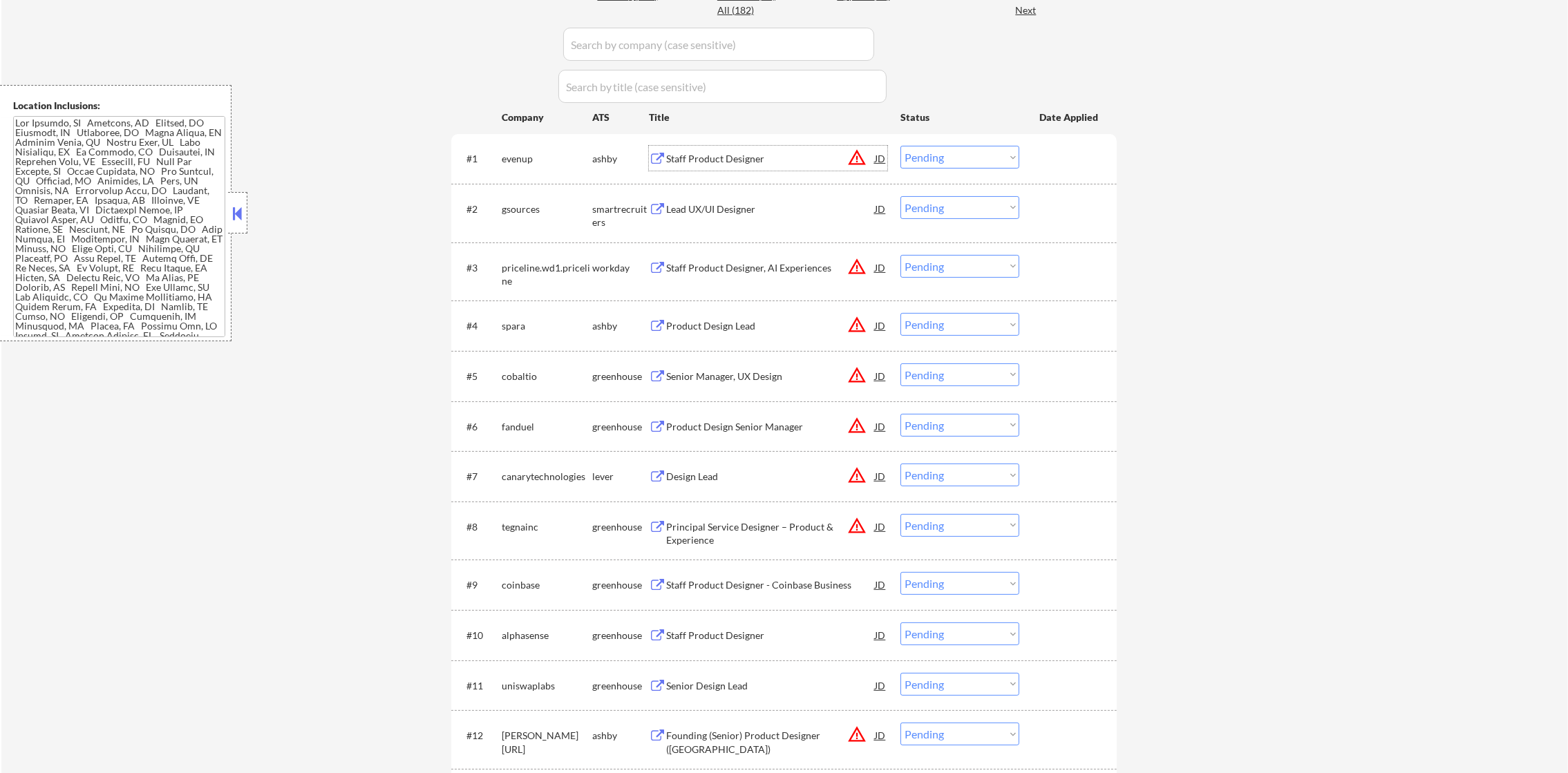
click at [798, 150] on div "Staff Product Designer" at bounding box center [770, 158] width 209 height 25
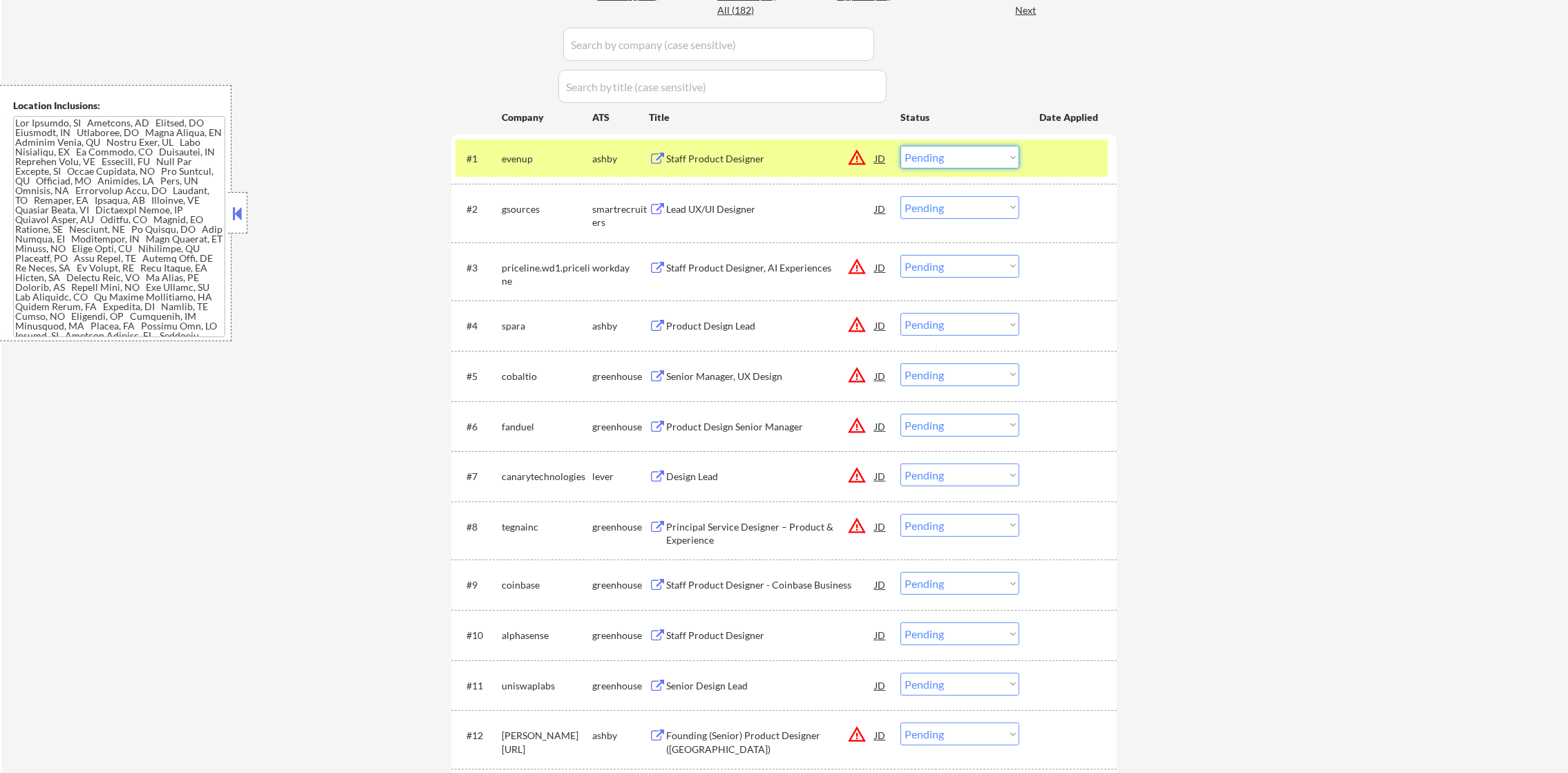
drag, startPoint x: 943, startPoint y: 154, endPoint x: 949, endPoint y: 162, distance: 10.0
click at [943, 154] on select "Choose an option... Pending Applied Excluded (Questions) Excluded (Expired) Exc…" at bounding box center [960, 157] width 119 height 23
click at [901, 146] on select "Choose an option... Pending Applied Excluded (Questions) Excluded (Expired) Exc…" at bounding box center [960, 157] width 119 height 23
click at [540, 155] on div "evenup" at bounding box center [546, 159] width 90 height 14
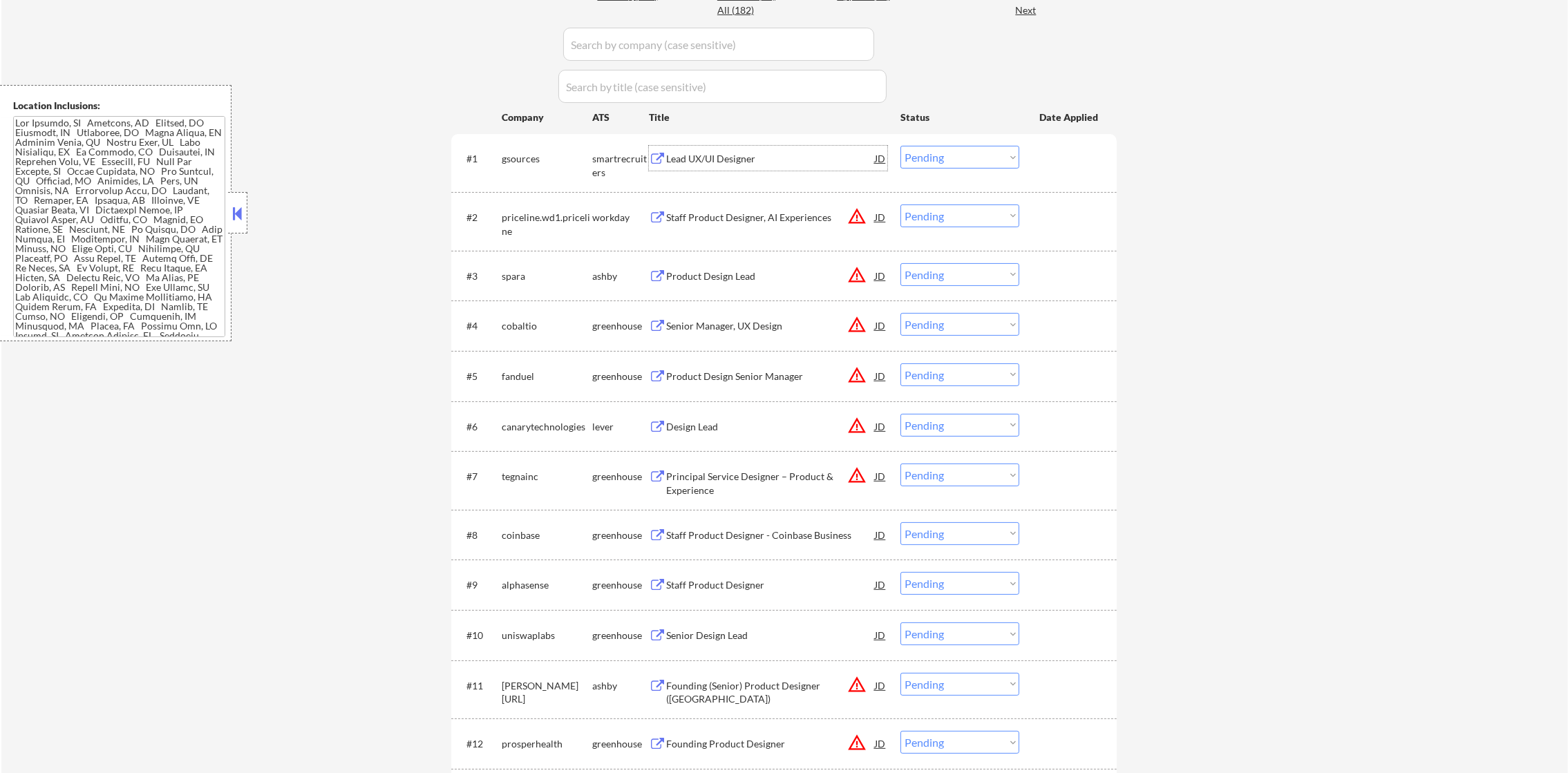
click at [685, 146] on div "Lead UX/UI Designer" at bounding box center [770, 158] width 209 height 25
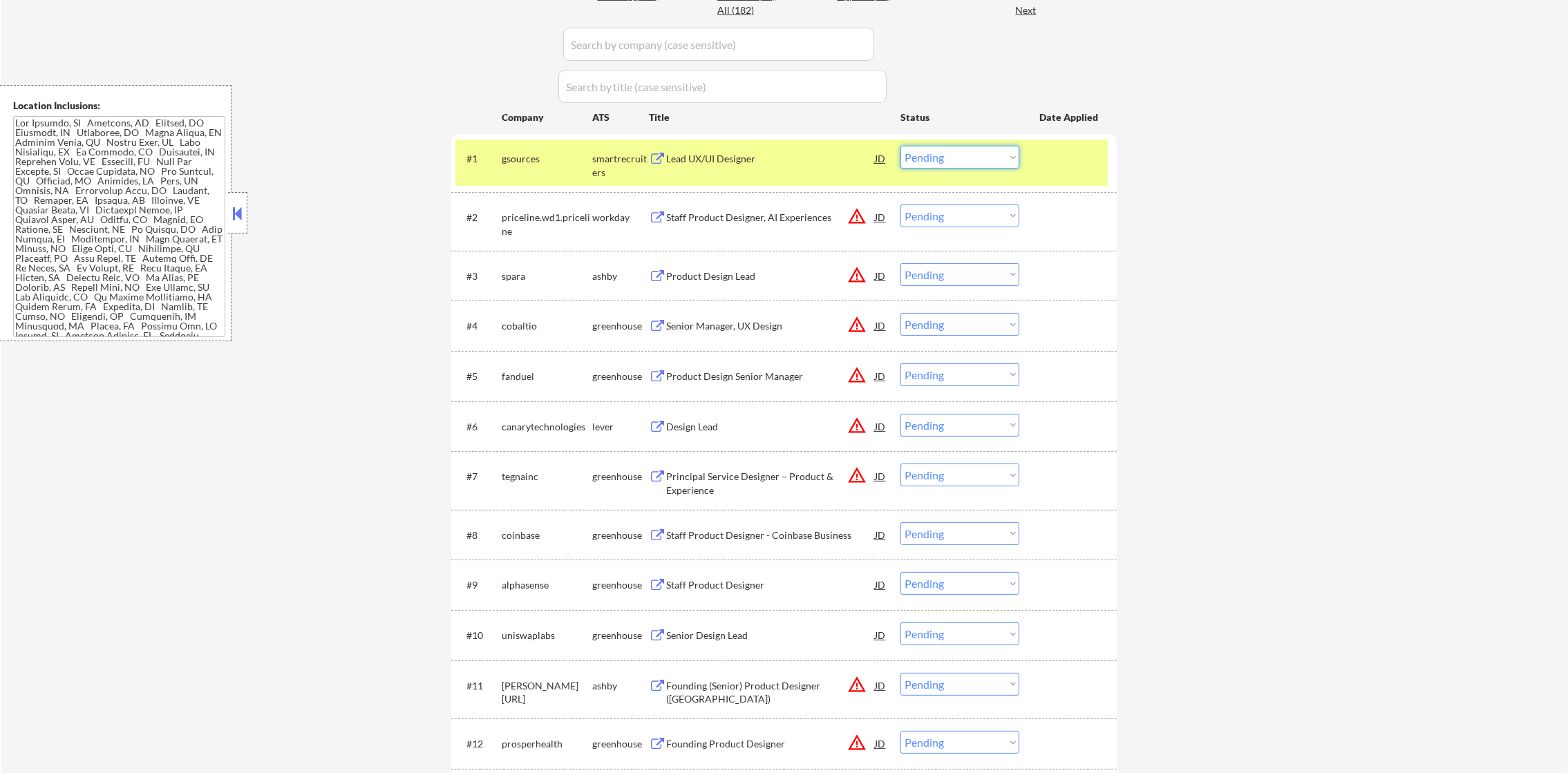
click at [953, 165] on select "Choose an option... Pending Applied Excluded (Questions) Excluded (Expired) Exc…" at bounding box center [960, 157] width 119 height 23
click at [901, 146] on select "Choose an option... Pending Applied Excluded (Questions) Excluded (Expired) Exc…" at bounding box center [960, 157] width 119 height 23
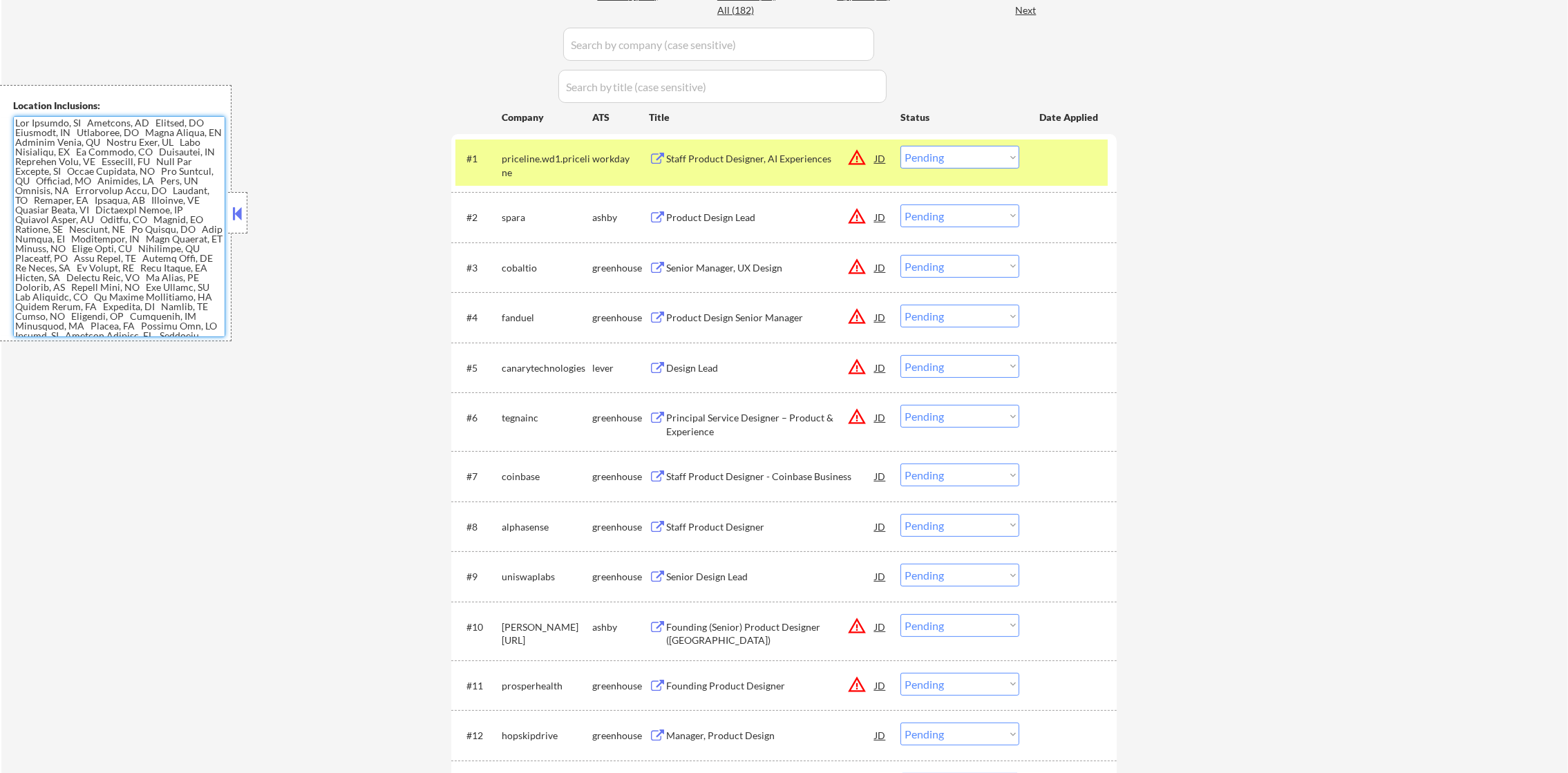
click at [854, 159] on button "warning_amber" at bounding box center [856, 157] width 19 height 19
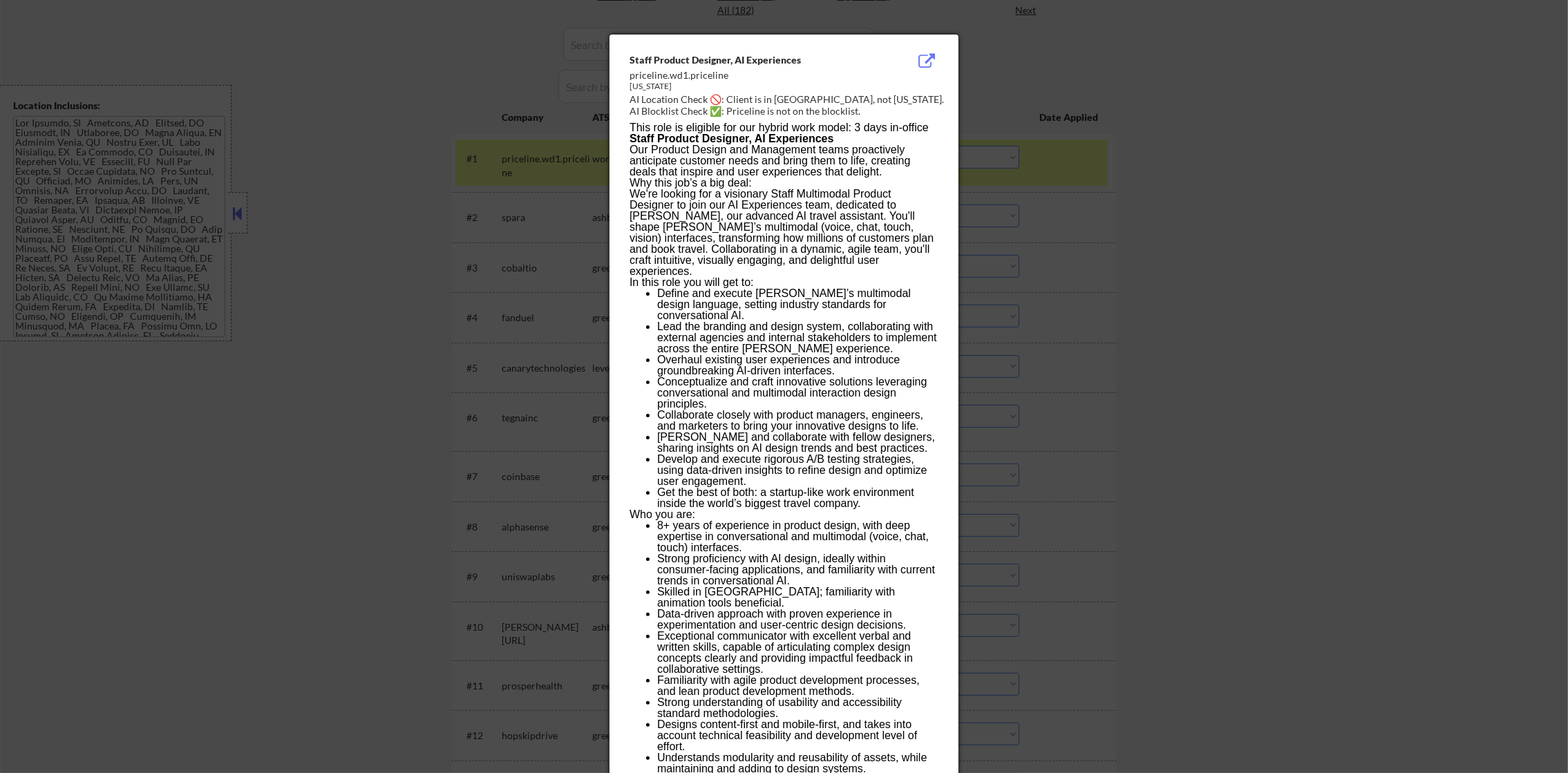
click at [1047, 111] on div at bounding box center [784, 386] width 1568 height 773
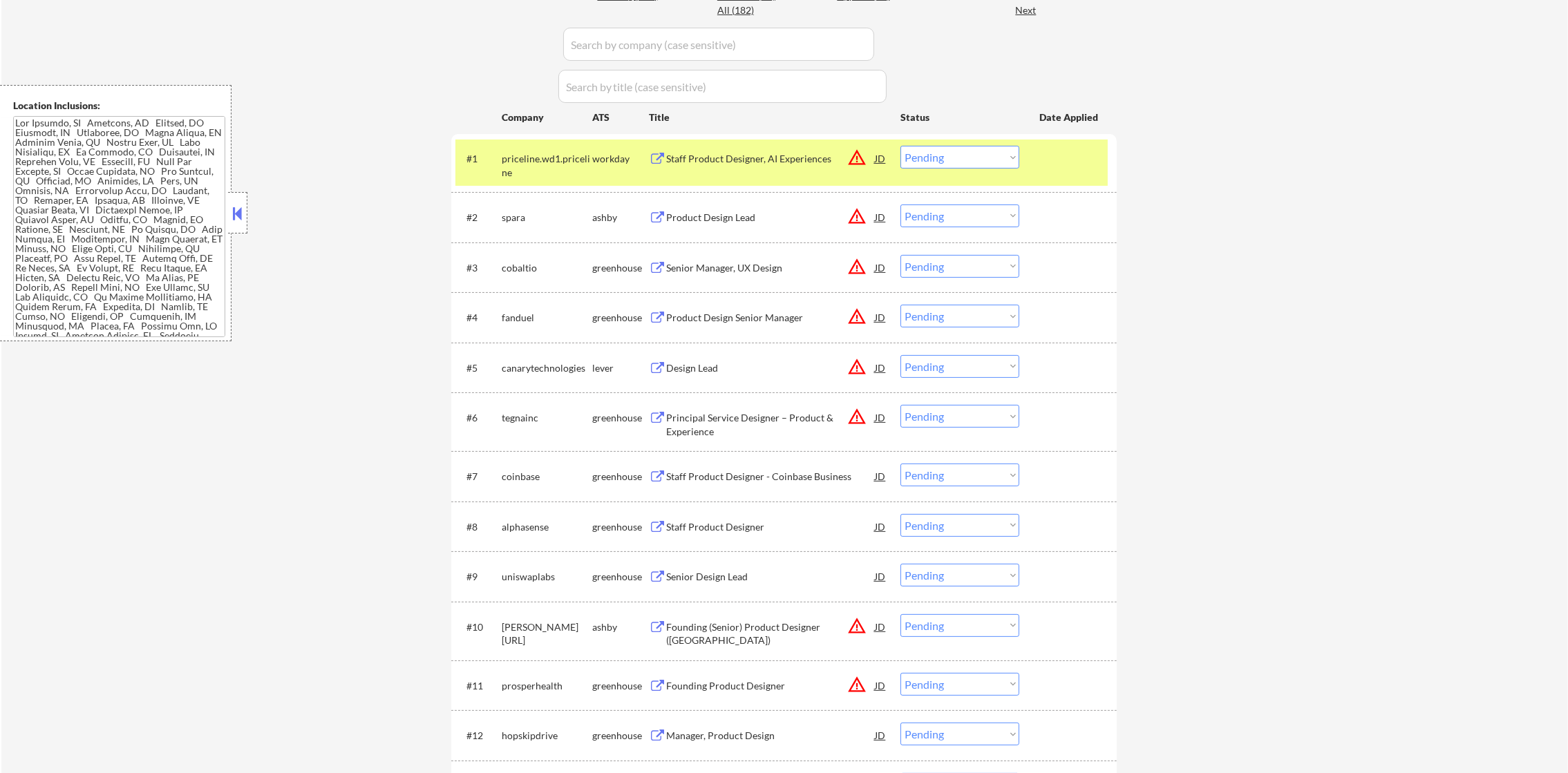
click at [757, 158] on div "Staff Product Designer, AI Experiences" at bounding box center [770, 159] width 209 height 14
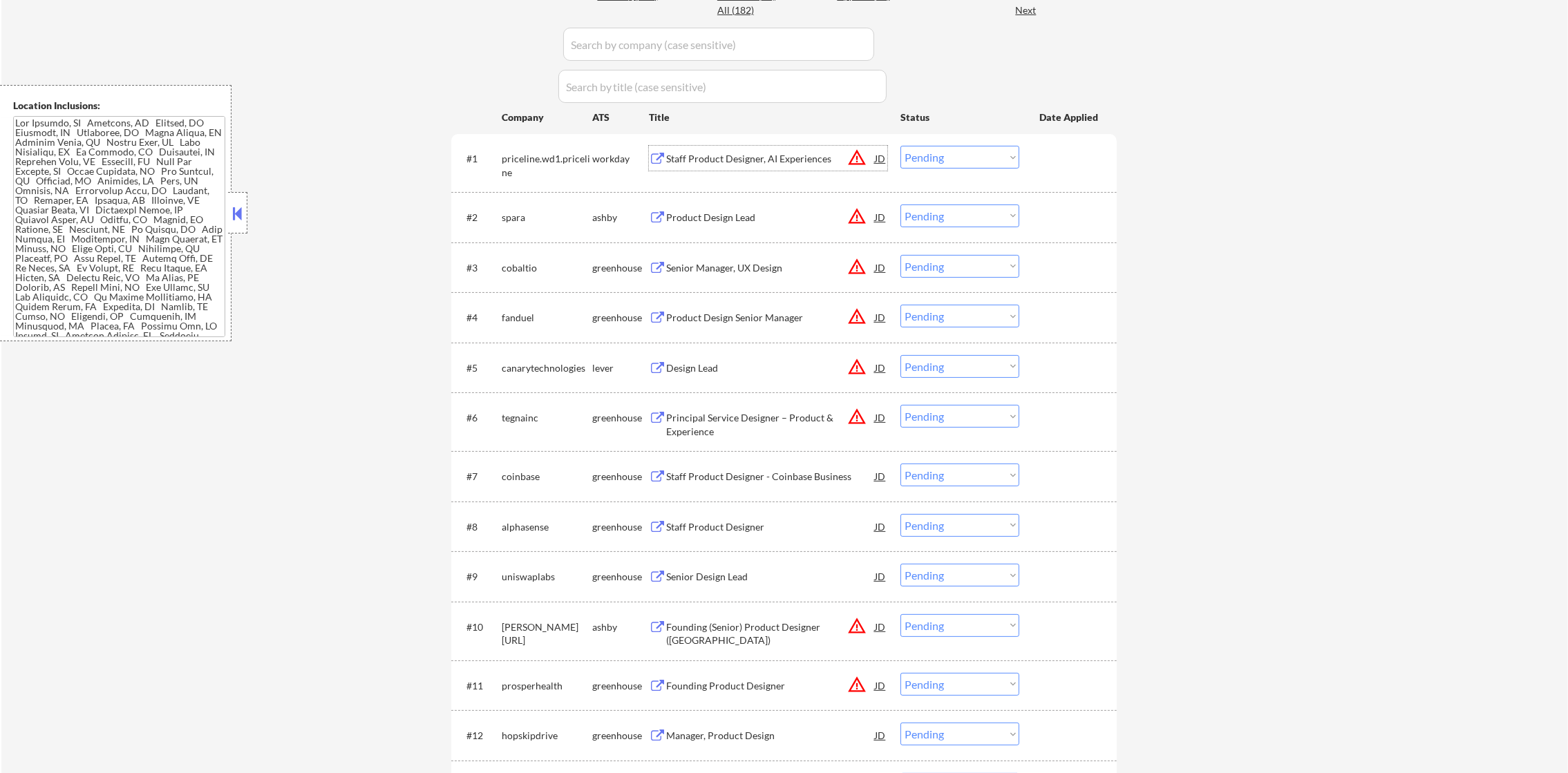
click at [934, 154] on select "Choose an option... Pending Applied Excluded (Questions) Excluded (Expired) Exc…" at bounding box center [960, 157] width 119 height 23
click at [901, 146] on select "Choose an option... Pending Applied Excluded (Questions) Excluded (Expired) Exc…" at bounding box center [960, 157] width 119 height 23
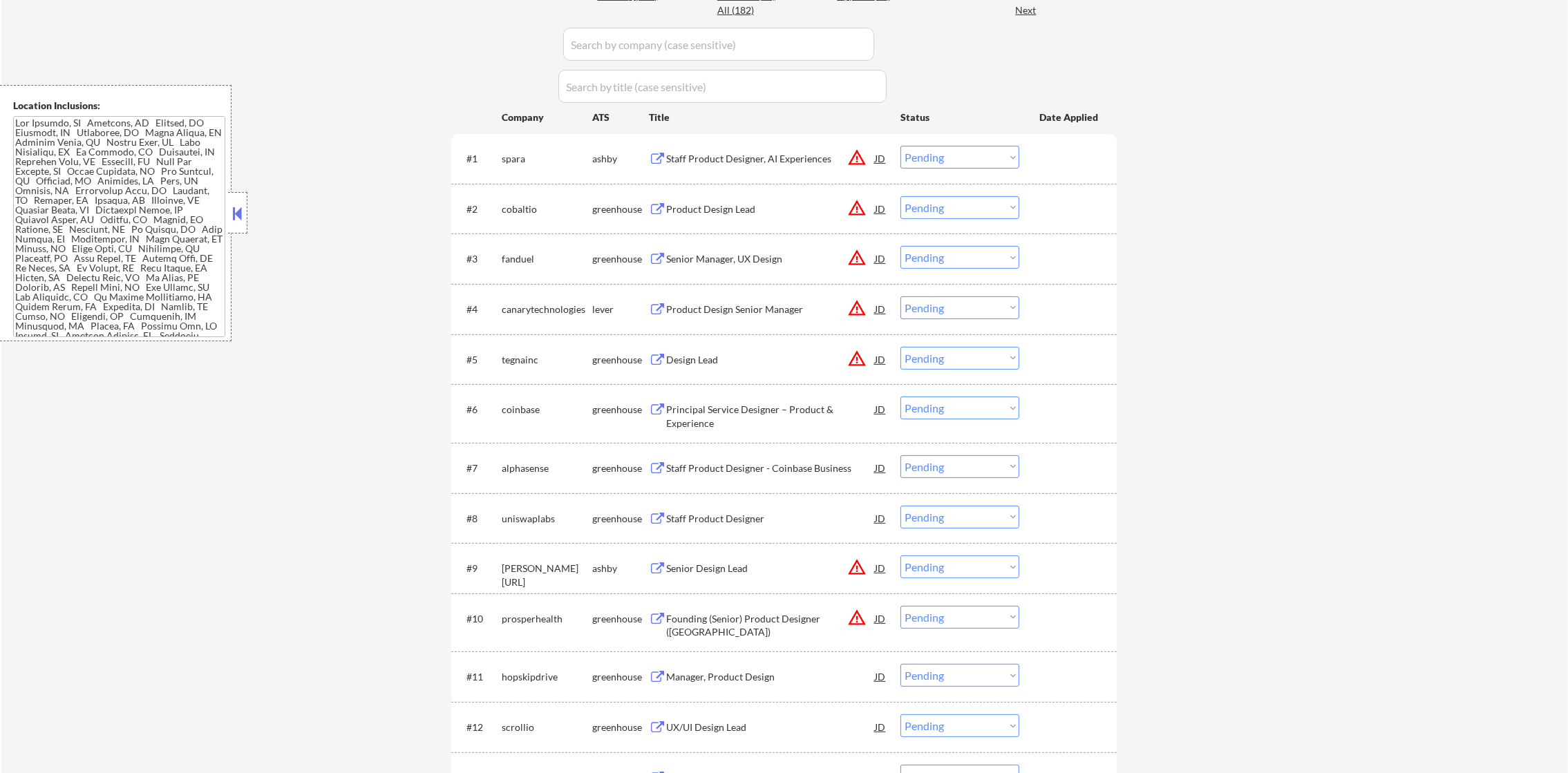
click at [723, 162] on div "Staff Product Designer, AI Experiences" at bounding box center [770, 159] width 209 height 14
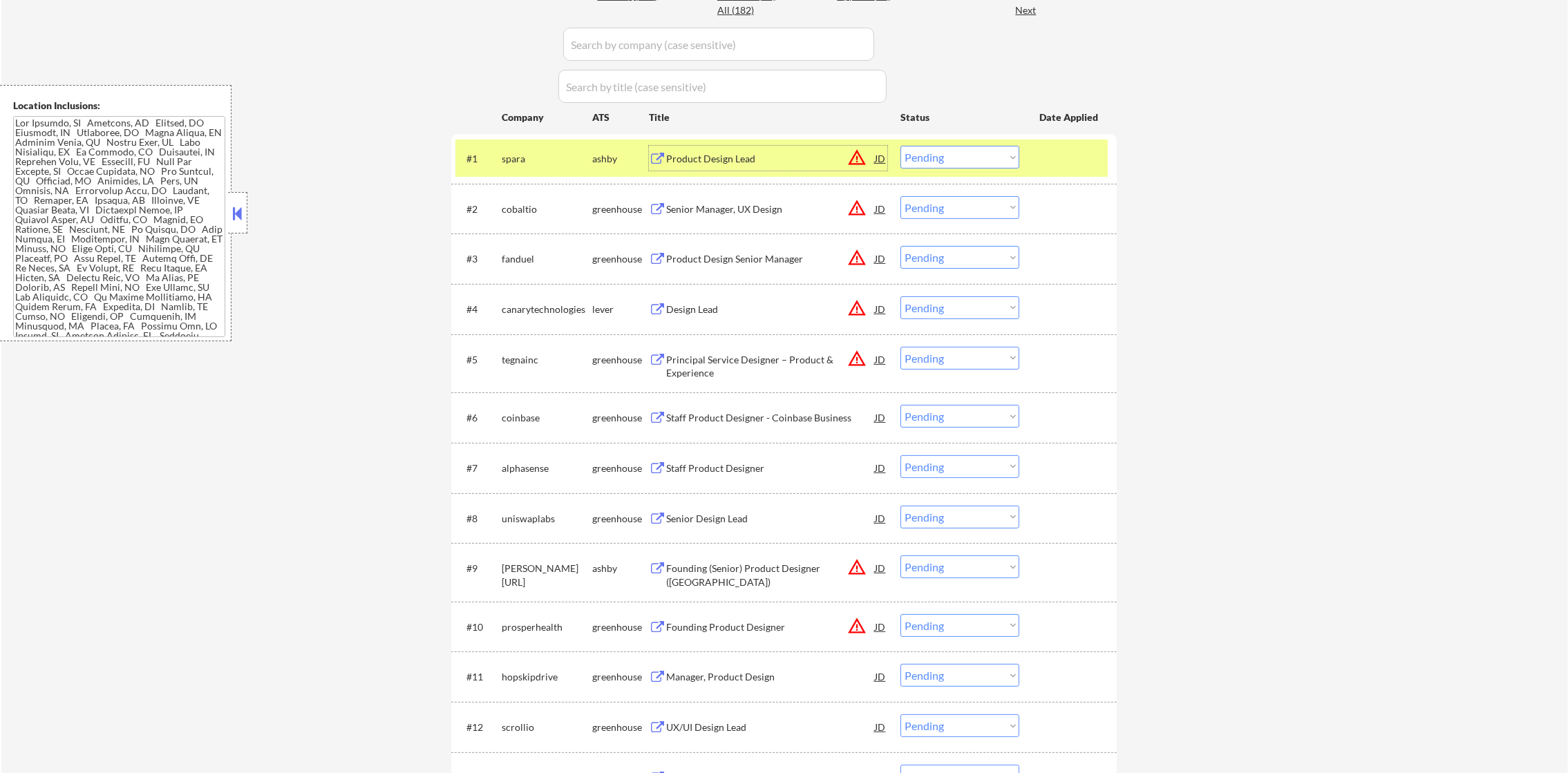
click at [937, 158] on select "Choose an option... Pending Applied Excluded (Questions) Excluded (Expired) Exc…" at bounding box center [960, 157] width 119 height 23
click at [901, 146] on select "Choose an option... Pending Applied Excluded (Questions) Excluded (Expired) Exc…" at bounding box center [960, 157] width 119 height 23
click at [544, 162] on div "spara" at bounding box center [546, 159] width 90 height 14
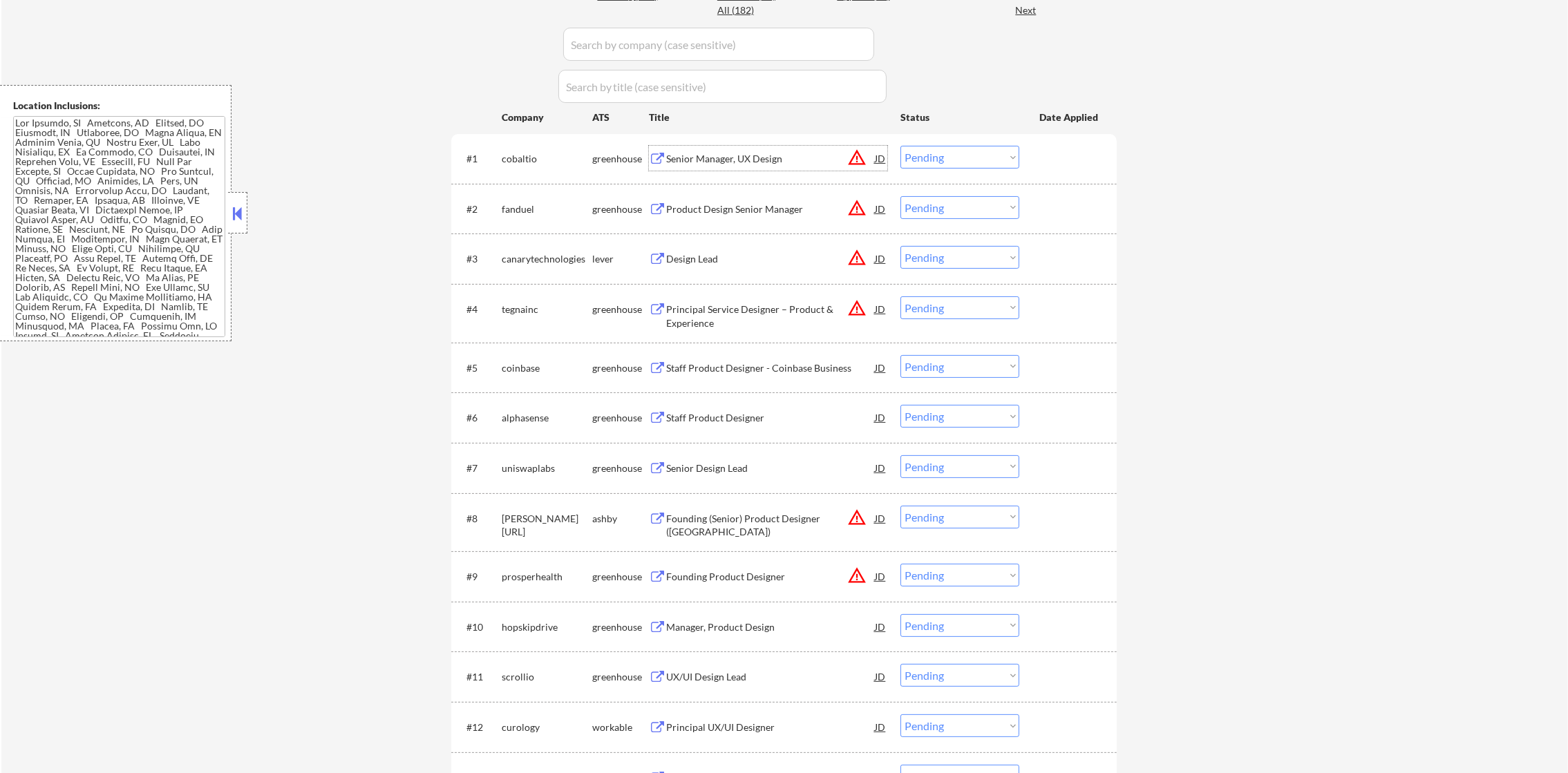
click at [743, 146] on div "Senior Manager, UX Design" at bounding box center [770, 158] width 209 height 25
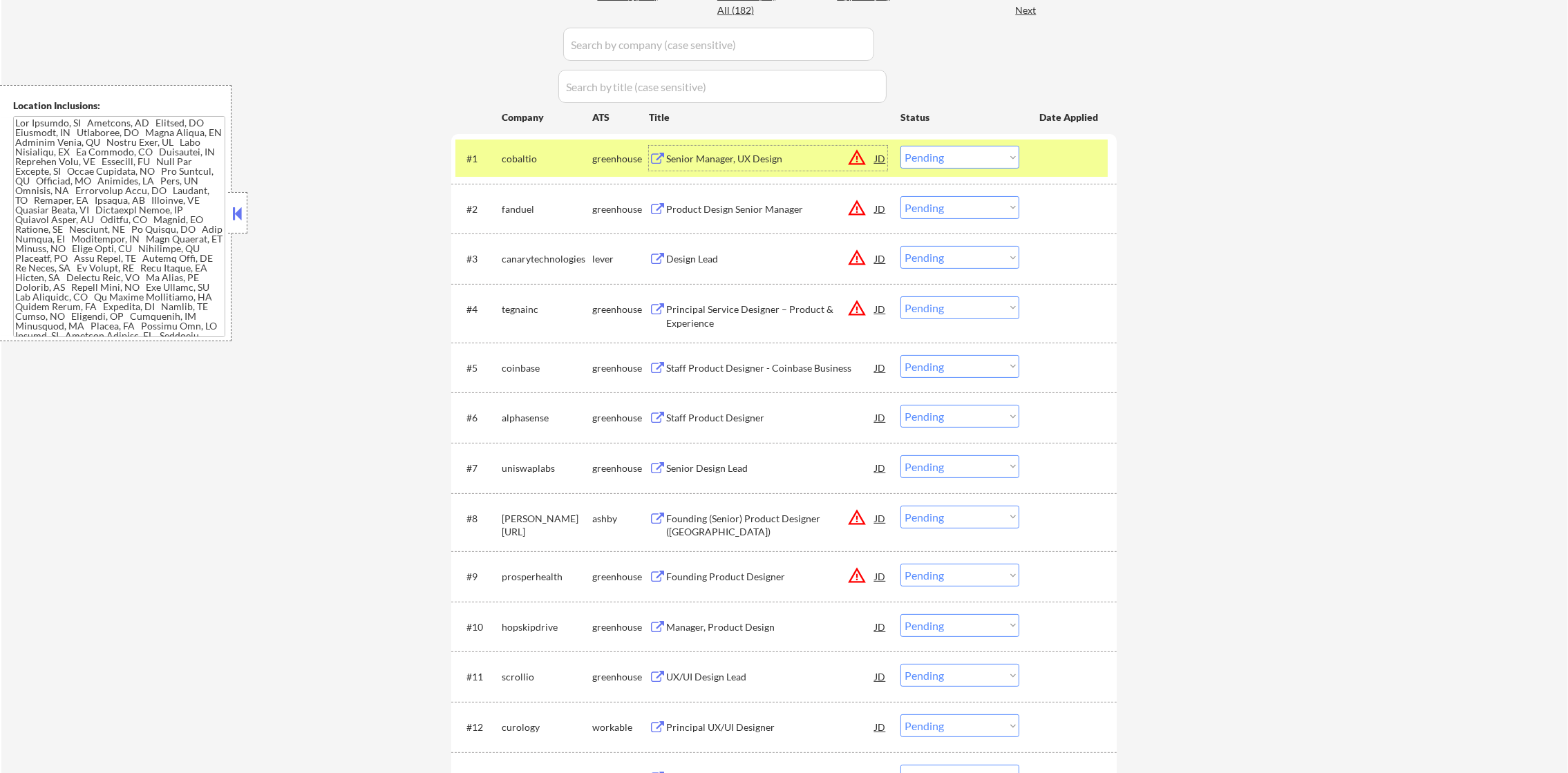
click at [956, 162] on select "Choose an option... Pending Applied Excluded (Questions) Excluded (Expired) Exc…" at bounding box center [960, 157] width 119 height 23
click at [901, 146] on select "Choose an option... Pending Applied Excluded (Questions) Excluded (Expired) Exc…" at bounding box center [960, 157] width 119 height 23
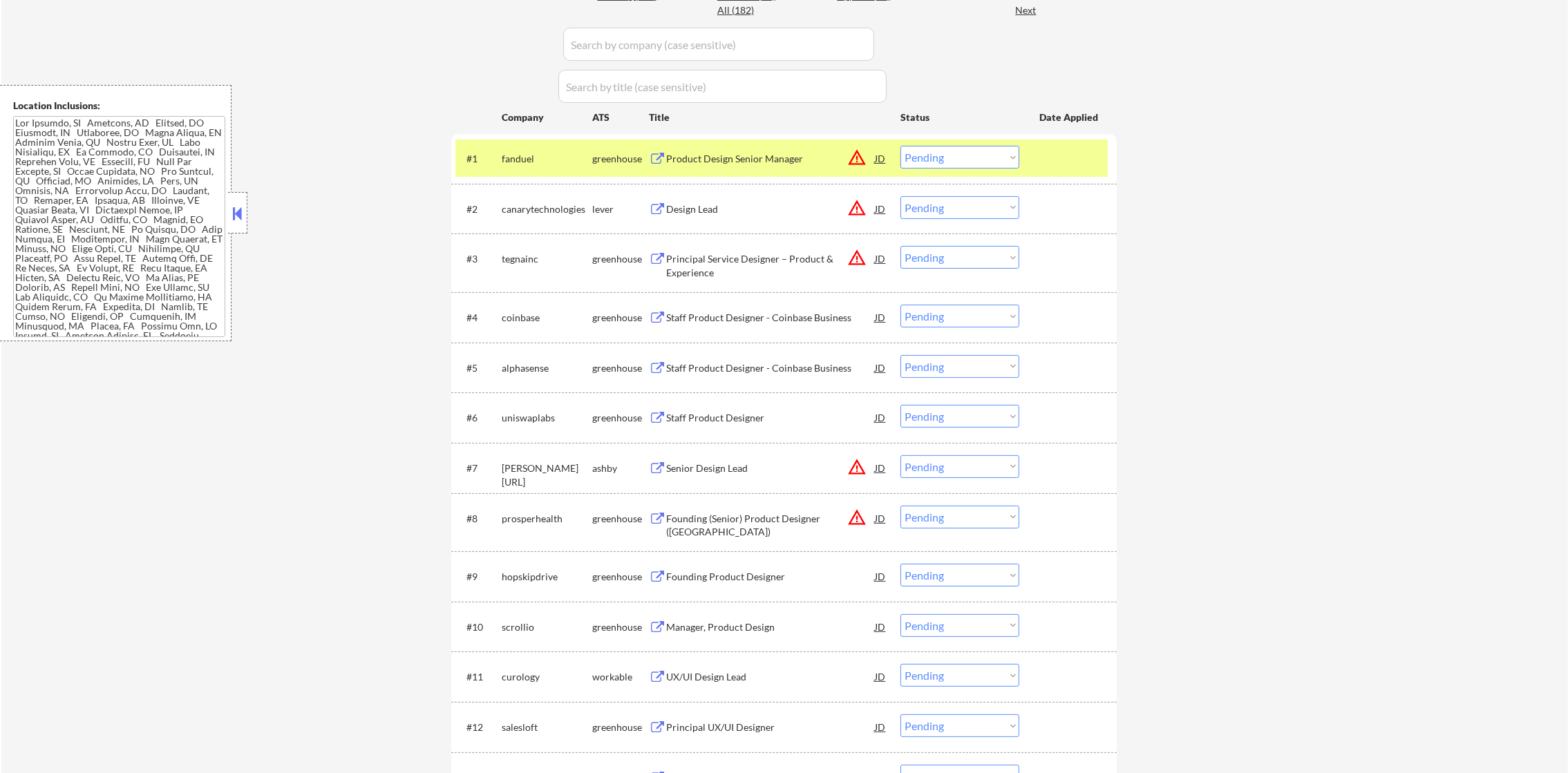
click at [507, 160] on div "fanduel" at bounding box center [546, 159] width 90 height 14
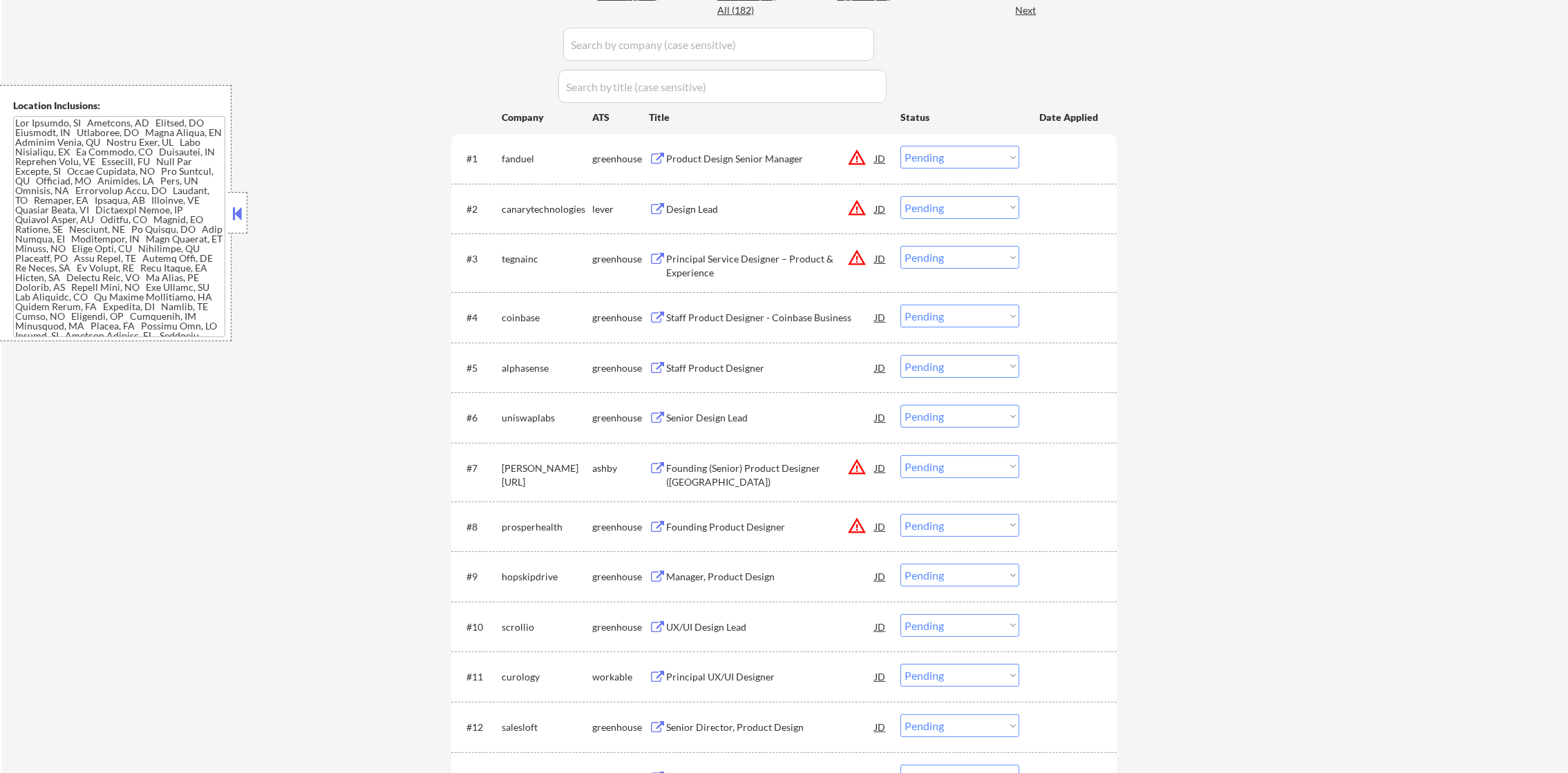
click at [861, 155] on button "warning_amber" at bounding box center [856, 157] width 19 height 19
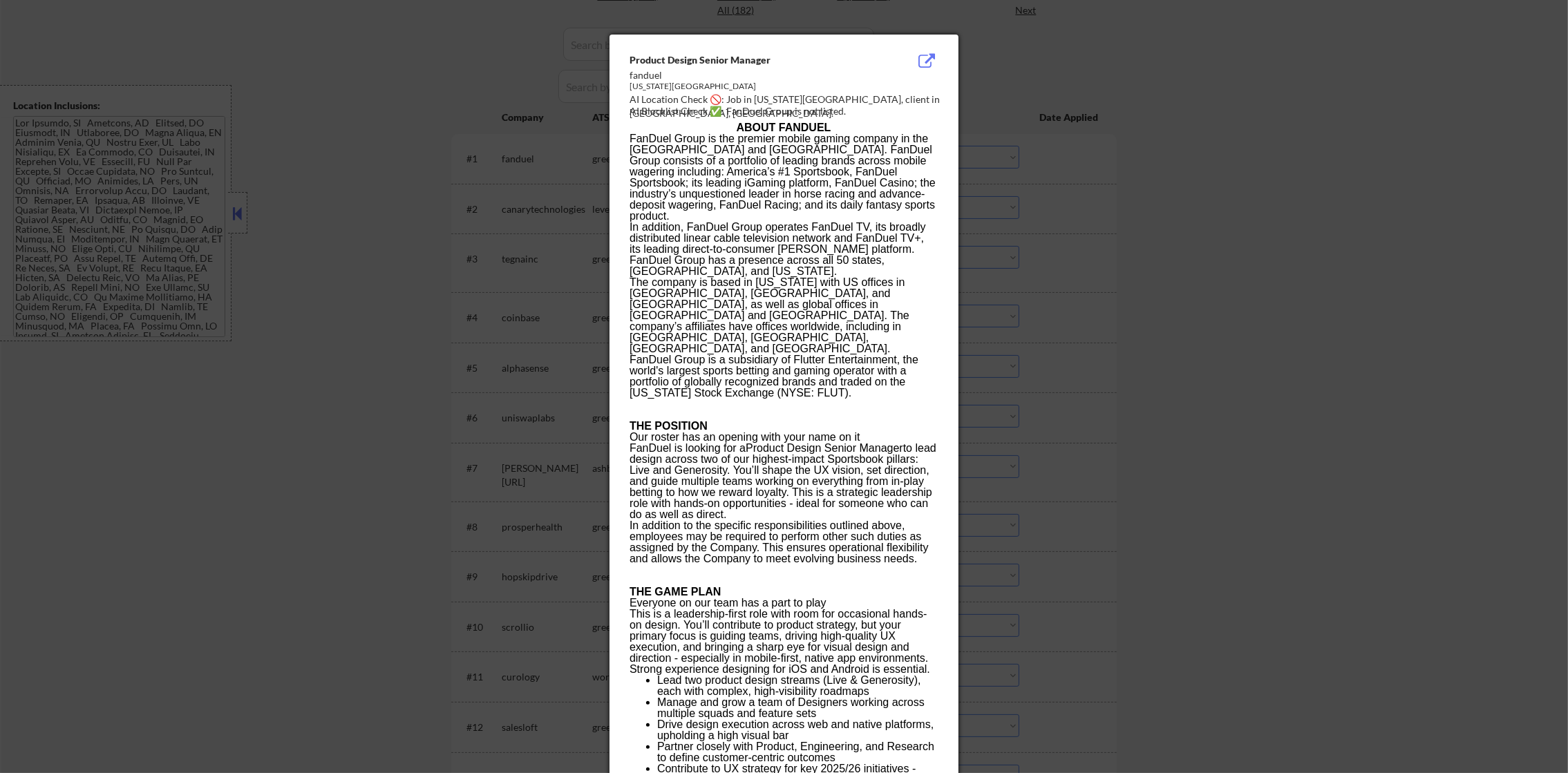
click at [1122, 152] on div at bounding box center [784, 386] width 1568 height 773
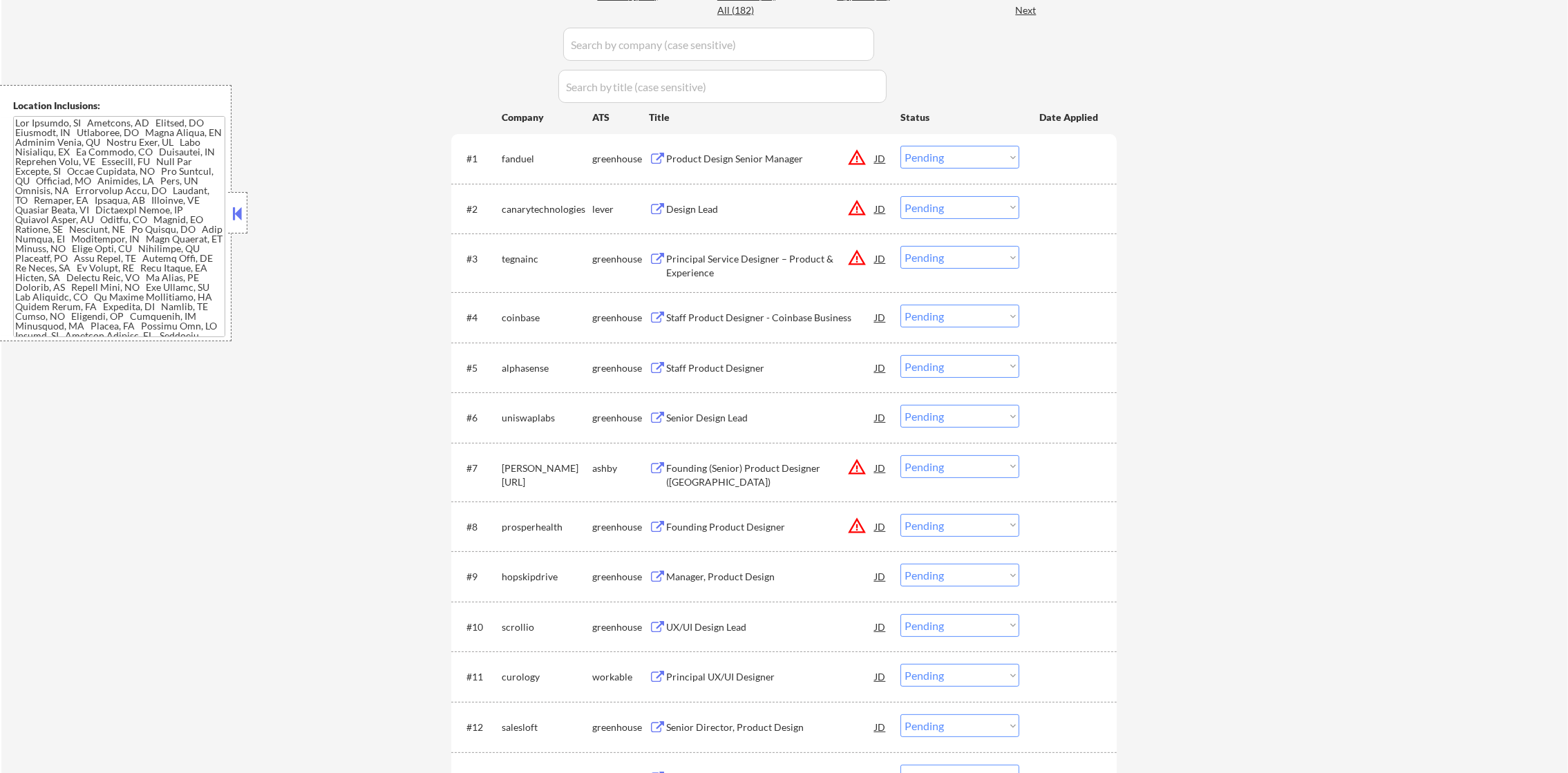
click at [776, 159] on div "Product Design Senior Manager" at bounding box center [770, 159] width 209 height 14
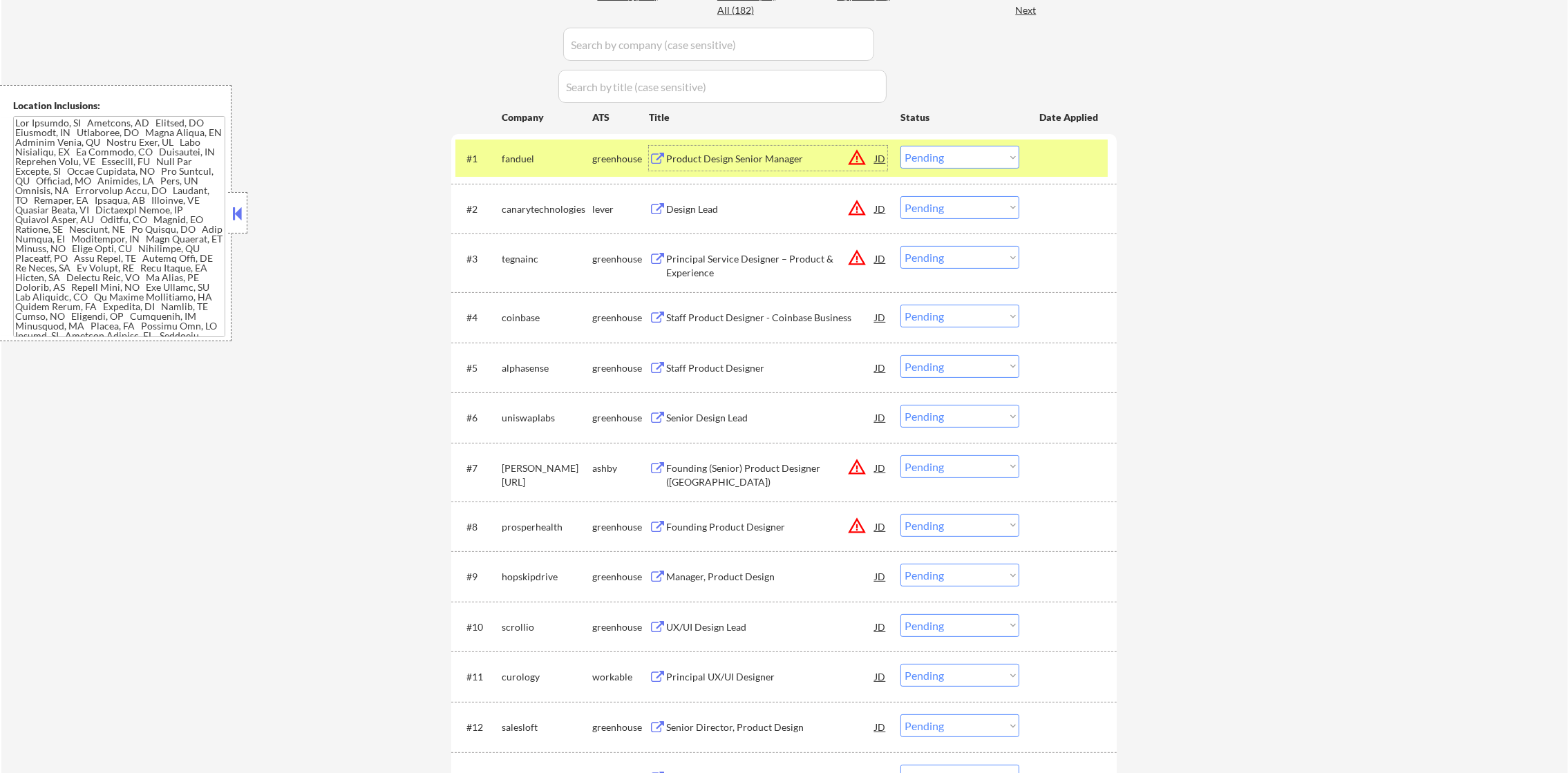
click at [942, 166] on select "Choose an option... Pending Applied Excluded (Questions) Excluded (Expired) Exc…" at bounding box center [960, 157] width 119 height 23
click at [901, 146] on select "Choose an option... Pending Applied Excluded (Questions) Excluded (Expired) Exc…" at bounding box center [960, 157] width 119 height 23
click at [561, 159] on div "fanduel" at bounding box center [546, 159] width 90 height 14
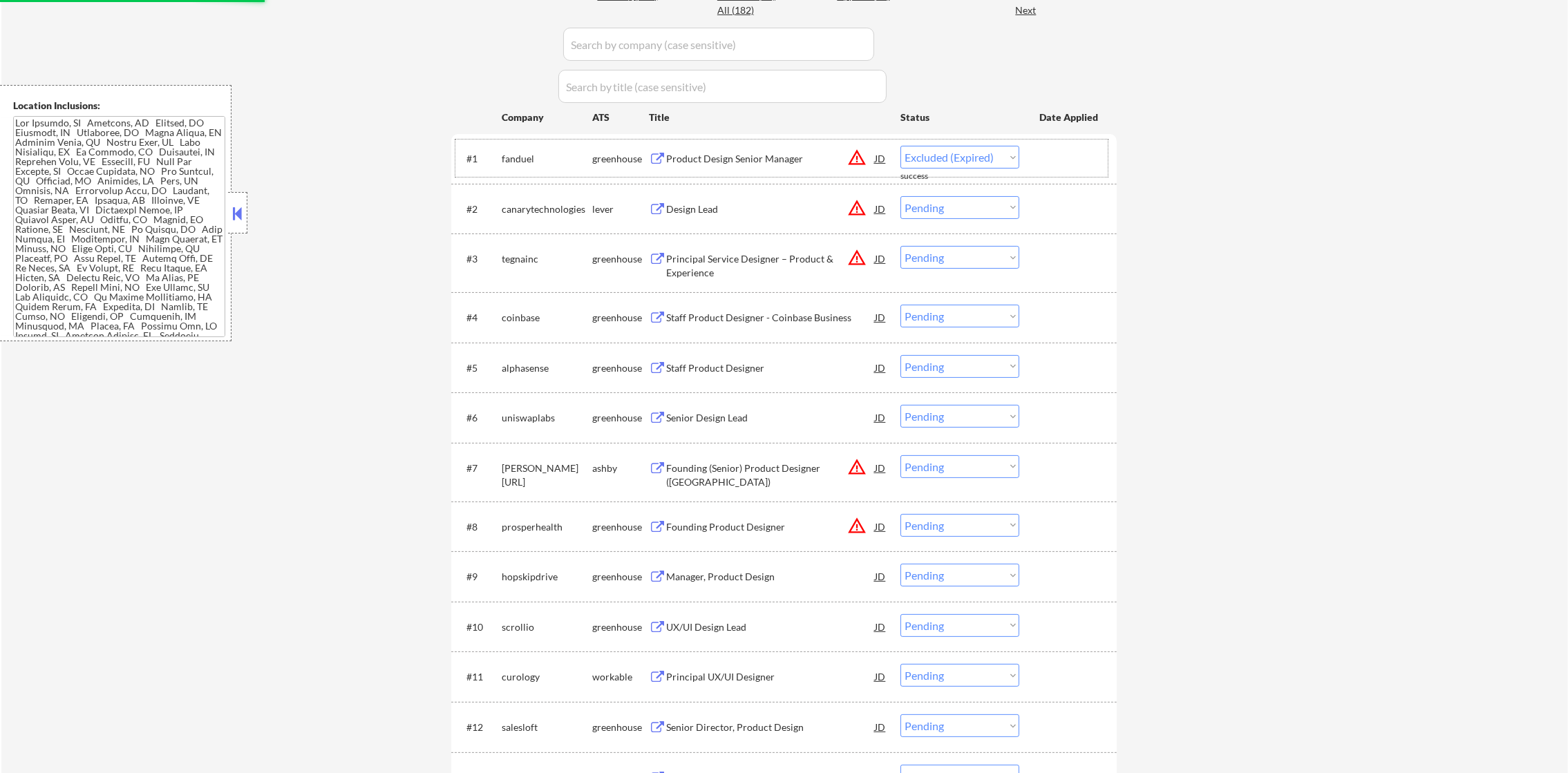
click at [776, 154] on div "Product Design Senior Manager" at bounding box center [770, 159] width 209 height 14
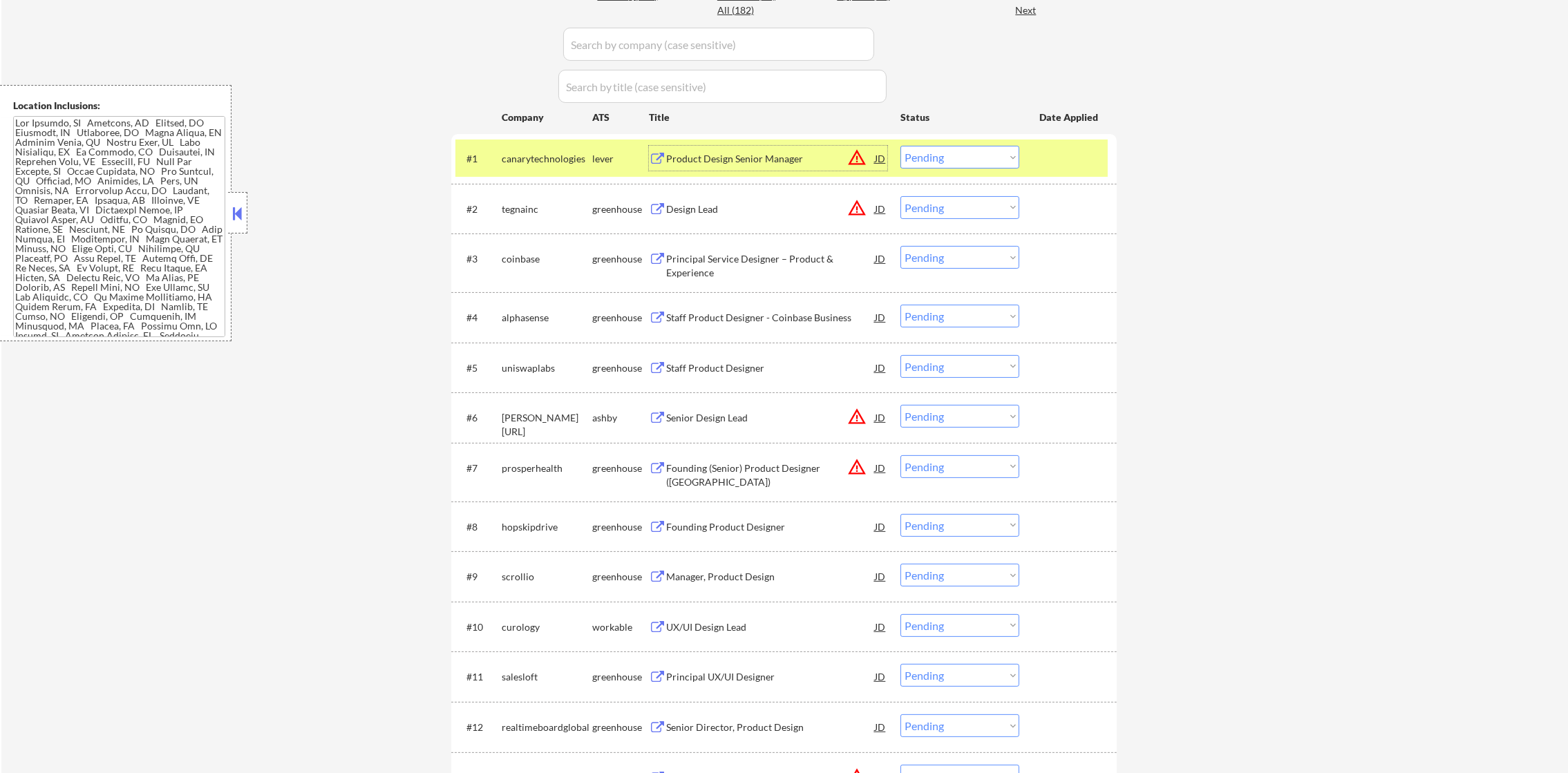
scroll to position [449, 0]
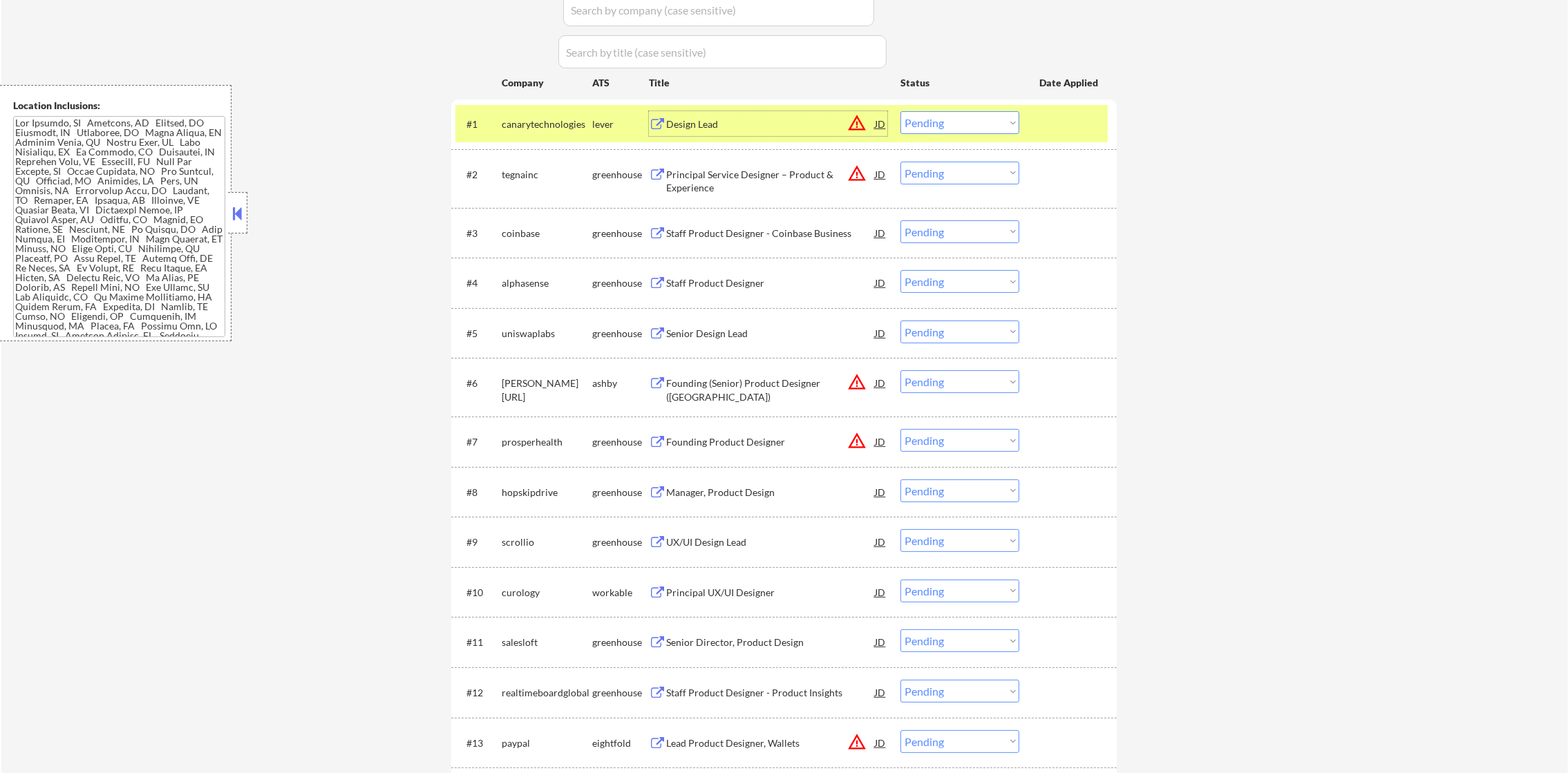
click at [932, 119] on select "Choose an option... Pending Applied Excluded (Questions) Excluded (Expired) Exc…" at bounding box center [960, 123] width 119 height 23
click at [901, 112] on select "Choose an option... Pending Applied Excluded (Questions) Excluded (Expired) Exc…" at bounding box center [960, 123] width 119 height 23
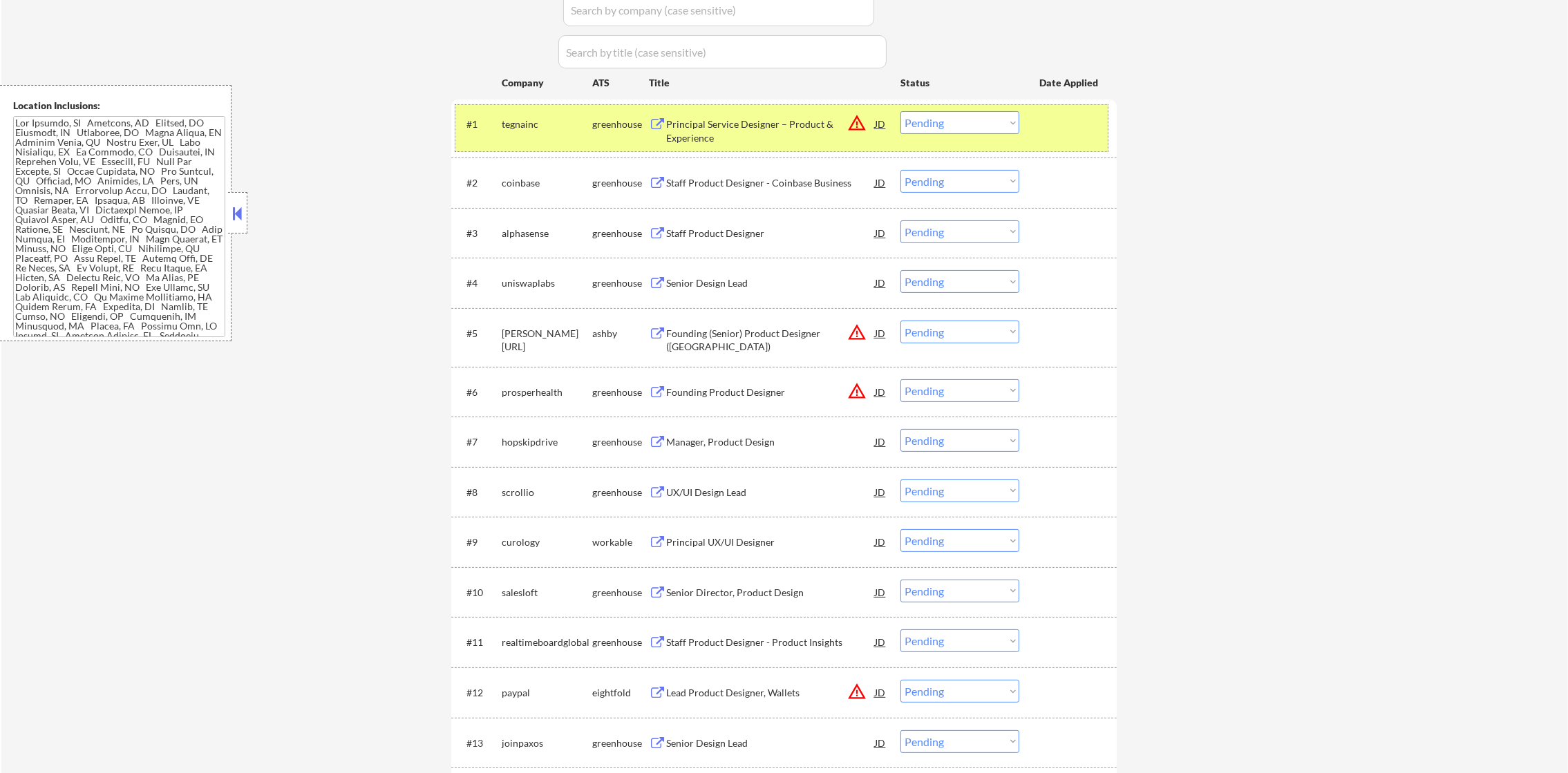
click at [516, 131] on div "tegnainc" at bounding box center [546, 124] width 90 height 25
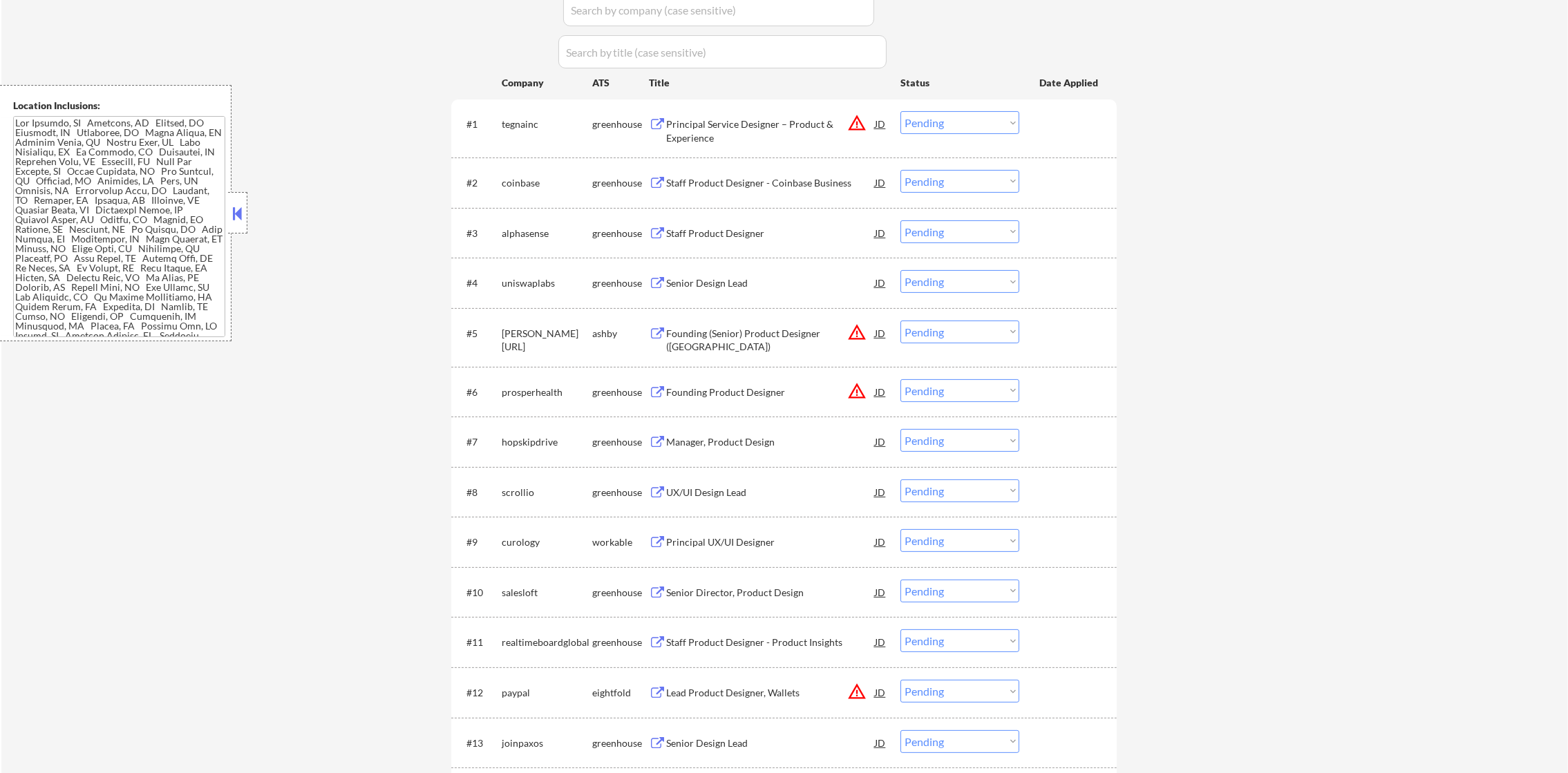
click at [860, 124] on button "warning_amber" at bounding box center [856, 122] width 19 height 19
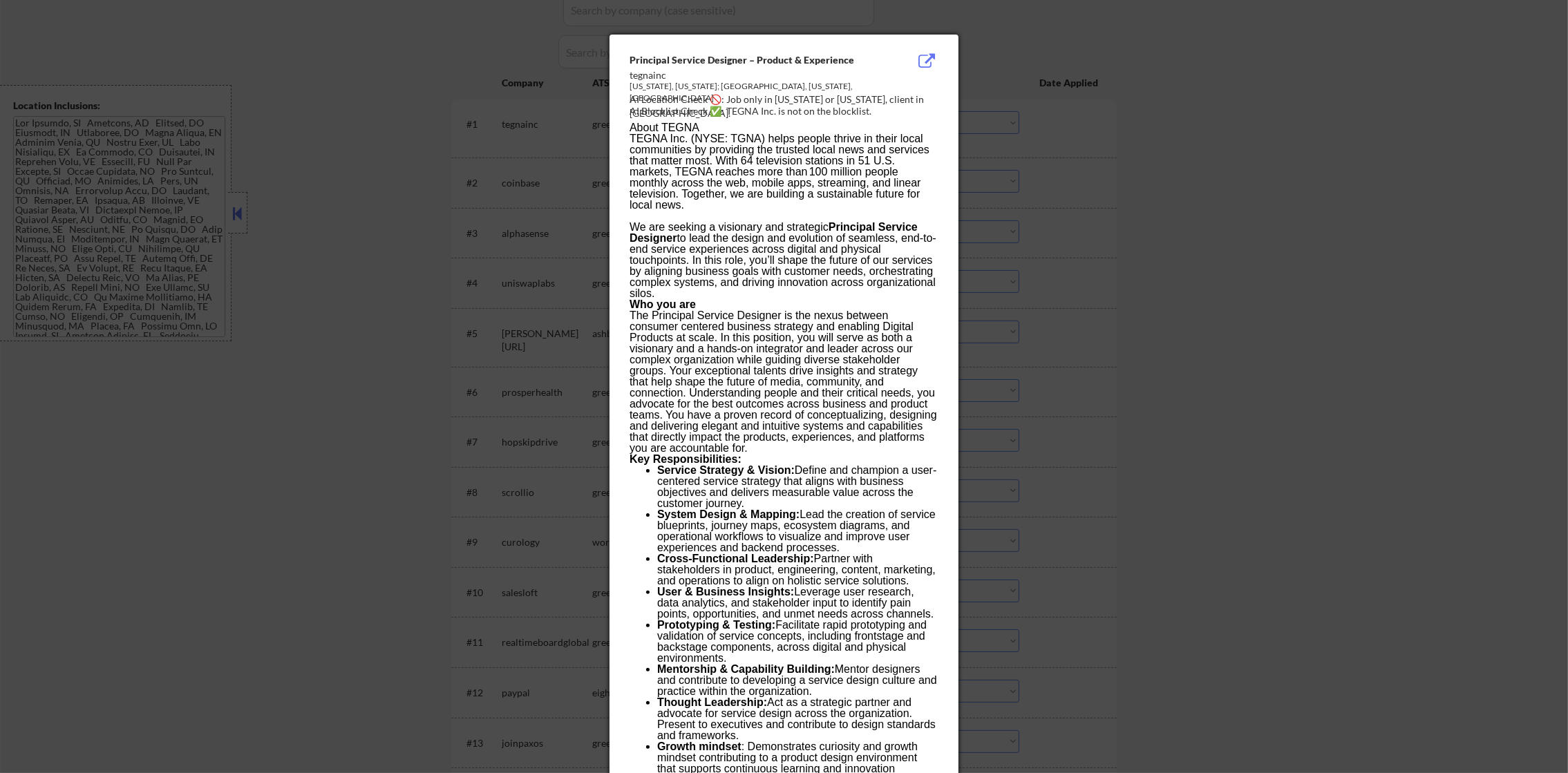
click at [1098, 127] on div at bounding box center [784, 386] width 1568 height 773
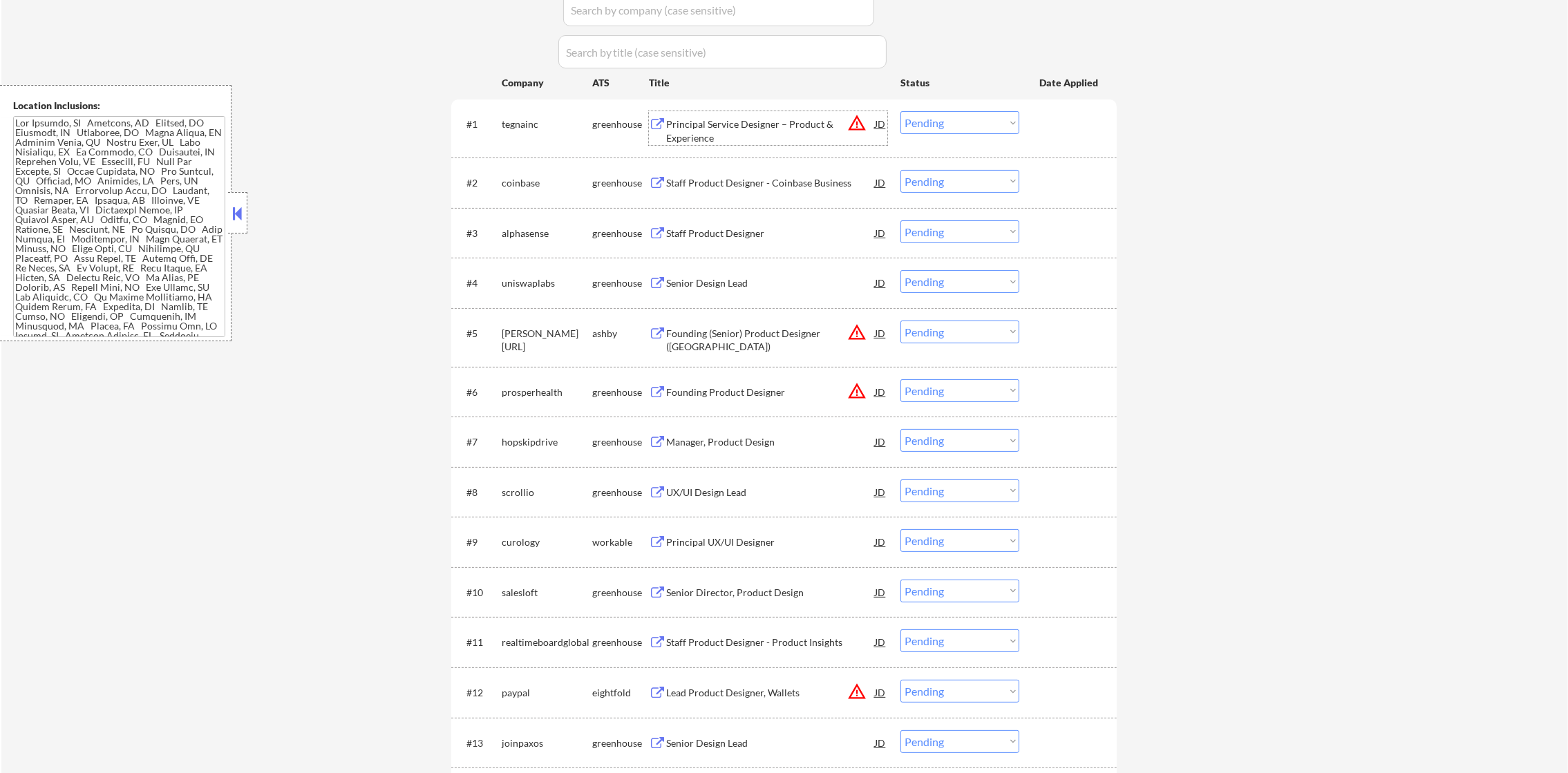
click at [706, 125] on div "Principal Service Designer – Product & Experience" at bounding box center [770, 131] width 209 height 27
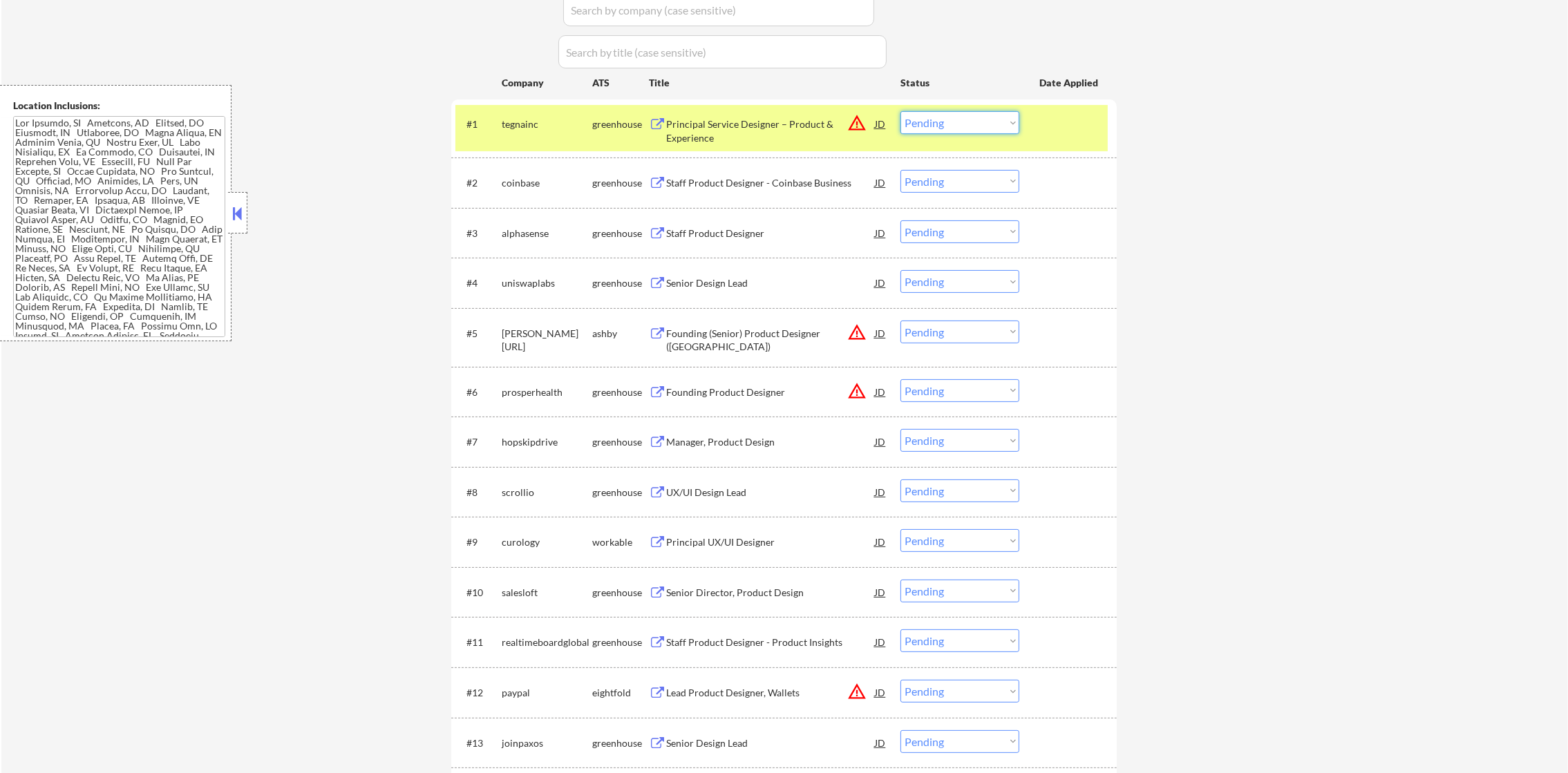
drag, startPoint x: 931, startPoint y: 120, endPoint x: 934, endPoint y: 127, distance: 7.6
click at [931, 120] on select "Choose an option... Pending Applied Excluded (Questions) Excluded (Expired) Exc…" at bounding box center [960, 123] width 119 height 23
click at [901, 112] on select "Choose an option... Pending Applied Excluded (Questions) Excluded (Expired) Exc…" at bounding box center [960, 123] width 119 height 23
click at [553, 123] on div "tegnainc" at bounding box center [546, 124] width 90 height 14
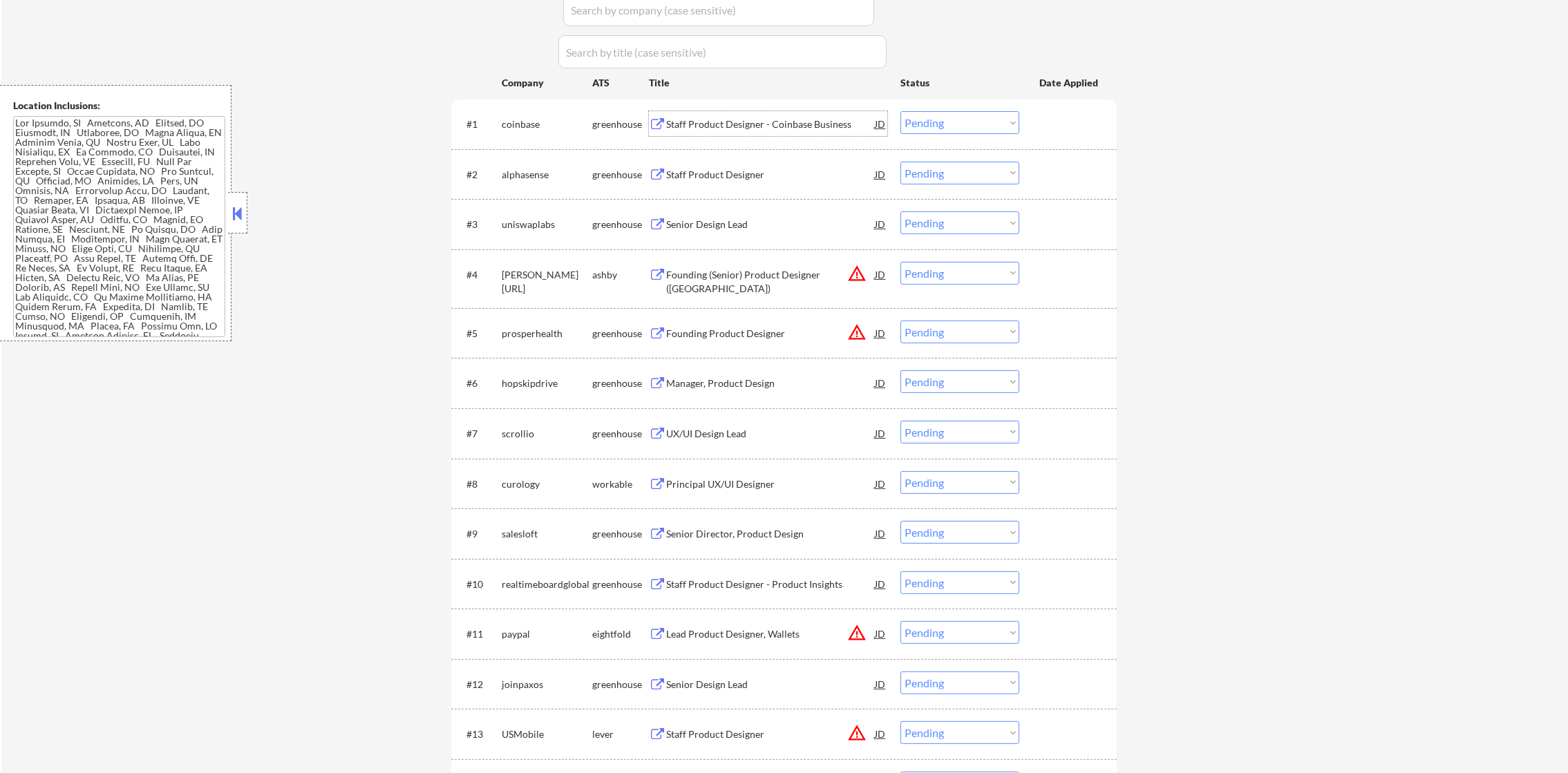
click at [744, 123] on div "Staff Product Designer - Coinbase Business" at bounding box center [770, 124] width 209 height 14
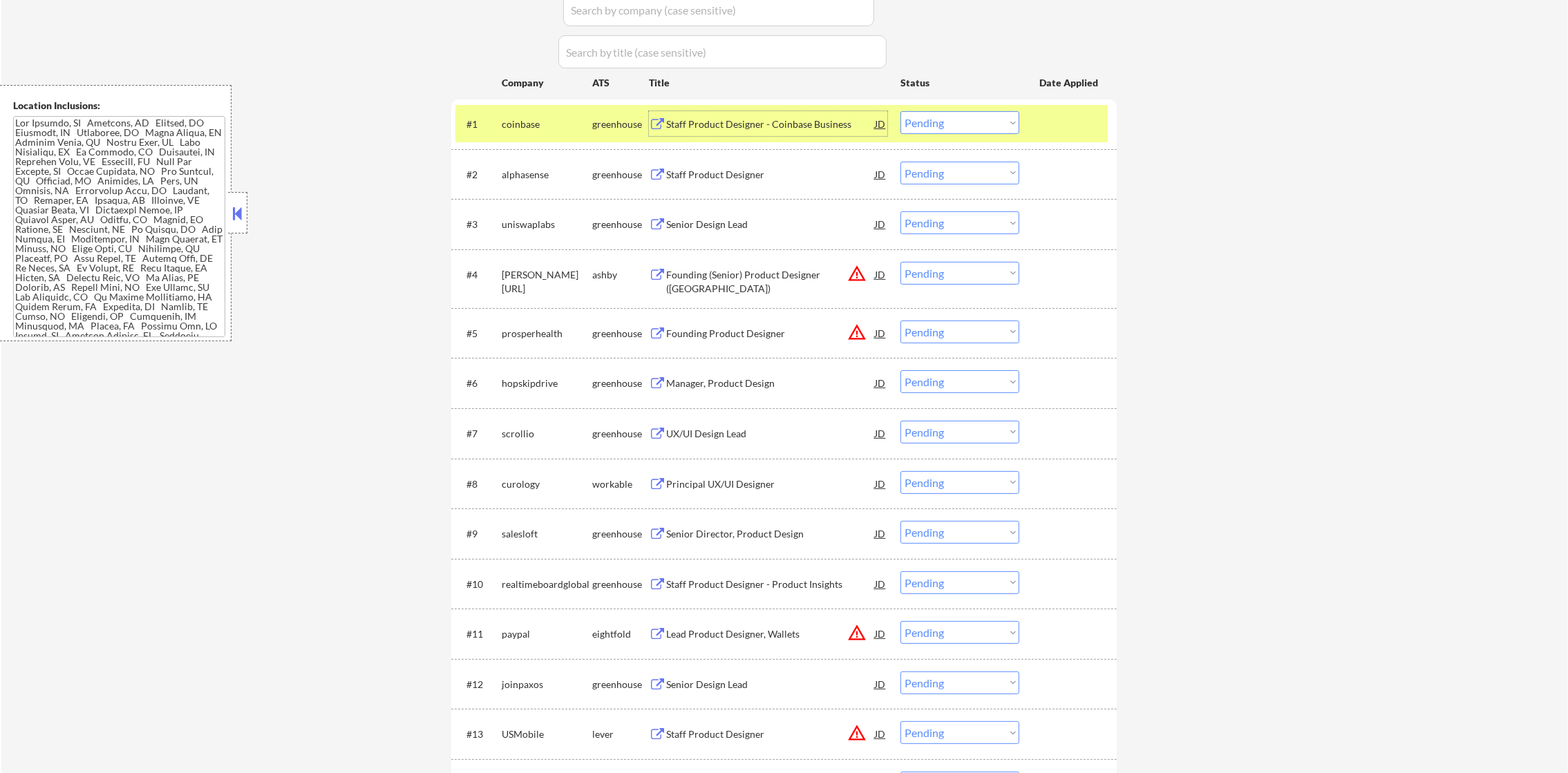
click at [524, 103] on div "#1 coinbase greenhouse Staff Product Designer - Coinbase Business JD warning_am…" at bounding box center [784, 124] width 666 height 49
click at [751, 118] on div "Staff Product Designer - Coinbase Business" at bounding box center [770, 124] width 209 height 14
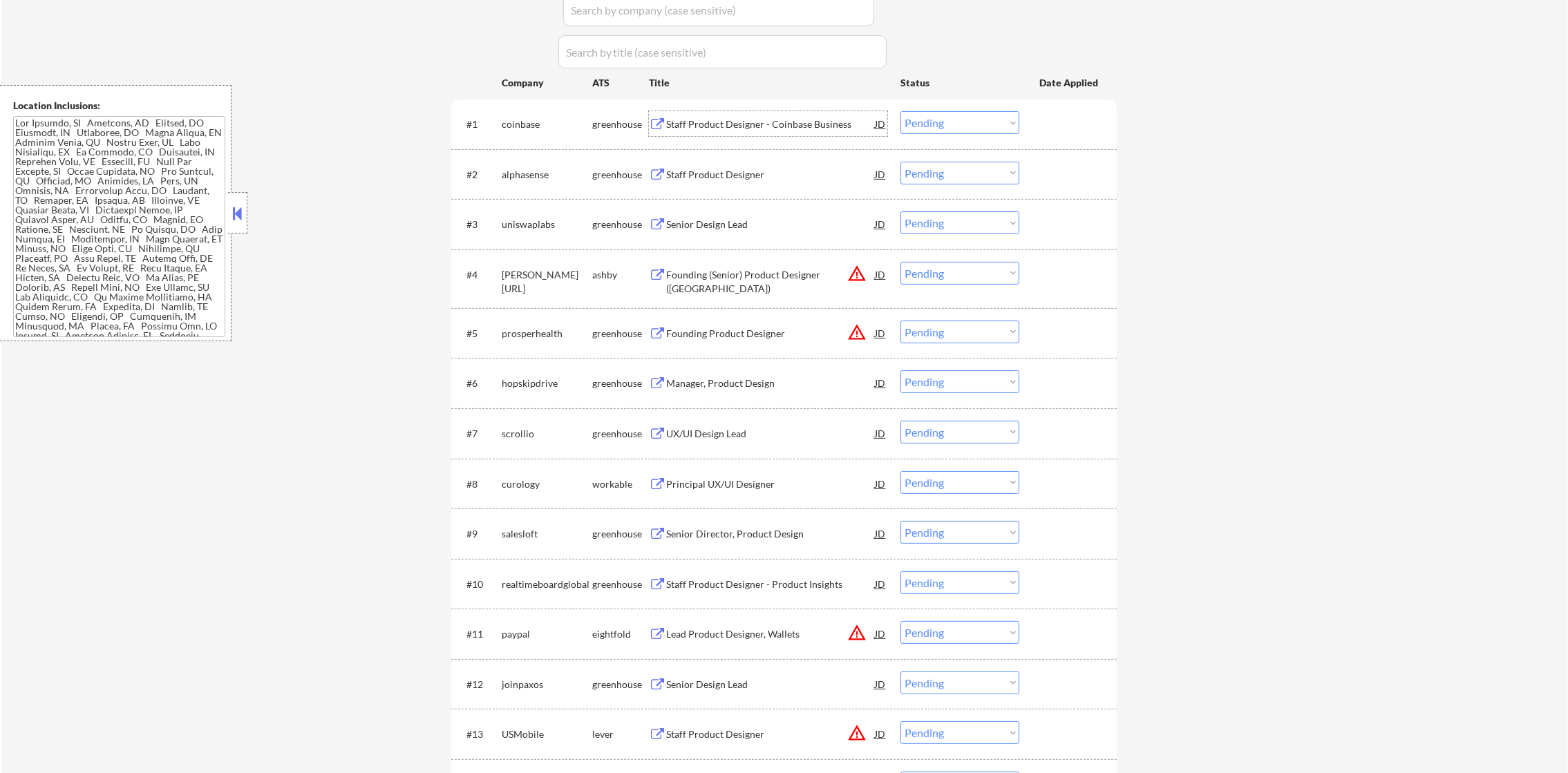
click at [950, 130] on select "Choose an option... Pending Applied Excluded (Questions) Excluded (Expired) Exc…" at bounding box center [960, 123] width 119 height 23
click at [901, 112] on select "Choose an option... Pending Applied Excluded (Questions) Excluded (Expired) Exc…" at bounding box center [960, 123] width 119 height 23
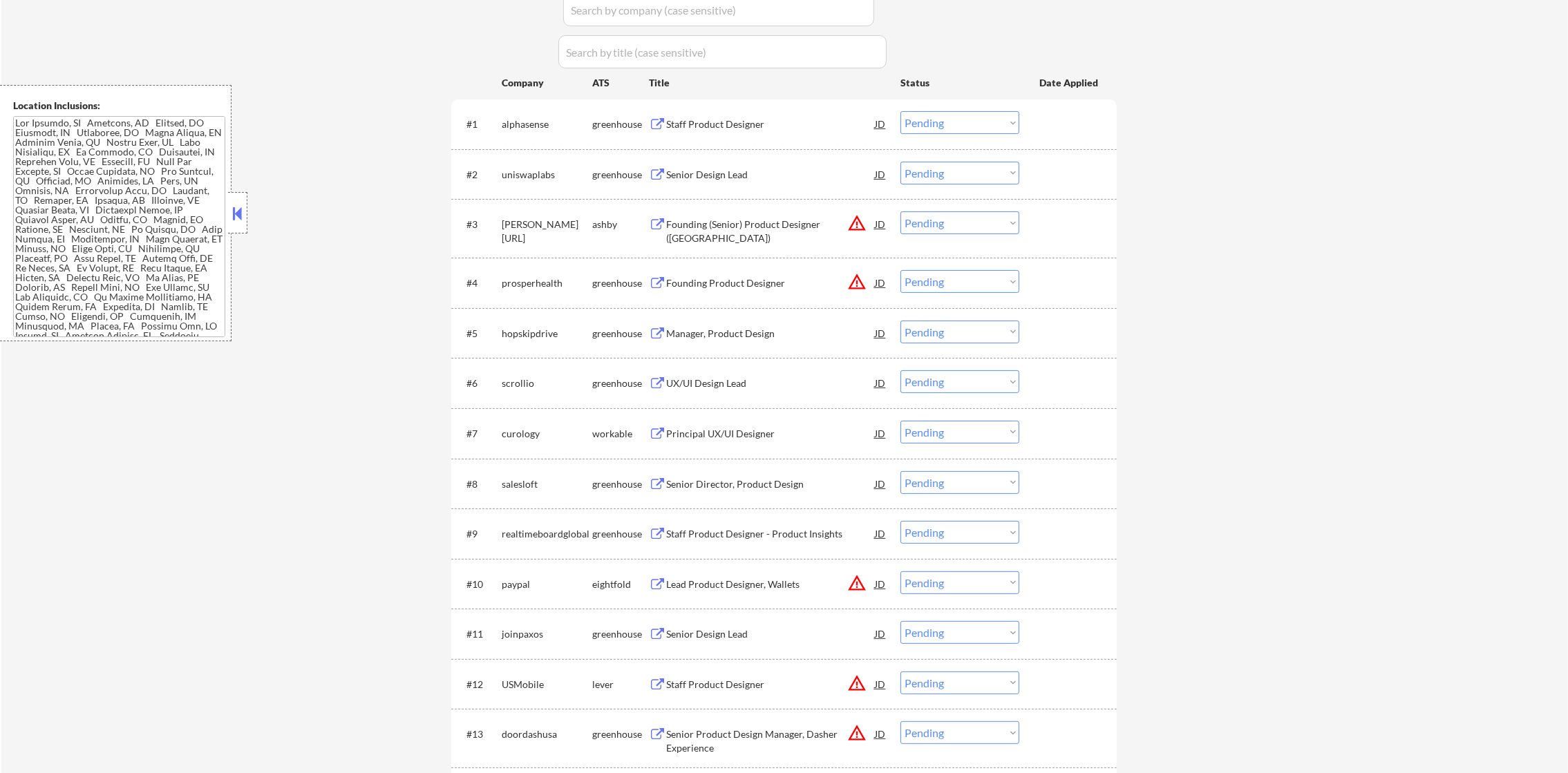
click at [736, 120] on div "Staff Product Designer" at bounding box center [770, 124] width 209 height 14
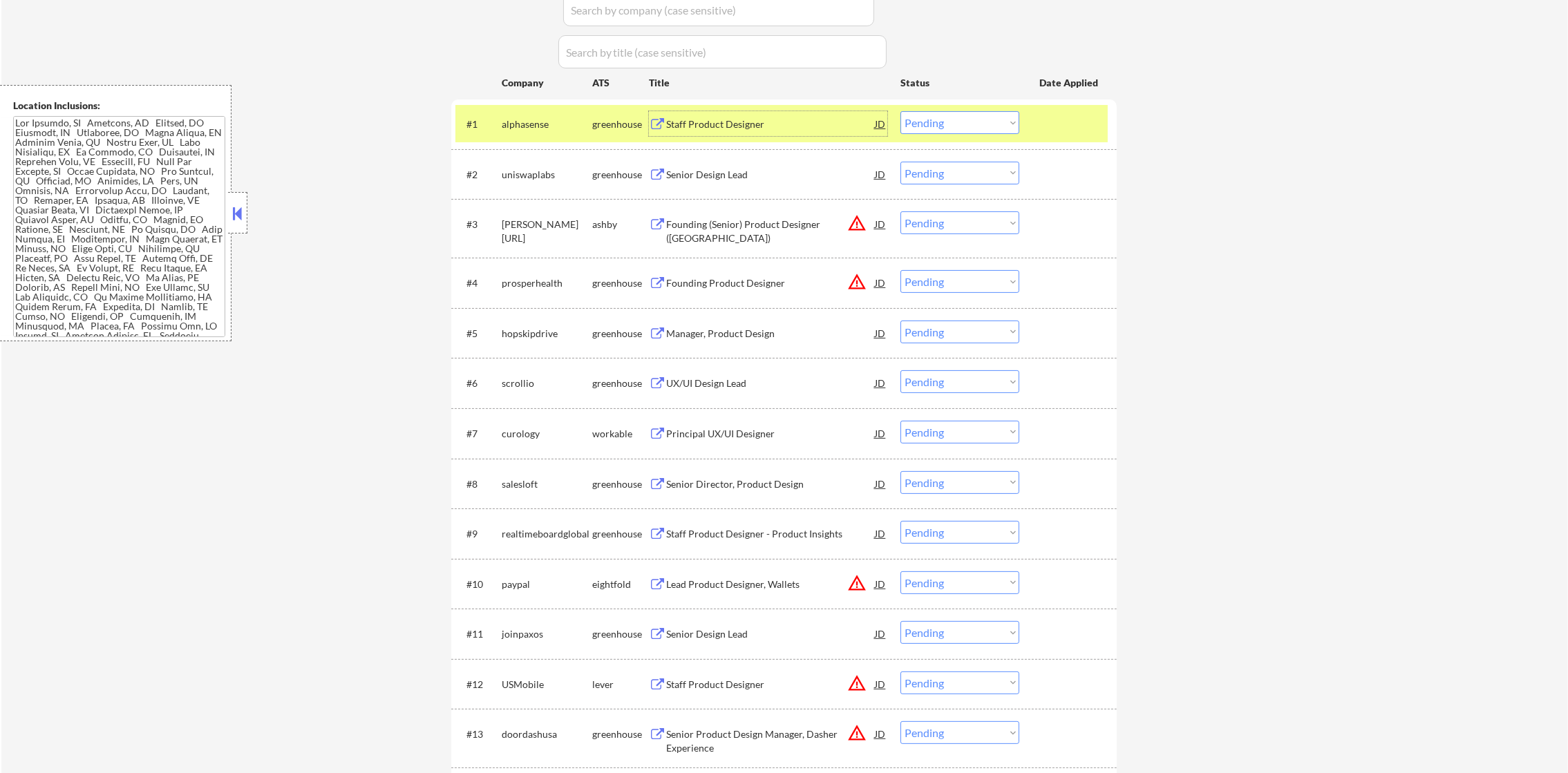
click at [967, 113] on select "Choose an option... Pending Applied Excluded (Questions) Excluded (Expired) Exc…" at bounding box center [960, 123] width 119 height 23
click at [901, 112] on select "Choose an option... Pending Applied Excluded (Questions) Excluded (Expired) Exc…" at bounding box center [960, 123] width 119 height 23
click at [549, 120] on div "alphasense" at bounding box center [546, 124] width 90 height 14
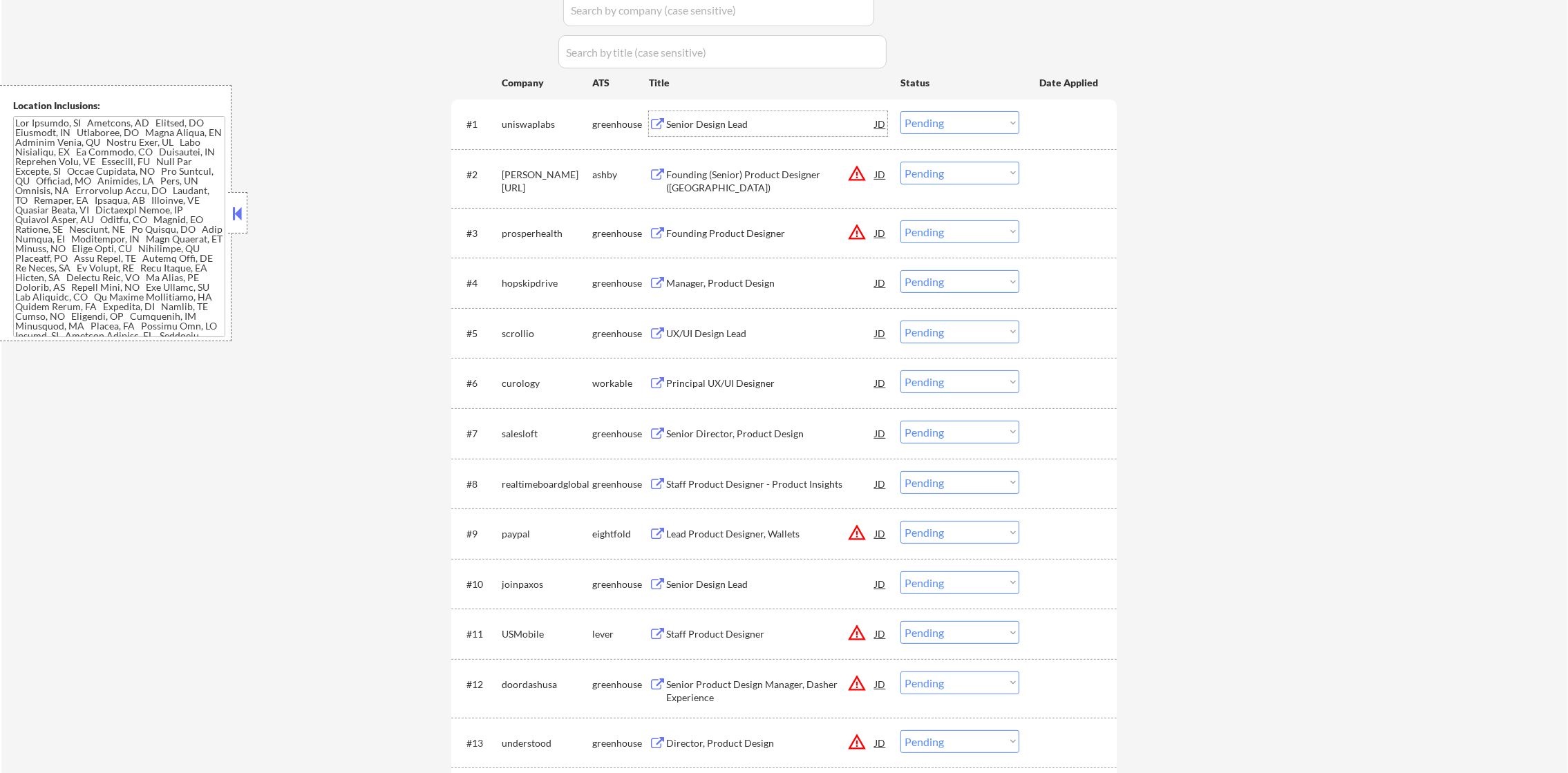
click at [743, 119] on div "Senior Design Lead" at bounding box center [770, 124] width 209 height 14
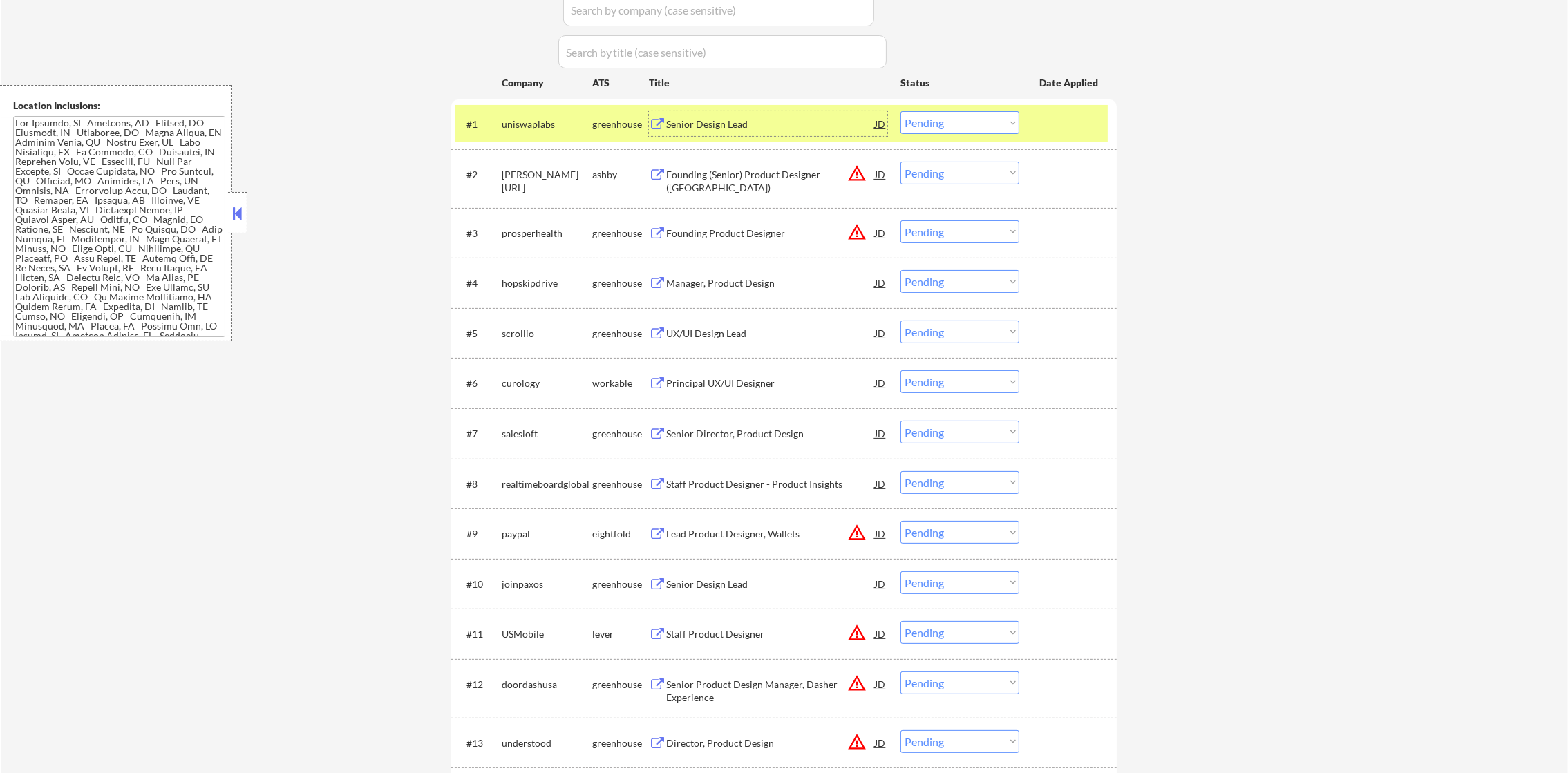
click at [963, 121] on select "Choose an option... Pending Applied Excluded (Questions) Excluded (Expired) Exc…" at bounding box center [960, 123] width 119 height 23
click at [901, 112] on select "Choose an option... Pending Applied Excluded (Questions) Excluded (Expired) Exc…" at bounding box center [960, 123] width 119 height 23
click at [513, 121] on div "uniswaplabs" at bounding box center [546, 124] width 90 height 14
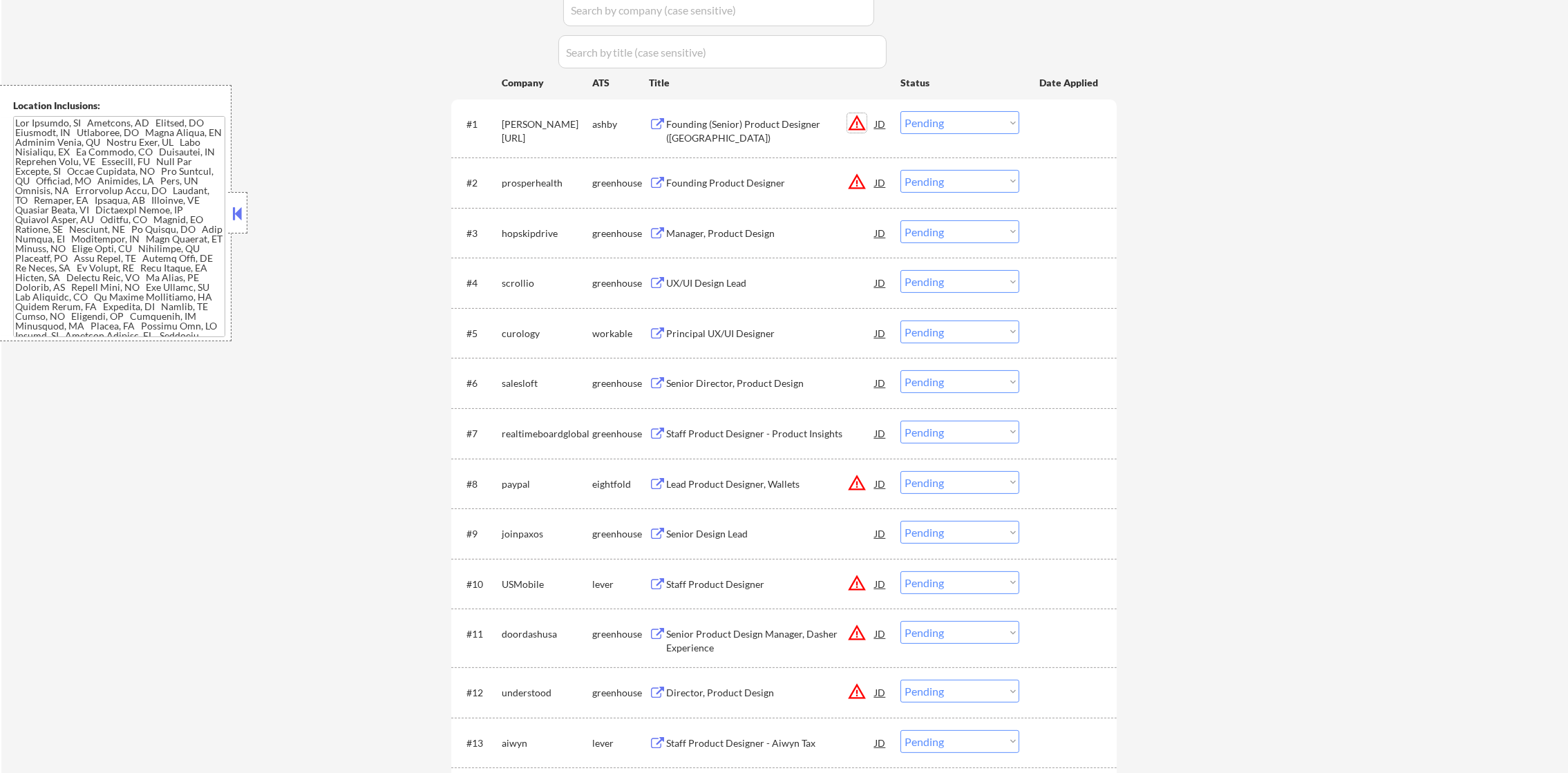
click at [861, 119] on button "warning_amber" at bounding box center [856, 122] width 19 height 19
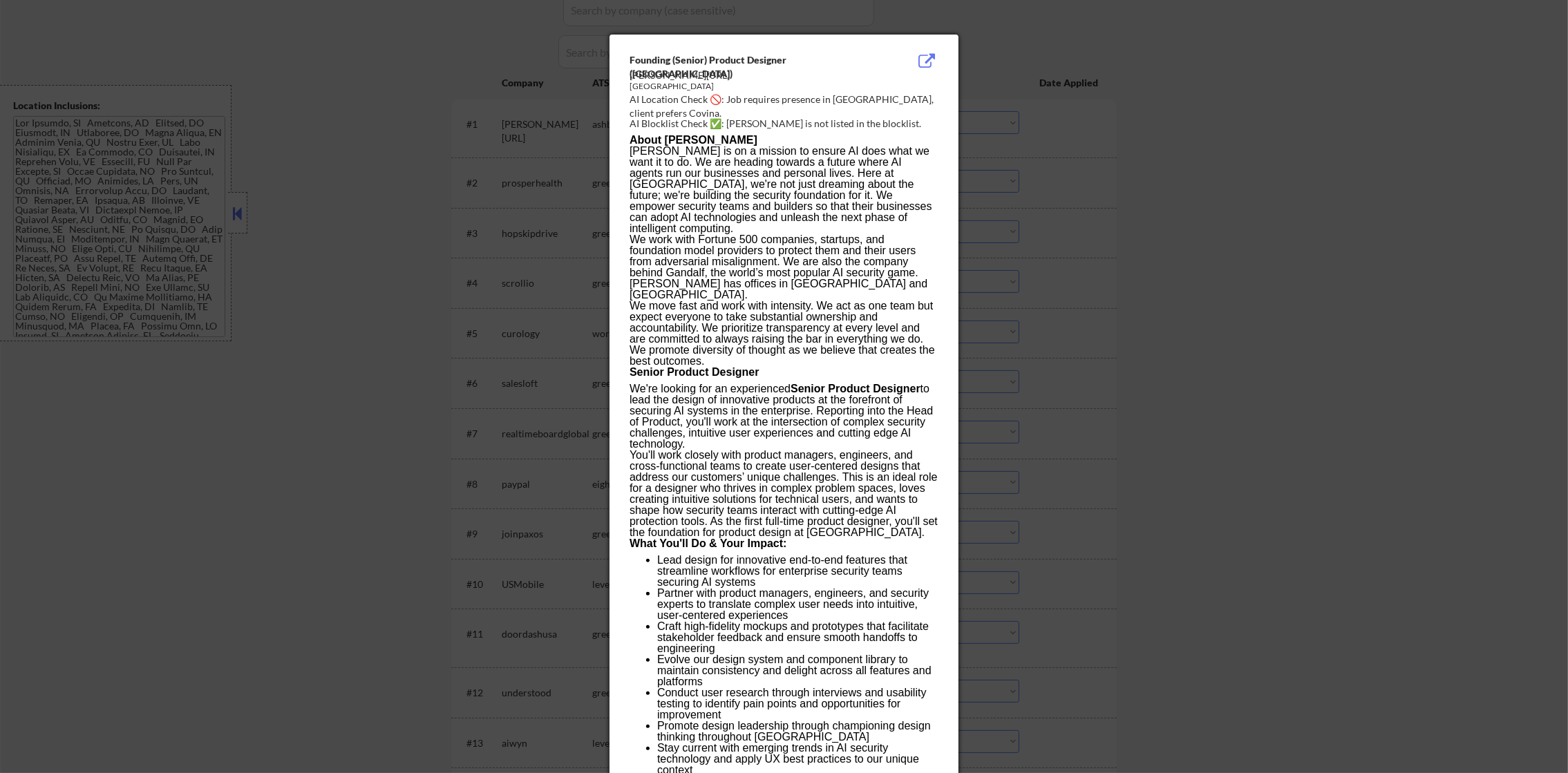
click at [1004, 143] on div at bounding box center [784, 386] width 1568 height 773
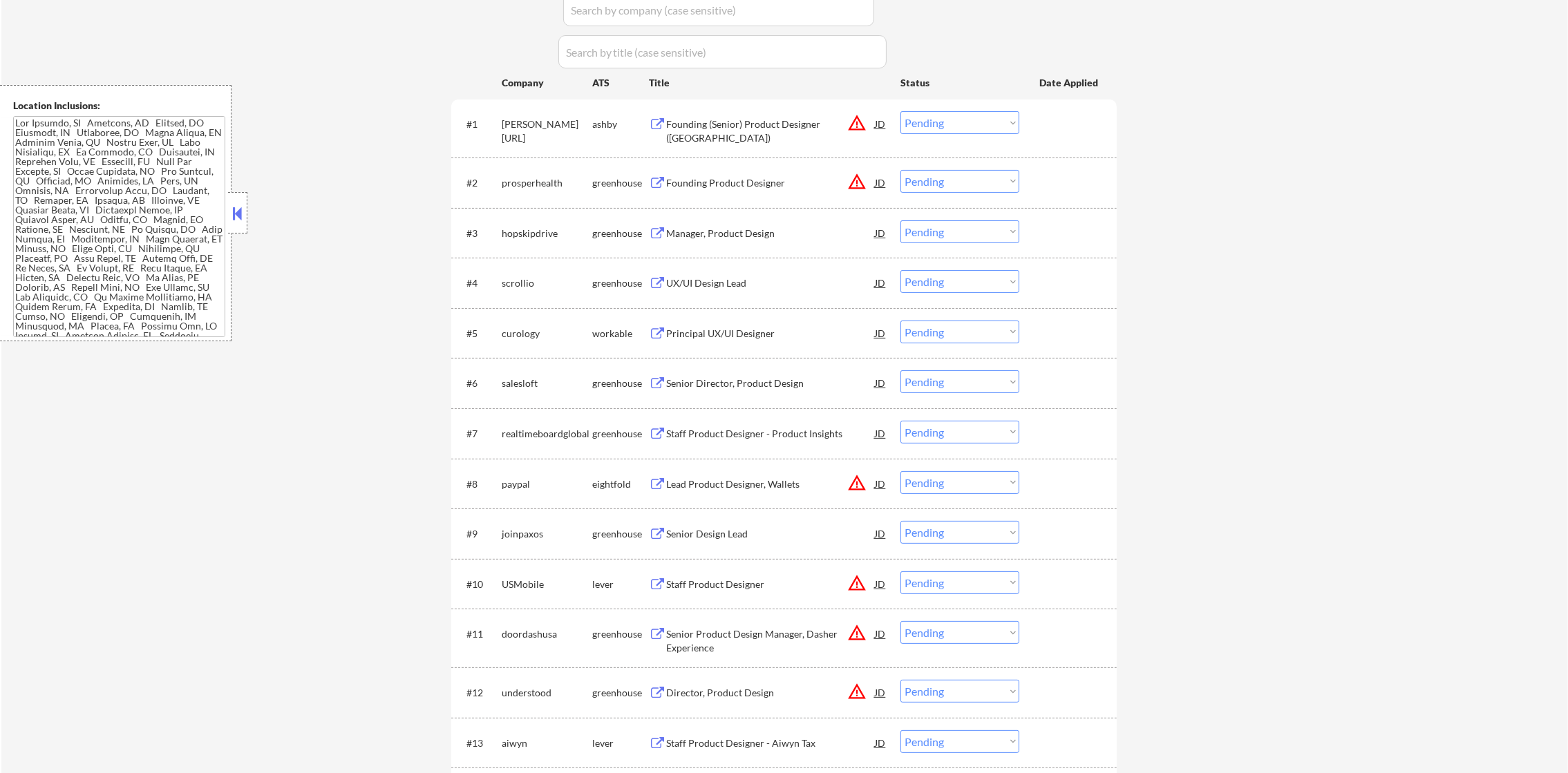
click at [770, 128] on div "Founding (Senior) Product Designer (San Francisco)" at bounding box center [770, 131] width 209 height 27
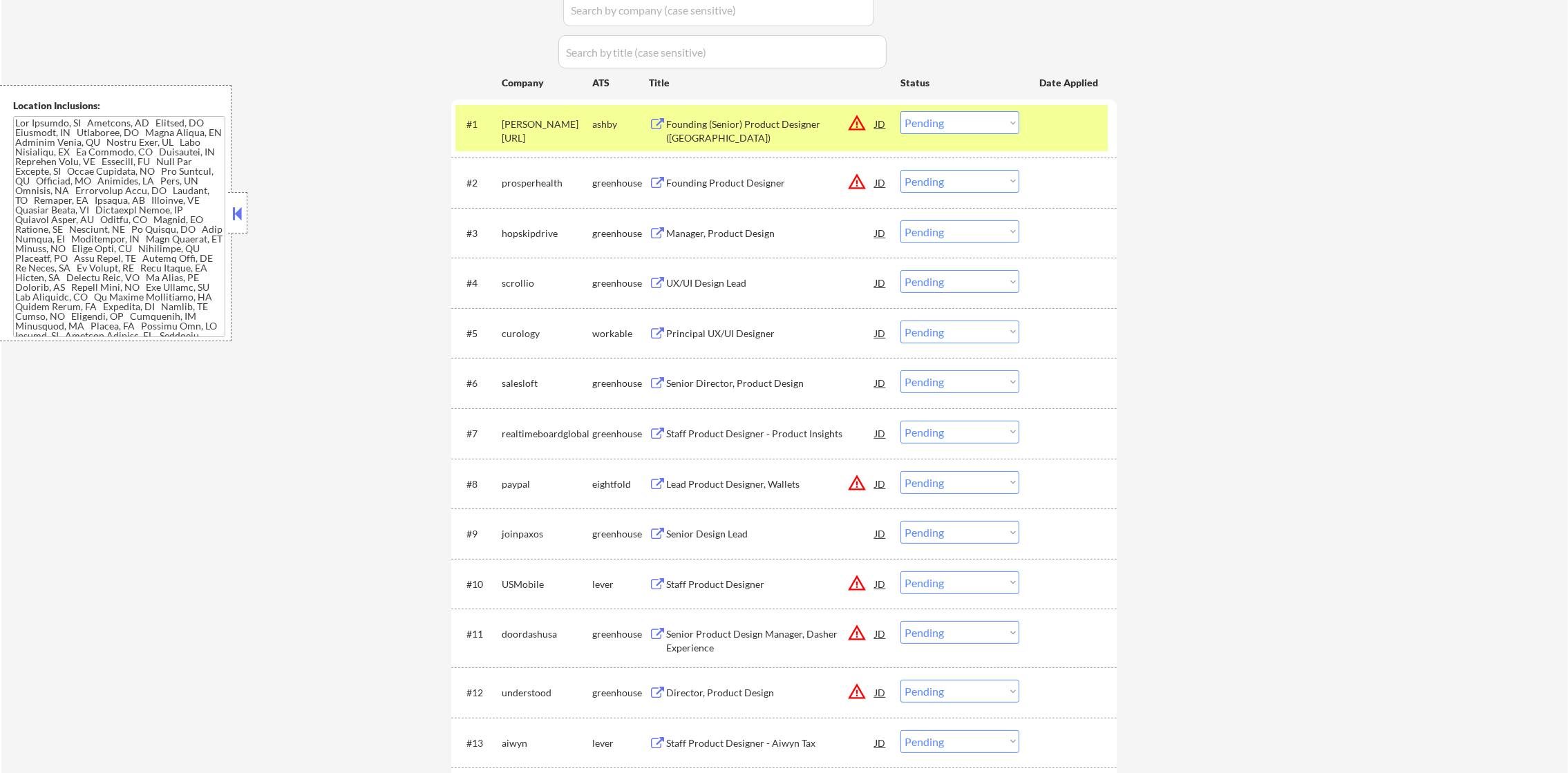
click at [920, 124] on select "Choose an option... Pending Applied Excluded (Questions) Excluded (Expired) Exc…" at bounding box center [960, 123] width 119 height 23
click at [901, 112] on select "Choose an option... Pending Applied Excluded (Questions) Excluded (Expired) Exc…" at bounding box center [960, 123] width 119 height 23
click at [554, 128] on div "lakera.ai" at bounding box center [546, 131] width 90 height 27
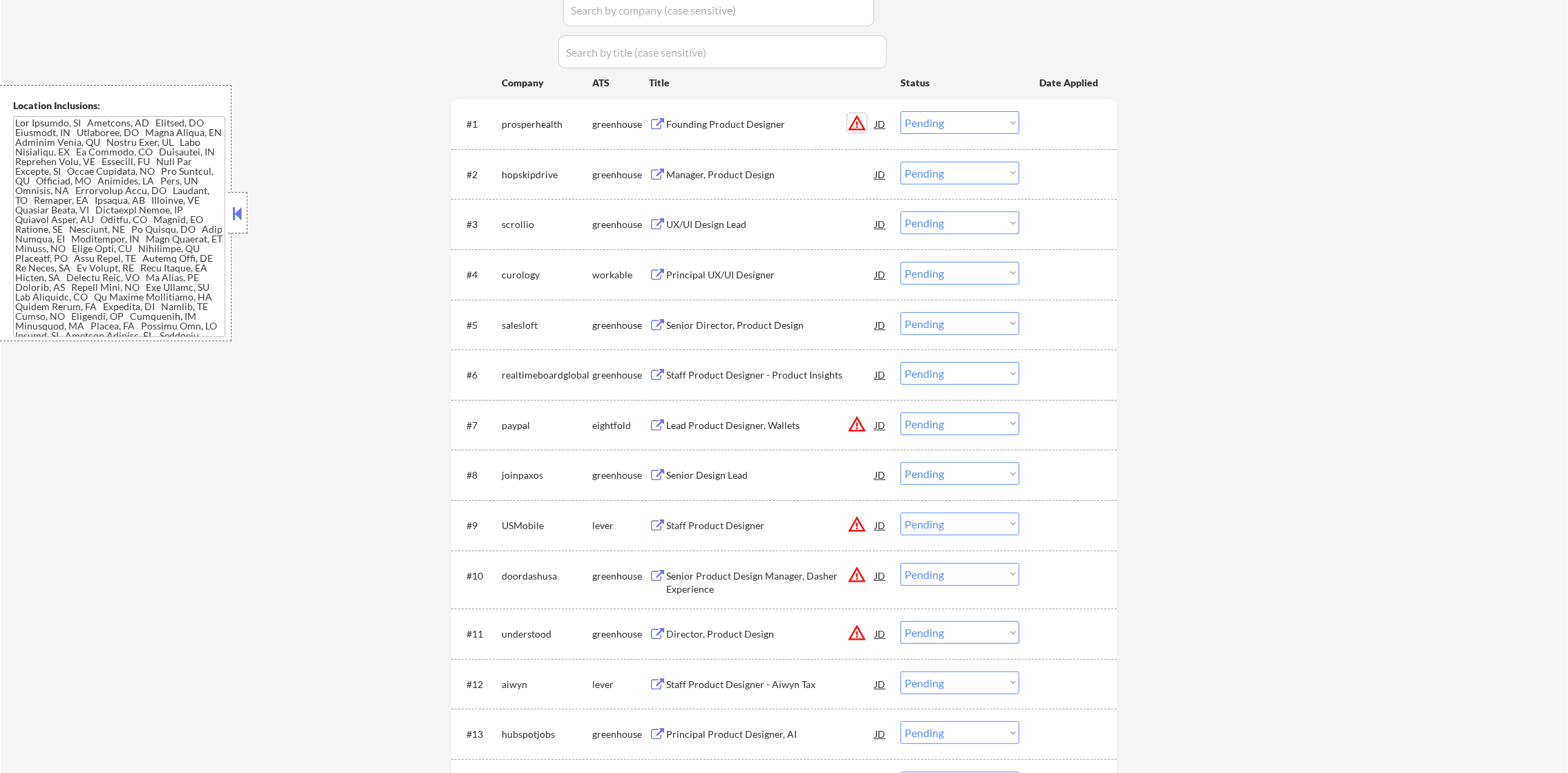
click at [855, 121] on button "warning_amber" at bounding box center [856, 122] width 19 height 19
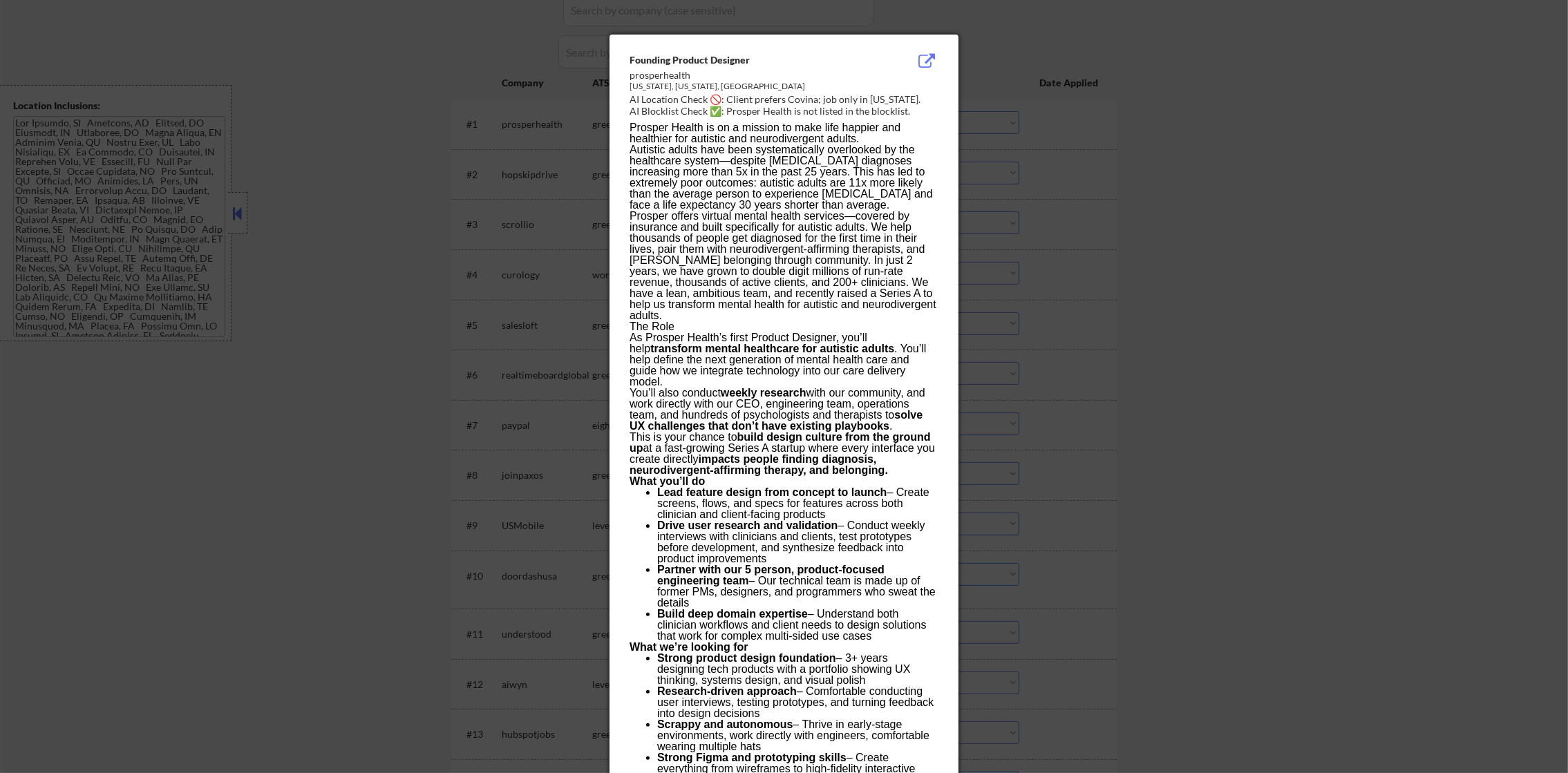
click at [1102, 127] on div at bounding box center [784, 386] width 1568 height 773
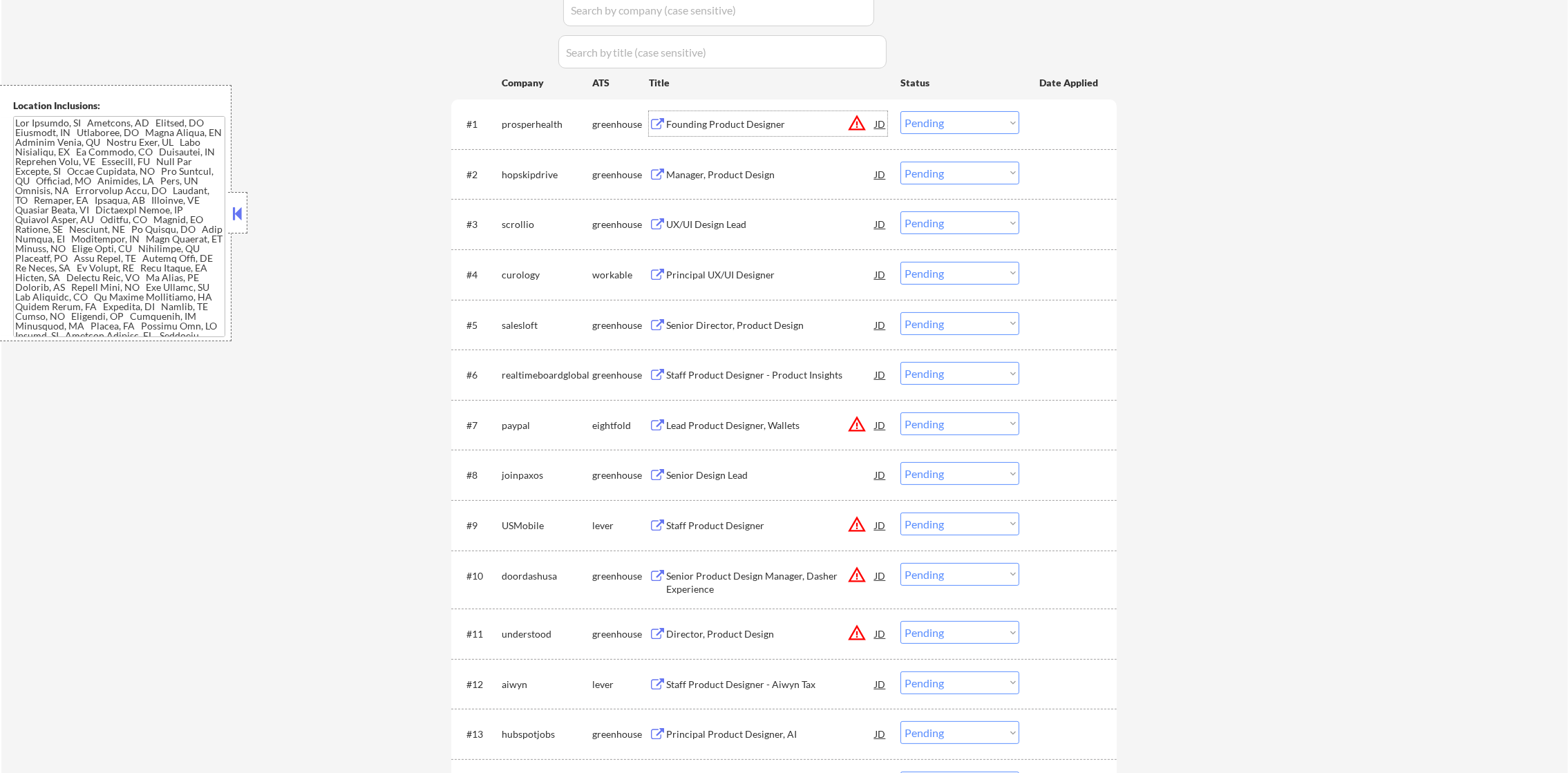
click at [757, 129] on div "Founding Product Designer" at bounding box center [770, 124] width 209 height 14
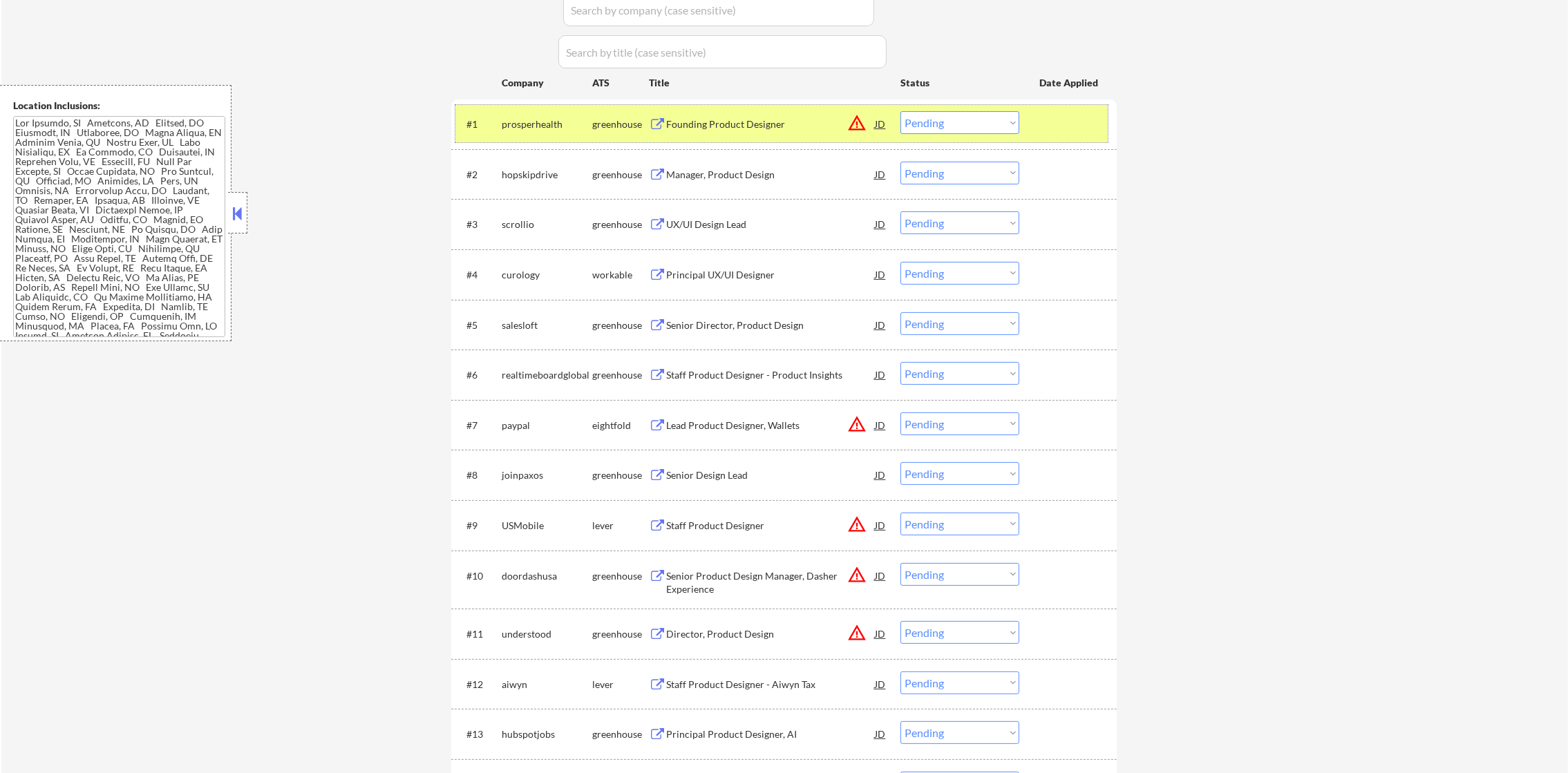
click at [541, 112] on div "prosperhealth" at bounding box center [546, 124] width 90 height 25
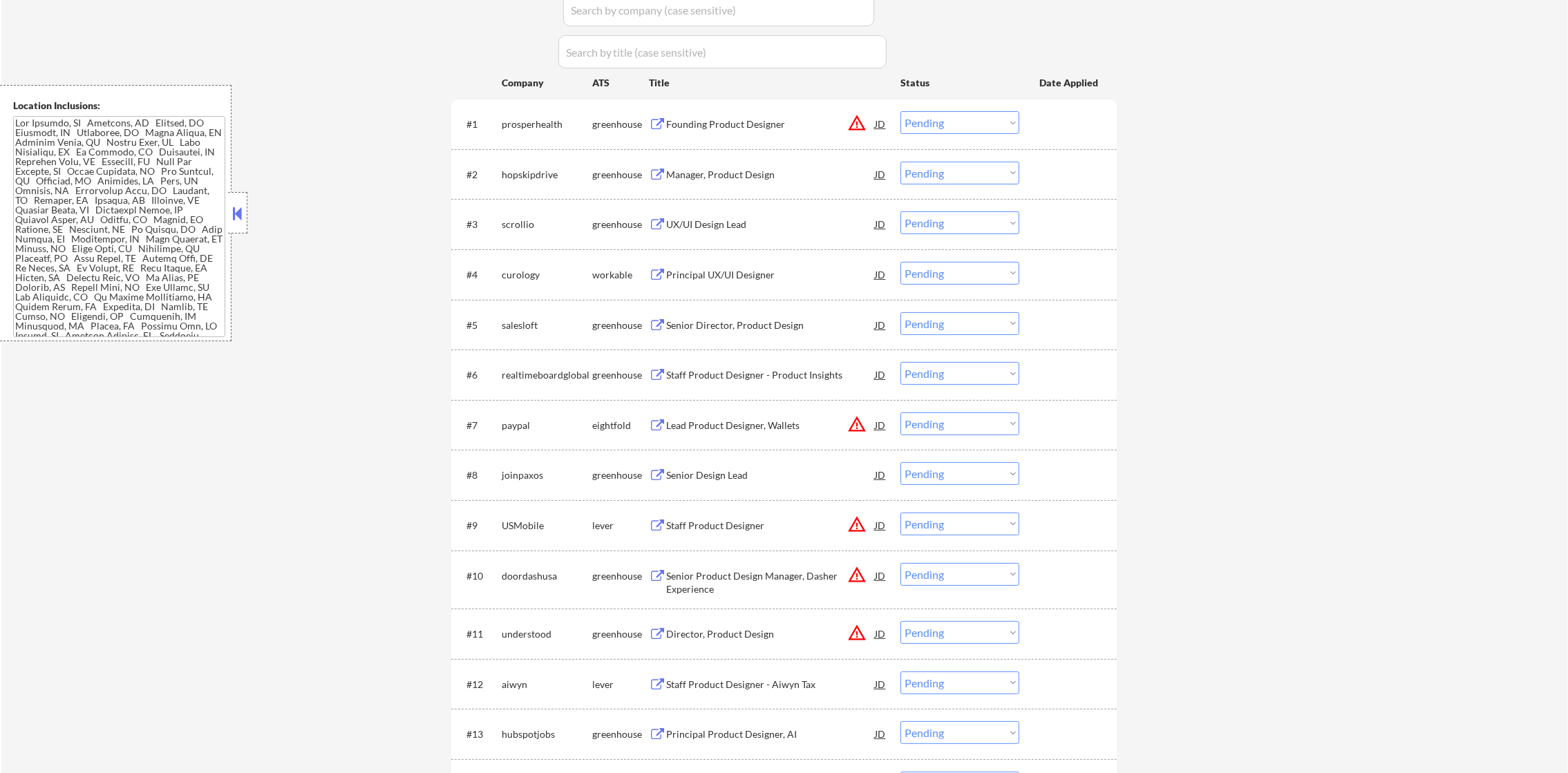
click at [723, 121] on div "Founding Product Designer" at bounding box center [770, 124] width 209 height 14
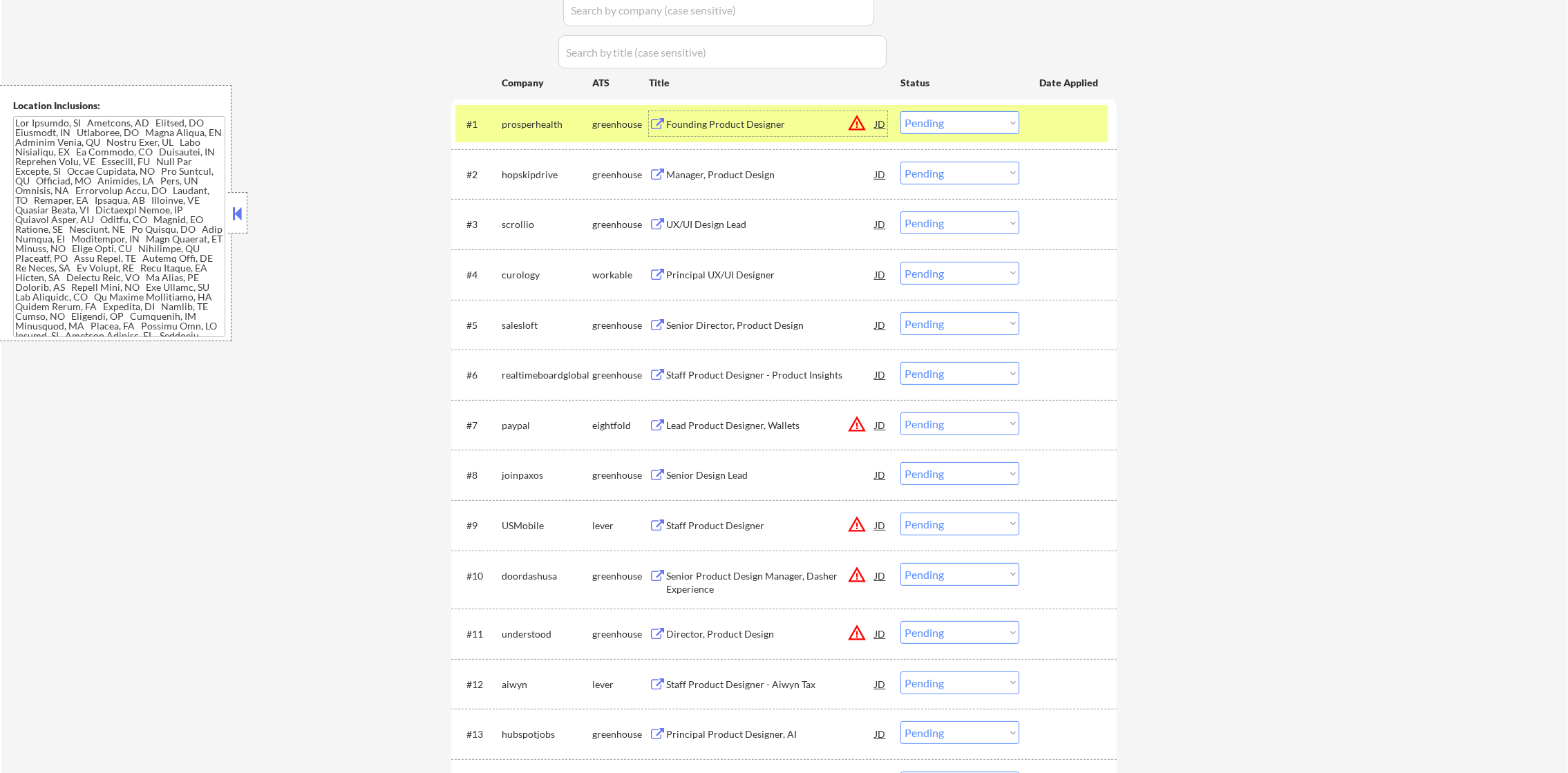
click at [918, 119] on select "Choose an option... Pending Applied Excluded (Questions) Excluded (Expired) Exc…" at bounding box center [960, 123] width 119 height 23
click at [901, 112] on select "Choose an option... Pending Applied Excluded (Questions) Excluded (Expired) Exc…" at bounding box center [960, 123] width 119 height 23
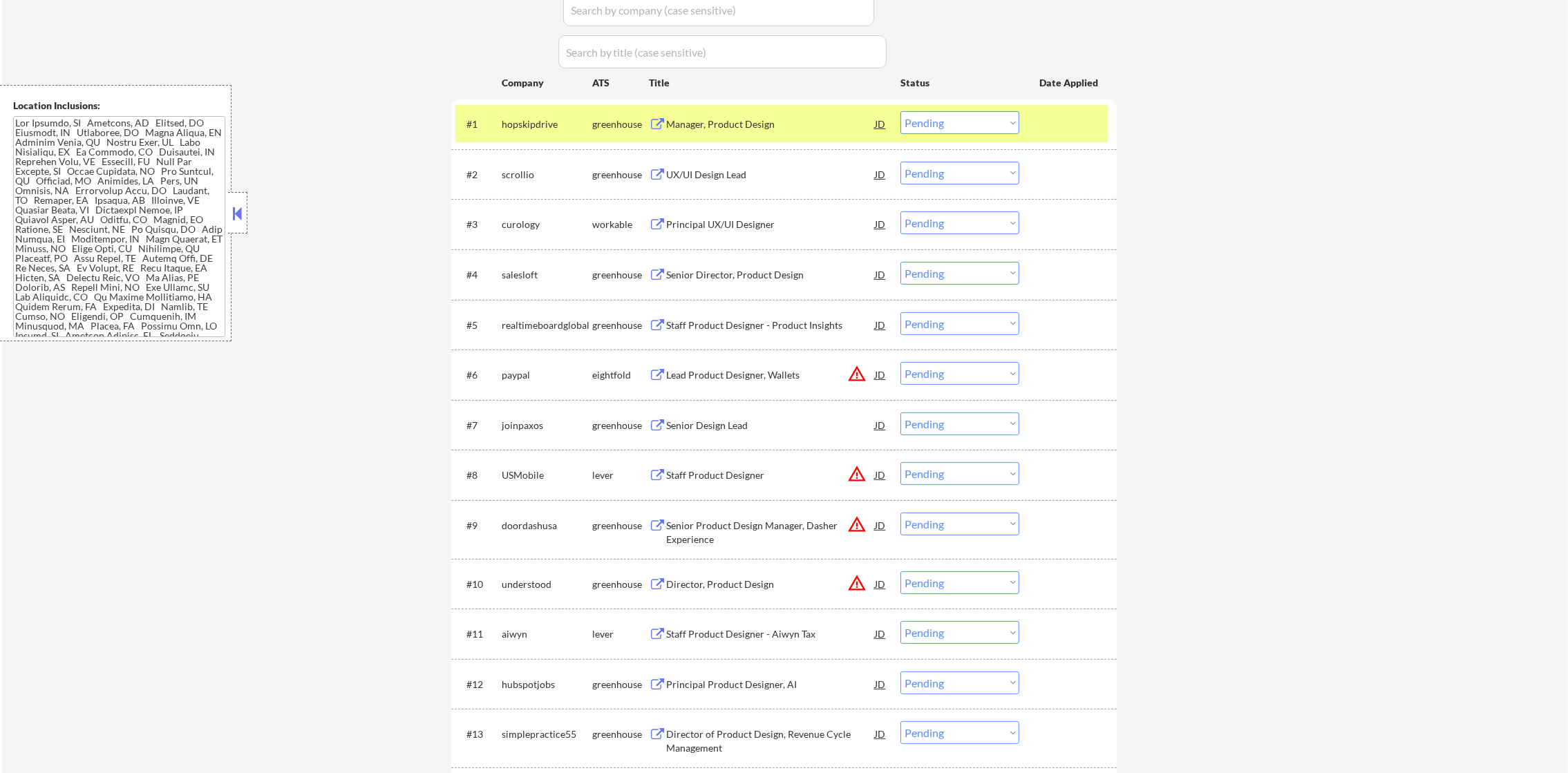
click at [531, 121] on div "hopskipdrive" at bounding box center [546, 124] width 90 height 14
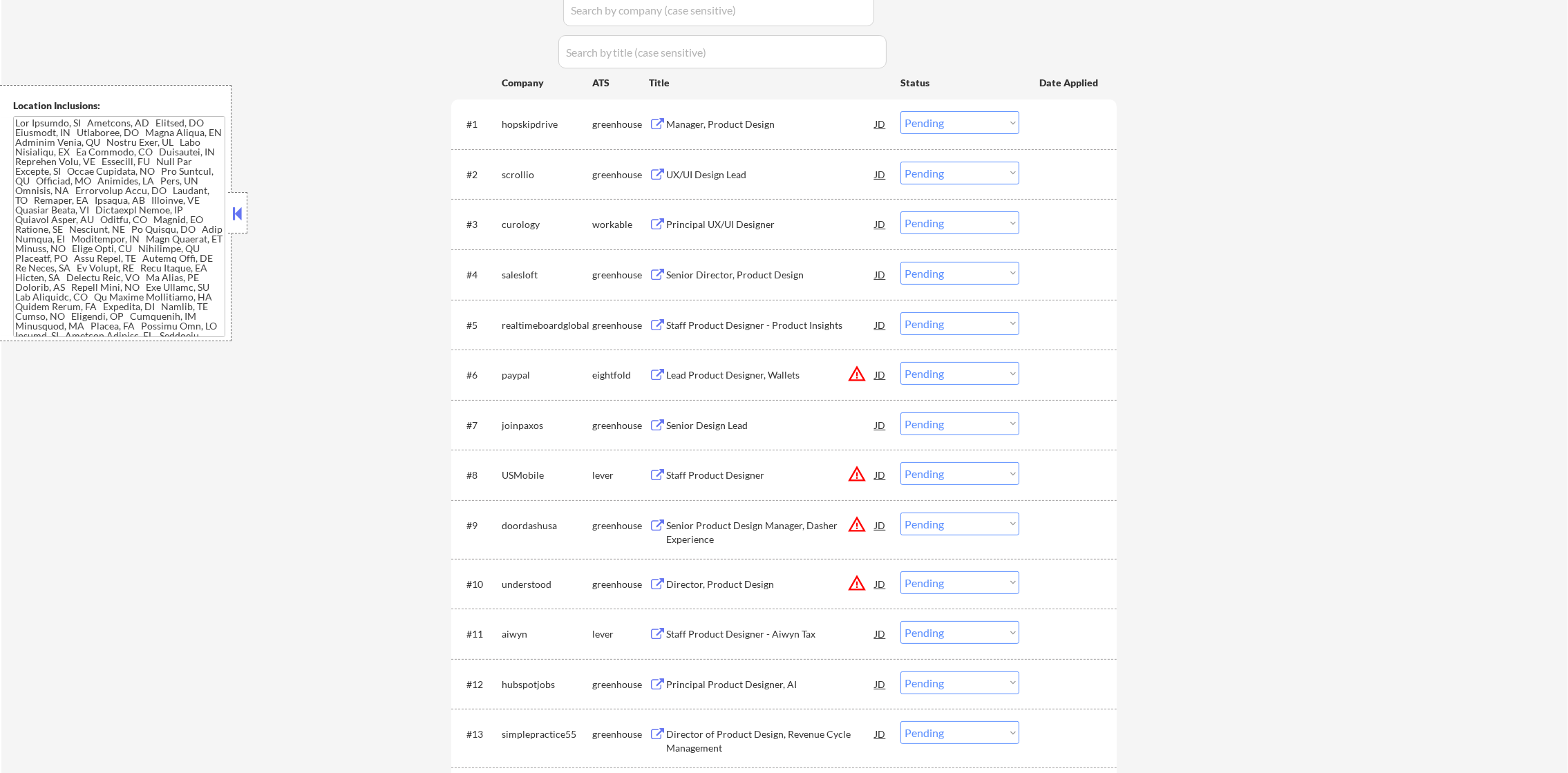
click at [702, 123] on div "Manager, Product Design" at bounding box center [770, 124] width 209 height 14
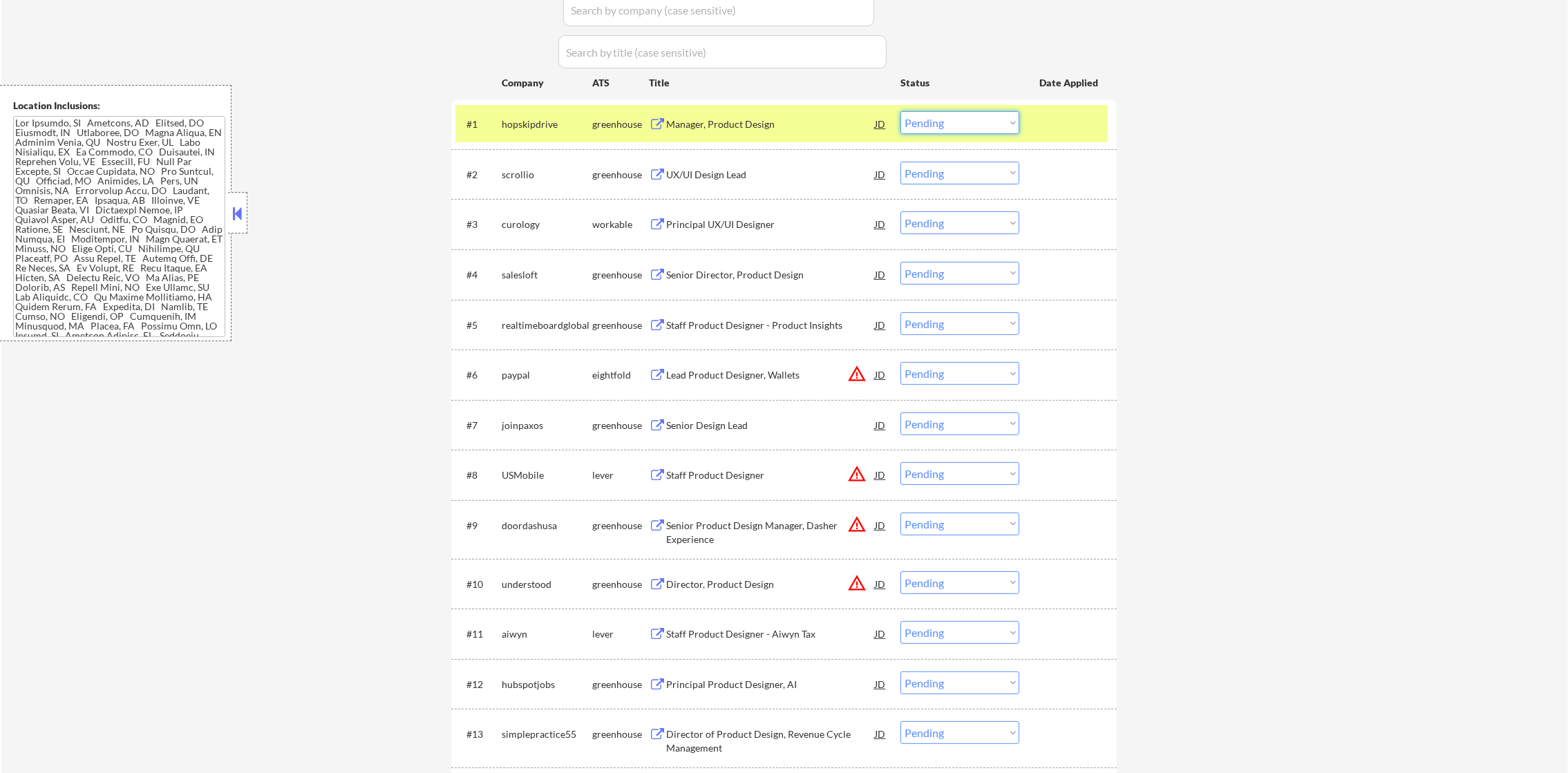
drag, startPoint x: 977, startPoint y: 115, endPoint x: 976, endPoint y: 121, distance: 6.1
click at [977, 115] on select "Choose an option... Pending Applied Excluded (Questions) Excluded (Expired) Exc…" at bounding box center [960, 123] width 119 height 23
click at [901, 112] on select "Choose an option... Pending Applied Excluded (Questions) Excluded (Expired) Exc…" at bounding box center [960, 123] width 119 height 23
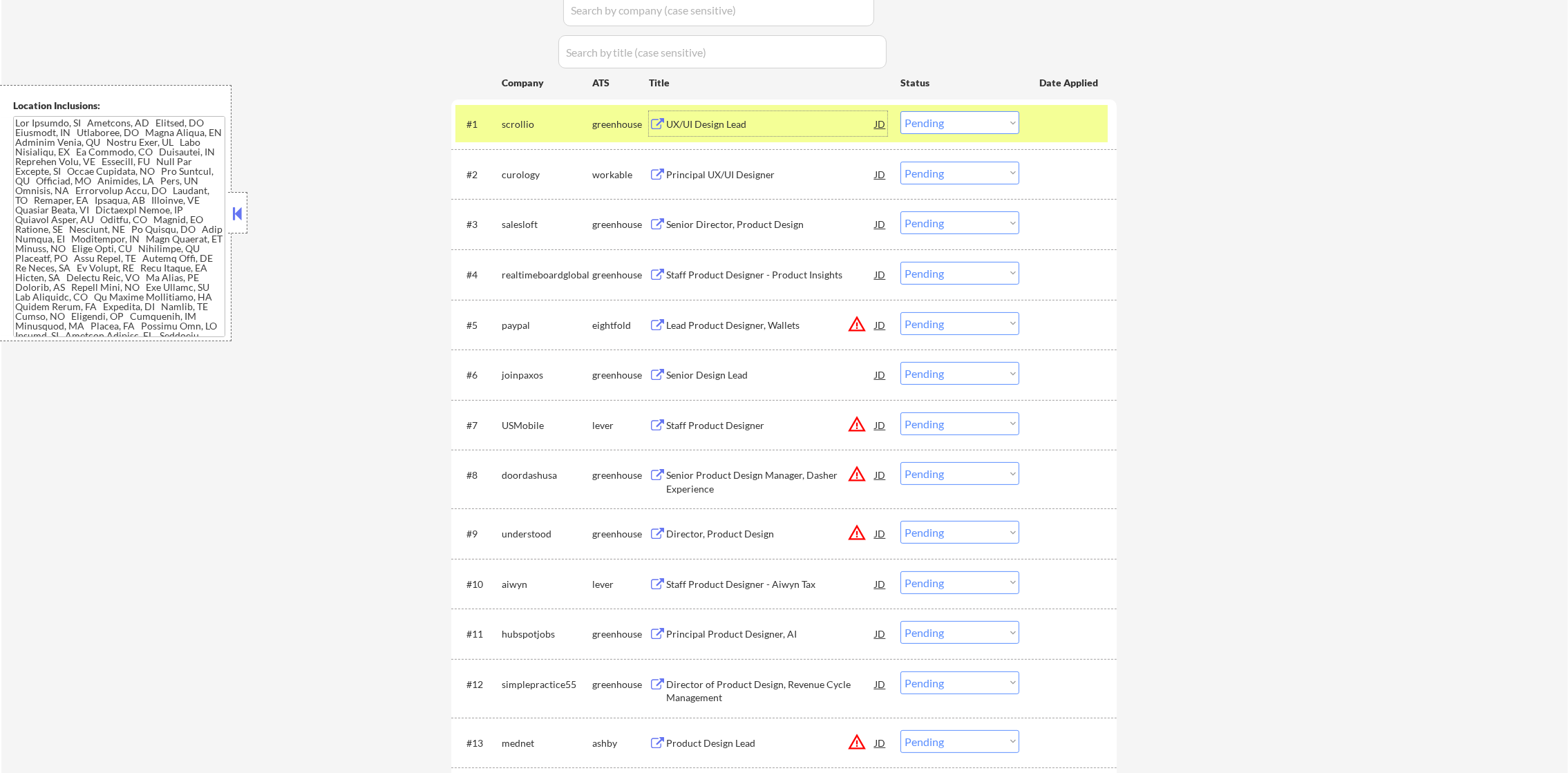
click at [768, 121] on div "UX/UI Design Lead" at bounding box center [770, 124] width 209 height 14
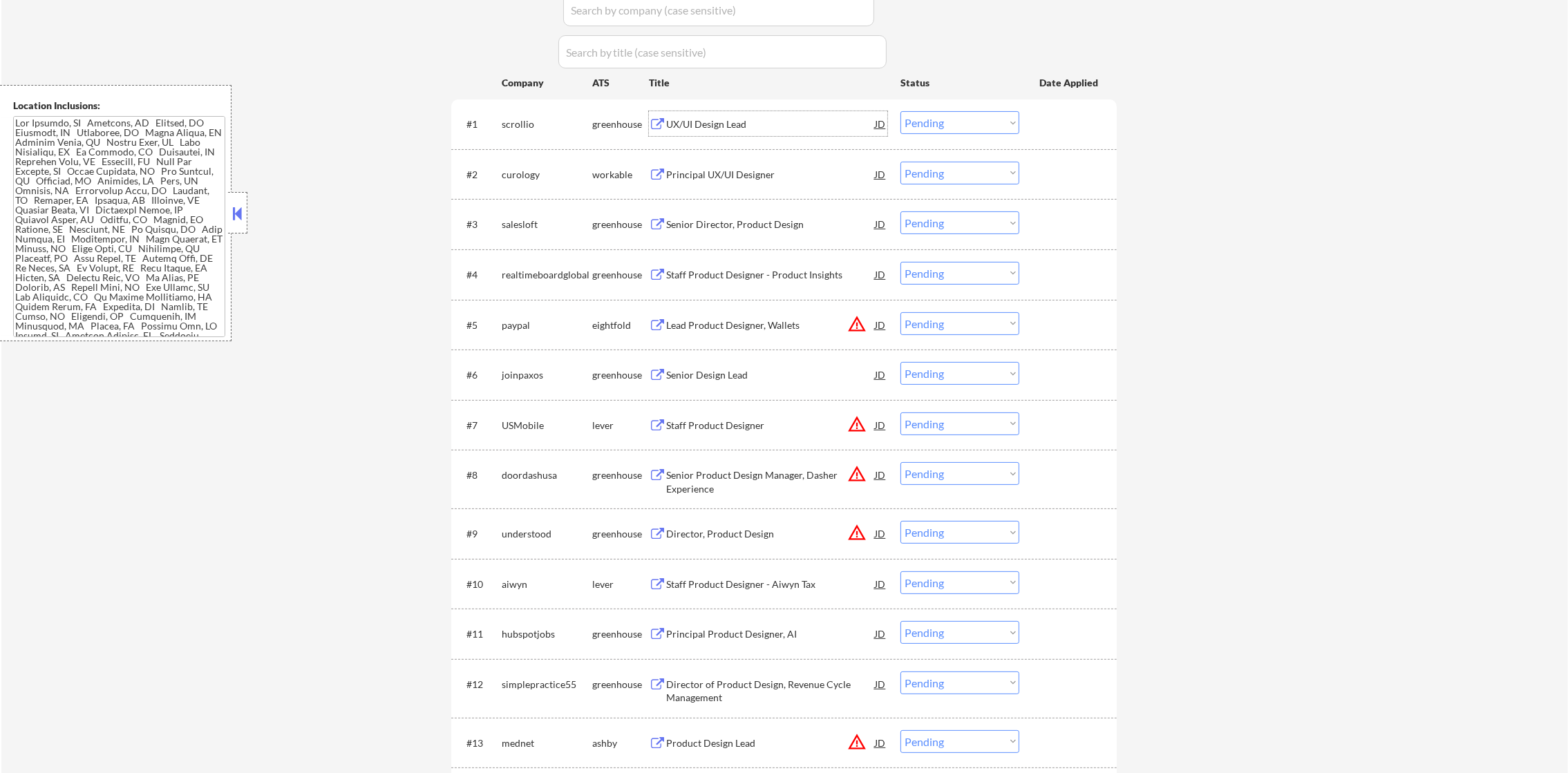
click at [956, 120] on select "Choose an option... Pending Applied Excluded (Questions) Excluded (Expired) Exc…" at bounding box center [960, 123] width 119 height 23
click at [901, 112] on select "Choose an option... Pending Applied Excluded (Questions) Excluded (Expired) Exc…" at bounding box center [960, 123] width 119 height 23
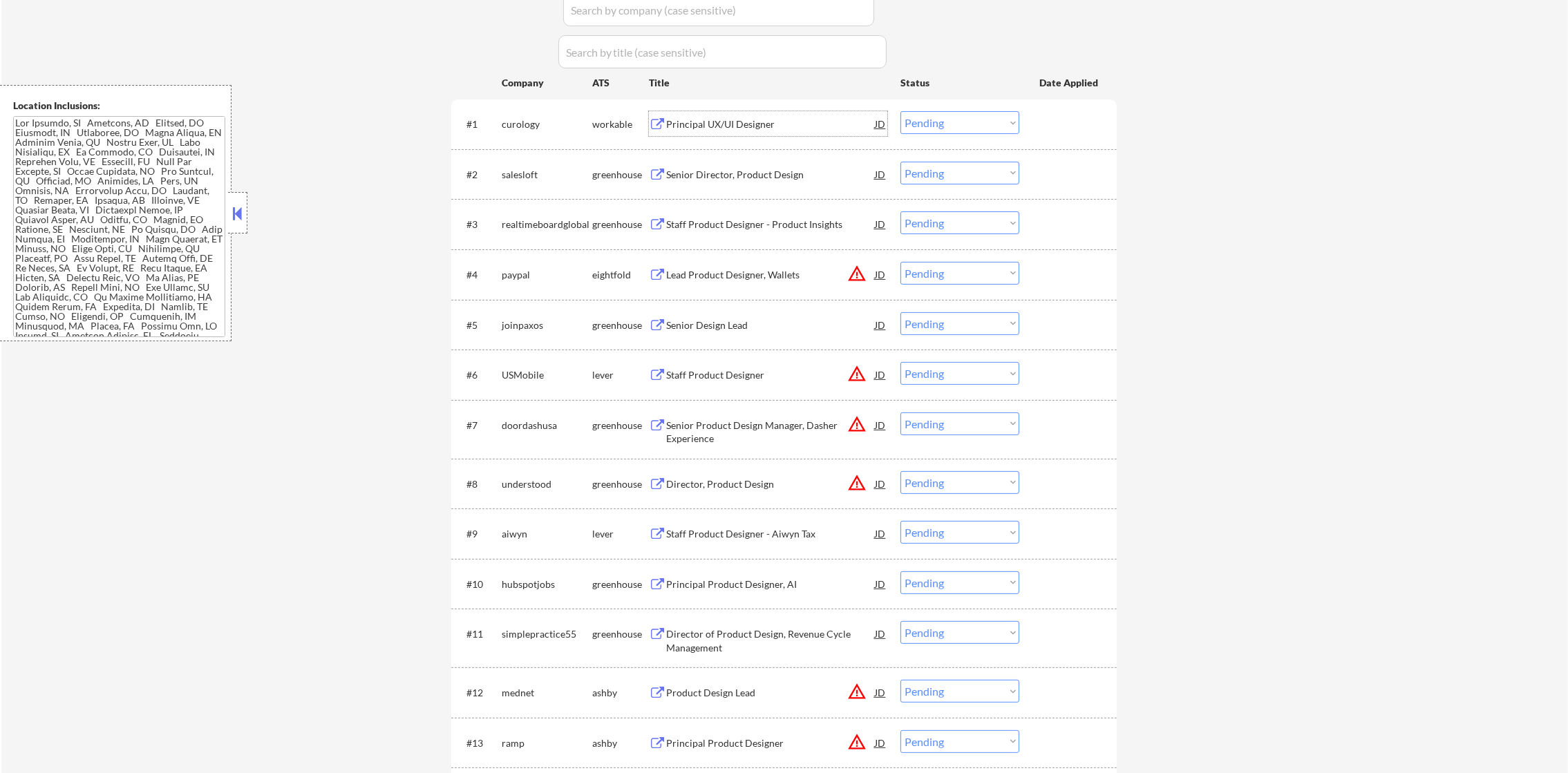
click at [729, 115] on div "Principal UX/UI Designer" at bounding box center [770, 124] width 209 height 25
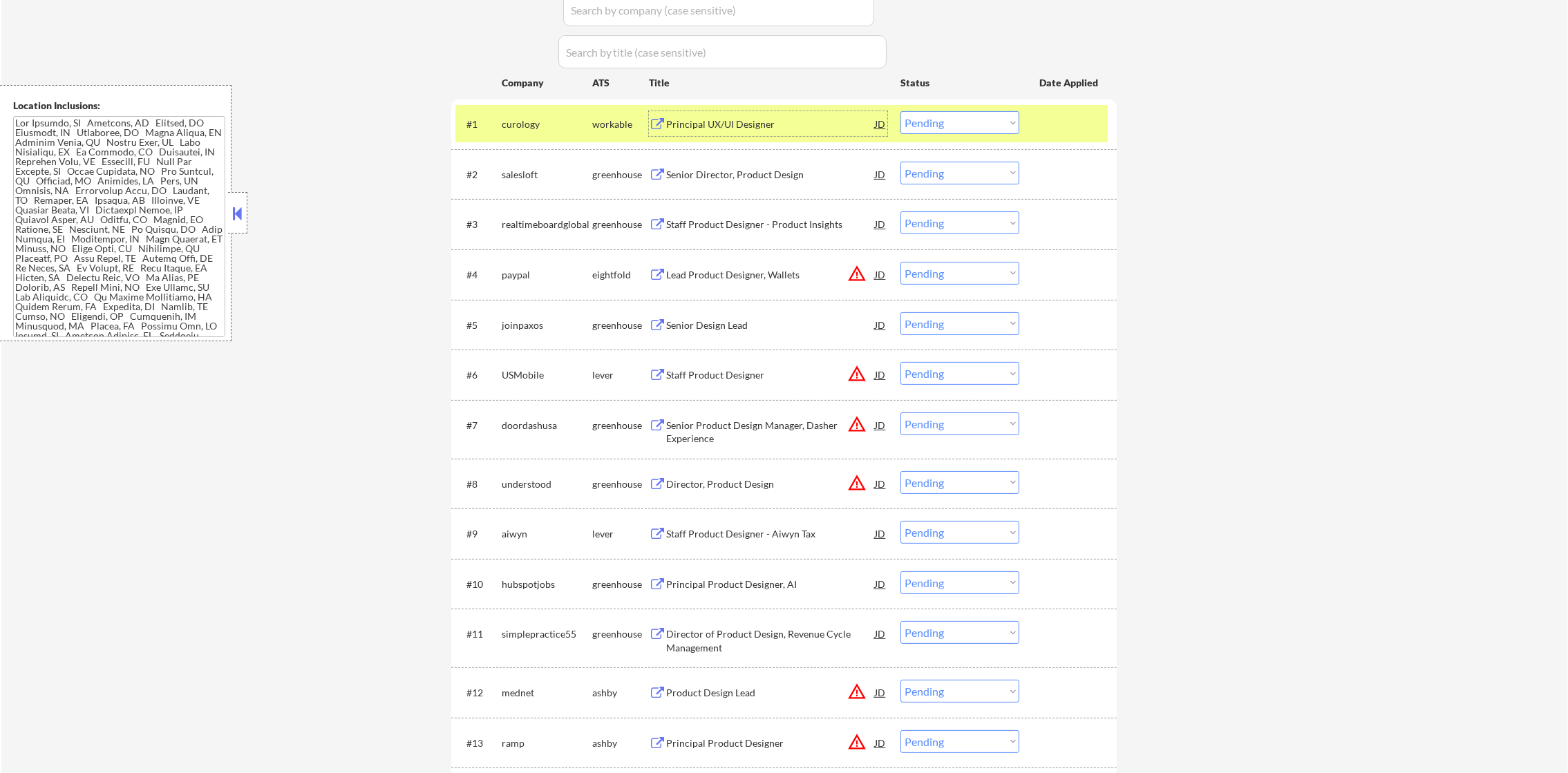
click at [729, 120] on div "Principal UX/UI Designer" at bounding box center [770, 124] width 209 height 14
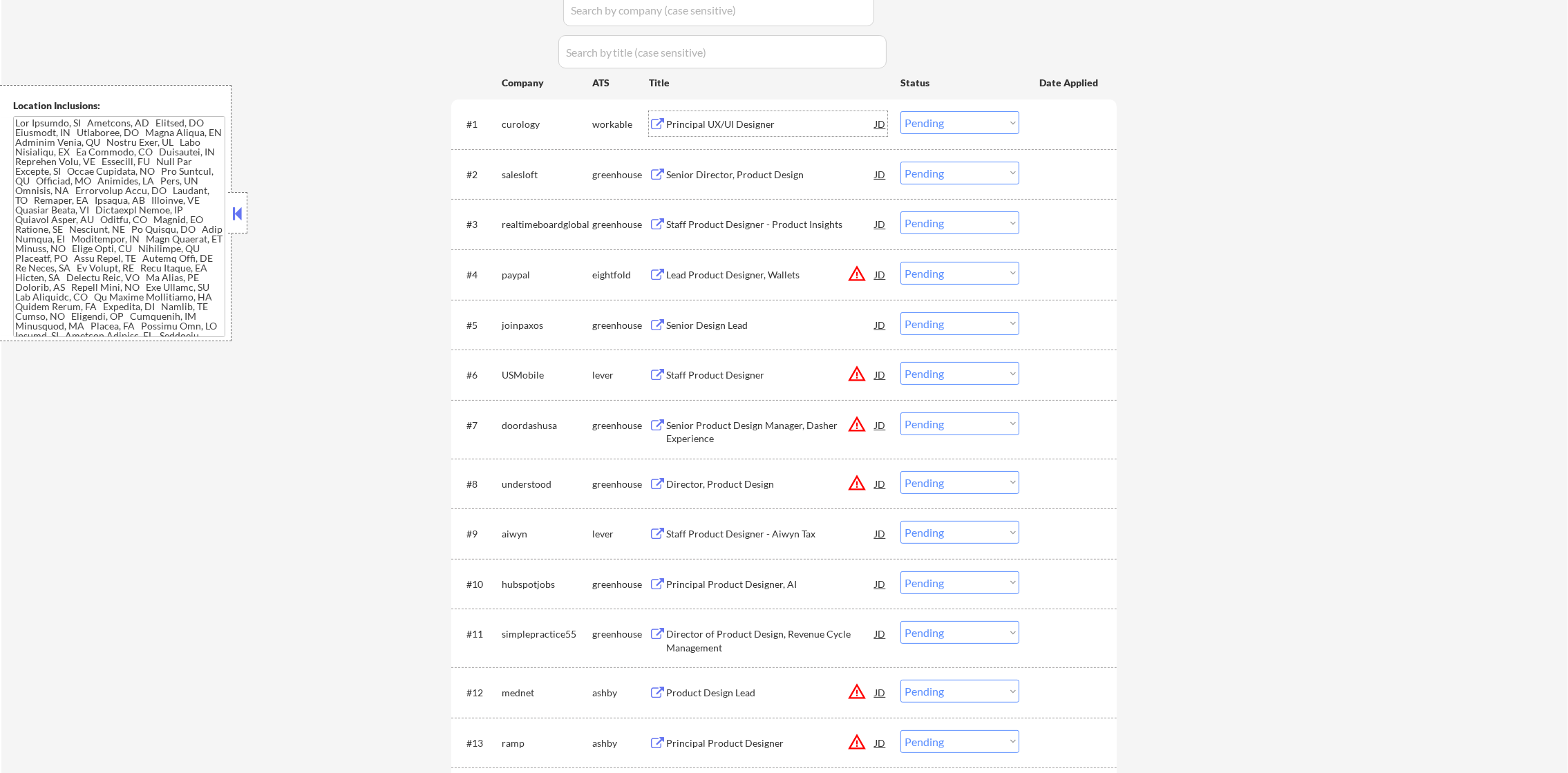
click at [924, 121] on select "Choose an option... Pending Applied Excluded (Questions) Excluded (Expired) Exc…" at bounding box center [960, 123] width 119 height 23
click at [901, 112] on select "Choose an option... Pending Applied Excluded (Questions) Excluded (Expired) Exc…" at bounding box center [960, 123] width 119 height 23
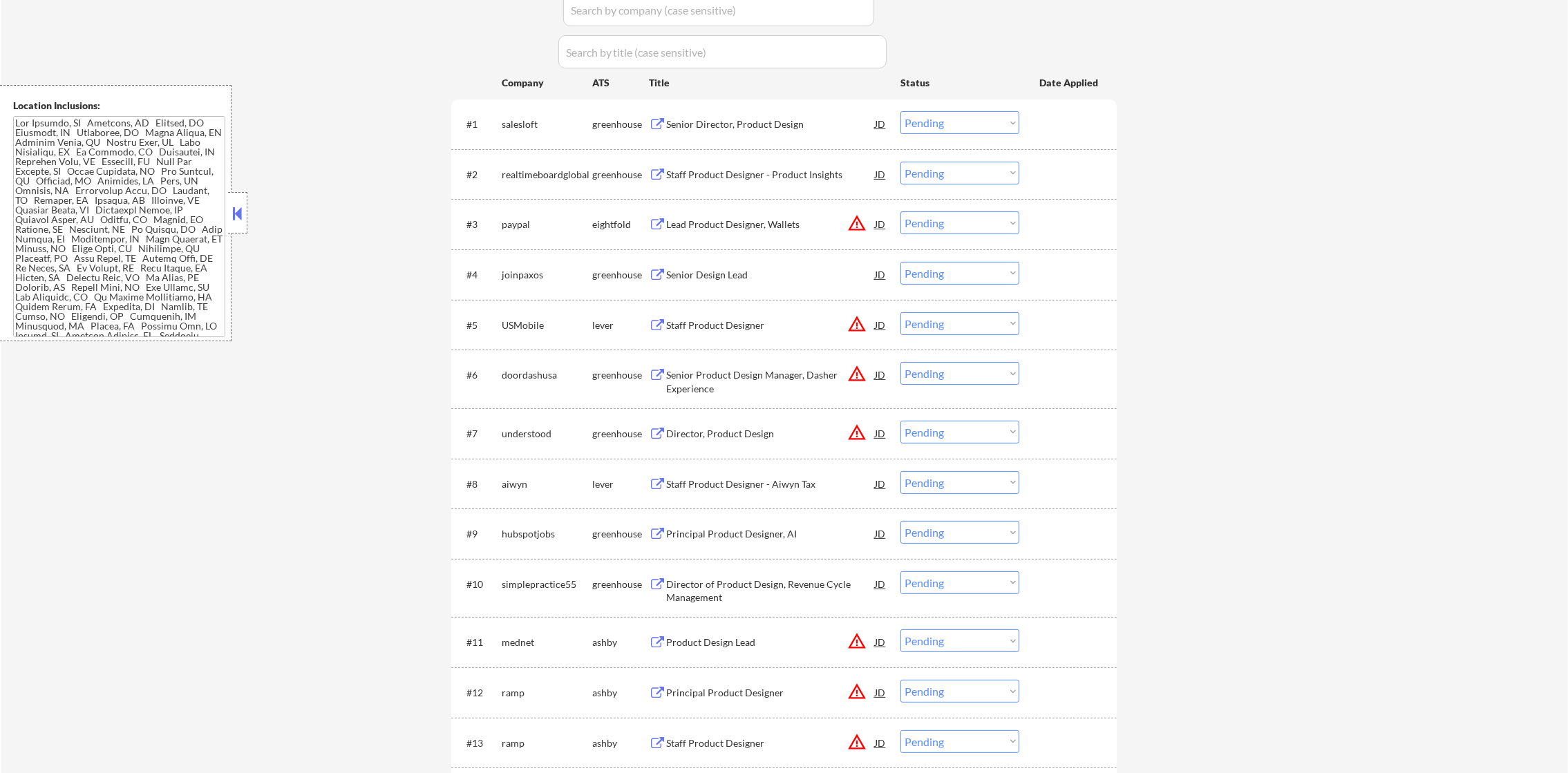
click at [762, 126] on div "Senior Director, Product Design" at bounding box center [770, 124] width 209 height 14
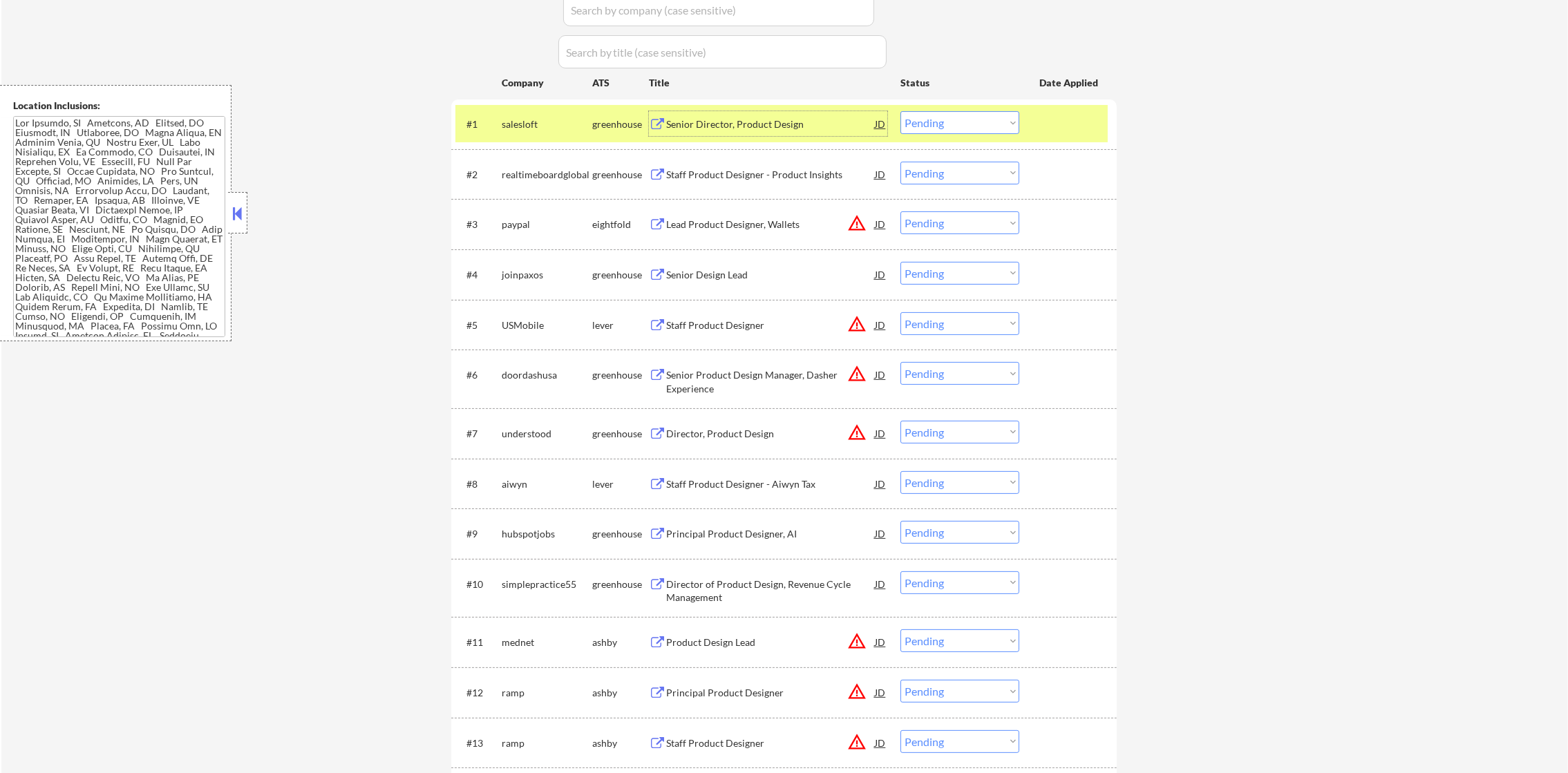
click at [947, 125] on select "Choose an option... Pending Applied Excluded (Questions) Excluded (Expired) Exc…" at bounding box center [960, 123] width 119 height 23
click at [901, 112] on select "Choose an option... Pending Applied Excluded (Questions) Excluded (Expired) Exc…" at bounding box center [960, 123] width 119 height 23
click at [508, 115] on div "salesloft" at bounding box center [546, 124] width 90 height 25
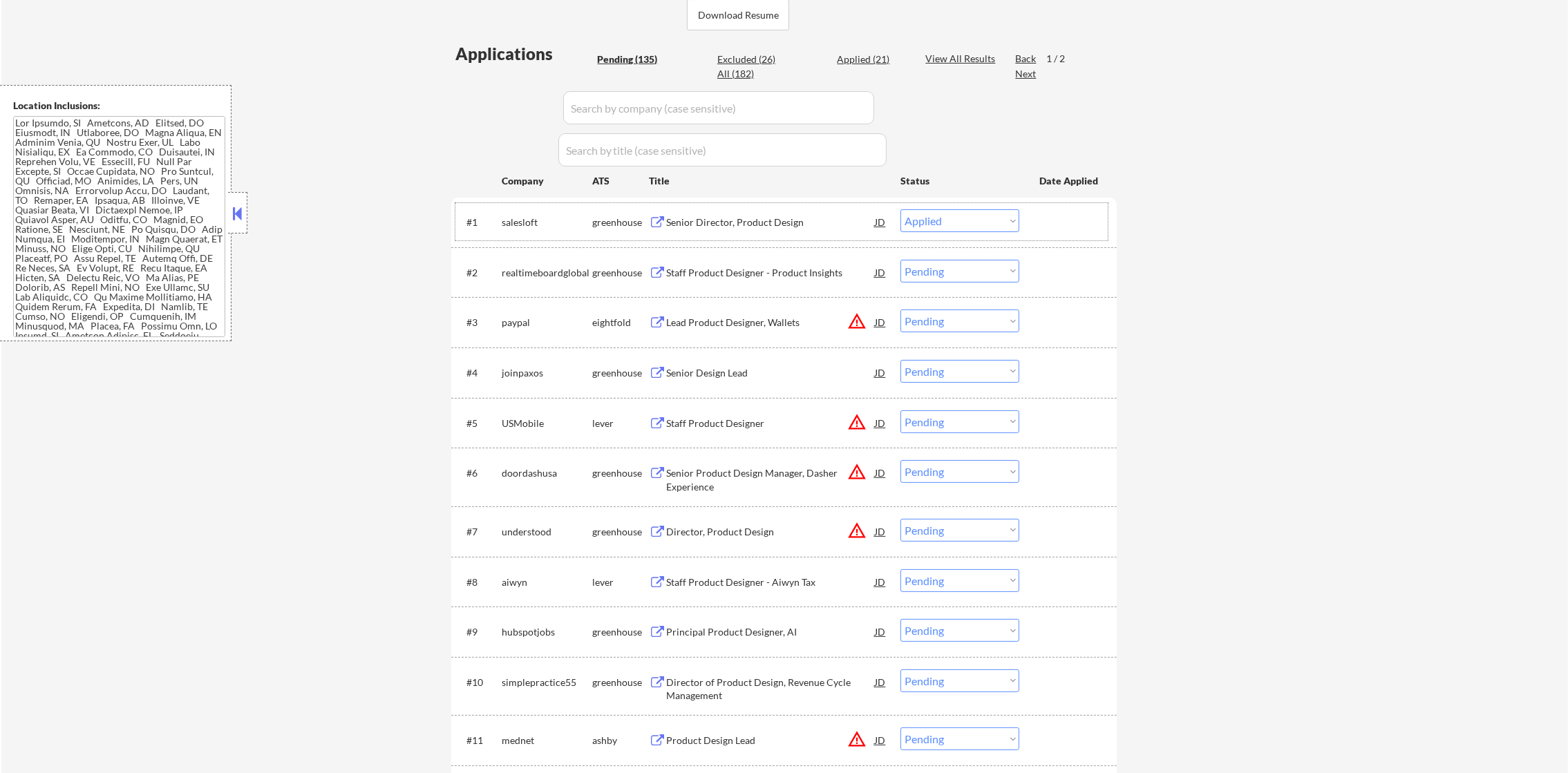
scroll to position [345, 0]
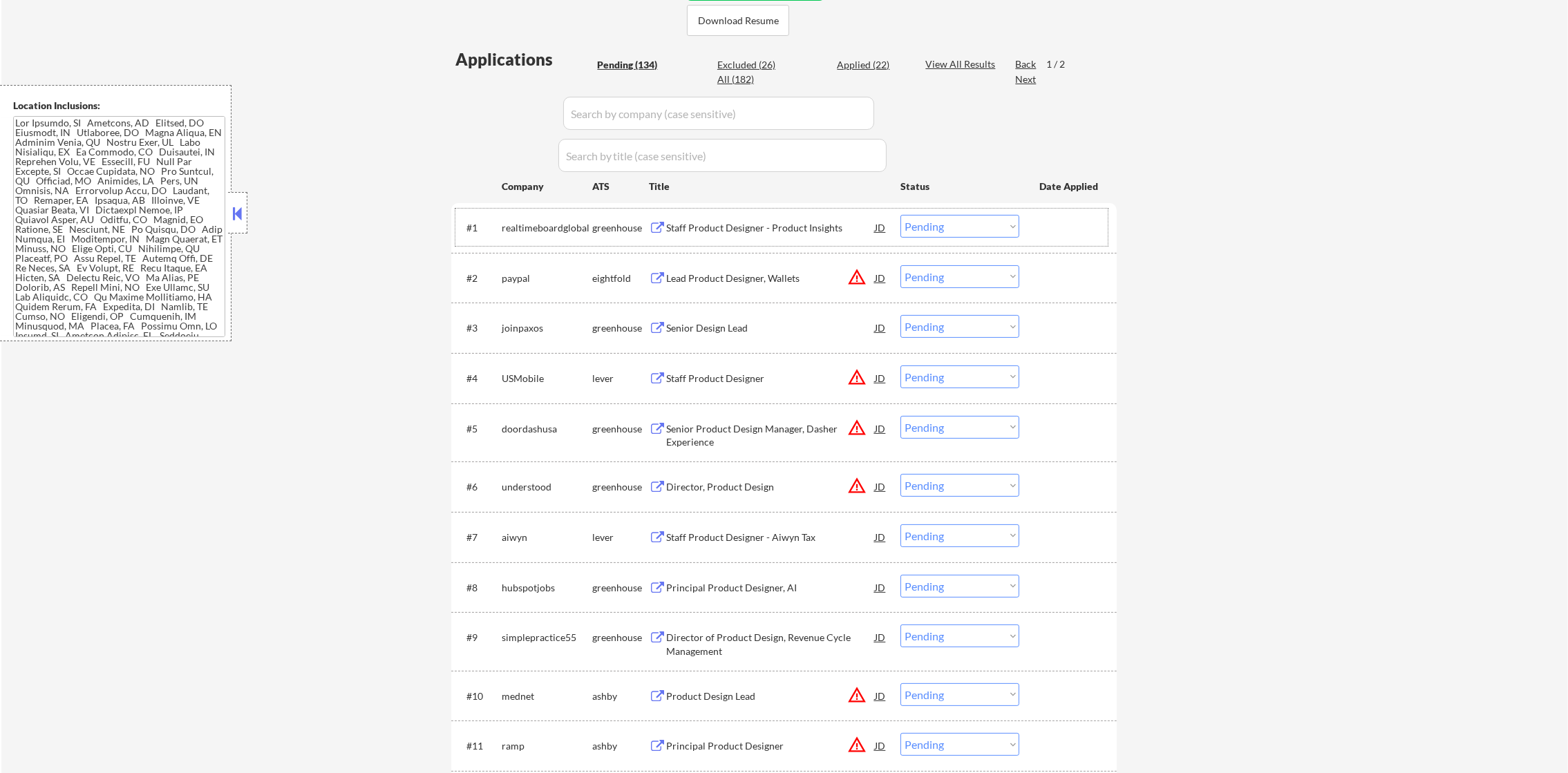
click at [745, 215] on div "Staff Product Designer - Product Insights" at bounding box center [770, 227] width 209 height 25
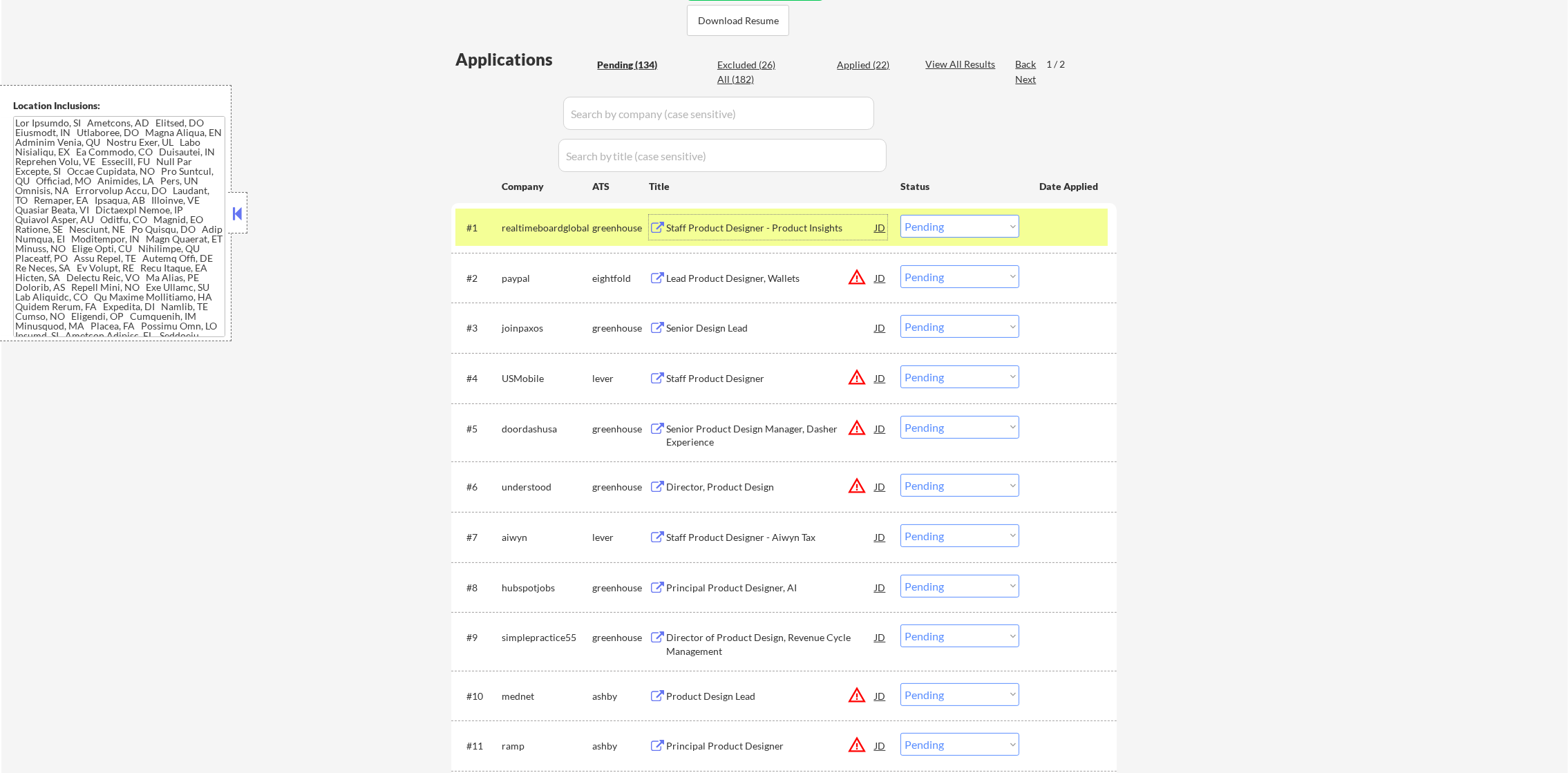
click at [971, 222] on select "Choose an option... Pending Applied Excluded (Questions) Excluded (Expired) Exc…" at bounding box center [960, 226] width 119 height 23
click at [901, 215] on select "Choose an option... Pending Applied Excluded (Questions) Excluded (Expired) Exc…" at bounding box center [960, 226] width 119 height 23
click at [569, 239] on div "realtimeboardglobal" at bounding box center [546, 227] width 90 height 25
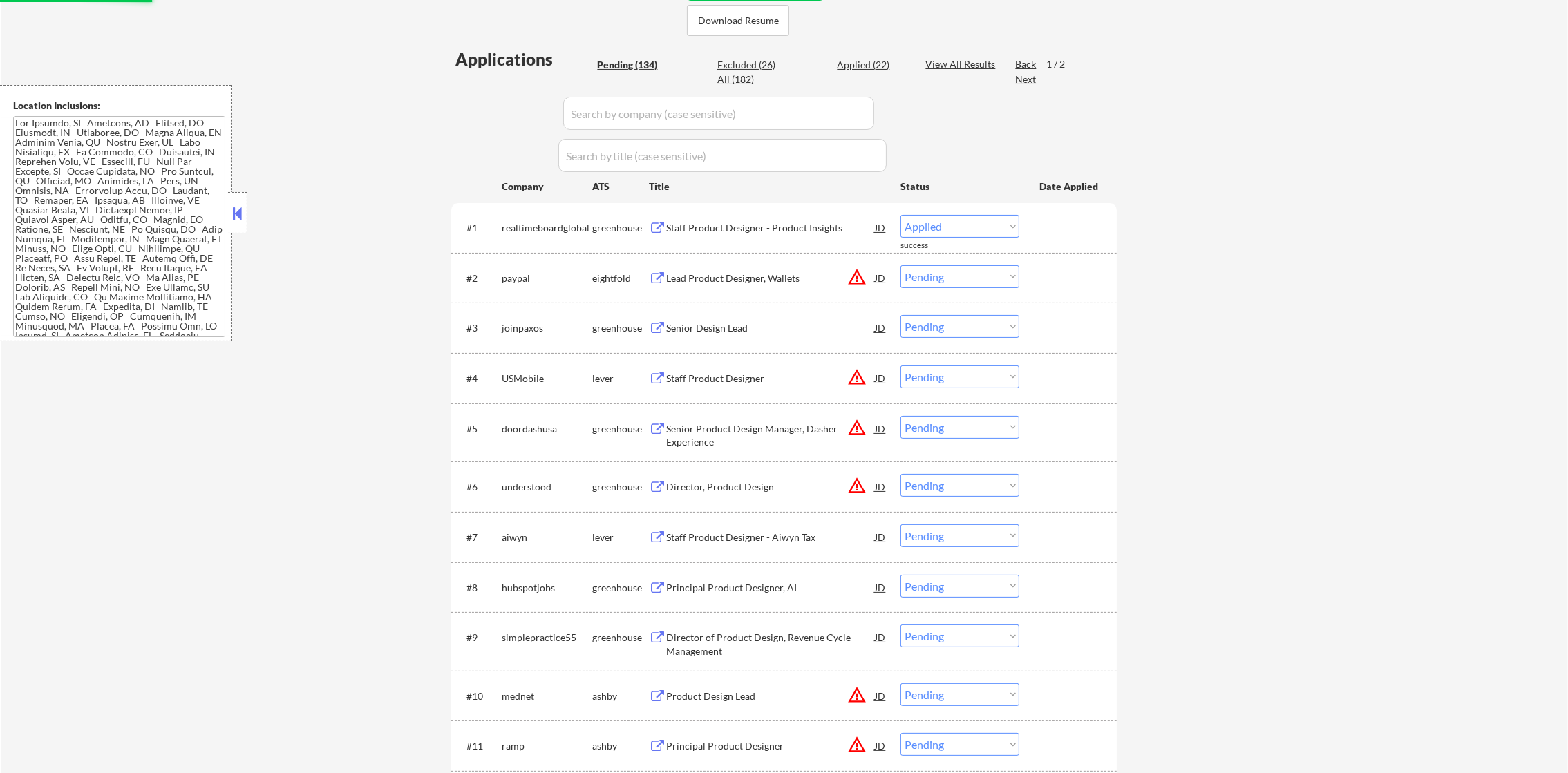
select select ""pending""
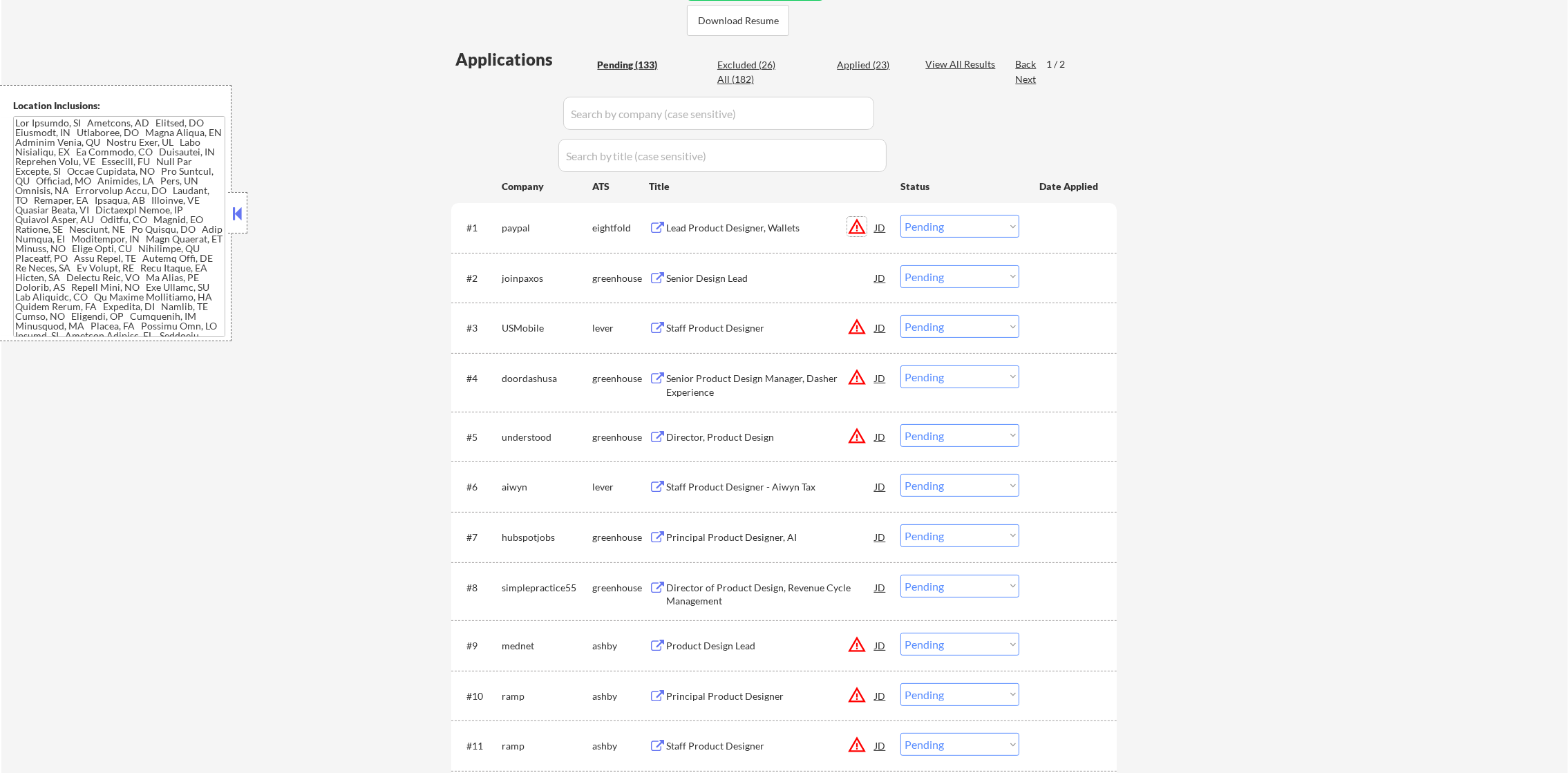
click at [854, 221] on button "warning_amber" at bounding box center [856, 226] width 19 height 19
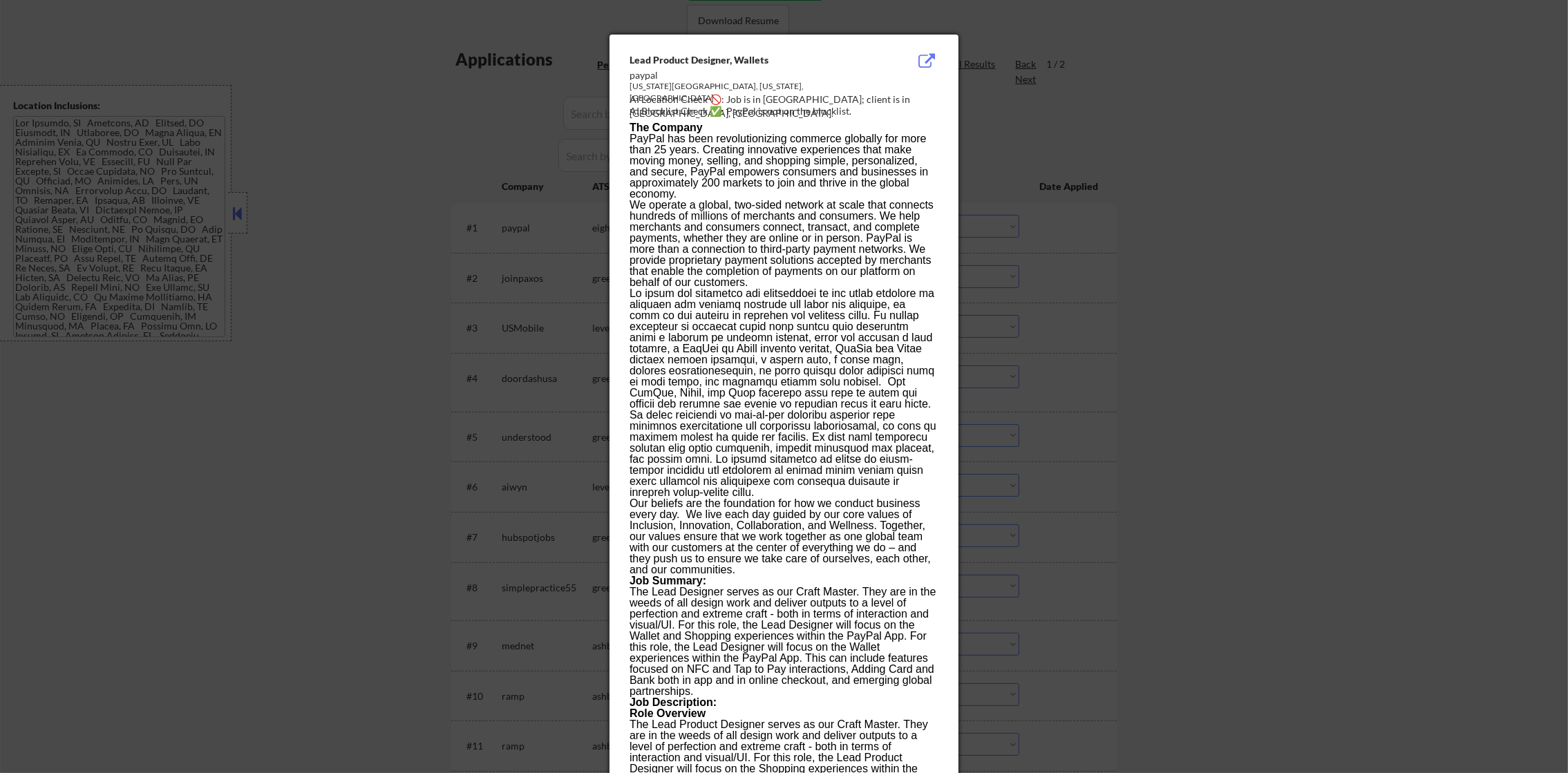
click at [1159, 192] on div at bounding box center [784, 386] width 1568 height 773
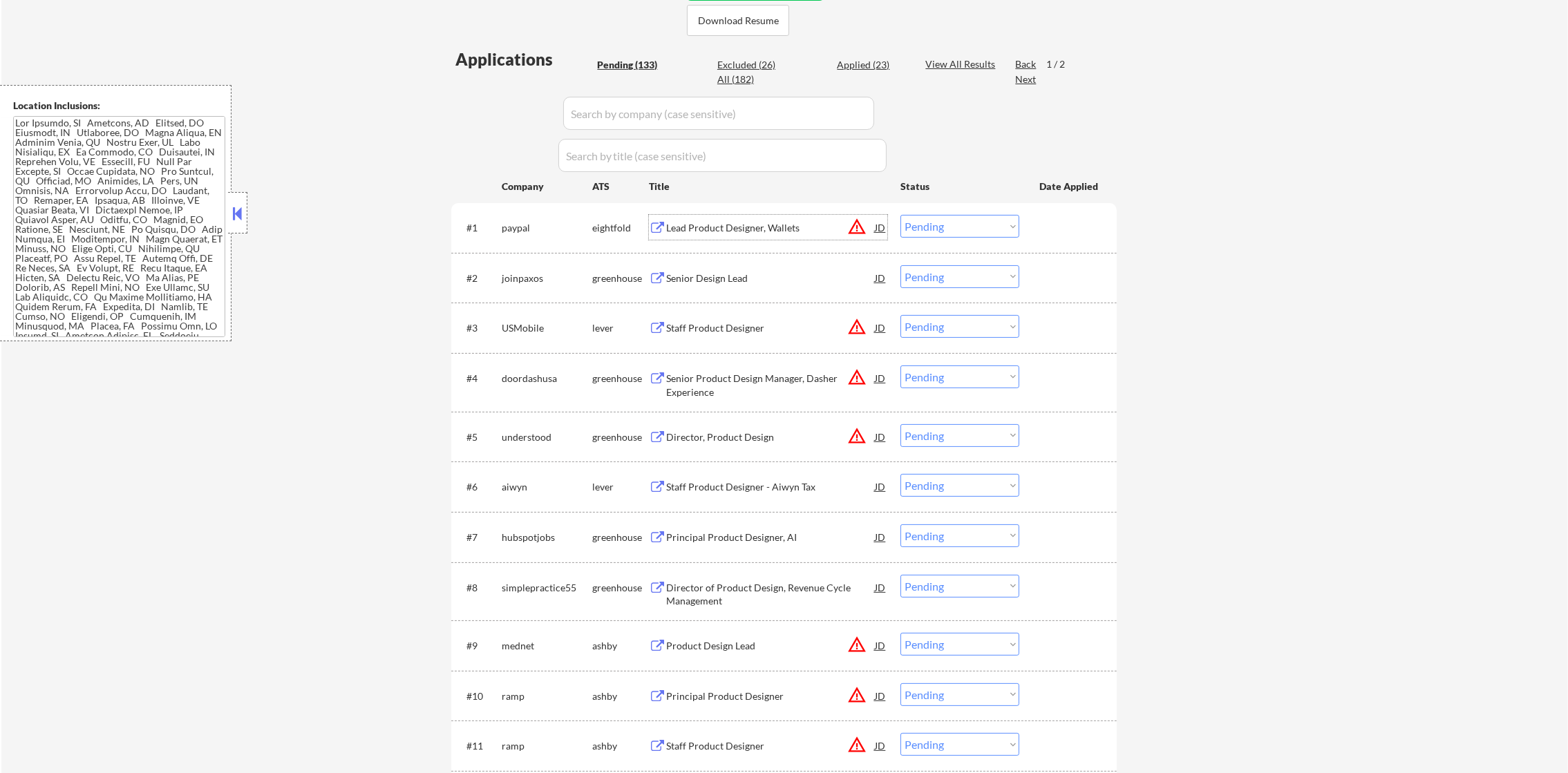
click at [738, 222] on div "Lead Product Designer, Wallets" at bounding box center [770, 228] width 209 height 14
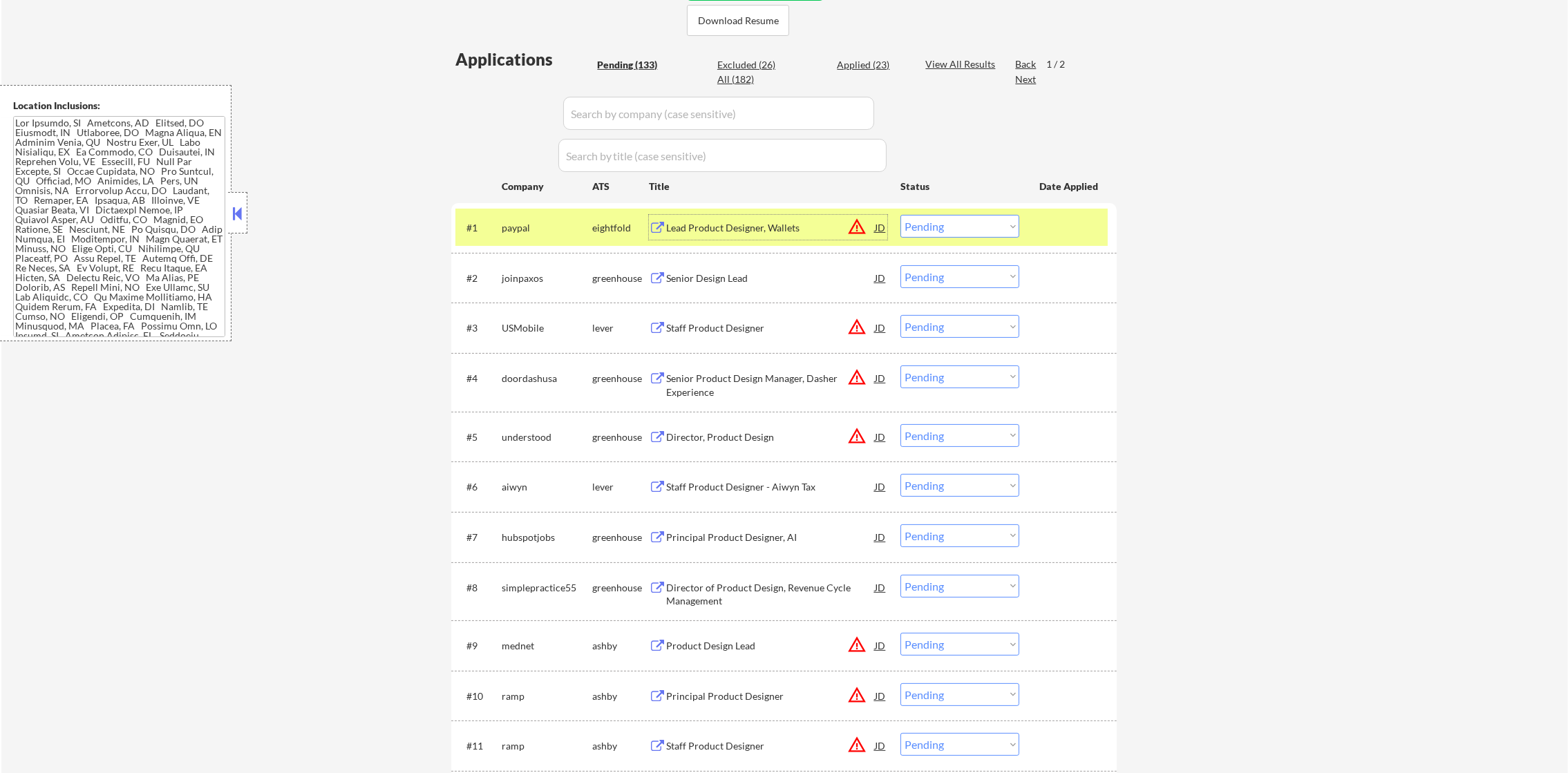
click at [524, 227] on div "paypal" at bounding box center [546, 228] width 90 height 14
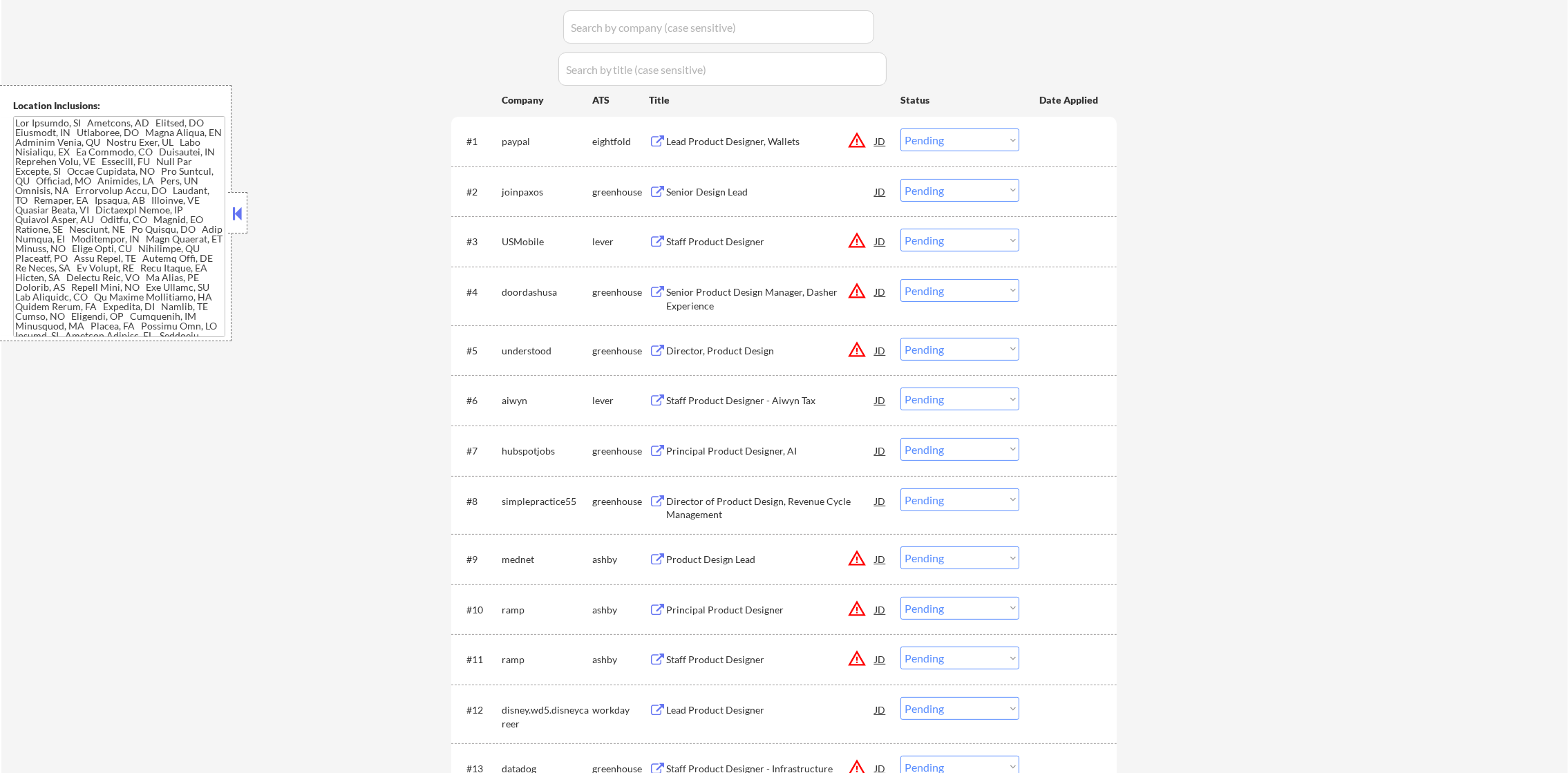
scroll to position [517, 0]
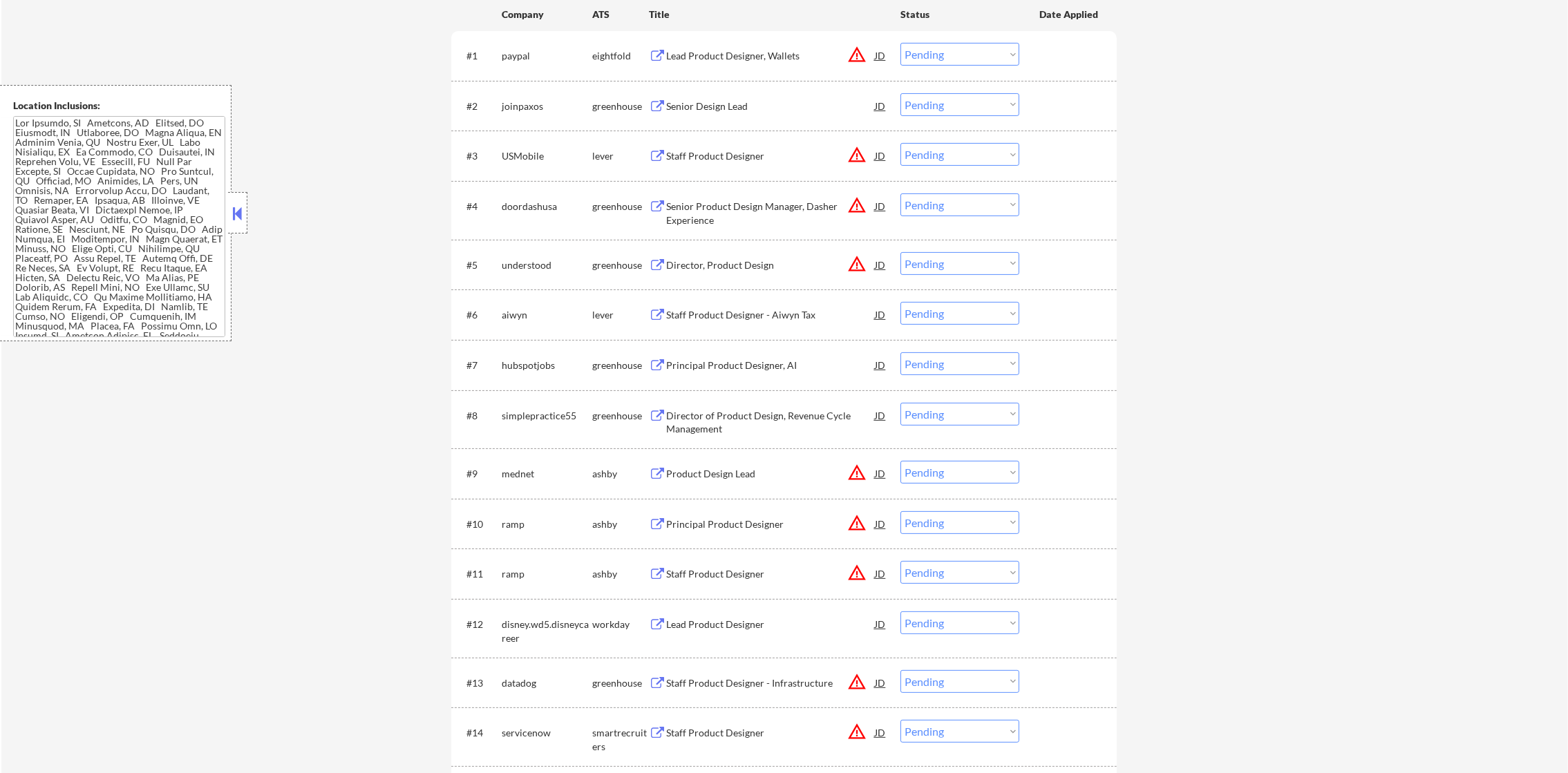
click at [781, 125] on div "#2 joinpaxos greenhouse Senior Design Lead JD warning_amber Choose an option...…" at bounding box center [784, 106] width 666 height 50
click at [790, 101] on div "Senior Design Lead" at bounding box center [770, 106] width 209 height 14
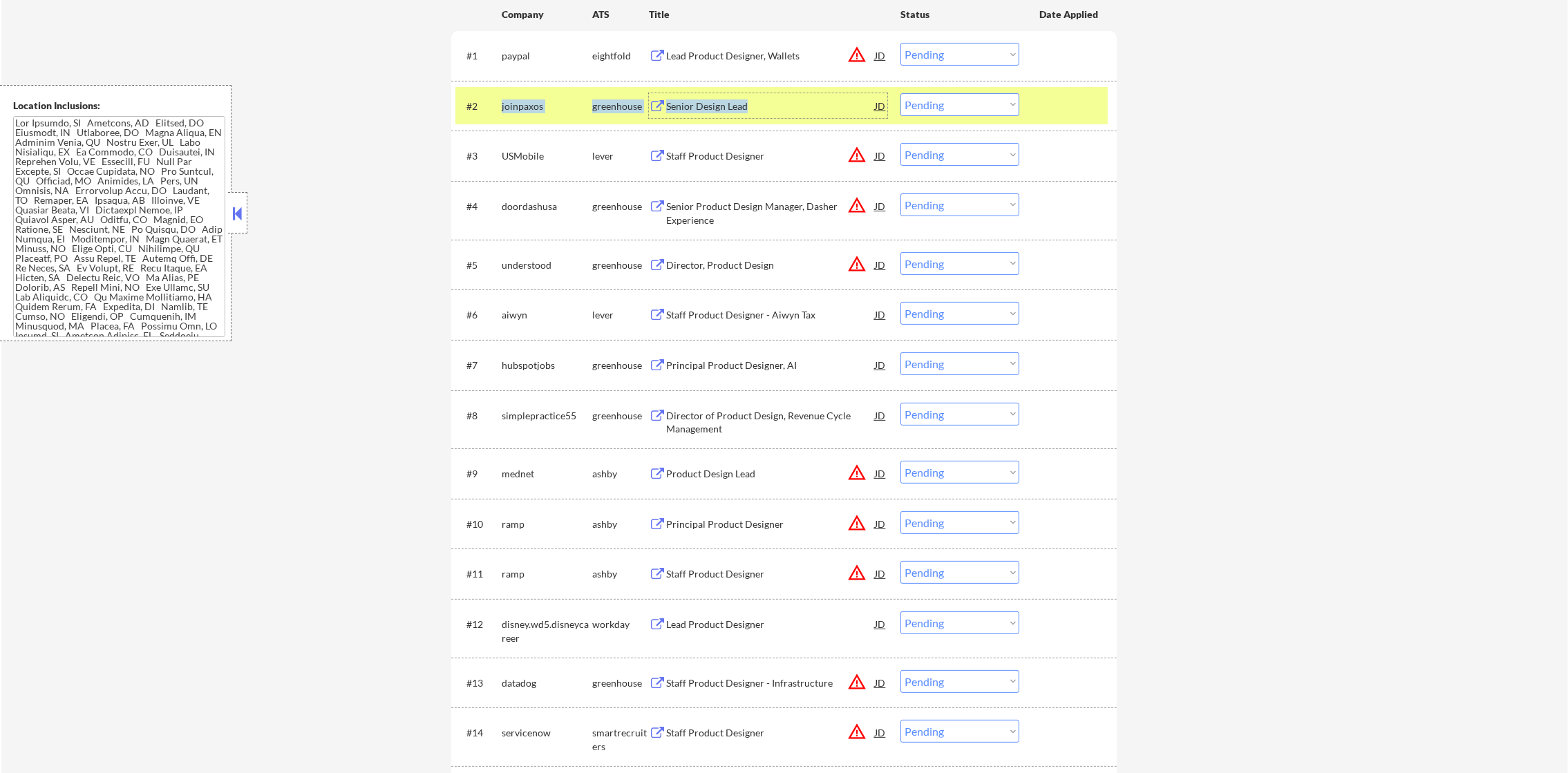
copy div "joinpaxos greenhouse Senior Design Lead"
drag, startPoint x: 785, startPoint y: 112, endPoint x: 499, endPoint y: 120, distance: 286.1
click at [499, 120] on div "#2 joinpaxos greenhouse Senior Design Lead JD warning_amber Choose an option...…" at bounding box center [782, 105] width 653 height 37
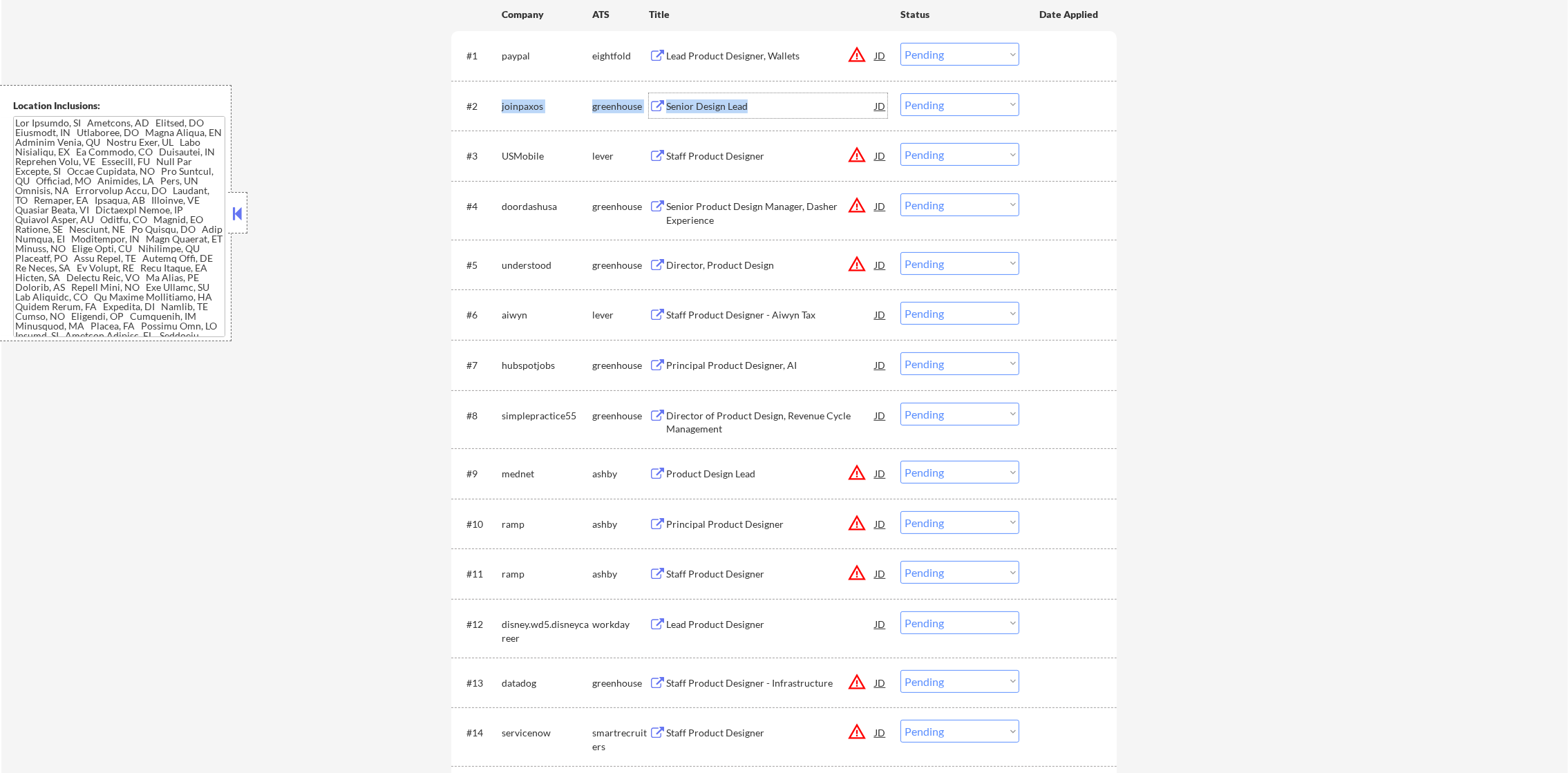
click at [934, 109] on select "Choose an option... Pending Applied Excluded (Questions) Excluded (Expired) Exc…" at bounding box center [960, 105] width 119 height 23
click at [901, 93] on select "Choose an option... Pending Applied Excluded (Questions) Excluded (Expired) Exc…" at bounding box center [960, 105] width 119 height 23
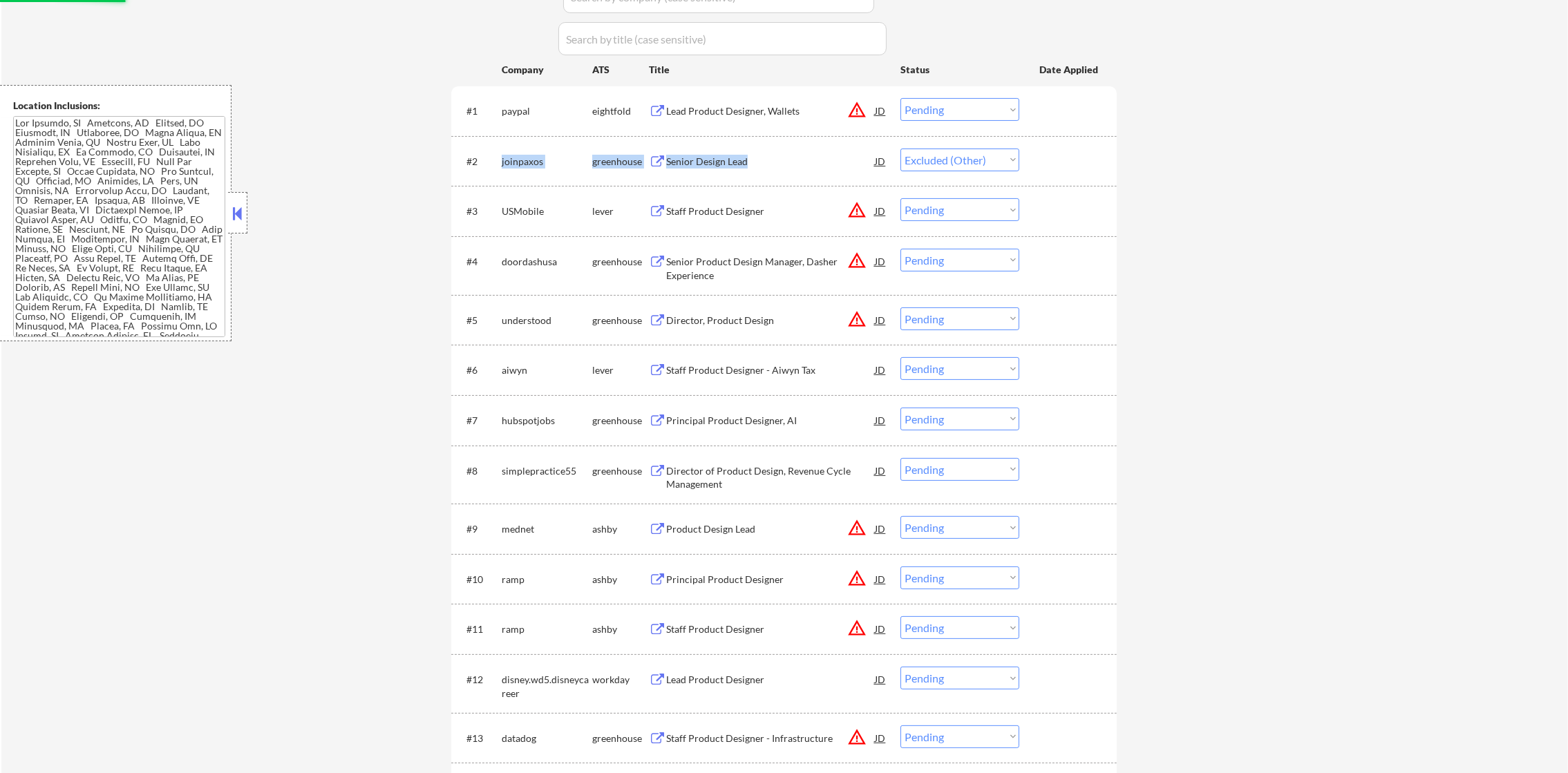
scroll to position [345, 0]
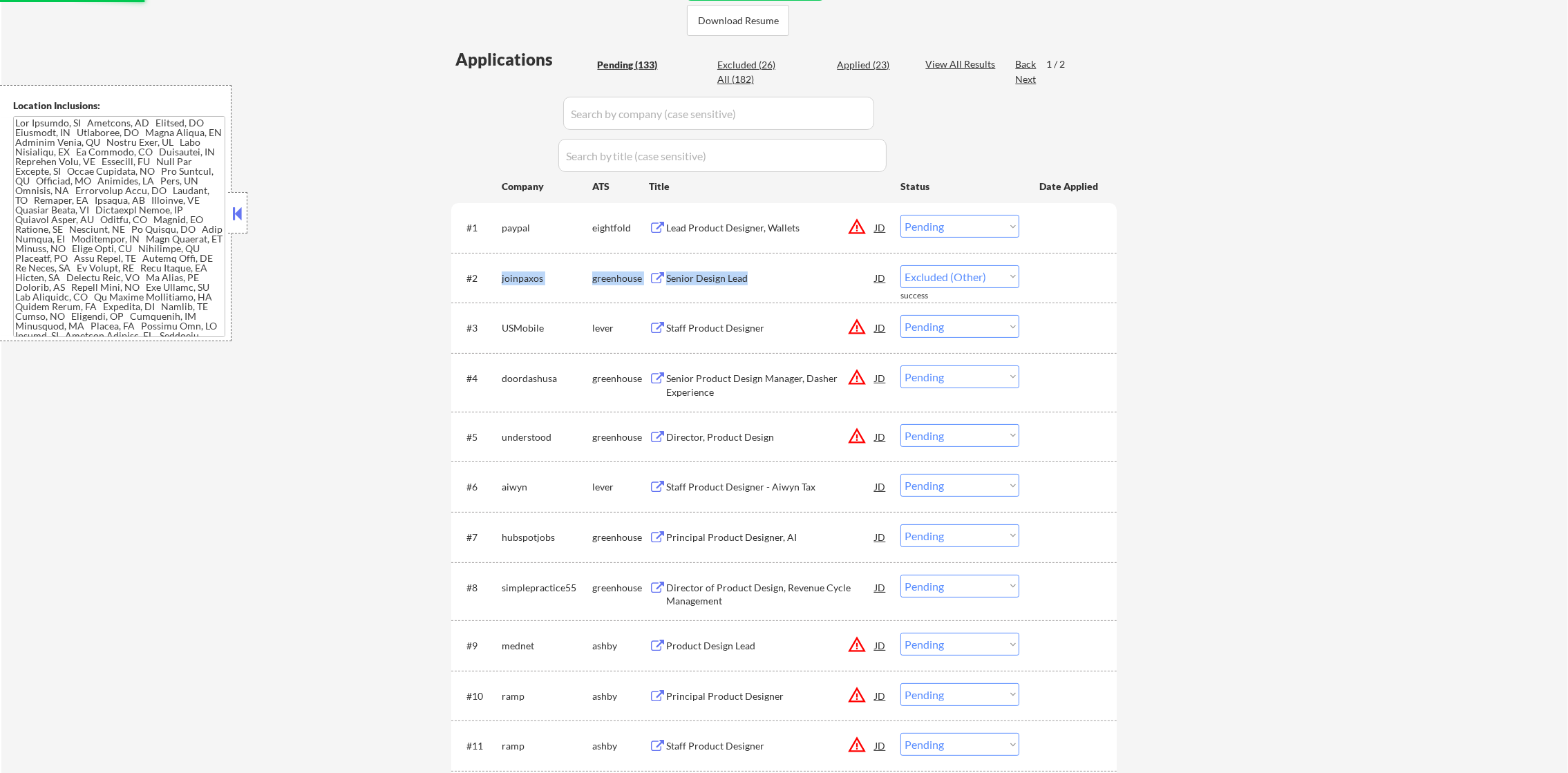
click at [531, 284] on div "joinpaxos" at bounding box center [546, 278] width 90 height 25
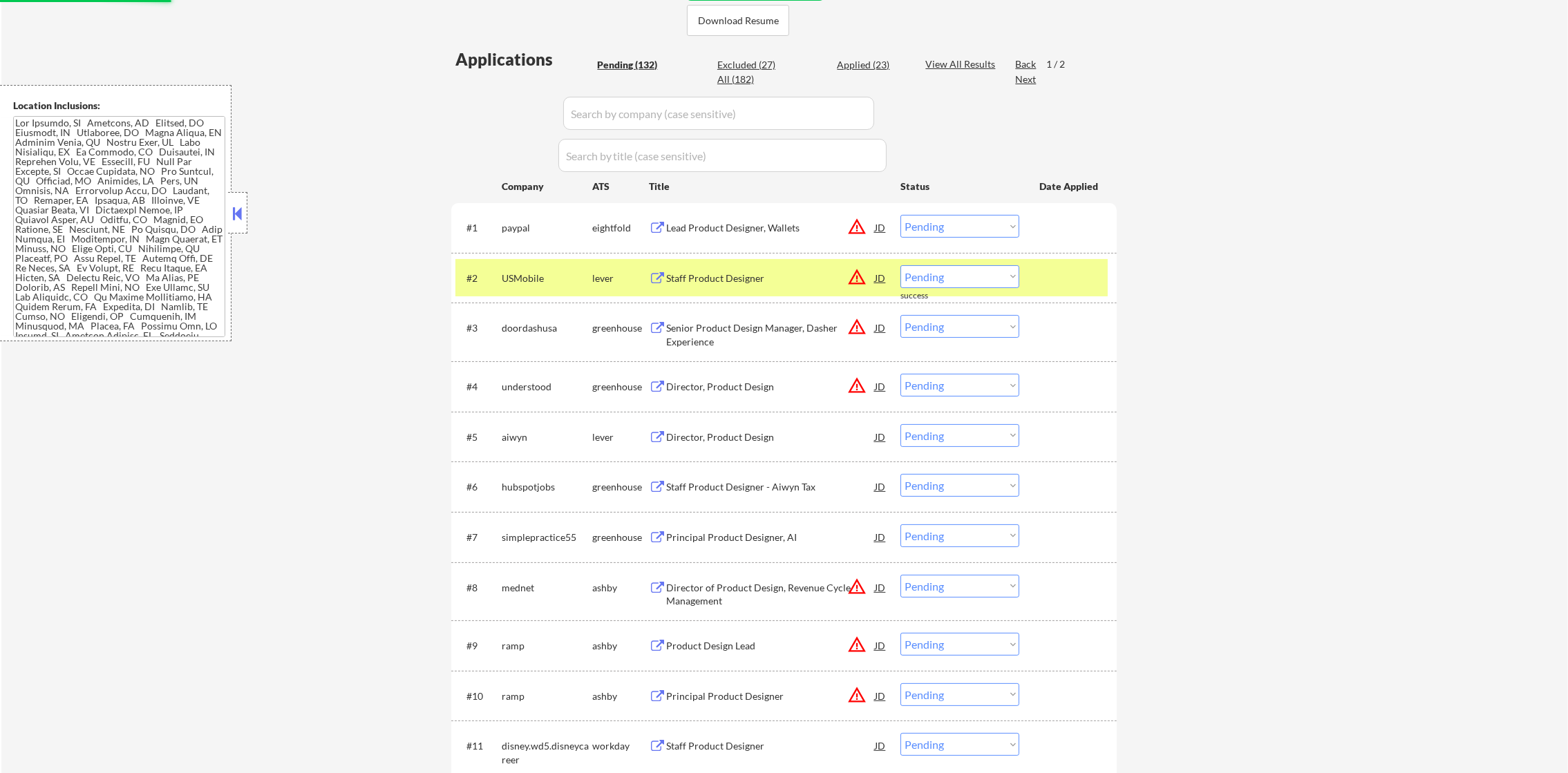
click at [537, 281] on div "USMobile" at bounding box center [546, 278] width 90 height 14
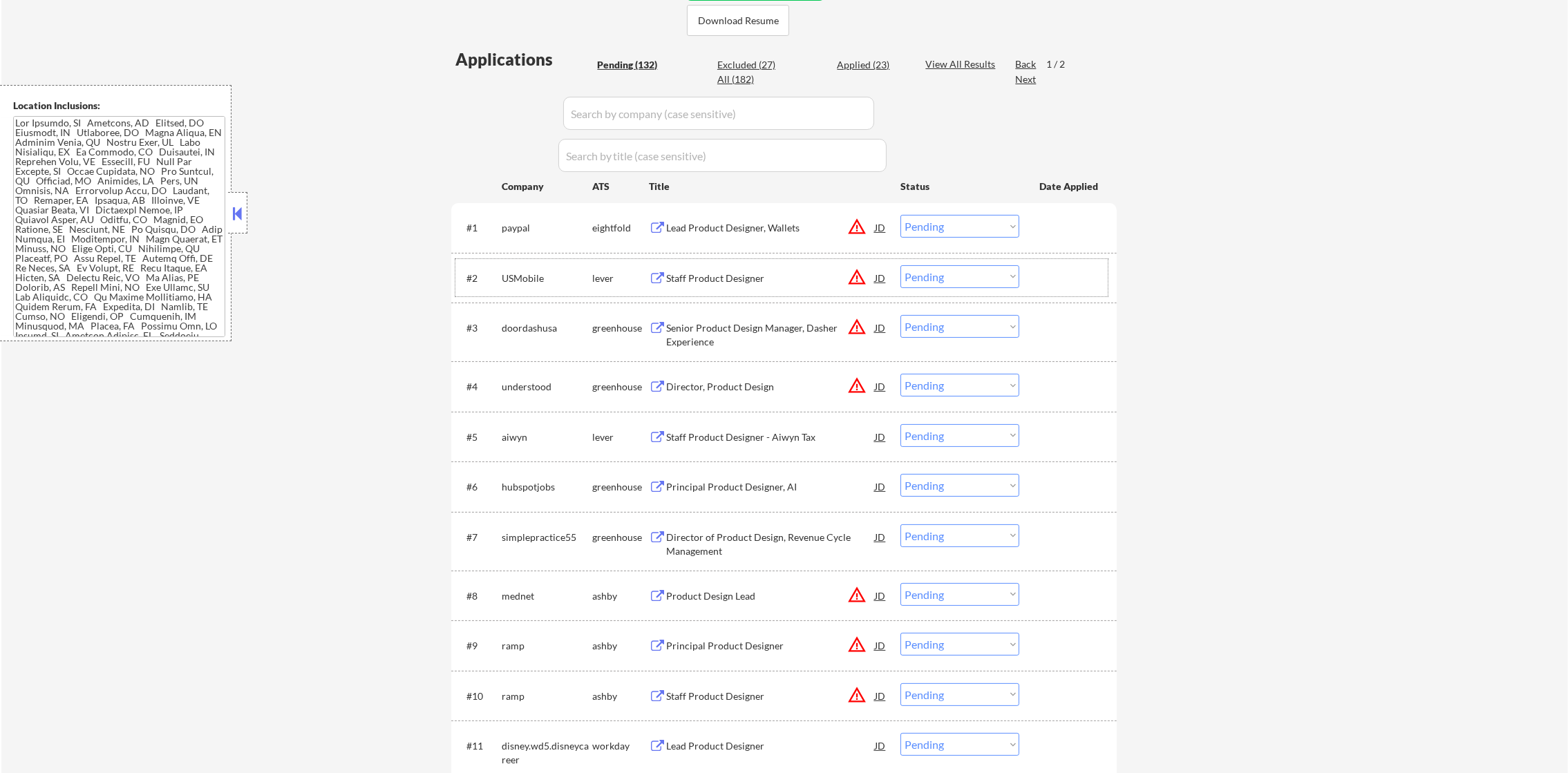
click at [856, 277] on button "warning_amber" at bounding box center [856, 276] width 19 height 19
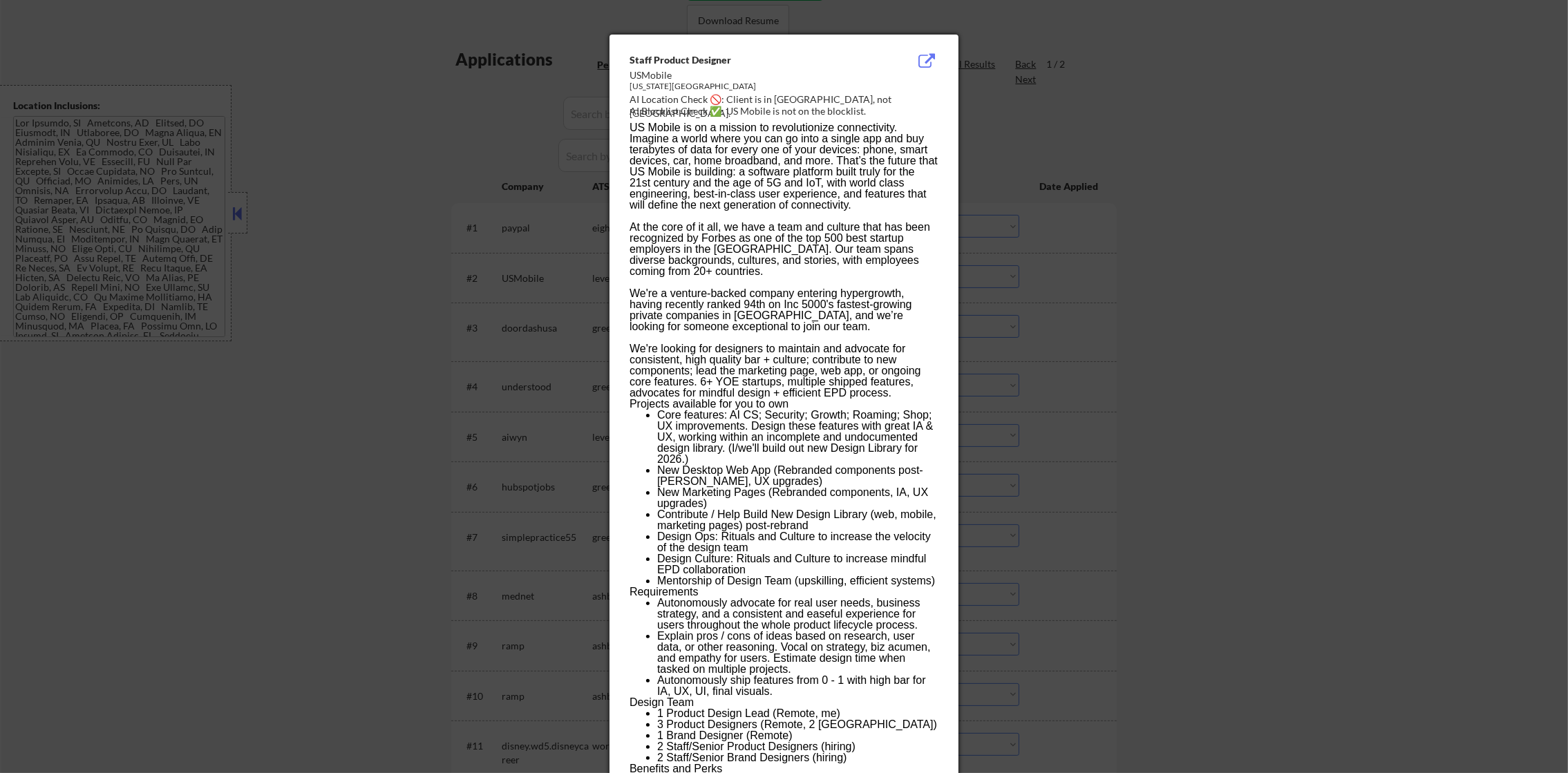
click at [1089, 233] on div at bounding box center [784, 386] width 1568 height 773
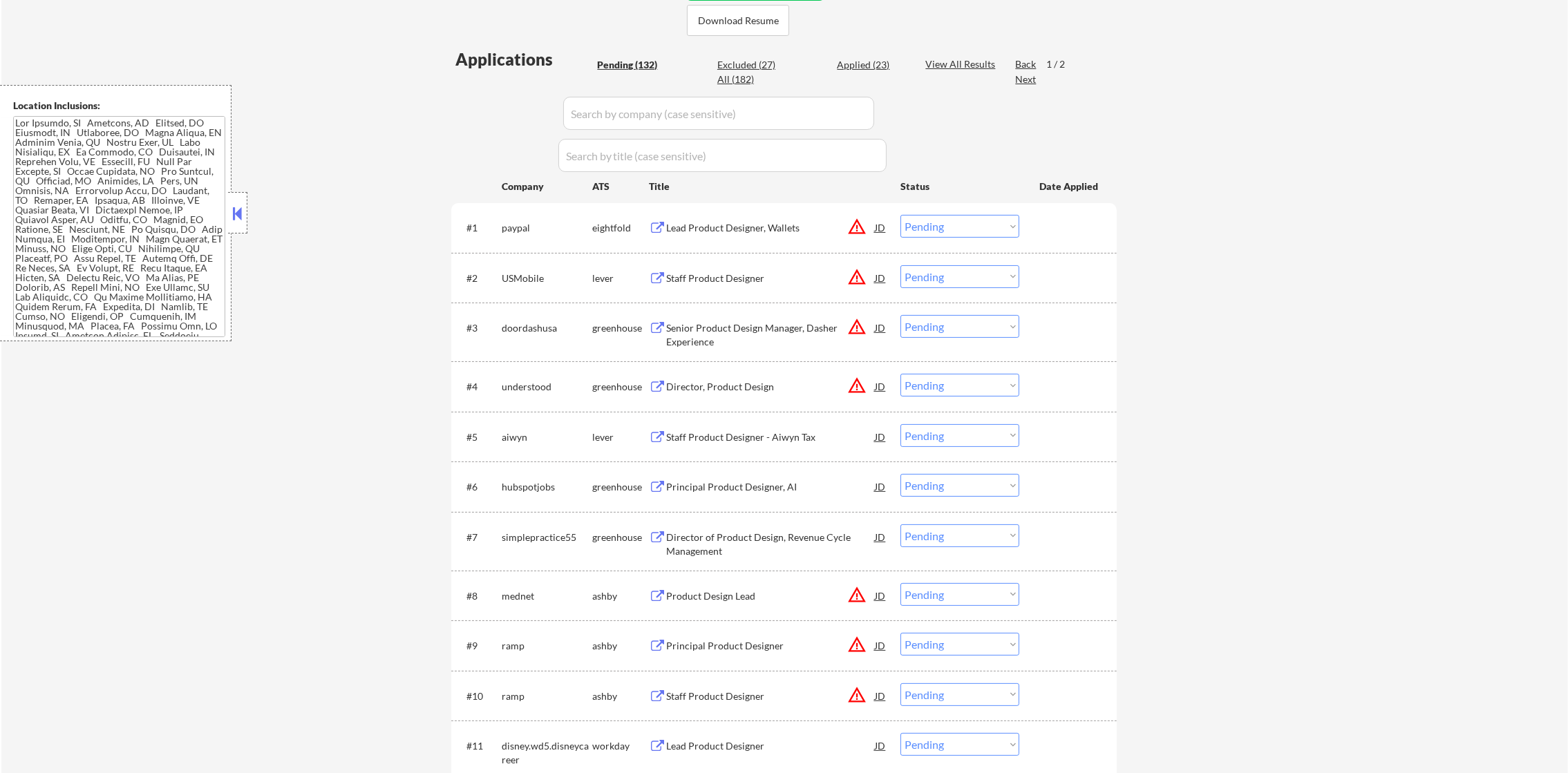
click at [795, 276] on div "Staff Product Designer" at bounding box center [770, 278] width 209 height 14
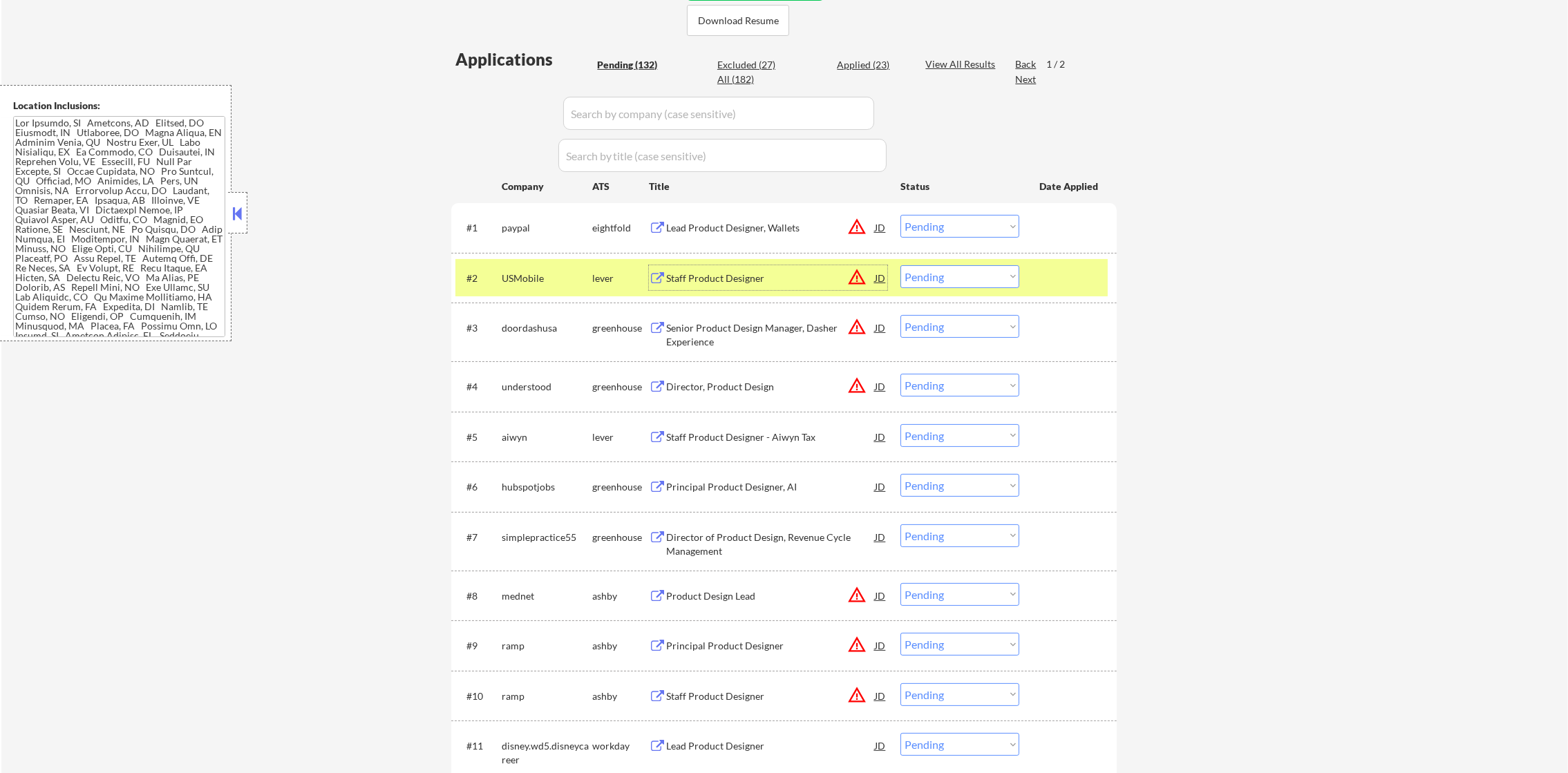
click at [919, 276] on select "Choose an option... Pending Applied Excluded (Questions) Excluded (Expired) Exc…" at bounding box center [960, 277] width 119 height 23
click at [901, 266] on select "Choose an option... Pending Applied Excluded (Questions) Excluded (Expired) Exc…" at bounding box center [960, 277] width 119 height 23
click at [517, 288] on div "USMobile" at bounding box center [546, 278] width 90 height 25
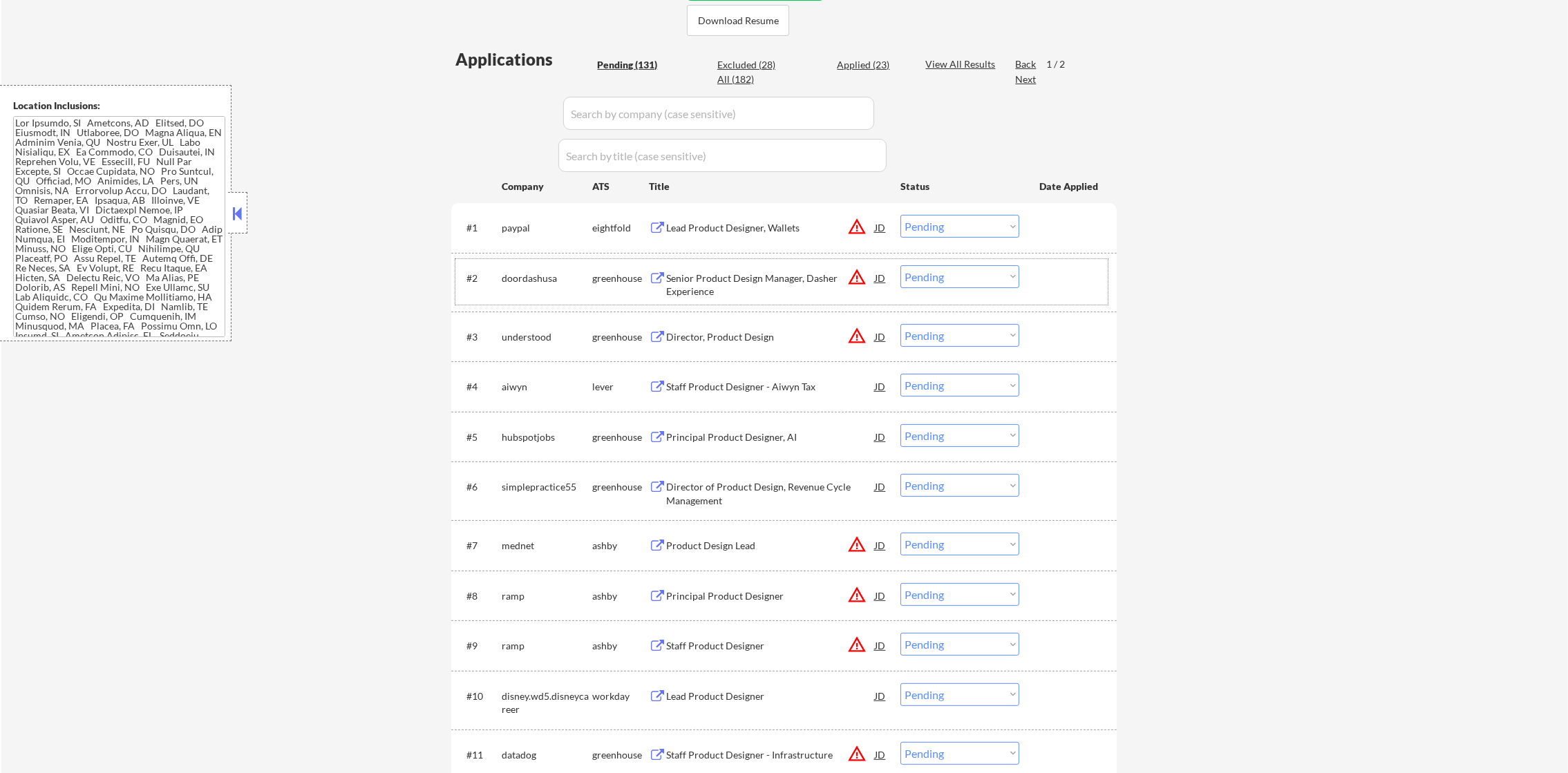
click at [768, 288] on div "Senior Product Design Manager, Dasher Experience" at bounding box center [770, 285] width 209 height 27
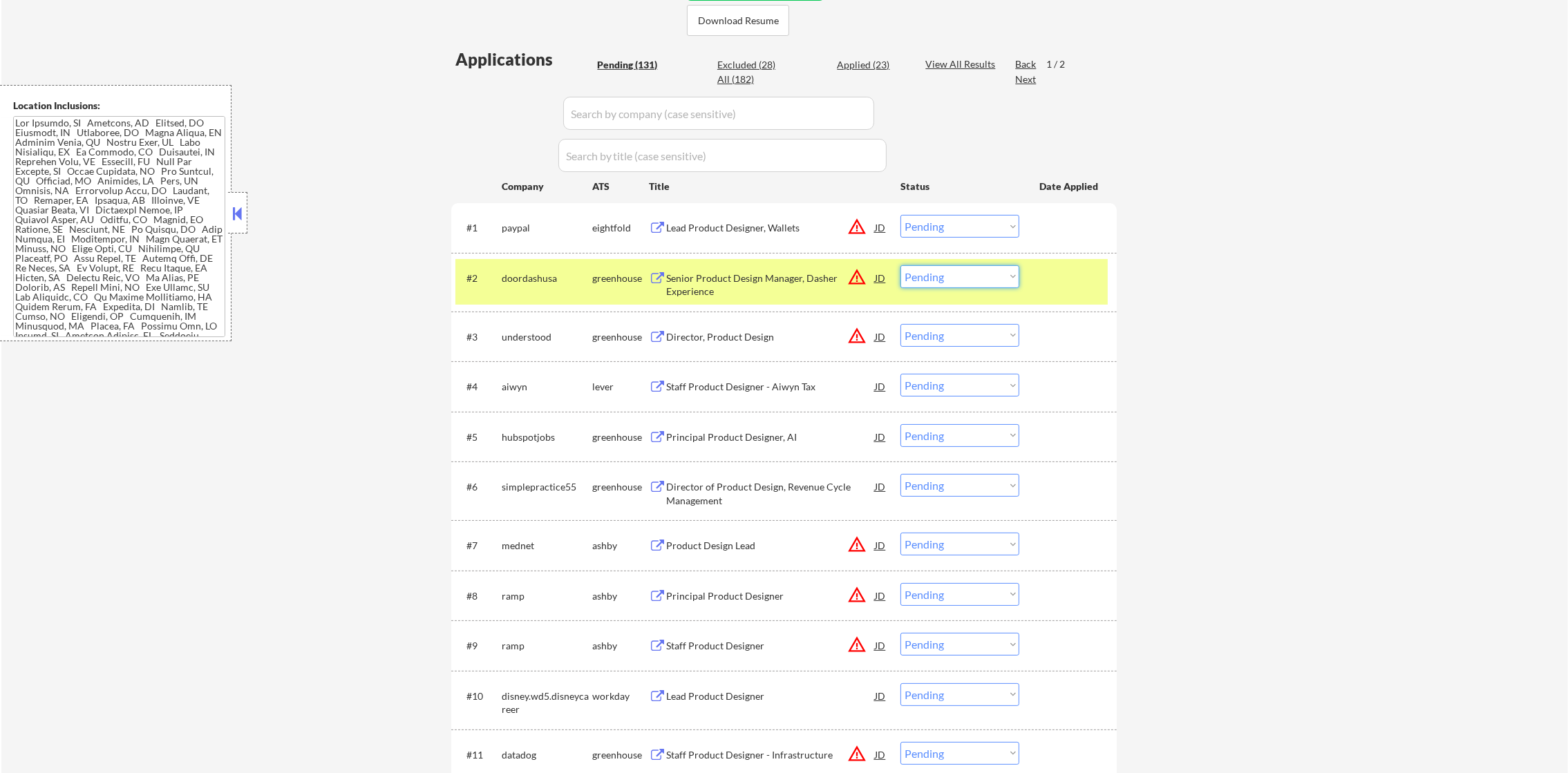
click at [935, 278] on select "Choose an option... Pending Applied Excluded (Questions) Excluded (Expired) Exc…" at bounding box center [960, 277] width 119 height 23
click at [901, 266] on select "Choose an option... Pending Applied Excluded (Questions) Excluded (Expired) Exc…" at bounding box center [960, 277] width 119 height 23
click at [545, 281] on div "doordashusa" at bounding box center [546, 278] width 90 height 14
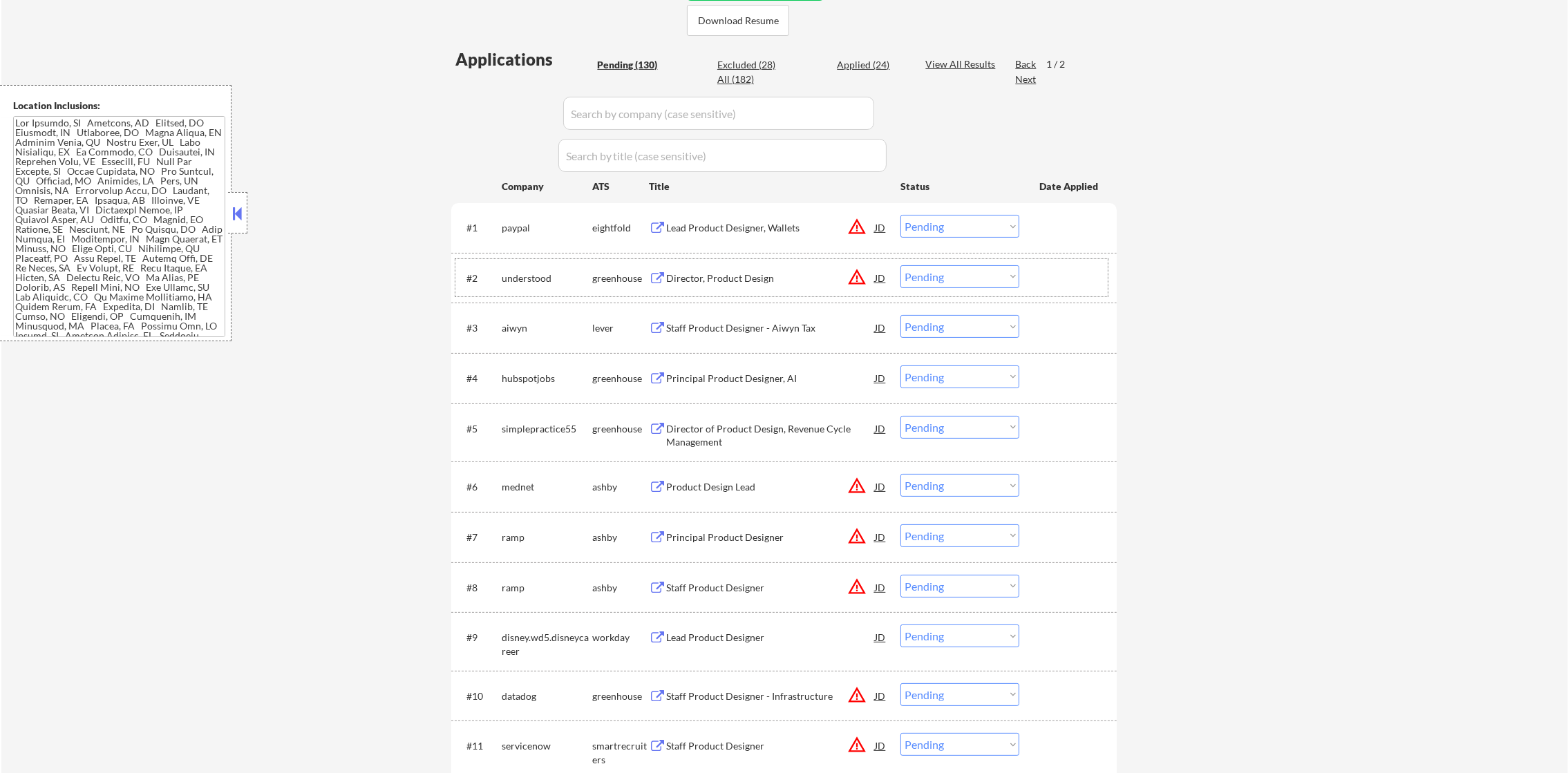
click at [853, 282] on button "warning_amber" at bounding box center [856, 276] width 19 height 19
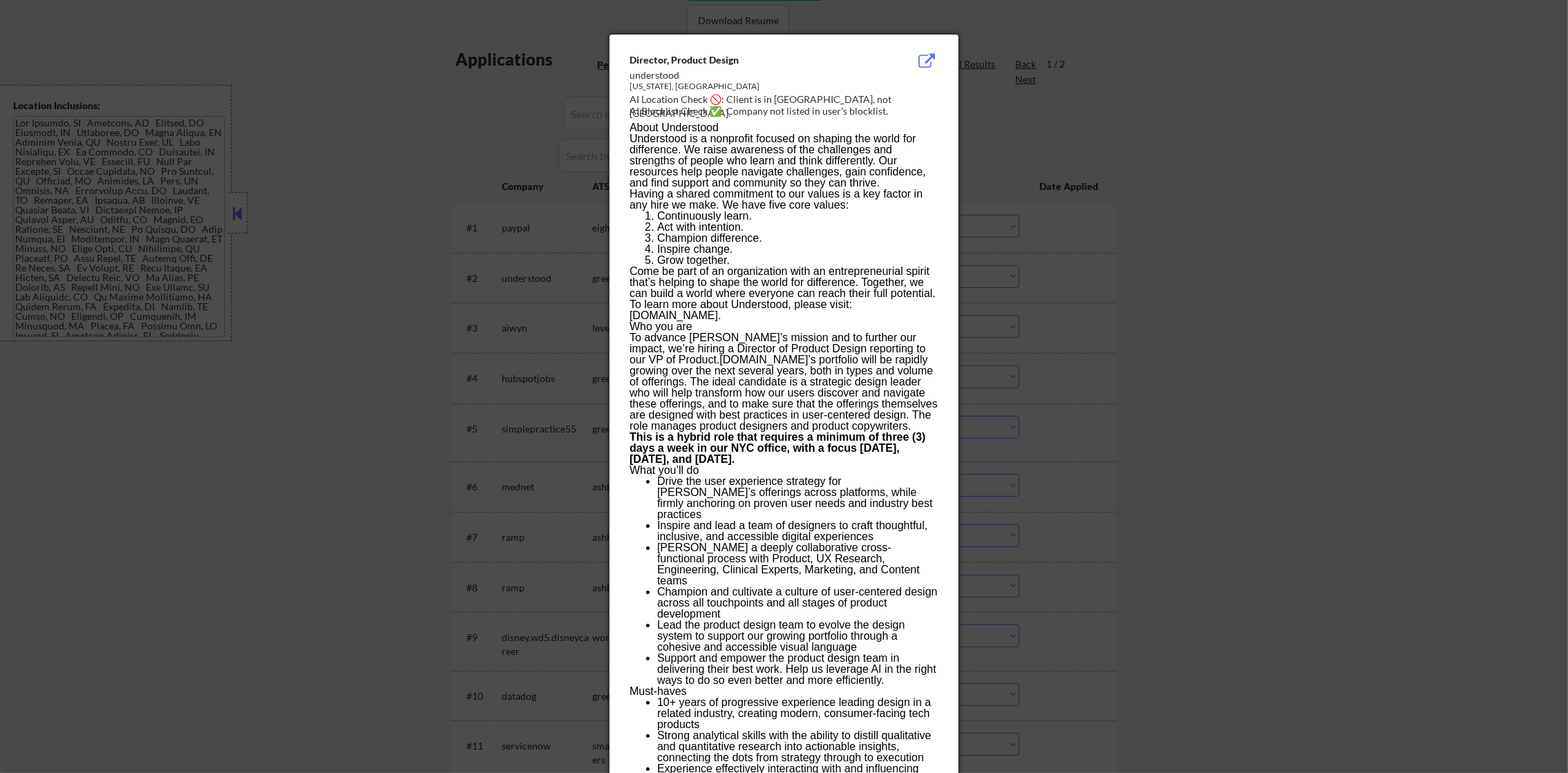
click at [1036, 285] on div at bounding box center [784, 386] width 1568 height 773
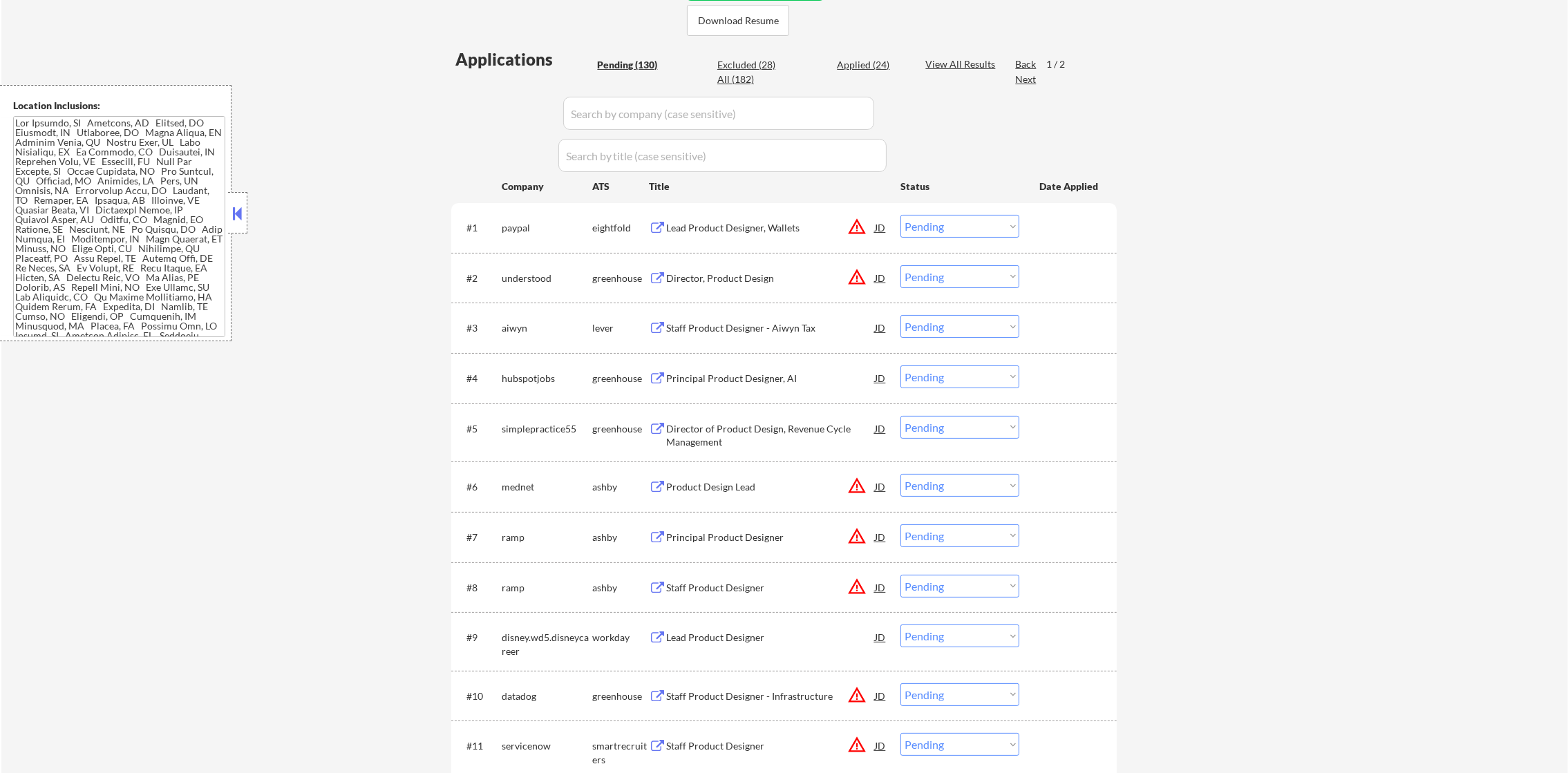
click at [758, 267] on div "Director, Product Design" at bounding box center [770, 278] width 209 height 25
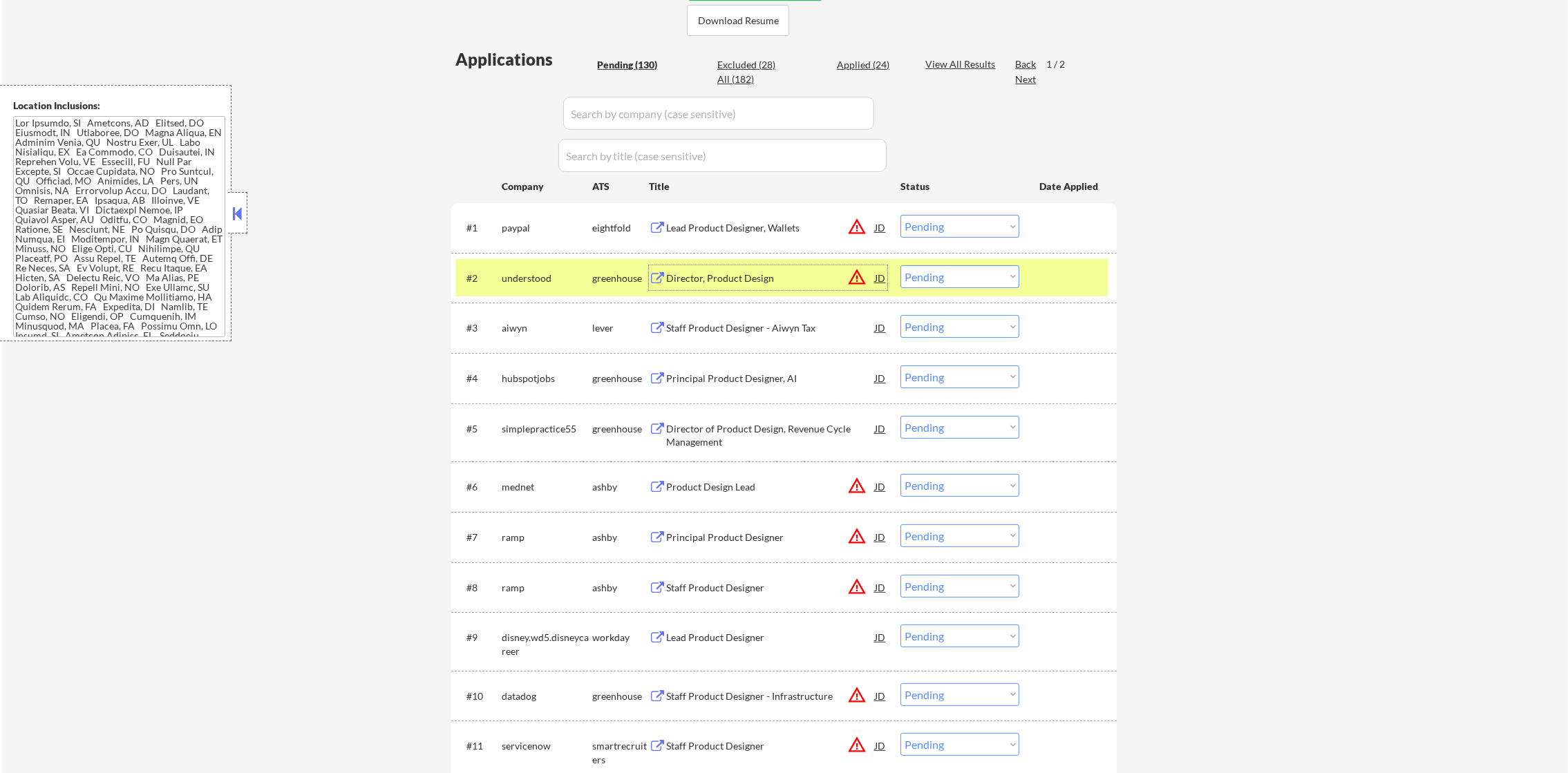
click at [930, 278] on select "Choose an option... Pending Applied Excluded (Questions) Excluded (Expired) Exc…" at bounding box center [960, 277] width 119 height 23
click at [901, 266] on select "Choose an option... Pending Applied Excluded (Questions) Excluded (Expired) Exc…" at bounding box center [960, 277] width 119 height 23
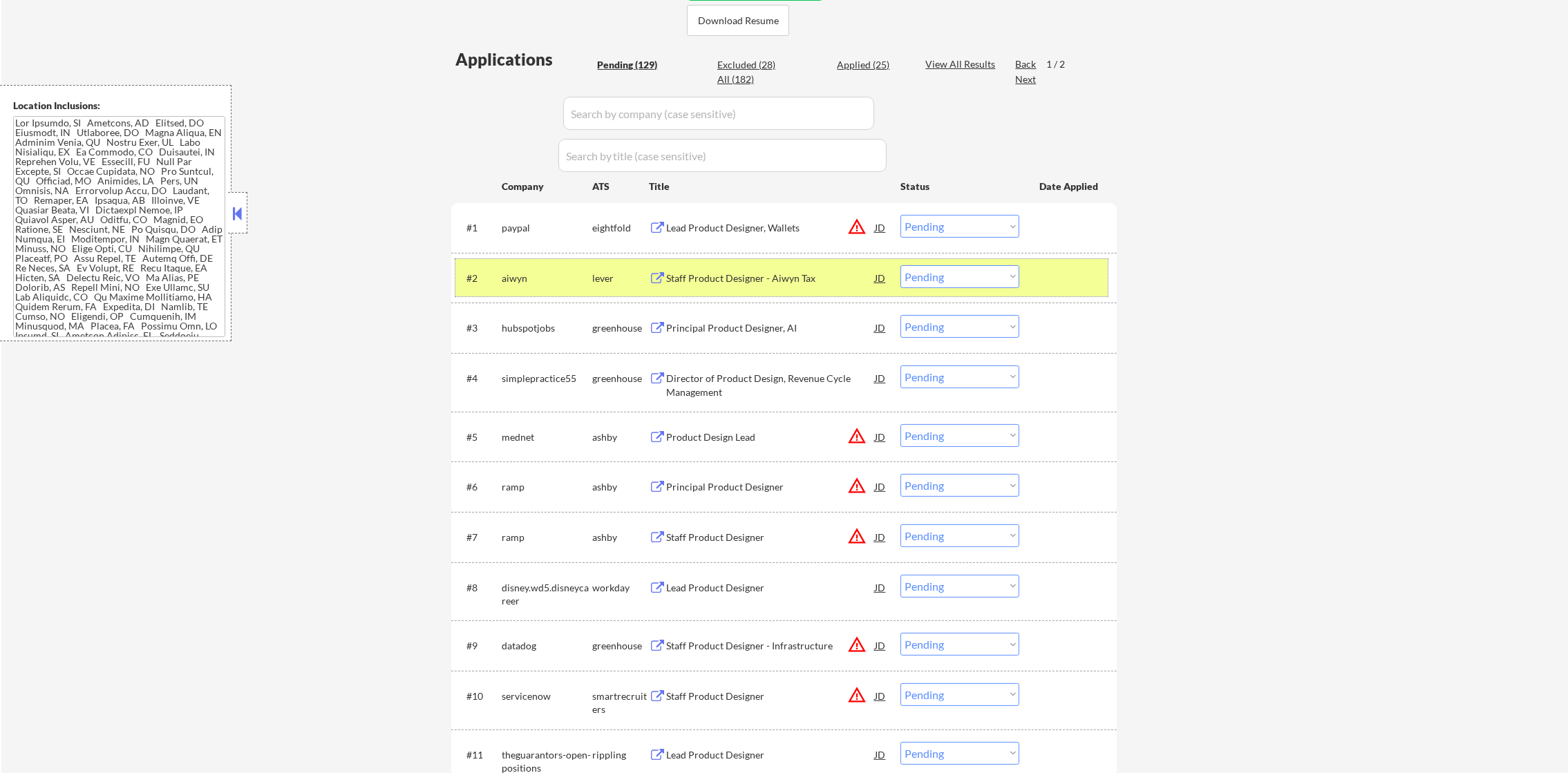
click at [526, 276] on div "aiwyn" at bounding box center [546, 278] width 90 height 14
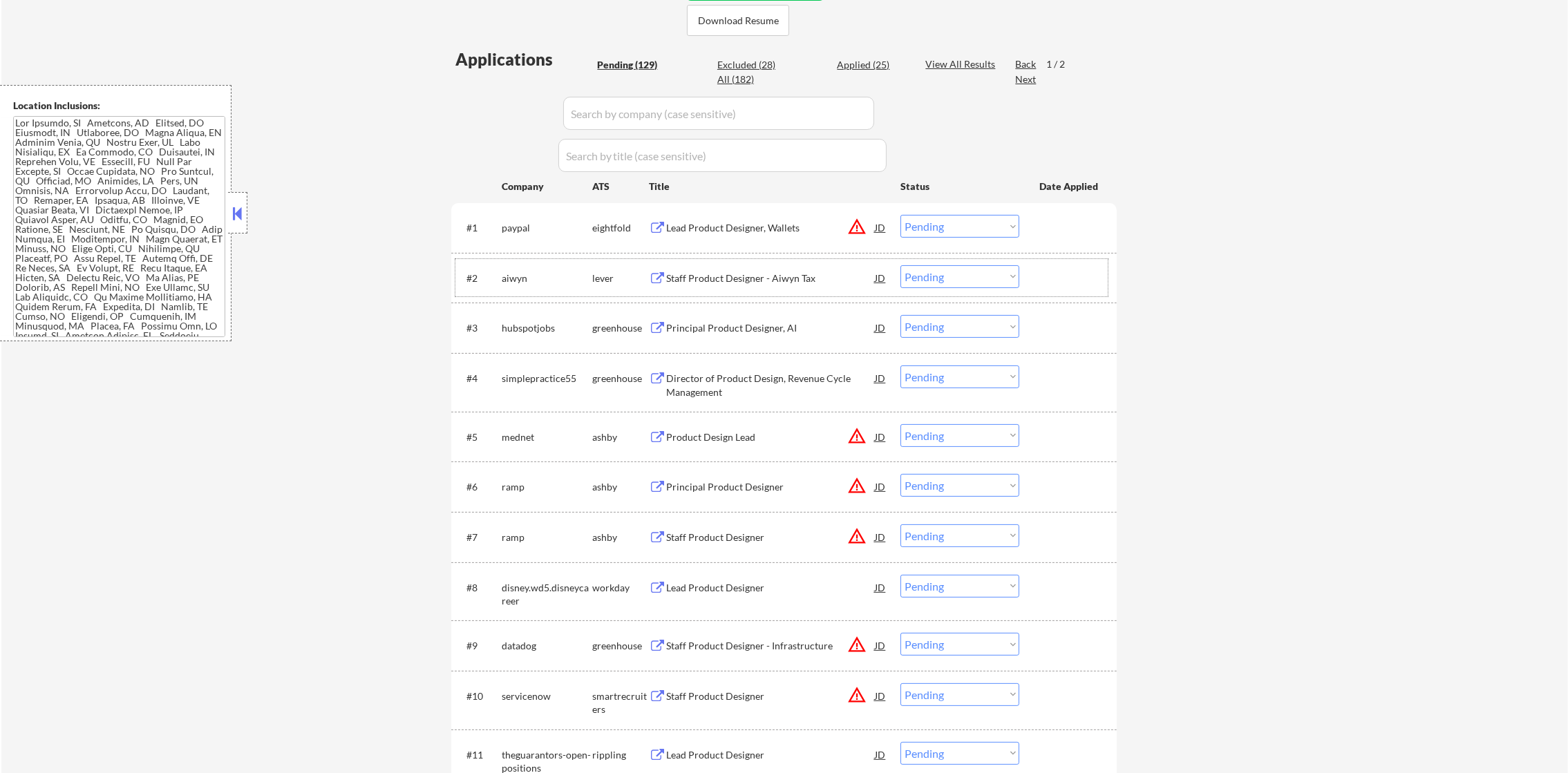
click at [779, 268] on div "Staff Product Designer - Aiwyn Tax" at bounding box center [770, 278] width 209 height 25
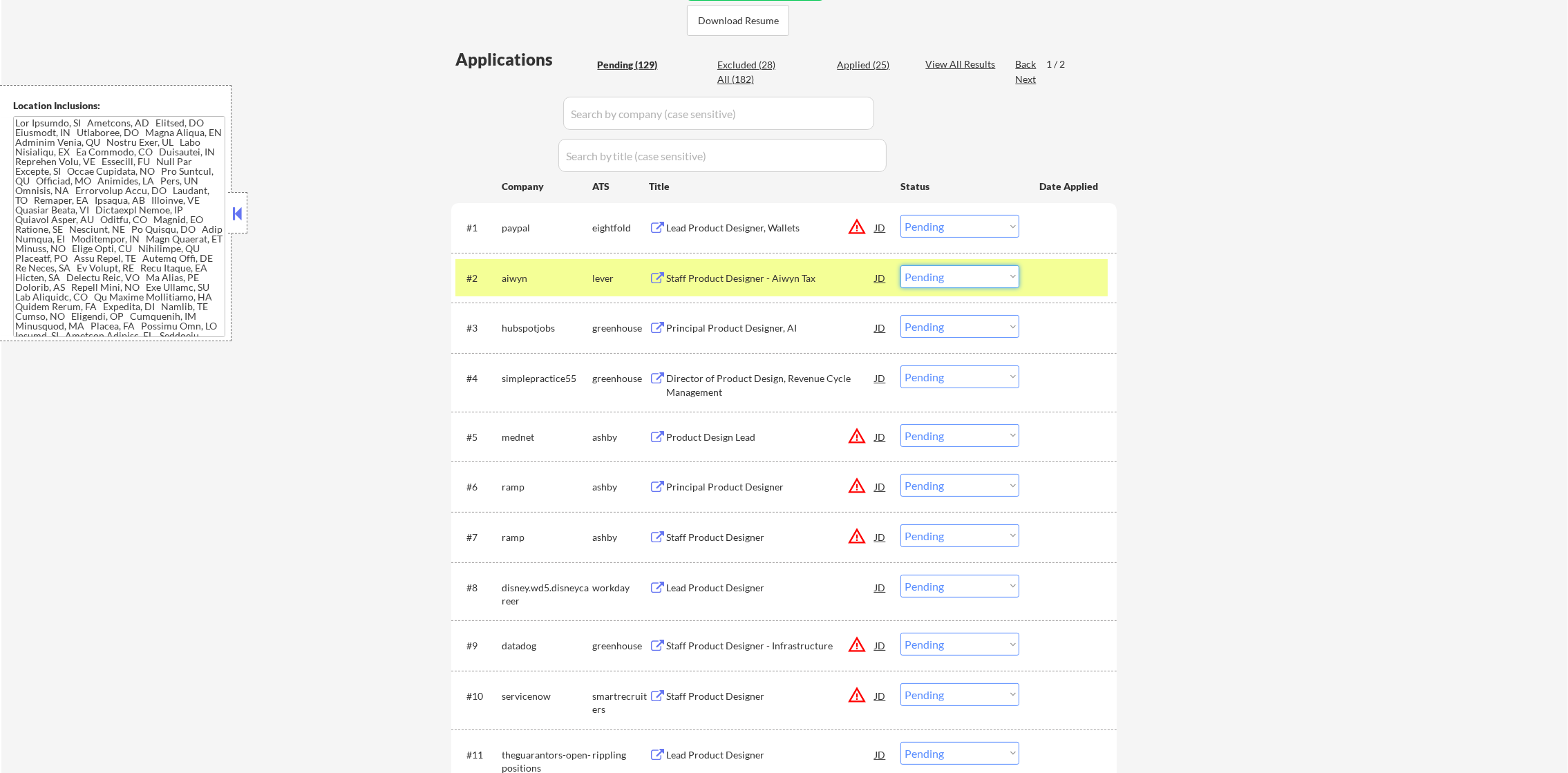
click at [930, 276] on select "Choose an option... Pending Applied Excluded (Questions) Excluded (Expired) Exc…" at bounding box center [960, 277] width 119 height 23
click at [901, 266] on select "Choose an option... Pending Applied Excluded (Questions) Excluded (Expired) Exc…" at bounding box center [960, 277] width 119 height 23
click at [546, 284] on div "aiwyn" at bounding box center [546, 278] width 90 height 25
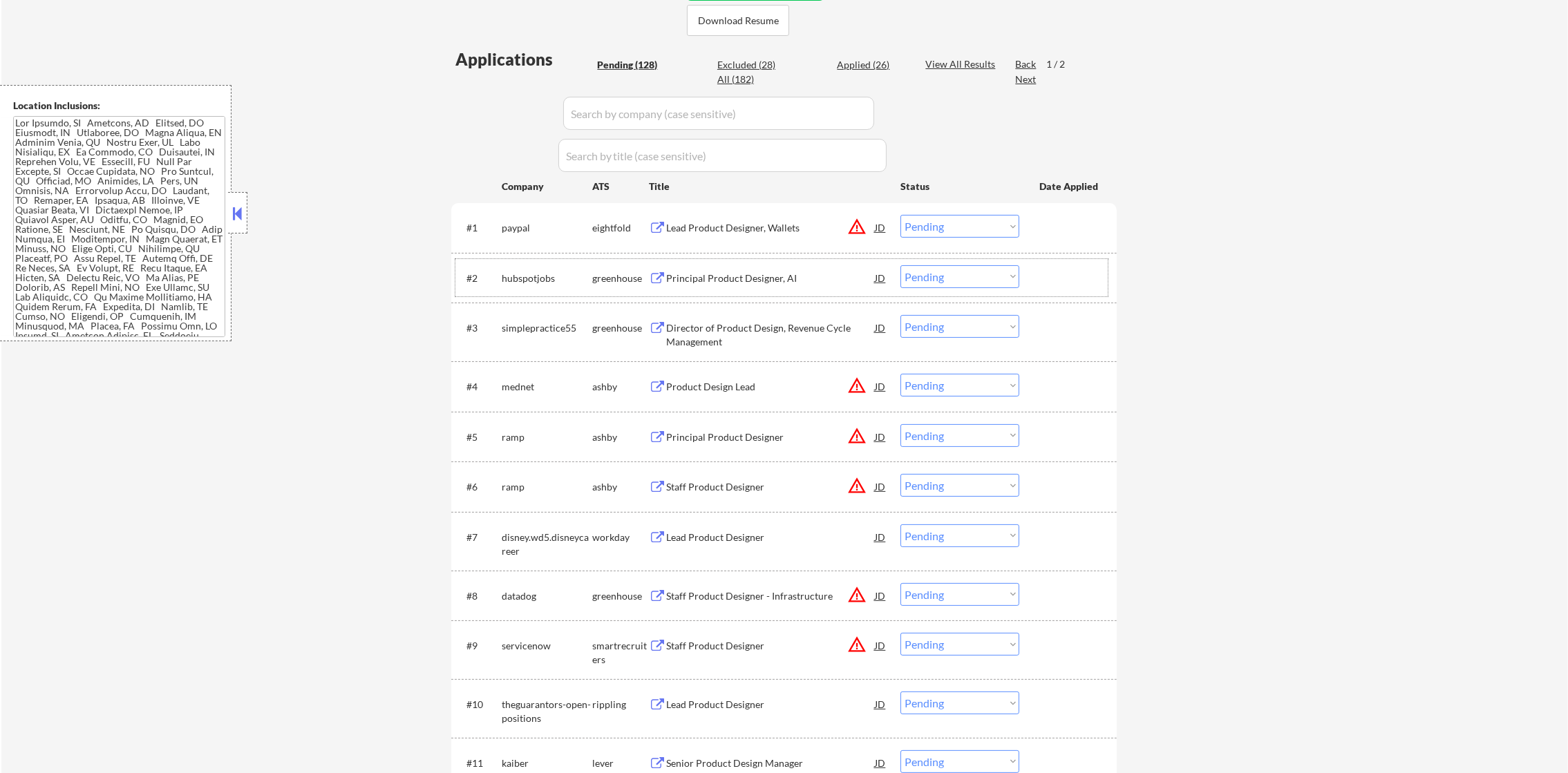
click at [750, 275] on div "Principal Product Designer, AI" at bounding box center [770, 278] width 209 height 14
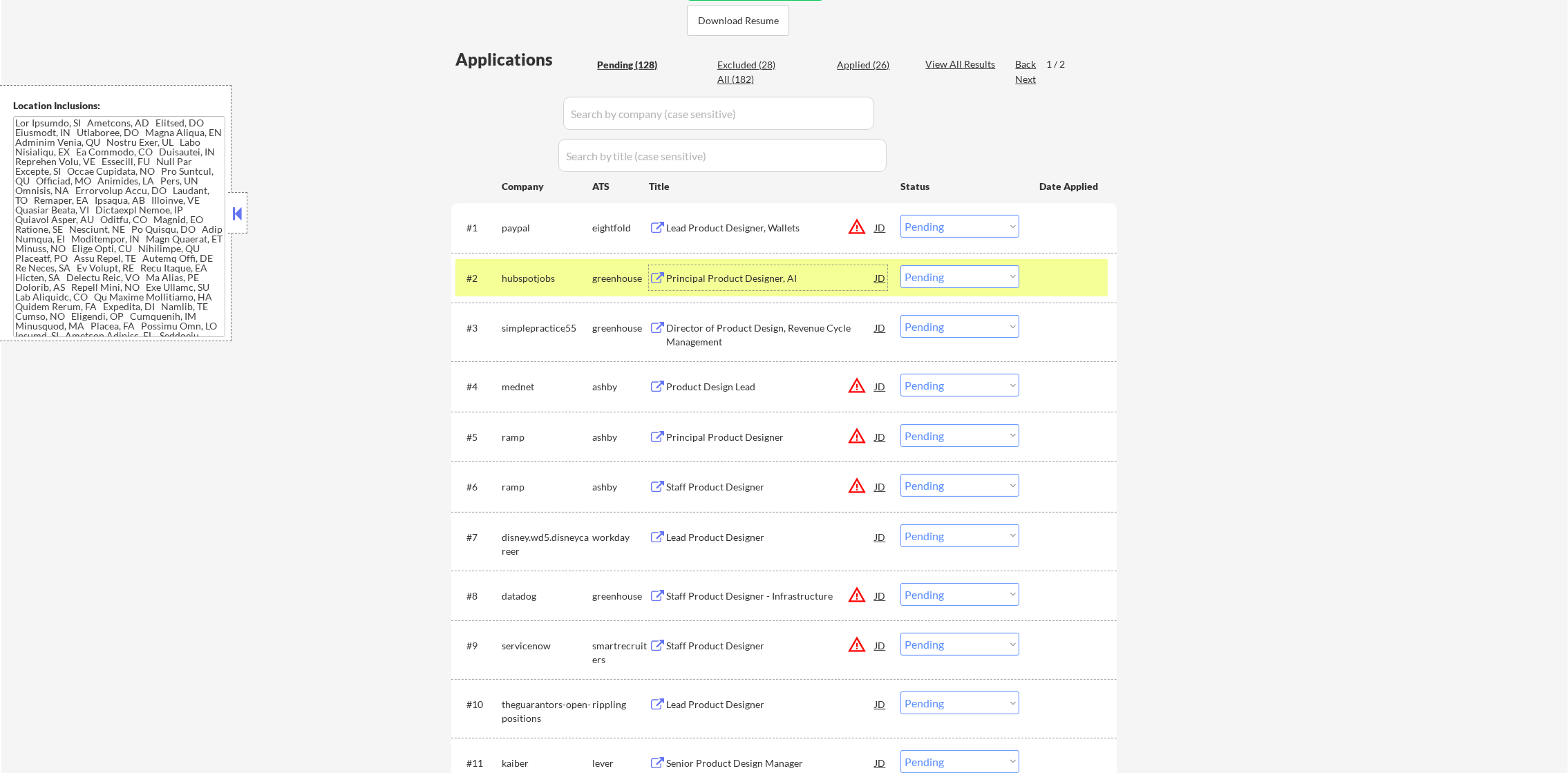
drag, startPoint x: 912, startPoint y: 278, endPoint x: 921, endPoint y: 281, distance: 9.5
click at [912, 278] on select "Choose an option... Pending Applied Excluded (Questions) Excluded (Expired) Exc…" at bounding box center [960, 277] width 119 height 23
click at [901, 266] on select "Choose an option... Pending Applied Excluded (Questions) Excluded (Expired) Exc…" at bounding box center [960, 277] width 119 height 23
click at [537, 278] on div "hubspotjobs" at bounding box center [546, 278] width 90 height 14
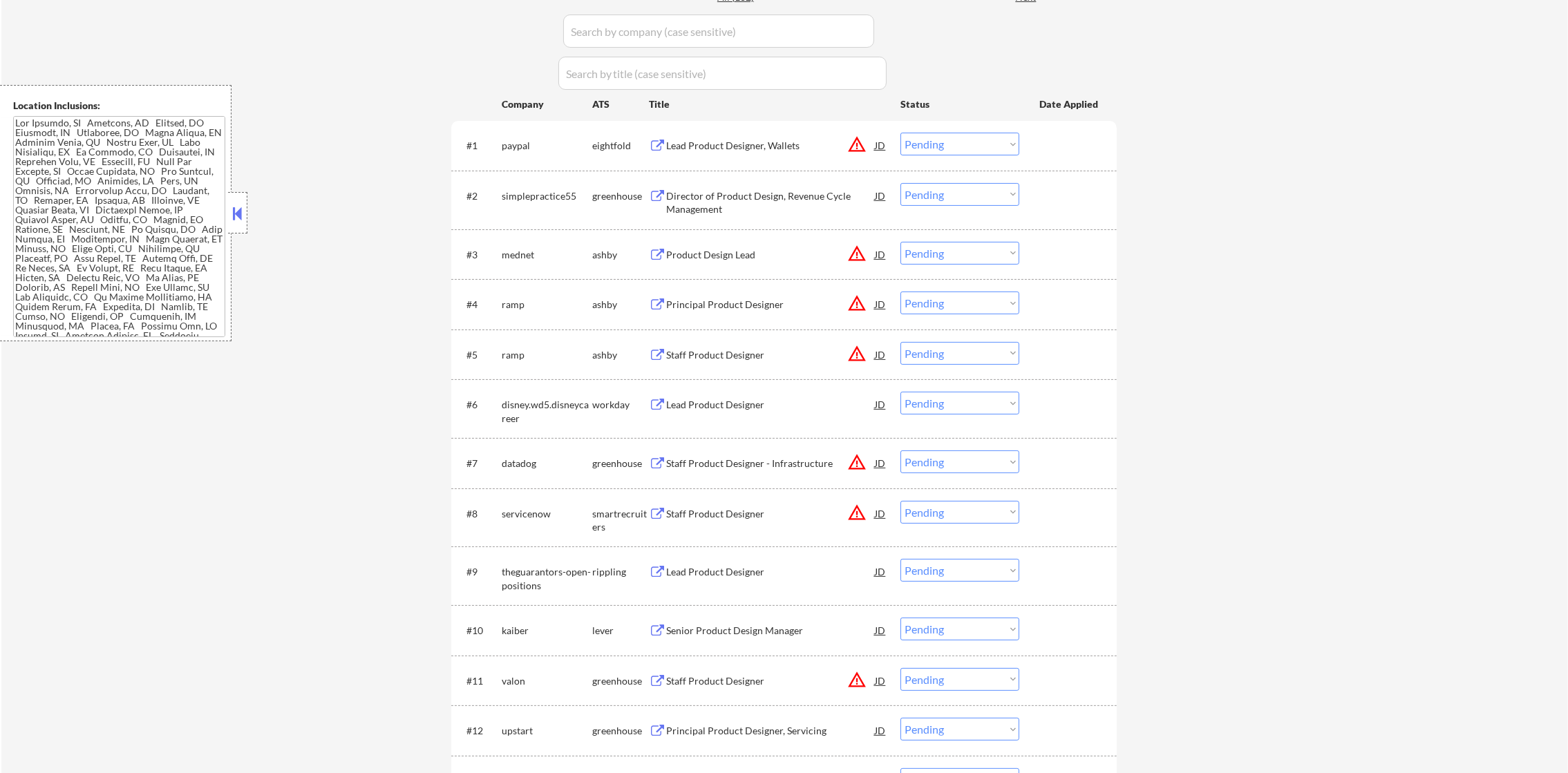
scroll to position [483, 0]
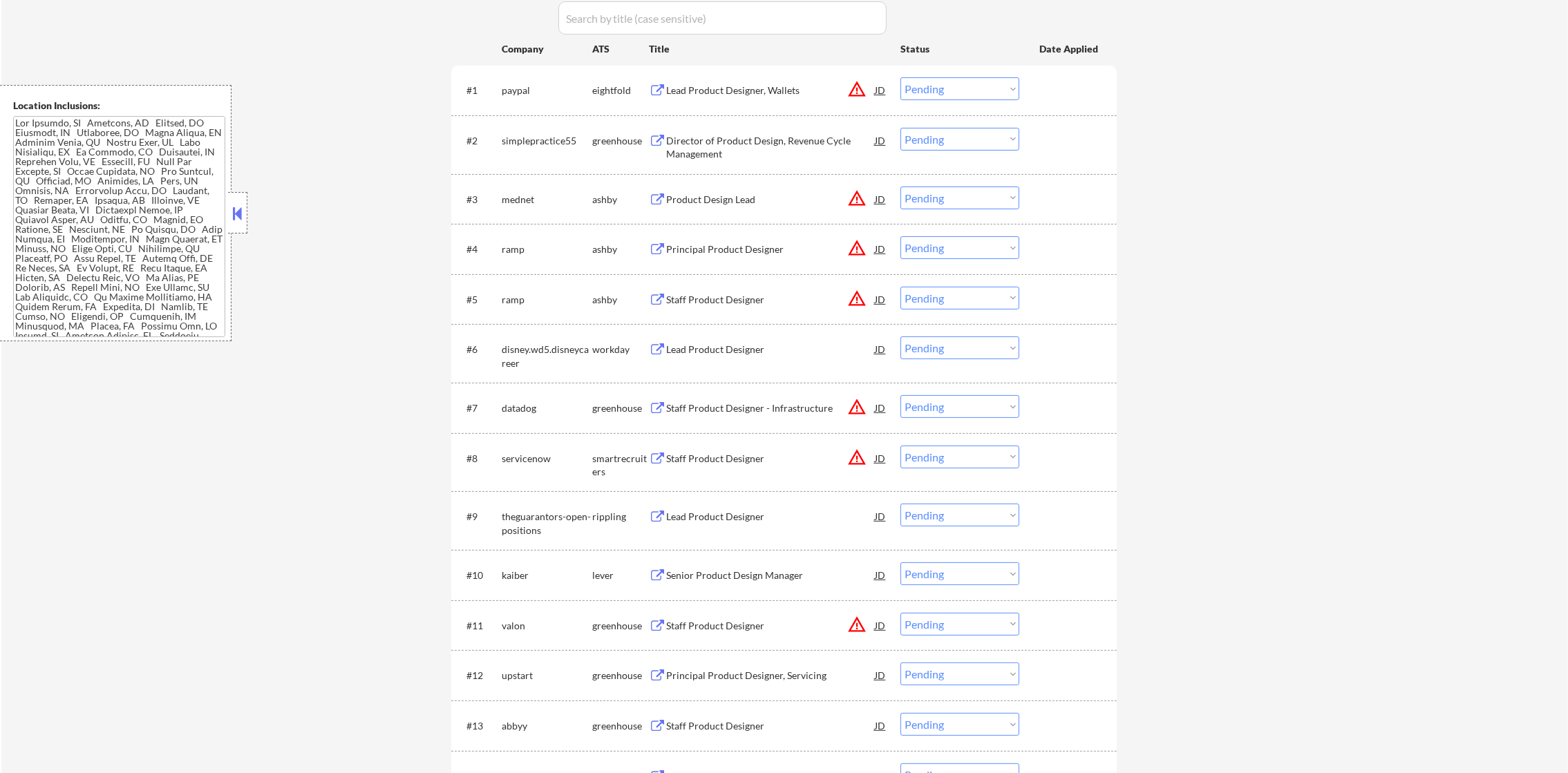
click at [787, 144] on div "Director of Product Design, Revenue Cycle Management" at bounding box center [770, 148] width 209 height 27
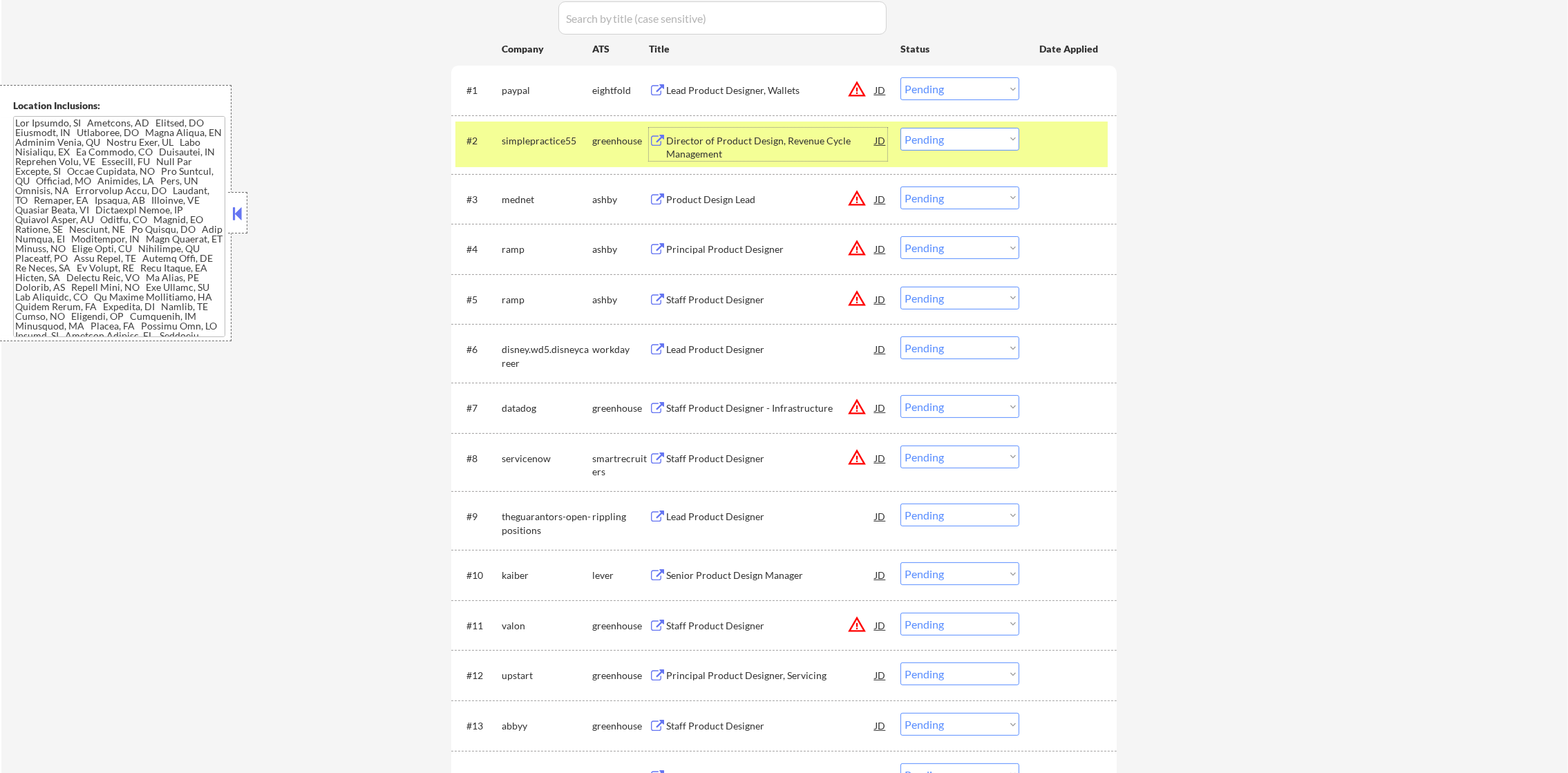
click at [988, 129] on select "Choose an option... Pending Applied Excluded (Questions) Excluded (Expired) Exc…" at bounding box center [960, 139] width 119 height 23
click at [901, 127] on select "Choose an option... Pending Applied Excluded (Questions) Excluded (Expired) Exc…" at bounding box center [960, 139] width 119 height 23
click at [534, 162] on div "#2 simplepractice55 greenhouse Director of Product Design, Revenue Cycle Manage…" at bounding box center [782, 144] width 653 height 46
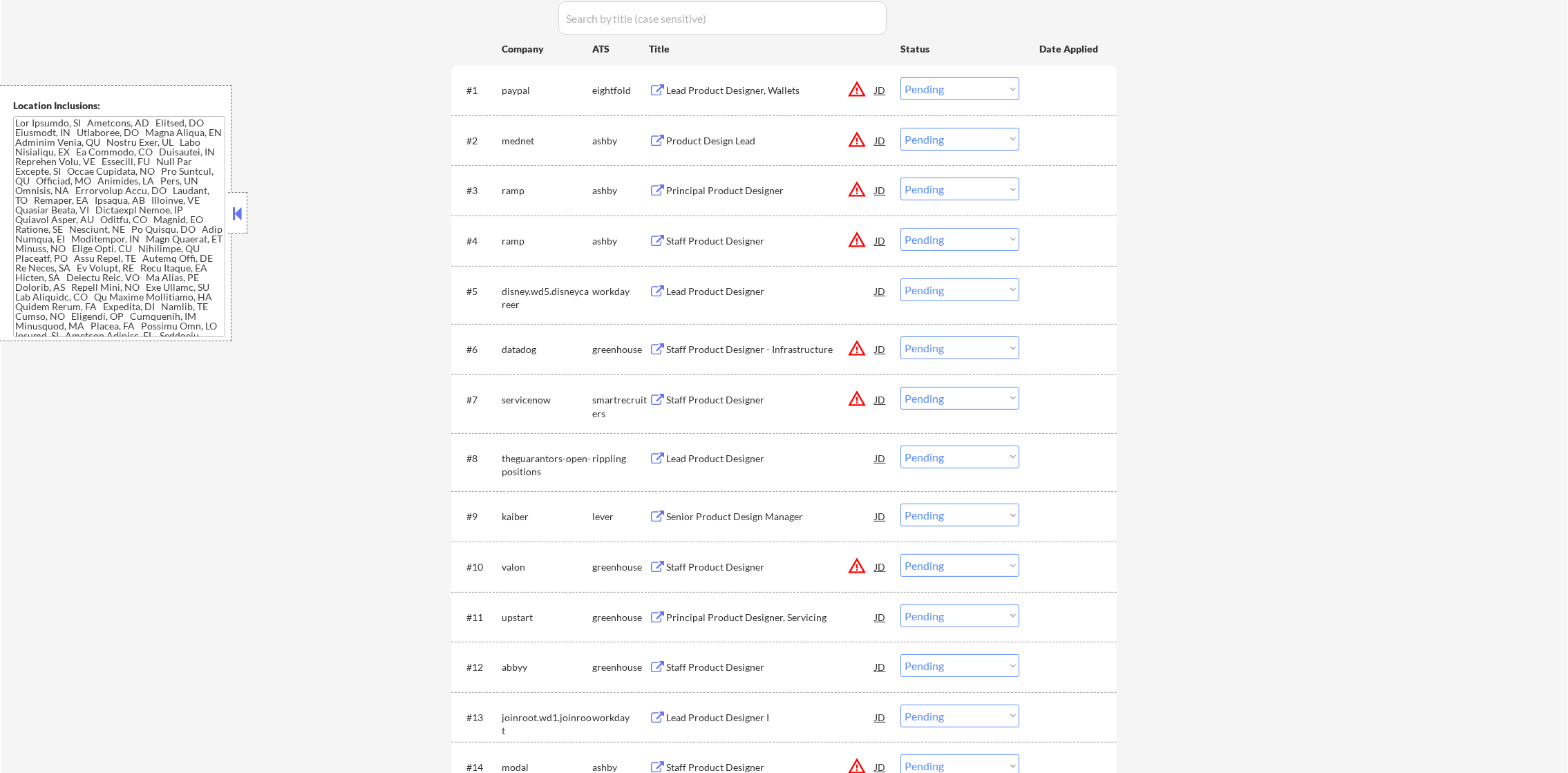
click at [768, 130] on div "Product Design Lead" at bounding box center [770, 140] width 209 height 25
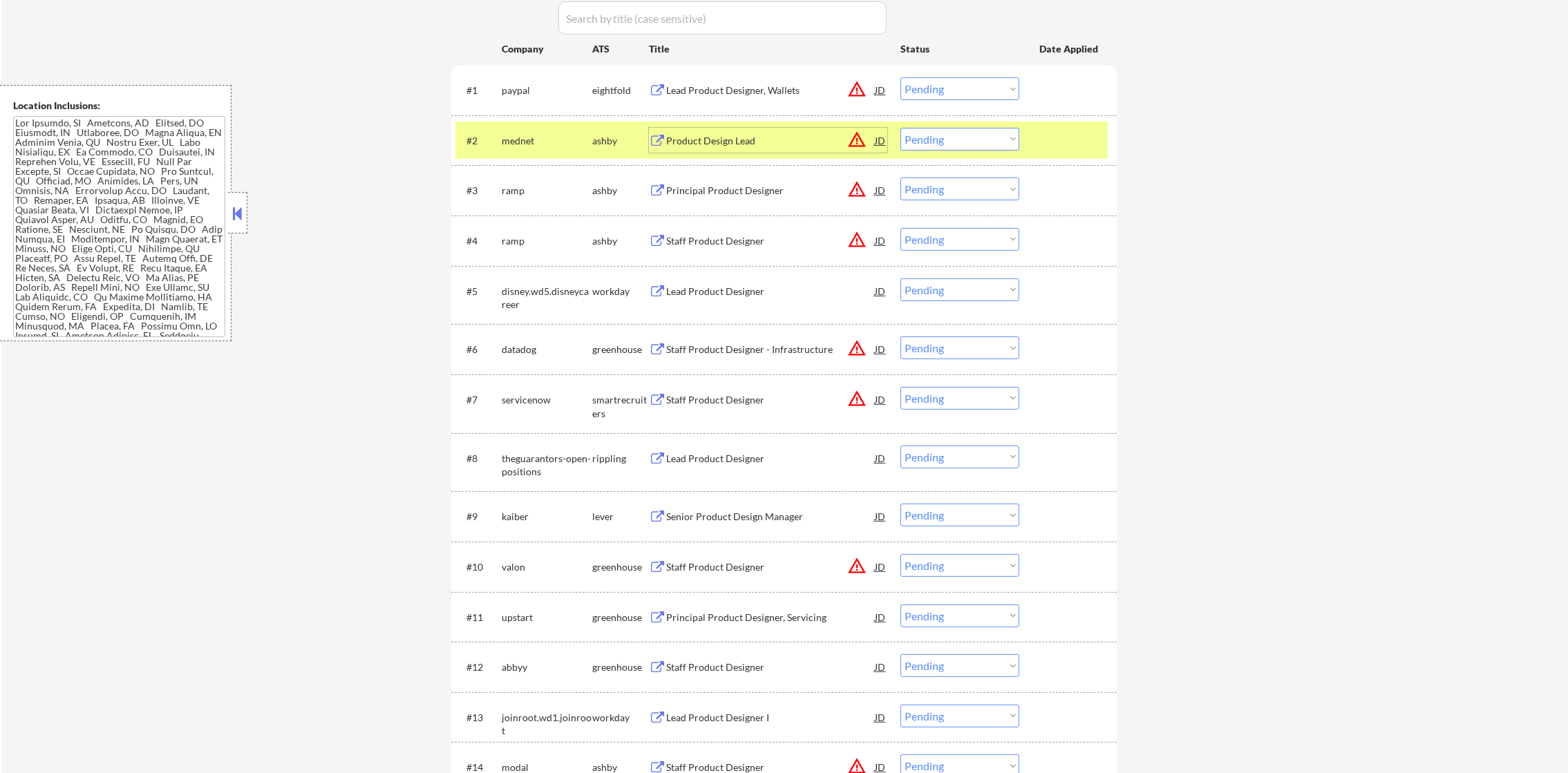
click at [942, 143] on select "Choose an option... Pending Applied Excluded (Questions) Excluded (Expired) Exc…" at bounding box center [960, 139] width 119 height 23
click at [901, 127] on select "Choose an option... Pending Applied Excluded (Questions) Excluded (Expired) Exc…" at bounding box center [960, 139] width 119 height 23
click at [548, 134] on div "mednet" at bounding box center [546, 141] width 90 height 14
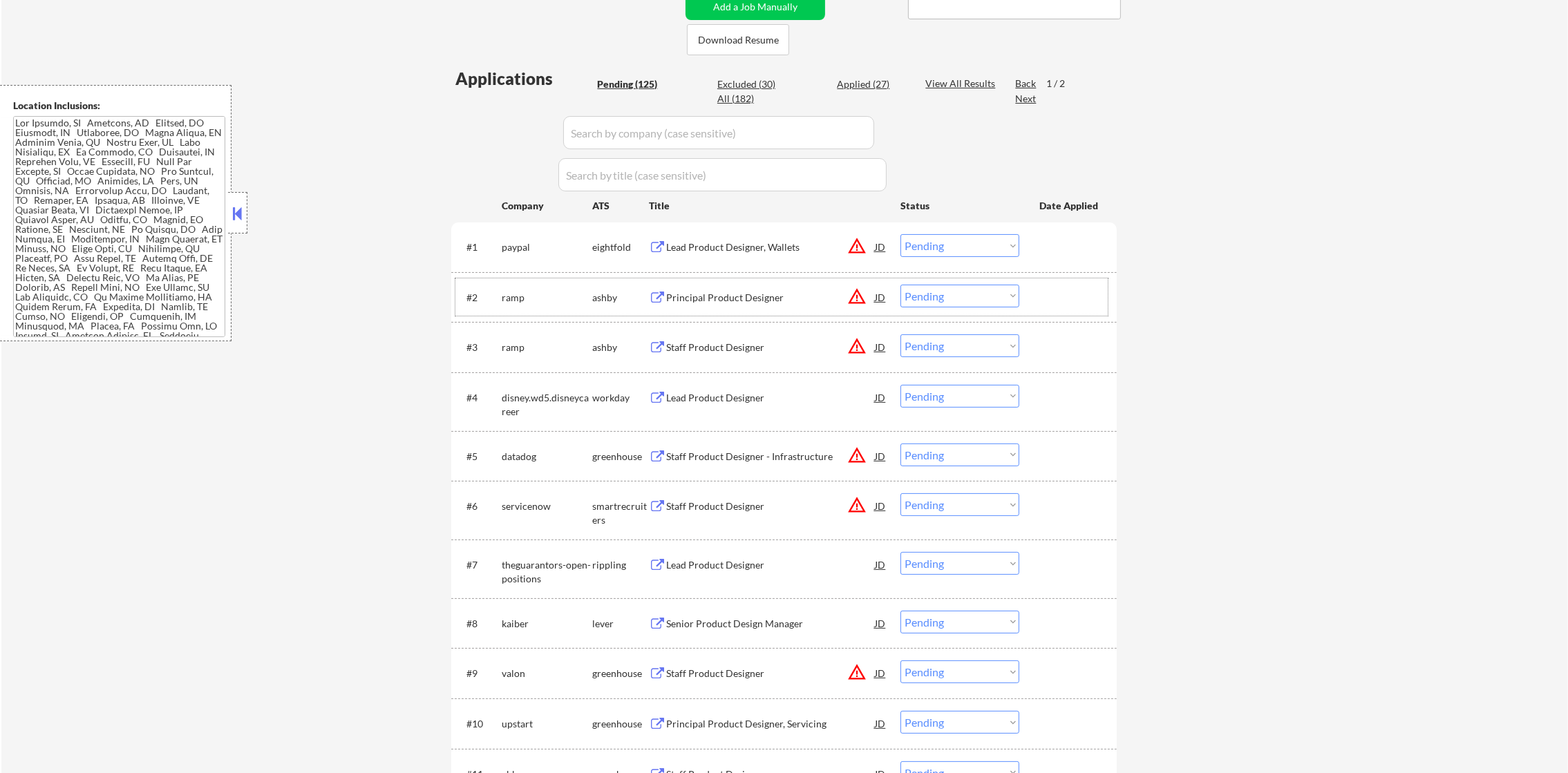
scroll to position [310, 0]
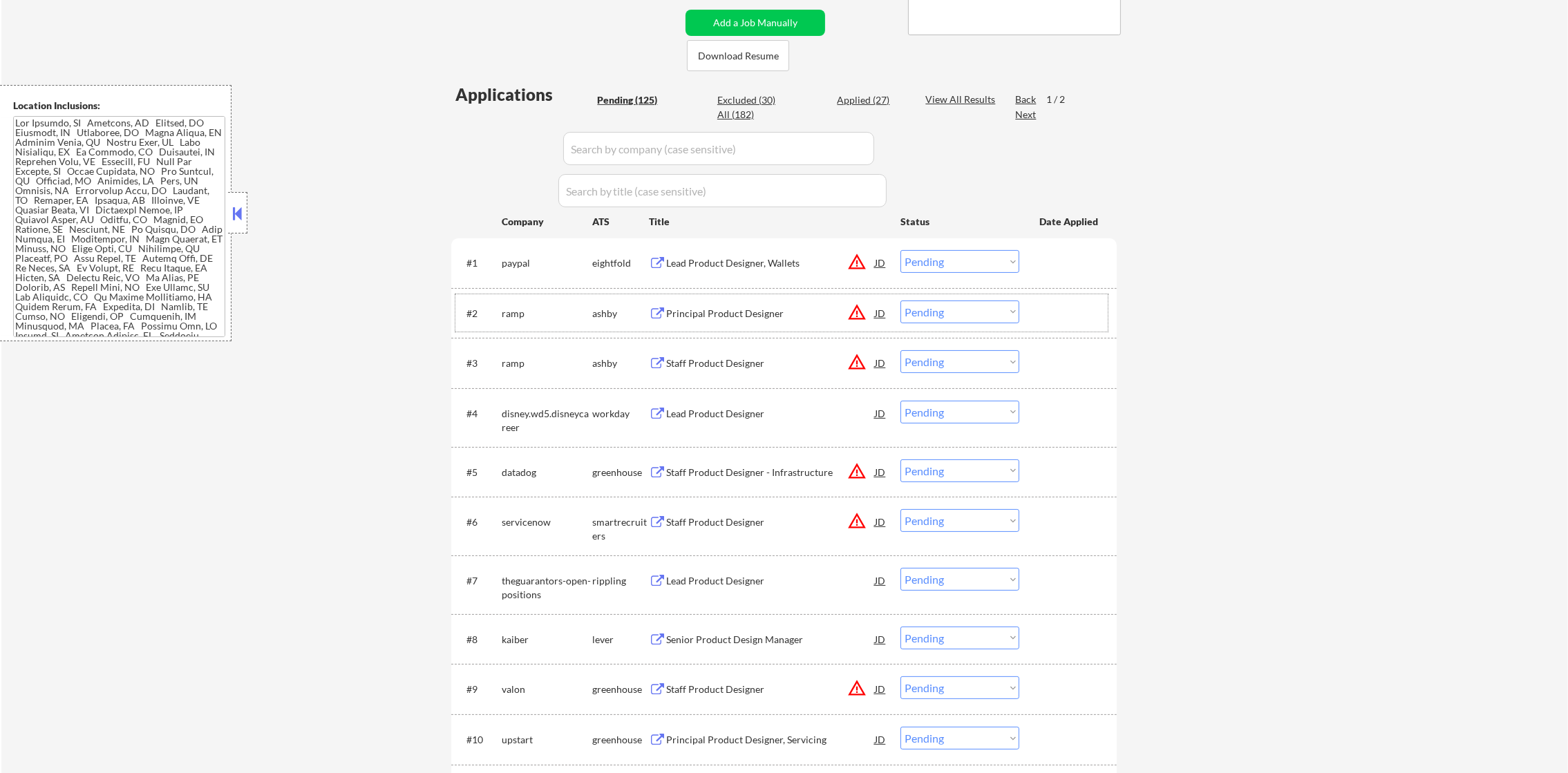
click at [856, 312] on button "warning_amber" at bounding box center [856, 312] width 19 height 19
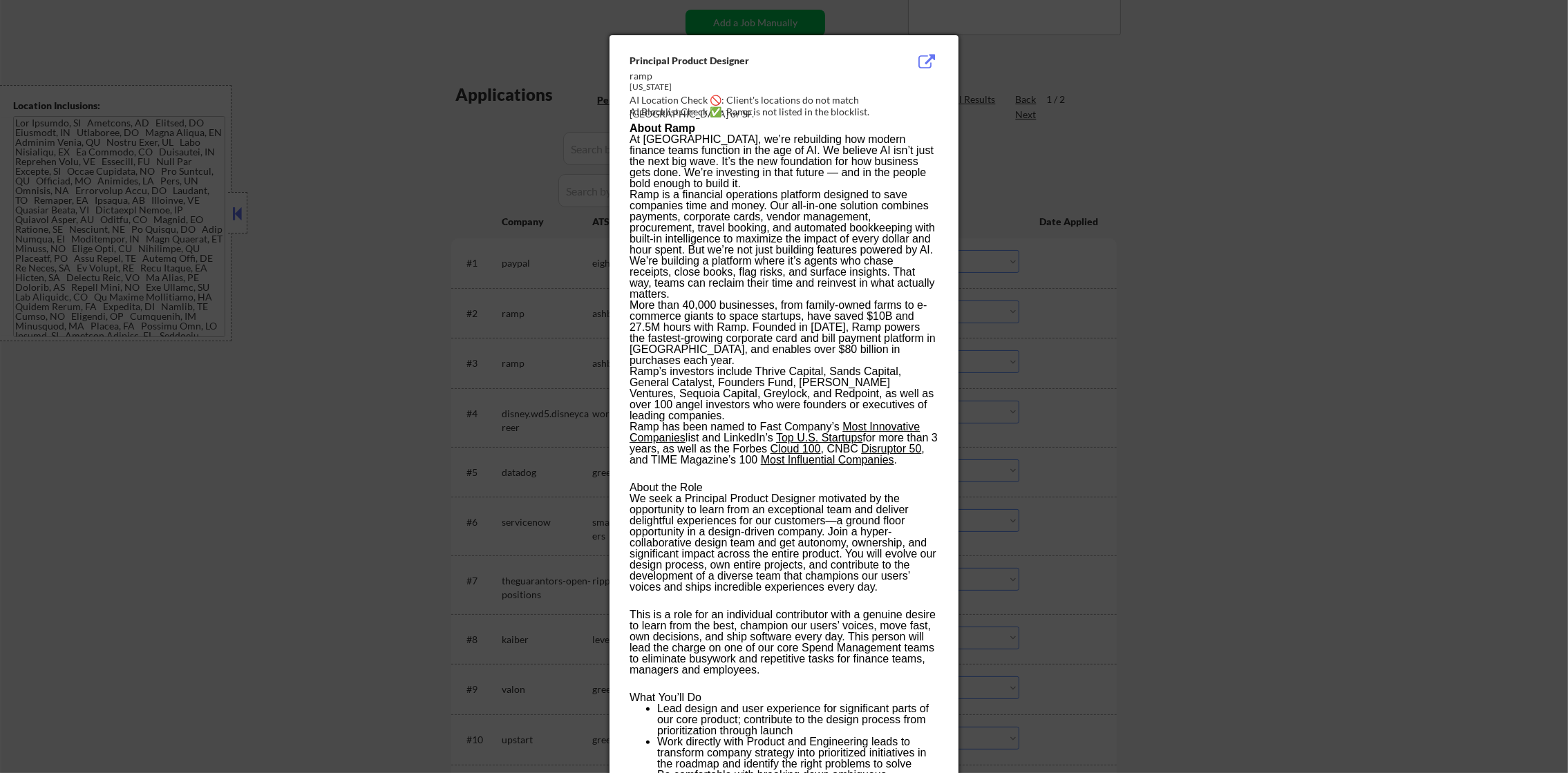
click at [1119, 296] on div at bounding box center [784, 386] width 1568 height 773
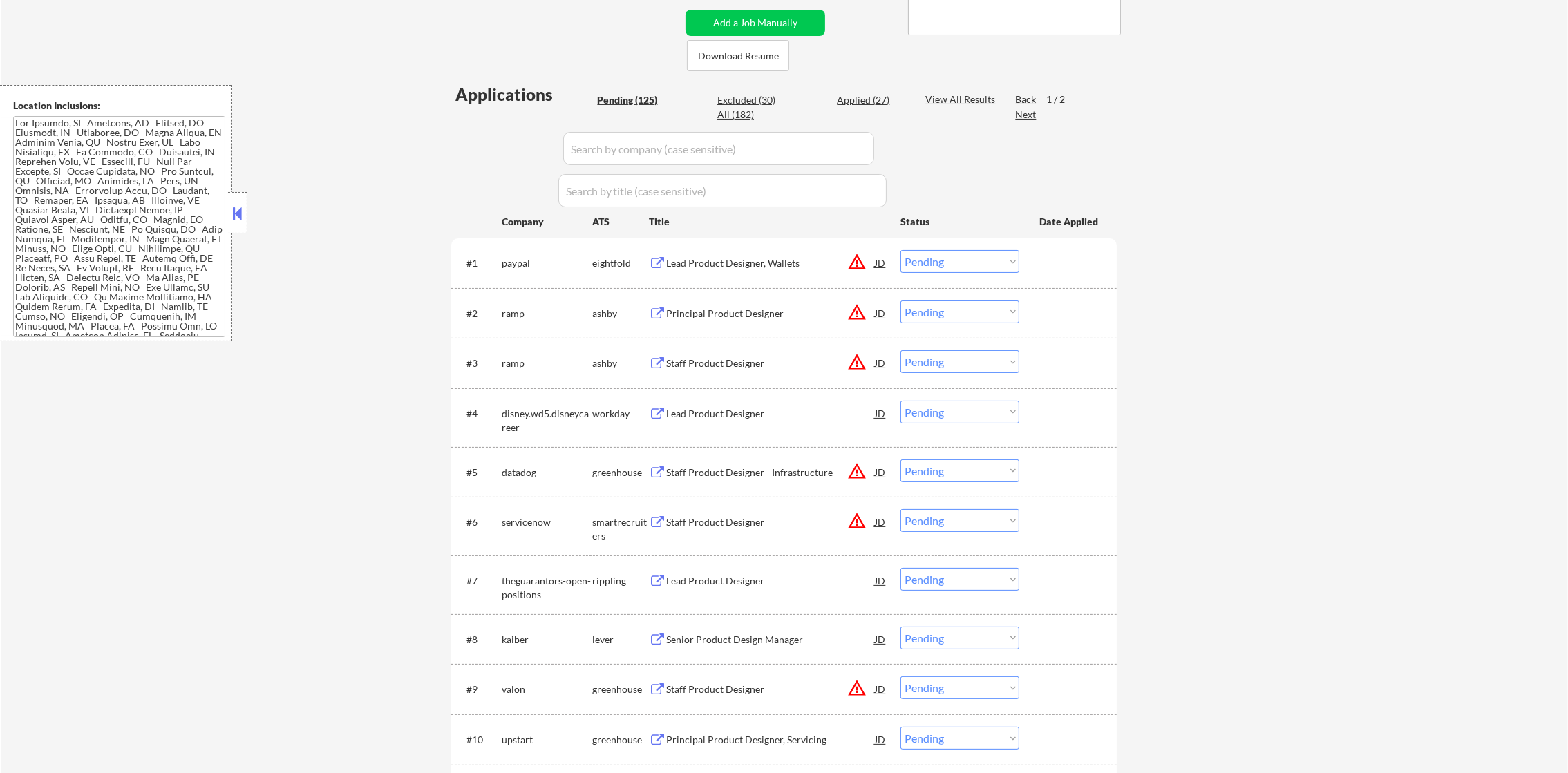
click at [754, 306] on div "Principal Product Designer" at bounding box center [770, 313] width 209 height 14
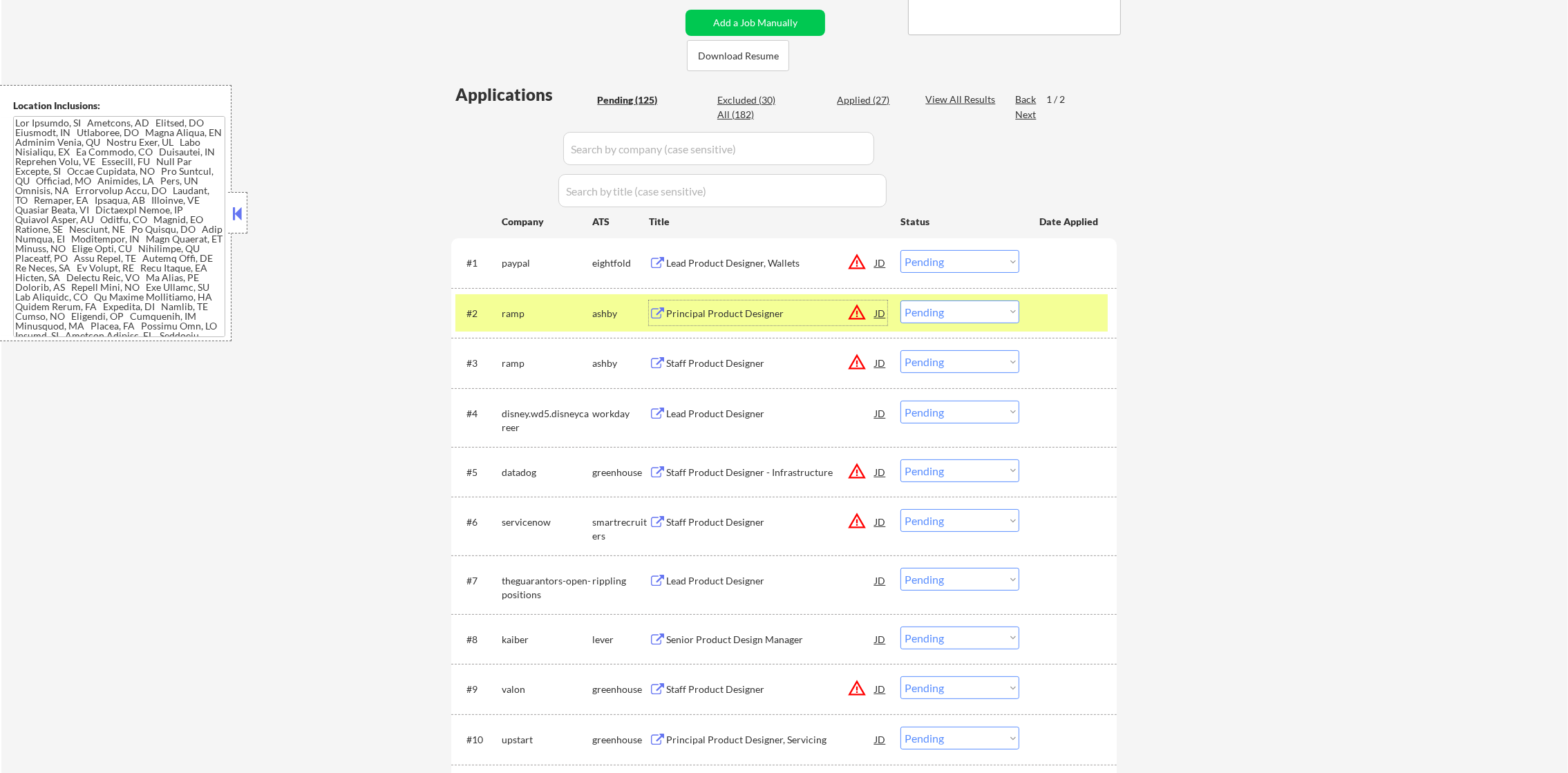
click at [927, 306] on select "Choose an option... Pending Applied Excluded (Questions) Excluded (Expired) Exc…" at bounding box center [960, 312] width 119 height 23
click at [901, 300] on select "Choose an option... Pending Applied Excluded (Questions) Excluded (Expired) Exc…" at bounding box center [960, 312] width 119 height 23
click at [526, 319] on div "ramp" at bounding box center [546, 313] width 90 height 14
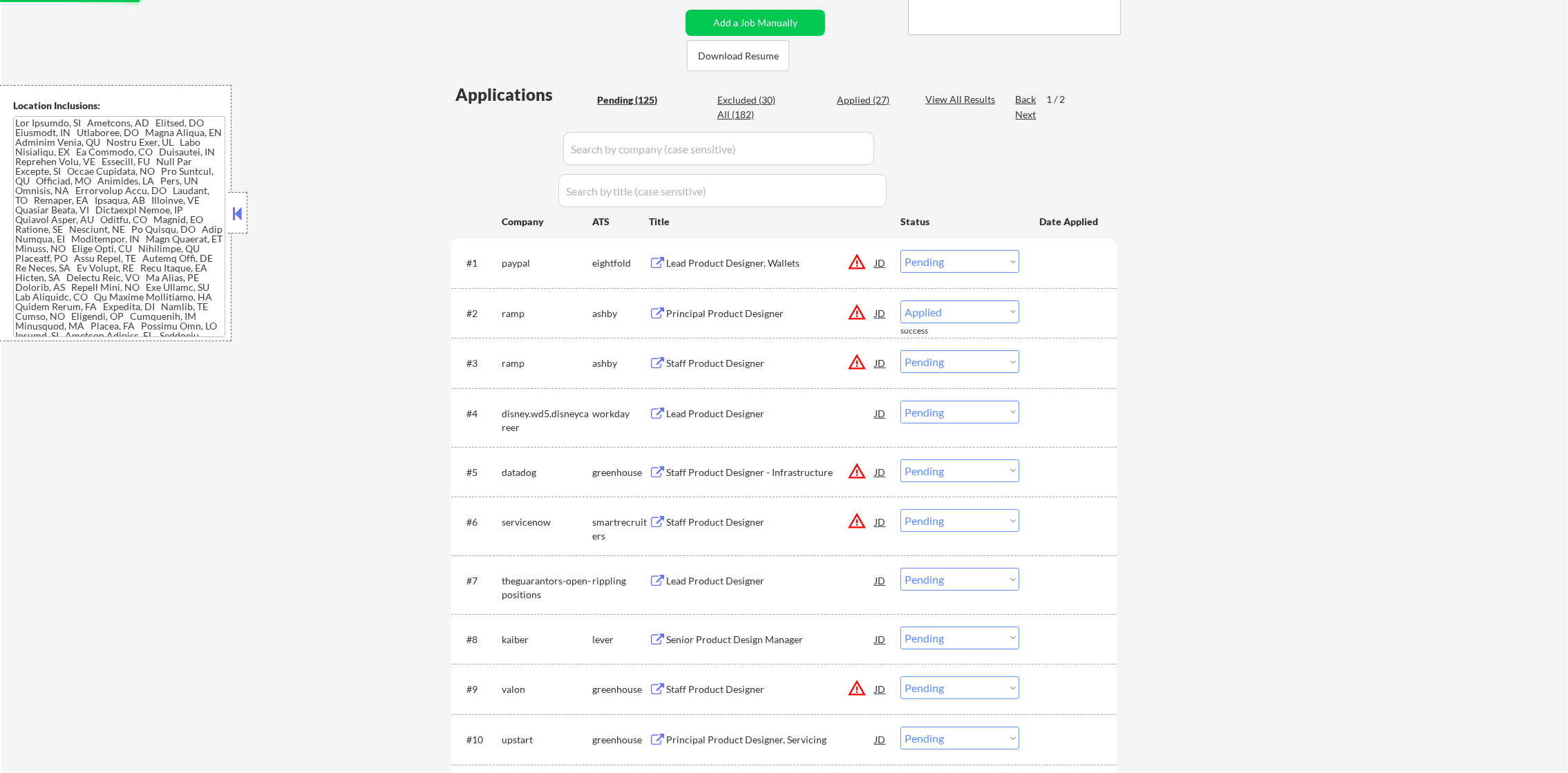
select select ""pending""
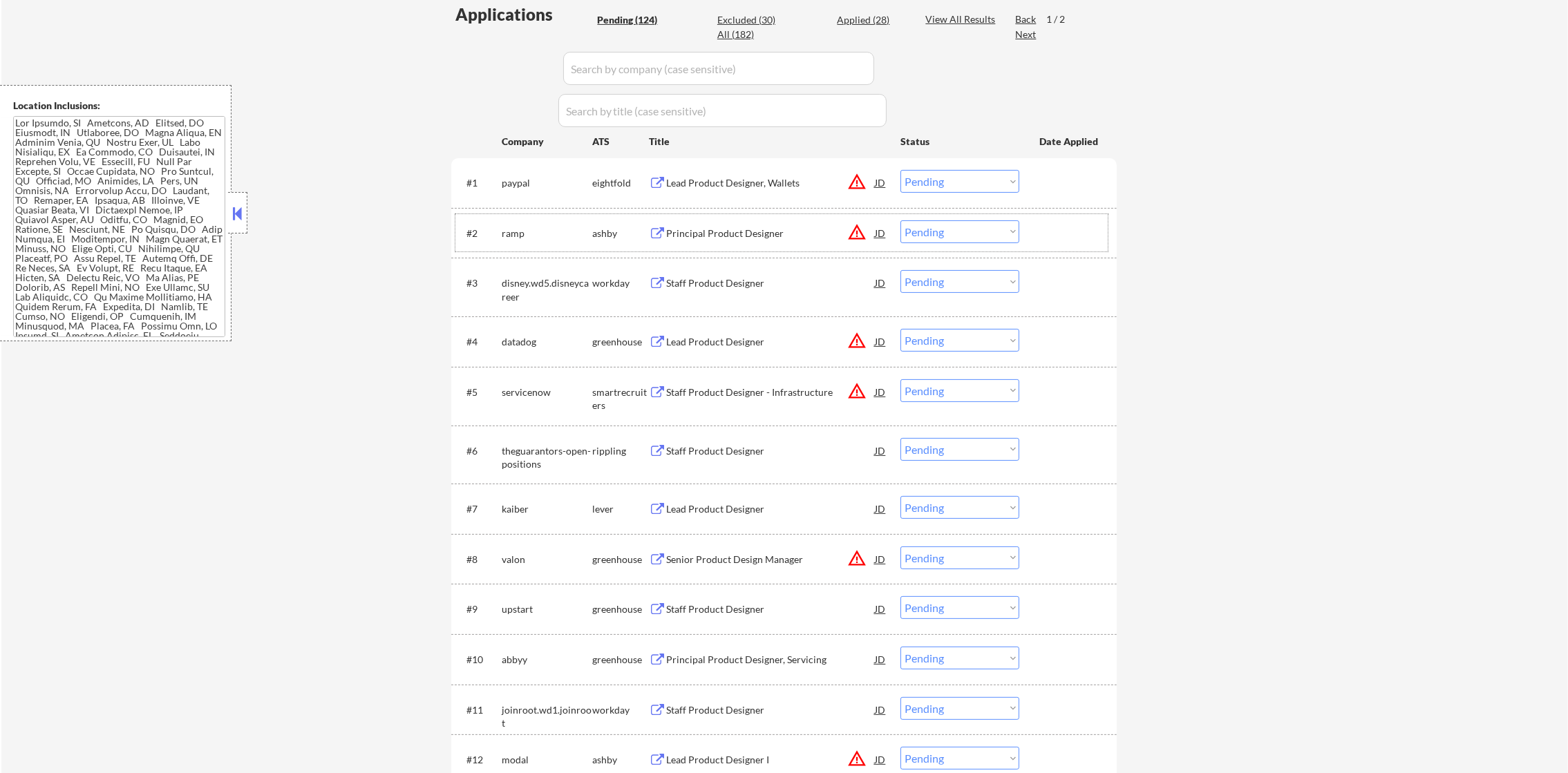
scroll to position [414, 0]
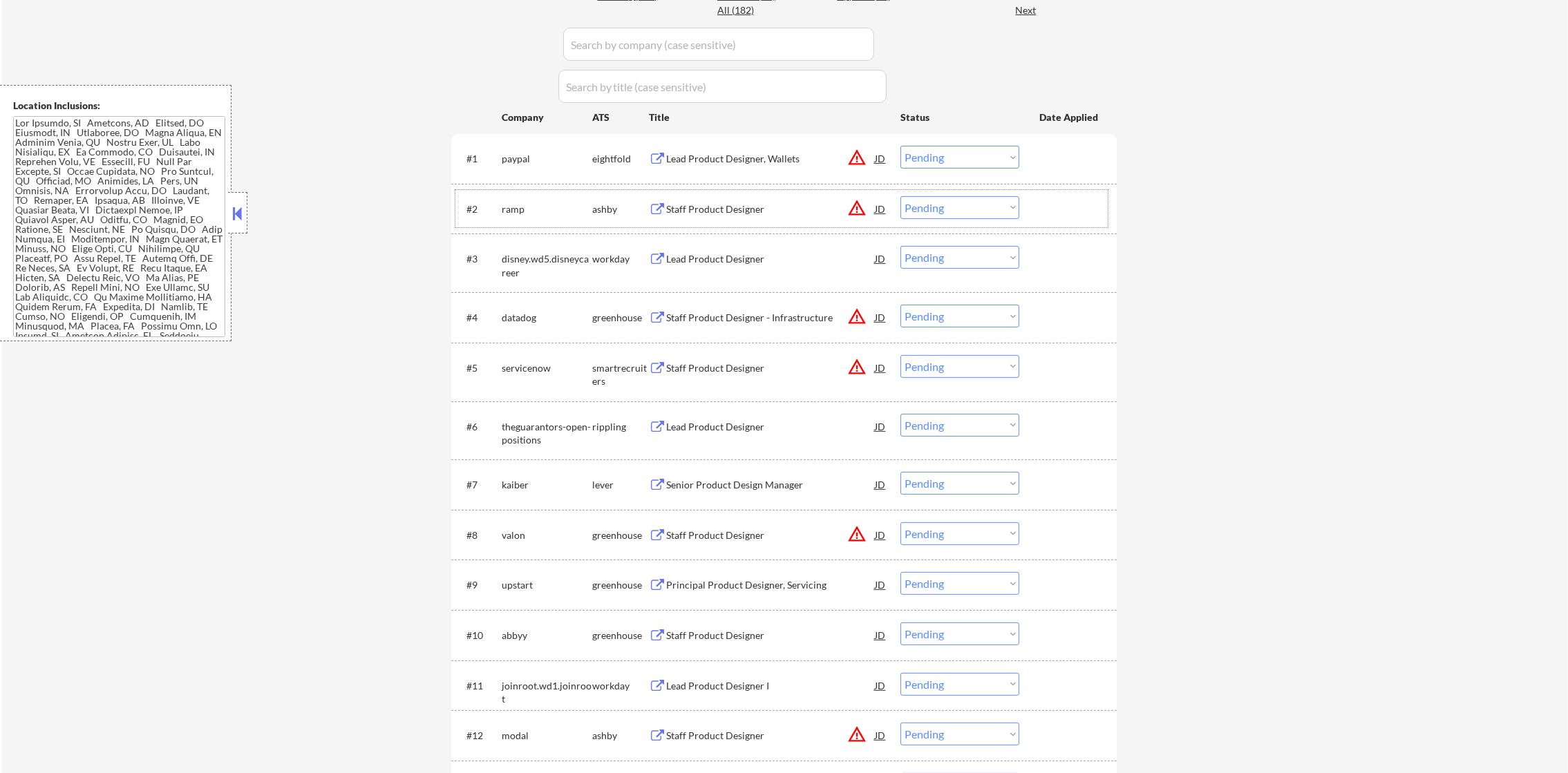
click at [856, 207] on button "warning_amber" at bounding box center [856, 207] width 19 height 19
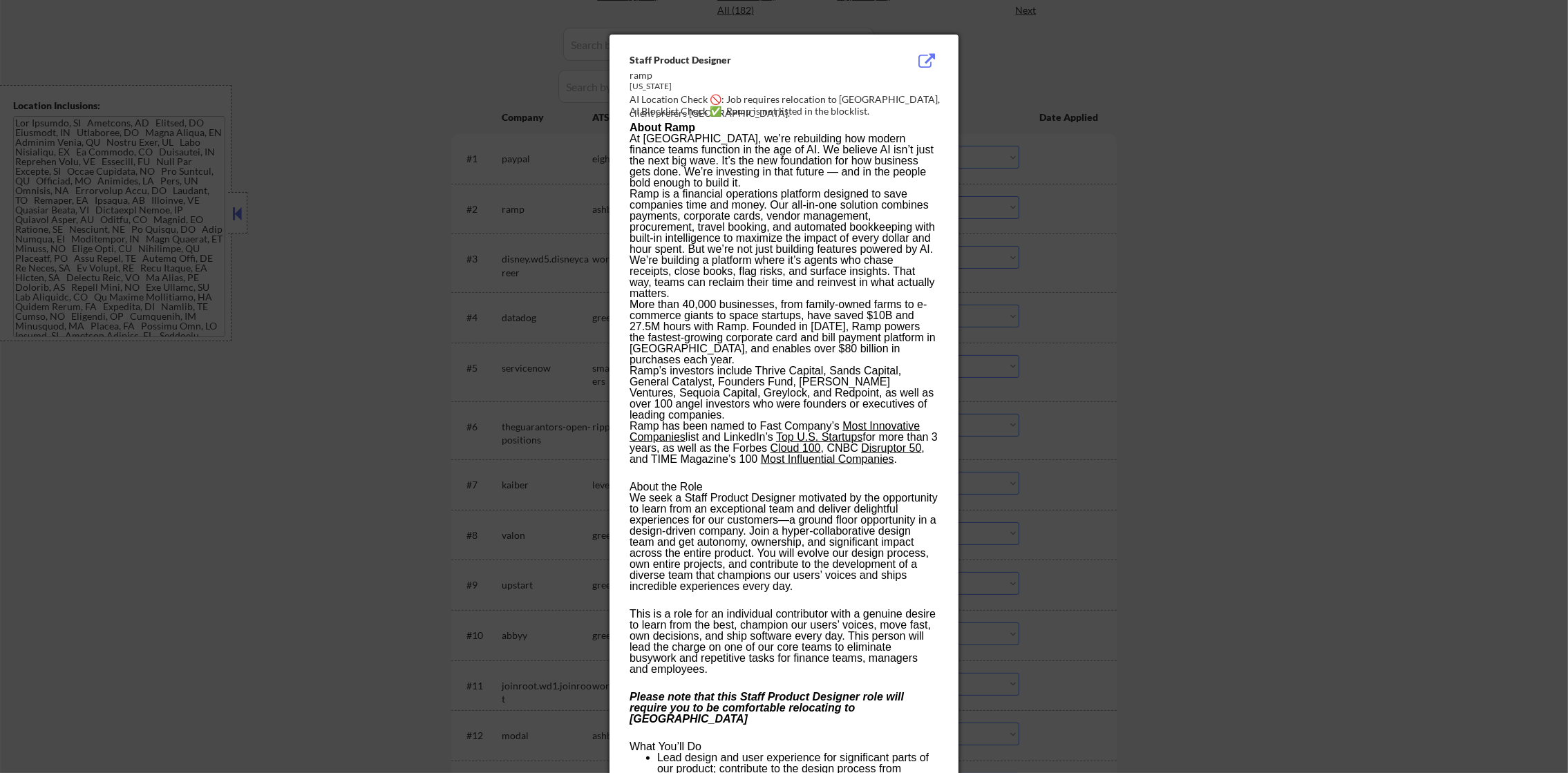
click at [1118, 228] on div at bounding box center [784, 386] width 1568 height 773
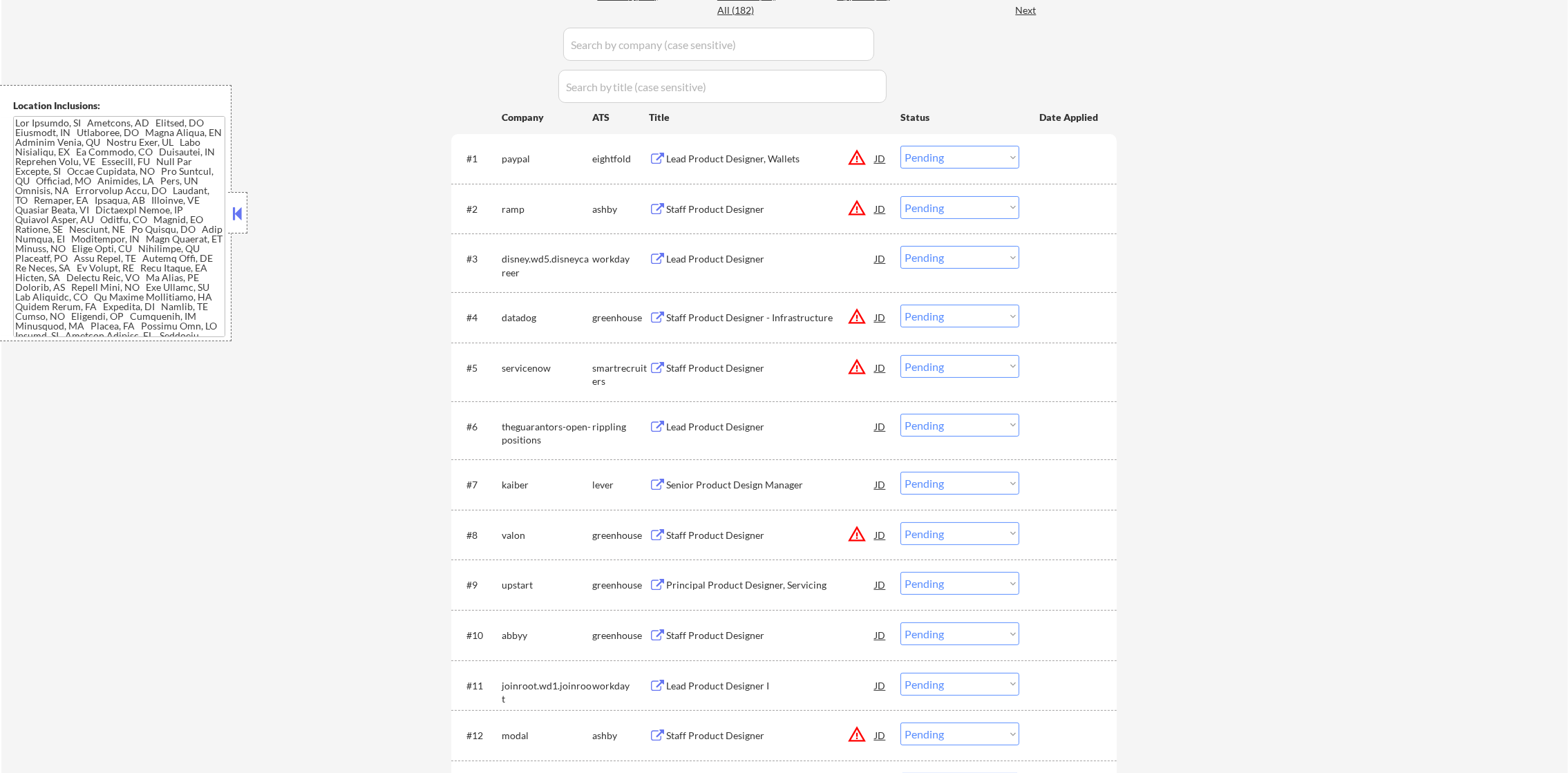
click at [756, 203] on div "Staff Product Designer" at bounding box center [770, 209] width 209 height 14
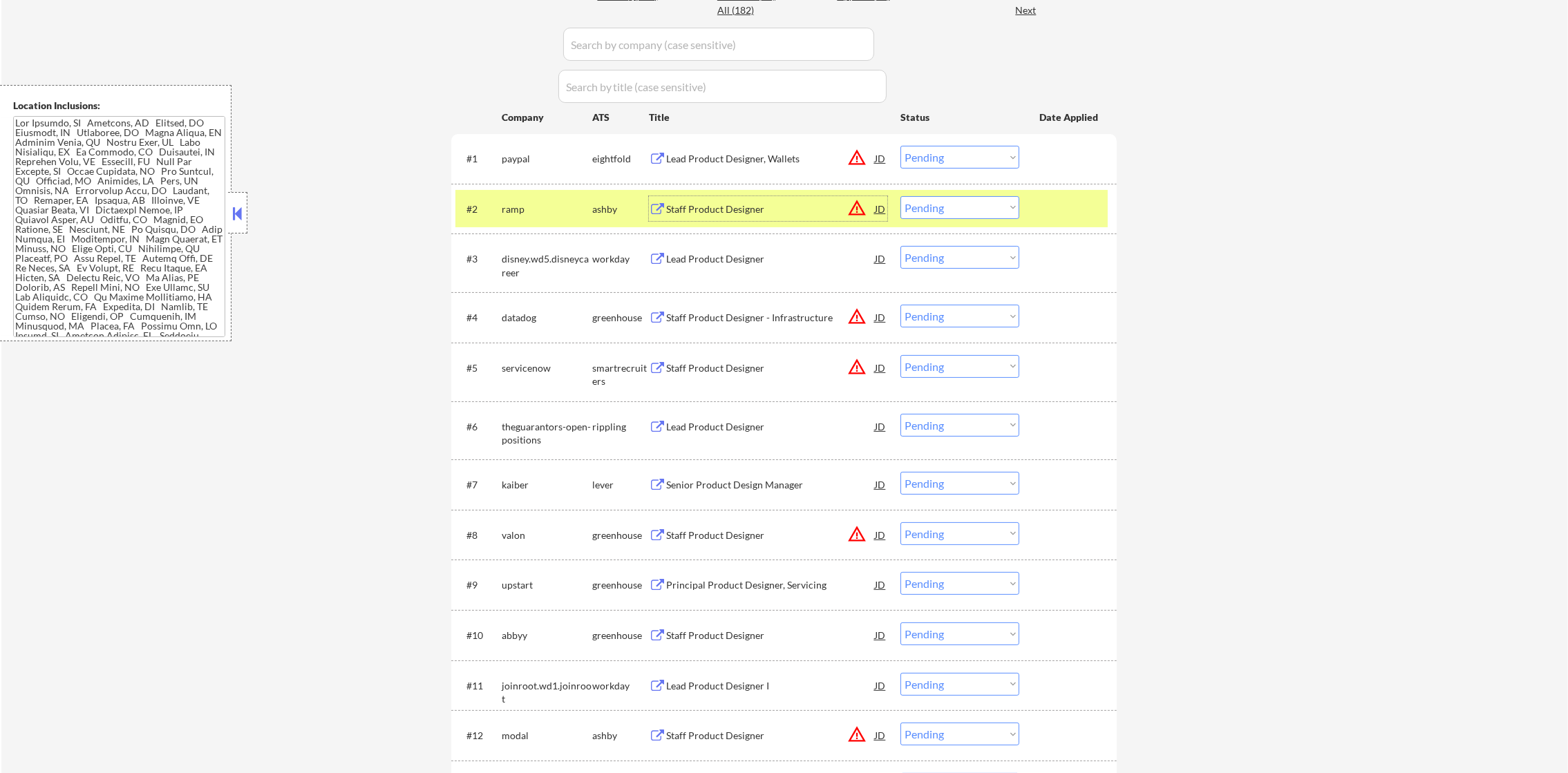
click at [526, 211] on div "ramp" at bounding box center [546, 209] width 90 height 14
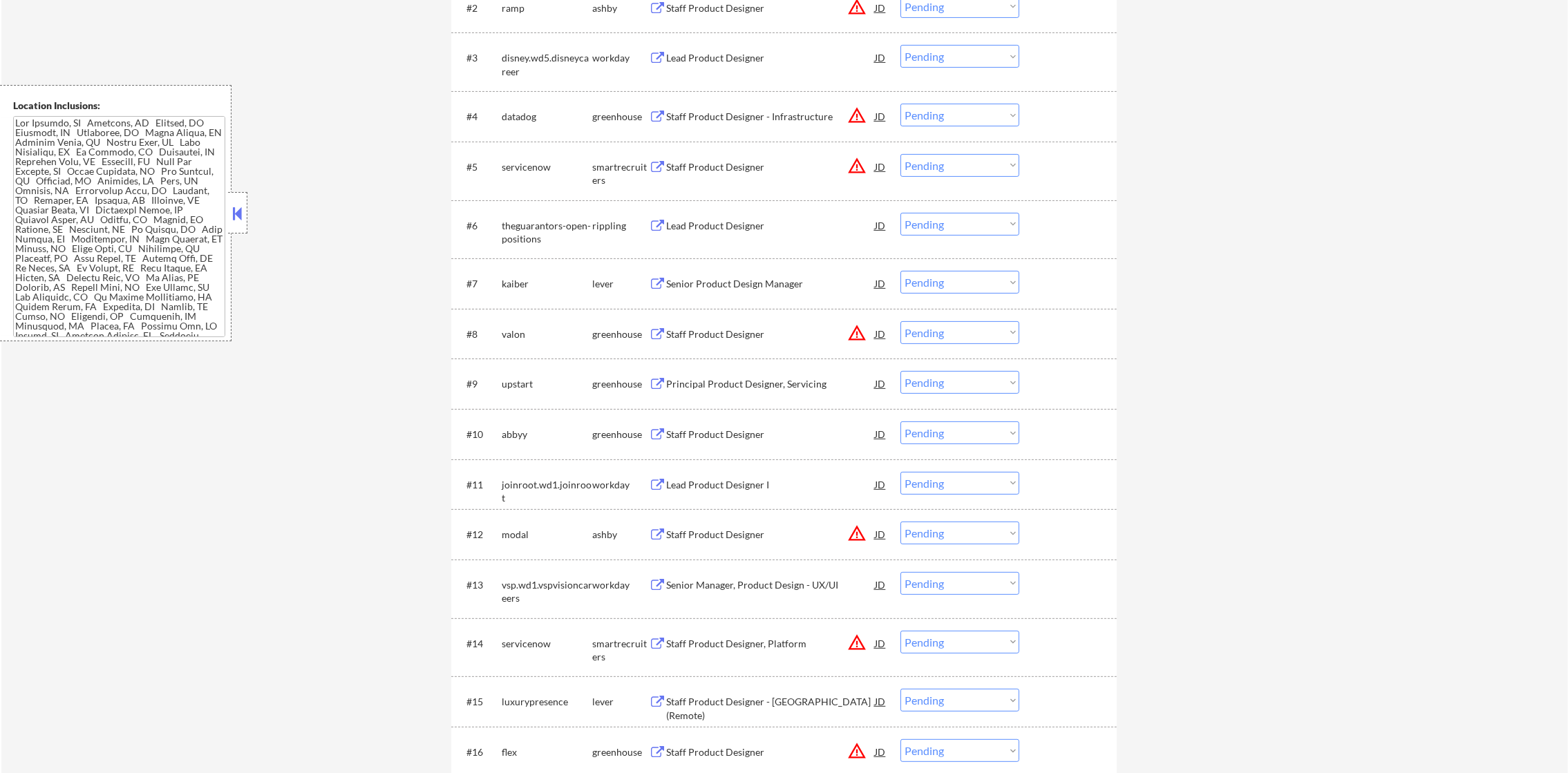
scroll to position [690, 0]
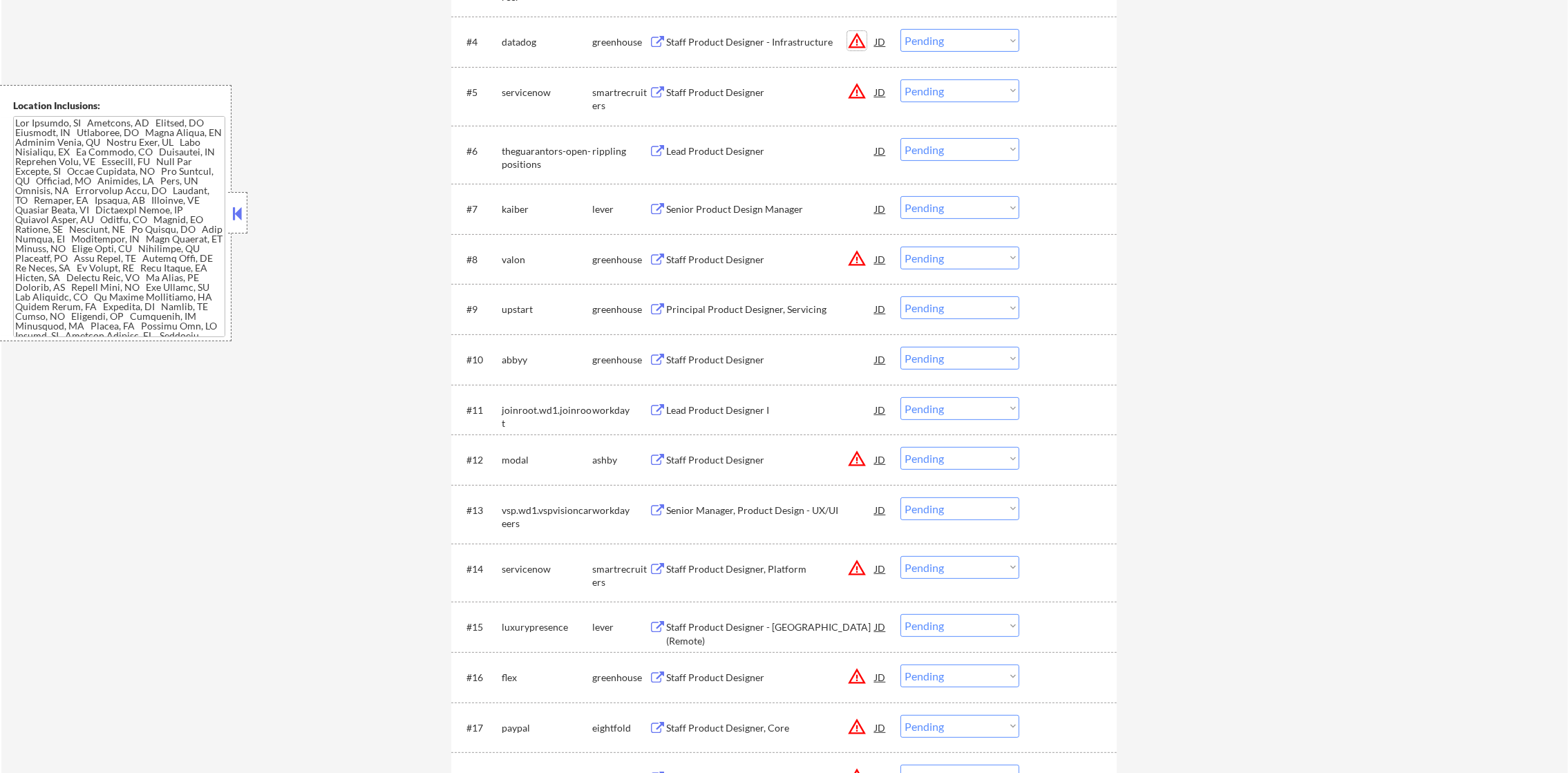
click at [855, 38] on button "warning_amber" at bounding box center [856, 40] width 19 height 19
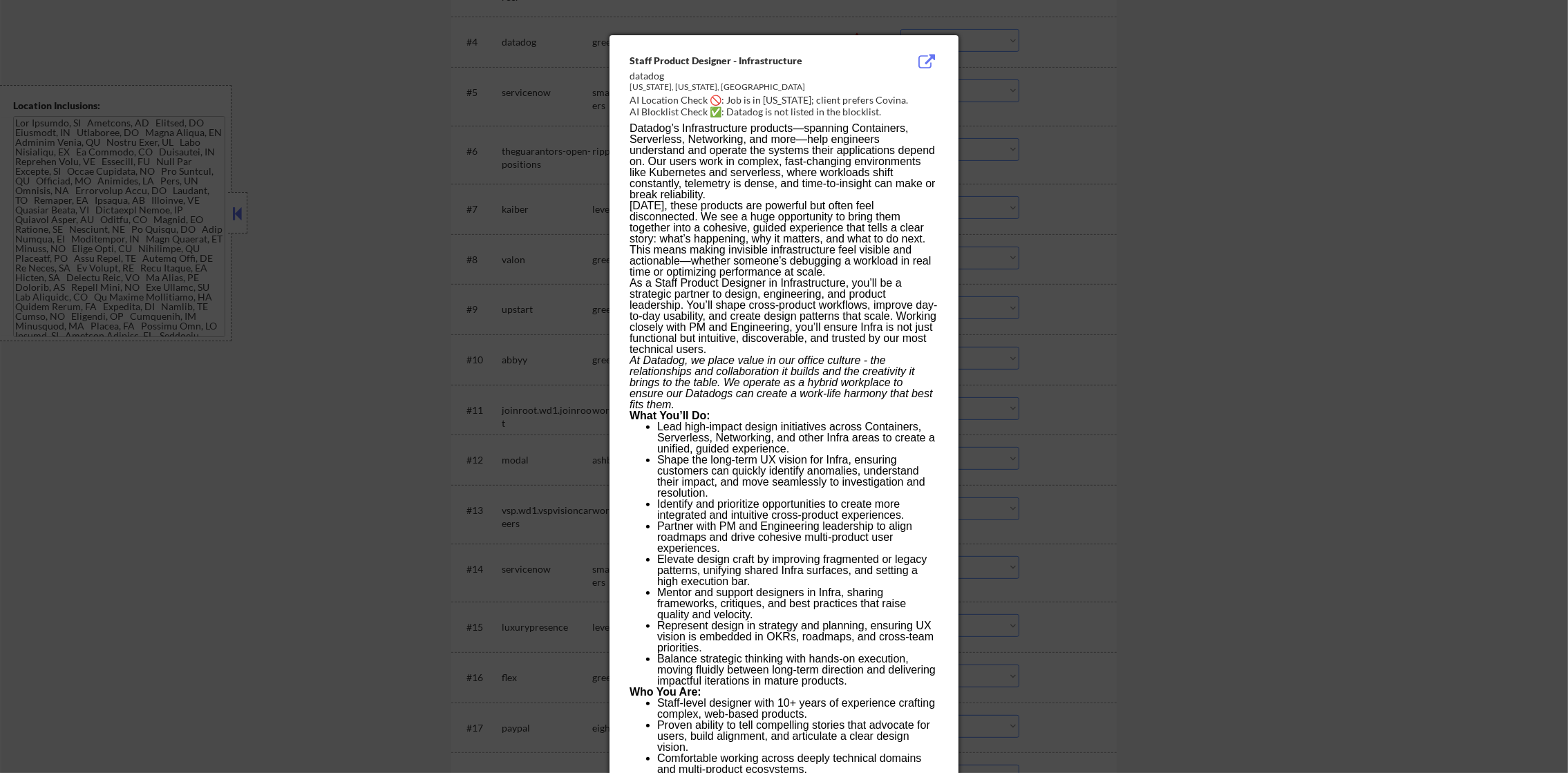
click at [1028, 72] on div at bounding box center [784, 386] width 1568 height 773
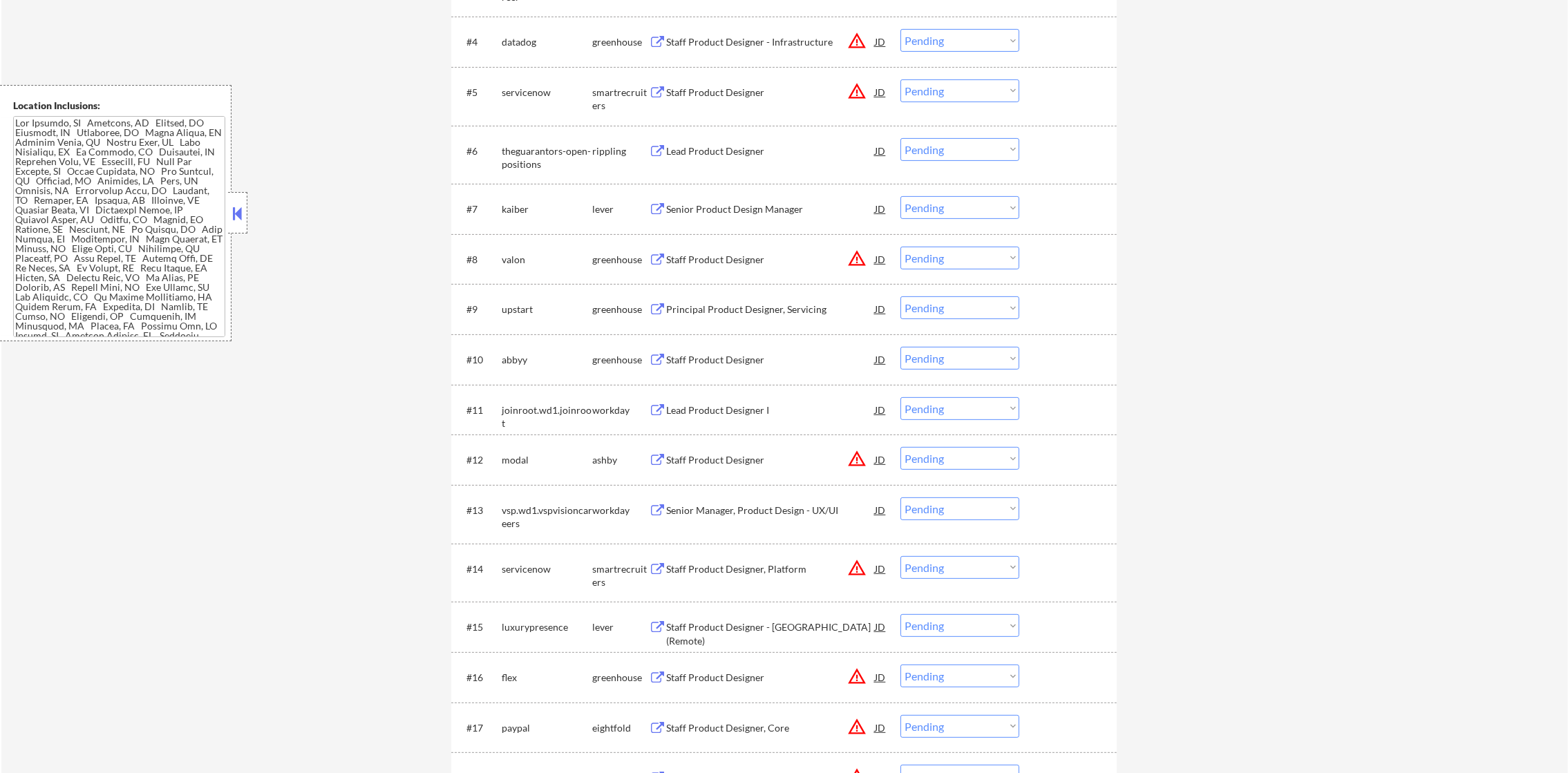
click at [762, 42] on div "Staff Product Designer - Infrastructure" at bounding box center [770, 42] width 209 height 14
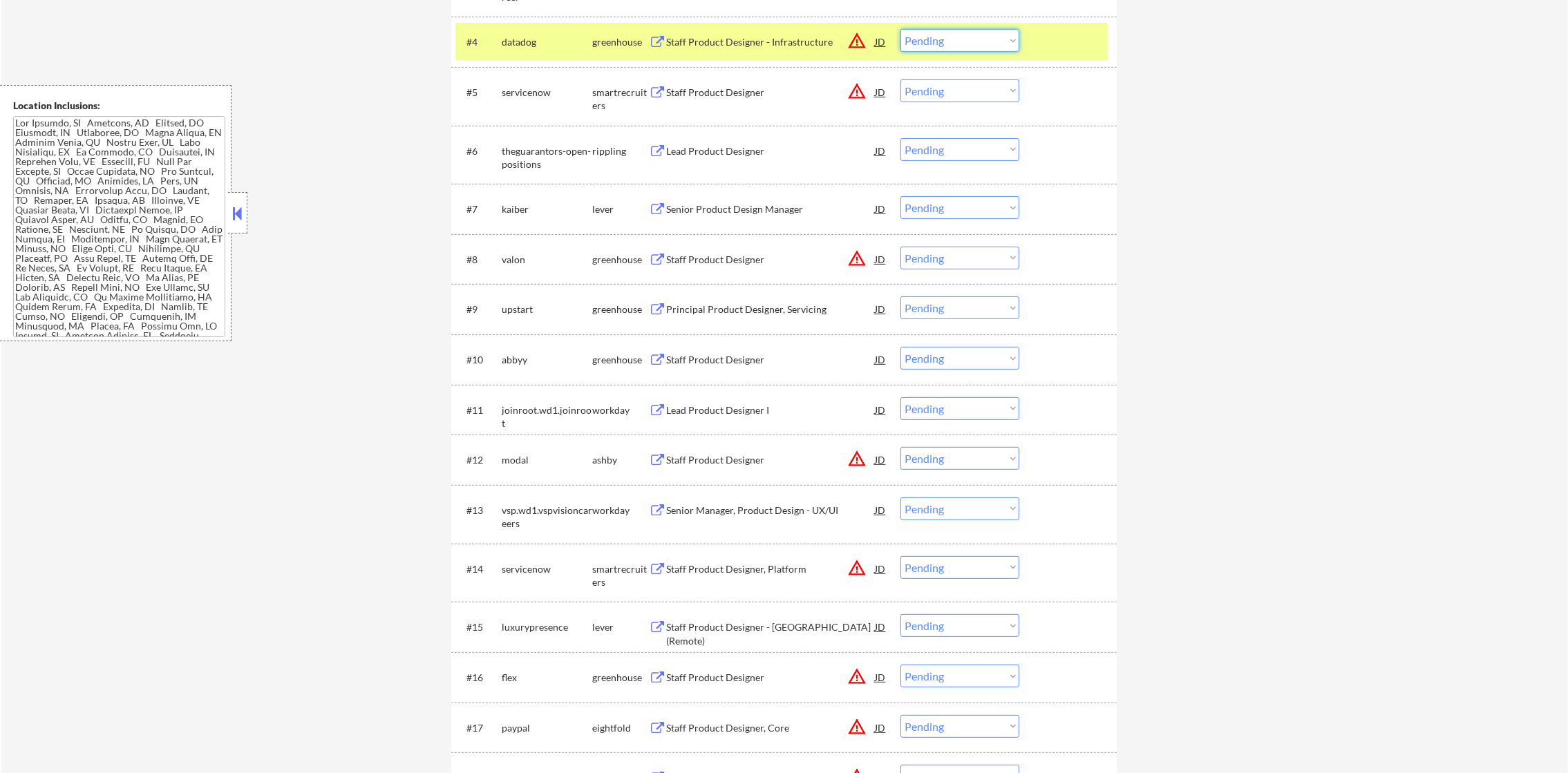
click at [946, 36] on select "Choose an option... Pending Applied Excluded (Questions) Excluded (Expired) Exc…" at bounding box center [960, 40] width 119 height 23
click at [901, 29] on select "Choose an option... Pending Applied Excluded (Questions) Excluded (Expired) Exc…" at bounding box center [960, 40] width 119 height 23
select select ""pending""
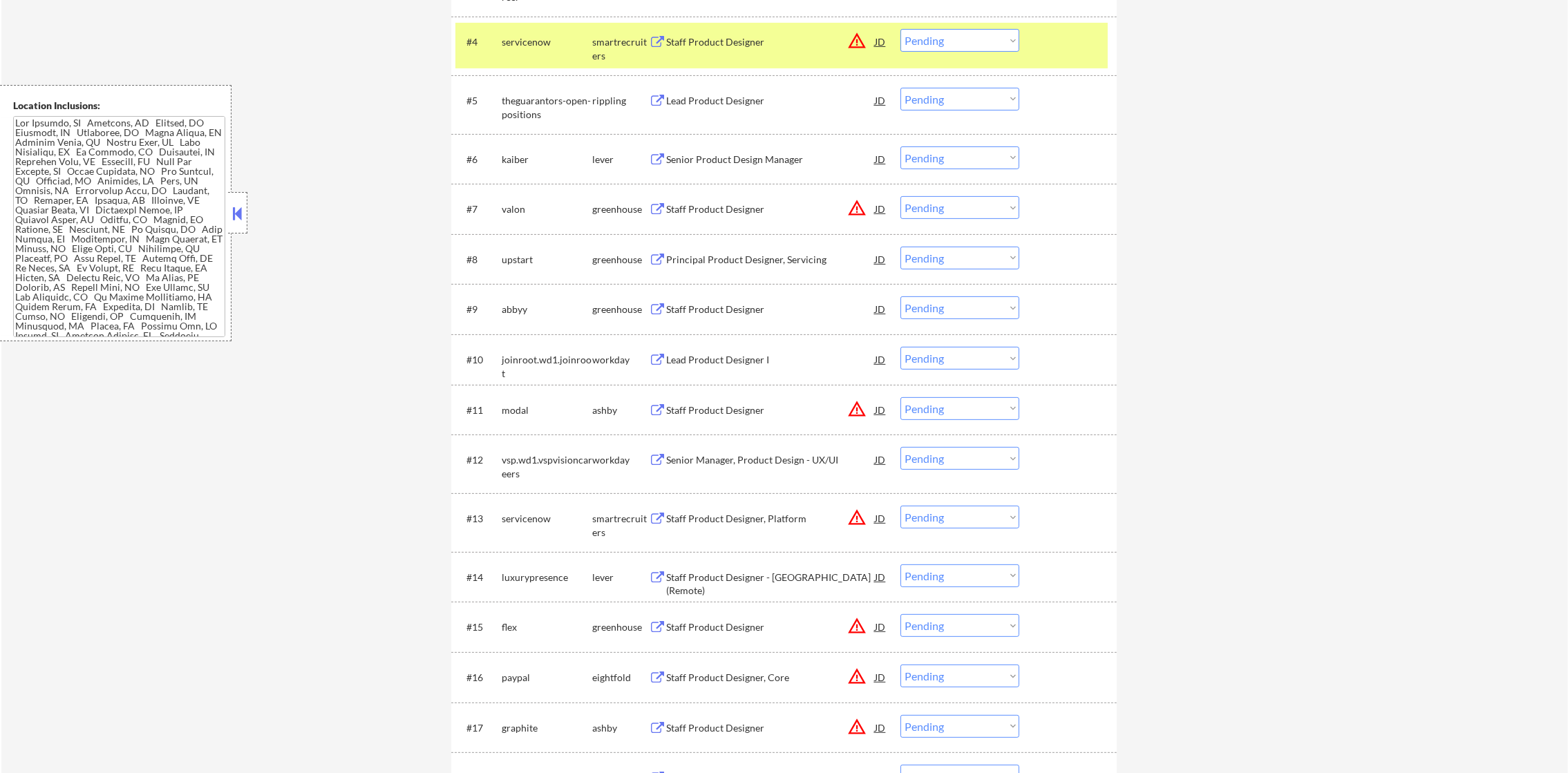
click at [554, 36] on div "servicenow" at bounding box center [546, 42] width 90 height 14
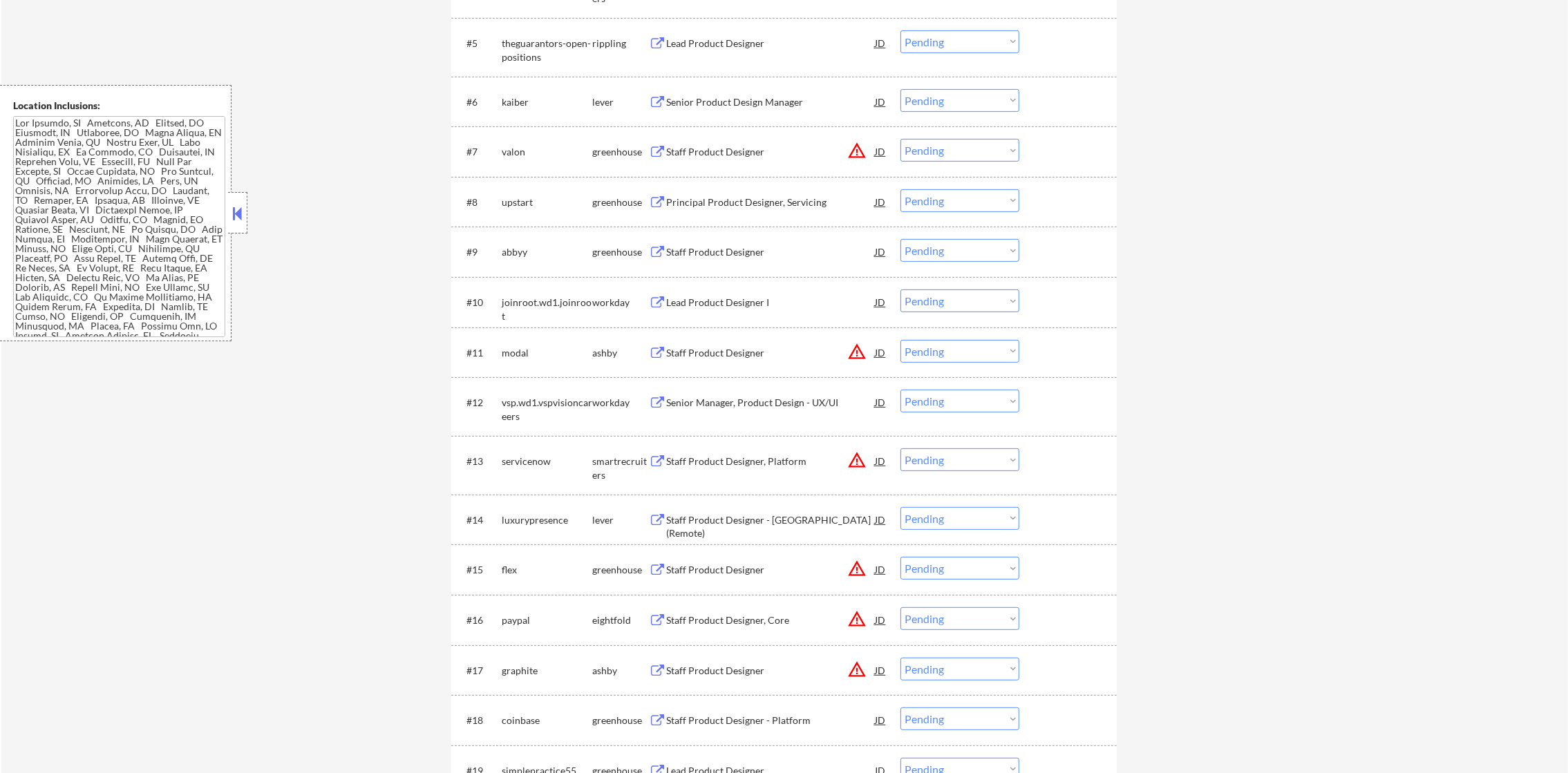
scroll to position [760, 0]
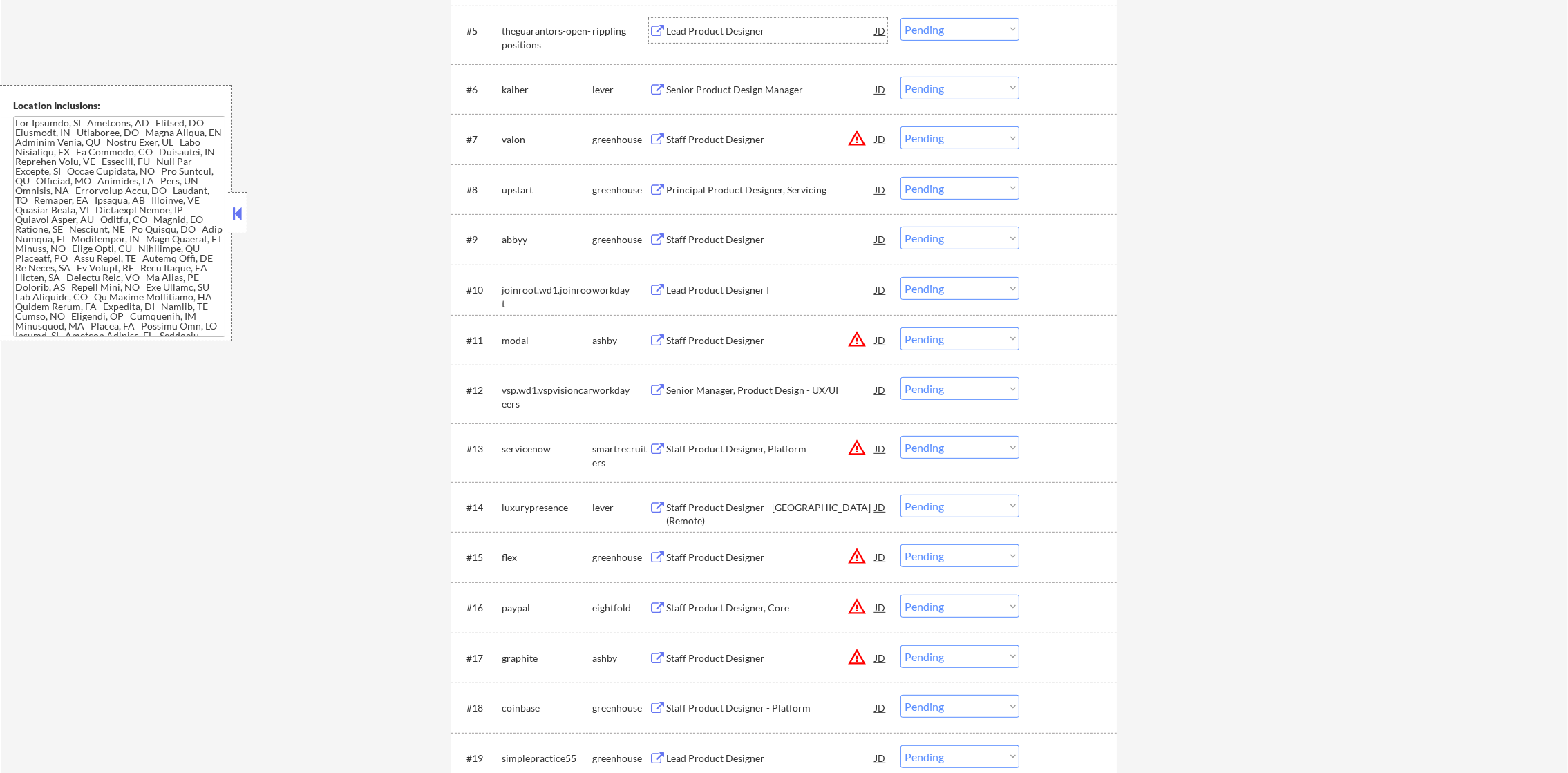
click at [726, 28] on div "Lead Product Designer" at bounding box center [770, 31] width 209 height 14
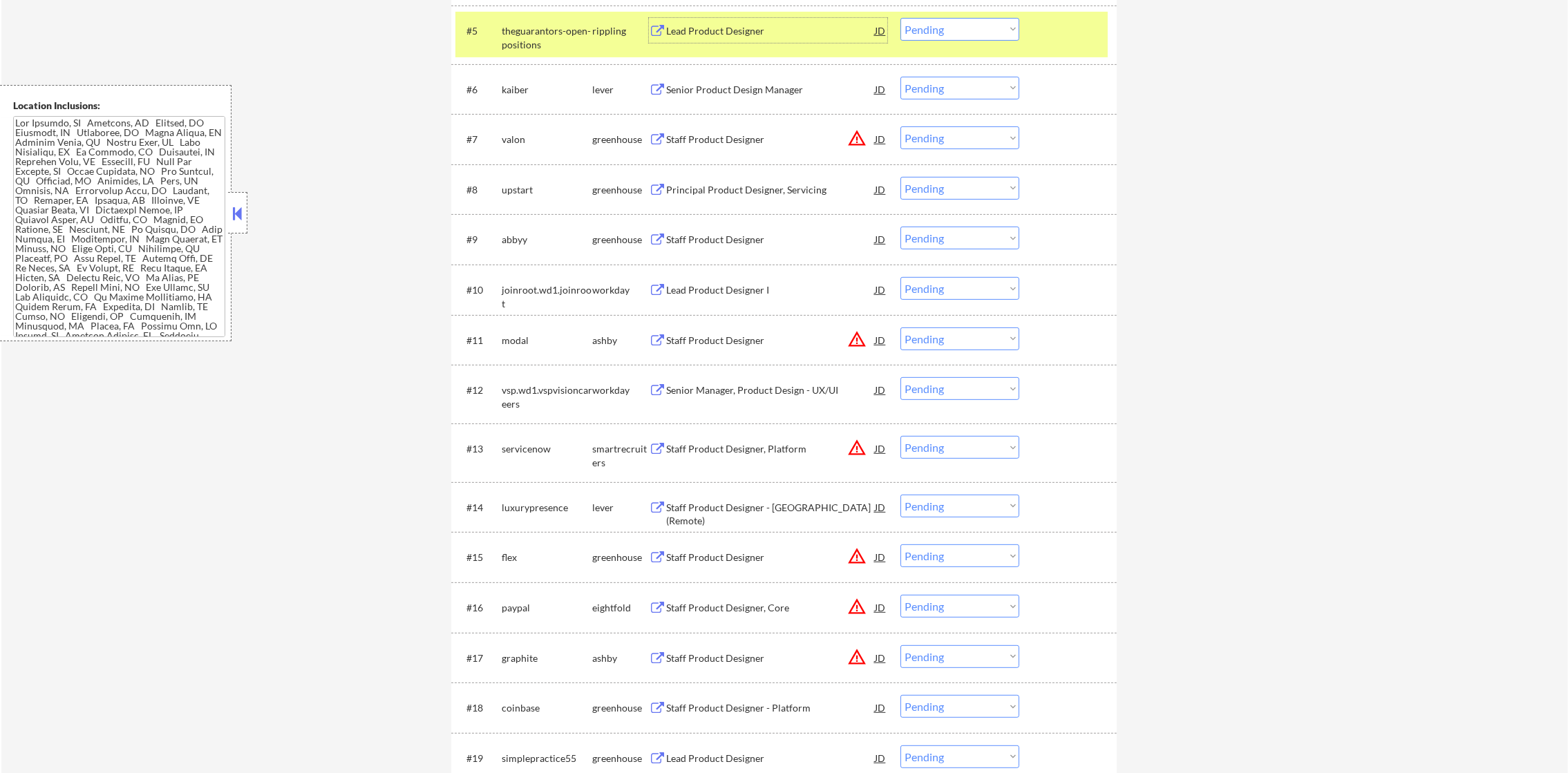
click at [963, 30] on select "Choose an option... Pending Applied Excluded (Questions) Excluded (Expired) Exc…" at bounding box center [960, 30] width 119 height 23
click at [901, 18] on select "Choose an option... Pending Applied Excluded (Questions) Excluded (Expired) Exc…" at bounding box center [960, 30] width 119 height 23
click at [568, 19] on div "theguarantors-open-positions" at bounding box center [546, 35] width 90 height 33
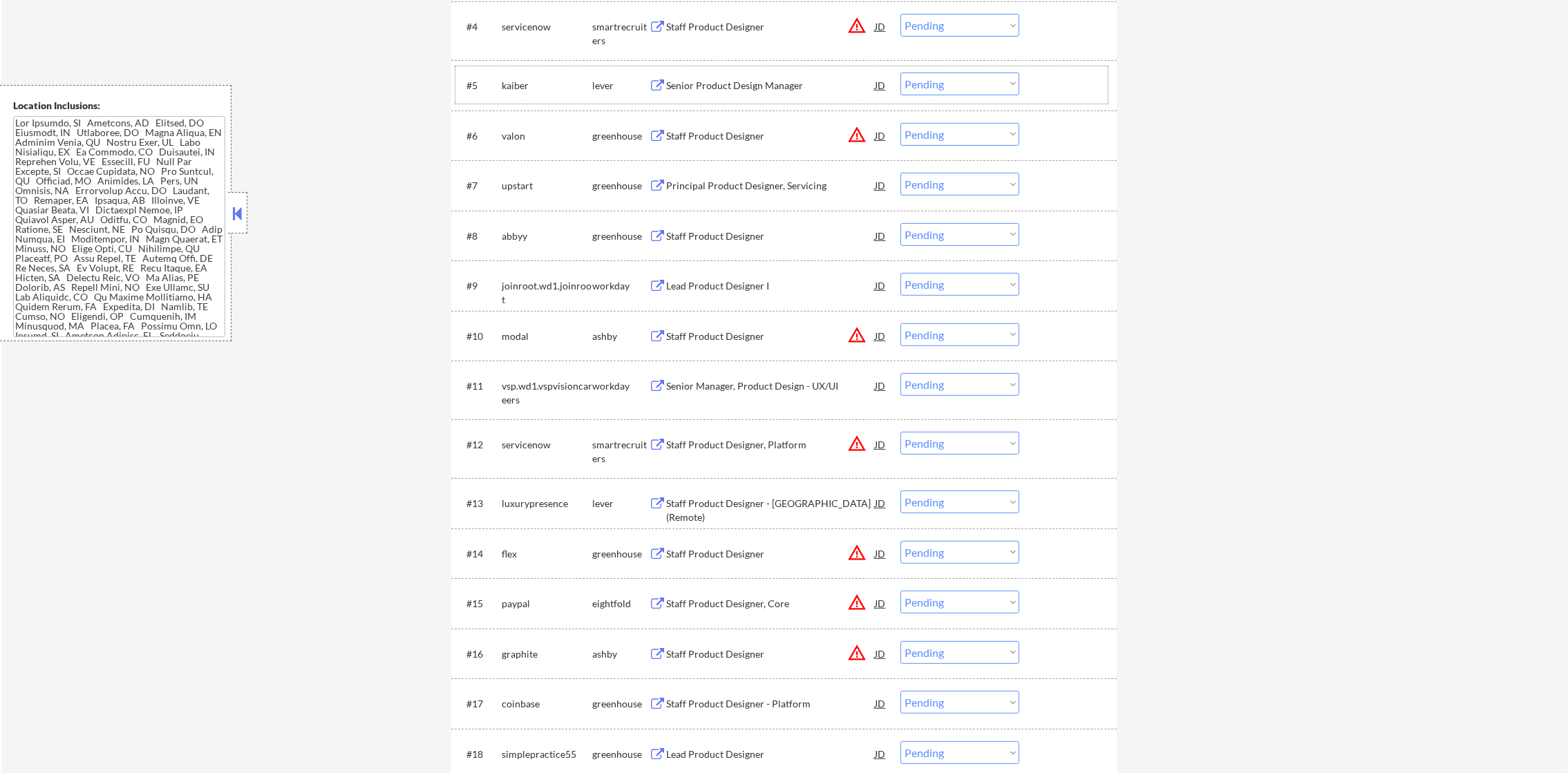
scroll to position [690, 0]
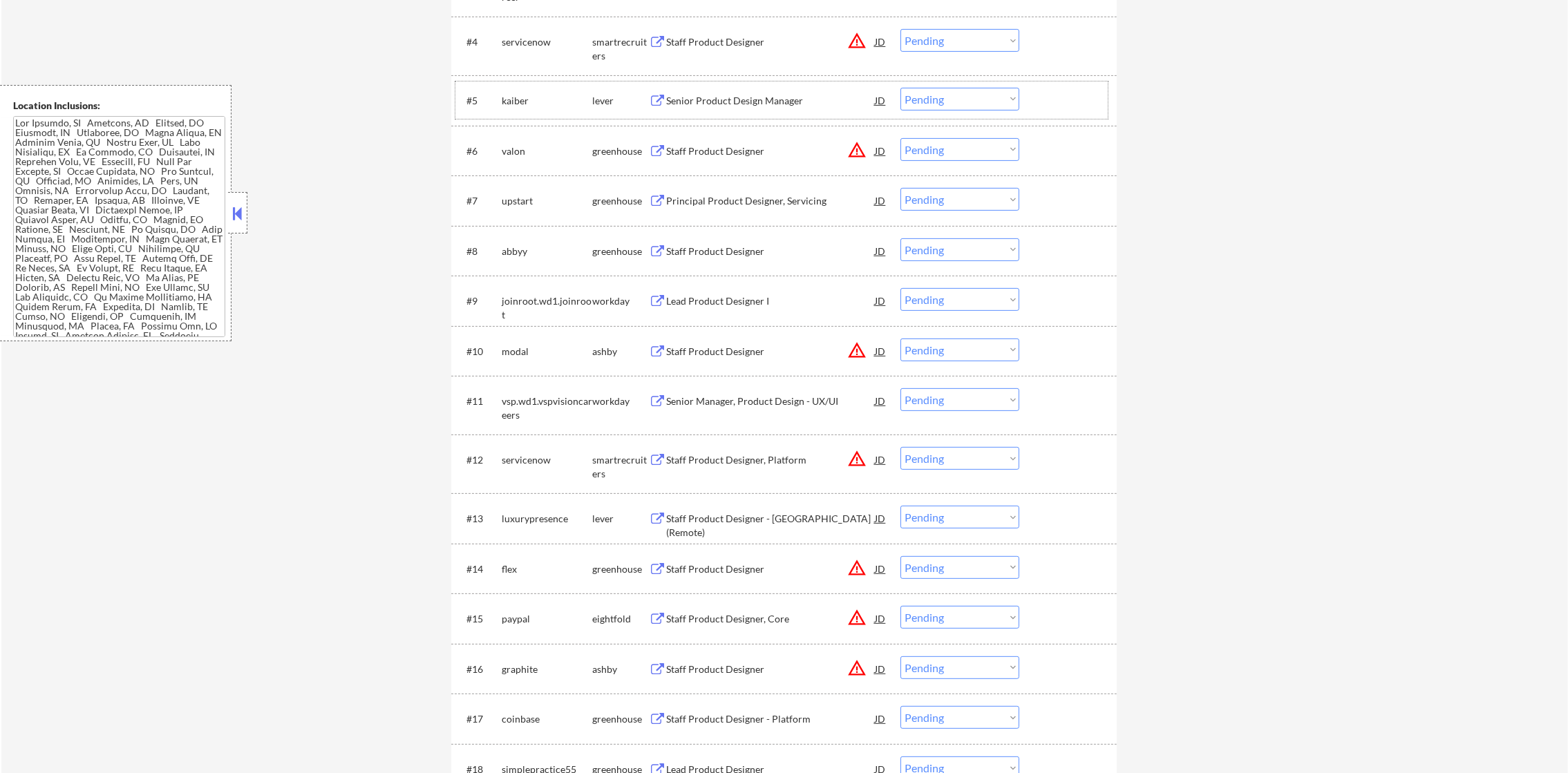
click at [748, 103] on div "Senior Product Design Manager" at bounding box center [770, 101] width 209 height 14
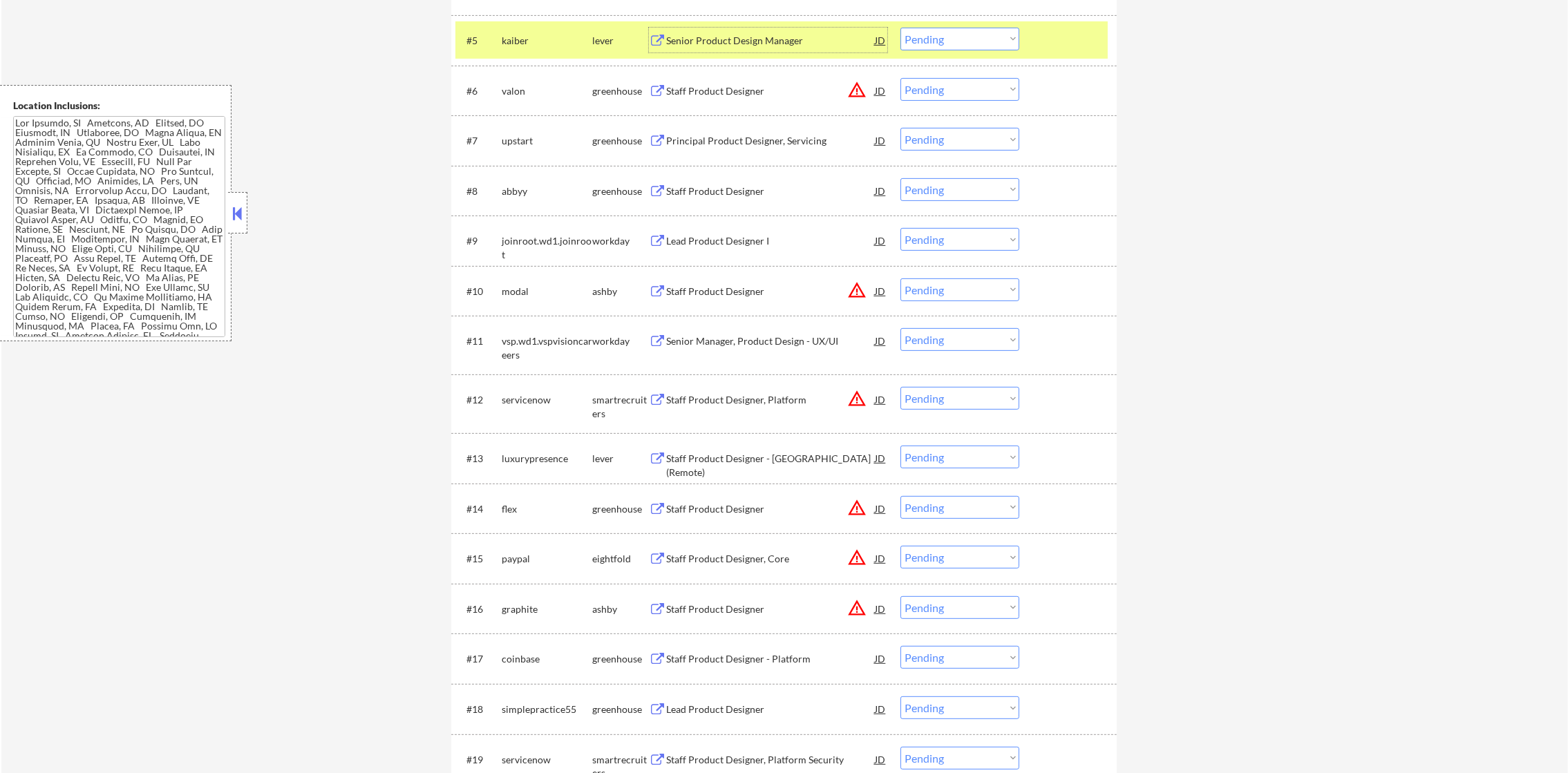
scroll to position [760, 0]
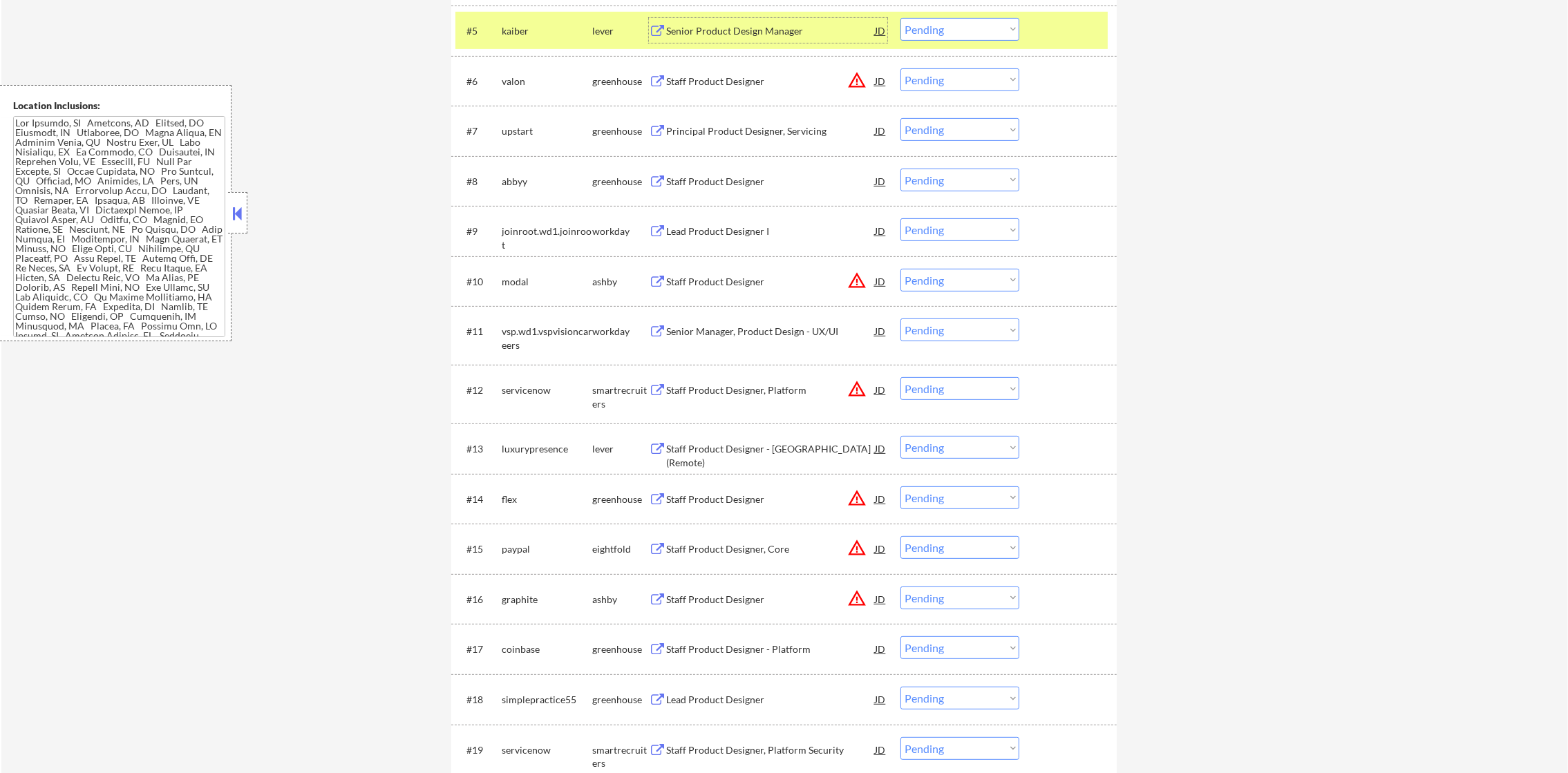
click at [943, 19] on select "Choose an option... Pending Applied Excluded (Questions) Excluded (Expired) Exc…" at bounding box center [960, 30] width 119 height 23
click at [901, 18] on select "Choose an option... Pending Applied Excluded (Questions) Excluded (Expired) Exc…" at bounding box center [960, 30] width 119 height 23
click at [520, 42] on div "#5 kaiber lever Senior Product Design Manager JD warning_amber Choose an option…" at bounding box center [782, 30] width 653 height 37
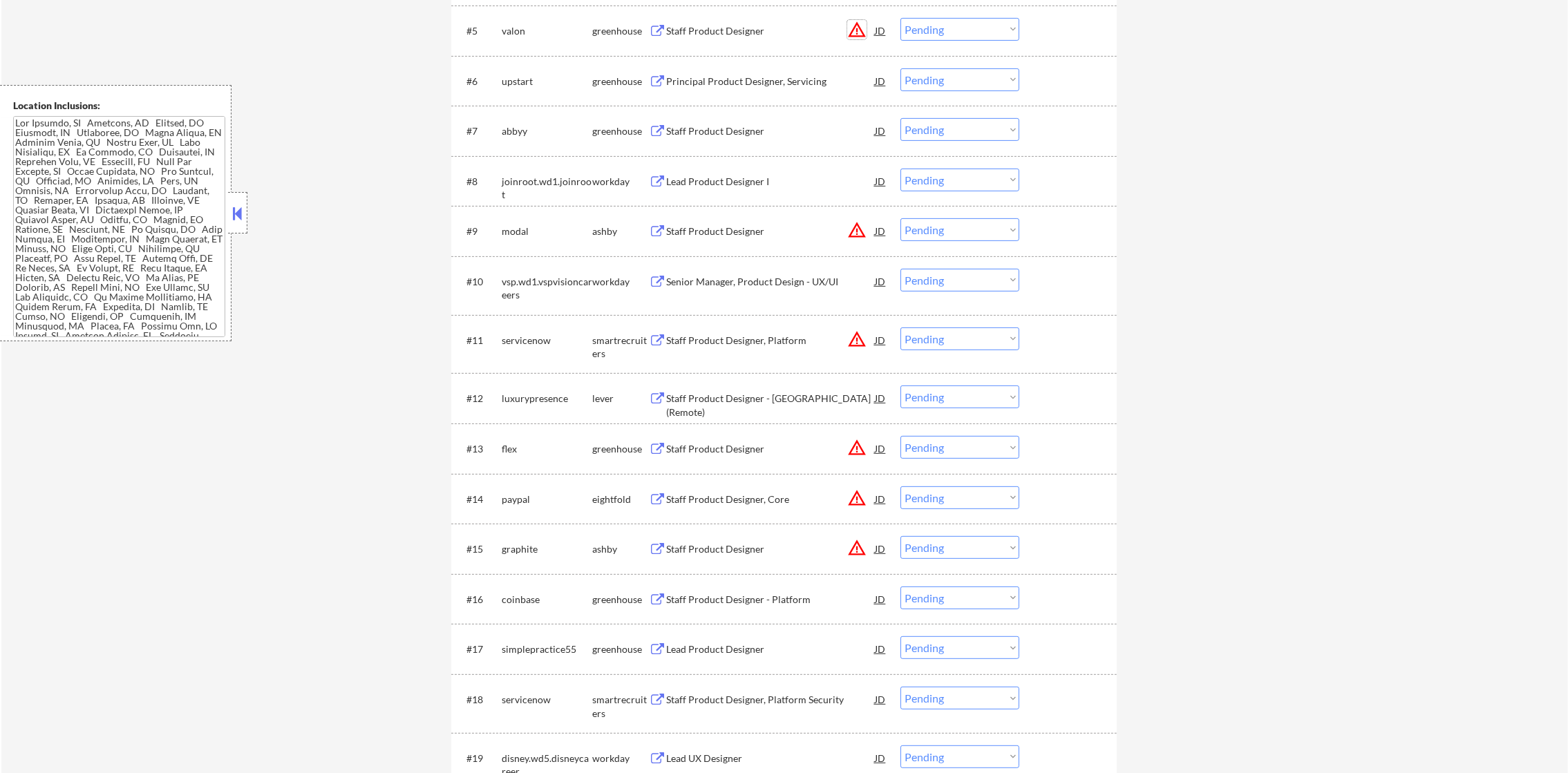
click at [856, 25] on button "warning_amber" at bounding box center [856, 29] width 19 height 19
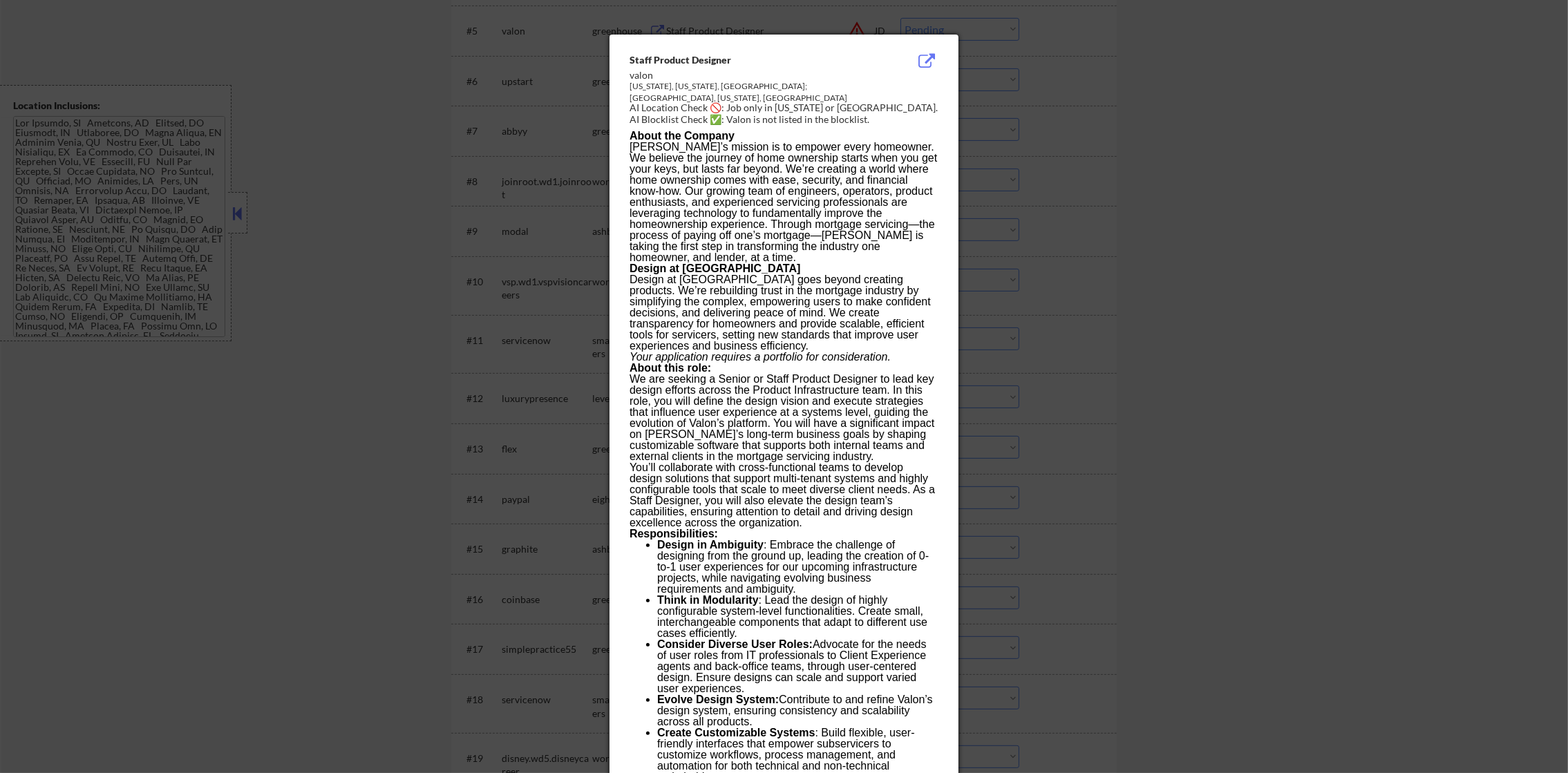
click at [1081, 78] on div at bounding box center [784, 386] width 1568 height 773
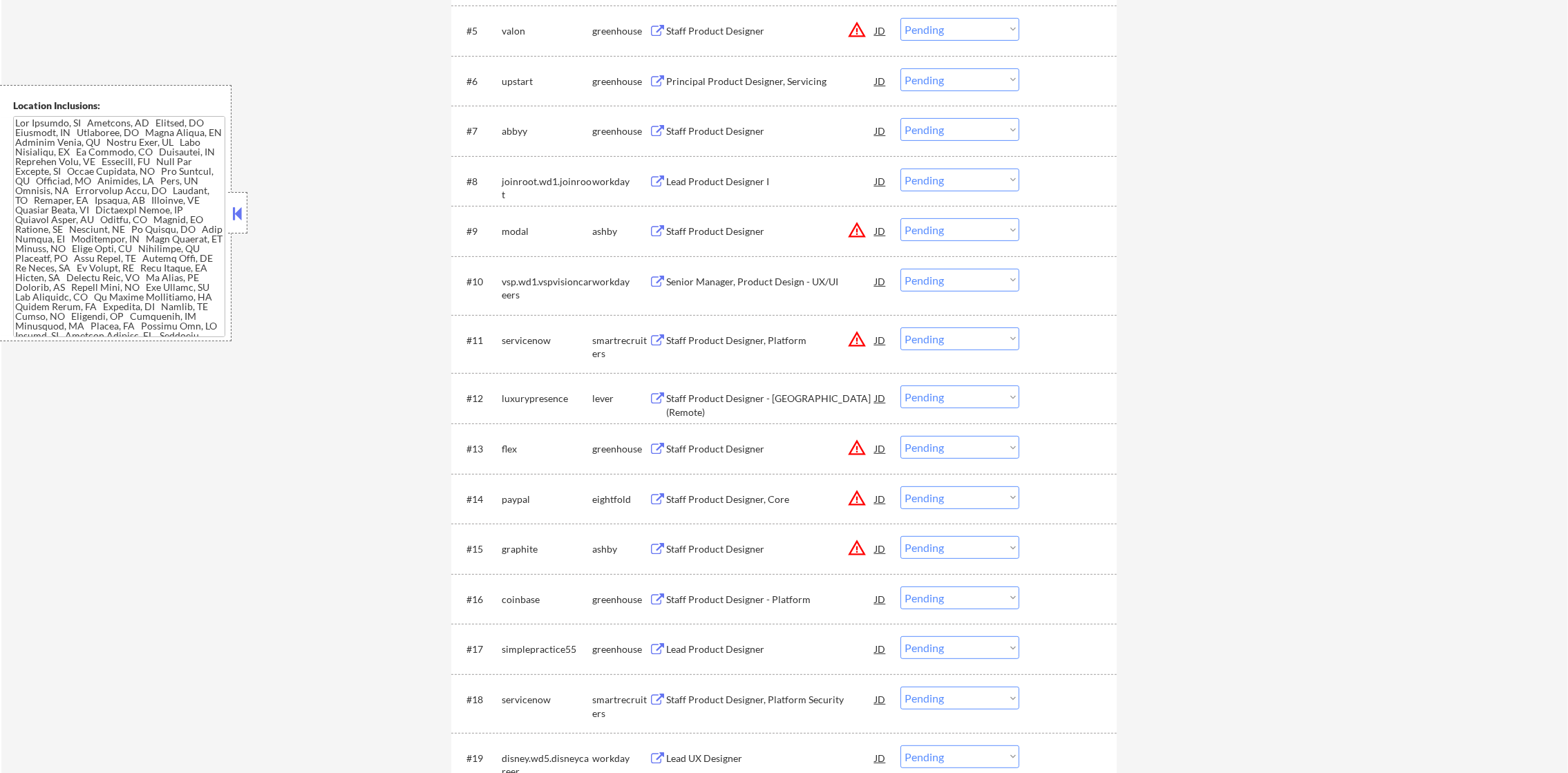
click at [816, 27] on div "Staff Product Designer" at bounding box center [770, 31] width 209 height 14
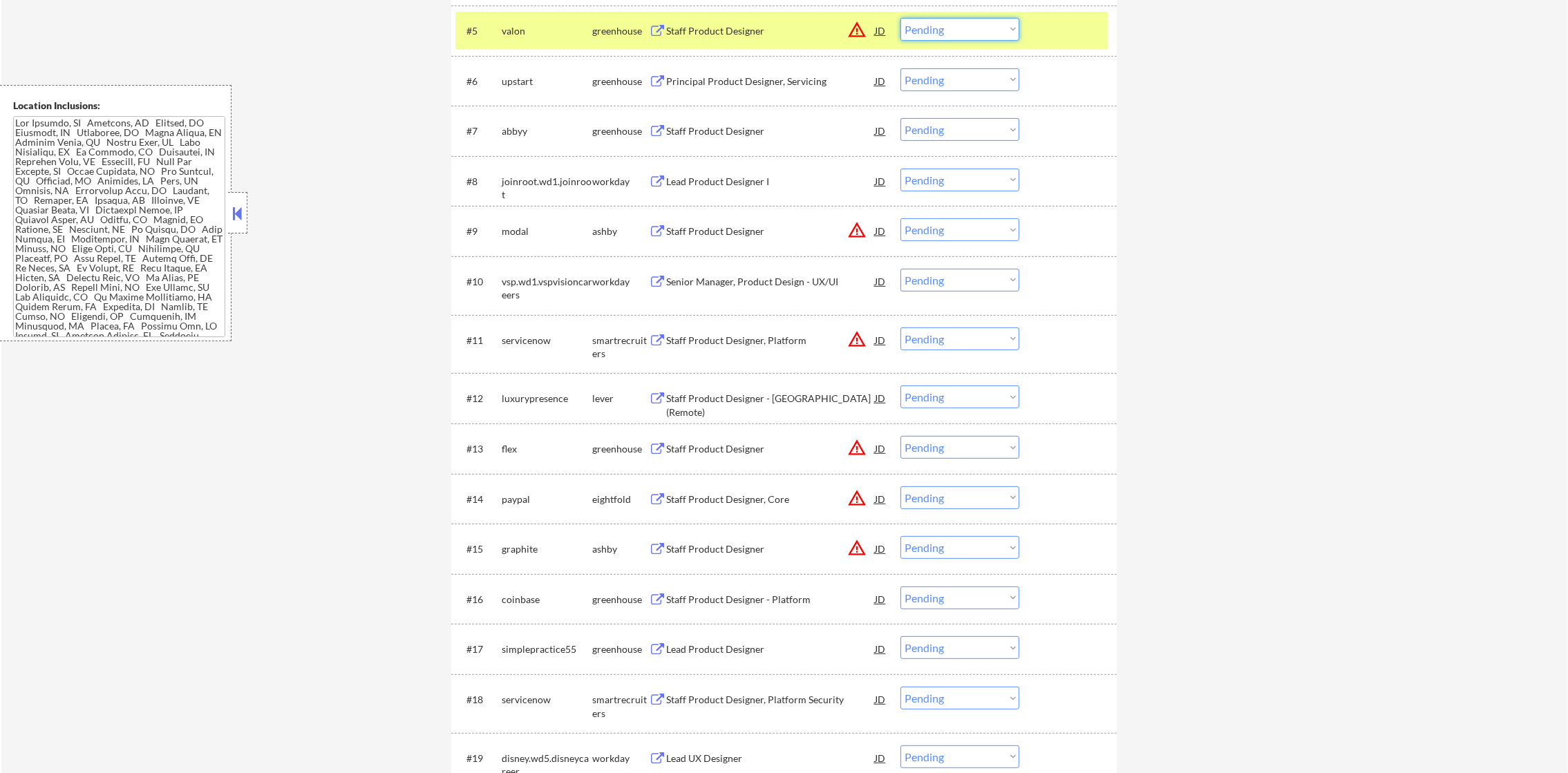
click at [957, 28] on select "Choose an option... Pending Applied Excluded (Questions) Excluded (Expired) Exc…" at bounding box center [960, 30] width 119 height 23
click at [901, 18] on select "Choose an option... Pending Applied Excluded (Questions) Excluded (Expired) Exc…" at bounding box center [960, 30] width 119 height 23
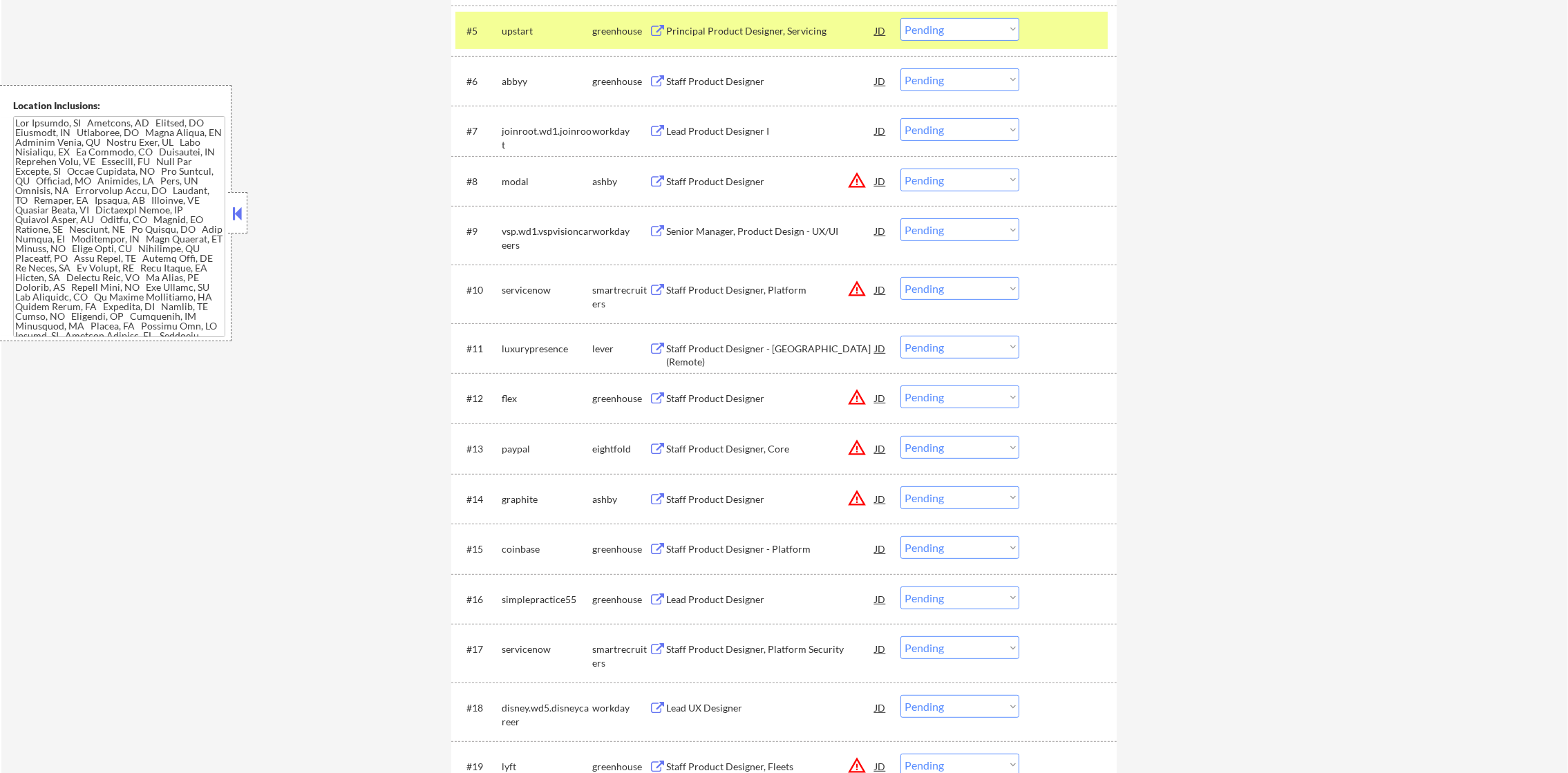
click at [499, 24] on div "#5 upstart greenhouse Principal Product Designer, Servicing JD warning_amber Ch…" at bounding box center [782, 30] width 653 height 37
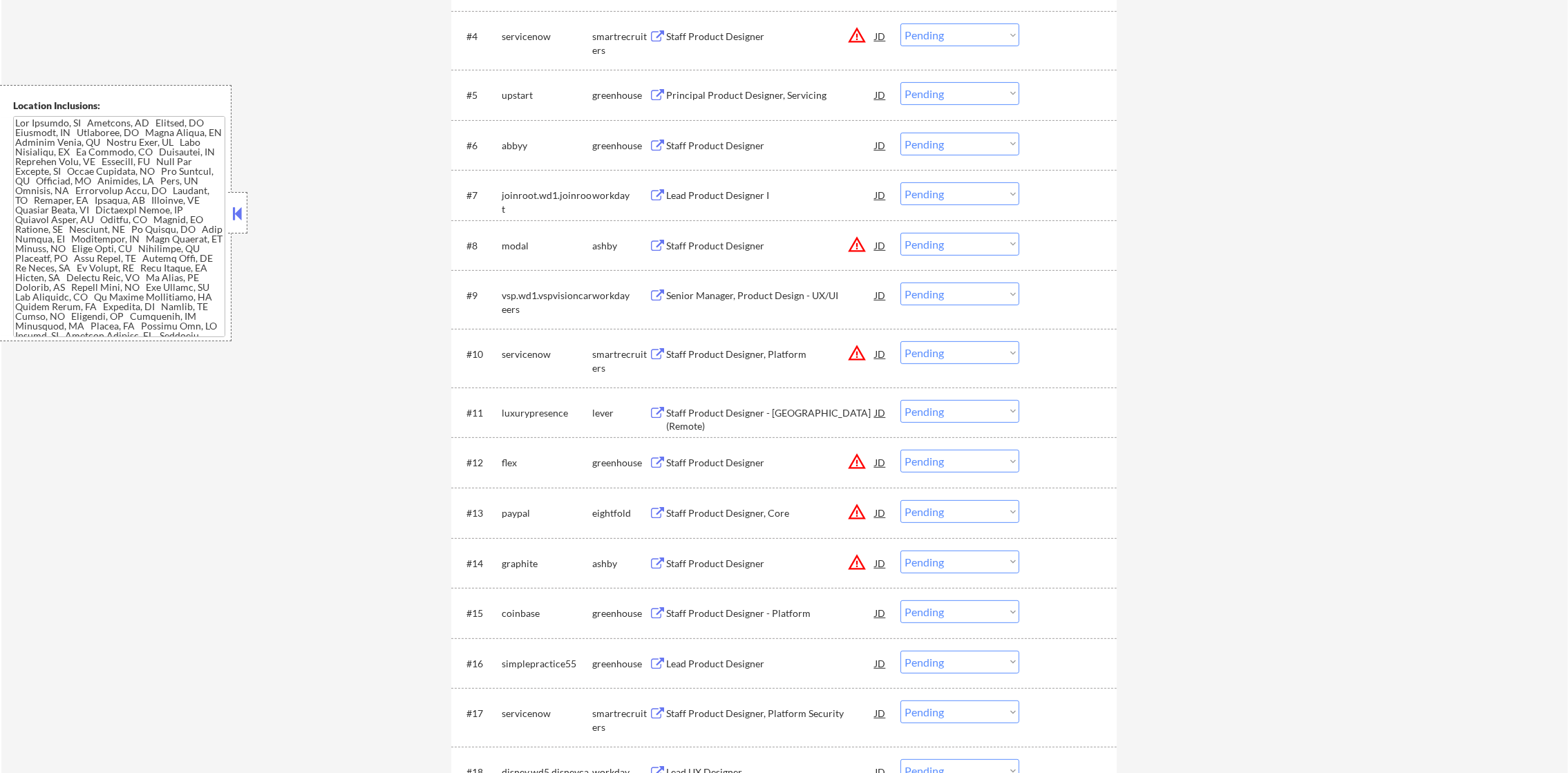
scroll to position [725, 0]
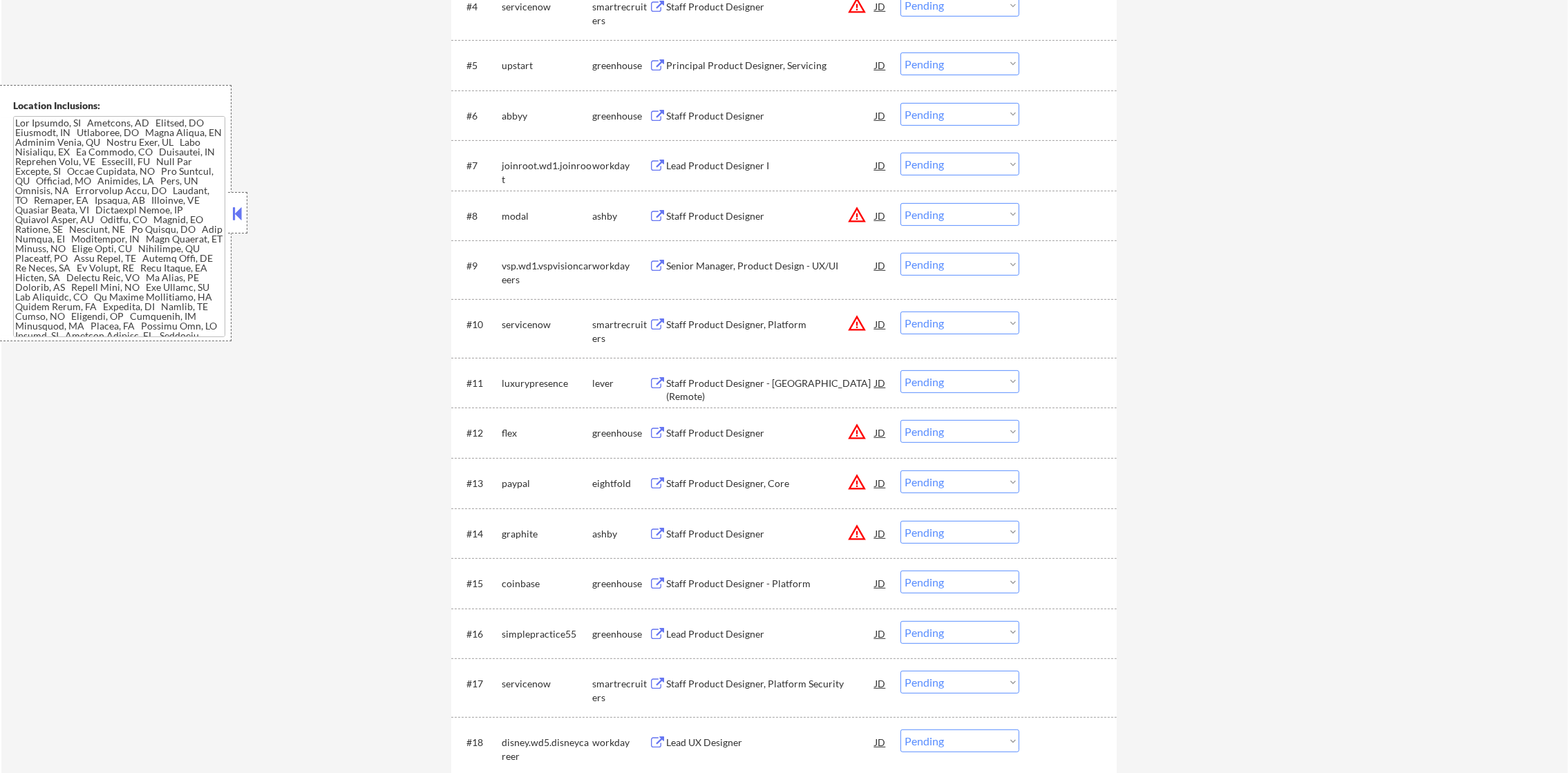
click at [794, 70] on div "Principal Product Designer, Servicing" at bounding box center [770, 65] width 209 height 14
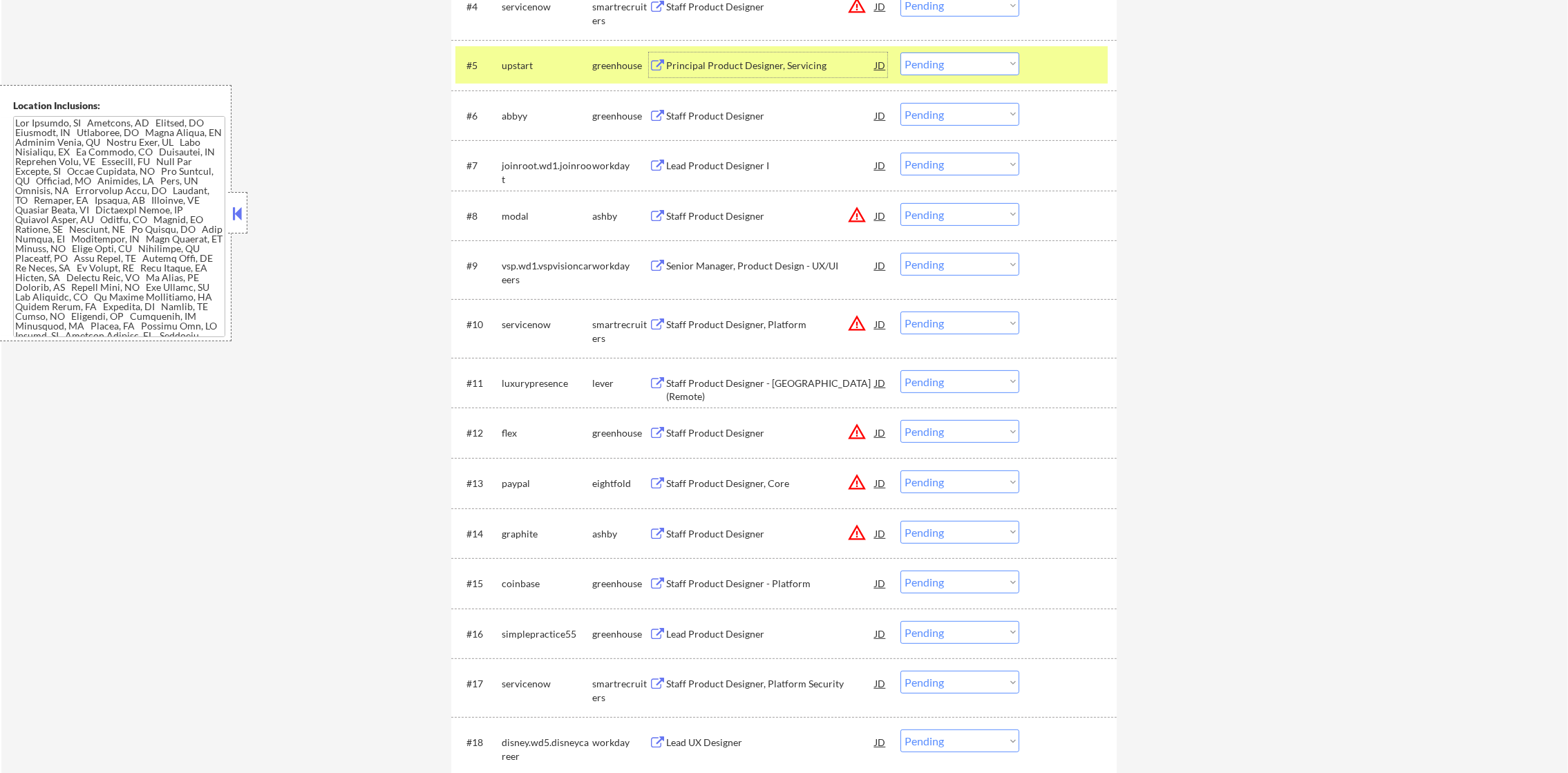
click at [978, 62] on select "Choose an option... Pending Applied Excluded (Questions) Excluded (Expired) Exc…" at bounding box center [960, 64] width 119 height 23
select select ""applied""
click at [901, 52] on select "Choose an option... Pending Applied Excluded (Questions) Excluded (Expired) Exc…" at bounding box center [960, 64] width 119 height 23
click at [537, 71] on div "upstart" at bounding box center [546, 65] width 90 height 14
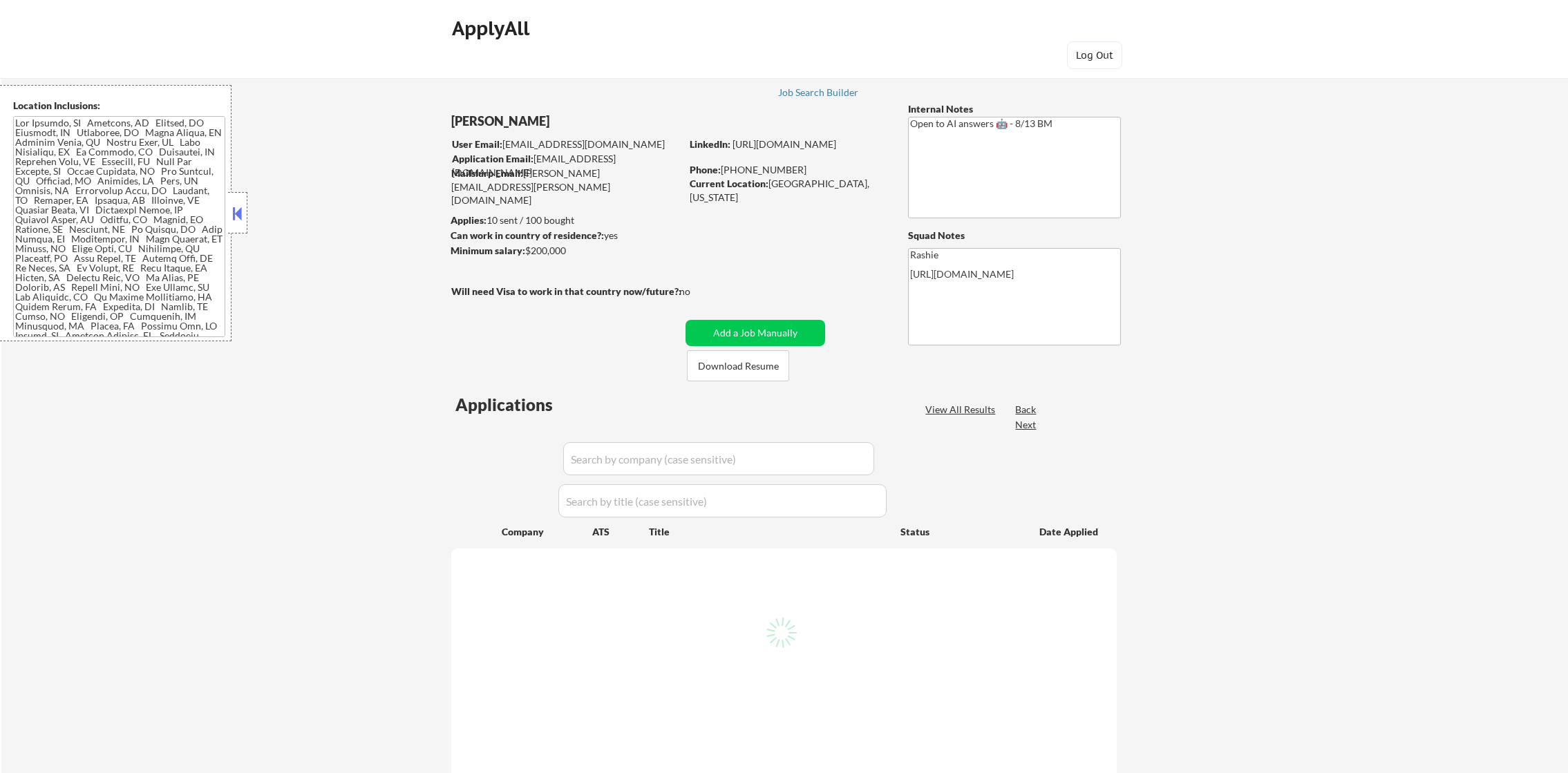
scroll to position [172, 0]
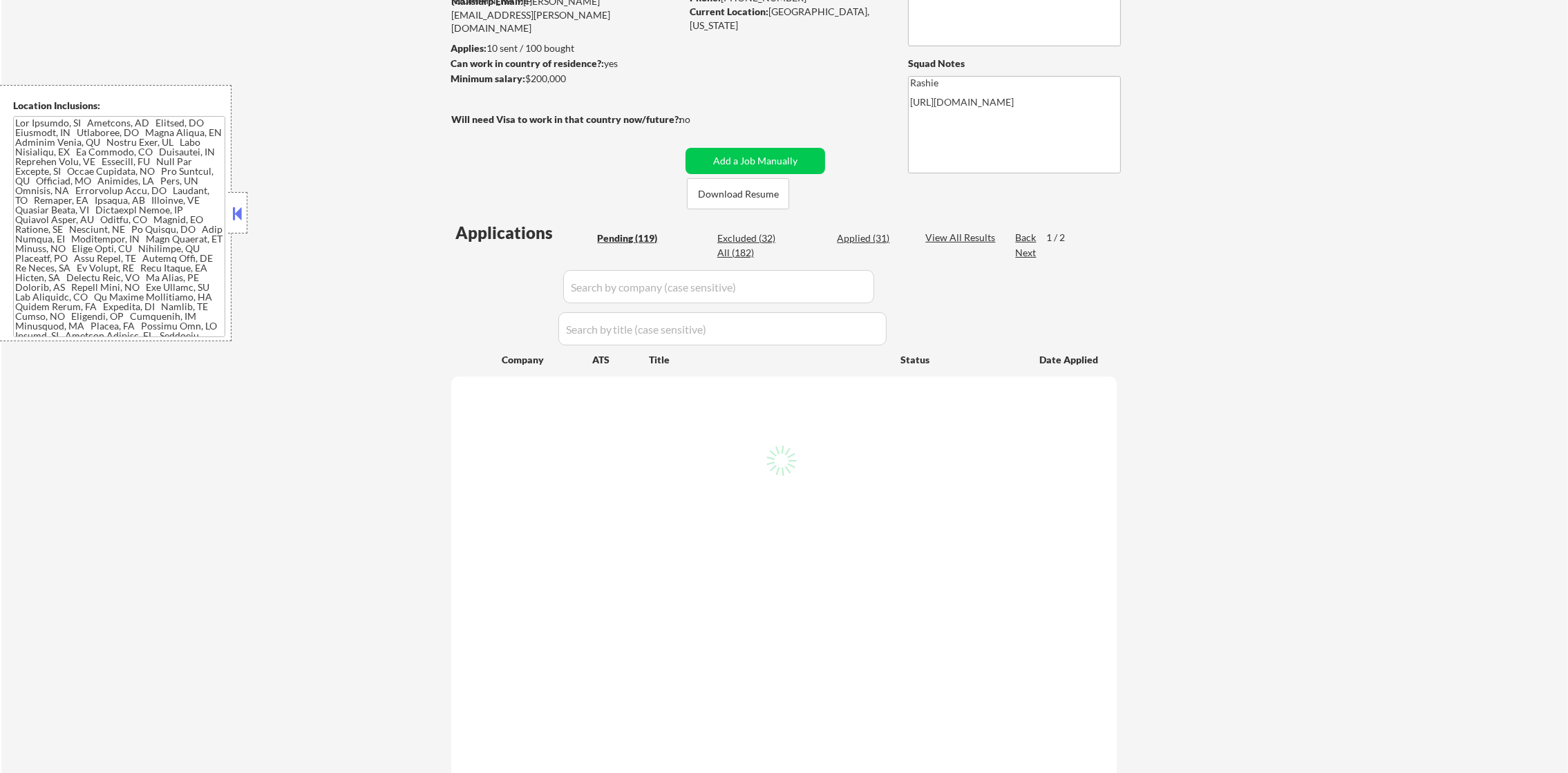
select select ""pending""
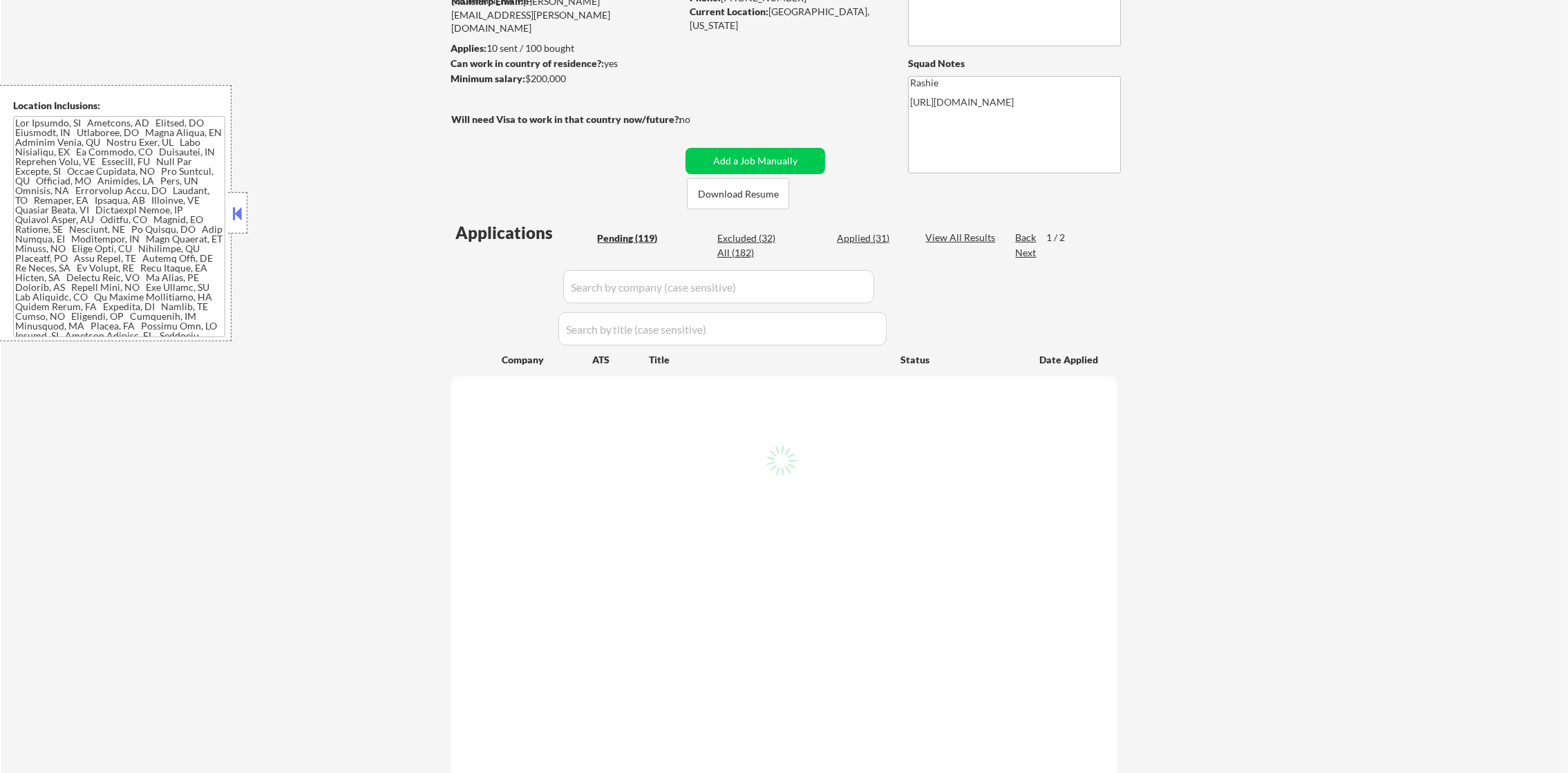
select select ""pending""
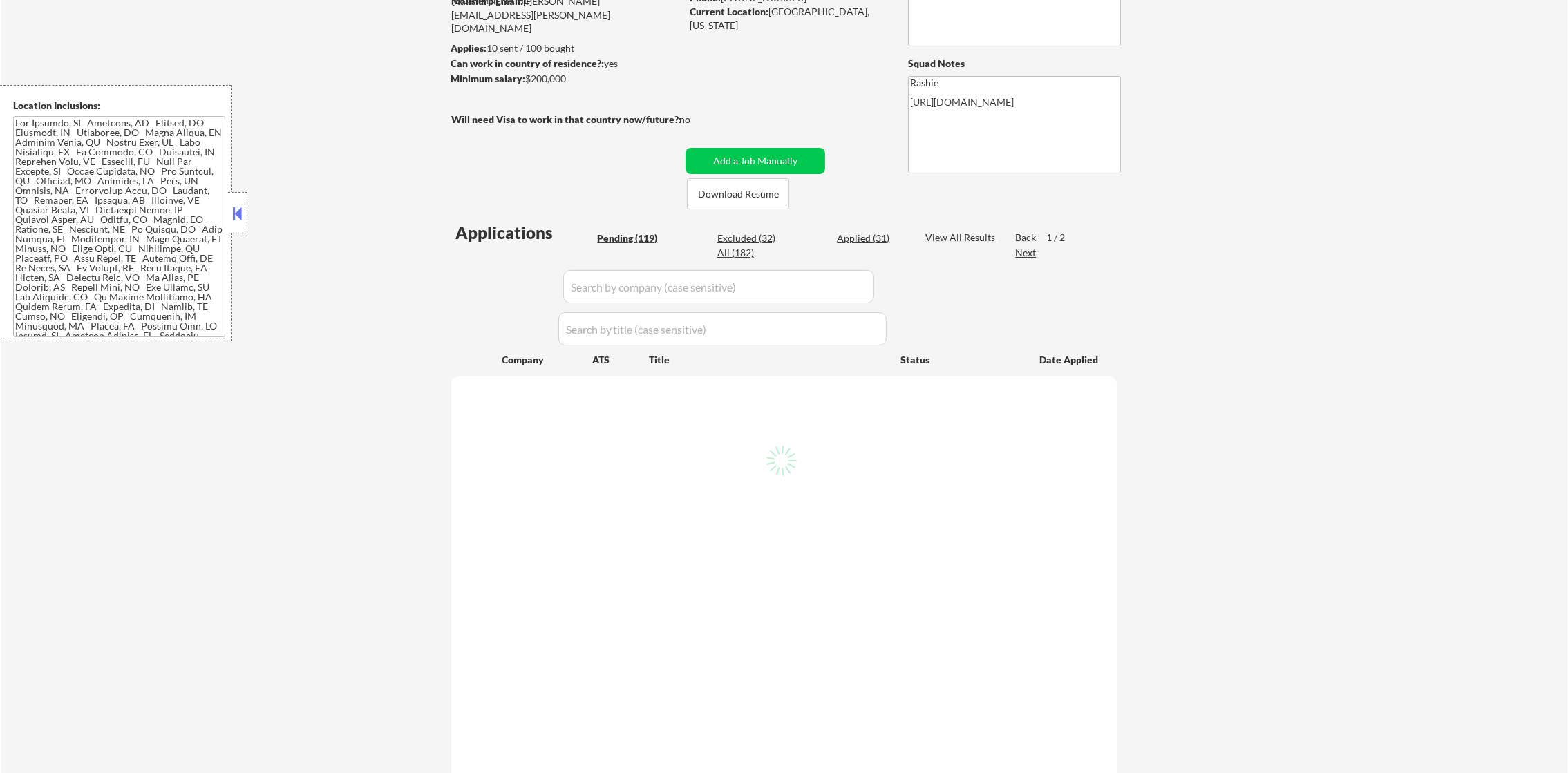
select select ""pending""
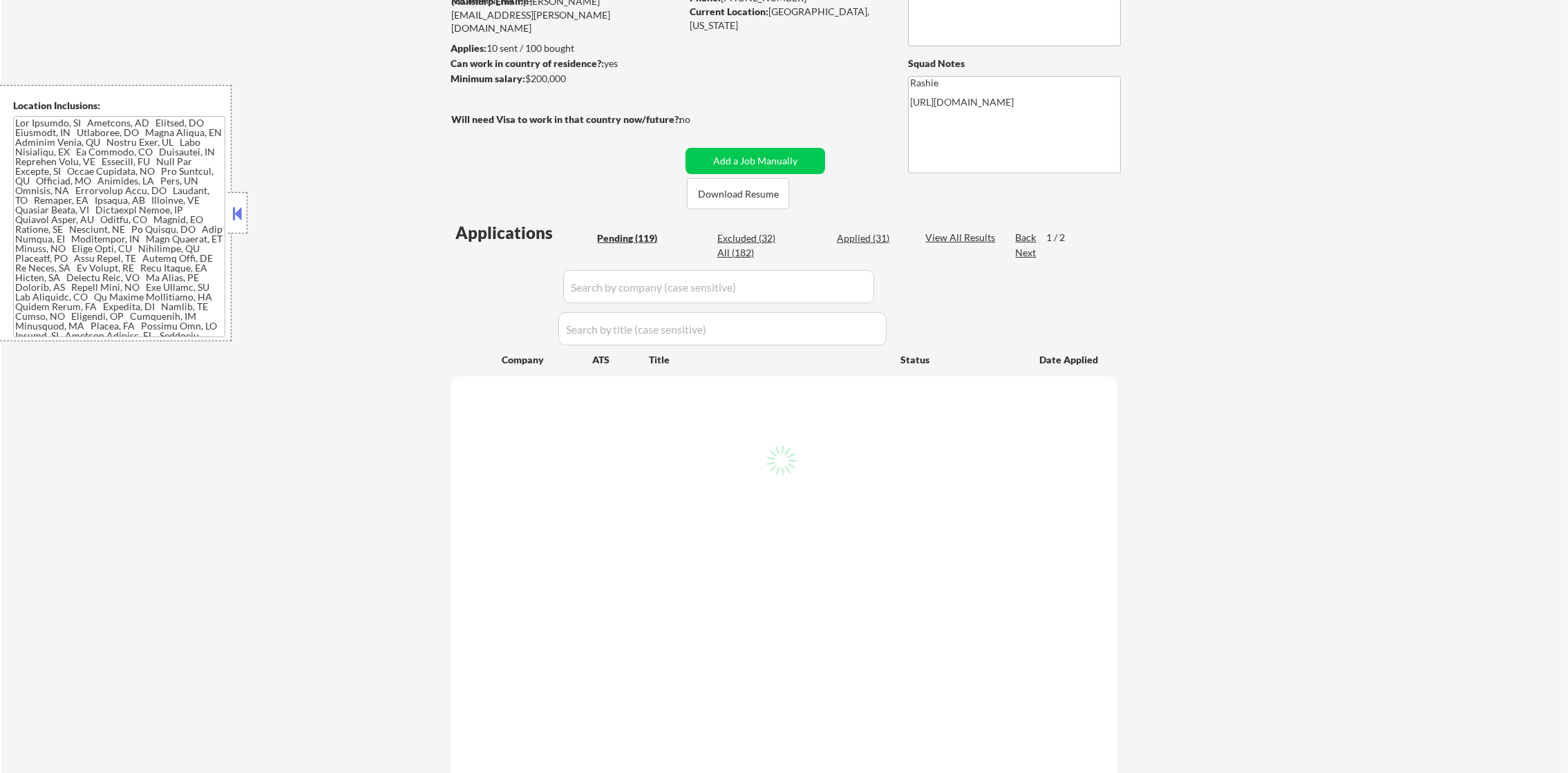
select select ""pending""
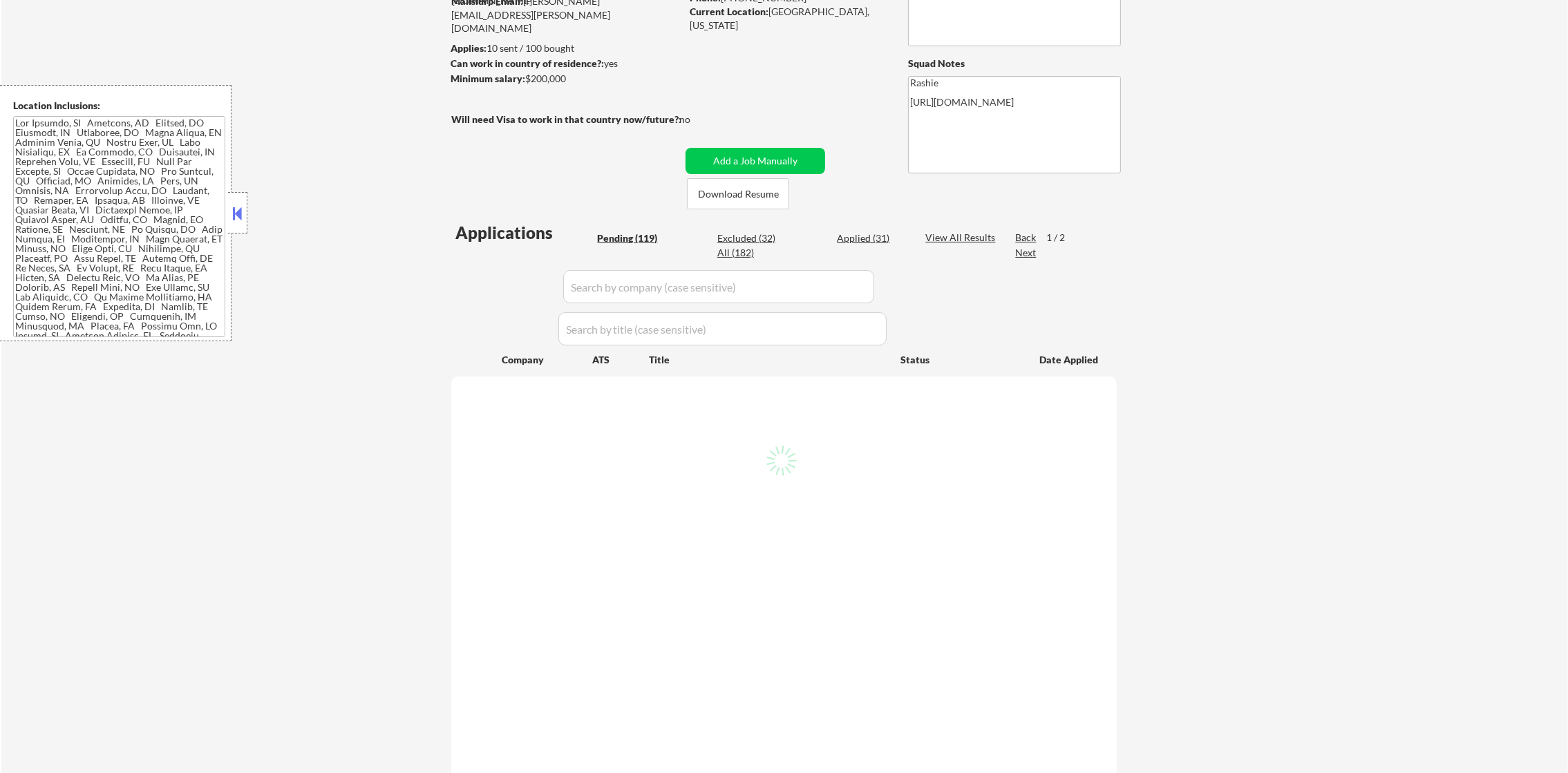
select select ""pending""
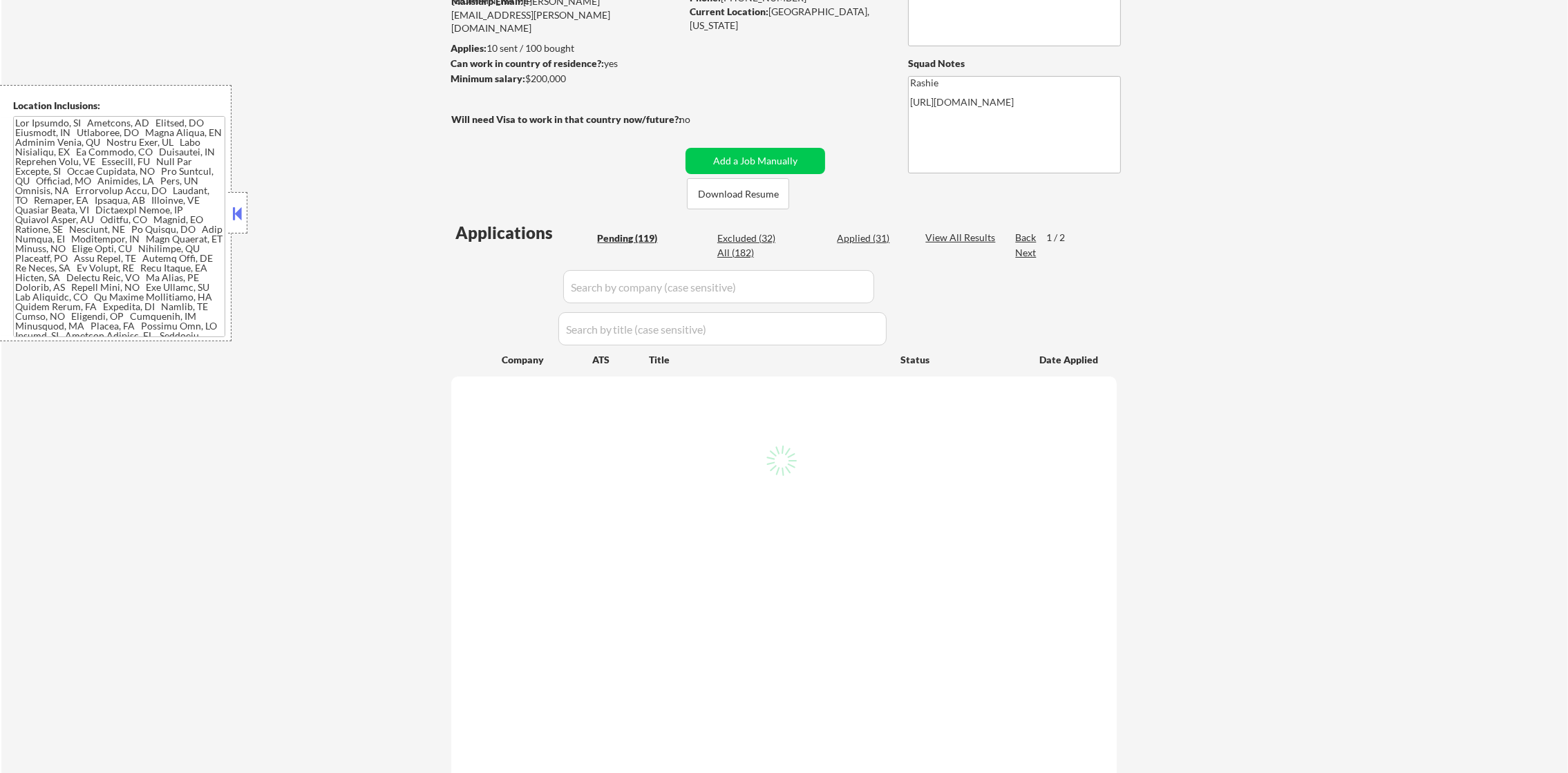
select select ""pending""
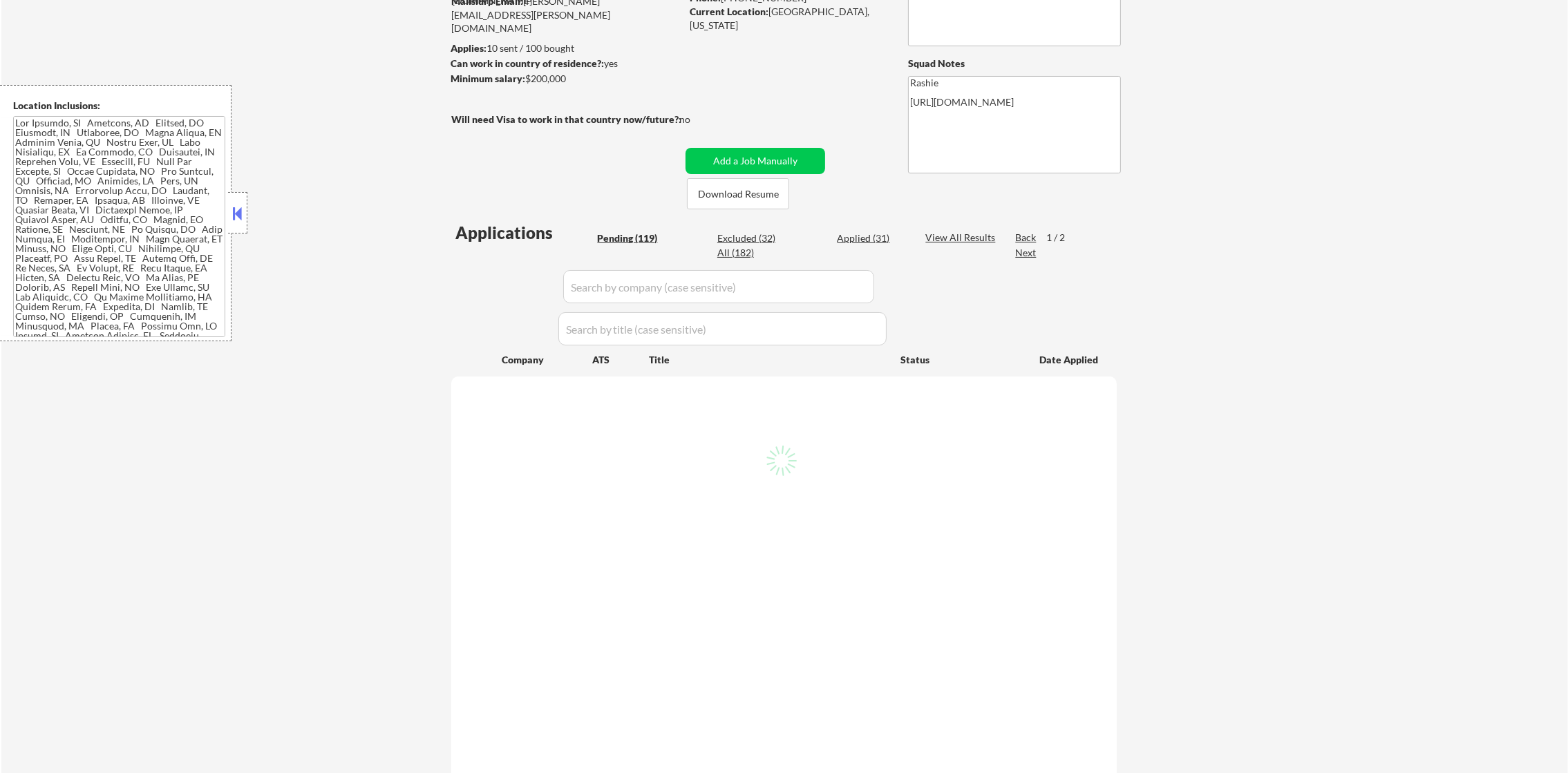
select select ""pending""
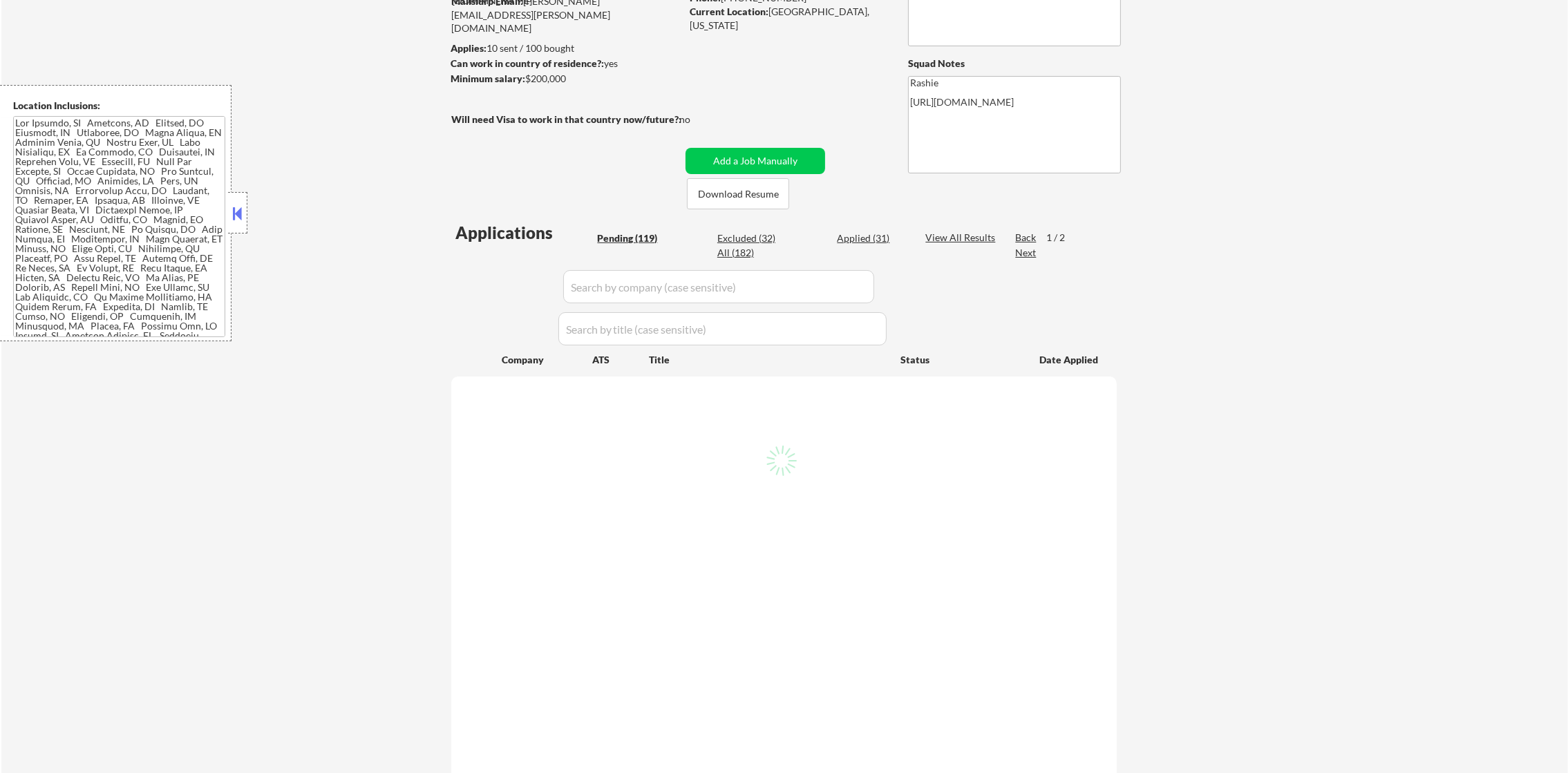
select select ""pending""
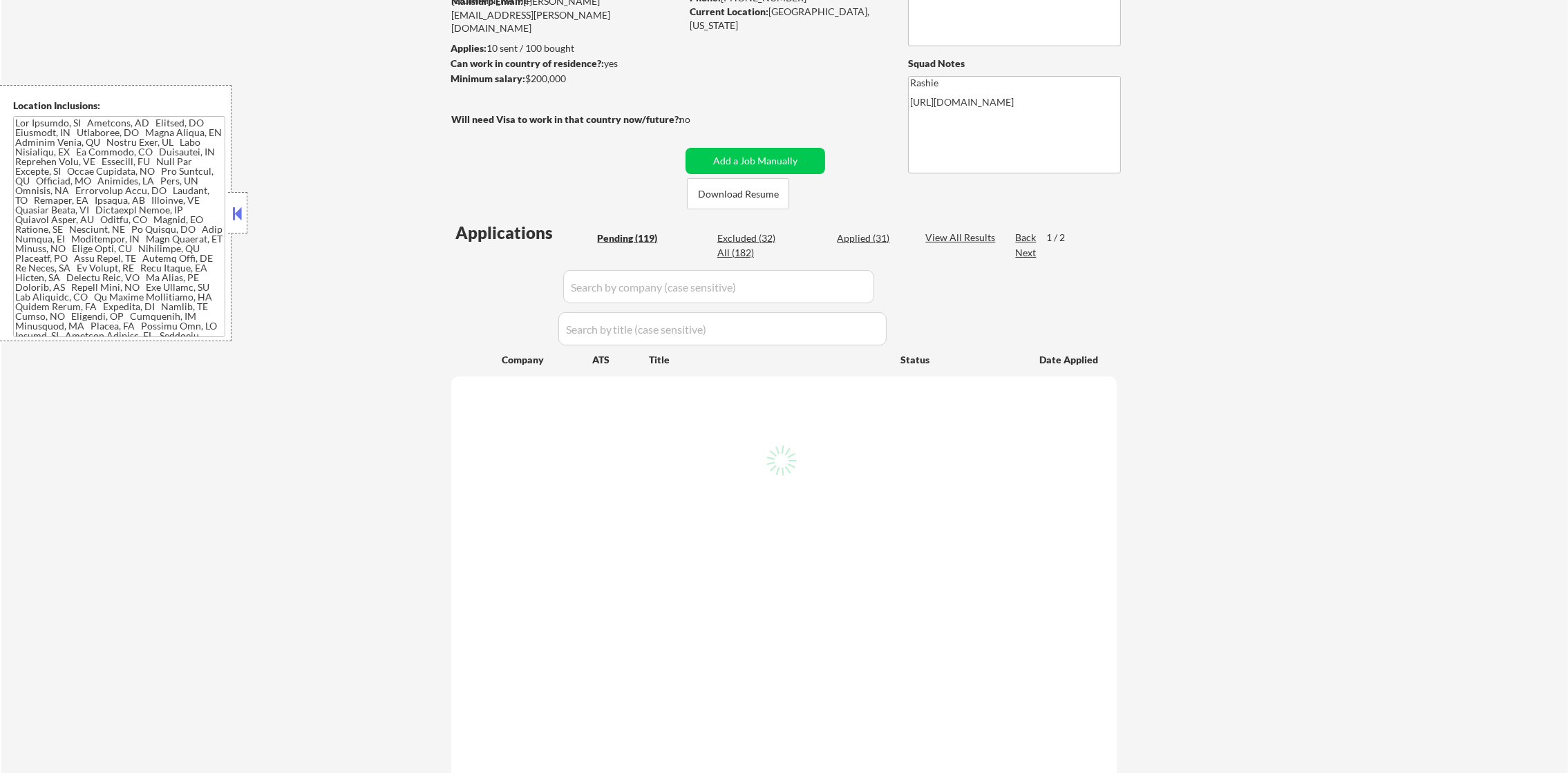
select select ""pending""
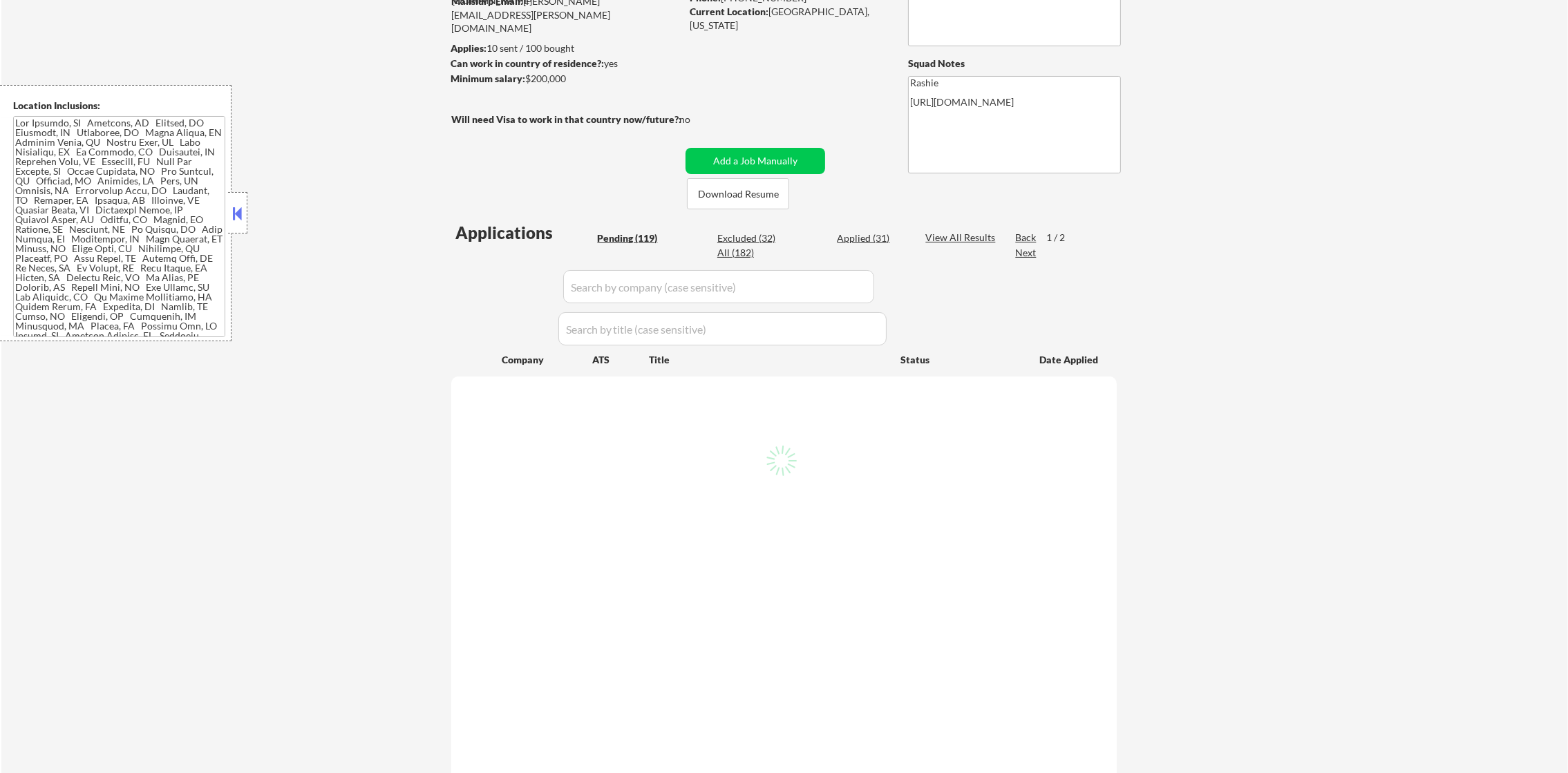
select select ""pending""
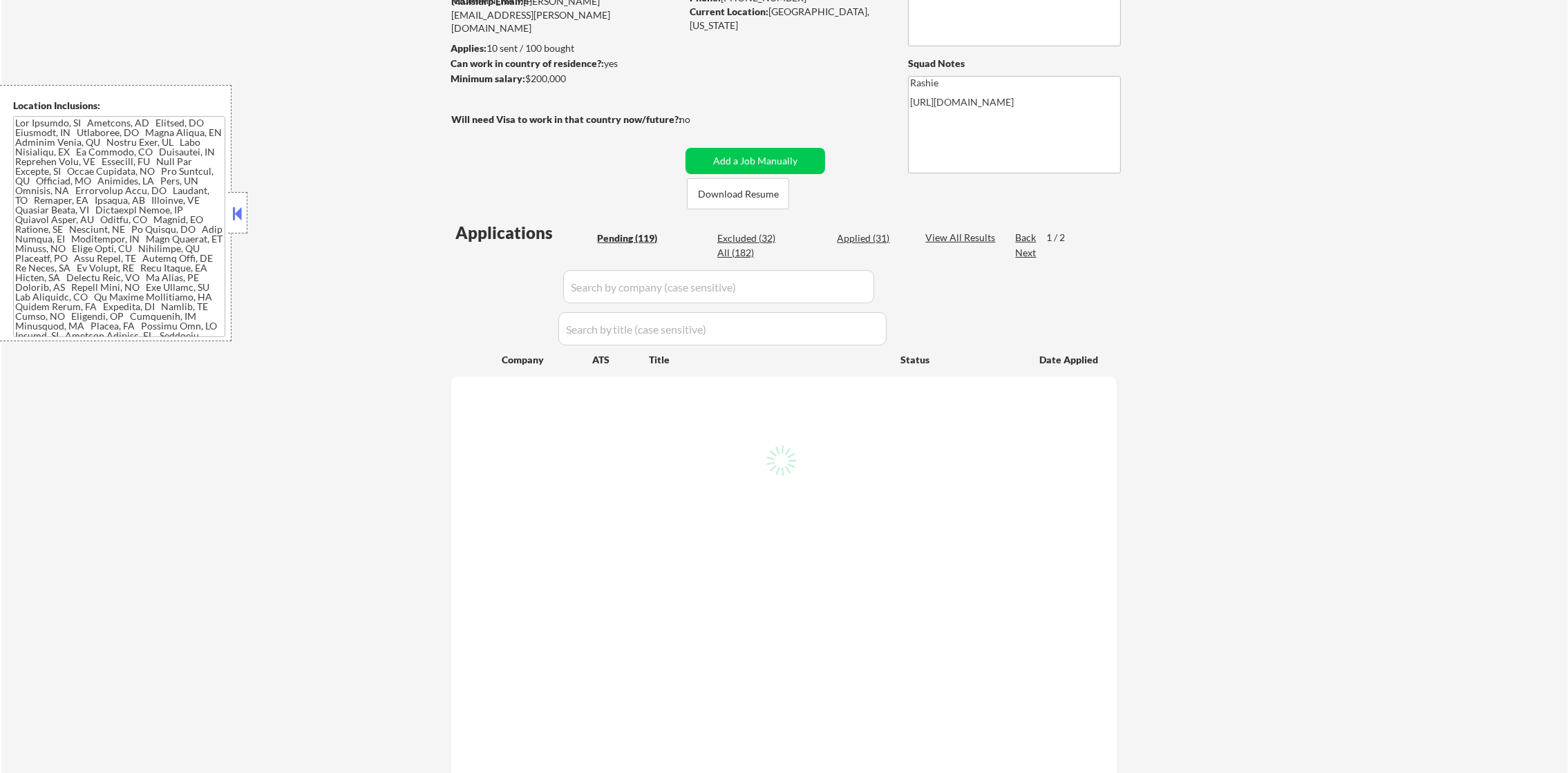
select select ""pending""
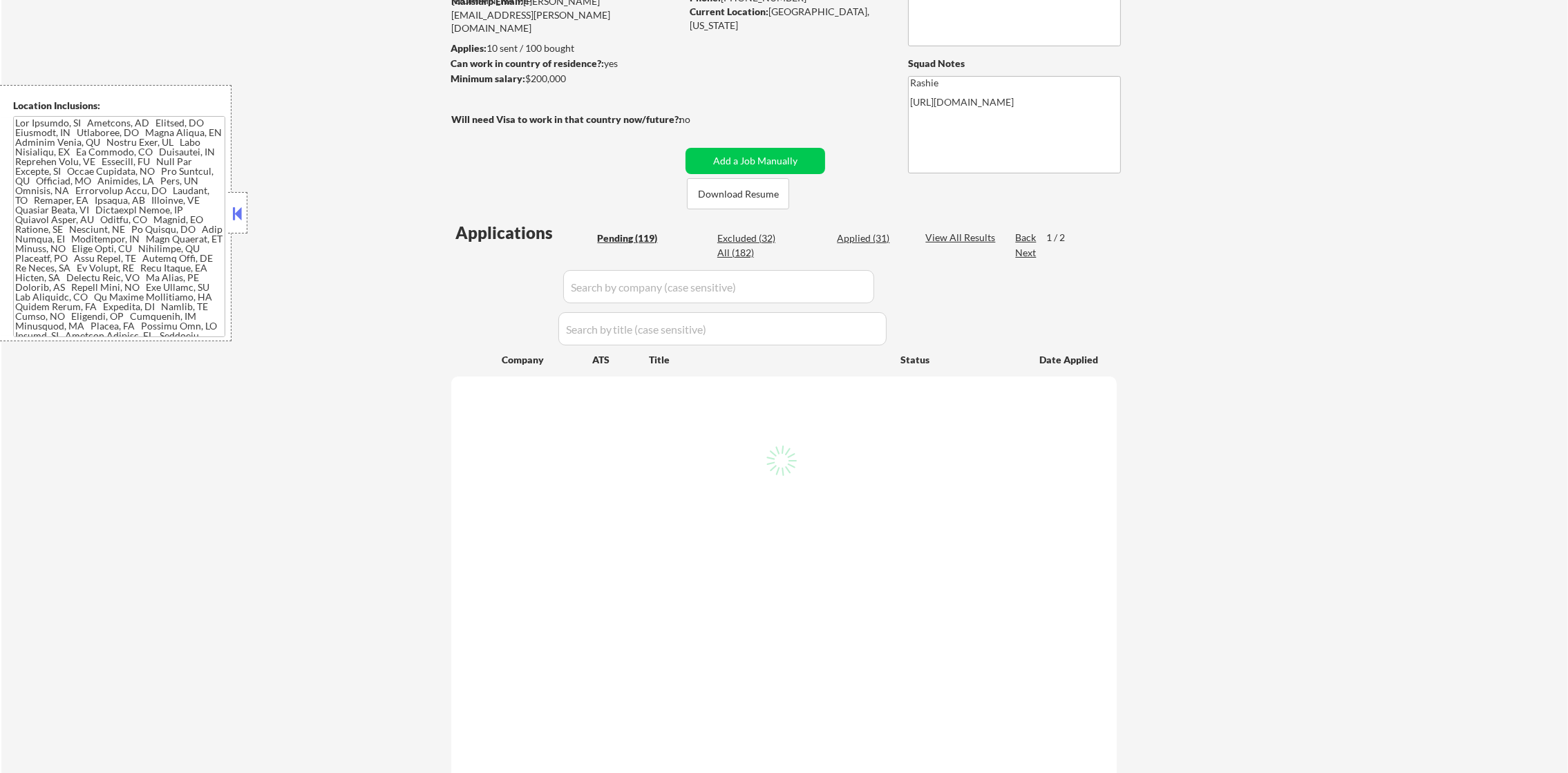
select select ""pending""
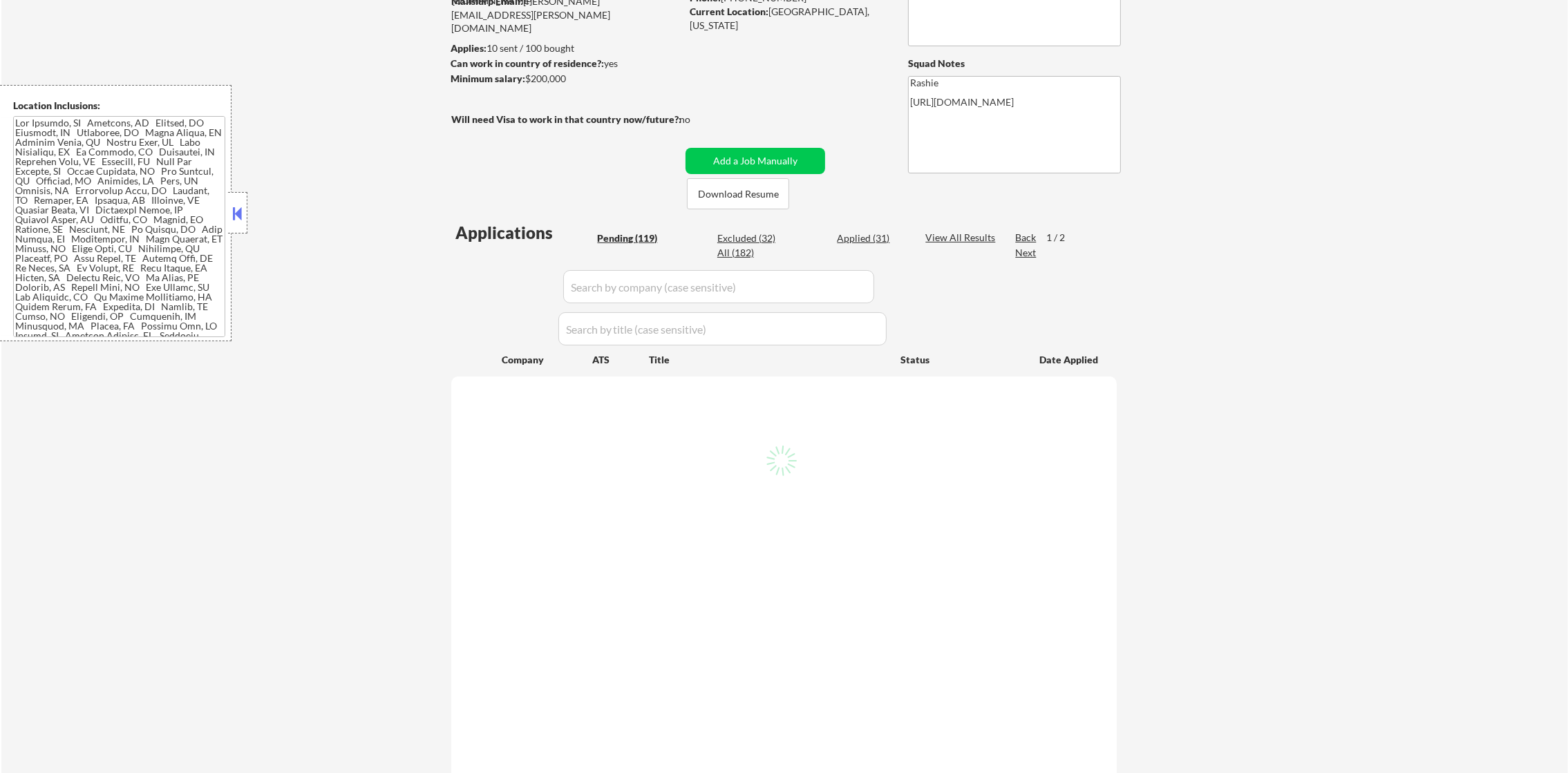
select select ""pending""
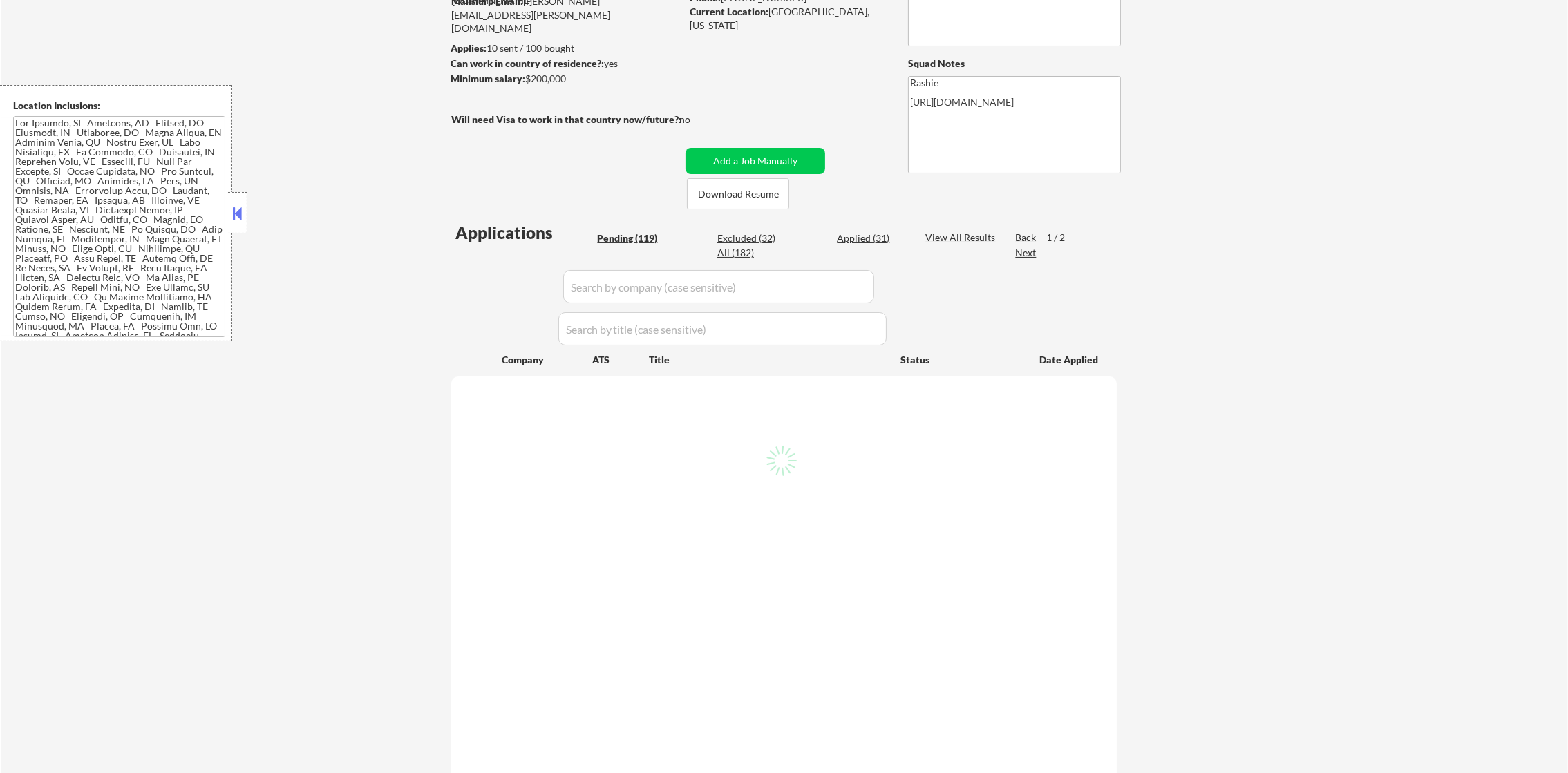
select select ""pending""
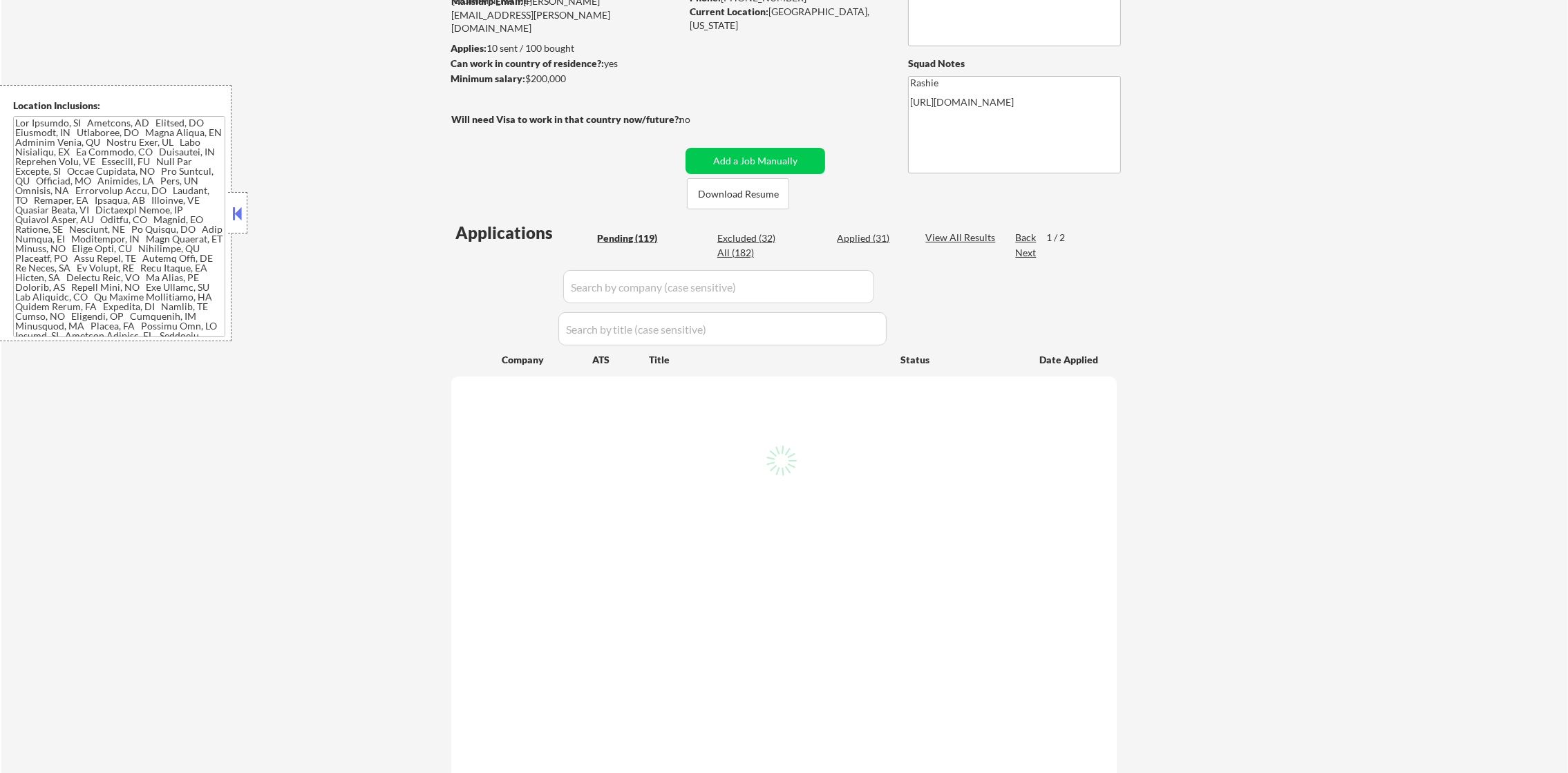
select select ""pending""
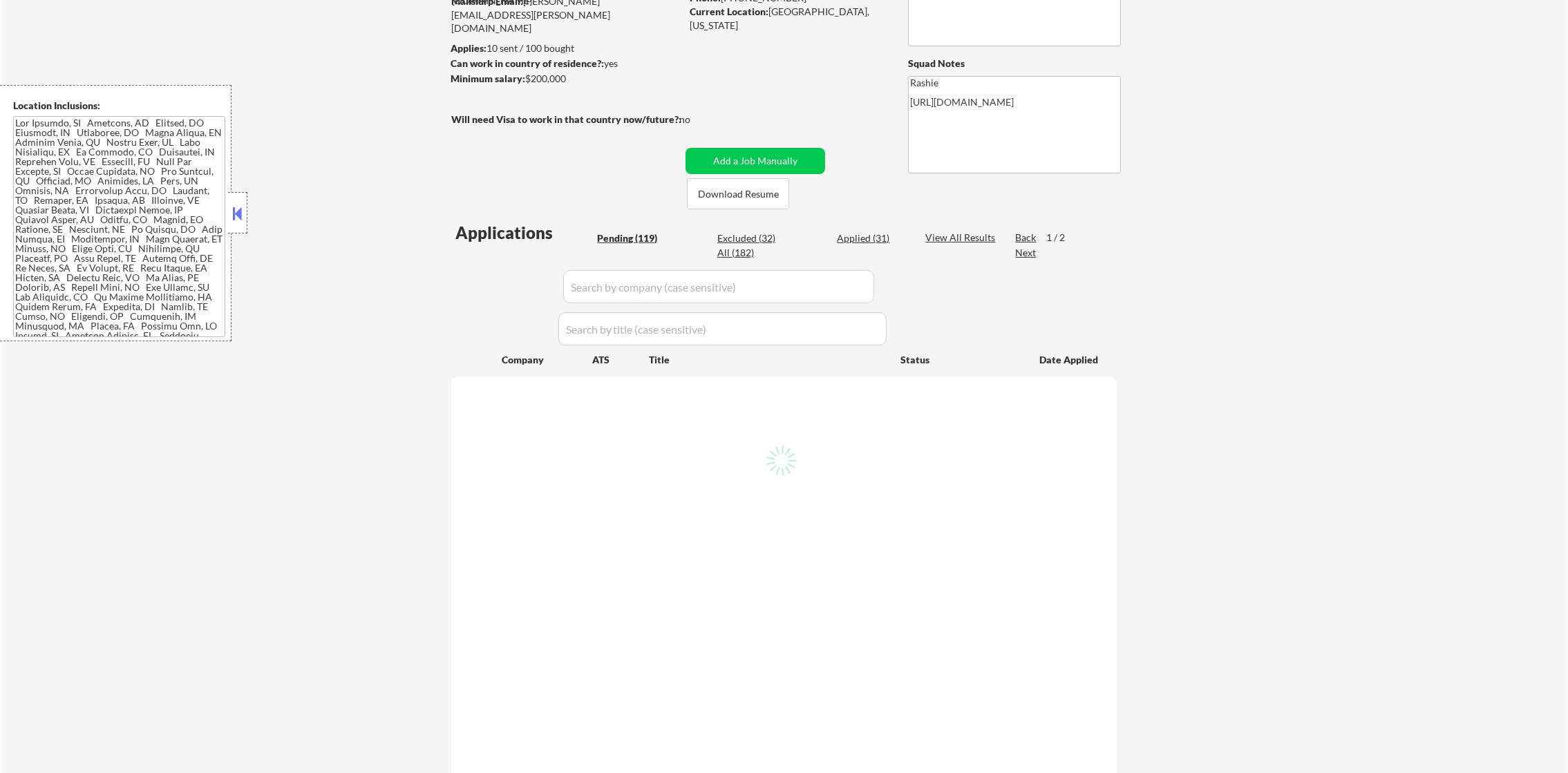
select select ""pending""
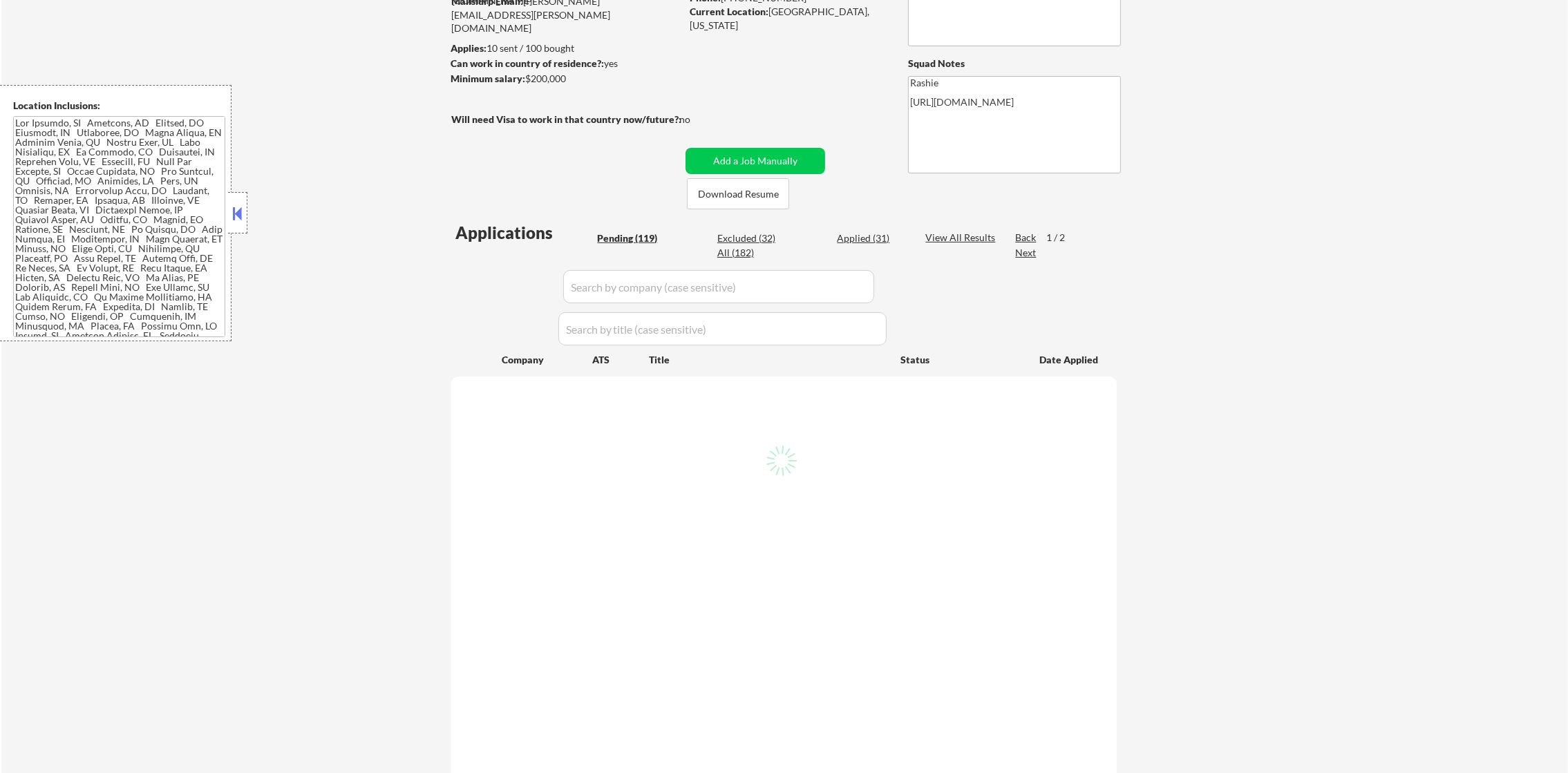
select select ""pending""
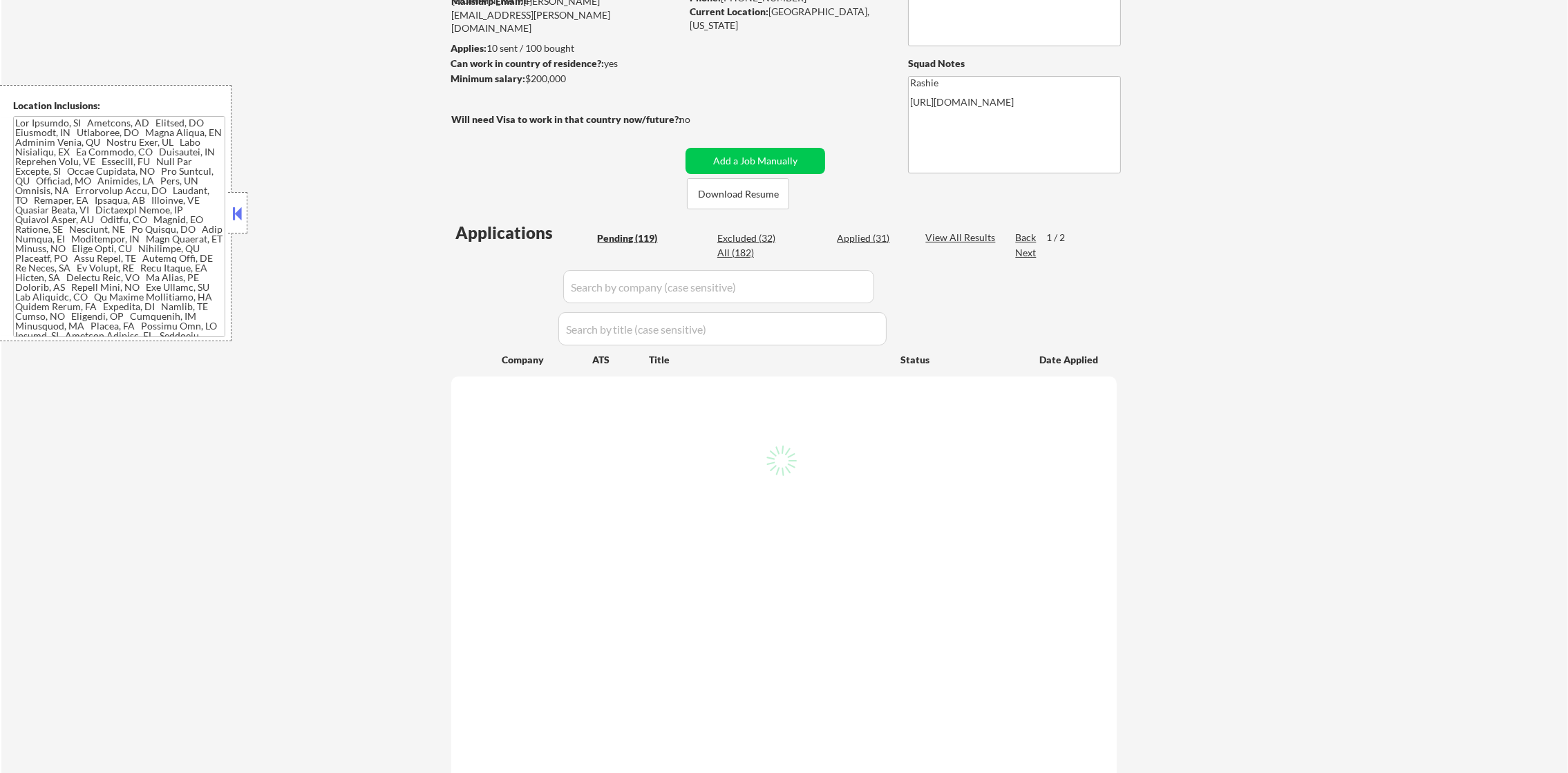
select select ""pending""
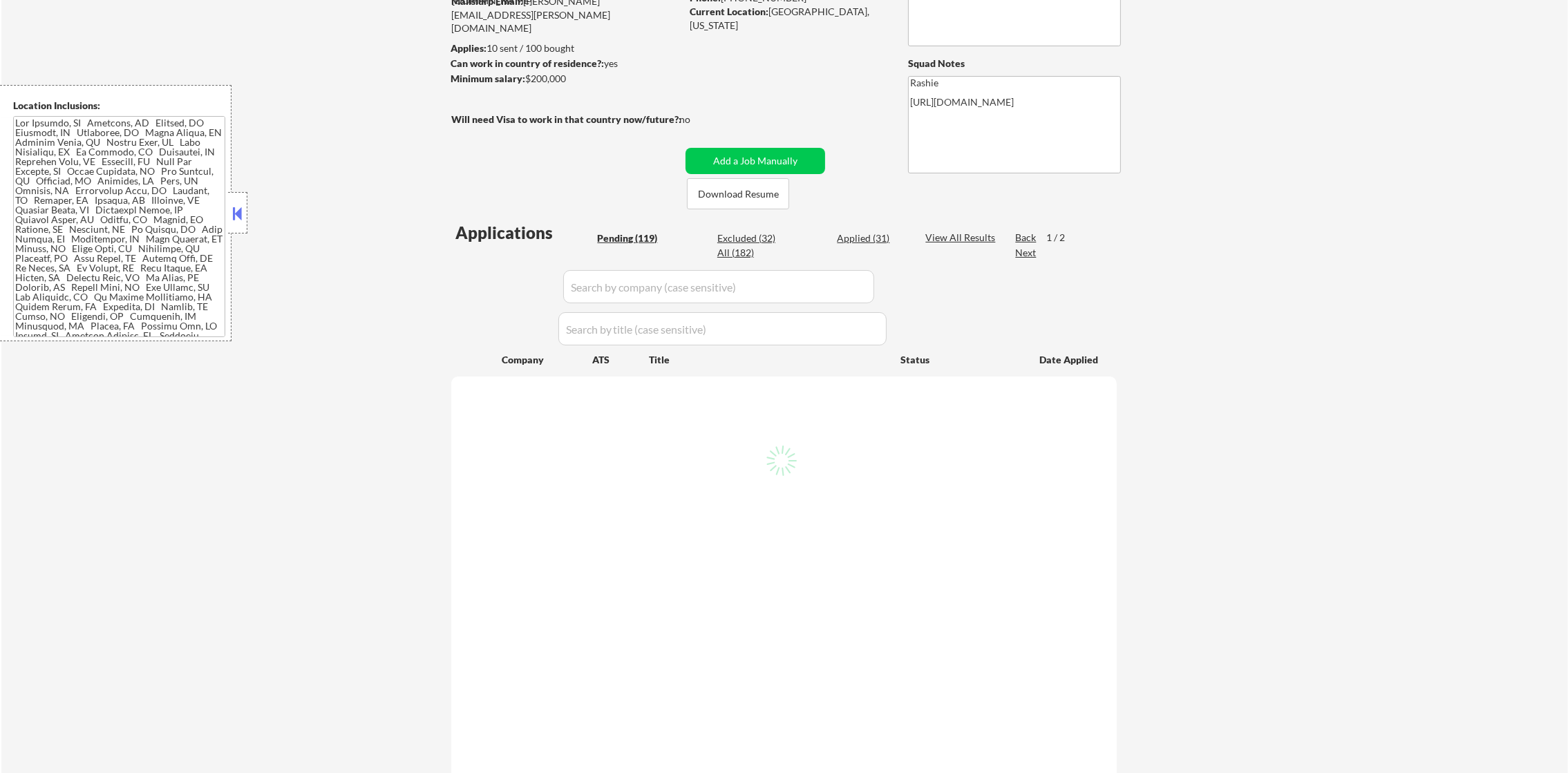
select select ""pending""
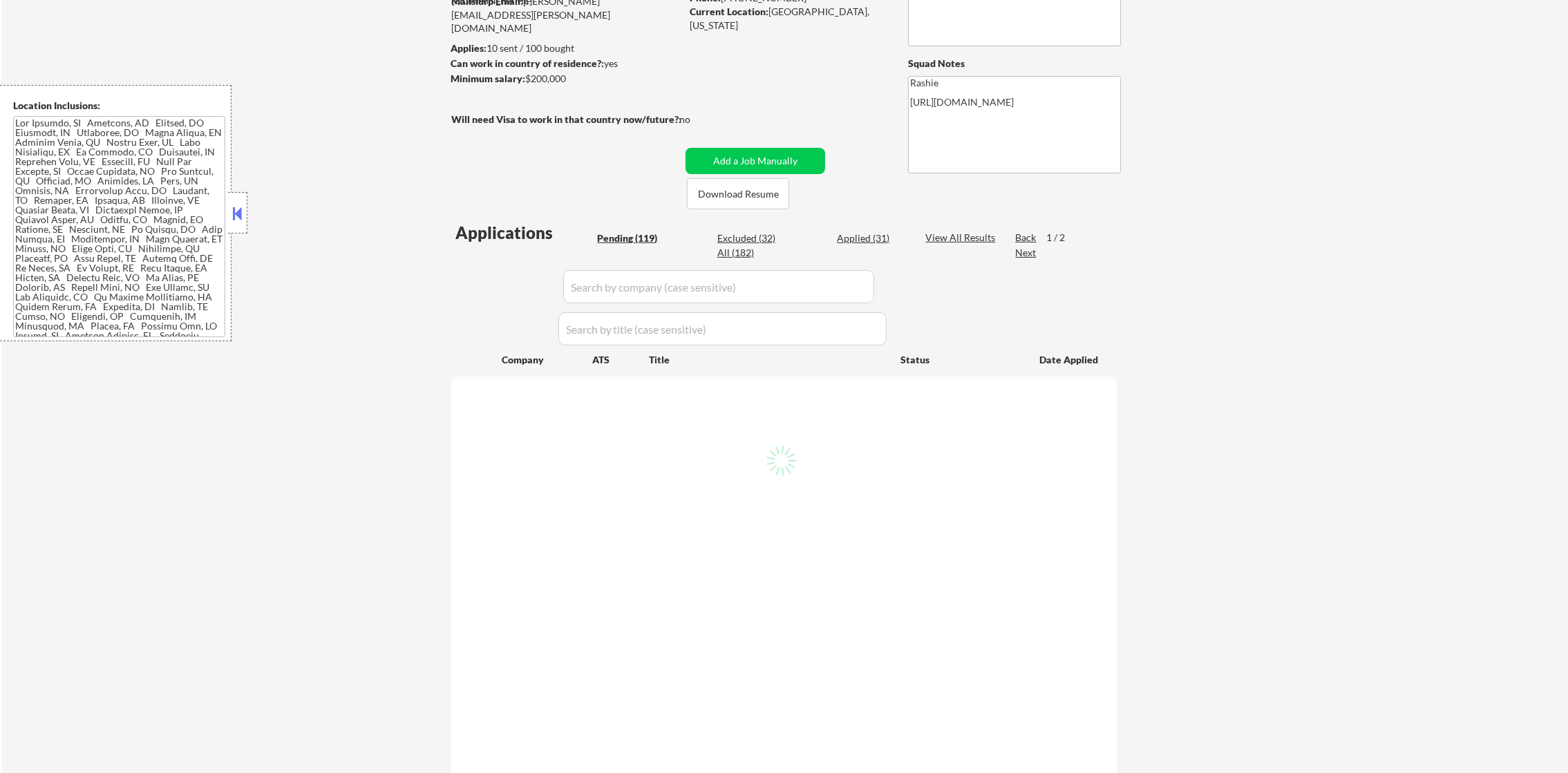
select select ""pending""
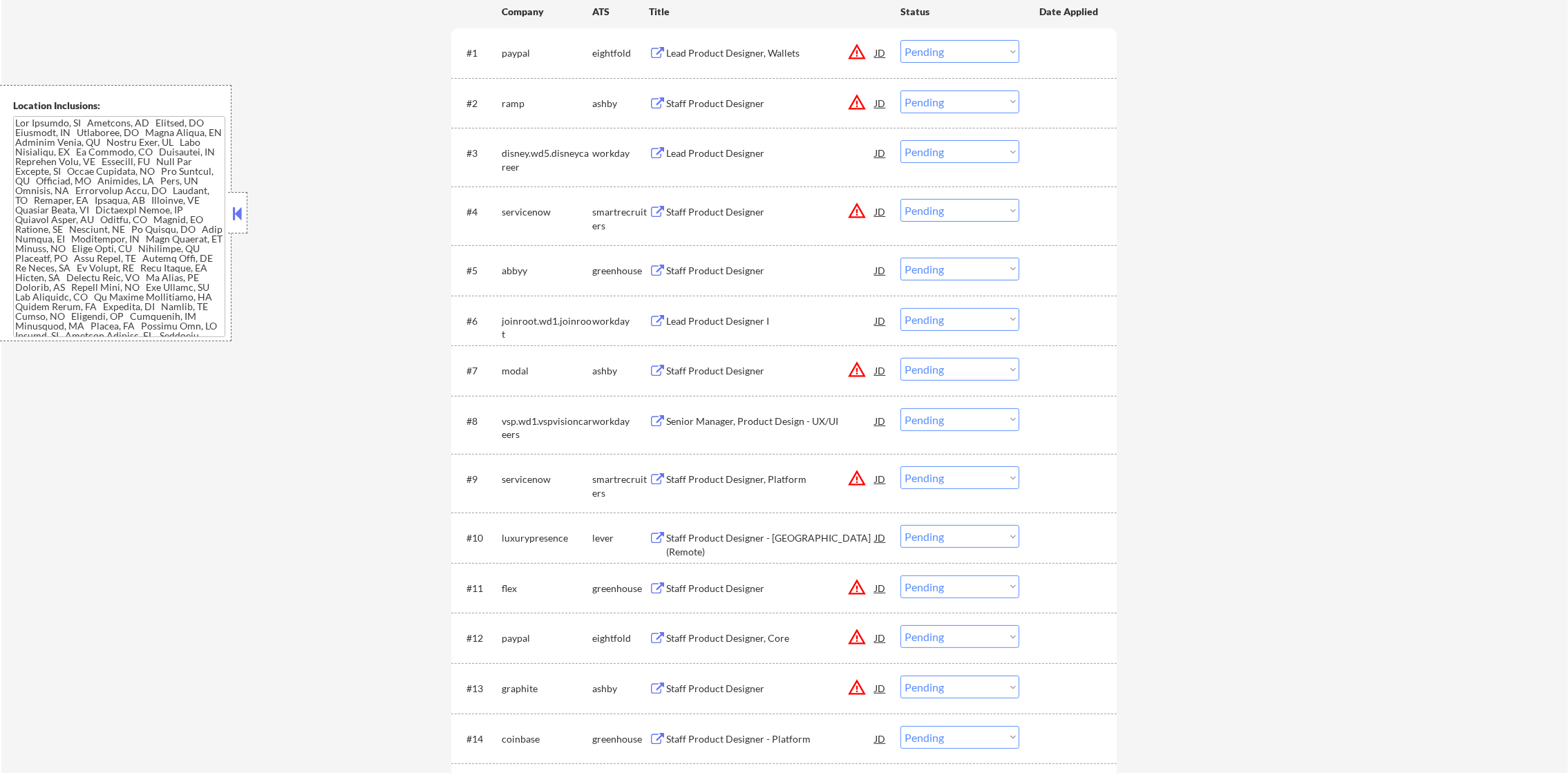
scroll to position [553, 0]
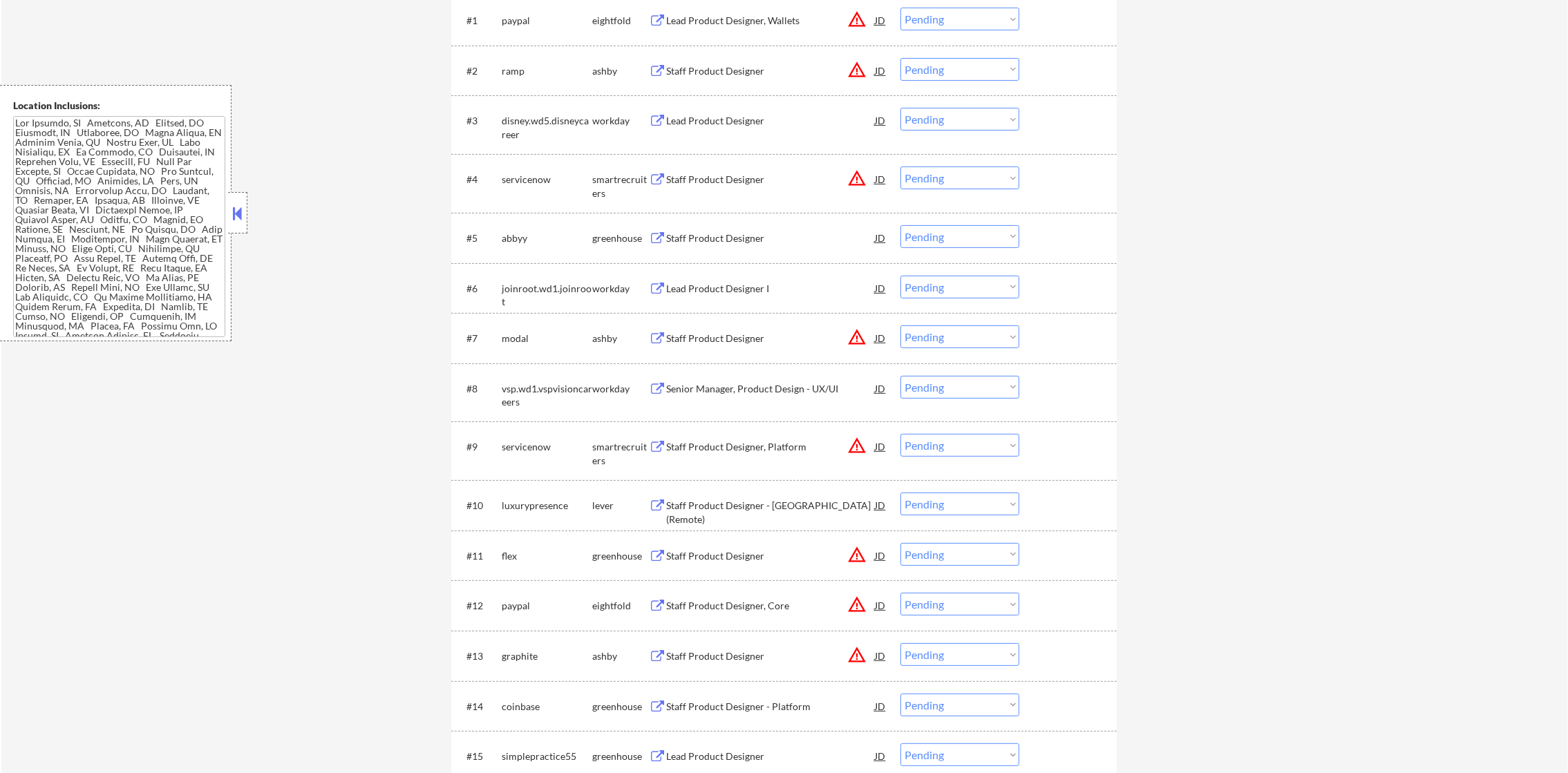
click at [718, 119] on div "Lead Product Designer" at bounding box center [770, 121] width 209 height 14
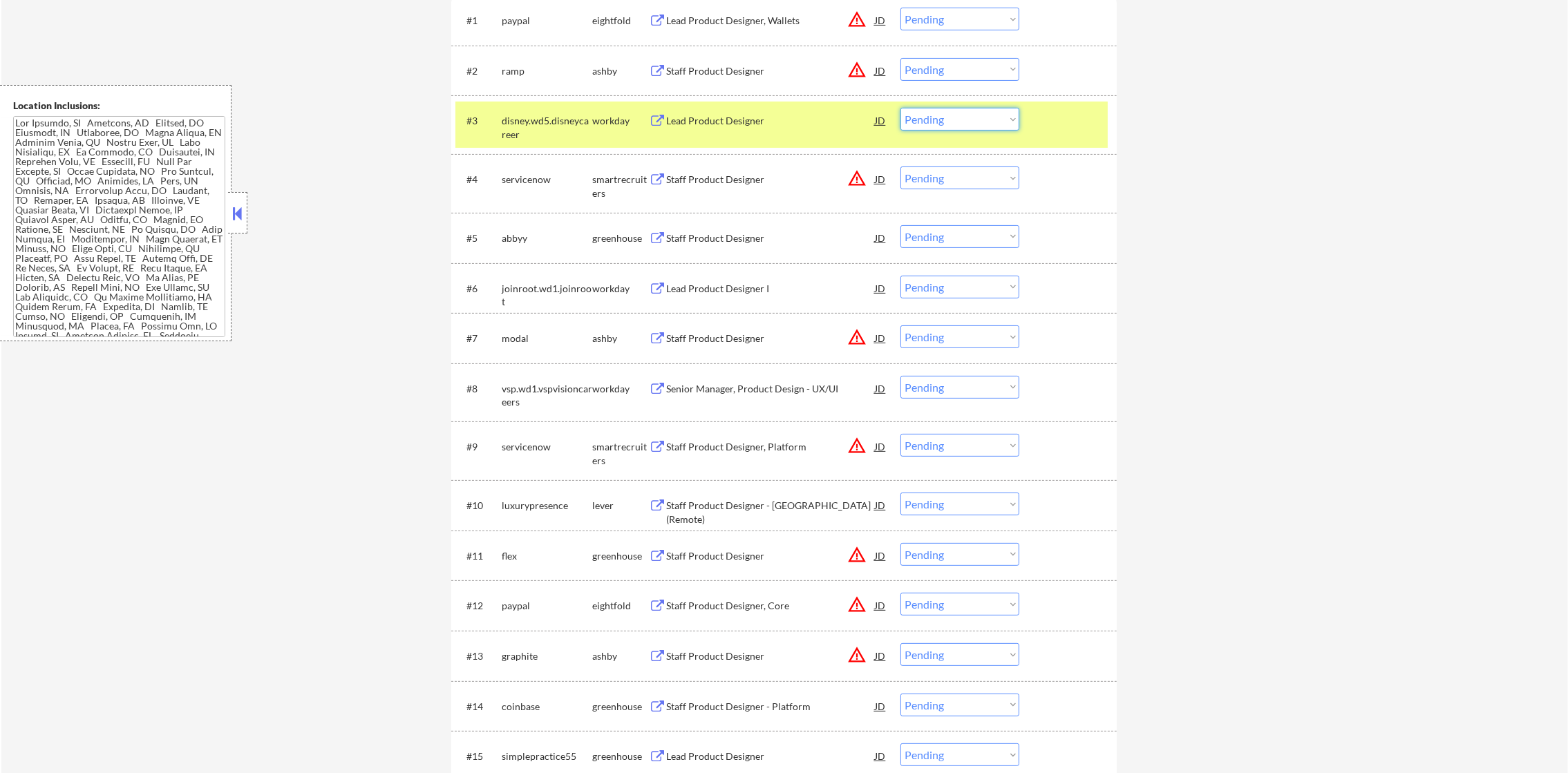
click at [940, 108] on select "Choose an option... Pending Applied Excluded (Questions) Excluded (Expired) Exc…" at bounding box center [960, 119] width 119 height 23
click at [901, 108] on select "Choose an option... Pending Applied Excluded (Questions) Excluded (Expired) Exc…" at bounding box center [960, 119] width 119 height 23
click at [546, 143] on div "#3 disney.wd5.disneycareer workday Lead Product Designer JD Choose an option...…" at bounding box center [782, 124] width 653 height 46
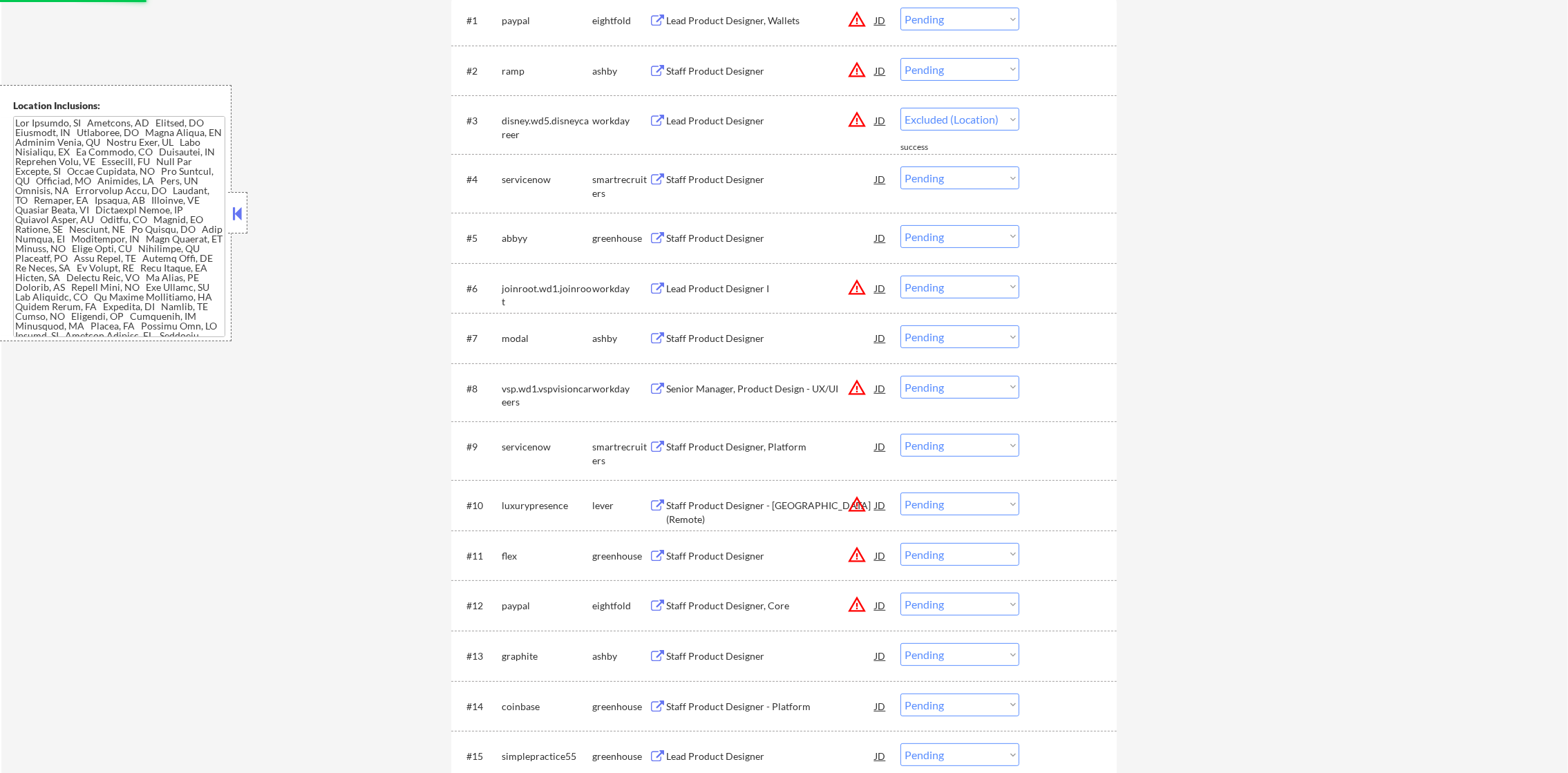
select select ""pending""
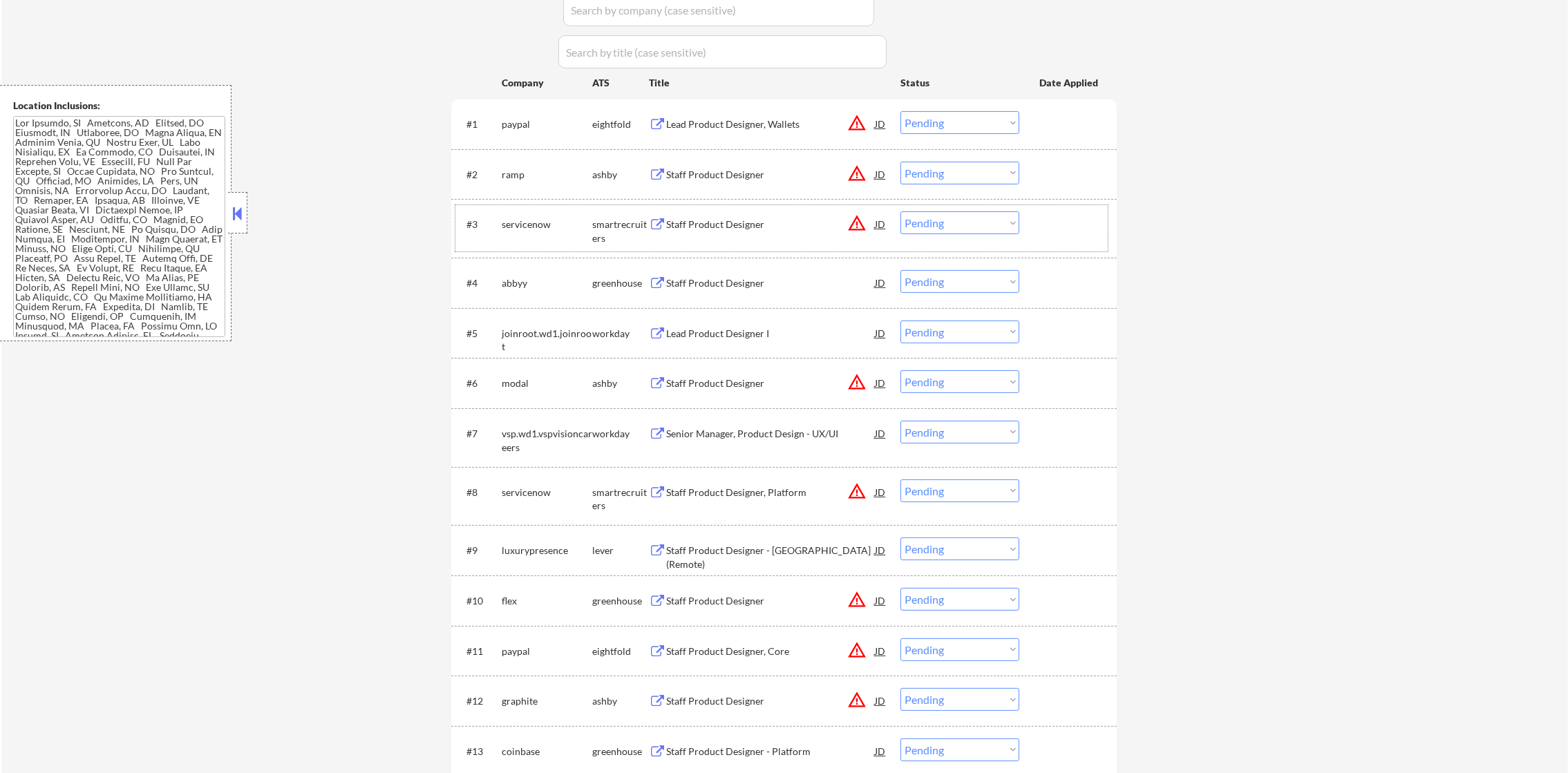
scroll to position [621, 0]
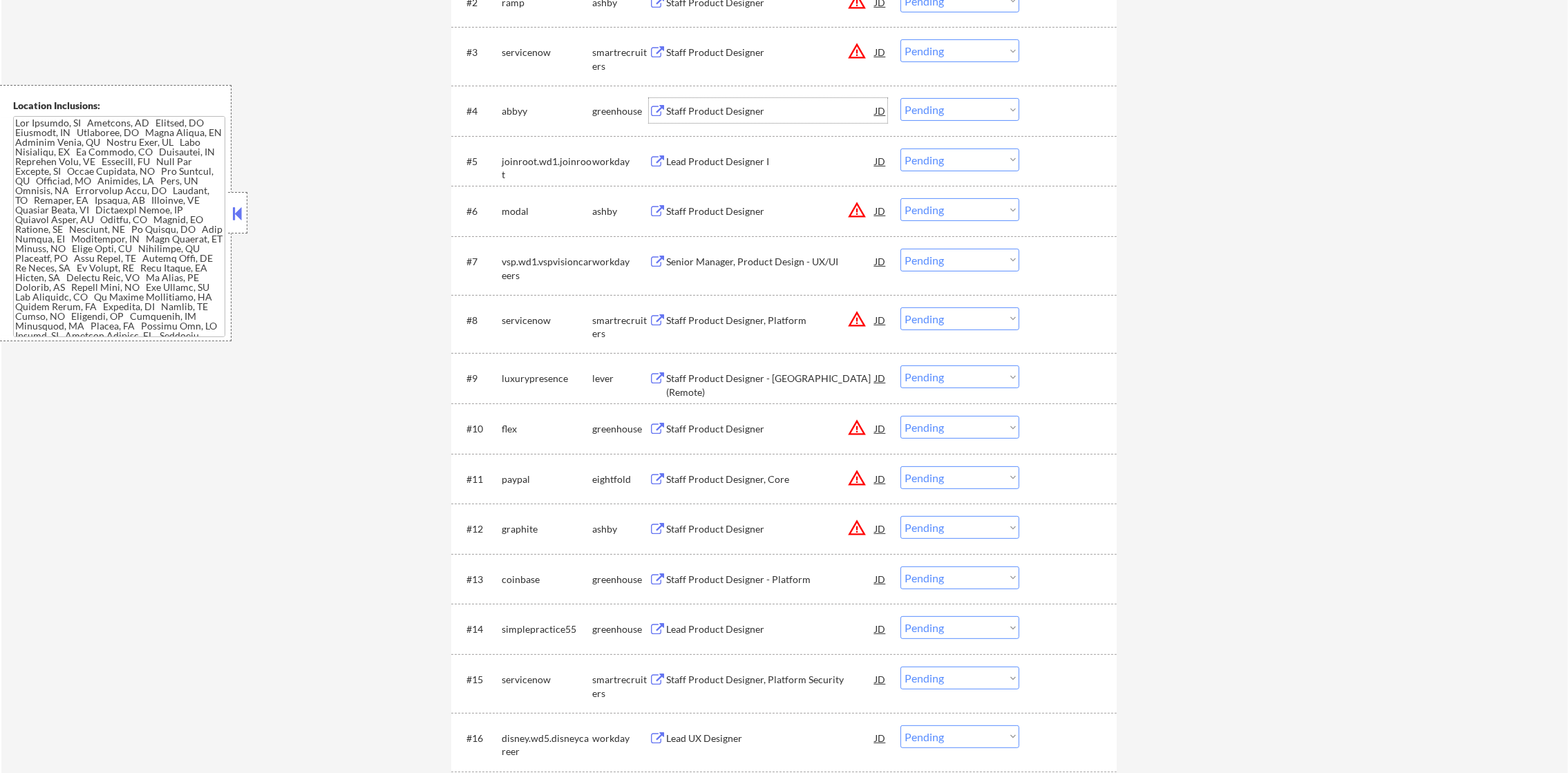
click at [719, 111] on div "Staff Product Designer" at bounding box center [770, 112] width 209 height 14
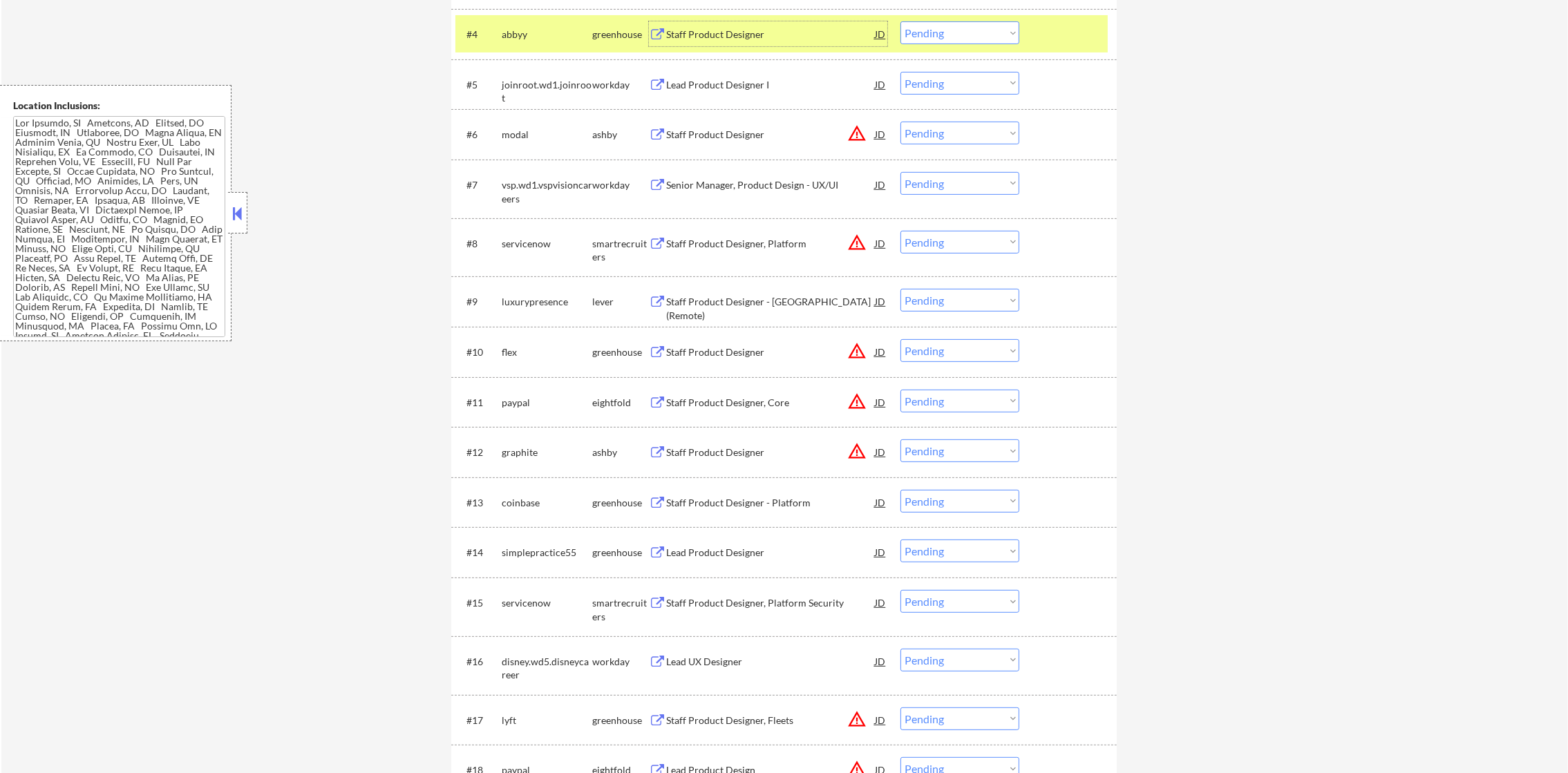
scroll to position [690, 0]
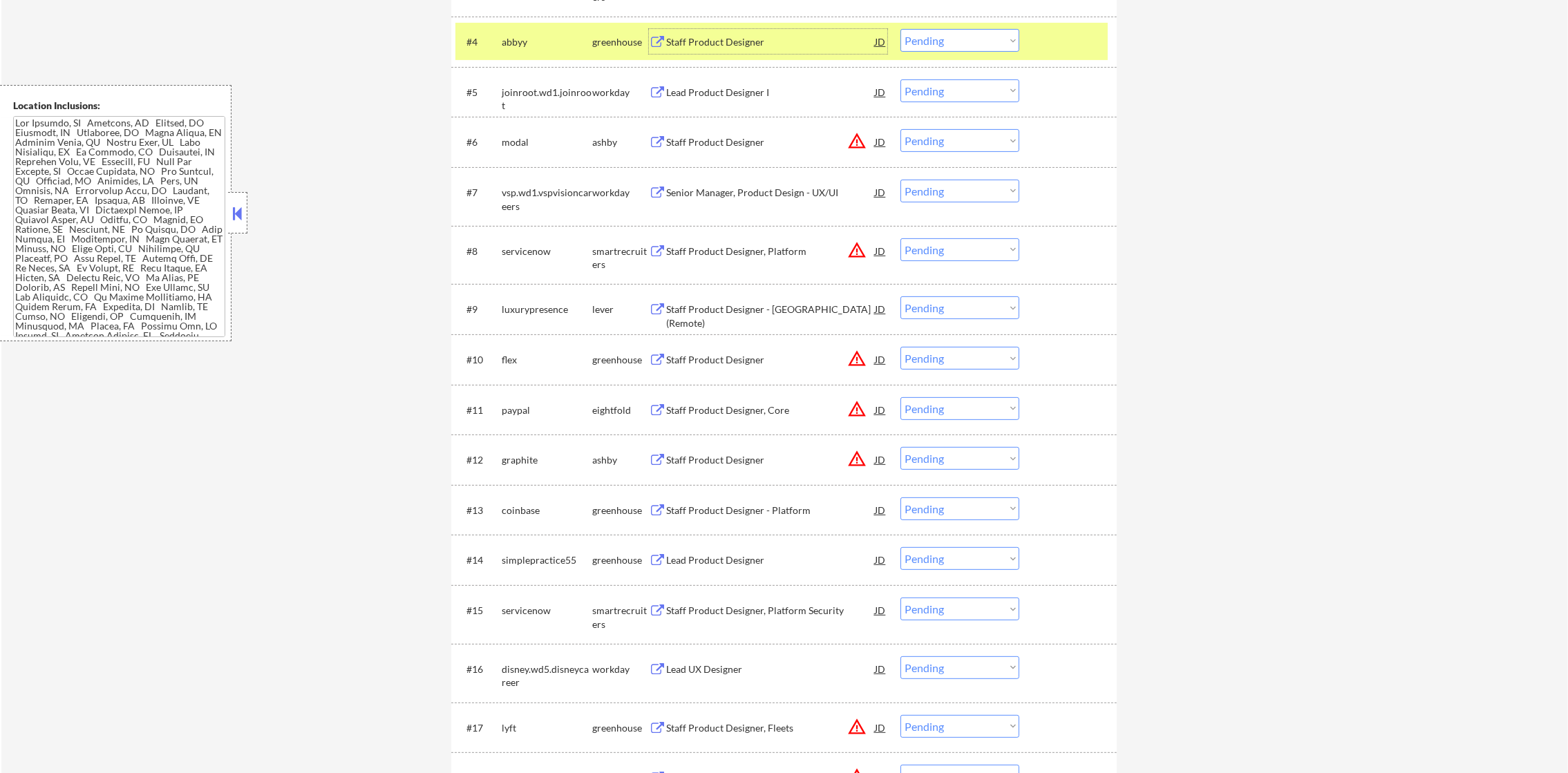
click at [970, 42] on select "Choose an option... Pending Applied Excluded (Questions) Excluded (Expired) Exc…" at bounding box center [960, 40] width 119 height 23
click at [901, 29] on select "Choose an option... Pending Applied Excluded (Questions) Excluded (Expired) Exc…" at bounding box center [960, 40] width 119 height 23
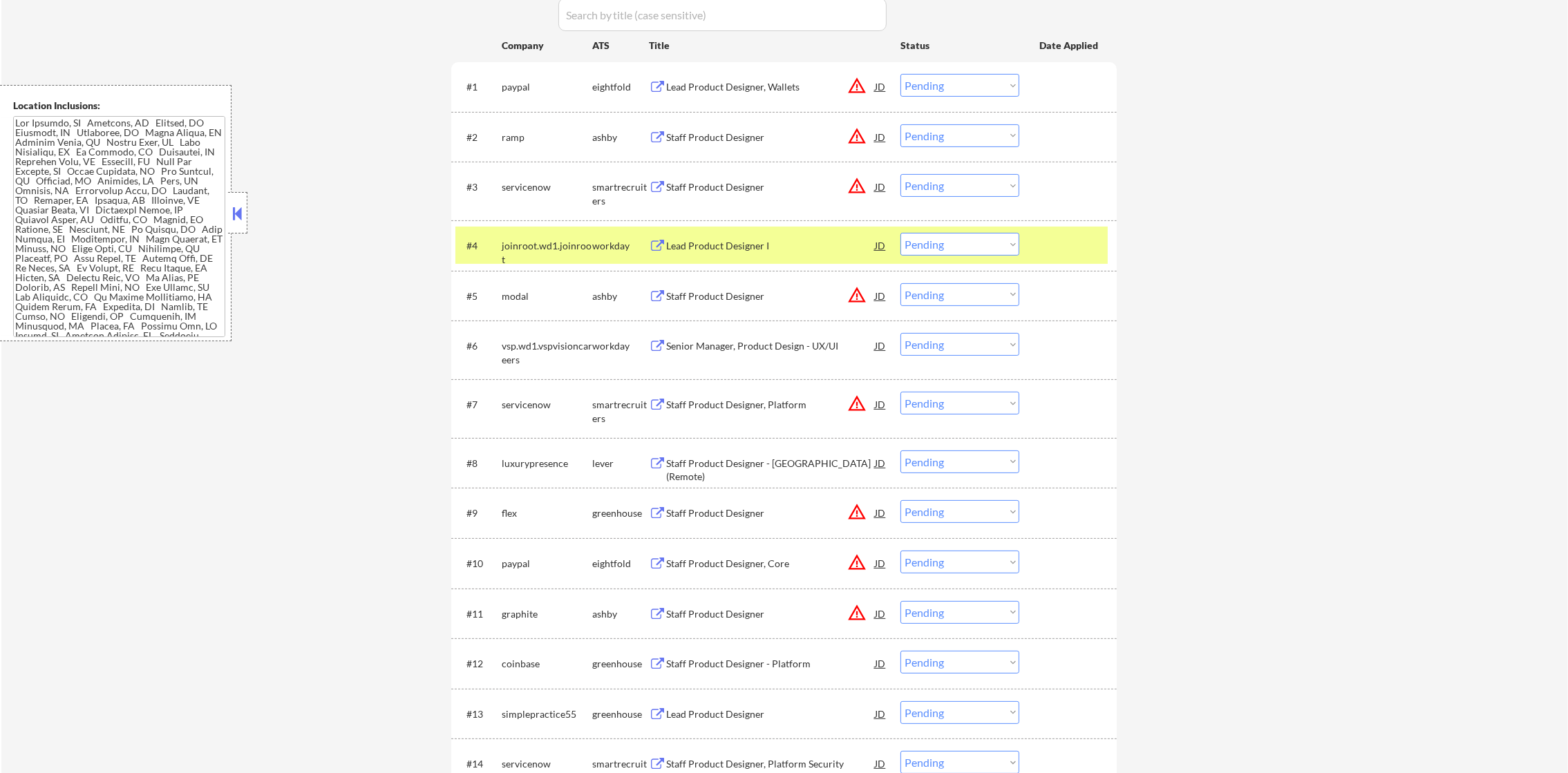
scroll to position [483, 0]
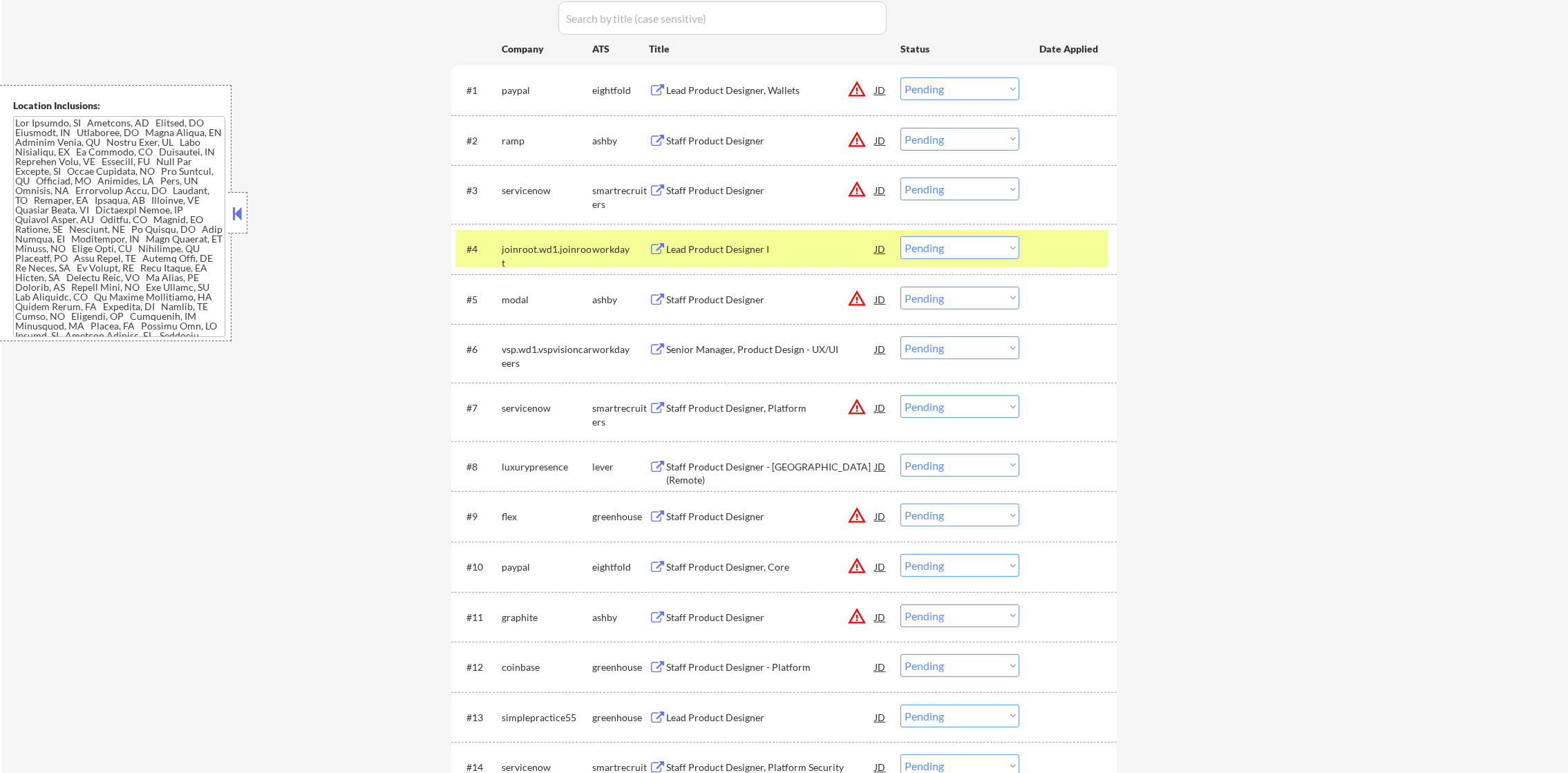
click at [557, 240] on div "joinroot.wd1.joinroot" at bounding box center [546, 248] width 90 height 25
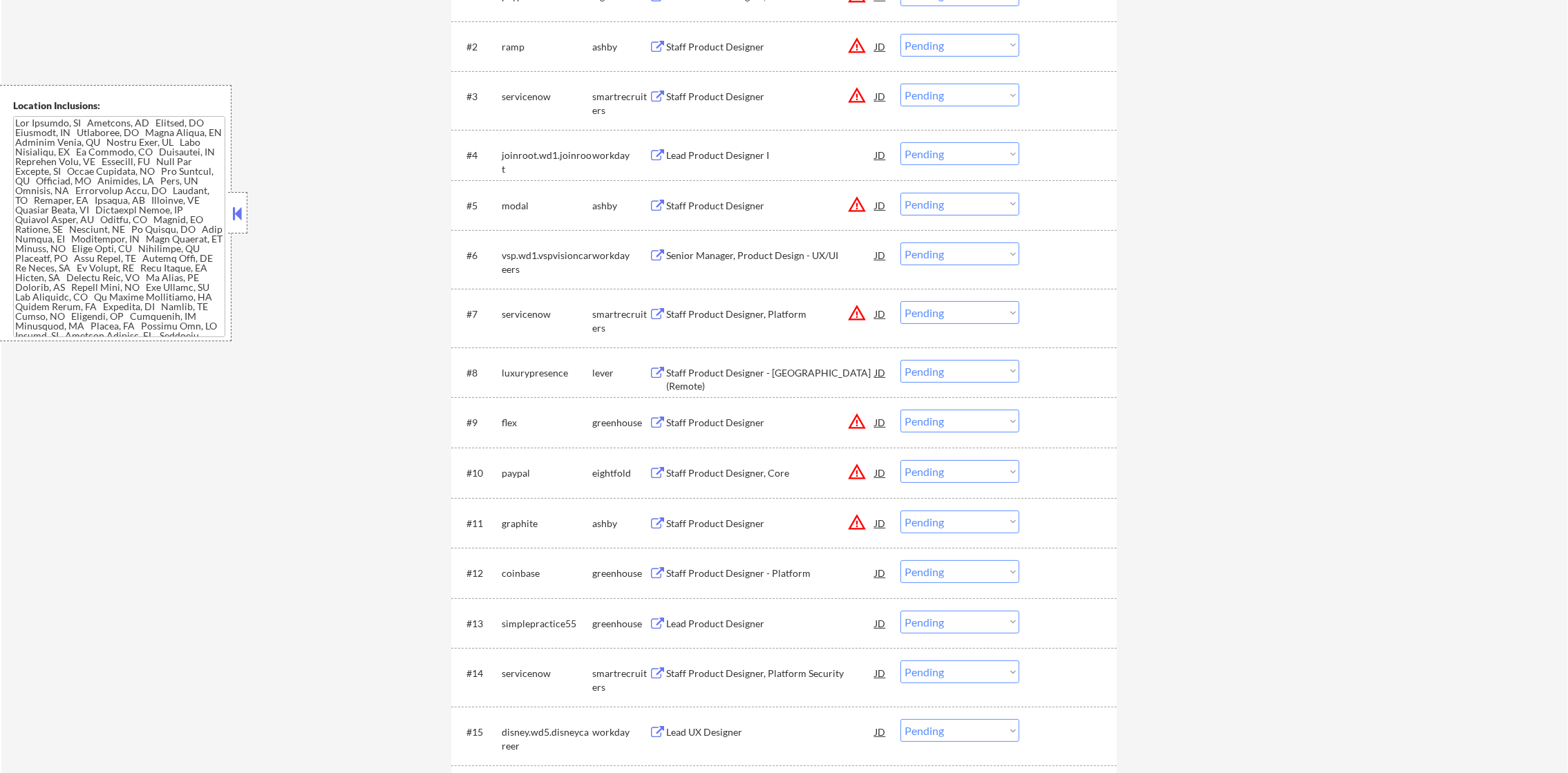
scroll to position [586, 0]
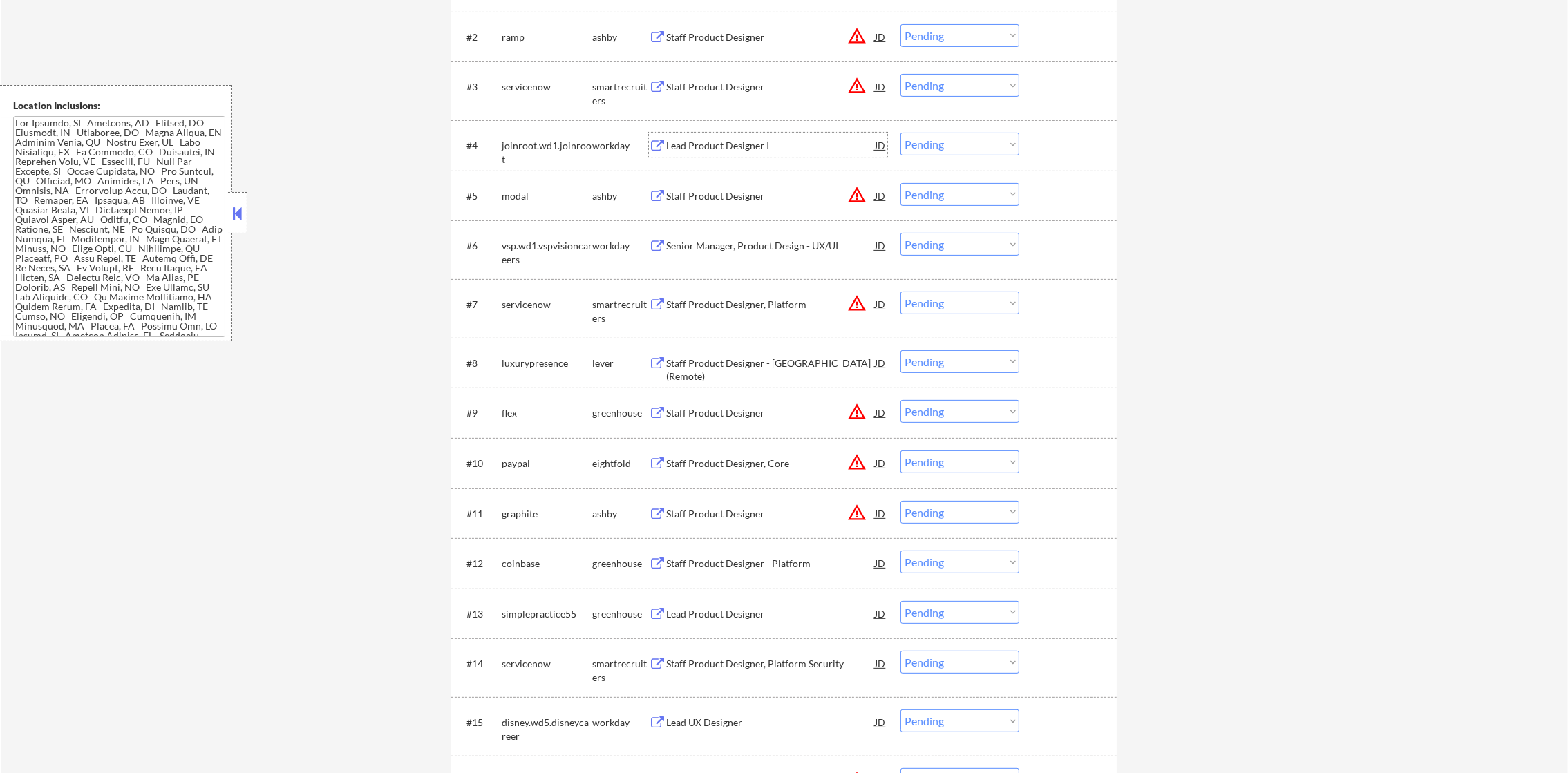
click at [720, 140] on div "Lead Product Designer I" at bounding box center [770, 146] width 209 height 14
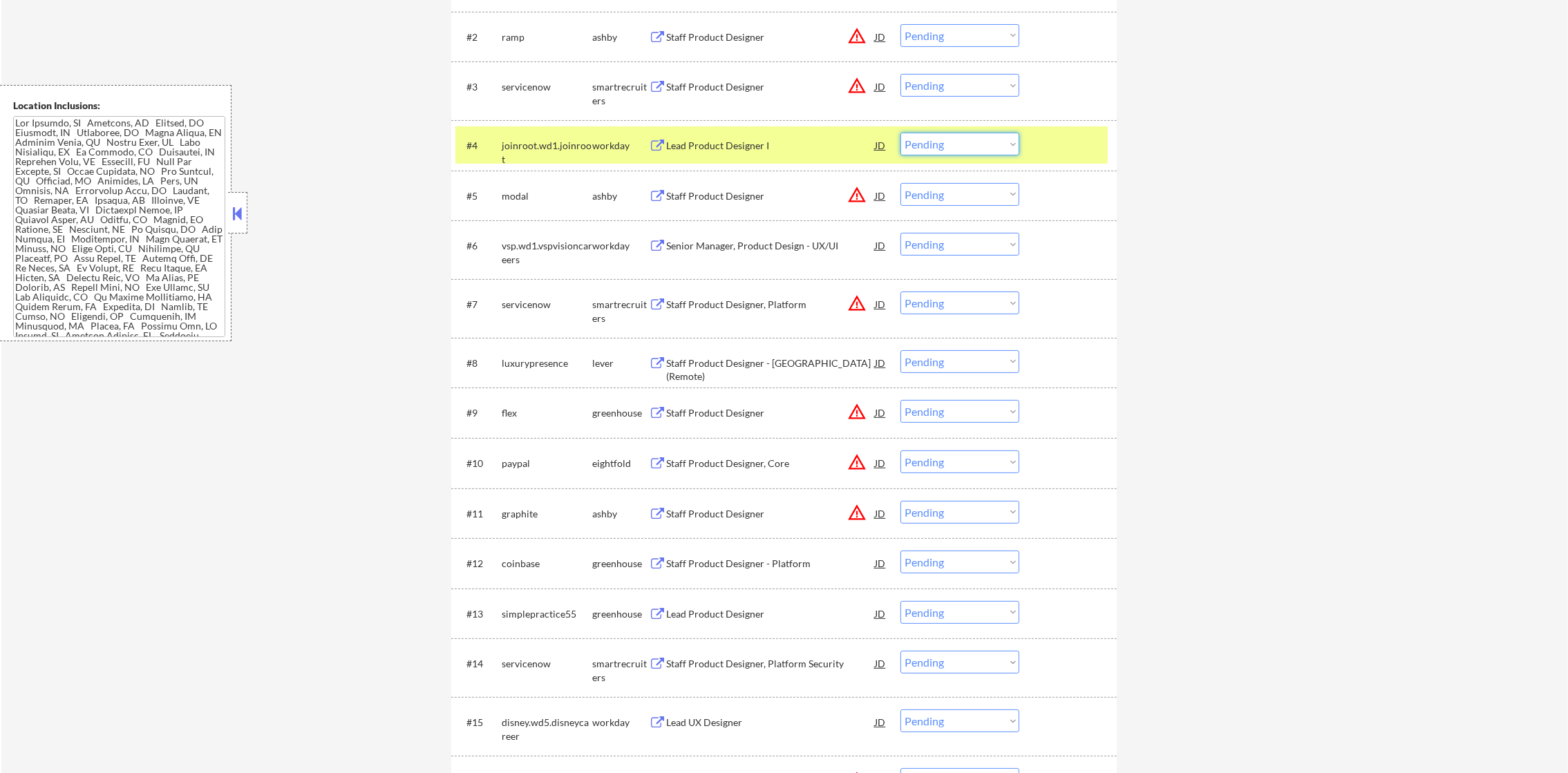
drag, startPoint x: 938, startPoint y: 152, endPoint x: 945, endPoint y: 155, distance: 7.6
click at [938, 152] on select "Choose an option... Pending Applied Excluded (Questions) Excluded (Expired) Exc…" at bounding box center [960, 144] width 119 height 23
click at [901, 133] on select "Choose an option... Pending Applied Excluded (Questions) Excluded (Expired) Exc…" at bounding box center [960, 144] width 119 height 23
click at [543, 127] on div "#4 joinroot.wd1.joinroot workday Lead Product Designer I JD warning_amber Choos…" at bounding box center [782, 145] width 653 height 37
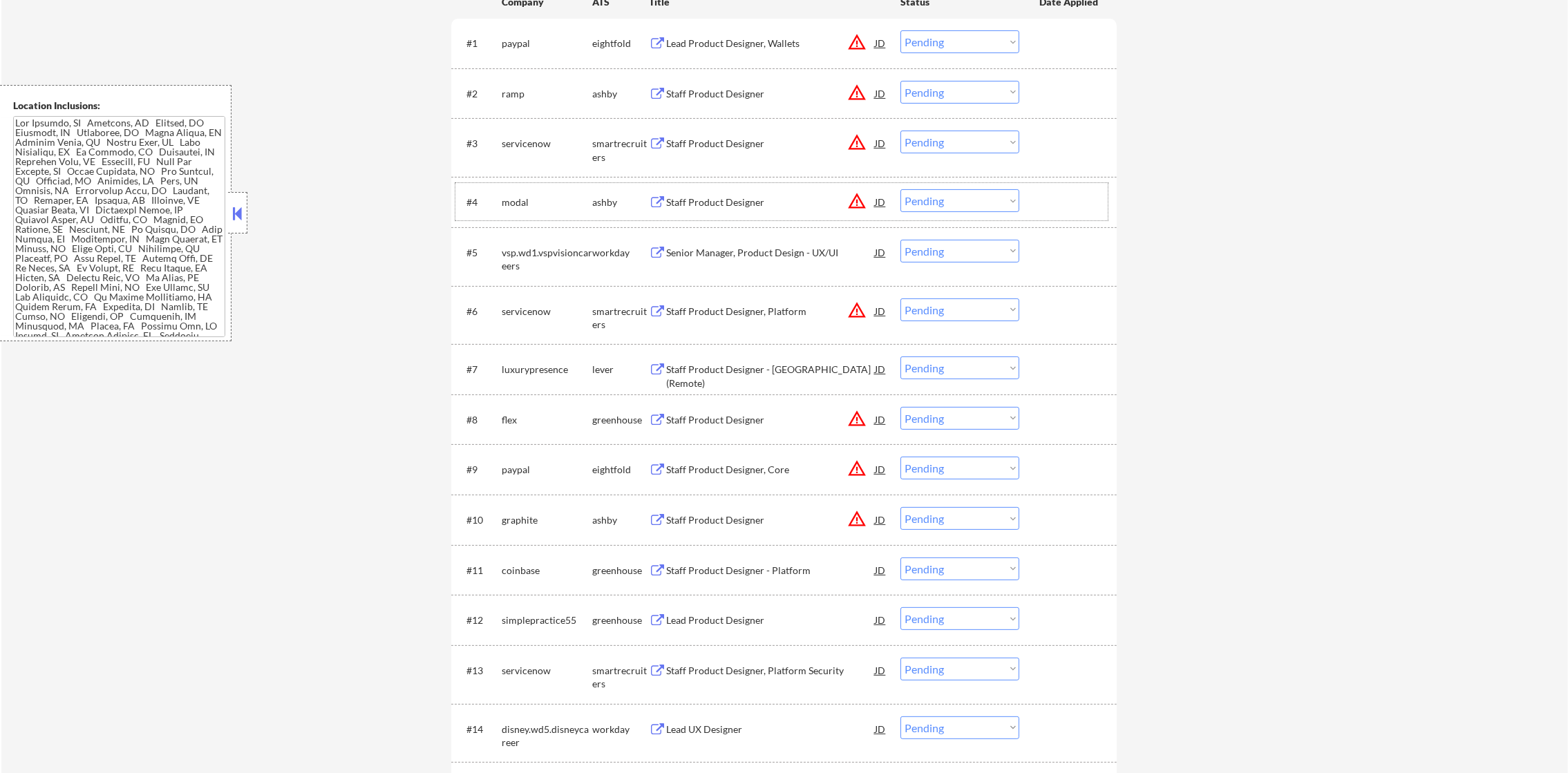
scroll to position [553, 0]
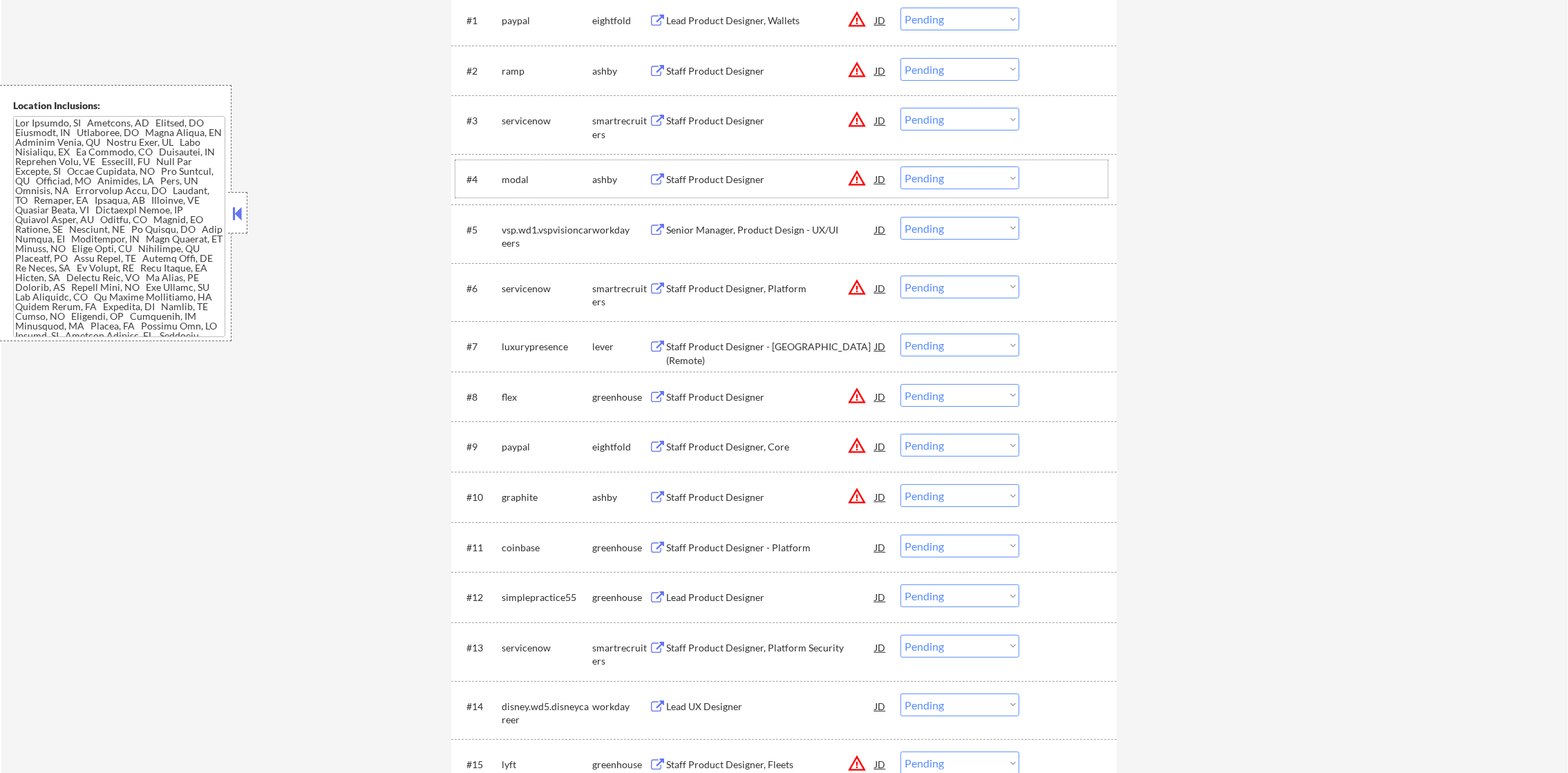
click at [785, 182] on div "Staff Product Designer" at bounding box center [770, 180] width 209 height 14
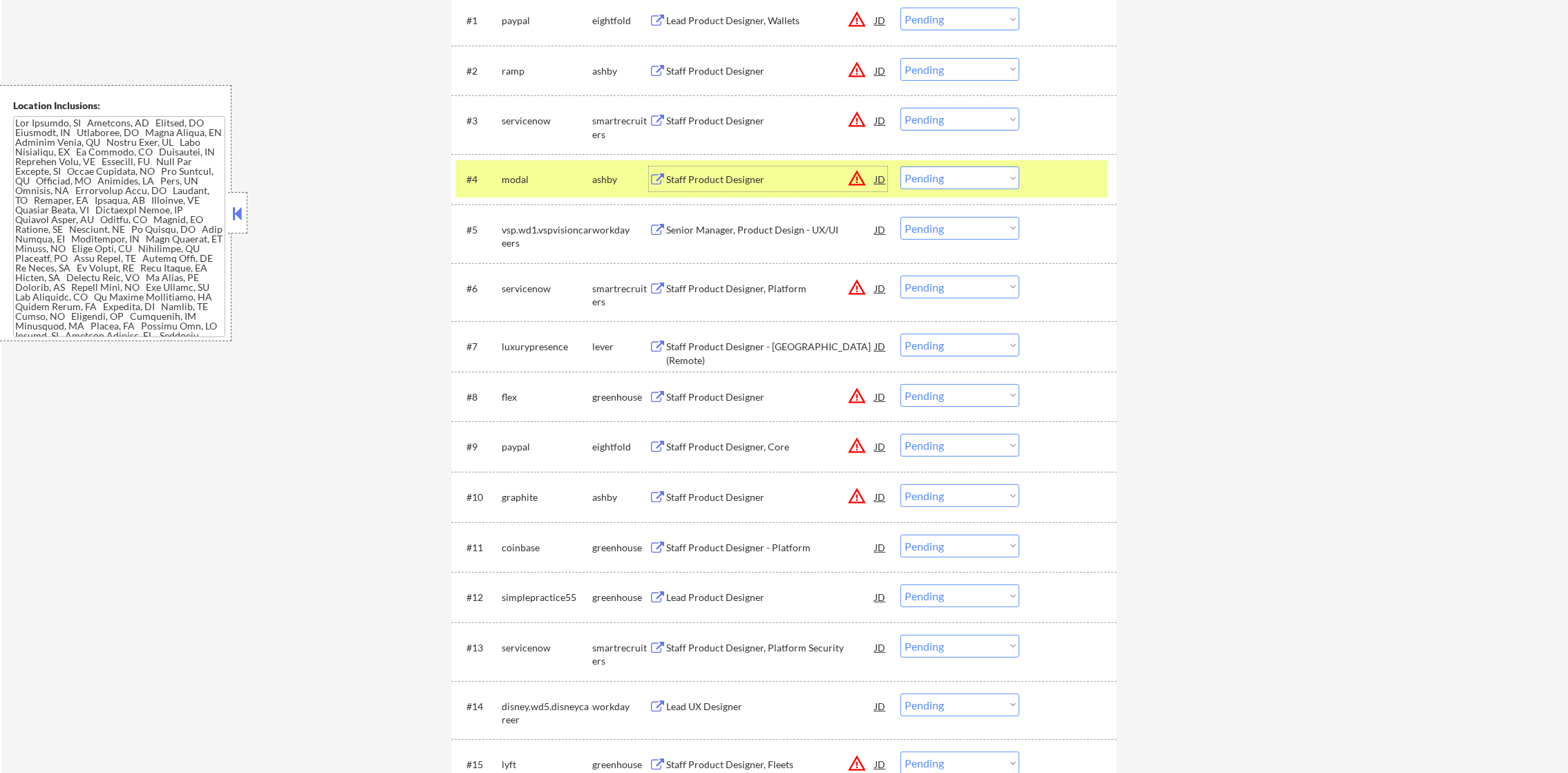
click at [940, 165] on div "#4 modal [PERSON_NAME] Staff Product Designer JD warning_amber Choose an option…" at bounding box center [782, 178] width 653 height 37
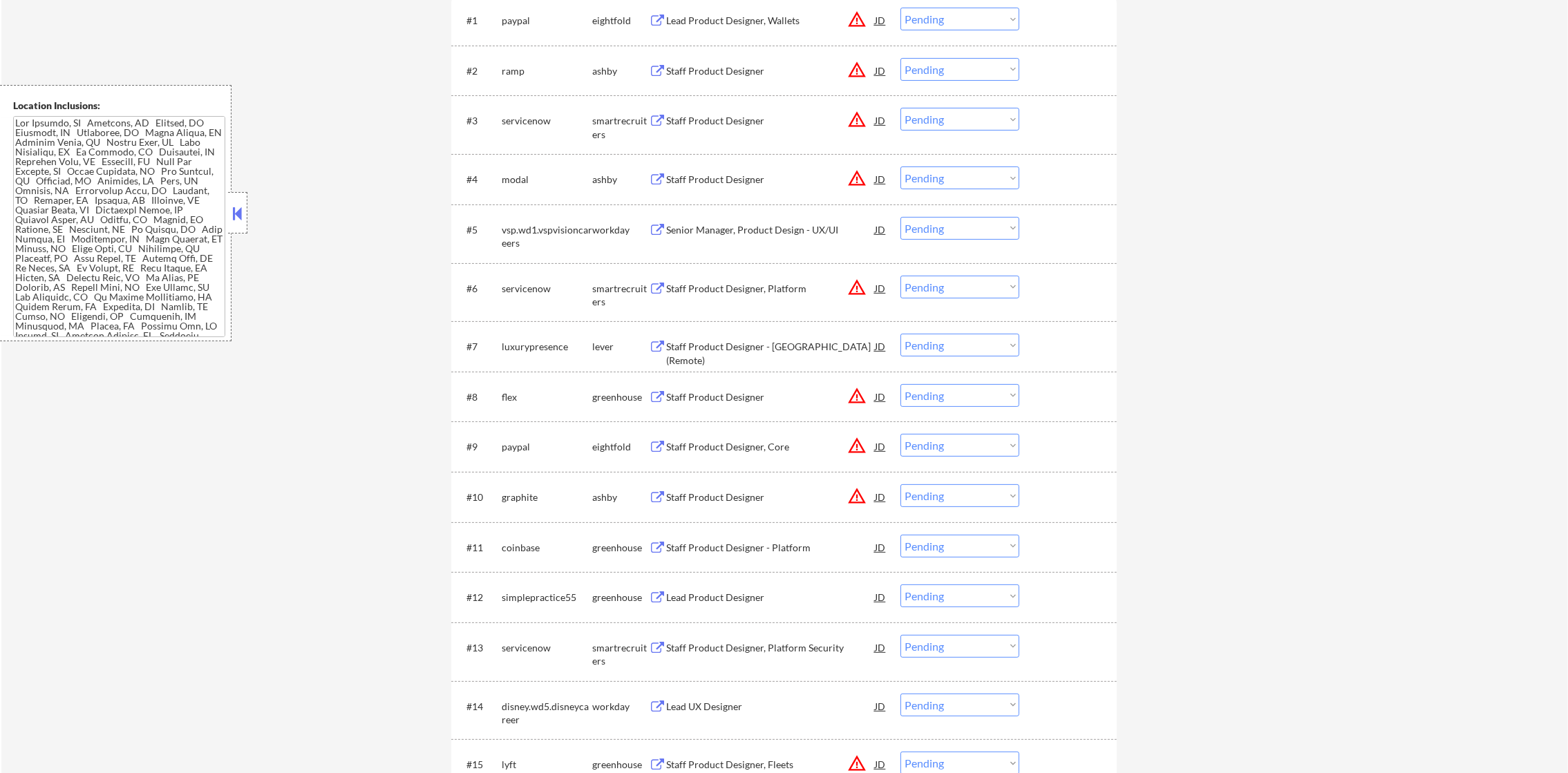
click at [940, 171] on select "Choose an option... Pending Applied Excluded (Questions) Excluded (Expired) Exc…" at bounding box center [960, 178] width 119 height 23
click at [901, 166] on select "Choose an option... Pending Applied Excluded (Questions) Excluded (Expired) Exc…" at bounding box center [960, 178] width 119 height 23
select select ""pending""
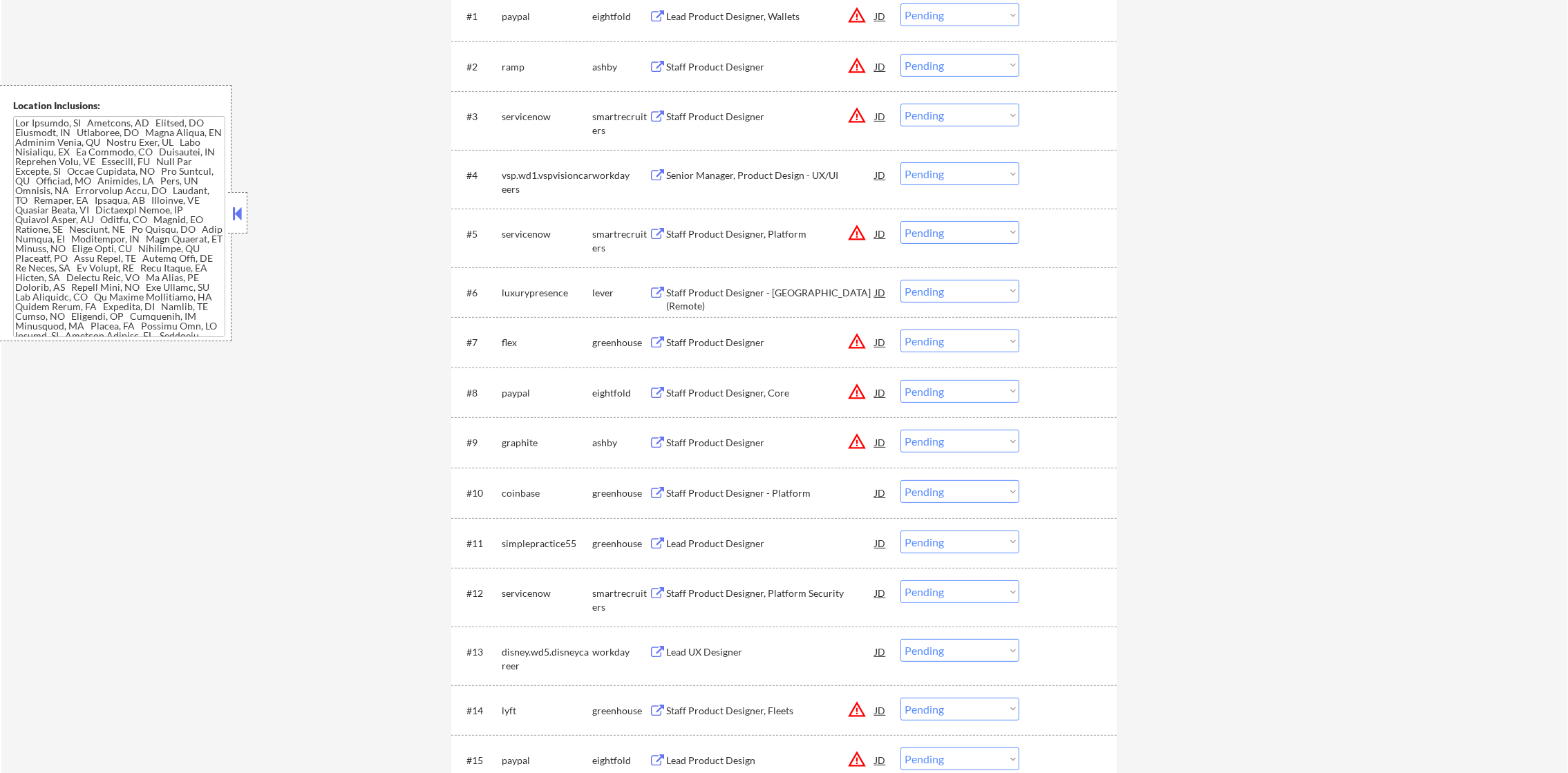
scroll to position [621, 0]
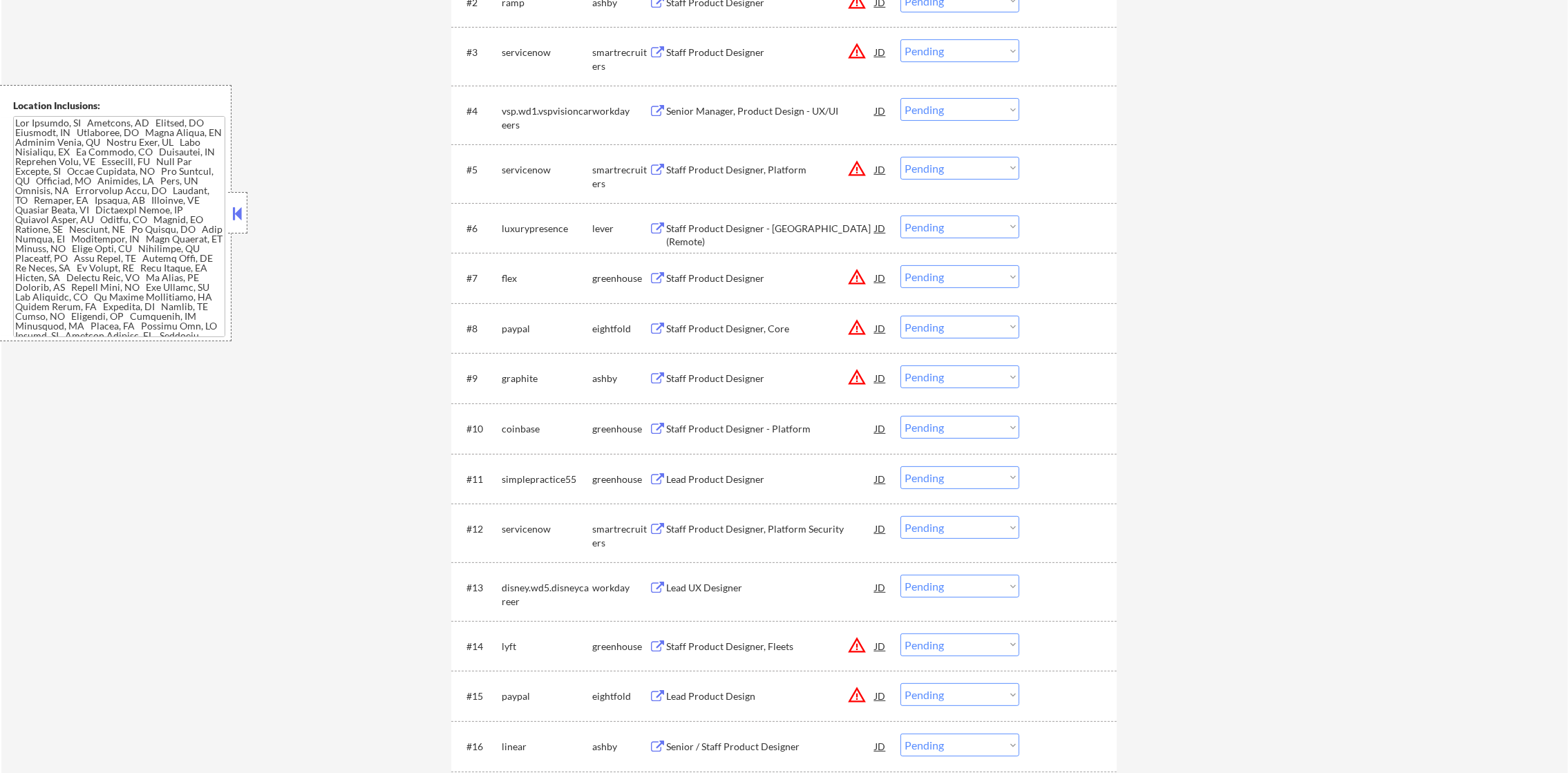
click at [762, 49] on div "Staff Product Designer" at bounding box center [770, 52] width 209 height 14
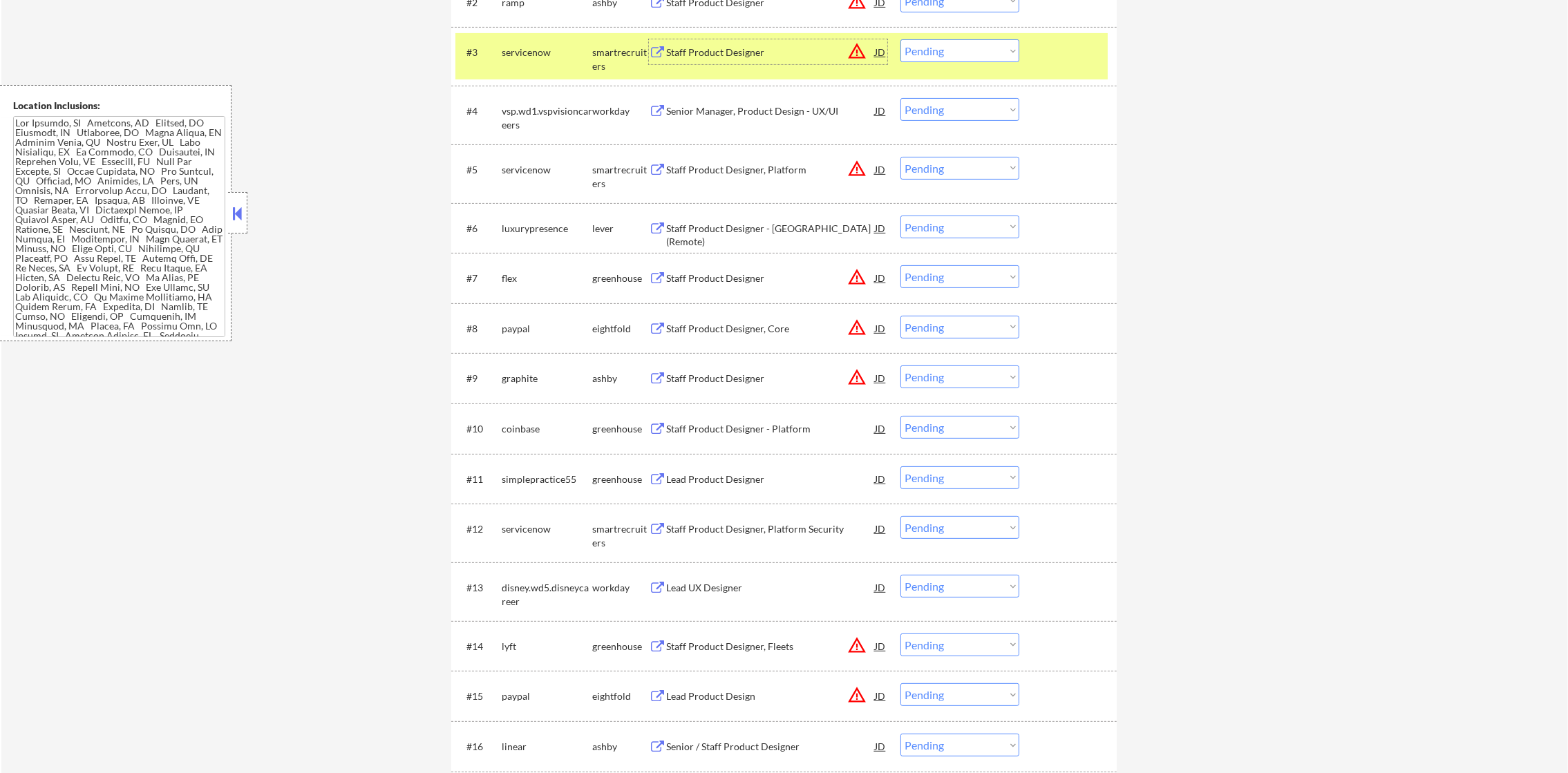
click at [569, 55] on div "servicenow" at bounding box center [546, 52] width 90 height 14
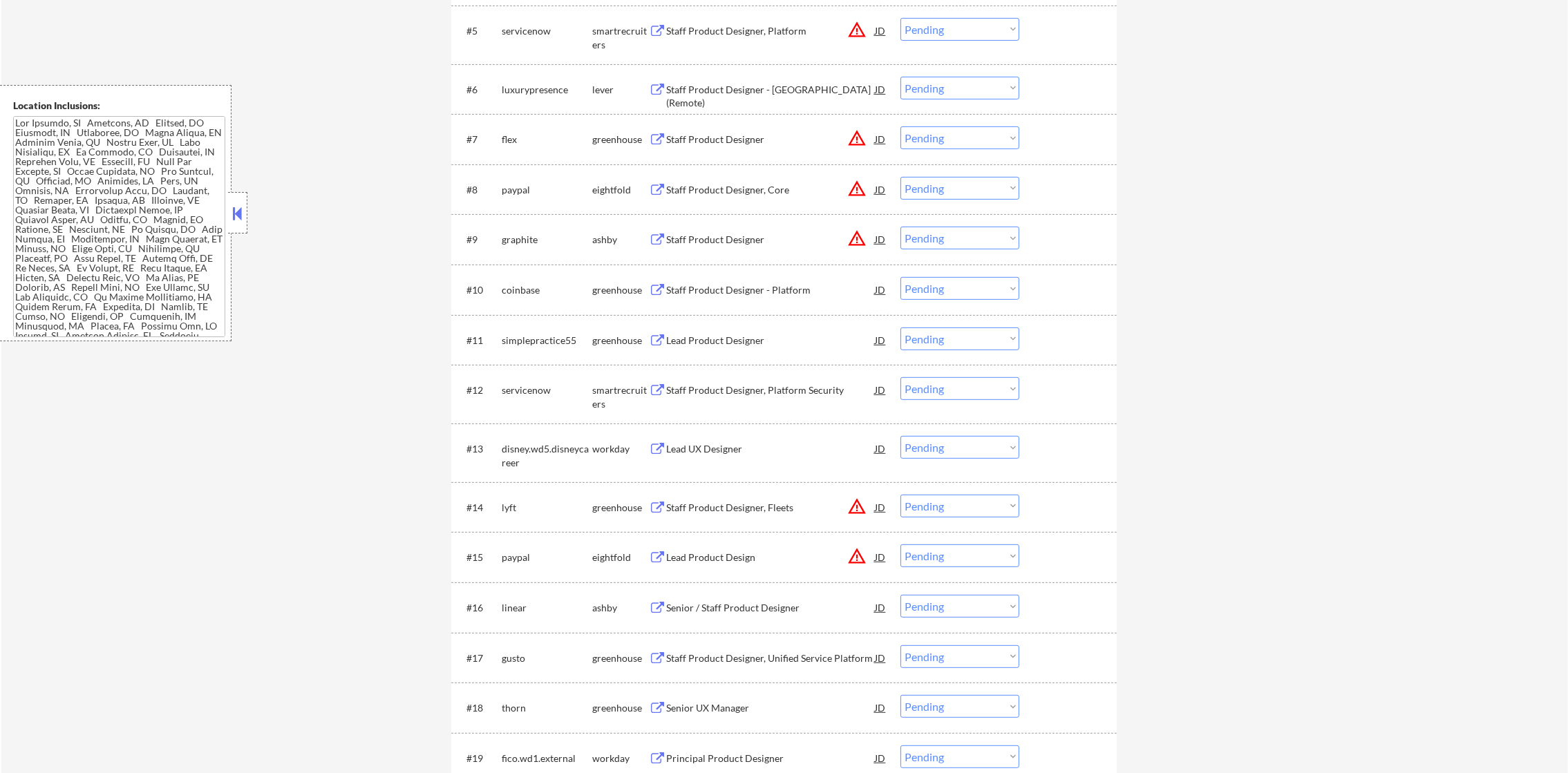
scroll to position [829, 0]
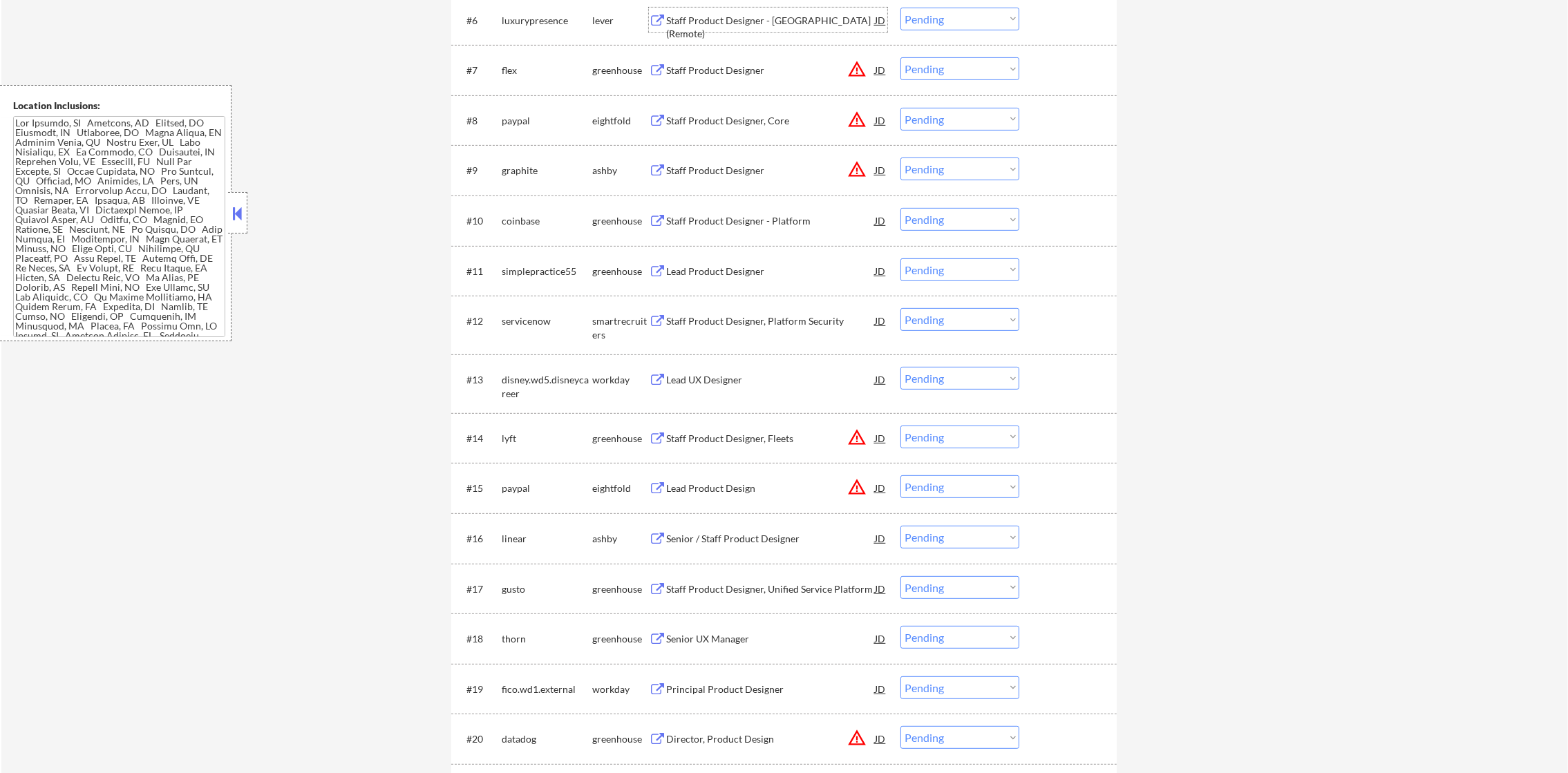
click at [764, 16] on div "Staff Product Designer - [GEOGRAPHIC_DATA] (Remote)" at bounding box center [770, 27] width 209 height 27
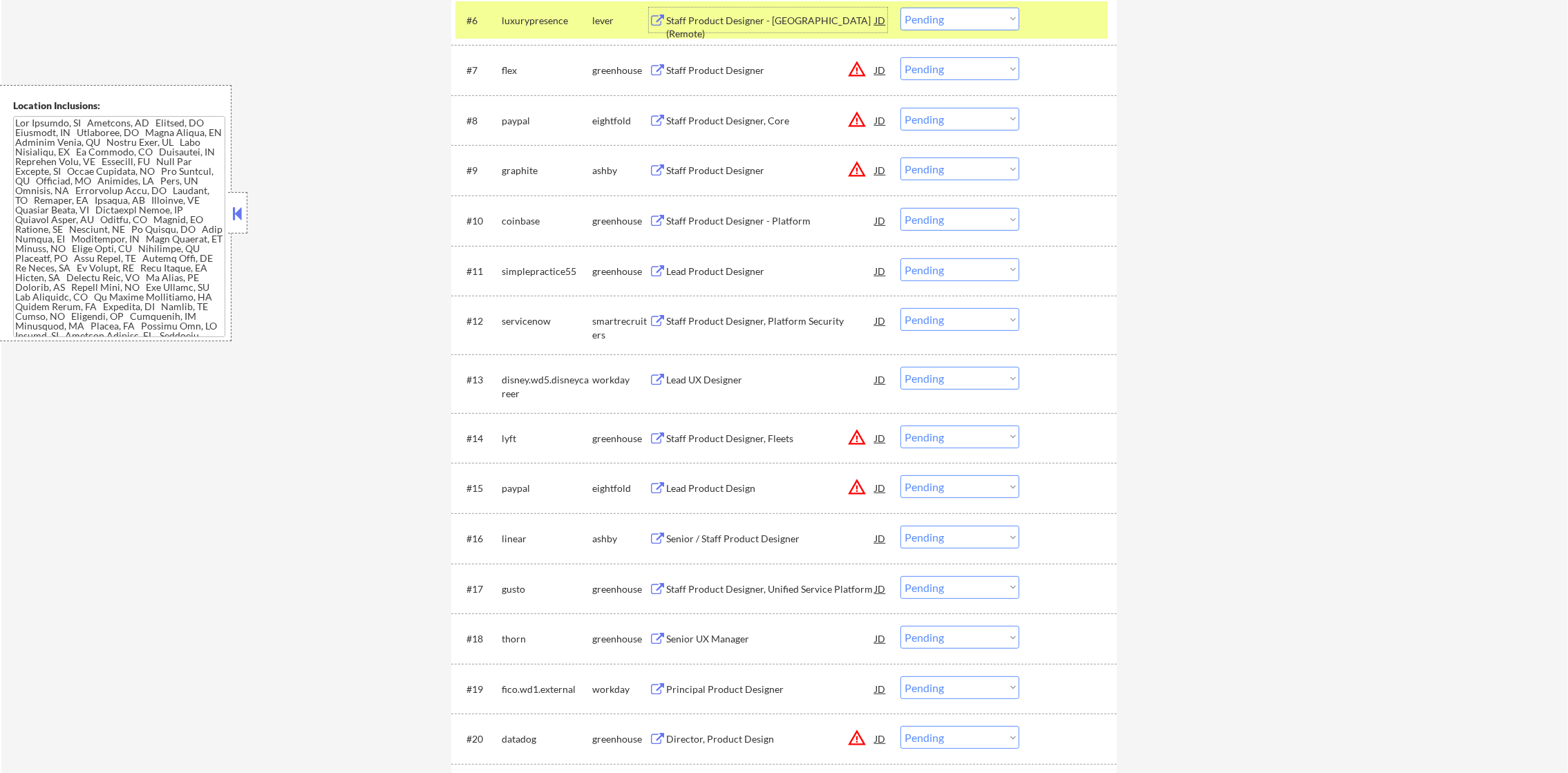
click at [978, 20] on select "Choose an option... Pending Applied Excluded (Questions) Excluded (Expired) Exc…" at bounding box center [960, 19] width 119 height 23
click at [901, 8] on select "Choose an option... Pending Applied Excluded (Questions) Excluded (Expired) Exc…" at bounding box center [960, 19] width 119 height 23
click at [529, 14] on div "luxurypresence" at bounding box center [546, 20] width 90 height 14
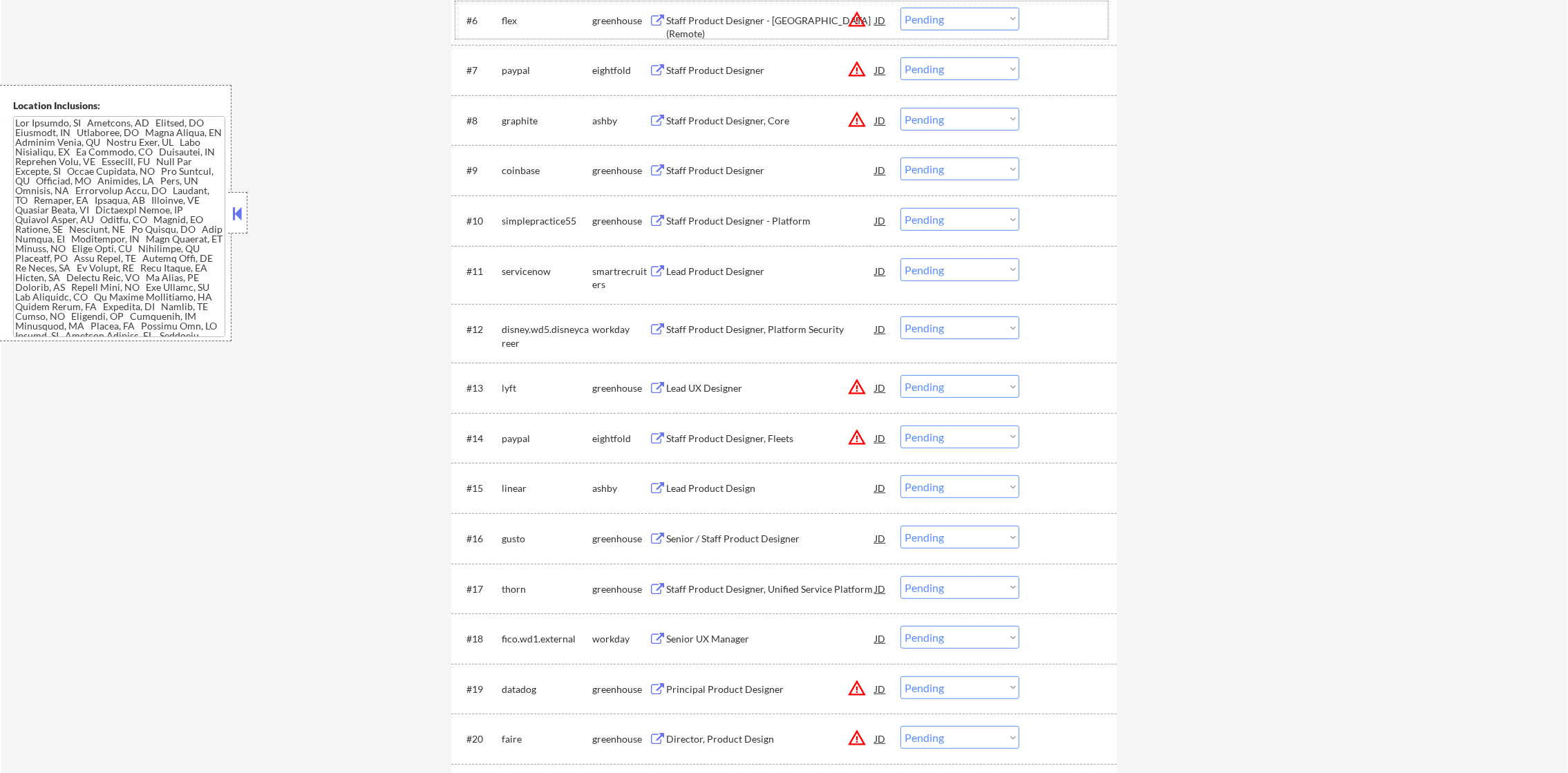
scroll to position [793, 0]
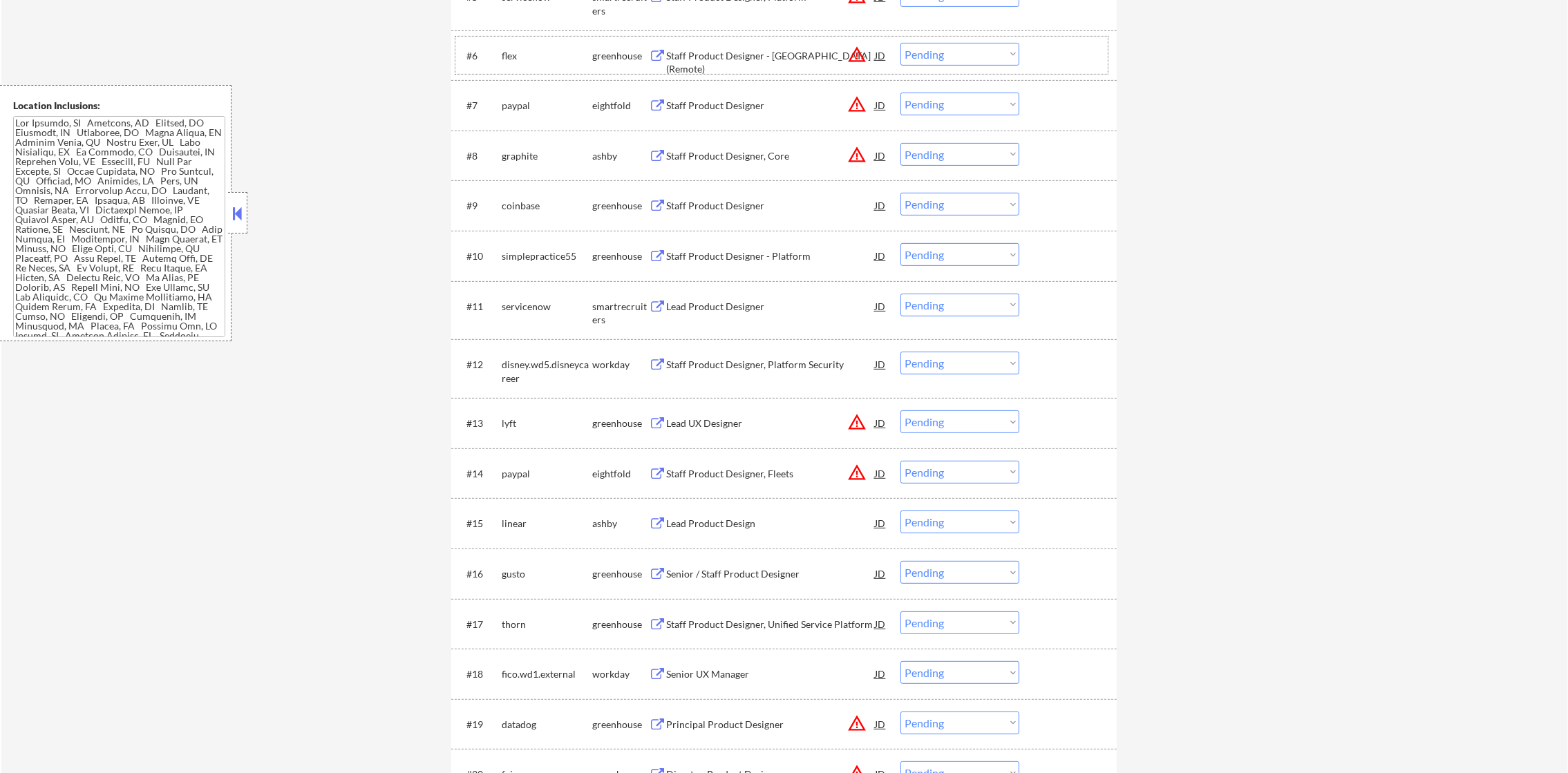
click at [714, 58] on div "Staff Product Designer - [GEOGRAPHIC_DATA] (Remote)" at bounding box center [770, 63] width 209 height 27
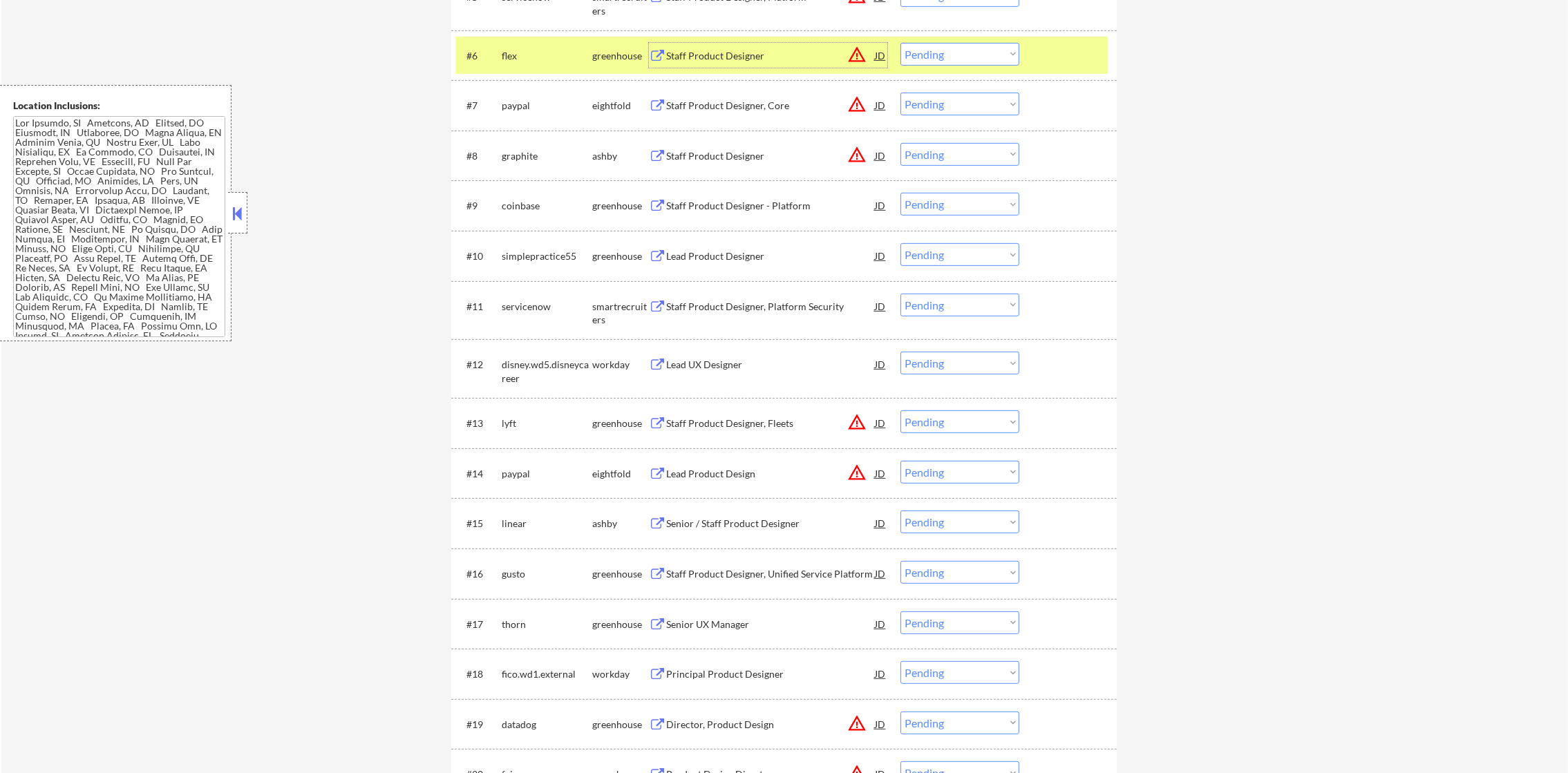
click at [997, 58] on select "Choose an option... Pending Applied Excluded (Questions) Excluded (Expired) Exc…" at bounding box center [960, 54] width 119 height 23
click at [901, 42] on select "Choose an option... Pending Applied Excluded (Questions) Excluded (Expired) Exc…" at bounding box center [960, 54] width 119 height 23
click at [503, 46] on div "flex" at bounding box center [546, 55] width 90 height 25
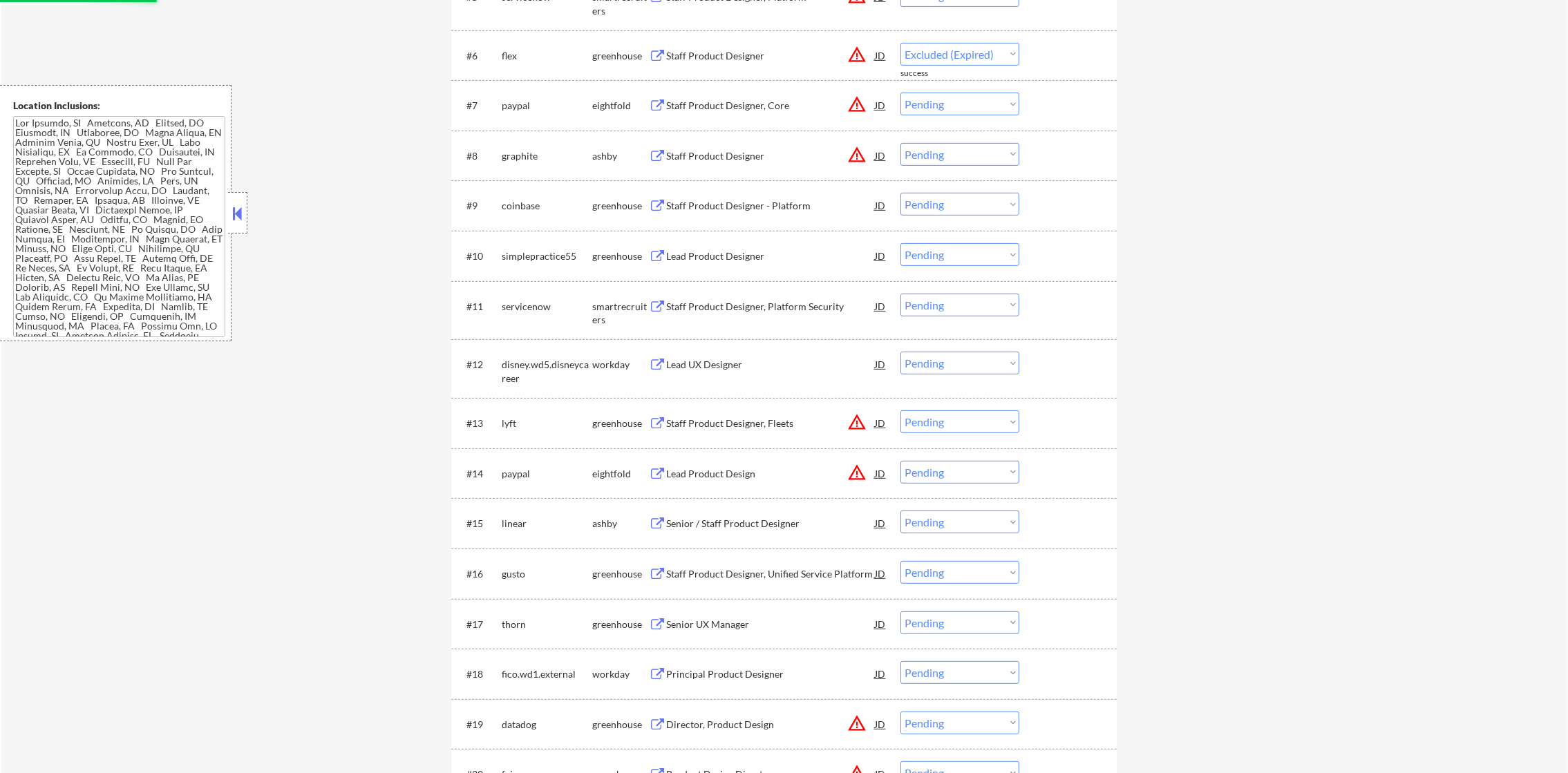
select select ""pending""
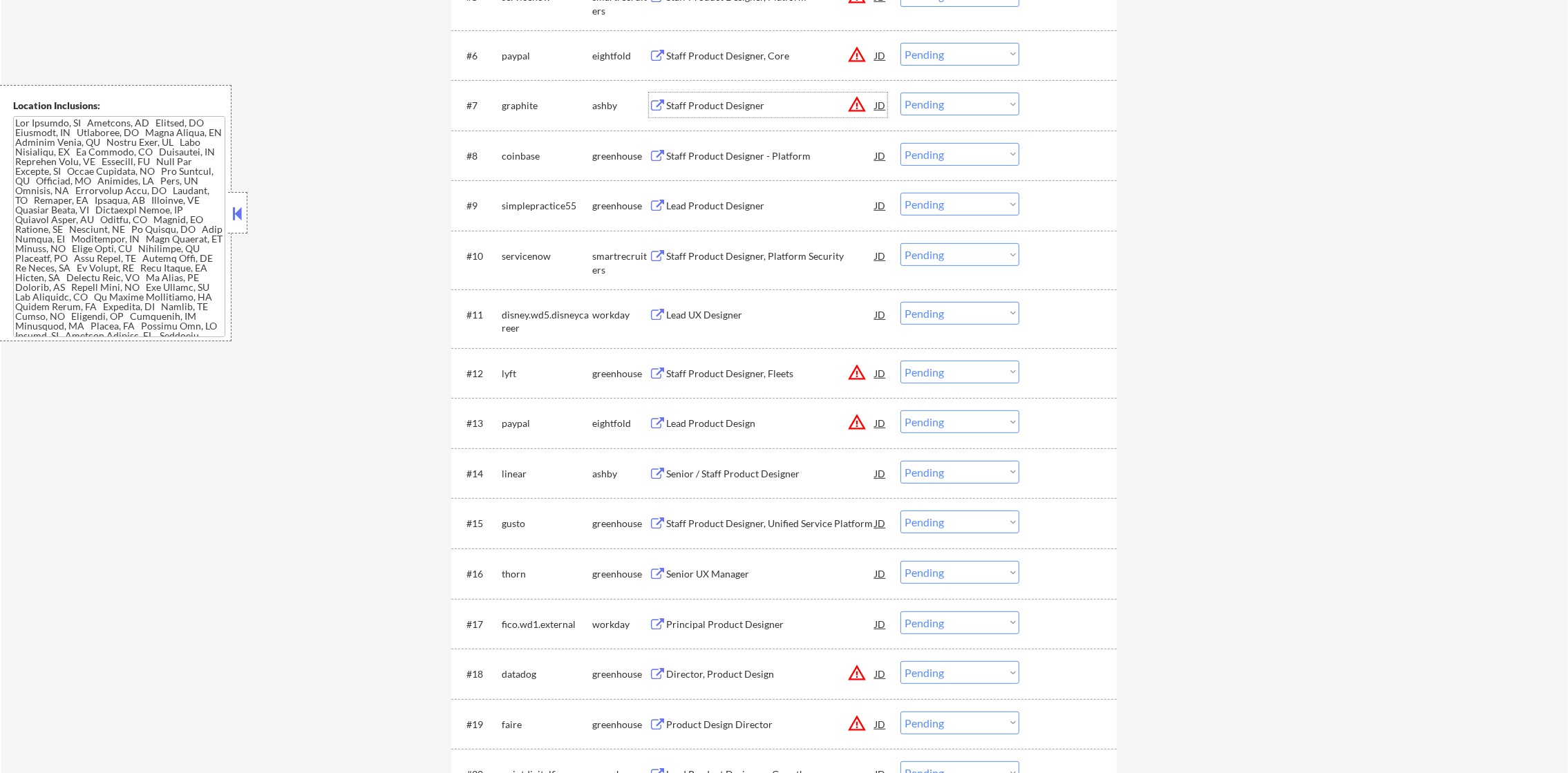
click at [748, 104] on div "Staff Product Designer" at bounding box center [770, 105] width 209 height 14
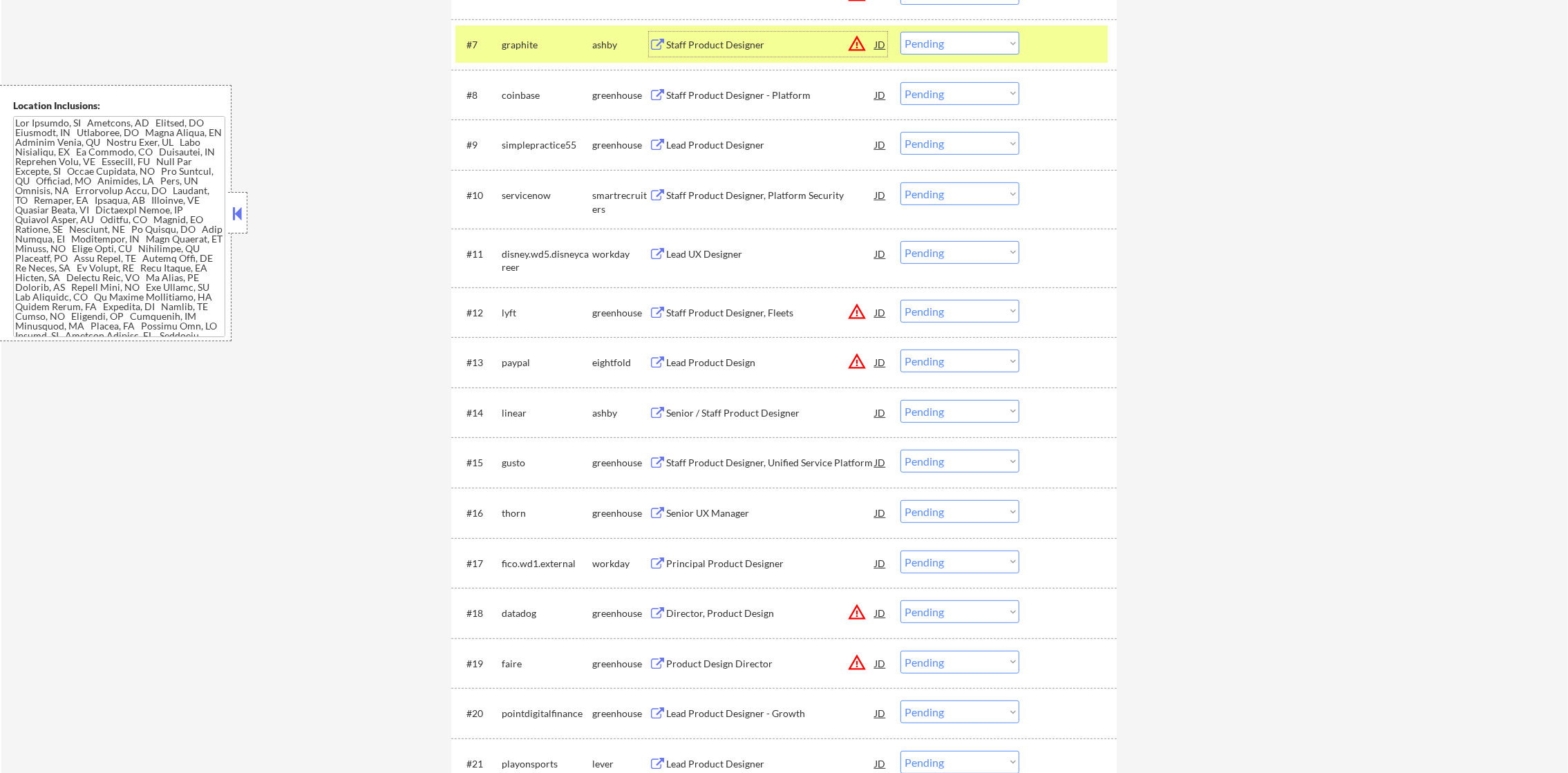
scroll to position [863, 0]
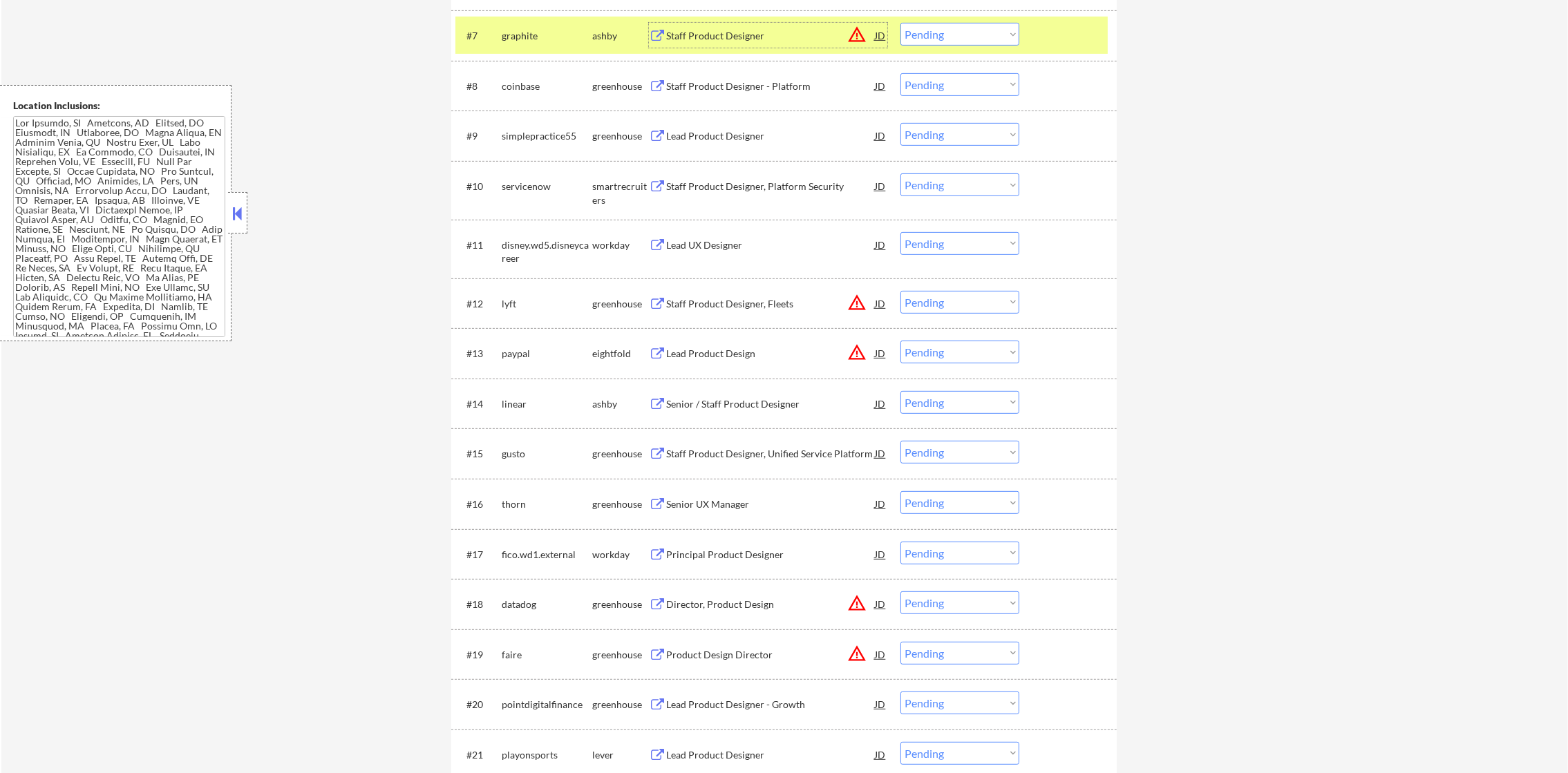
click at [934, 34] on select "Choose an option... Pending Applied Excluded (Questions) Excluded (Expired) Exc…" at bounding box center [960, 34] width 119 height 23
click at [901, 23] on select "Choose an option... Pending Applied Excluded (Questions) Excluded (Expired) Exc…" at bounding box center [960, 34] width 119 height 23
select select ""pending""
click at [549, 25] on div "graphite" at bounding box center [546, 35] width 90 height 25
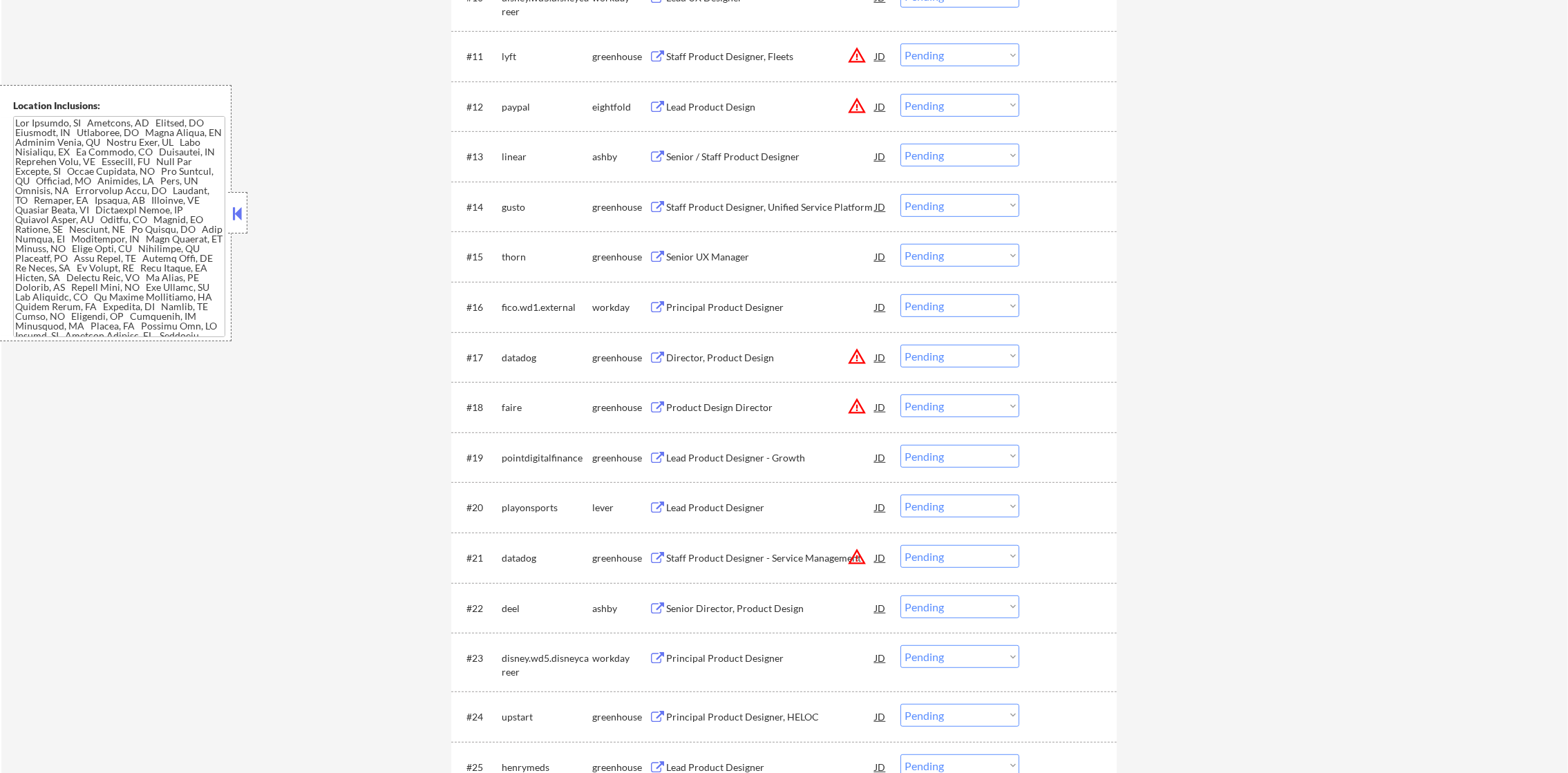
scroll to position [1071, 0]
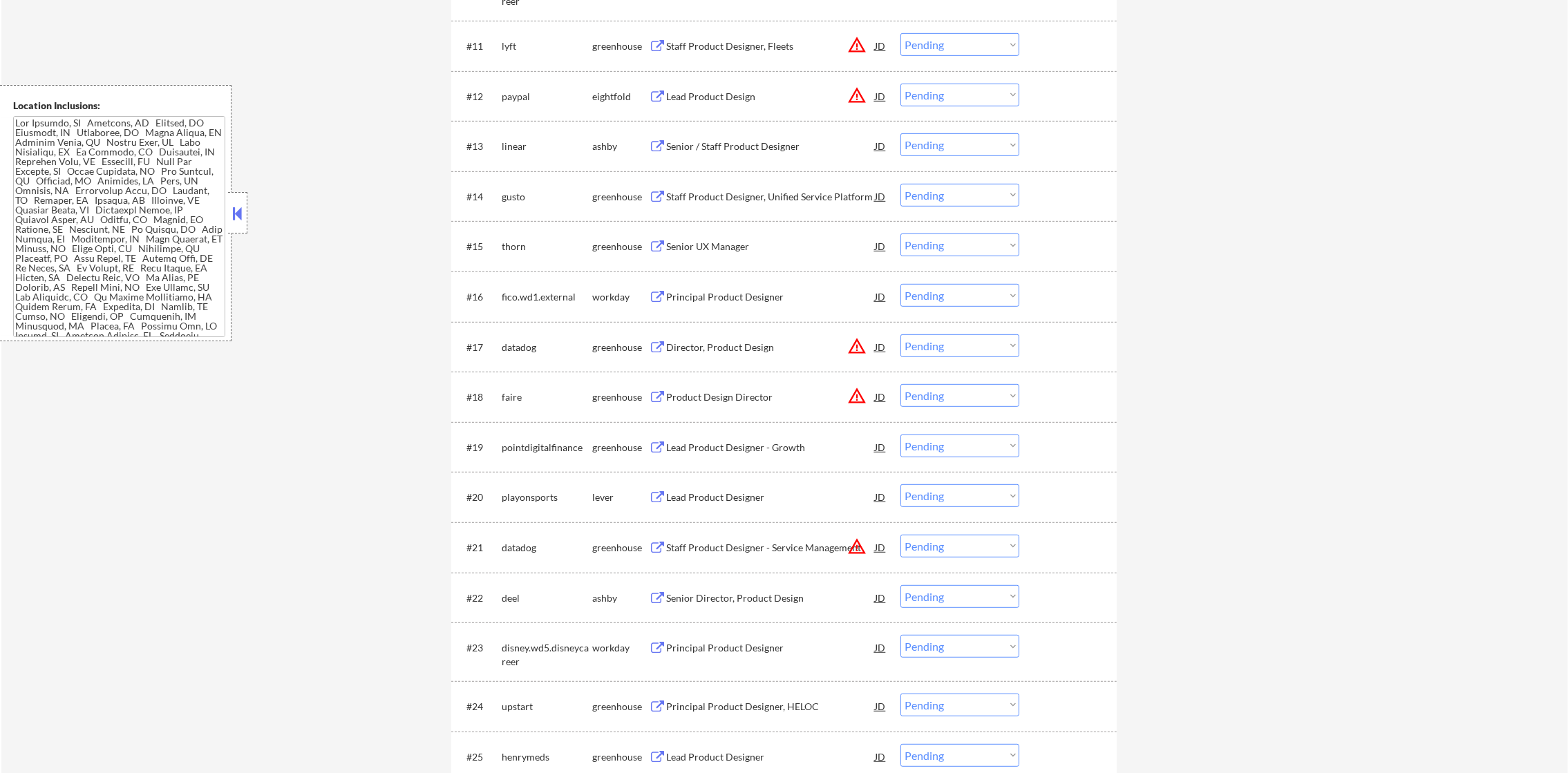
click at [743, 53] on div "Staff Product Designer, Fleets" at bounding box center [770, 46] width 209 height 25
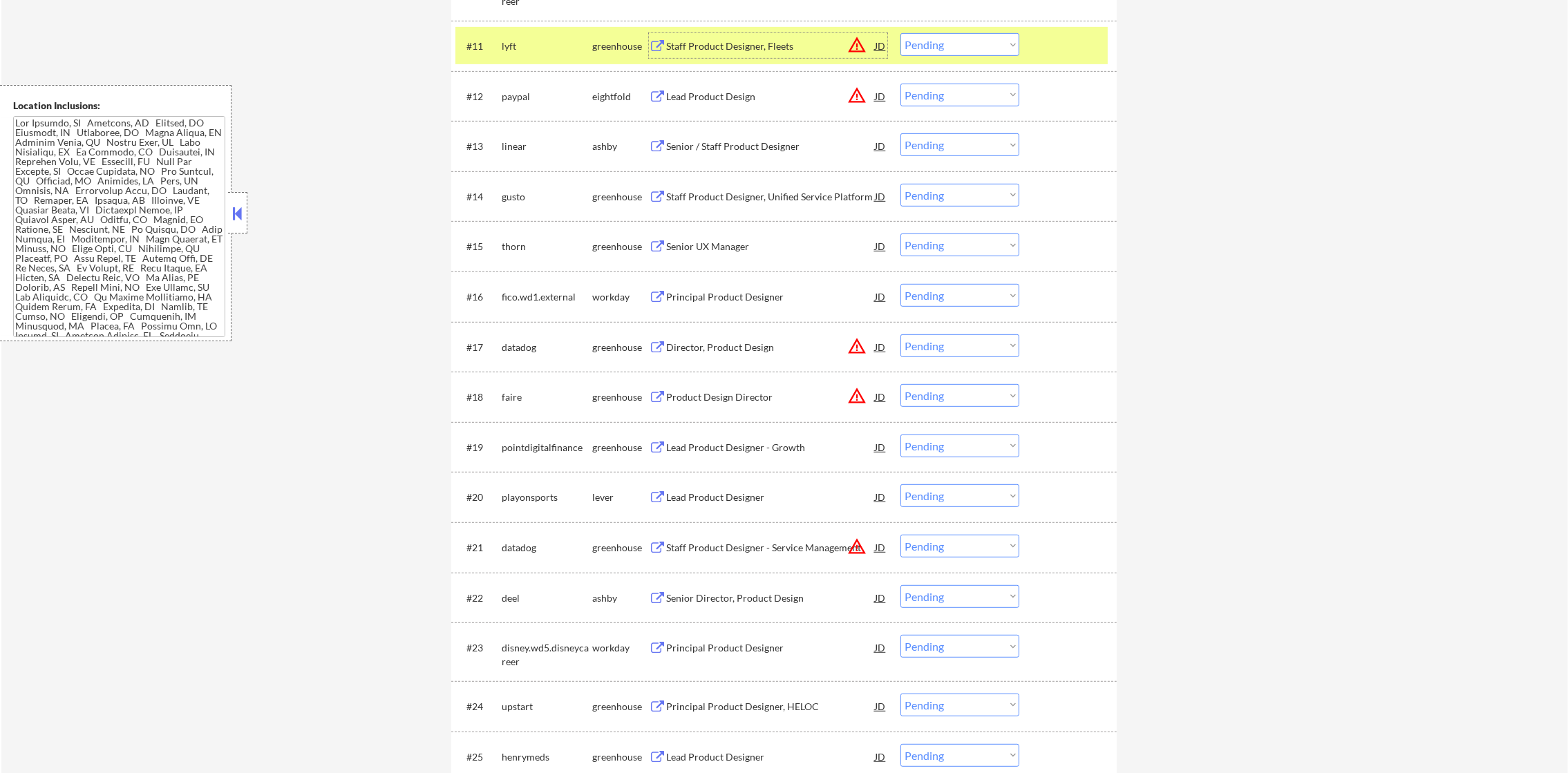
click at [955, 42] on select "Choose an option... Pending Applied Excluded (Questions) Excluded (Expired) Exc…" at bounding box center [960, 45] width 119 height 23
click at [901, 33] on select "Choose an option... Pending Applied Excluded (Questions) Excluded (Expired) Exc…" at bounding box center [960, 45] width 119 height 23
select select ""pending""
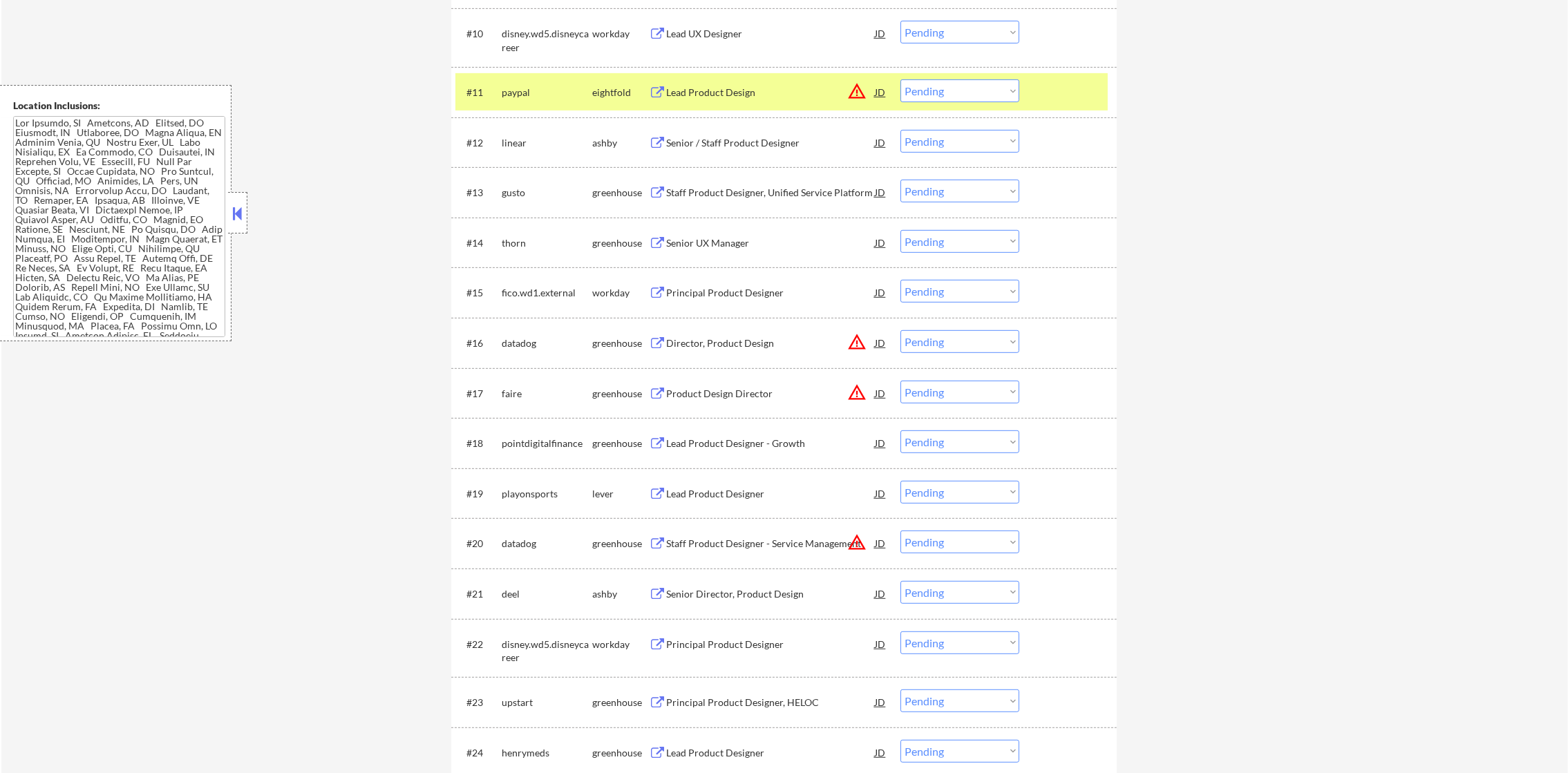
scroll to position [1001, 0]
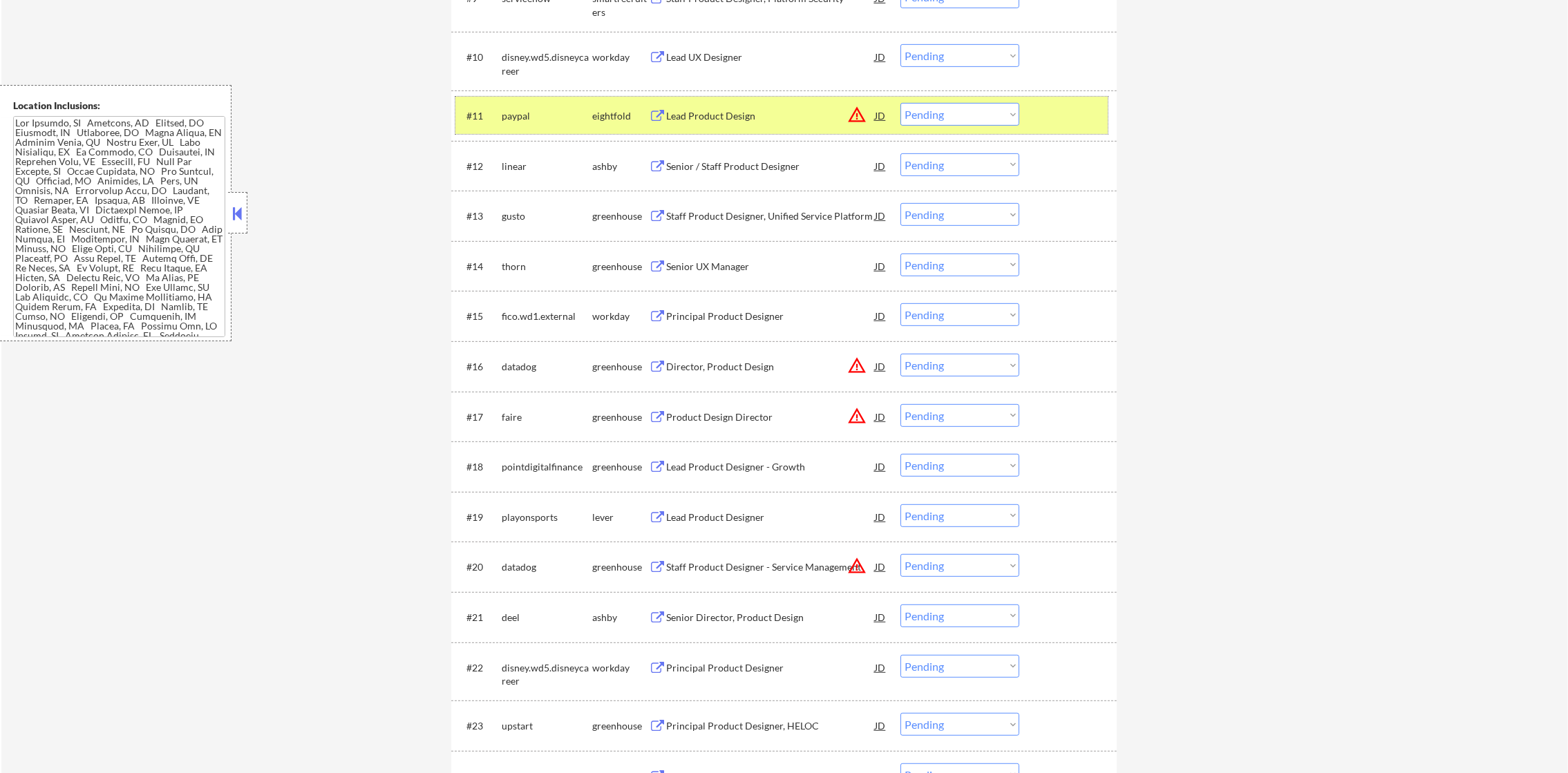
click at [524, 104] on div "paypal" at bounding box center [546, 115] width 90 height 25
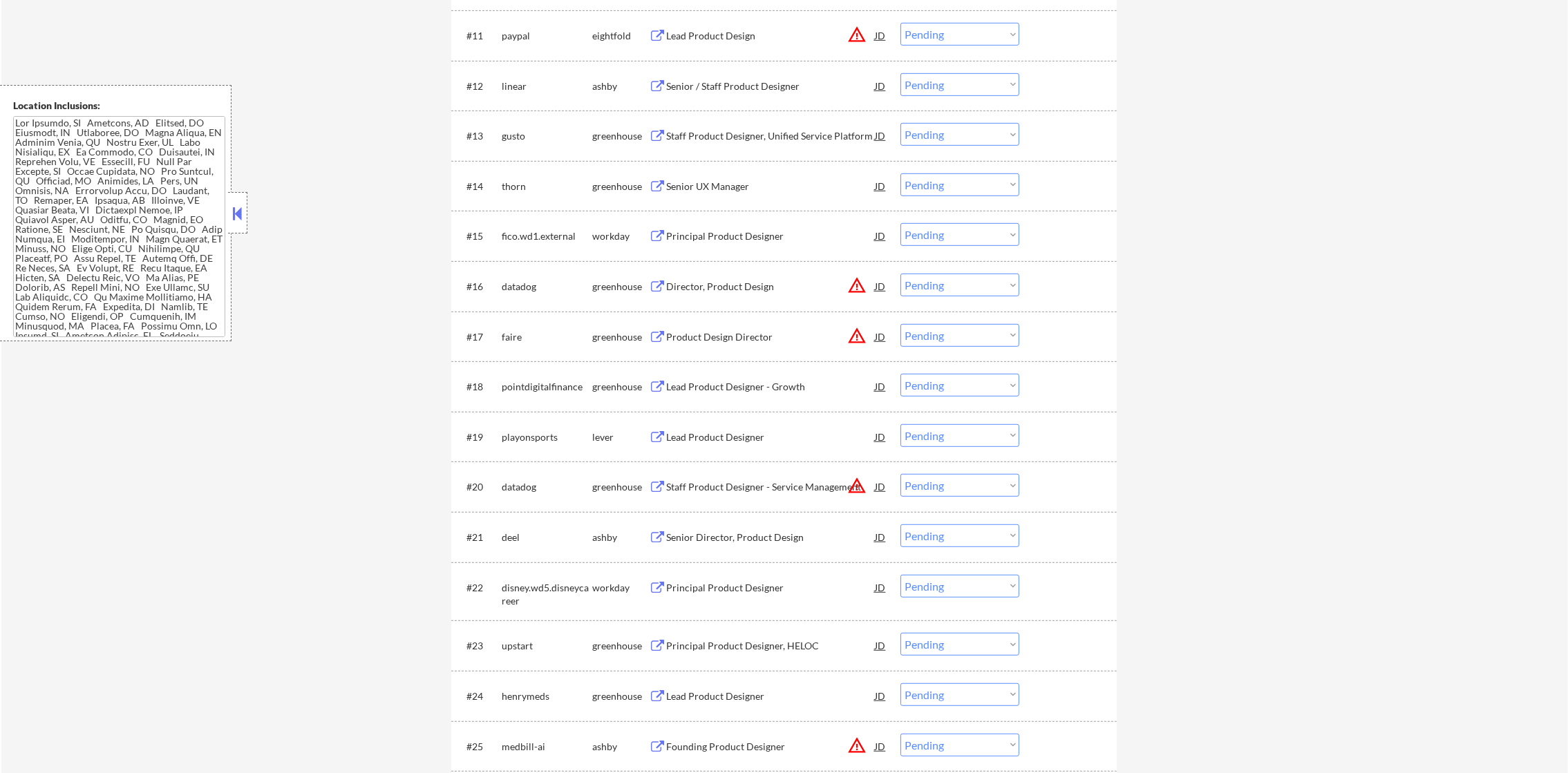
scroll to position [1105, 0]
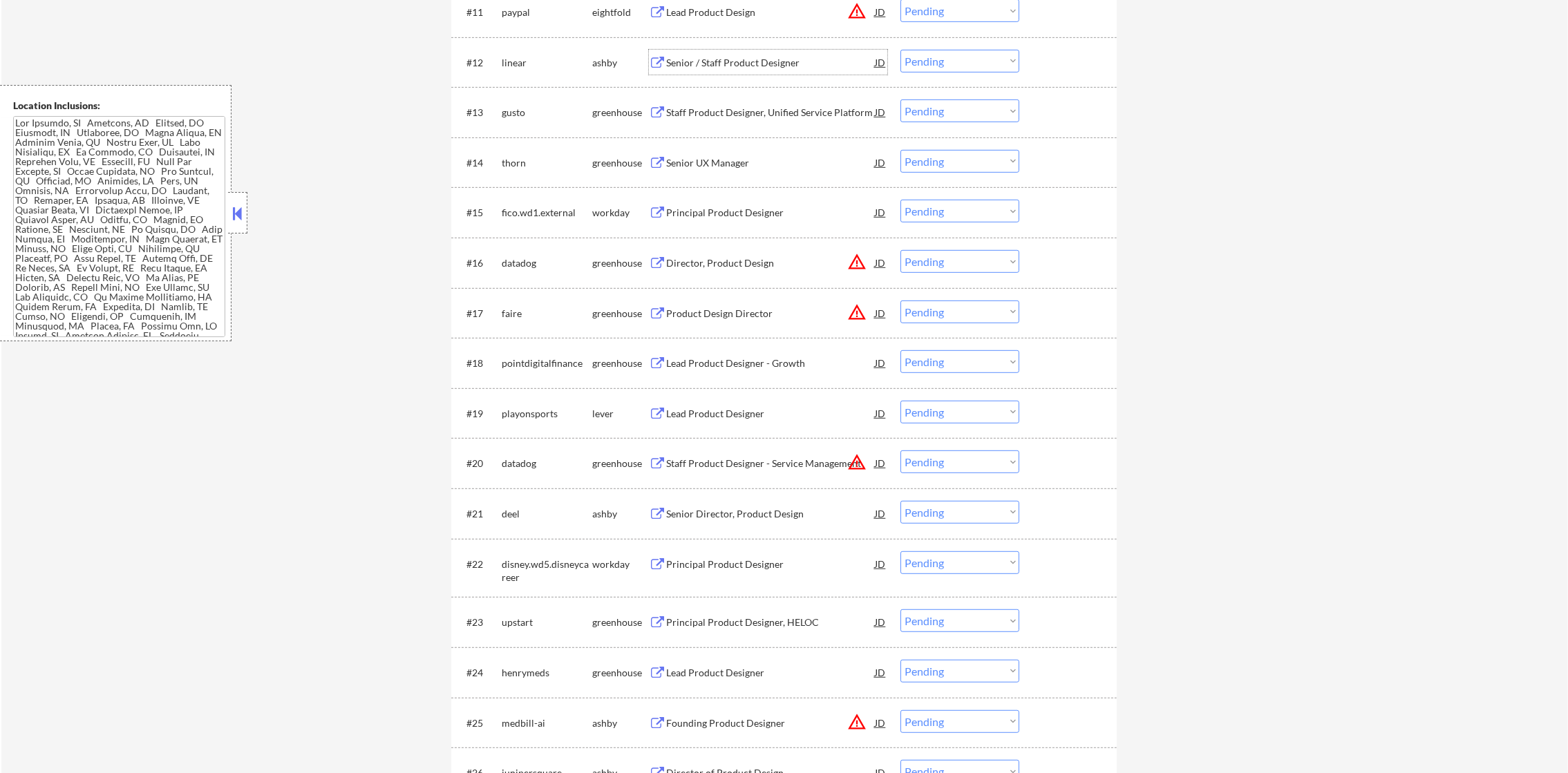
click at [757, 61] on div "Senior / Staff Product Designer" at bounding box center [770, 63] width 209 height 14
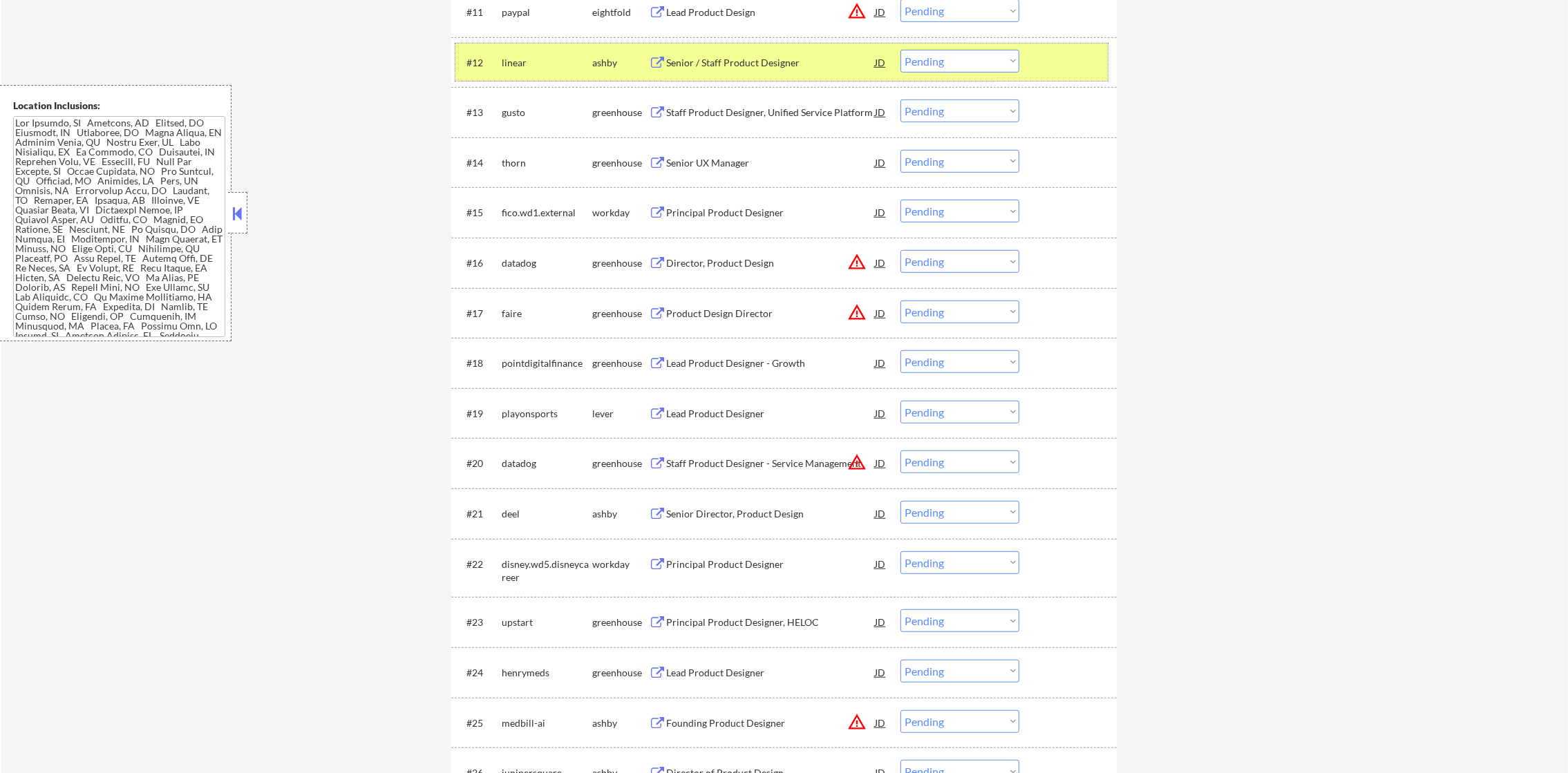
click at [959, 46] on div "#12 linear [PERSON_NAME] Senior / Staff Product Designer JD warning_amber Choos…" at bounding box center [782, 61] width 653 height 37
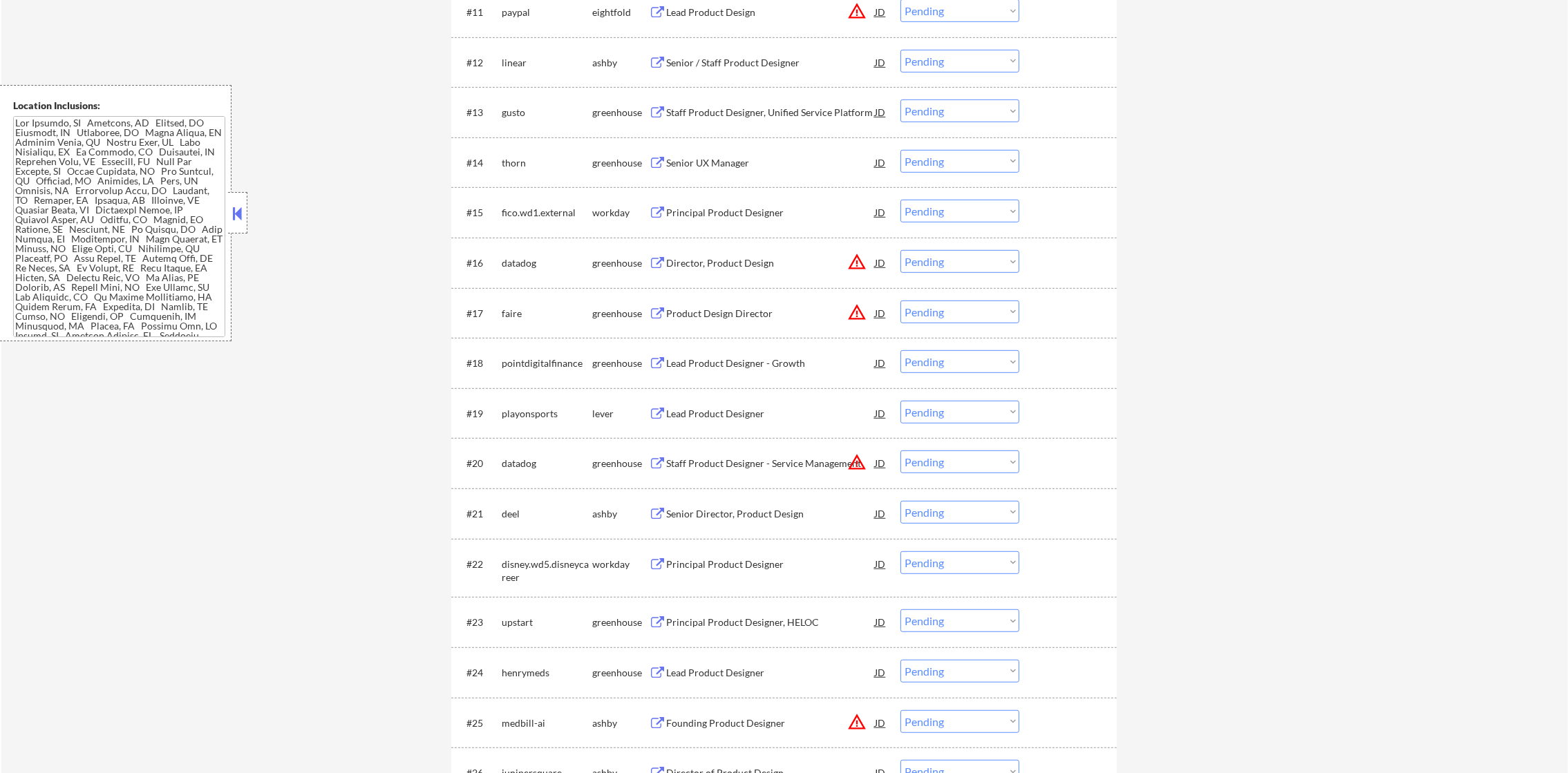
click at [959, 61] on select "Choose an option... Pending Applied Excluded (Questions) Excluded (Expired) Exc…" at bounding box center [960, 61] width 119 height 23
click at [901, 50] on select "Choose an option... Pending Applied Excluded (Questions) Excluded (Expired) Exc…" at bounding box center [960, 61] width 119 height 23
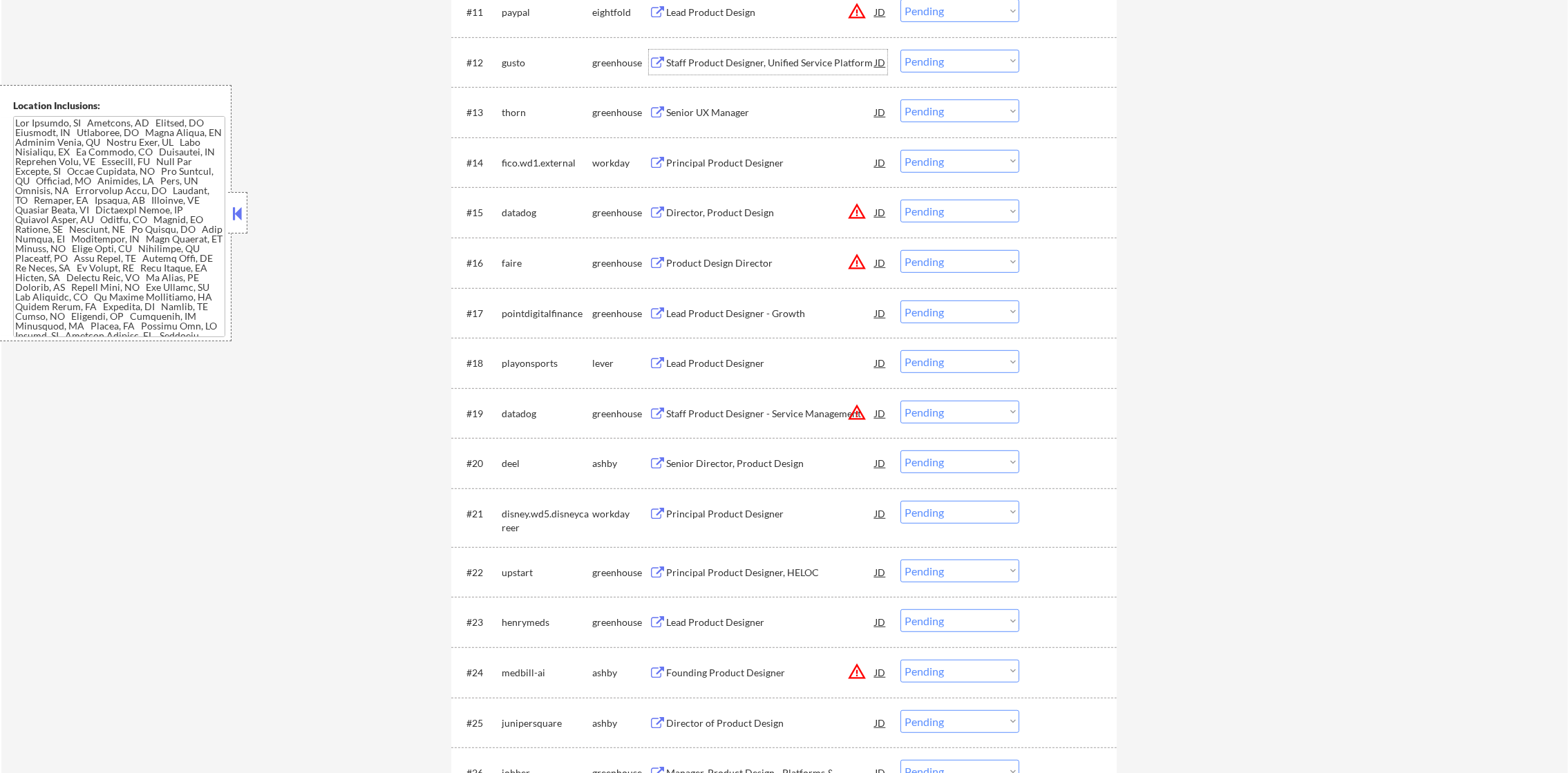
click at [760, 61] on div "Staff Product Designer, Unified Service Platform" at bounding box center [770, 63] width 209 height 14
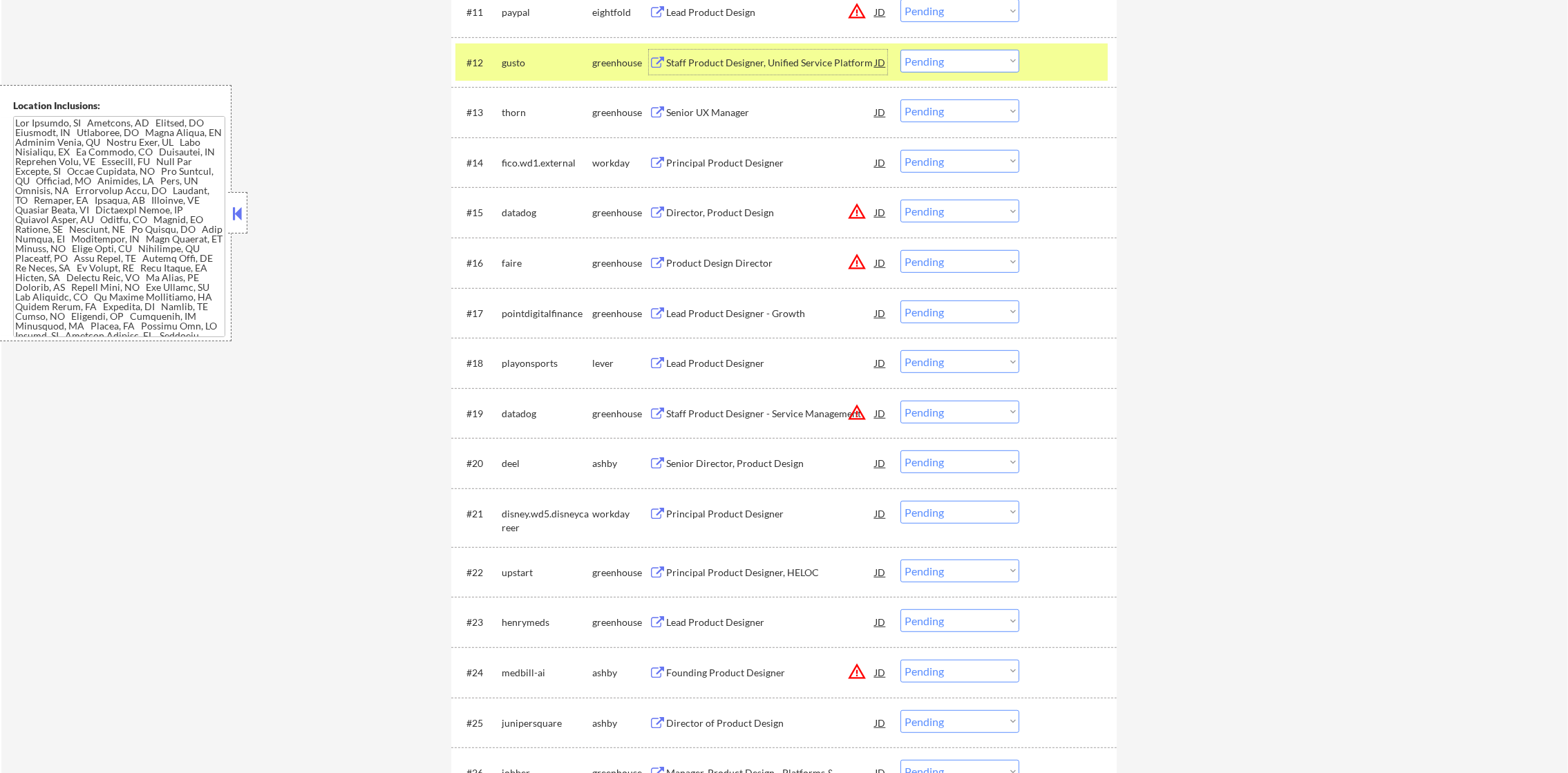
click at [918, 66] on select "Choose an option... Pending Applied Excluded (Questions) Excluded (Expired) Exc…" at bounding box center [960, 61] width 119 height 23
click at [901, 50] on select "Choose an option... Pending Applied Excluded (Questions) Excluded (Expired) Exc…" at bounding box center [960, 61] width 119 height 23
select select ""pending""
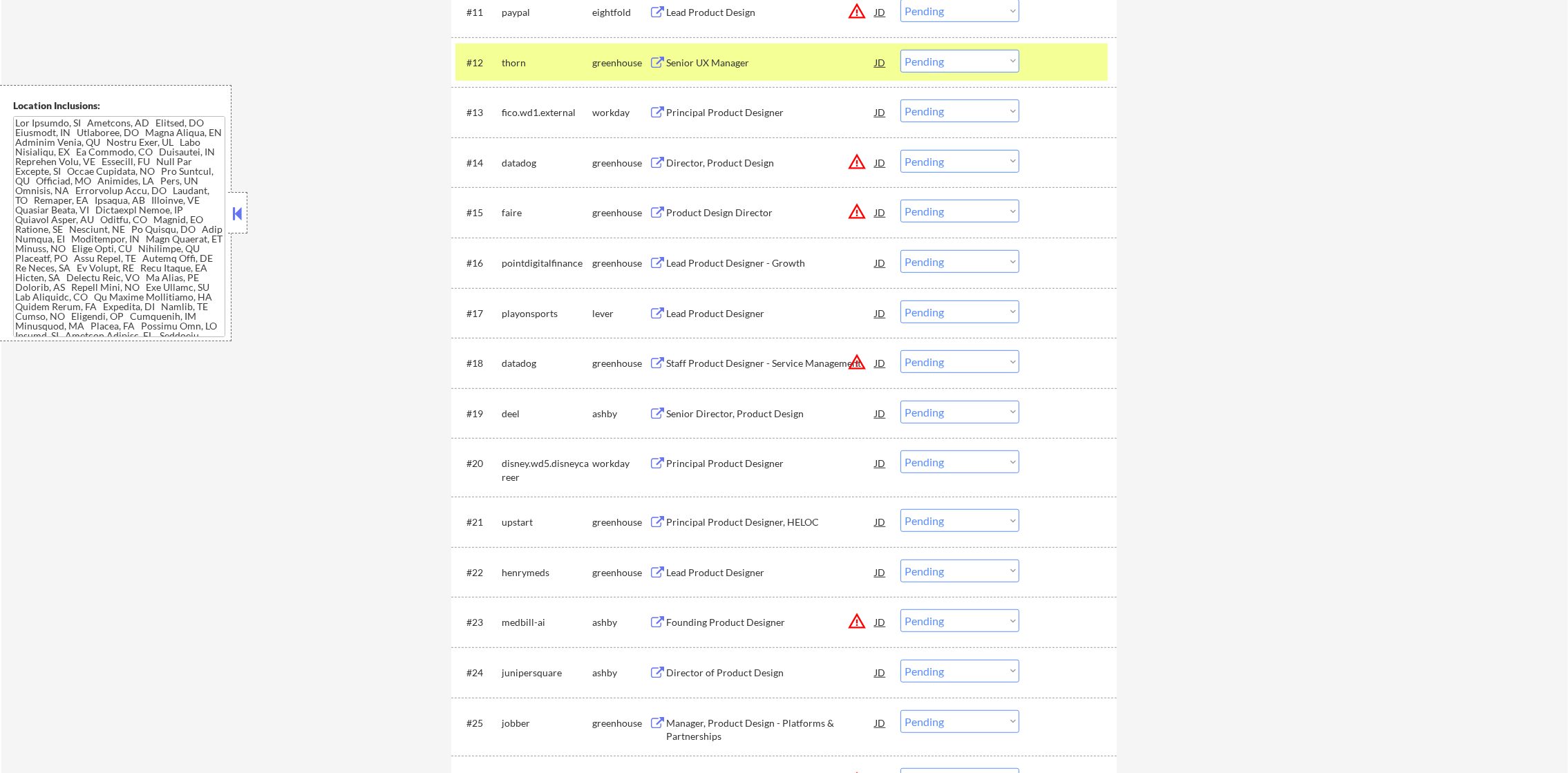
click at [965, 63] on select "Choose an option... Pending Applied Excluded (Questions) Excluded (Expired) Exc…" at bounding box center [960, 61] width 119 height 23
click at [537, 50] on div "thorn" at bounding box center [546, 62] width 90 height 25
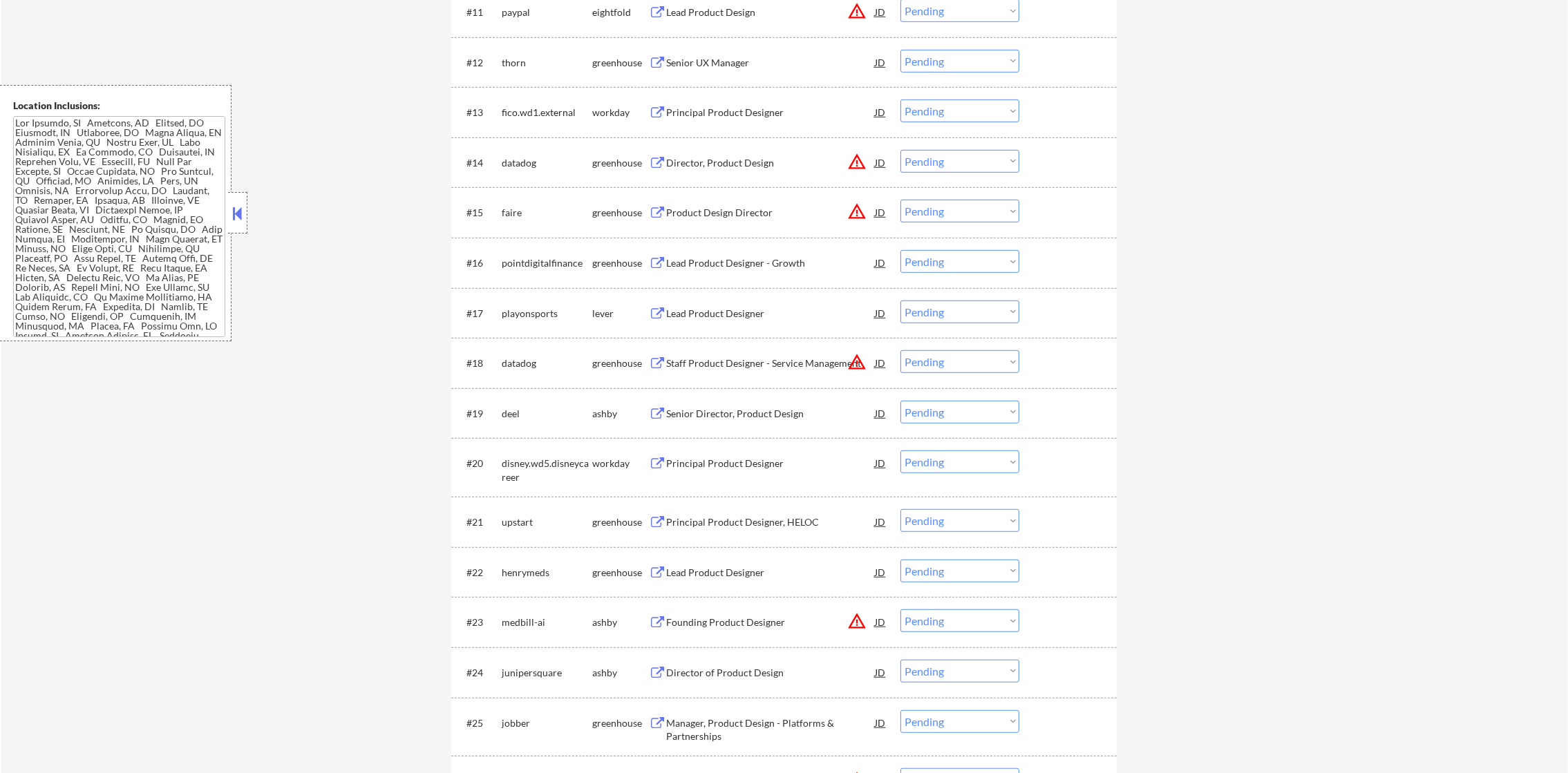
scroll to position [0, 0]
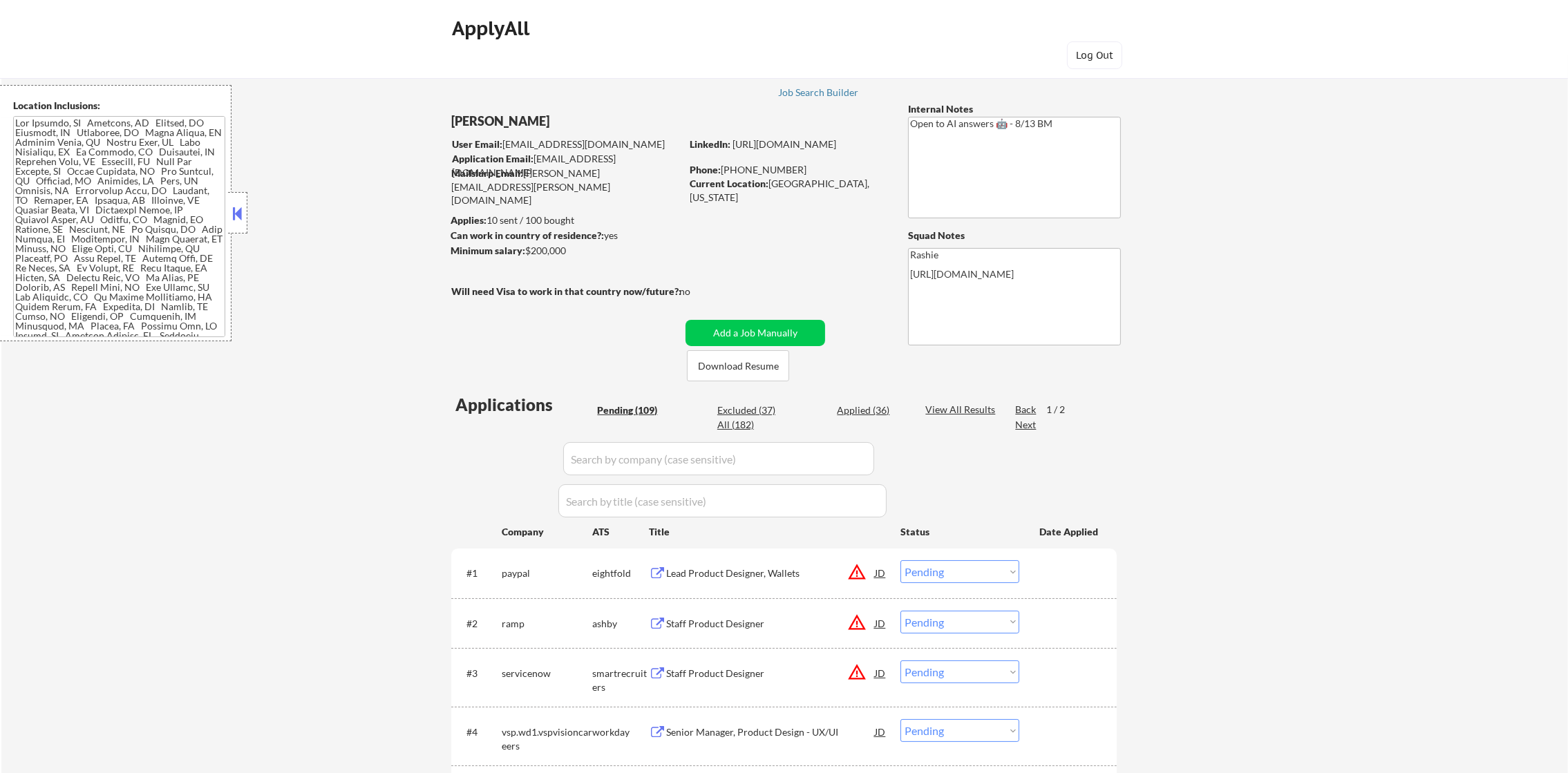
drag, startPoint x: 1582, startPoint y: 174, endPoint x: 1396, endPoint y: 723, distance: 579.7
click at [1567, 17] on html "← Return to /applysquad Mailslurp Inbox Job Search Builder [PERSON_NAME] User E…" at bounding box center [784, 386] width 1568 height 773
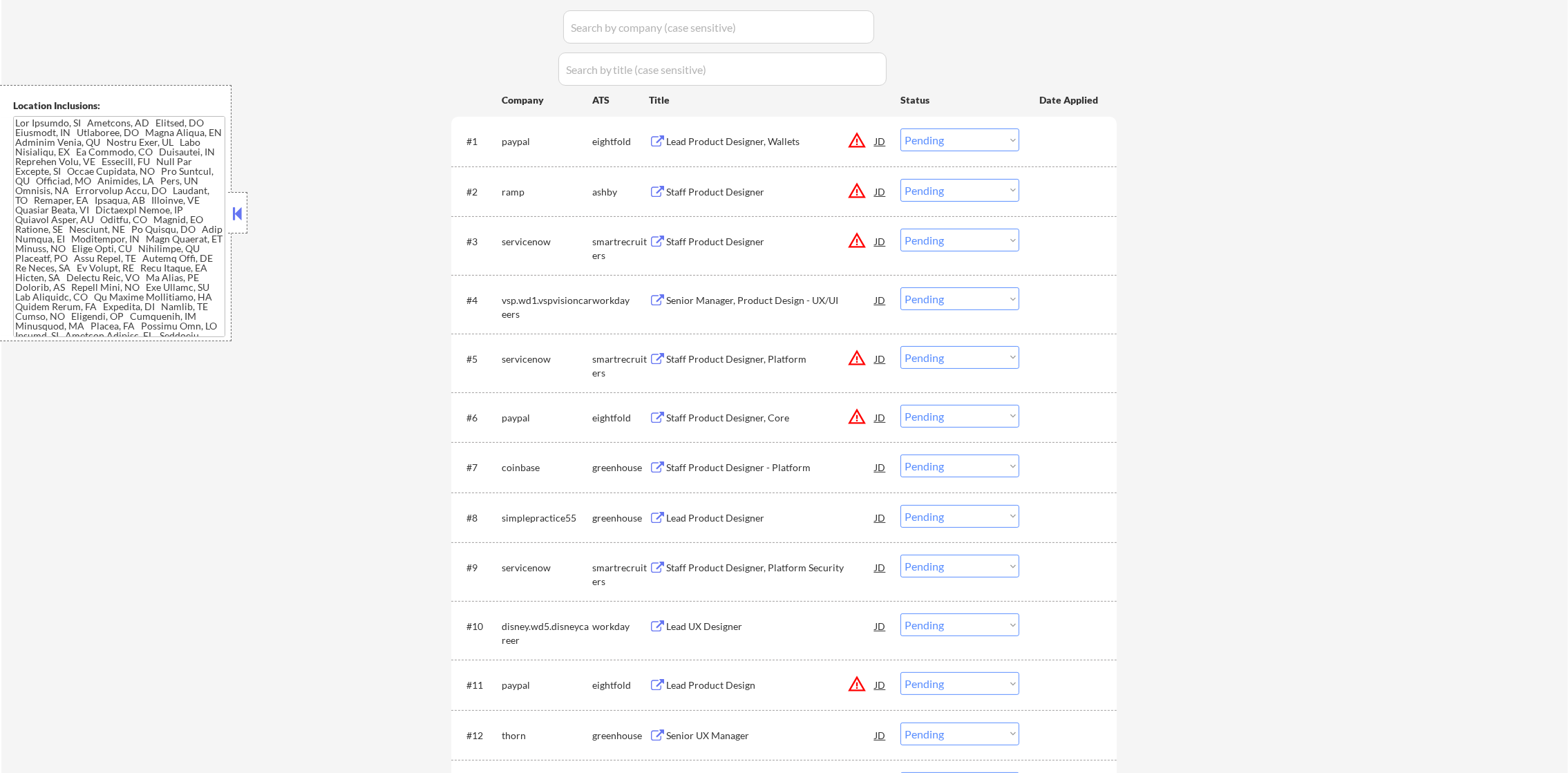
scroll to position [449, 0]
